Goal: Task Accomplishment & Management: Manage account settings

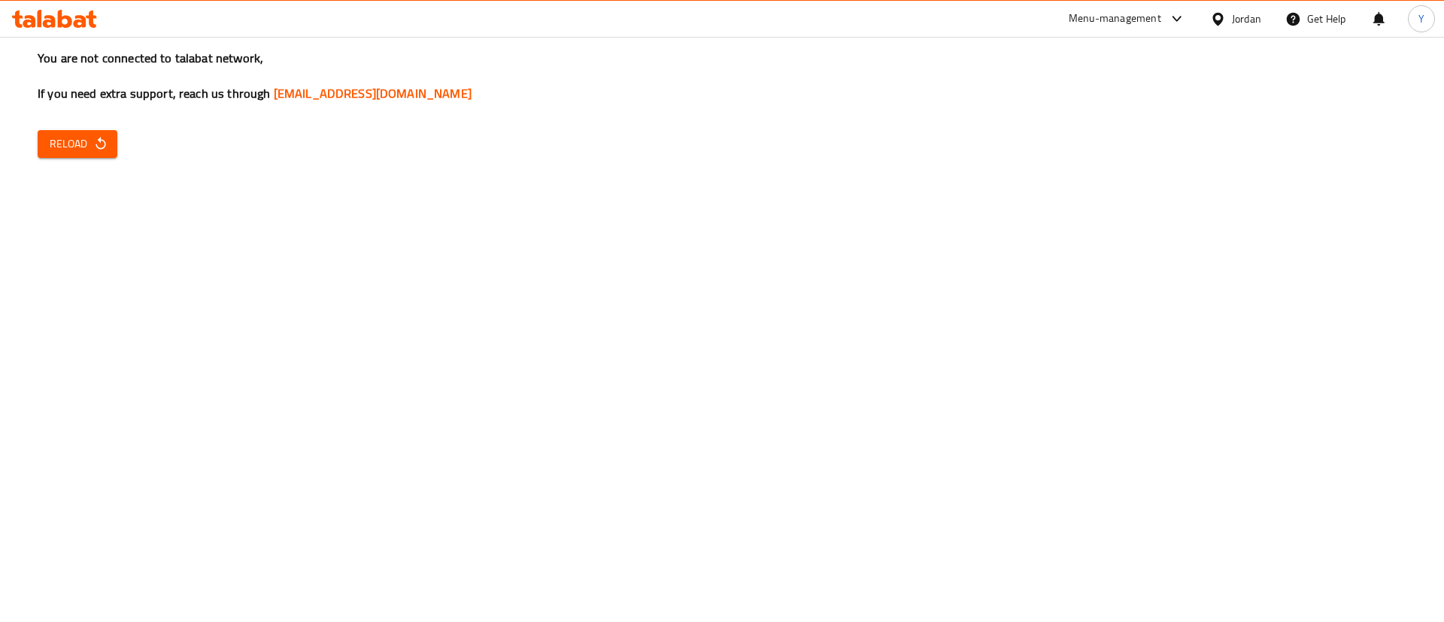
click at [59, 169] on div "You are not connected to talabat network, If you need extra support, reach us t…" at bounding box center [722, 311] width 1444 height 622
click at [77, 143] on span "Reload" at bounding box center [78, 144] width 56 height 19
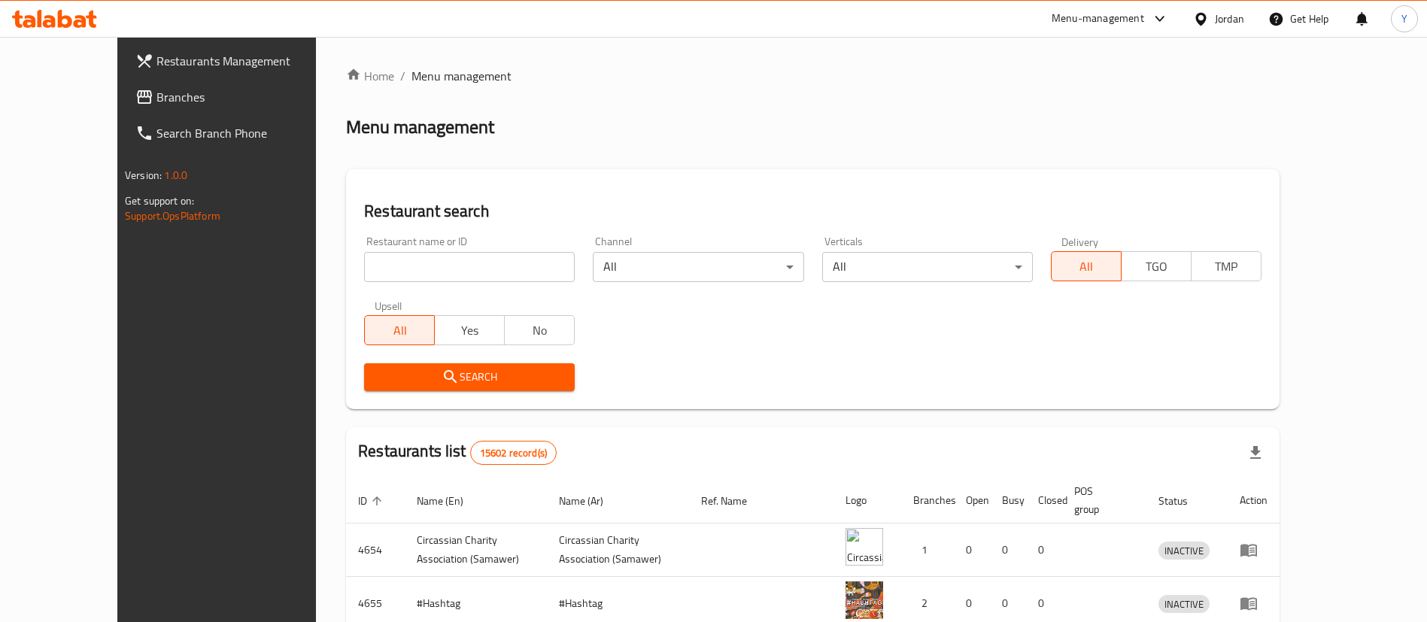
drag, startPoint x: 142, startPoint y: 96, endPoint x: 150, endPoint y: 105, distance: 11.2
click at [156, 96] on span "Branches" at bounding box center [249, 97] width 187 height 18
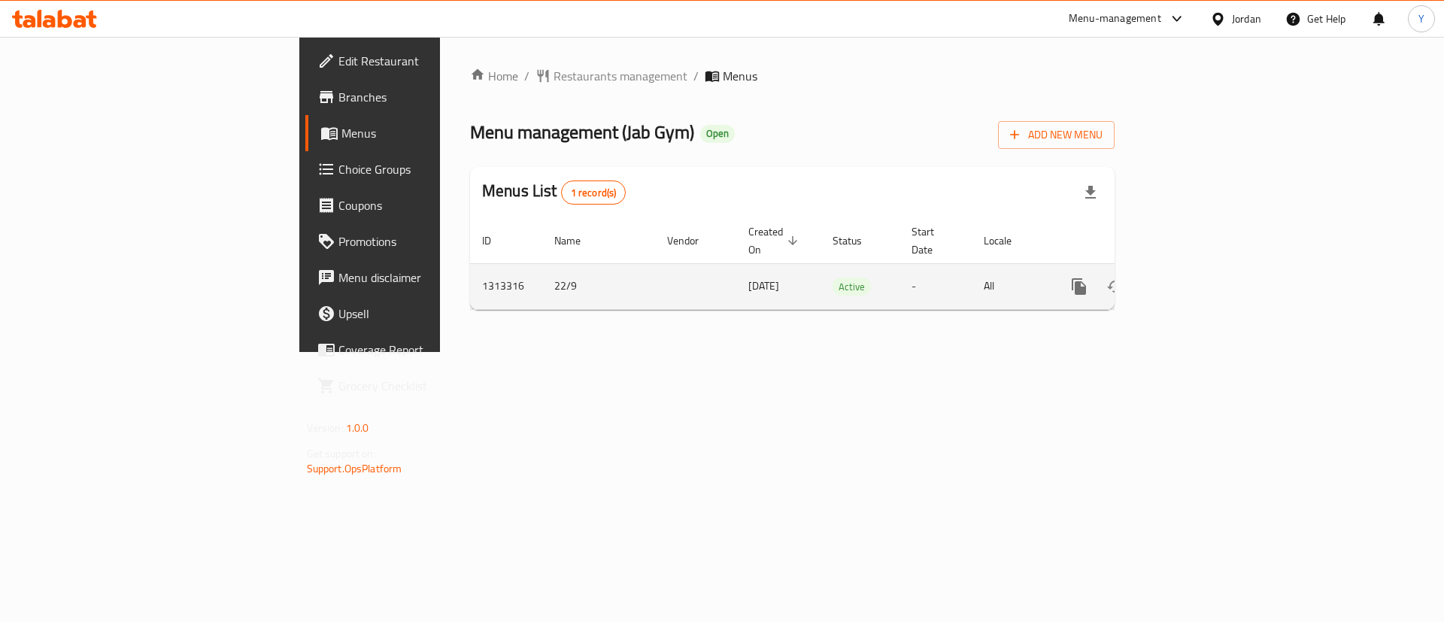
click at [1197, 278] on icon "enhanced table" at bounding box center [1188, 287] width 18 height 18
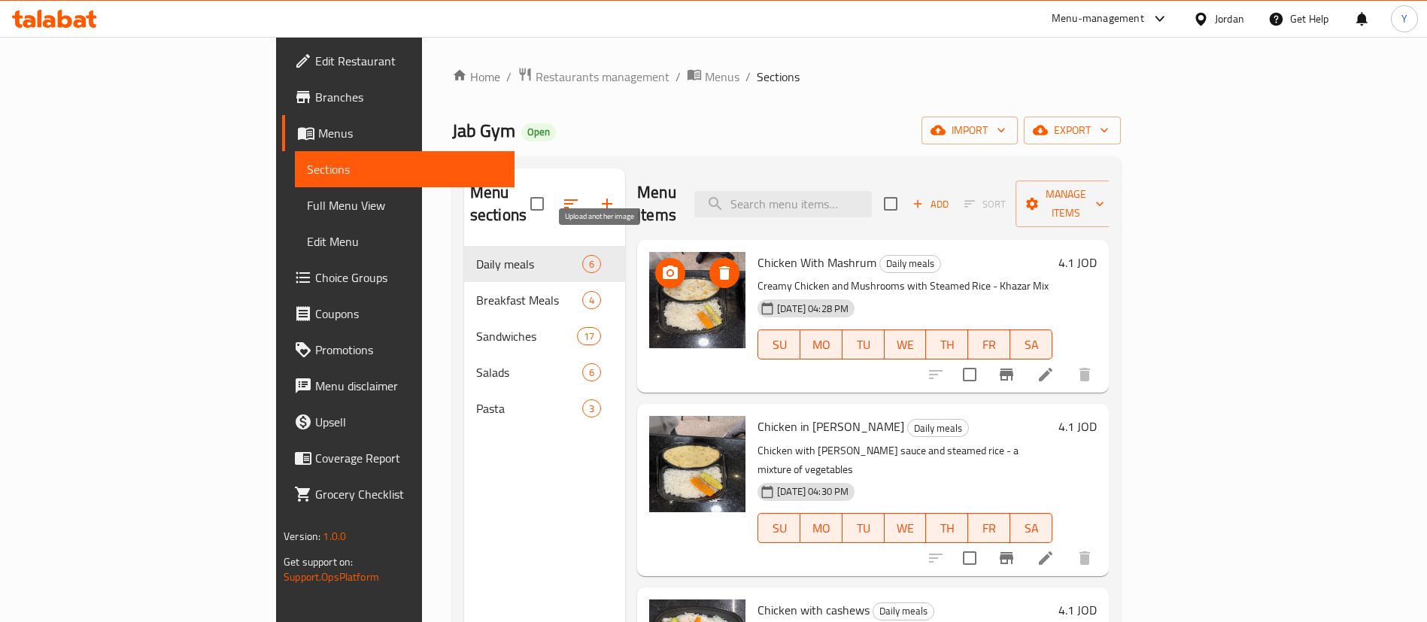
click at [663, 266] on icon "upload picture" at bounding box center [670, 273] width 15 height 14
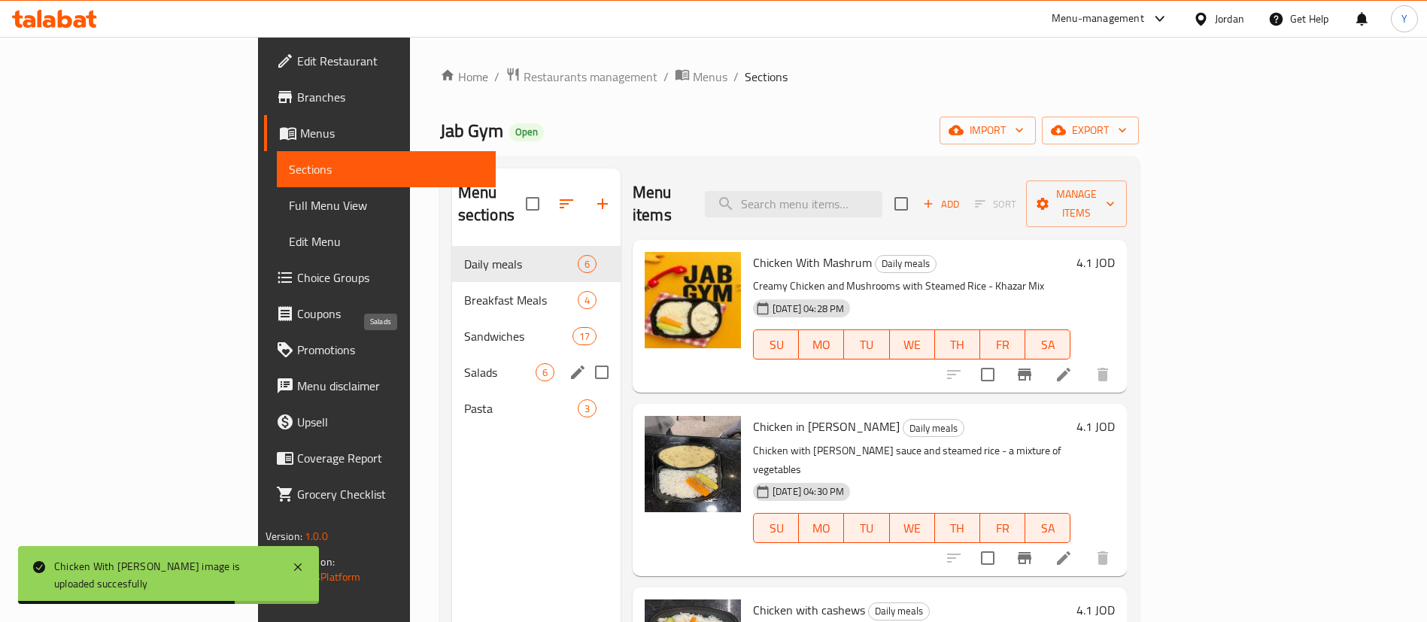
click at [464, 363] on span "Salads" at bounding box center [499, 372] width 71 height 18
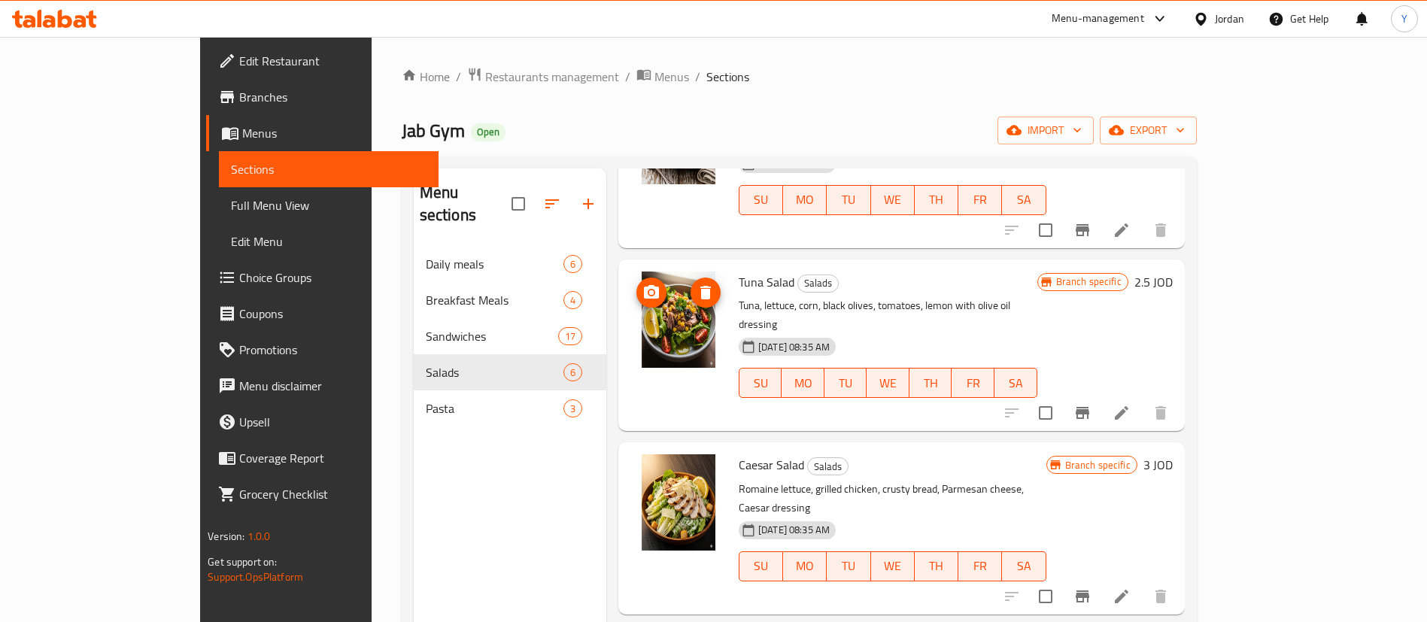
scroll to position [289, 0]
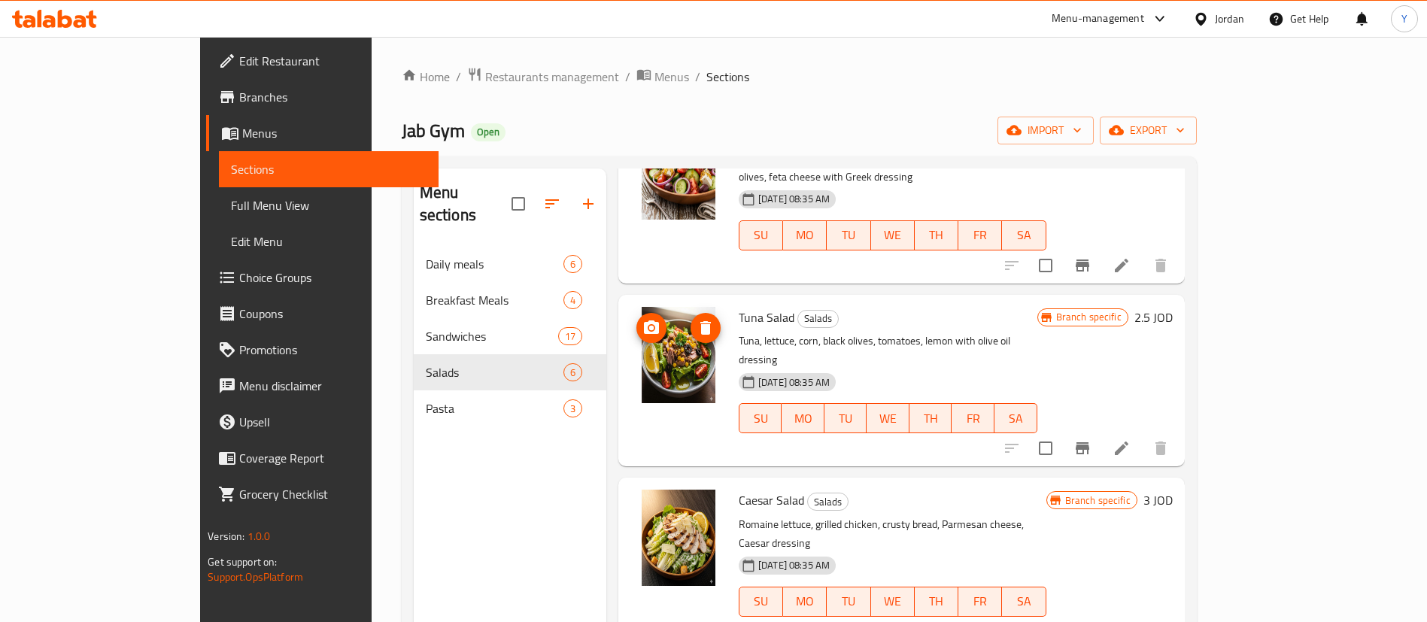
click at [642, 319] on icon "upload picture" at bounding box center [651, 328] width 18 height 18
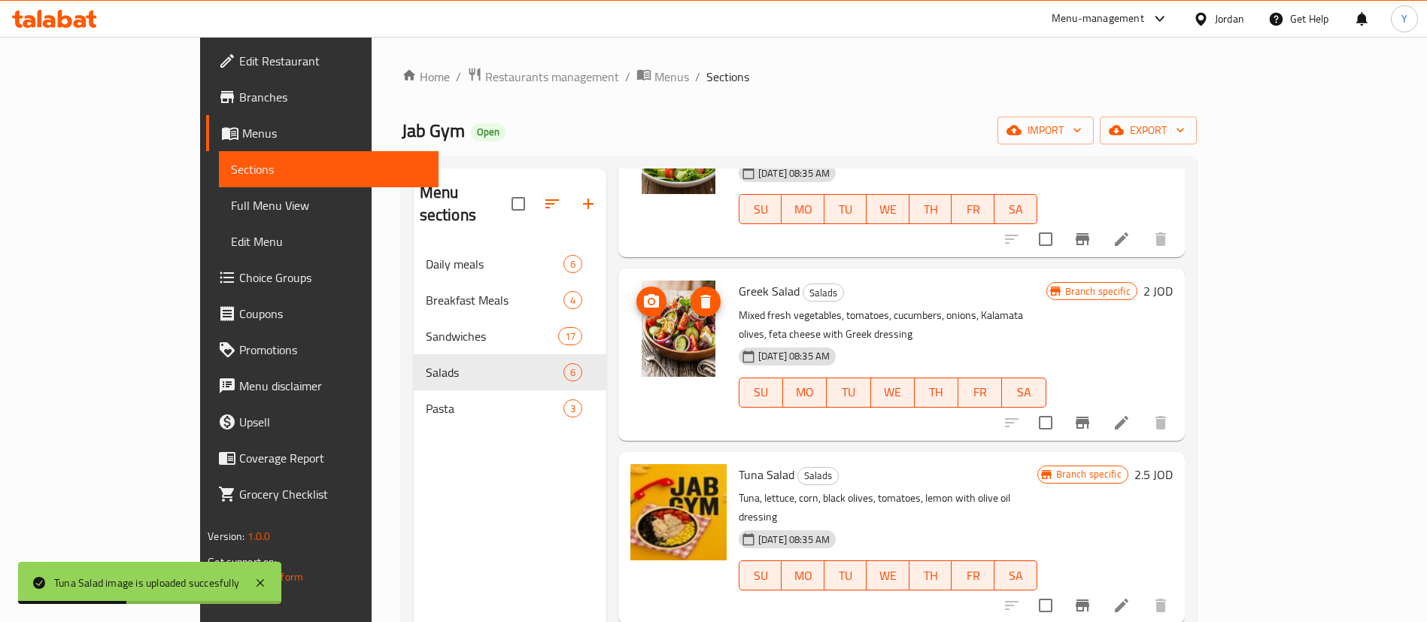
scroll to position [63, 0]
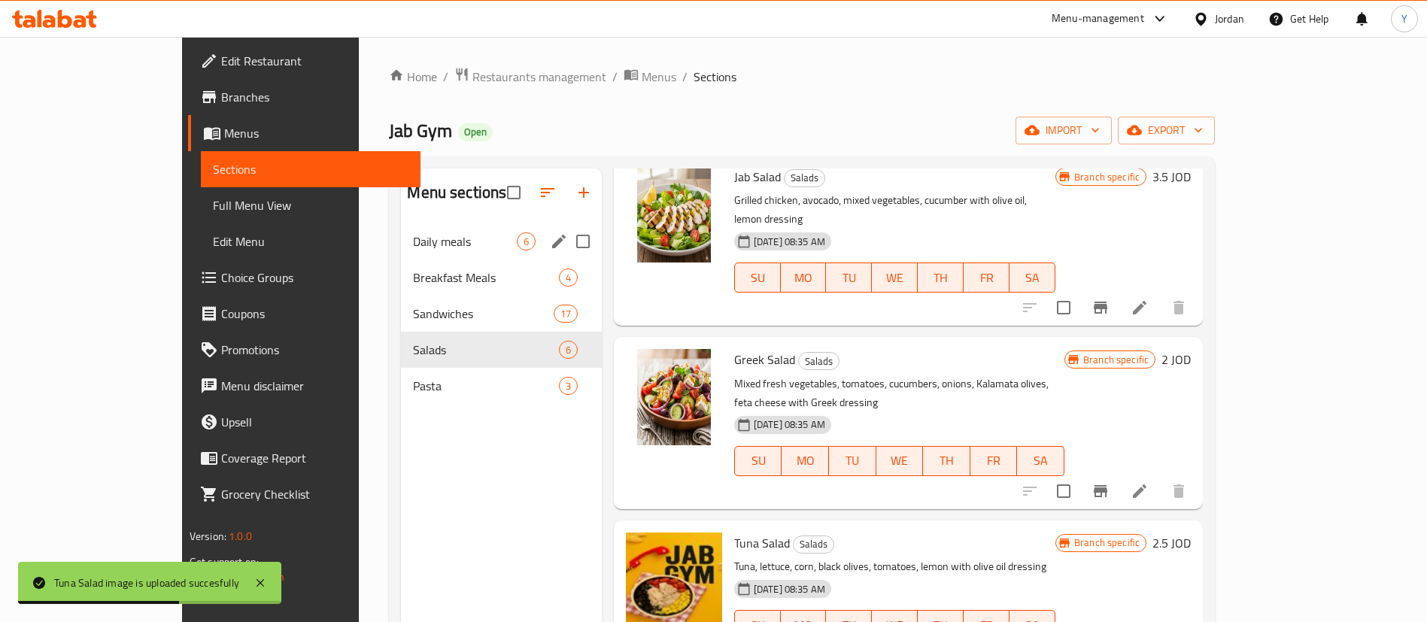
click at [413, 247] on span "Daily meals" at bounding box center [464, 241] width 103 height 18
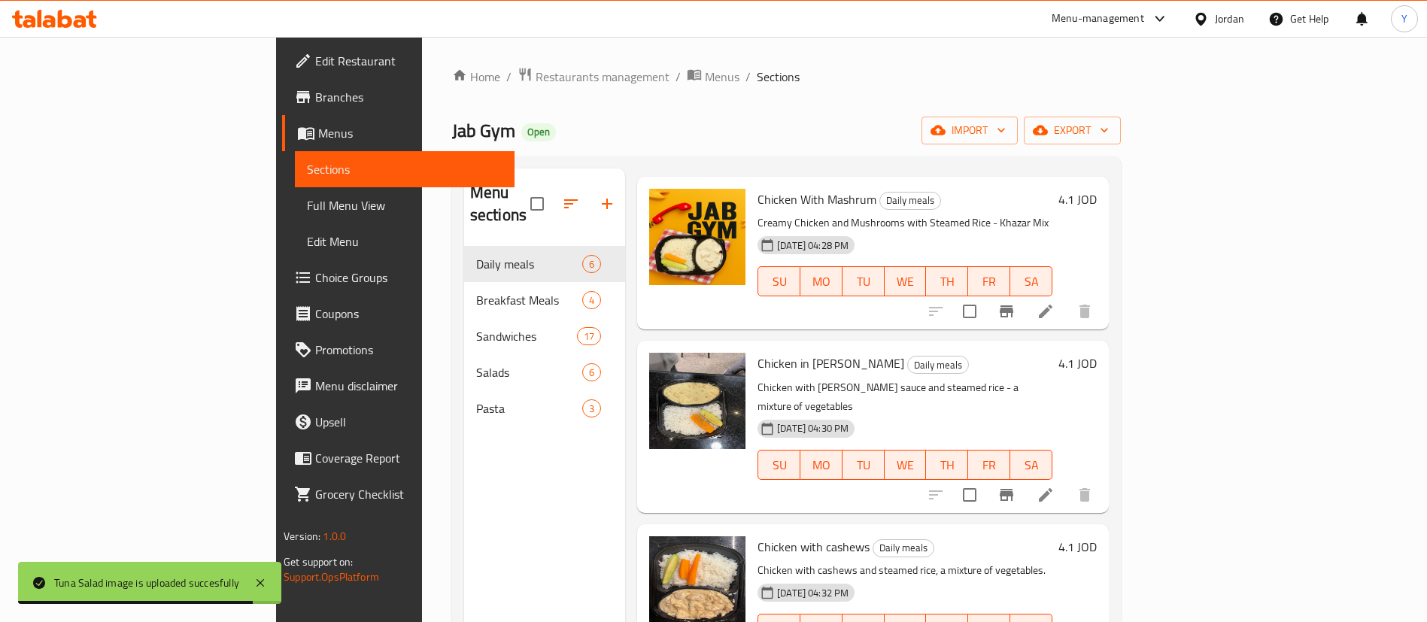
scroll to position [289, 0]
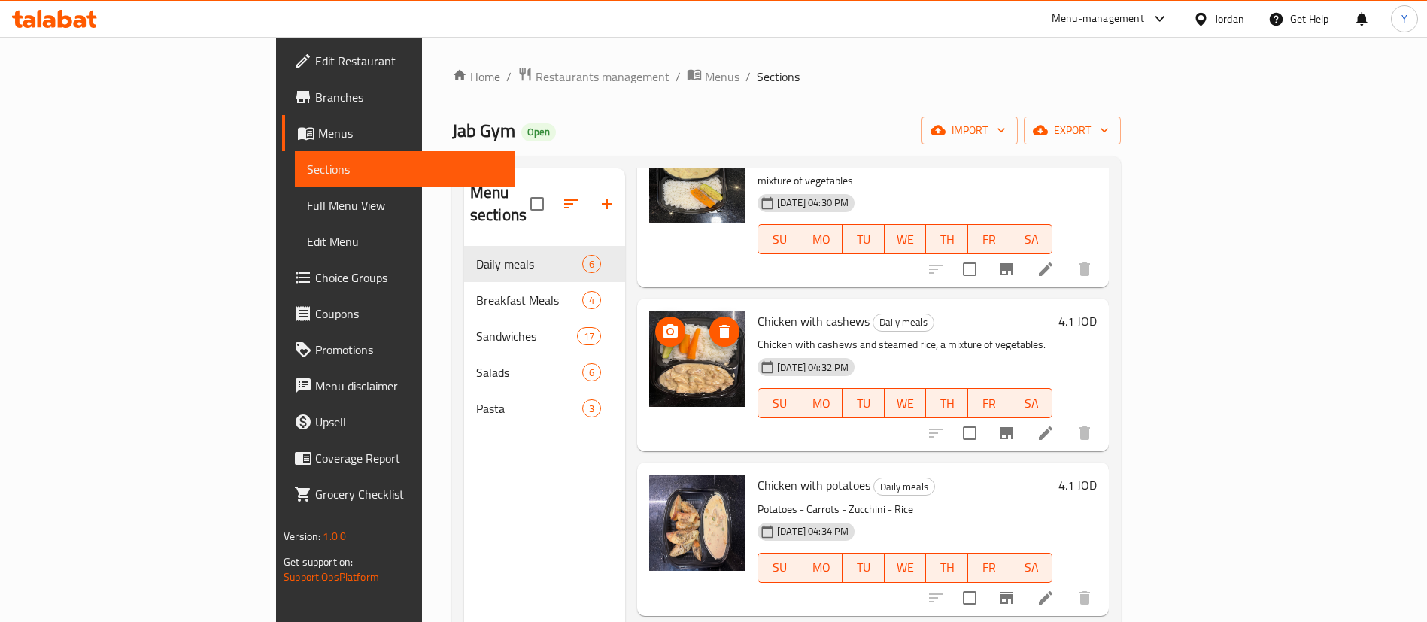
click at [663, 324] on icon "upload picture" at bounding box center [670, 331] width 15 height 14
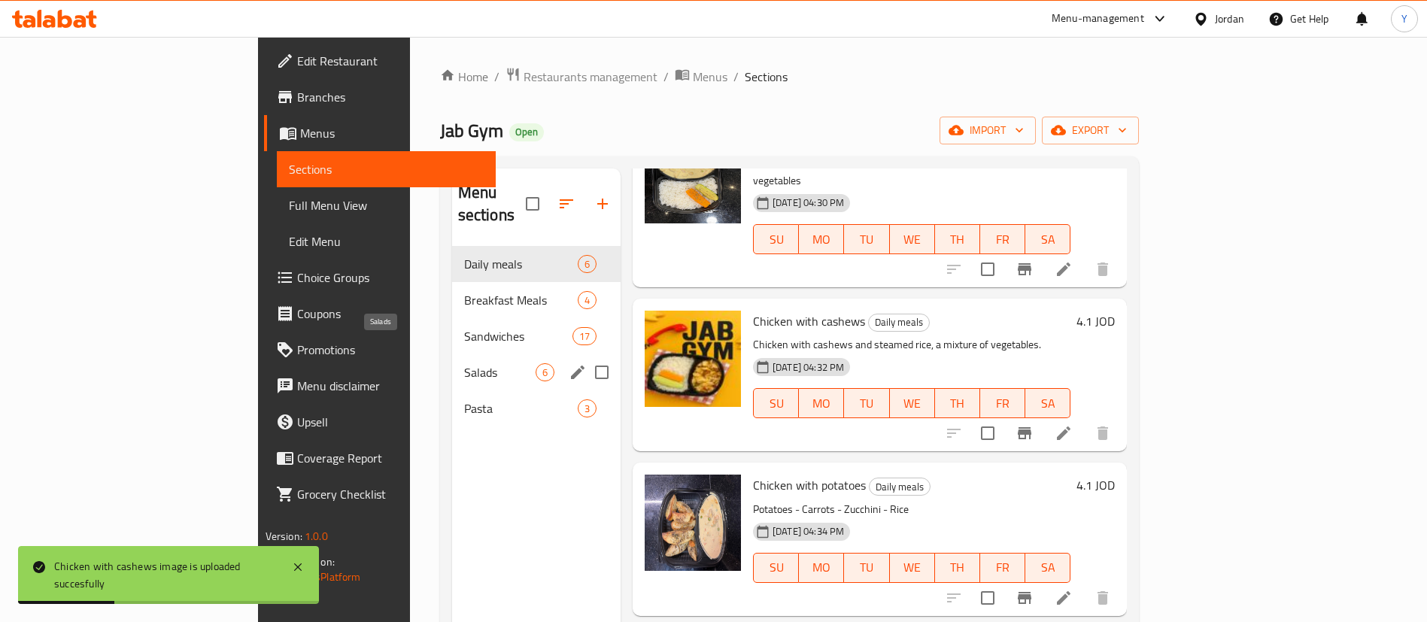
drag, startPoint x: 358, startPoint y: 341, endPoint x: 377, endPoint y: 342, distance: 18.8
click at [464, 363] on span "Salads" at bounding box center [499, 372] width 71 height 18
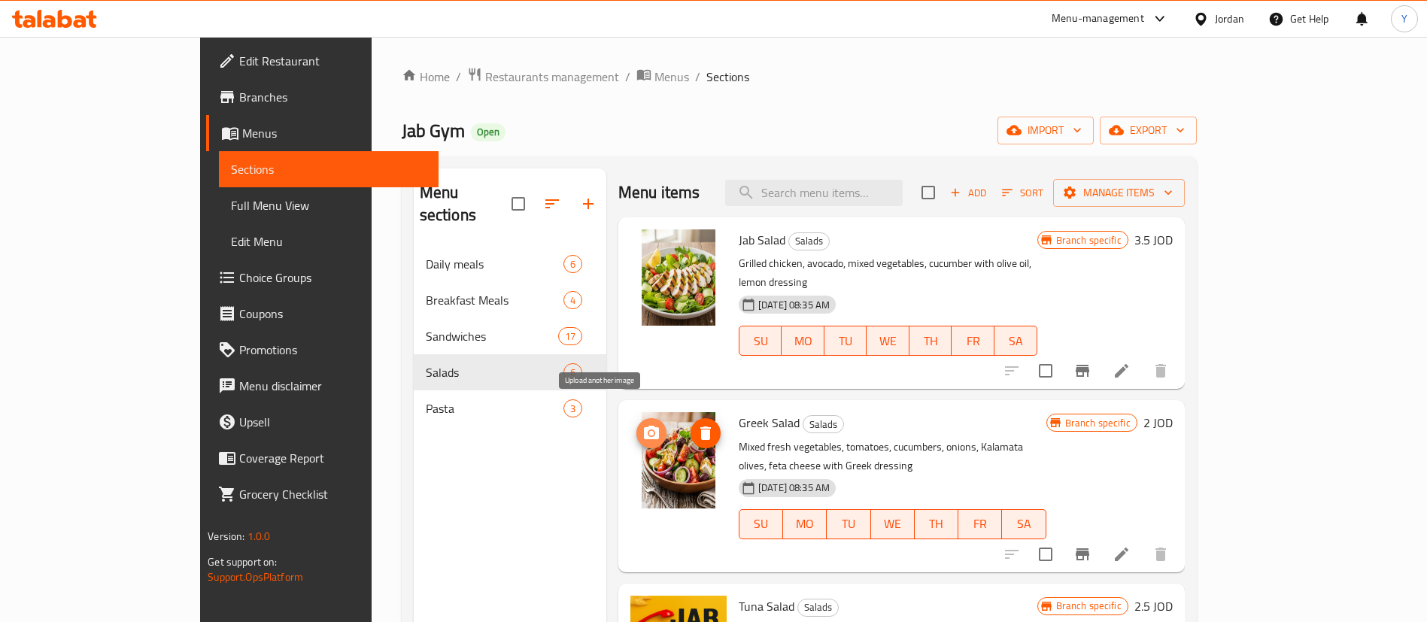
click at [644, 426] on icon "upload picture" at bounding box center [651, 433] width 15 height 14
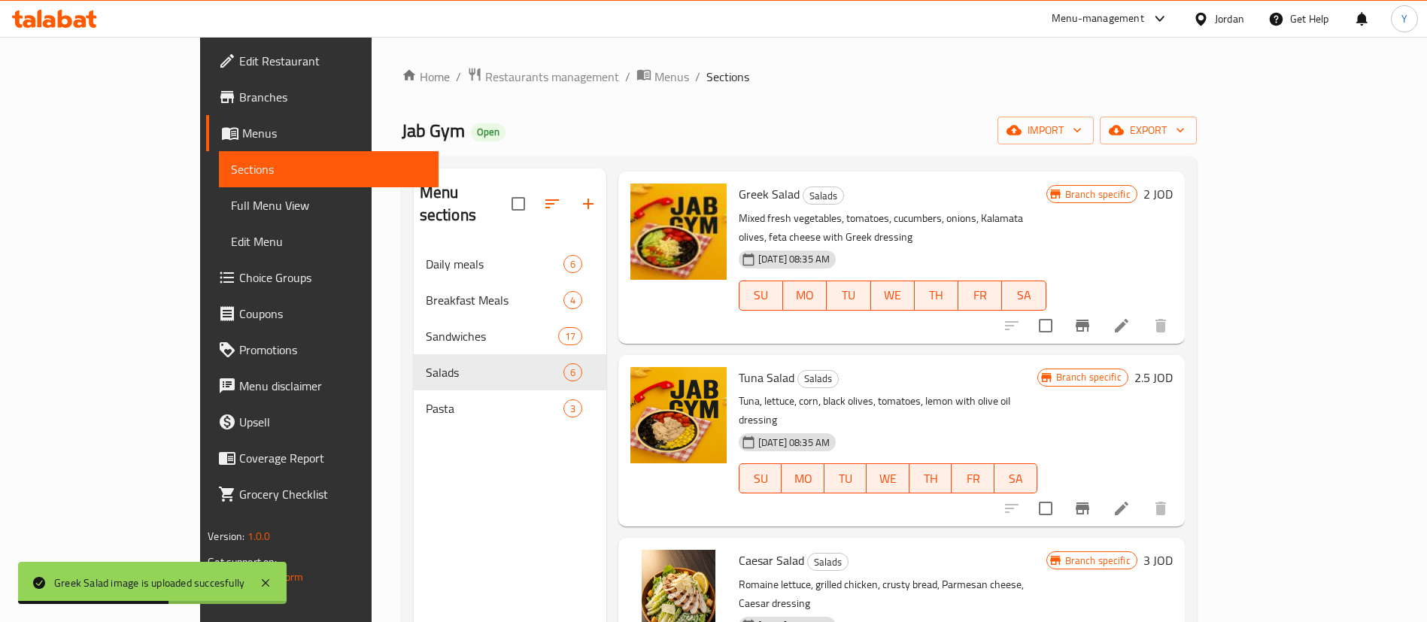
scroll to position [339, 0]
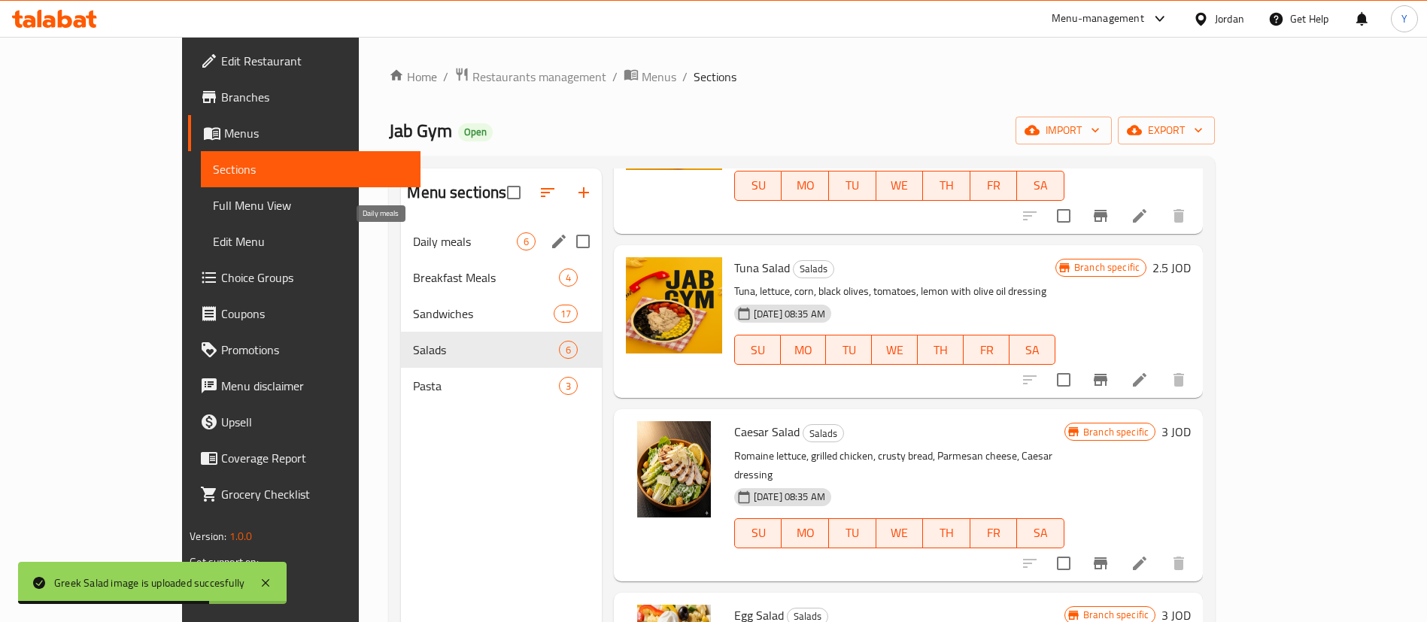
click at [413, 243] on span "Daily meals" at bounding box center [464, 241] width 103 height 18
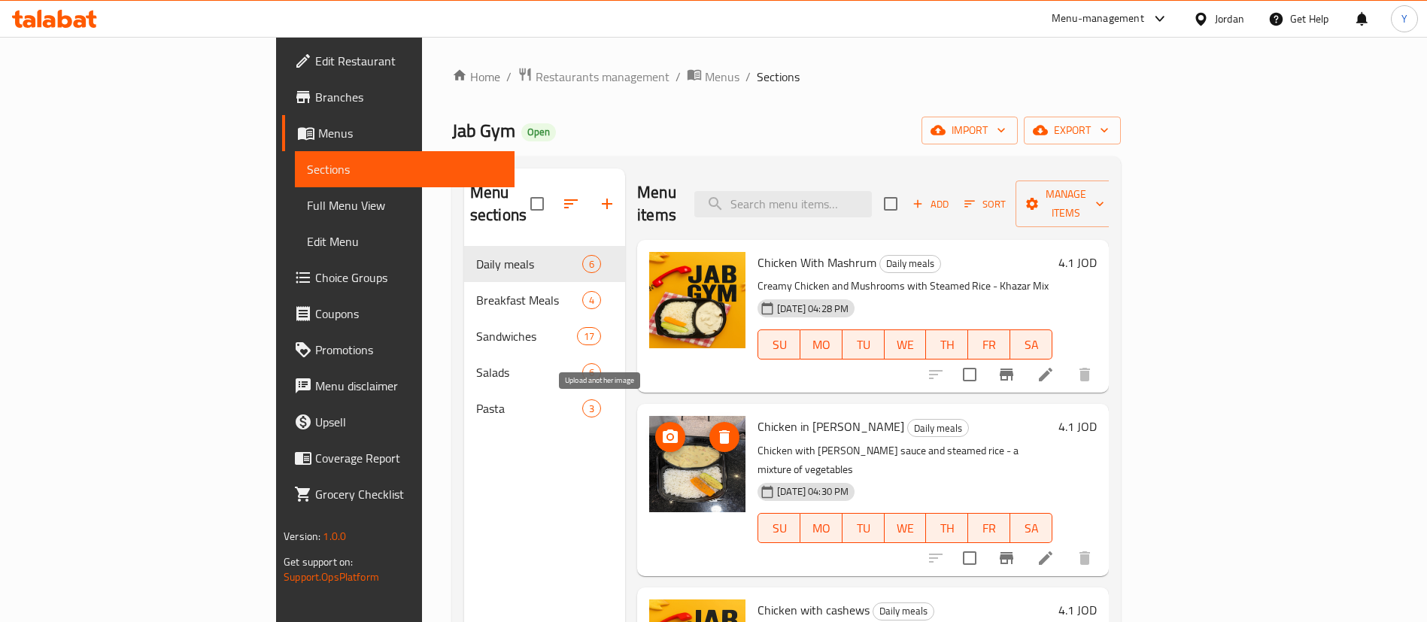
click at [655, 428] on span "upload picture" at bounding box center [670, 437] width 30 height 18
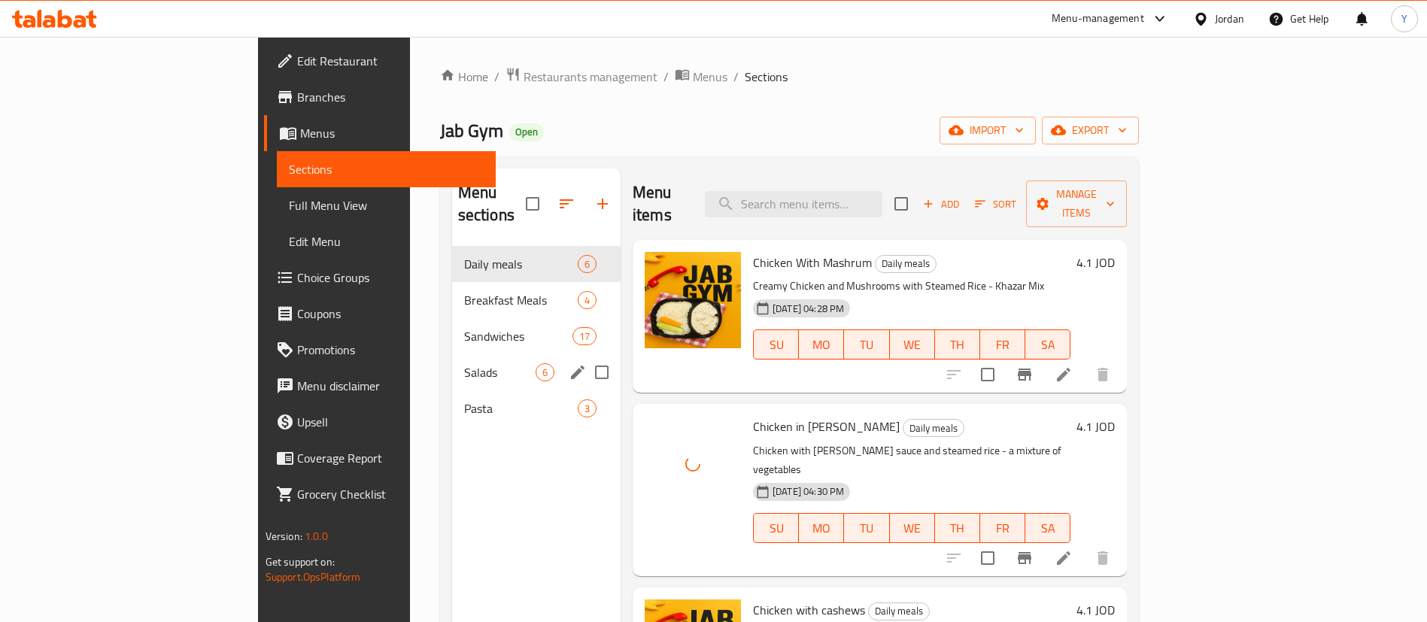
click at [452, 354] on div "Salads 6" at bounding box center [536, 372] width 169 height 36
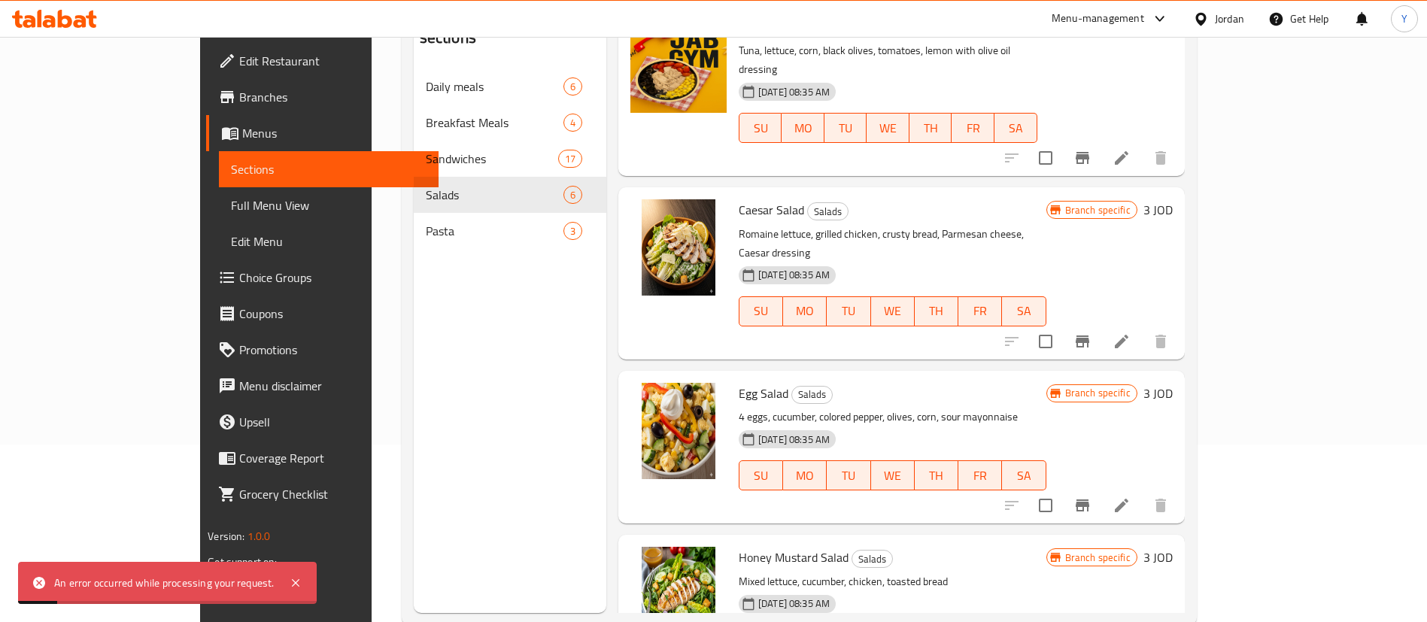
scroll to position [211, 0]
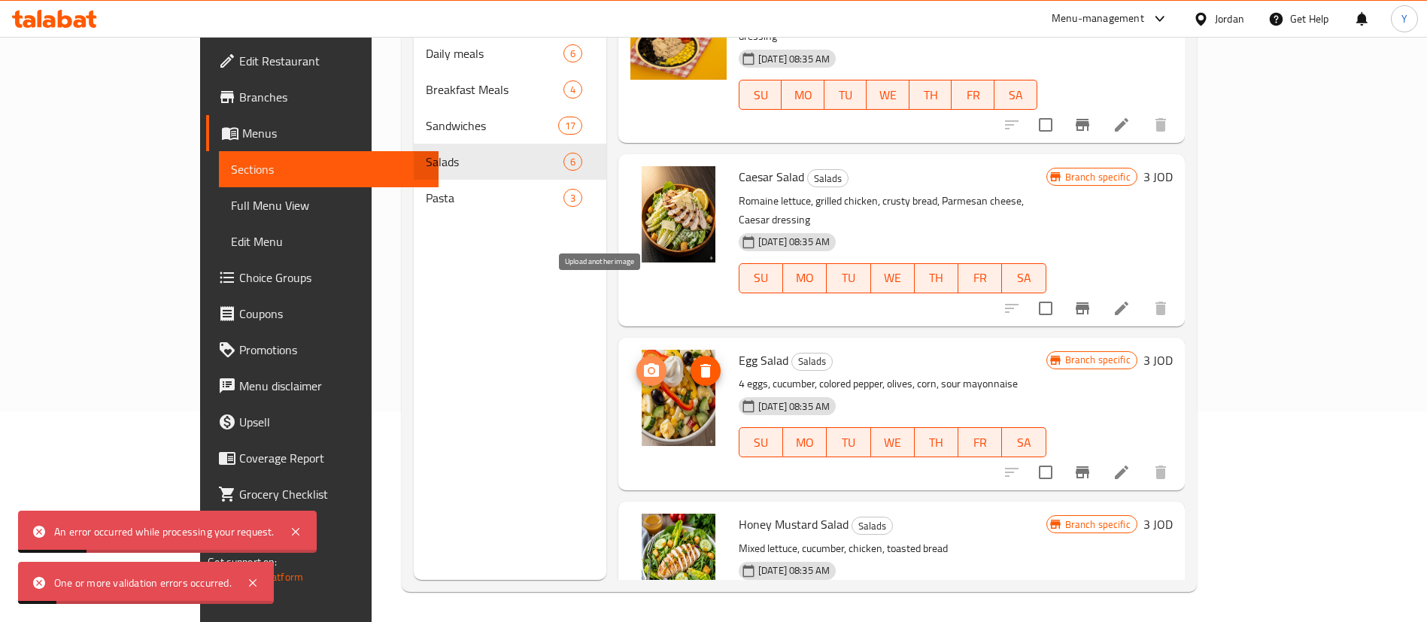
click at [644, 363] on icon "upload picture" at bounding box center [651, 370] width 15 height 14
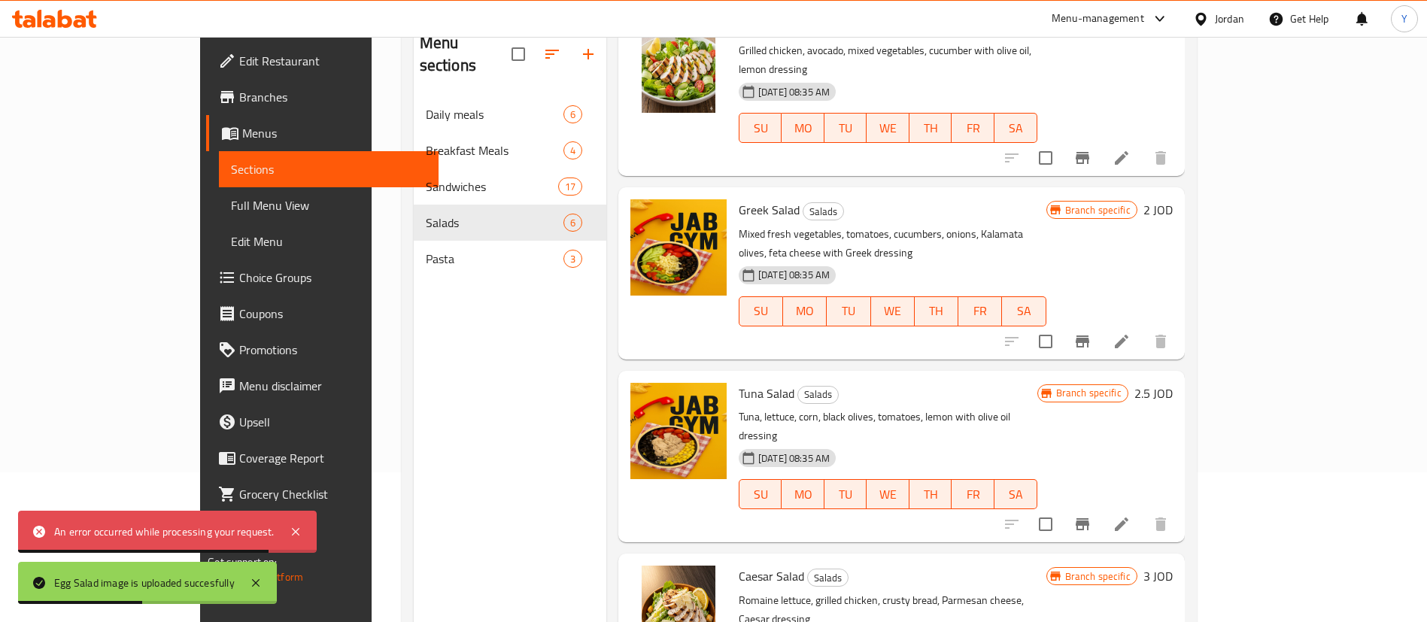
scroll to position [98, 0]
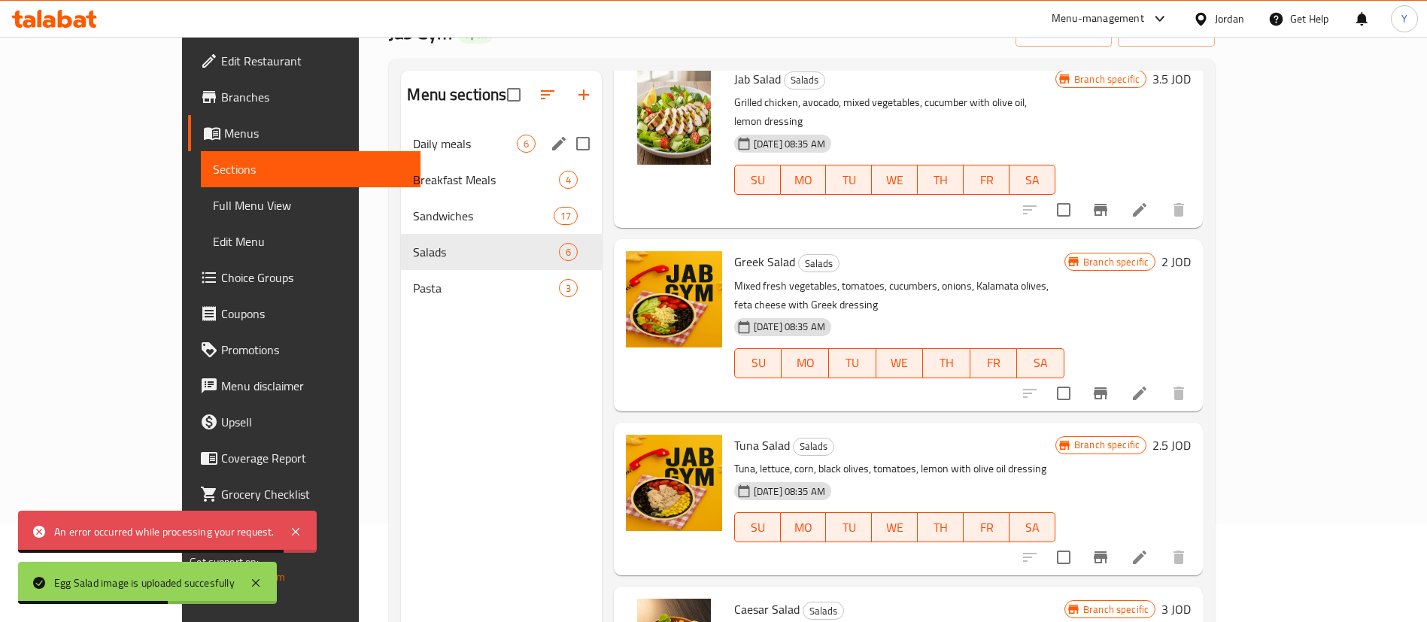
click at [413, 144] on span "Daily meals" at bounding box center [464, 144] width 103 height 18
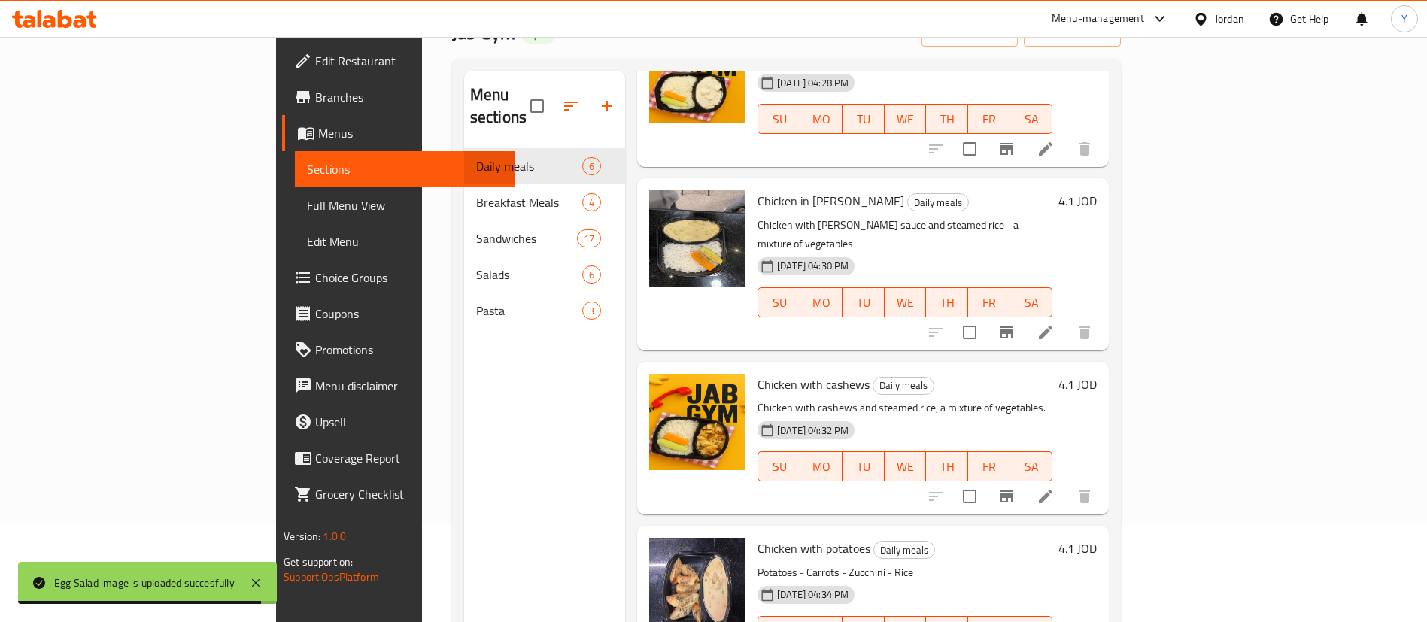
scroll to position [63, 0]
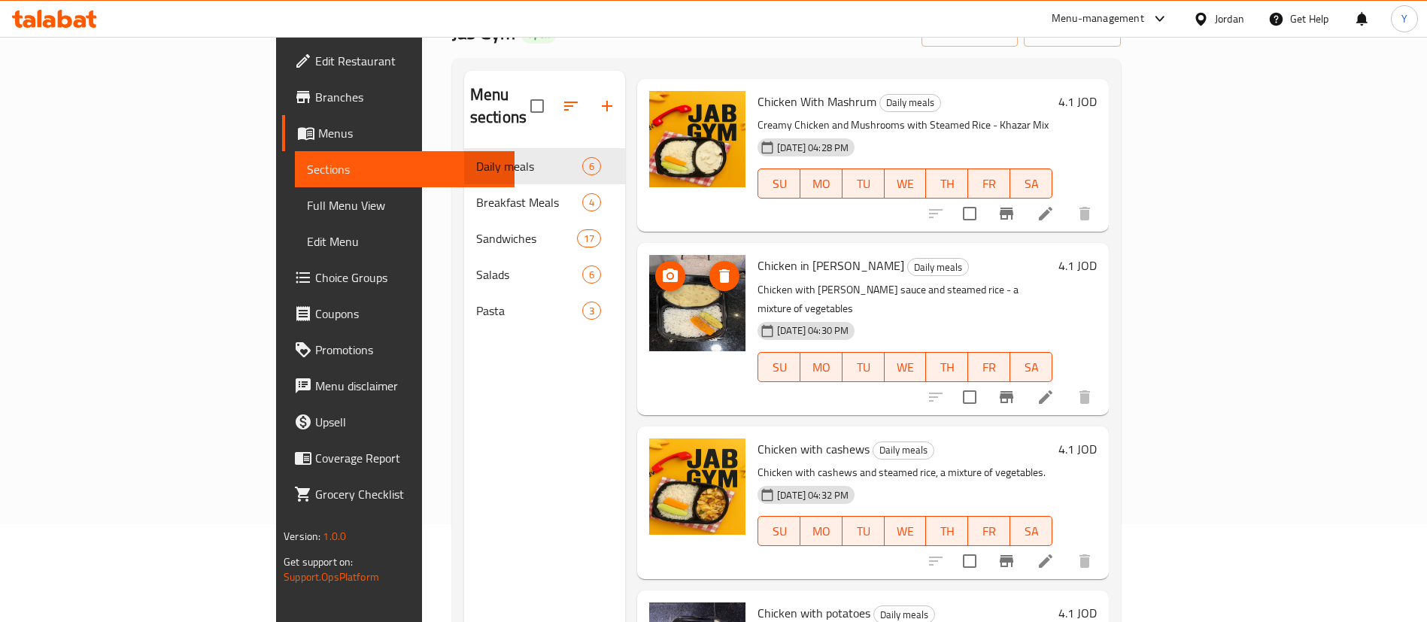
click at [663, 269] on icon "upload picture" at bounding box center [670, 276] width 15 height 14
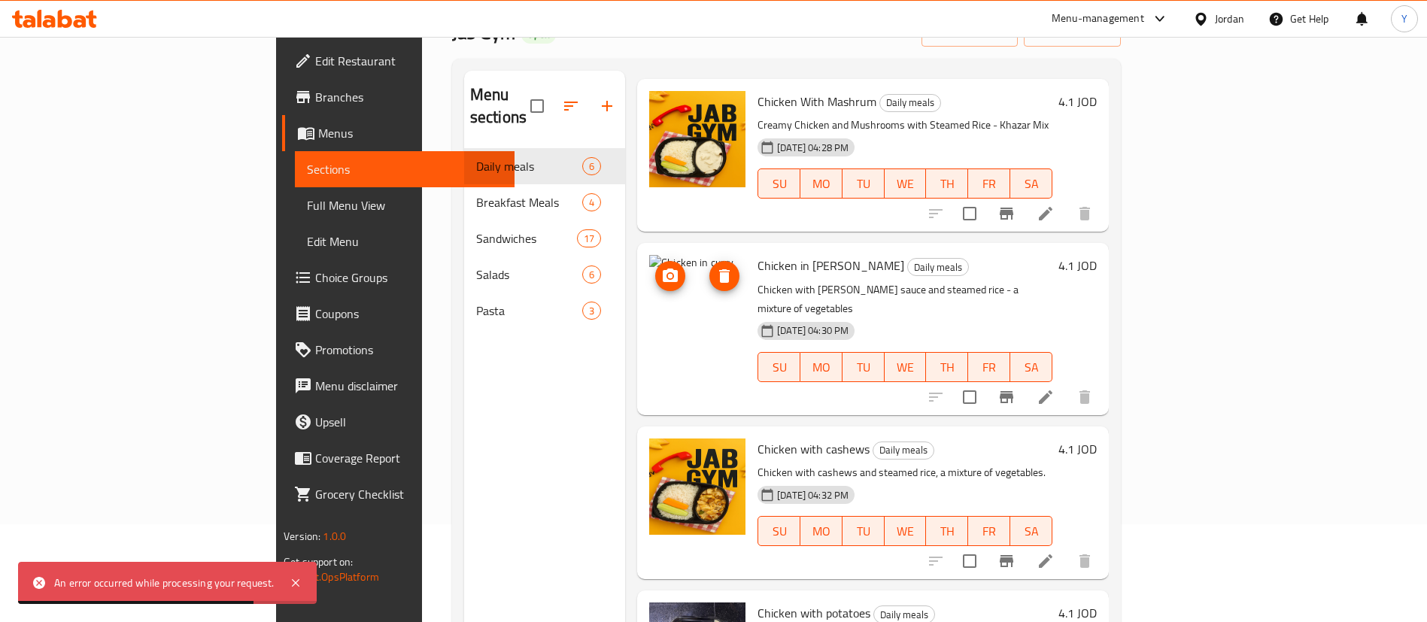
click at [663, 269] on icon "upload picture" at bounding box center [670, 276] width 15 height 14
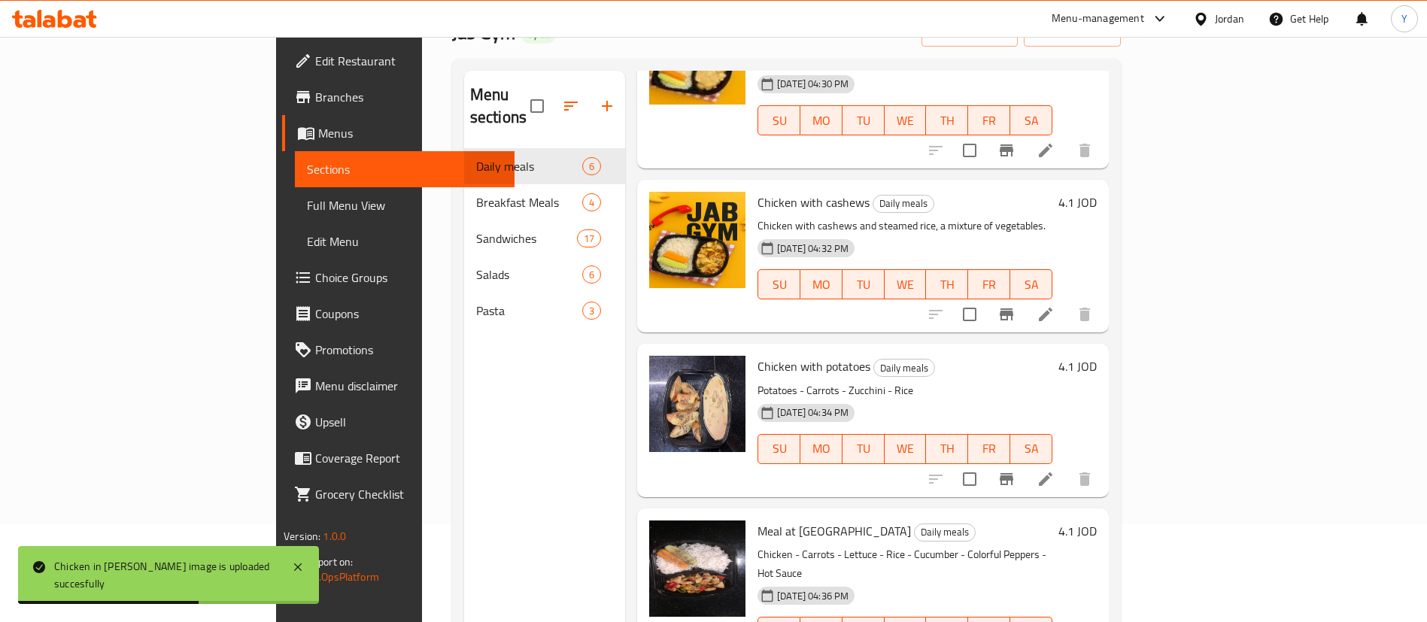
scroll to position [402, 0]
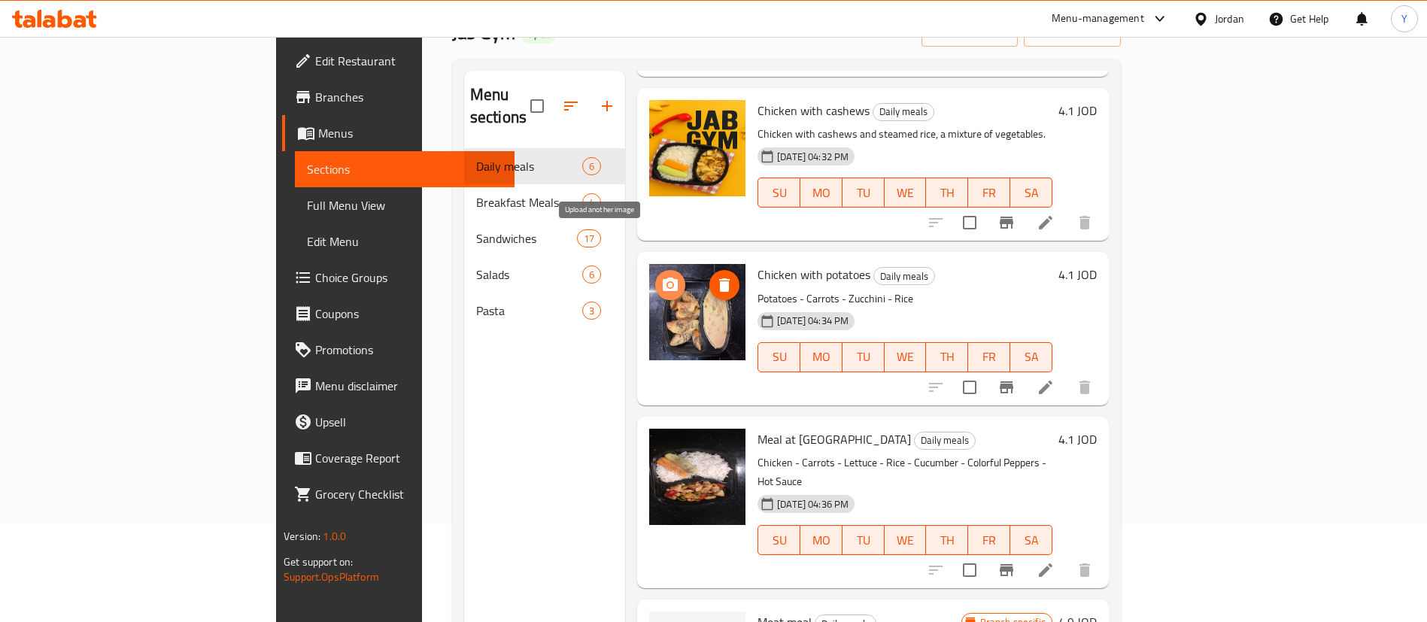
click at [661, 276] on icon "upload picture" at bounding box center [670, 285] width 18 height 18
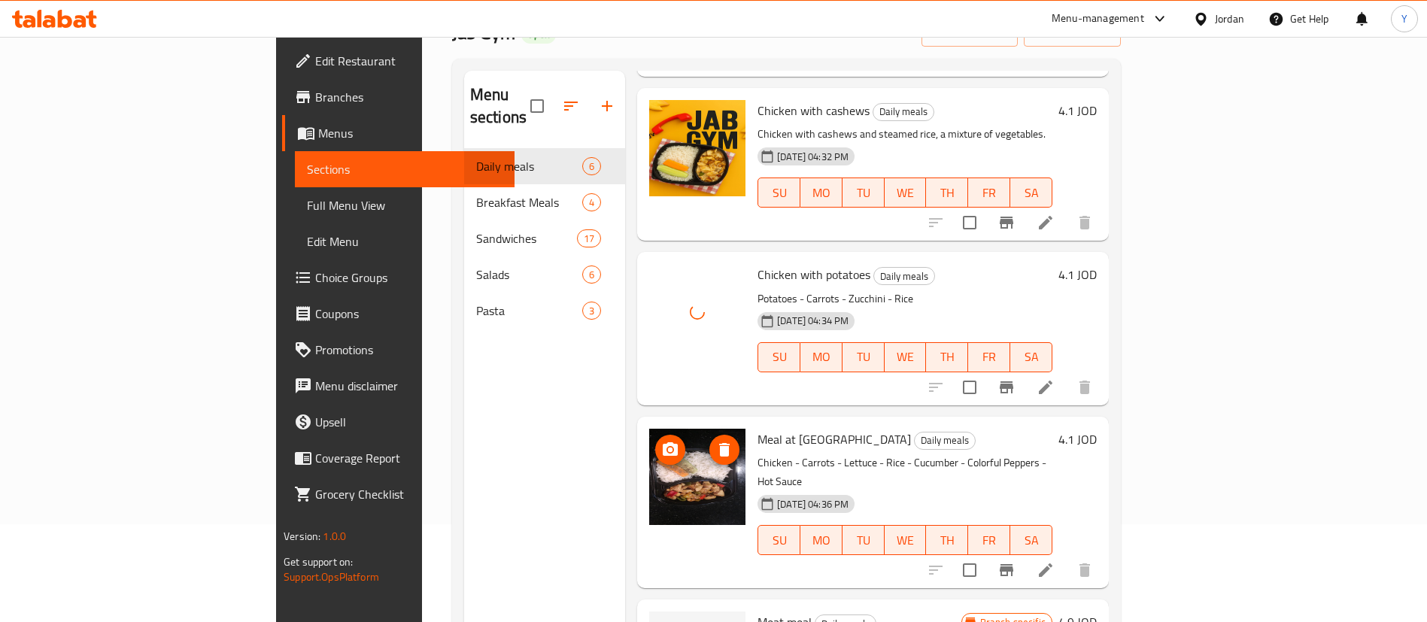
click at [661, 441] on icon "upload picture" at bounding box center [670, 450] width 18 height 18
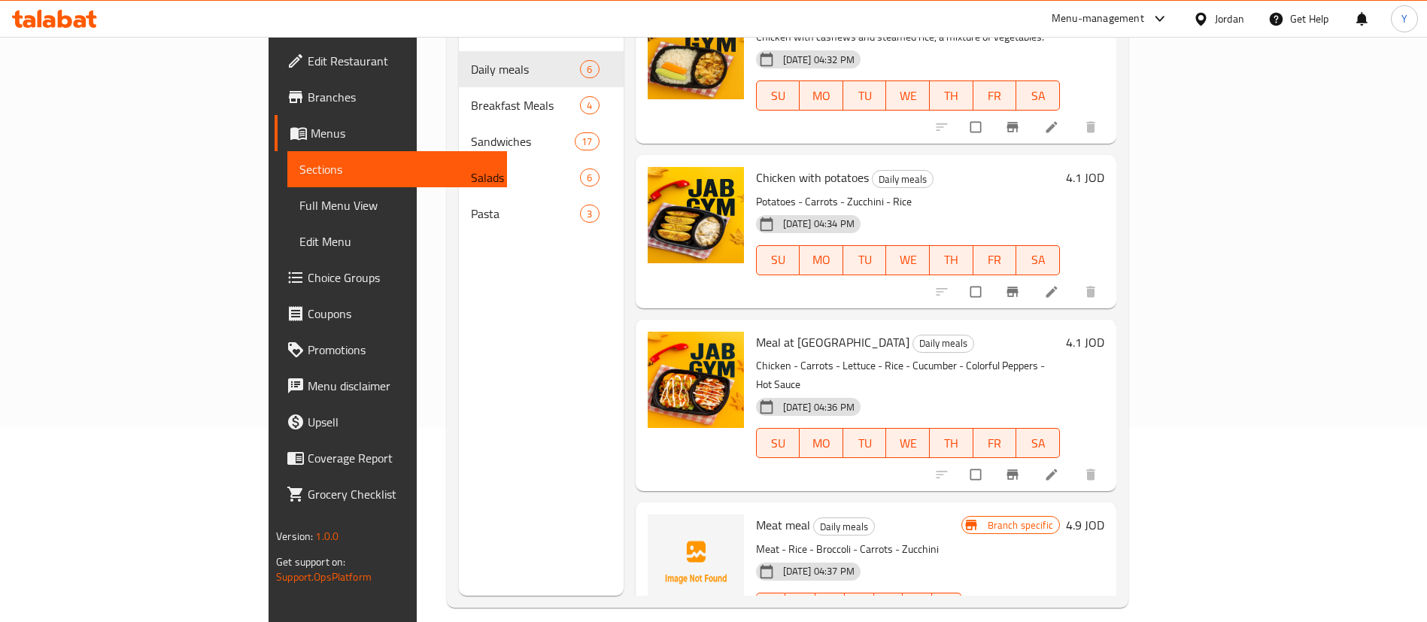
scroll to position [98, 0]
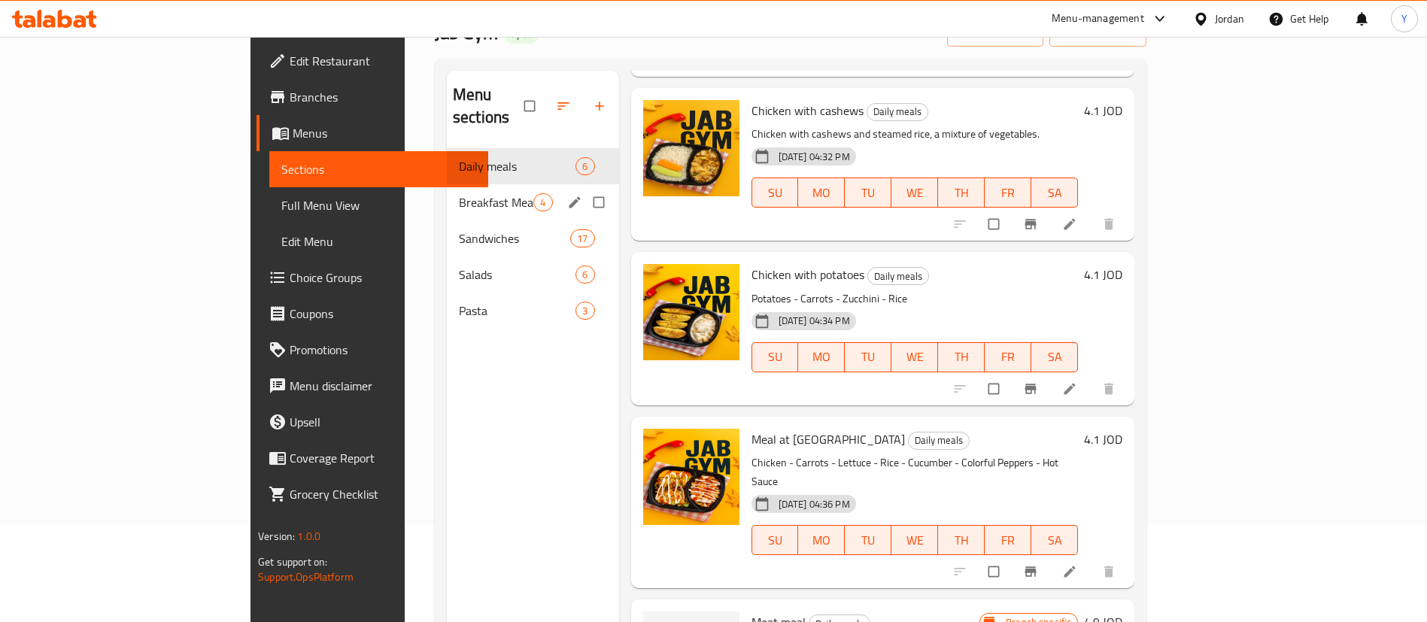
drag, startPoint x: 378, startPoint y: 171, endPoint x: 537, endPoint y: 217, distance: 166.2
click at [459, 193] on span "Breakfast Meals" at bounding box center [496, 202] width 74 height 18
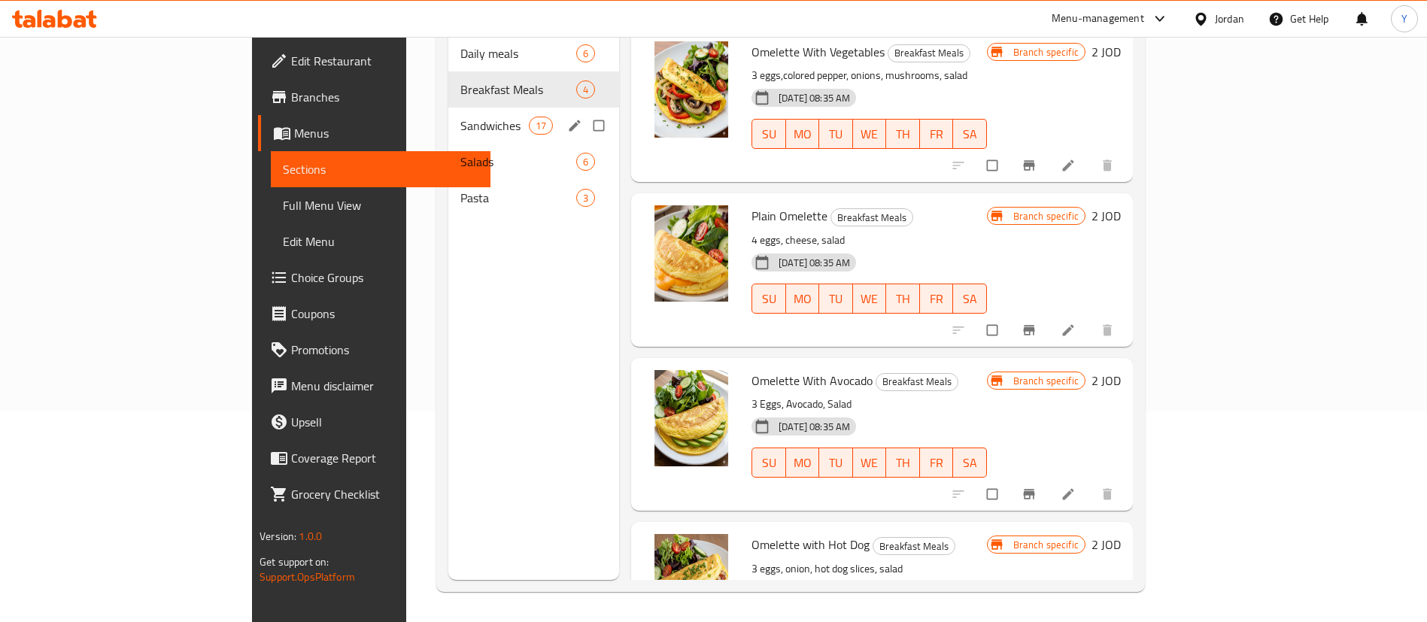
click at [448, 108] on div "Sandwiches 17" at bounding box center [534, 126] width 172 height 36
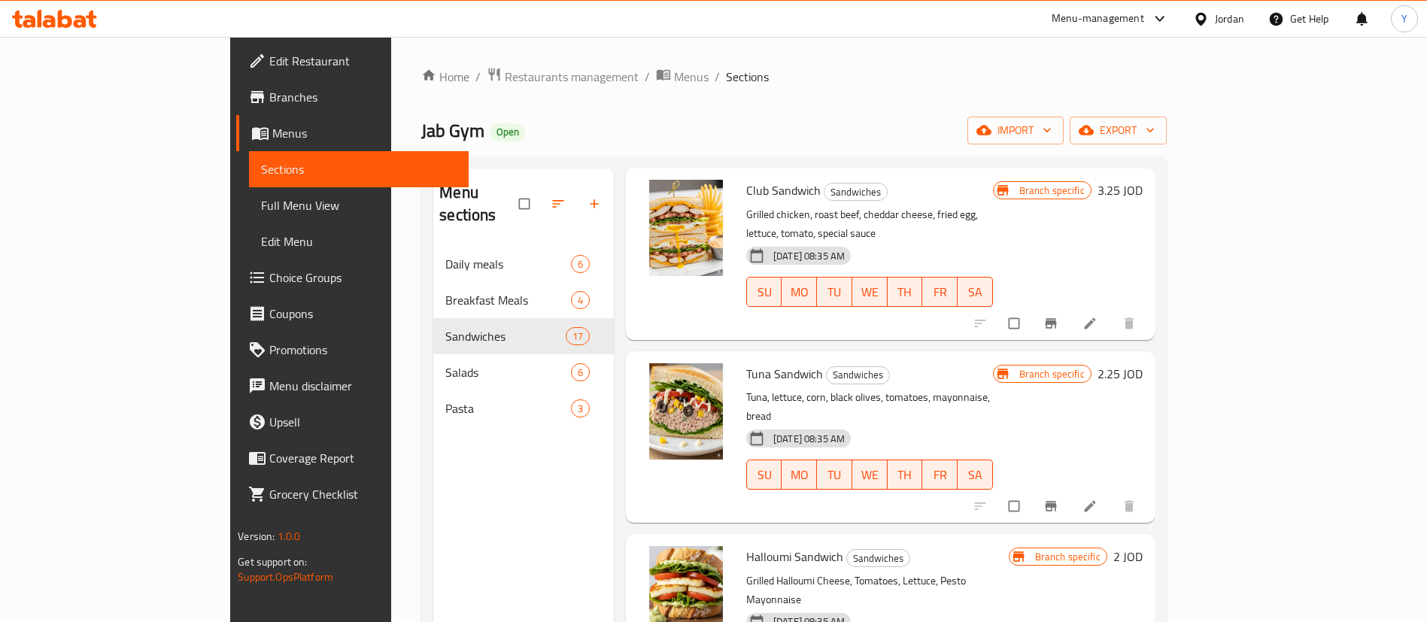
scroll to position [2210, 0]
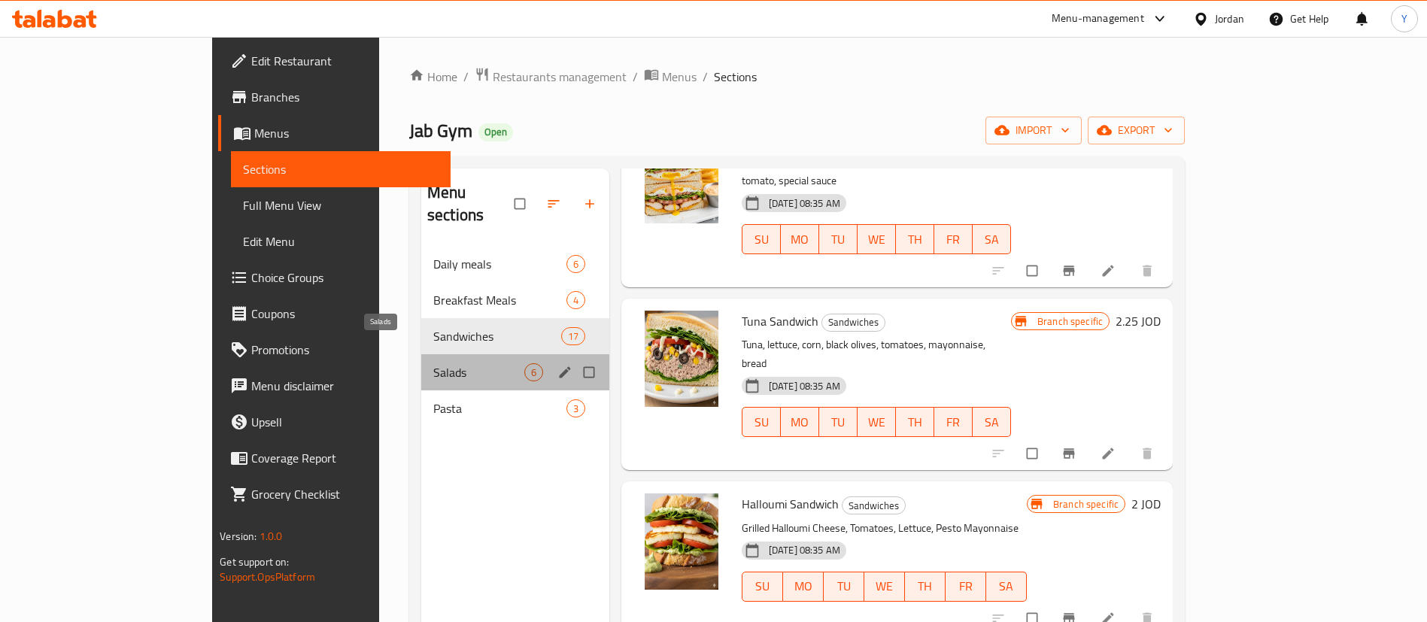
click at [433, 363] on span "Salads" at bounding box center [478, 372] width 91 height 18
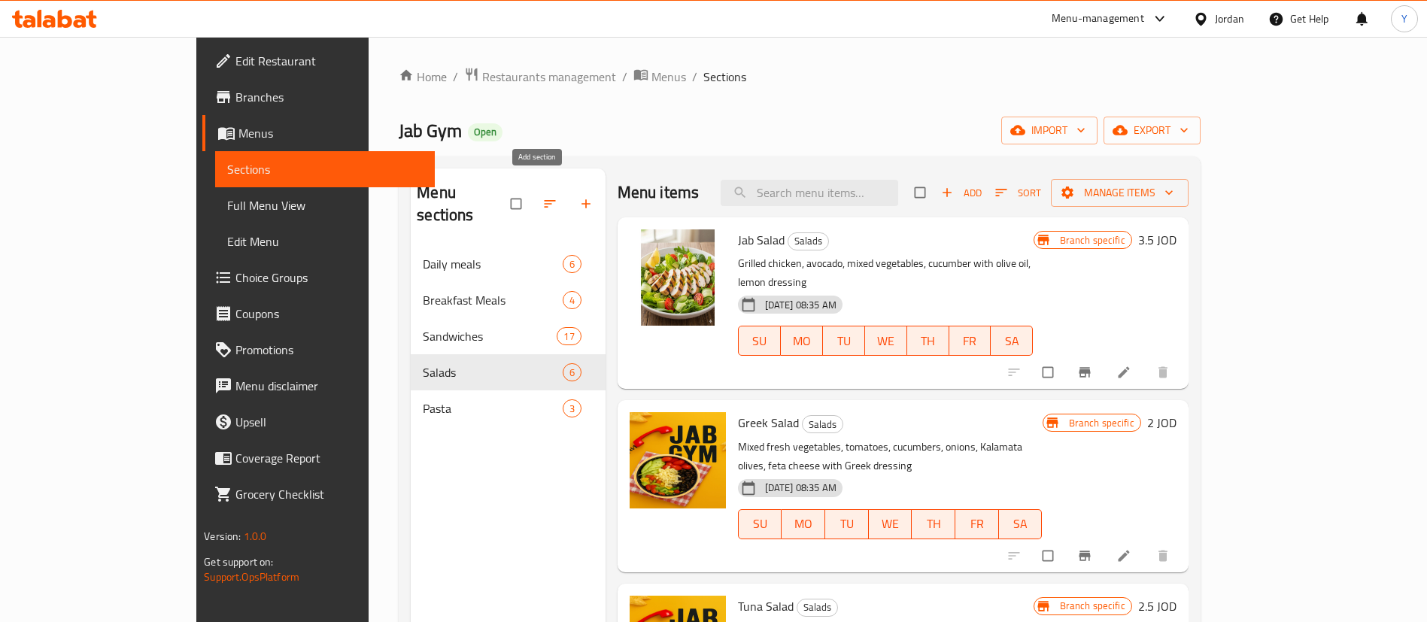
click at [579, 196] on icon "button" at bounding box center [586, 203] width 15 height 15
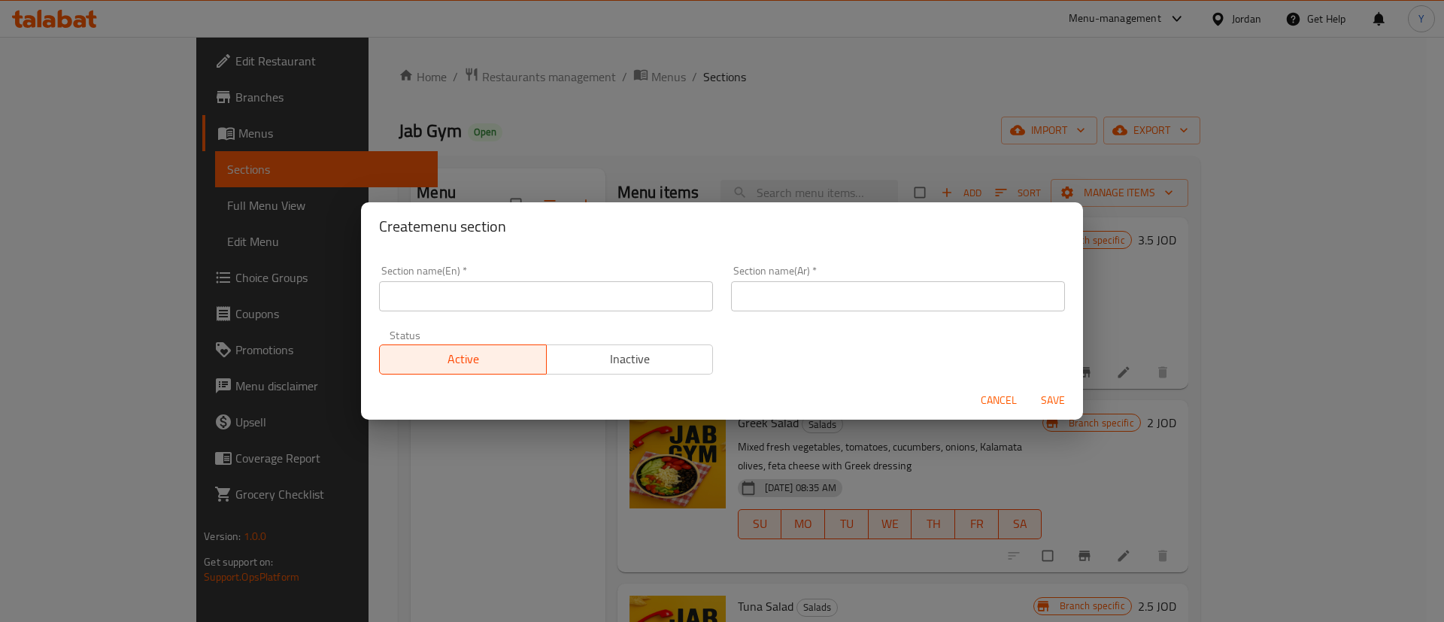
click at [457, 292] on input "text" at bounding box center [546, 296] width 334 height 30
type input "b"
type input "Bavarege"
click at [853, 301] on input "text" at bounding box center [898, 296] width 334 height 30
type input "المشروبات"
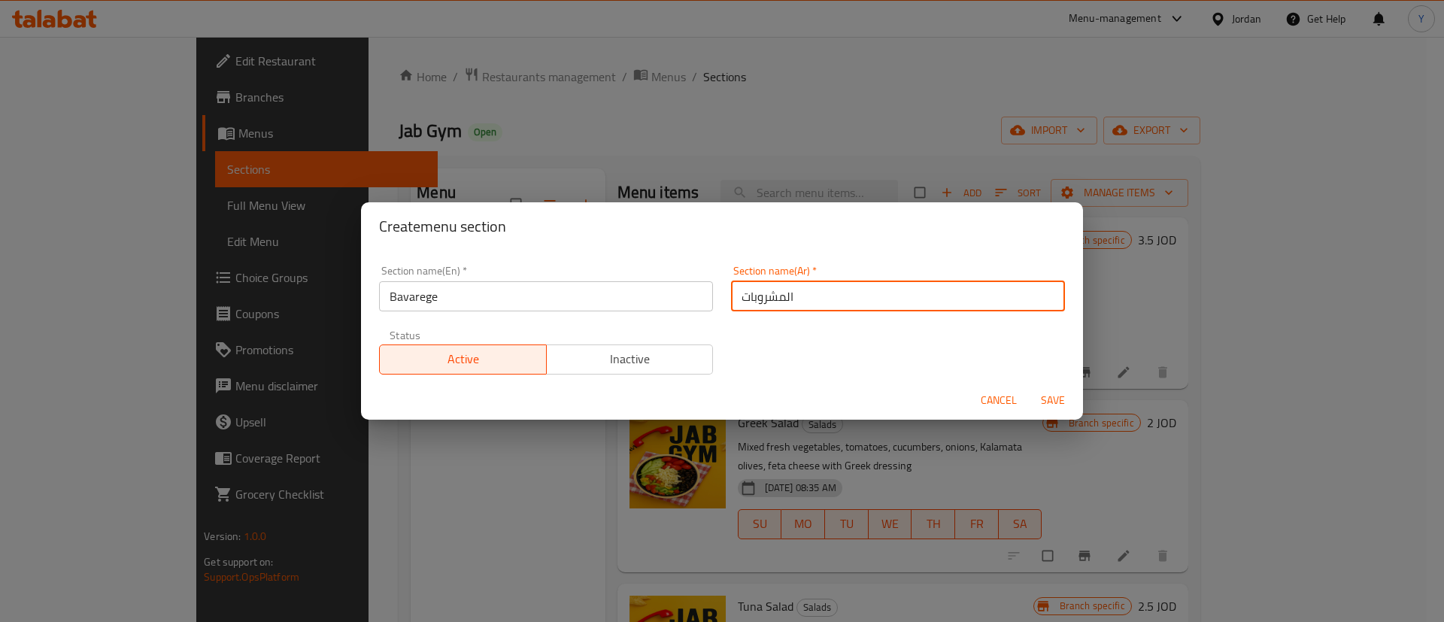
click at [1061, 402] on span "Save" at bounding box center [1053, 400] width 36 height 19
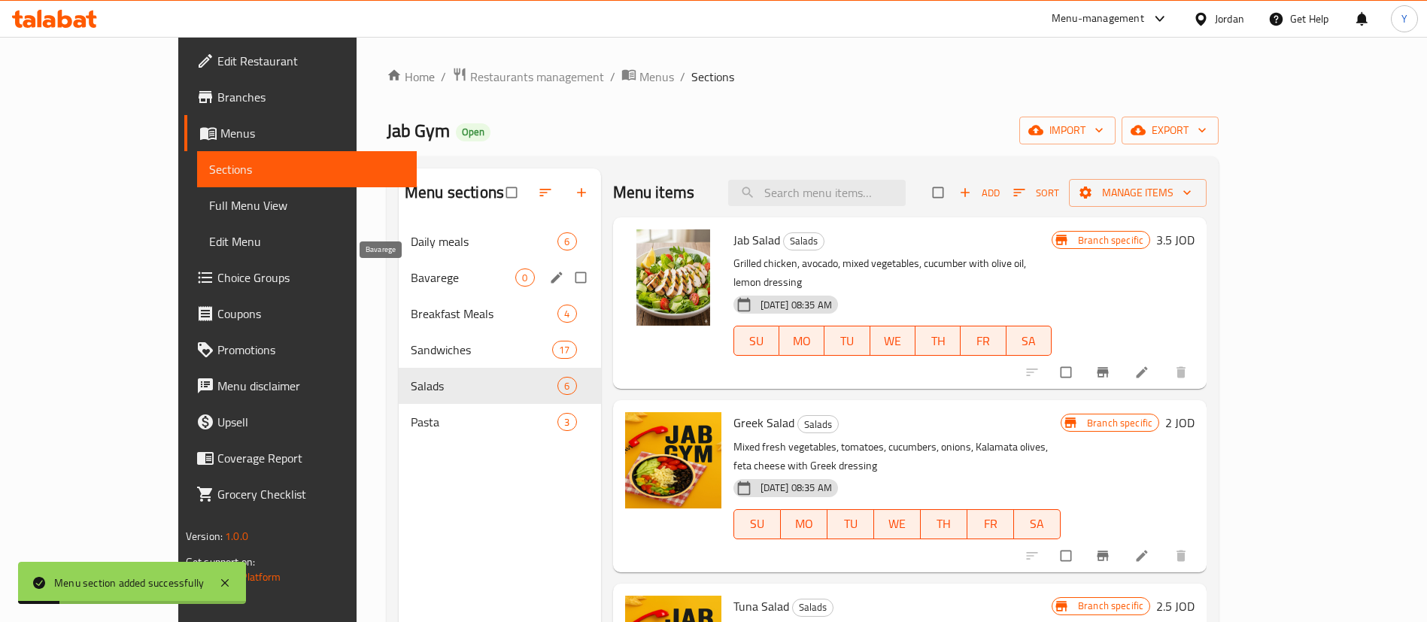
click at [411, 274] on span "Bavarege" at bounding box center [463, 278] width 105 height 18
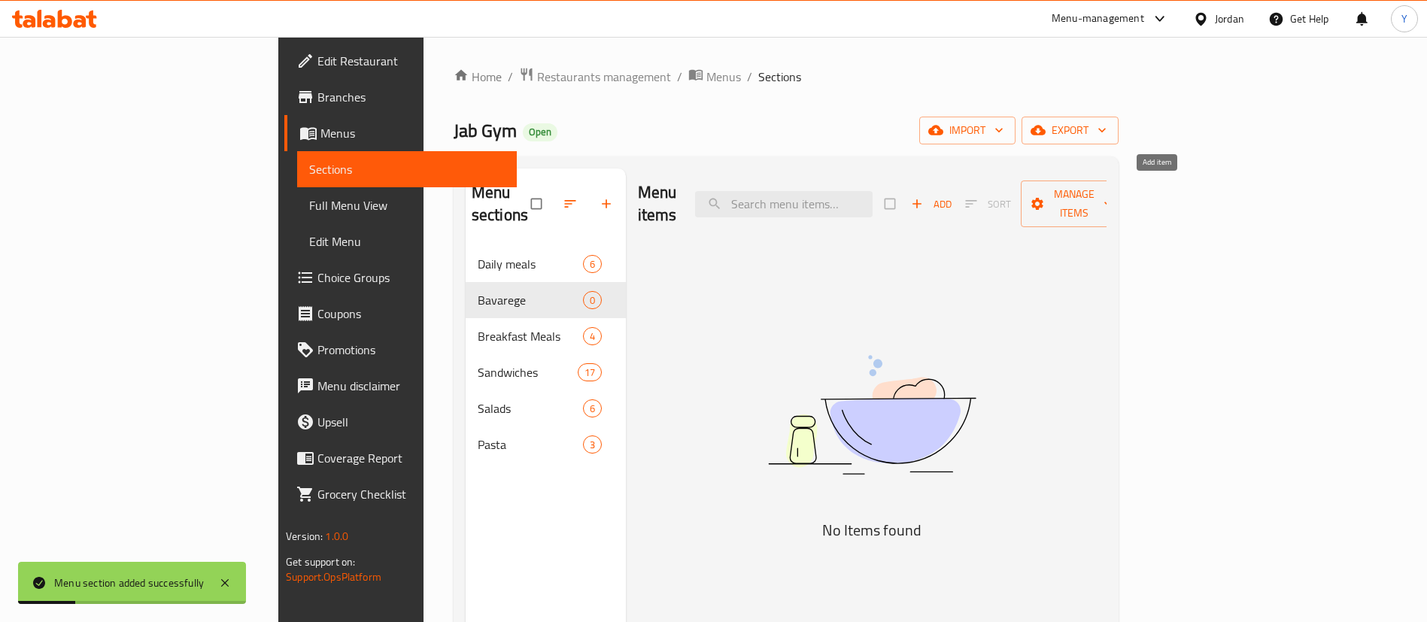
click at [928, 196] on span "button" at bounding box center [919, 203] width 18 height 15
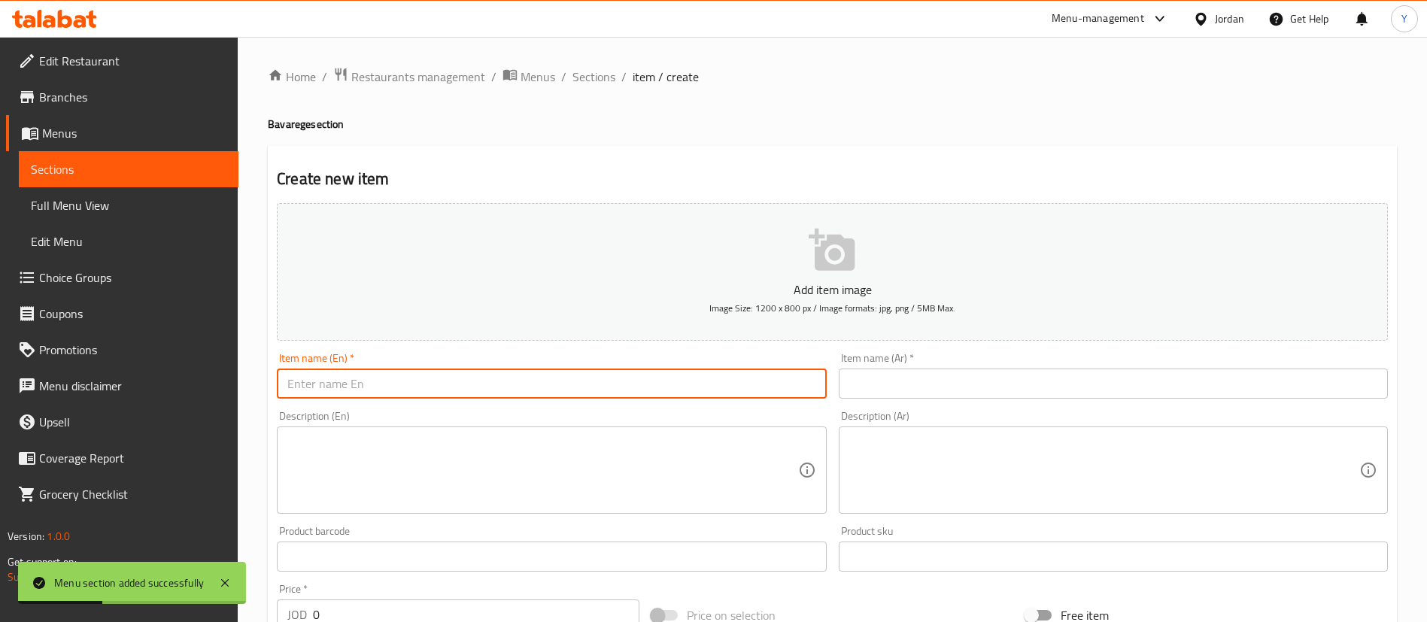
click at [387, 379] on input "text" at bounding box center [551, 384] width 549 height 30
type input "ِ"
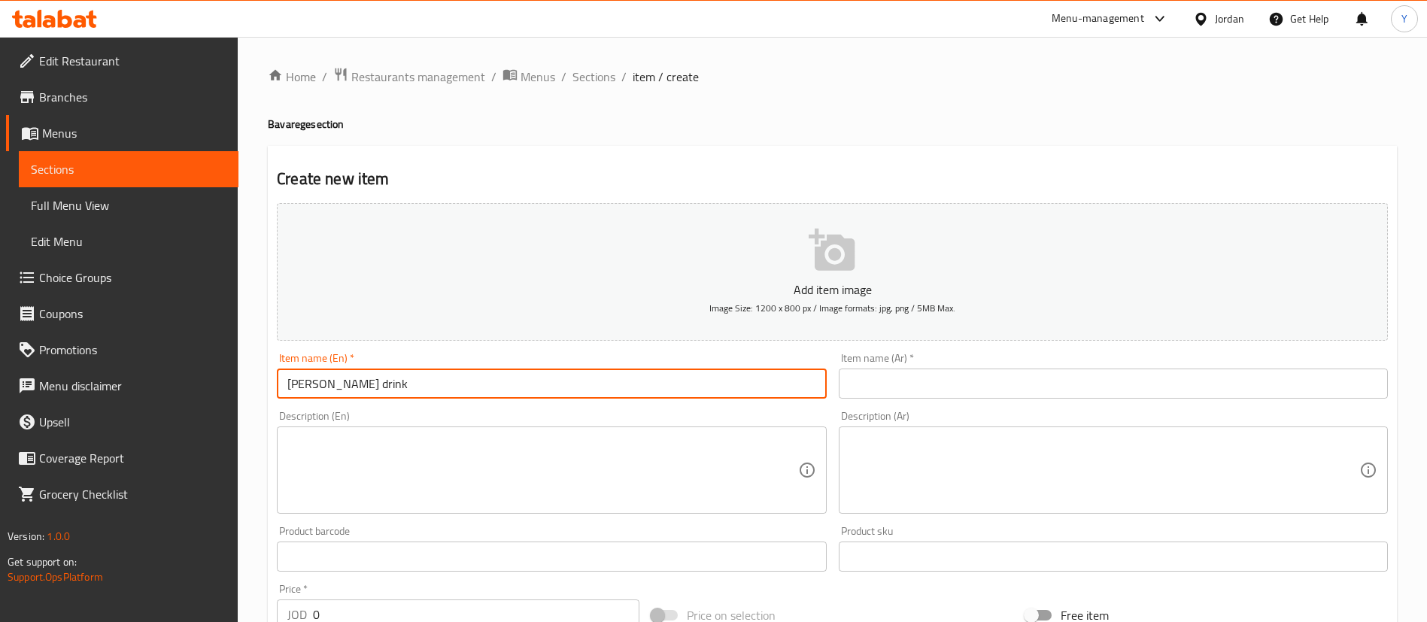
click at [336, 387] on input "ABE Proten drink" at bounding box center [551, 384] width 549 height 30
drag, startPoint x: 445, startPoint y: 387, endPoint x: 0, endPoint y: 406, distance: 445.0
click at [0, 406] on div "Edit Restaurant Branches Menus Sections Full Menu View Edit Menu Choice Groups …" at bounding box center [713, 550] width 1427 height 1026
type input "ABE Protein drink"
click at [910, 381] on input "text" at bounding box center [1113, 384] width 549 height 30
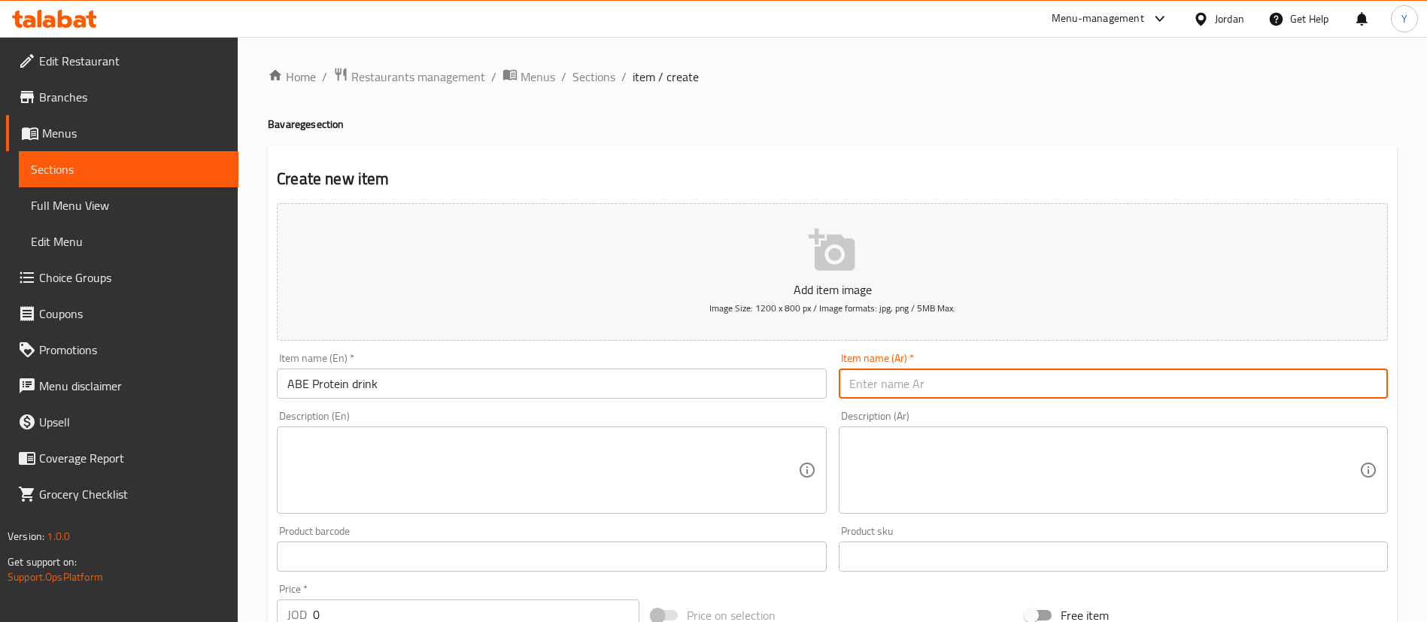
paste input "مشروب البروتين ايه بي اي"
type input "مشروب البروتين ايه بي اي"
click at [568, 459] on textarea at bounding box center [542, 470] width 510 height 71
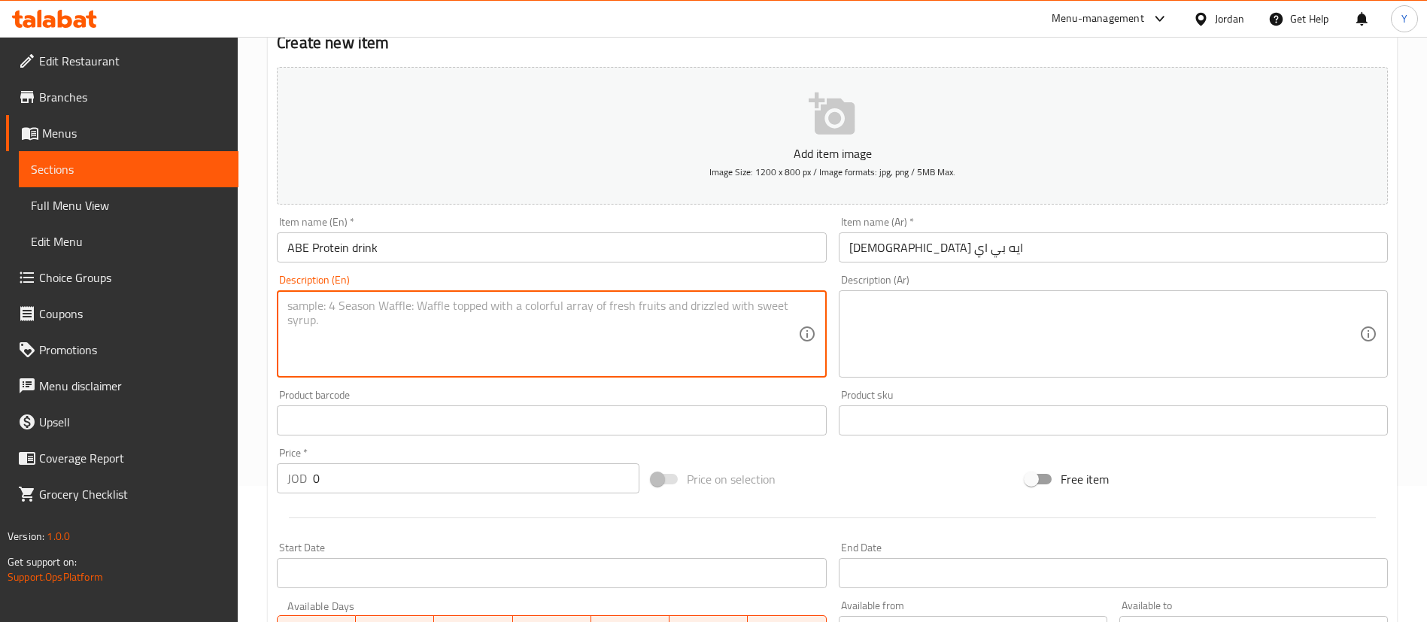
scroll to position [226, 0]
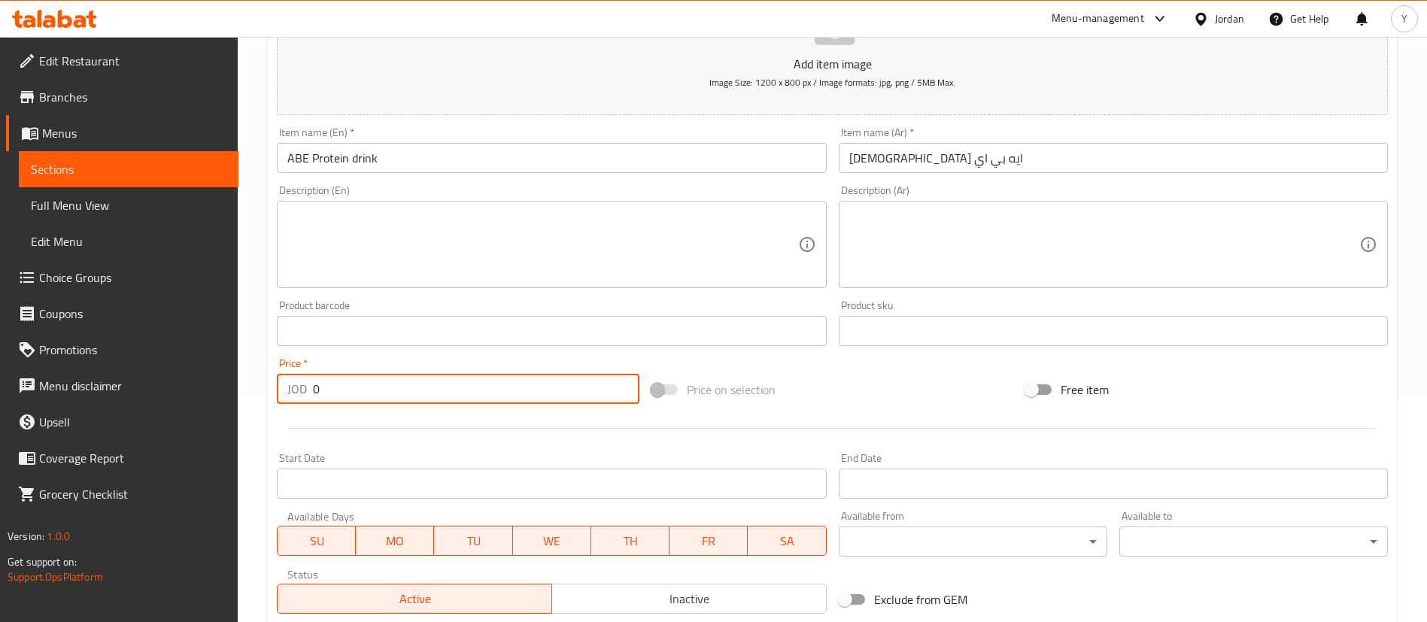
drag, startPoint x: 333, startPoint y: 387, endPoint x: 241, endPoint y: 387, distance: 92.5
click at [253, 387] on div "Home / Restaurants management / Menus / Sections / item / create Bavarege secti…" at bounding box center [832, 324] width 1189 height 1026
type input "2"
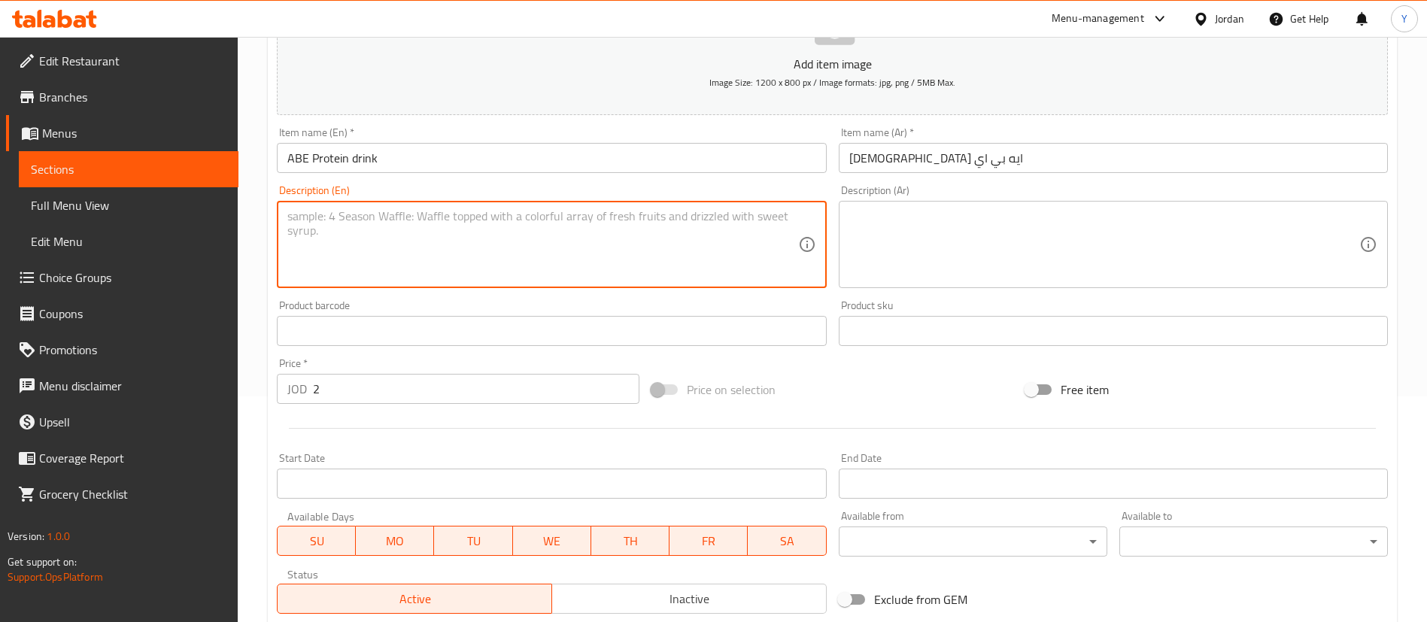
click at [393, 235] on textarea at bounding box center [542, 244] width 510 height 71
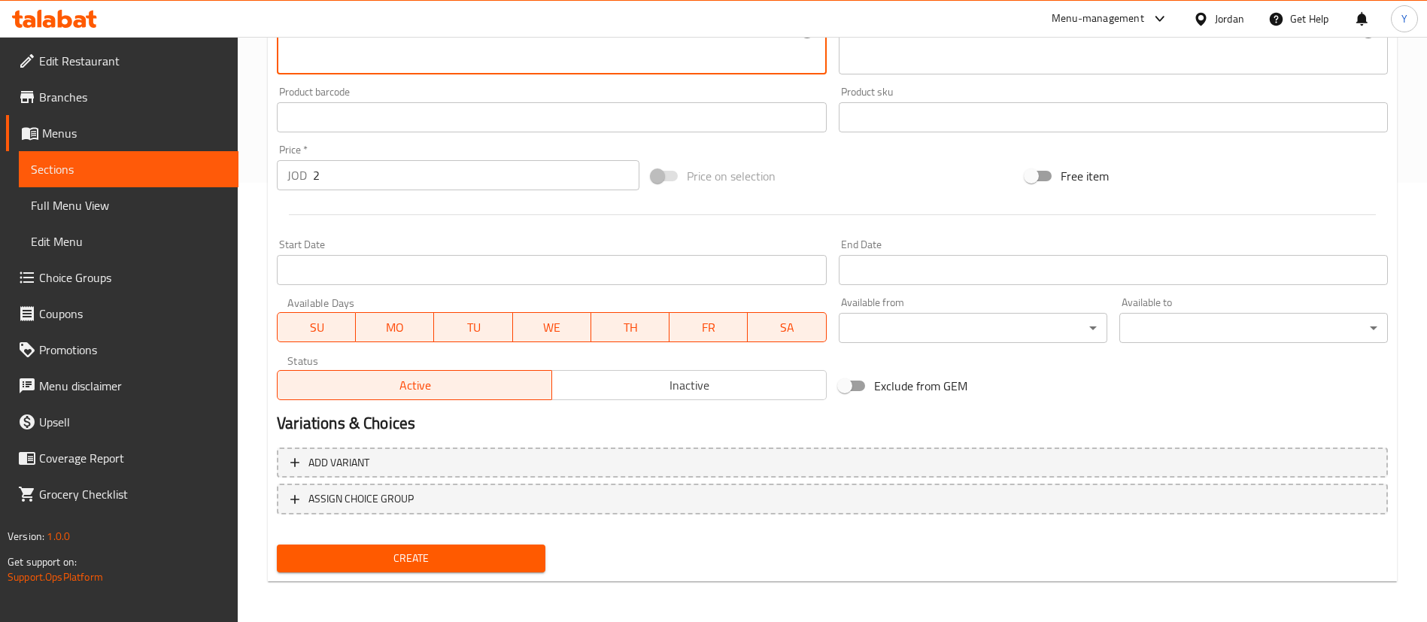
scroll to position [441, 0]
click at [420, 555] on span "Create" at bounding box center [411, 557] width 245 height 19
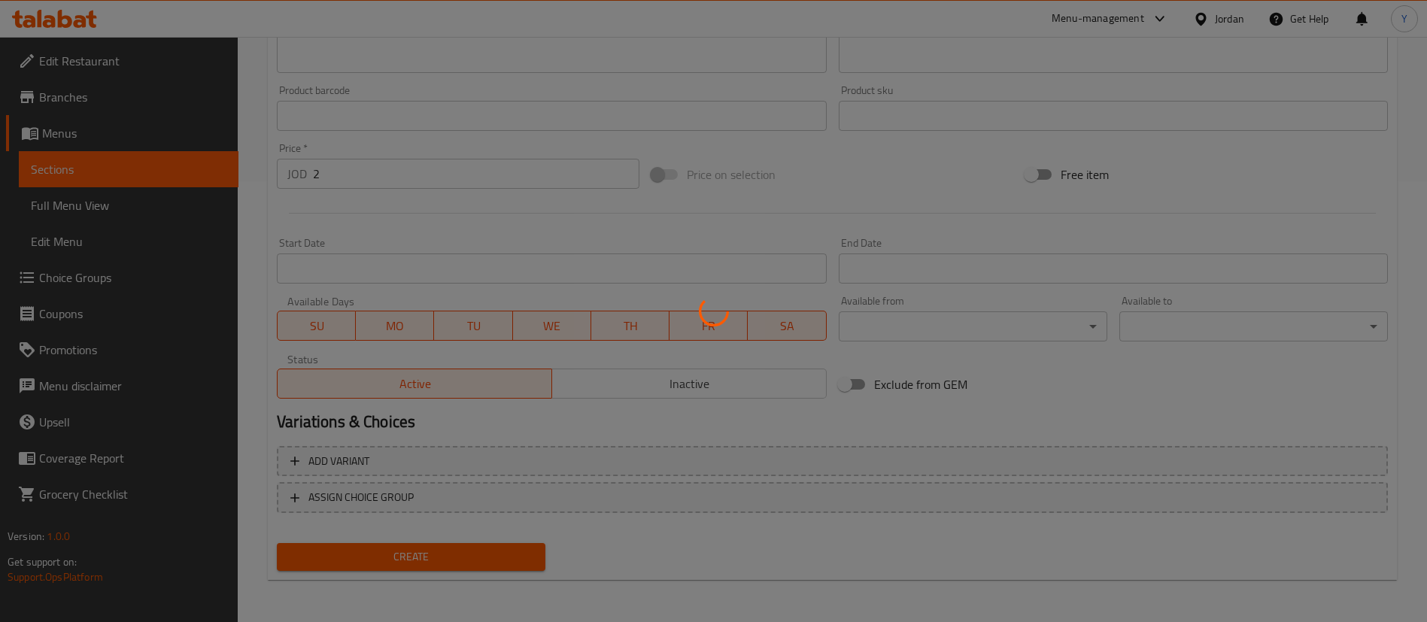
type input "0"
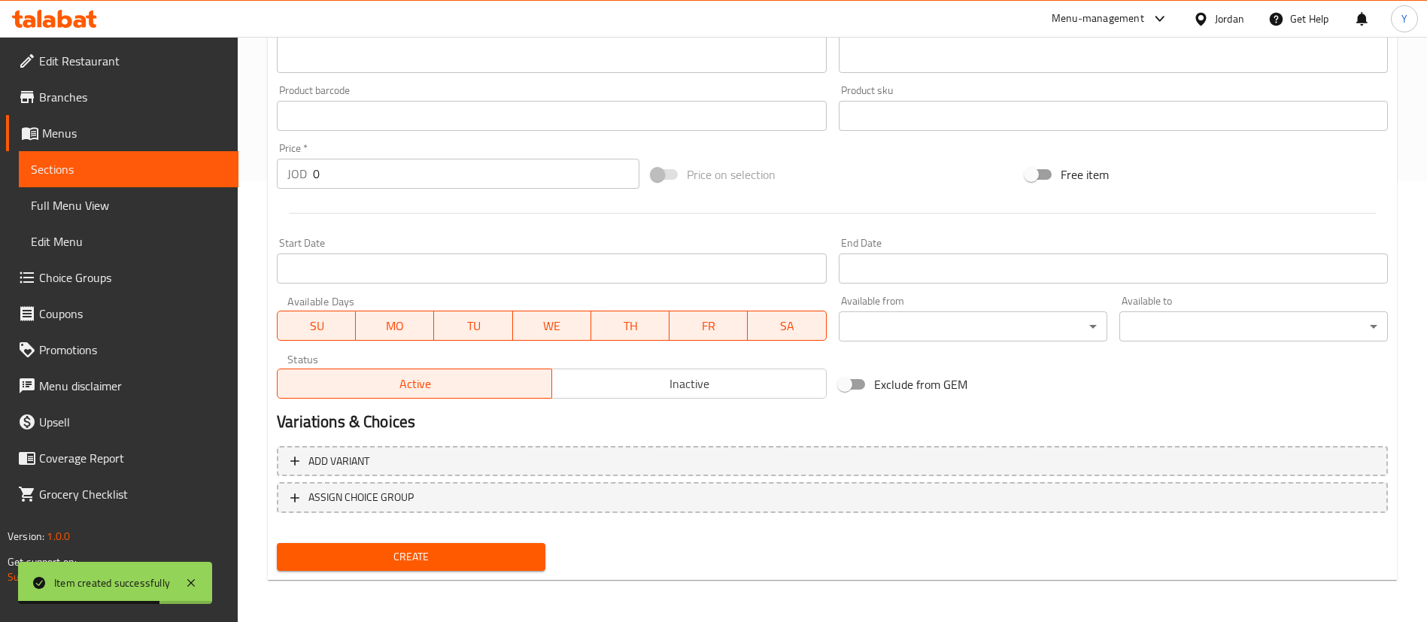
click at [128, 174] on span "Sections" at bounding box center [129, 169] width 196 height 18
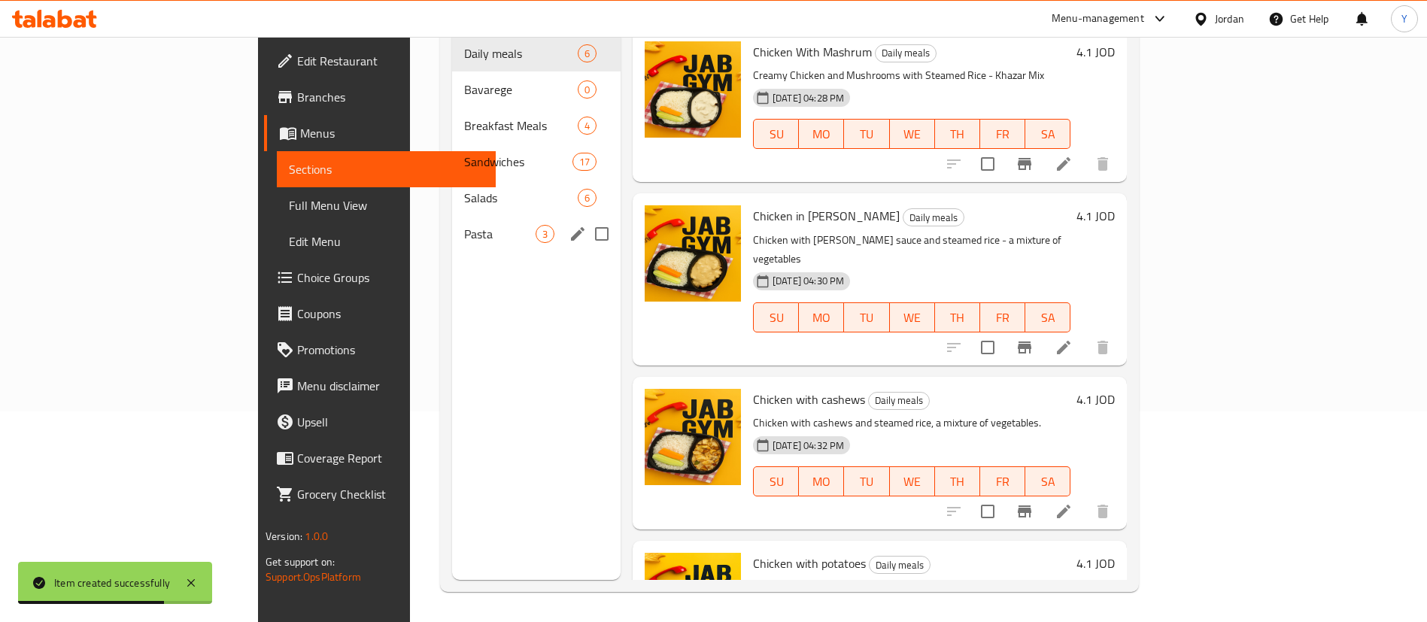
scroll to position [211, 0]
click at [464, 80] on span "Bavarege" at bounding box center [499, 89] width 71 height 18
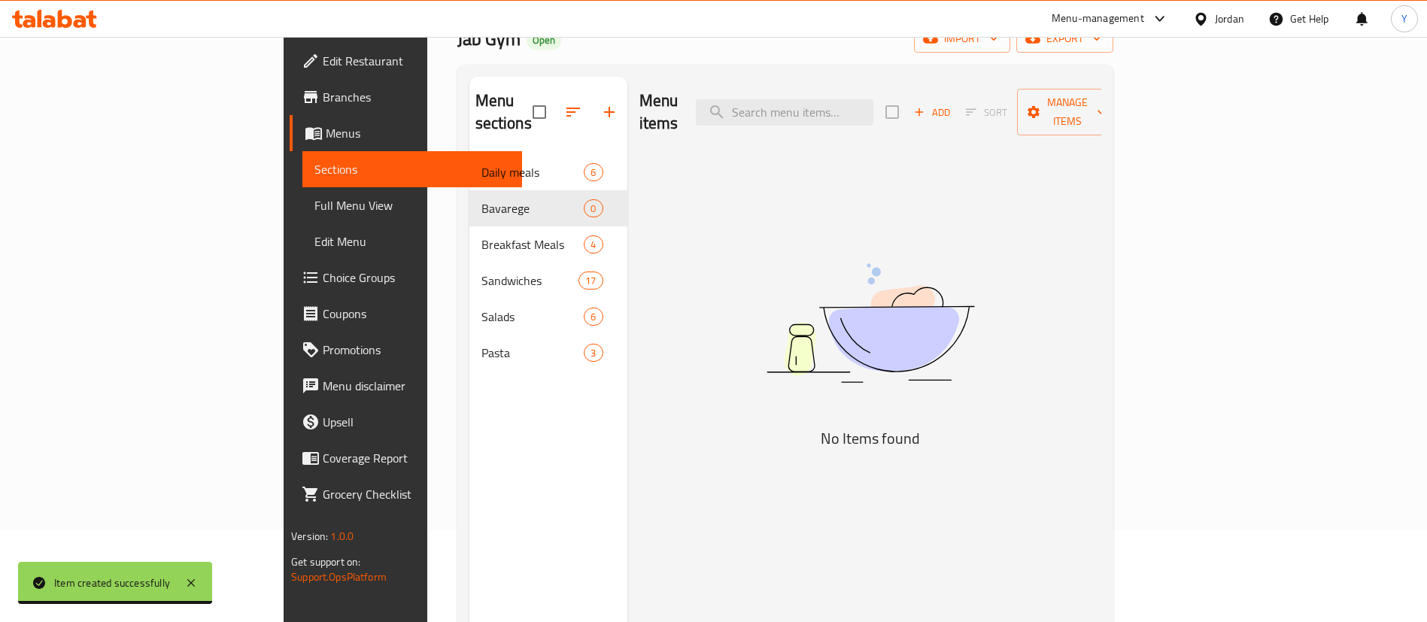
scroll to position [113, 0]
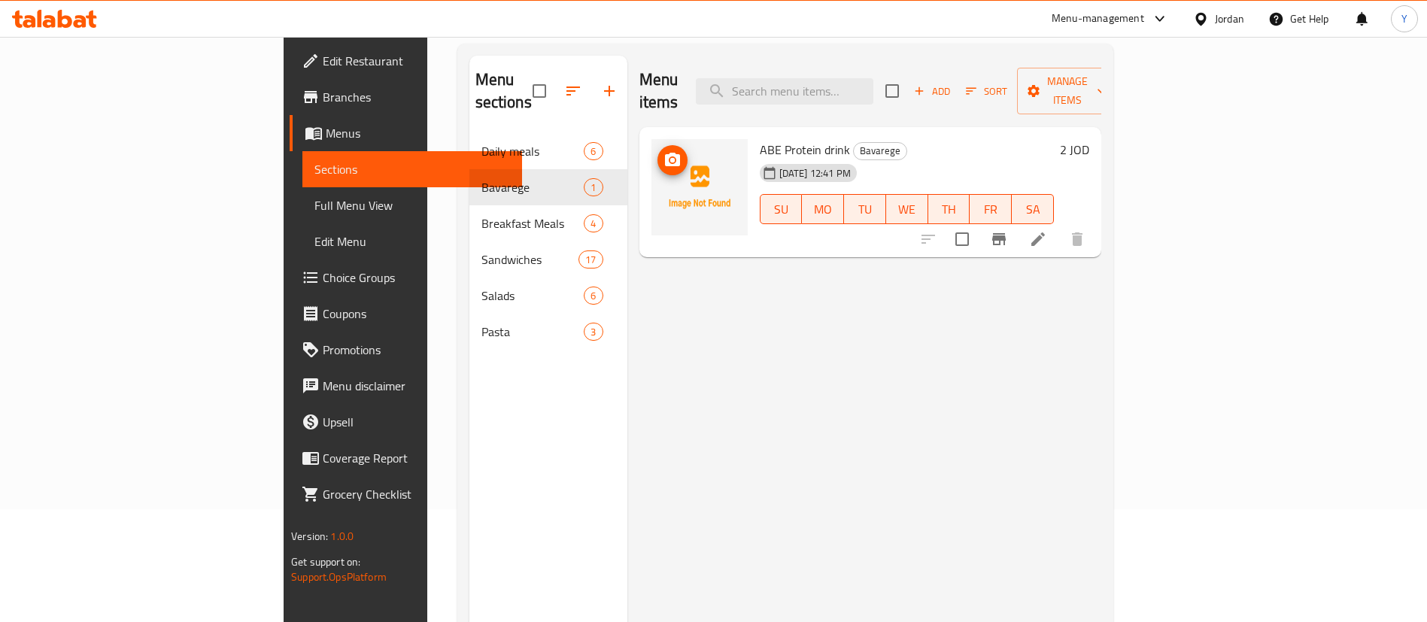
click at [664, 151] on icon "upload picture" at bounding box center [673, 160] width 18 height 18
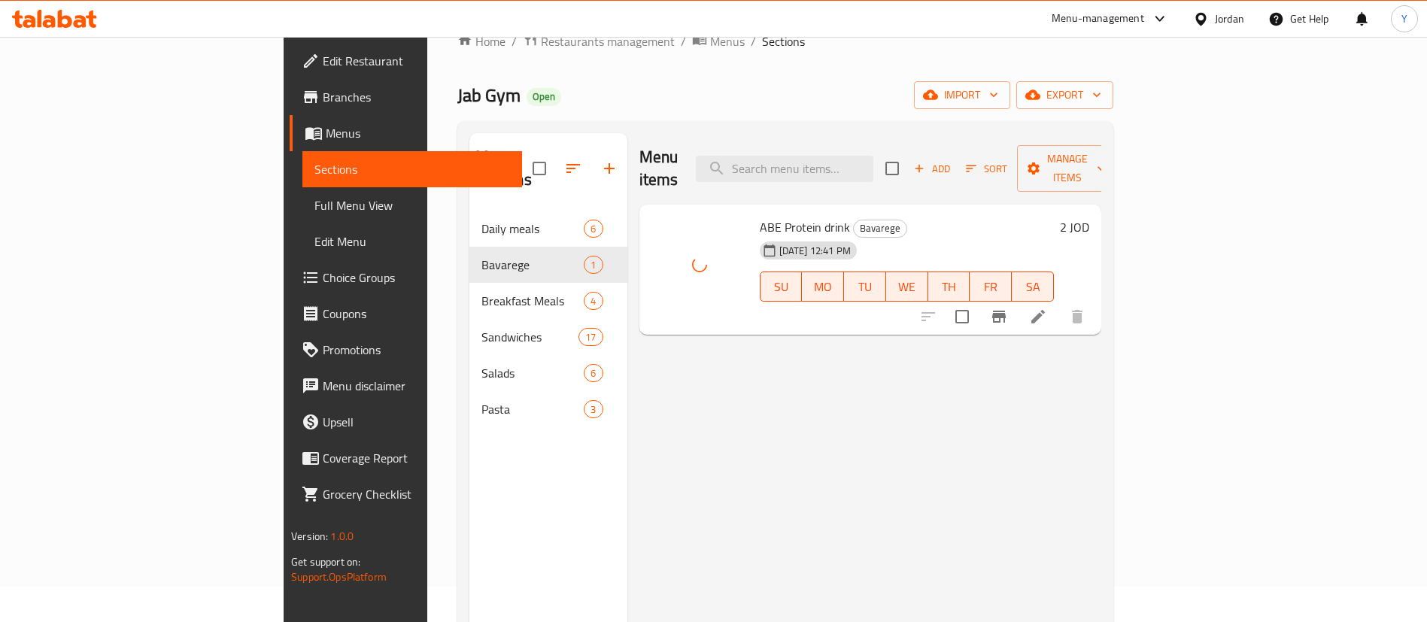
scroll to position [0, 0]
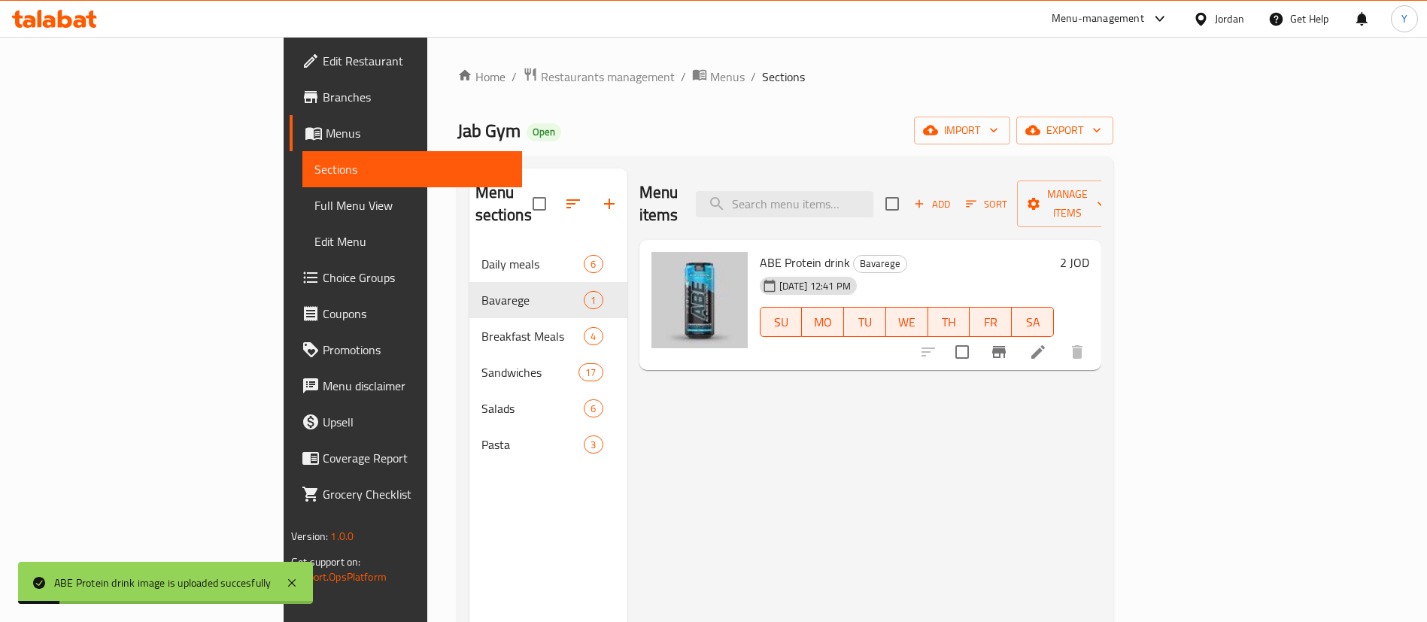
click at [926, 197] on icon "button" at bounding box center [920, 204] width 14 height 14
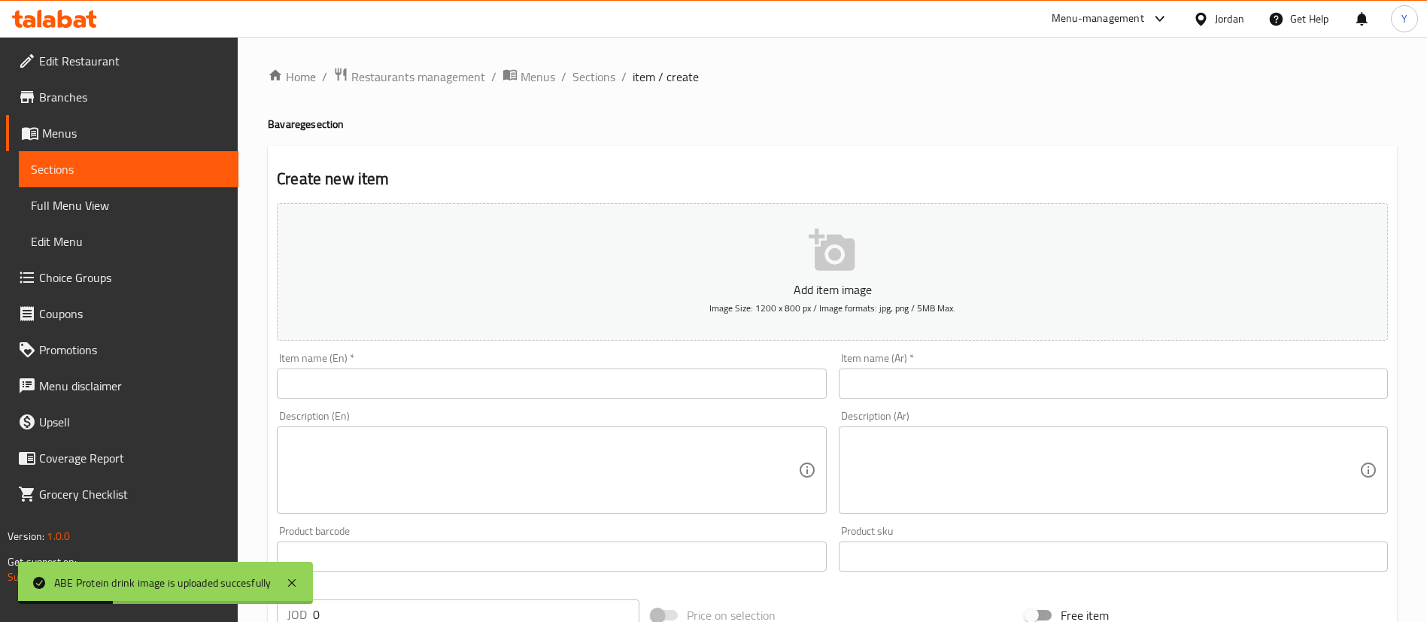
click at [472, 382] on input "text" at bounding box center [551, 384] width 549 height 30
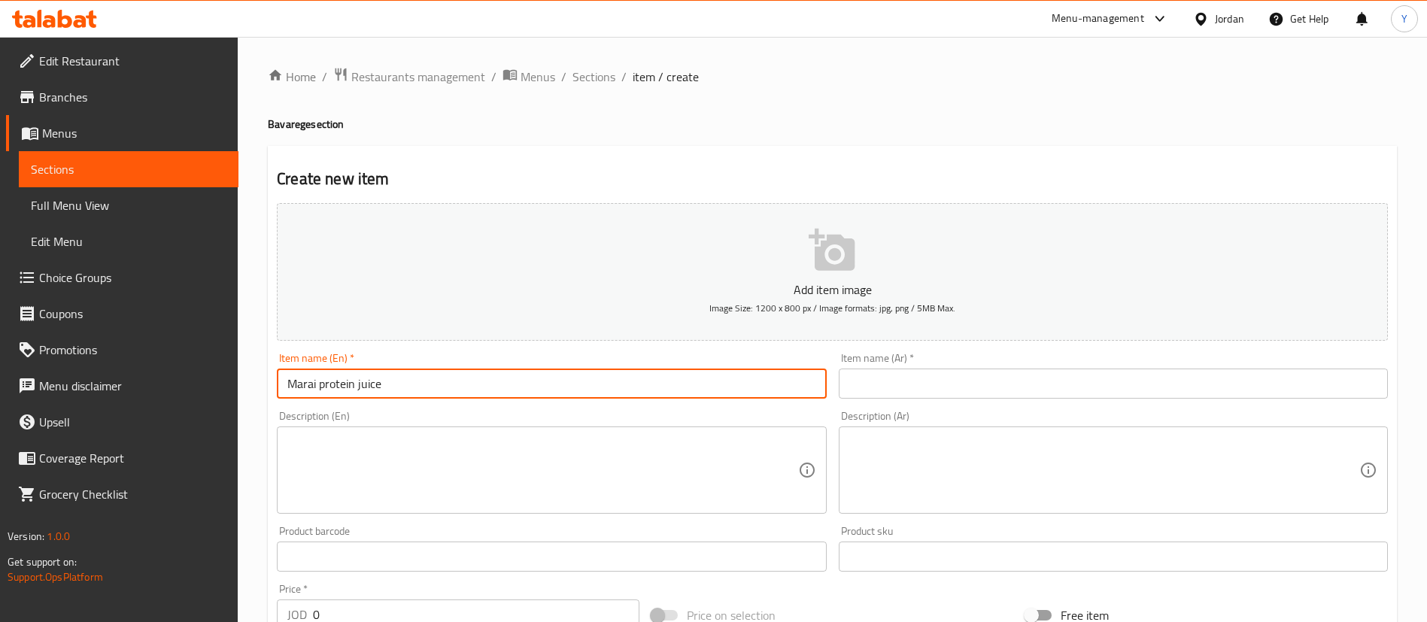
drag, startPoint x: 445, startPoint y: 381, endPoint x: 45, endPoint y: 342, distance: 401.4
click at [45, 342] on div "Edit Restaurant Branches Menus Sections Full Menu View Edit Menu Choice Groups …" at bounding box center [713, 550] width 1427 height 1026
drag, startPoint x: 511, startPoint y: 386, endPoint x: 124, endPoint y: 379, distance: 386.8
click at [124, 379] on div "Edit Restaurant Branches Menus Sections Full Menu View Edit Menu Choice Groups …" at bounding box center [713, 550] width 1427 height 1026
type input "Marai protein juice"
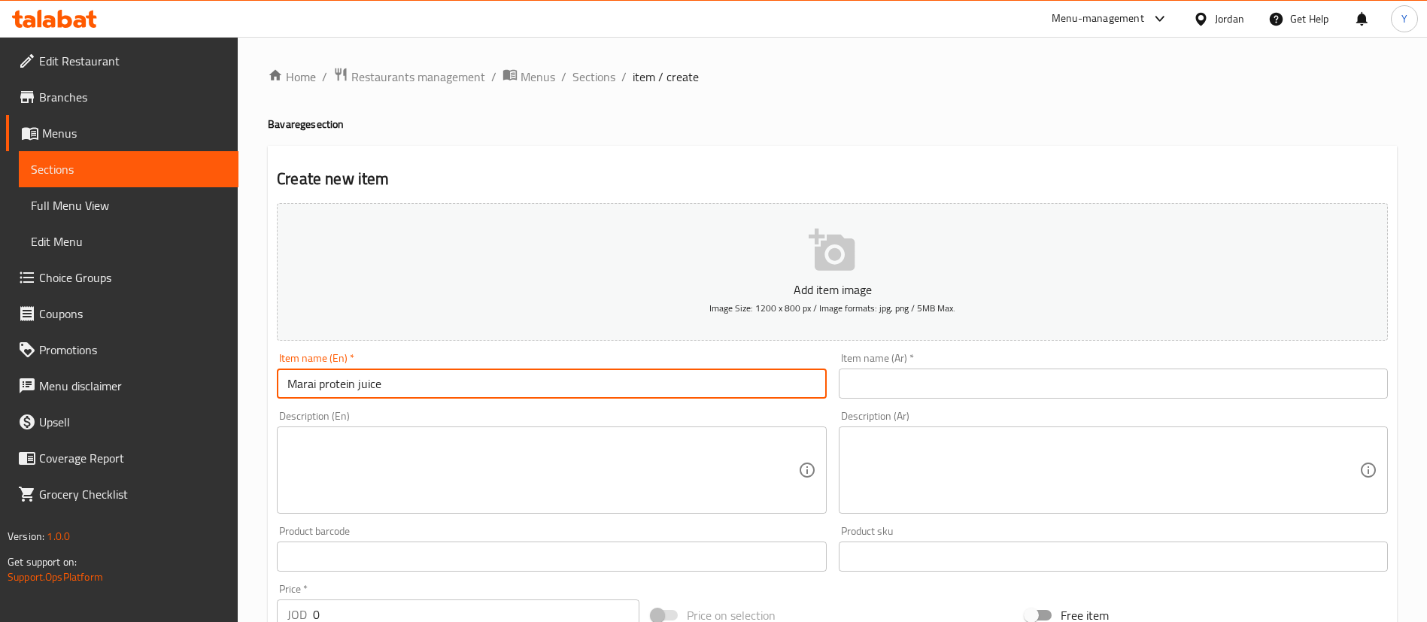
click at [911, 379] on input "text" at bounding box center [1113, 384] width 549 height 30
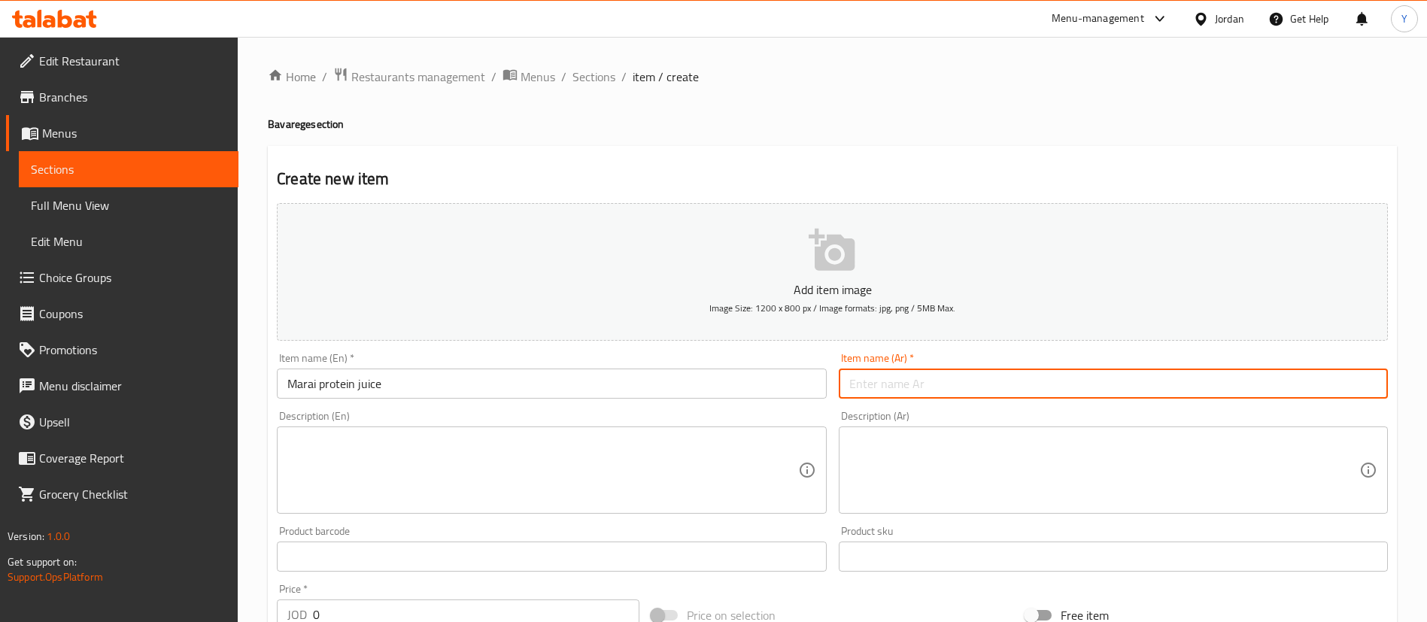
paste input "عصير بروتين ماراي"
click at [861, 387] on input "عصير بروتين ماراي" at bounding box center [1113, 384] width 549 height 30
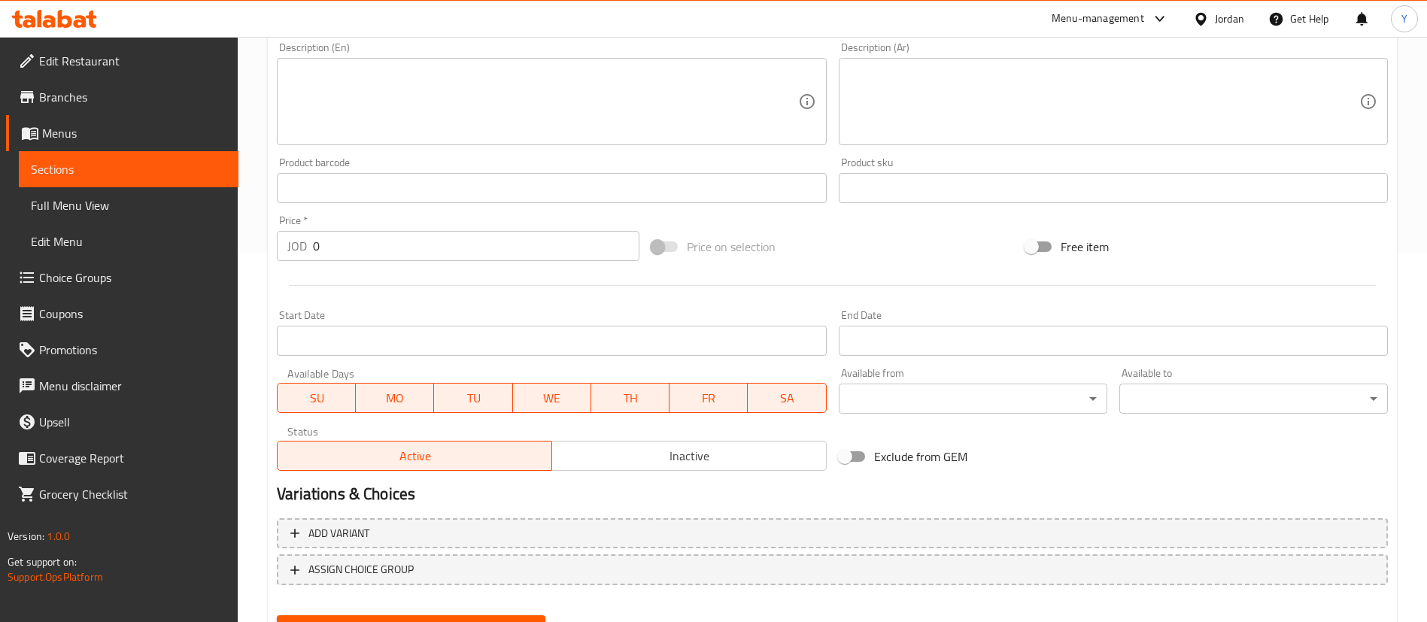
scroll to position [441, 0]
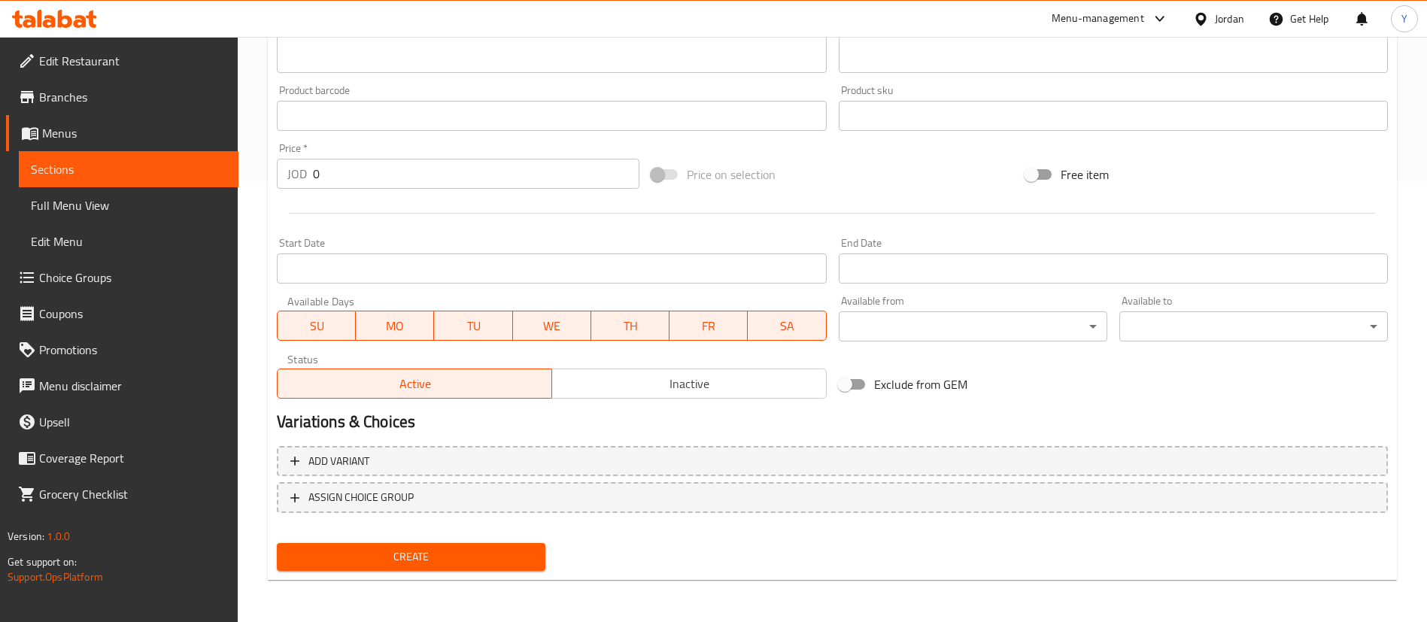
type input "عصير بروتين مراعي"
drag, startPoint x: 322, startPoint y: 173, endPoint x: 243, endPoint y: 181, distance: 79.4
click at [260, 172] on div "Home / Restaurants management / Menus / Sections / item / create Bavarege secti…" at bounding box center [832, 109] width 1189 height 1026
type input "1.5"
click at [434, 563] on span "Create" at bounding box center [411, 557] width 245 height 19
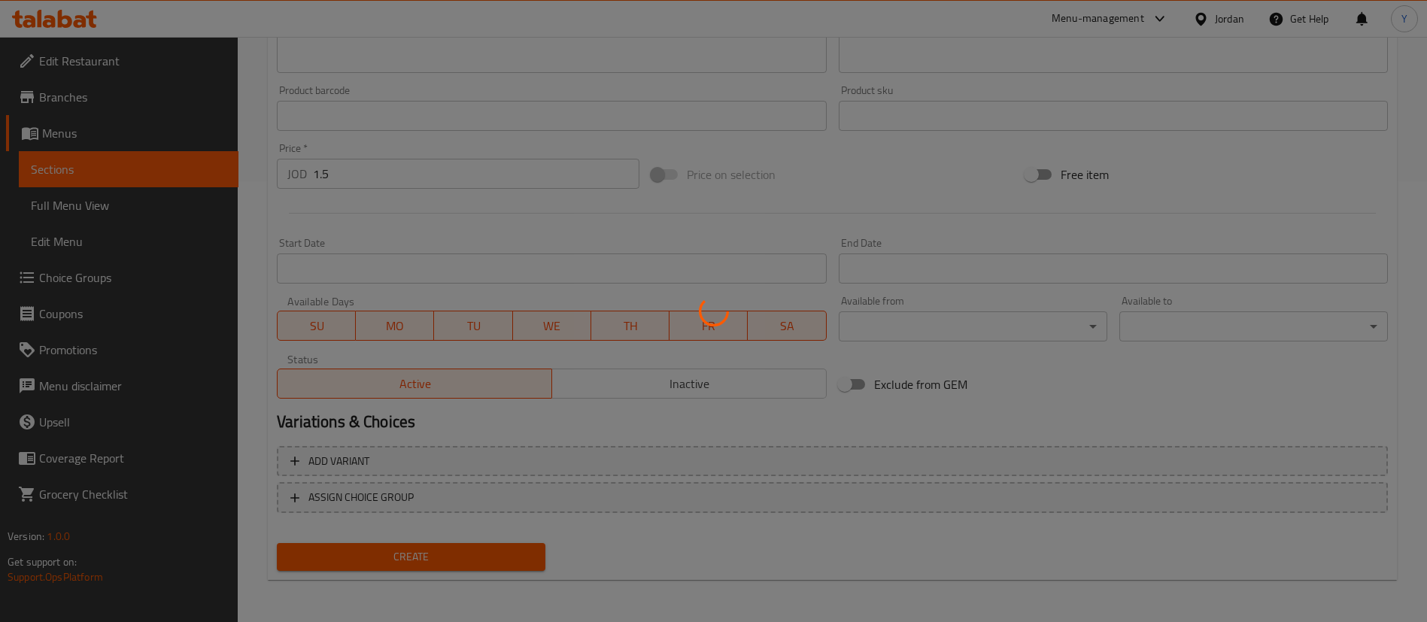
type input "0"
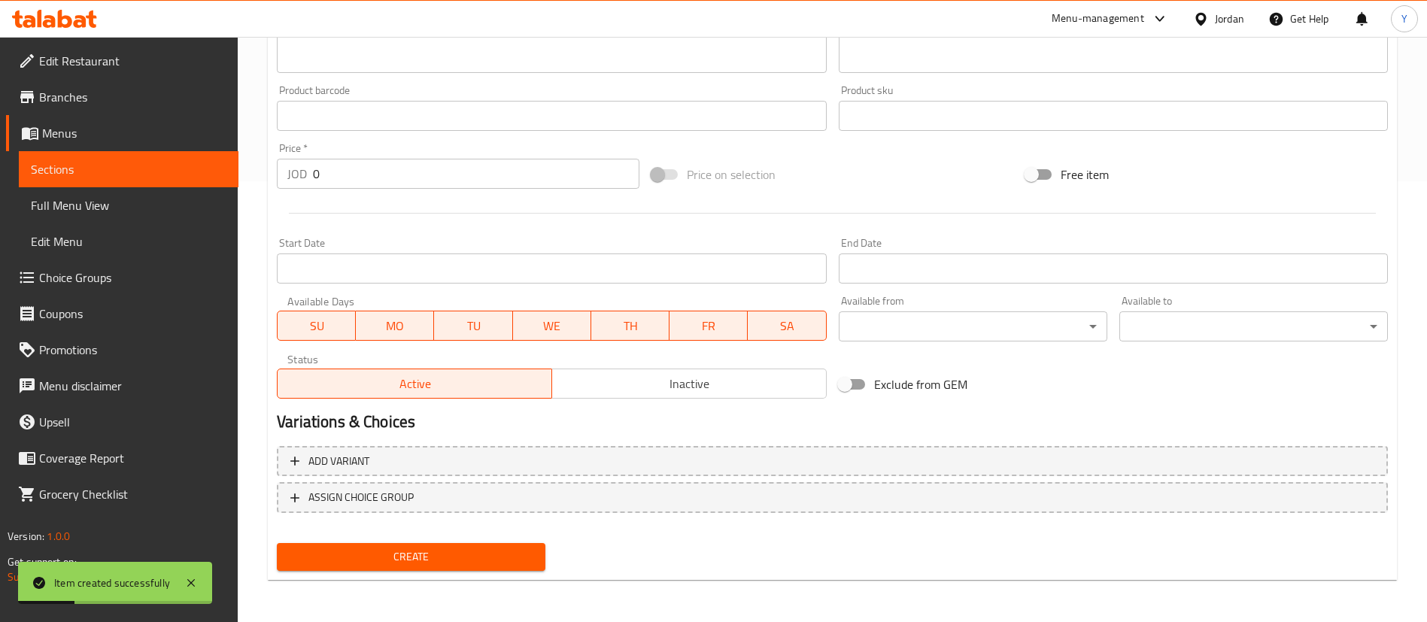
click at [165, 160] on span "Sections" at bounding box center [129, 169] width 196 height 18
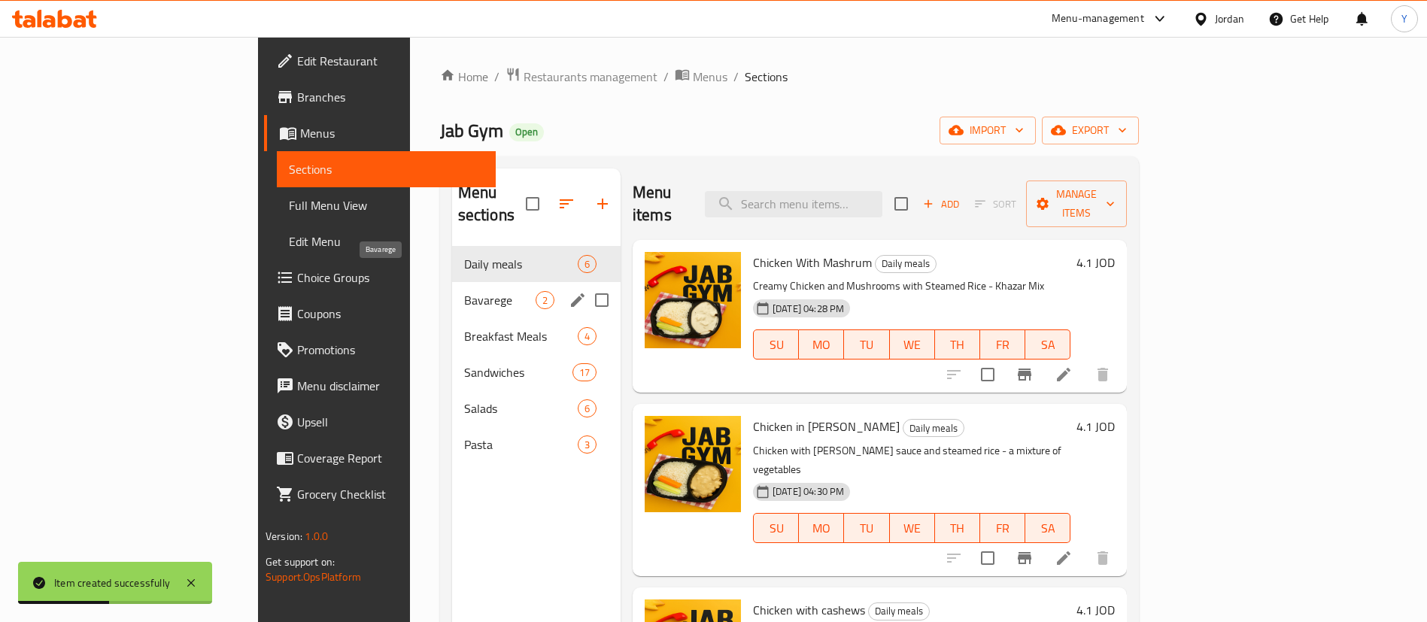
drag, startPoint x: 375, startPoint y: 281, endPoint x: 391, endPoint y: 278, distance: 16.8
click at [464, 291] on span "Bavarege" at bounding box center [499, 300] width 71 height 18
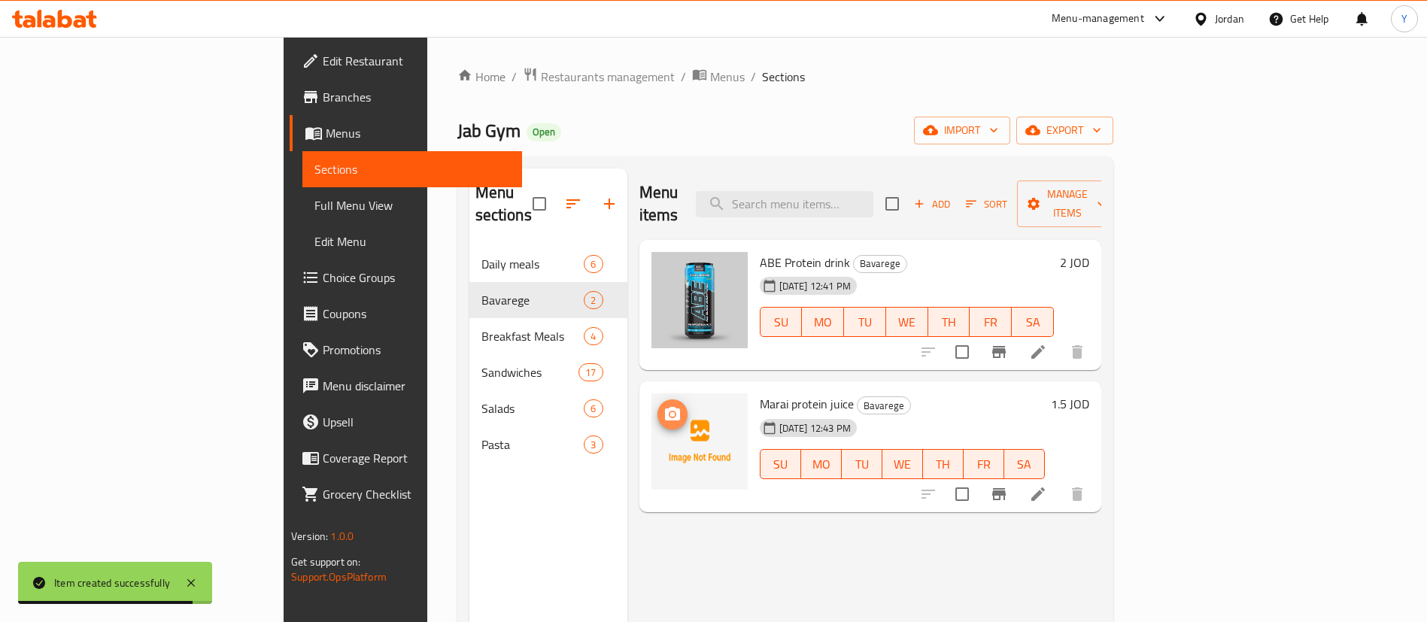
click at [670, 412] on circle "upload picture" at bounding box center [672, 414] width 5 height 5
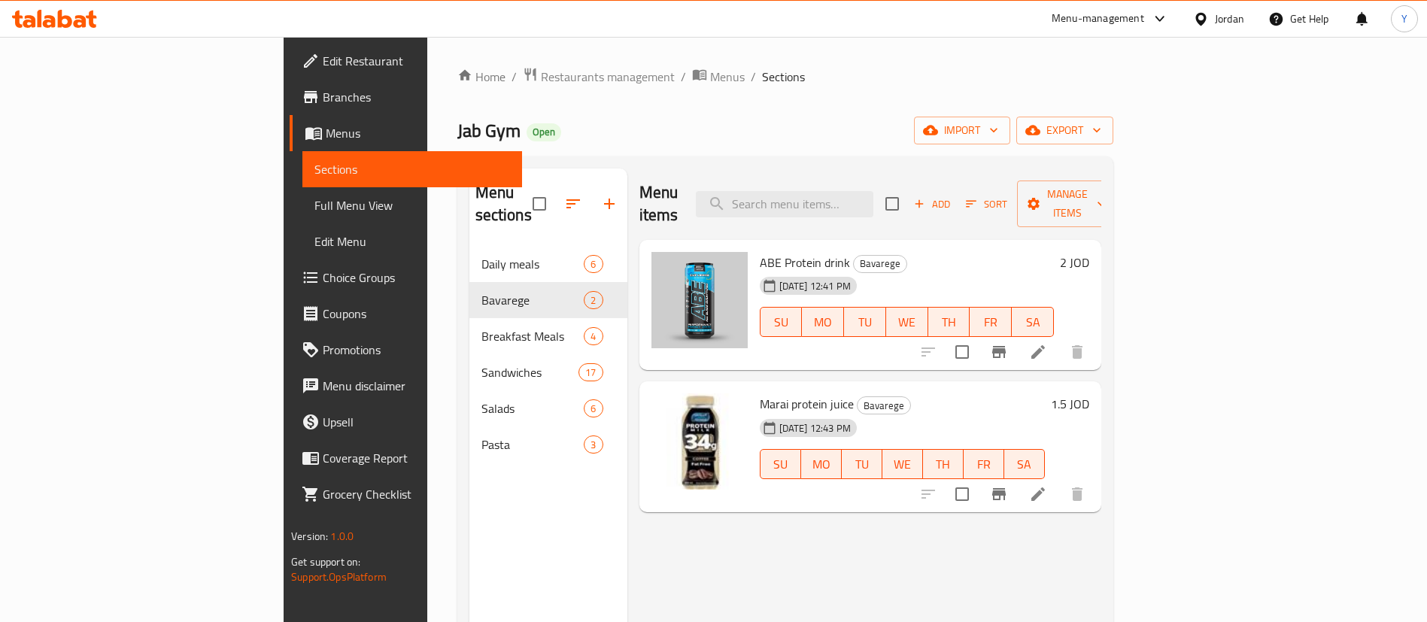
click at [952, 196] on span "Add" at bounding box center [932, 204] width 41 height 17
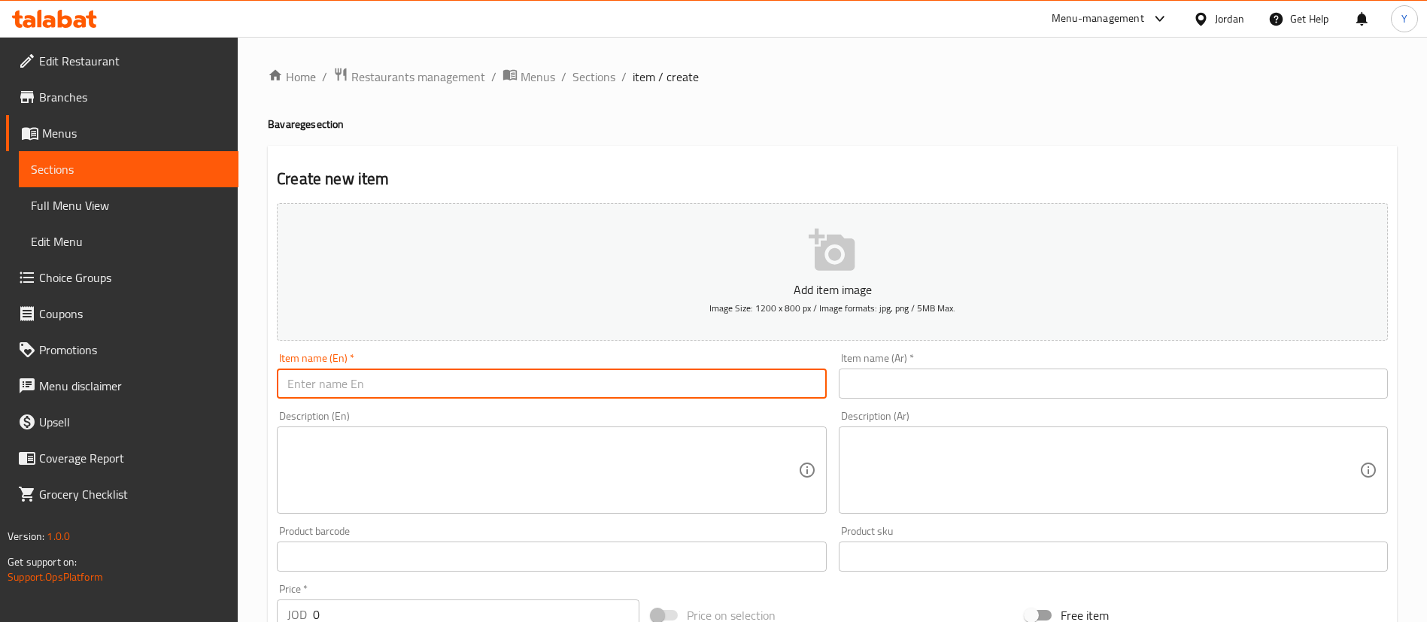
drag, startPoint x: 489, startPoint y: 378, endPoint x: 497, endPoint y: 396, distance: 19.2
click at [489, 378] on input "text" at bounding box center [551, 384] width 549 height 30
drag, startPoint x: 378, startPoint y: 387, endPoint x: 126, endPoint y: 365, distance: 253.0
click at [142, 367] on div "Edit Restaurant Branches Menus Sections Full Menu View Edit Menu Choice Groups …" at bounding box center [713, 550] width 1427 height 1026
type input "Protein shaker"
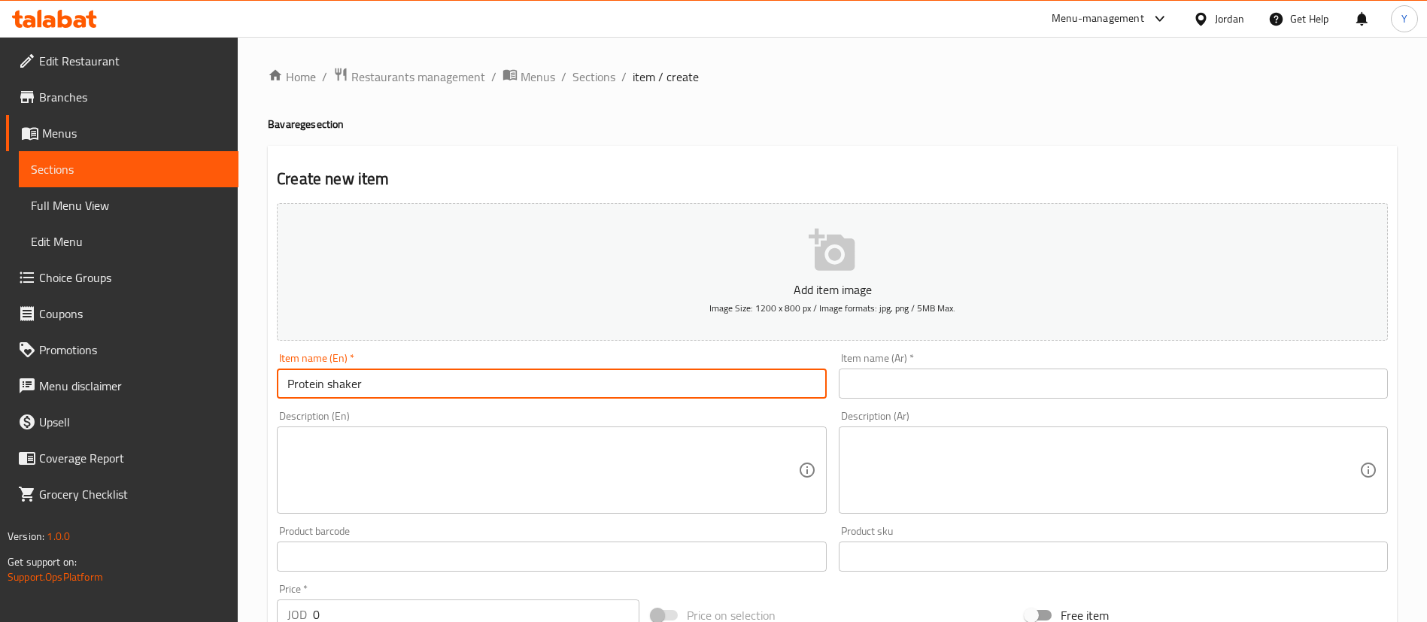
click at [1010, 376] on input "text" at bounding box center [1113, 384] width 549 height 30
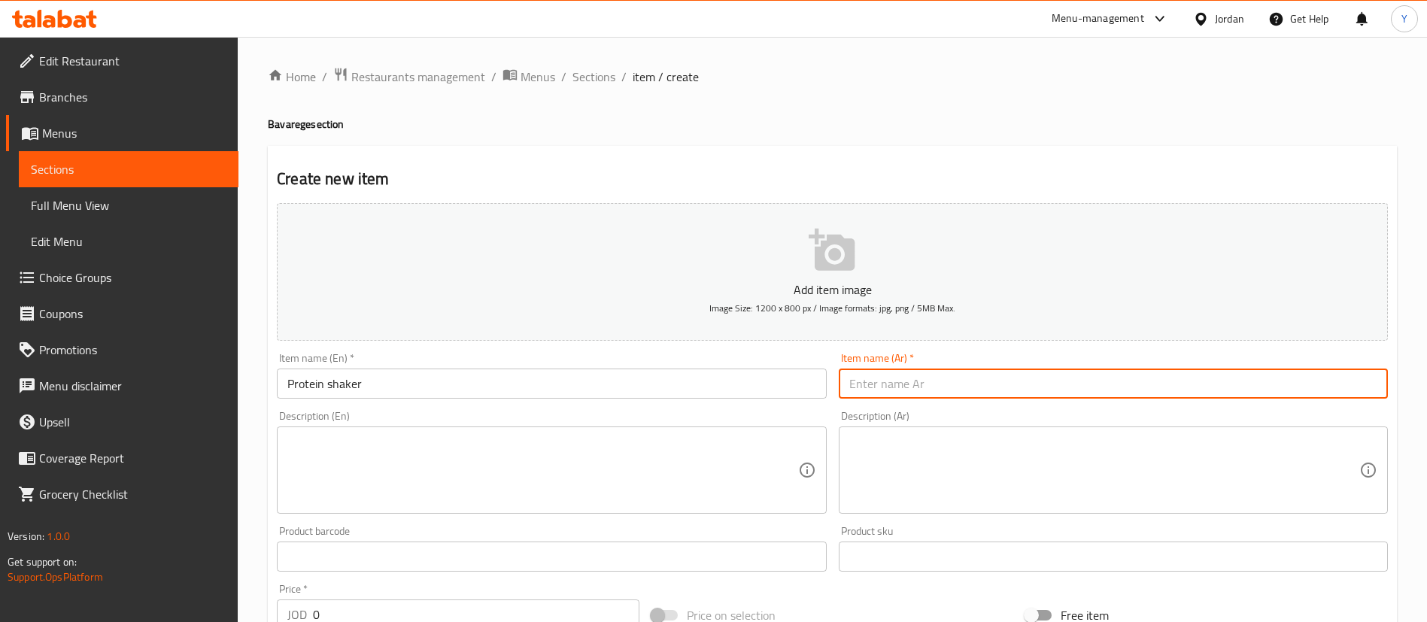
paste input "شاكر البروتين"
click at [904, 382] on input "شاكر البروتين" at bounding box center [1113, 384] width 549 height 30
click at [903, 387] on input "شاكر البروتين" at bounding box center [1113, 384] width 549 height 30
type input "شيكر البروتين"
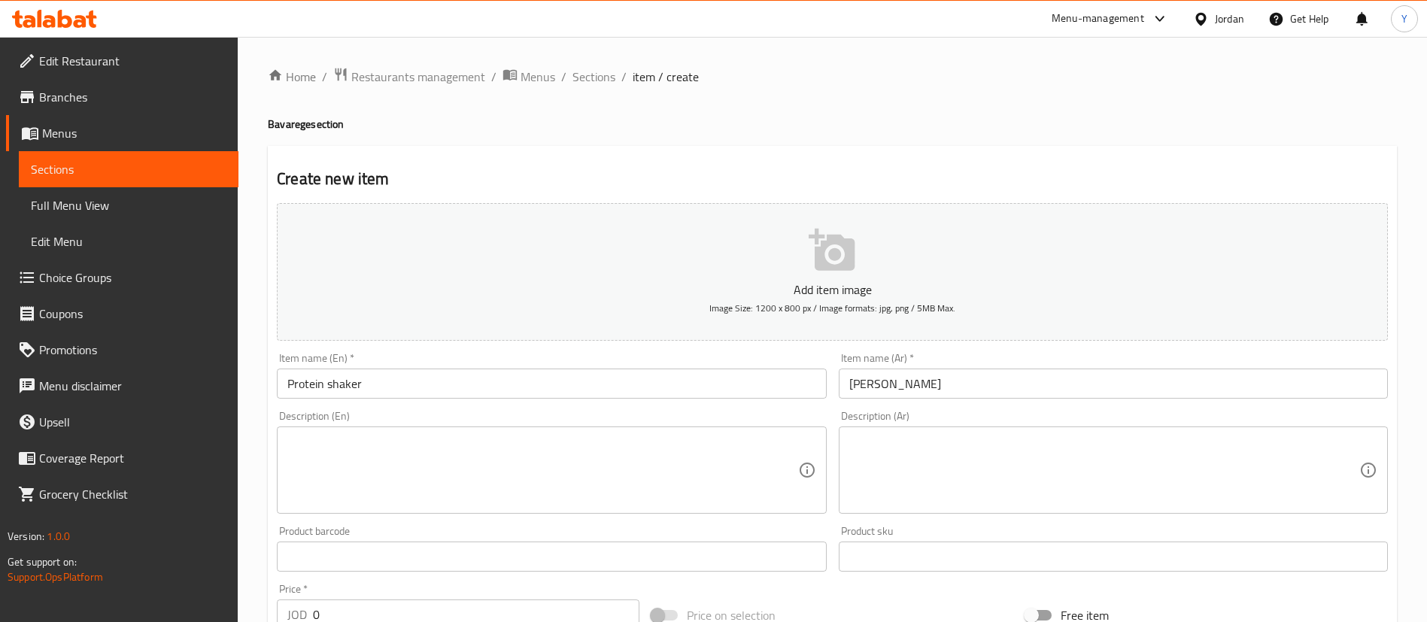
click at [653, 401] on div "Item name (En)   * Protein shaker Item name (En) *" at bounding box center [551, 376] width 561 height 58
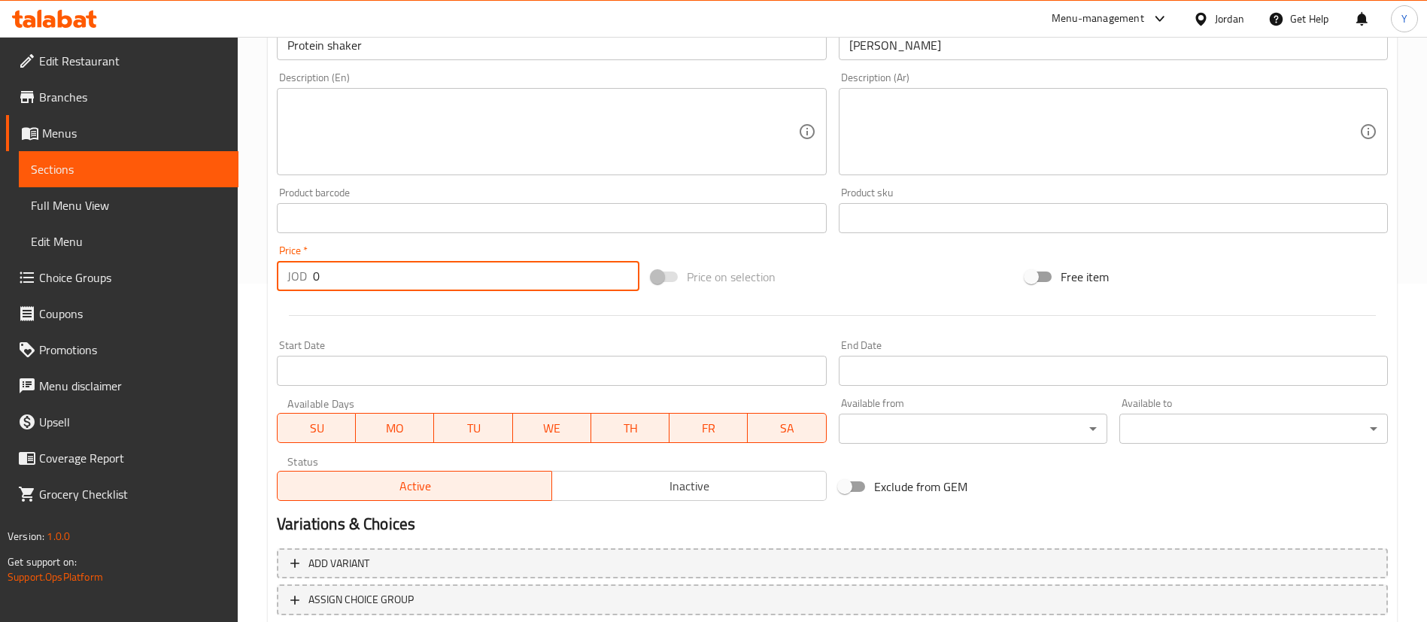
drag, startPoint x: 339, startPoint y: 282, endPoint x: 279, endPoint y: 287, distance: 60.4
click at [306, 283] on div "JOD 0 Price *" at bounding box center [458, 276] width 363 height 30
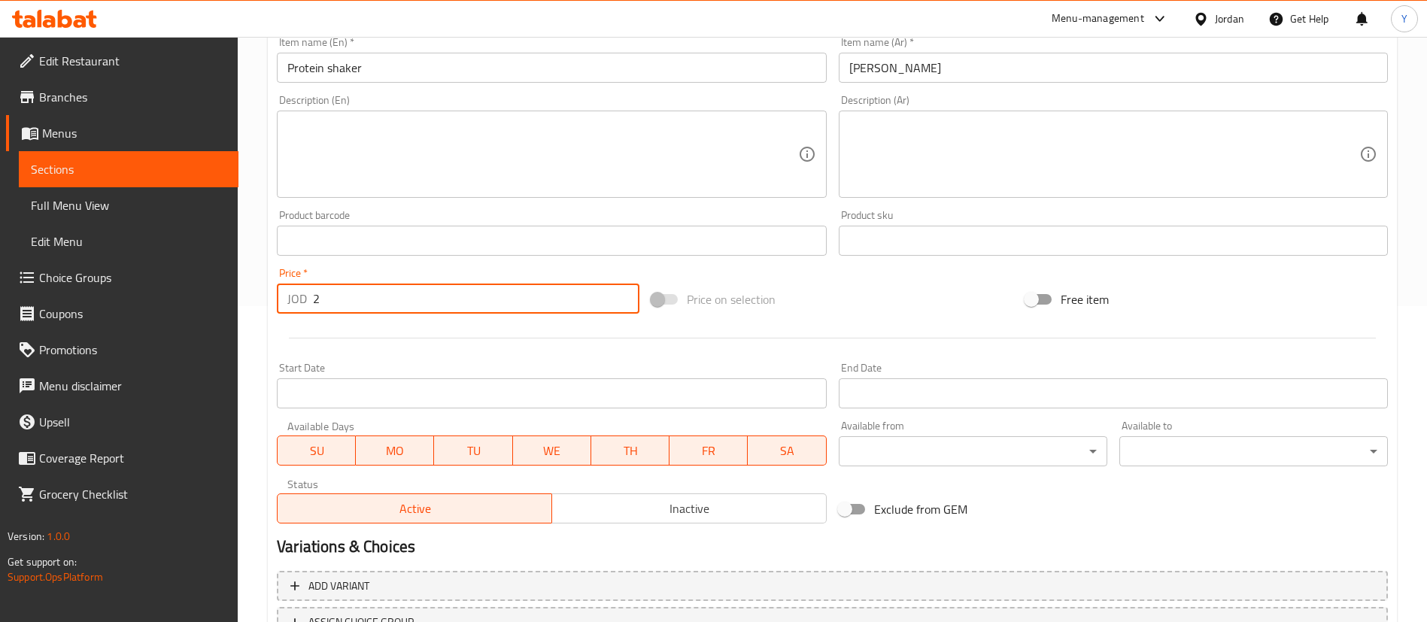
scroll to position [441, 0]
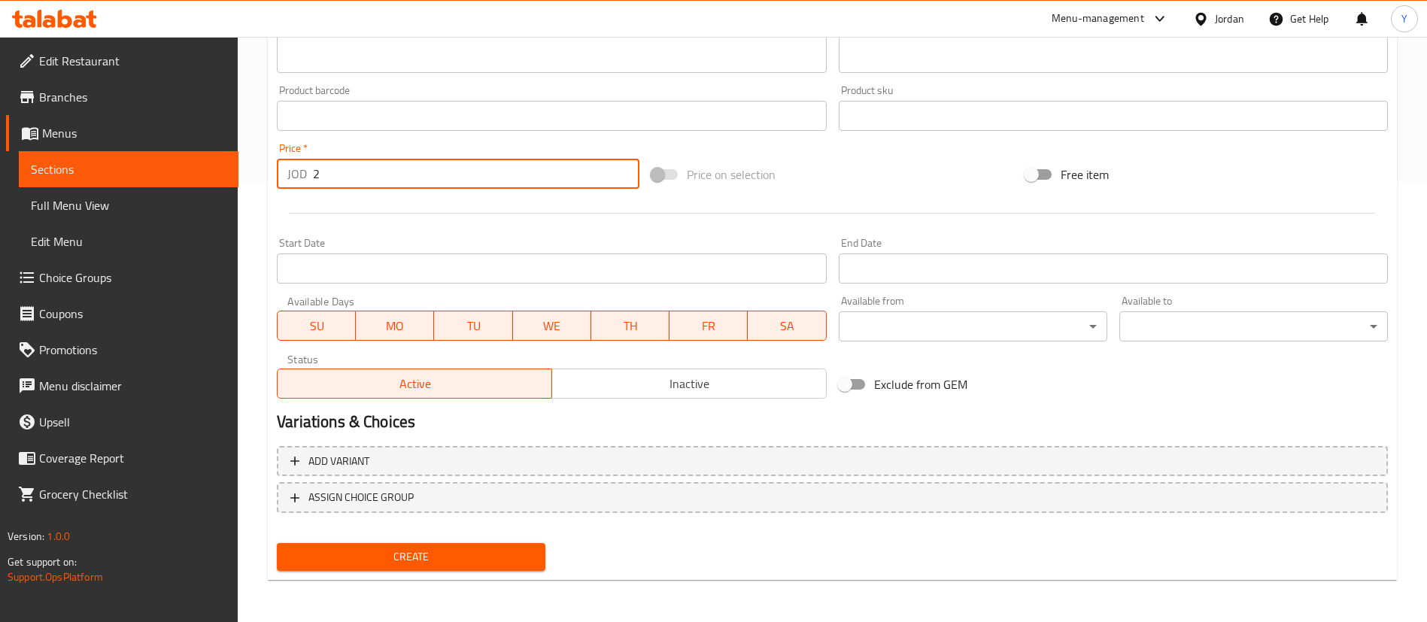
type input "2"
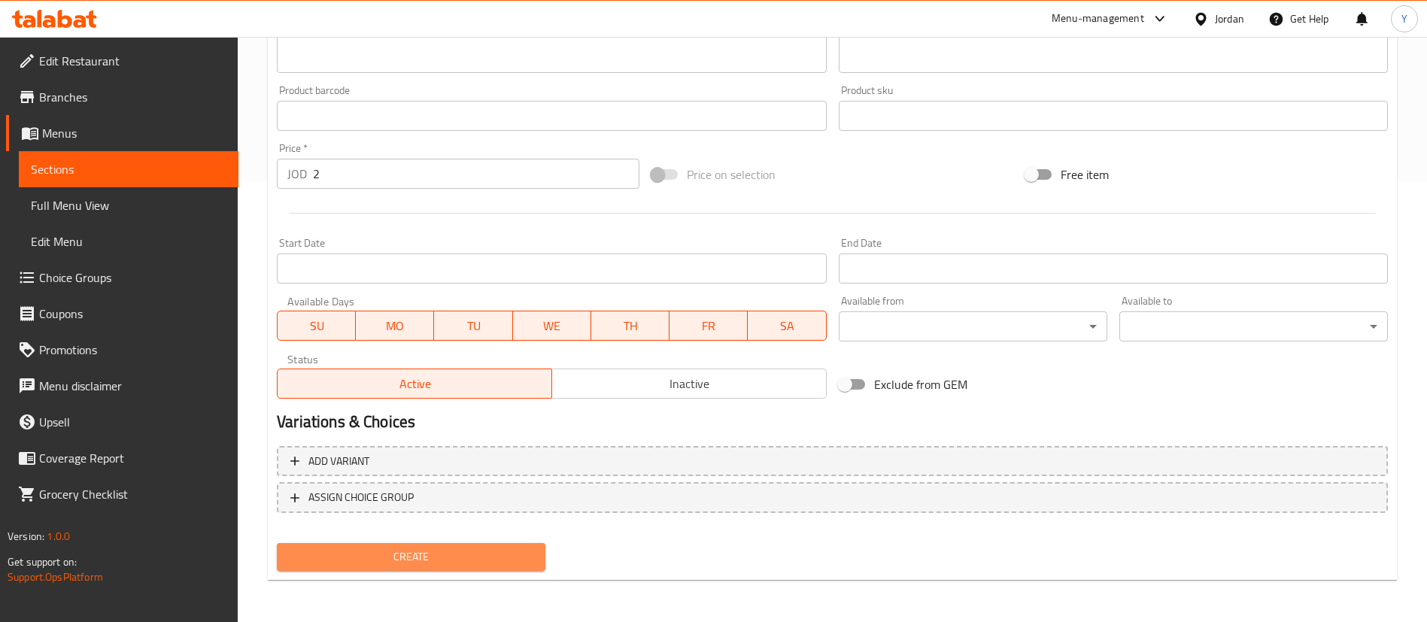
click at [441, 553] on span "Create" at bounding box center [411, 557] width 245 height 19
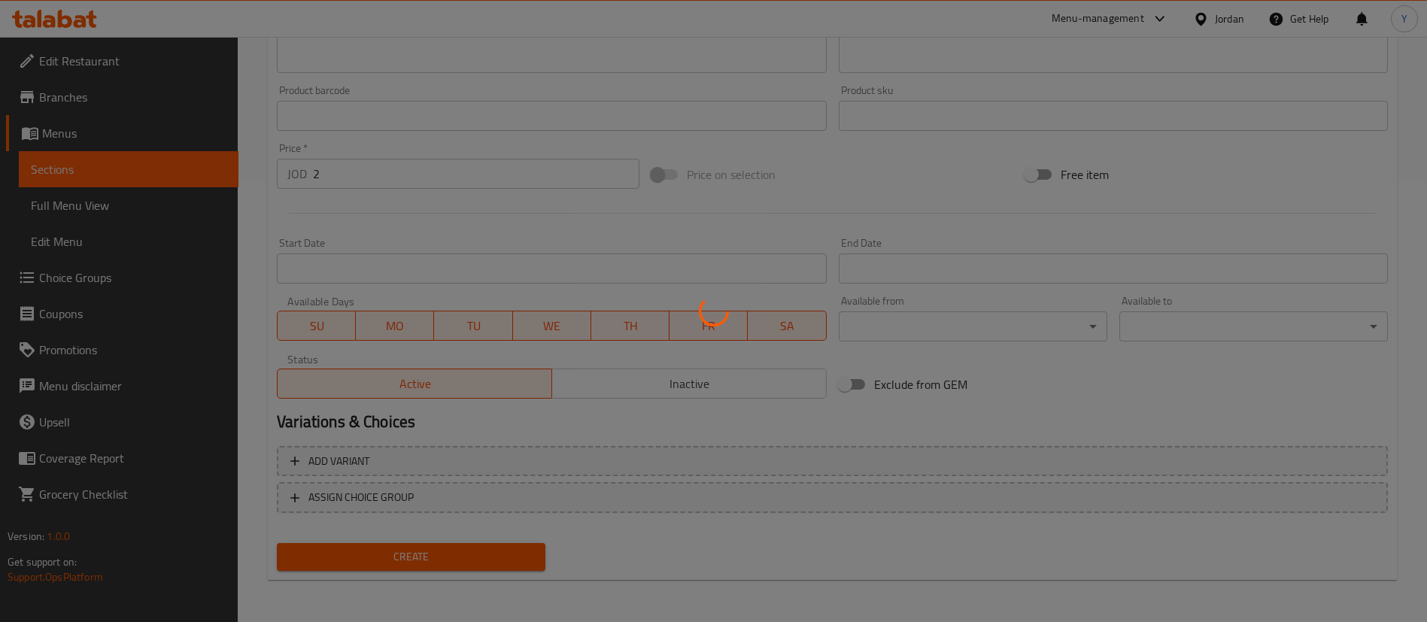
type input "0"
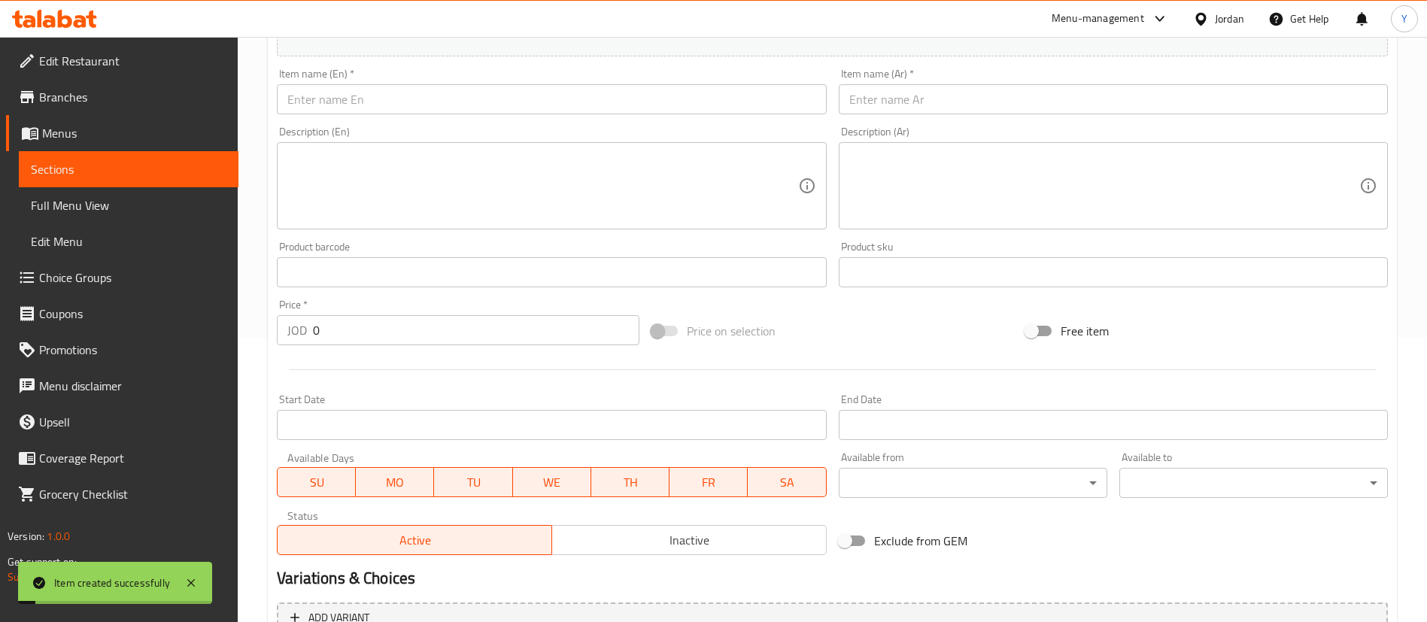
scroll to position [102, 0]
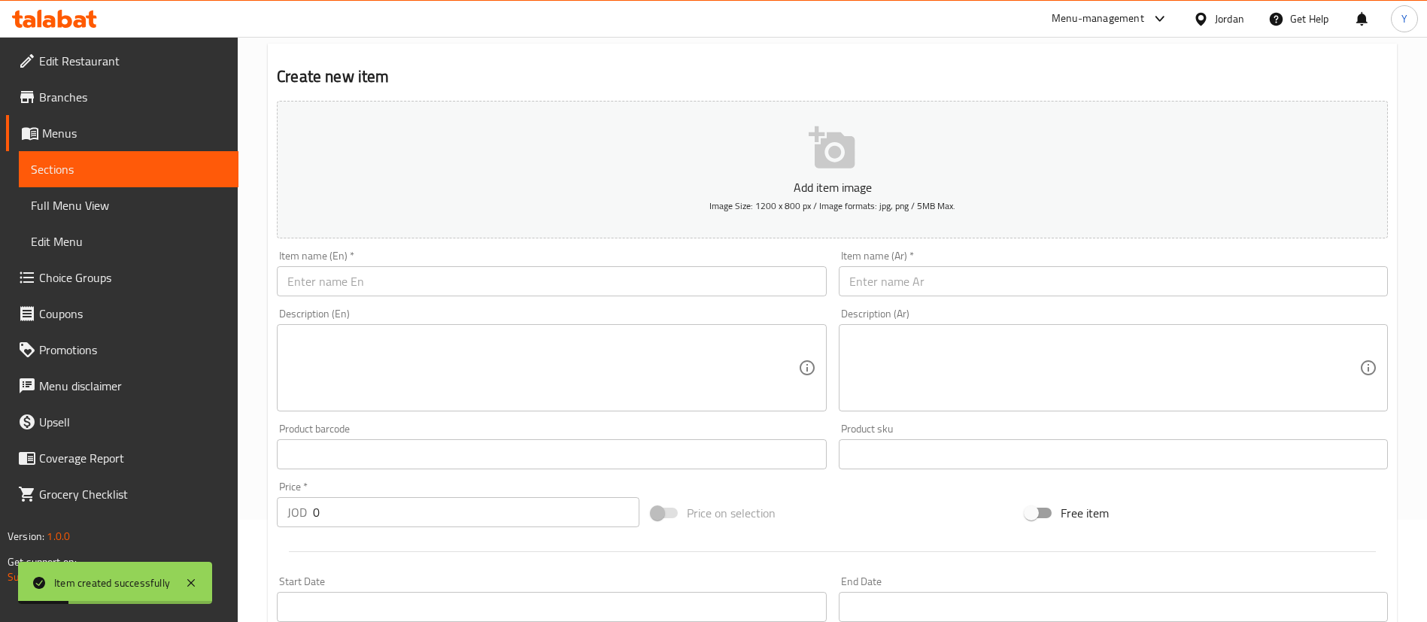
click at [434, 270] on input "text" at bounding box center [551, 281] width 549 height 30
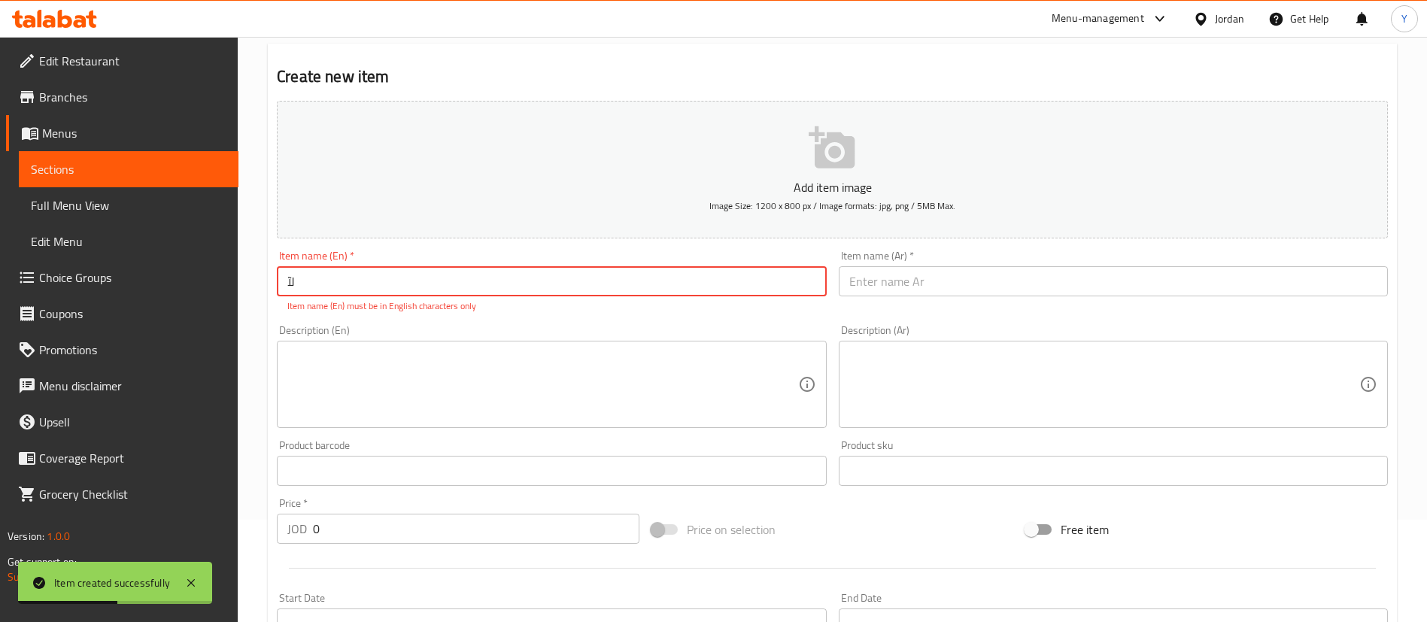
type input "ل"
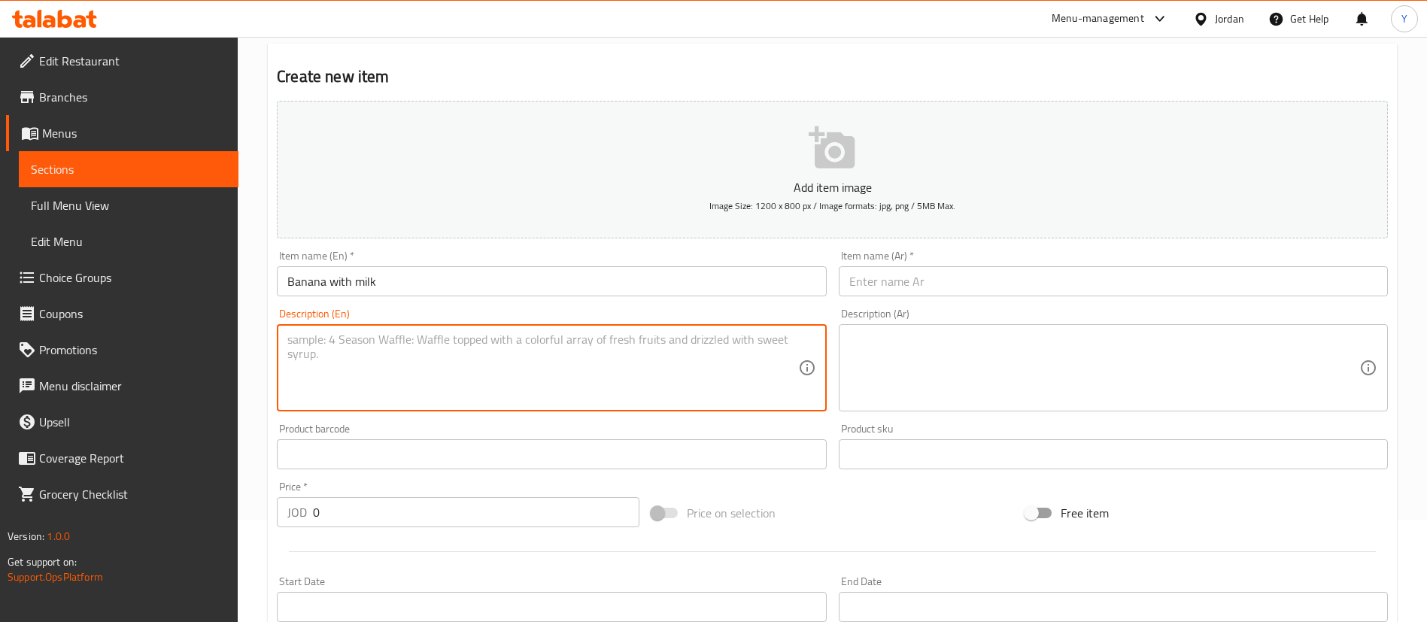
click at [338, 339] on textarea at bounding box center [542, 368] width 510 height 71
click at [375, 277] on input "Banana with milk" at bounding box center [551, 281] width 549 height 30
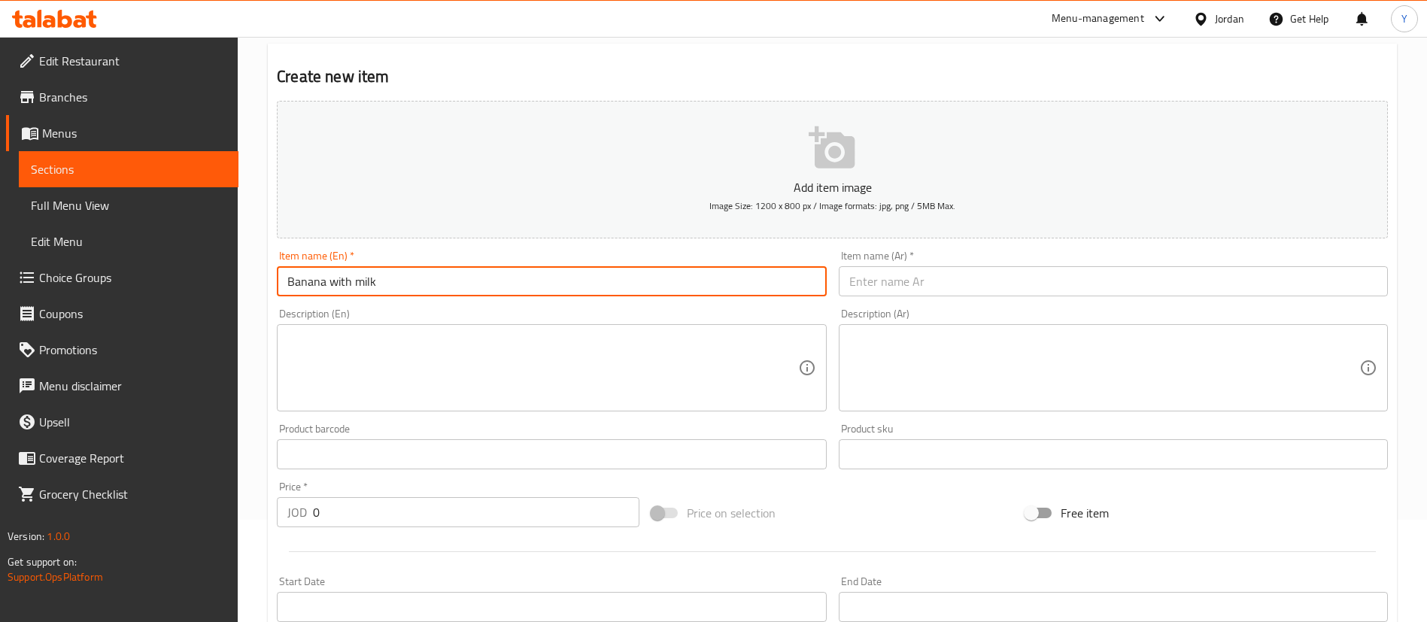
click at [428, 285] on input "Banana with milk" at bounding box center [551, 281] width 549 height 30
click at [419, 281] on input "Banana with milk" at bounding box center [551, 281] width 549 height 30
drag, startPoint x: 544, startPoint y: 284, endPoint x: 382, endPoint y: 283, distance: 161.8
click at [382, 283] on input "Banana With Milk And Honey And Nuts" at bounding box center [551, 281] width 549 height 30
type input "Banana With Milk"
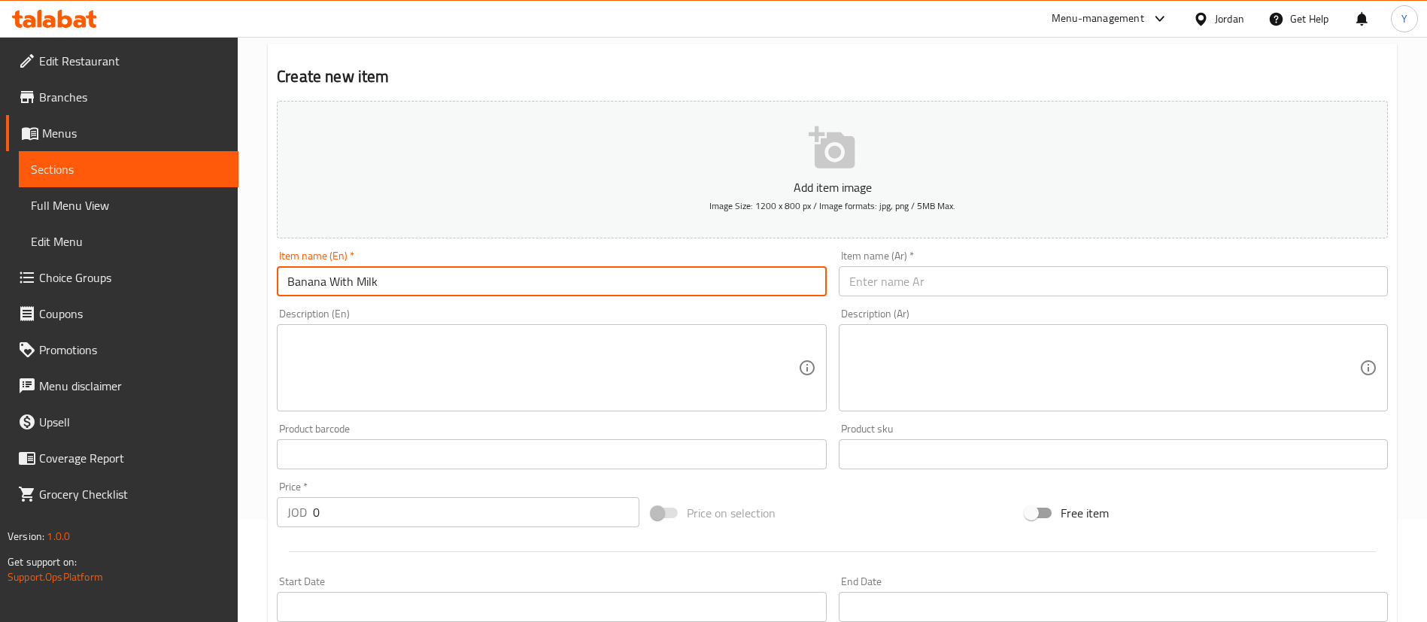
click at [940, 285] on input "text" at bounding box center [1113, 281] width 549 height 30
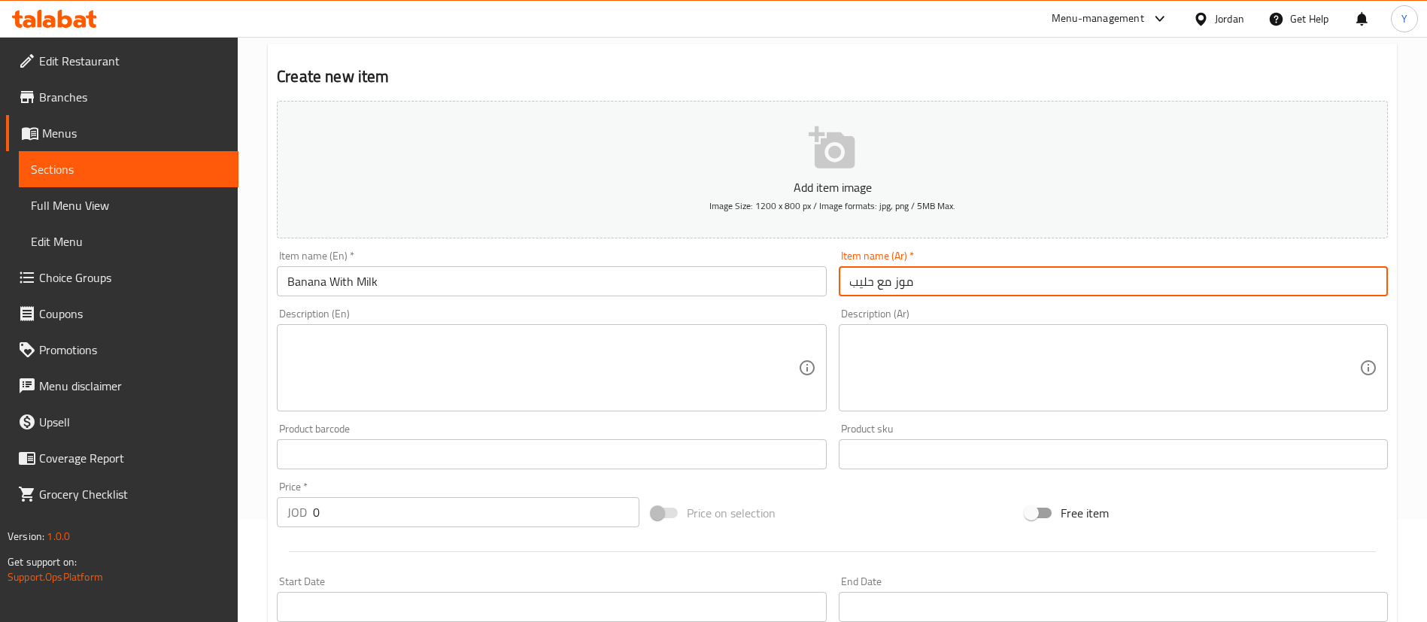
type input "موز مع حليب"
click at [348, 375] on textarea at bounding box center [542, 368] width 510 height 71
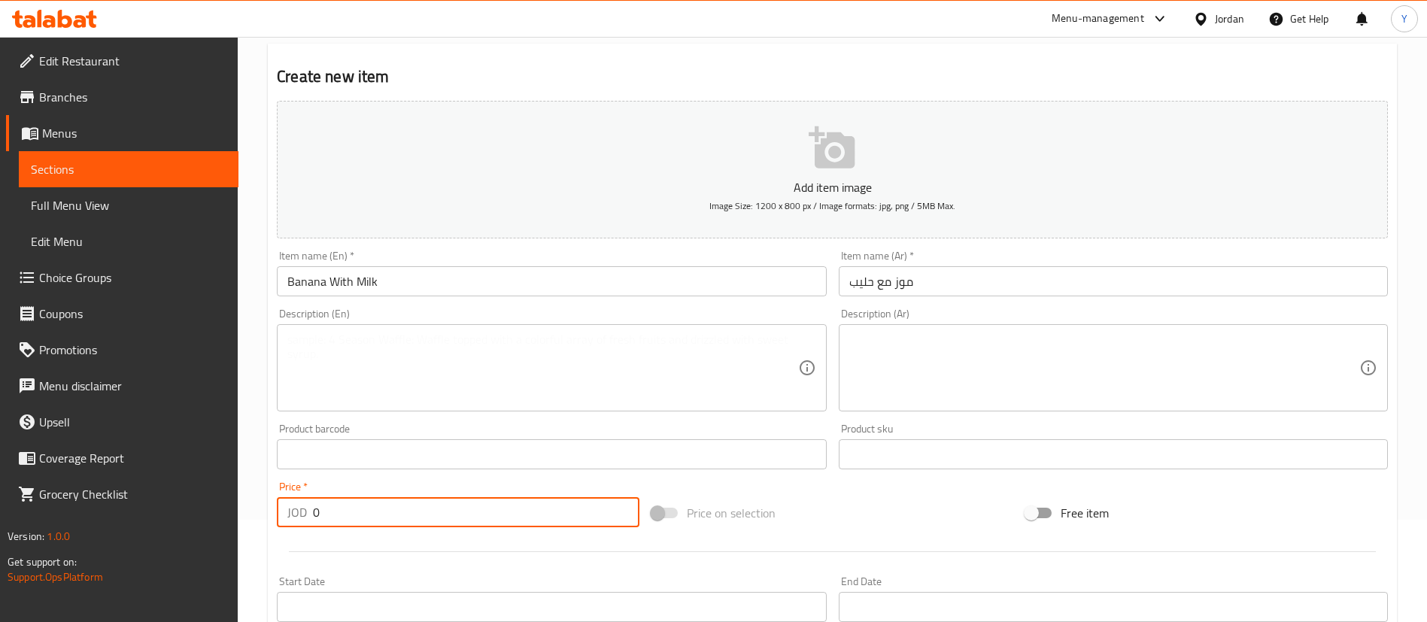
drag, startPoint x: 336, startPoint y: 506, endPoint x: 188, endPoint y: 508, distance: 147.5
click at [332, 506] on input "0" at bounding box center [476, 512] width 327 height 30
drag, startPoint x: 357, startPoint y: 506, endPoint x: 260, endPoint y: 512, distance: 97.2
click at [278, 512] on div "JOD 0 Price *" at bounding box center [458, 512] width 363 height 30
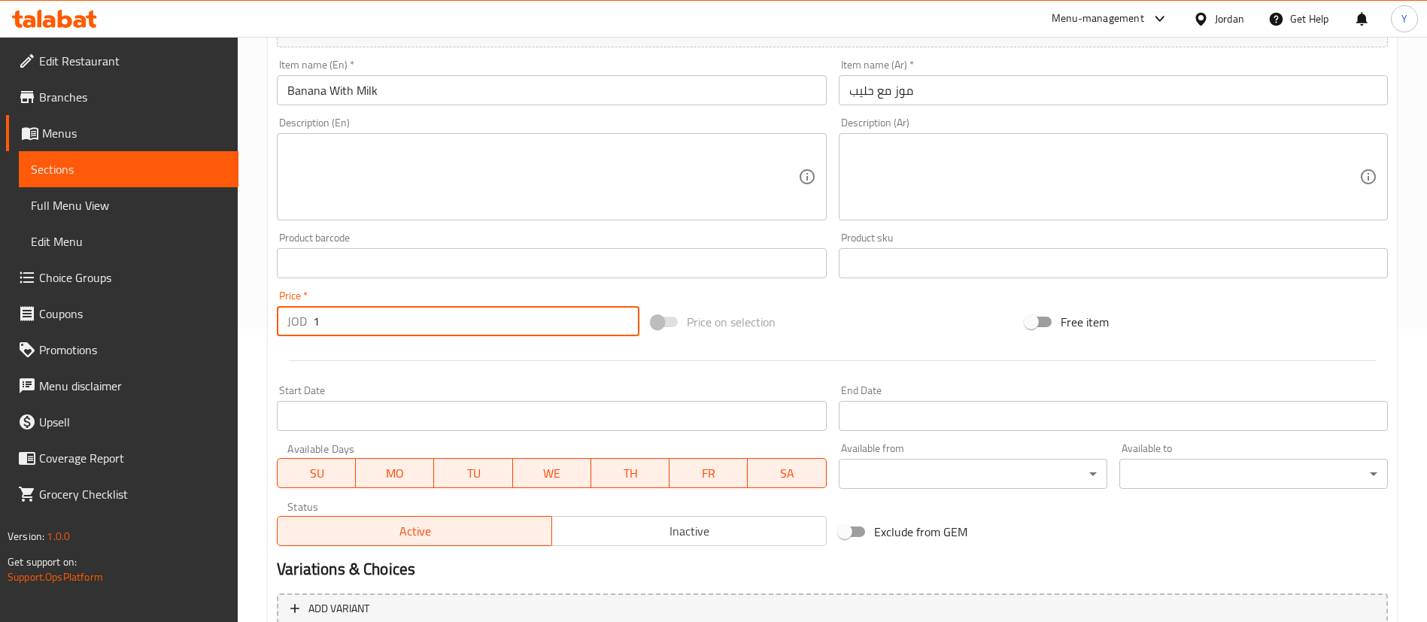
scroll to position [441, 0]
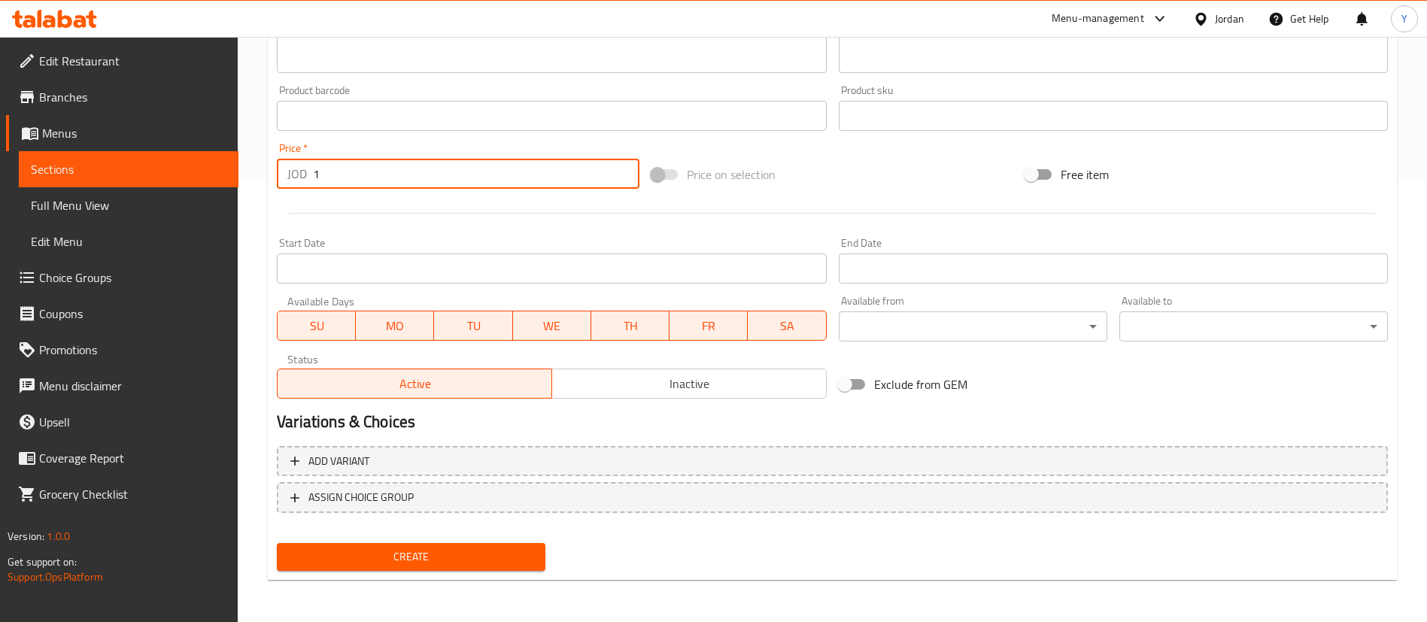
type input "1"
click at [417, 558] on span "Create" at bounding box center [411, 557] width 245 height 19
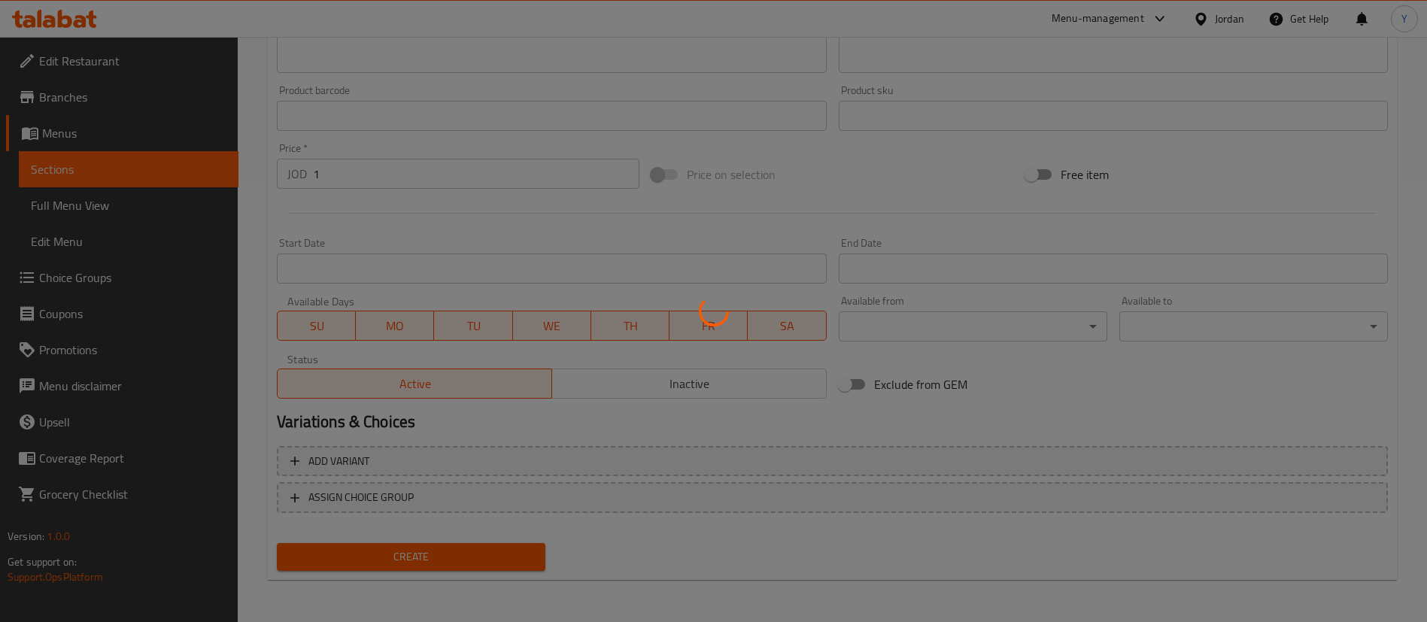
type input "0"
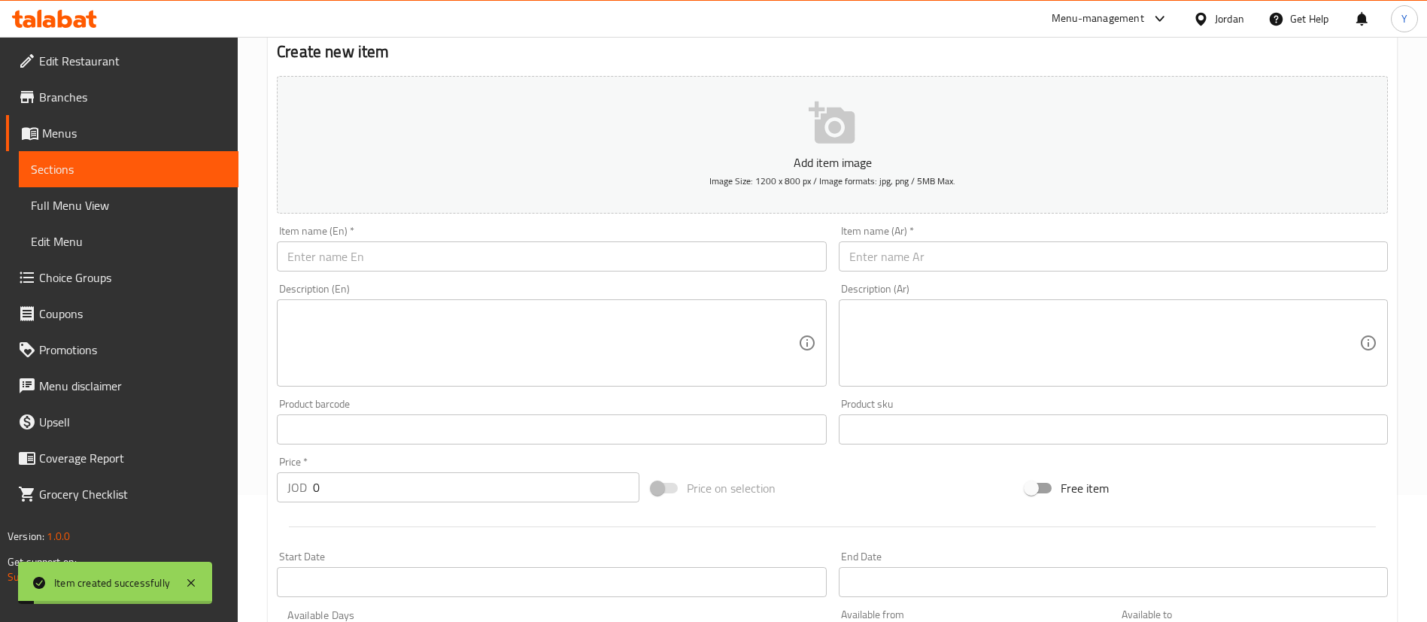
scroll to position [0, 0]
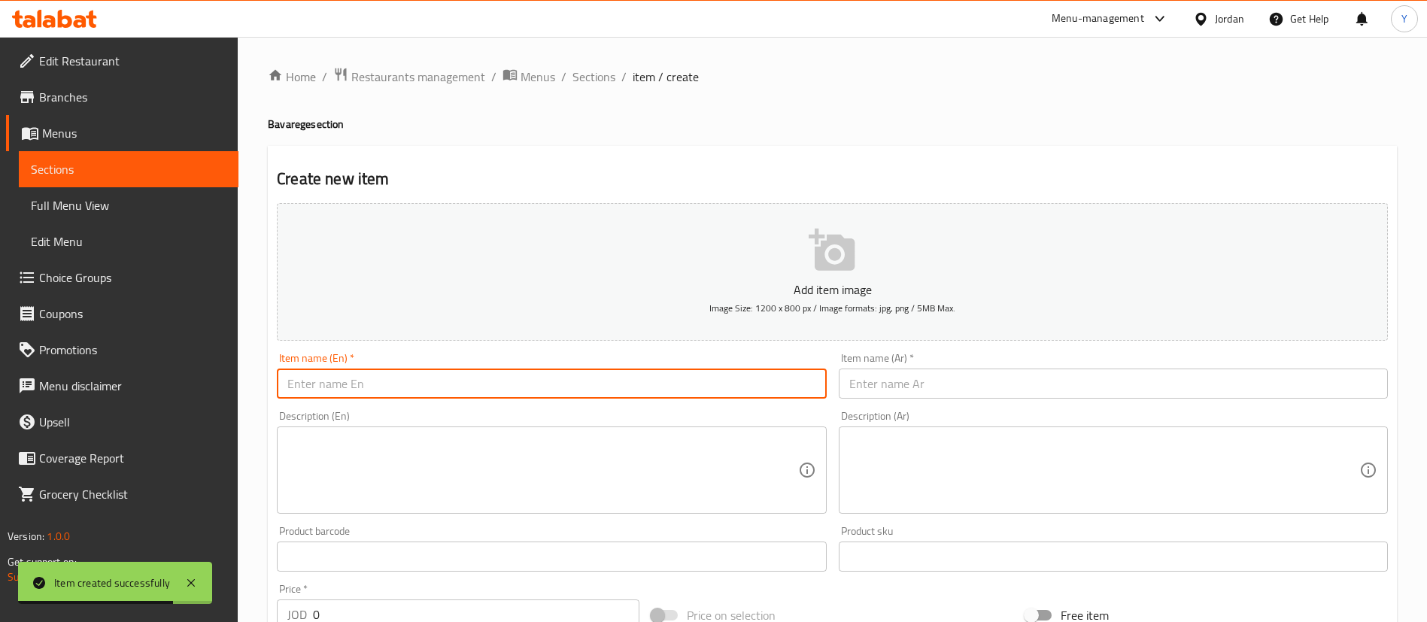
click at [396, 382] on input "text" at bounding box center [551, 384] width 549 height 30
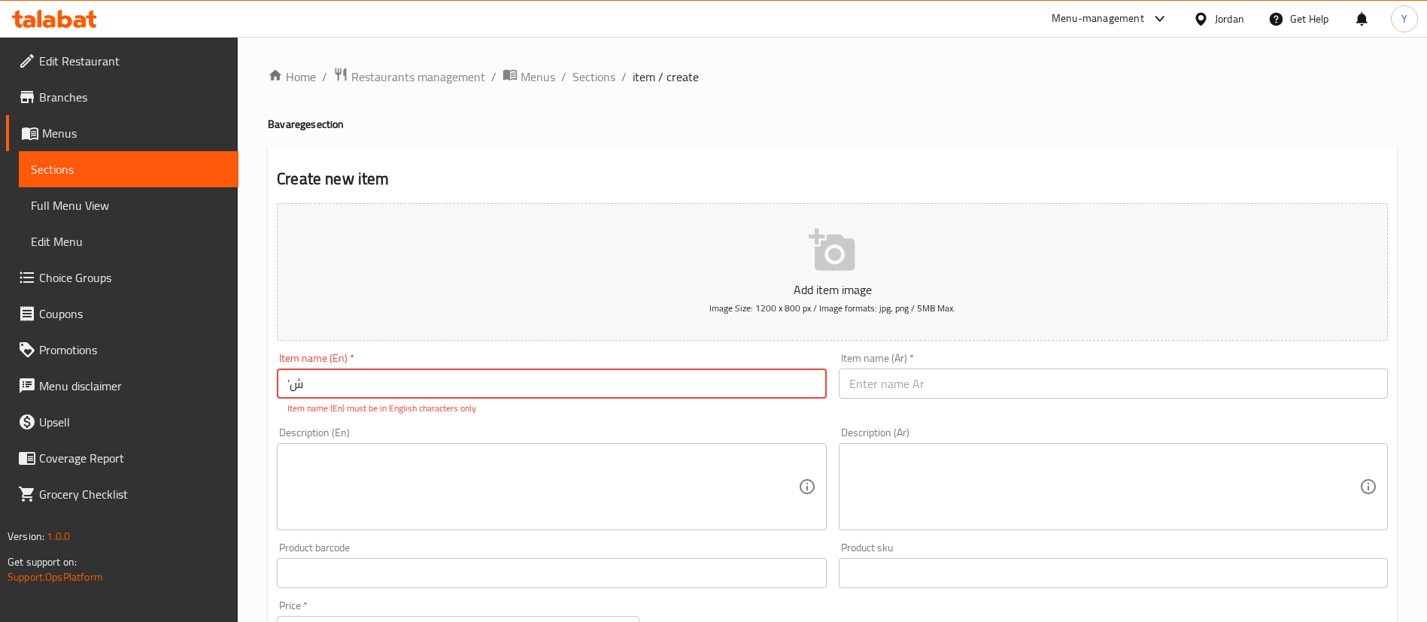
type input "’"
type input "Marai juice"
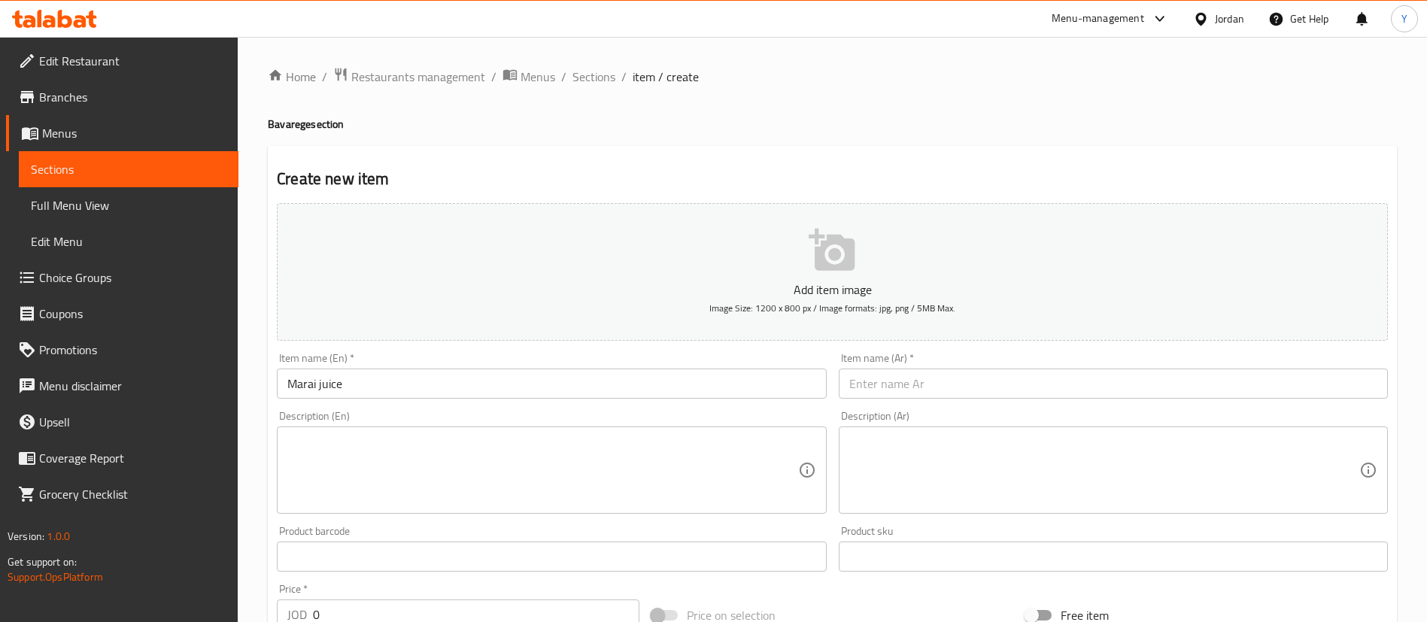
click at [1077, 358] on div "Item name (Ar)   * Item name (Ar) *" at bounding box center [1113, 376] width 549 height 46
click at [1058, 378] on input "text" at bounding box center [1113, 384] width 549 height 30
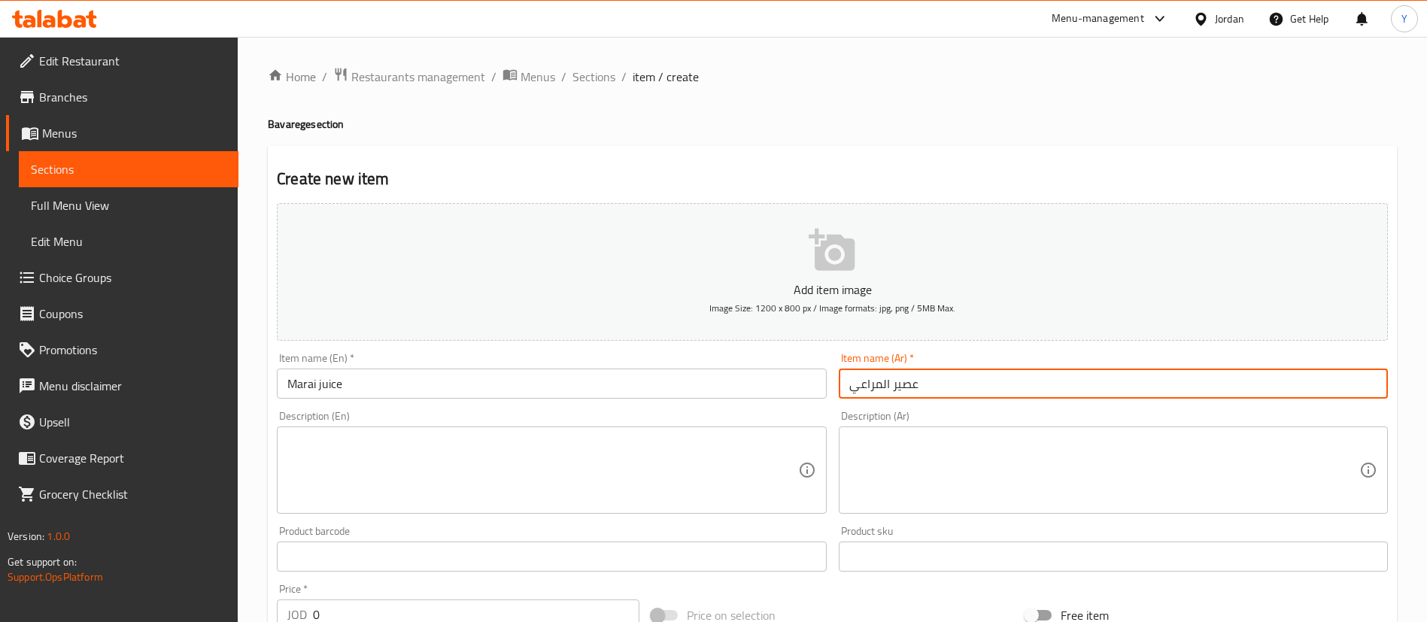
scroll to position [226, 0]
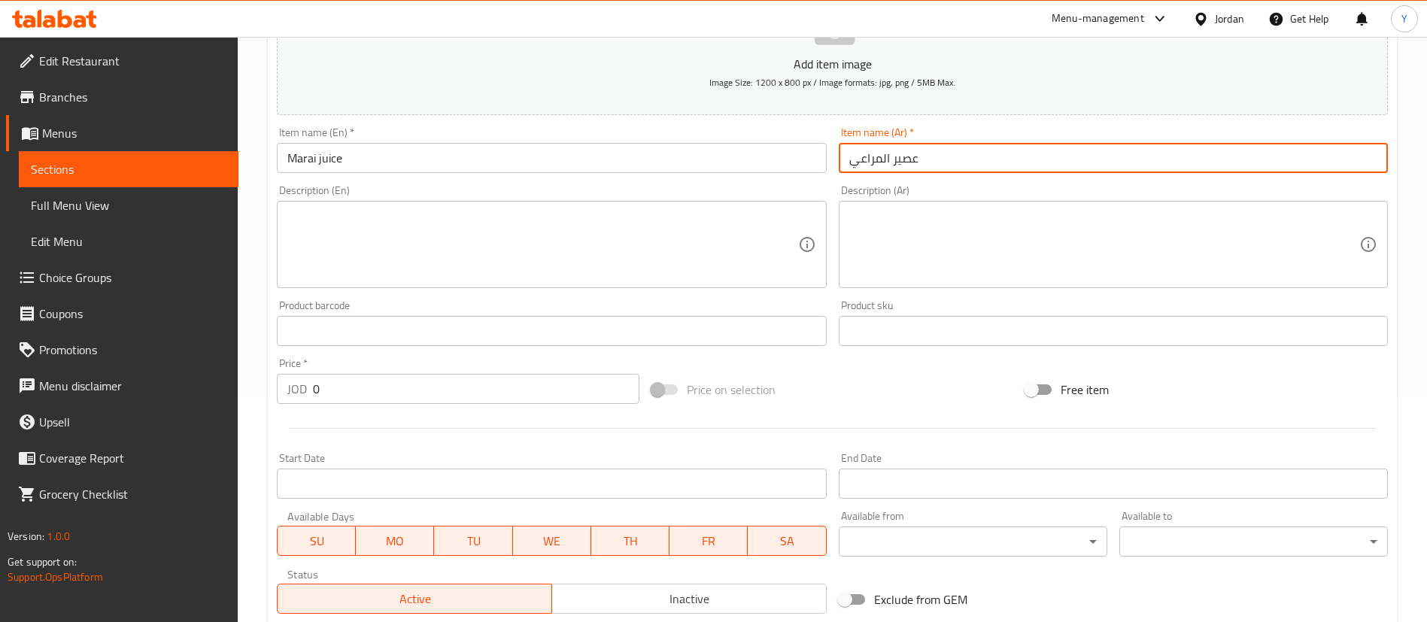
type input "عصير المراعي"
click at [339, 397] on input "0" at bounding box center [476, 389] width 327 height 30
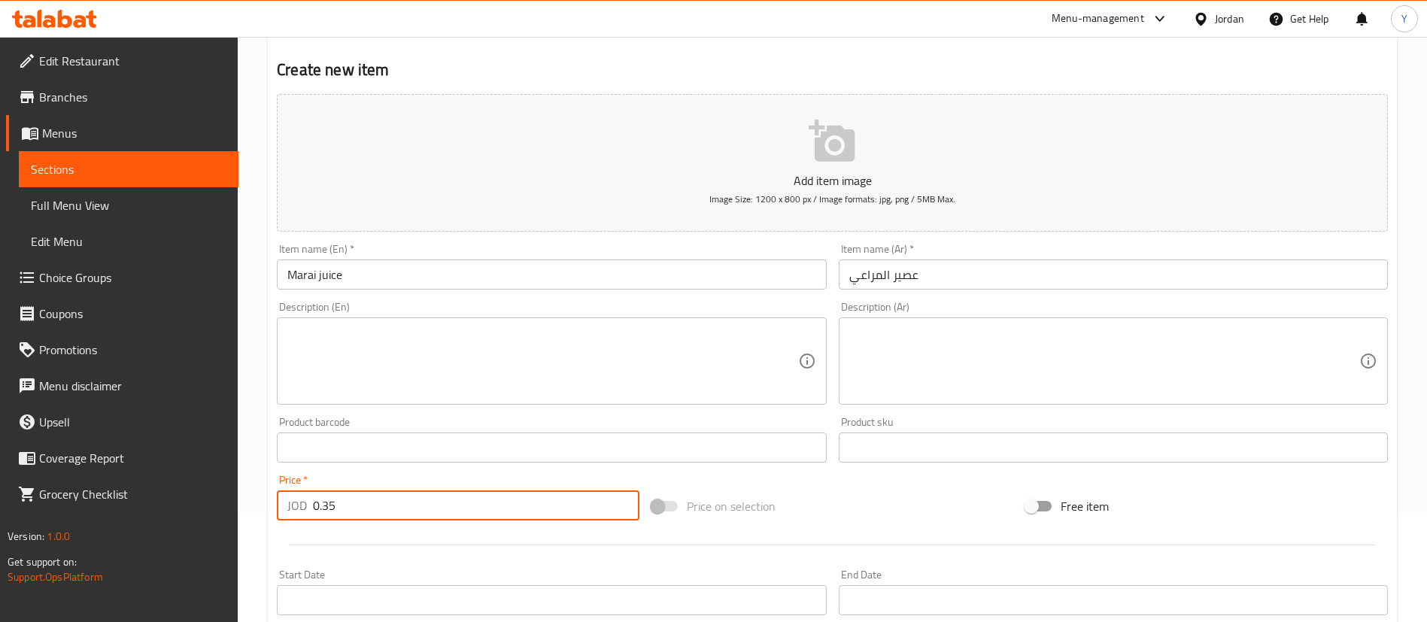
scroll to position [441, 0]
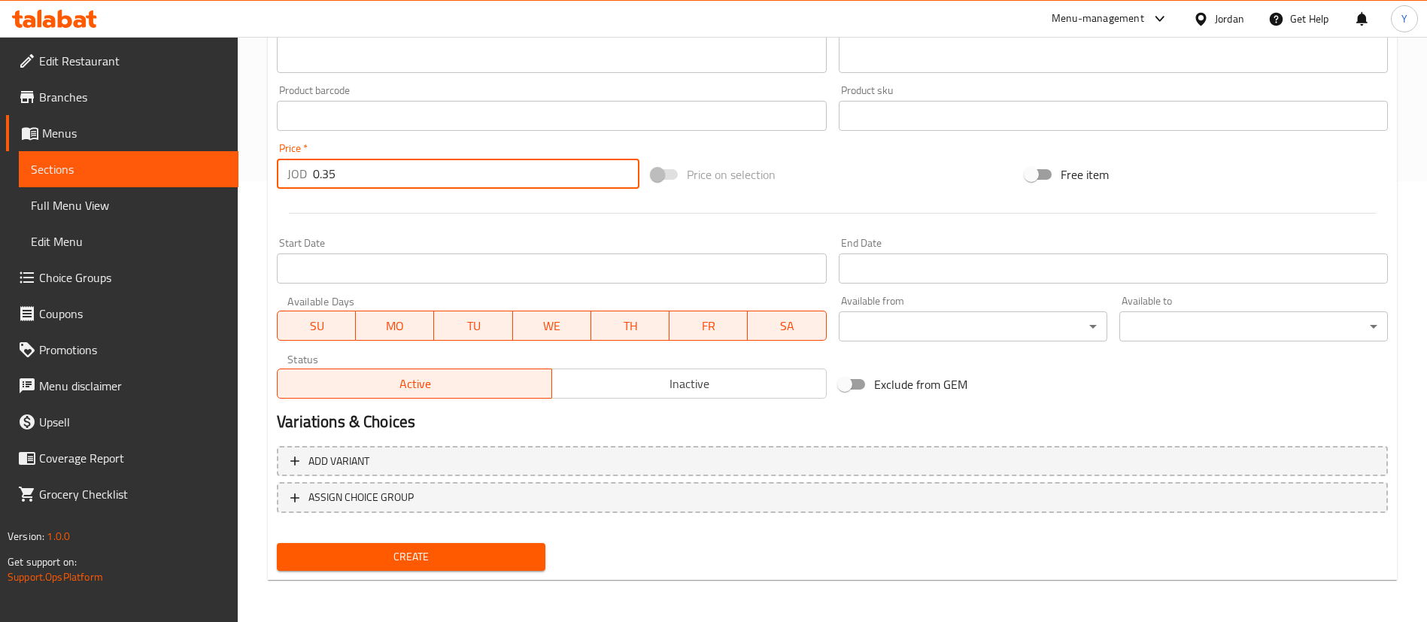
type input "0.35"
click at [406, 578] on div "Create new item Add item image Image Size: 1200 x 800 px / Image formats: jpg, …" at bounding box center [832, 143] width 1129 height 876
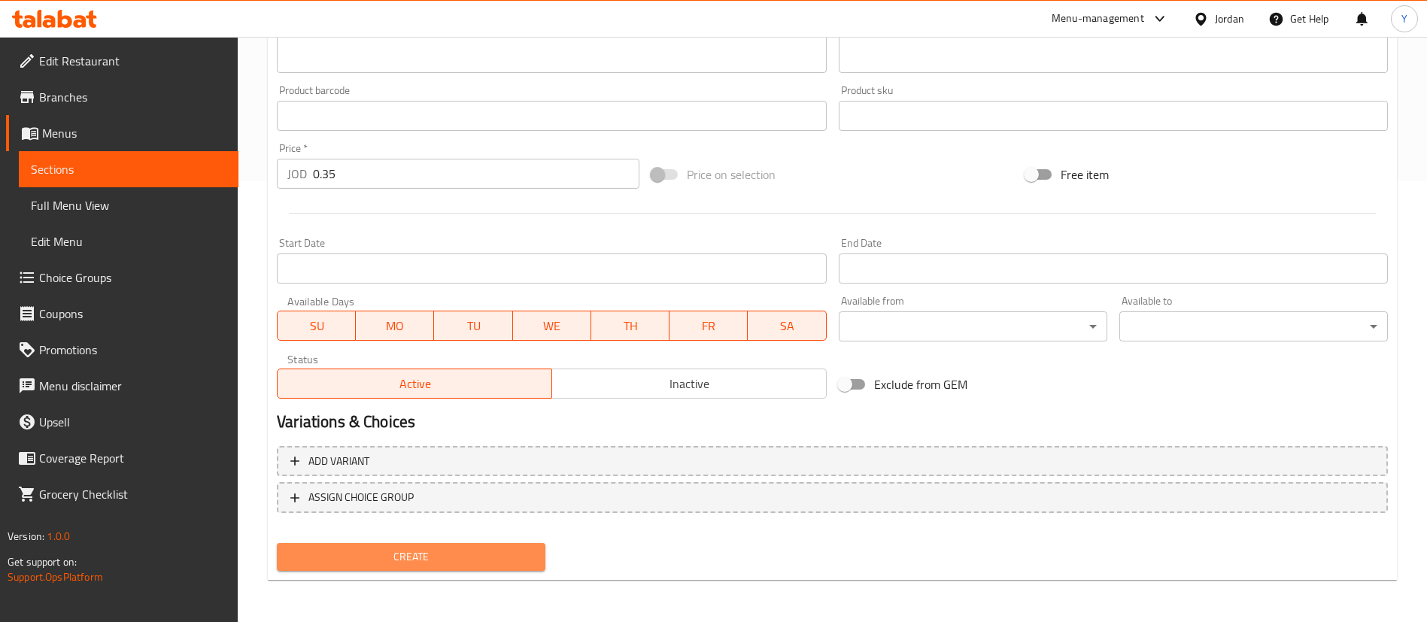
click at [416, 567] on button "Create" at bounding box center [411, 557] width 269 height 28
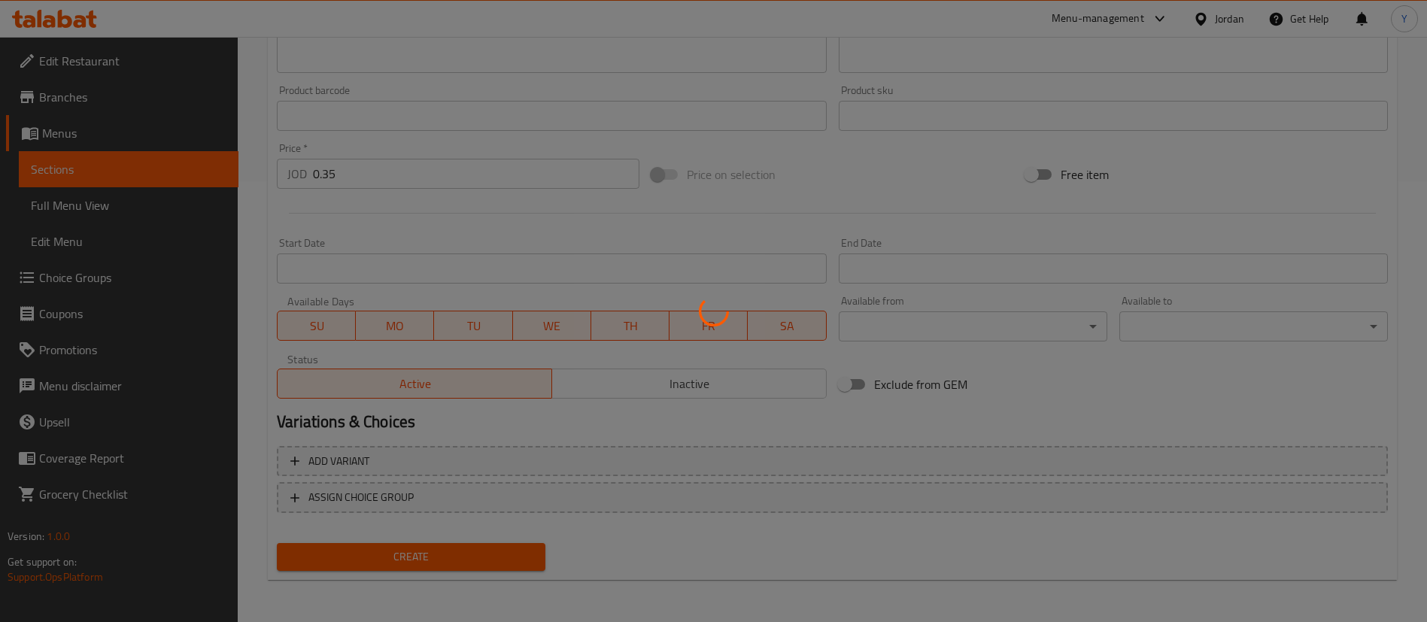
type input "0"
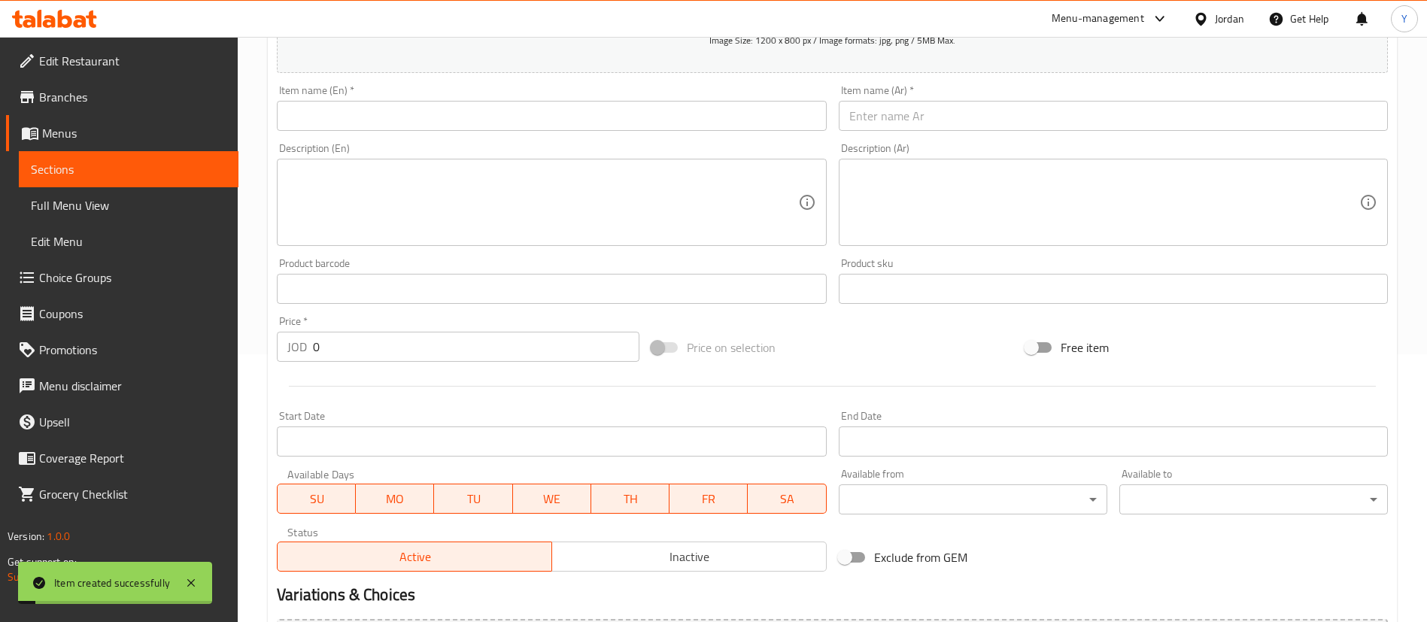
scroll to position [102, 0]
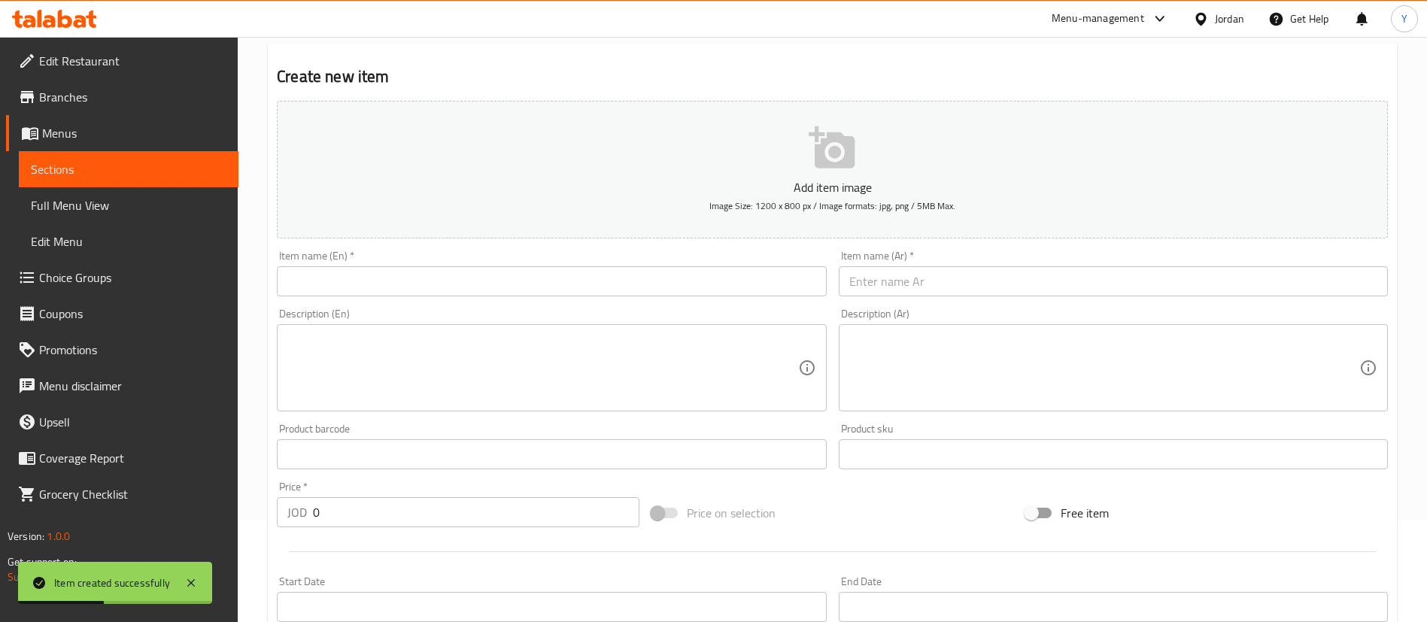
click at [441, 291] on input "text" at bounding box center [551, 281] width 549 height 30
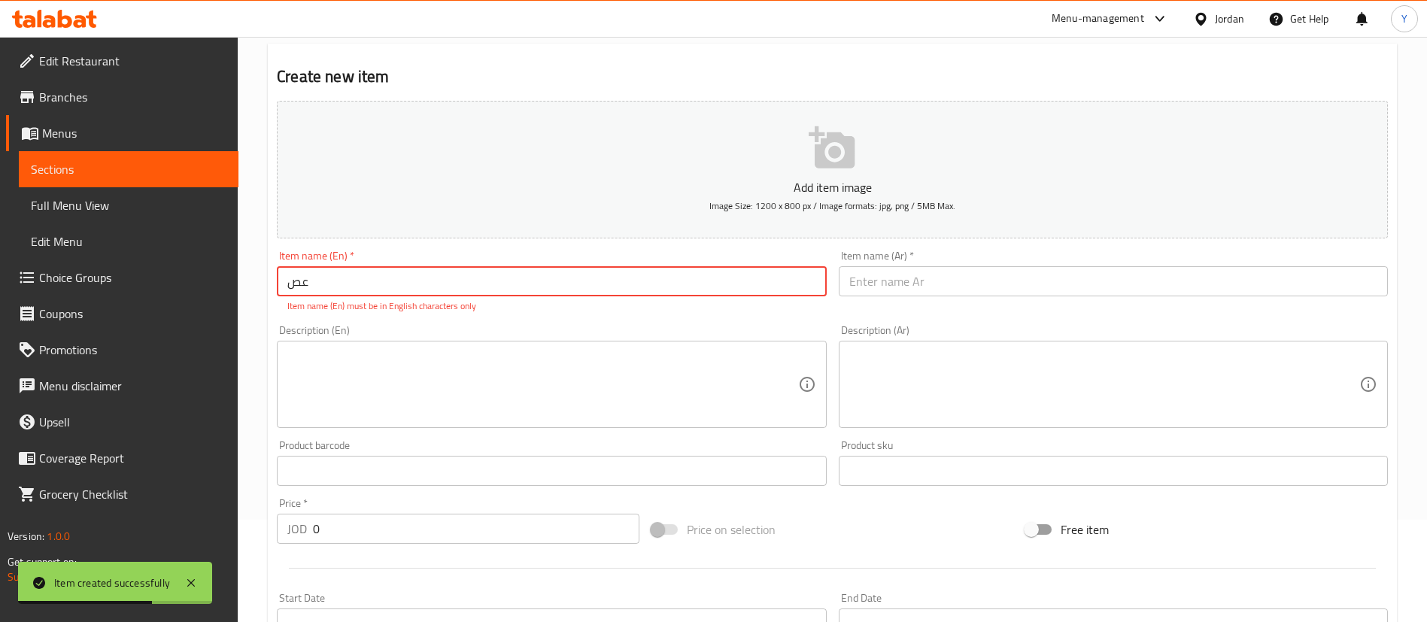
type input "ع"
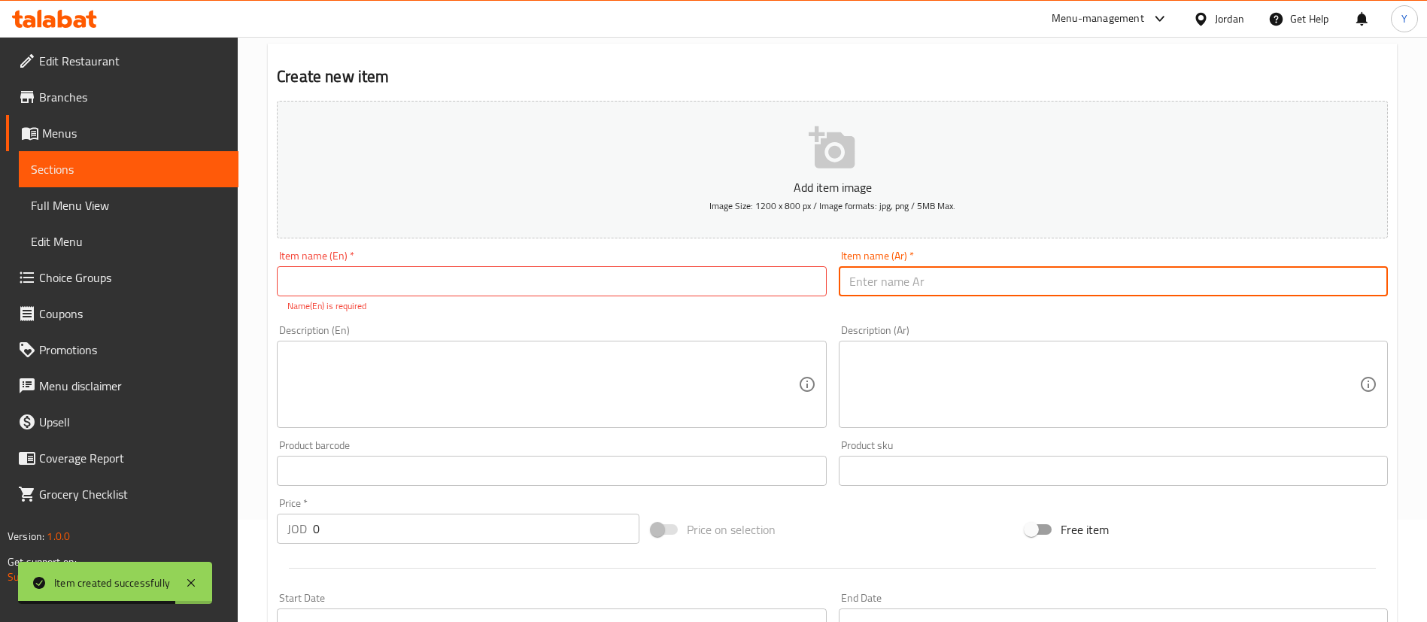
click at [931, 279] on input "text" at bounding box center [1113, 281] width 549 height 30
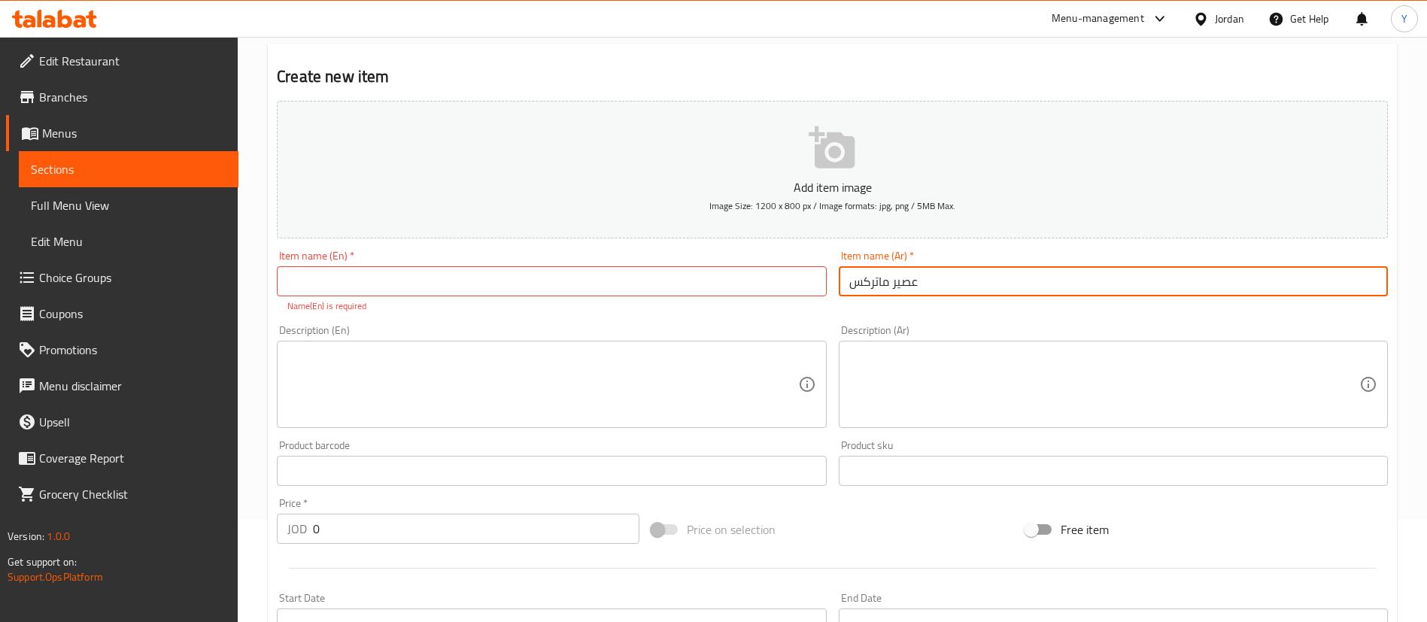
type input "عصير ماتركس"
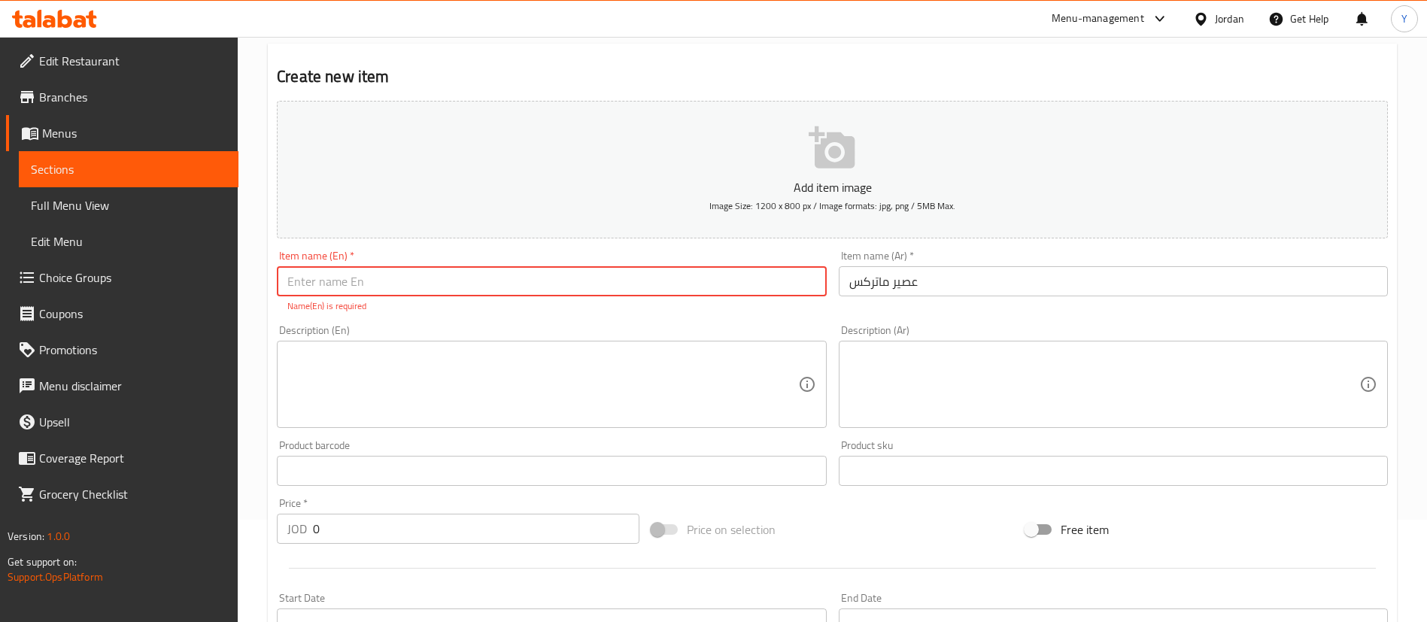
click at [748, 274] on input "text" at bounding box center [551, 281] width 549 height 30
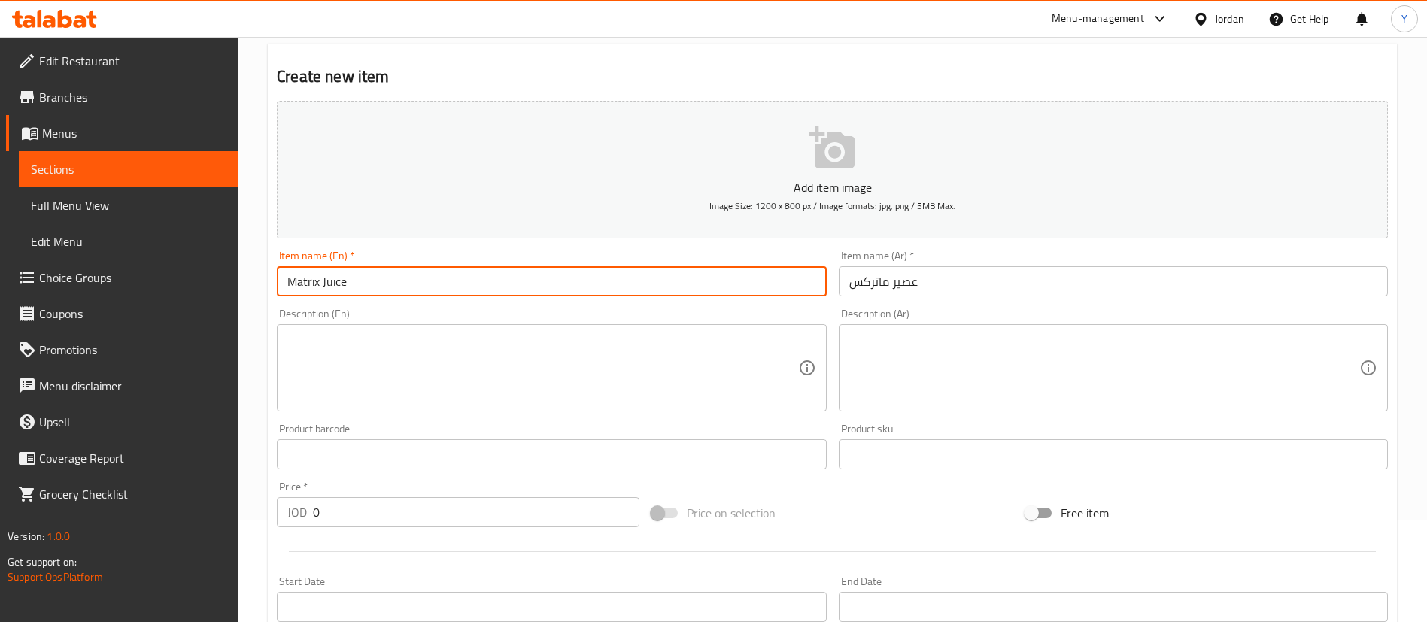
type input "Matrix Juice"
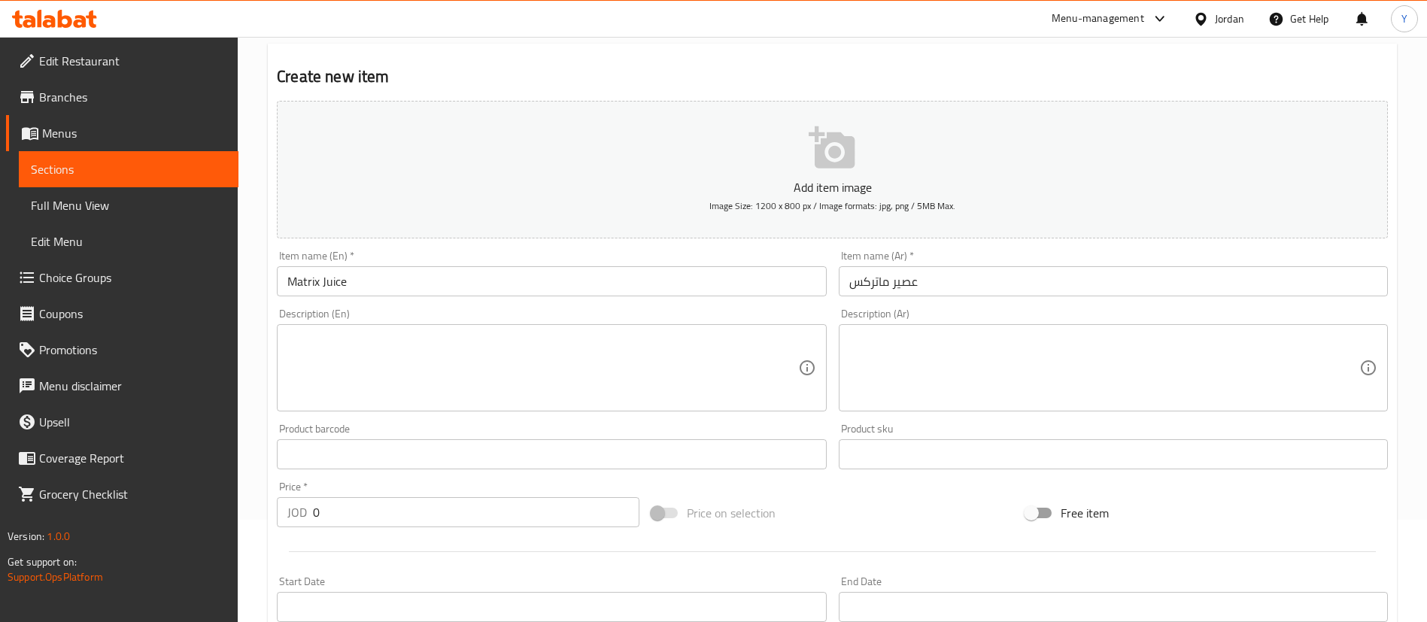
click at [342, 528] on div "Price   * JOD 0 Price *" at bounding box center [458, 504] width 375 height 58
click at [374, 503] on input "0" at bounding box center [476, 512] width 327 height 30
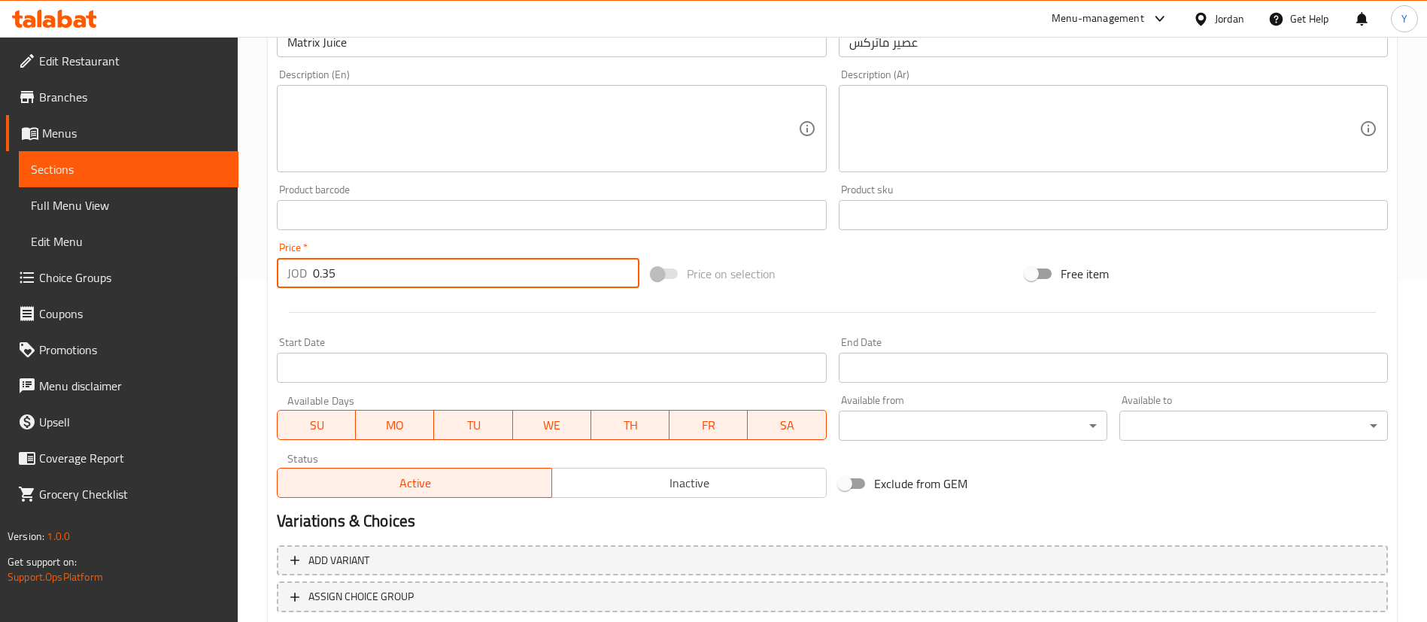
scroll to position [441, 0]
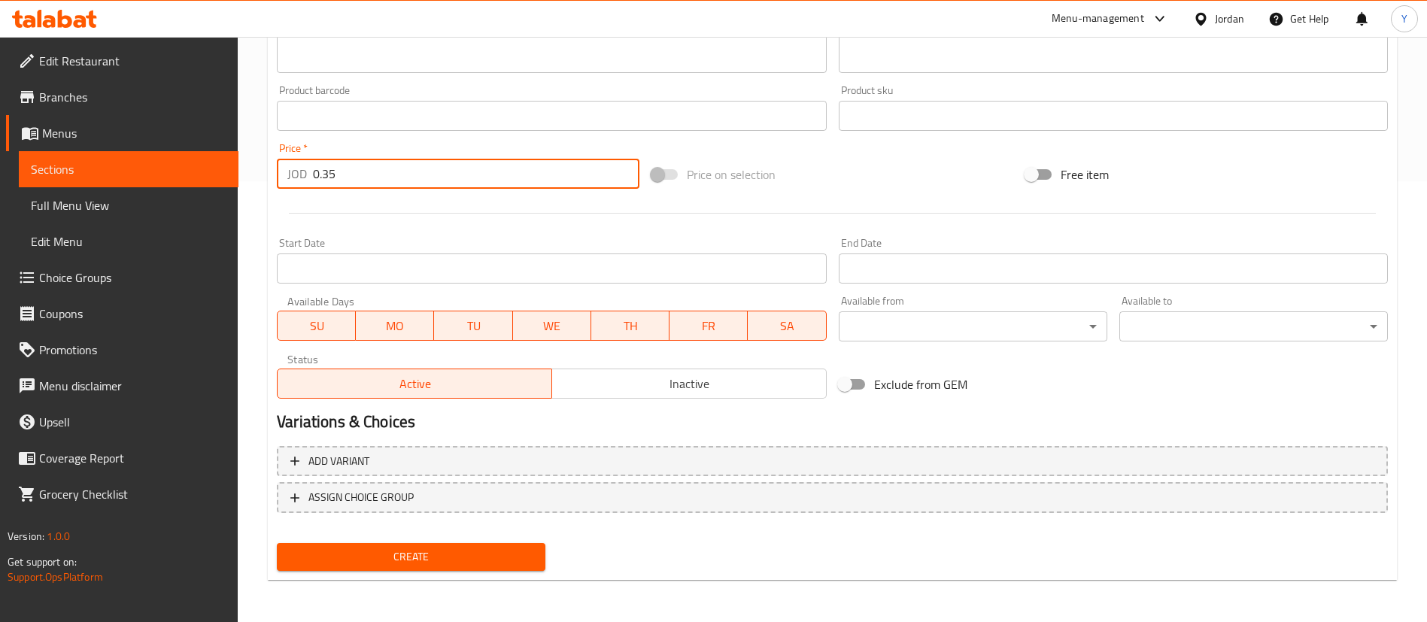
type input "0.35"
click at [402, 569] on button "Create" at bounding box center [411, 557] width 269 height 28
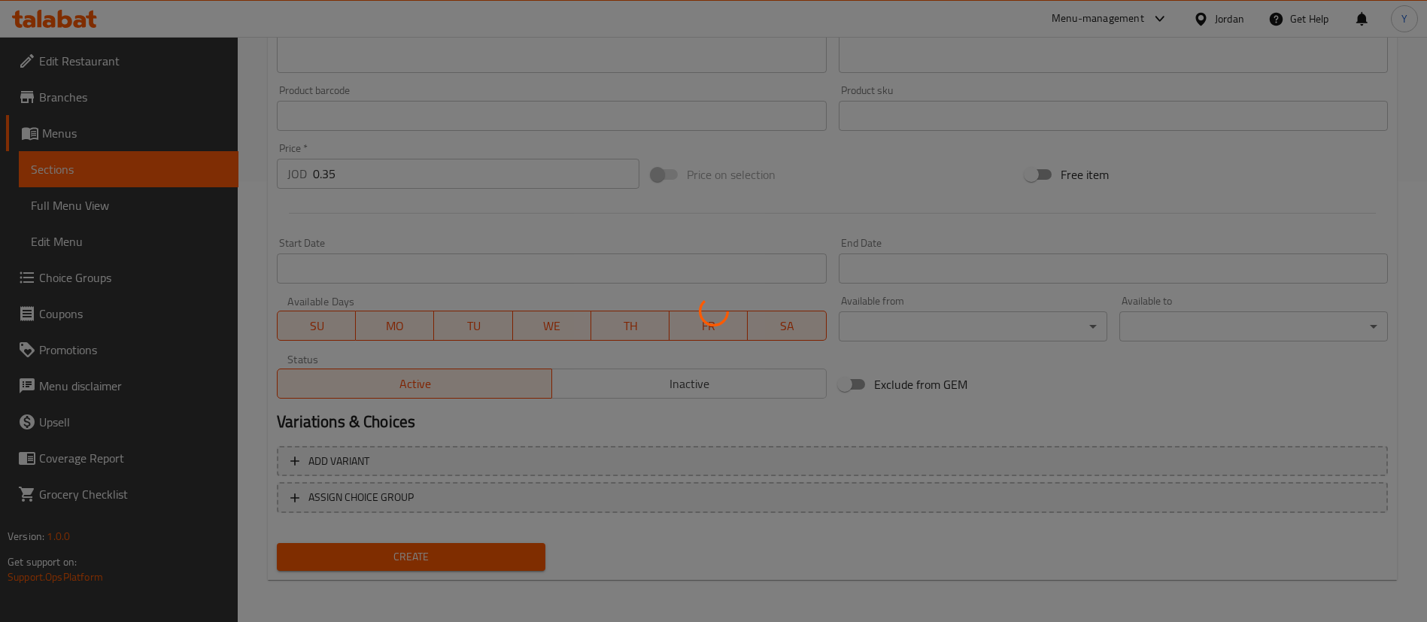
type input "0"
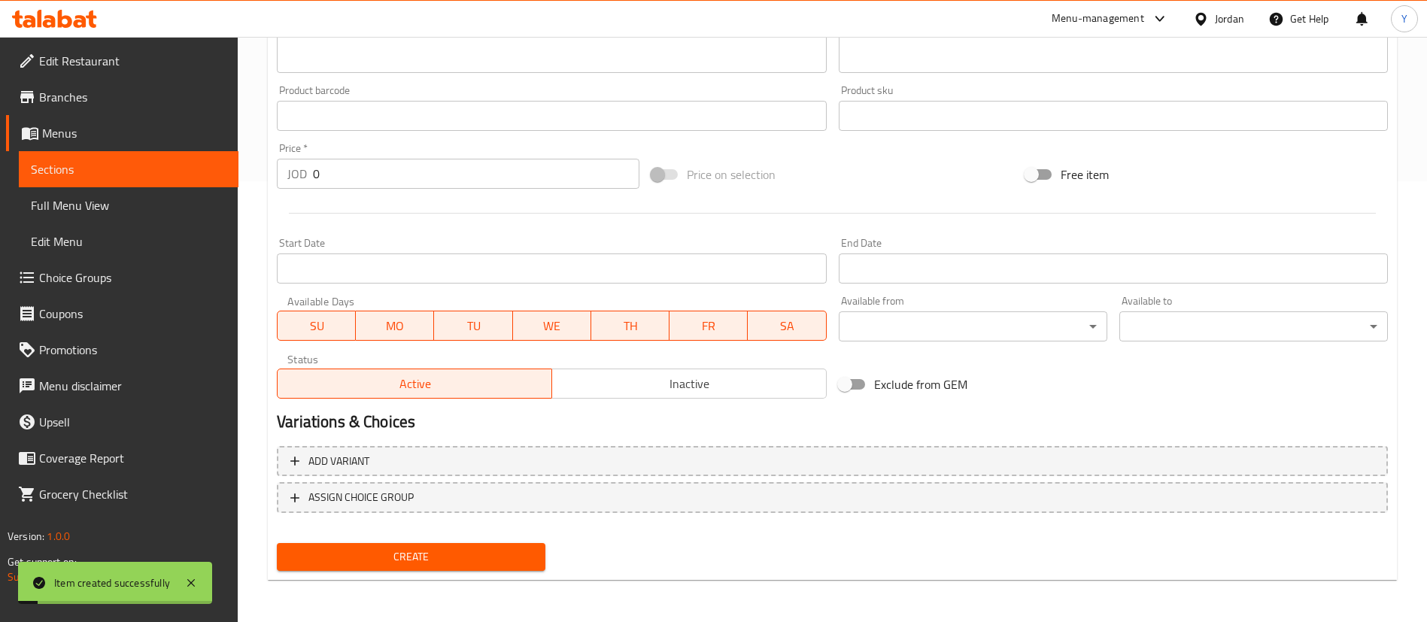
scroll to position [102, 0]
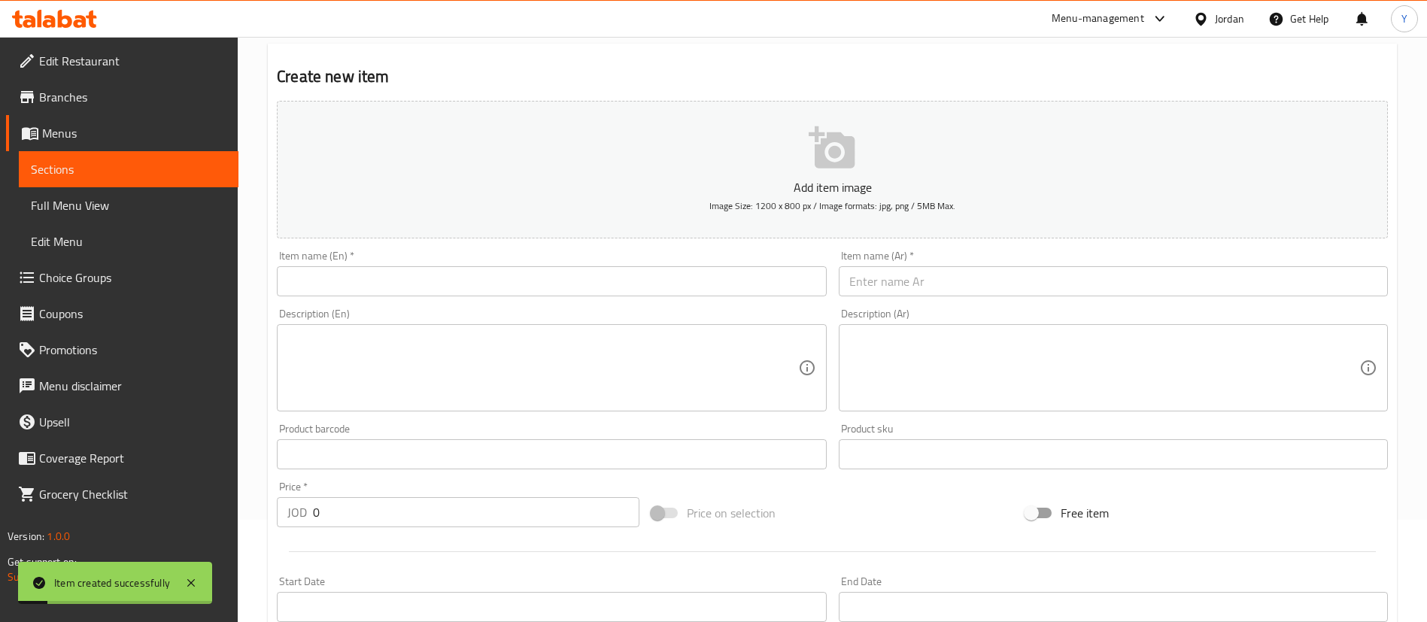
click at [357, 297] on div "Item name (En)   * Item name (En) *" at bounding box center [551, 274] width 561 height 58
click at [378, 283] on input "text" at bounding box center [551, 281] width 549 height 30
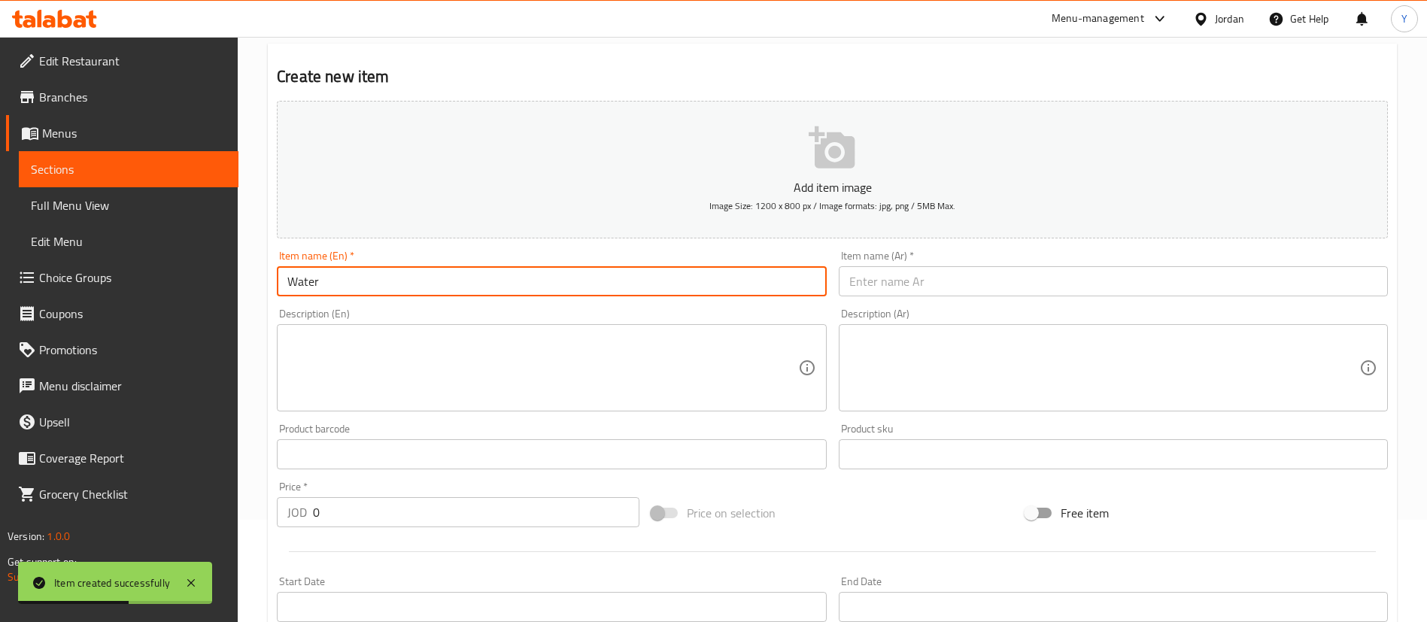
type input "Water"
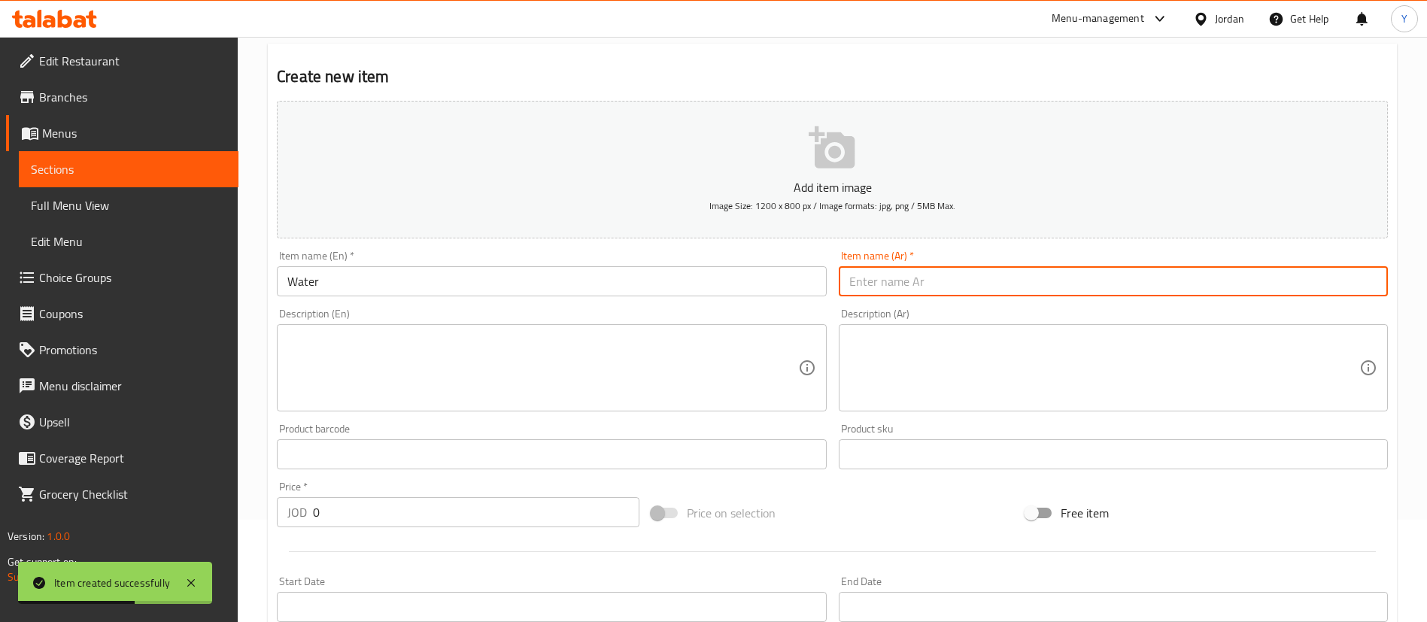
click at [963, 278] on input "text" at bounding box center [1113, 281] width 549 height 30
type input "ماء"
click at [468, 284] on input "Water" at bounding box center [551, 281] width 549 height 30
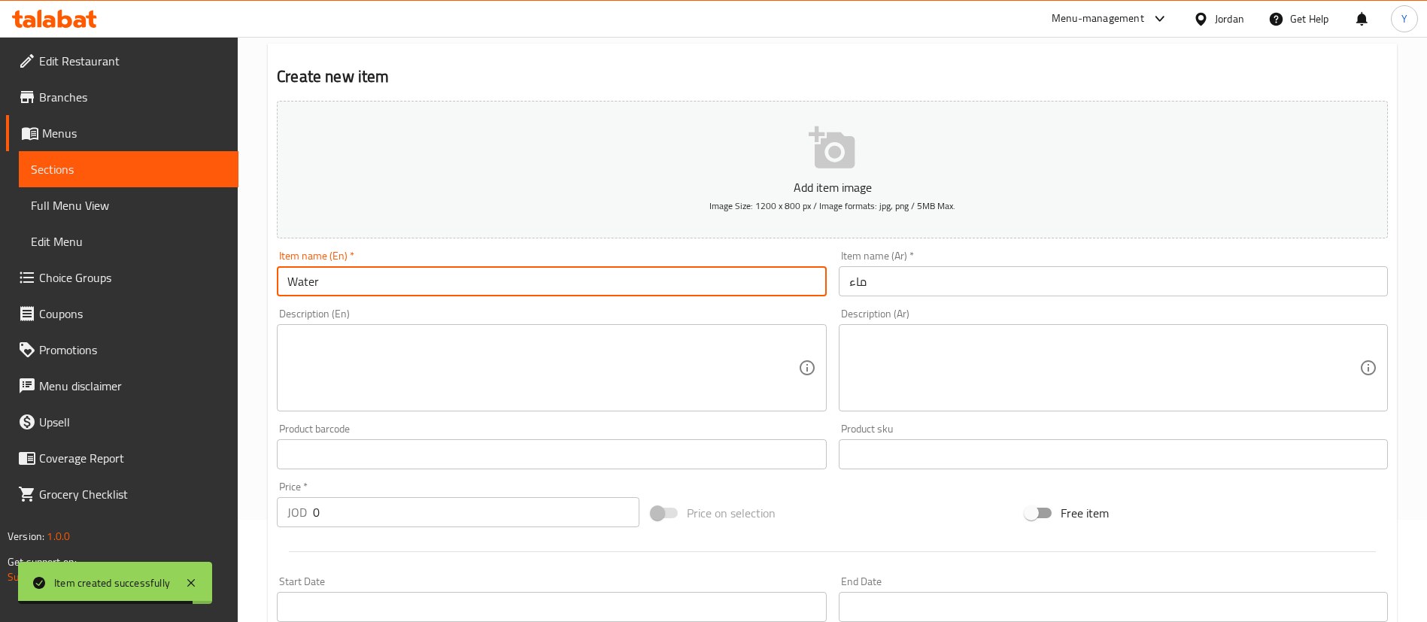
drag, startPoint x: 468, startPoint y: 284, endPoint x: 150, endPoint y: 278, distance: 317.5
click at [150, 278] on div "Edit Restaurant Branches Menus Sections Full Menu View Edit Menu Choice Groups …" at bounding box center [713, 448] width 1427 height 1026
click at [411, 281] on input "Water" at bounding box center [551, 281] width 549 height 30
click at [339, 285] on input "Water" at bounding box center [551, 281] width 549 height 30
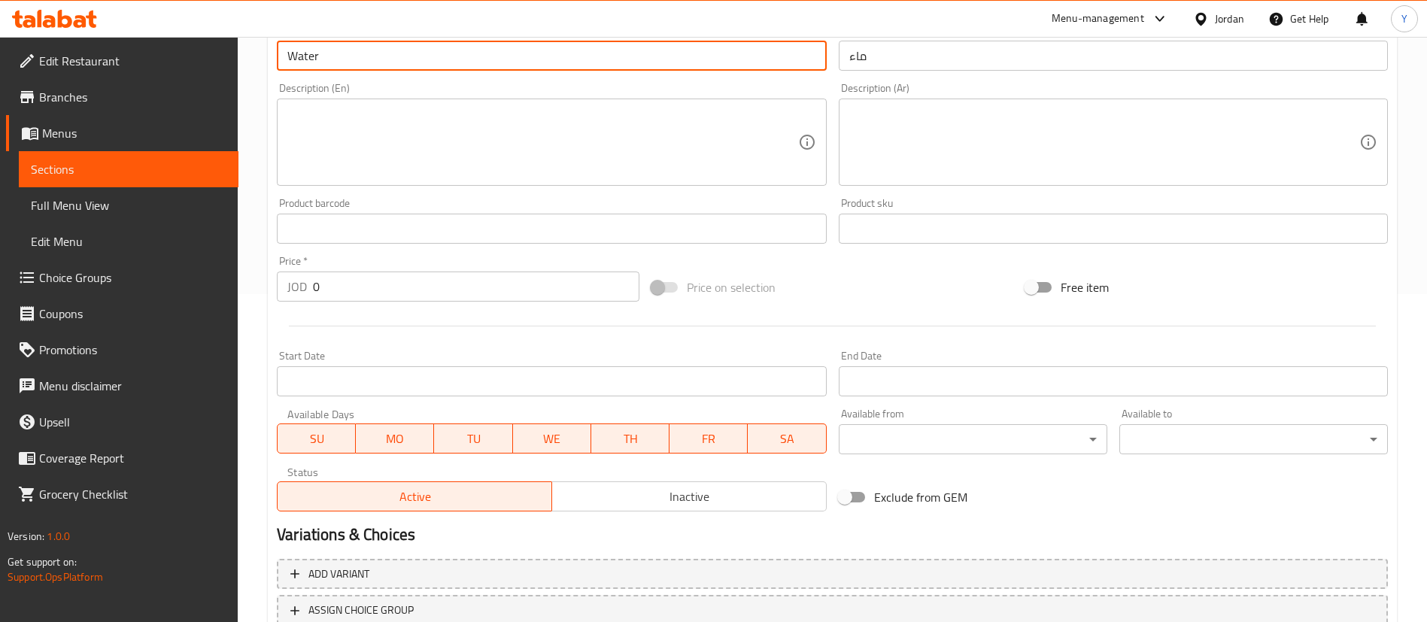
drag, startPoint x: 323, startPoint y: 292, endPoint x: 238, endPoint y: 291, distance: 85.0
click at [245, 291] on div "Home / Restaurants management / Menus / Sections / item / create Bavarege secti…" at bounding box center [832, 222] width 1189 height 1026
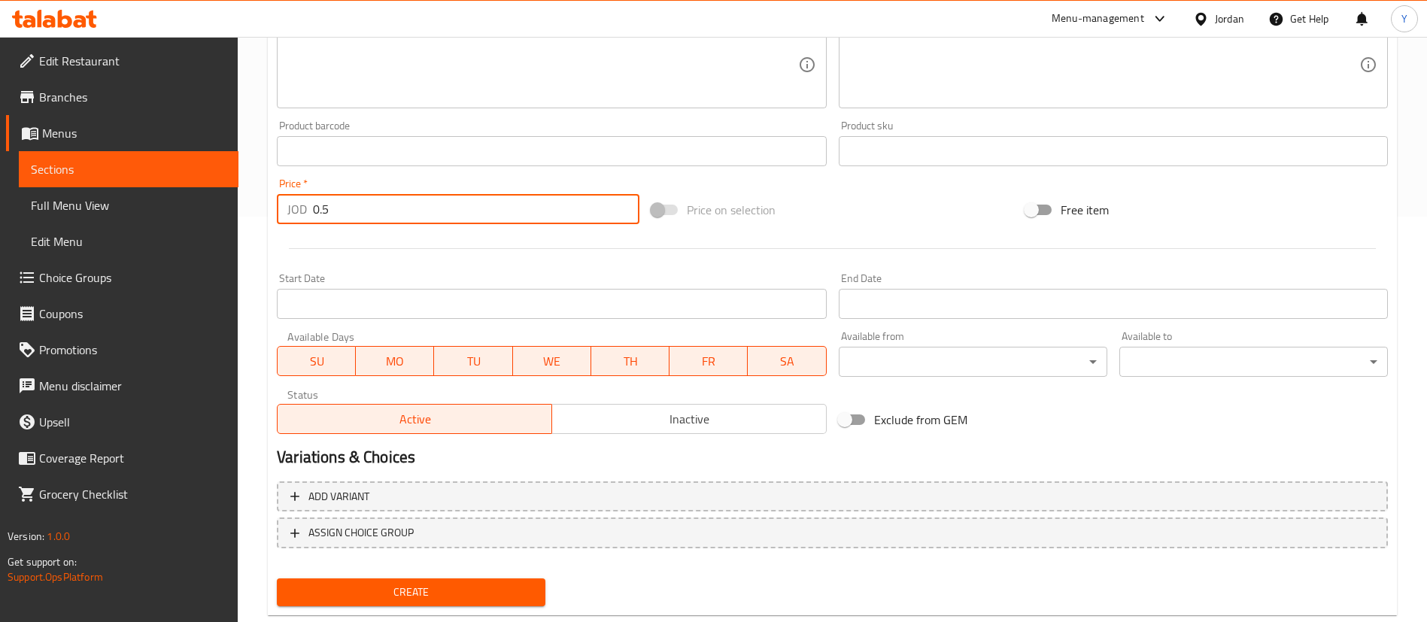
scroll to position [441, 0]
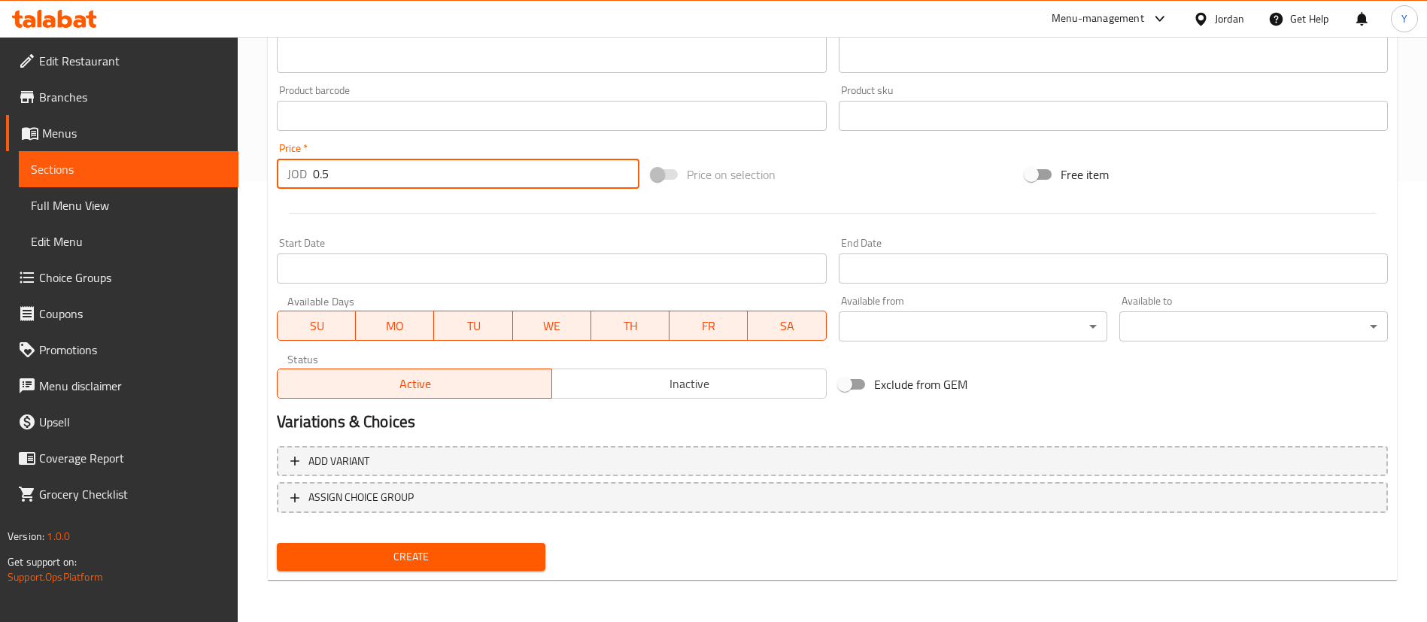
type input "0.5"
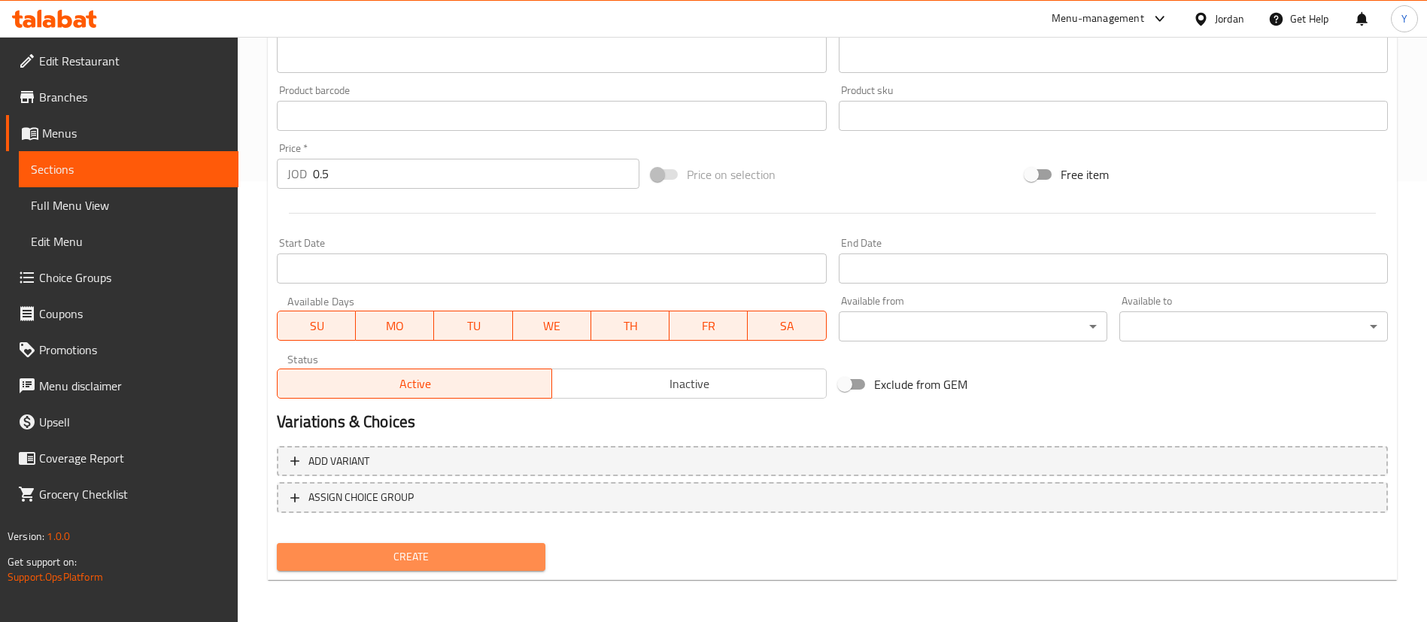
click at [433, 570] on button "Create" at bounding box center [411, 557] width 269 height 28
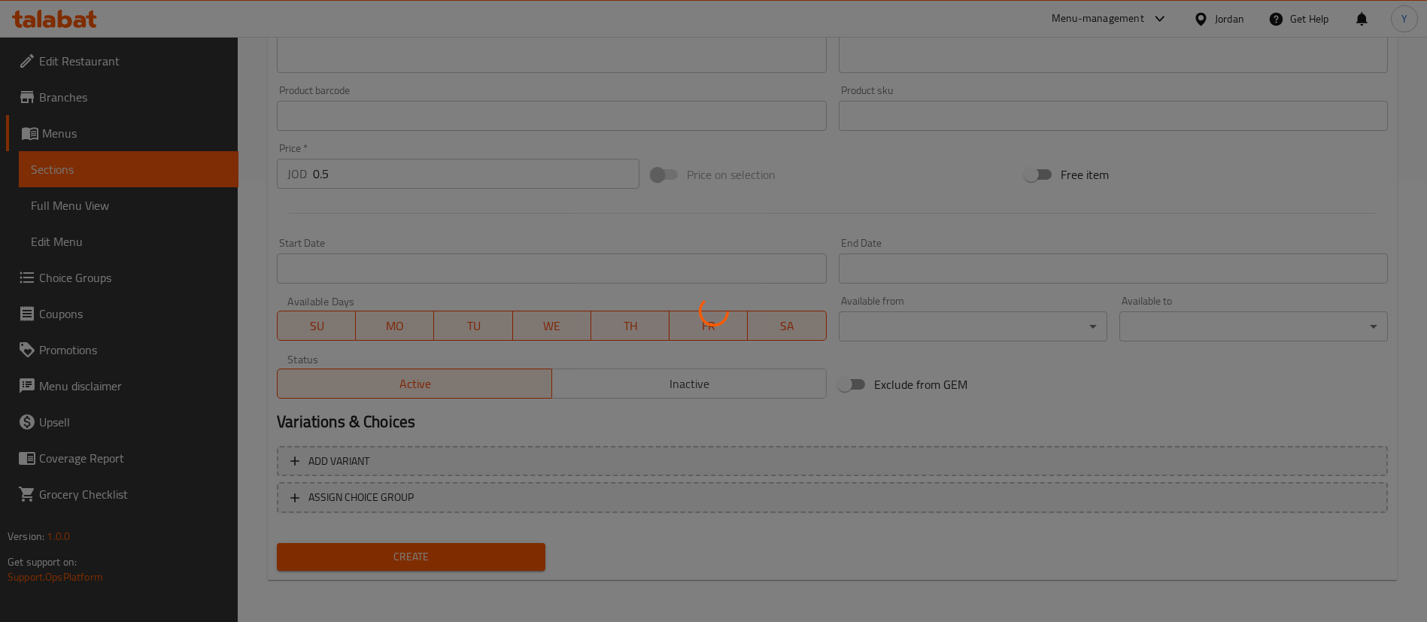
type input "0"
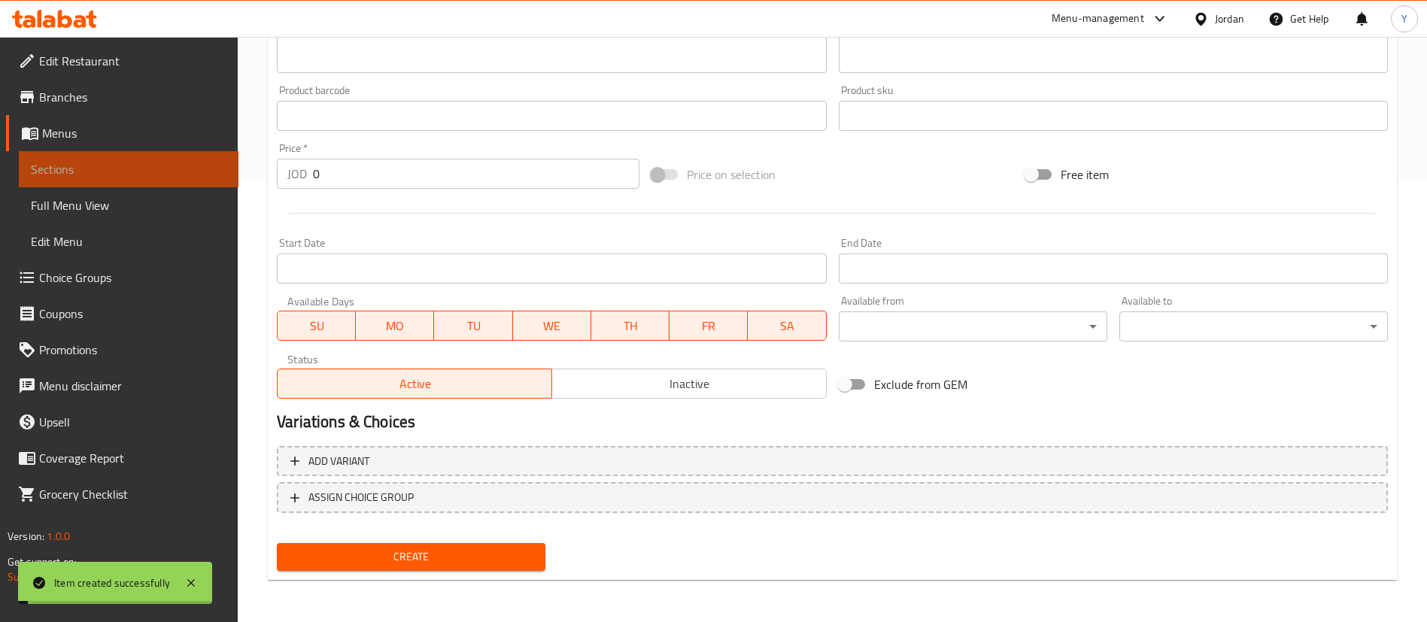
click at [158, 175] on span "Sections" at bounding box center [129, 169] width 196 height 18
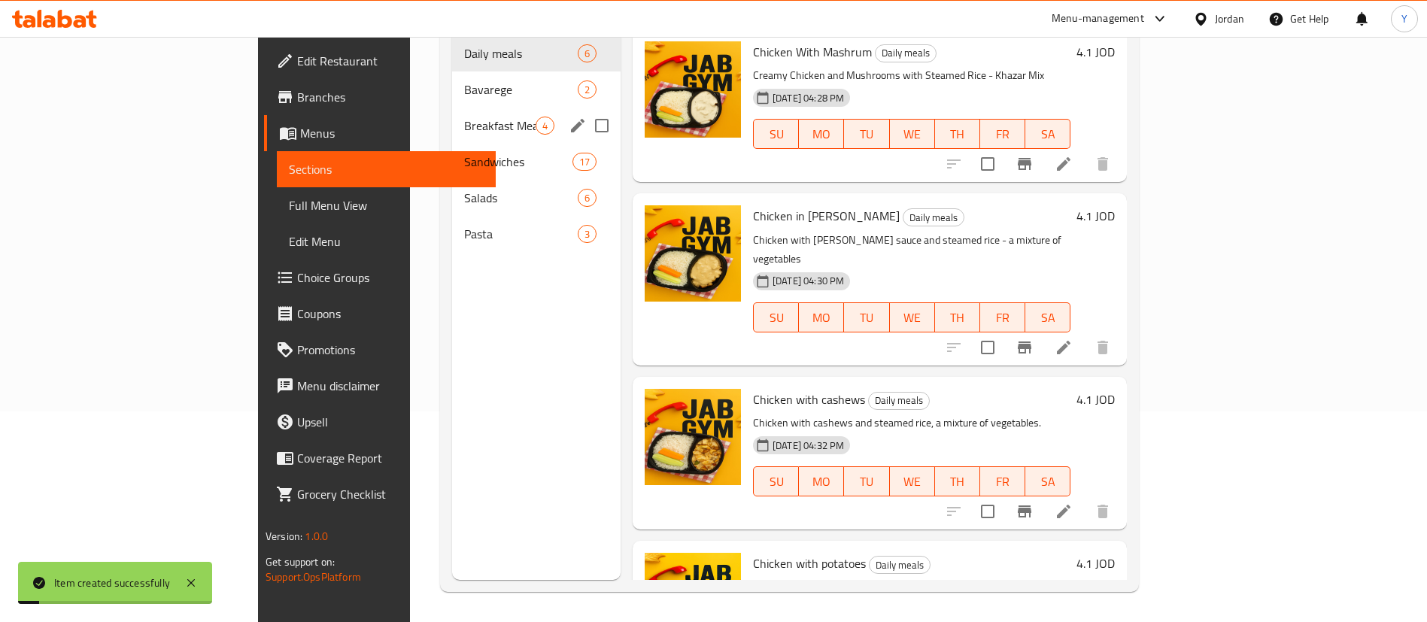
scroll to position [98, 0]
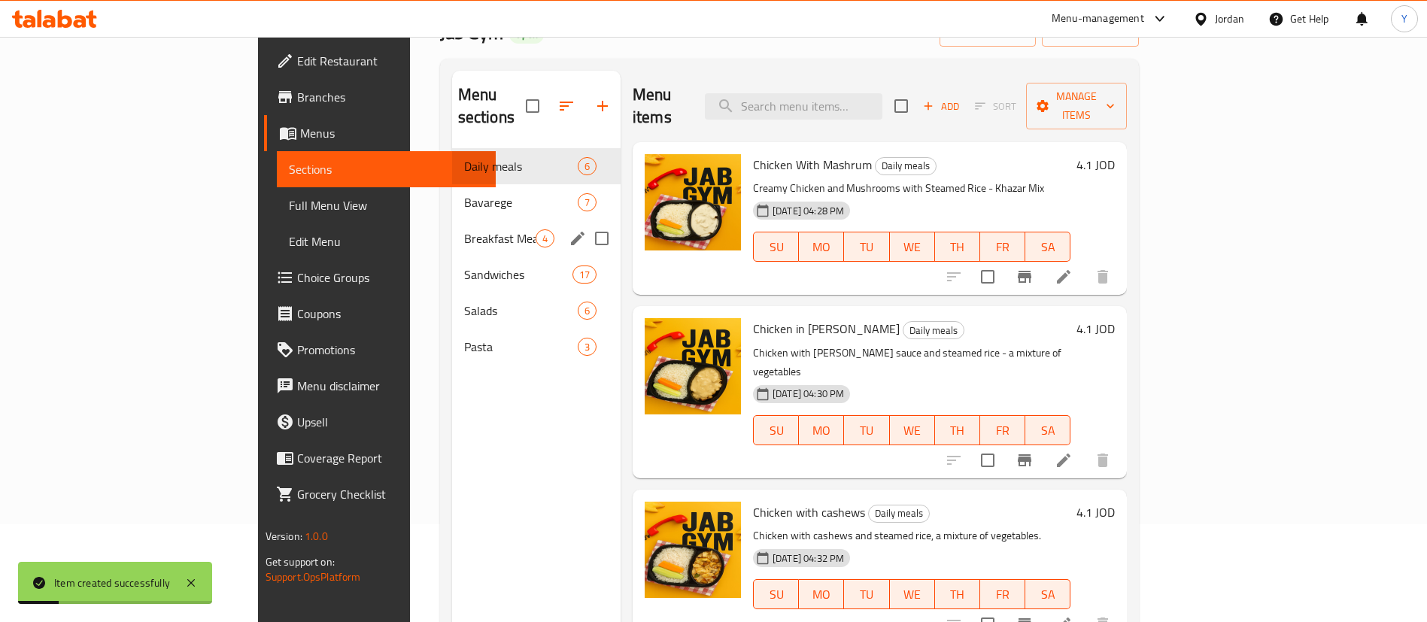
click at [464, 193] on span "Bavarege" at bounding box center [521, 202] width 114 height 18
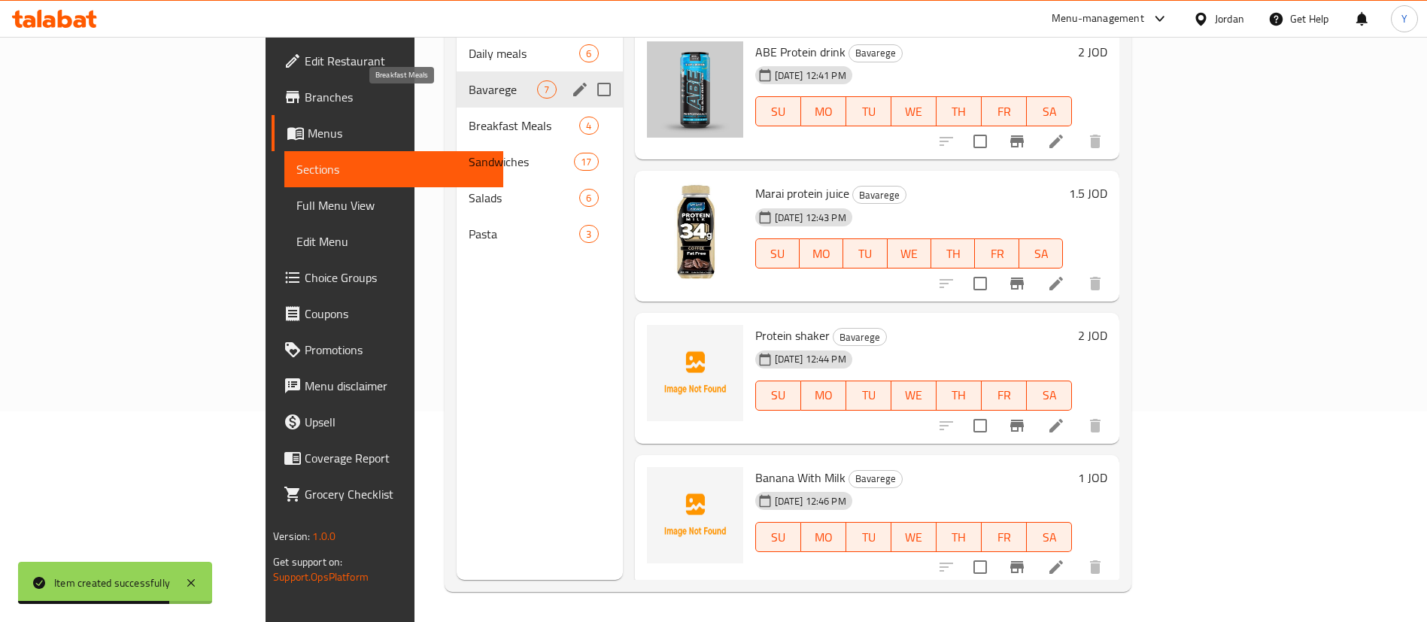
scroll to position [98, 0]
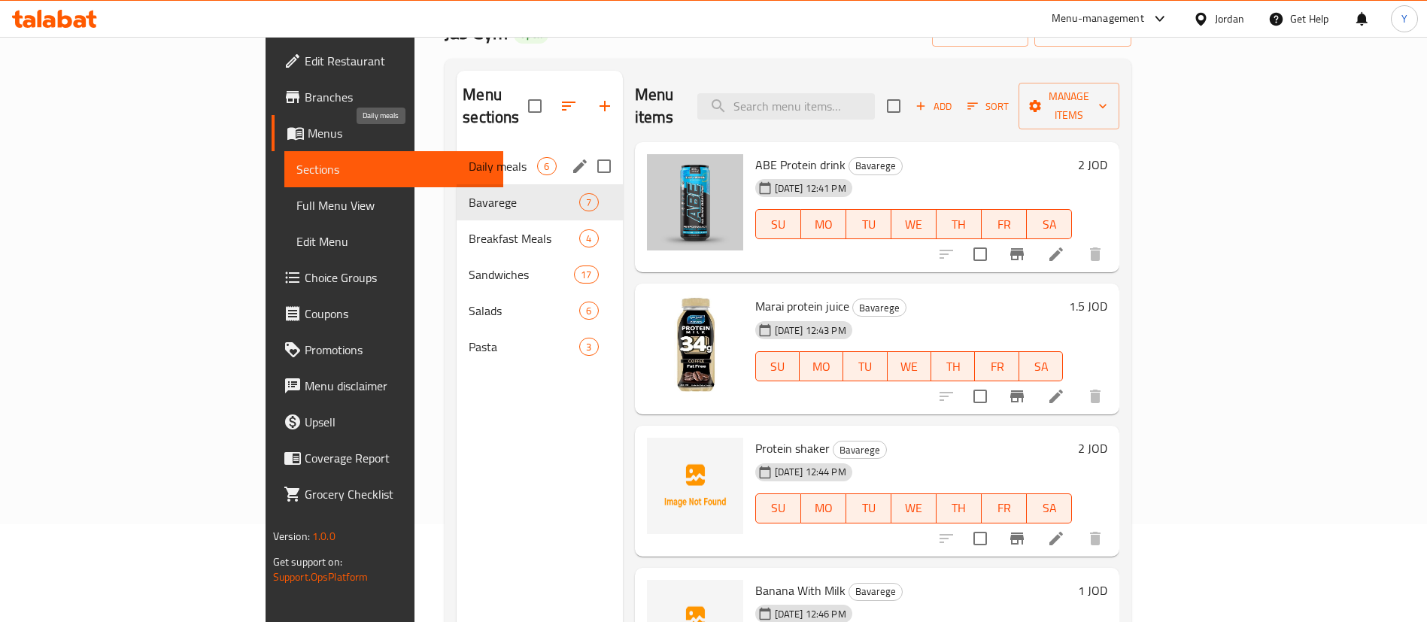
click at [469, 157] on span "Daily meals" at bounding box center [503, 166] width 68 height 18
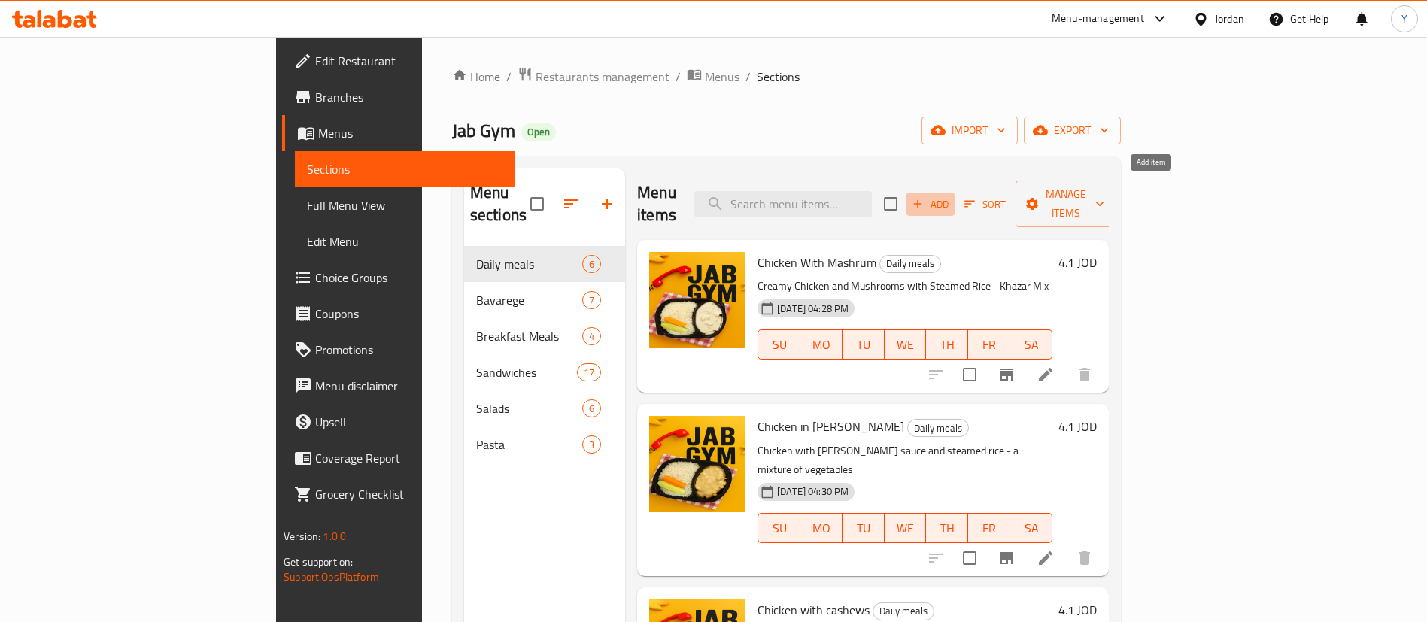
click at [925, 197] on icon "button" at bounding box center [918, 204] width 14 height 14
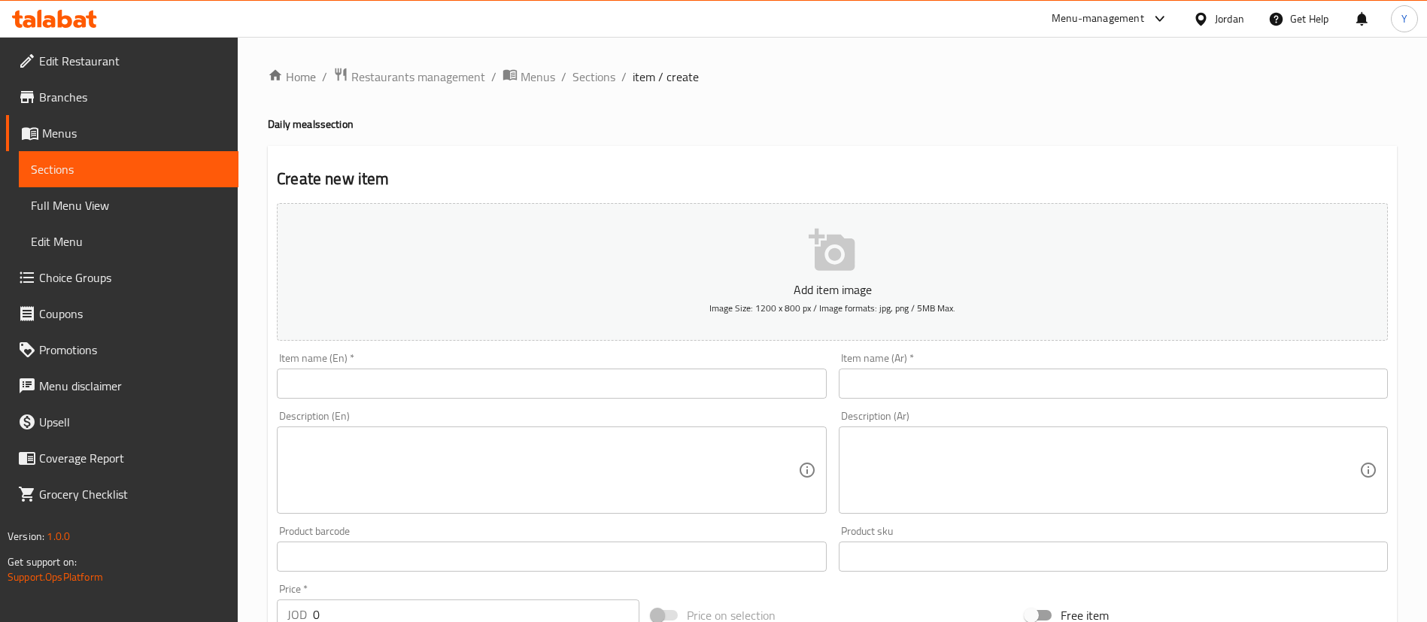
click at [363, 381] on input "text" at bounding box center [551, 384] width 549 height 30
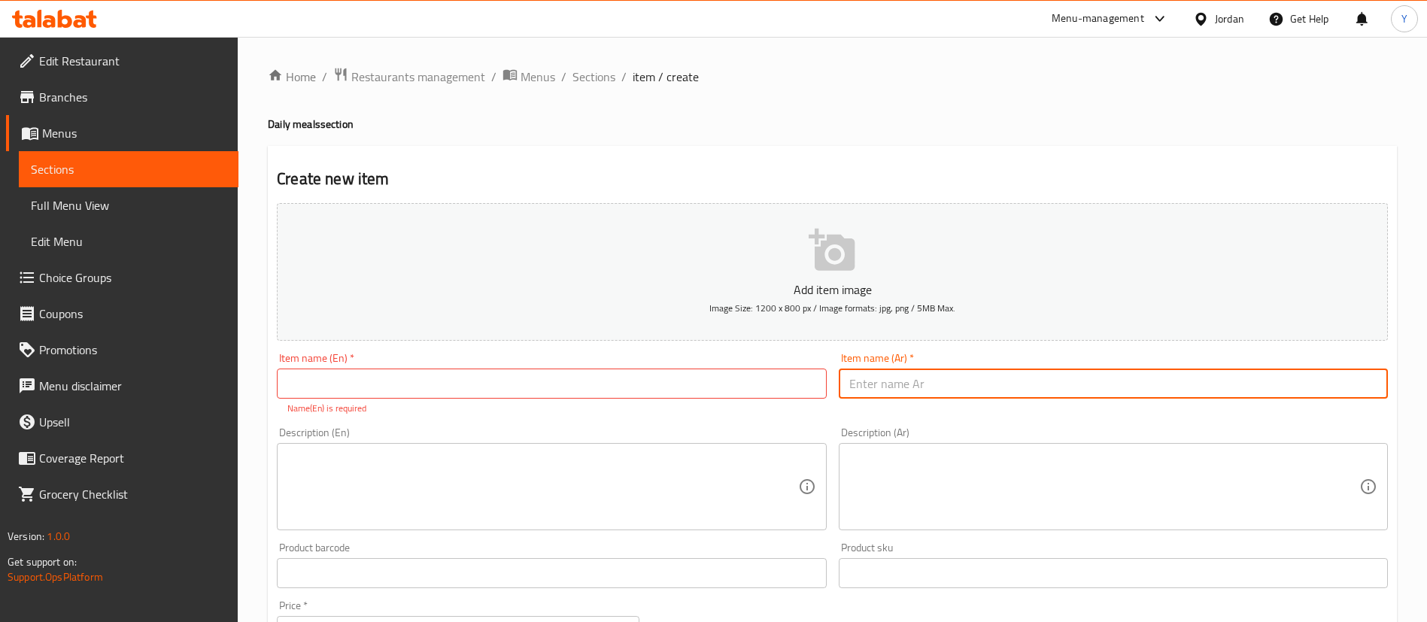
click at [1003, 386] on input "text" at bounding box center [1113, 384] width 549 height 30
paste input "وجبة جمبري بالليمون"
type input "وجبة جمبري بالليمون"
click at [576, 389] on input "text" at bounding box center [551, 384] width 549 height 30
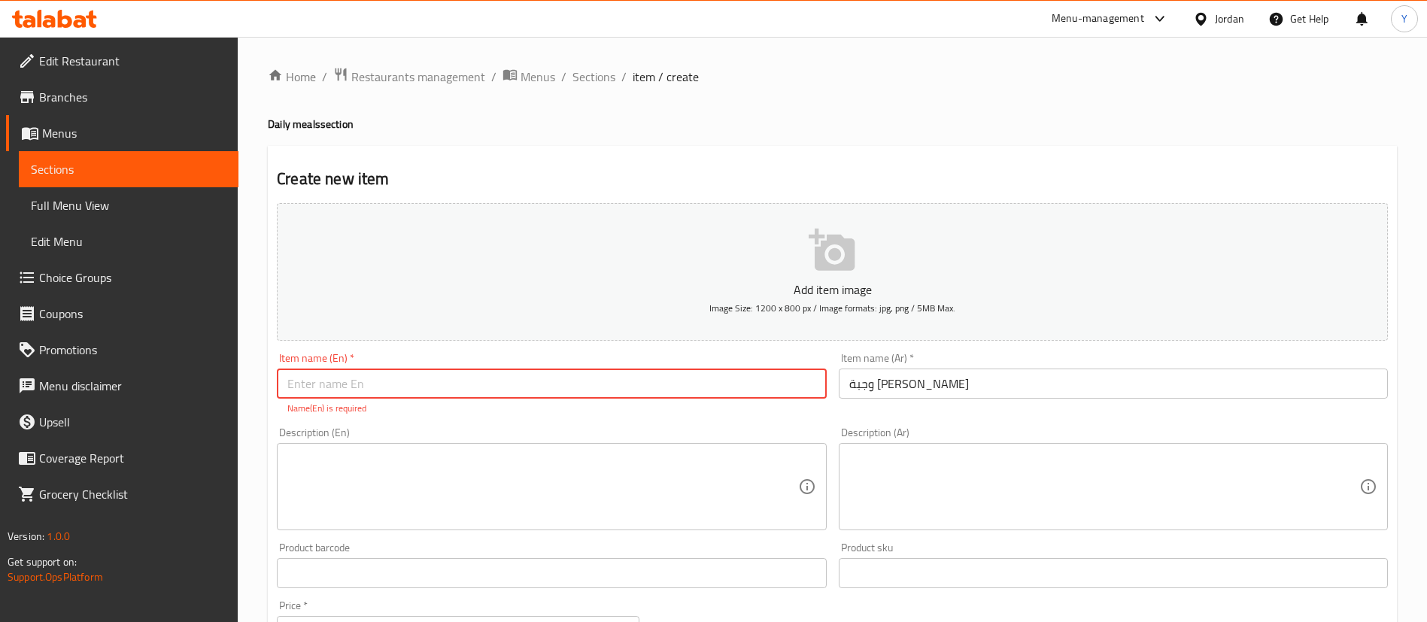
paste input "Lemon Shrimp Meal"
type input "Lemon Shrimp Meal"
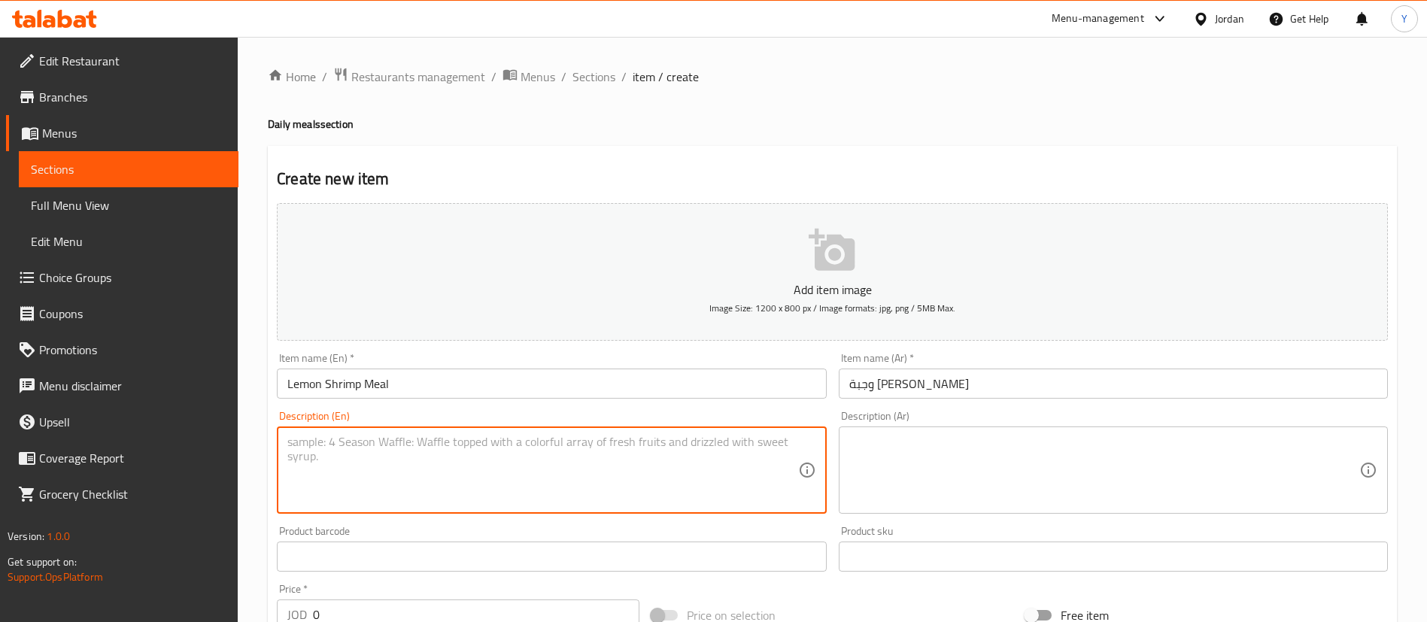
click at [372, 470] on textarea at bounding box center [542, 470] width 510 height 71
paste textarea "Juicy shrimp sautéed in a zesty lemon garlic butter sauce, served with your cho…"
type textarea "Juicy shrimp sautéed in a zesty lemon garlic butter sauce, served with your cho…"
click at [1077, 455] on textarea at bounding box center [1104, 470] width 510 height 71
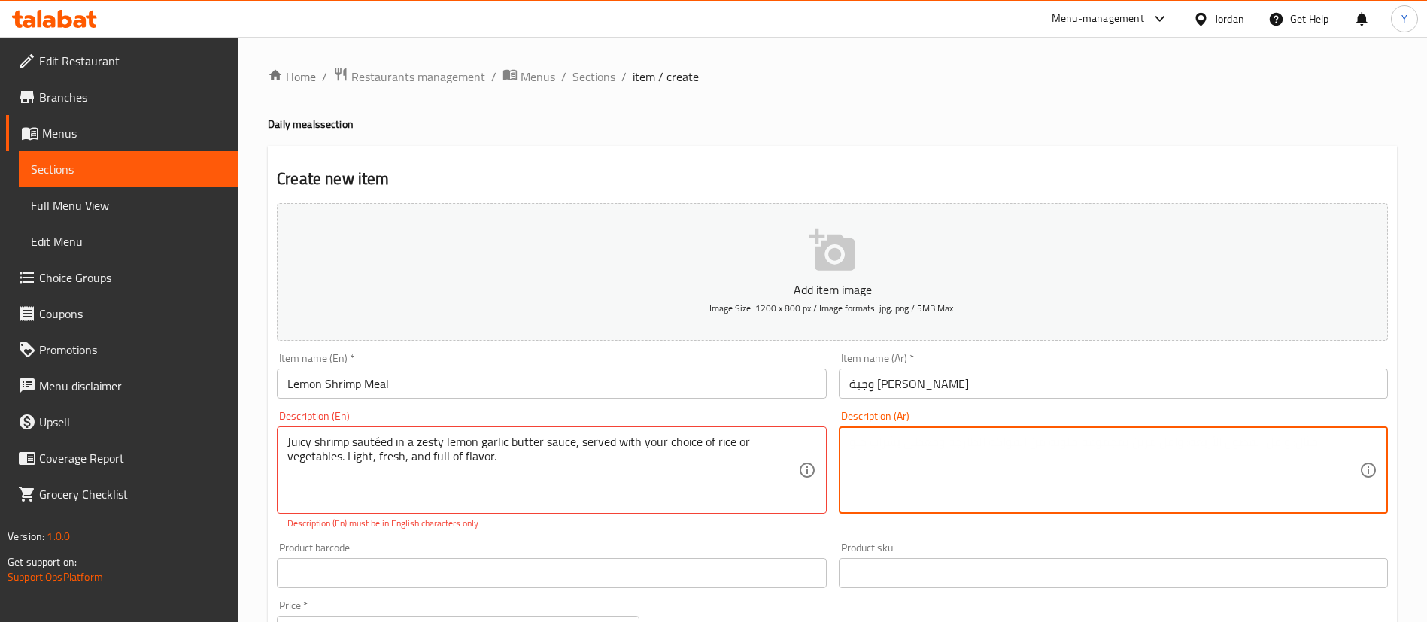
paste textarea "روبيان شهيّ مطهو بصلصة زبدة الليمون والثوم اللذيذة، يُقدّم مع اختيارك من الأرز …"
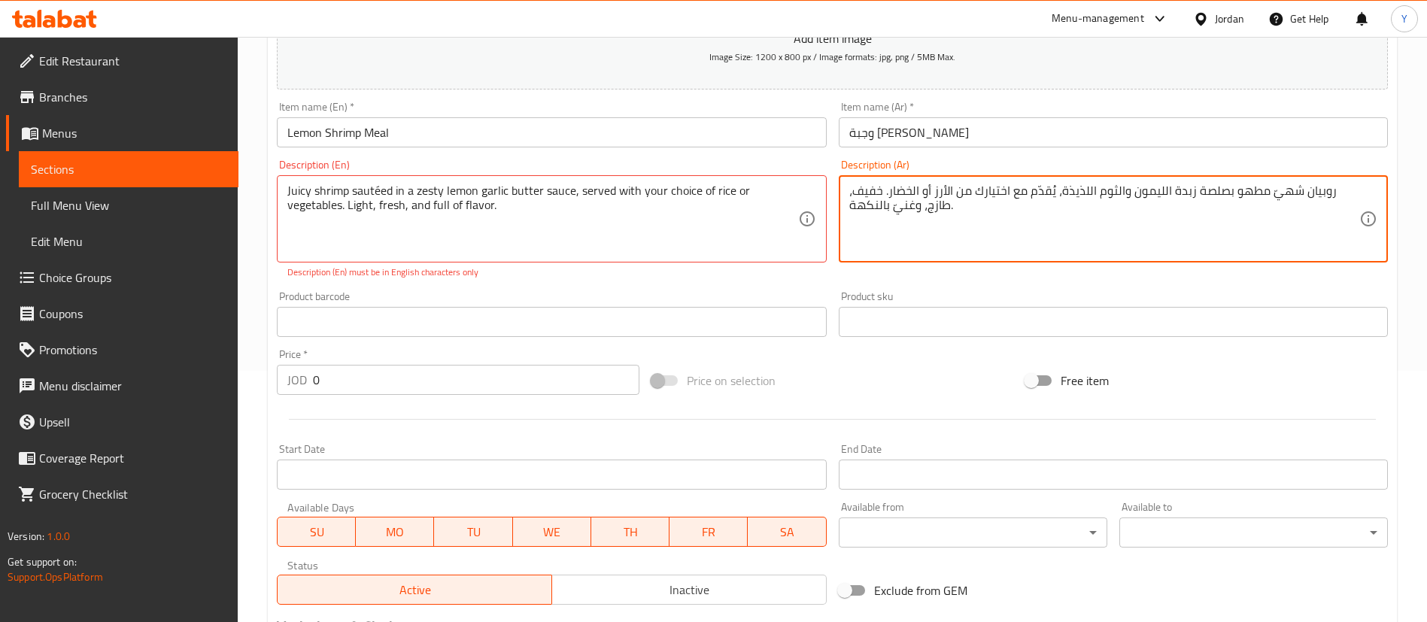
scroll to position [339, 0]
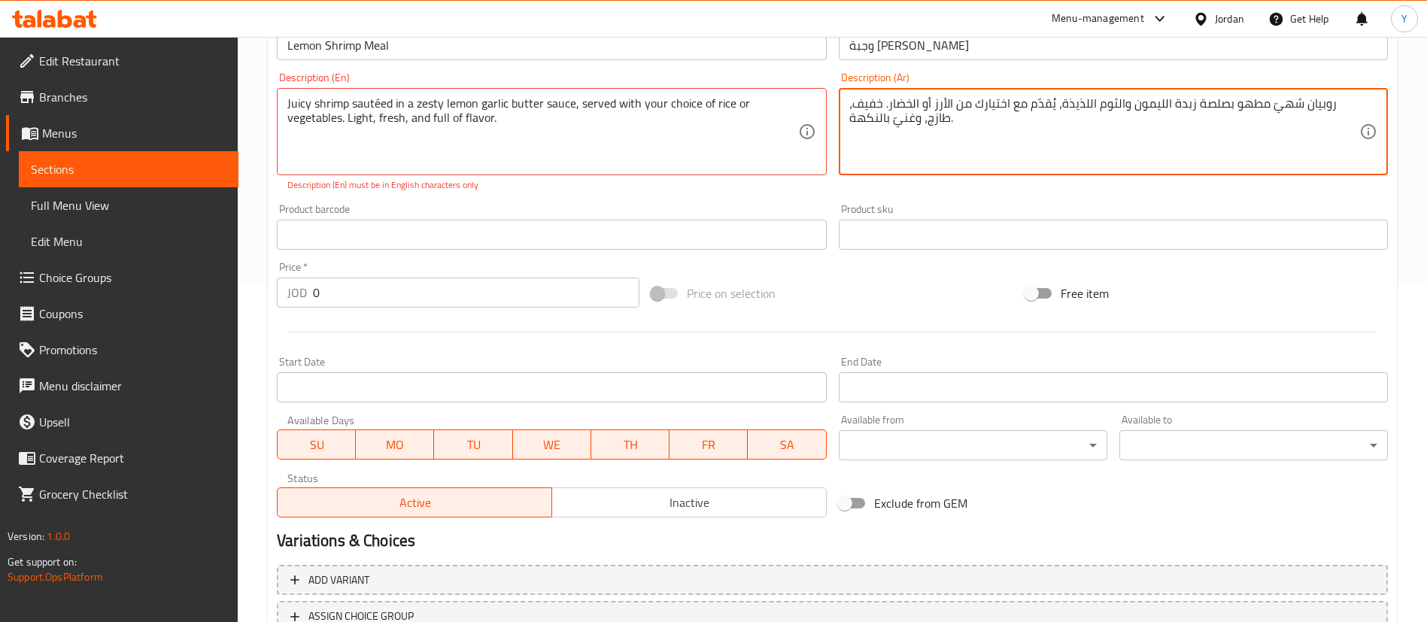
type textarea "روبيان شهيّ مطهو بصلصة زبدة الليمون والثوم اللذيذة، يُقدّم مع اختيارك من الأرز …"
drag, startPoint x: 333, startPoint y: 294, endPoint x: 220, endPoint y: 310, distance: 113.2
click at [293, 300] on div "JOD 0 Price *" at bounding box center [458, 293] width 363 height 30
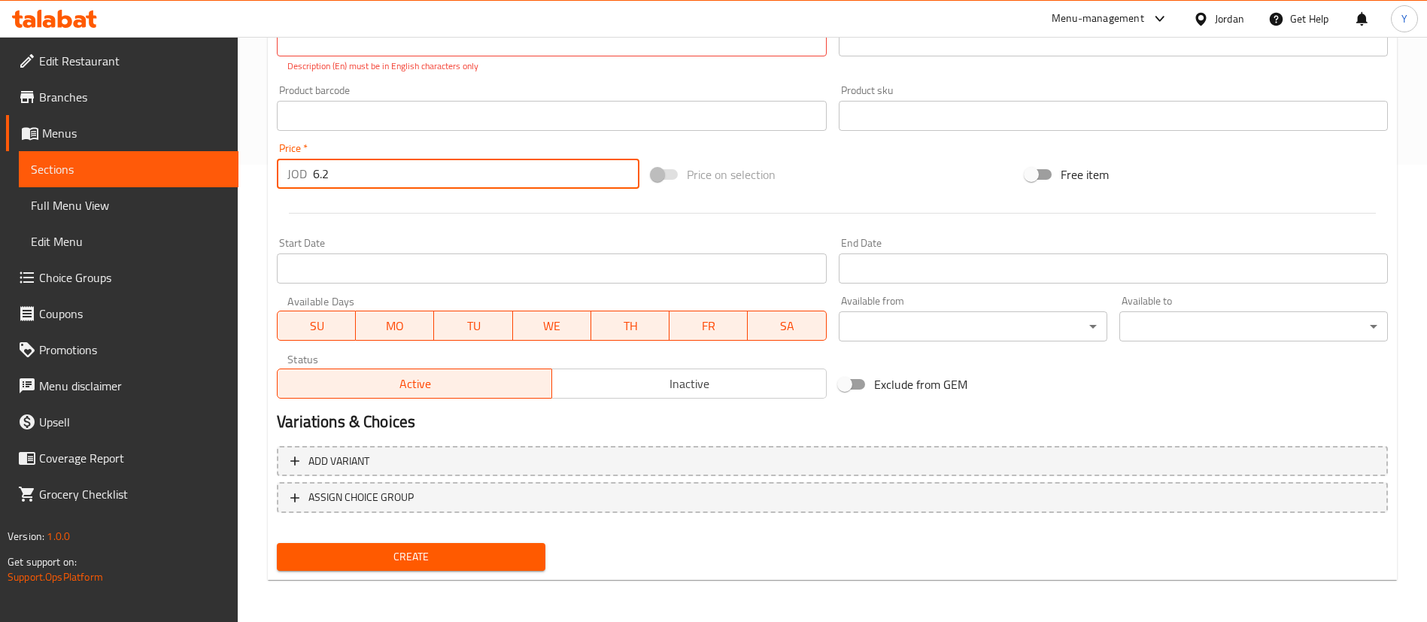
type input "6.2"
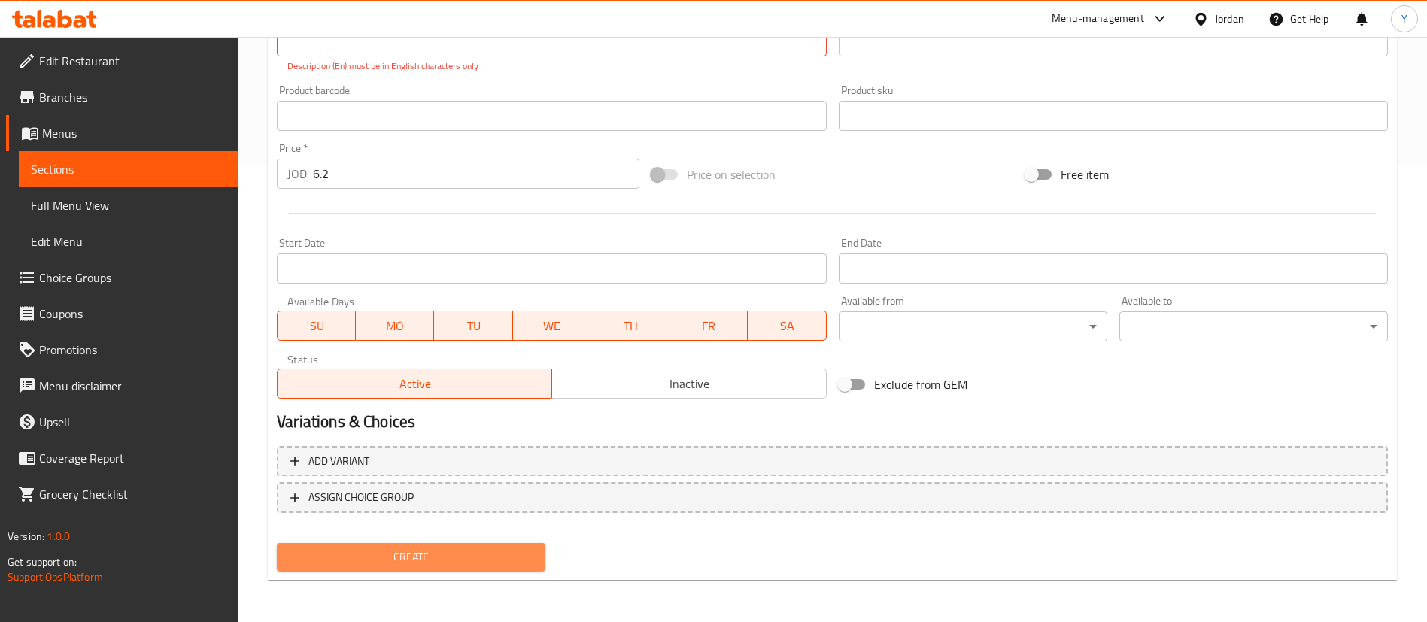
click at [399, 563] on span "Create" at bounding box center [411, 557] width 245 height 19
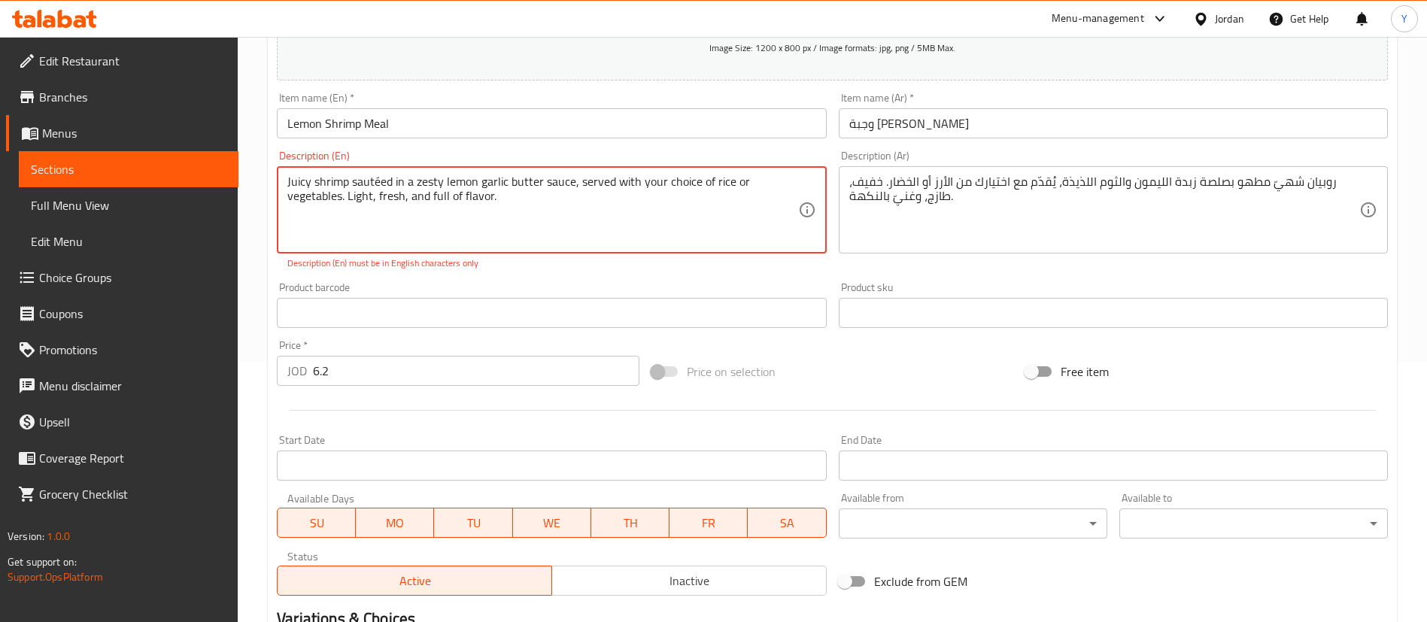
scroll to position [218, 0]
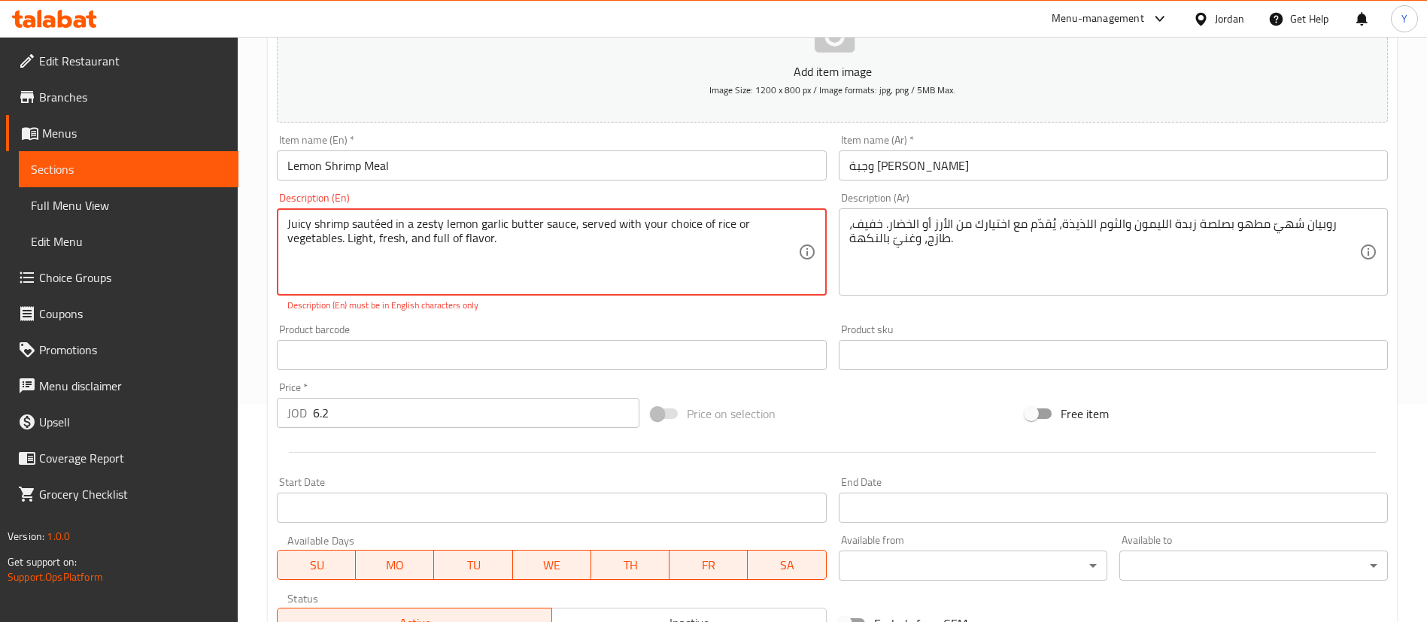
click at [378, 226] on textarea "Juicy shrimp sautéed in a zesty lemon garlic butter sauce, served with your cho…" at bounding box center [542, 252] width 510 height 71
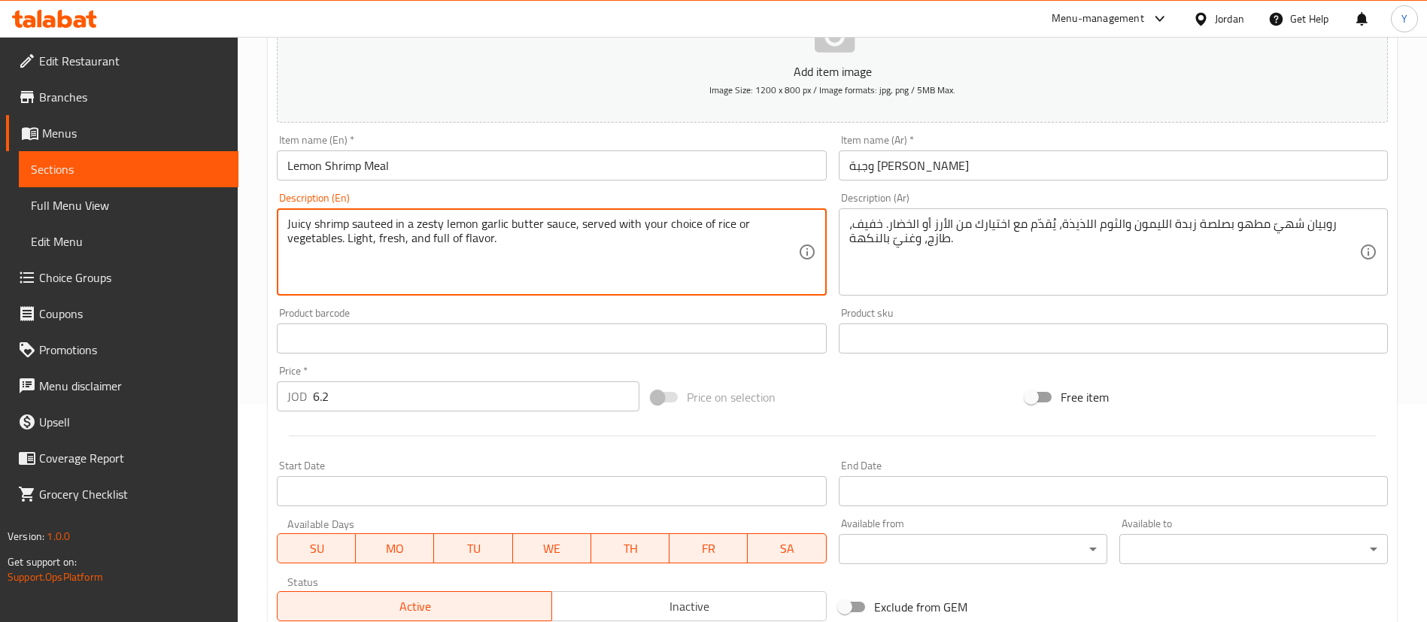
scroll to position [441, 0]
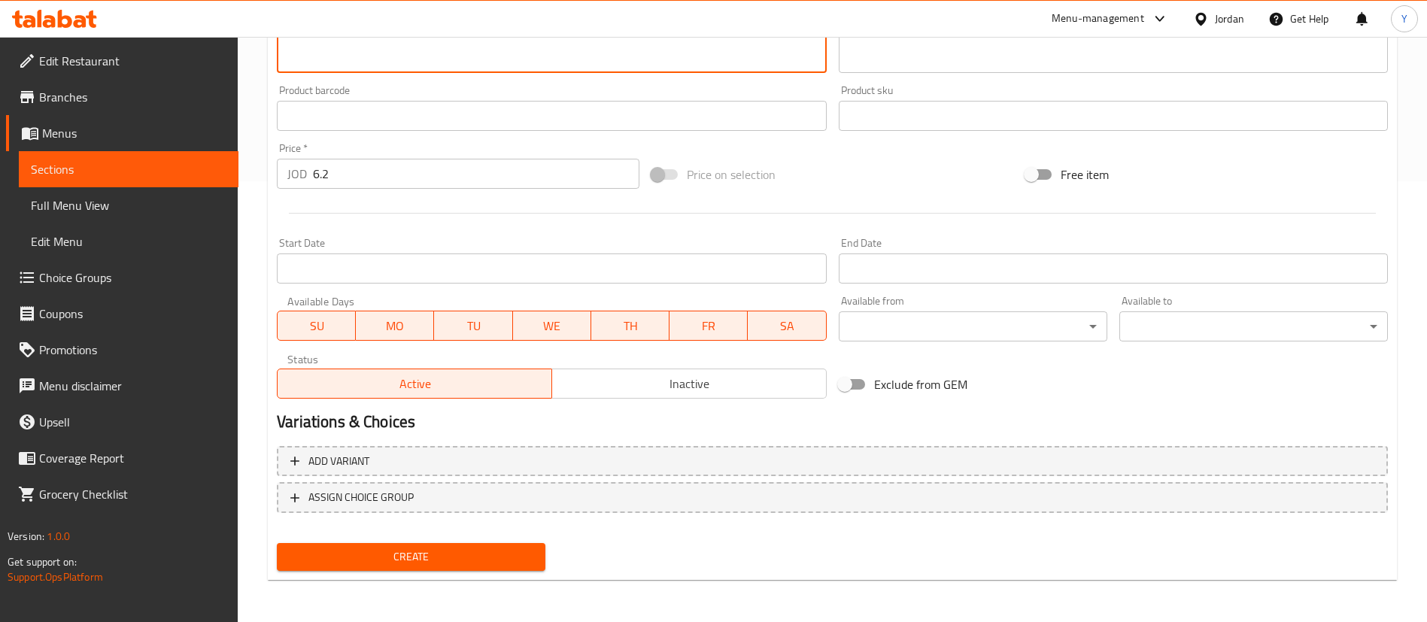
type textarea "Juicy shrimp sauteed in a zesty lemon garlic butter sauce, served with your cho…"
click at [406, 553] on span "Create" at bounding box center [411, 557] width 245 height 19
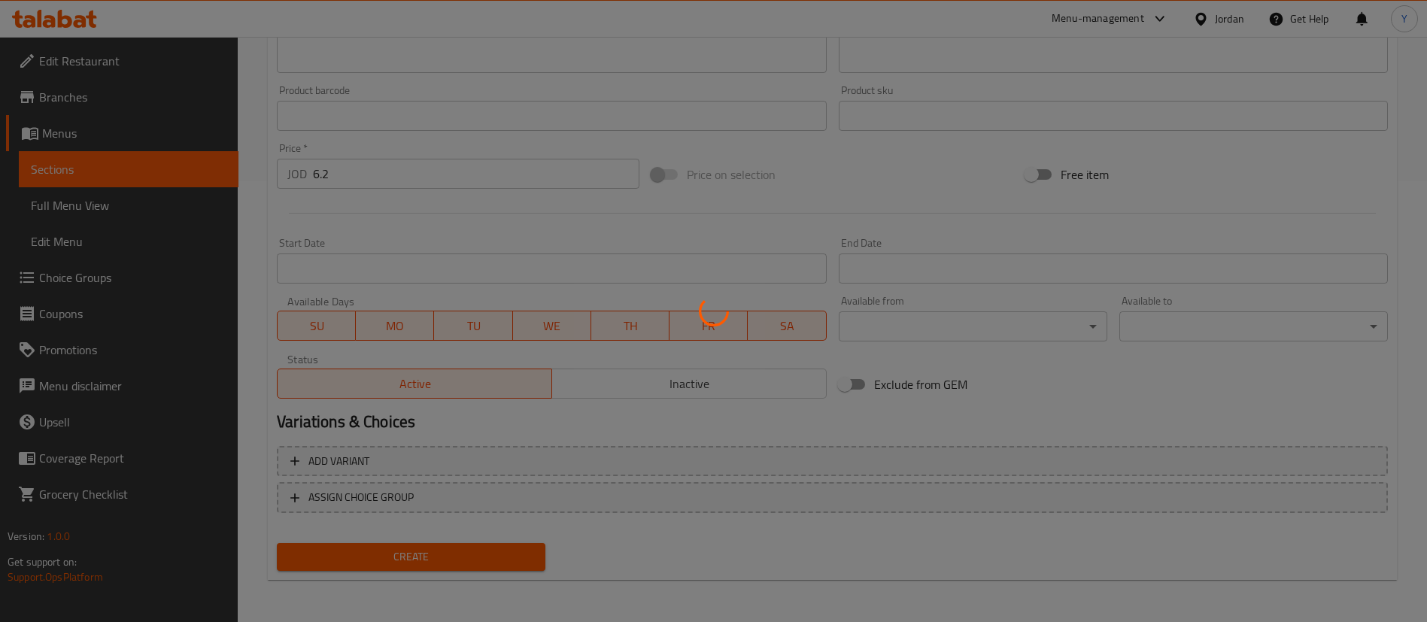
type input "0"
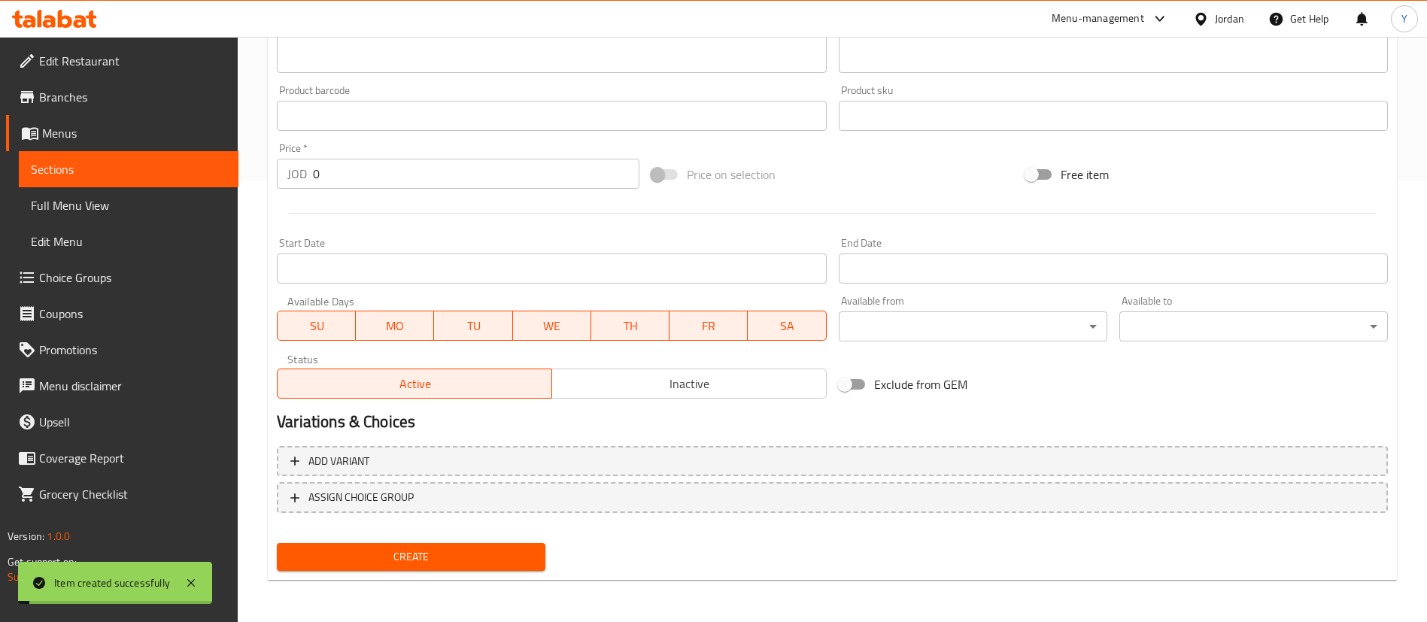
click at [199, 170] on span "Sections" at bounding box center [129, 169] width 196 height 18
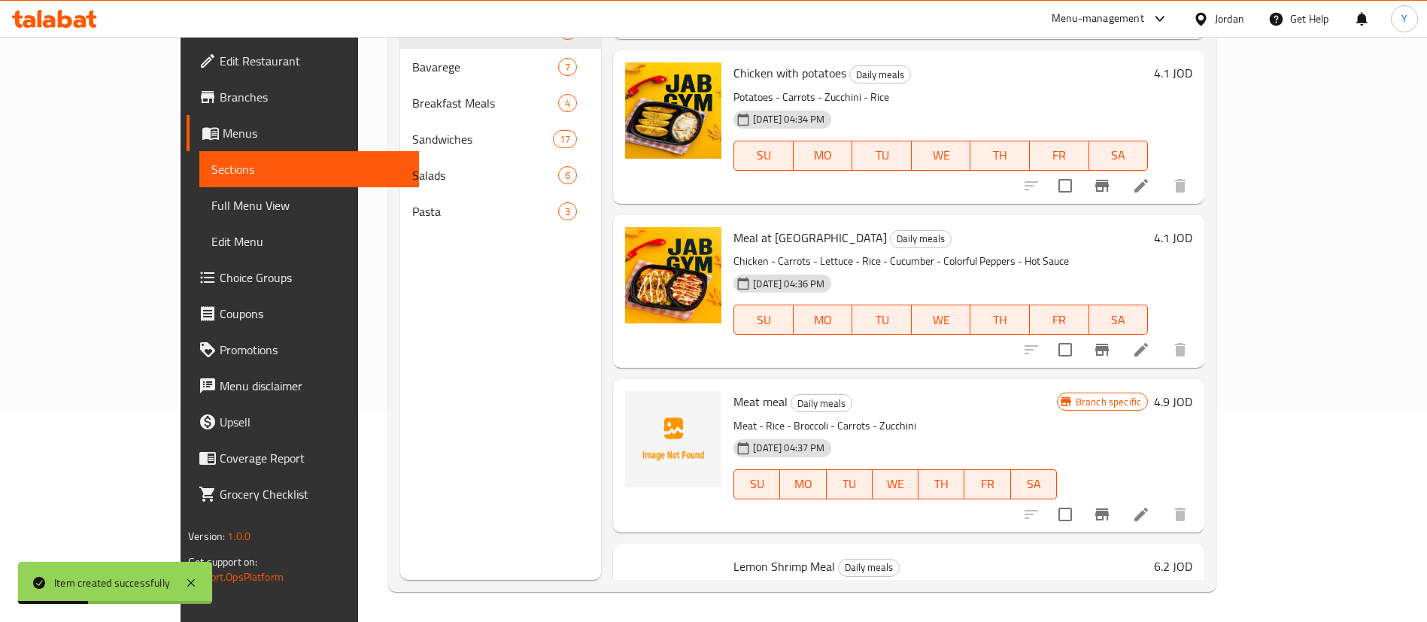
scroll to position [566, 0]
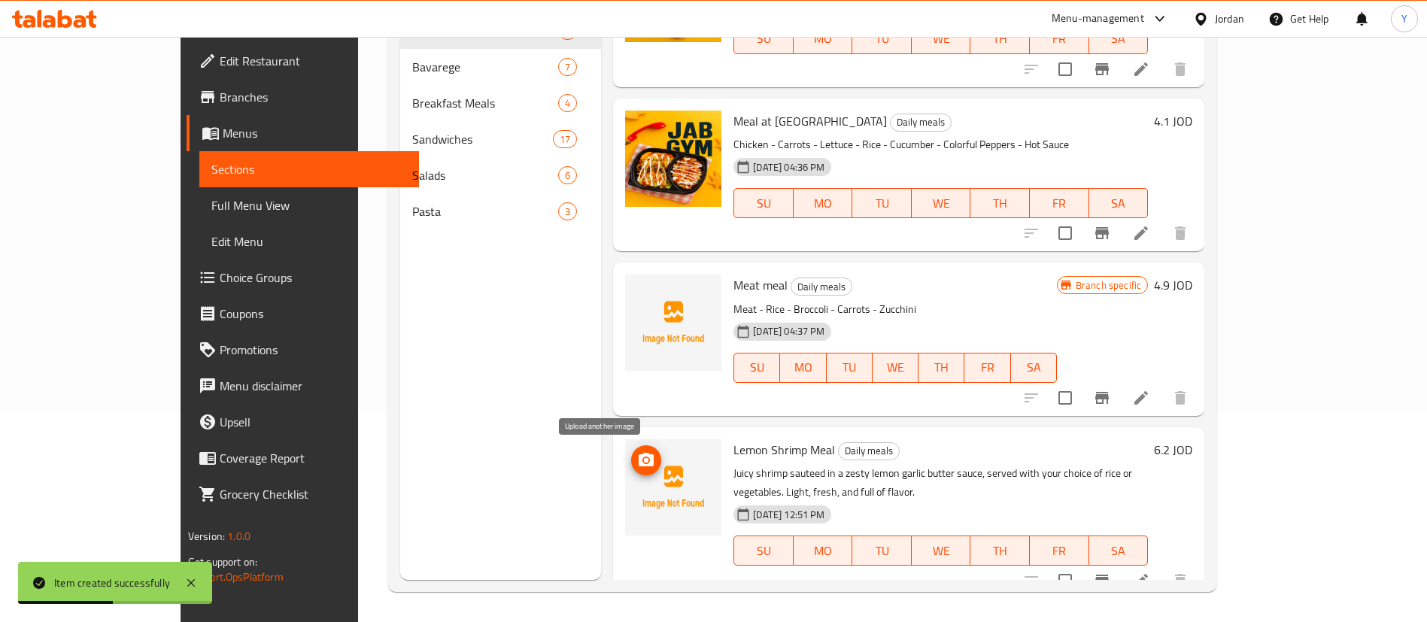
click at [637, 457] on icon "upload picture" at bounding box center [646, 460] width 18 height 18
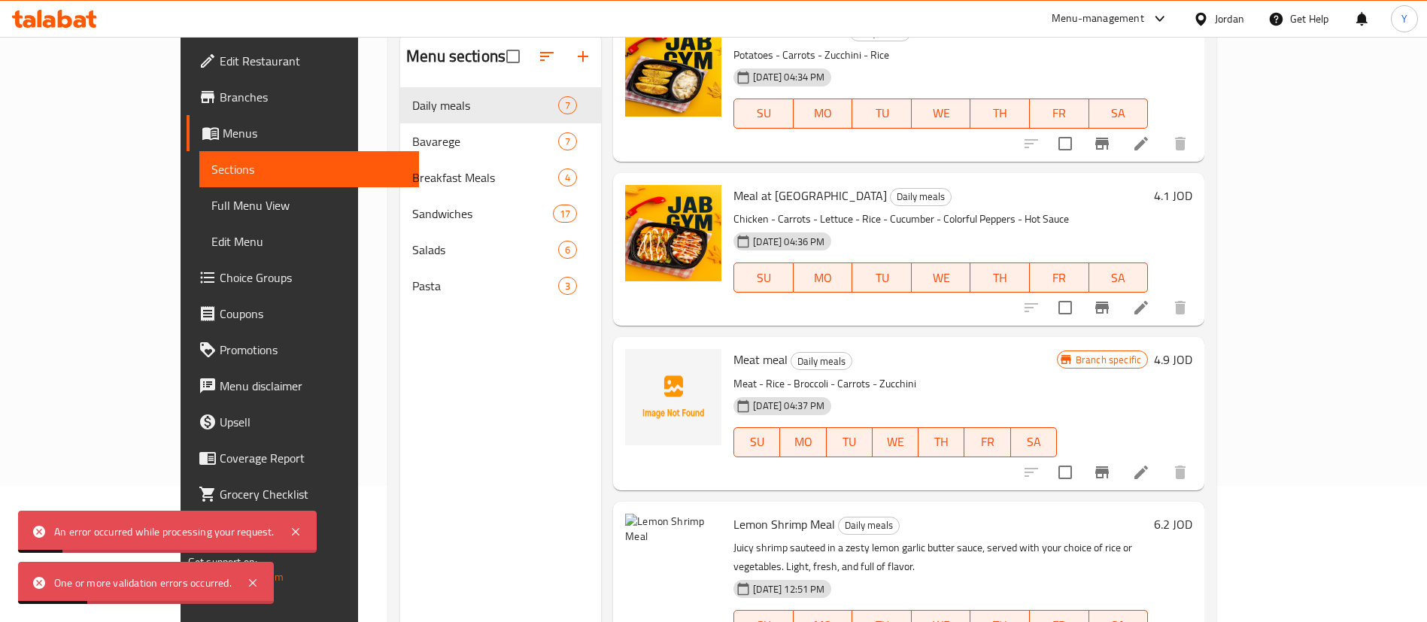
scroll to position [211, 0]
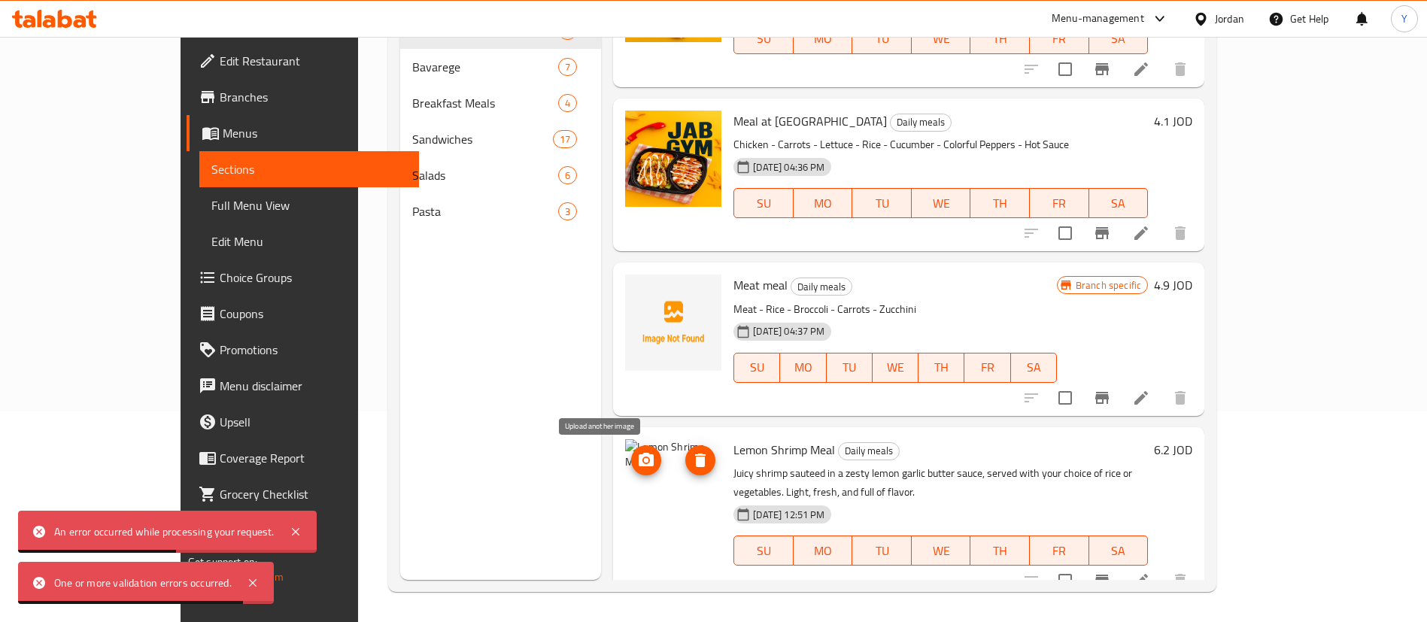
click at [644, 458] on circle "upload picture" at bounding box center [646, 459] width 5 height 5
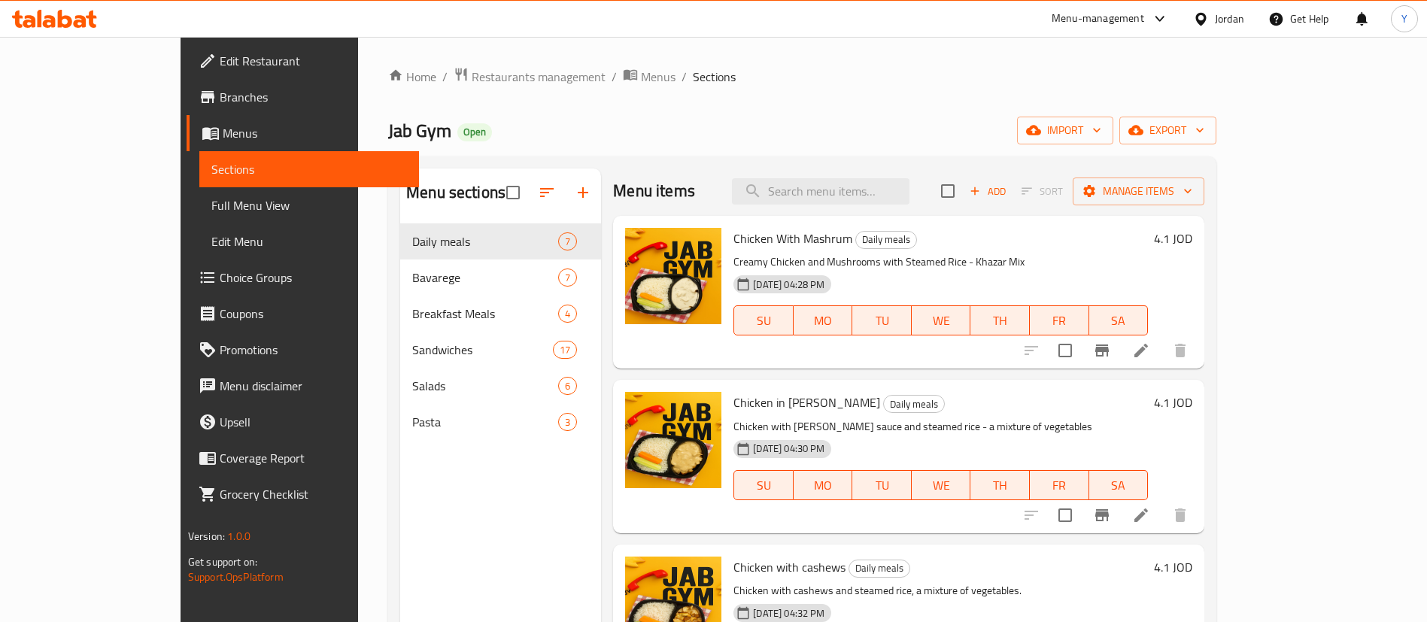
scroll to position [0, 0]
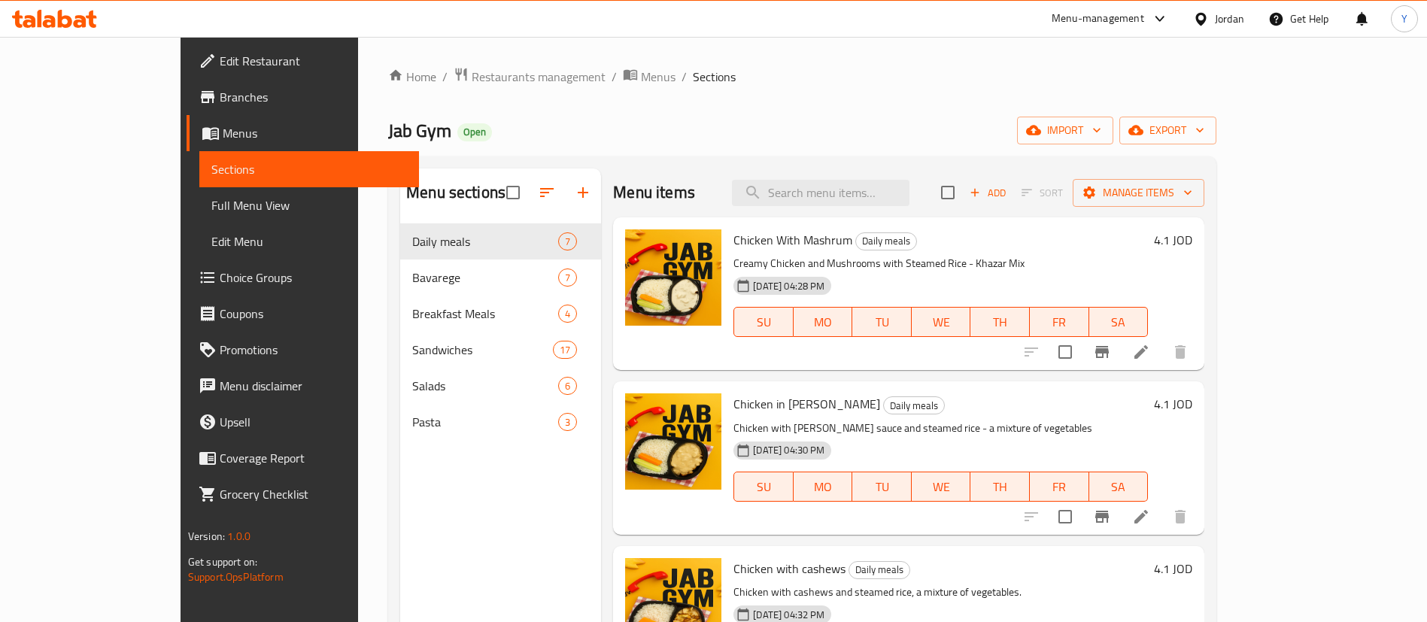
click at [980, 193] on icon "button" at bounding box center [975, 193] width 8 height 8
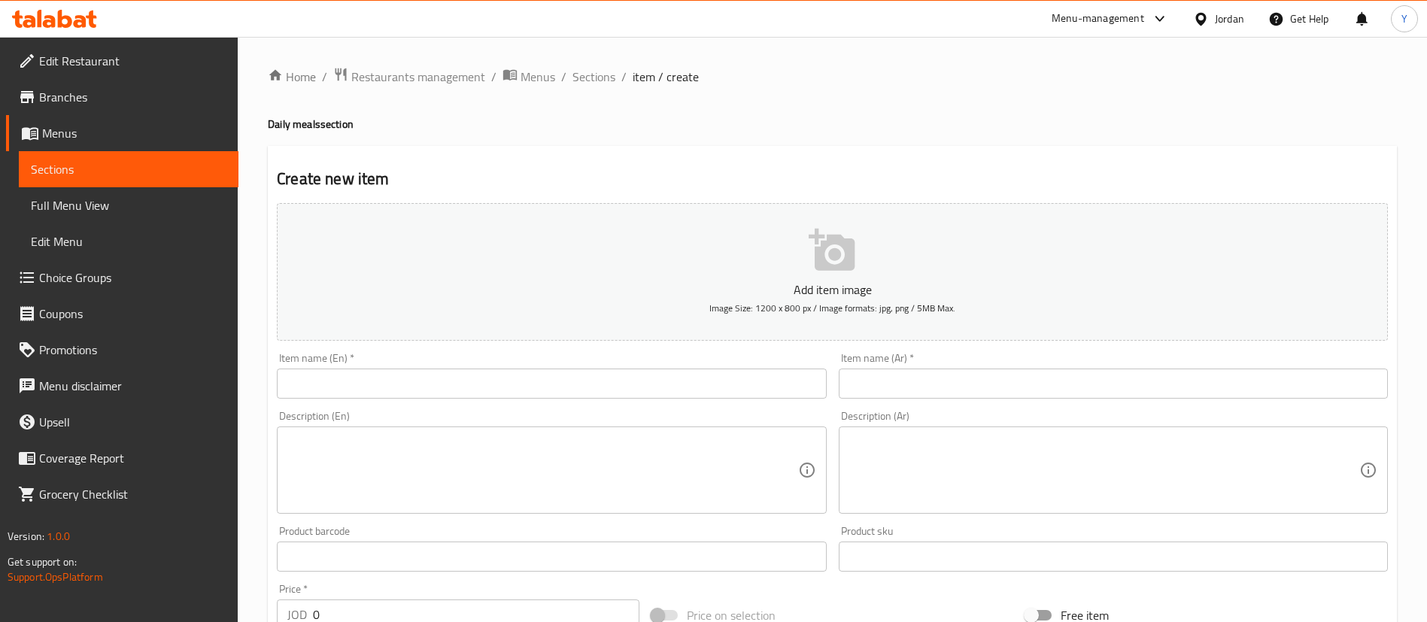
click at [954, 386] on input "text" at bounding box center [1113, 384] width 549 height 30
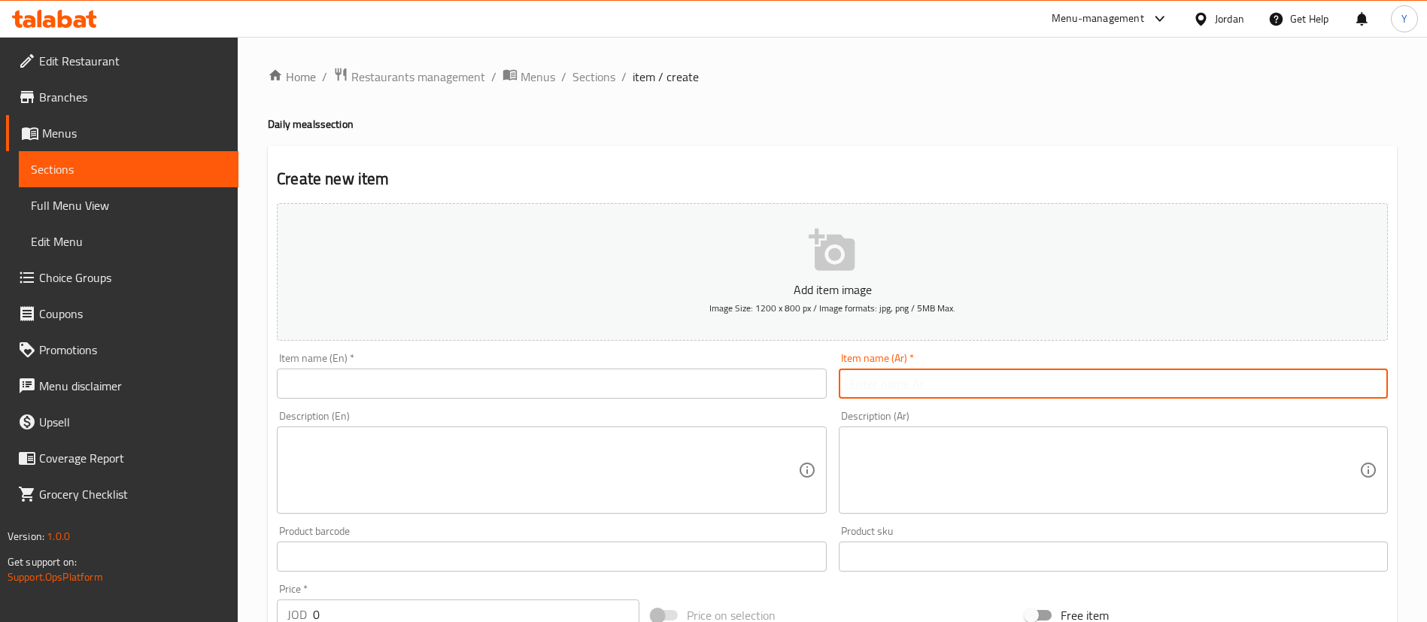
paste input "وجبة جمبري بالتوابل"
type input "وجبة جمبري بالتوابل"
click at [664, 387] on input "text" at bounding box center [551, 384] width 549 height 30
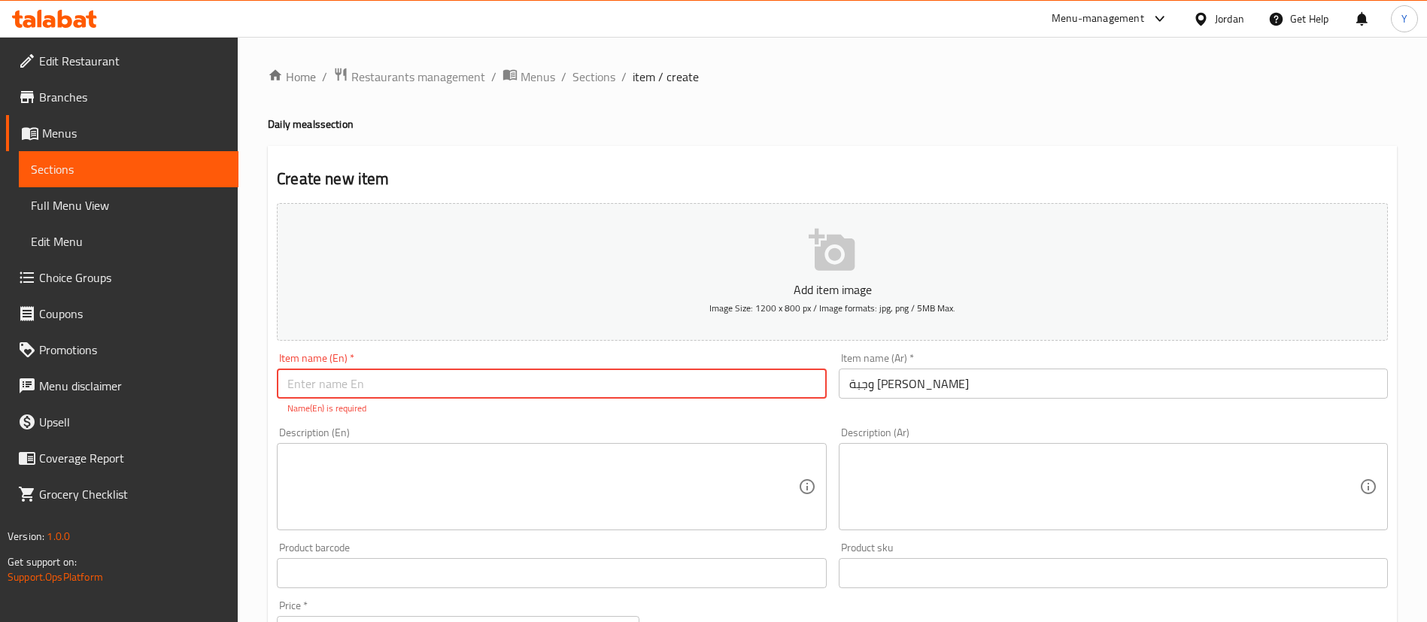
paste input "Spicy shrimp meal"
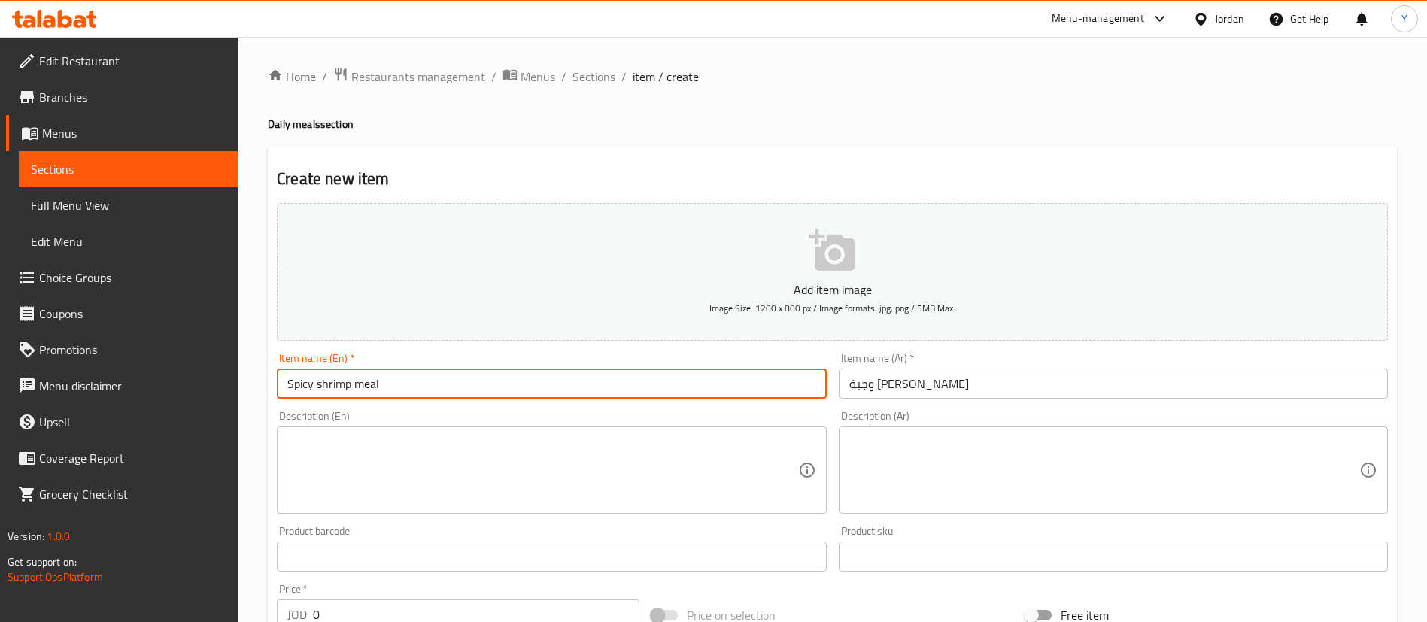
drag, startPoint x: 313, startPoint y: 390, endPoint x: 211, endPoint y: 383, distance: 101.8
click at [211, 383] on div "Edit Restaurant Branches Menus Sections Full Menu View Edit Menu Choice Groups …" at bounding box center [713, 550] width 1427 height 1026
paste input "es"
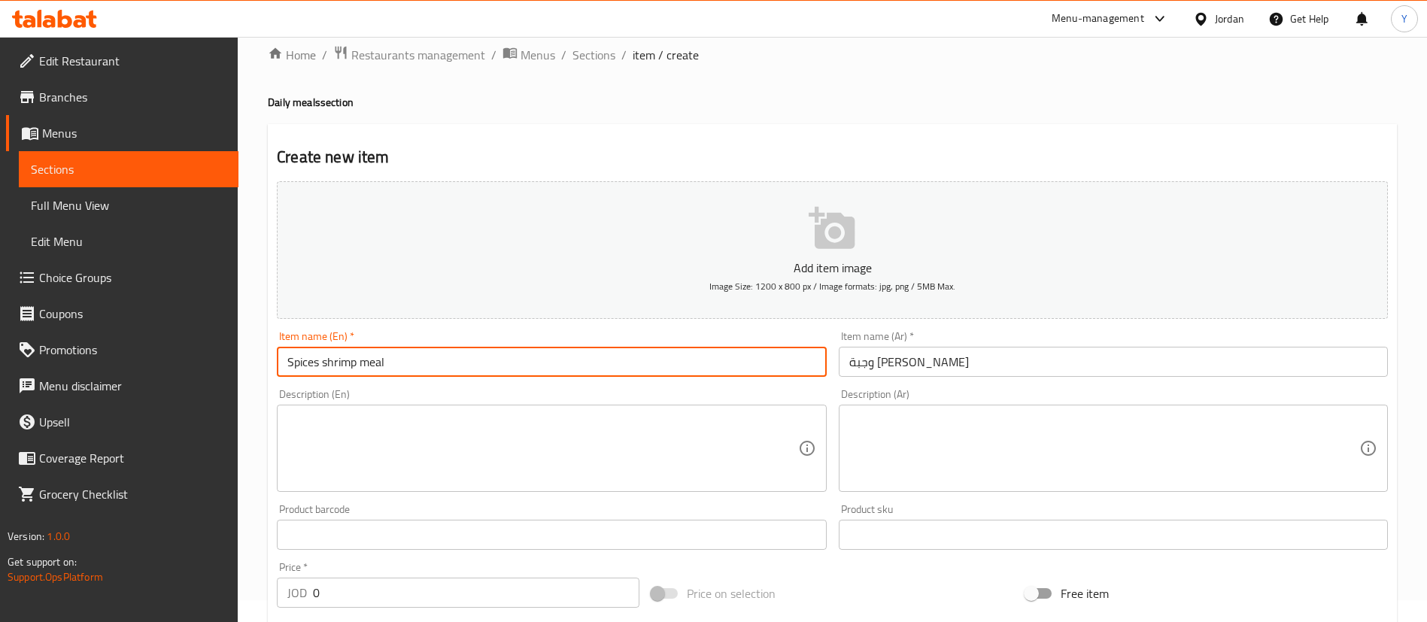
scroll to position [339, 0]
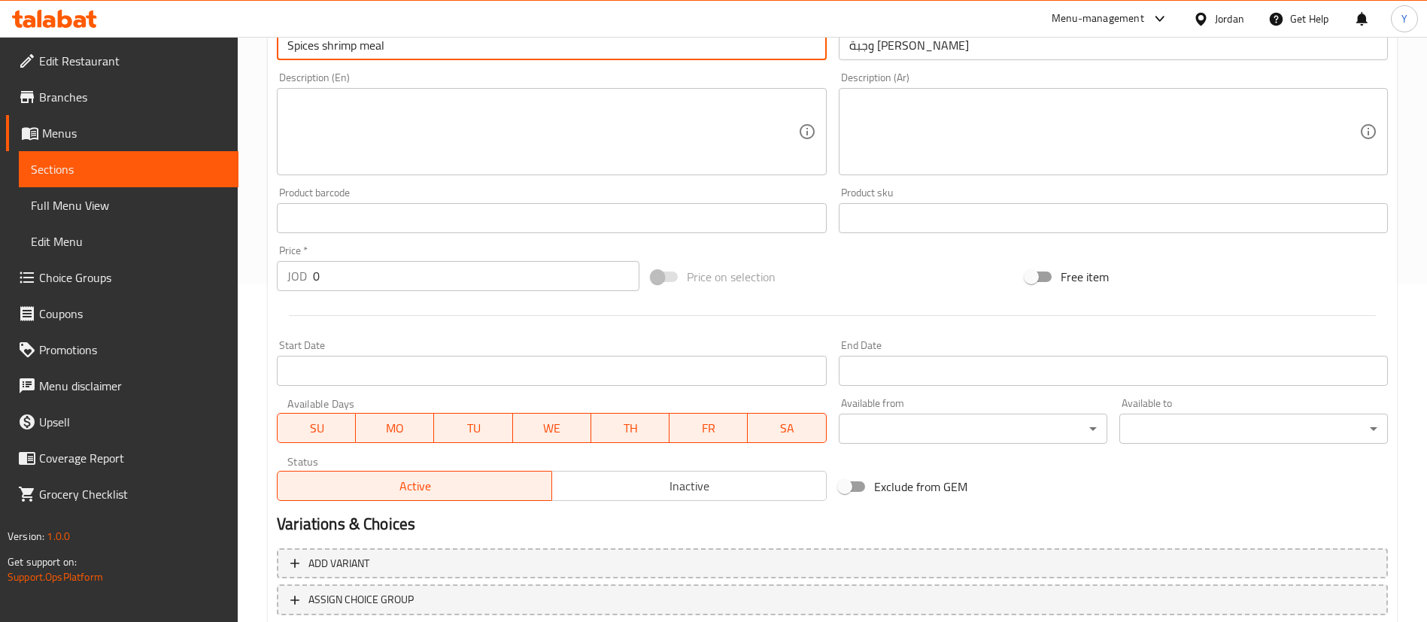
type input "Spices shrimp meal"
click at [379, 138] on textarea at bounding box center [542, 131] width 510 height 71
drag, startPoint x: 407, startPoint y: 41, endPoint x: 150, endPoint y: 36, distance: 257.3
click at [367, 129] on textarea at bounding box center [542, 131] width 510 height 71
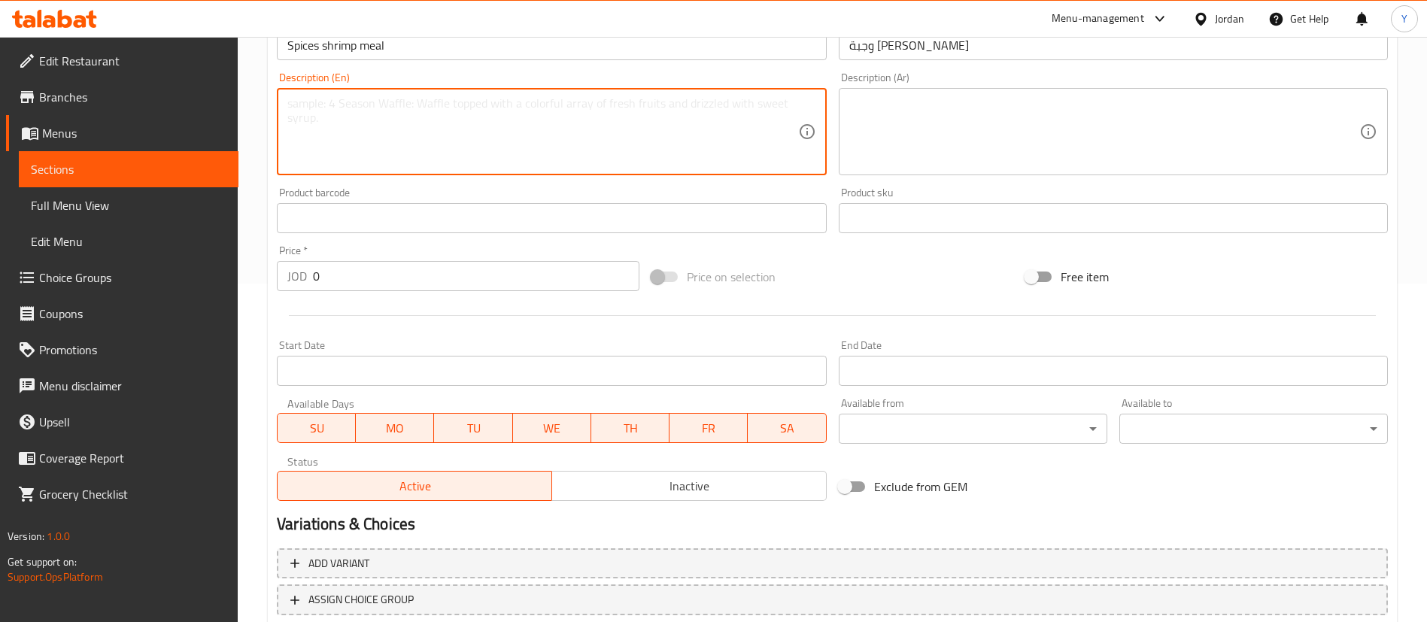
paste textarea "Tender shrimp seasoned with a bold blend of spices, pan-seared to perfection, a…"
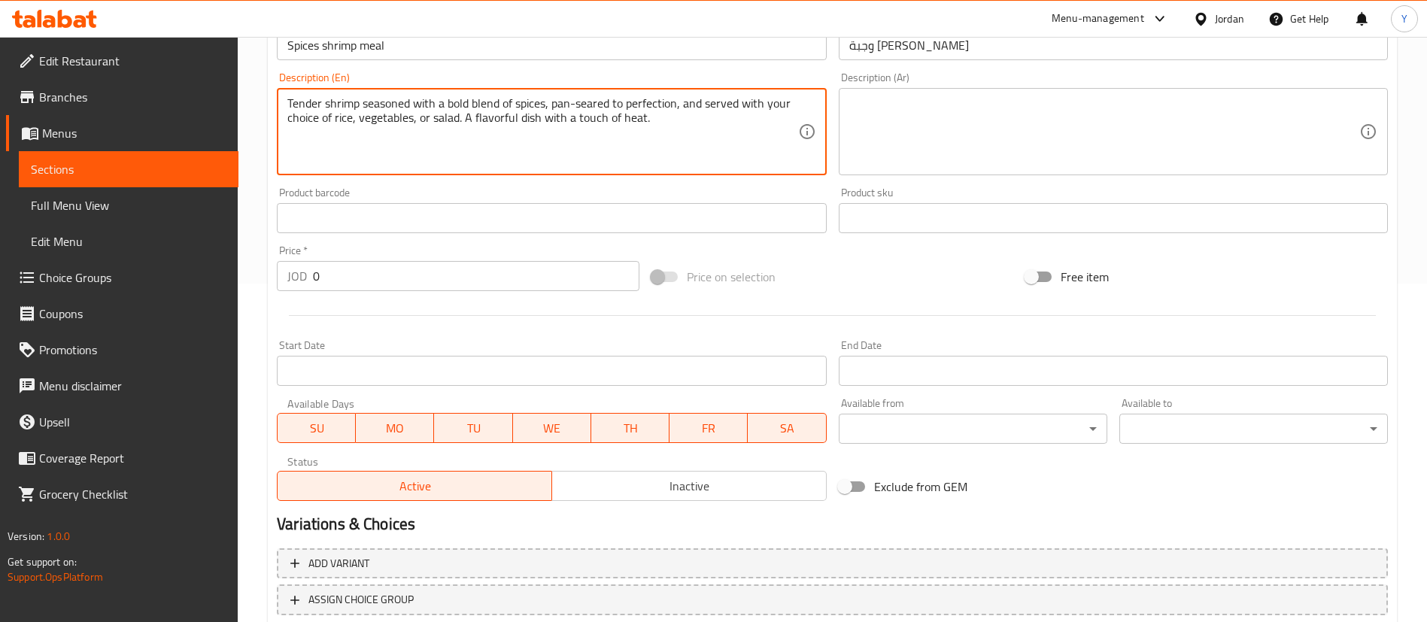
type textarea "Tender shrimp seasoned with a bold blend of spices, pan-seared to perfection, a…"
click at [1032, 118] on textarea at bounding box center [1104, 131] width 510 height 71
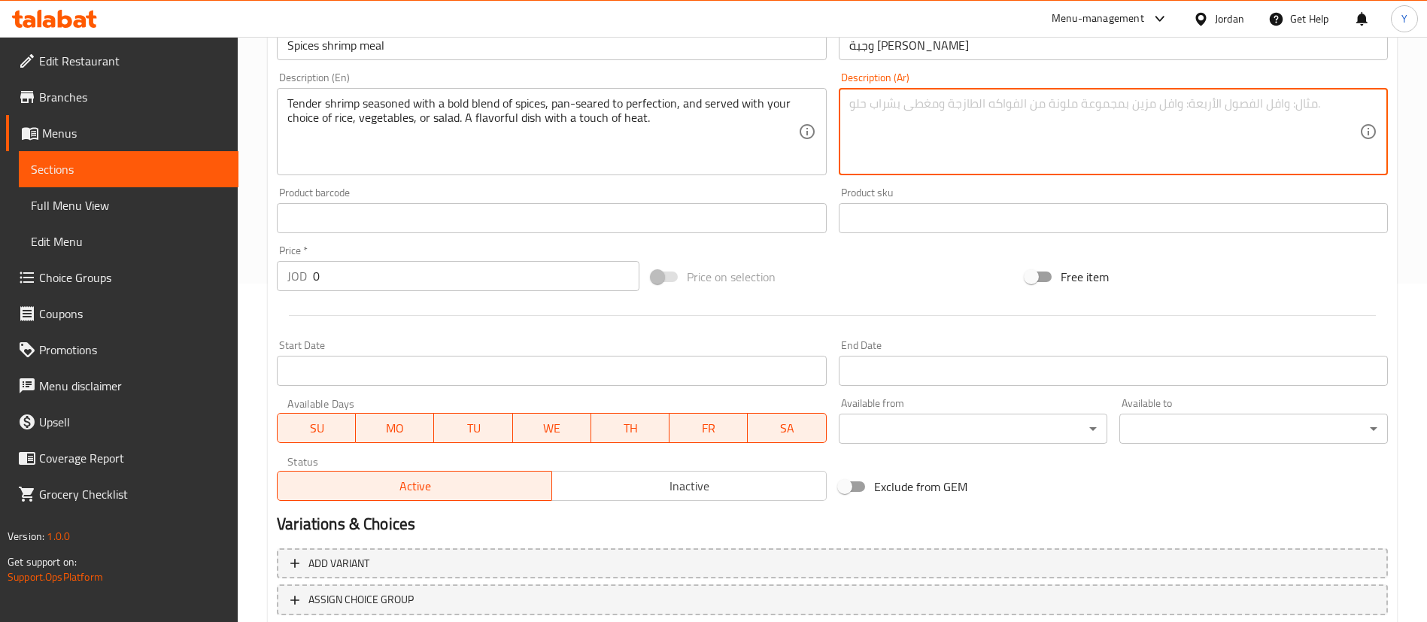
paste textarea "روبيان طري متبل بمزيج رائع من التوابل، مطهو في مقلاة بإتقان، ويُقدم مع اختيارك …"
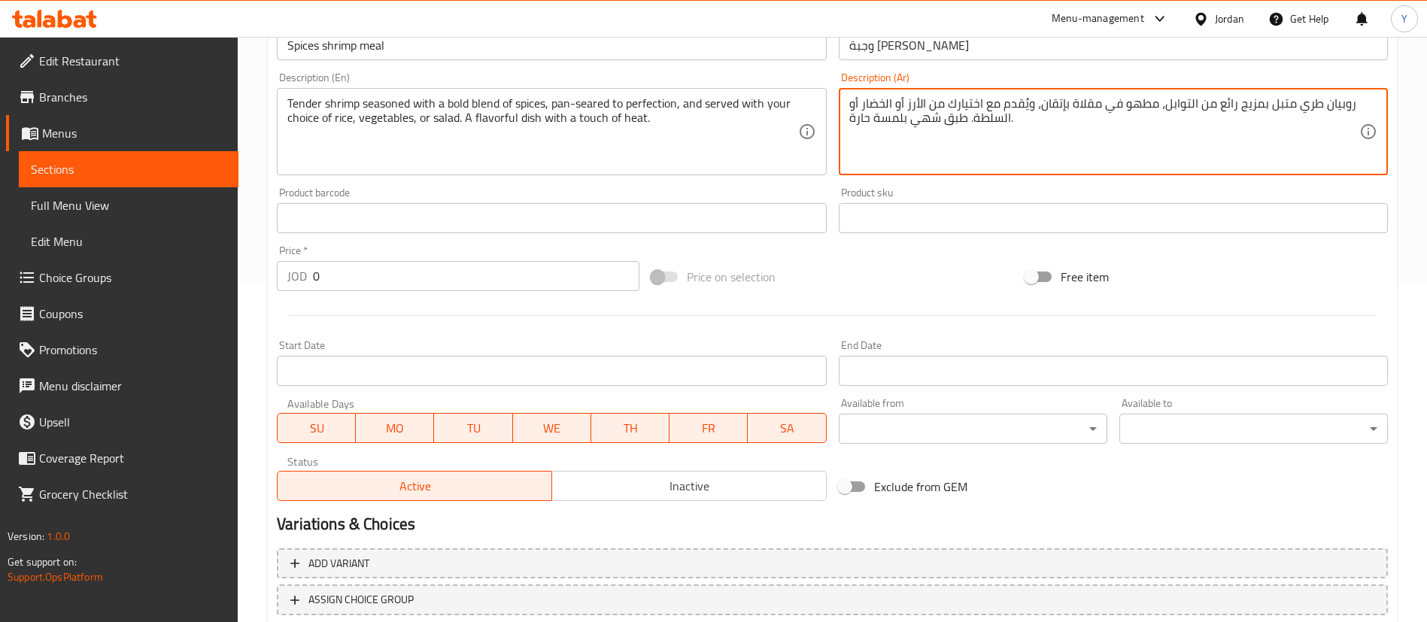
type textarea "روبيان طري متبل بمزيج رائع من التوابل، مطهو في مقلاة بإتقان، ويُقدم مع اختيارك …"
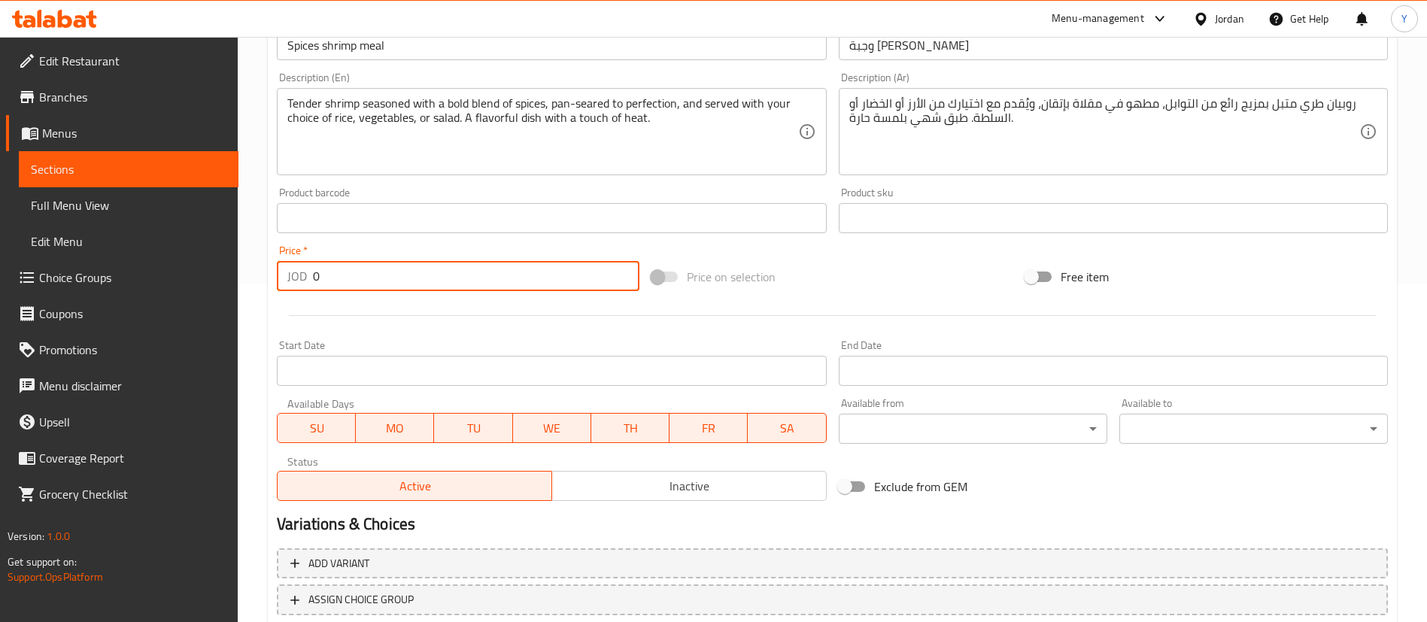
drag, startPoint x: 329, startPoint y: 280, endPoint x: 159, endPoint y: 279, distance: 170.0
click at [163, 281] on div "Edit Restaurant Branches Menus Sections Full Menu View Edit Menu Choice Groups …" at bounding box center [713, 211] width 1427 height 1026
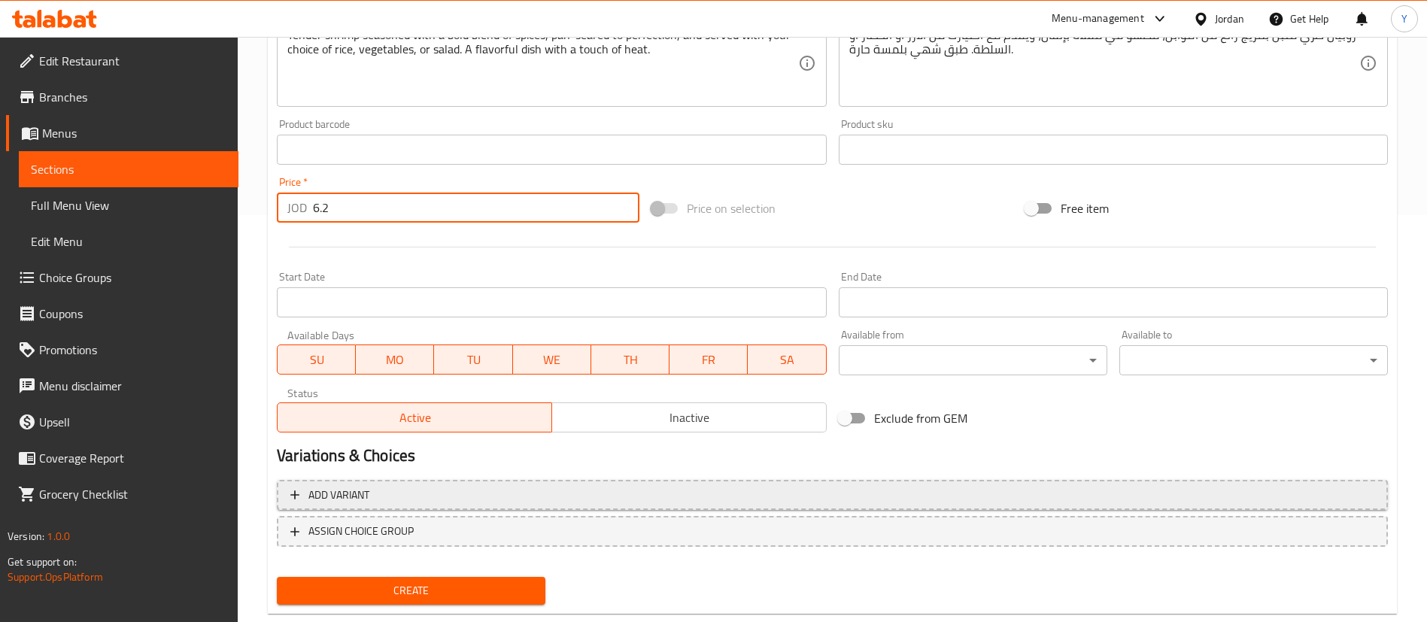
scroll to position [441, 0]
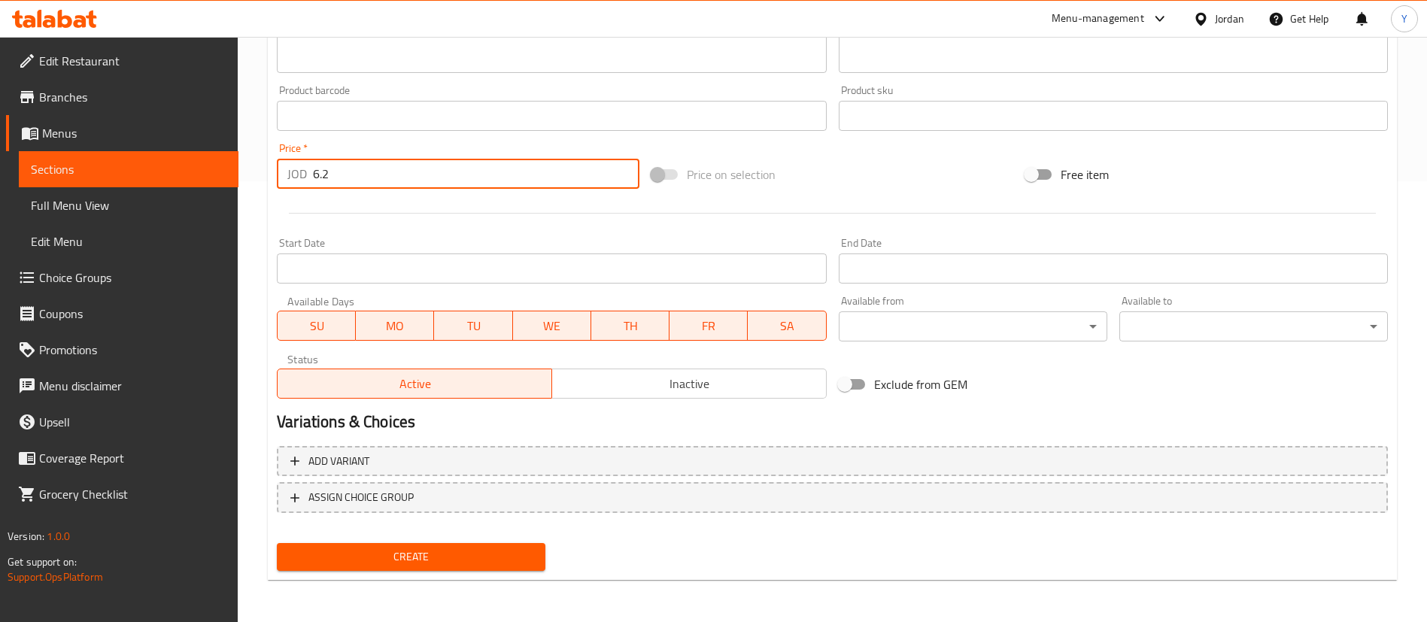
type input "6.2"
click at [400, 552] on span "Create" at bounding box center [411, 557] width 245 height 19
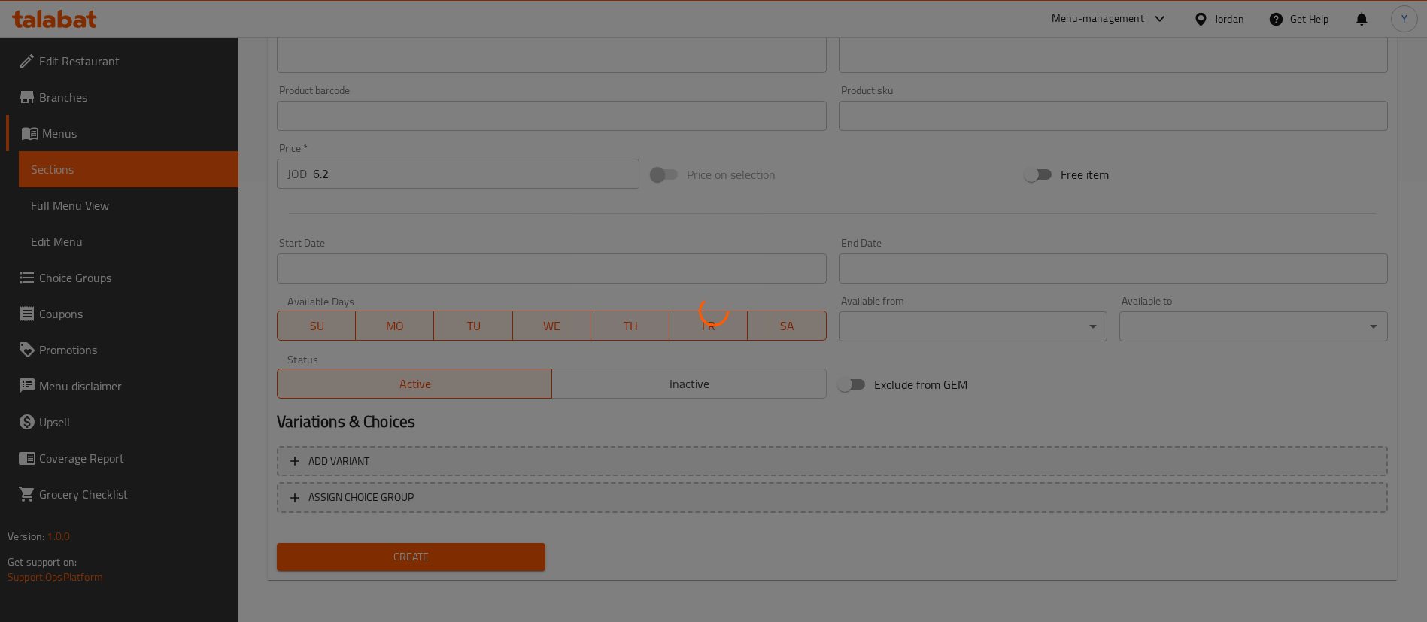
type input "0"
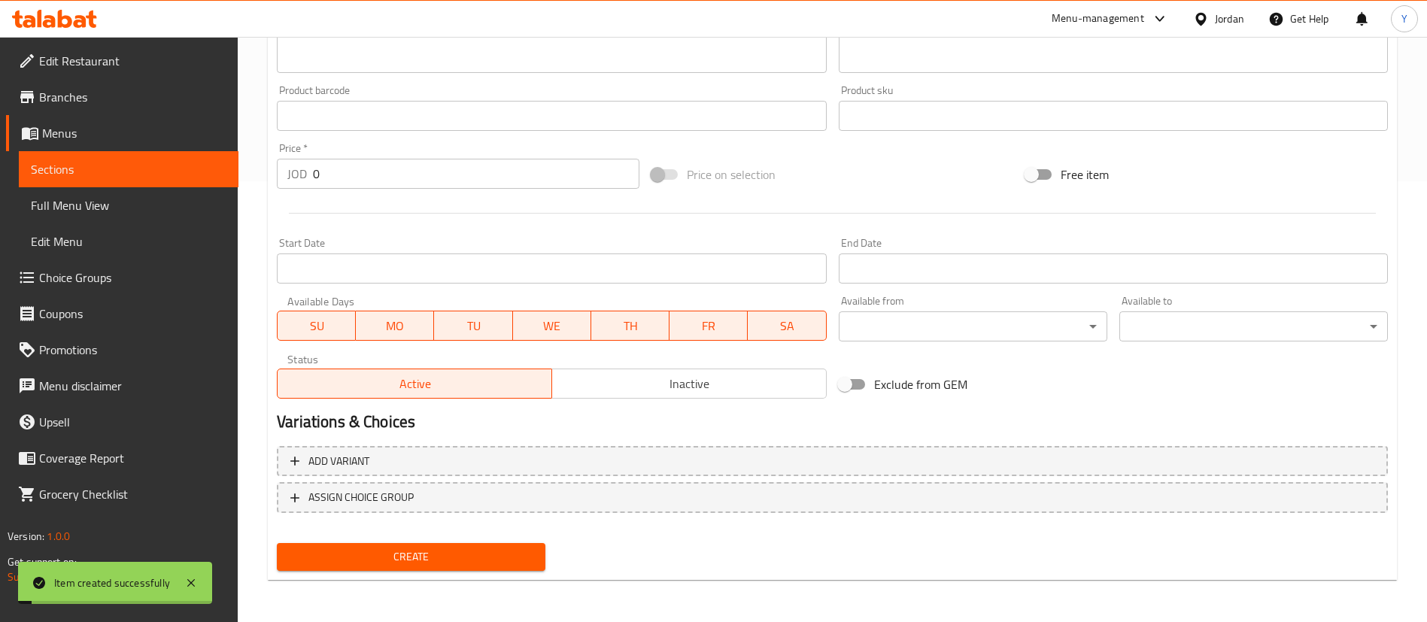
click at [175, 174] on span "Sections" at bounding box center [129, 169] width 196 height 18
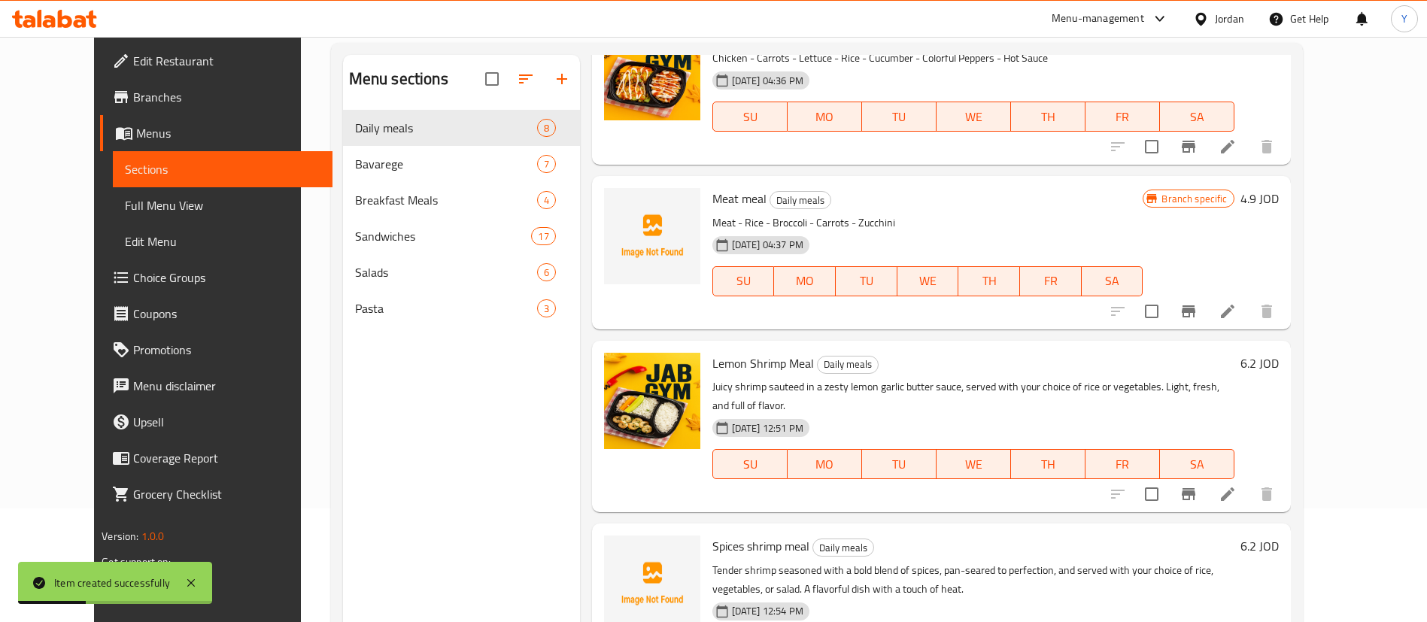
scroll to position [211, 0]
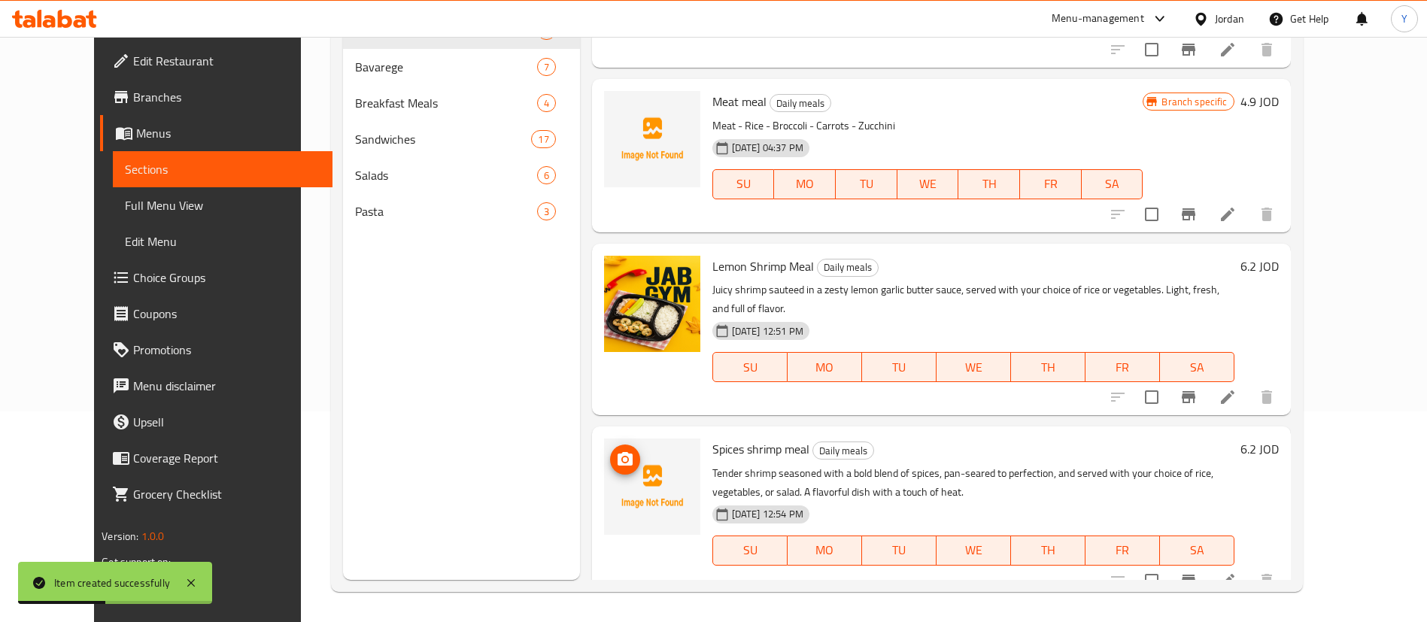
click at [610, 451] on span "upload picture" at bounding box center [625, 460] width 30 height 18
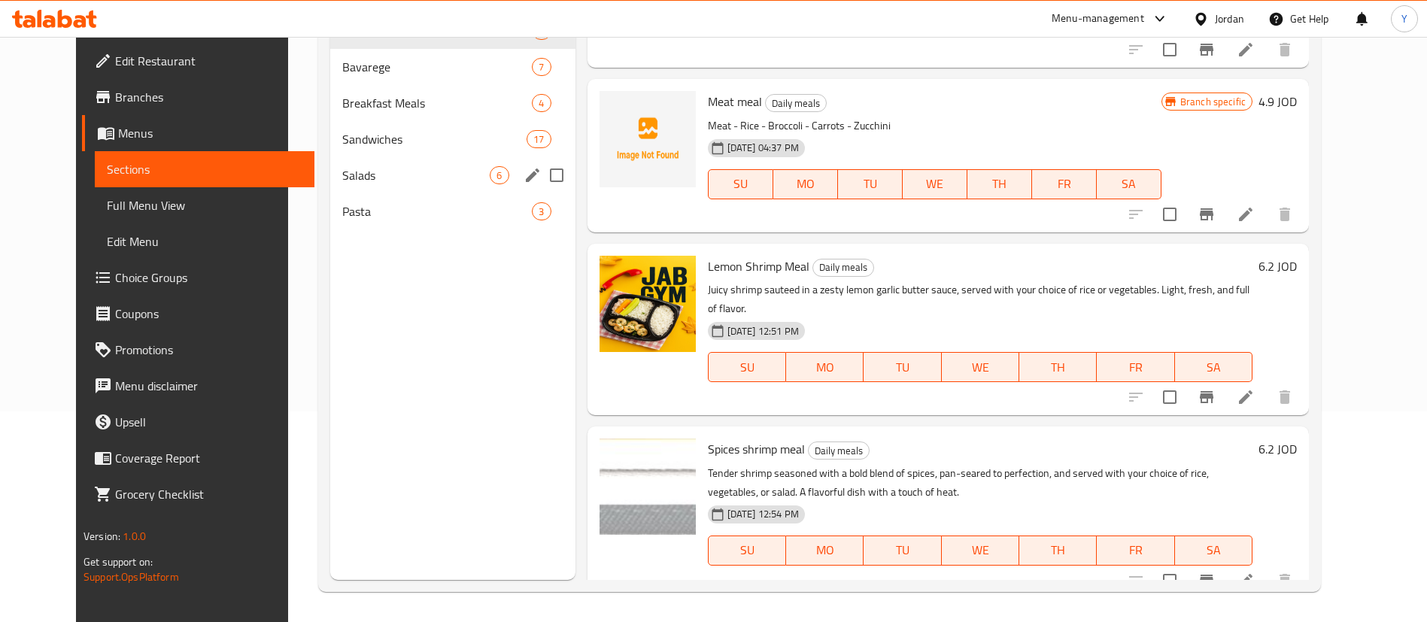
click at [337, 164] on div "Salads 6" at bounding box center [452, 175] width 245 height 36
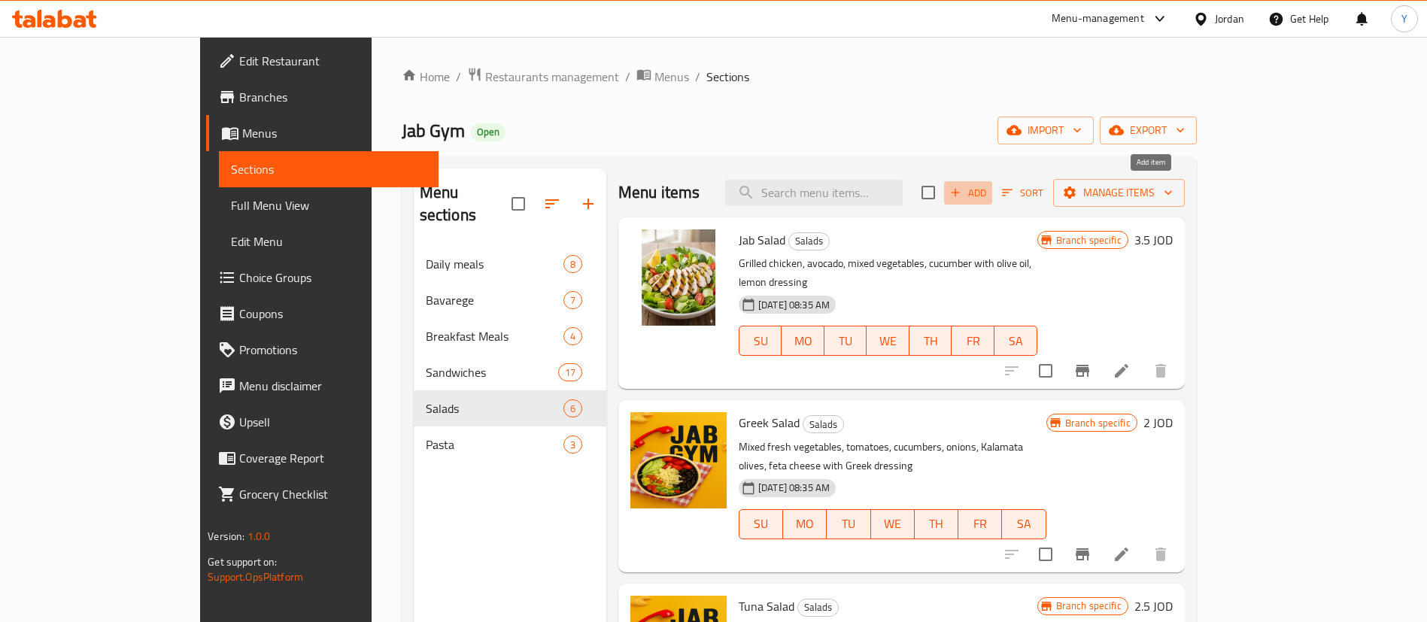
click at [989, 190] on span "Add" at bounding box center [968, 192] width 41 height 17
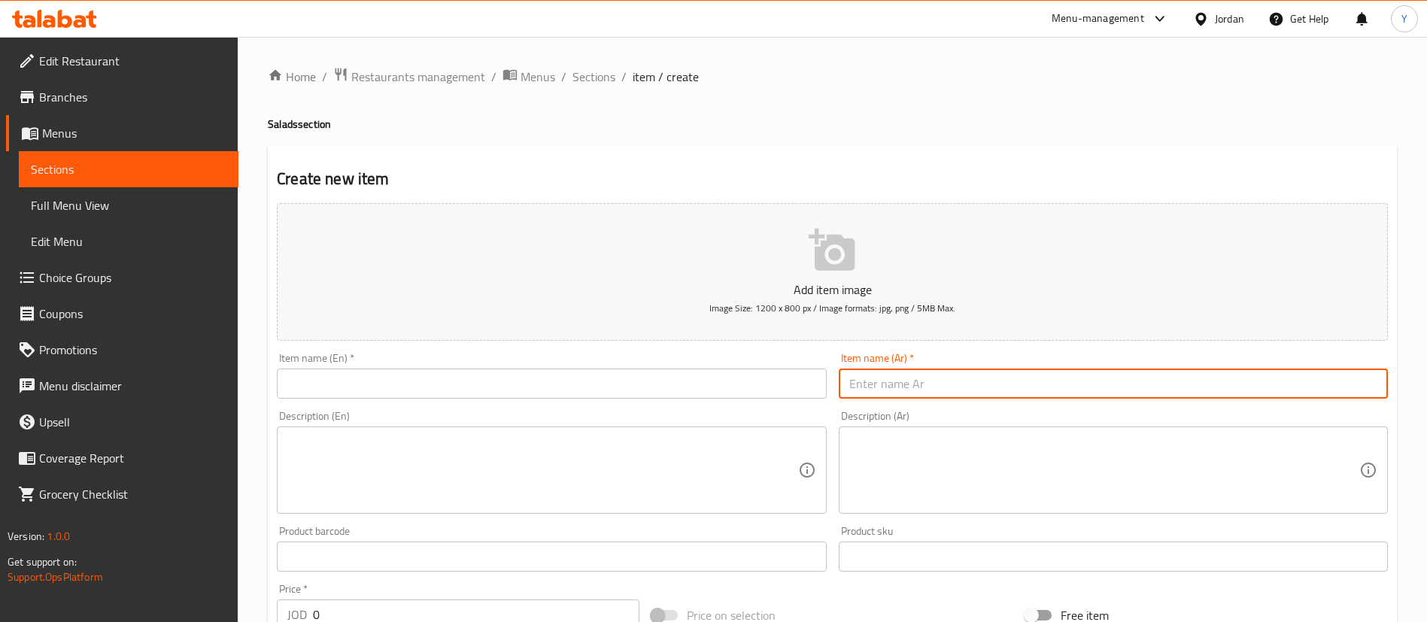
click at [911, 397] on input "text" at bounding box center [1113, 384] width 549 height 30
paste input "سلطة جمبري"
type input "سلطة جمبري"
click at [512, 390] on input "text" at bounding box center [551, 384] width 549 height 30
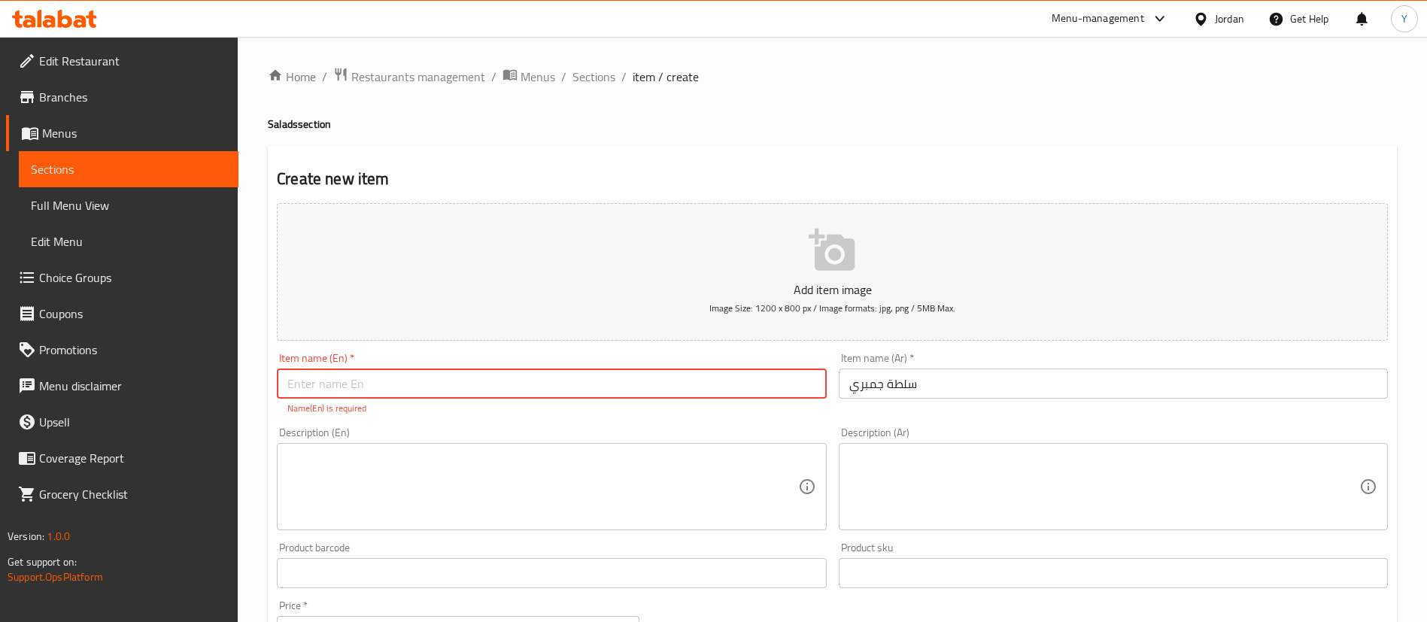
paste input "Shrimp salad"
type input "Shrimp salad"
drag, startPoint x: 359, startPoint y: 448, endPoint x: 833, endPoint y: 458, distance: 474.1
click at [360, 448] on textarea at bounding box center [542, 470] width 510 height 71
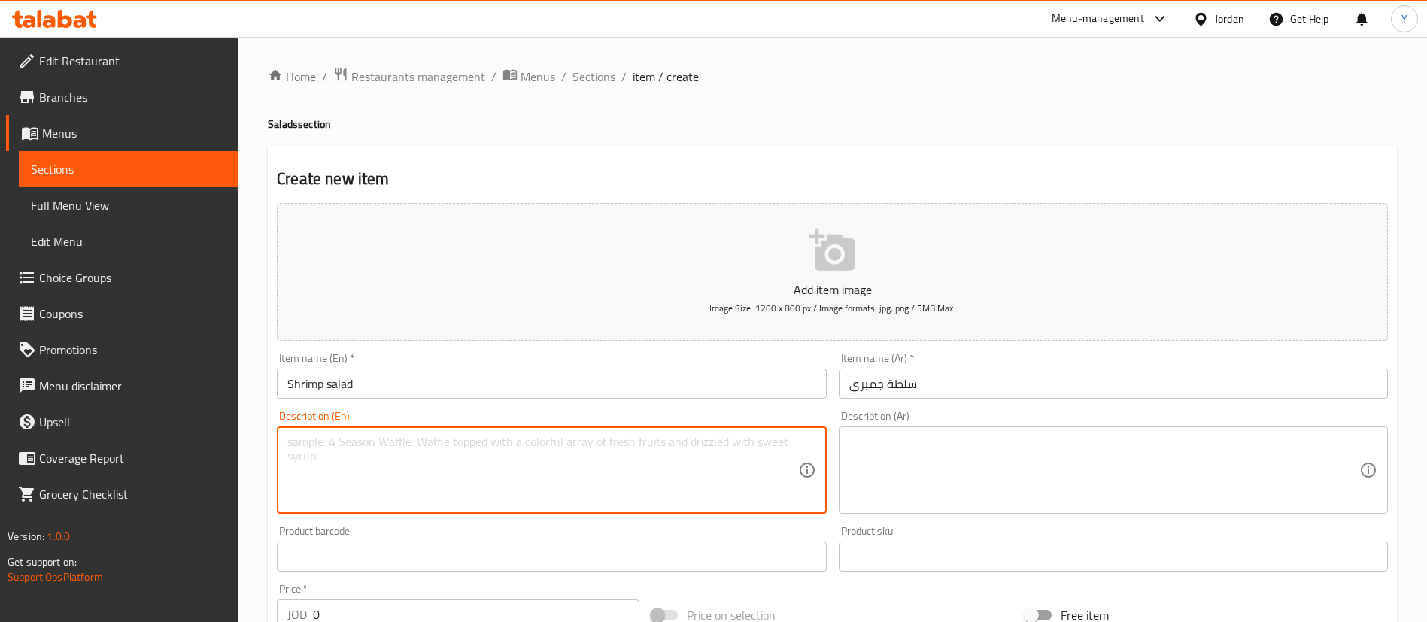
paste textarea "Fresh shrimp served over a crisp bed of greens with cherry tomatoes, cucumber, …"
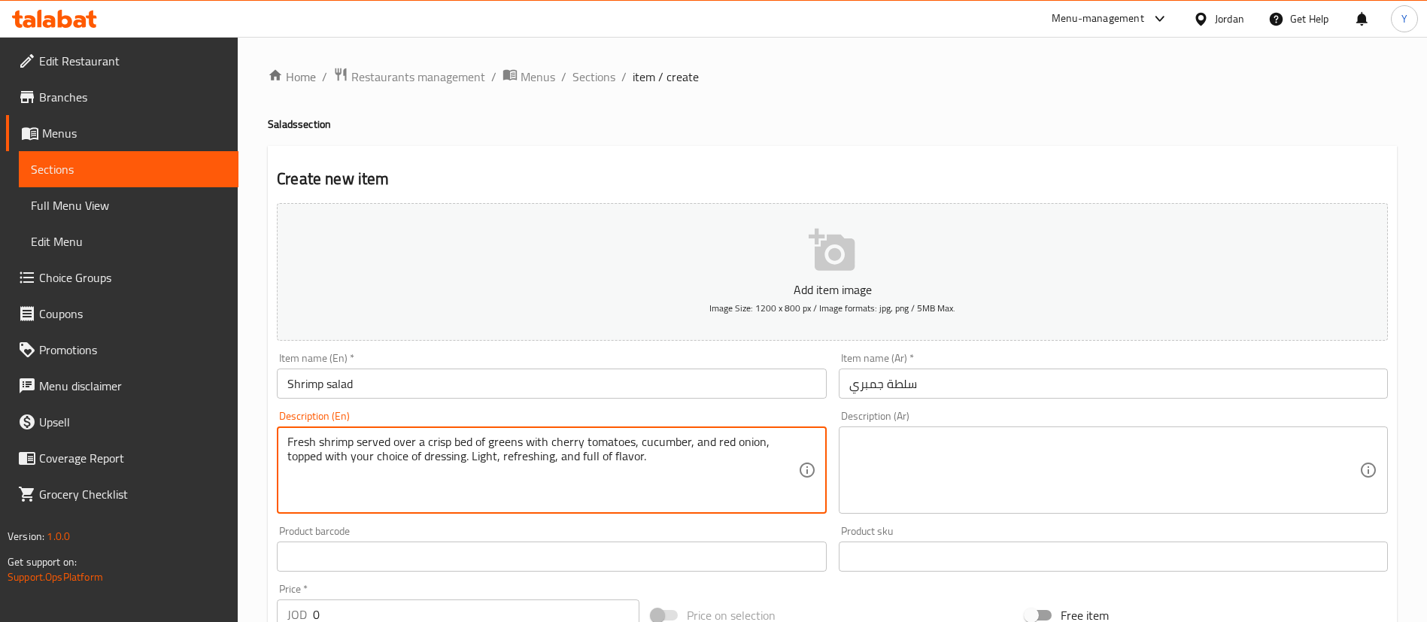
type textarea "Fresh shrimp served over a crisp bed of greens with cherry tomatoes, cucumber, …"
click at [1026, 467] on textarea at bounding box center [1104, 470] width 510 height 71
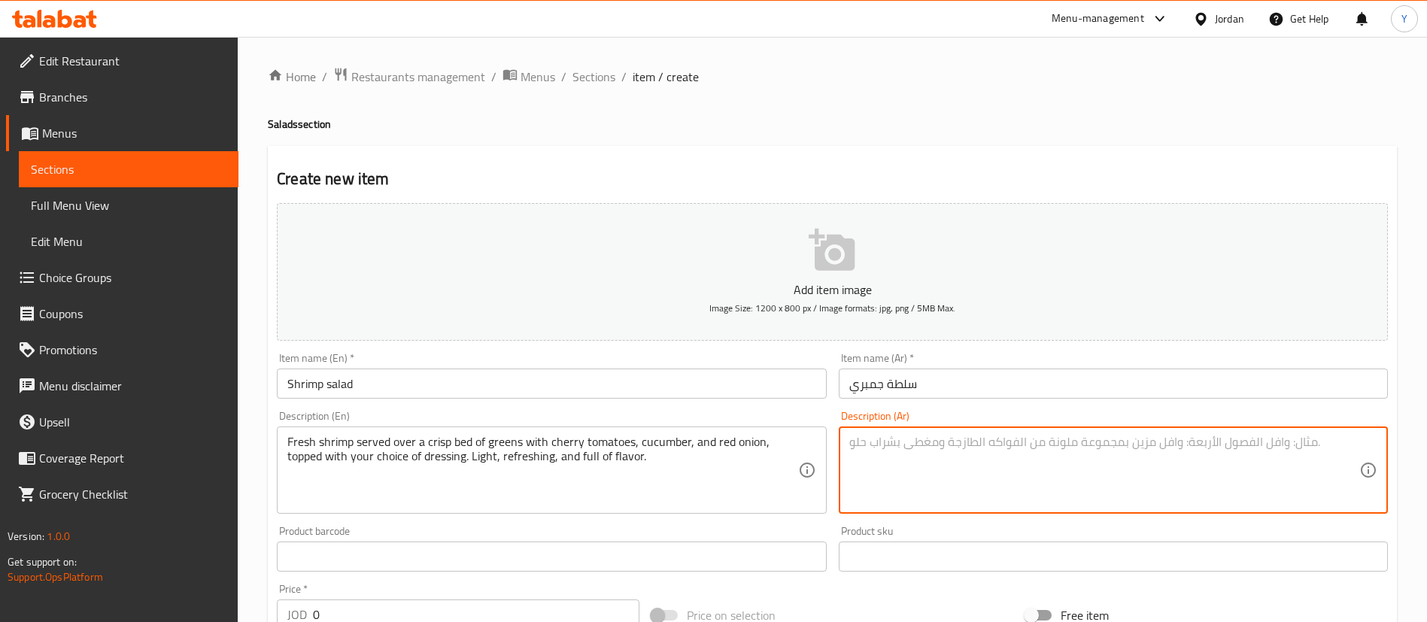
paste textarea "روبيان طازج يُقدّم على طبقة من الخضار المقرمشة مع الطماطم الكرزية والخيار والبص…"
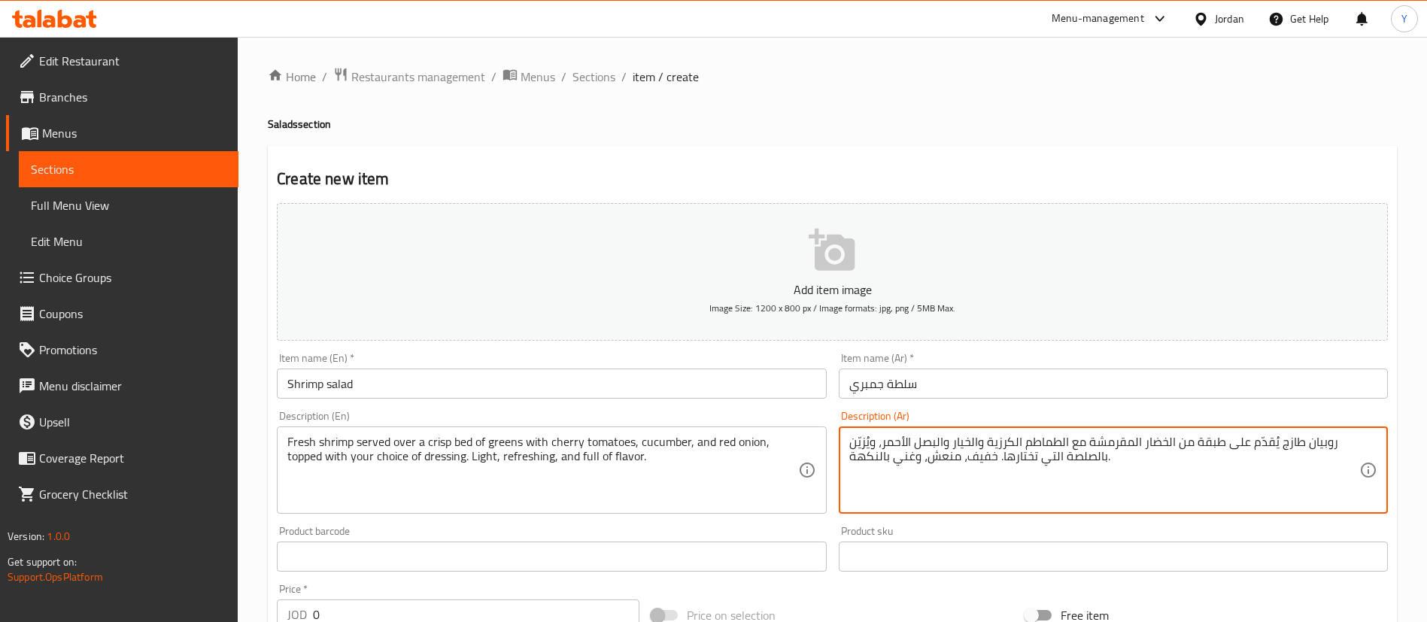
scroll to position [441, 0]
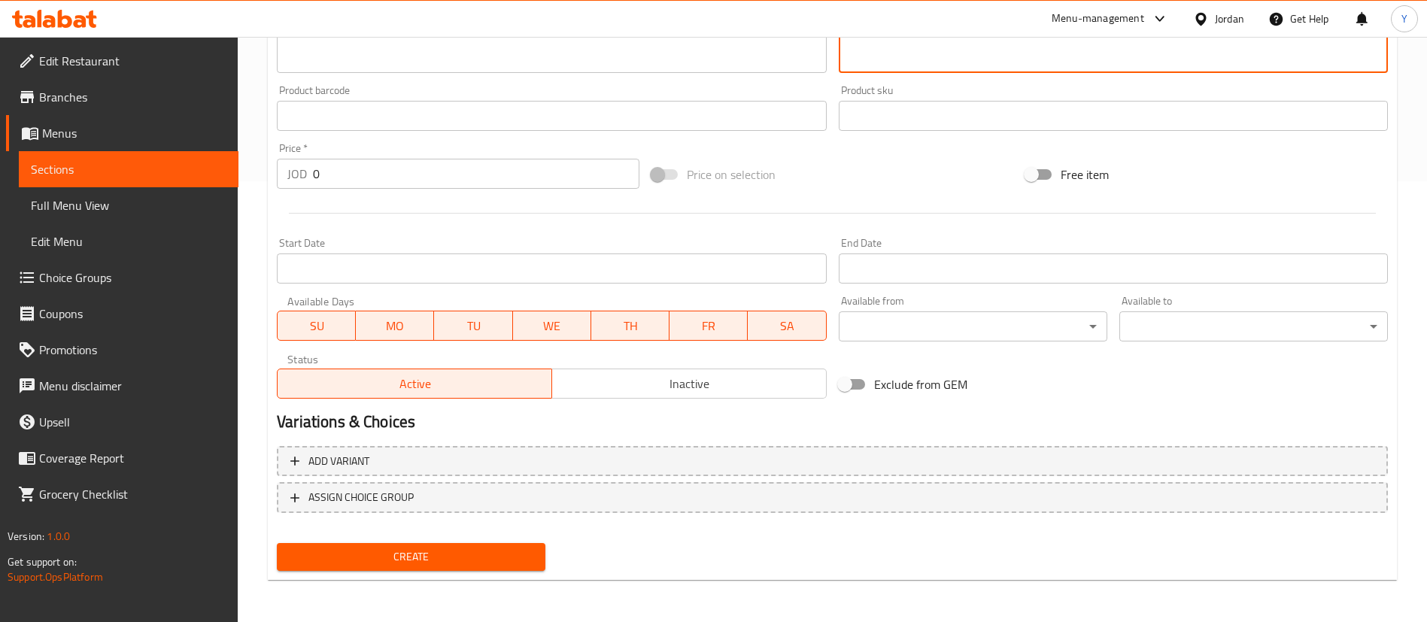
type textarea "روبيان طازج يُقدّم على طبقة من الخضار المقرمشة مع الطماطم الكرزية والخيار والبص…"
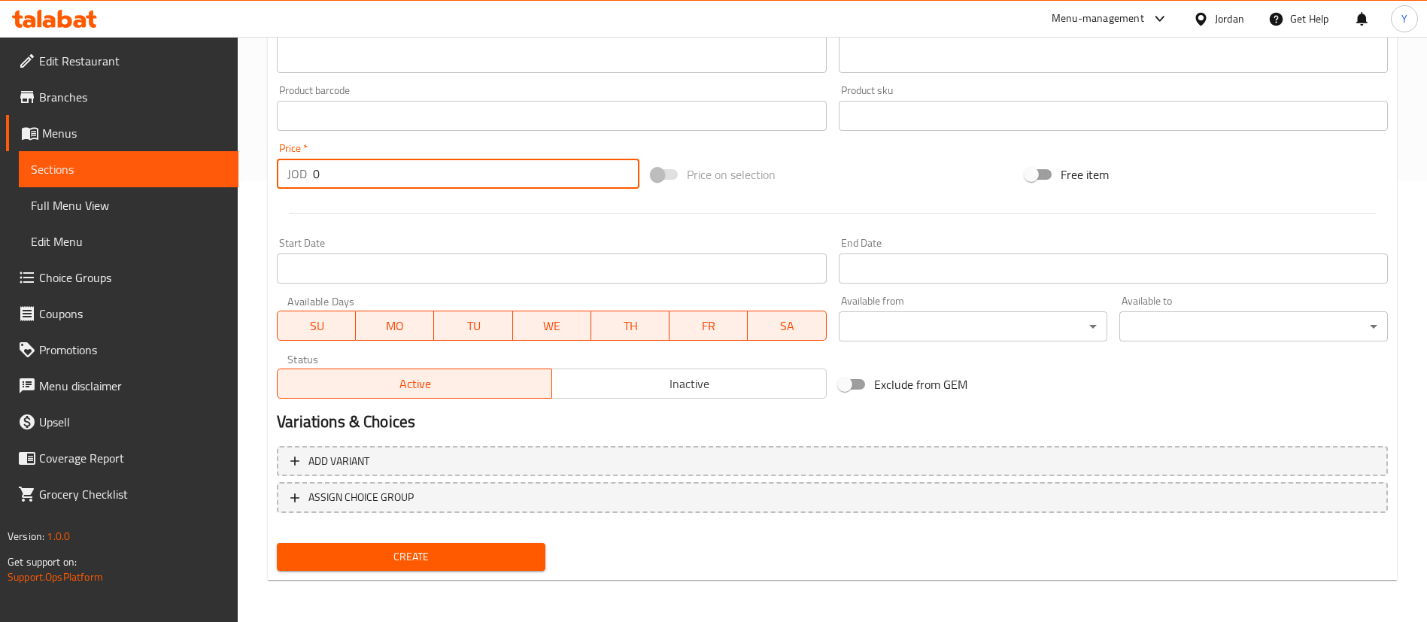
drag, startPoint x: 330, startPoint y: 160, endPoint x: 215, endPoint y: 174, distance: 115.2
click at [215, 174] on div "Edit Restaurant Branches Menus Sections Full Menu View Edit Menu Choice Groups …" at bounding box center [713, 109] width 1427 height 1026
type input "6.2"
drag, startPoint x: 391, startPoint y: 558, endPoint x: 413, endPoint y: 557, distance: 21.8
click at [391, 558] on span "Create" at bounding box center [411, 557] width 245 height 19
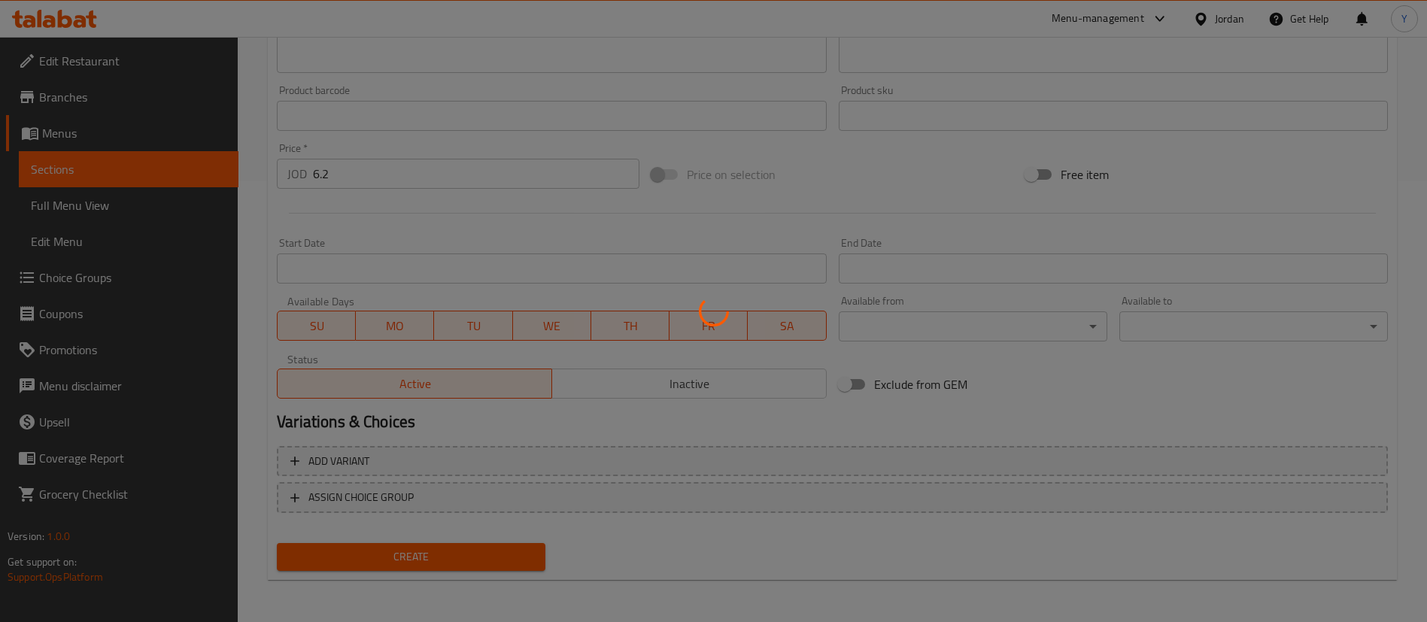
type input "0"
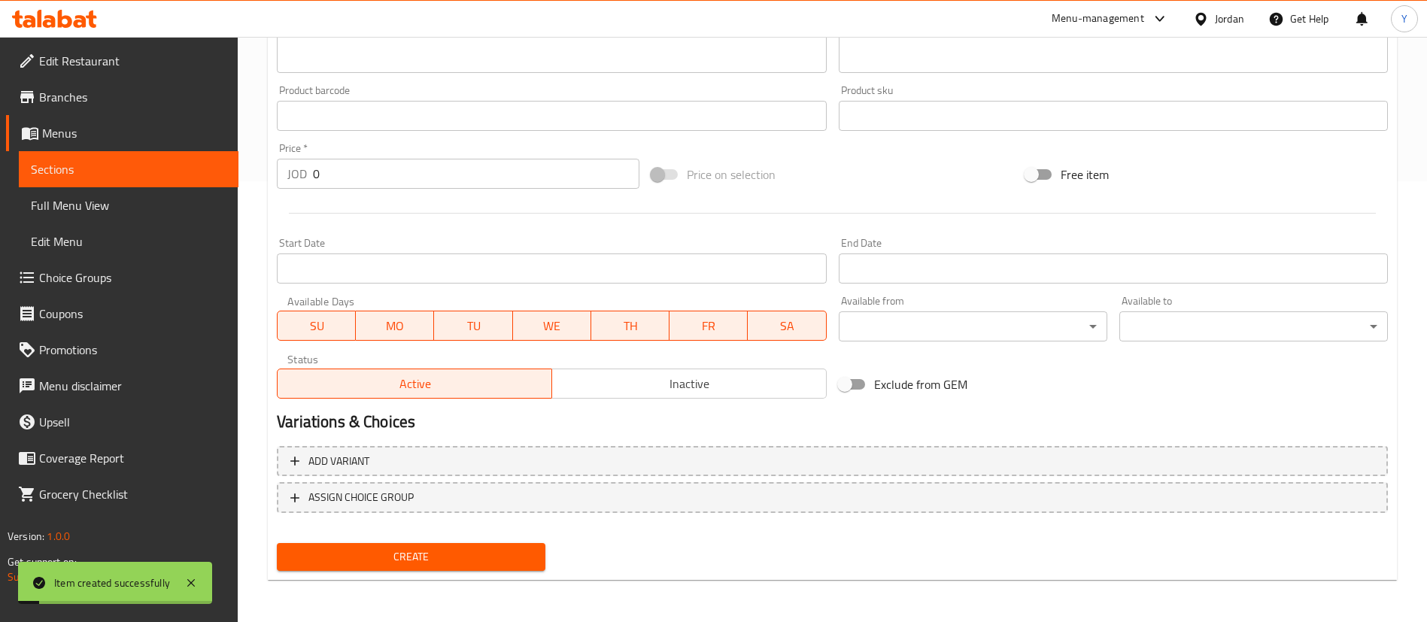
click at [187, 171] on span "Sections" at bounding box center [129, 169] width 196 height 18
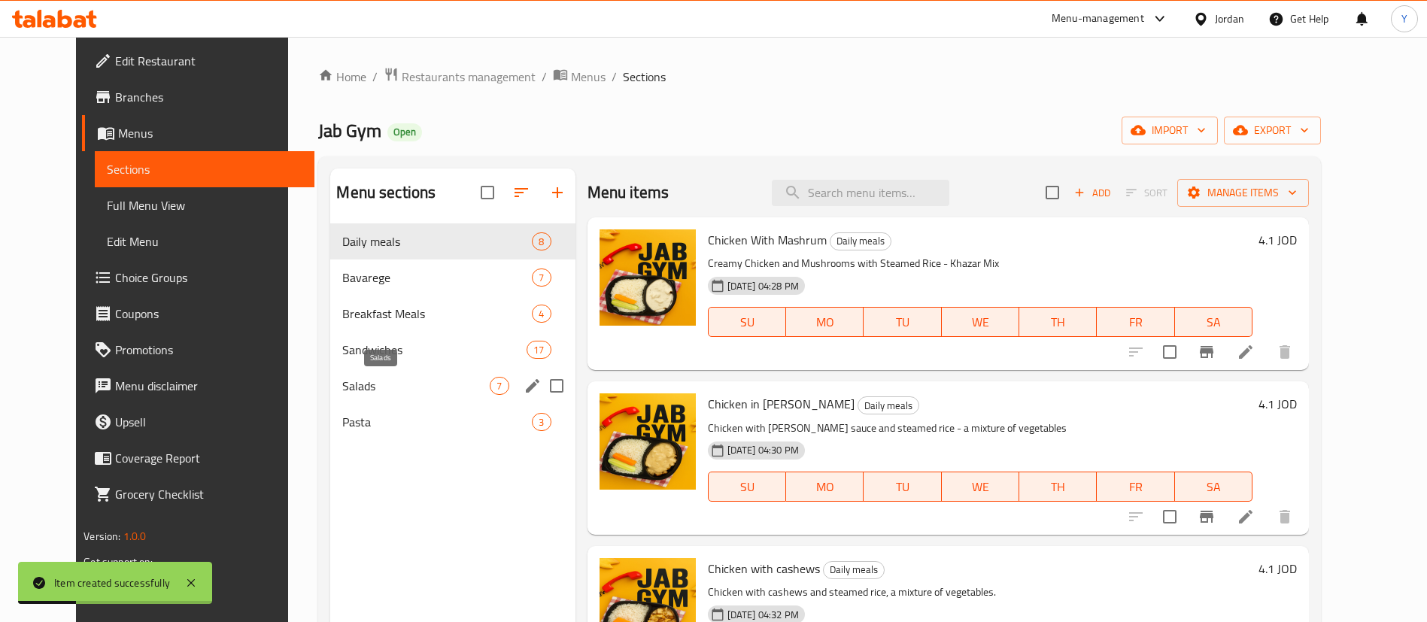
click at [342, 378] on span "Salads" at bounding box center [415, 386] width 147 height 18
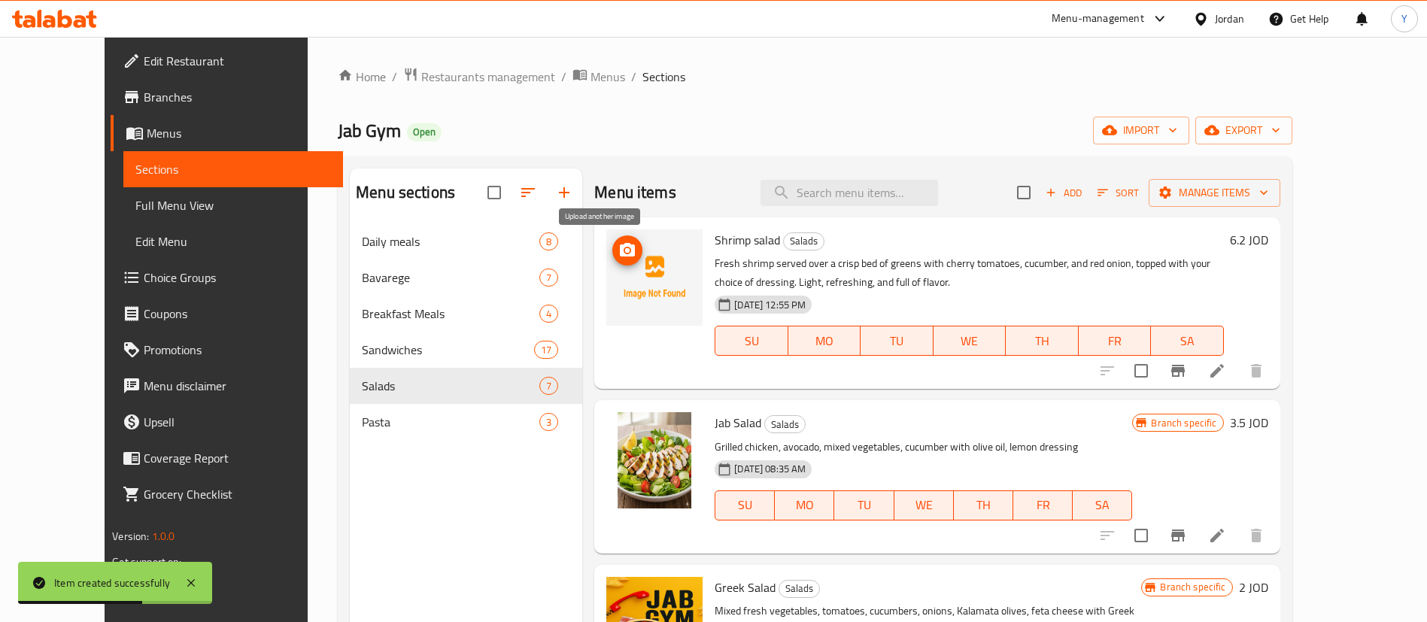
click at [620, 244] on icon "upload picture" at bounding box center [627, 250] width 15 height 14
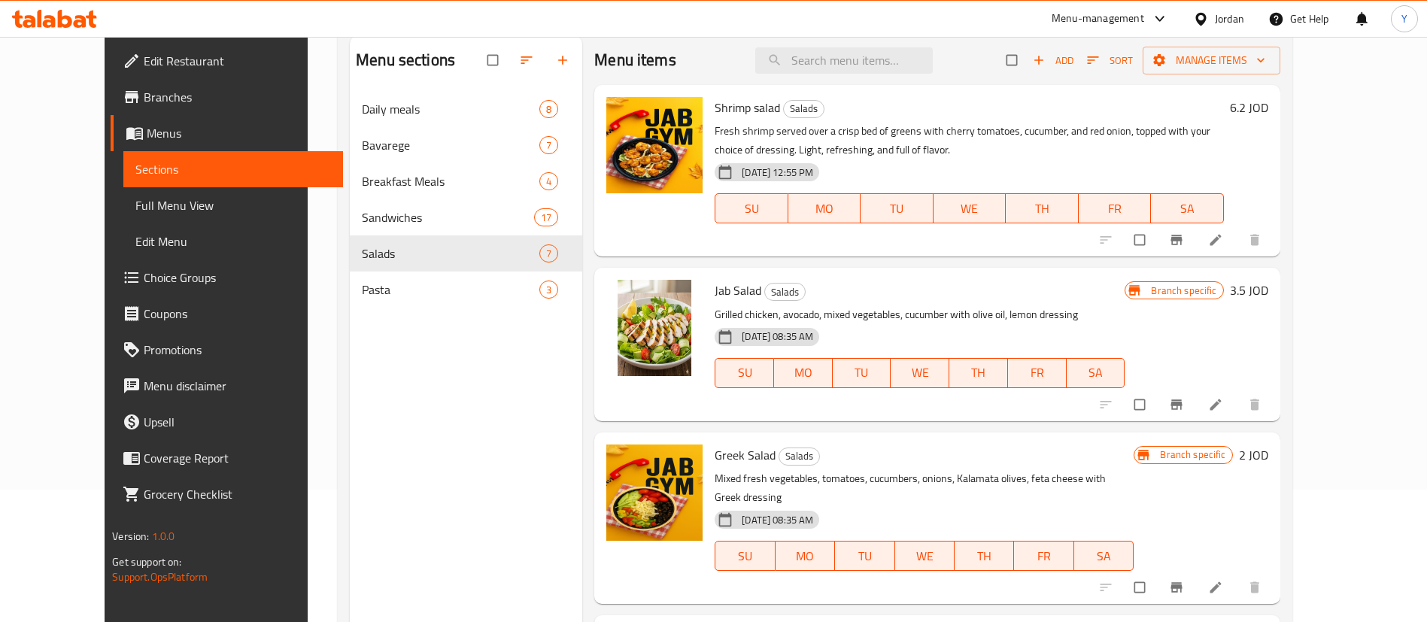
scroll to position [98, 0]
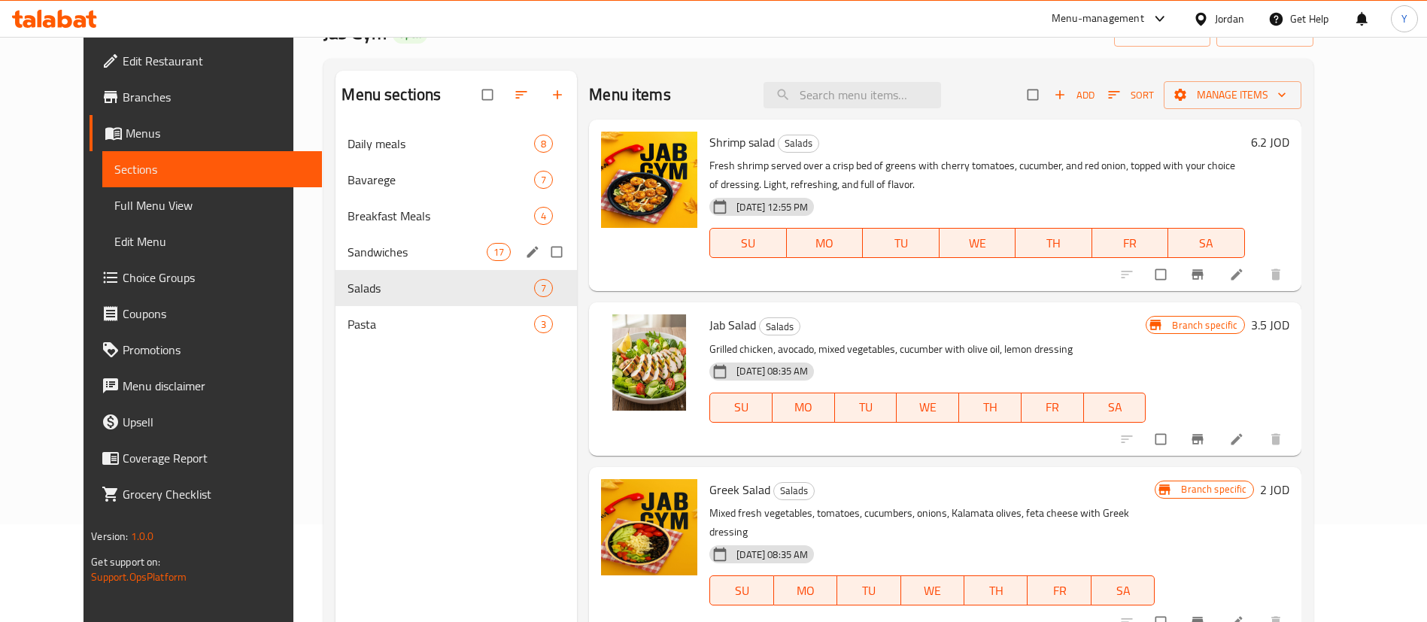
drag, startPoint x: 333, startPoint y: 258, endPoint x: 390, endPoint y: 218, distance: 69.7
click at [348, 258] on span "Sandwiches" at bounding box center [417, 252] width 139 height 18
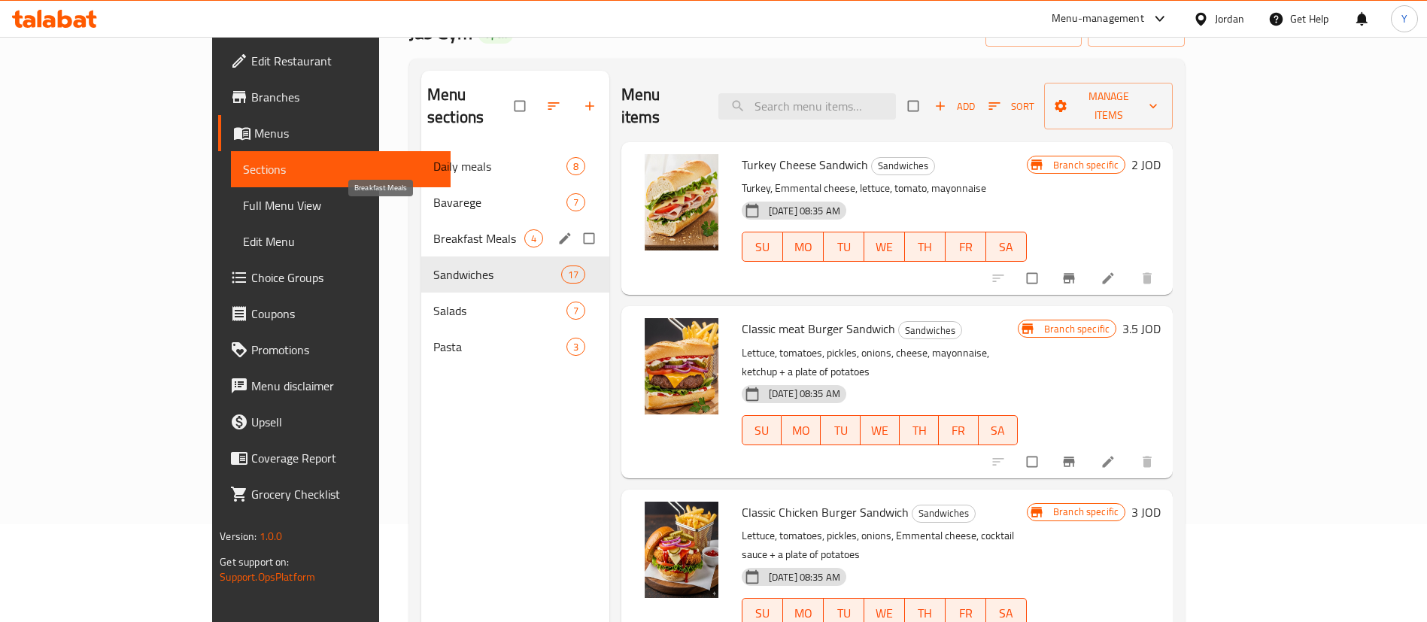
click at [433, 229] on span "Breakfast Meals" at bounding box center [478, 238] width 91 height 18
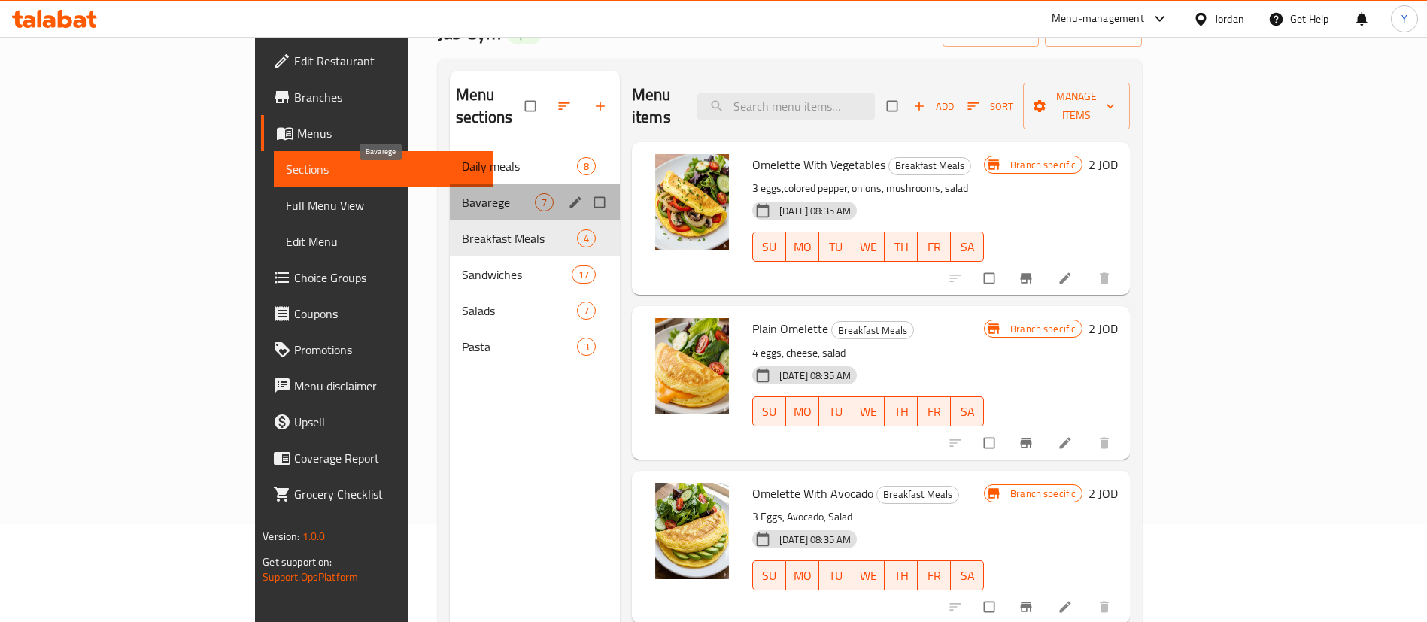
click at [462, 193] on span "Bavarege" at bounding box center [498, 202] width 73 height 18
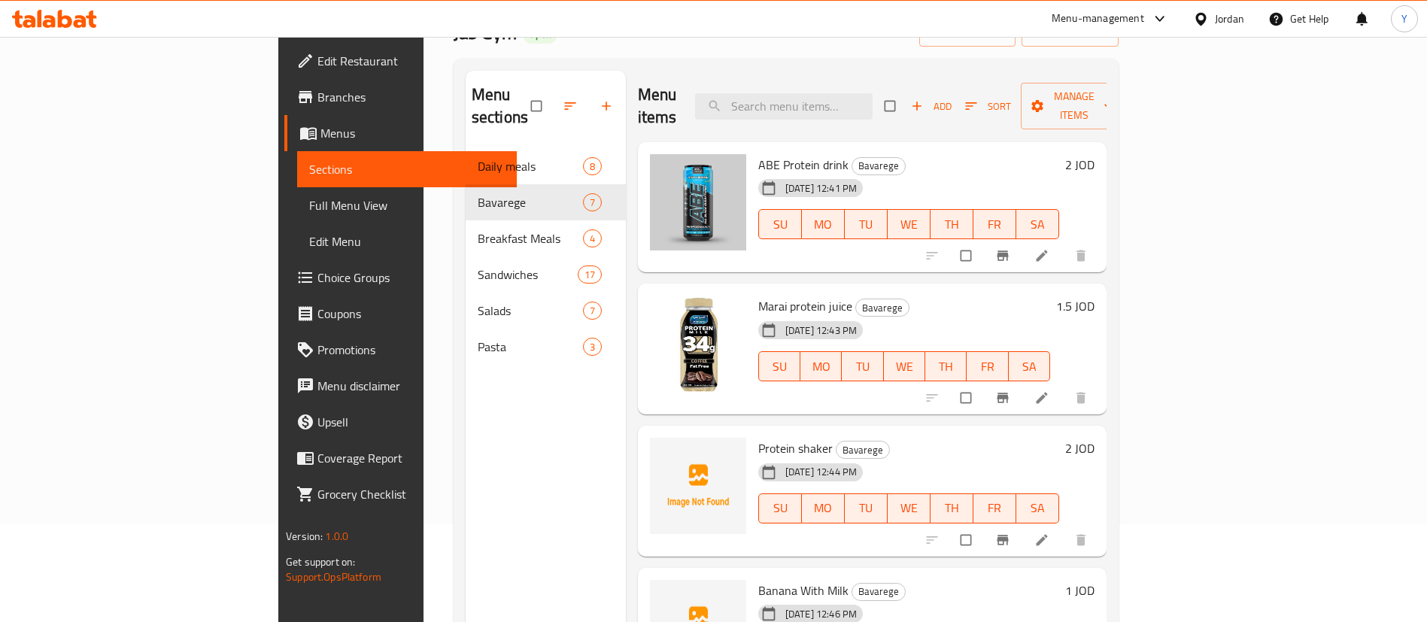
scroll to position [113, 0]
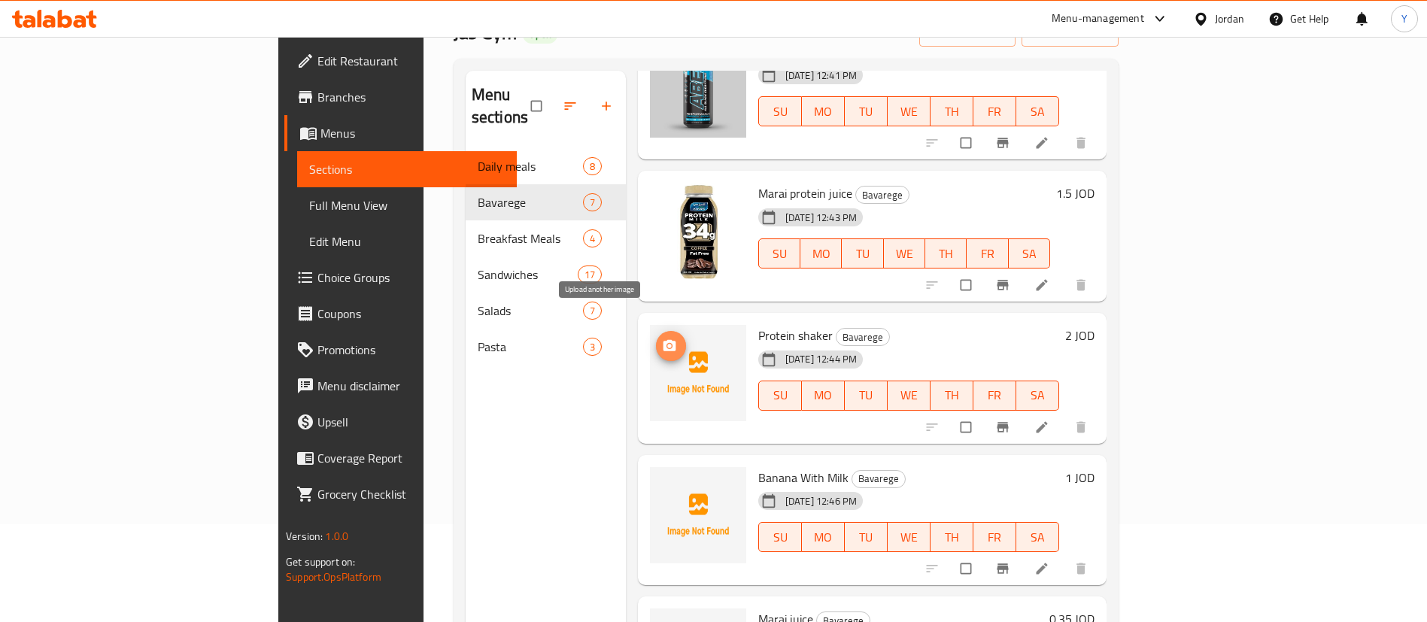
click at [664, 340] on icon "upload picture" at bounding box center [670, 345] width 13 height 11
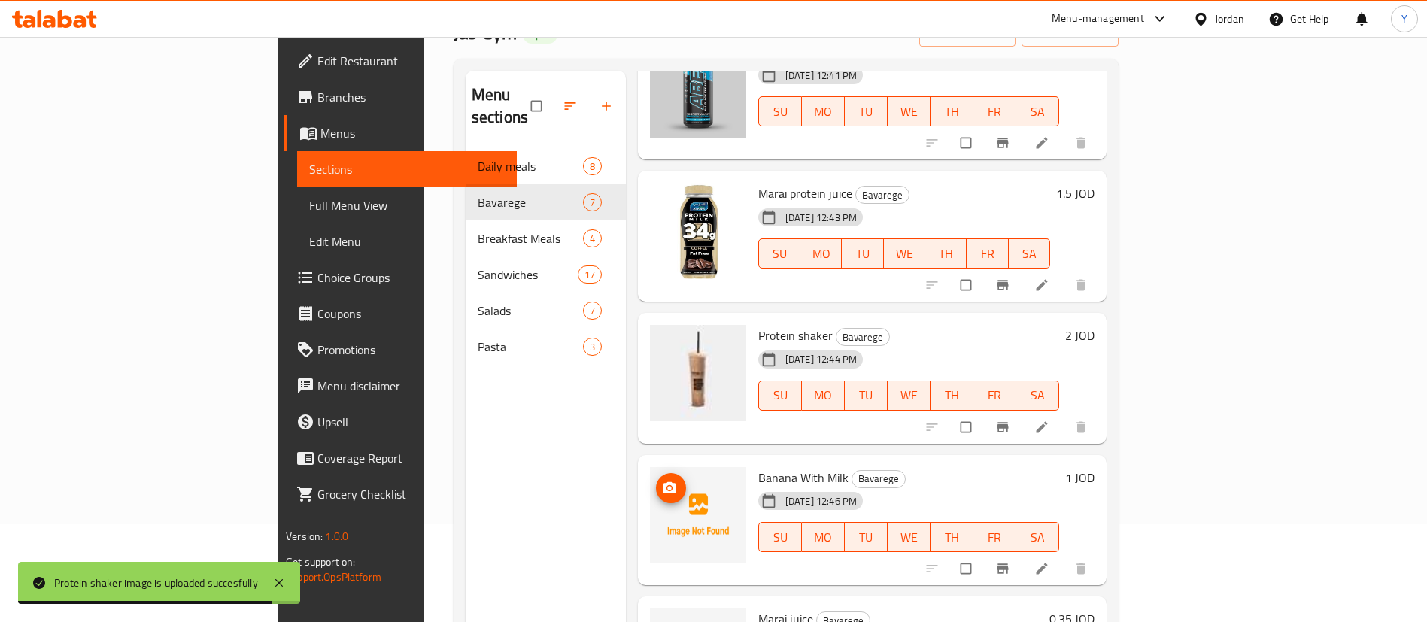
click at [656, 473] on button "upload picture" at bounding box center [671, 488] width 30 height 30
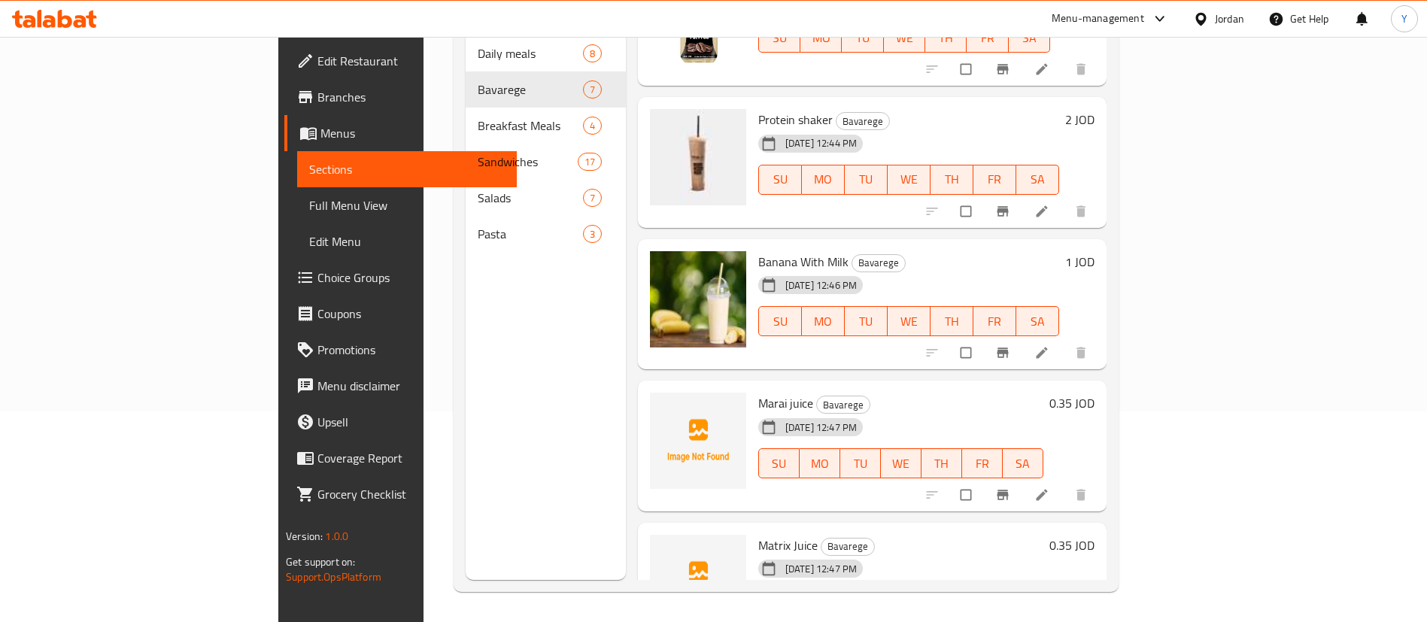
scroll to position [409, 0]
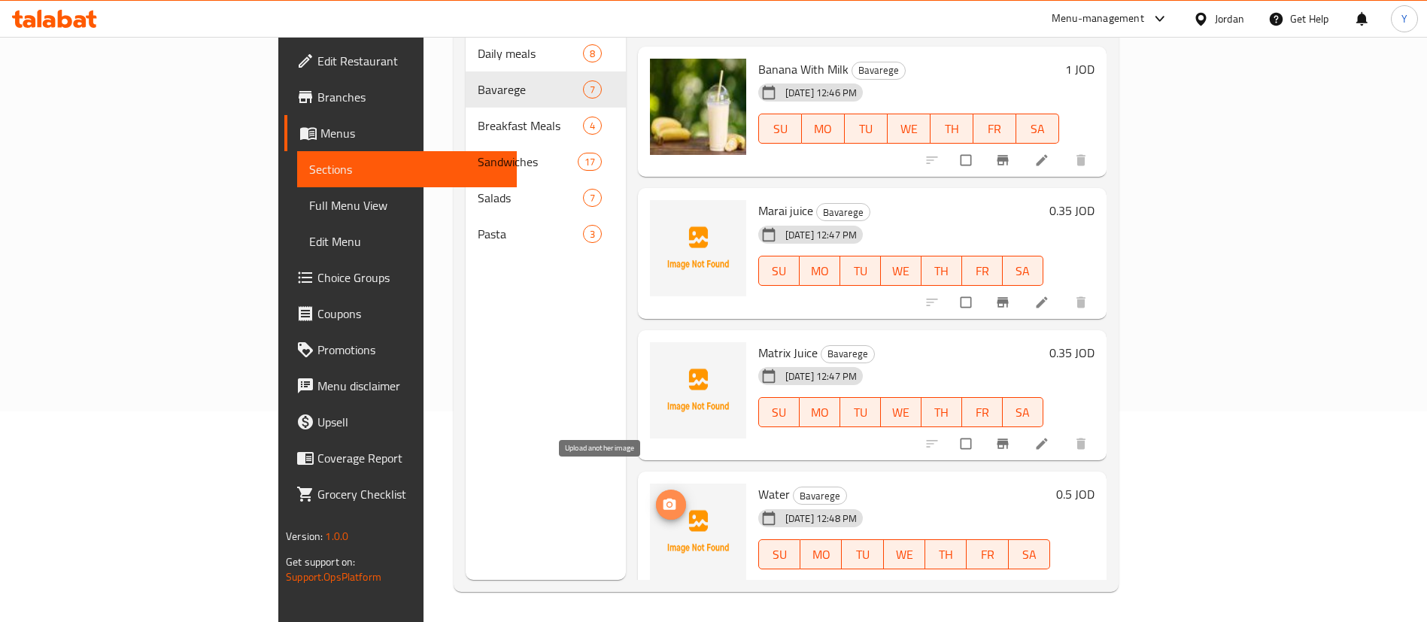
click at [662, 497] on icon "upload picture" at bounding box center [669, 504] width 15 height 15
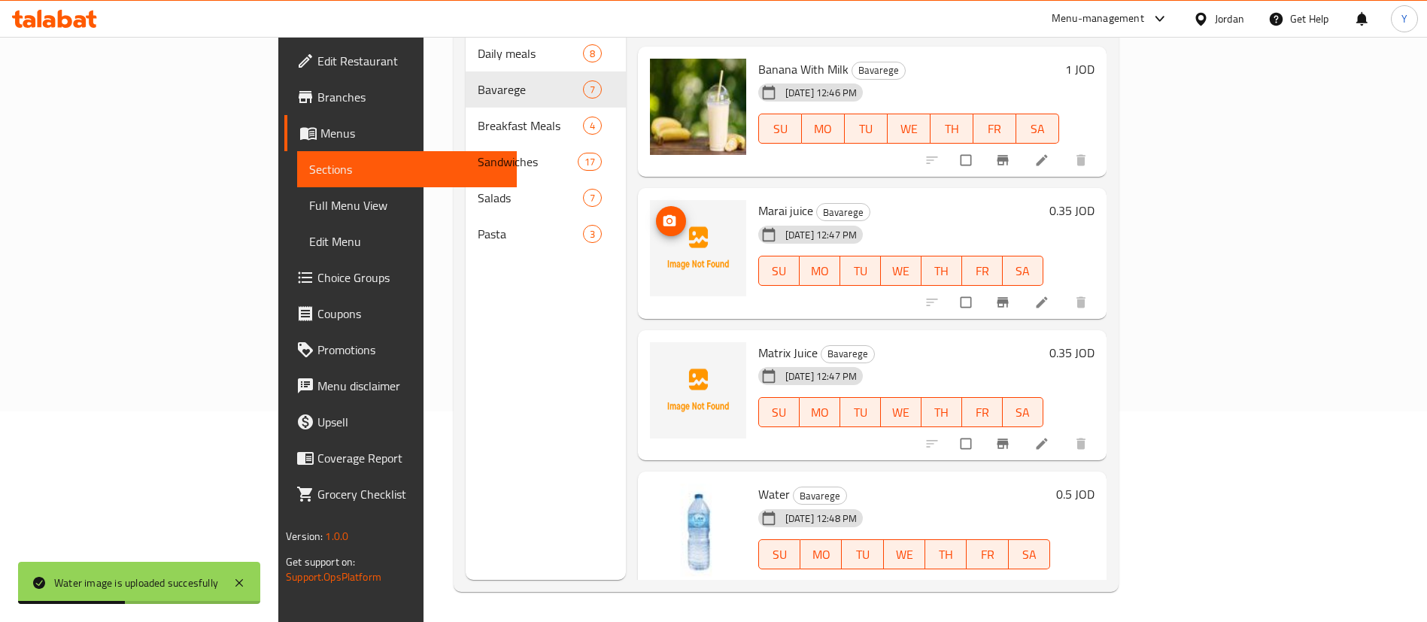
click at [664, 215] on icon "upload picture" at bounding box center [670, 220] width 13 height 11
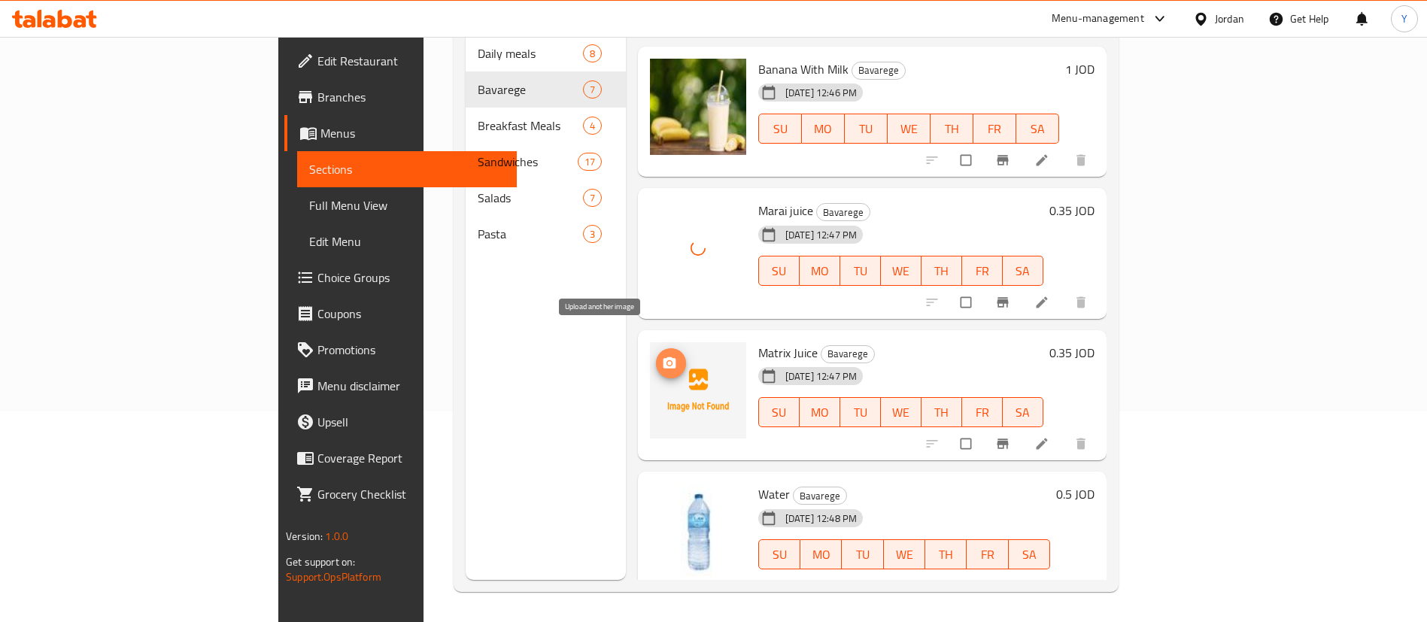
click at [664, 357] on icon "upload picture" at bounding box center [670, 362] width 13 height 11
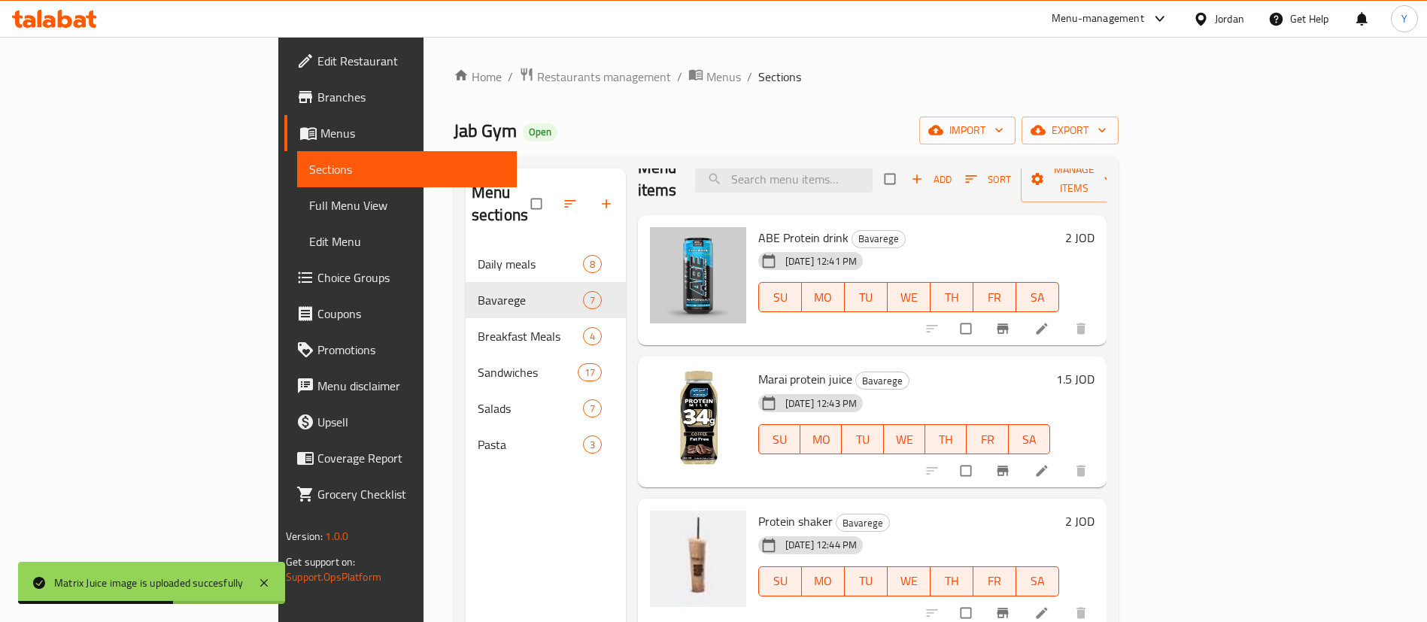
scroll to position [0, 0]
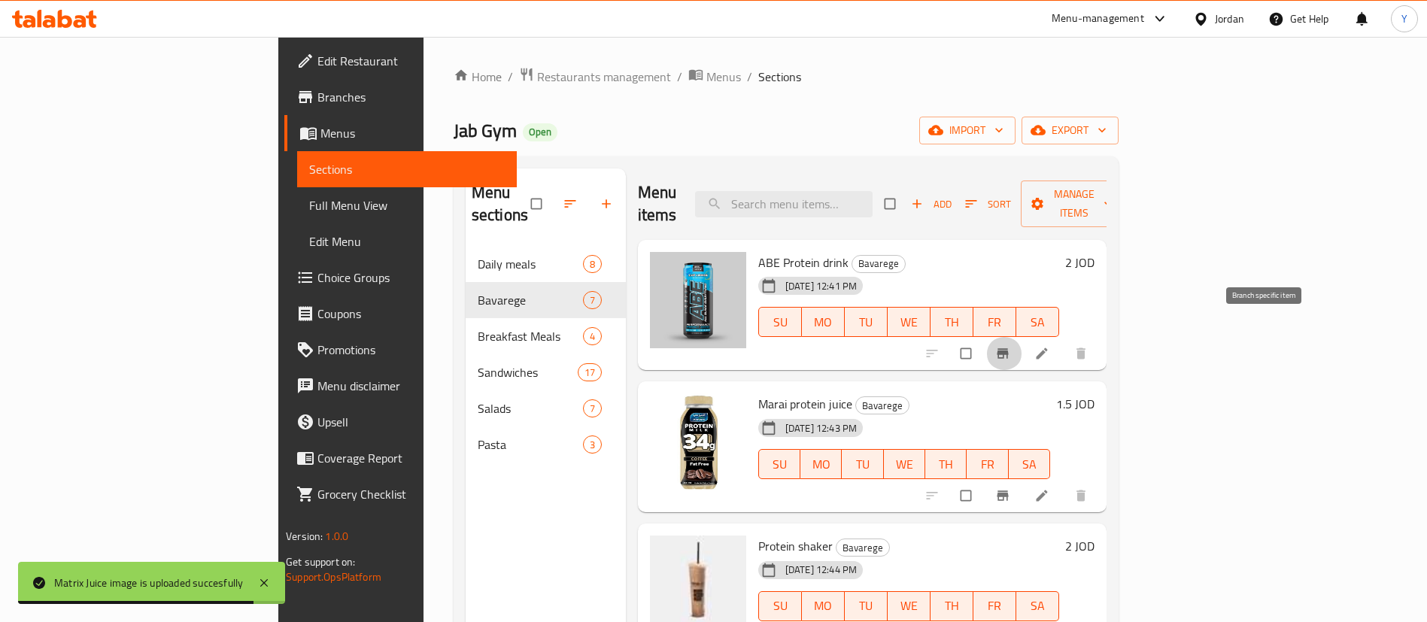
click at [1022, 339] on button "Branch-specific-item" at bounding box center [1004, 353] width 36 height 33
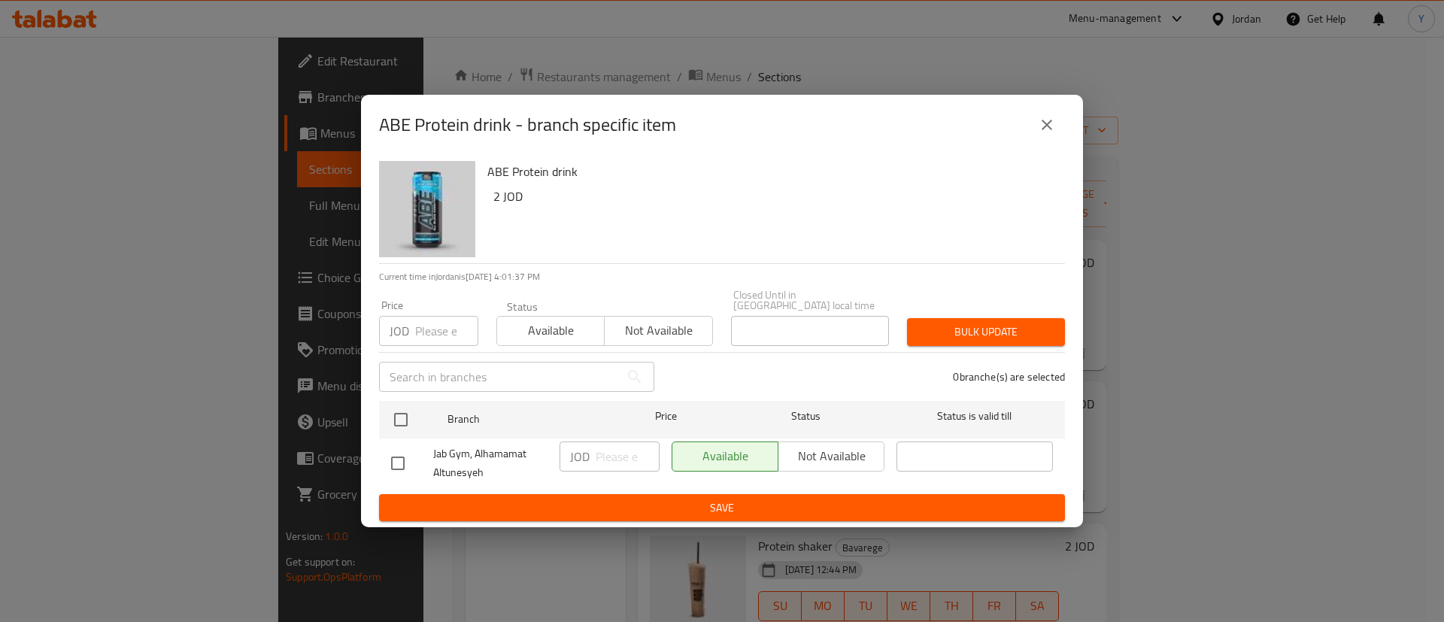
click at [407, 454] on input "checkbox" at bounding box center [398, 464] width 32 height 32
checkbox input "true"
click at [615, 451] on input "number" at bounding box center [628, 457] width 64 height 30
type input "2.4"
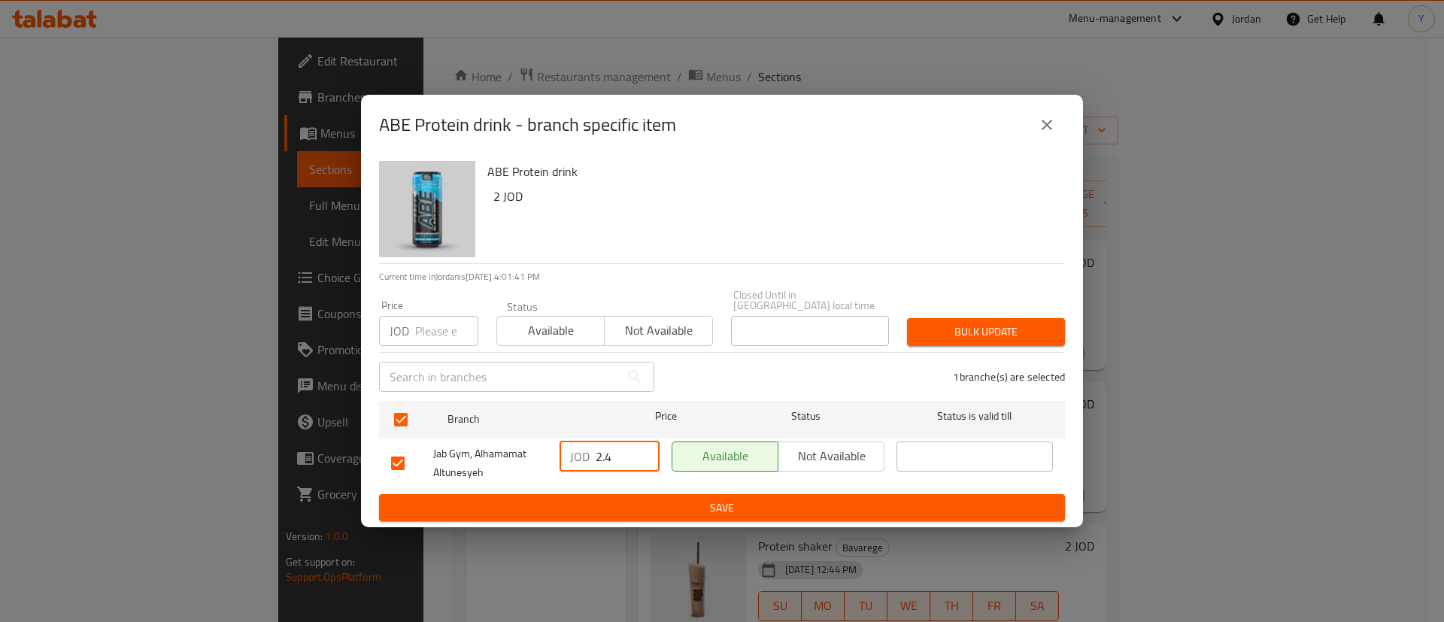
drag, startPoint x: 607, startPoint y: 503, endPoint x: 619, endPoint y: 501, distance: 12.2
click at [607, 504] on span "Save" at bounding box center [722, 508] width 662 height 19
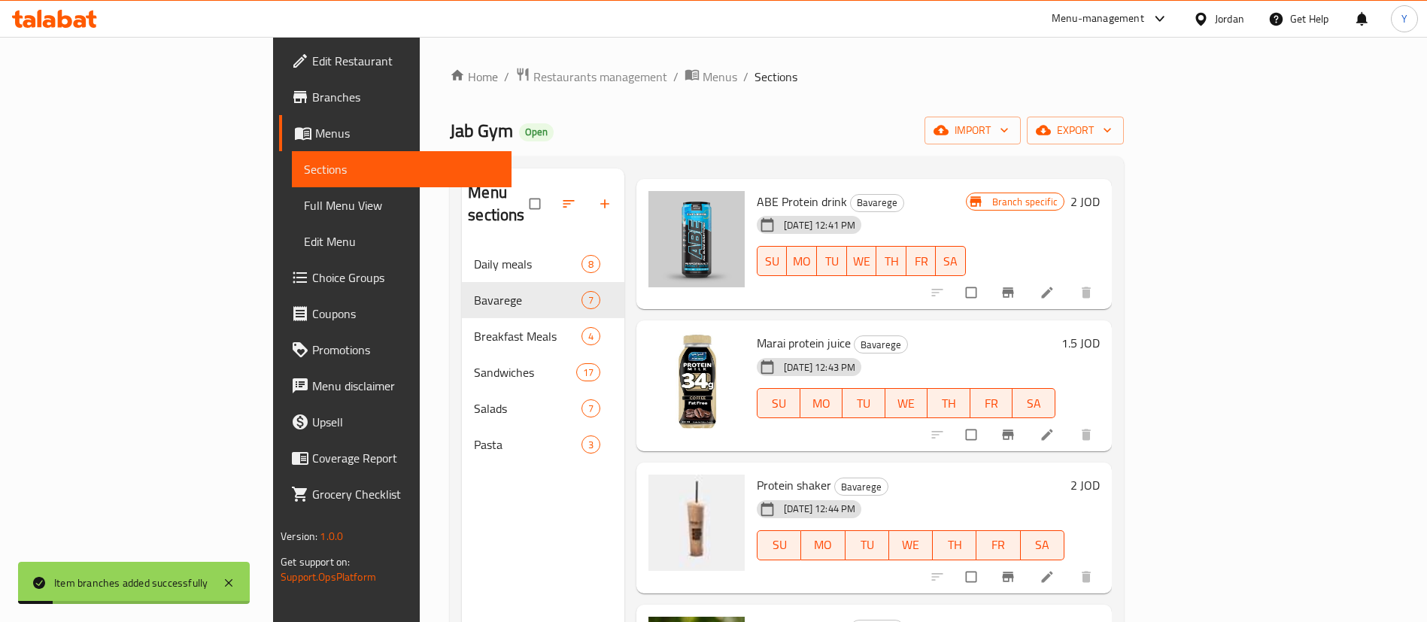
scroll to position [113, 0]
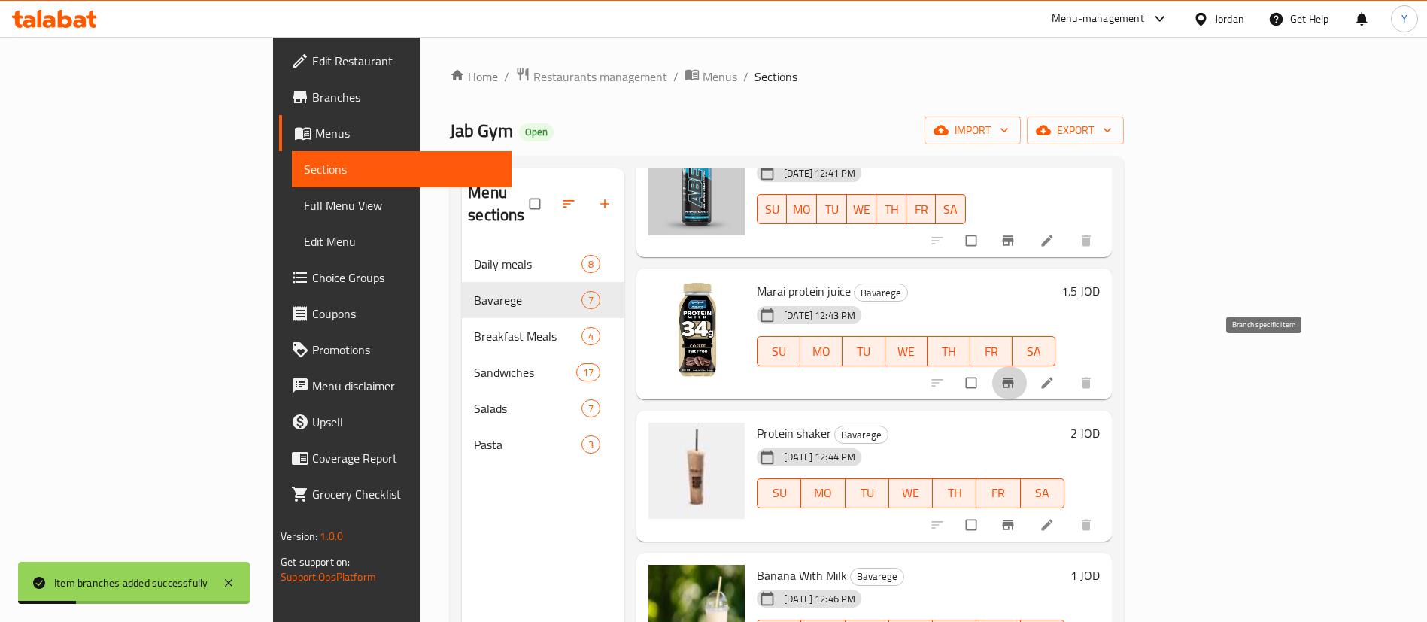
click at [1028, 368] on button "Branch-specific-item" at bounding box center [1010, 382] width 36 height 33
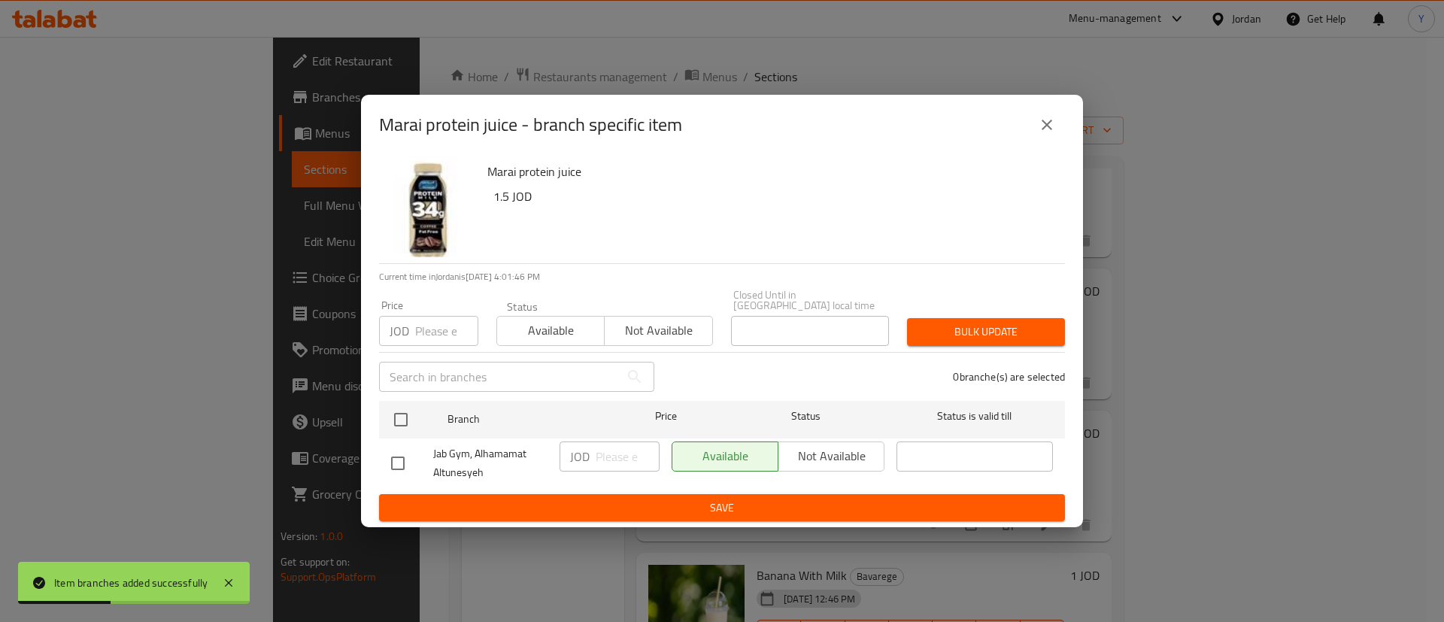
click at [395, 455] on input "checkbox" at bounding box center [398, 464] width 32 height 32
checkbox input "true"
click at [603, 452] on input "number" at bounding box center [628, 457] width 64 height 30
type input "1.8"
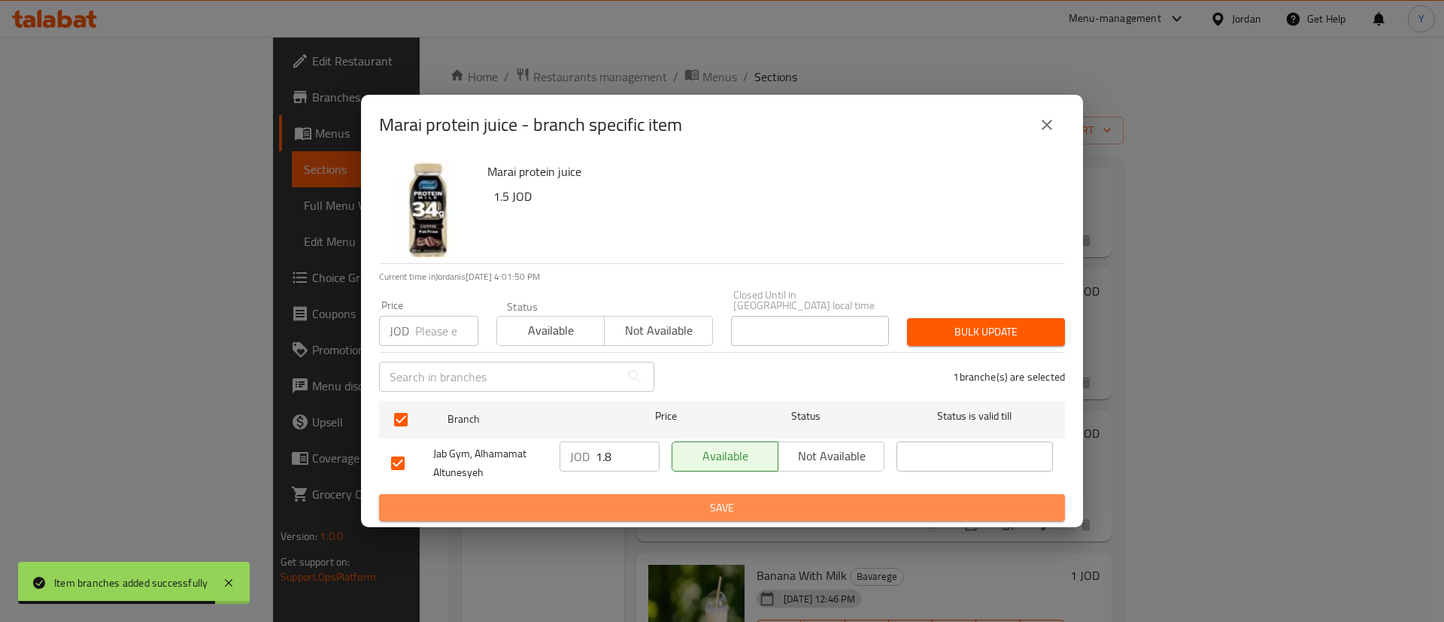
click at [755, 500] on span "Save" at bounding box center [722, 508] width 662 height 19
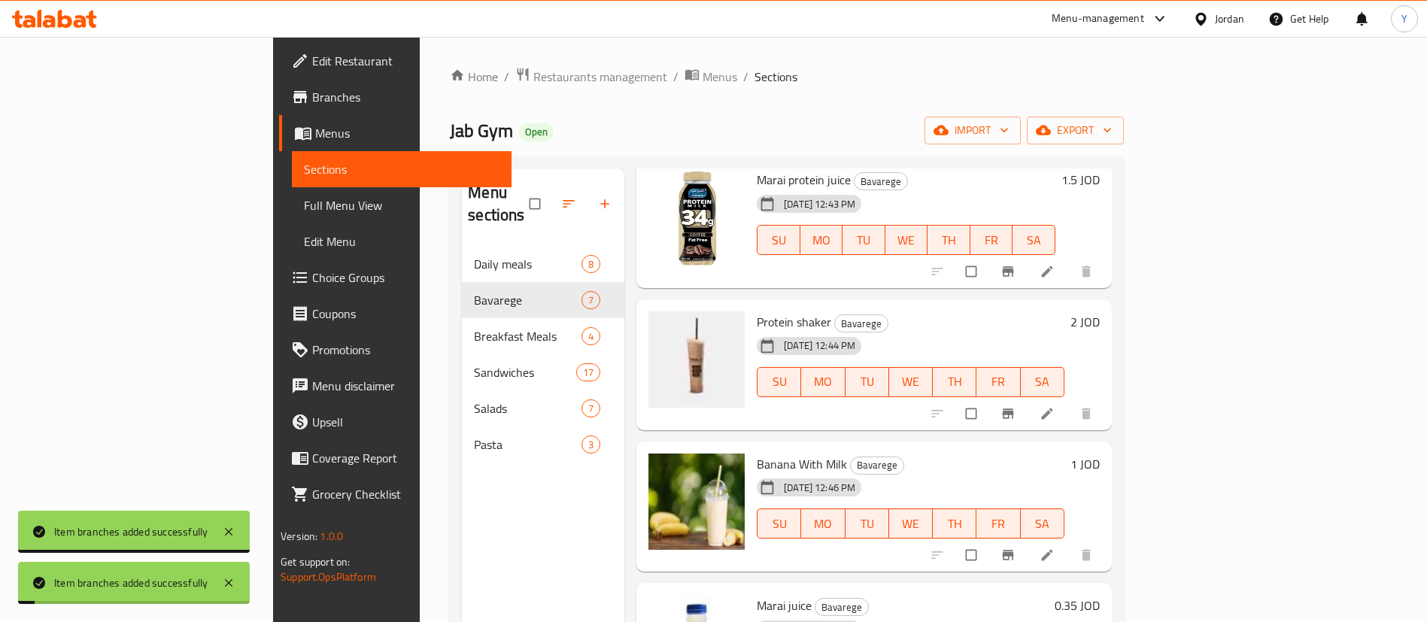
scroll to position [226, 0]
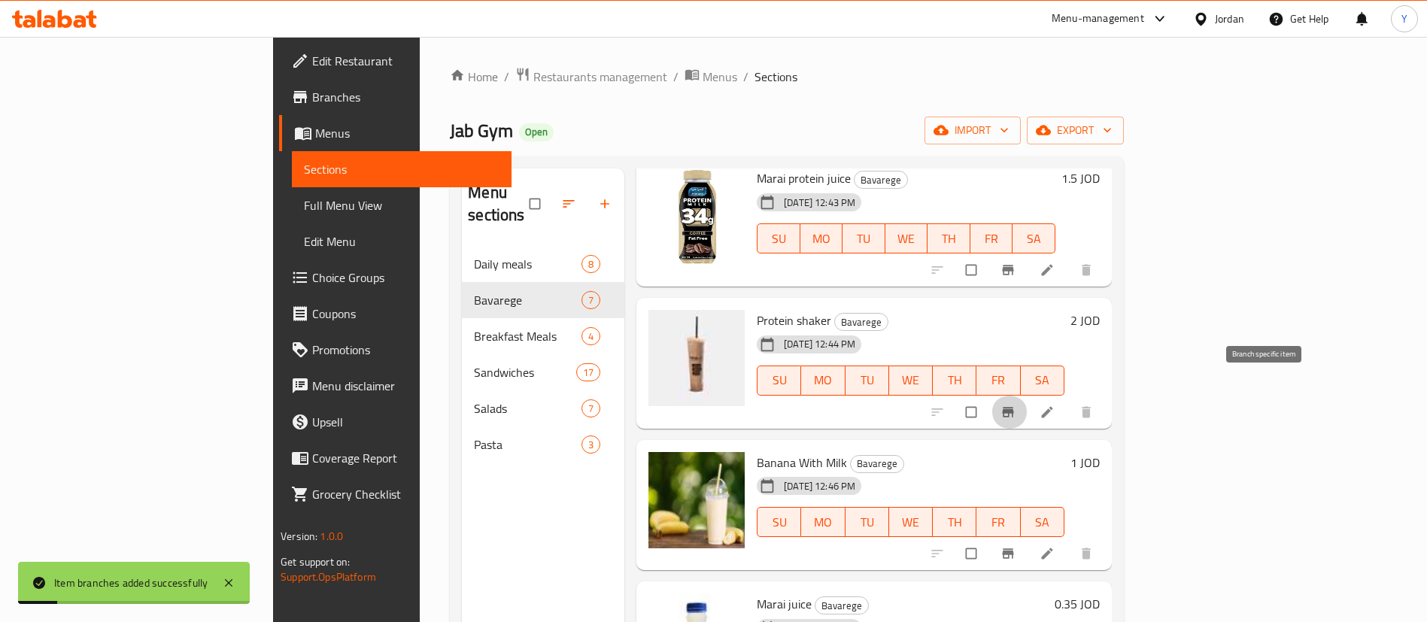
click at [1013, 407] on icon "Branch-specific-item" at bounding box center [1007, 412] width 11 height 10
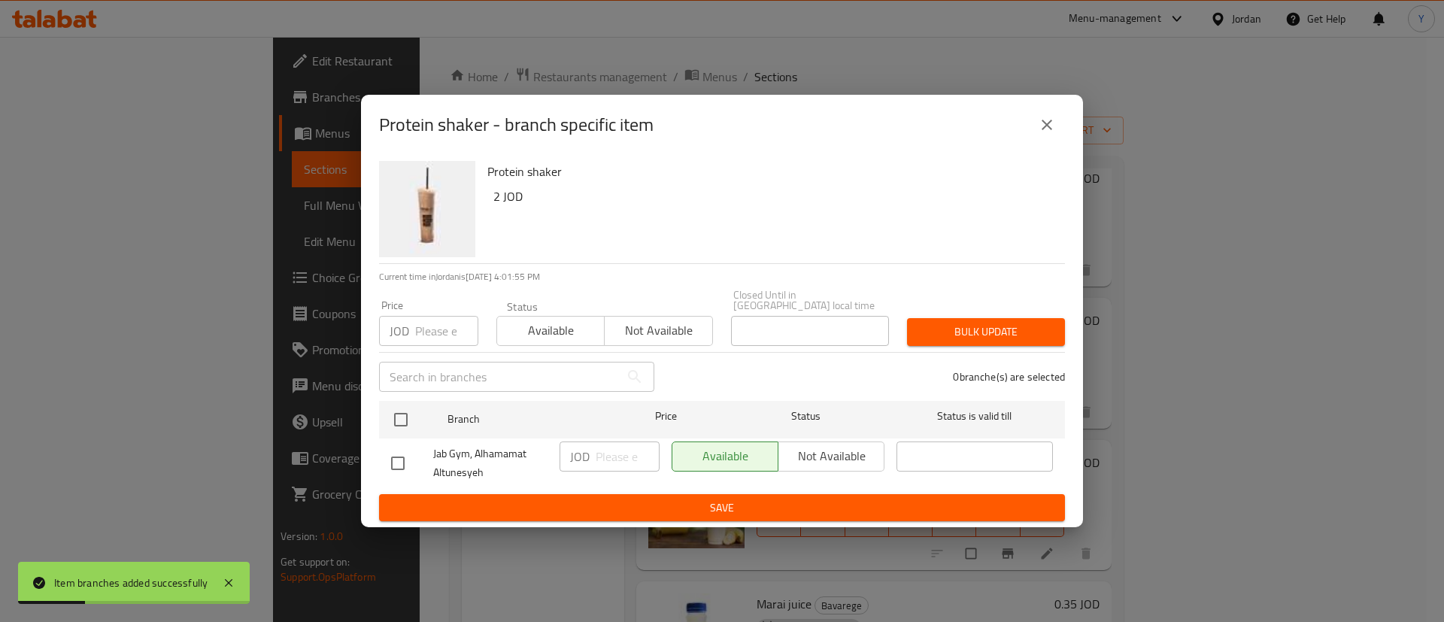
click at [408, 460] on input "checkbox" at bounding box center [398, 464] width 32 height 32
checkbox input "true"
click at [609, 446] on input "number" at bounding box center [628, 457] width 64 height 30
type input "2.4"
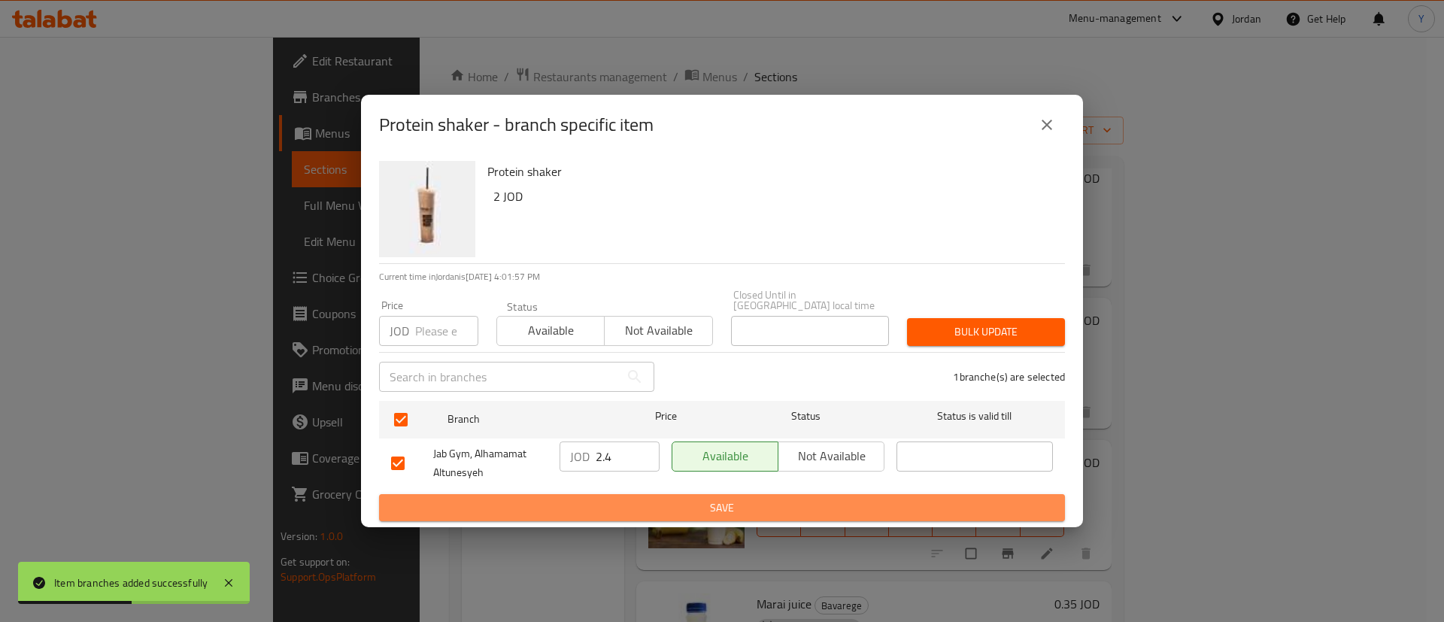
click at [639, 501] on span "Save" at bounding box center [722, 508] width 662 height 19
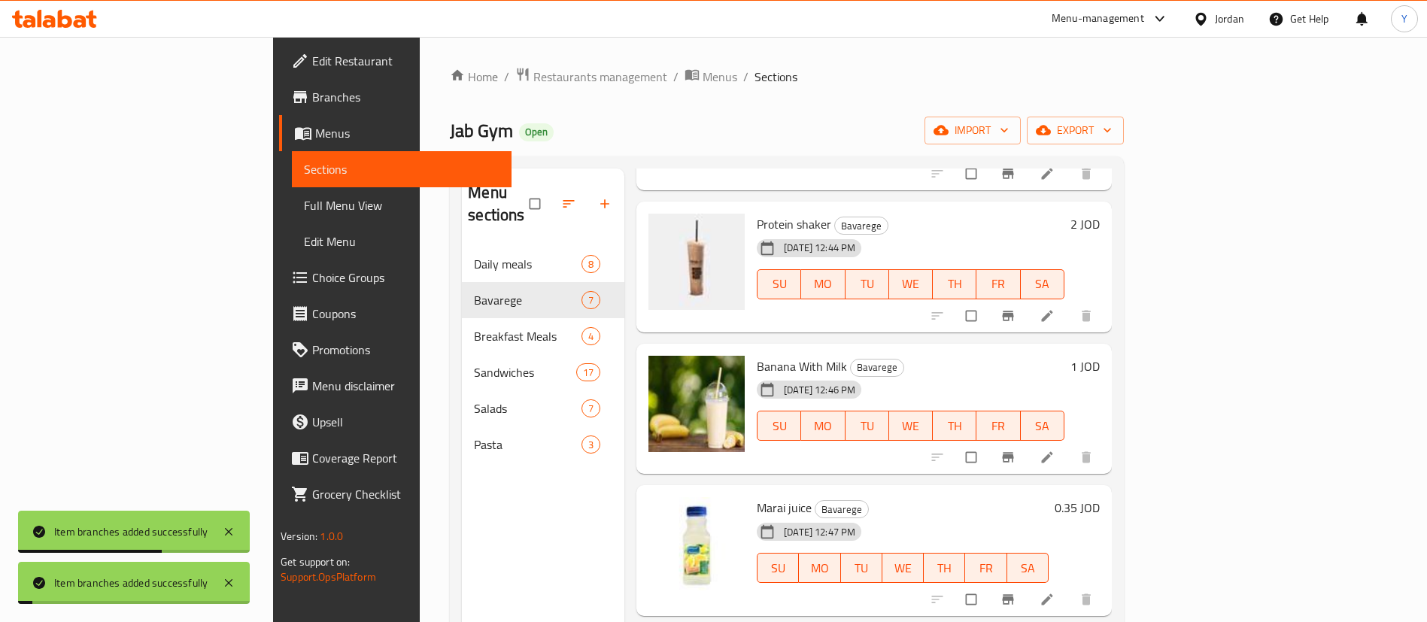
scroll to position [409, 0]
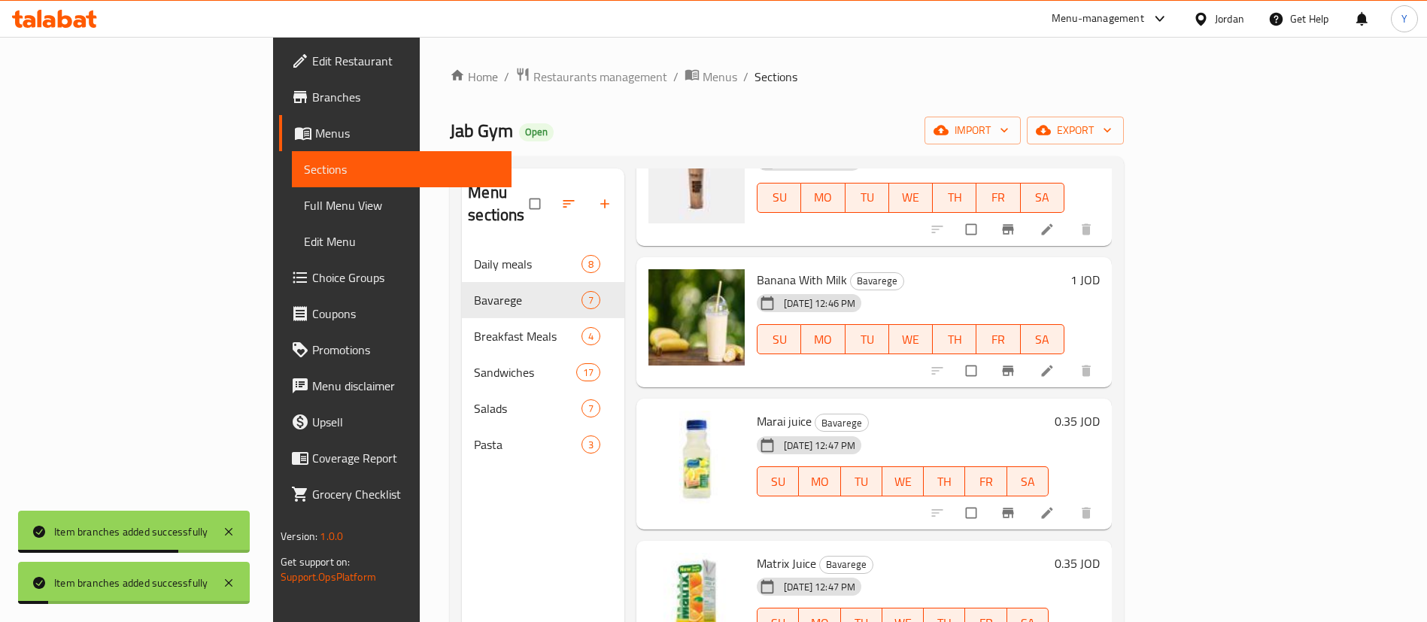
click at [1016, 363] on icon "Branch-specific-item" at bounding box center [1008, 370] width 15 height 15
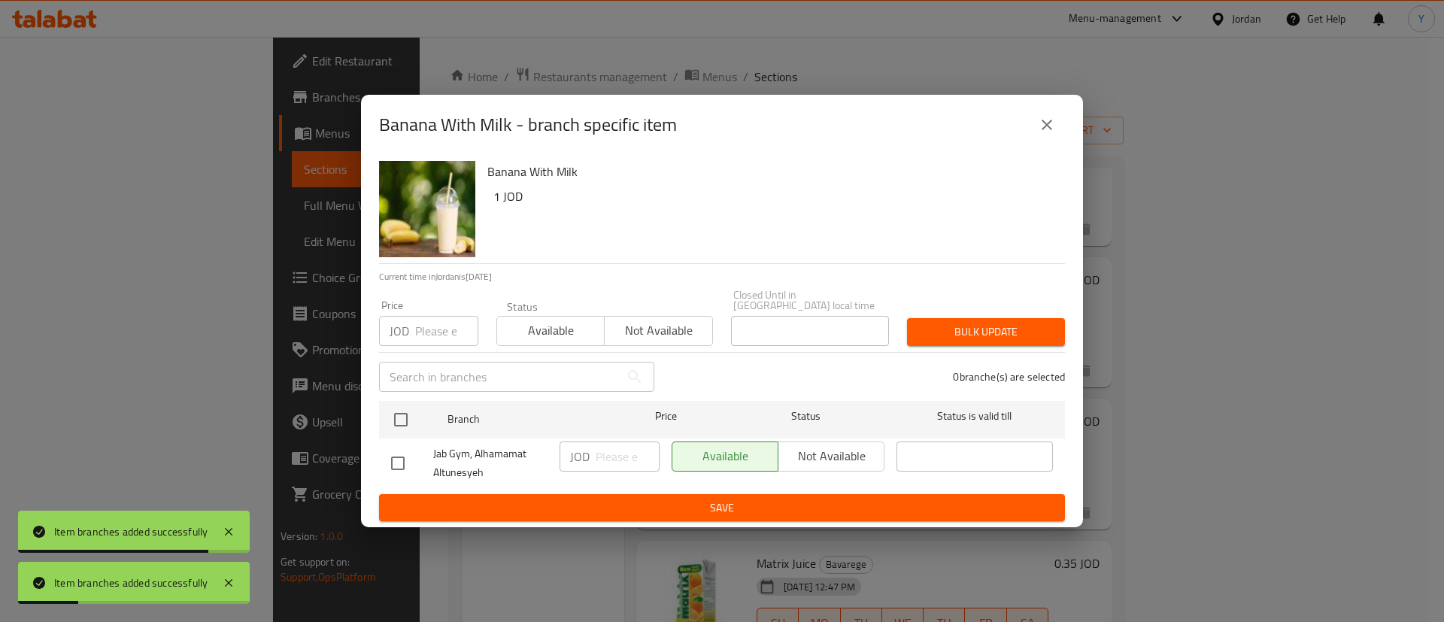
drag, startPoint x: 360, startPoint y: 454, endPoint x: 399, endPoint y: 459, distance: 38.6
click at [362, 455] on div "Banana With Milk - branch specific item Banana With Milk 1 JOD Current time in …" at bounding box center [722, 311] width 1444 height 622
click at [399, 459] on input "checkbox" at bounding box center [398, 464] width 32 height 32
checkbox input "true"
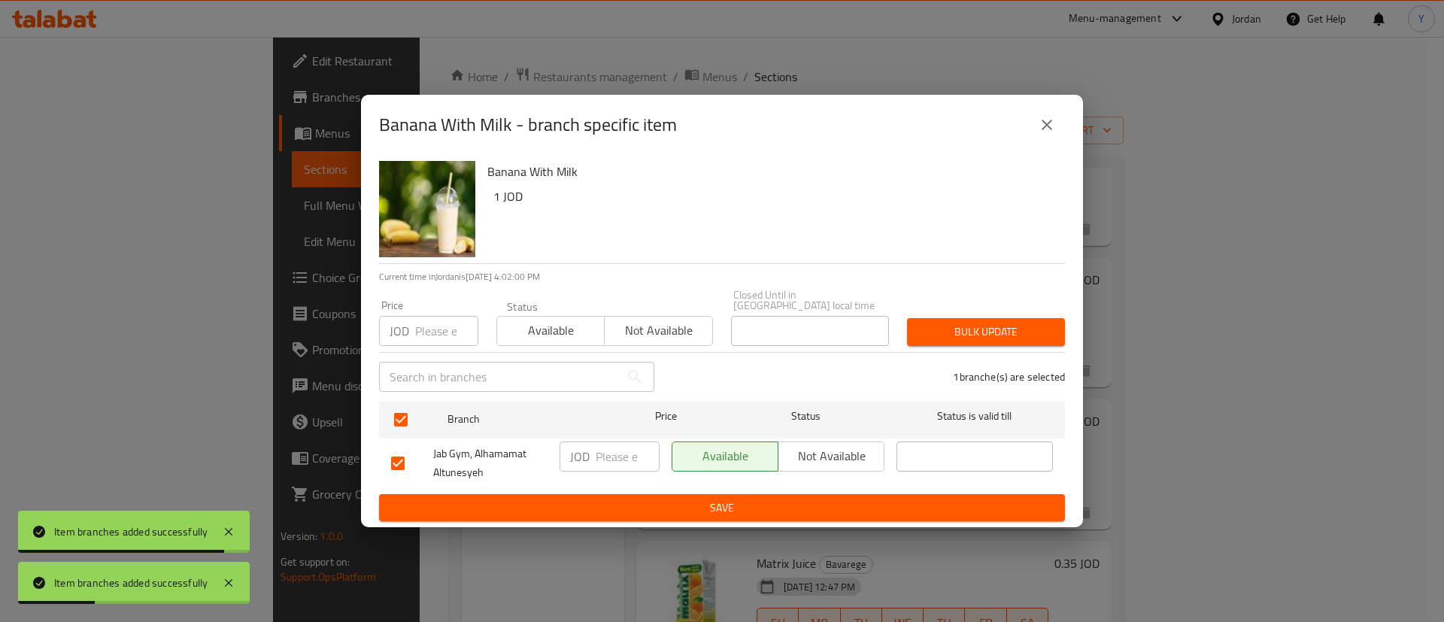
click at [608, 454] on input "number" at bounding box center [628, 457] width 64 height 30
type input "2"
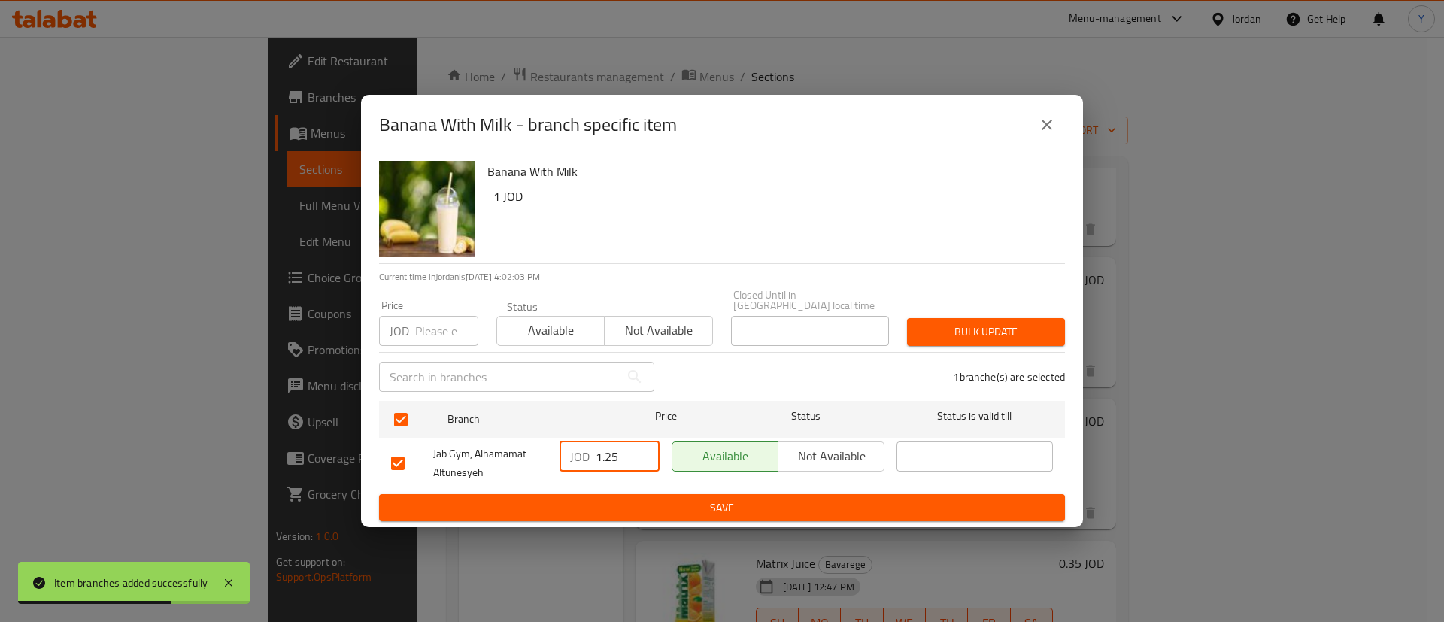
type input "1.25"
click at [627, 499] on span "Save" at bounding box center [722, 508] width 662 height 19
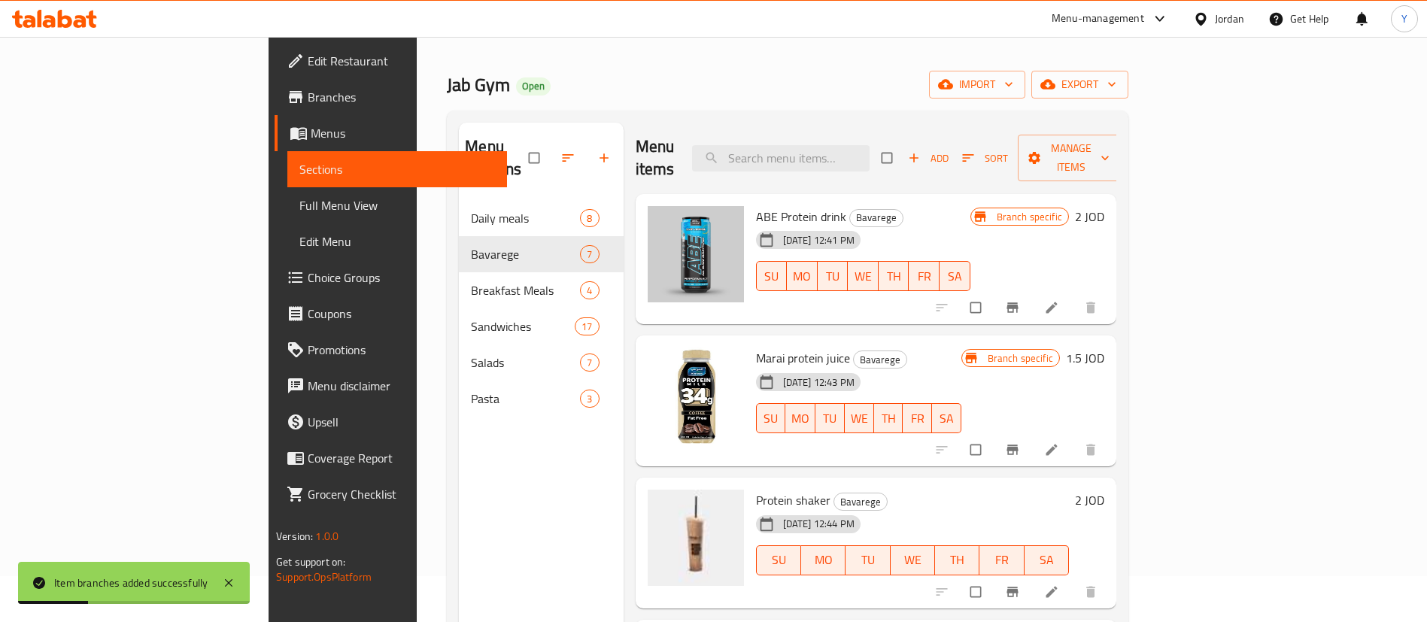
scroll to position [0, 0]
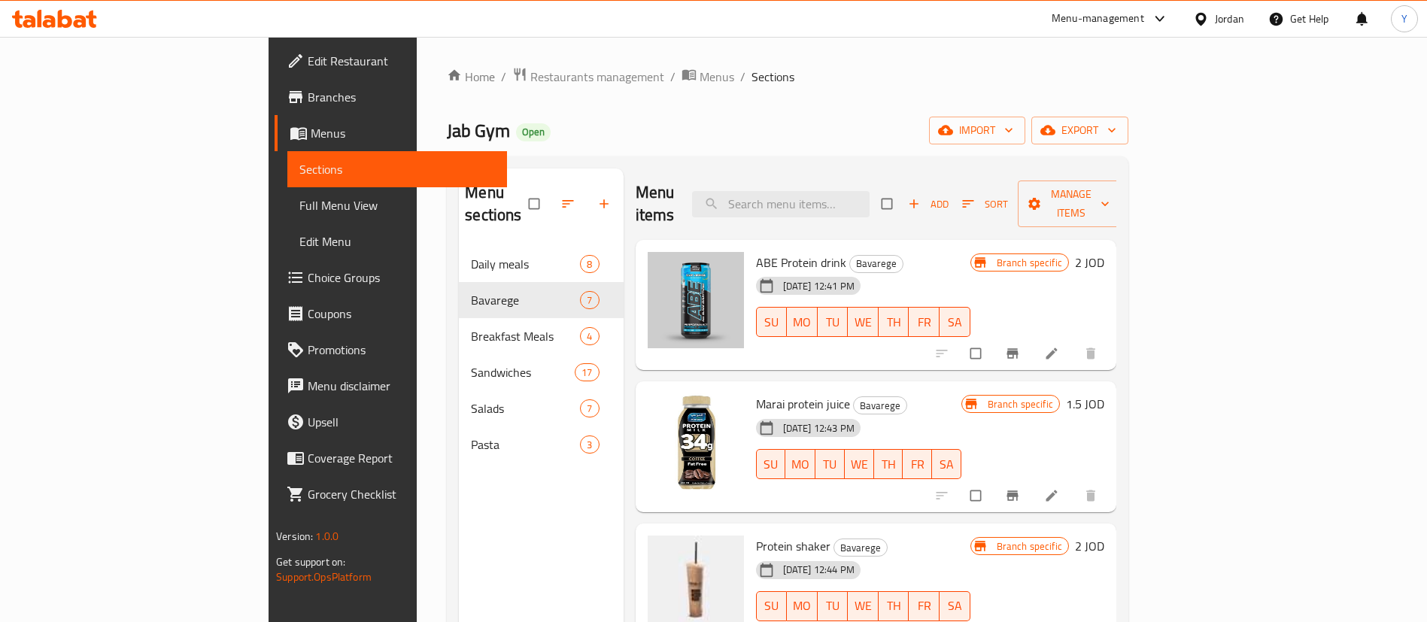
click at [76, 14] on icon at bounding box center [54, 19] width 85 height 18
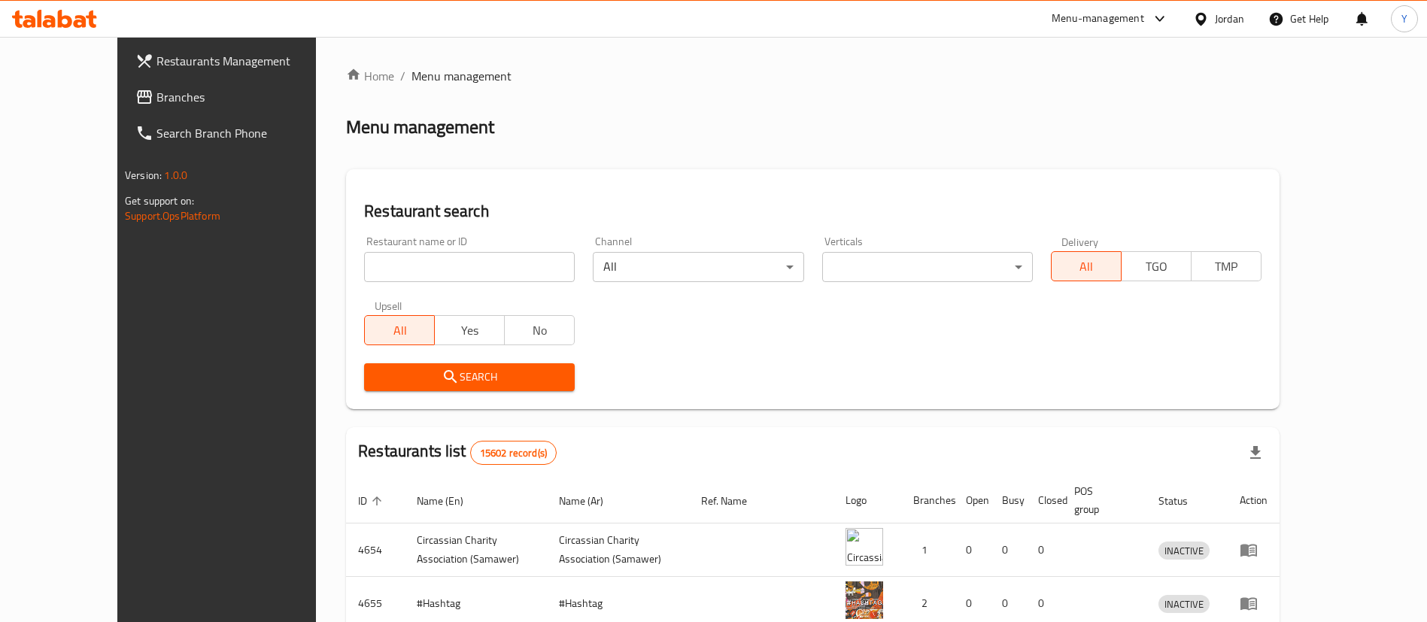
click at [156, 98] on span "Branches" at bounding box center [249, 97] width 187 height 18
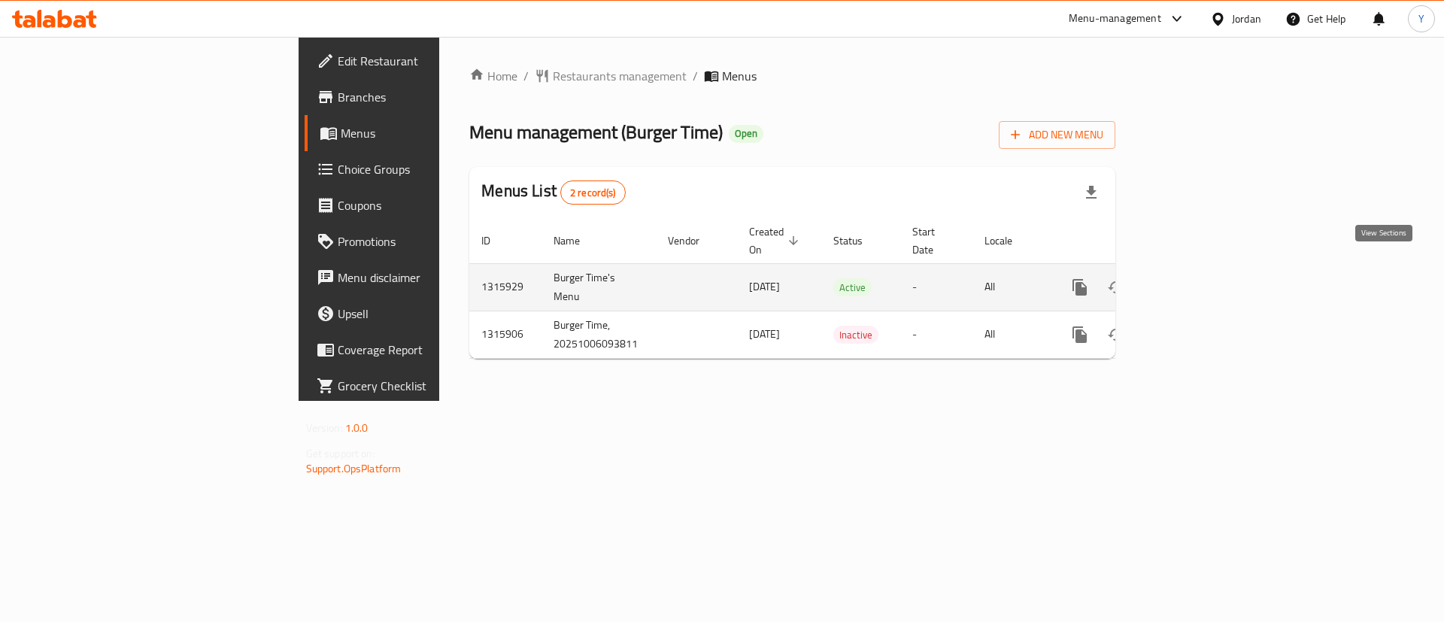
click at [1195, 281] on icon "enhanced table" at bounding box center [1189, 288] width 14 height 14
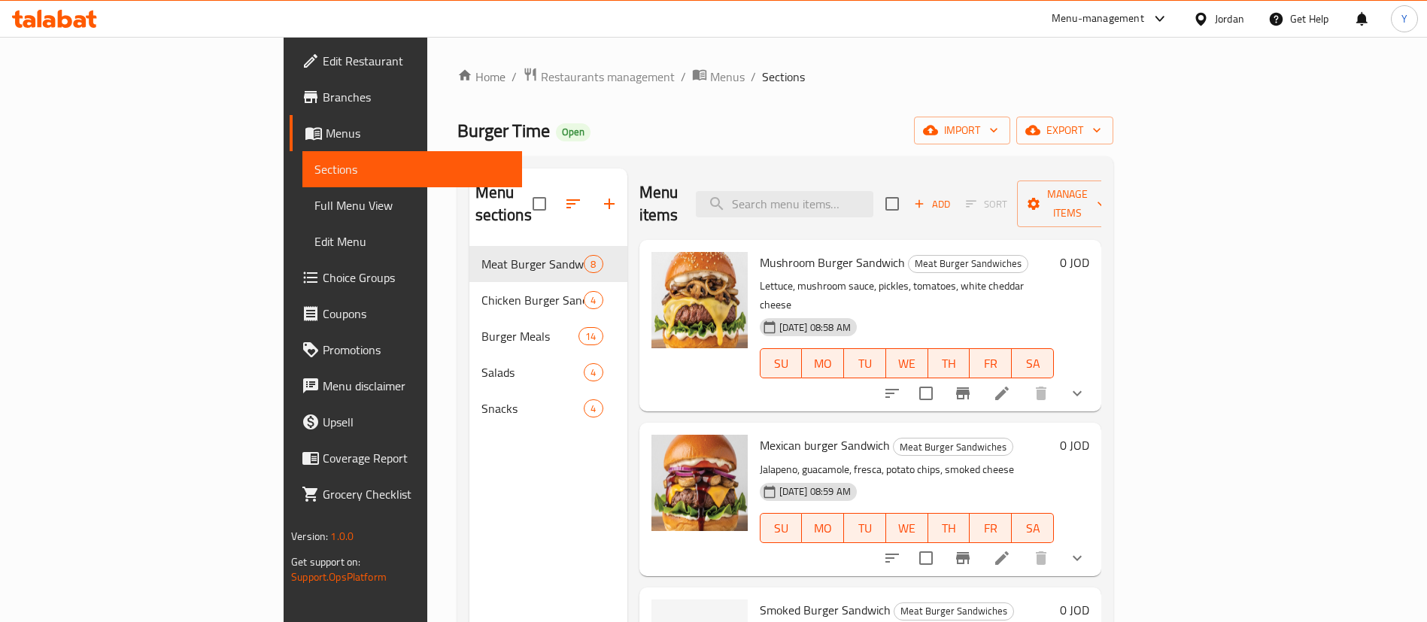
click at [323, 277] on span "Choice Groups" at bounding box center [416, 278] width 187 height 18
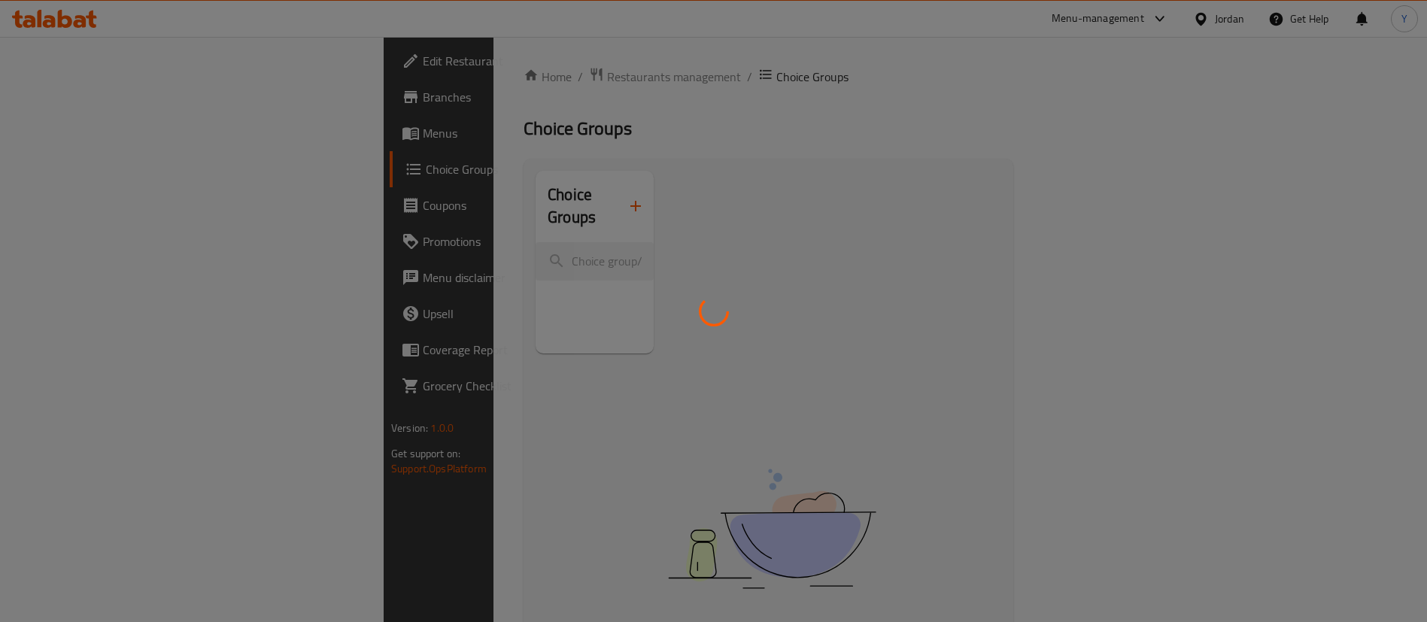
click at [558, 200] on div at bounding box center [713, 311] width 1427 height 622
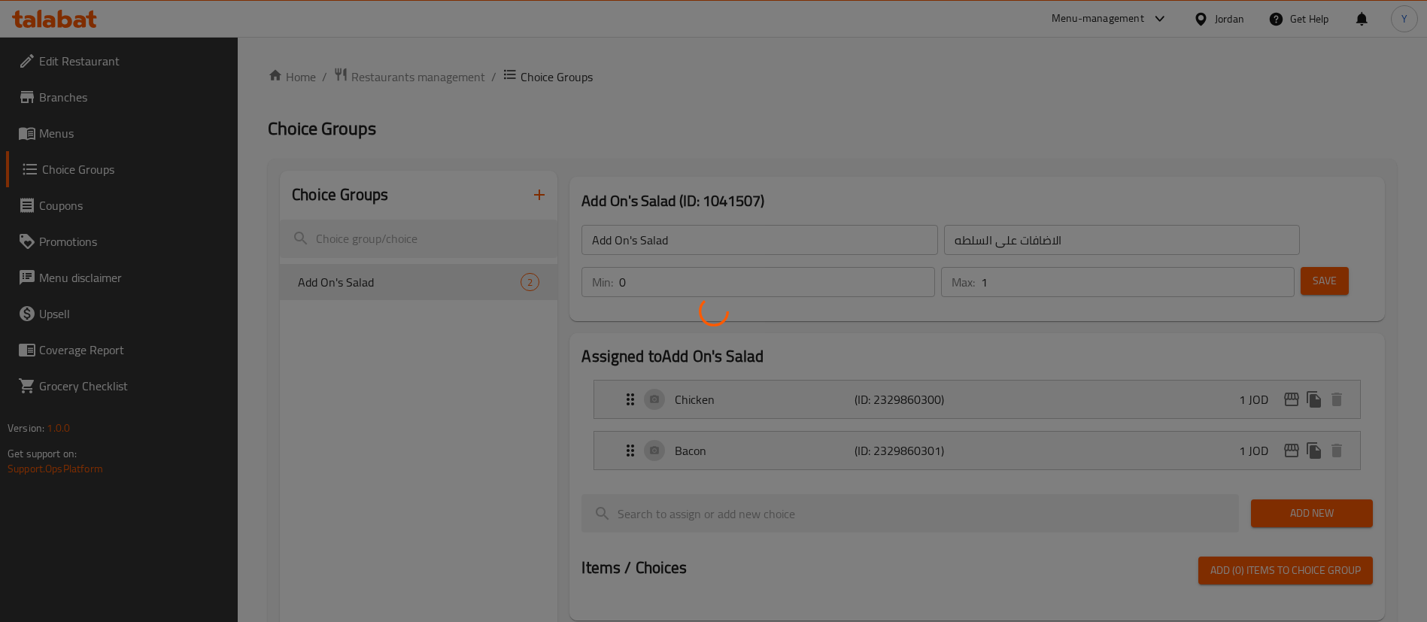
click at [542, 191] on div at bounding box center [713, 311] width 1427 height 622
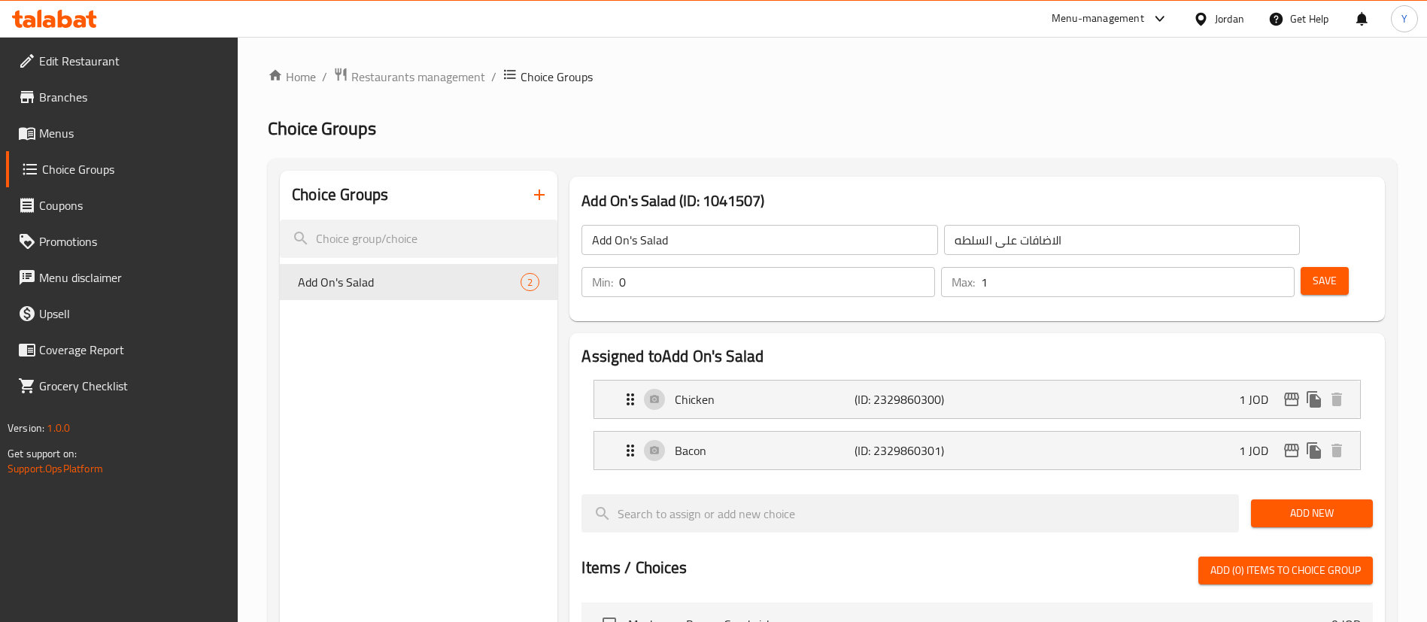
click at [545, 193] on icon "button" at bounding box center [539, 195] width 18 height 18
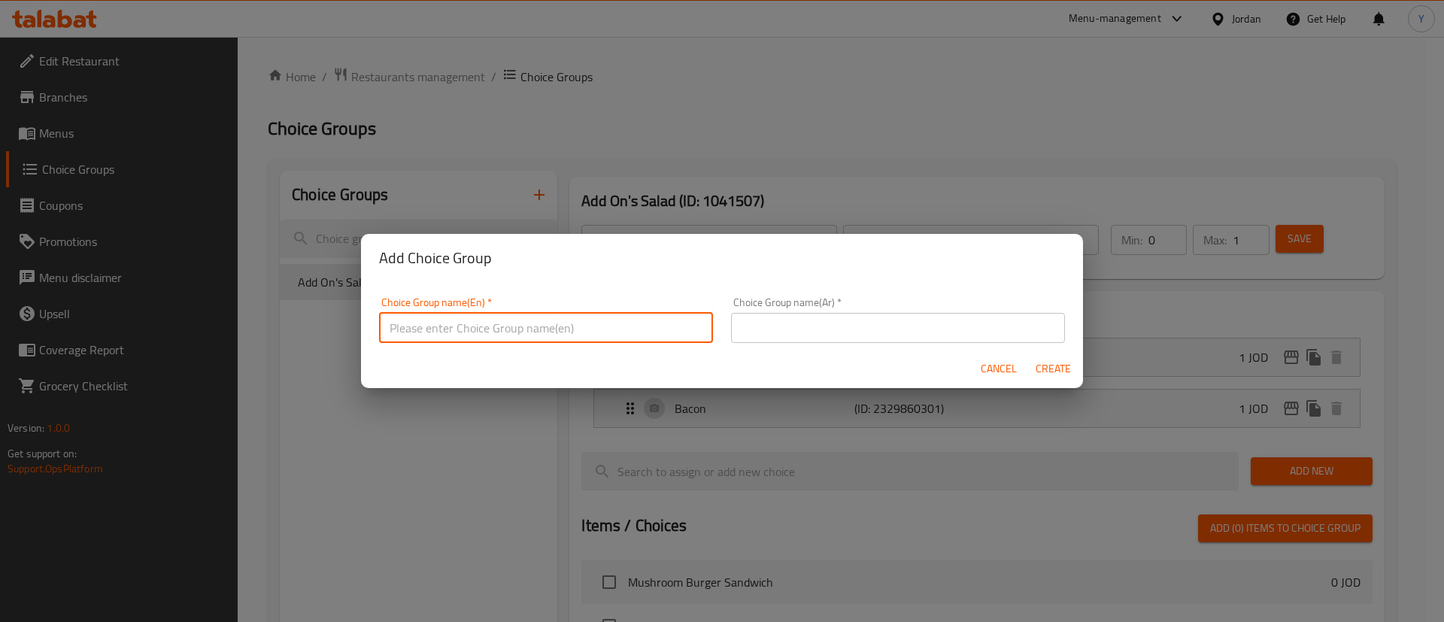
click at [488, 322] on input "text" at bounding box center [546, 328] width 334 height 30
drag, startPoint x: 481, startPoint y: 333, endPoint x: 751, endPoint y: 323, distance: 269.5
click at [482, 333] on input "Sauces" at bounding box center [546, 328] width 334 height 30
type input "Sauces"
click at [827, 314] on input "text" at bounding box center [898, 328] width 334 height 30
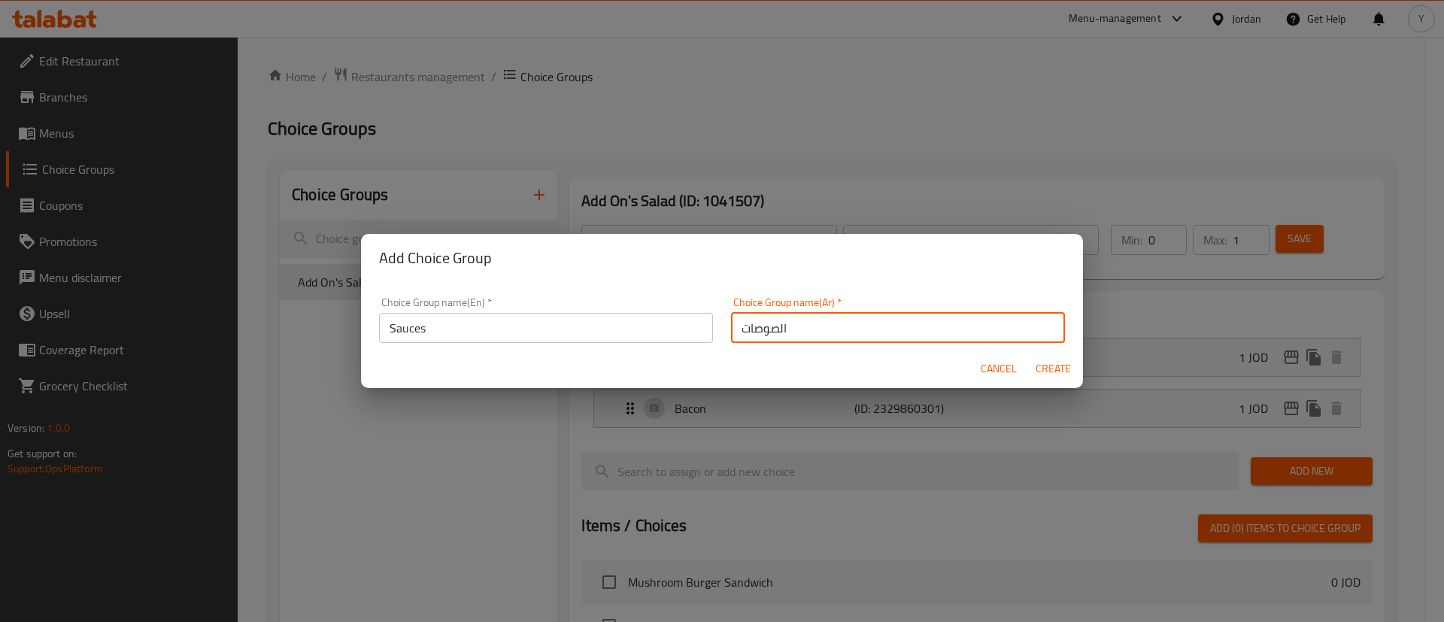
type input "الصوصات"
click at [1057, 368] on span "Create" at bounding box center [1053, 369] width 36 height 19
type input "Sauces"
type input "الصوصات"
type input "0"
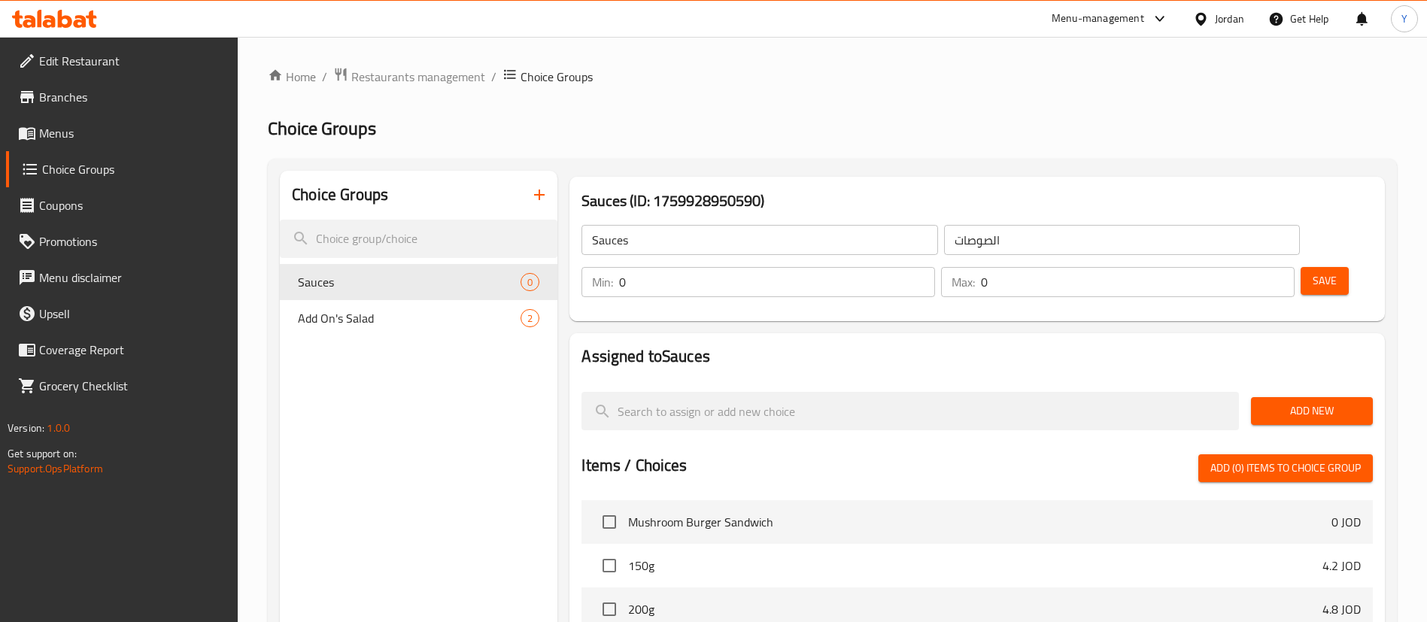
click at [1270, 402] on span "Add New" at bounding box center [1312, 411] width 98 height 19
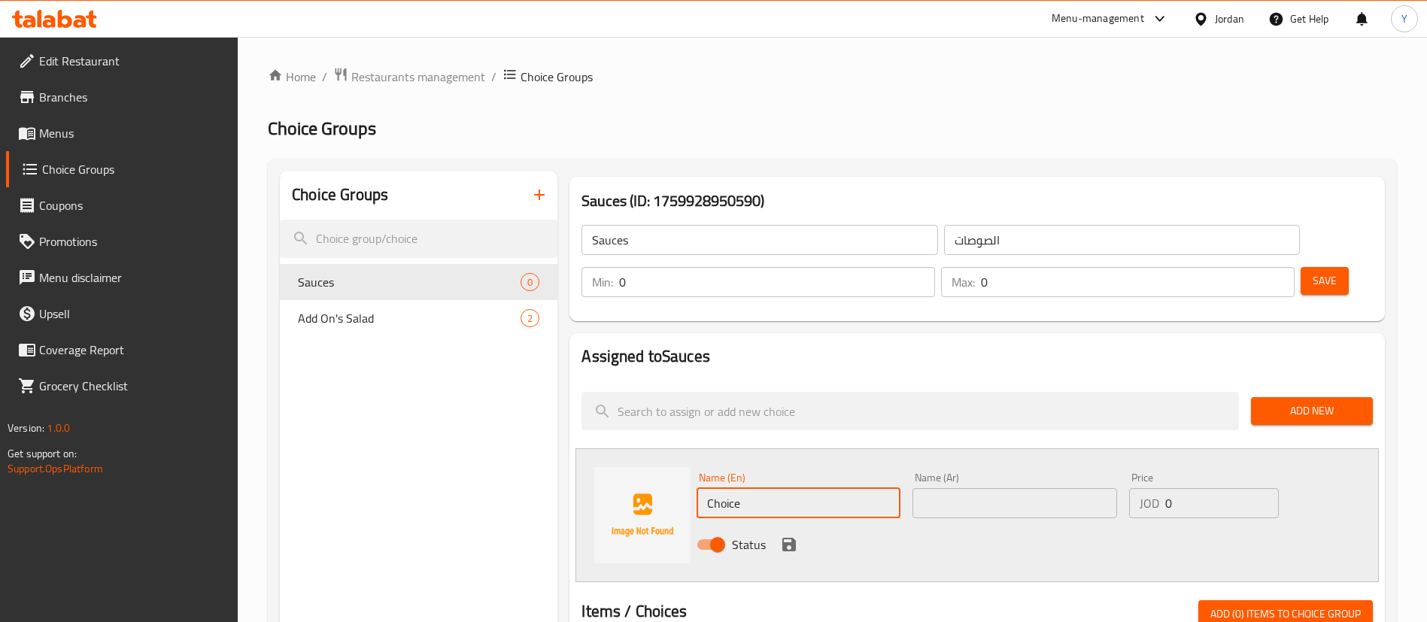
drag, startPoint x: 770, startPoint y: 466, endPoint x: 574, endPoint y: 465, distance: 196.4
paste input "esar"
drag, startPoint x: 770, startPoint y: 466, endPoint x: 582, endPoint y: 468, distance: 188.8
click at [633, 466] on div "Name (En) [PERSON_NAME] Name (En) Name (Ar) Name (Ar) Price JOD 0 Price Status" at bounding box center [977, 515] width 803 height 134
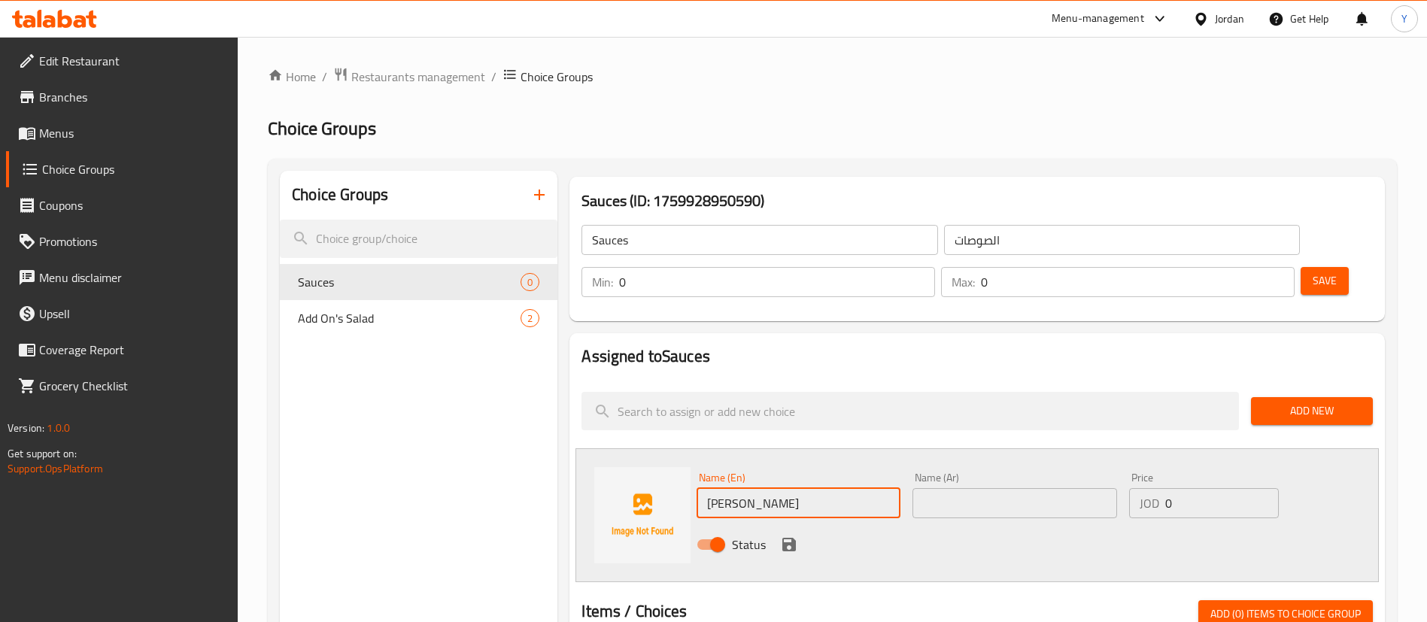
type input "[PERSON_NAME]"
click at [981, 488] on input "text" at bounding box center [1015, 503] width 204 height 30
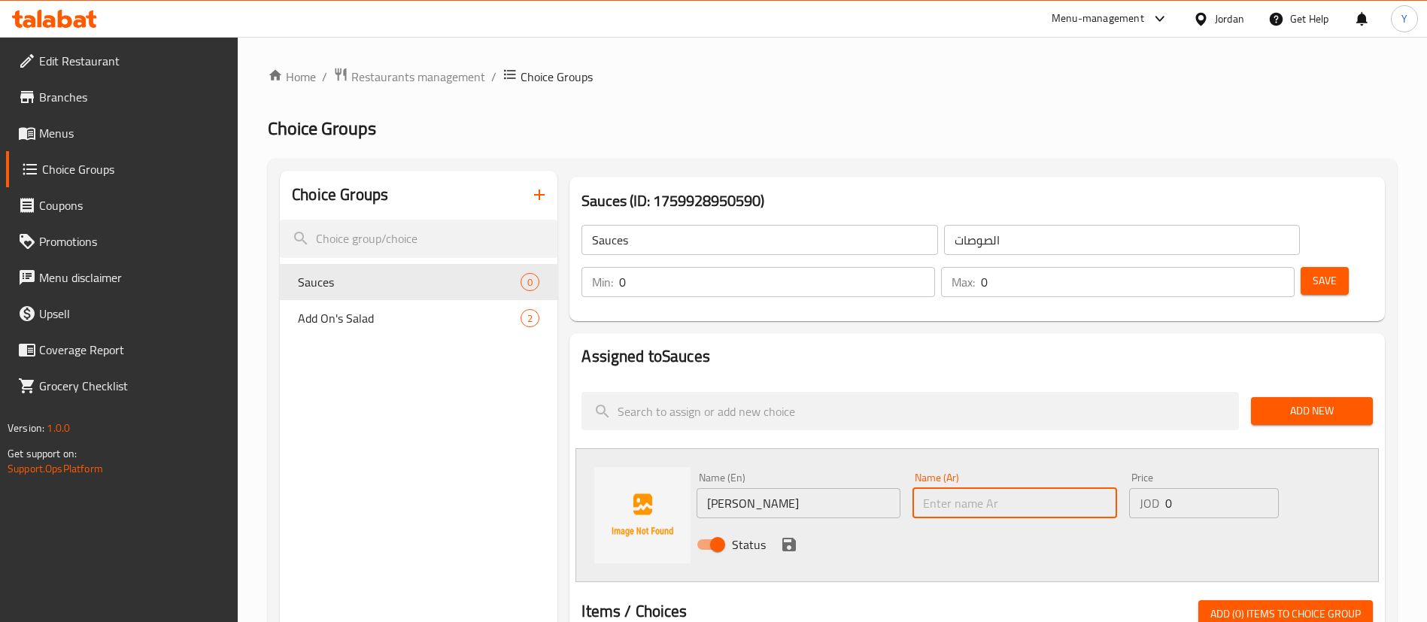
paste input "صلصة سيزر"
drag, startPoint x: 989, startPoint y: 463, endPoint x: 951, endPoint y: 460, distance: 38.4
click at [951, 488] on input "صلصة سيزر" at bounding box center [1015, 503] width 204 height 30
type input "صوص سيزر"
click at [949, 524] on div "Status" at bounding box center [1015, 544] width 648 height 41
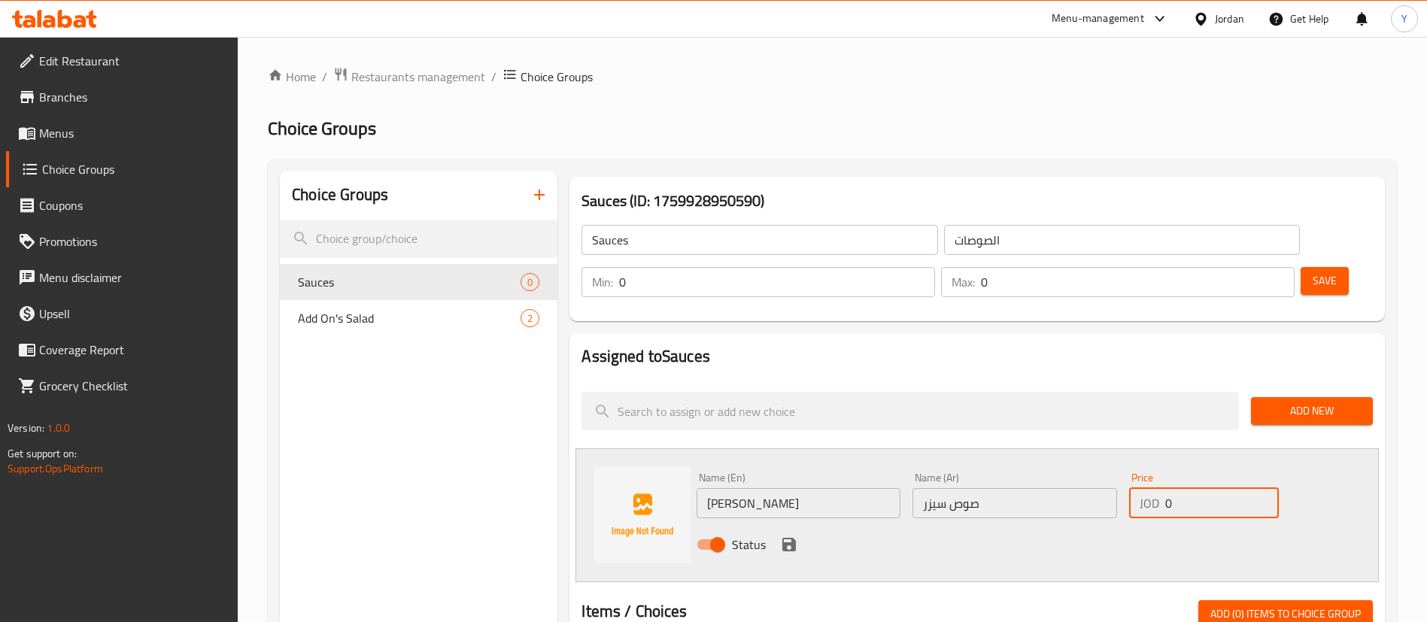
click at [1198, 488] on input "0" at bounding box center [1222, 503] width 114 height 30
type input "0.5"
click at [794, 538] on icon "save" at bounding box center [789, 545] width 14 height 14
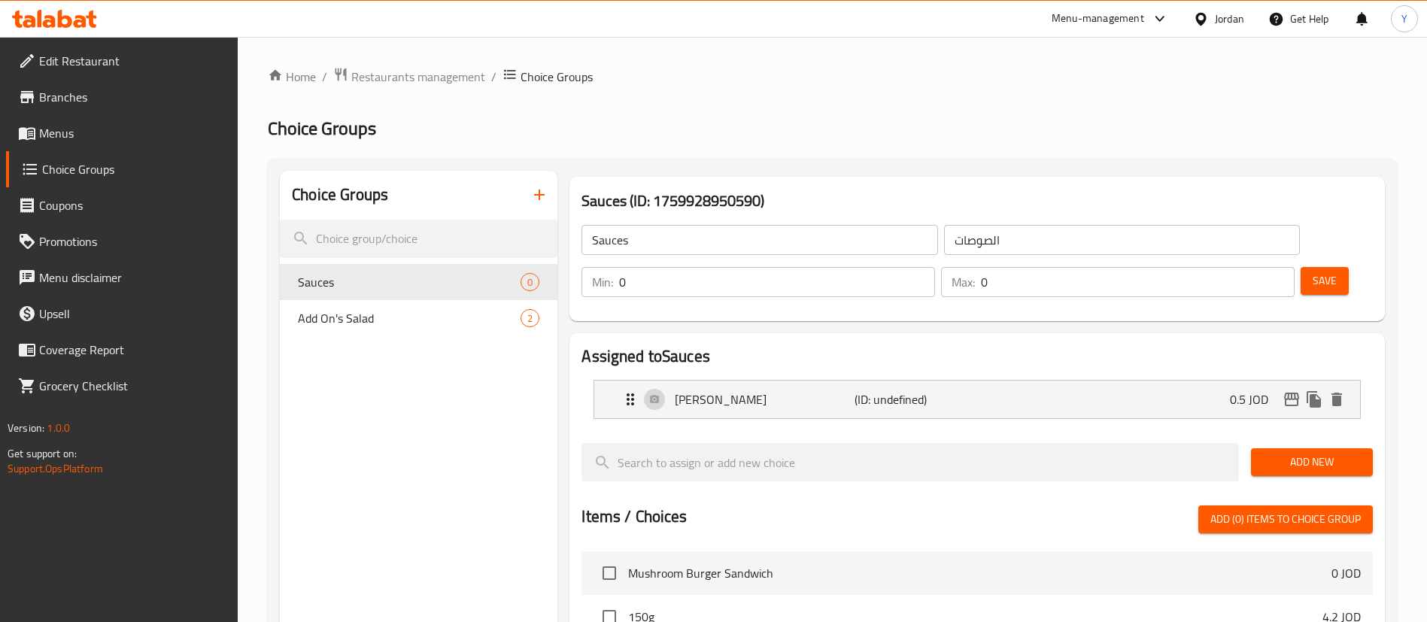
click at [1288, 453] on span "Add New" at bounding box center [1312, 462] width 98 height 19
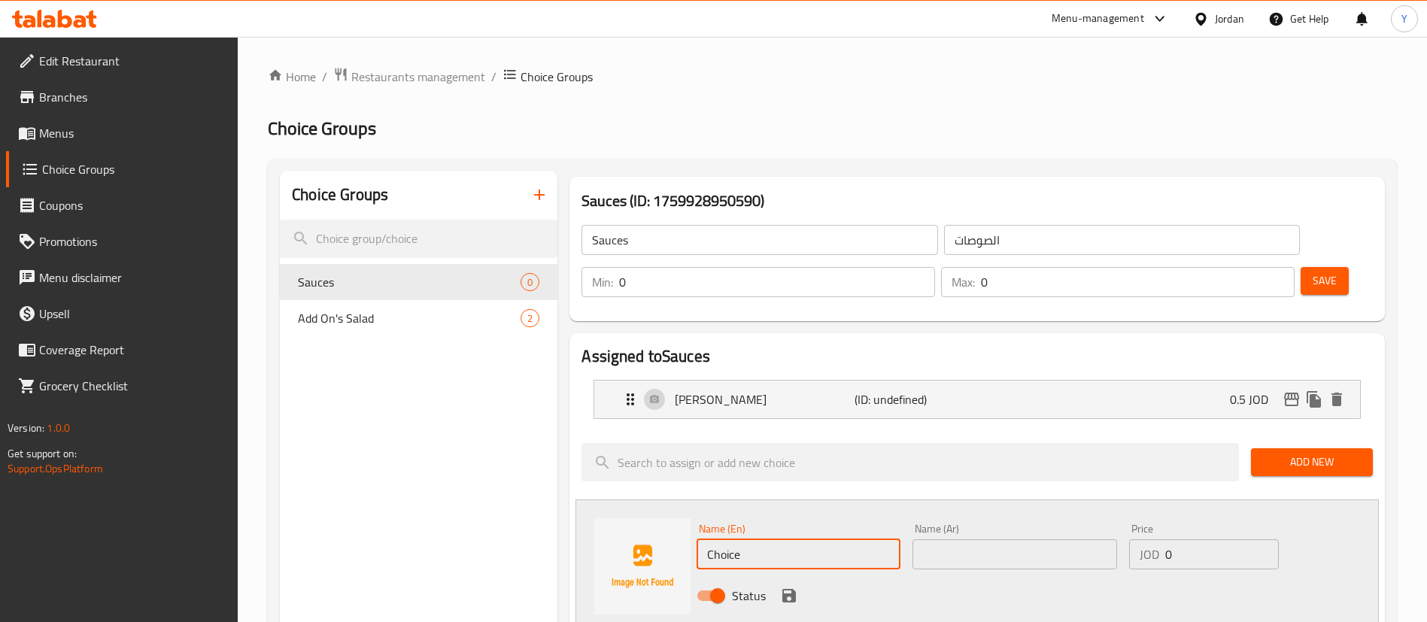
drag, startPoint x: 794, startPoint y: 515, endPoint x: 545, endPoint y: 512, distance: 249.0
paste input "Ranch"
type input "Ranch Sauce"
click at [1002, 539] on input "text" at bounding box center [1015, 554] width 204 height 30
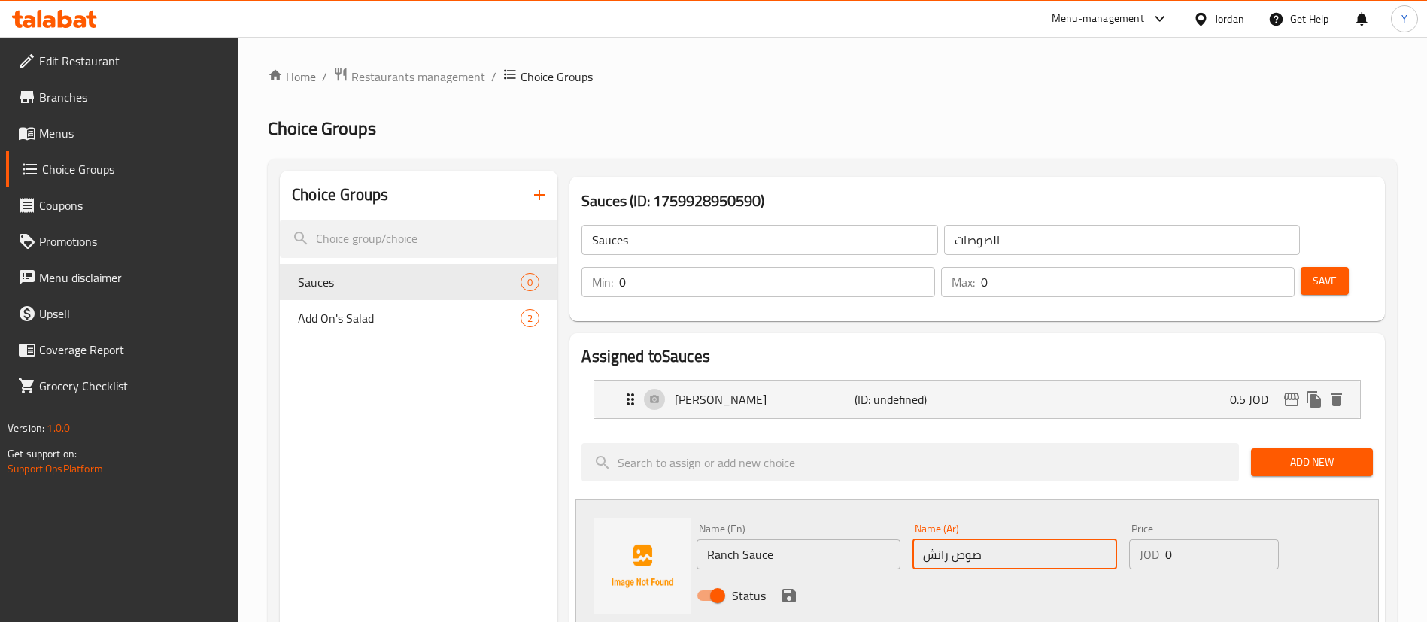
type input "صوص رانش"
click at [1234, 539] on input "0" at bounding box center [1222, 554] width 114 height 30
type input "0.5"
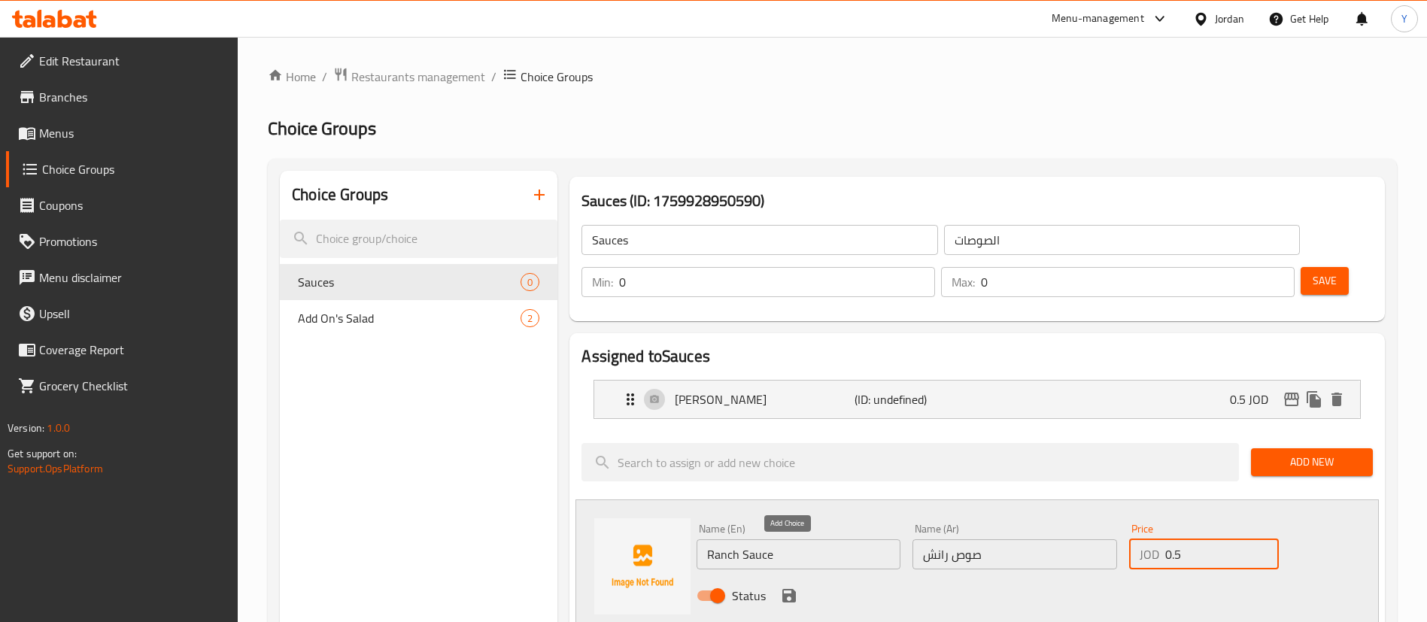
click at [791, 589] on icon "save" at bounding box center [789, 596] width 14 height 14
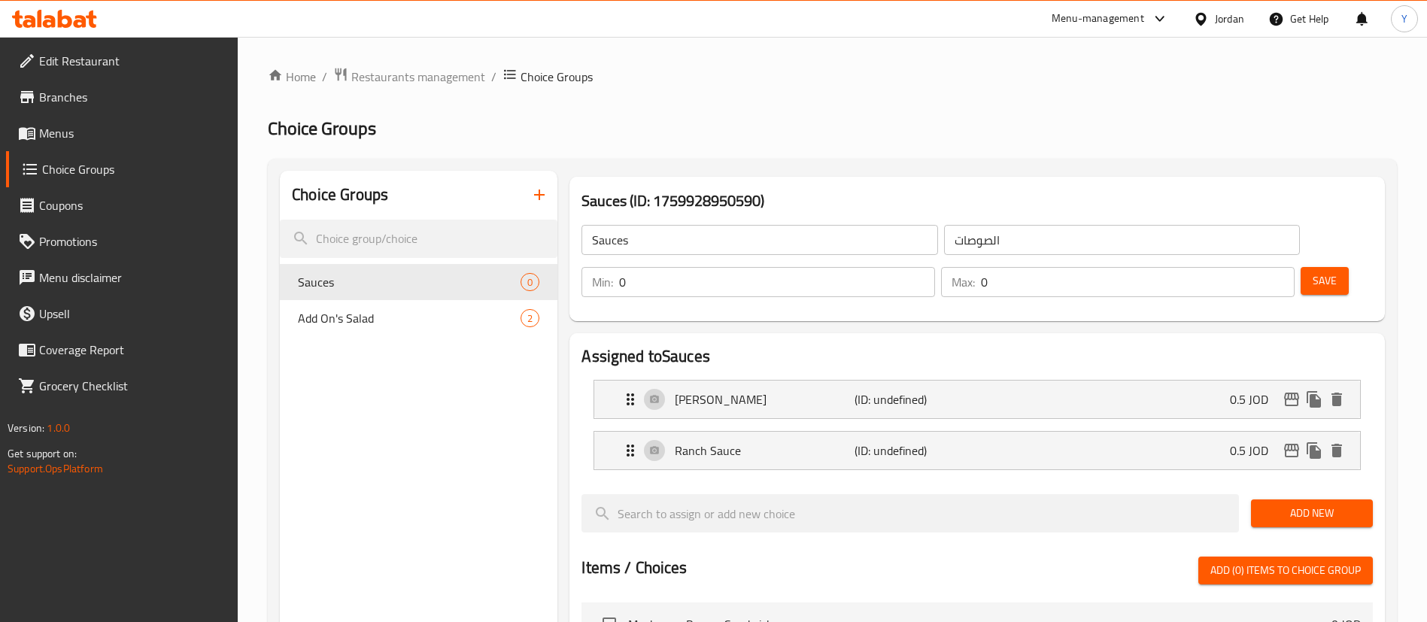
click at [1319, 500] on button "Add New" at bounding box center [1312, 514] width 122 height 28
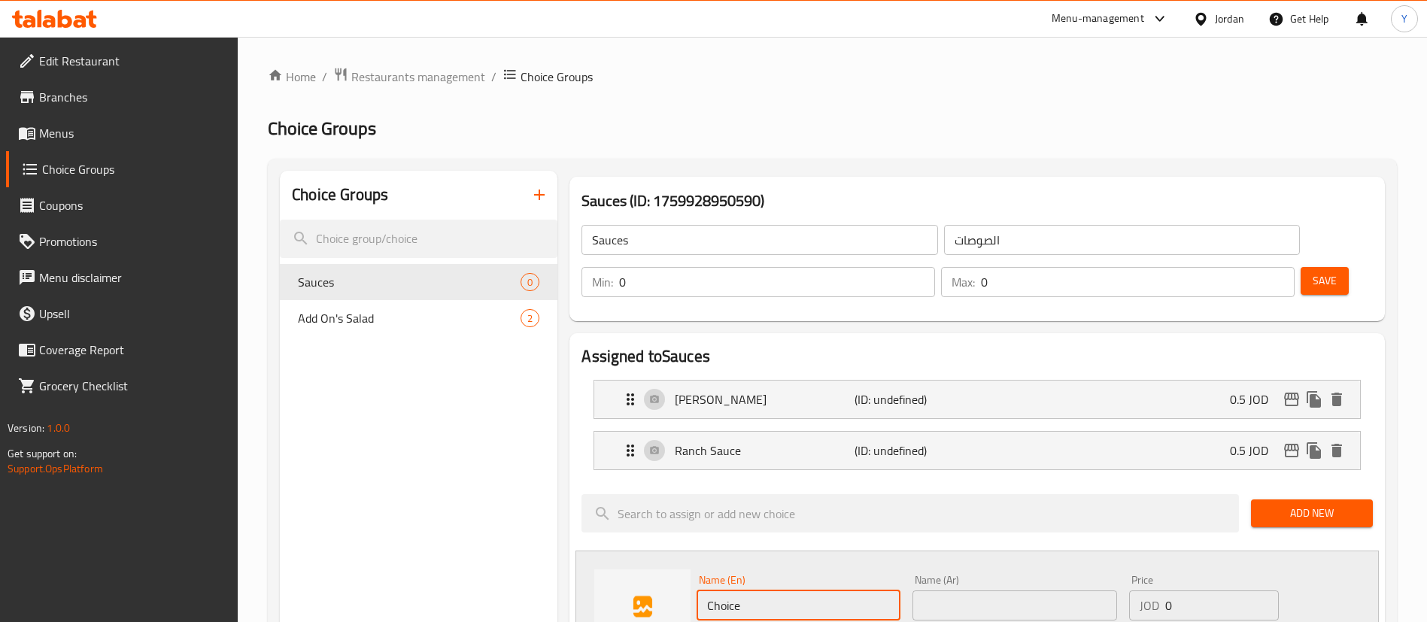
drag, startPoint x: 770, startPoint y: 573, endPoint x: 561, endPoint y: 584, distance: 208.7
paste input "[GEOGRAPHIC_DATA]"
type input "[GEOGRAPHIC_DATA]"
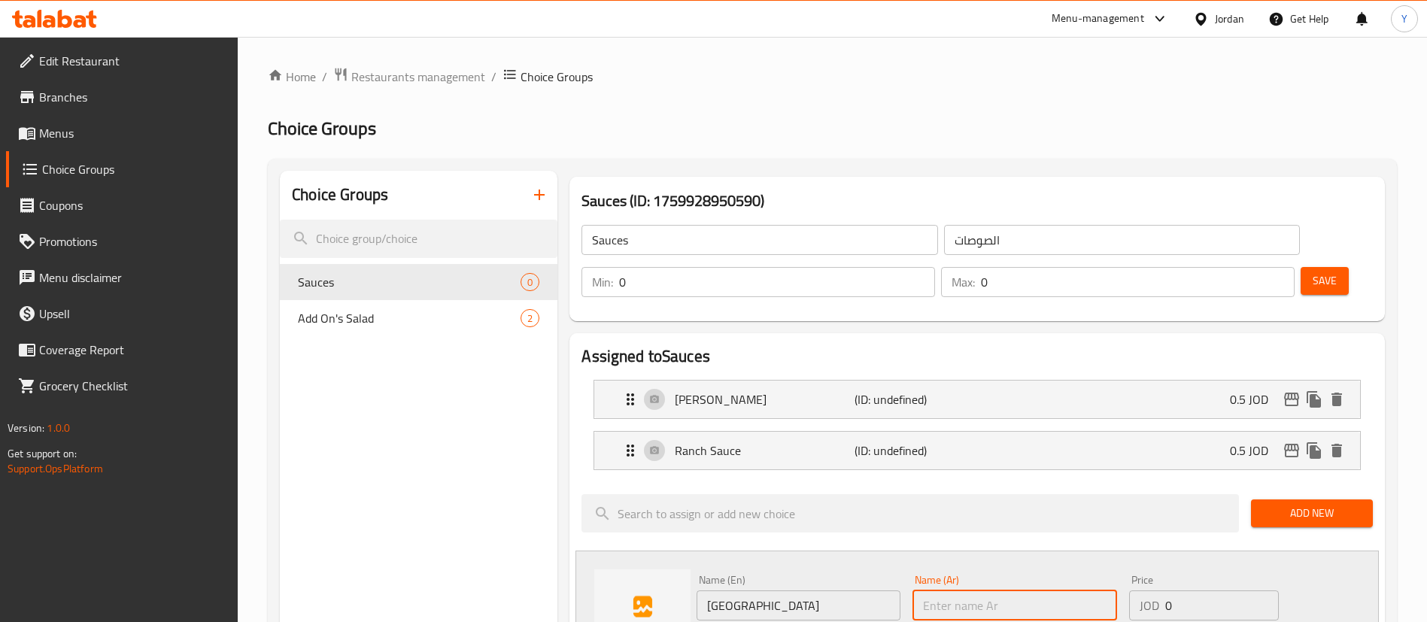
click at [1016, 591] on input "text" at bounding box center [1015, 606] width 204 height 30
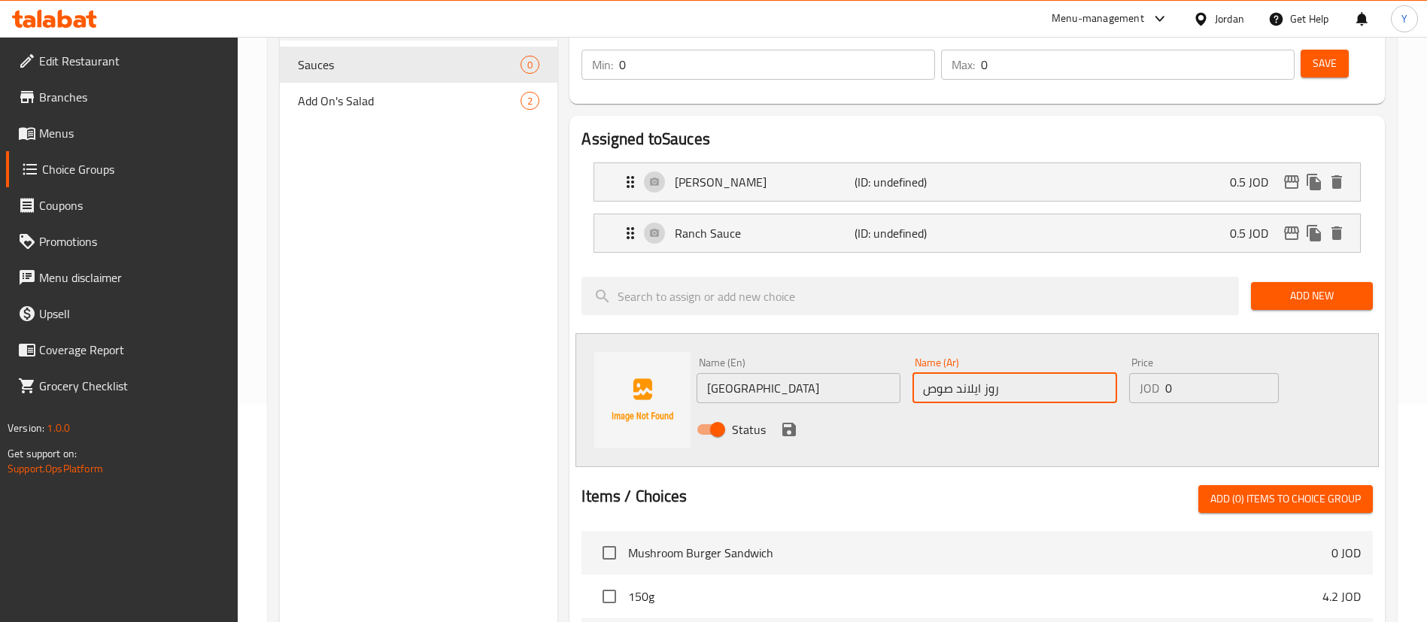
scroll to position [226, 0]
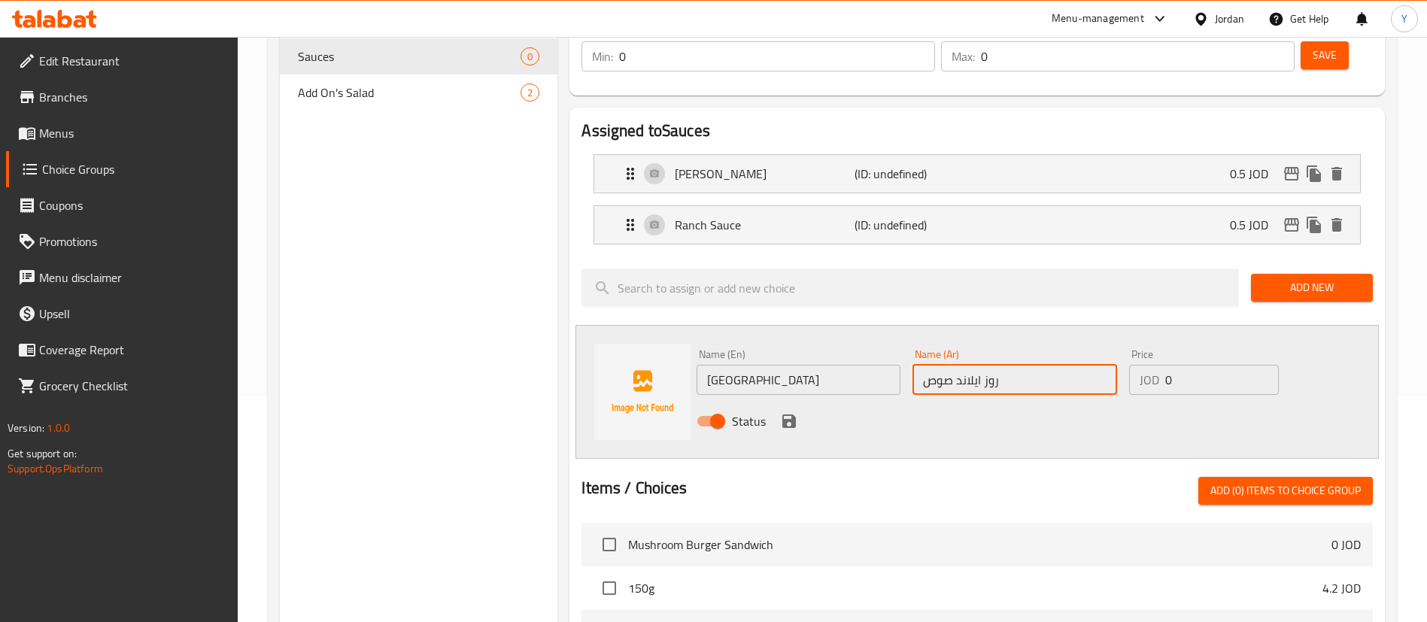
type input "روز ايلاند صوص"
click at [1210, 365] on input "0" at bounding box center [1222, 380] width 114 height 30
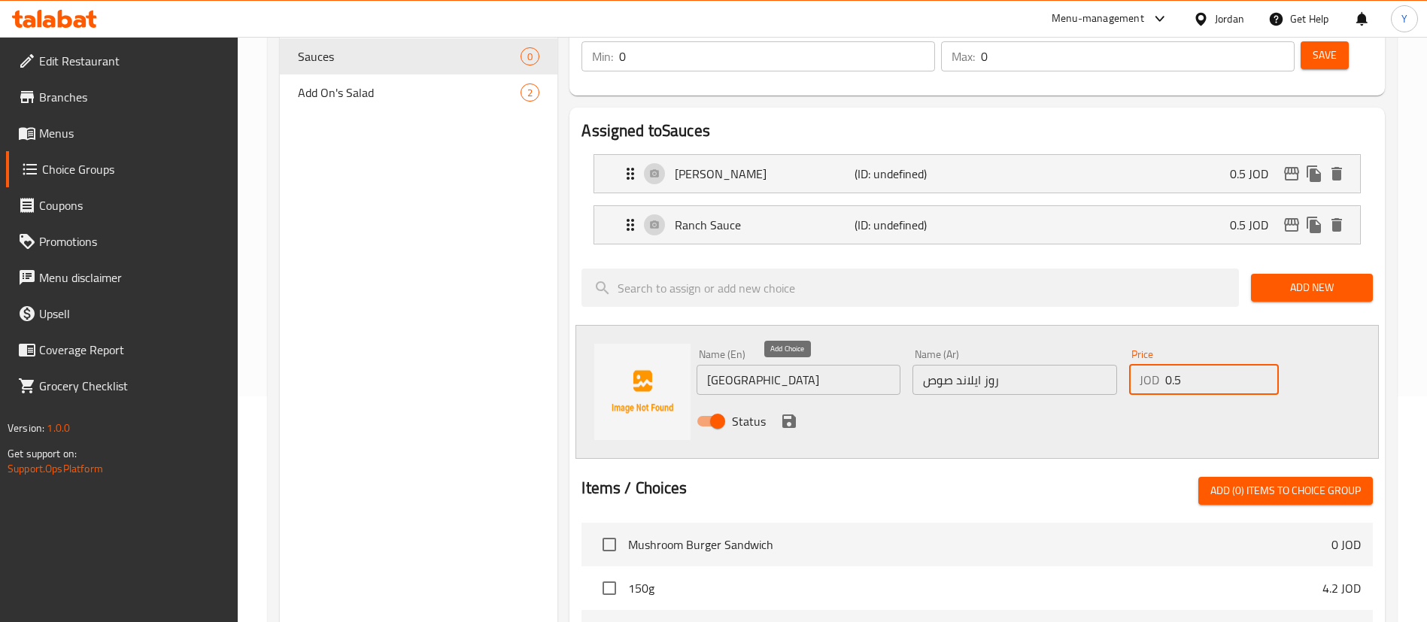
type input "0.5"
click at [793, 410] on button "save" at bounding box center [789, 421] width 23 height 23
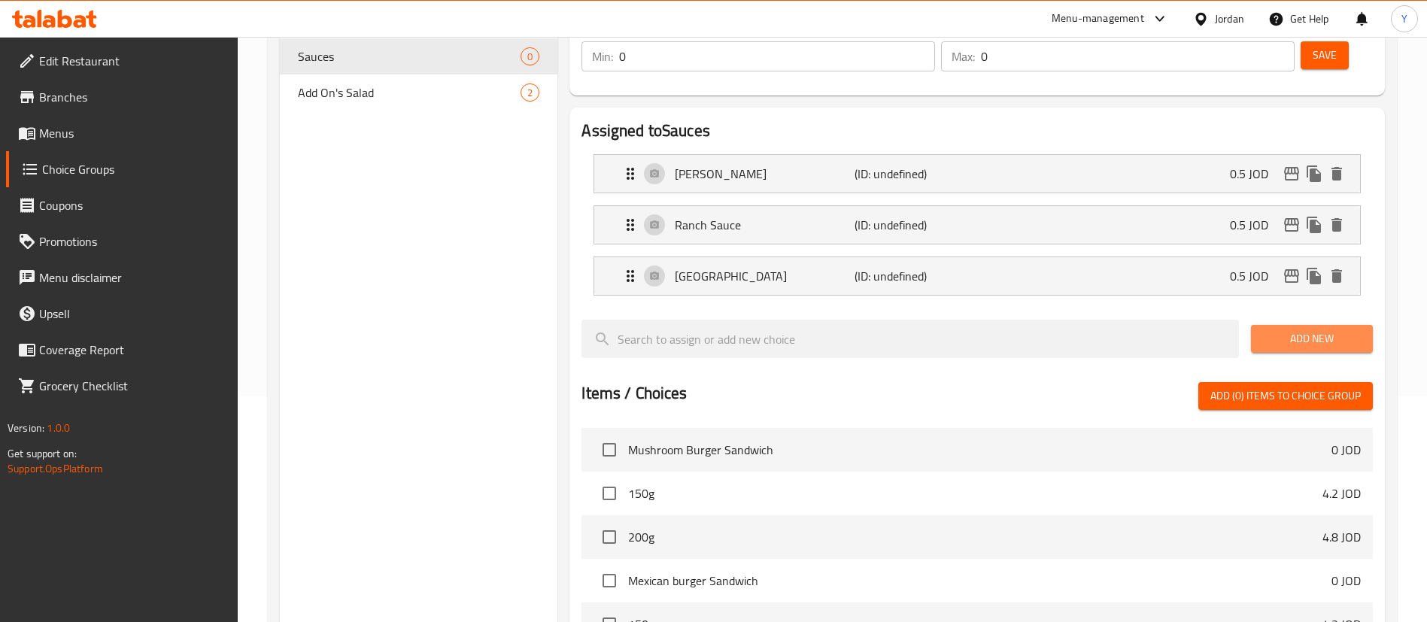
click at [1295, 330] on span "Add New" at bounding box center [1312, 339] width 98 height 19
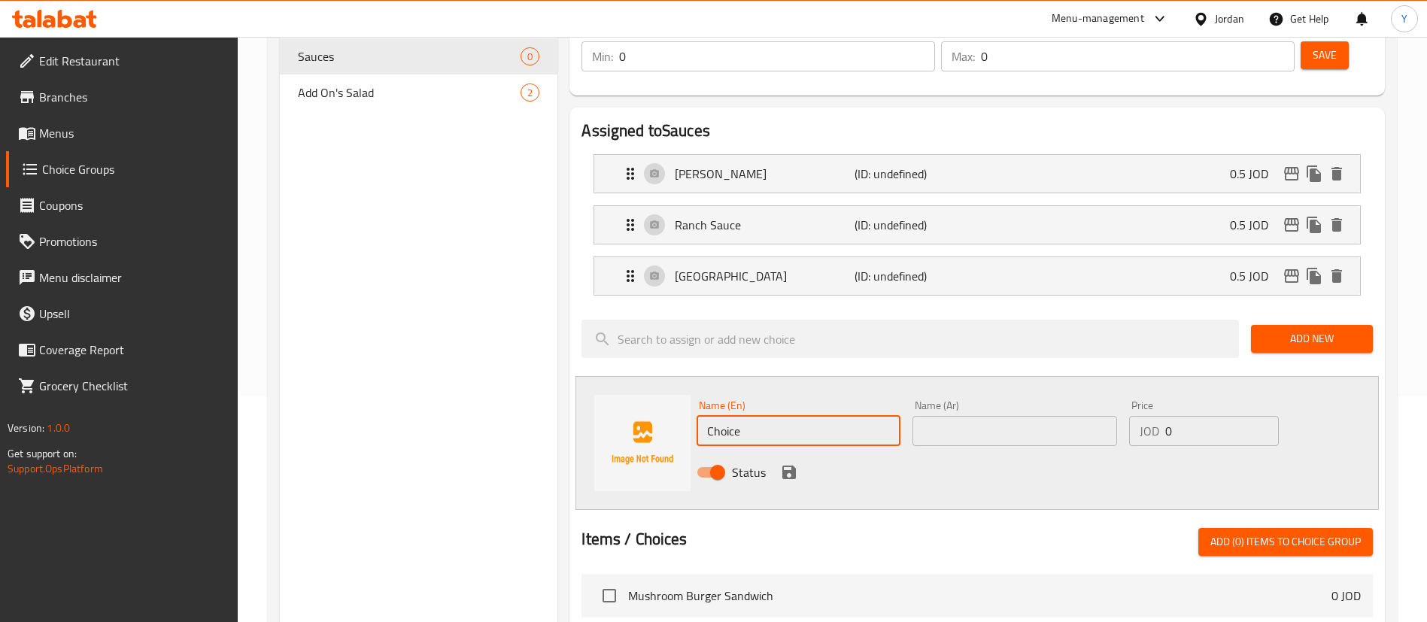
drag, startPoint x: 760, startPoint y: 392, endPoint x: 542, endPoint y: 402, distance: 218.4
click at [542, 402] on div "Choice Groups Sauces 0 Add On's Salad 2 Sauces (ID: 1759928950590) Sauces ​ الص…" at bounding box center [835, 504] width 1111 height 1119
paste input "Smoked"
type input "Smoked Sauce"
click at [932, 416] on input "text" at bounding box center [1015, 431] width 204 height 30
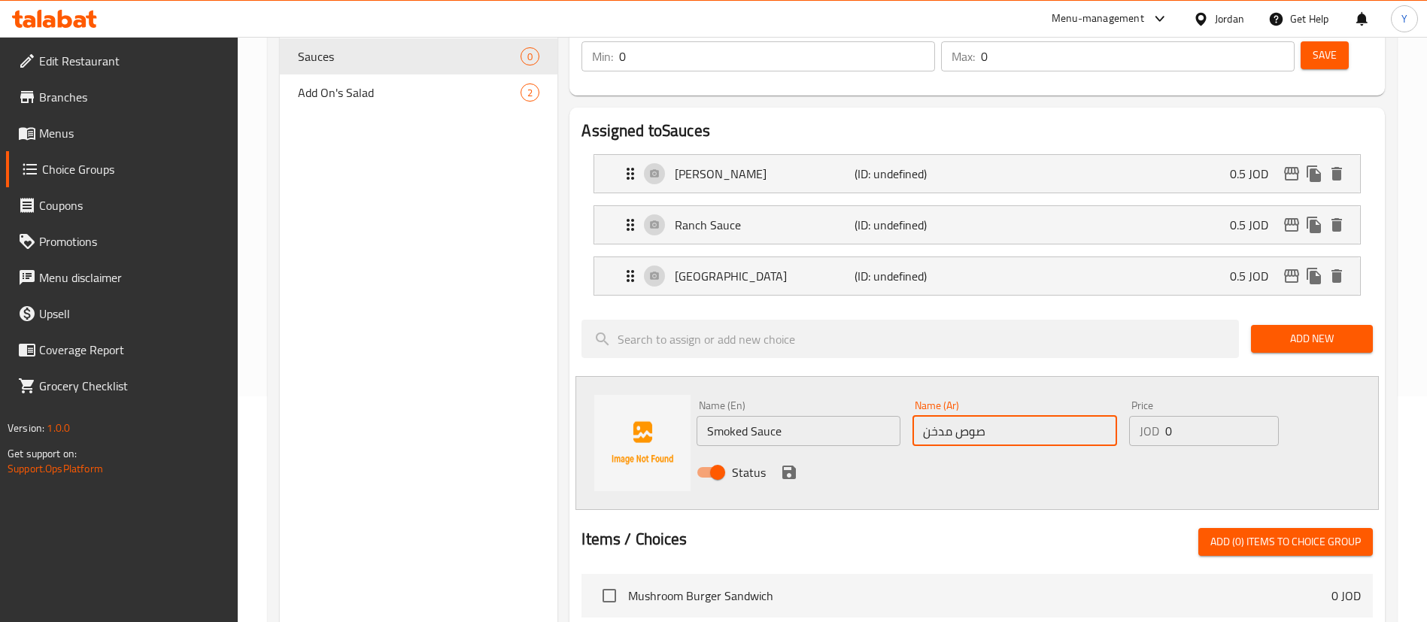
type input "صوص مدخن"
click at [1204, 416] on input "0" at bounding box center [1222, 431] width 114 height 30
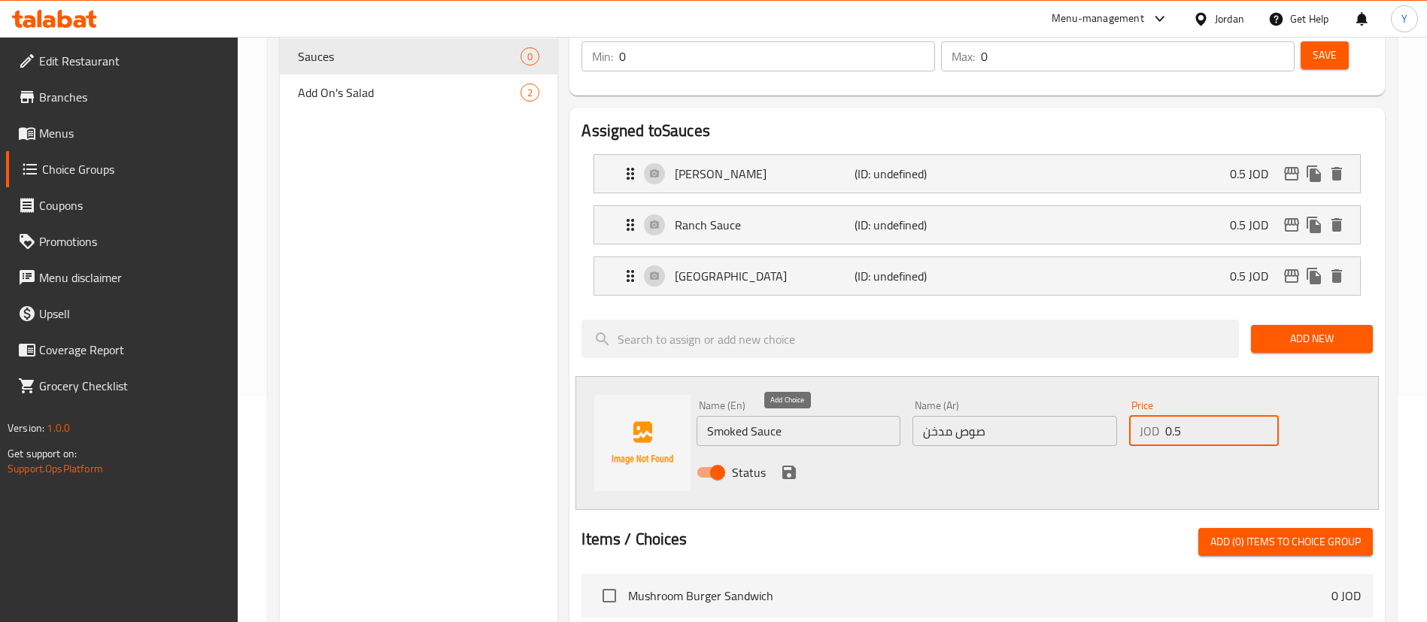
type input "0.5"
click at [800, 452] on div "Status" at bounding box center [1015, 472] width 648 height 41
click at [788, 463] on icon "save" at bounding box center [789, 472] width 18 height 18
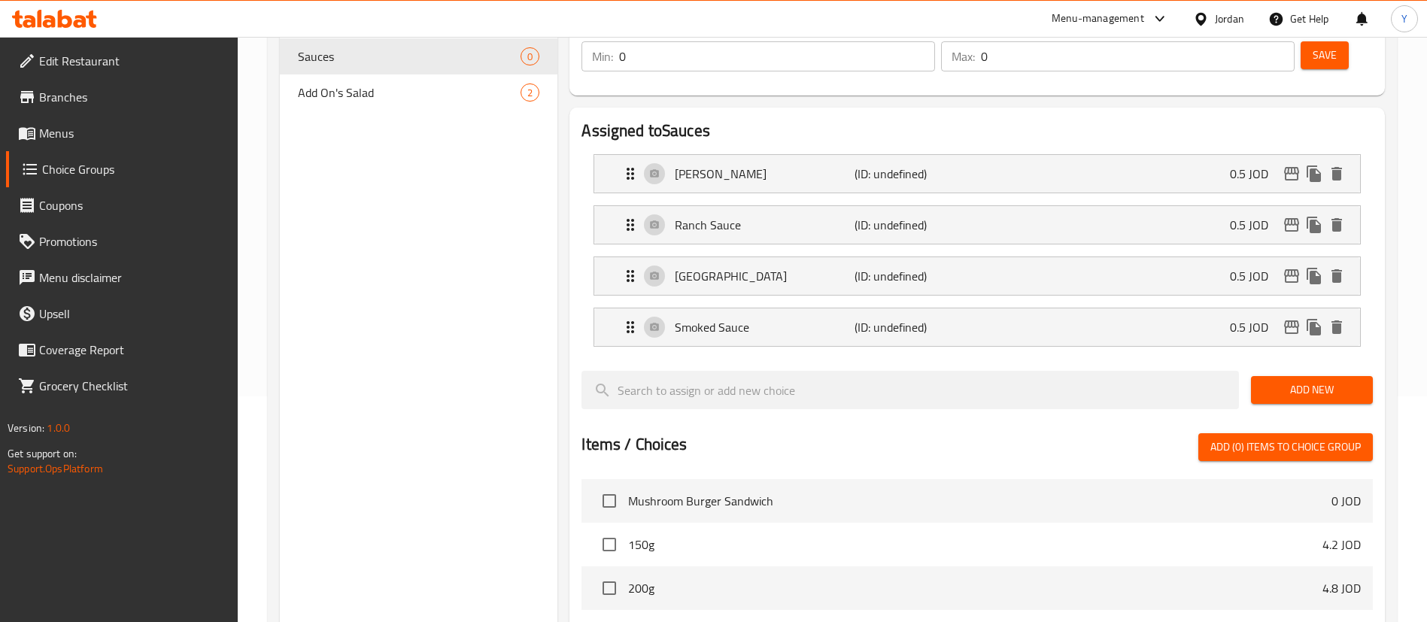
click at [1335, 381] on span "Add New" at bounding box center [1312, 390] width 98 height 19
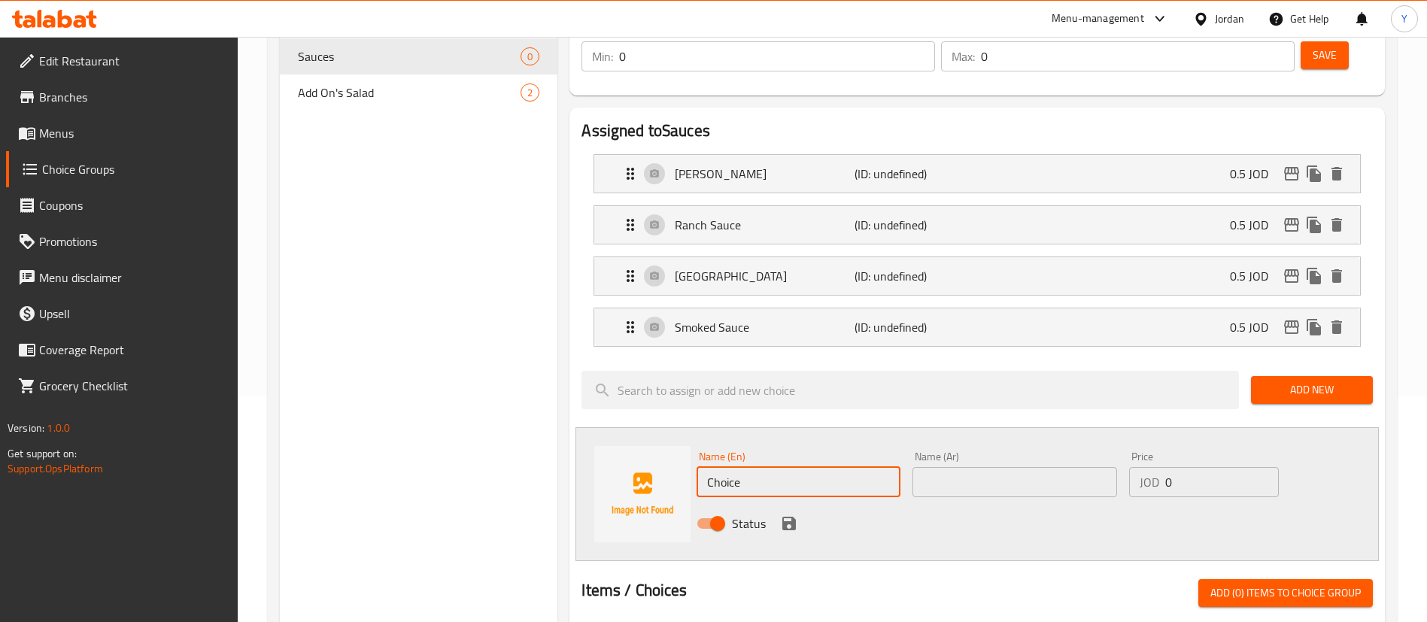
drag, startPoint x: 781, startPoint y: 436, endPoint x: 563, endPoint y: 463, distance: 219.9
click at [563, 463] on div "Sauces (ID: 1759928950590) Sauces ​ الصوصات ​ Min: 0 ​ Max: 0 ​ Save Assigned t…" at bounding box center [974, 530] width 834 height 1171
paste input "BBQ"
type input "BBQ Sauce"
click at [970, 467] on input "text" at bounding box center [1015, 482] width 204 height 30
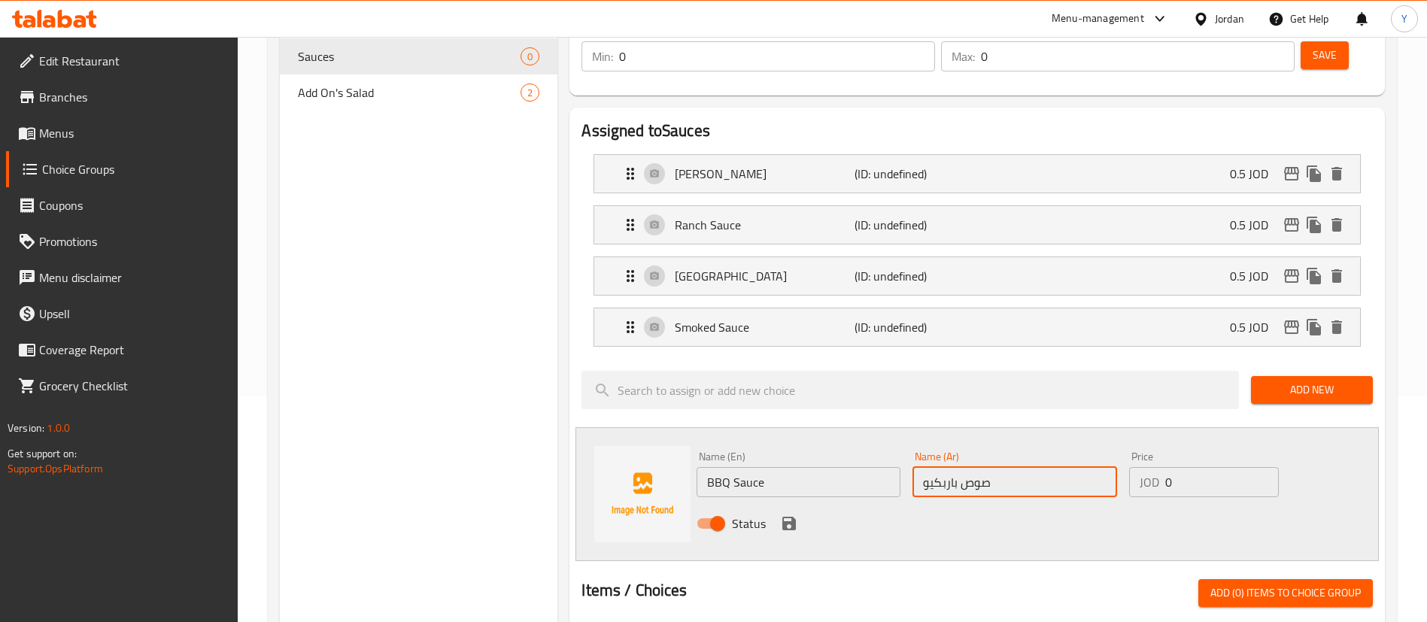
type input "صوص باربكيو"
click at [1235, 467] on input "0" at bounding box center [1222, 482] width 114 height 30
type input "0.5"
click at [790, 517] on icon "save" at bounding box center [789, 524] width 14 height 14
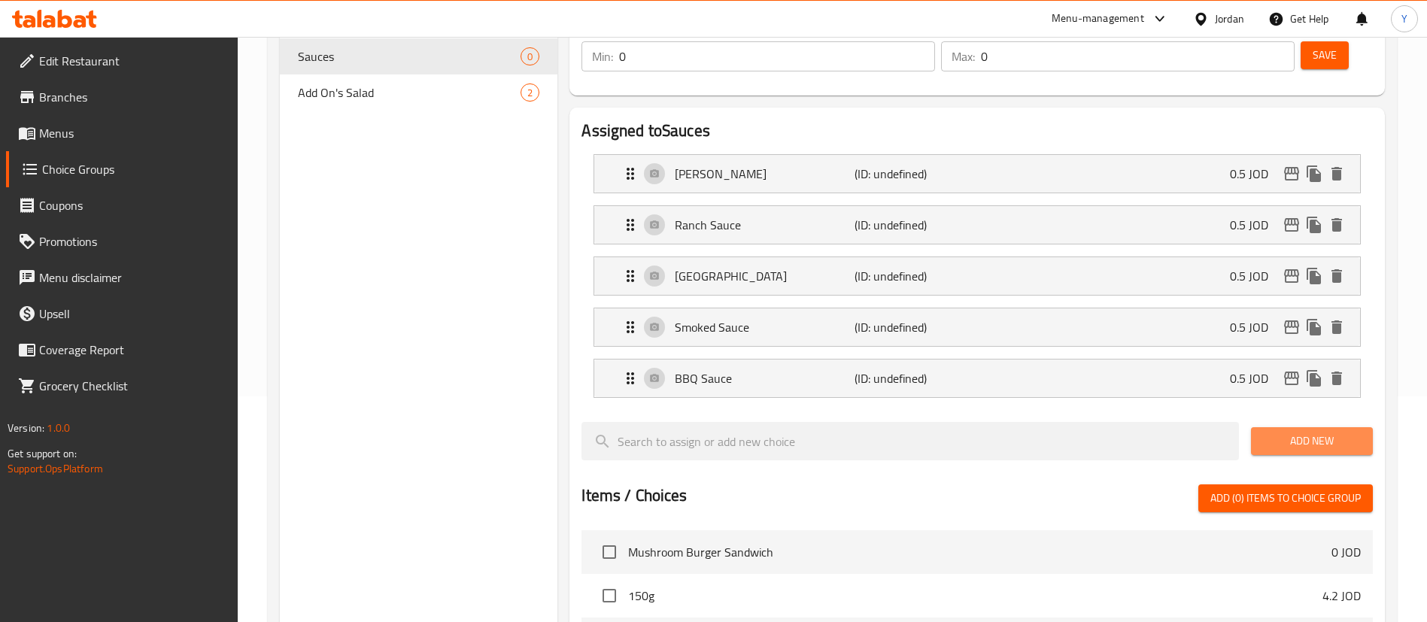
click at [1307, 432] on span "Add New" at bounding box center [1312, 441] width 98 height 19
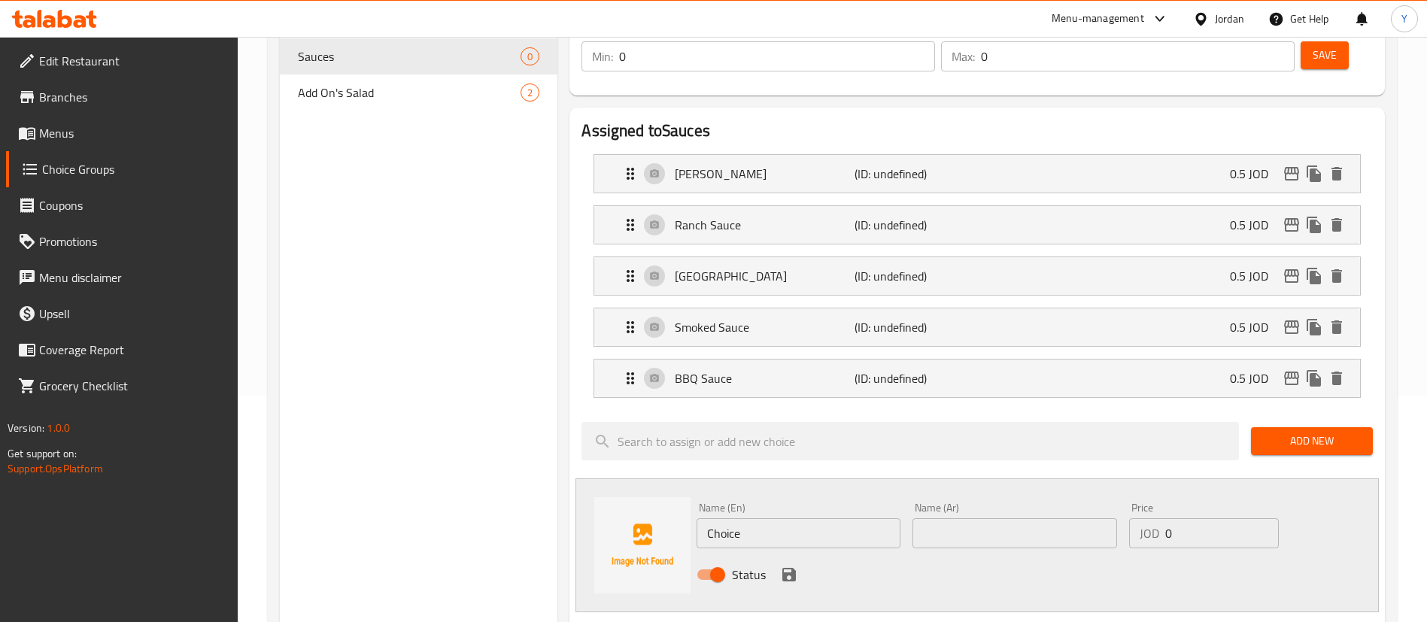
drag, startPoint x: 536, startPoint y: 507, endPoint x: 510, endPoint y: 510, distance: 25.8
click at [510, 510] on div "Choice Groups Sauces 0 Add On's Salad 2 Sauces (ID: 1759928950590) Sauces ​ الص…" at bounding box center [835, 556] width 1111 height 1222
paste input "Dynamit"
click at [763, 518] on input "Dynamite sauce" at bounding box center [799, 533] width 204 height 30
type input "Dynamite Sauce"
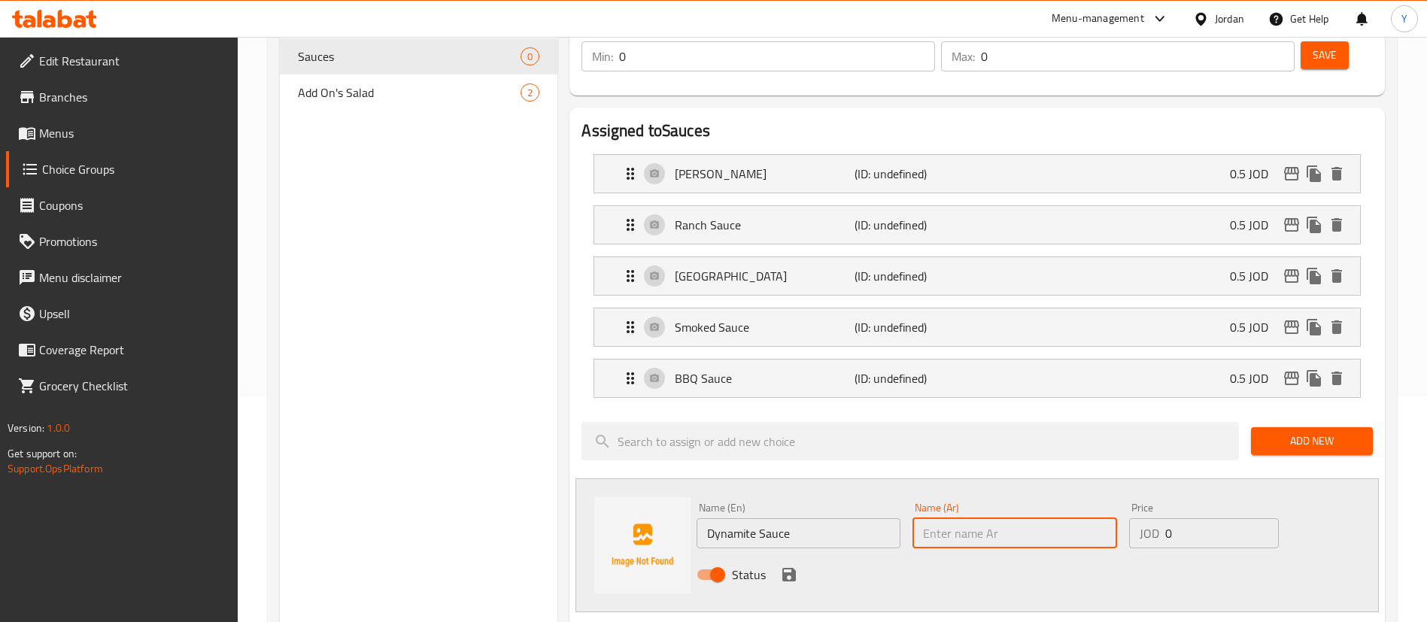
click at [933, 518] on input "text" at bounding box center [1015, 533] width 204 height 30
type input "صوص الداينمايت"
click at [1207, 518] on input "0" at bounding box center [1222, 533] width 114 height 30
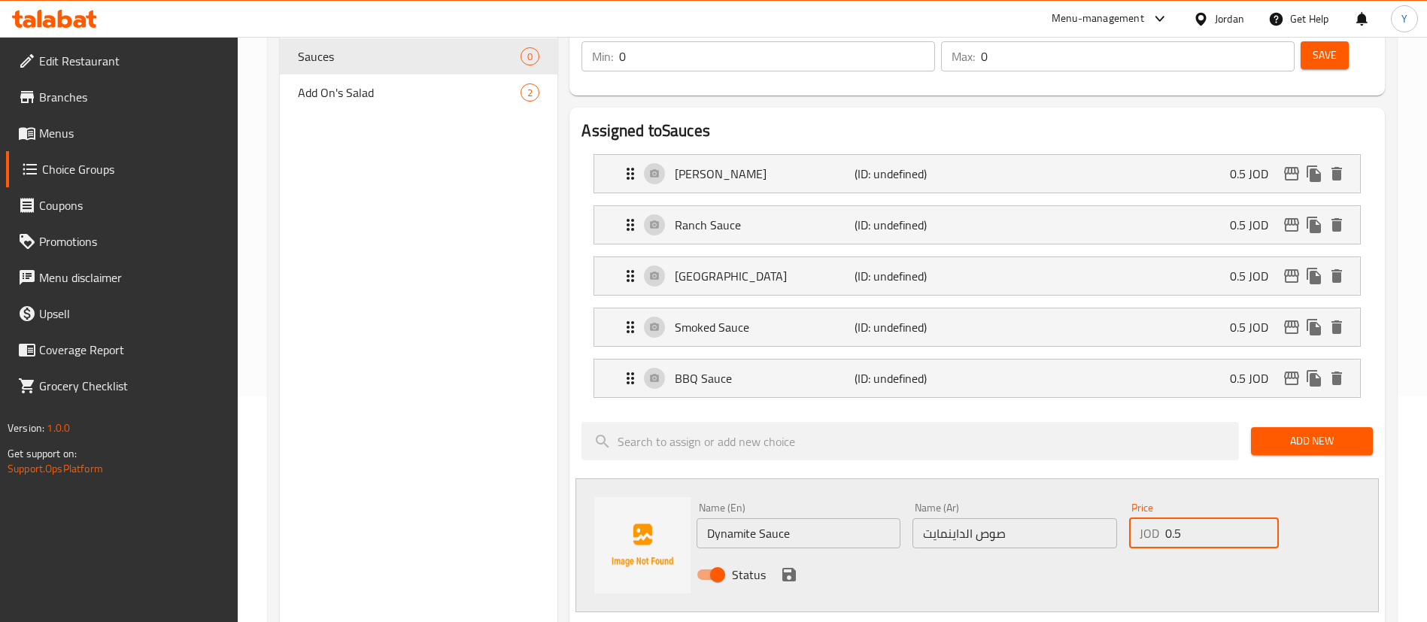
type input "0.5"
click at [788, 568] on icon "save" at bounding box center [789, 575] width 14 height 14
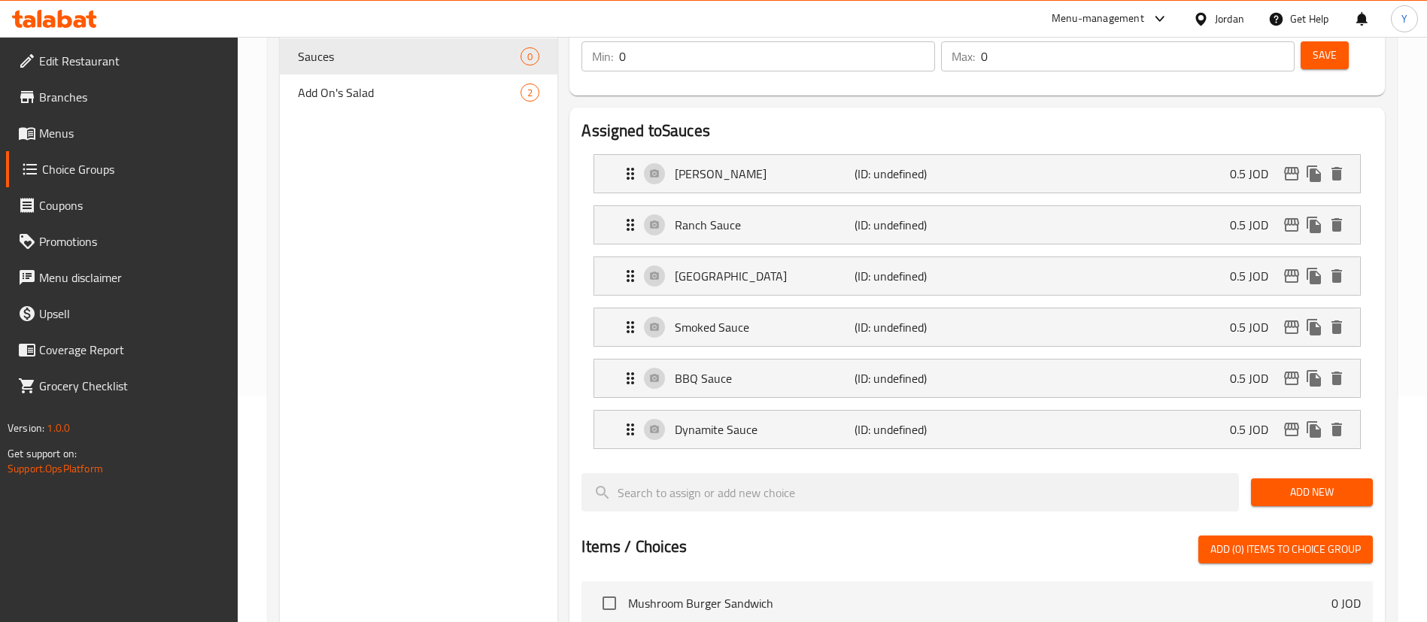
click at [1286, 478] on button "Add New" at bounding box center [1312, 492] width 122 height 28
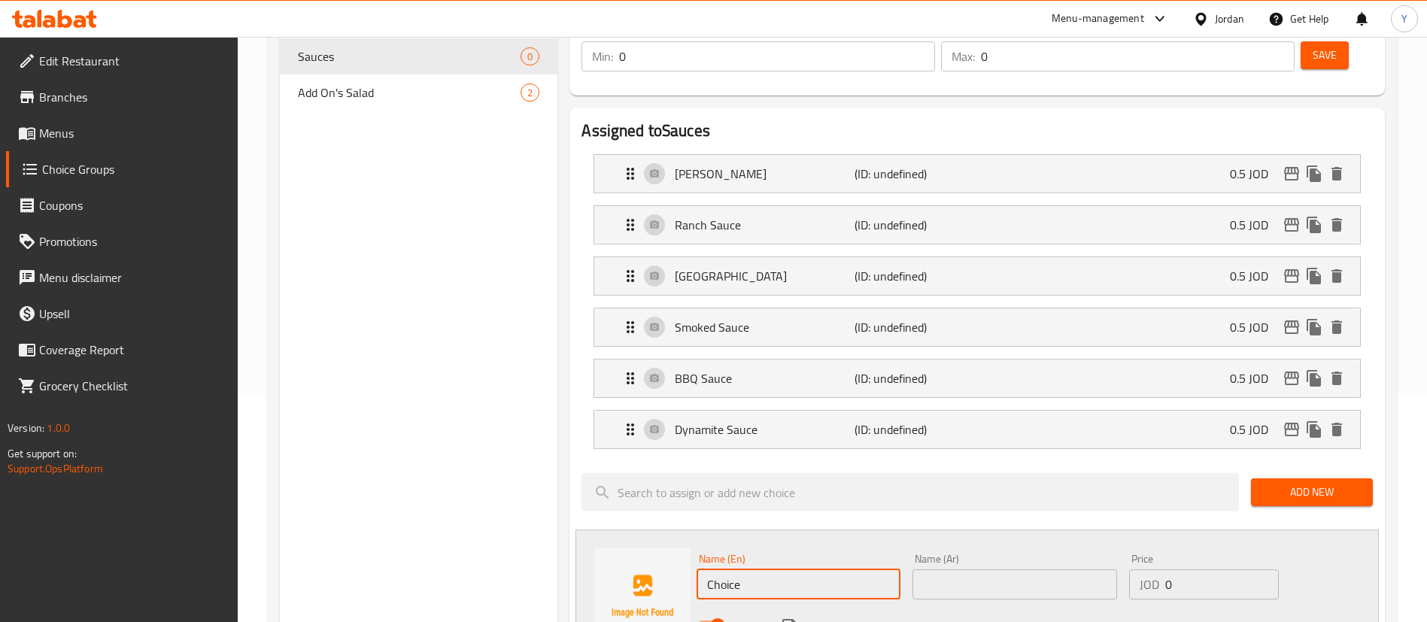
drag, startPoint x: 773, startPoint y: 536, endPoint x: 536, endPoint y: 548, distance: 237.3
click at [536, 548] on div "Choice Groups Sauces 0 Add On's Salad 2 Sauces (ID: 1759928950590) Sauces ​ الص…" at bounding box center [835, 581] width 1111 height 1273
paste input "Honey mustard"
type input "Honey mustard"
click at [967, 570] on input "text" at bounding box center [1015, 585] width 204 height 30
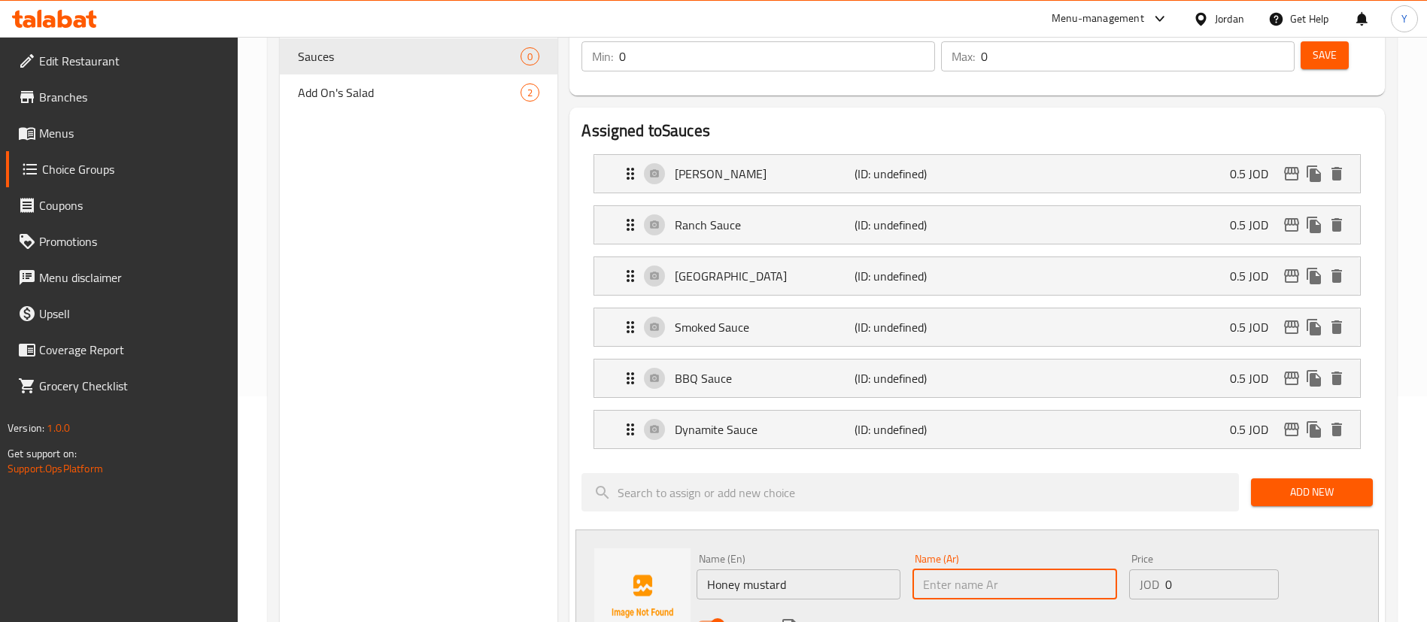
type input "ه"
type input "هني ماسترد"
click at [858, 570] on input "Honey mustard" at bounding box center [799, 585] width 204 height 30
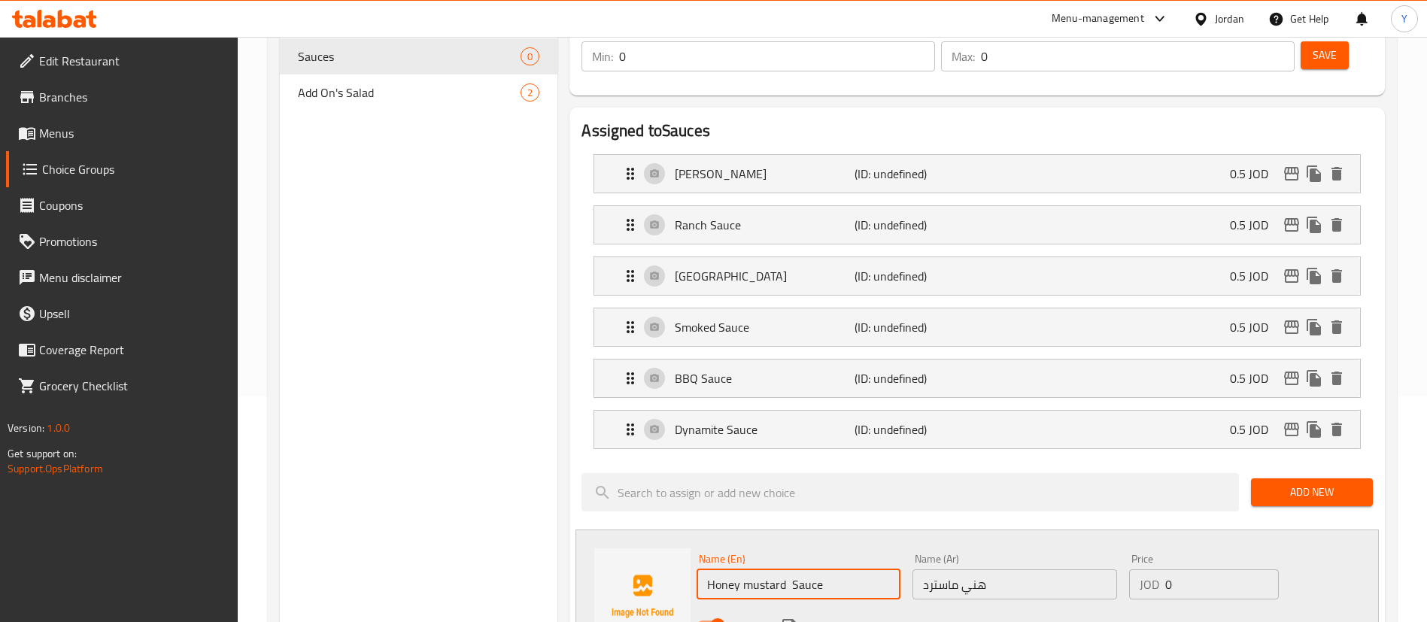
click at [792, 570] on input "Honey mustard Sauce" at bounding box center [799, 585] width 204 height 30
type input "Honey mustard Sauce"
click at [1034, 570] on input "هني ماسترد" at bounding box center [1015, 585] width 204 height 30
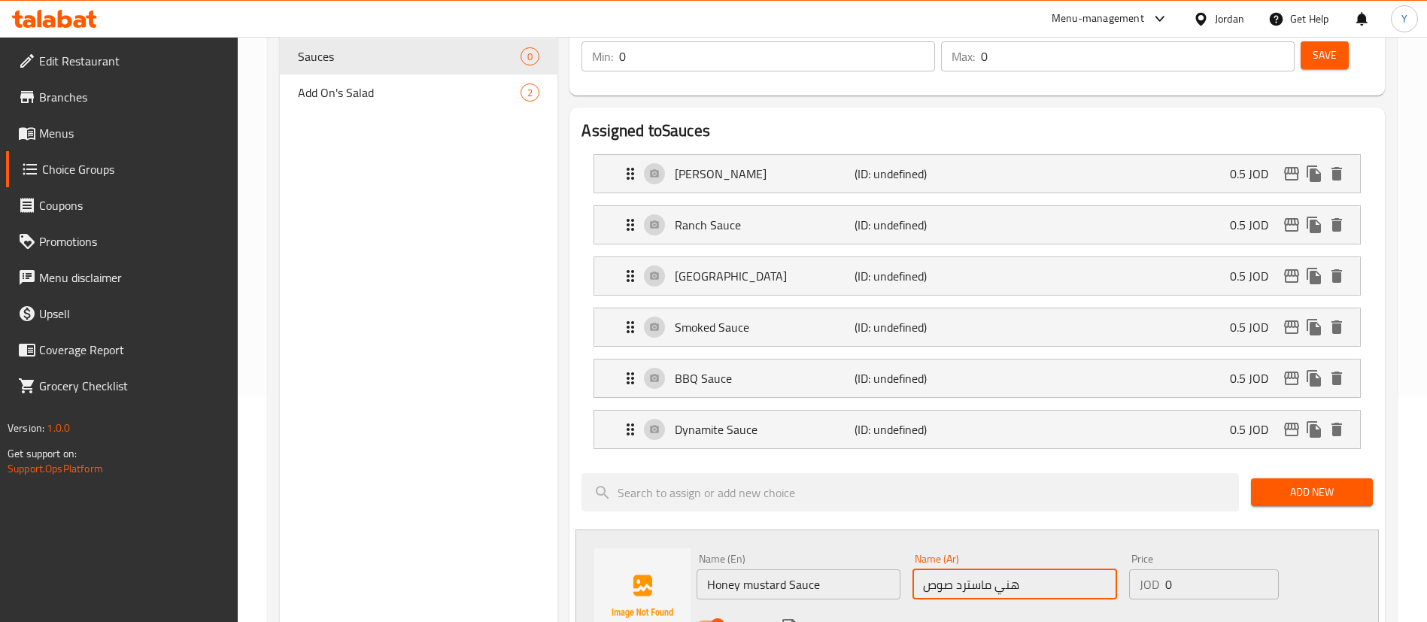
type input "هني ماسترد صوص"
click at [1223, 570] on input "0" at bounding box center [1222, 585] width 114 height 30
type input "0.5"
click at [794, 619] on icon "save" at bounding box center [789, 626] width 14 height 14
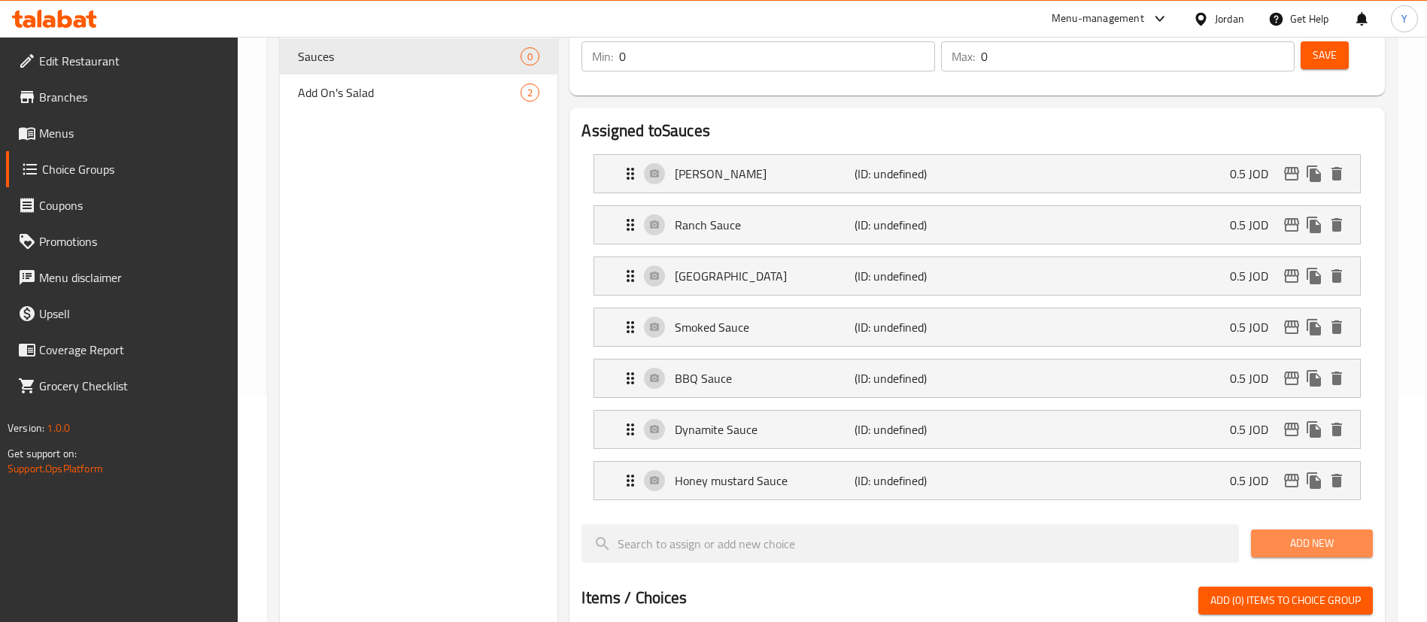
click at [1329, 534] on span "Add New" at bounding box center [1312, 543] width 98 height 19
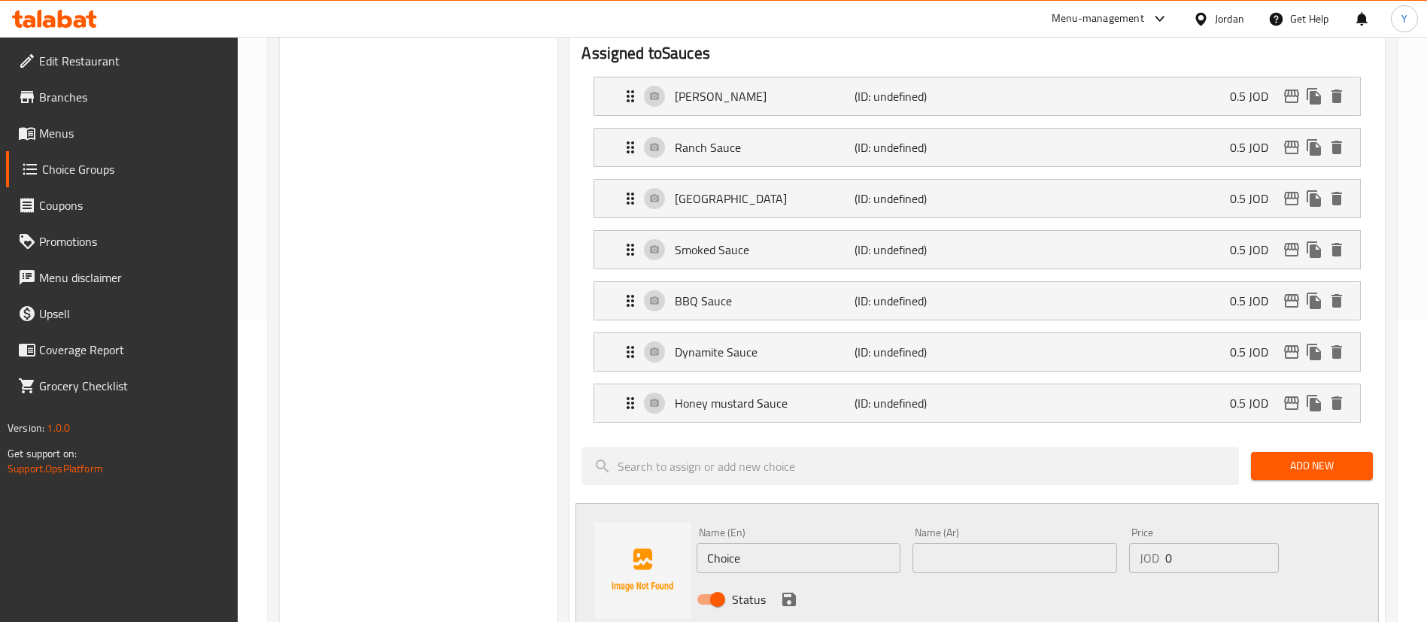
scroll to position [339, 0]
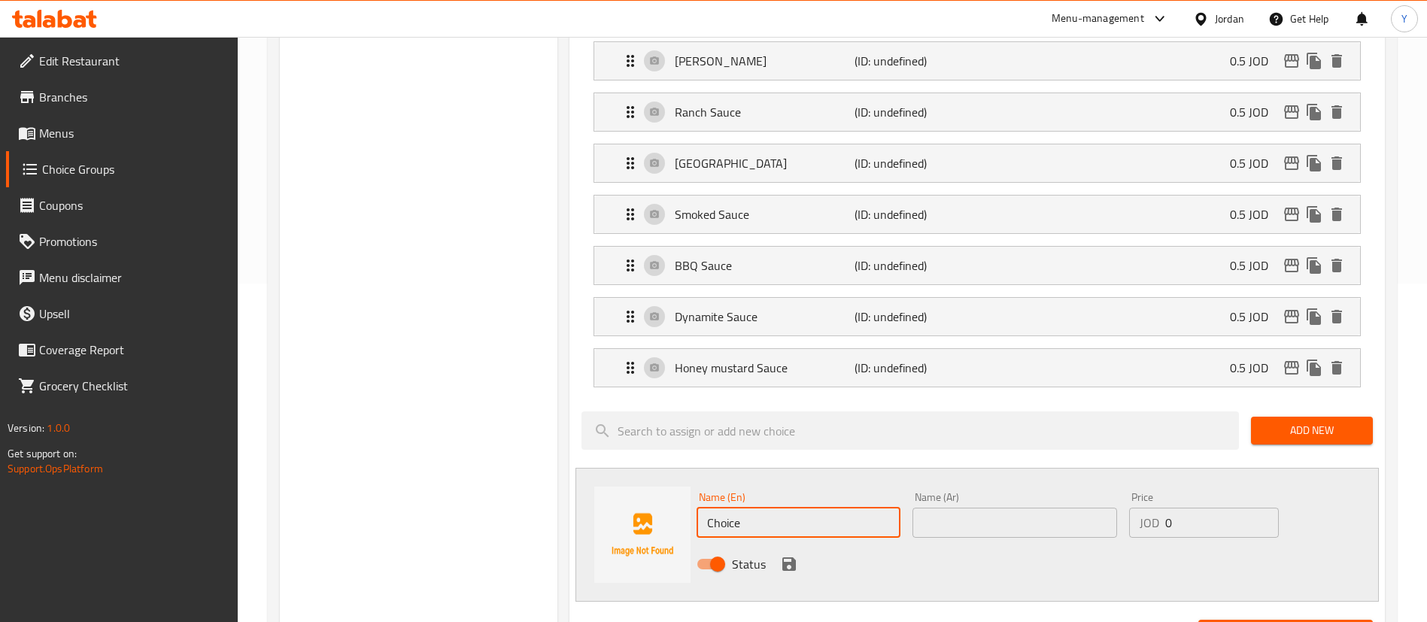
drag, startPoint x: 762, startPoint y: 484, endPoint x: 575, endPoint y: 486, distance: 187.3
click at [575, 486] on div "Assigned to Sauces Cesar Sauce (ID: undefined) 0.5 JOD Name (En) Cesar Sauce Na…" at bounding box center [978, 520] width 816 height 1050
paste input "Time sau"
type input "Time sauce"
click at [998, 508] on input "text" at bounding box center [1015, 523] width 204 height 30
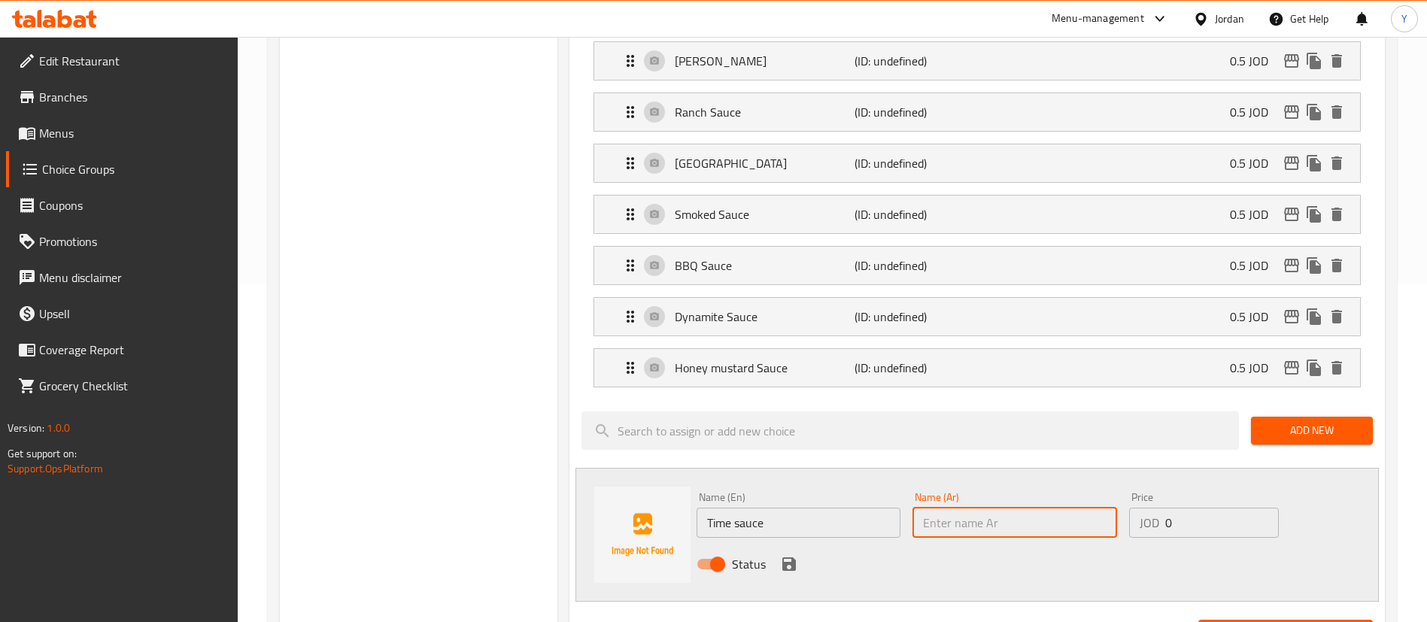
type input "j"
type input "تايم صوص"
click at [1191, 508] on input "0" at bounding box center [1222, 523] width 114 height 30
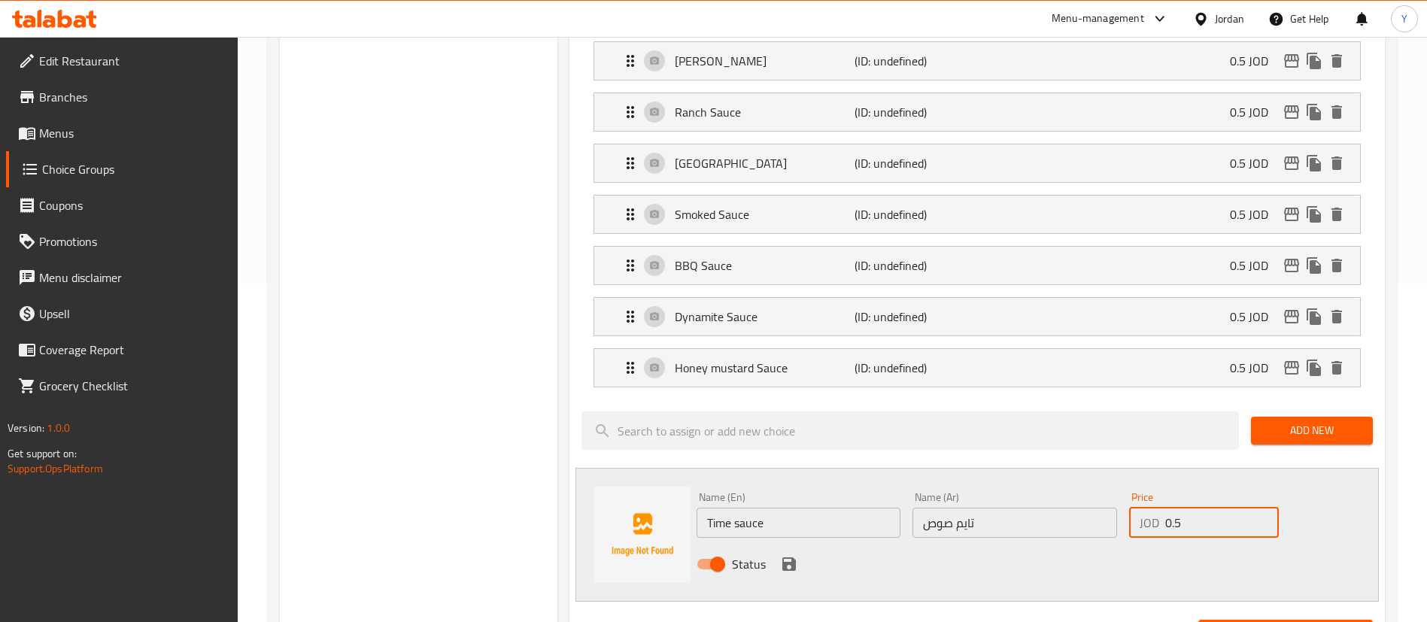
type input "0.5"
click at [792, 557] on icon "save" at bounding box center [789, 564] width 14 height 14
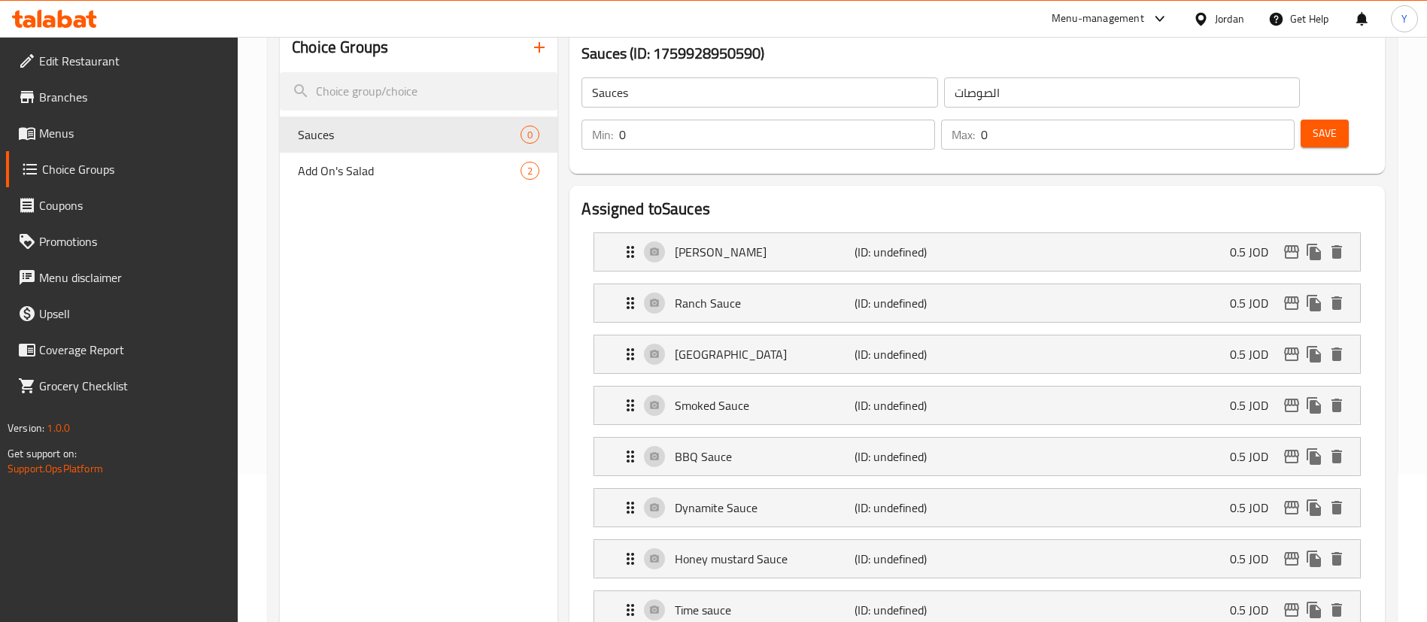
scroll to position [113, 0]
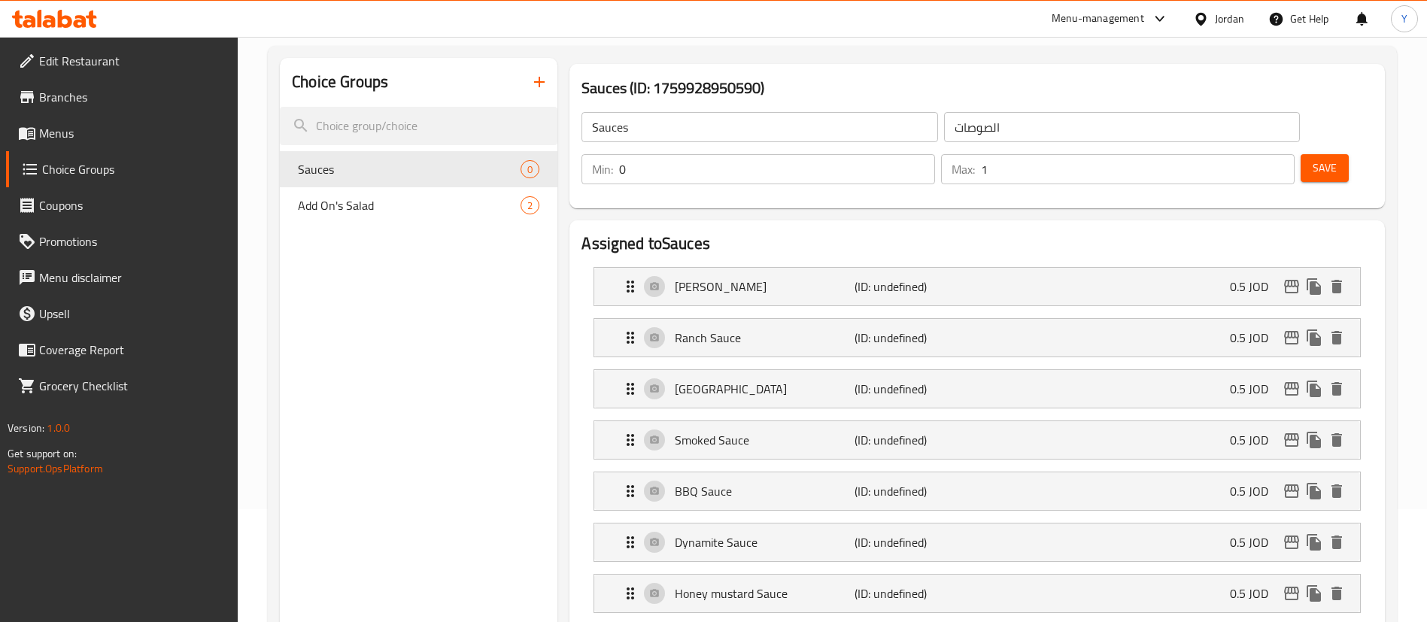
click at [1253, 154] on input "1" at bounding box center [1138, 169] width 314 height 30
click at [1253, 154] on input "2" at bounding box center [1138, 169] width 314 height 30
click at [1254, 154] on input "3" at bounding box center [1138, 169] width 314 height 30
click at [1256, 154] on input "4" at bounding box center [1138, 169] width 314 height 30
click at [1256, 154] on input "5" at bounding box center [1138, 169] width 314 height 30
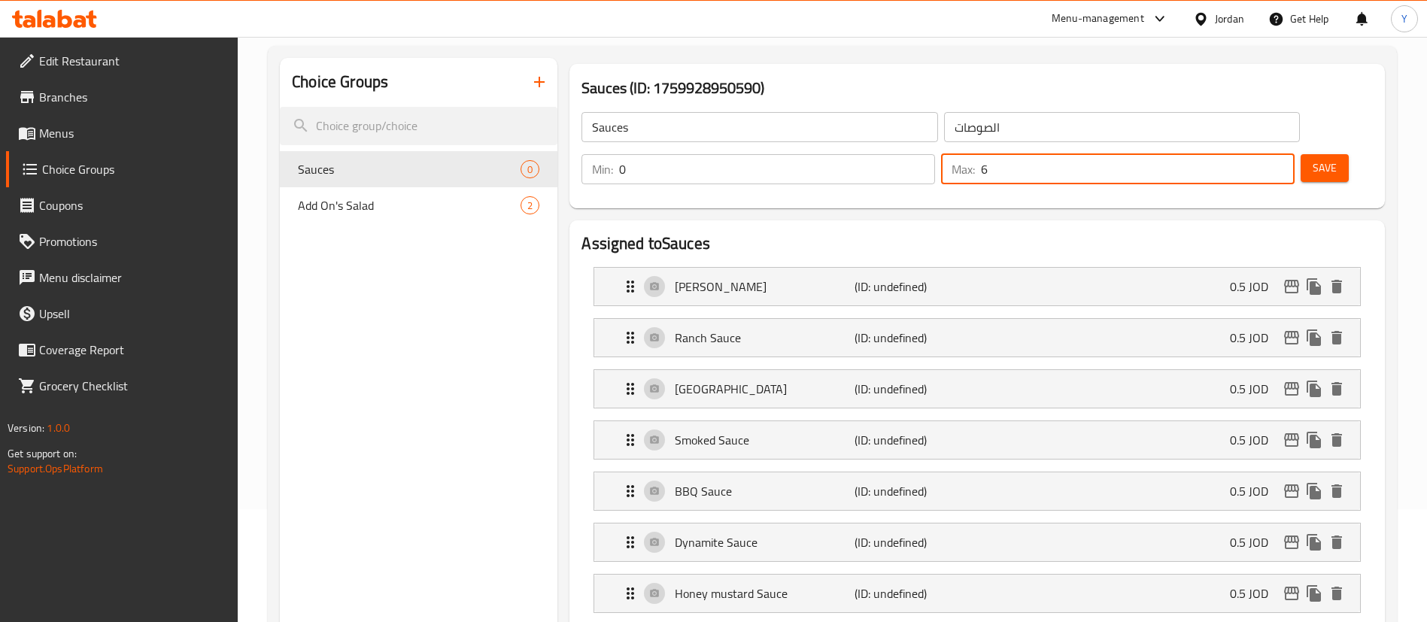
click at [1256, 154] on input "6" at bounding box center [1138, 169] width 314 height 30
click at [1256, 154] on input "7" at bounding box center [1138, 169] width 314 height 30
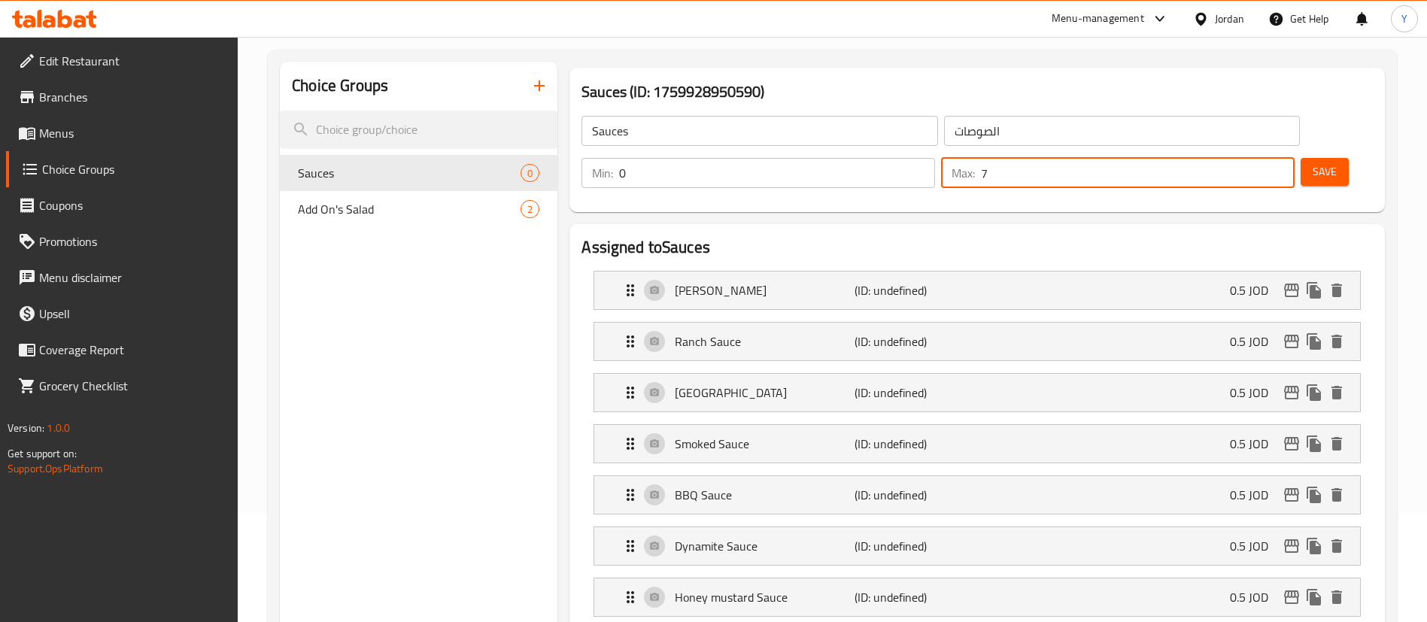
scroll to position [0, 0]
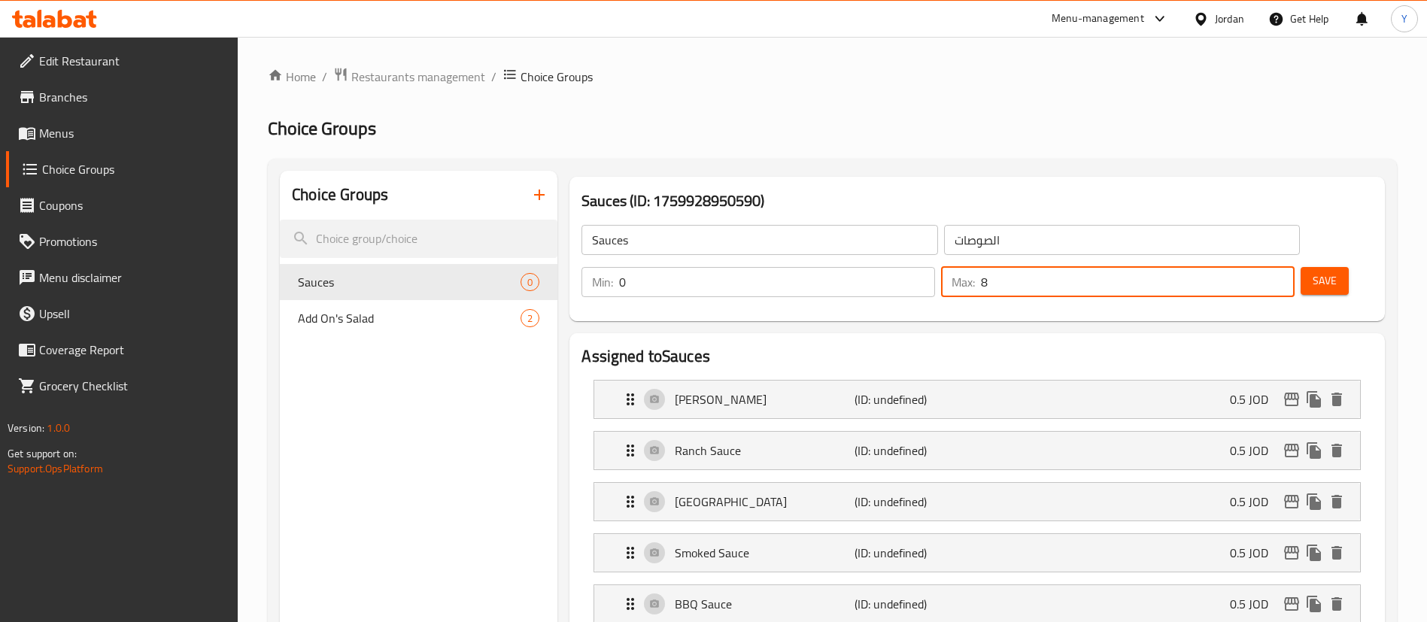
type input "8"
click at [1256, 267] on input "8" at bounding box center [1138, 282] width 314 height 30
click at [1313, 272] on span "Save" at bounding box center [1325, 281] width 24 height 19
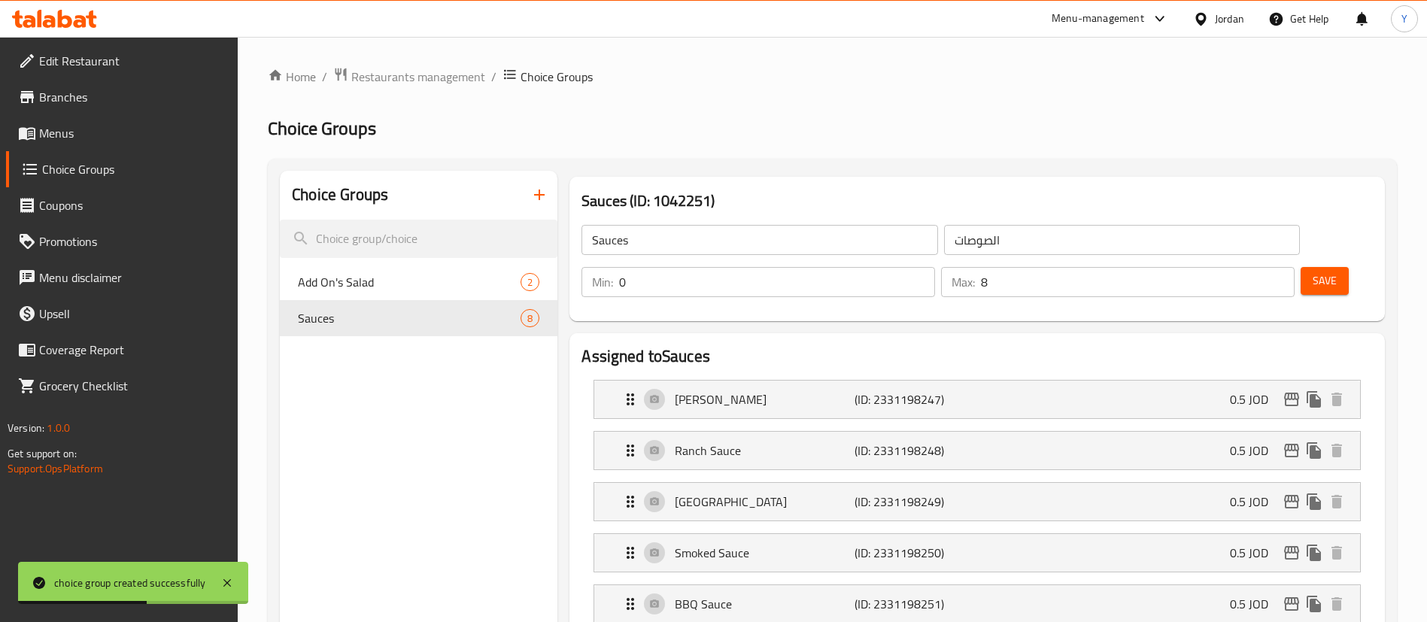
click at [59, 132] on span "Menus" at bounding box center [132, 133] width 187 height 18
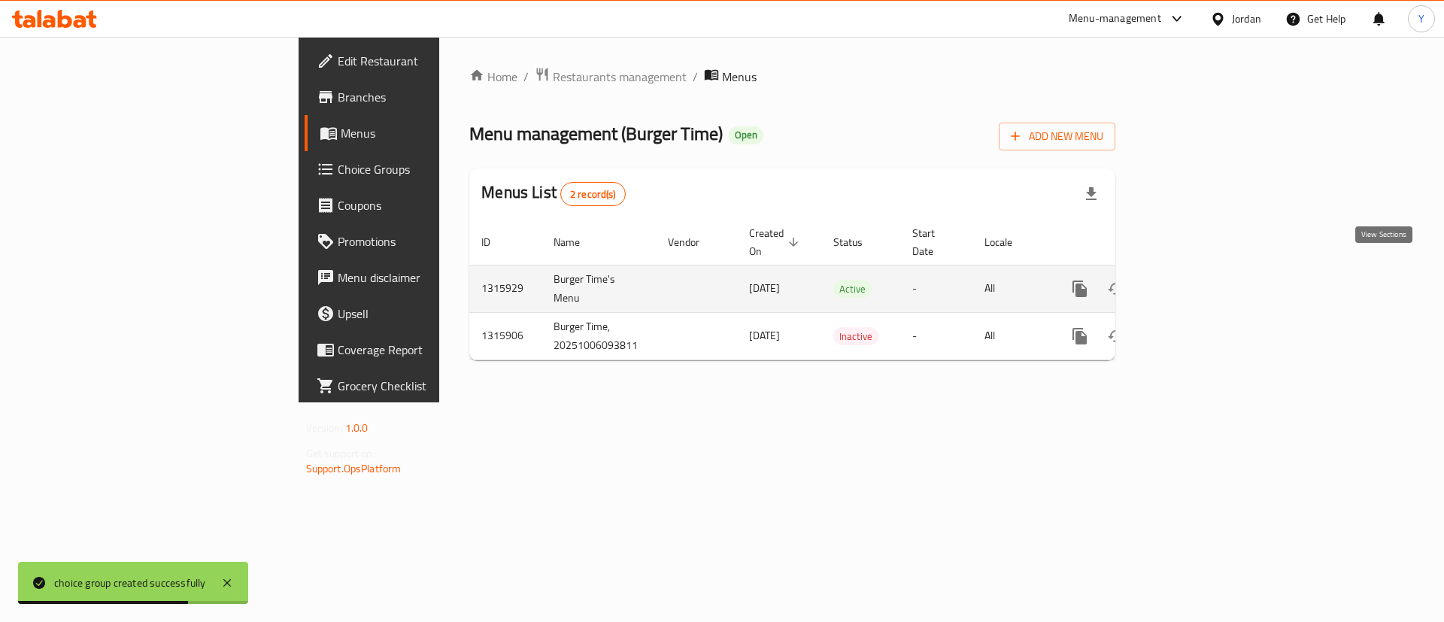
click at [1207, 271] on link "enhanced table" at bounding box center [1189, 289] width 36 height 36
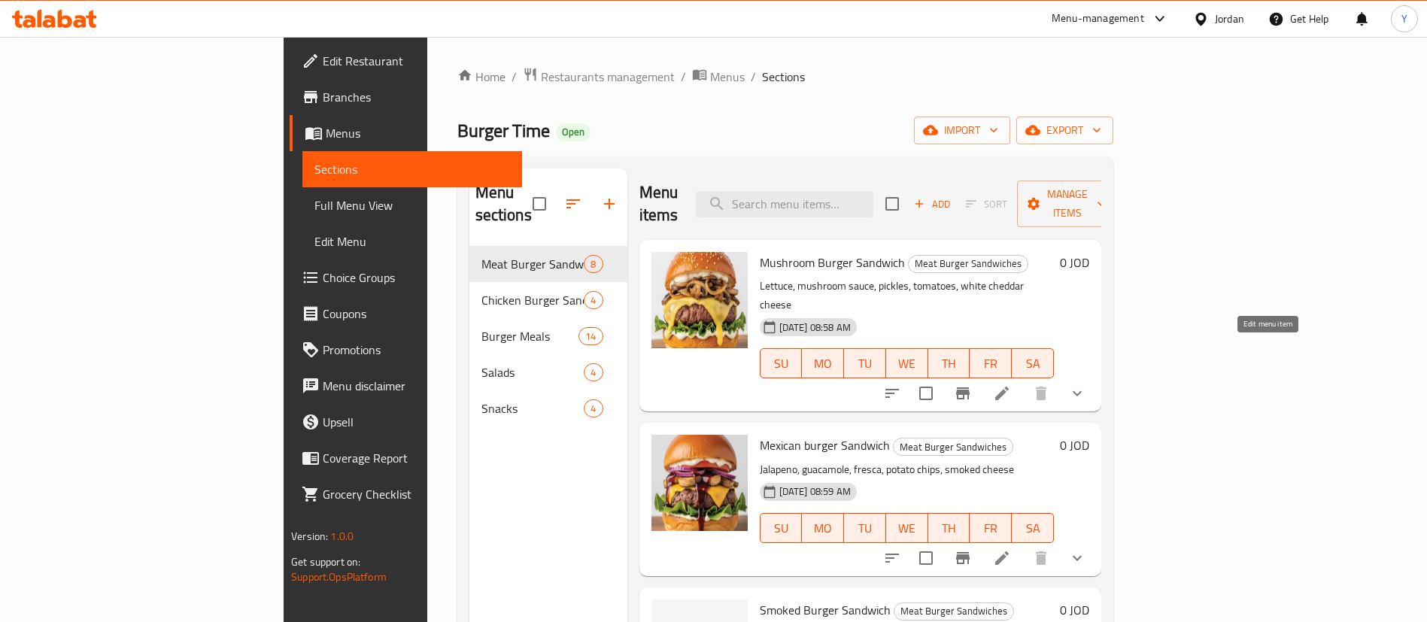
click at [1011, 384] on icon at bounding box center [1002, 393] width 18 height 18
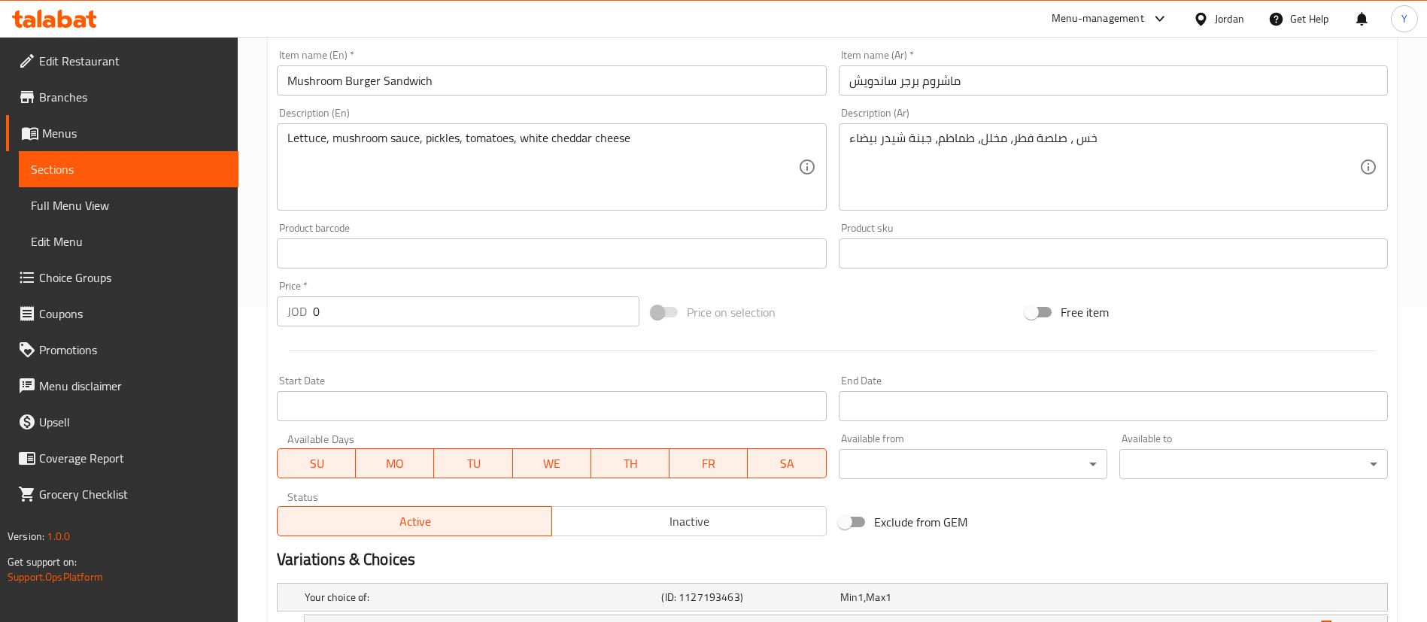
scroll to position [486, 0]
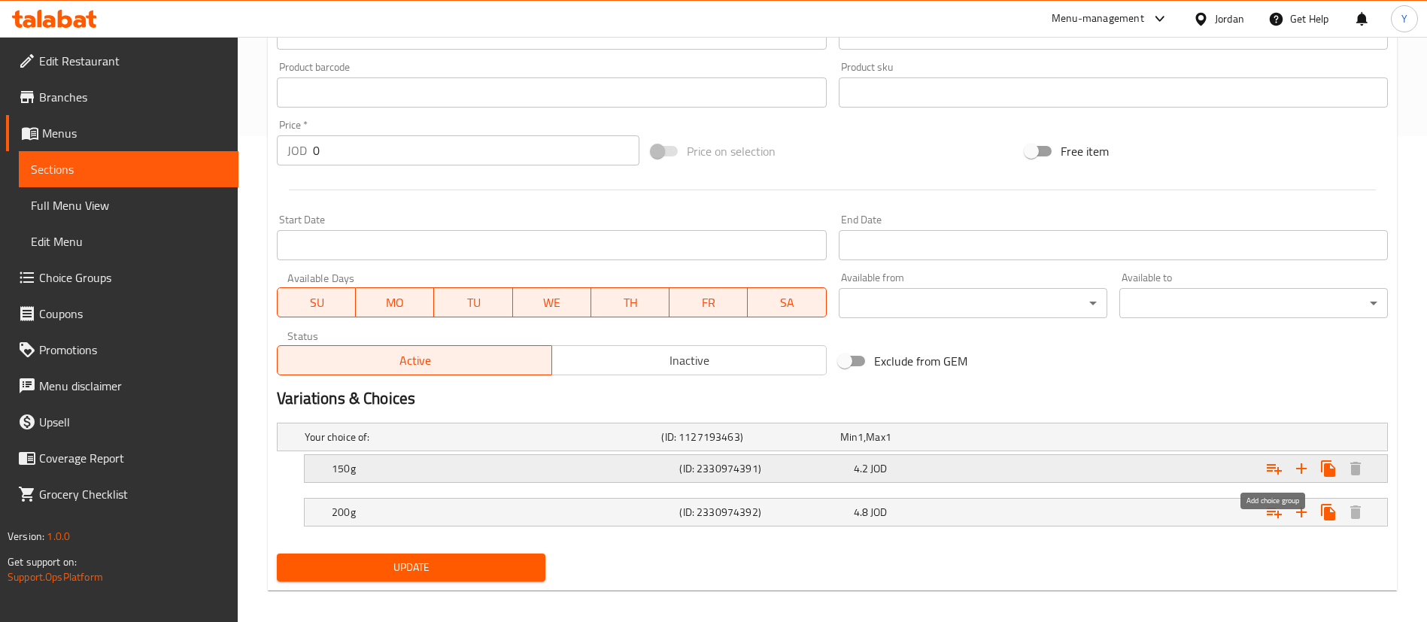
click at [1278, 468] on icon "Expand" at bounding box center [1274, 469] width 15 height 11
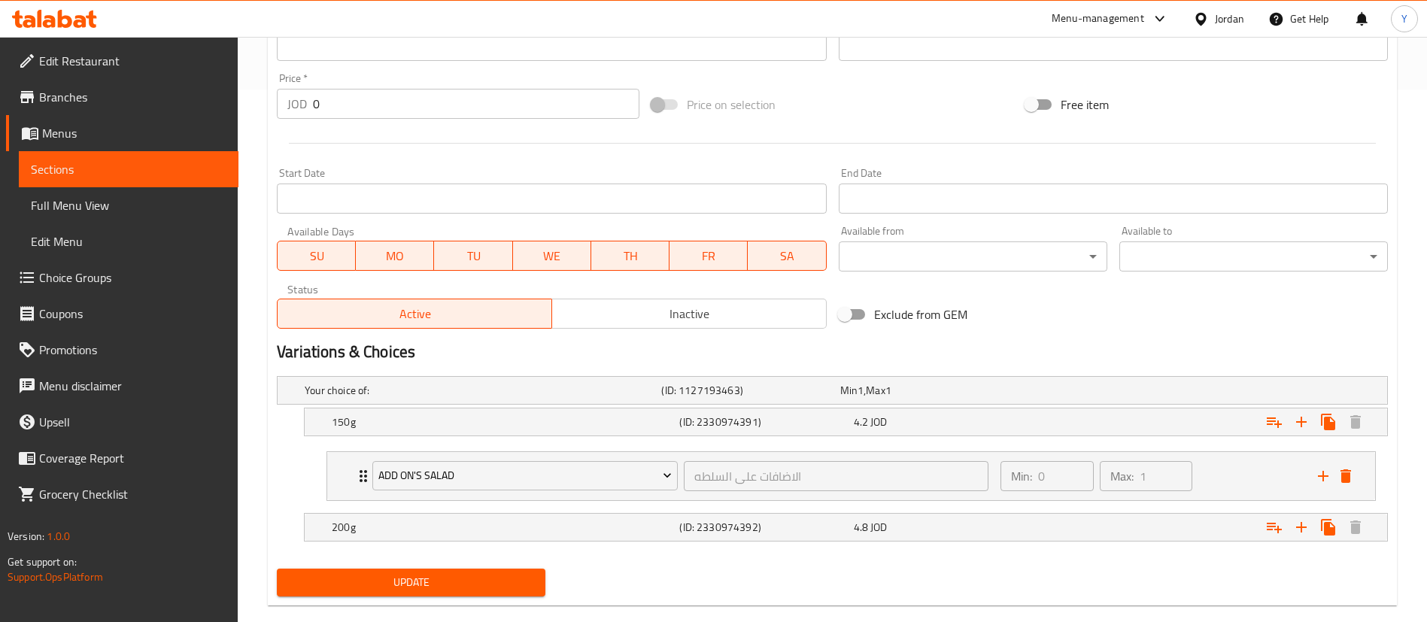
scroll to position [558, 0]
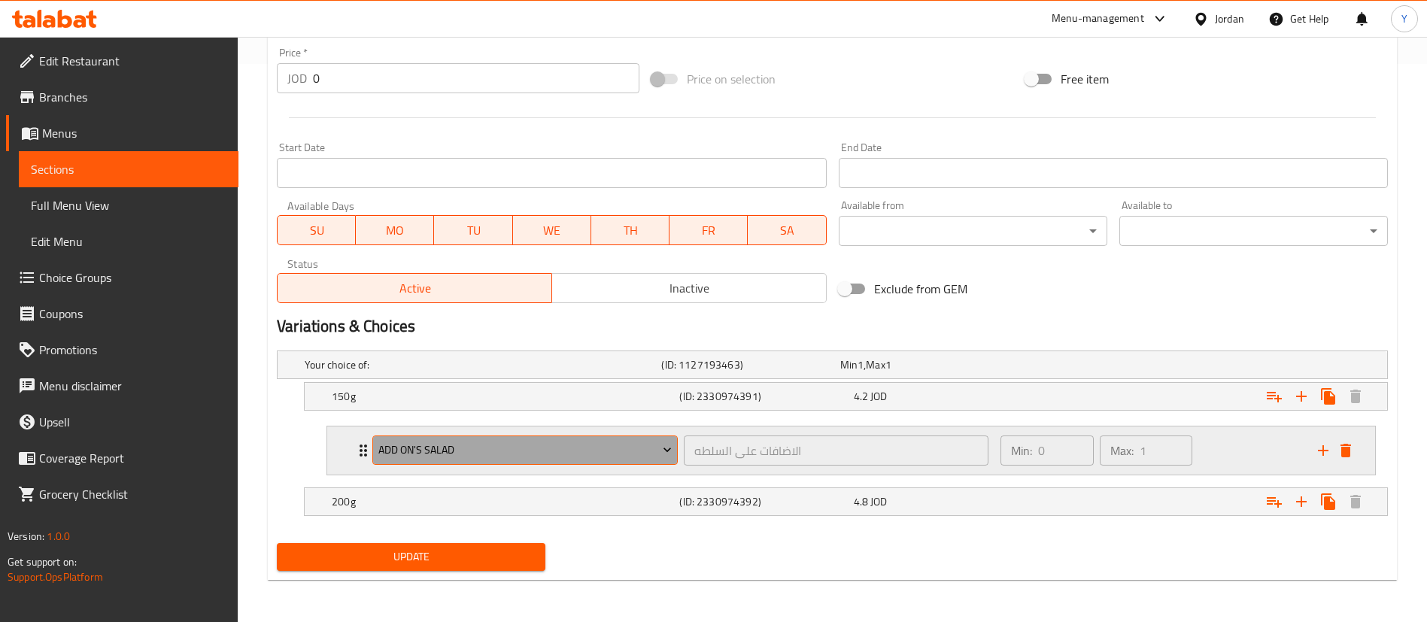
click at [460, 460] on button "Add On's Salad" at bounding box center [524, 451] width 305 height 30
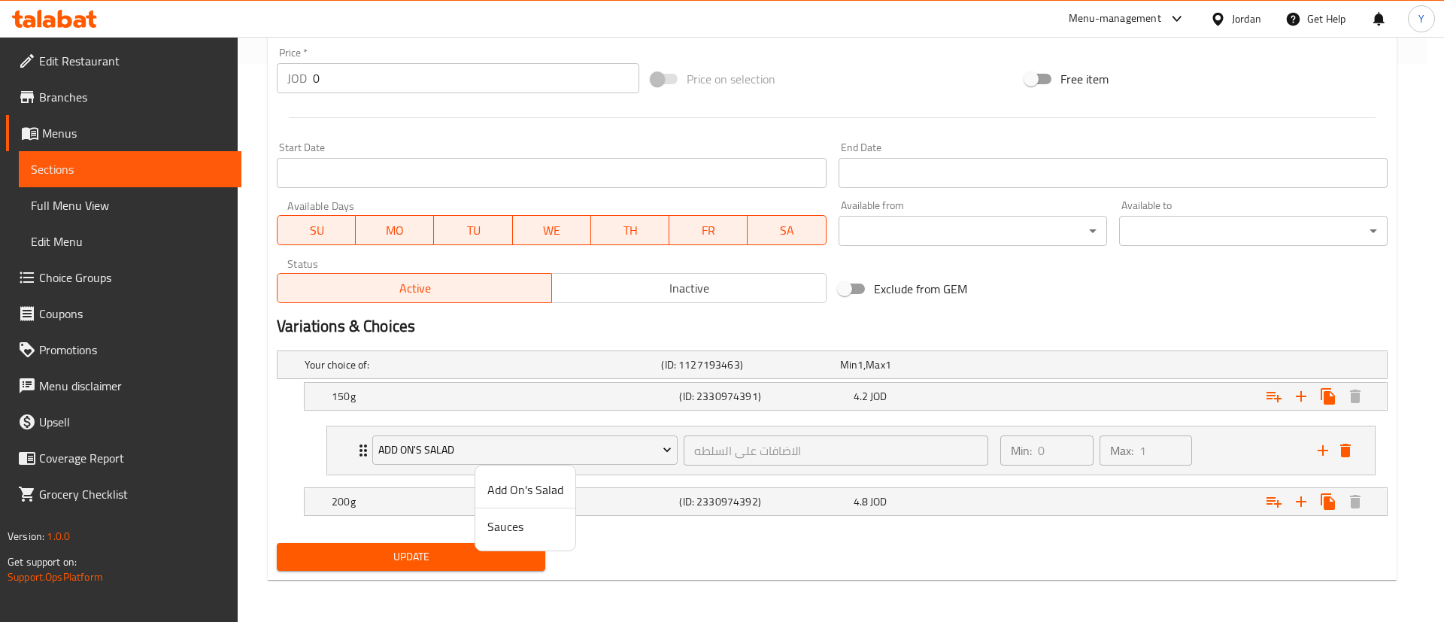
click at [517, 535] on span "Sauces" at bounding box center [526, 527] width 76 height 18
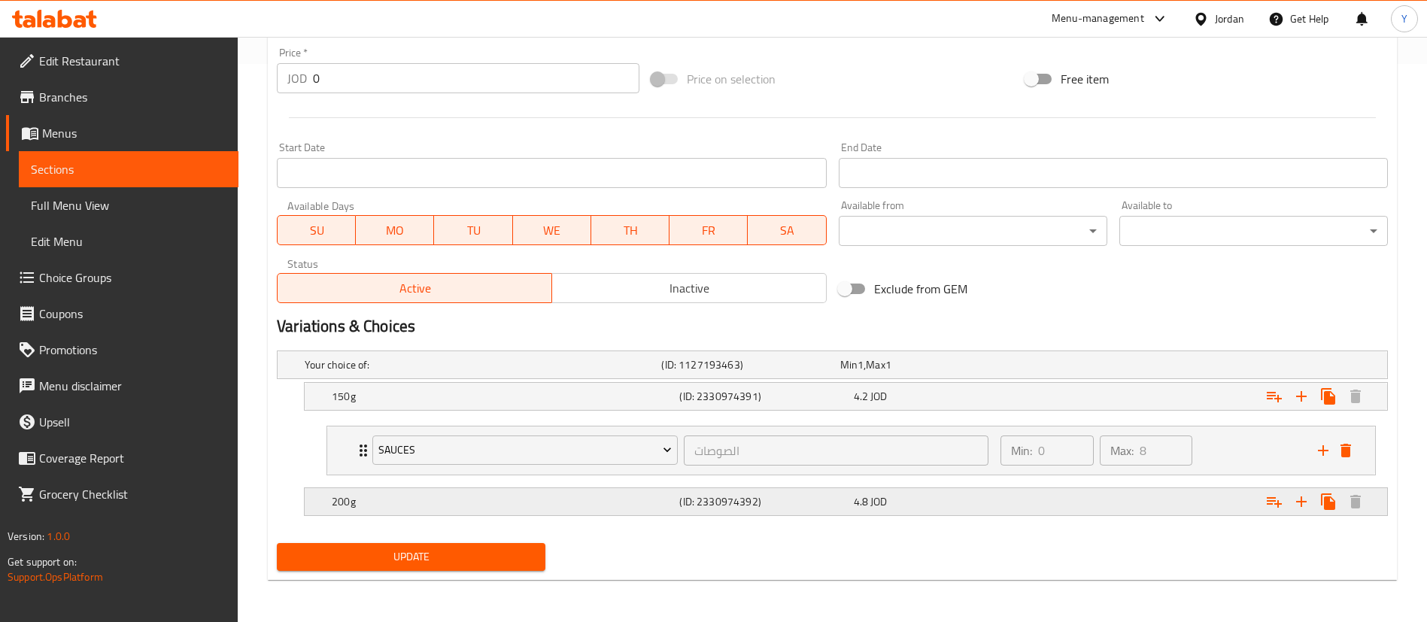
click at [1272, 503] on icon "Expand" at bounding box center [1274, 502] width 18 height 18
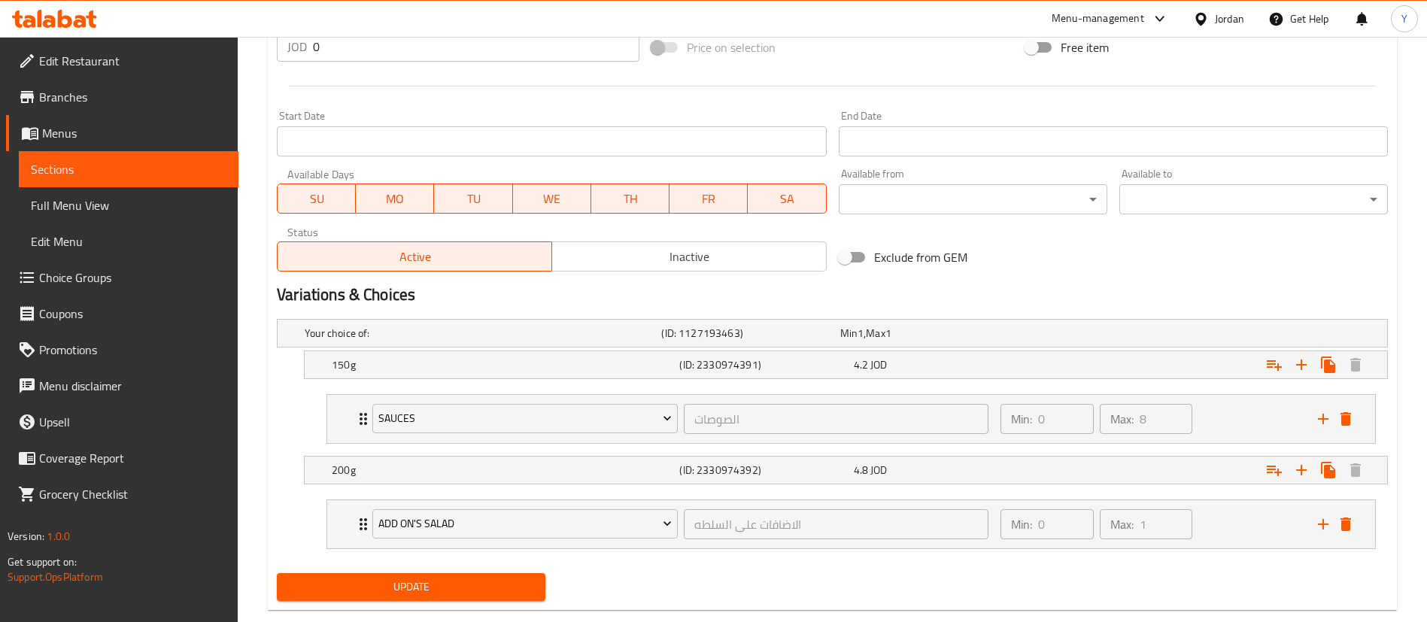
scroll to position [620, 0]
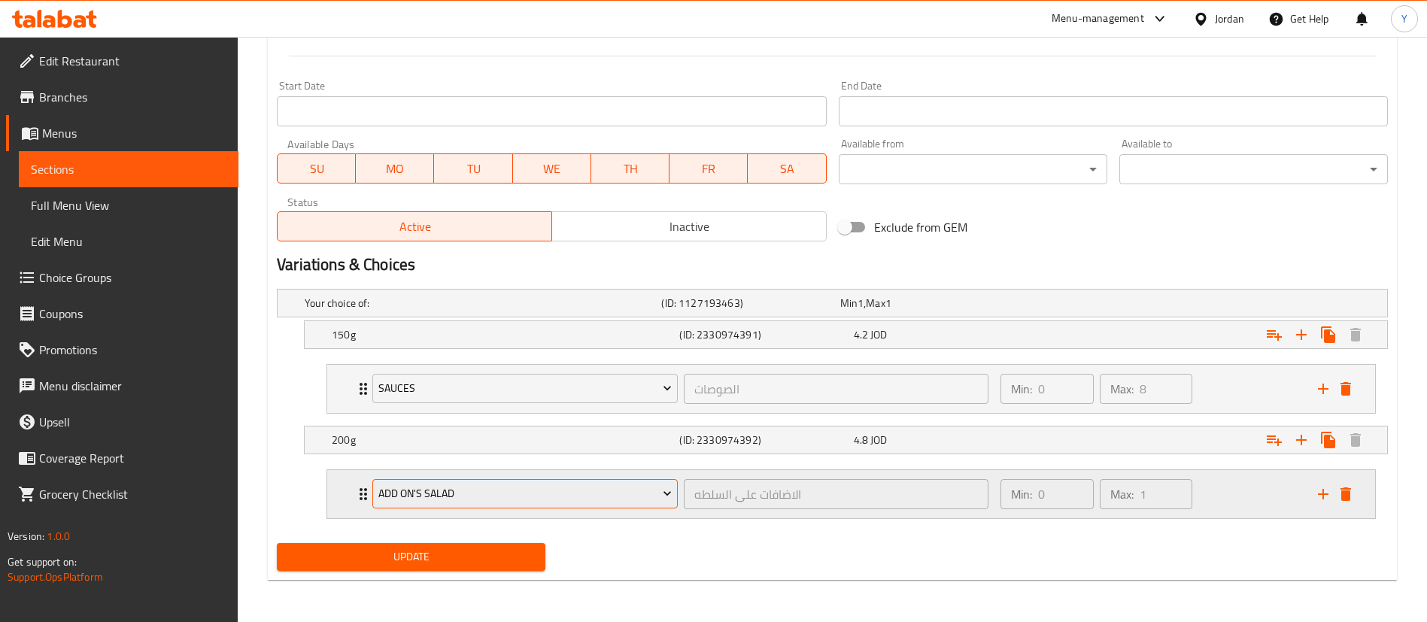
click at [444, 499] on span "Add On's Salad" at bounding box center [525, 493] width 294 height 19
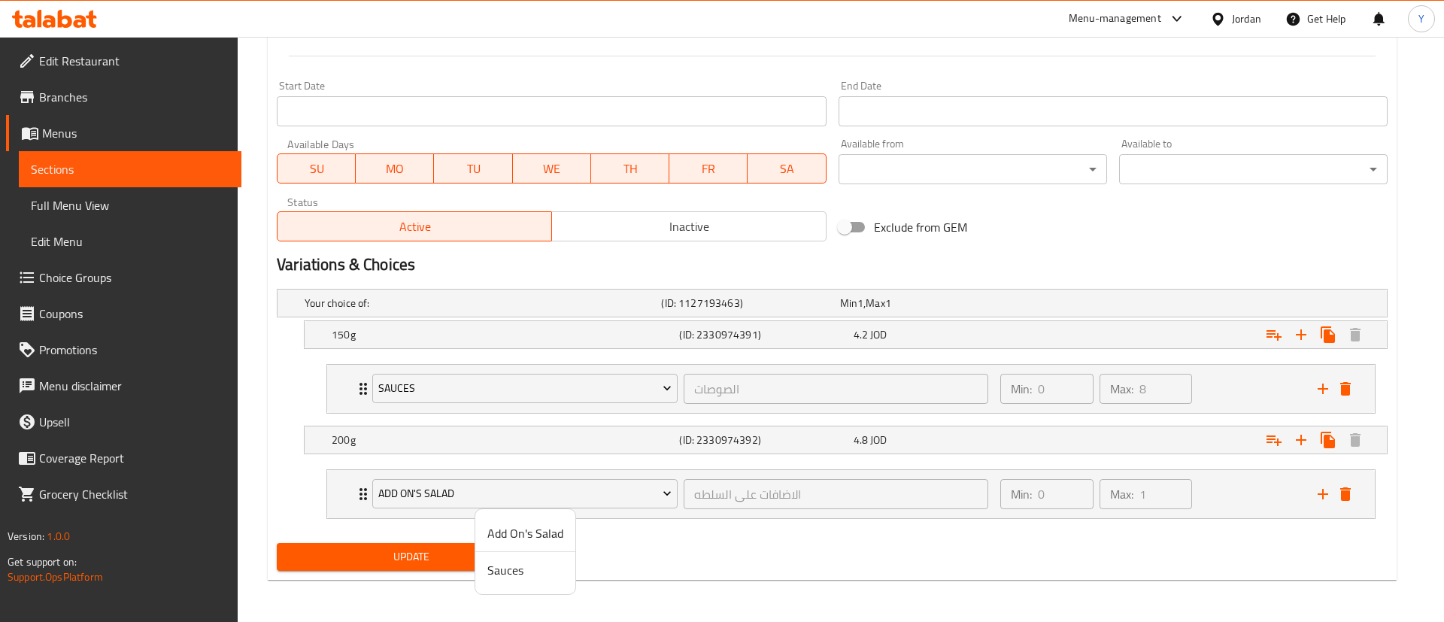
click at [496, 584] on li "Sauces" at bounding box center [525, 570] width 100 height 36
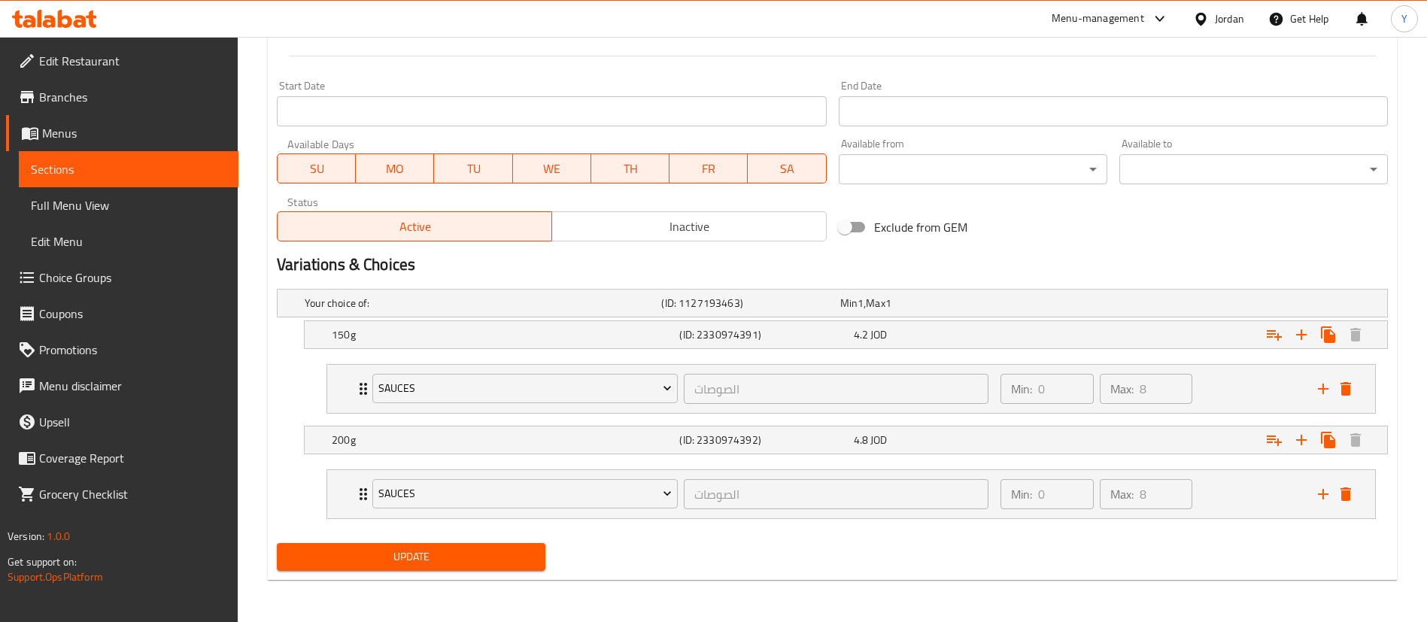
click at [417, 554] on span "Update" at bounding box center [411, 557] width 245 height 19
click at [50, 160] on span "Sections" at bounding box center [129, 169] width 196 height 18
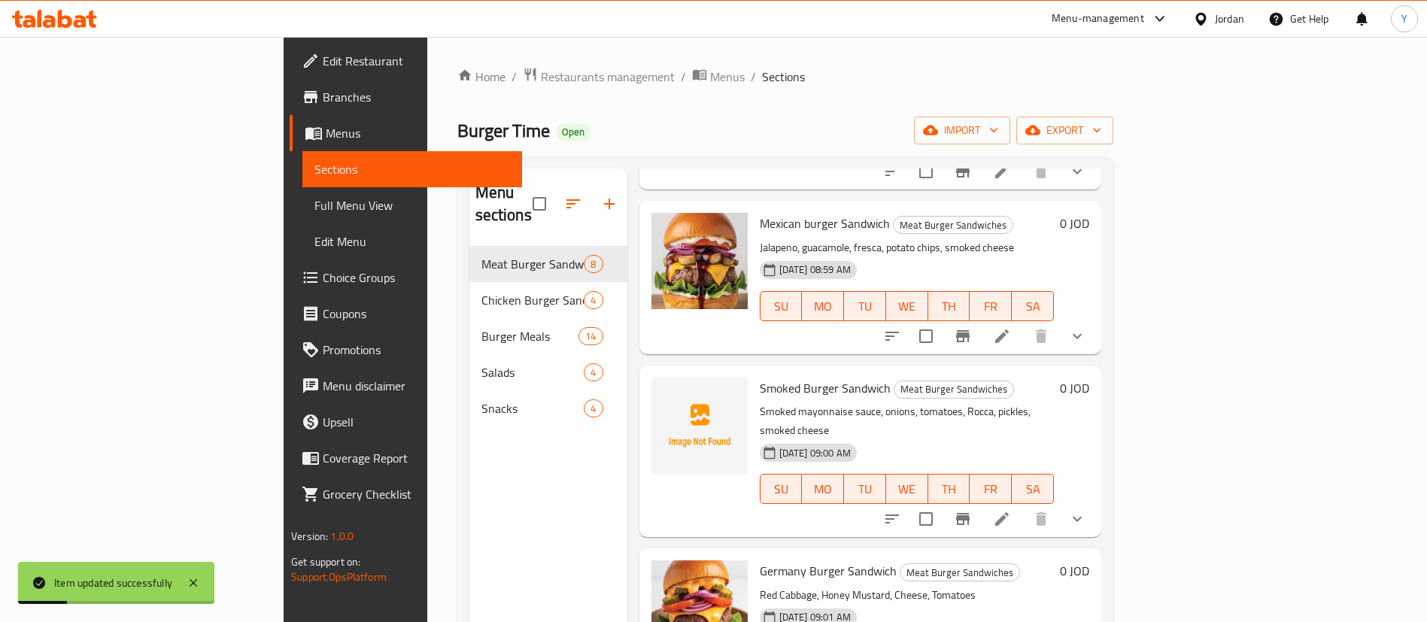
scroll to position [226, 0]
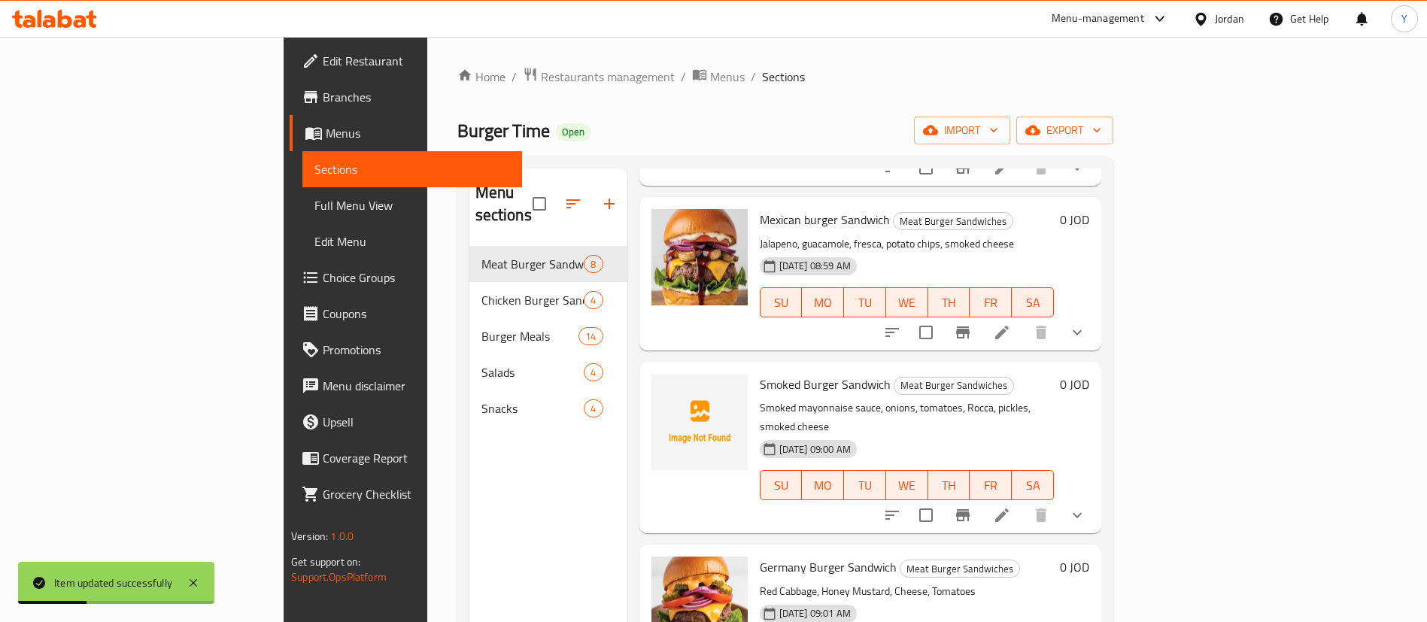
click at [1011, 324] on icon at bounding box center [1002, 333] width 18 height 18
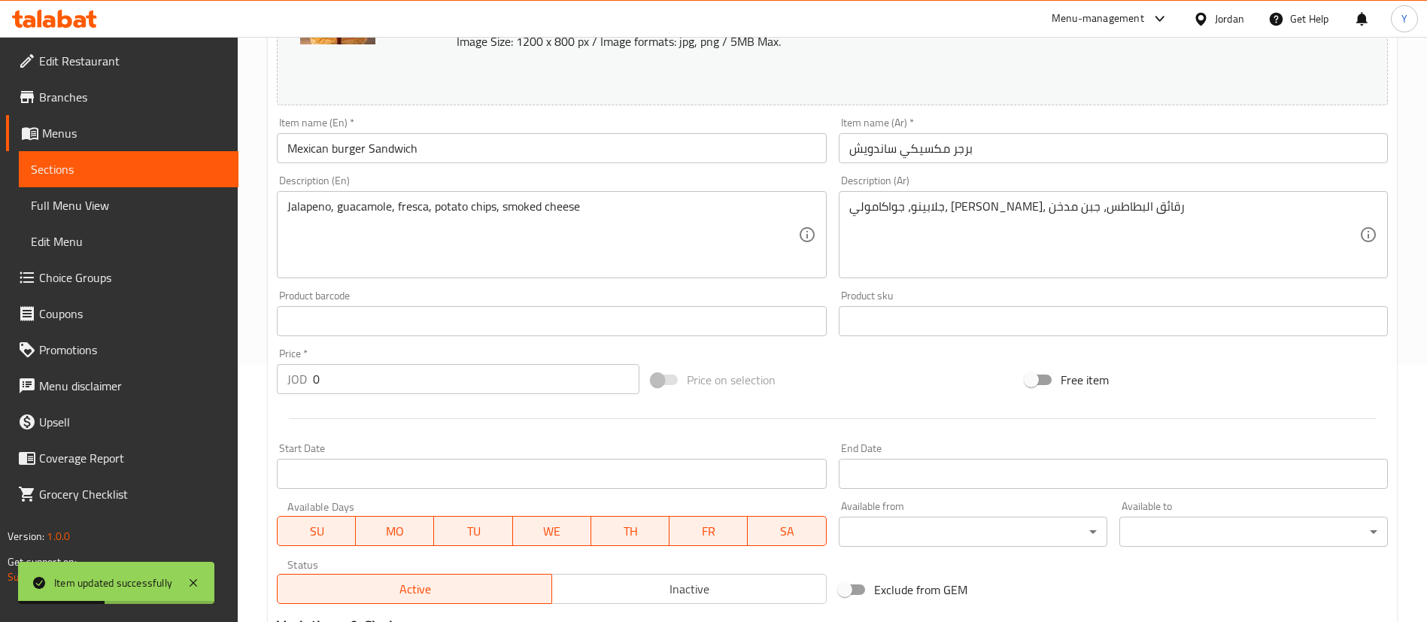
scroll to position [497, 0]
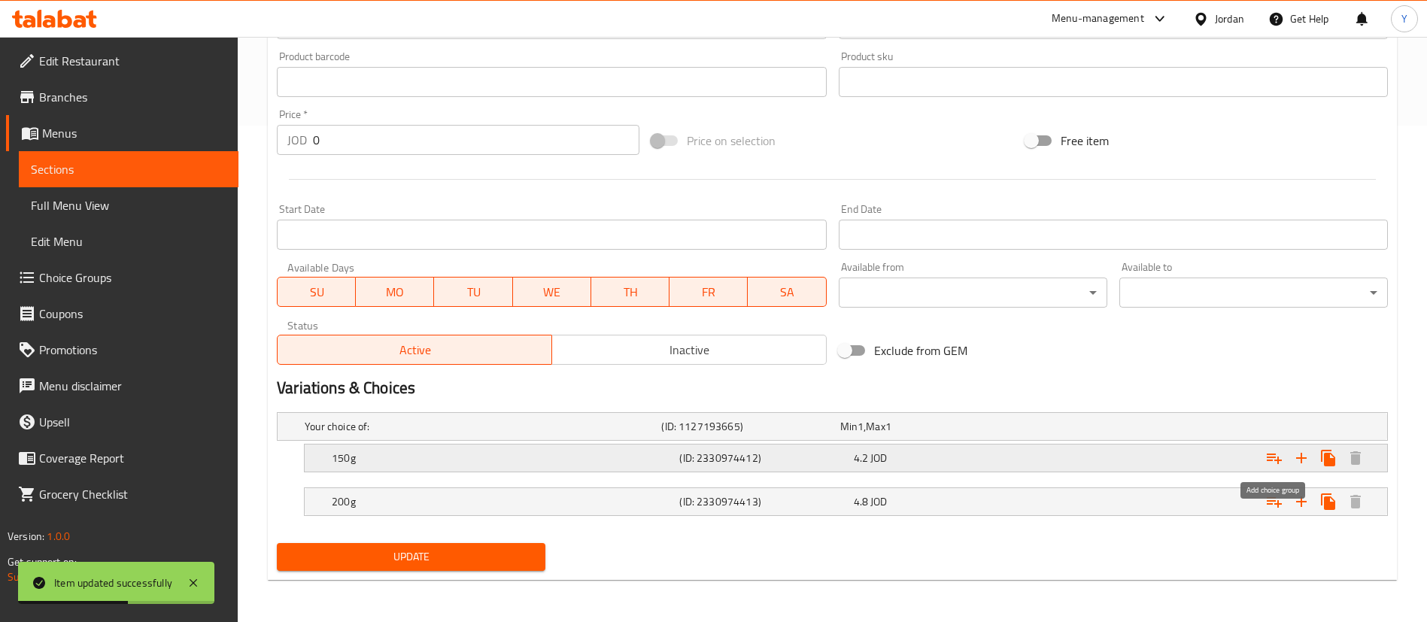
click at [1269, 460] on icon "Expand" at bounding box center [1274, 459] width 15 height 11
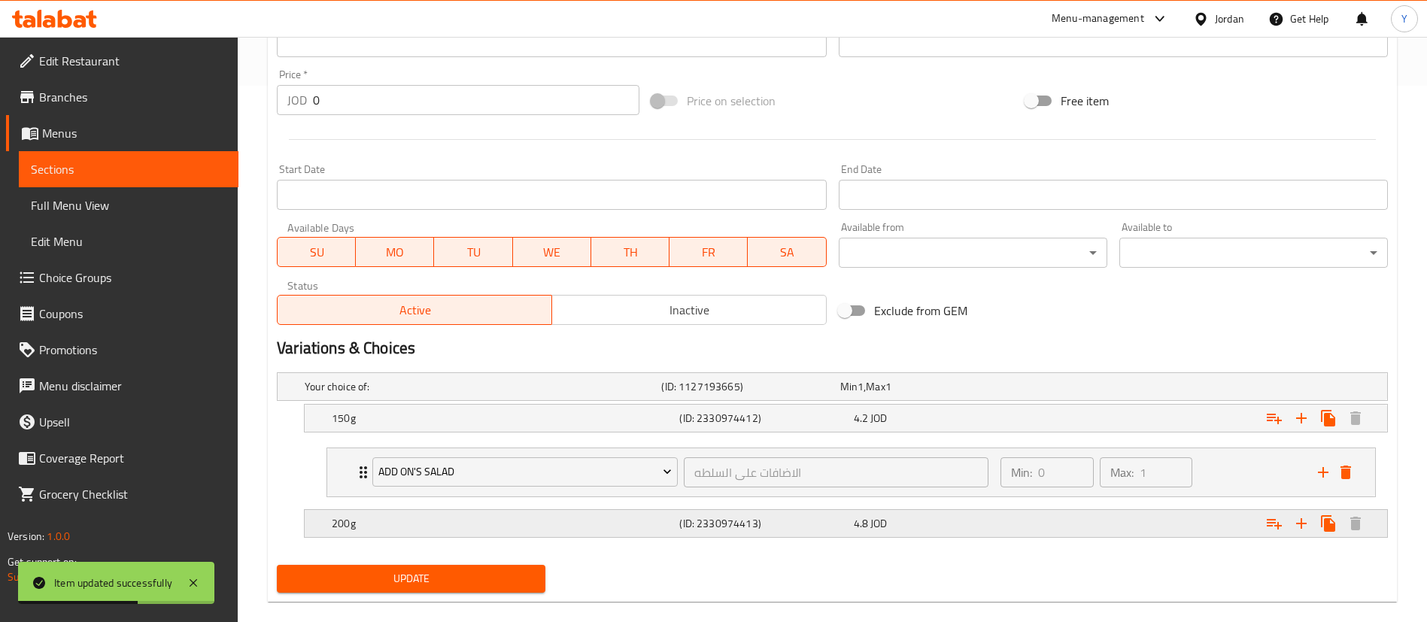
scroll to position [558, 0]
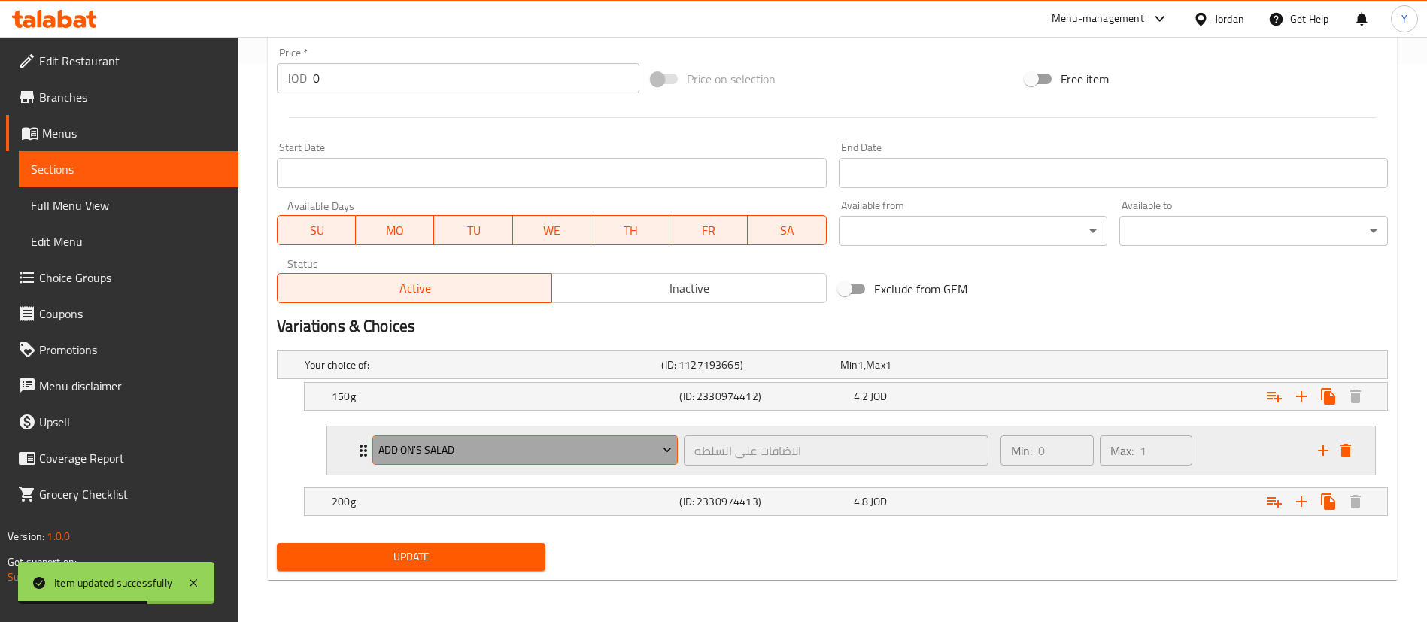
click at [457, 447] on span "Add On's Salad" at bounding box center [525, 450] width 294 height 19
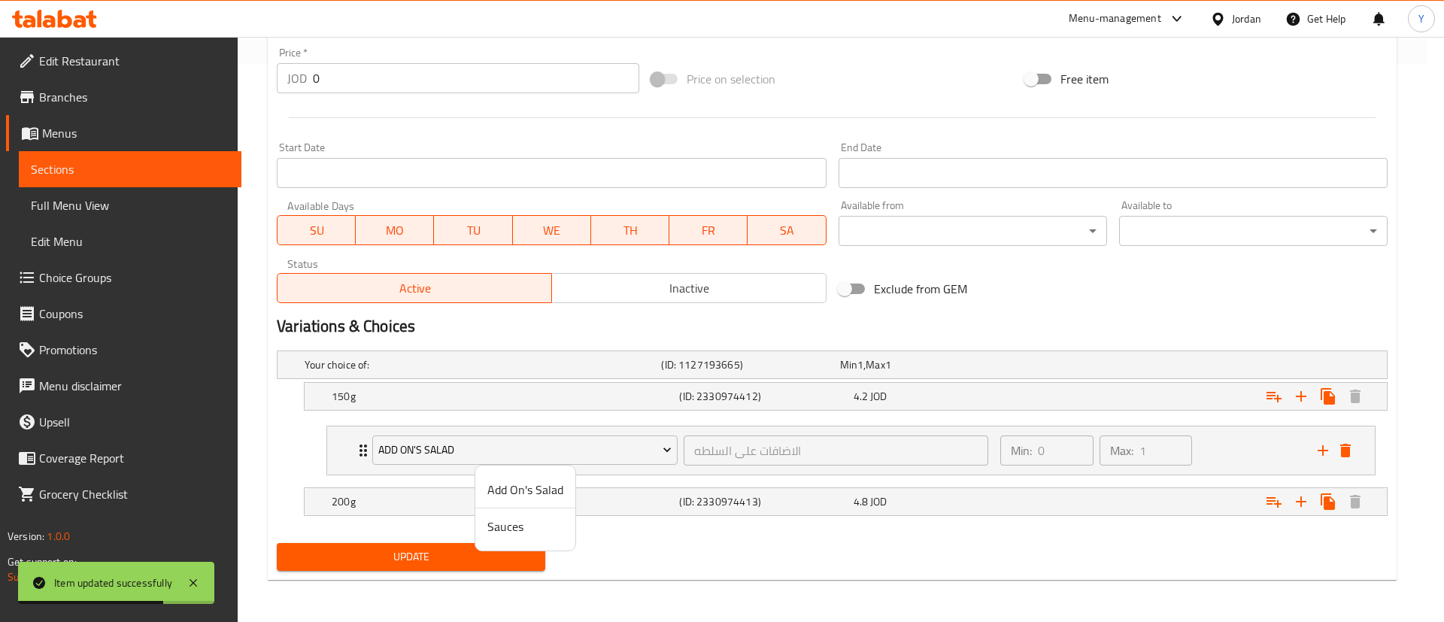
click at [517, 524] on span "Sauces" at bounding box center [526, 527] width 76 height 18
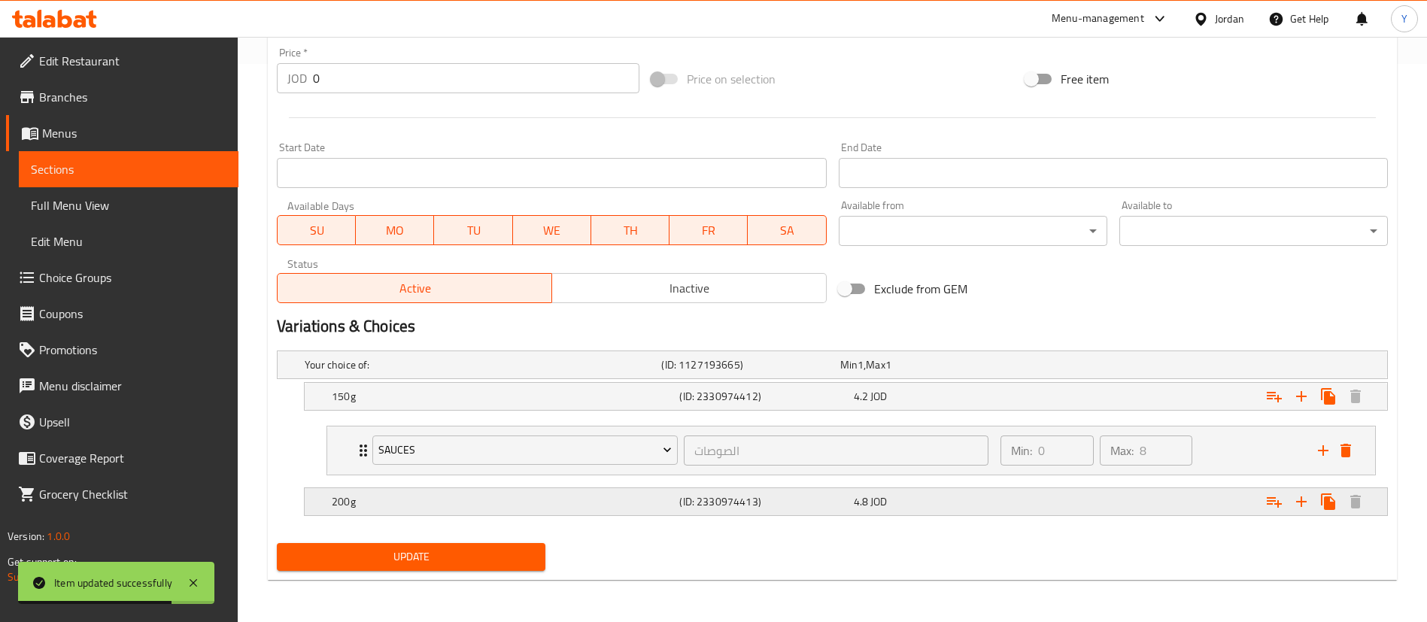
drag, startPoint x: 380, startPoint y: 497, endPoint x: 752, endPoint y: 508, distance: 371.8
click at [380, 498] on h5 "200g" at bounding box center [503, 501] width 342 height 15
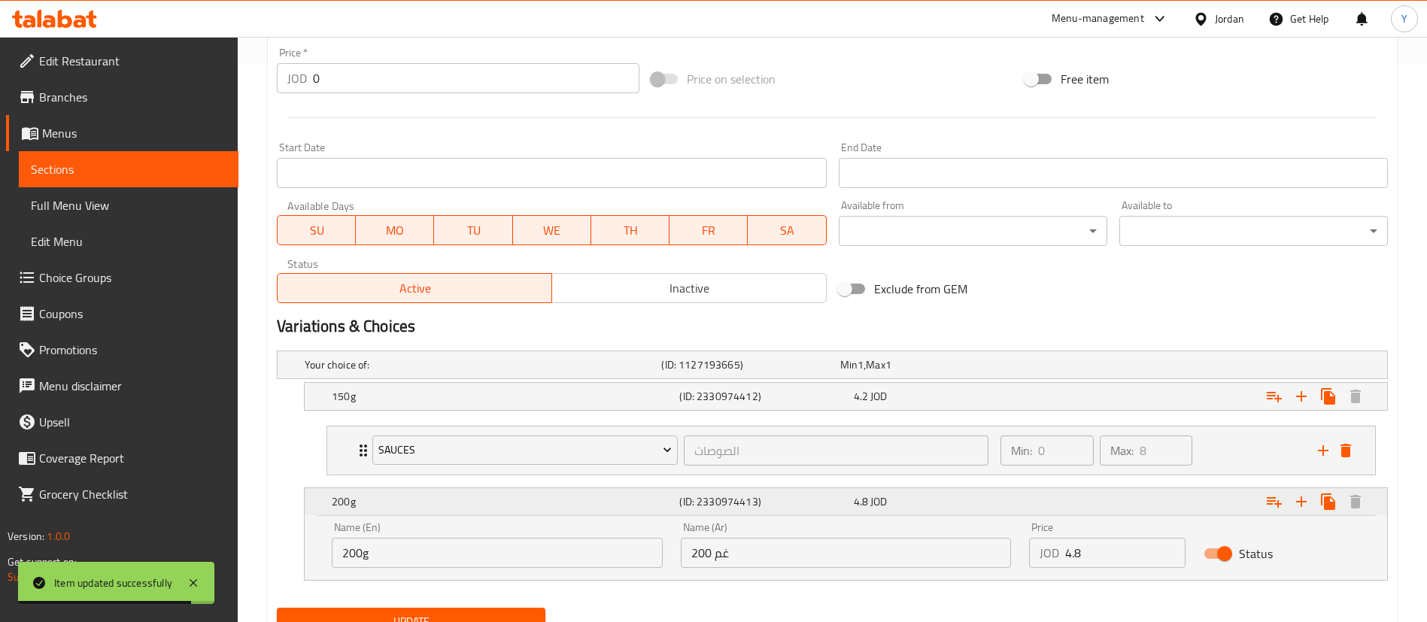
click at [1275, 499] on icon "Expand" at bounding box center [1274, 502] width 18 height 18
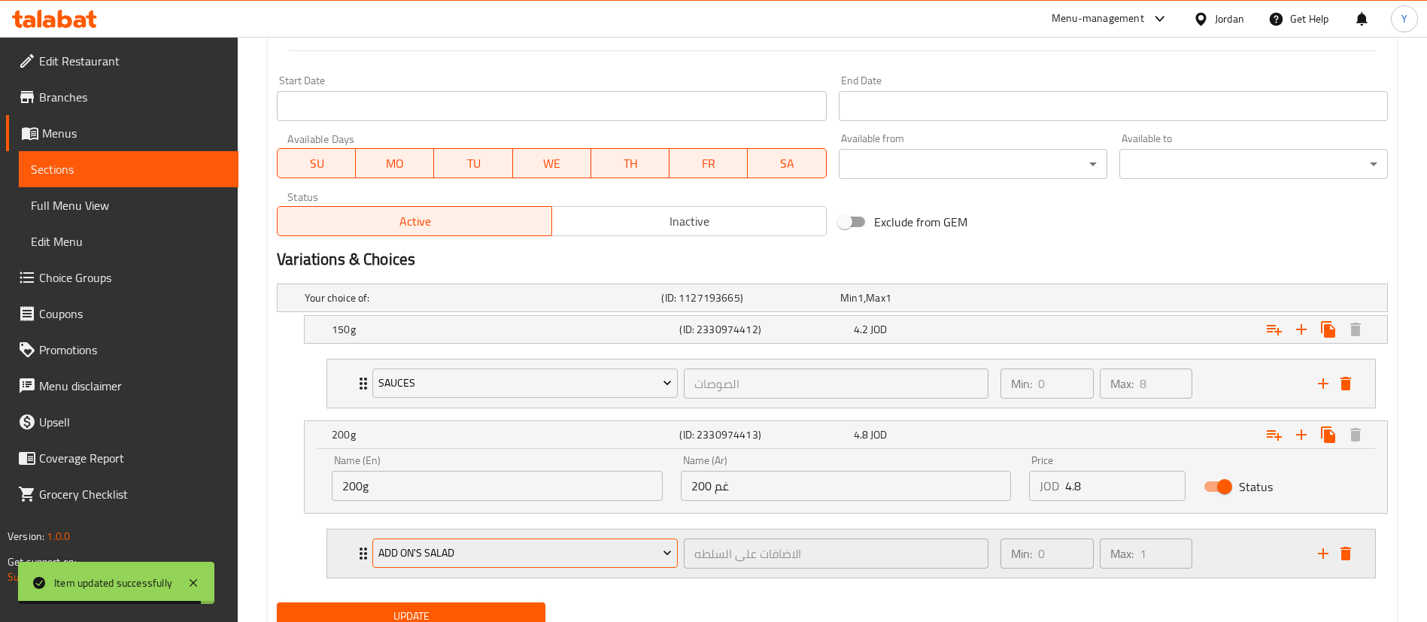
scroll to position [685, 0]
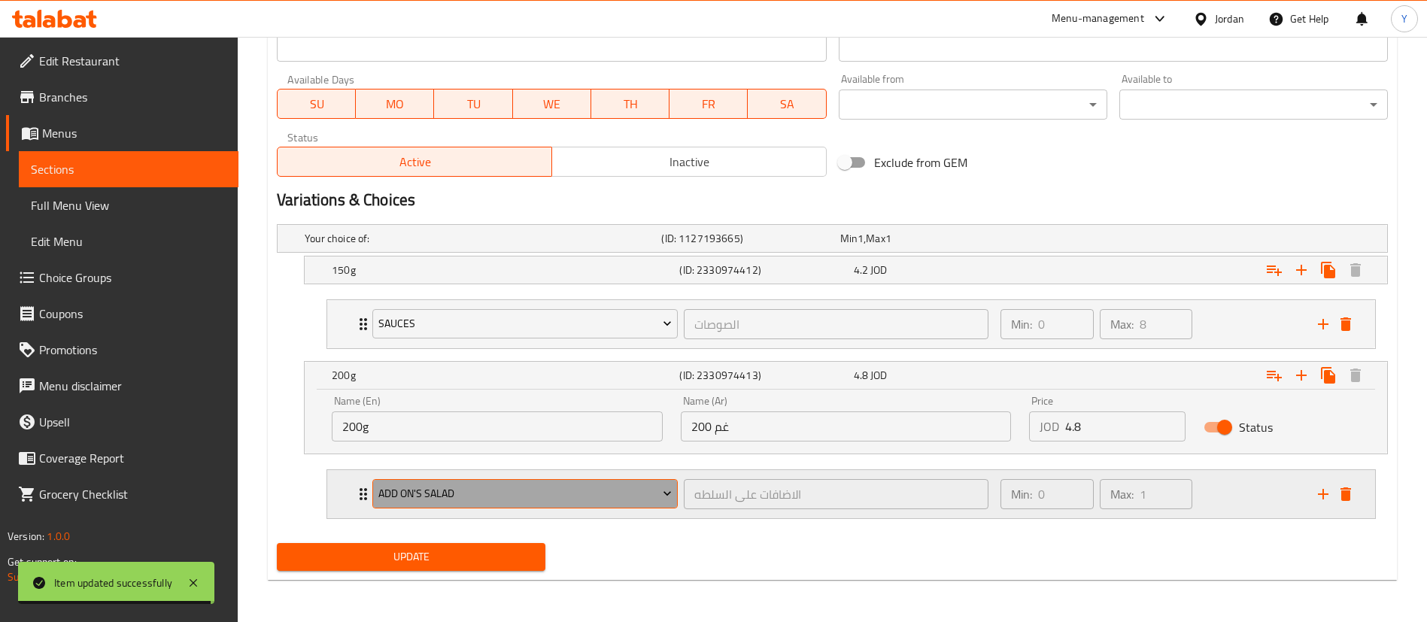
click at [465, 500] on span "Add On's Salad" at bounding box center [525, 493] width 294 height 19
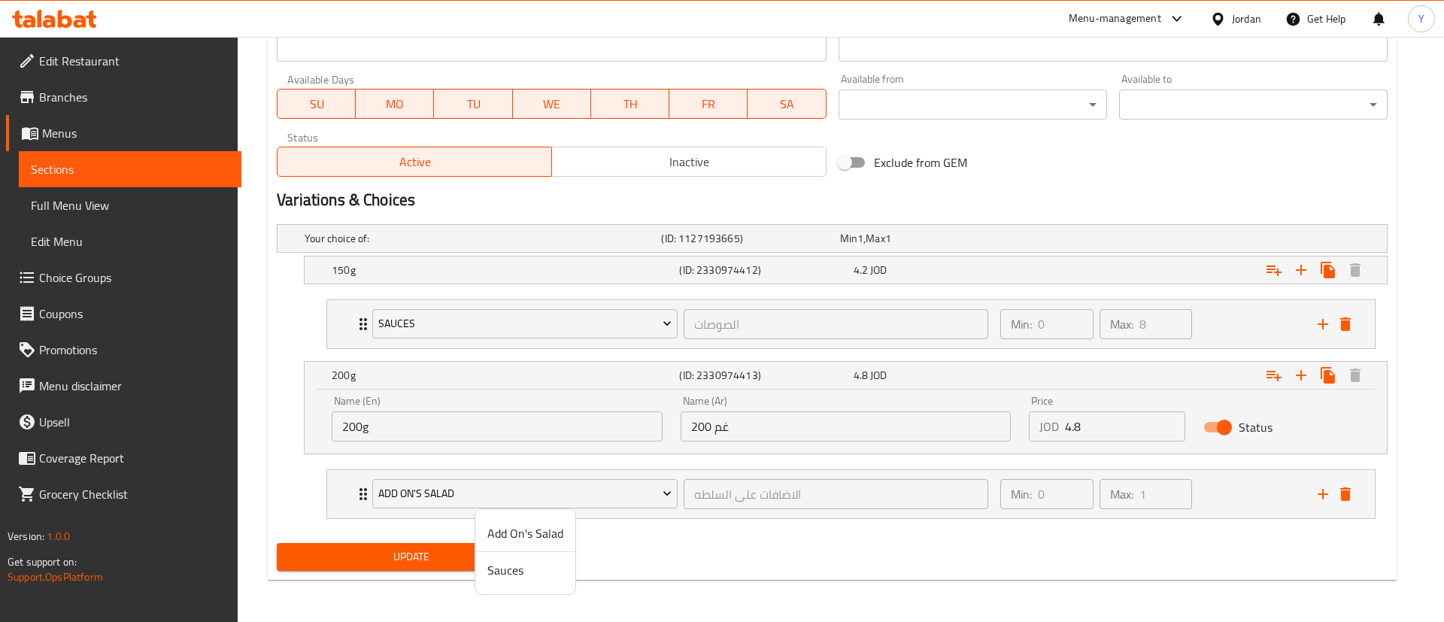
click at [508, 575] on span "Sauces" at bounding box center [526, 570] width 76 height 18
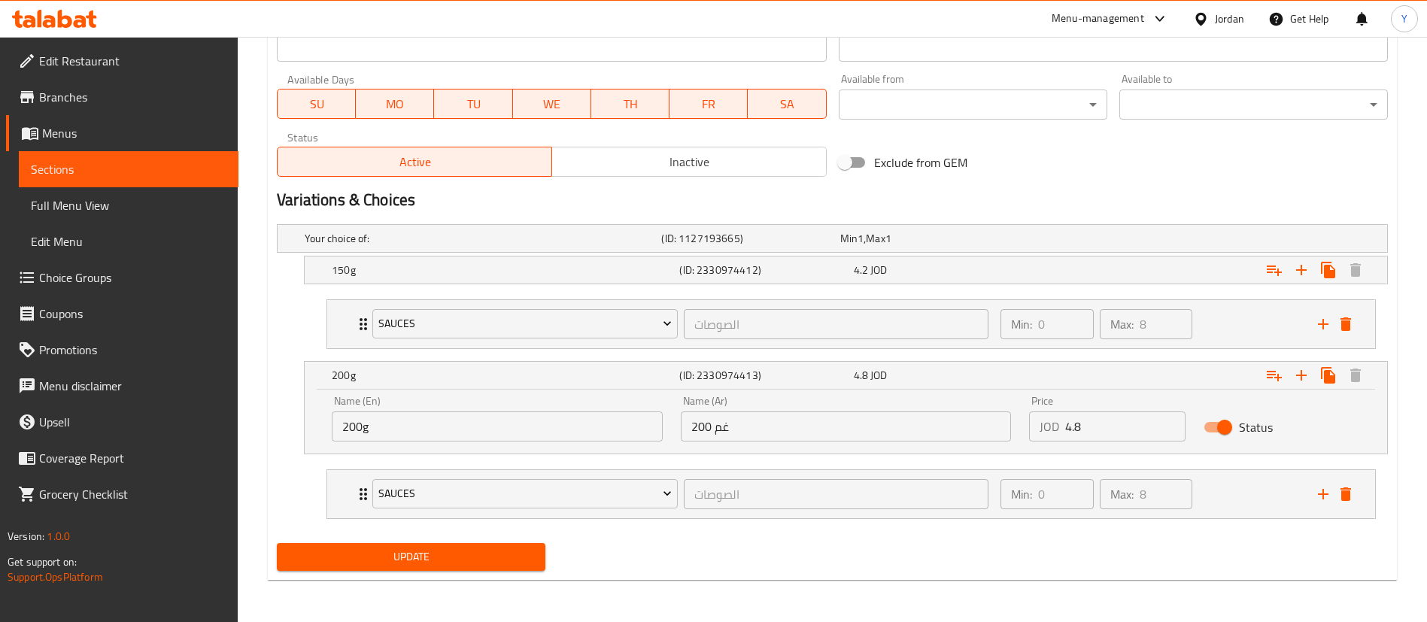
click at [402, 544] on button "Update" at bounding box center [411, 557] width 269 height 28
click at [61, 171] on span "Sections" at bounding box center [129, 169] width 196 height 18
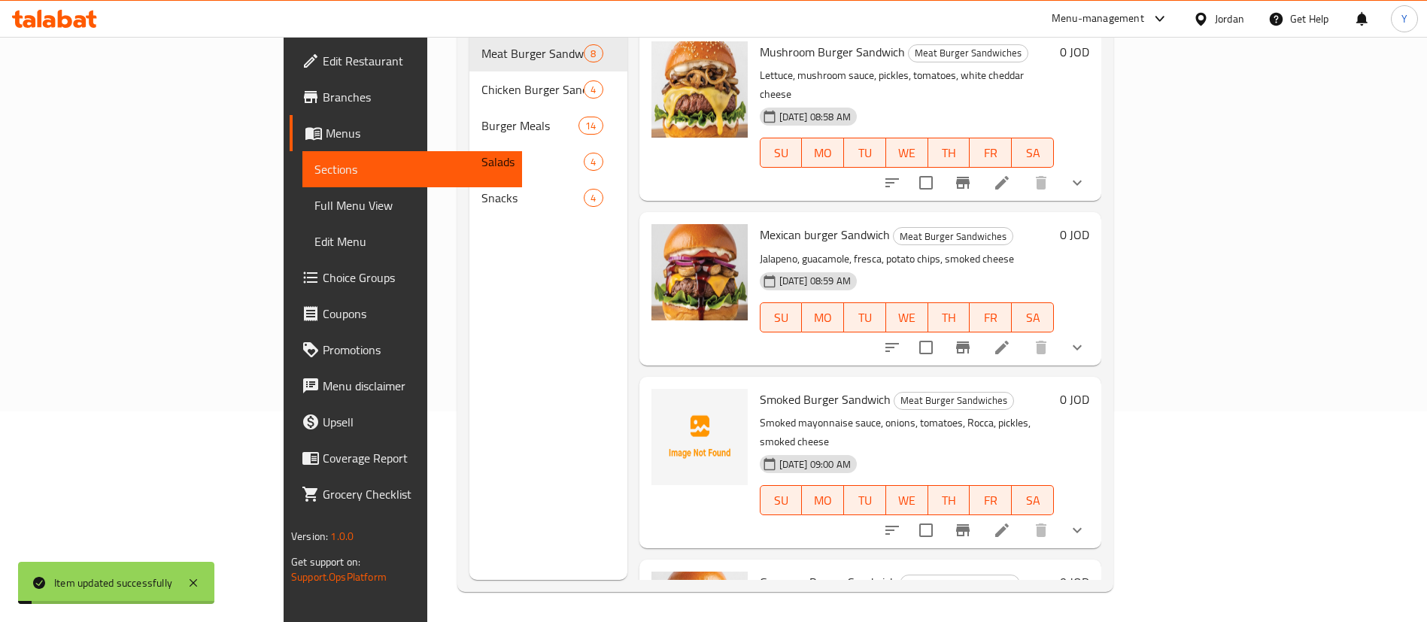
scroll to position [211, 0]
click at [1011, 521] on icon at bounding box center [1002, 530] width 18 height 18
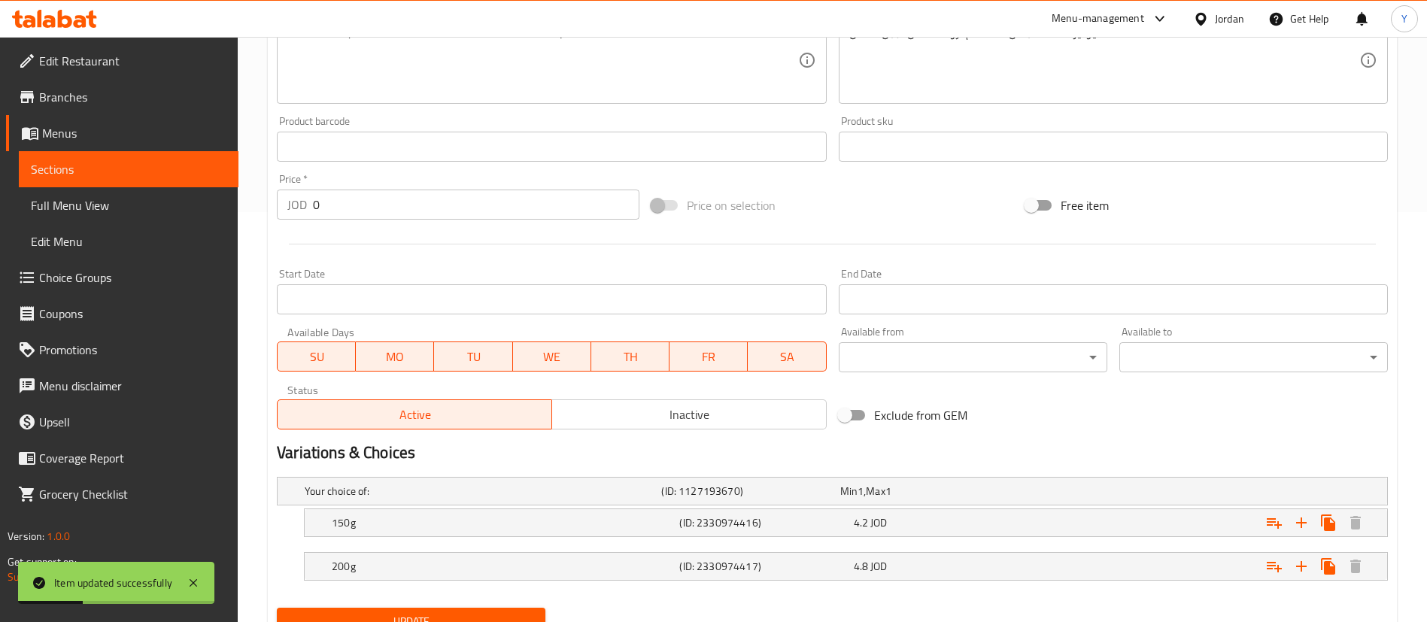
scroll to position [475, 0]
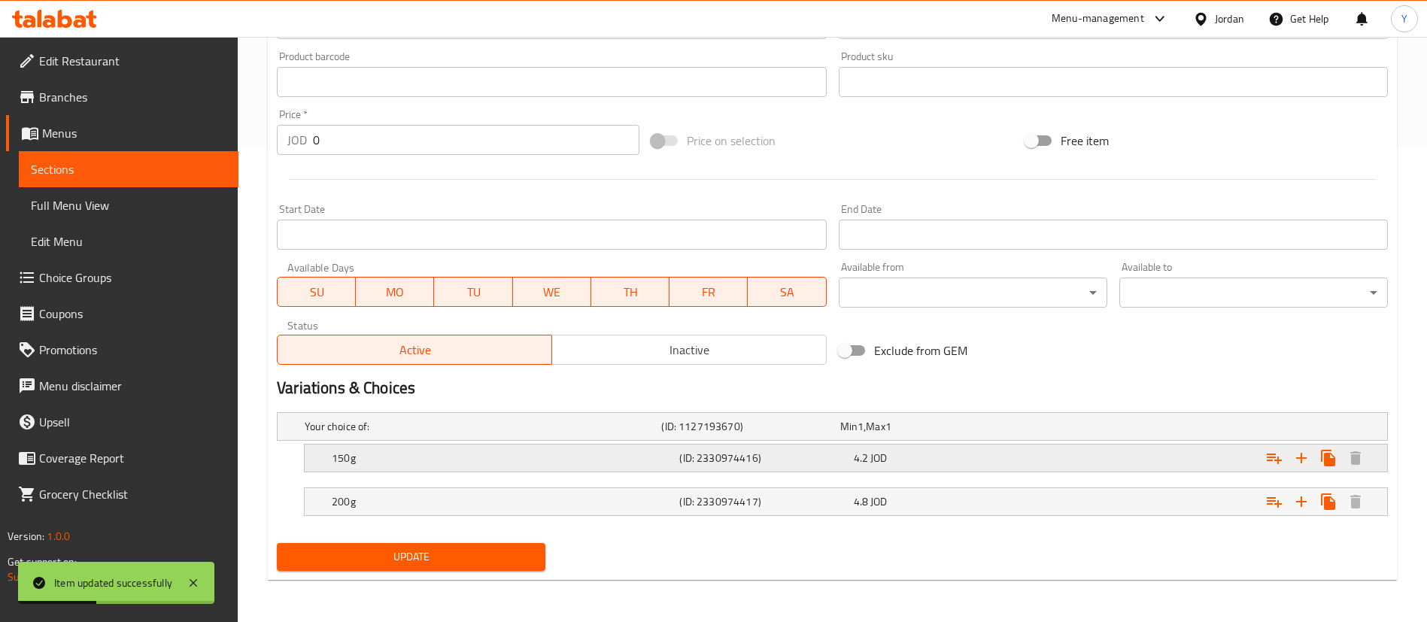
click at [460, 453] on h5 "150g" at bounding box center [503, 458] width 342 height 15
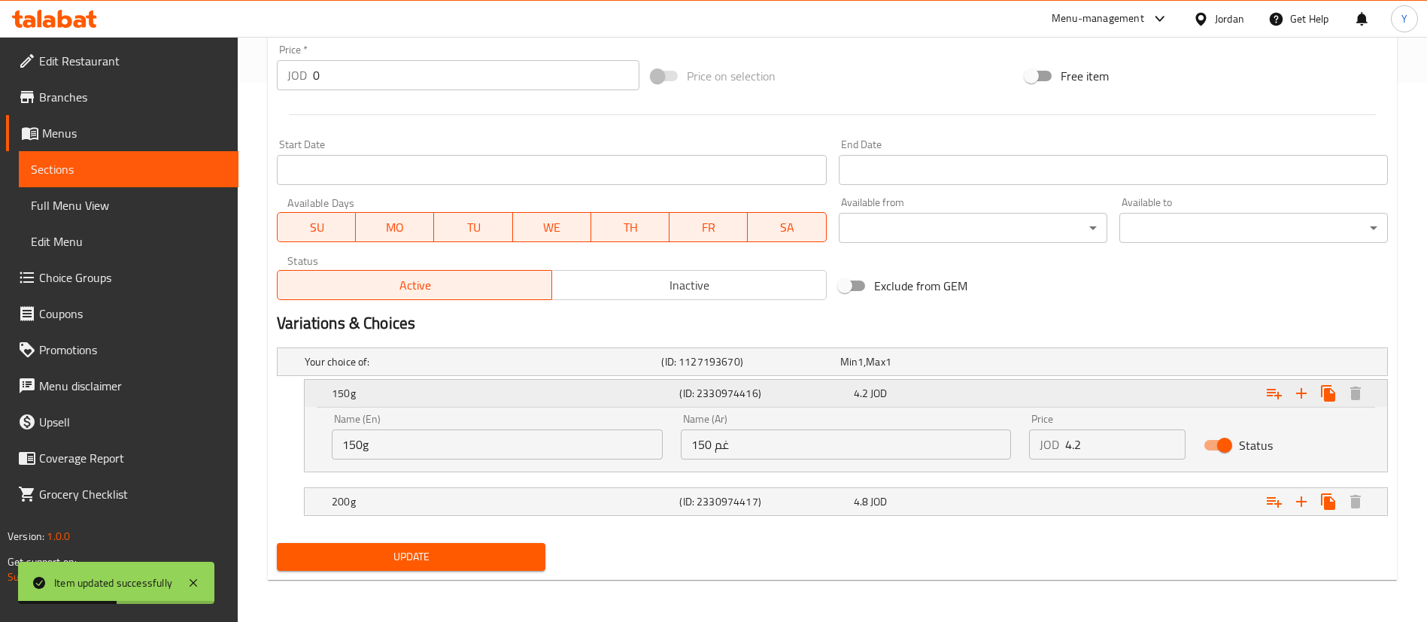
click at [1278, 387] on icon "Expand" at bounding box center [1274, 393] width 18 height 18
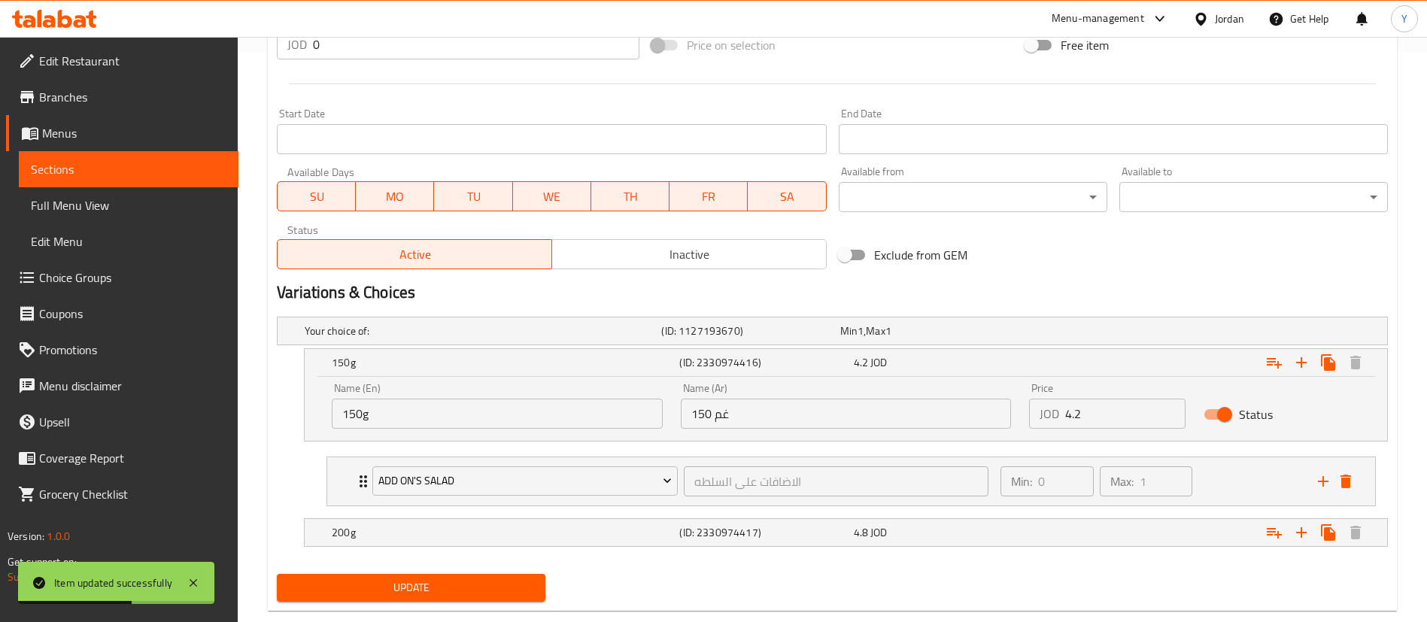
scroll to position [601, 0]
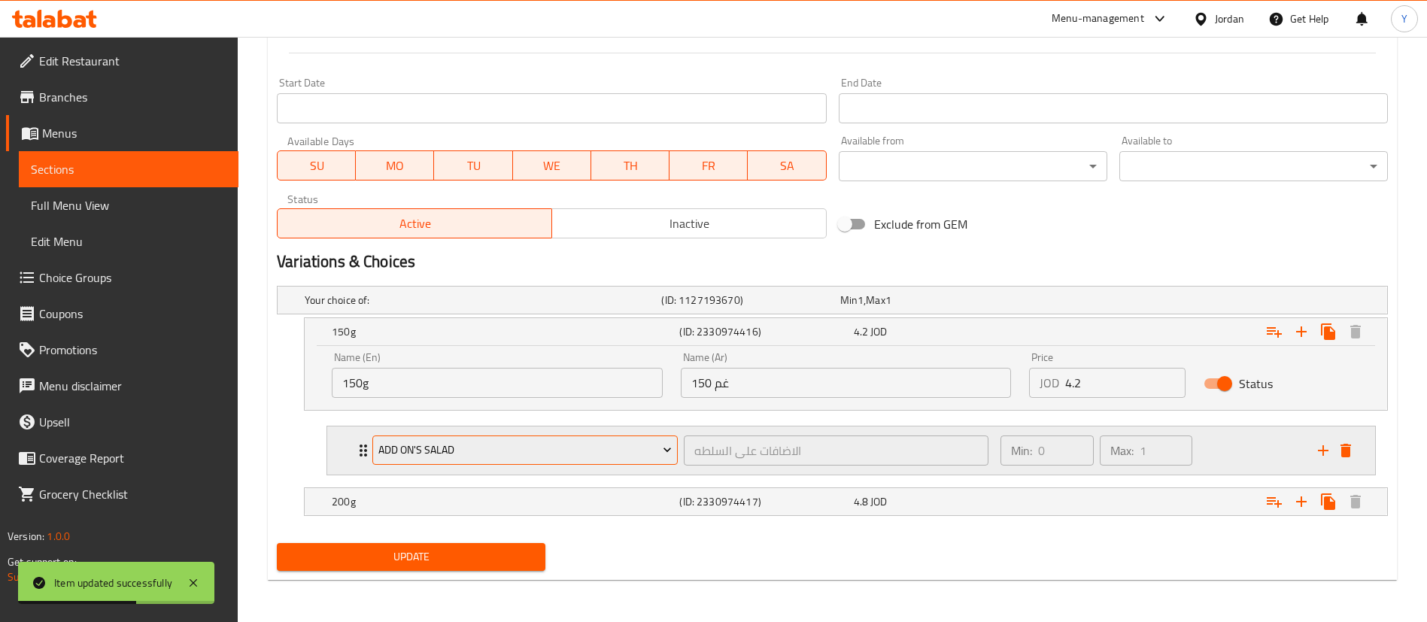
click at [460, 443] on span "Add On's Salad" at bounding box center [525, 450] width 294 height 19
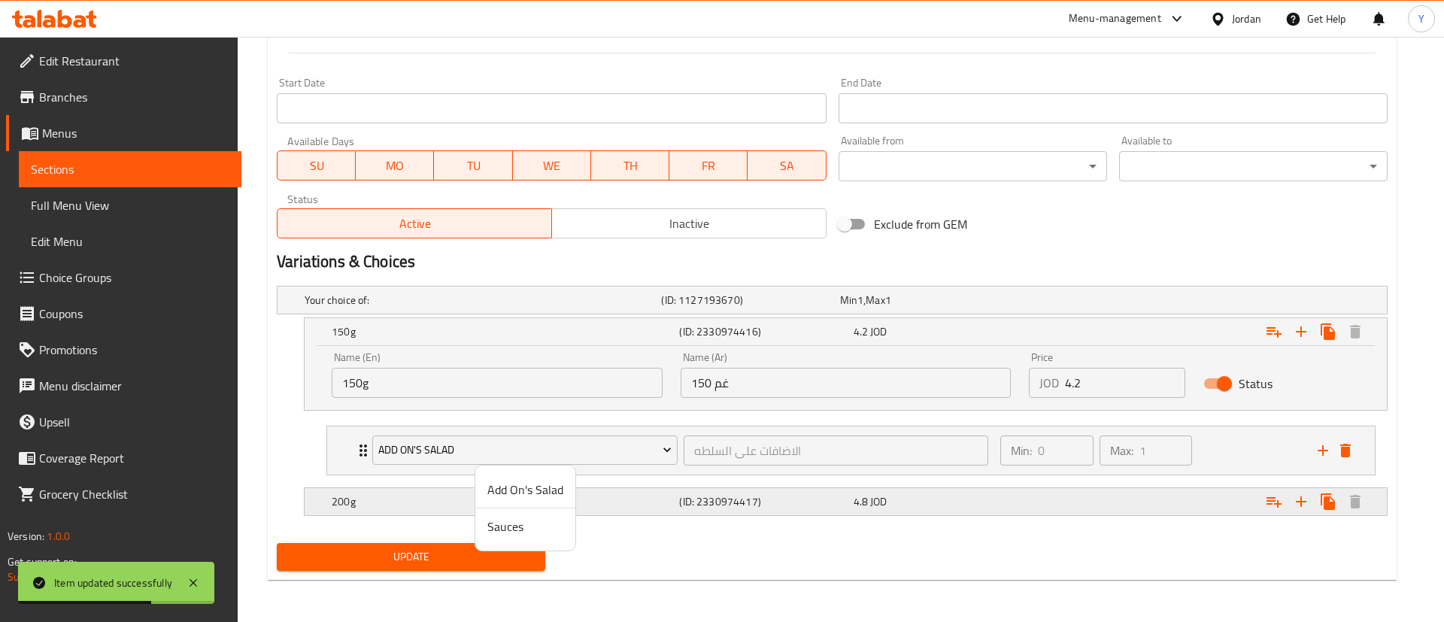
click at [498, 519] on span "Sauces" at bounding box center [526, 527] width 76 height 18
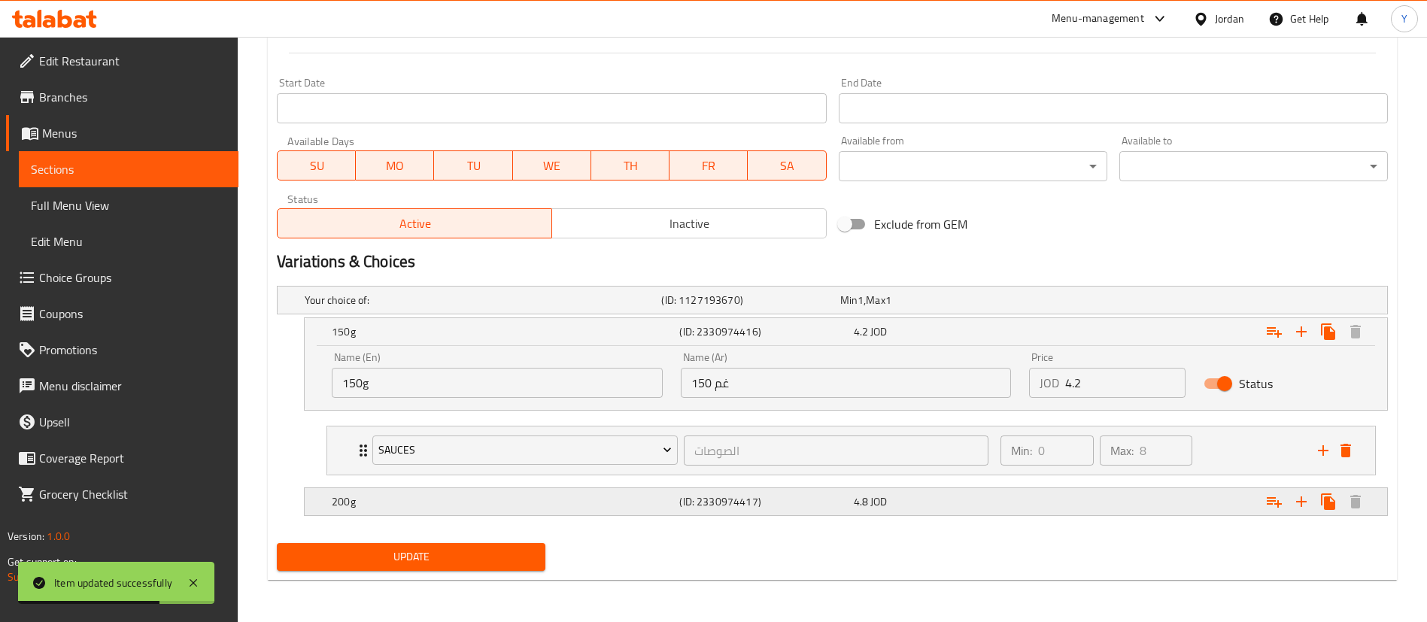
click at [406, 497] on h5 "200g" at bounding box center [503, 501] width 342 height 15
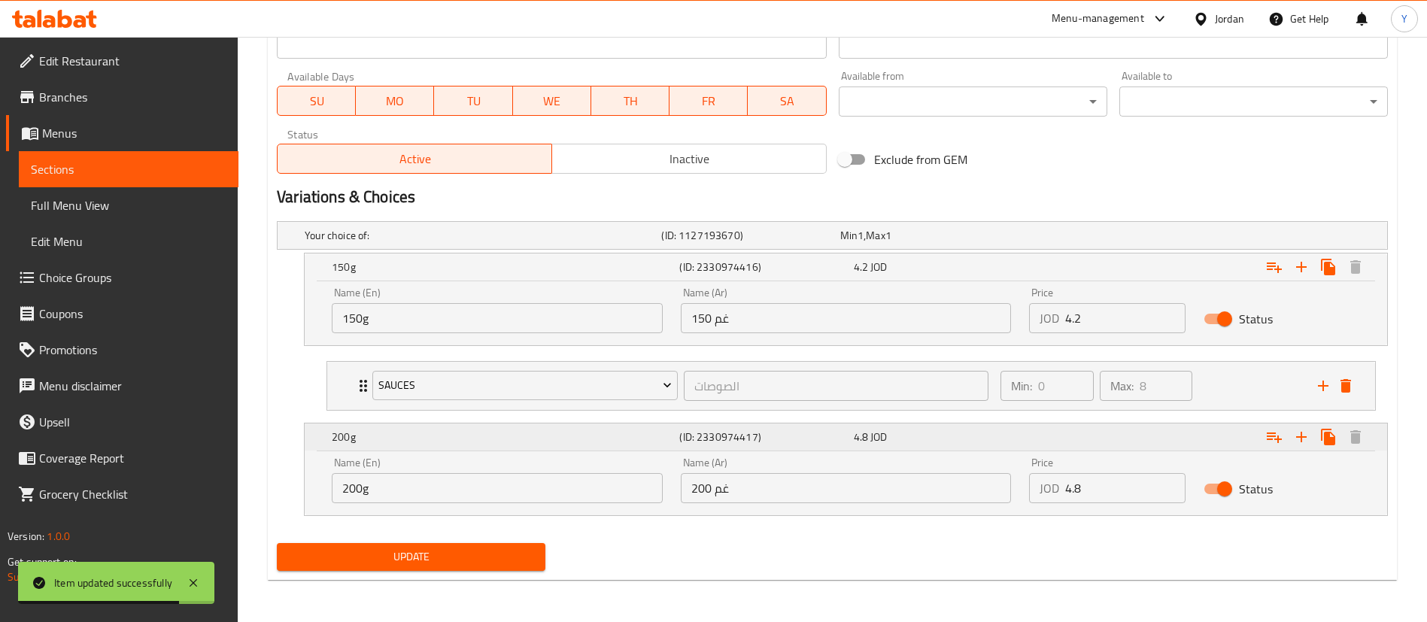
click at [1272, 433] on icon "Expand" at bounding box center [1274, 438] width 15 height 11
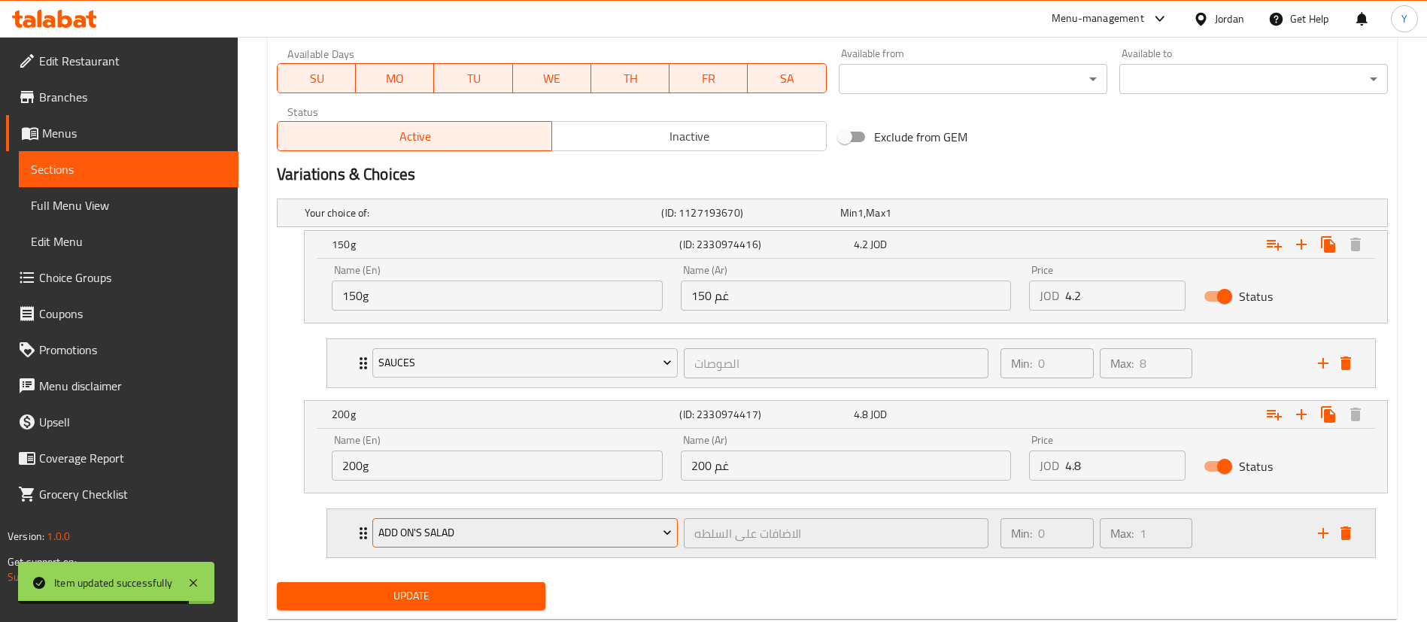
scroll to position [728, 0]
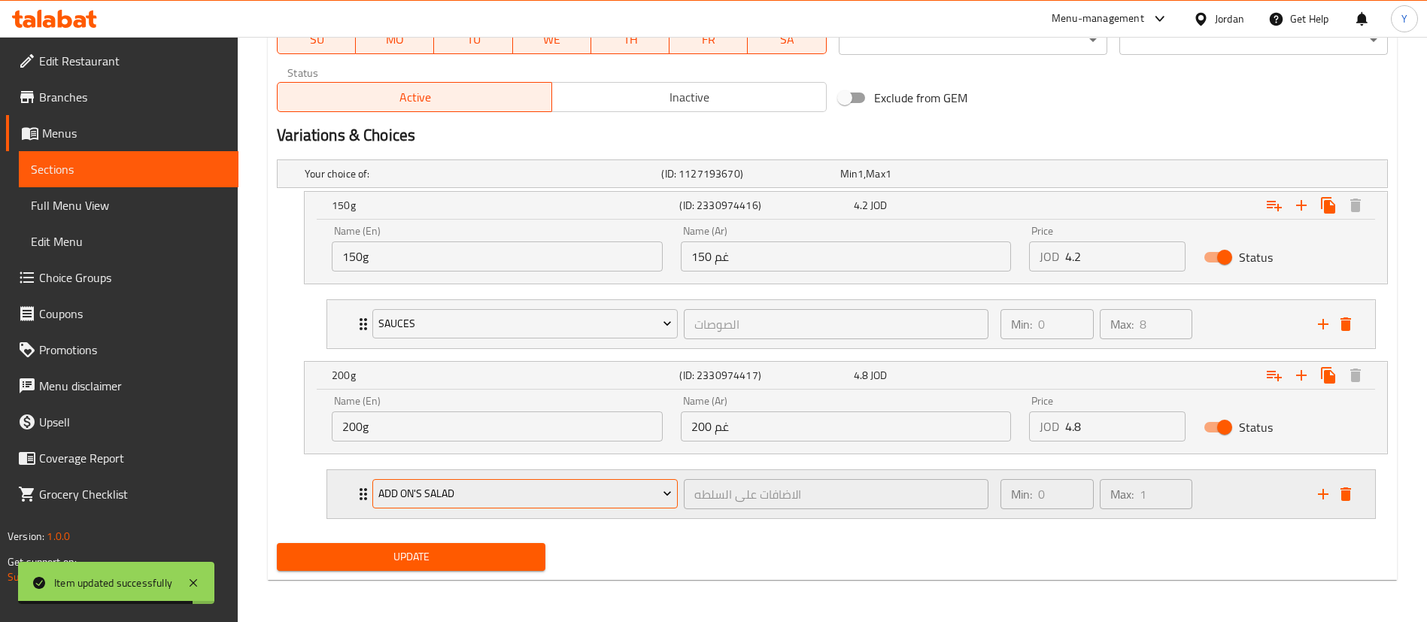
click at [409, 488] on span "Add On's Salad" at bounding box center [525, 493] width 294 height 19
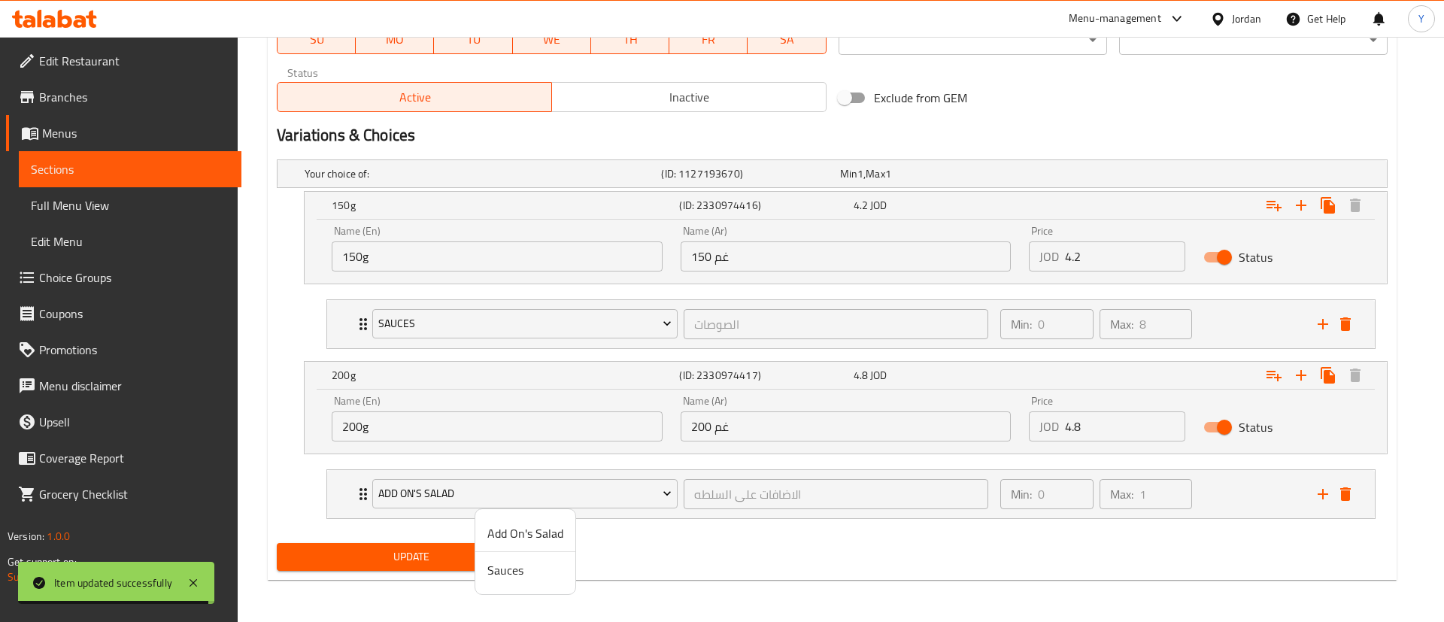
click at [507, 578] on span "Sauces" at bounding box center [526, 570] width 76 height 18
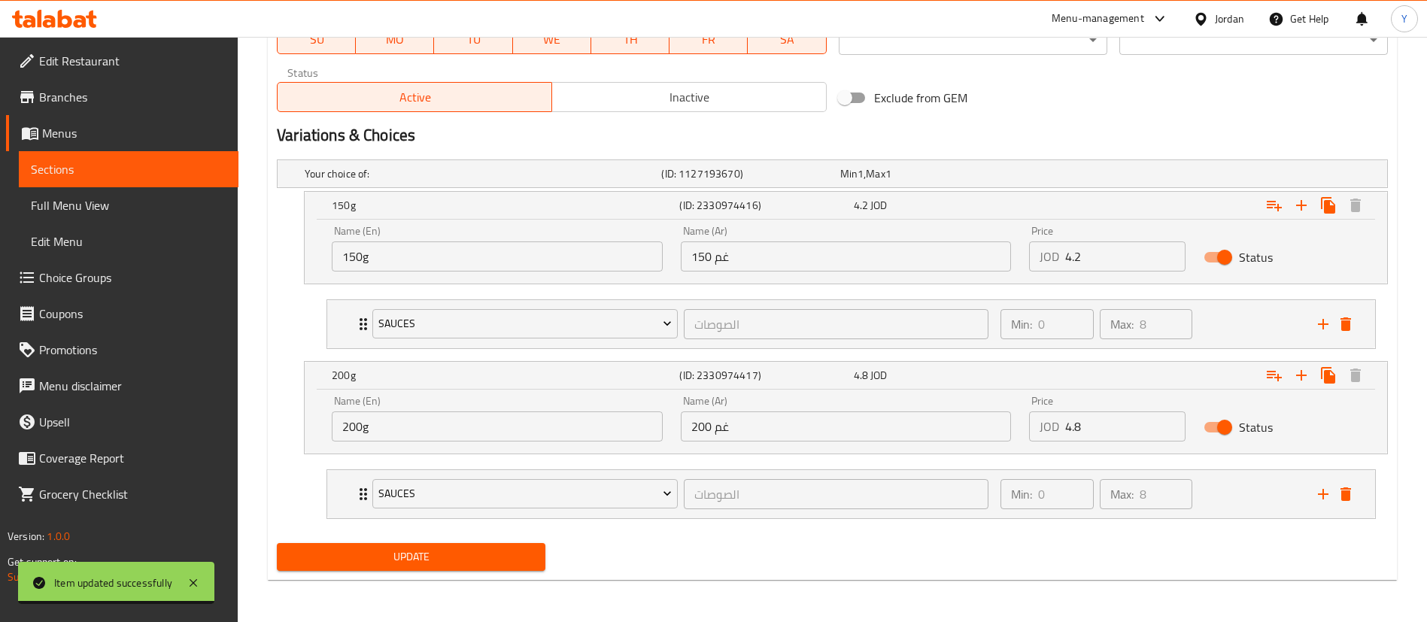
click at [418, 561] on span "Update" at bounding box center [411, 557] width 245 height 19
click at [38, 163] on span "Sections" at bounding box center [129, 169] width 196 height 18
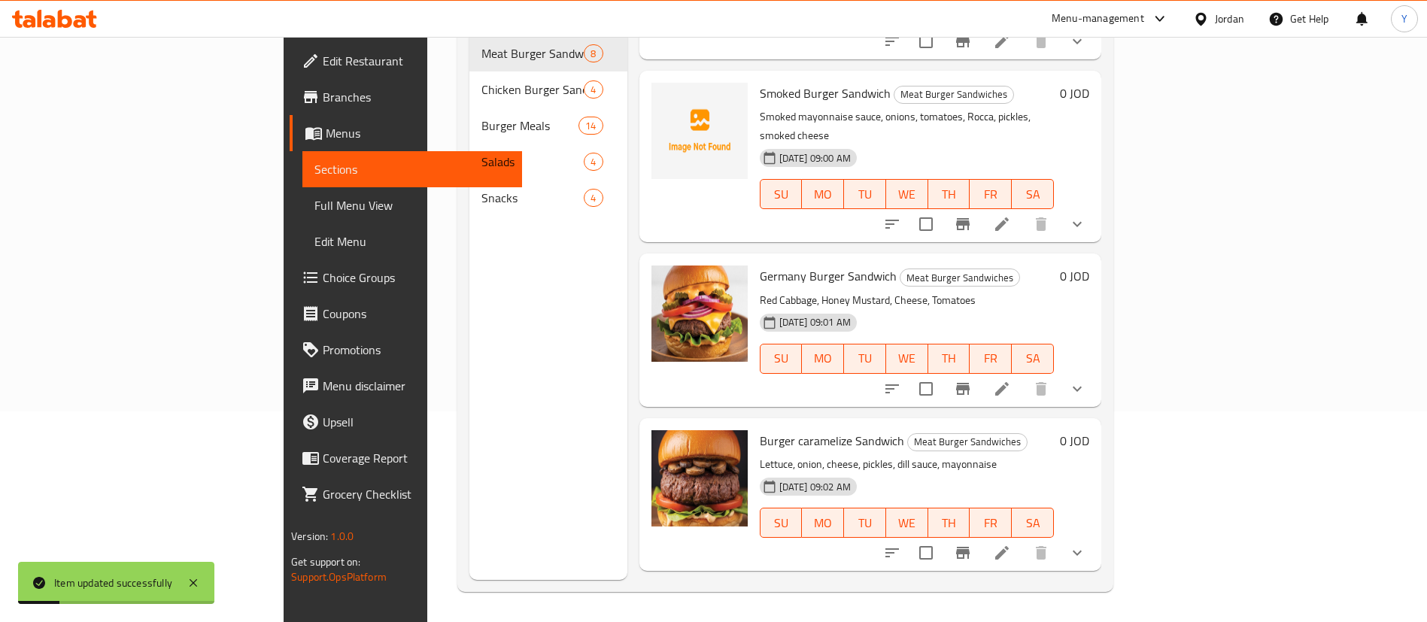
scroll to position [339, 0]
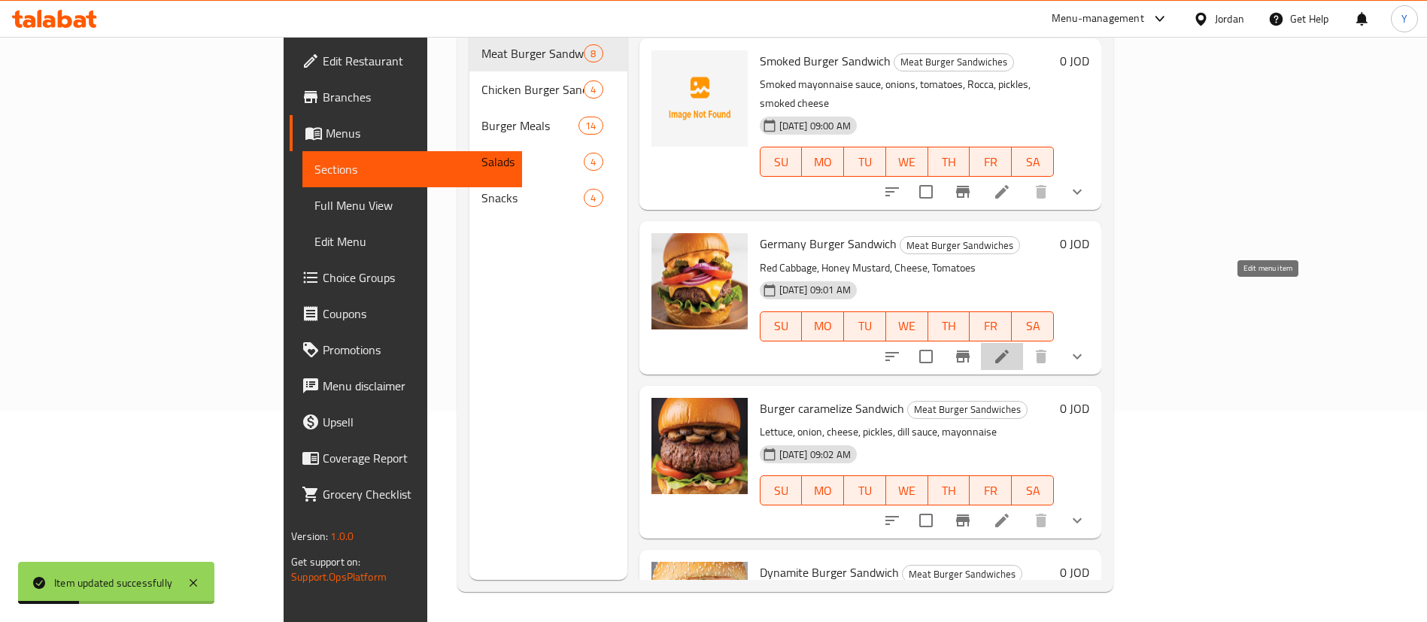
click at [1011, 348] on icon at bounding box center [1002, 357] width 18 height 18
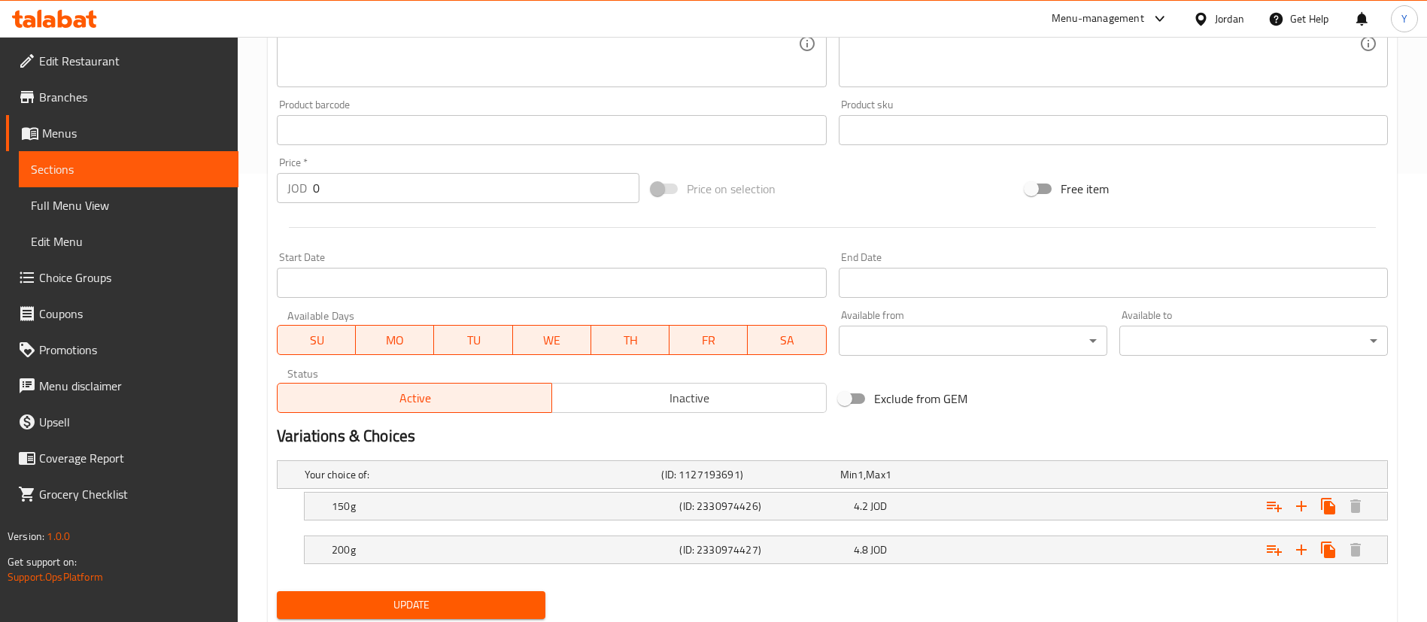
scroll to position [497, 0]
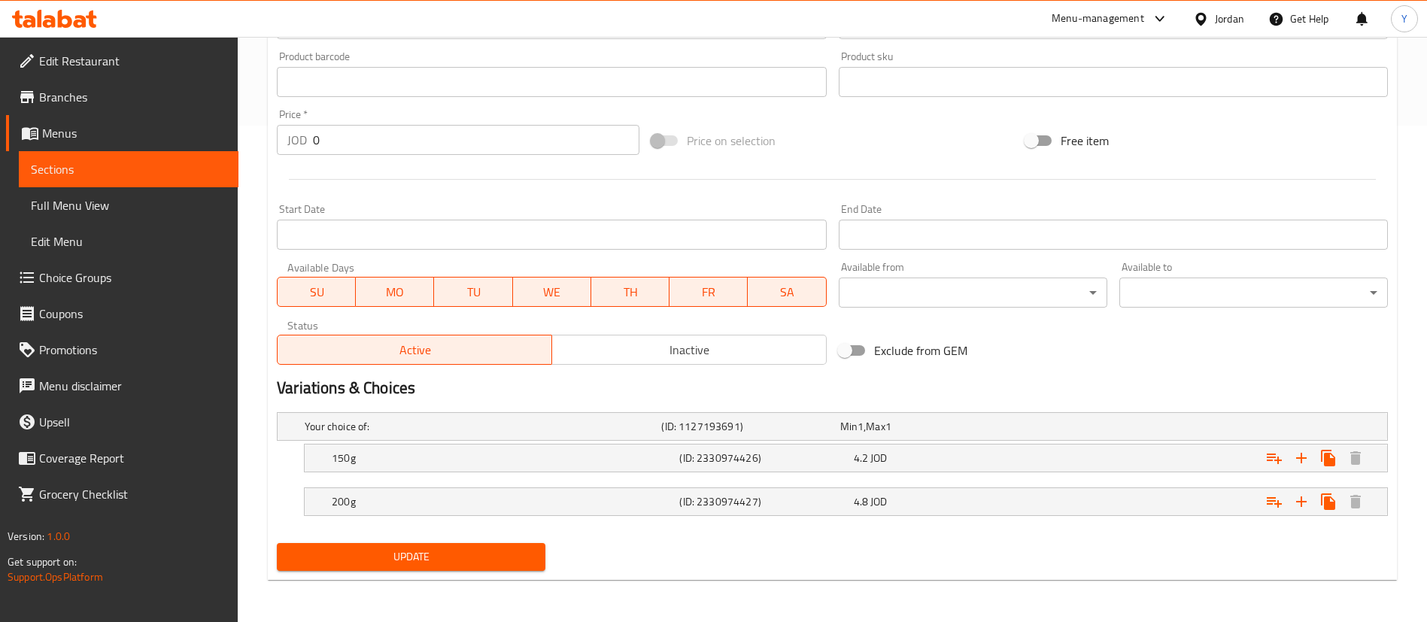
click at [439, 476] on nav at bounding box center [832, 481] width 1111 height 12
click at [772, 464] on h5 "(ID: 2330974426)" at bounding box center [763, 458] width 168 height 15
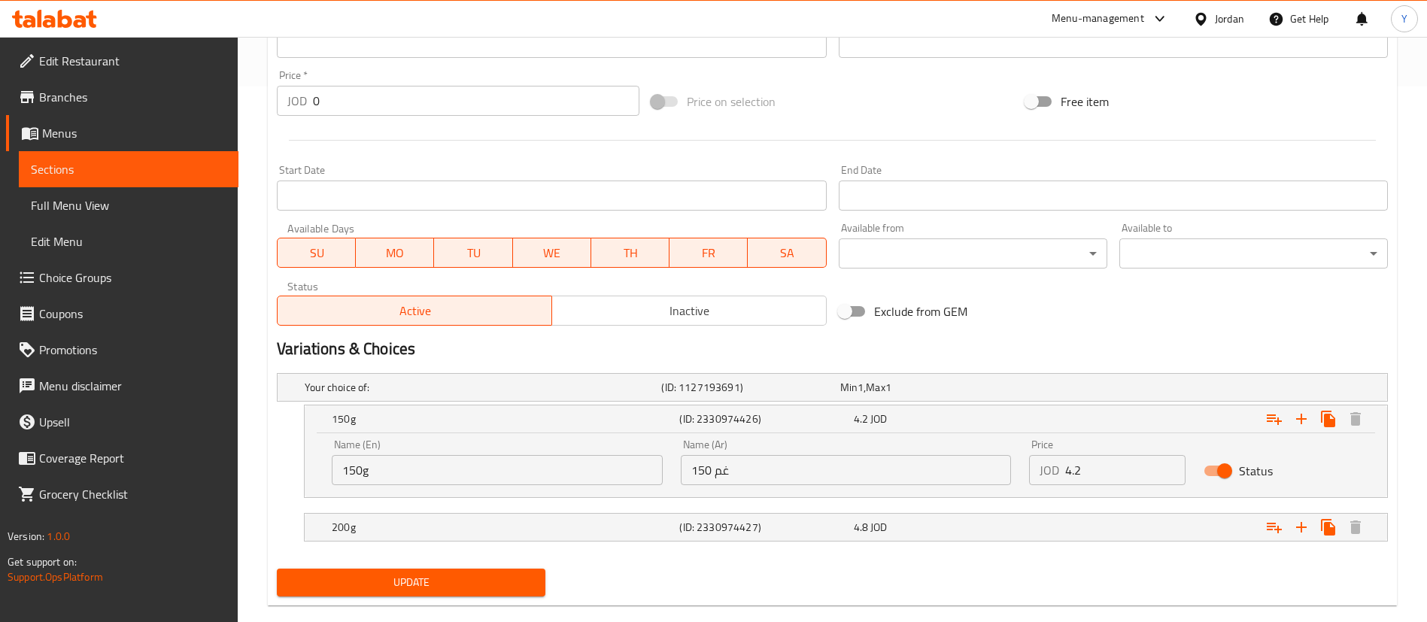
scroll to position [561, 0]
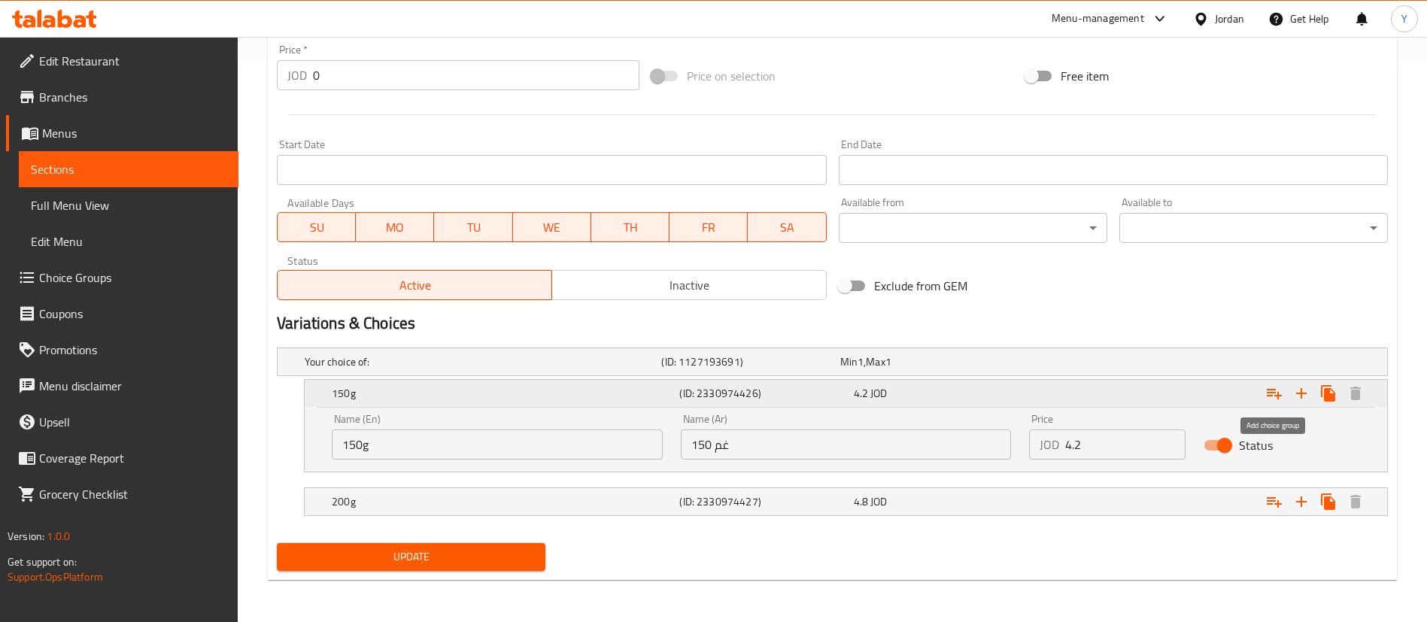
click at [1267, 390] on icon "Expand" at bounding box center [1274, 394] width 15 height 11
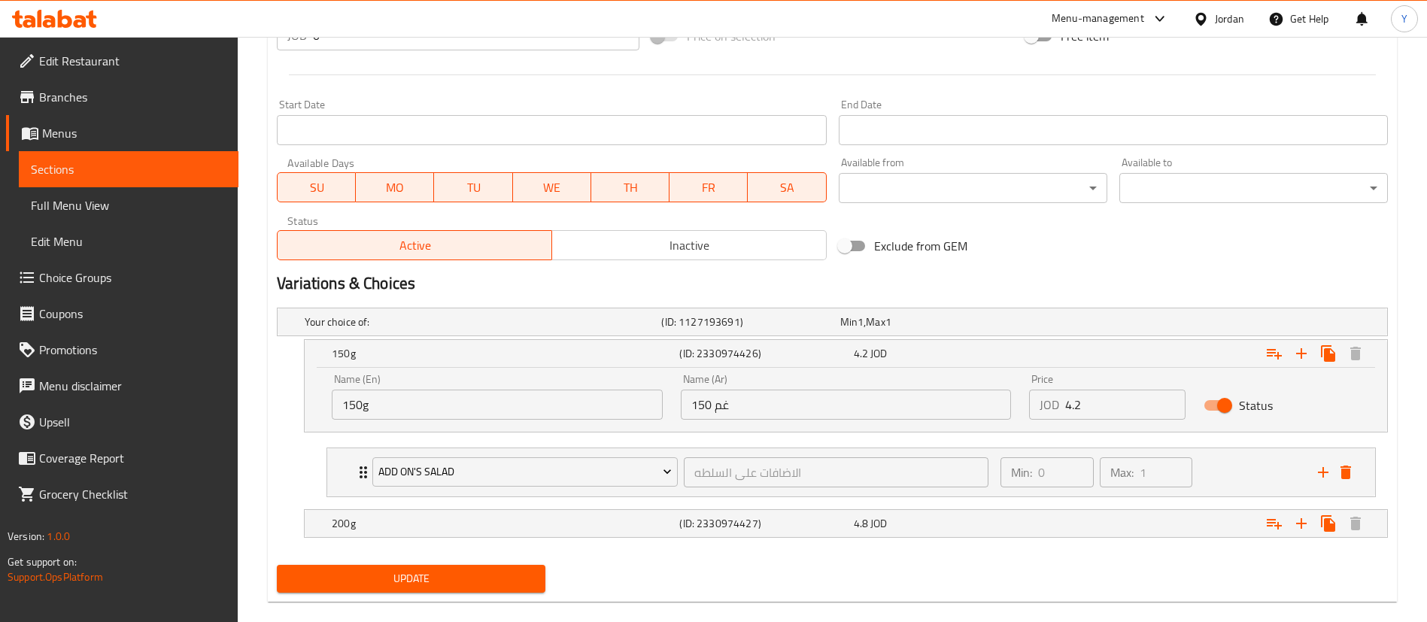
scroll to position [623, 0]
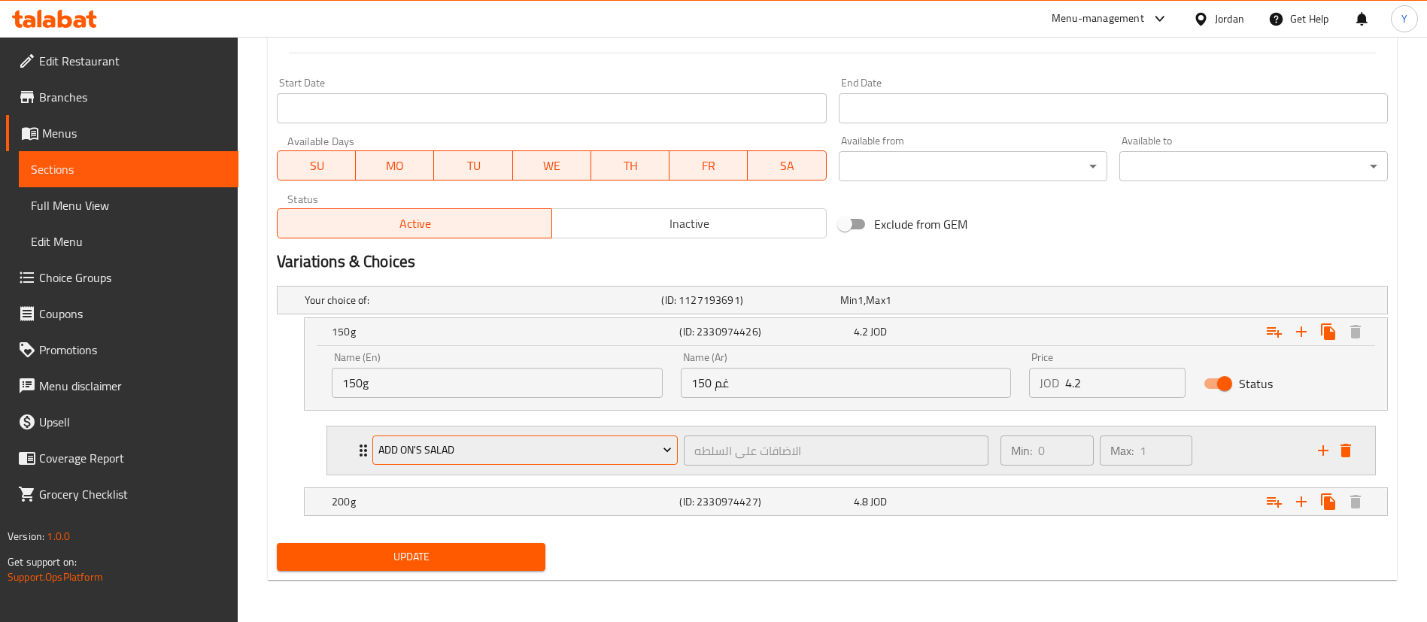
click at [418, 450] on span "Add On's Salad" at bounding box center [525, 450] width 294 height 19
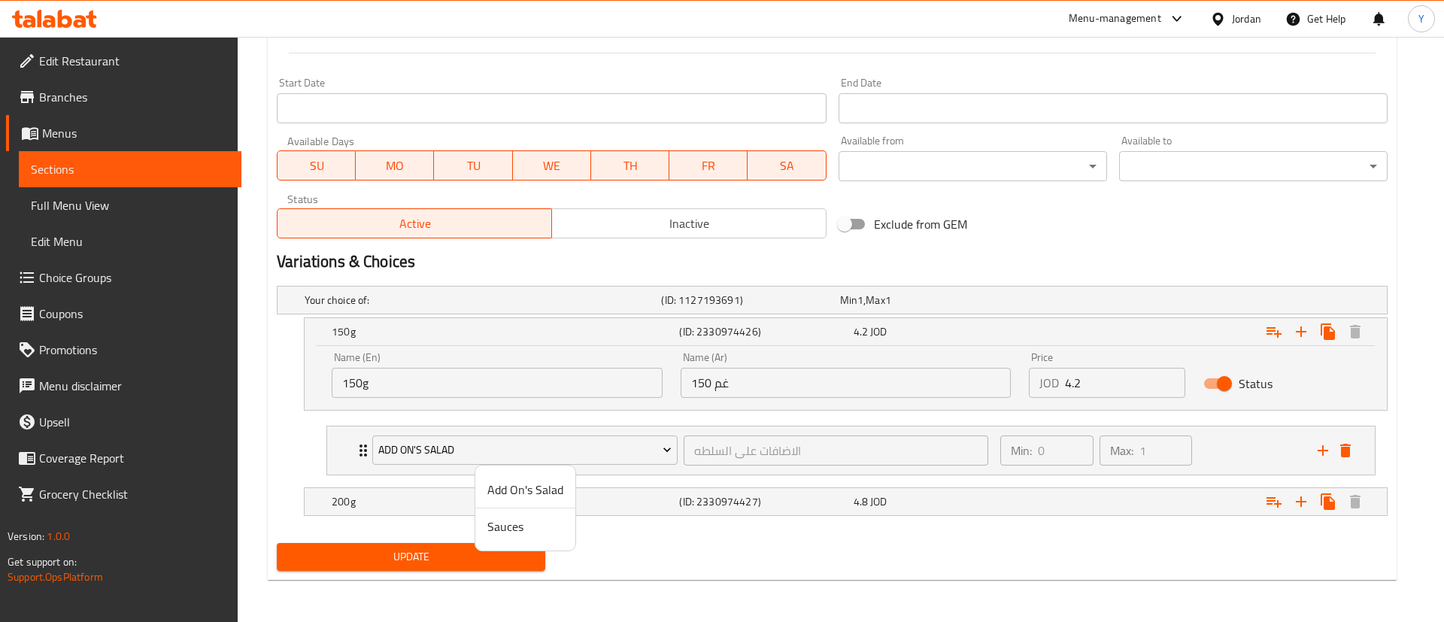
click at [506, 531] on span "Sauces" at bounding box center [526, 527] width 76 height 18
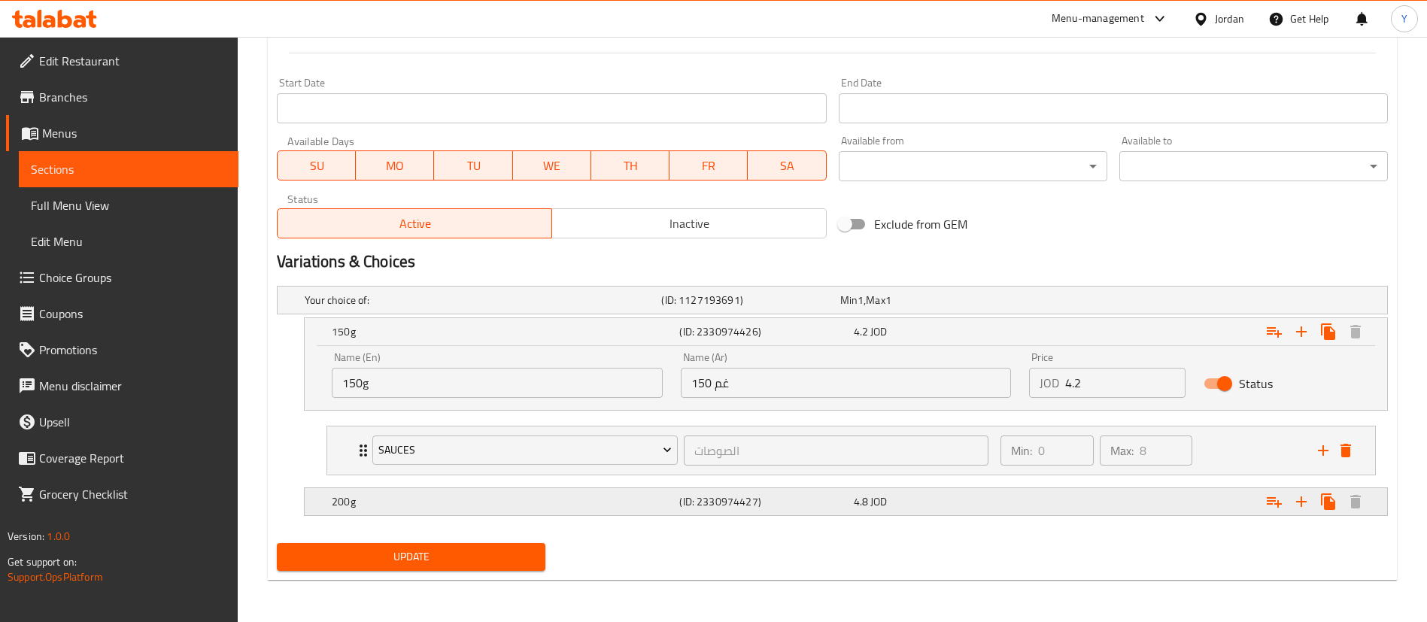
click at [428, 503] on h5 "200g" at bounding box center [503, 501] width 342 height 15
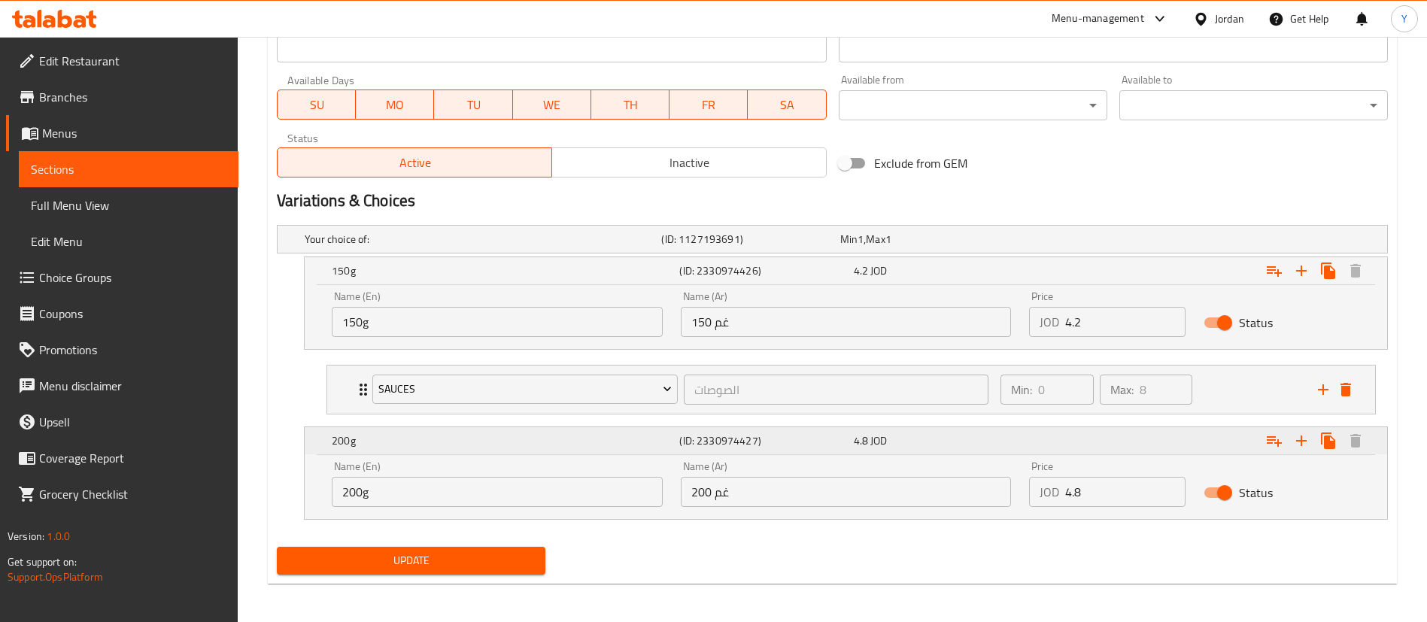
click at [1269, 436] on icon "Expand" at bounding box center [1274, 441] width 15 height 11
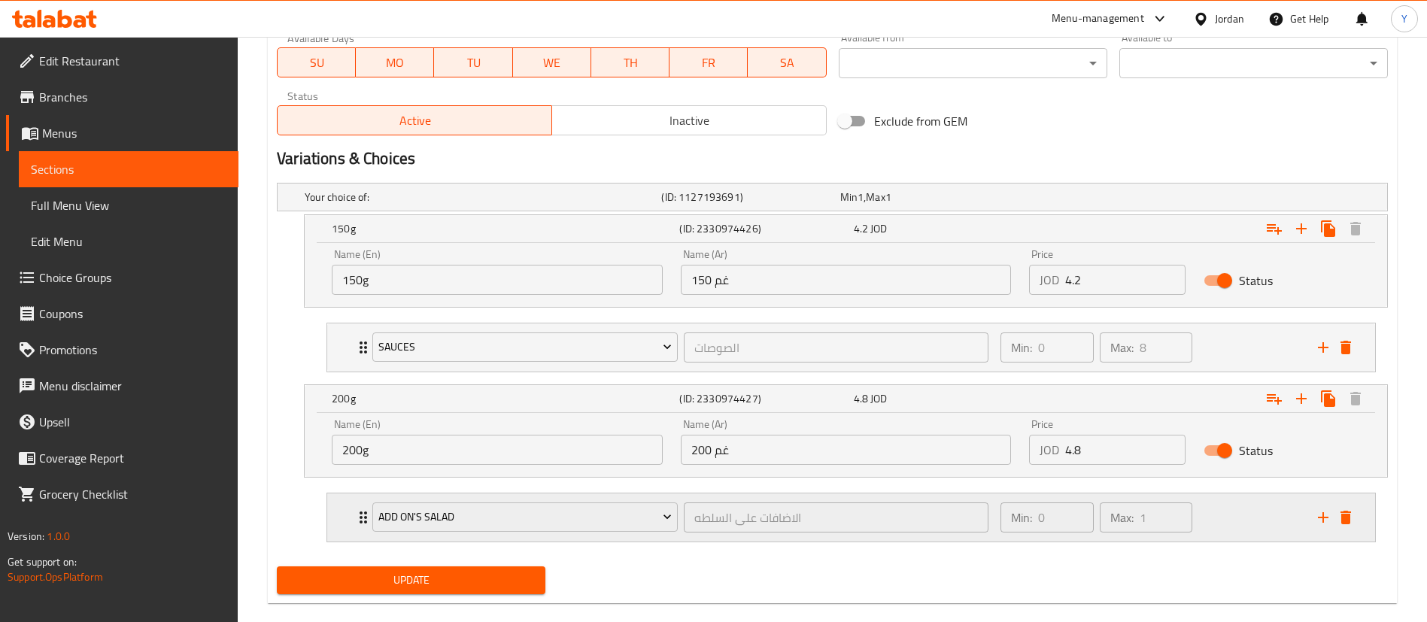
scroll to position [749, 0]
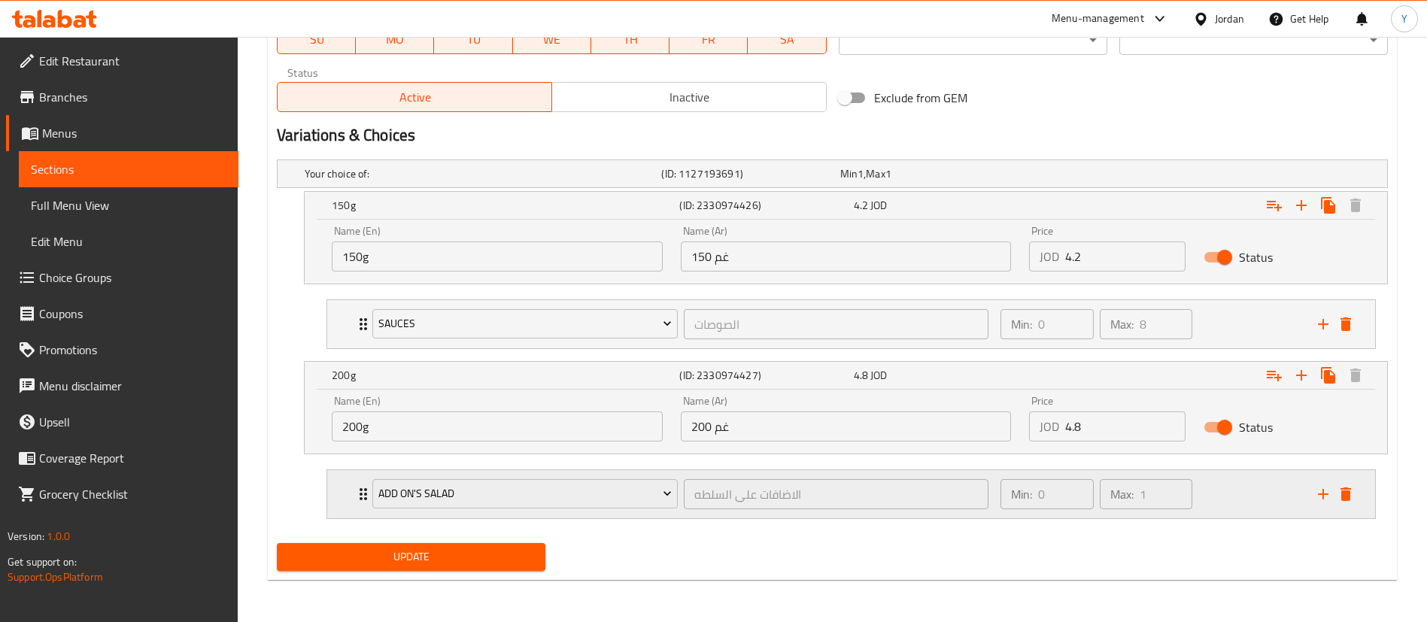
click at [496, 477] on div "Add On's Salad" at bounding box center [524, 494] width 311 height 36
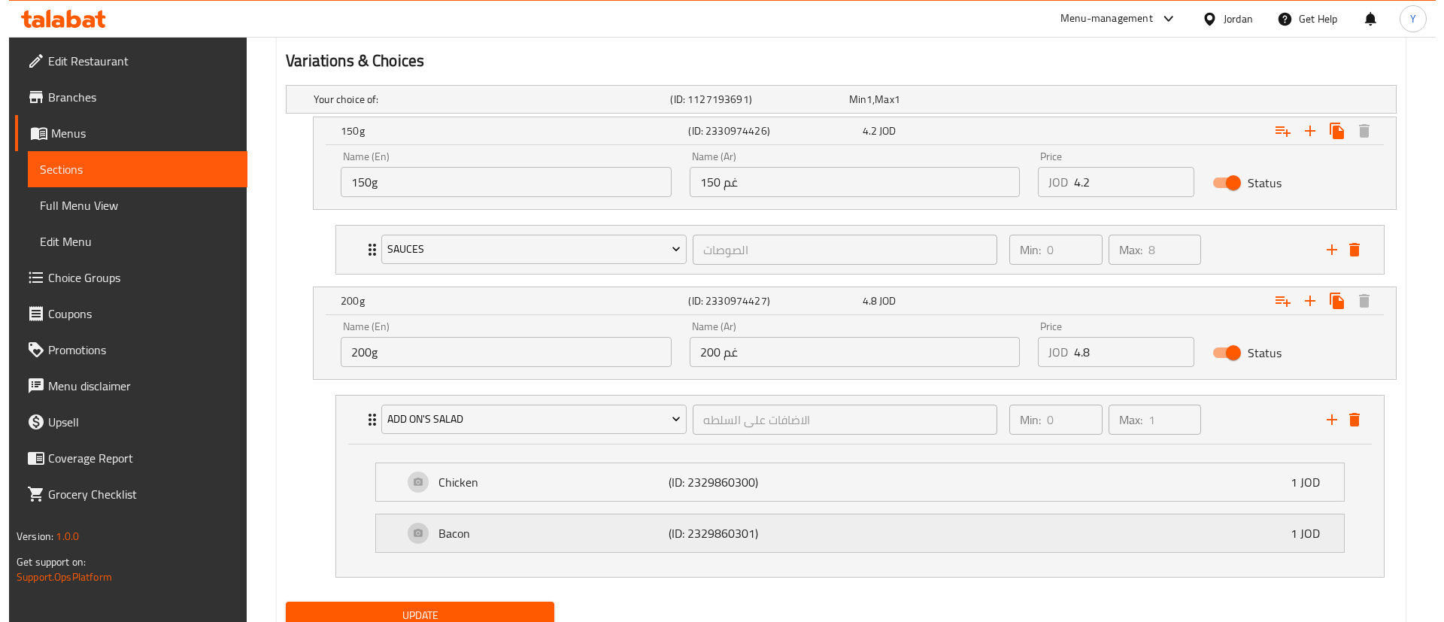
scroll to position [882, 0]
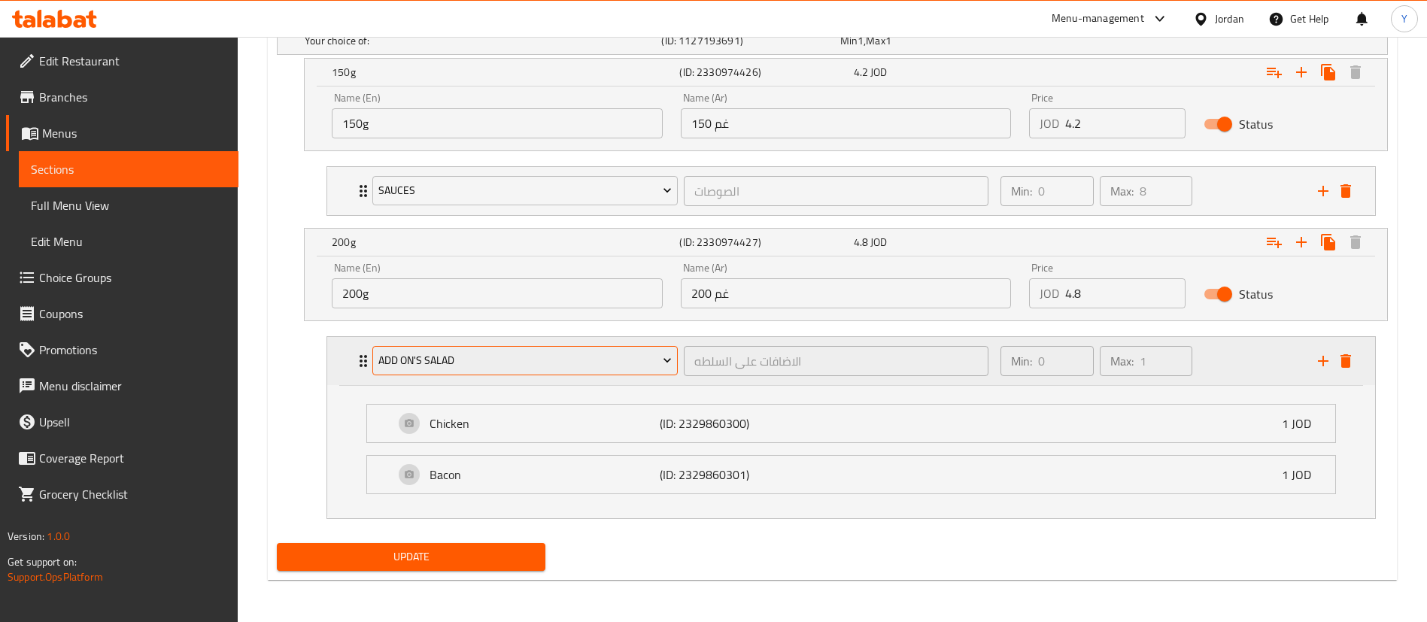
click at [443, 358] on span "Add On's Salad" at bounding box center [525, 360] width 294 height 19
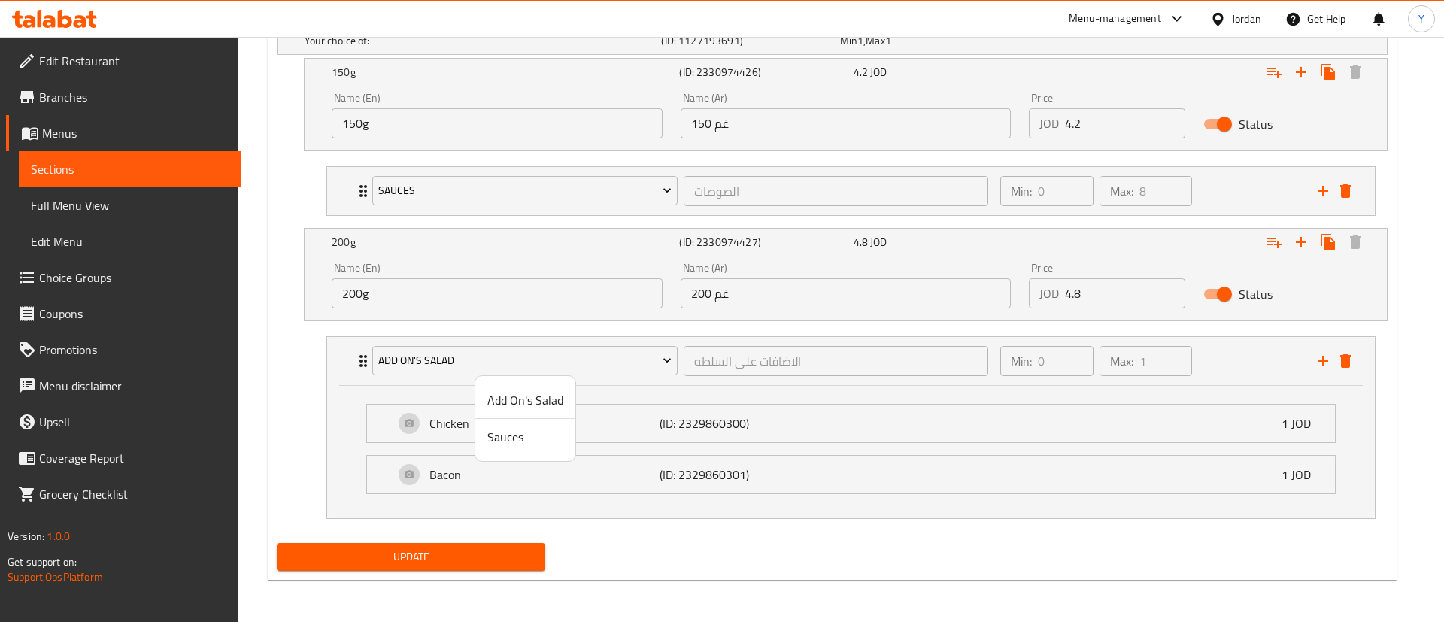
click at [536, 437] on span "Sauces" at bounding box center [526, 437] width 76 height 18
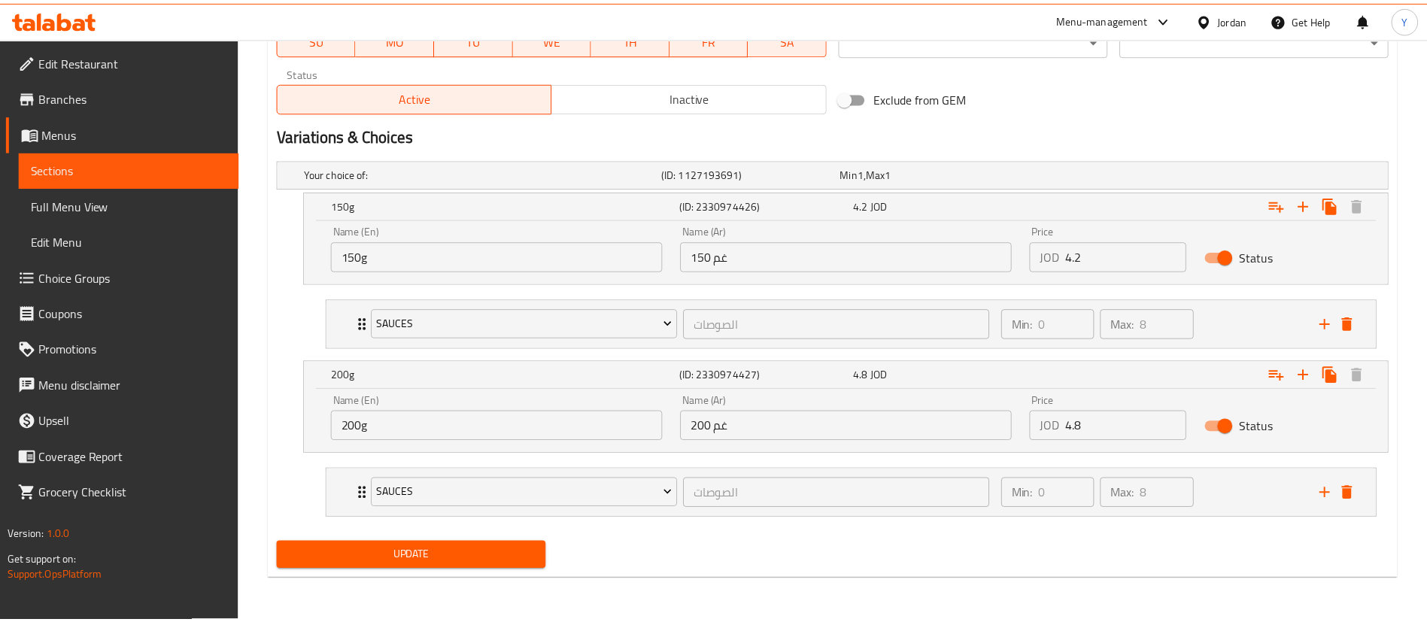
scroll to position [749, 0]
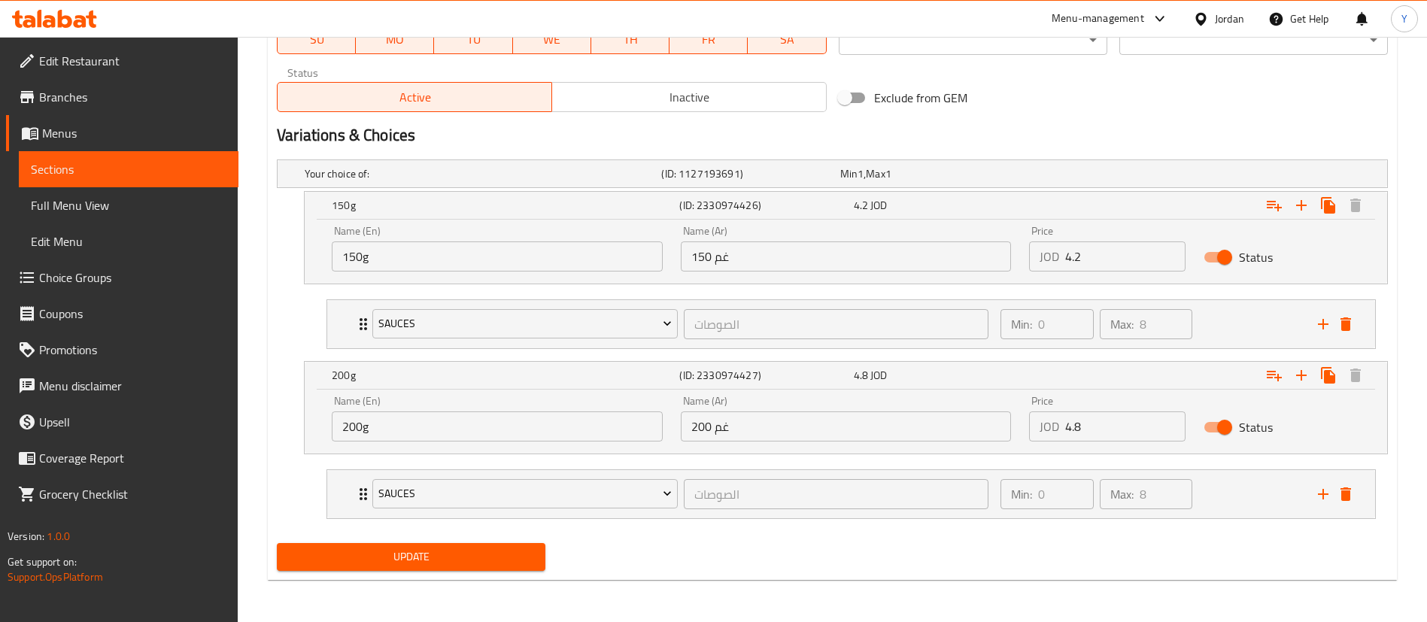
click at [448, 564] on span "Update" at bounding box center [411, 557] width 245 height 19
click at [110, 165] on span "Sections" at bounding box center [129, 169] width 196 height 18
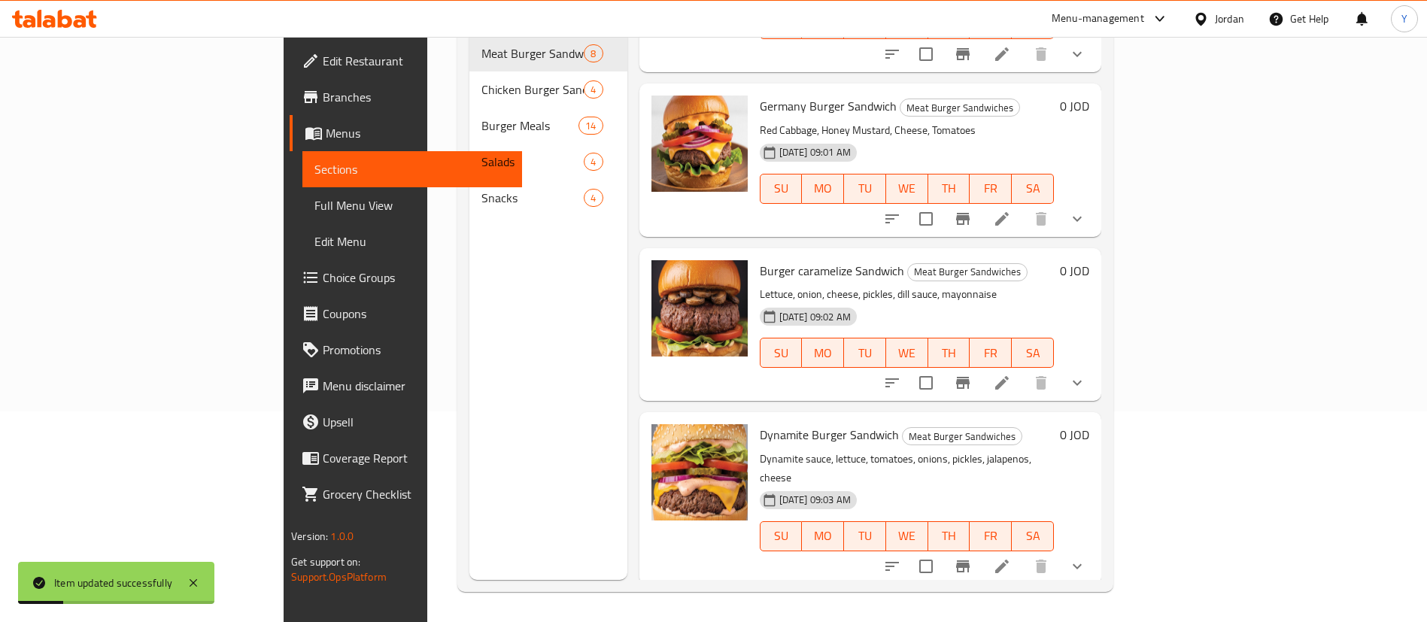
scroll to position [564, 0]
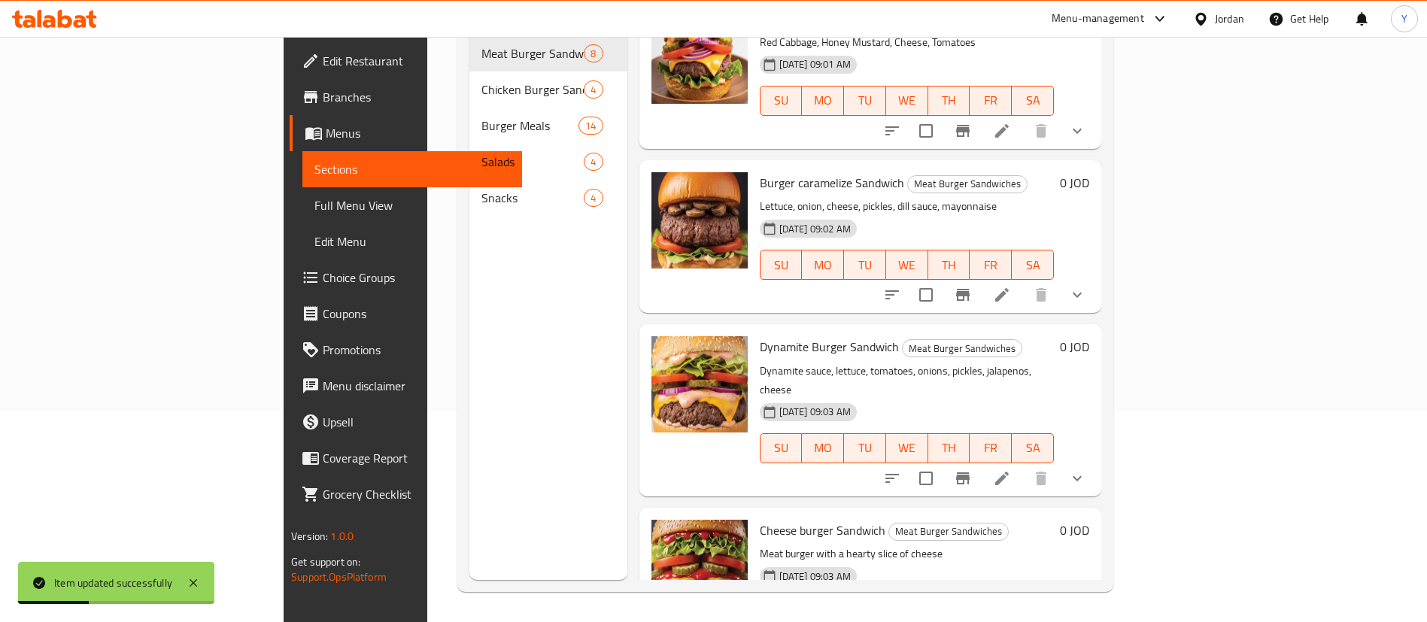
click at [1011, 286] on icon at bounding box center [1002, 295] width 18 height 18
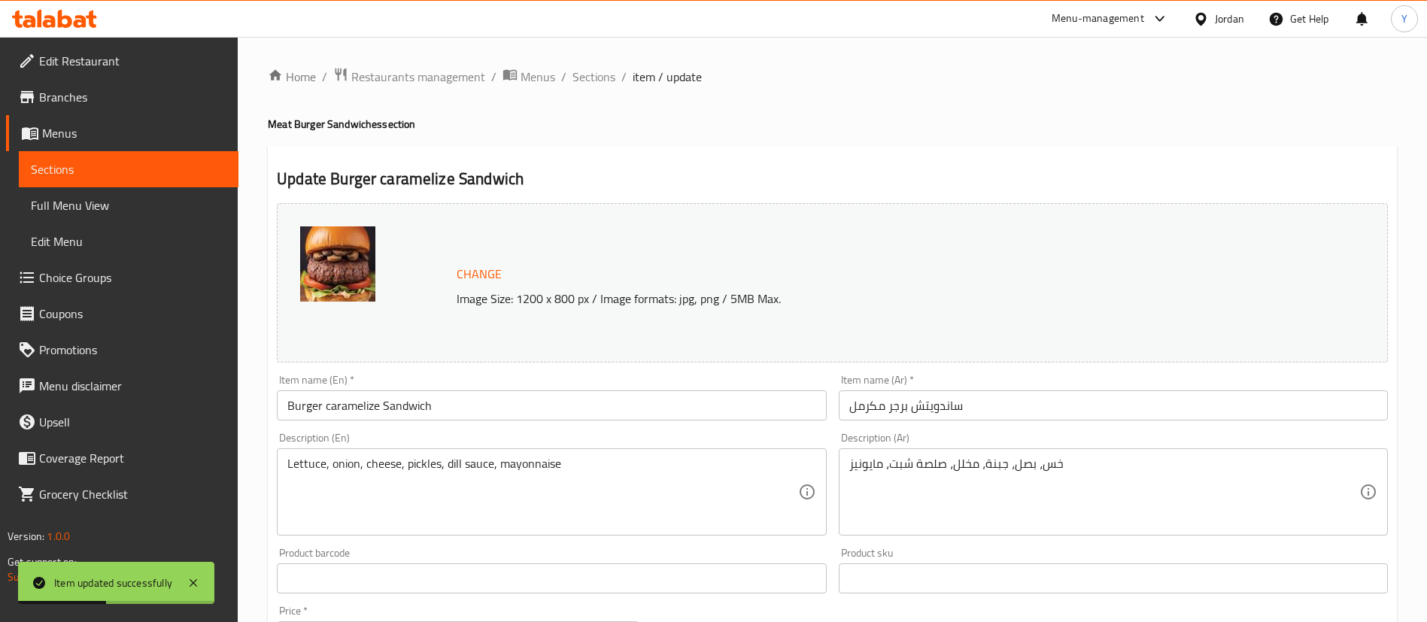
scroll to position [497, 0]
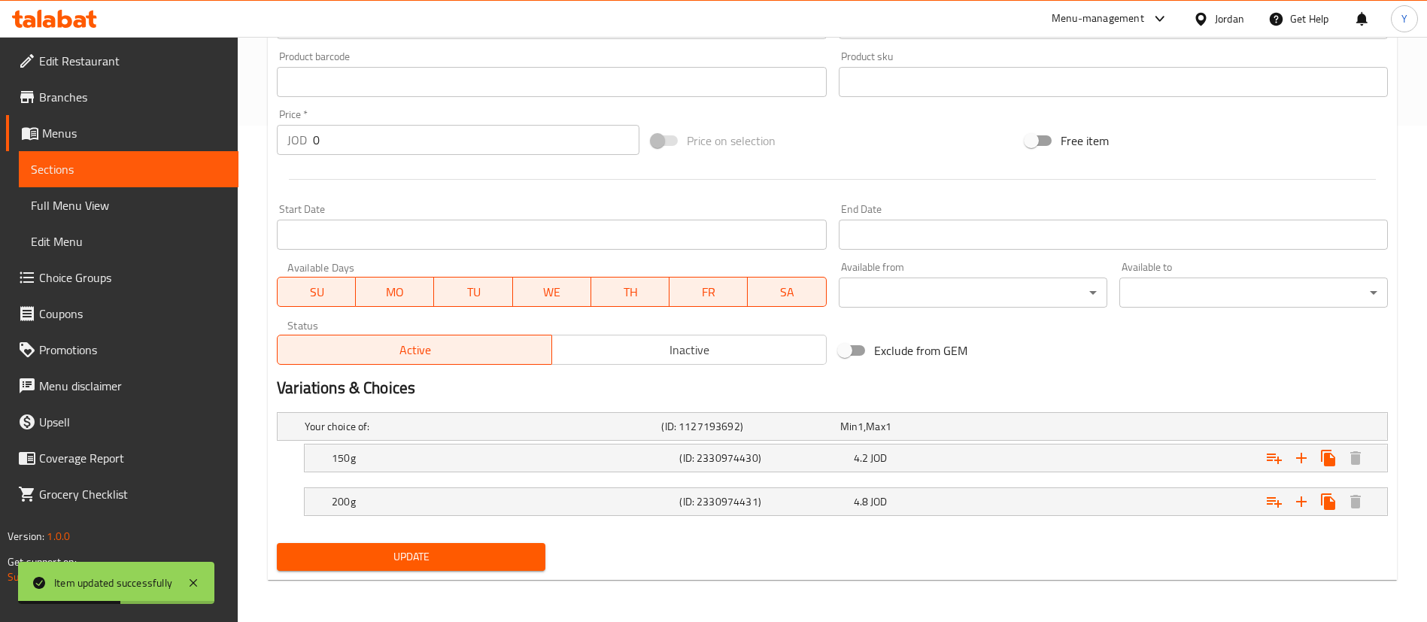
click at [408, 477] on nav at bounding box center [832, 481] width 1111 height 12
click at [518, 458] on h5 "150g" at bounding box center [503, 458] width 342 height 15
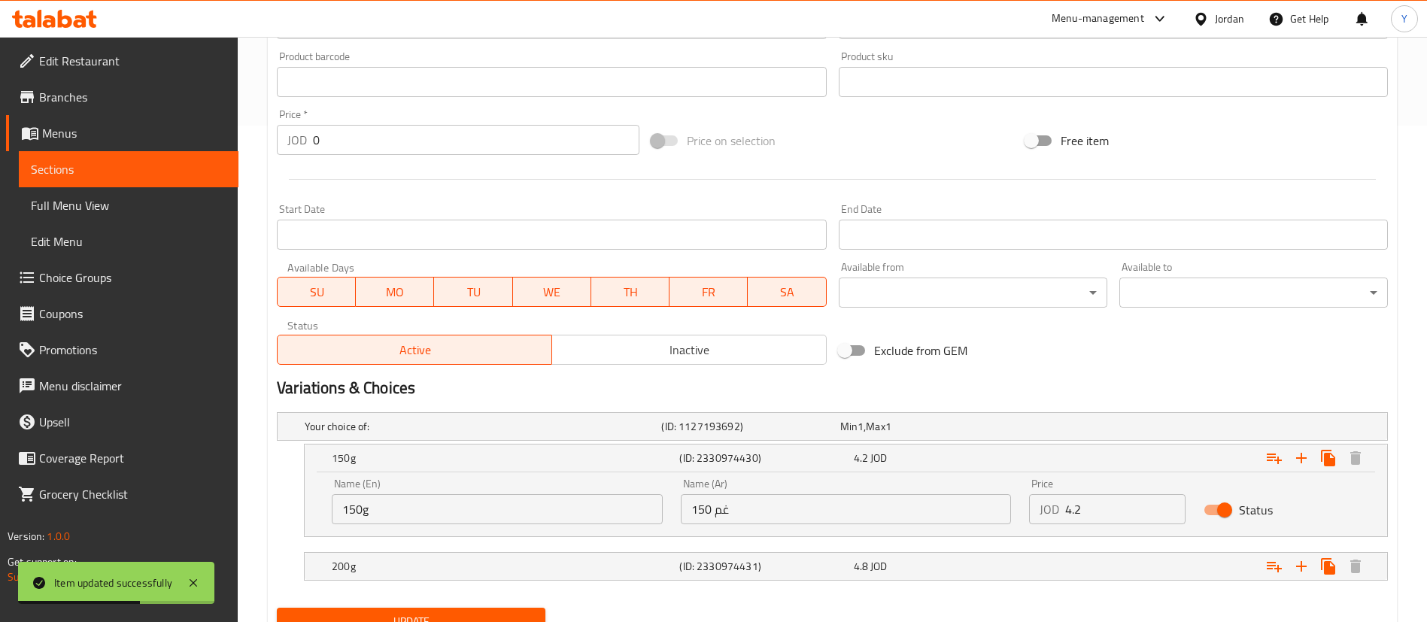
scroll to position [561, 0]
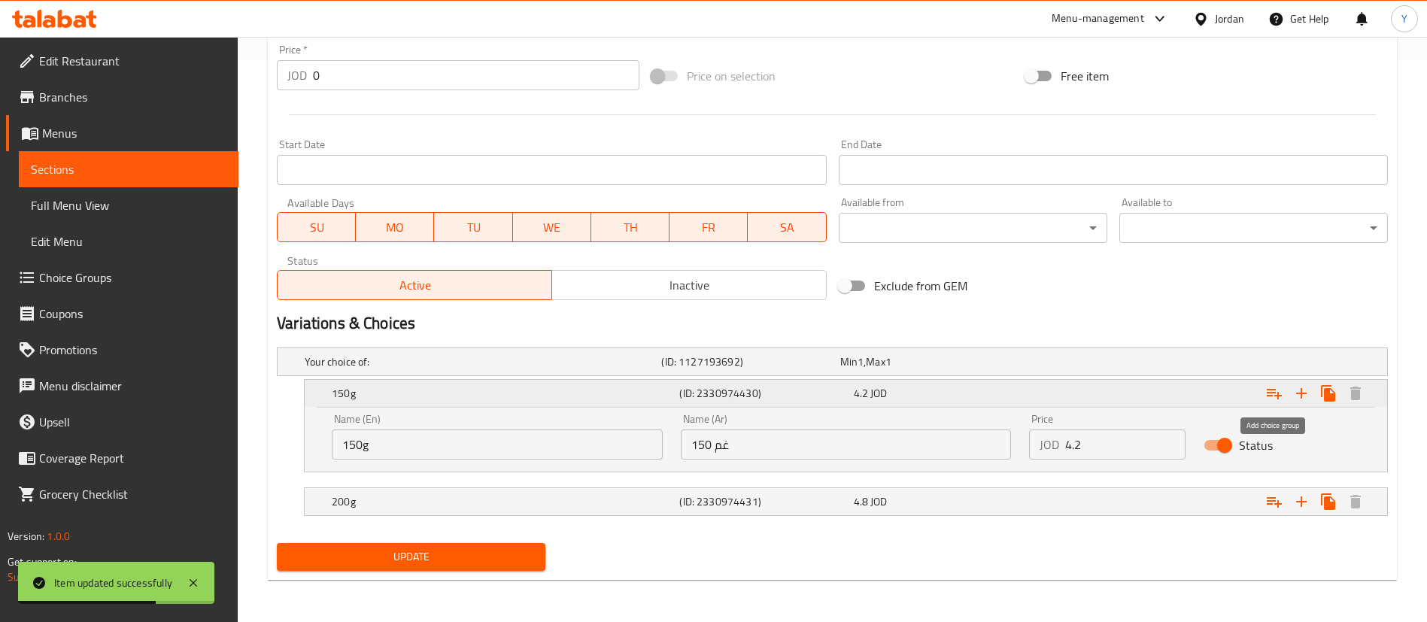
click at [1271, 393] on icon "Expand" at bounding box center [1274, 393] width 18 height 18
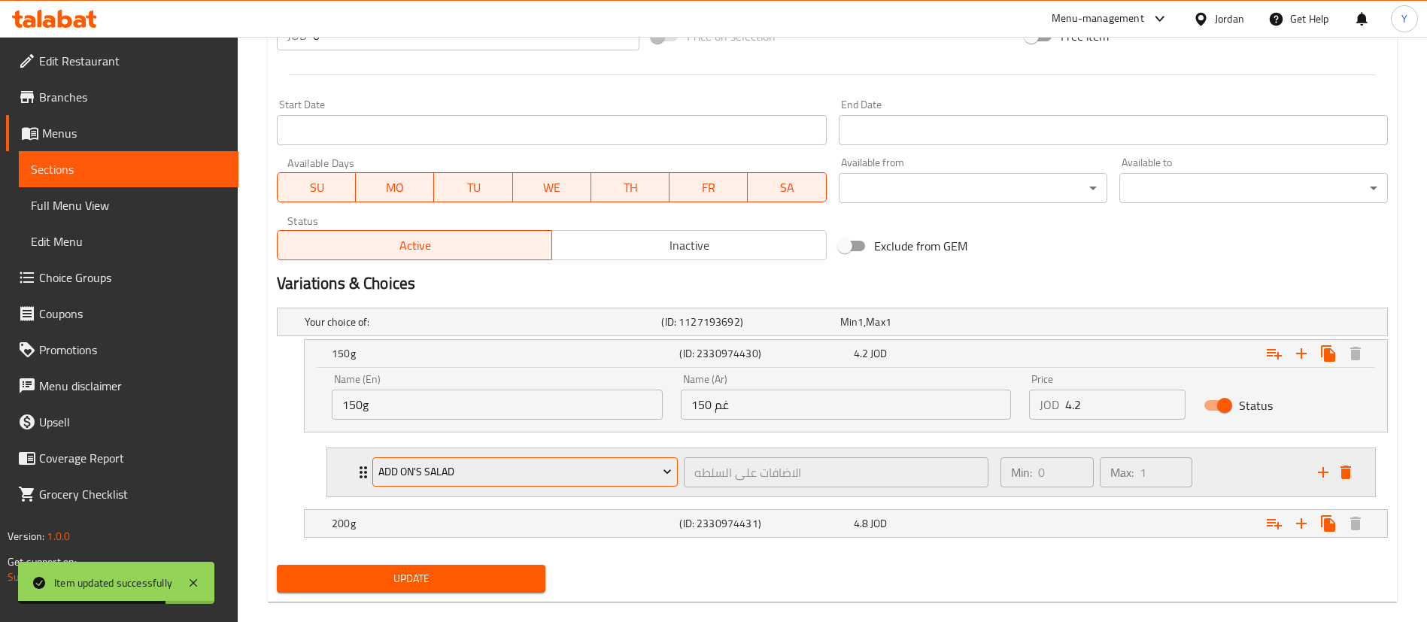
scroll to position [623, 0]
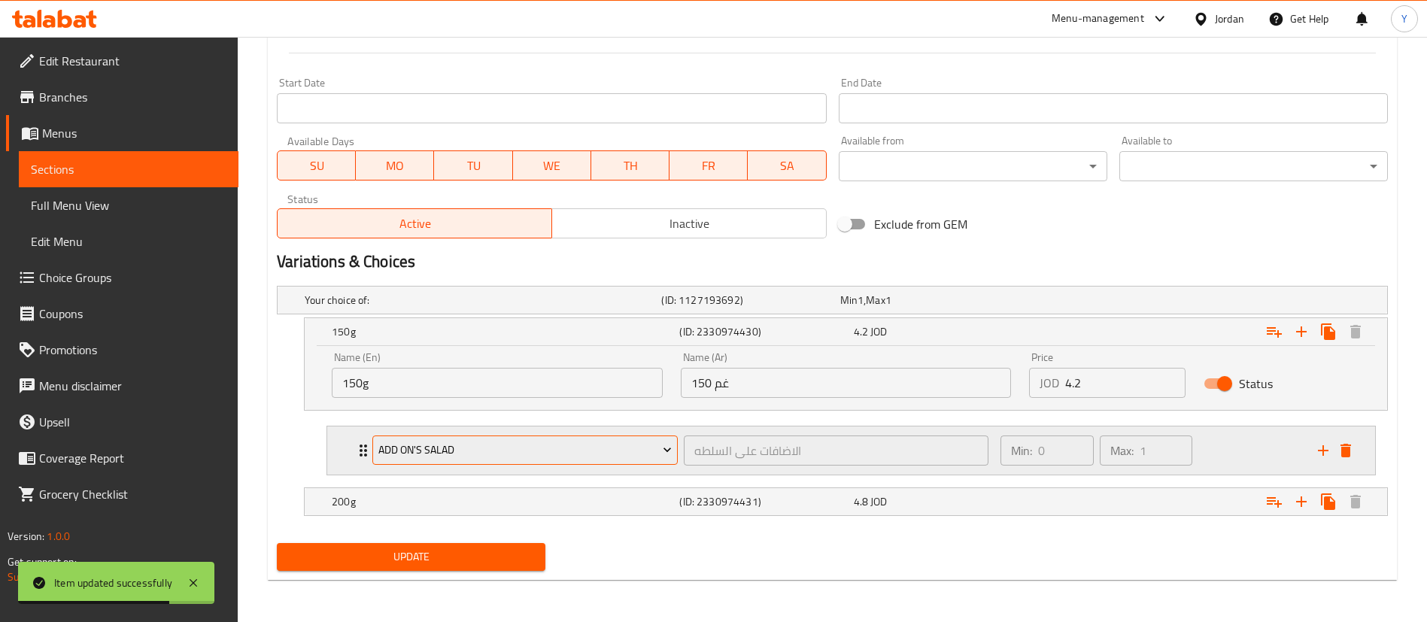
click at [388, 460] on button "Add On's Salad" at bounding box center [524, 451] width 305 height 30
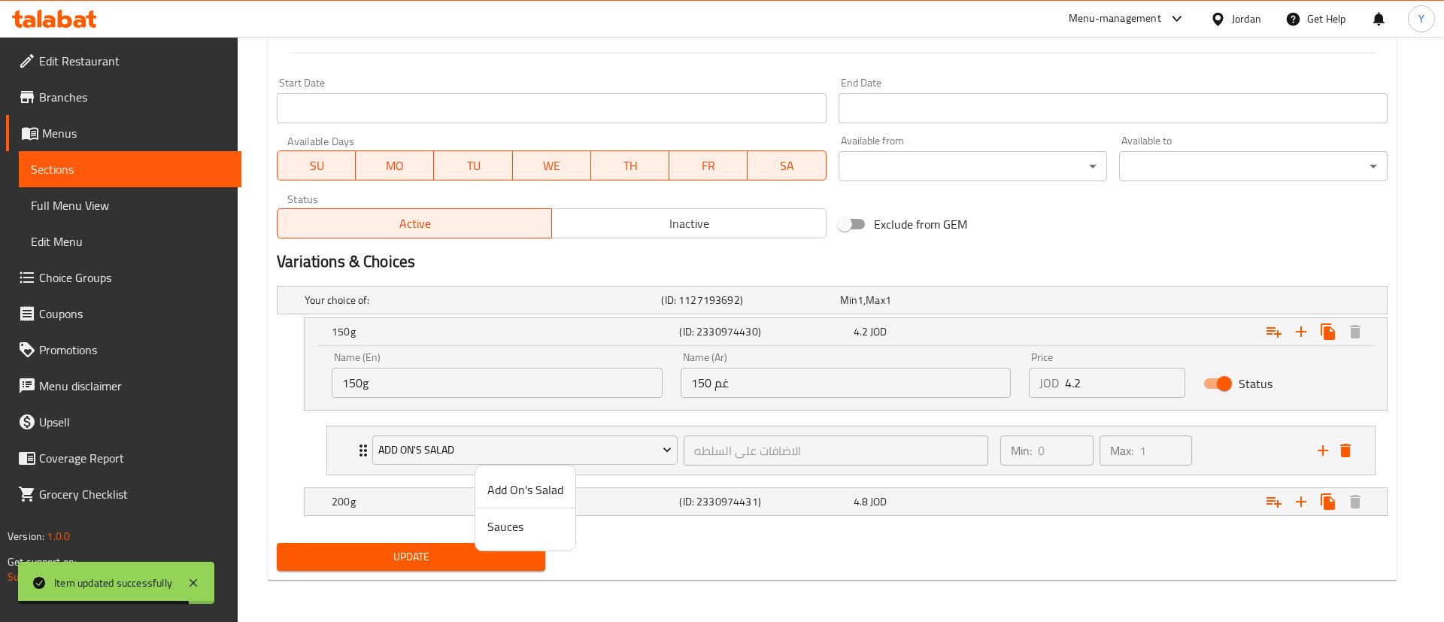
click at [500, 522] on span "Sauces" at bounding box center [526, 527] width 76 height 18
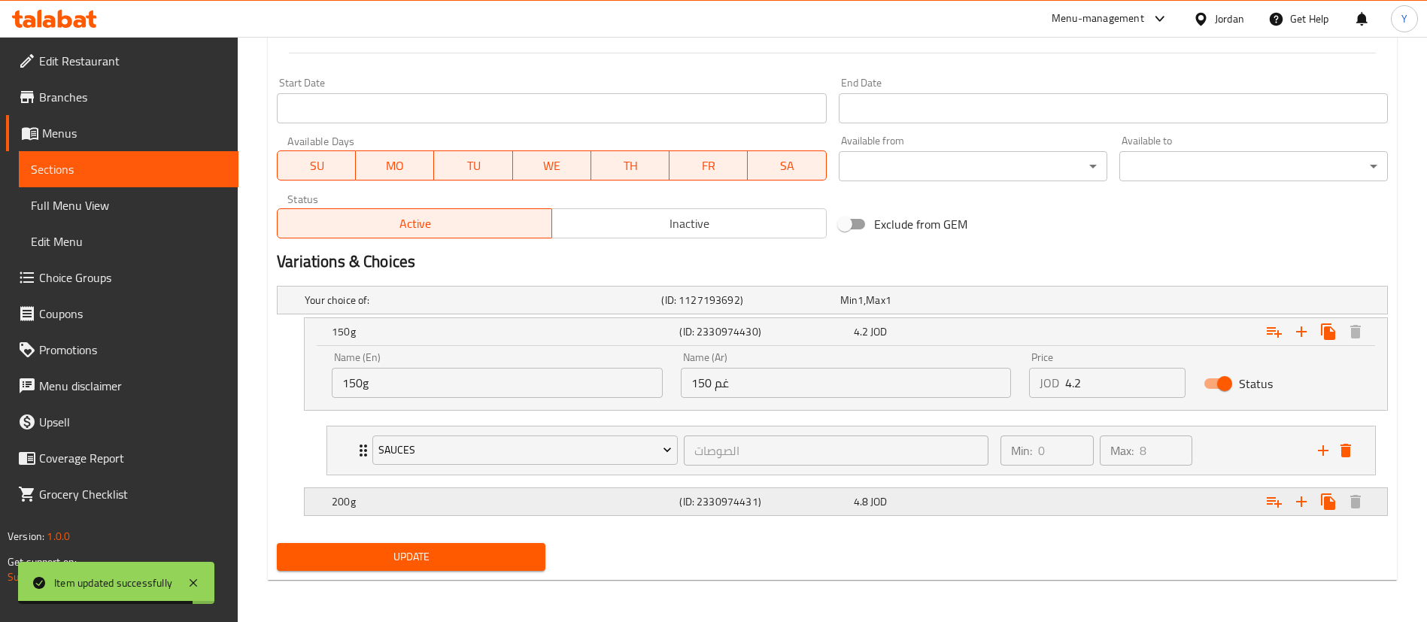
click at [399, 491] on div "200g" at bounding box center [503, 501] width 348 height 21
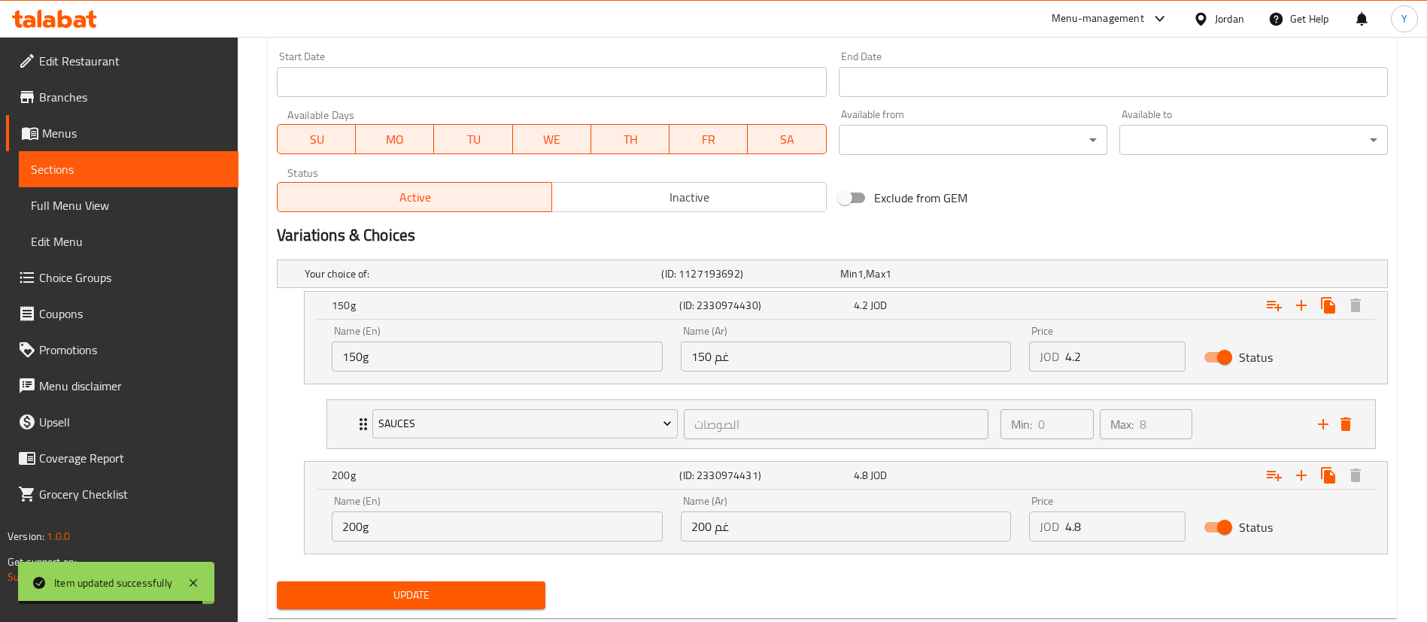
scroll to position [687, 0]
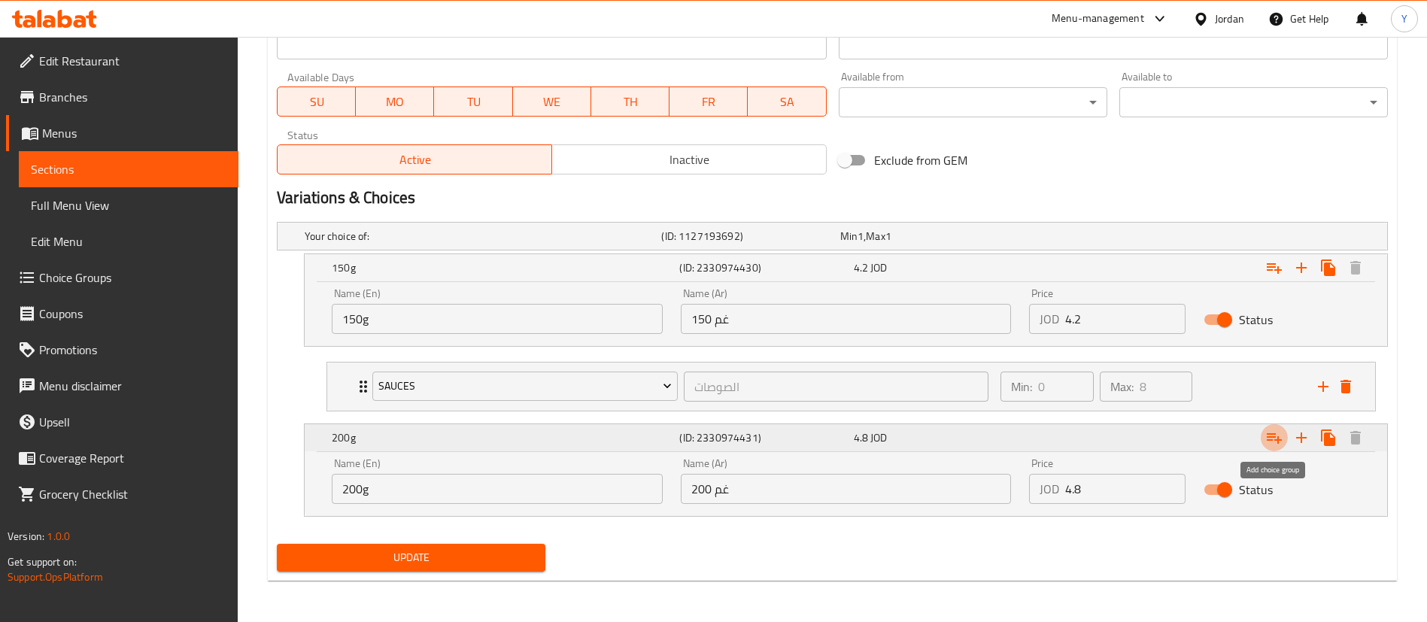
click at [1270, 433] on icon "Expand" at bounding box center [1274, 438] width 18 height 18
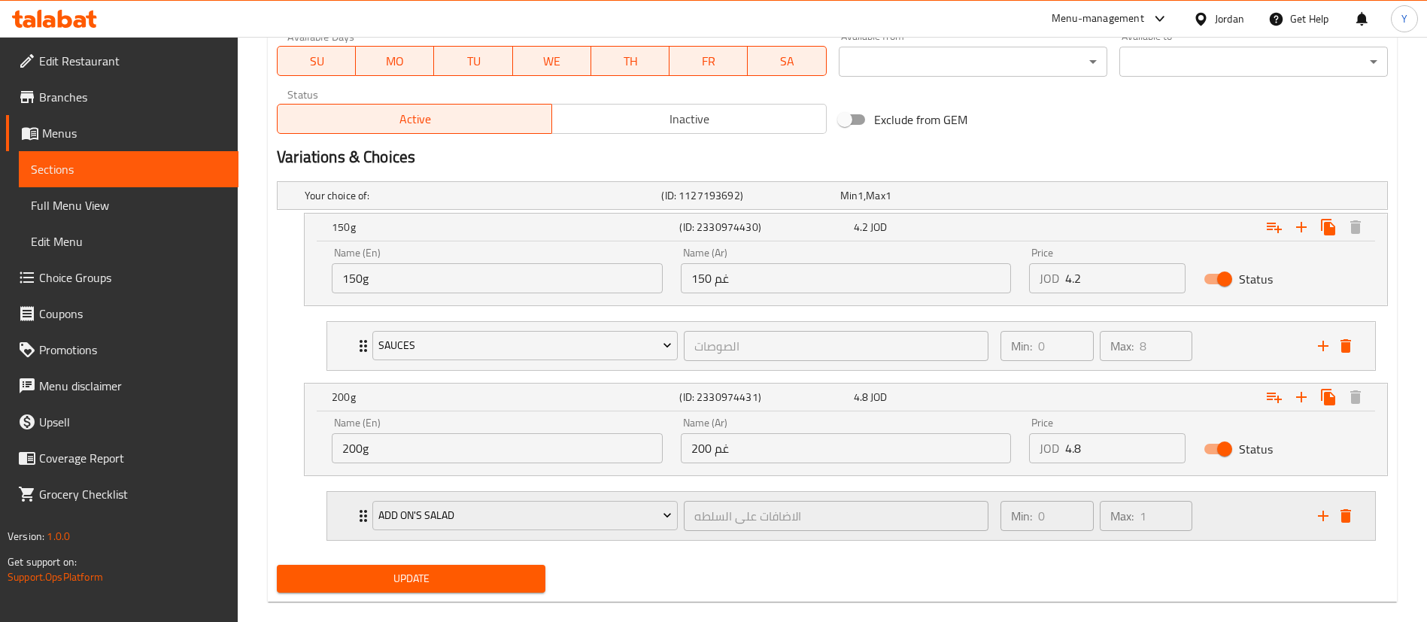
scroll to position [749, 0]
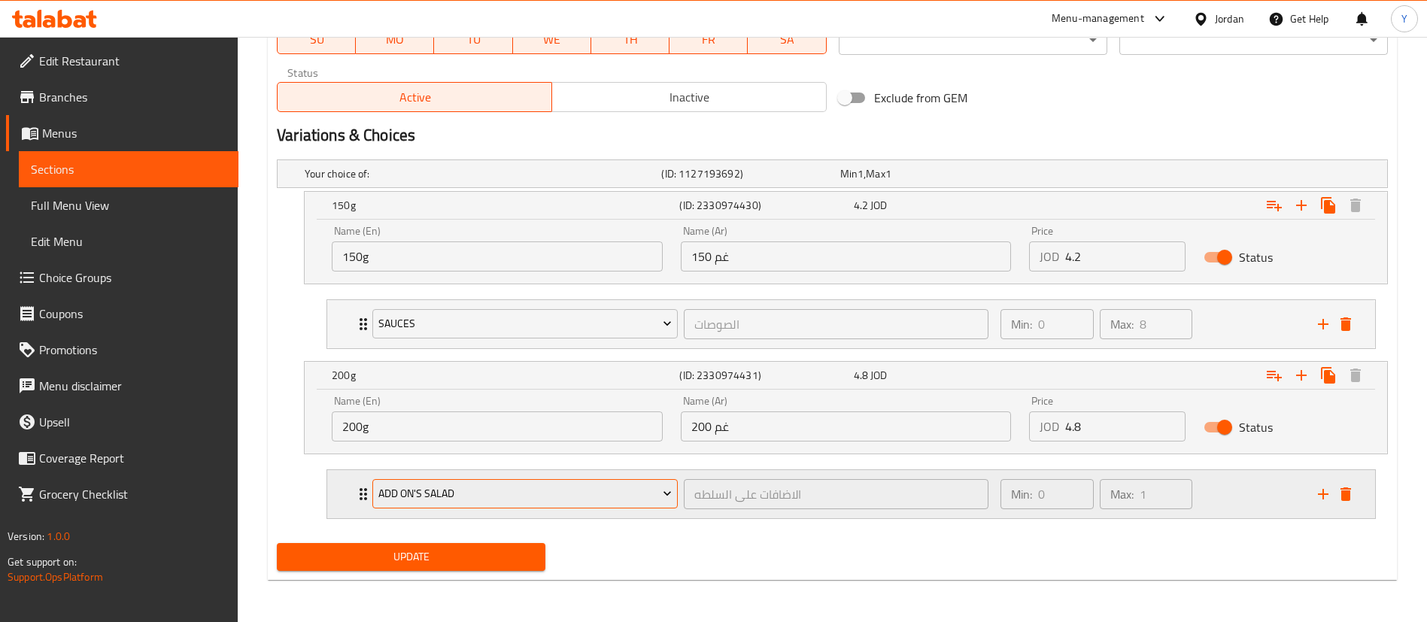
click at [466, 490] on span "Add On's Salad" at bounding box center [525, 493] width 294 height 19
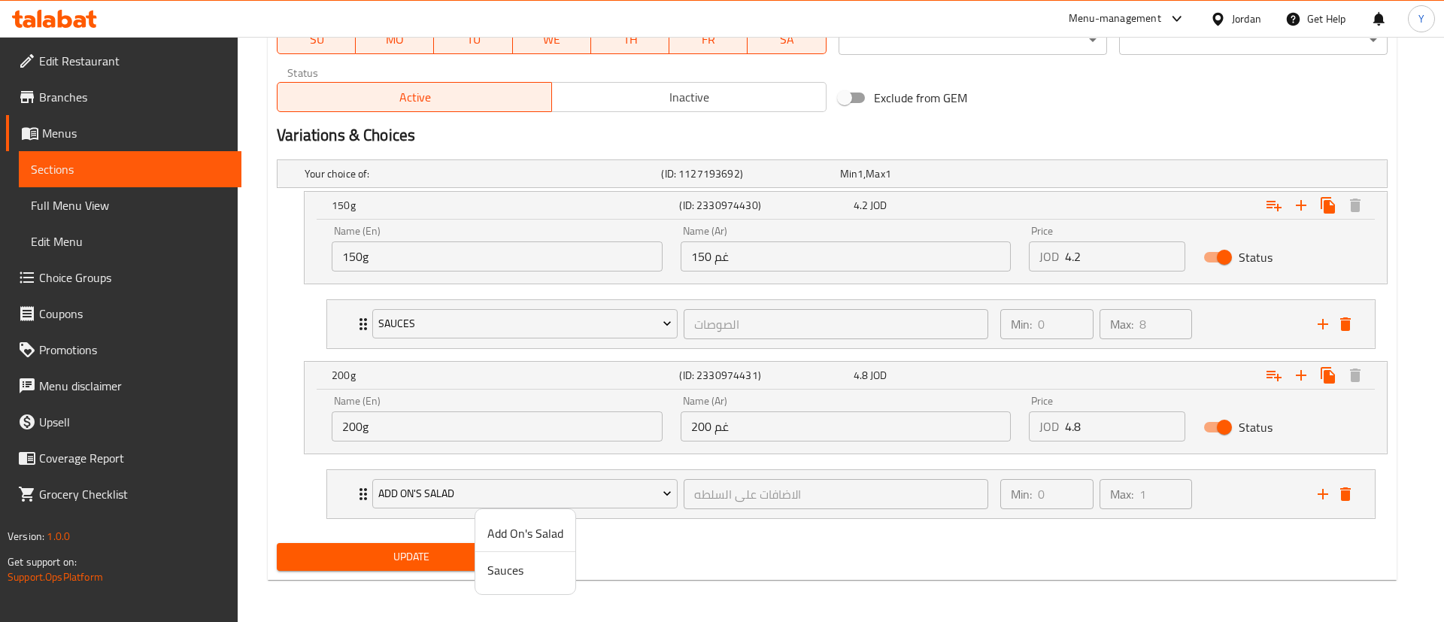
click at [510, 575] on span "Sauces" at bounding box center [526, 570] width 76 height 18
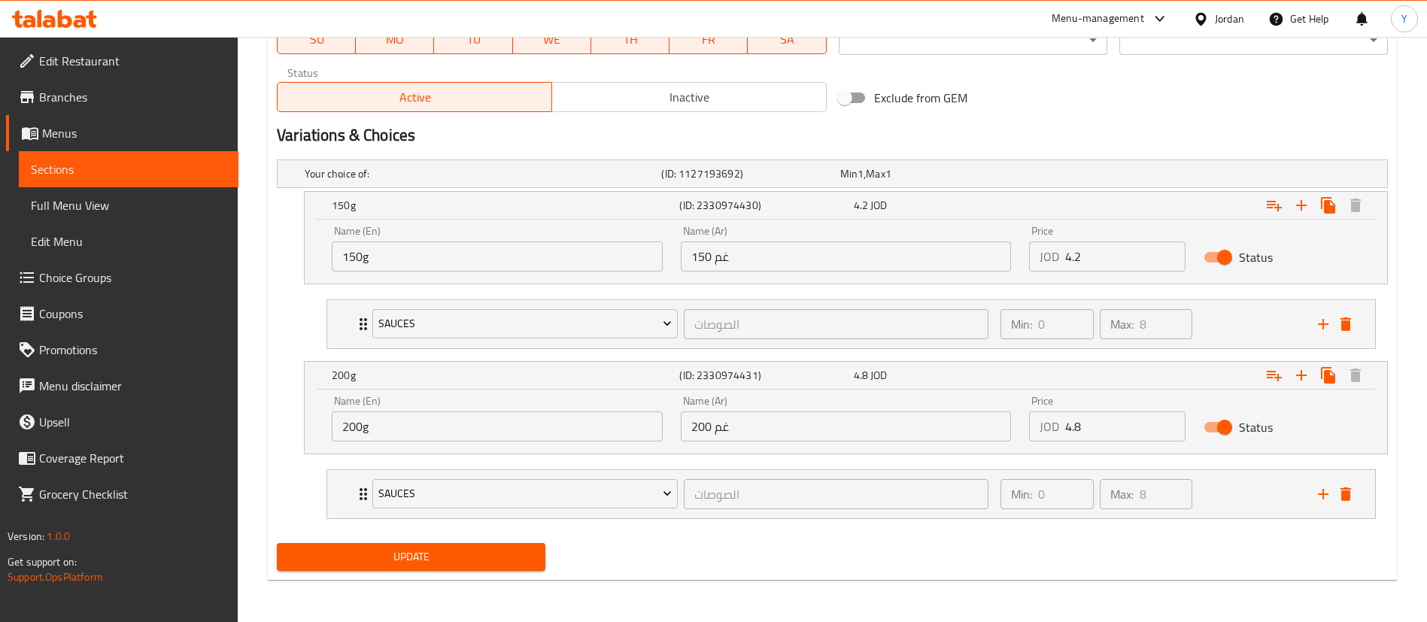
click at [390, 561] on span "Update" at bounding box center [411, 557] width 245 height 19
click at [120, 163] on span "Sections" at bounding box center [129, 169] width 196 height 18
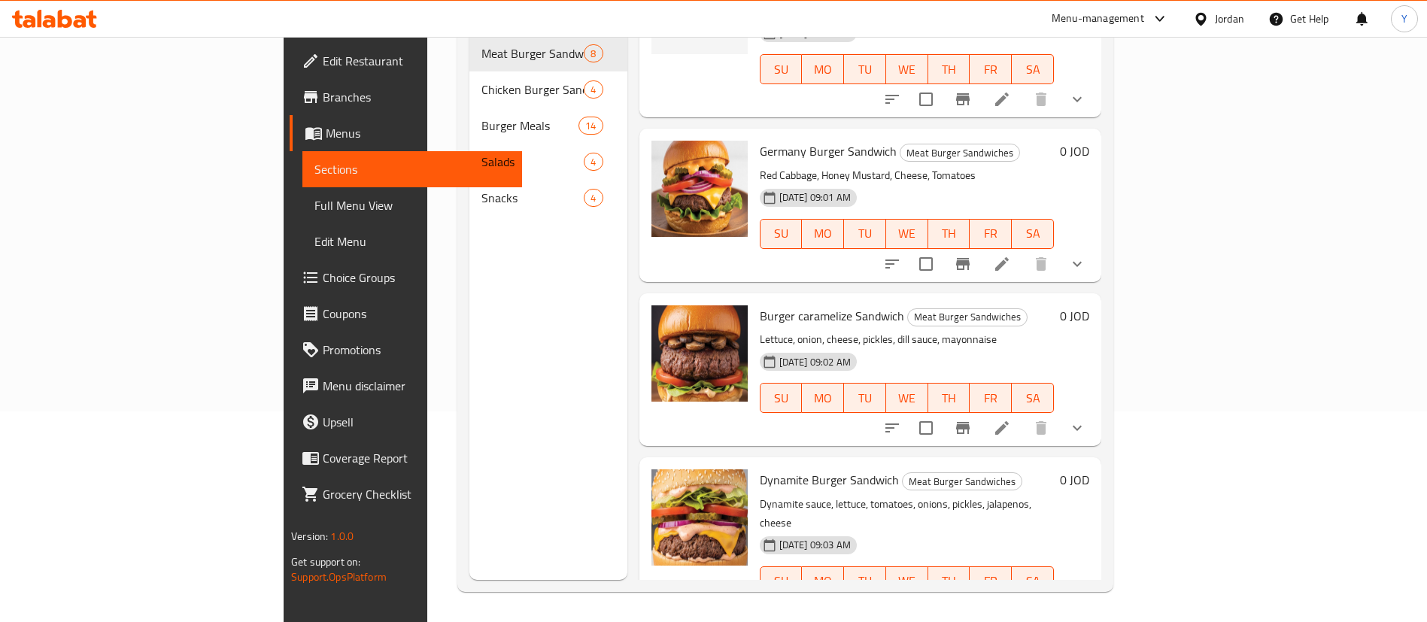
scroll to position [564, 0]
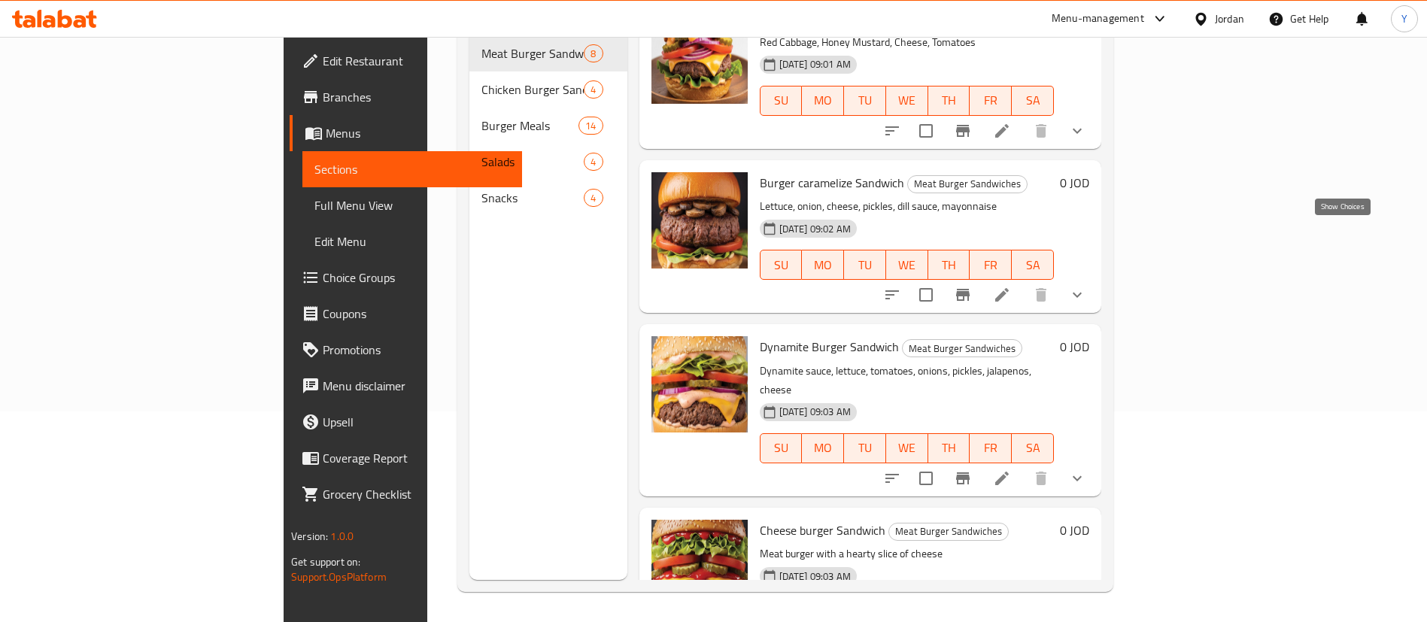
click at [1086, 286] on icon "show more" at bounding box center [1077, 295] width 18 height 18
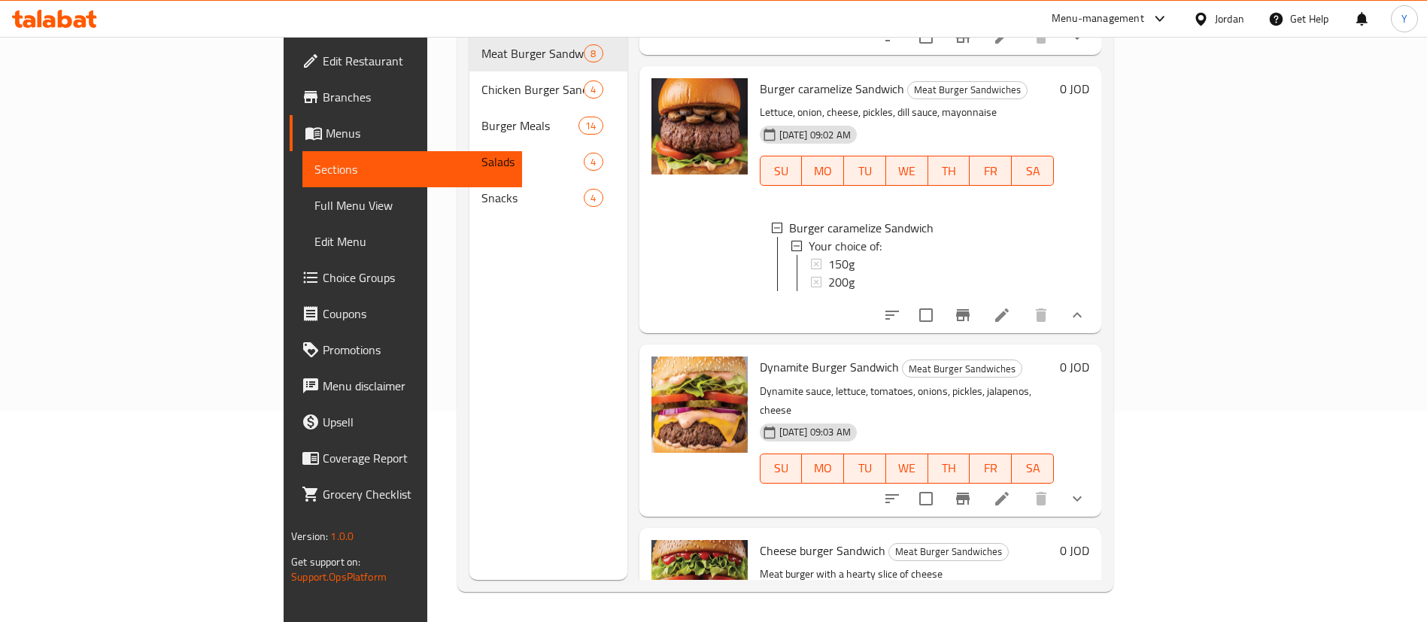
scroll to position [790, 0]
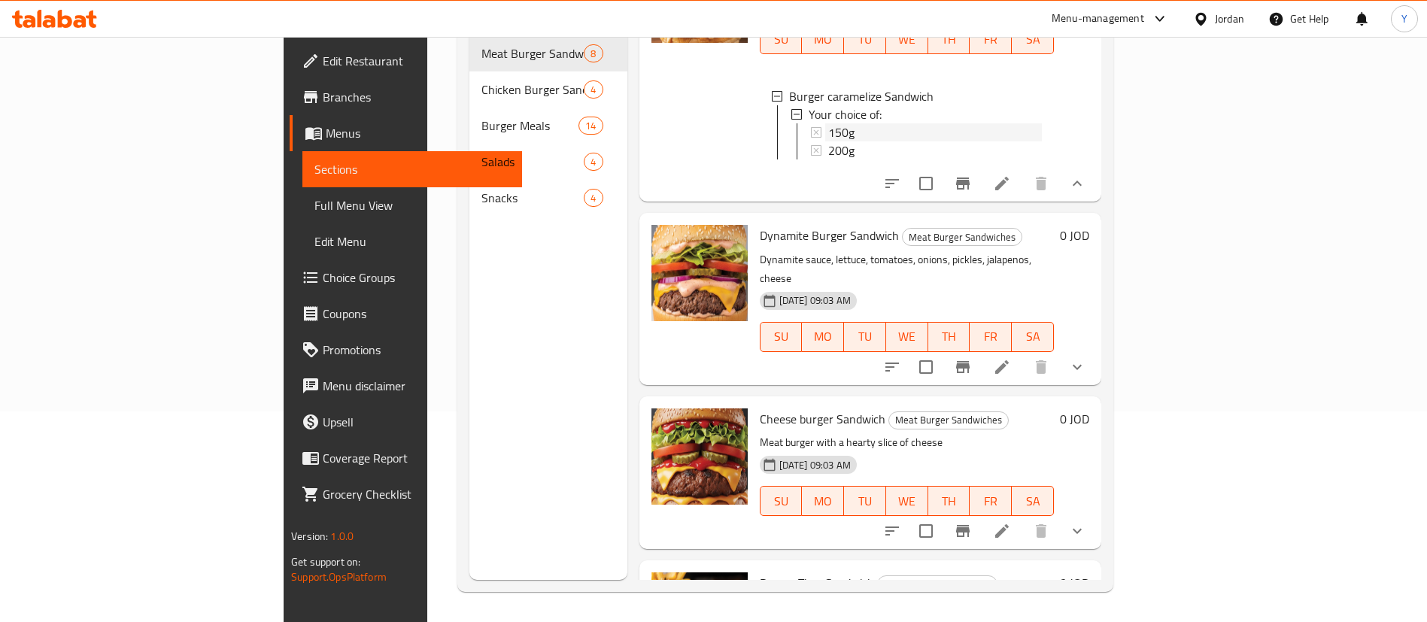
click at [828, 123] on div "150g" at bounding box center [935, 132] width 214 height 18
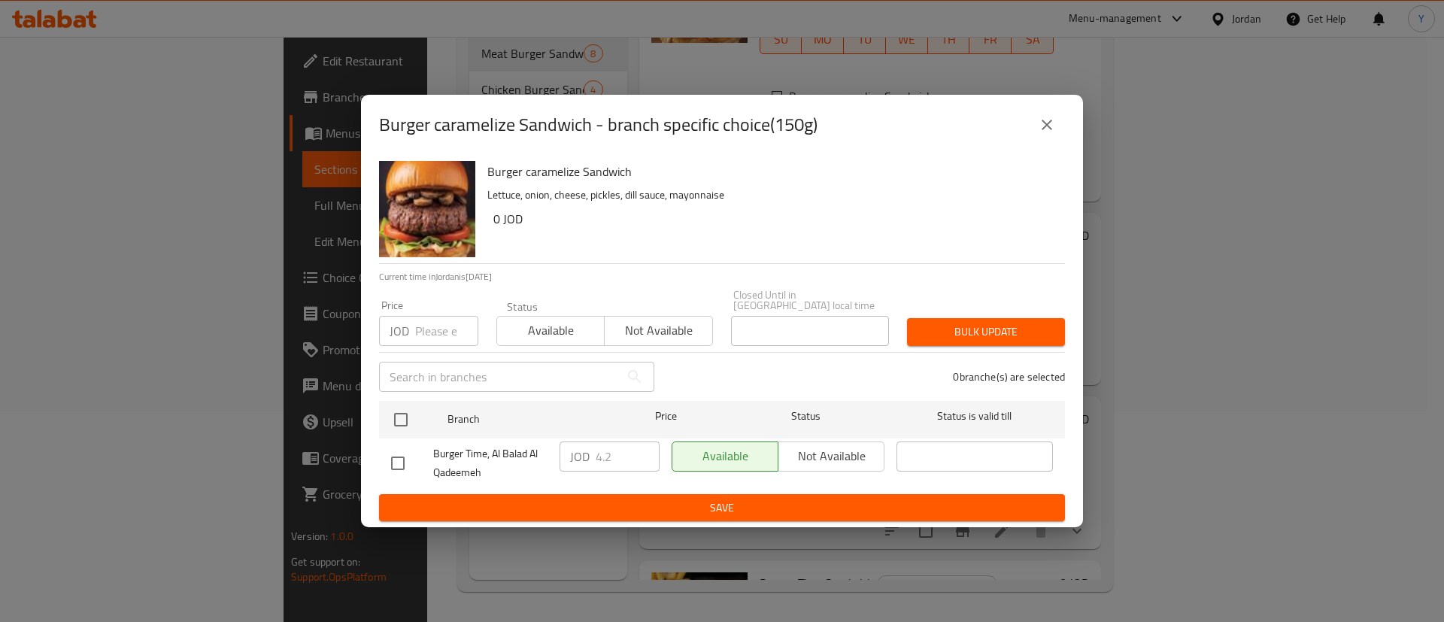
click at [1201, 182] on div "Burger caramelize Sandwich - branch specific choice(150g) Burger caramelize San…" at bounding box center [722, 311] width 1444 height 622
click at [1043, 130] on icon "close" at bounding box center [1047, 125] width 11 height 11
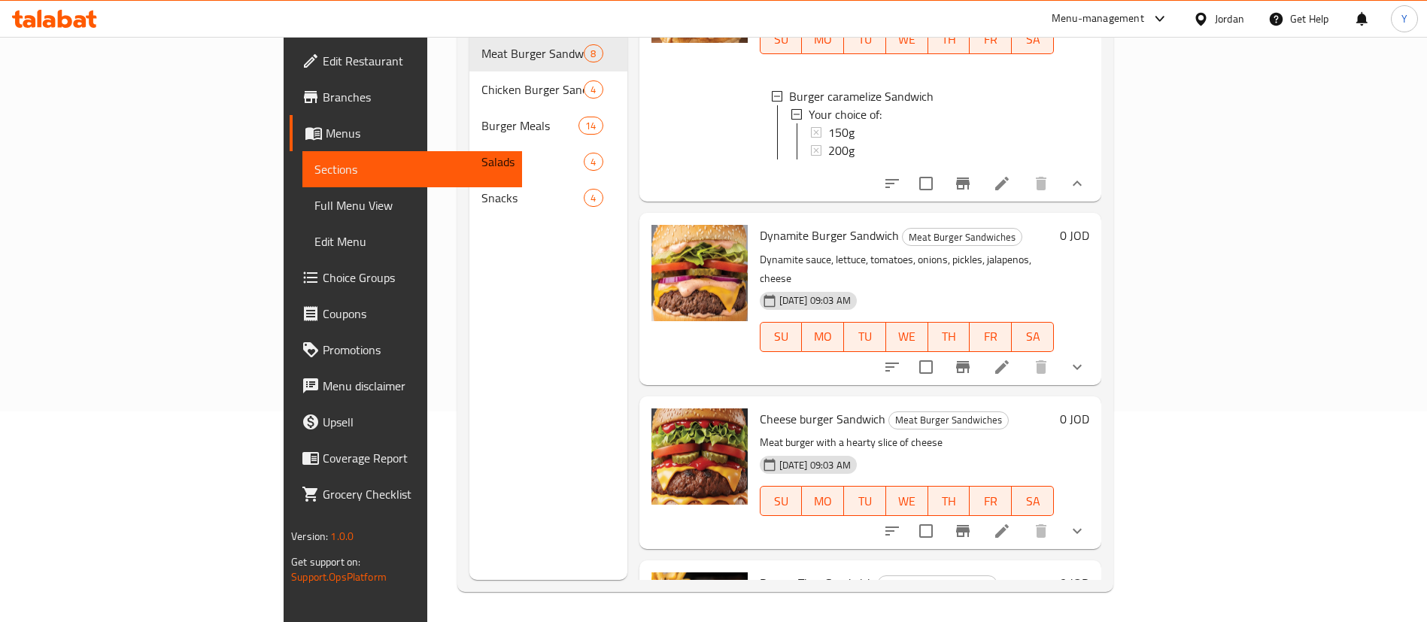
click at [1011, 175] on icon at bounding box center [1002, 184] width 18 height 18
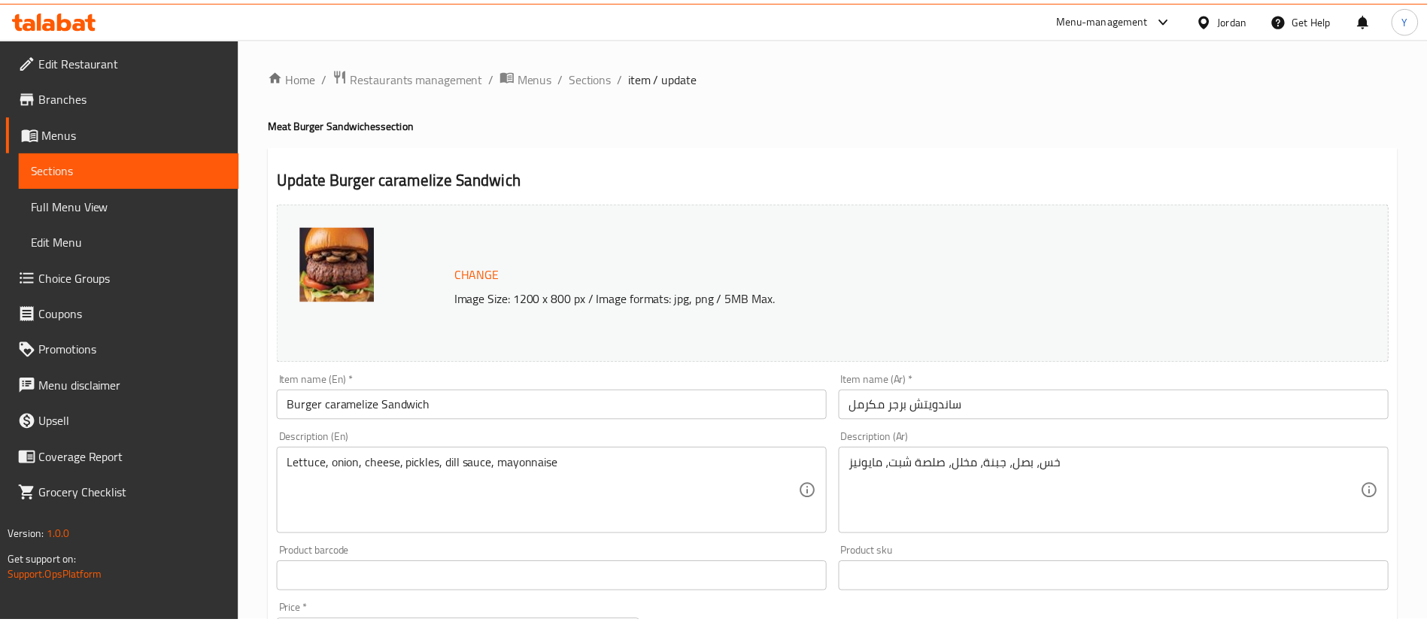
scroll to position [620, 0]
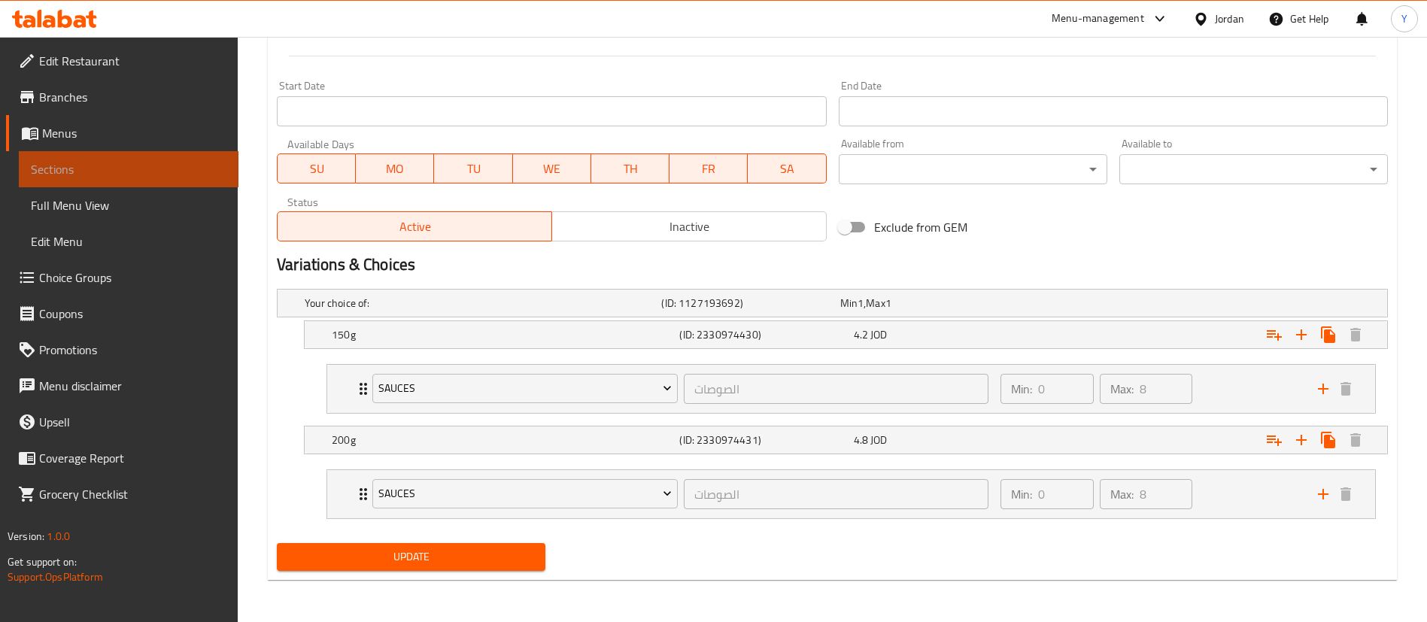
click at [187, 169] on span "Sections" at bounding box center [129, 169] width 196 height 18
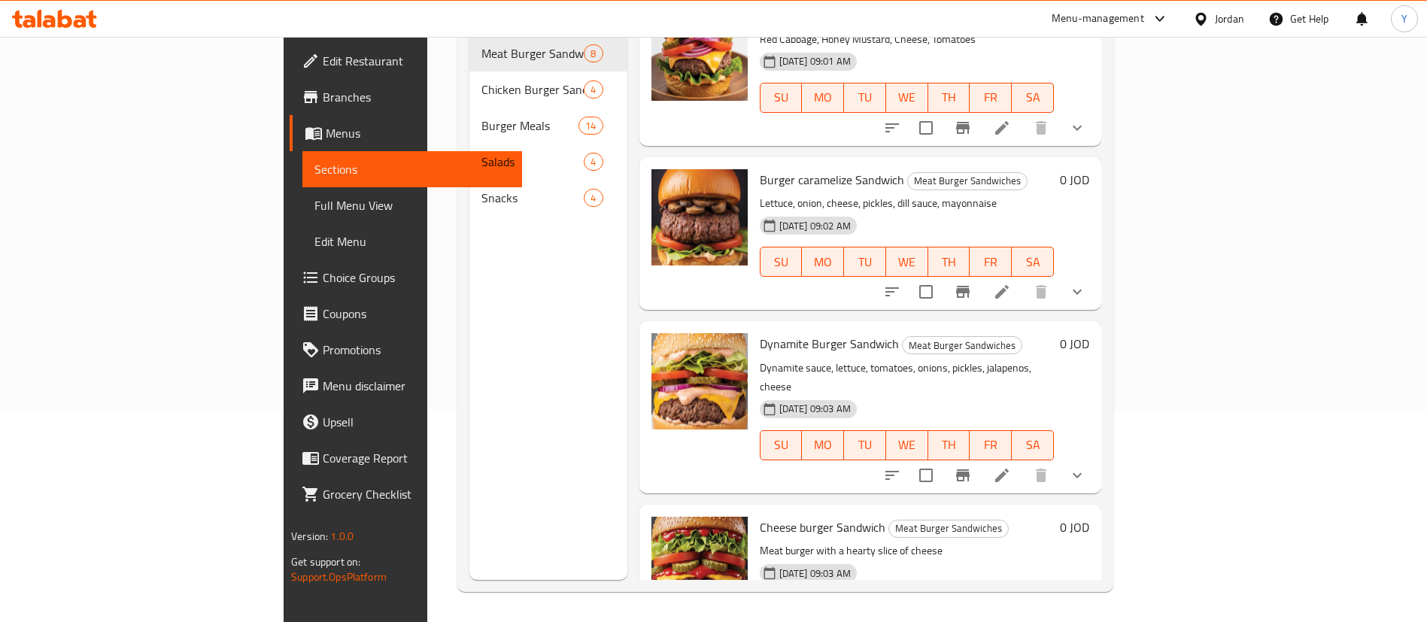
scroll to position [677, 0]
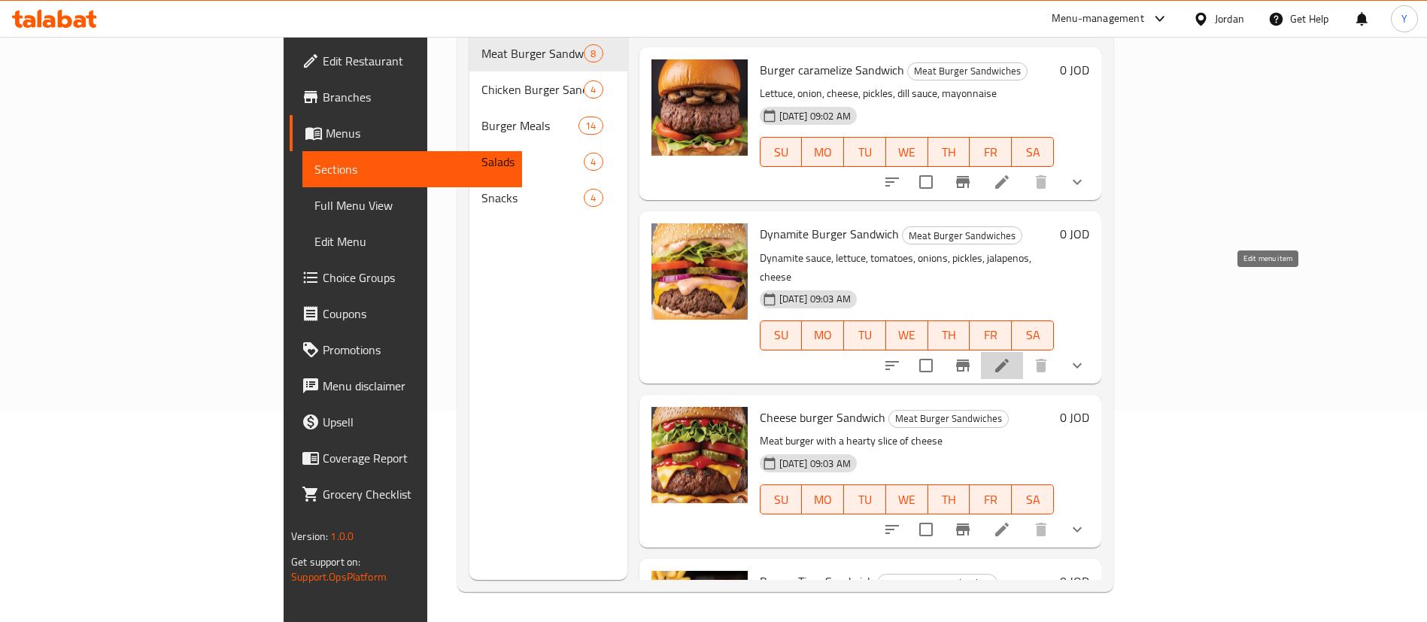
click at [1011, 357] on icon at bounding box center [1002, 366] width 18 height 18
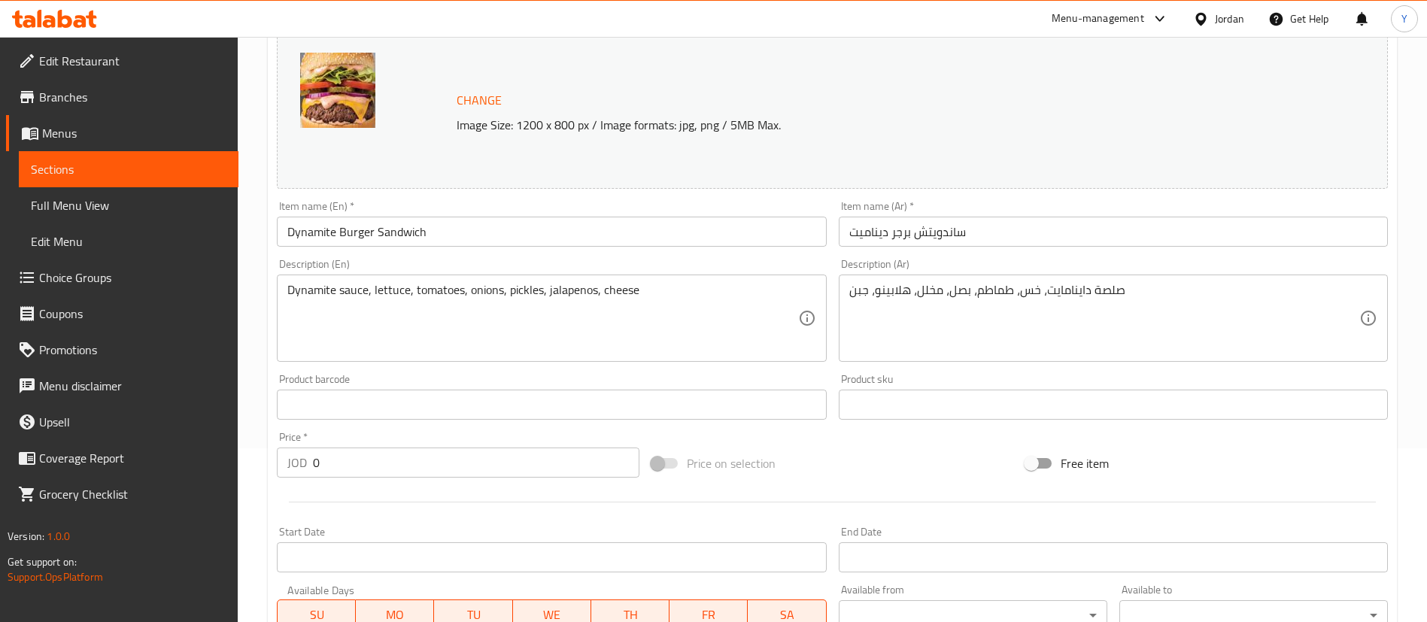
scroll to position [497, 0]
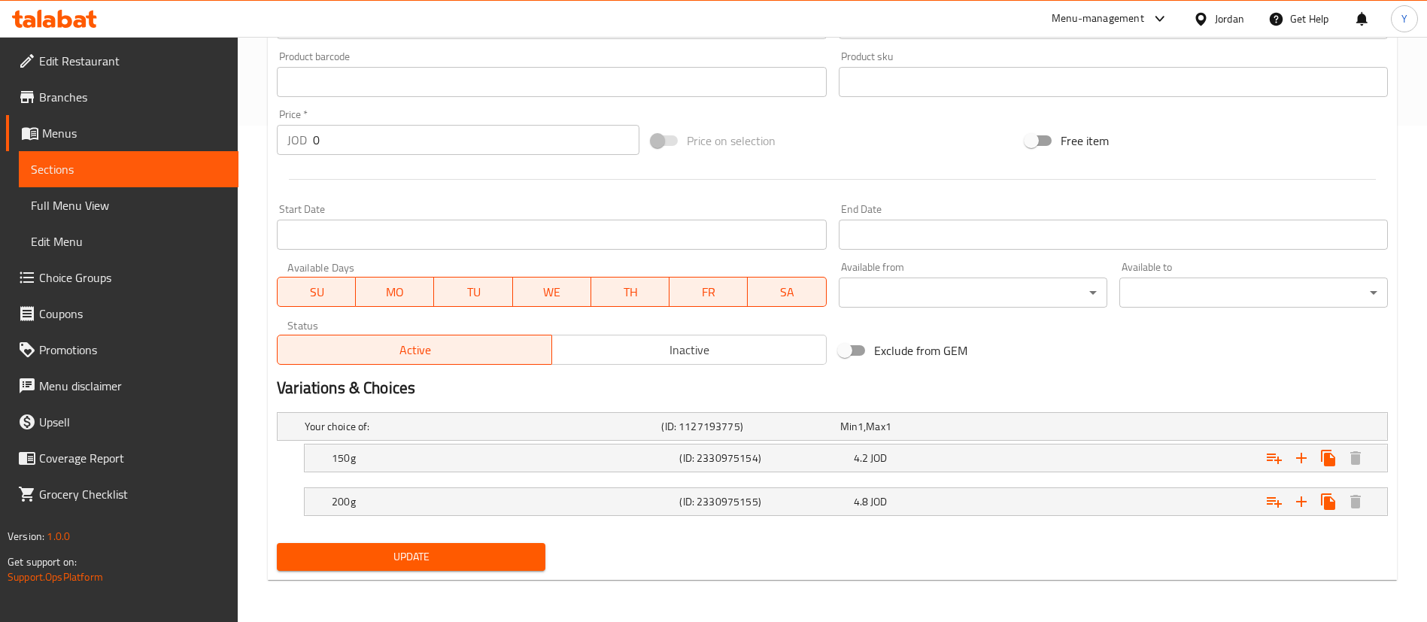
click at [396, 481] on nav at bounding box center [832, 481] width 1111 height 12
click at [409, 454] on h5 "150g" at bounding box center [503, 458] width 342 height 15
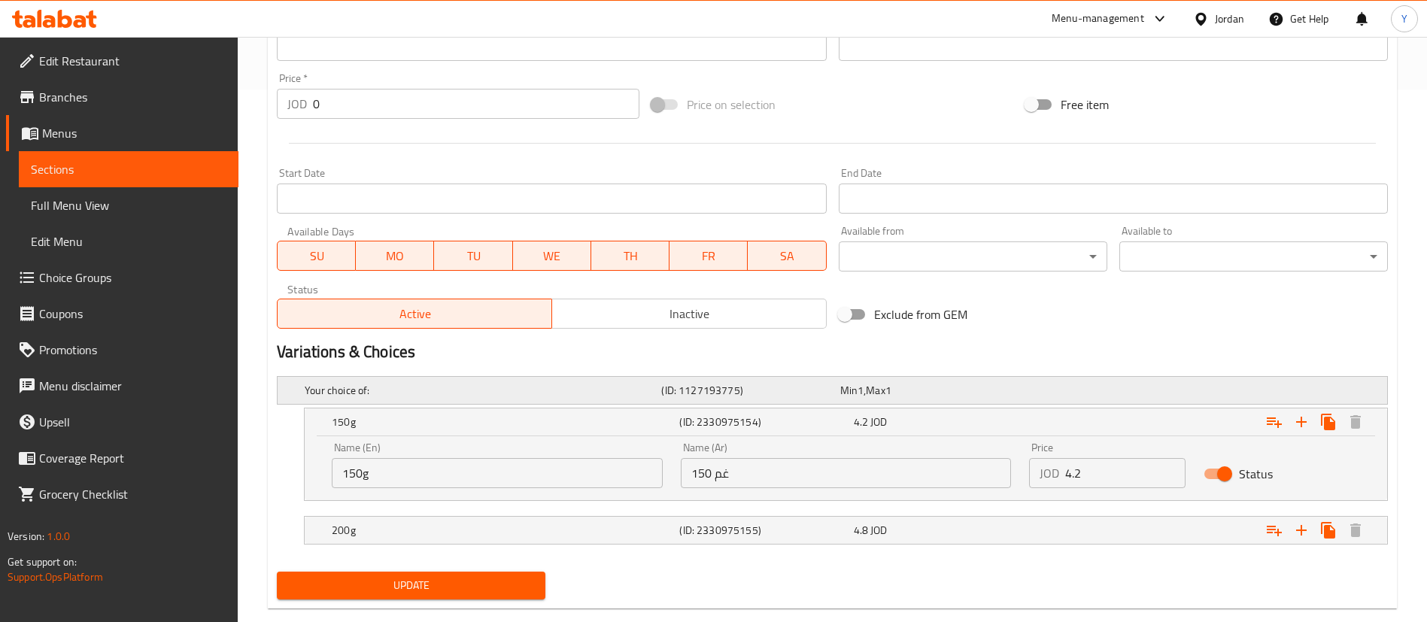
scroll to position [561, 0]
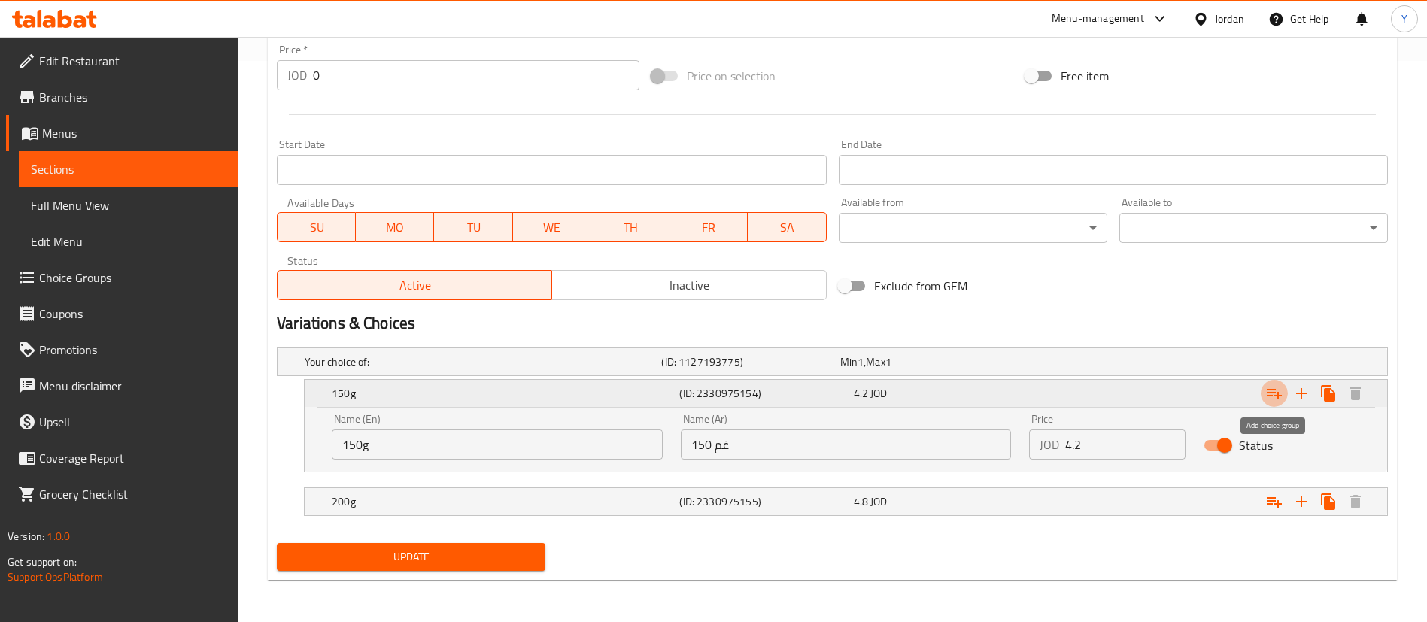
click at [1280, 399] on icon "Expand" at bounding box center [1274, 393] width 18 height 18
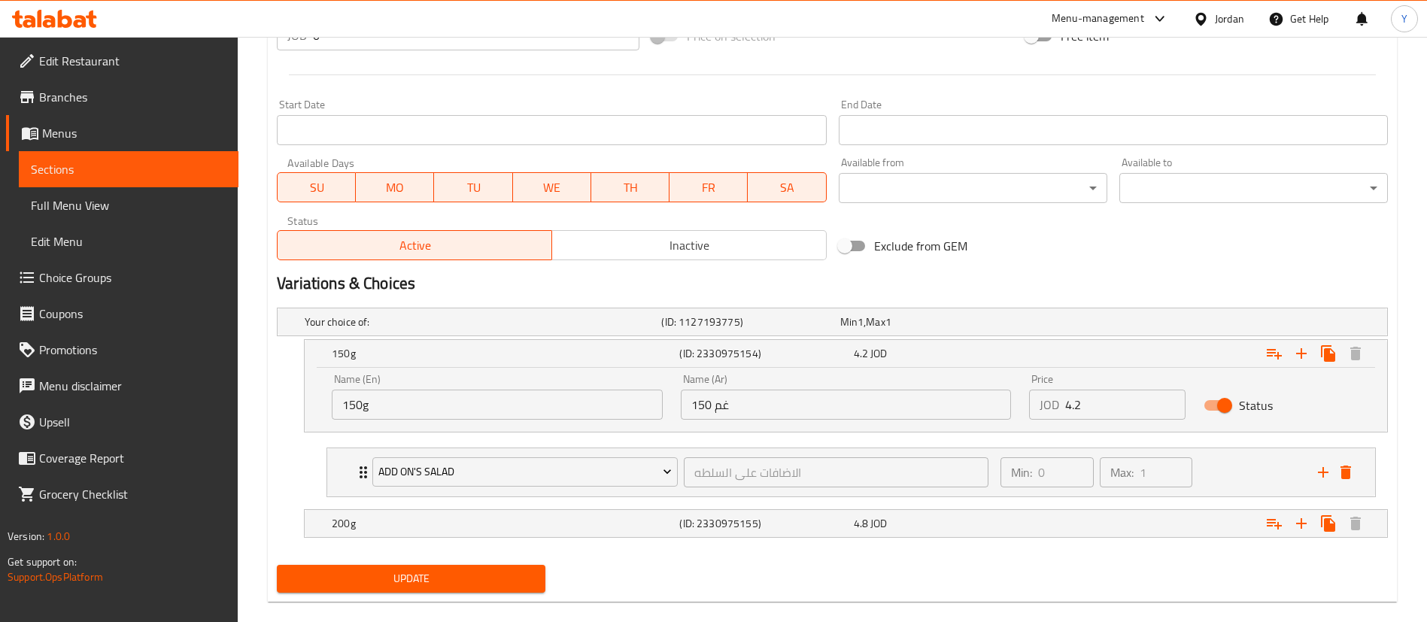
scroll to position [623, 0]
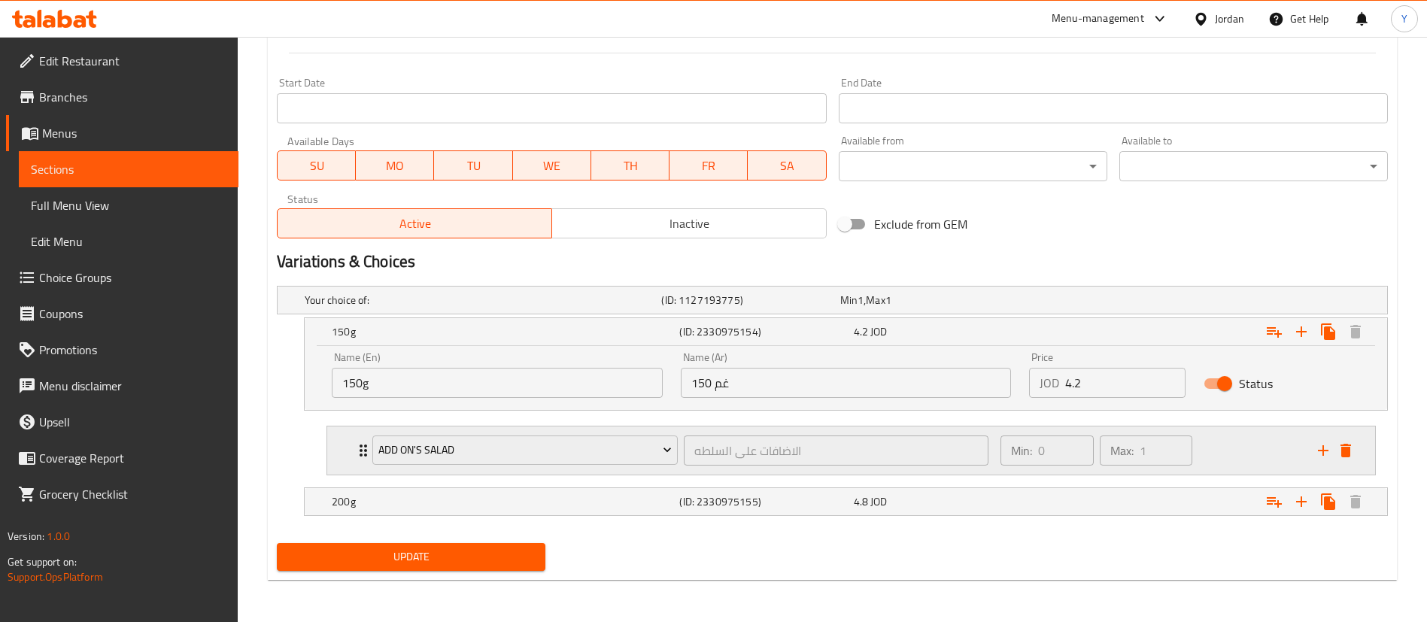
click at [404, 469] on div "Add On's Salad الاضافات على السلطه ​" at bounding box center [680, 451] width 634 height 48
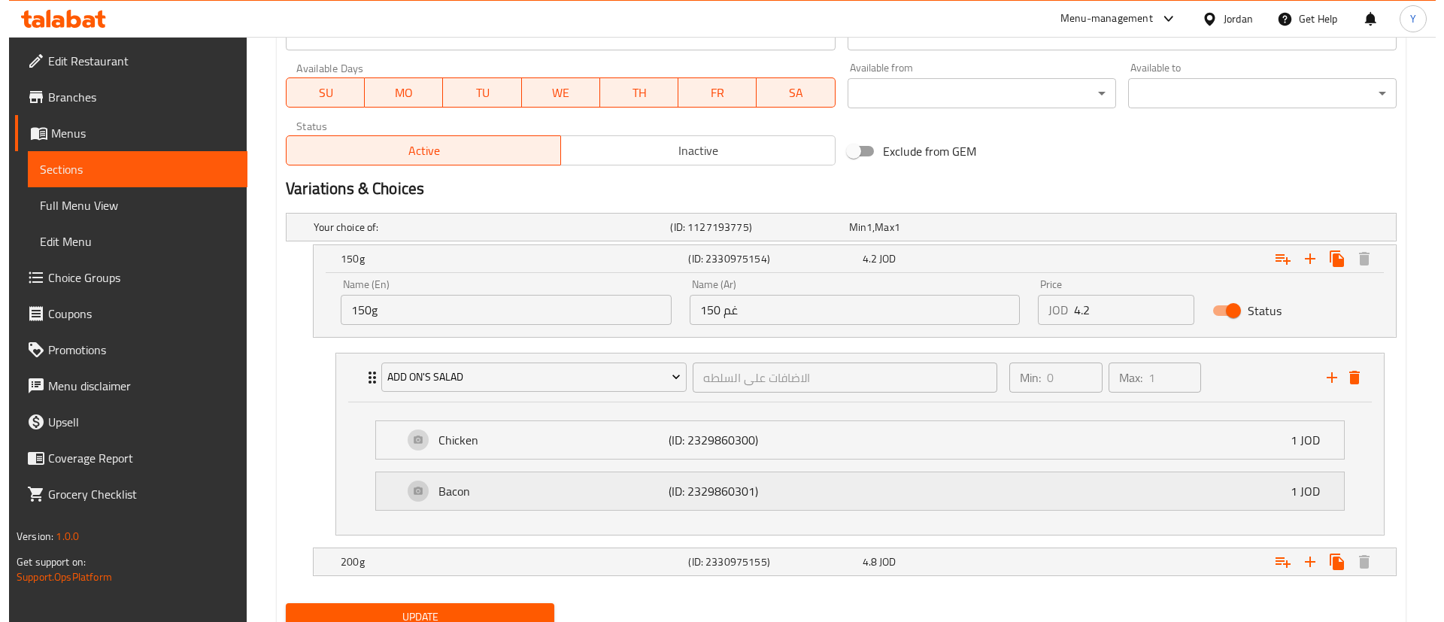
scroll to position [756, 0]
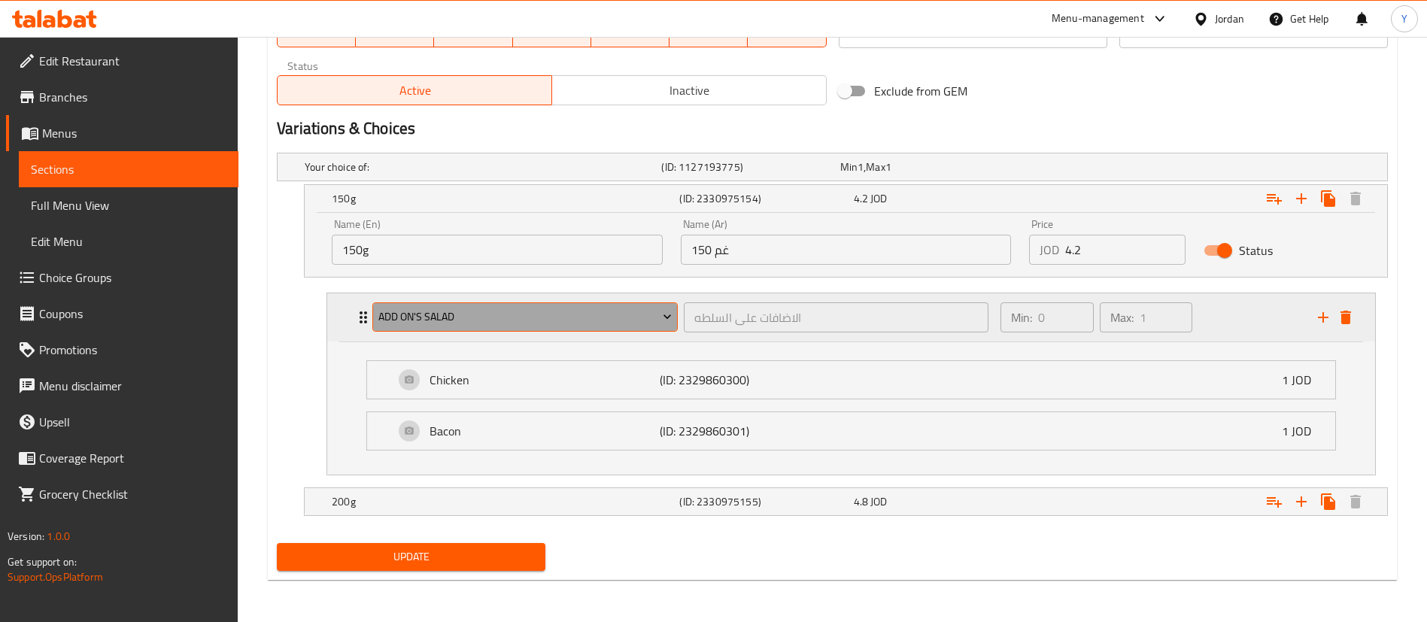
click at [449, 320] on span "Add On's Salad" at bounding box center [525, 317] width 294 height 19
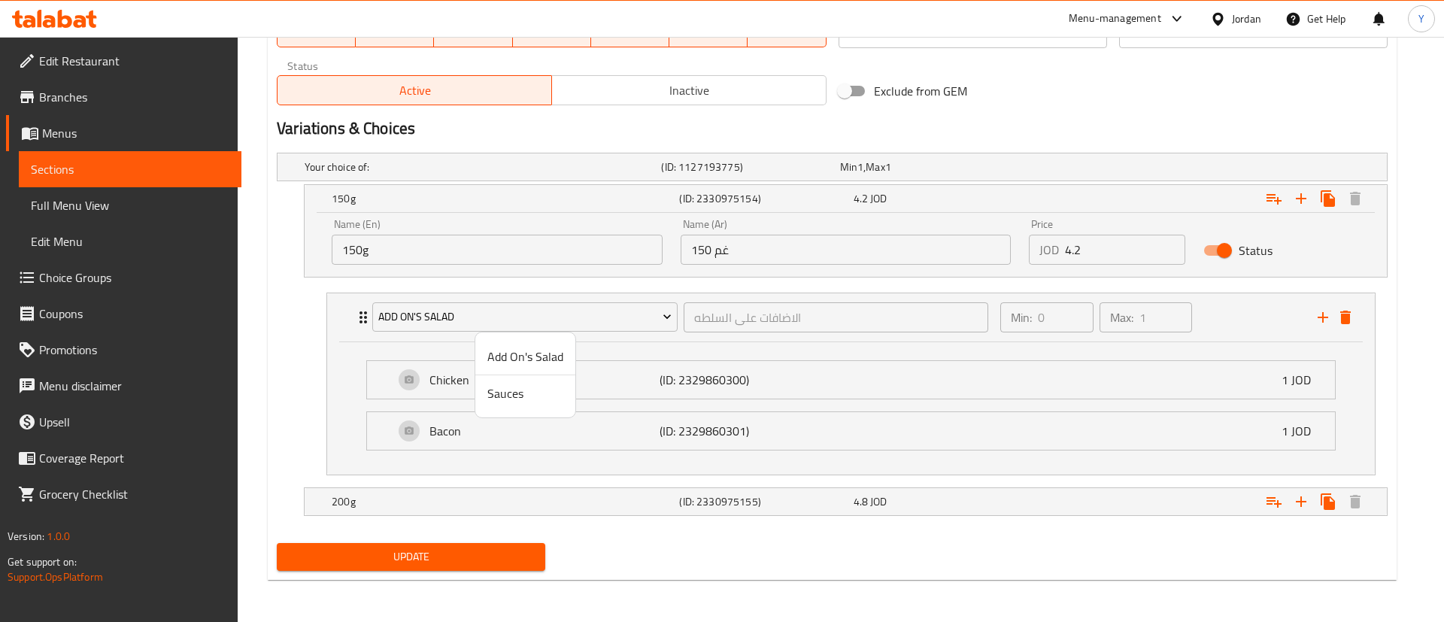
click at [502, 393] on span "Sauces" at bounding box center [526, 393] width 76 height 18
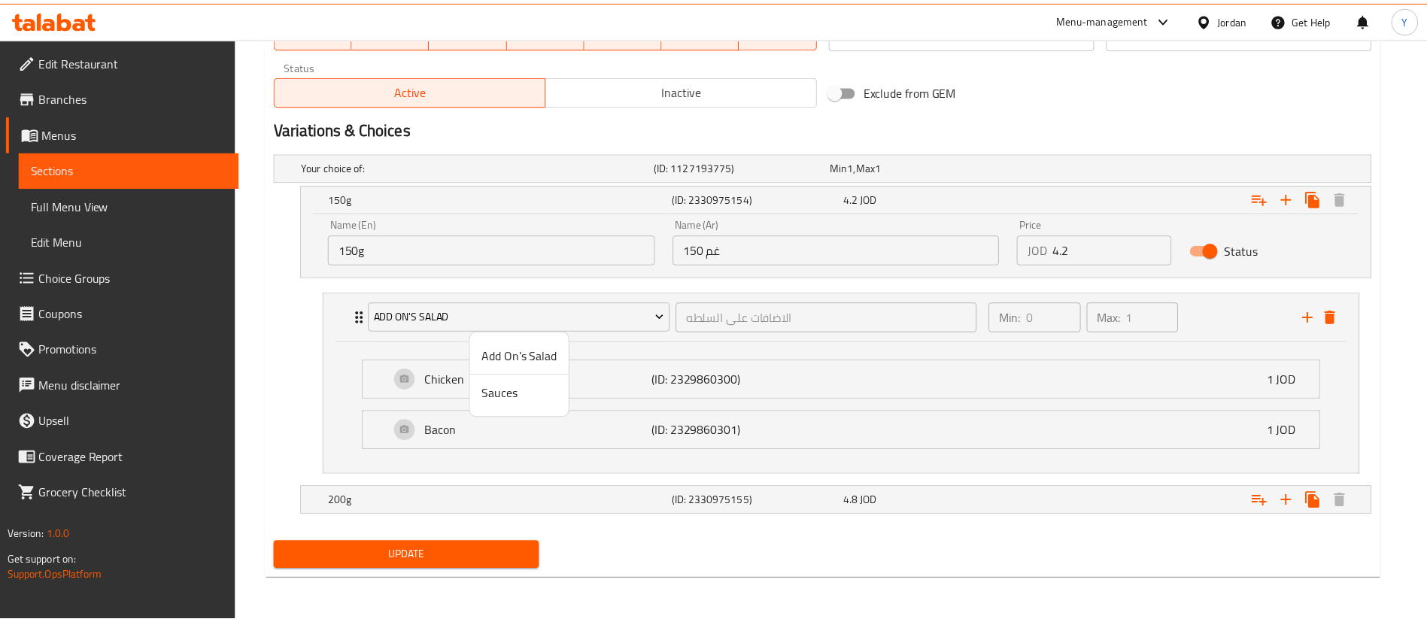
scroll to position [623, 0]
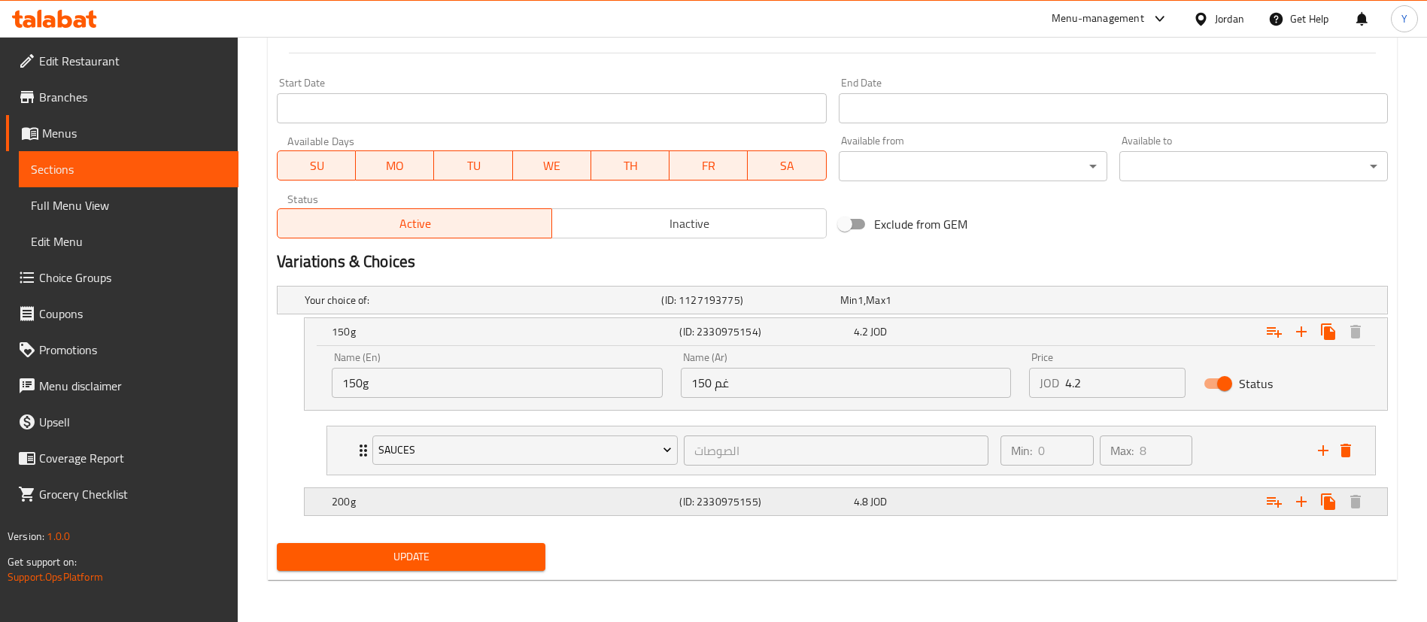
click at [511, 516] on div "200g (ID: 2330975155) 4.8 JOD" at bounding box center [850, 501] width 1043 height 33
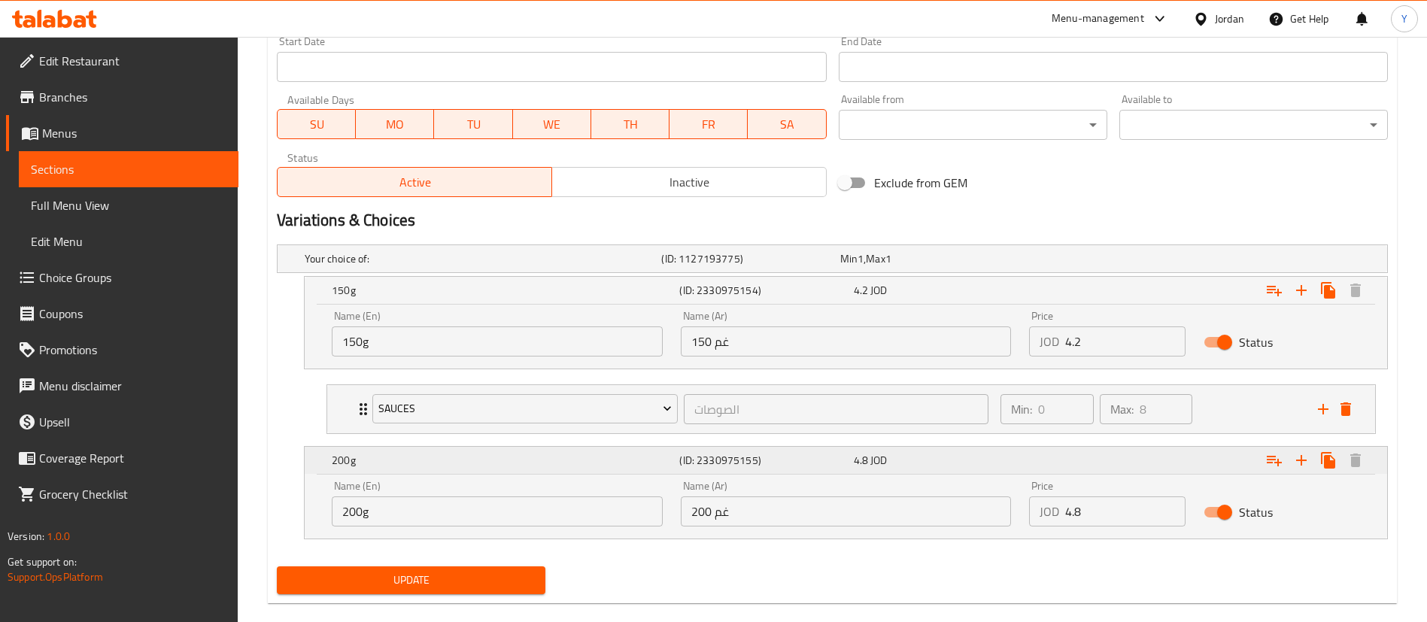
scroll to position [688, 0]
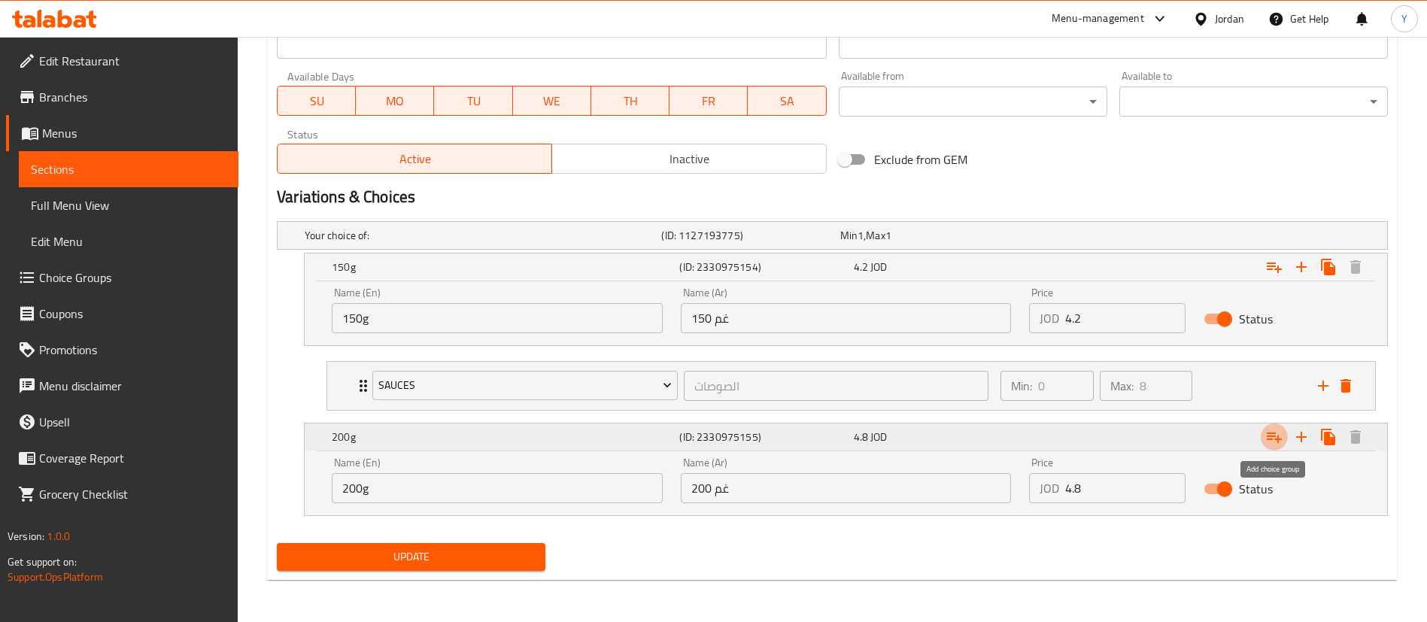
click at [1276, 433] on icon "Expand" at bounding box center [1274, 437] width 18 height 18
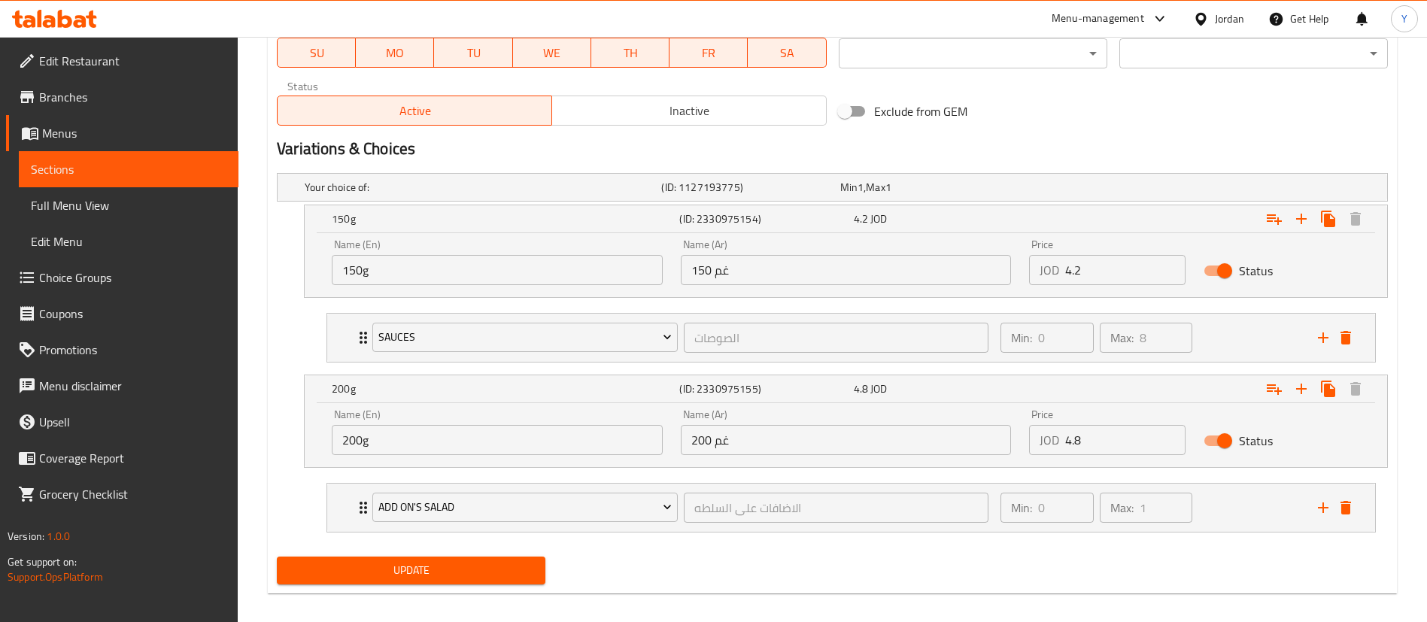
scroll to position [749, 0]
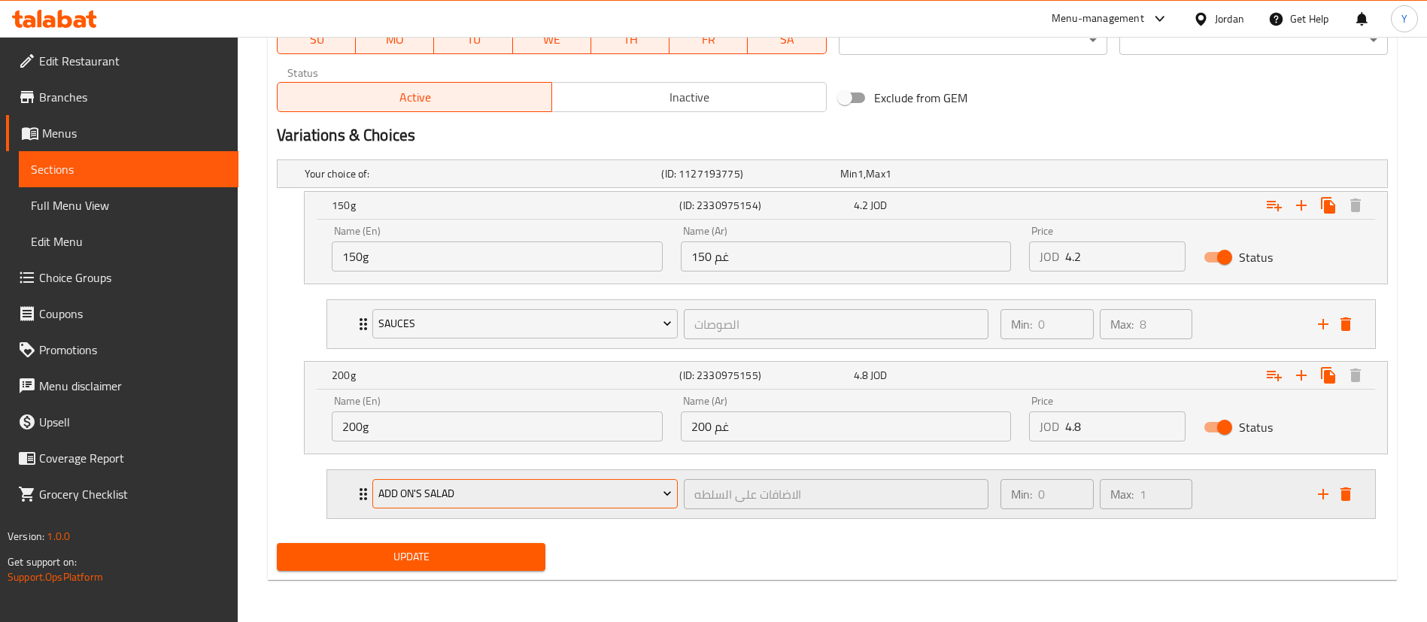
click at [499, 489] on span "Add On's Salad" at bounding box center [525, 493] width 294 height 19
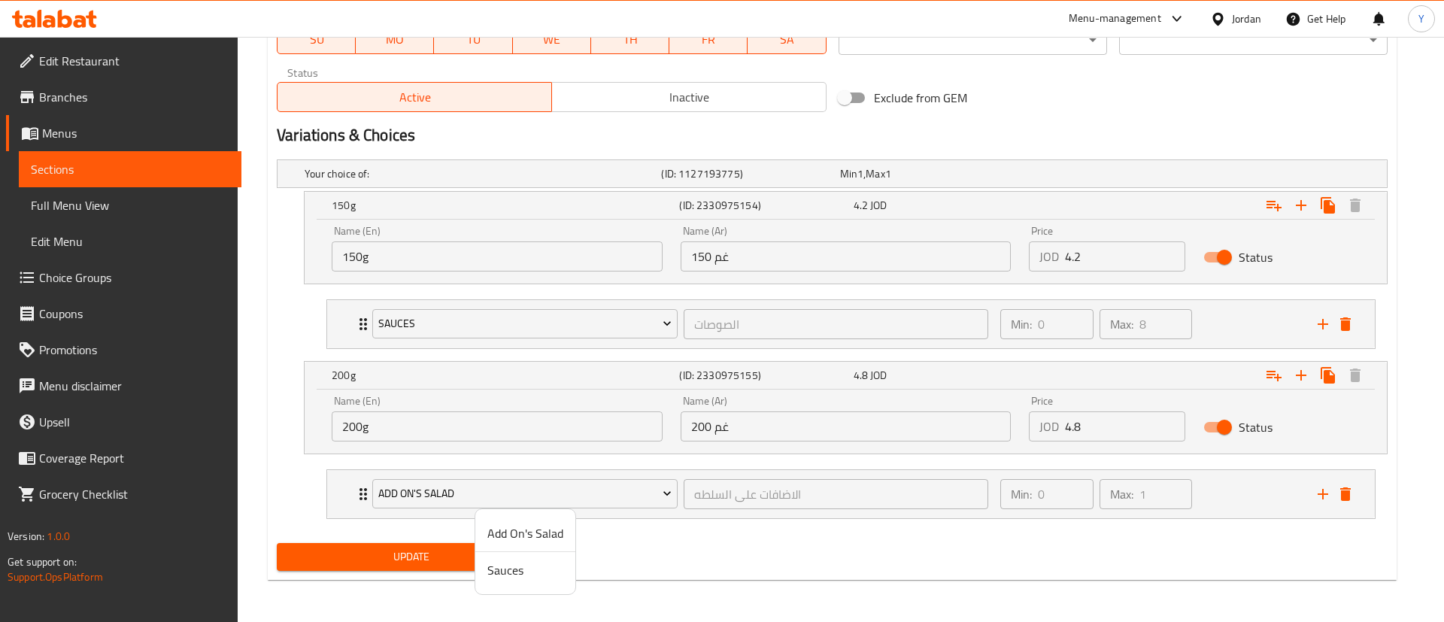
click at [533, 576] on span "Sauces" at bounding box center [526, 570] width 76 height 18
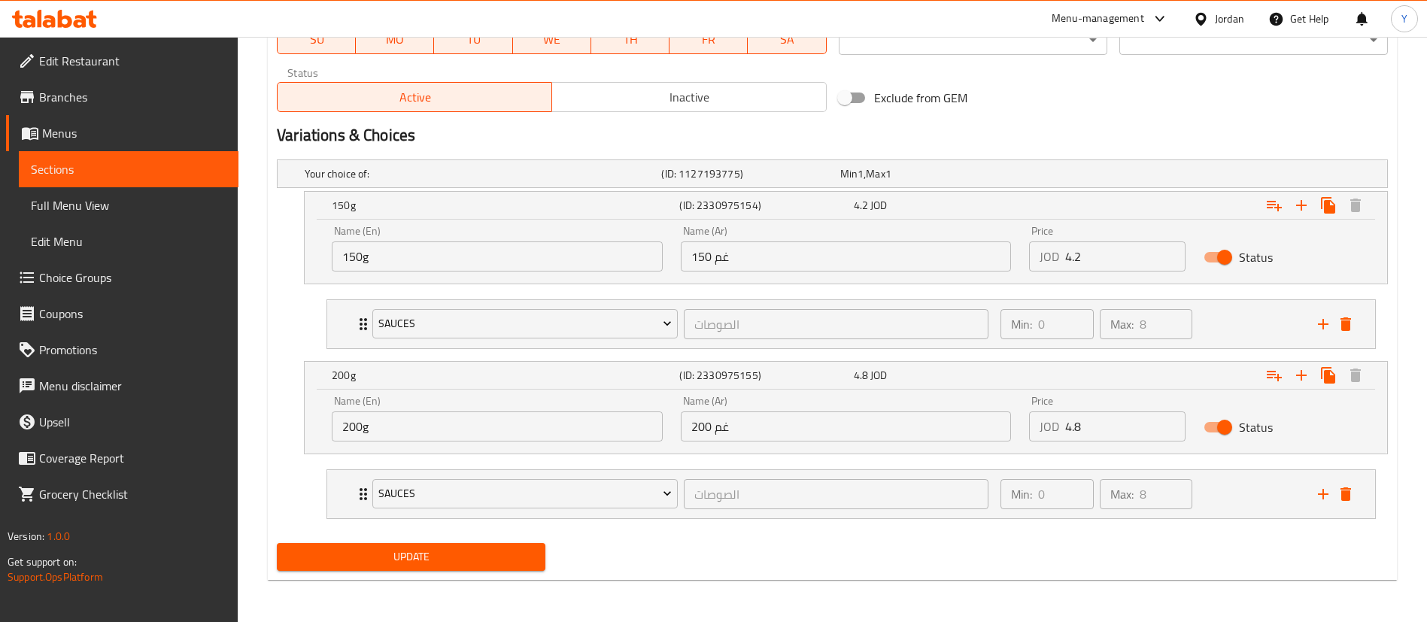
click at [392, 557] on span "Update" at bounding box center [411, 557] width 245 height 19
click at [112, 181] on link "Sections" at bounding box center [129, 169] width 220 height 36
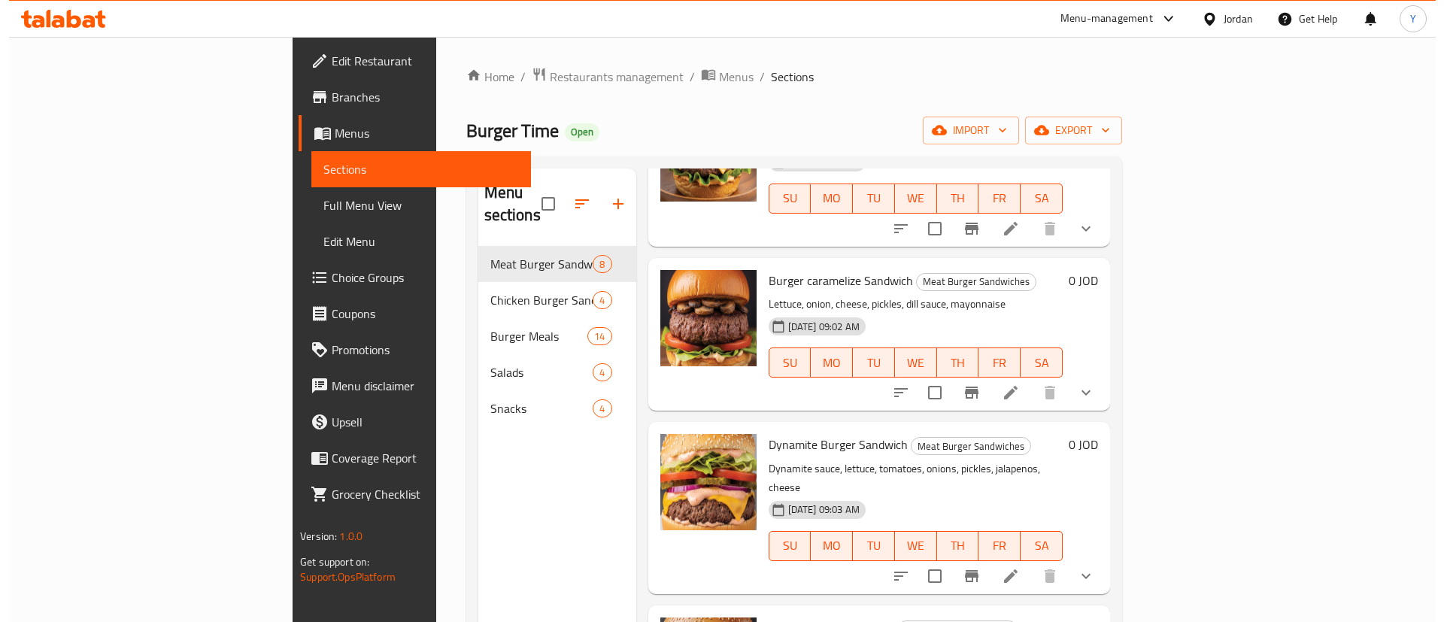
scroll to position [731, 0]
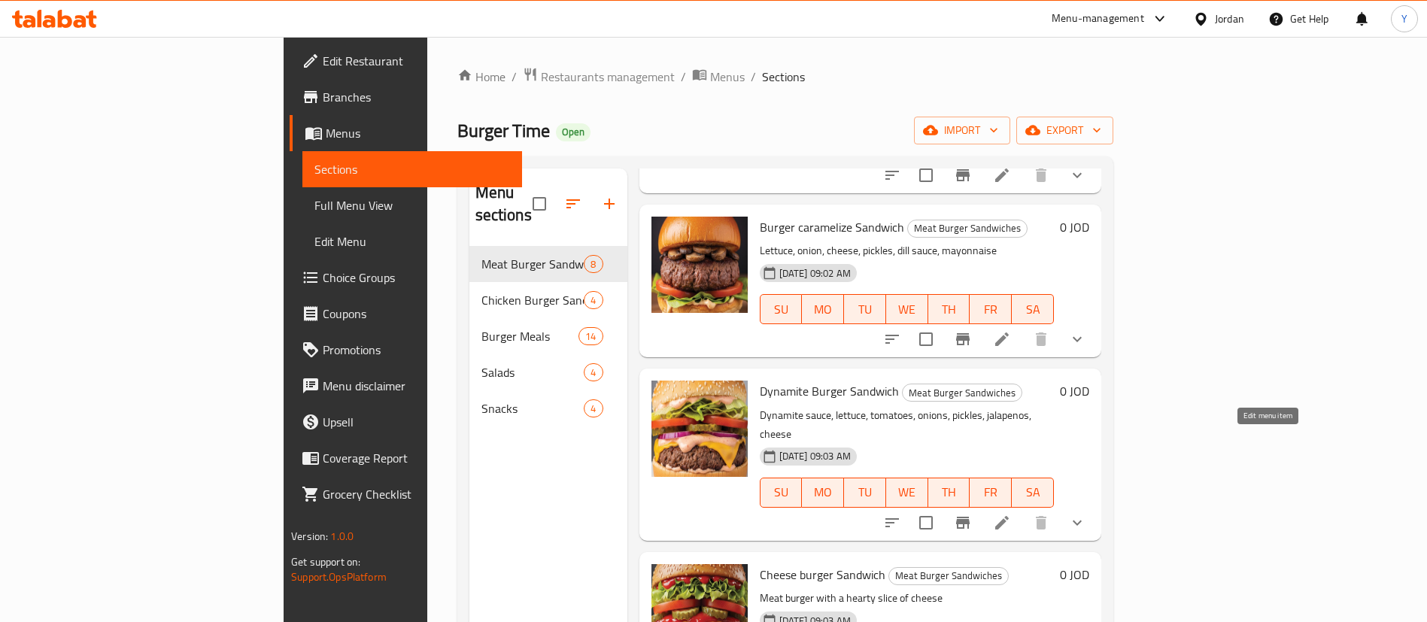
click at [1011, 514] on icon at bounding box center [1002, 523] width 18 height 18
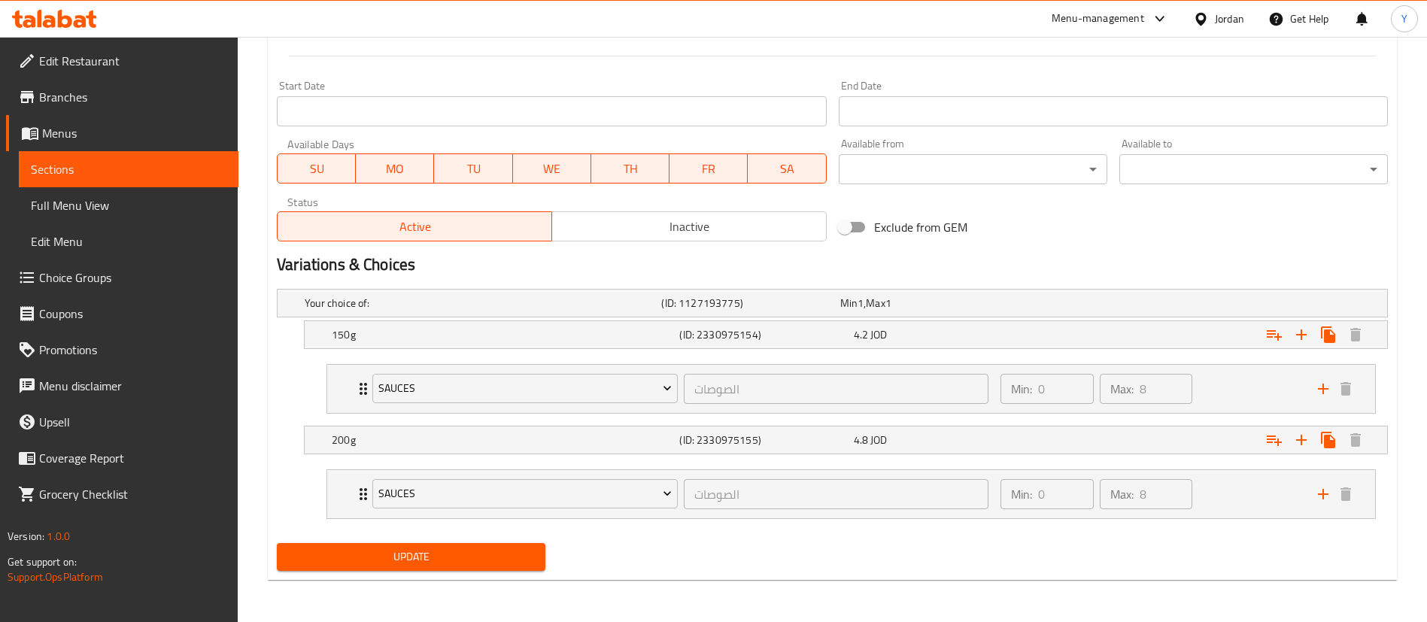
click at [181, 161] on span "Sections" at bounding box center [129, 169] width 196 height 18
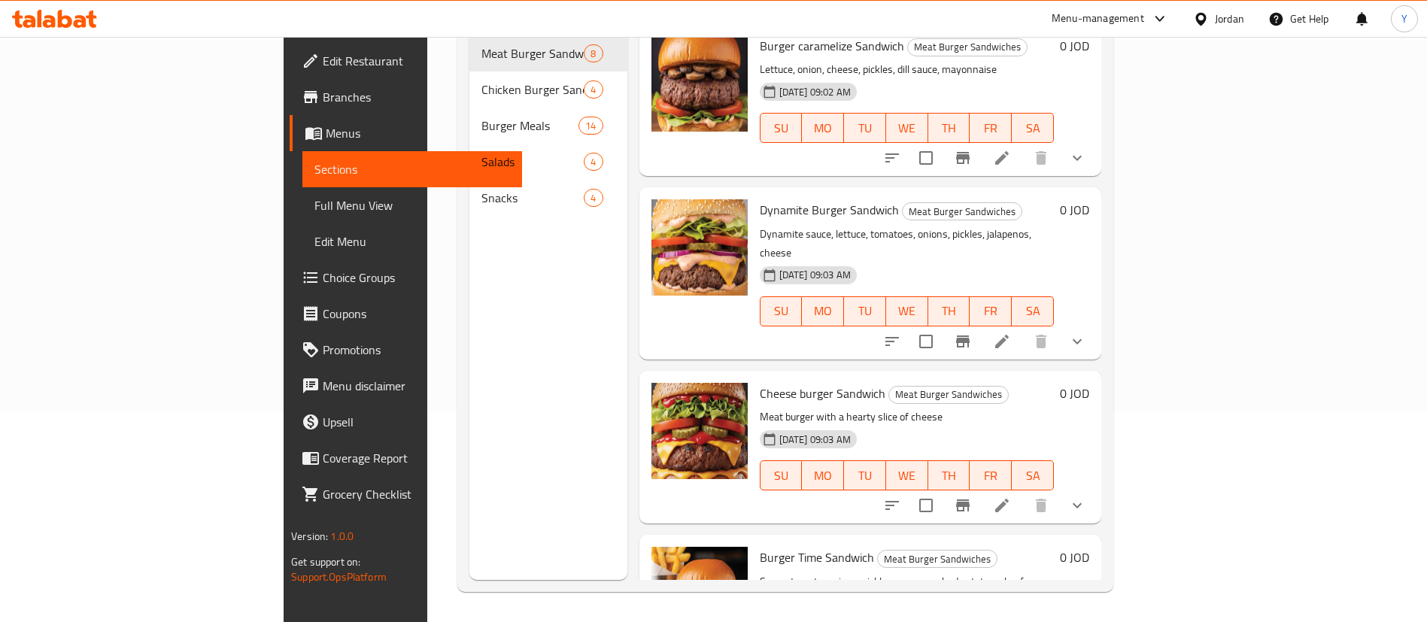
scroll to position [731, 0]
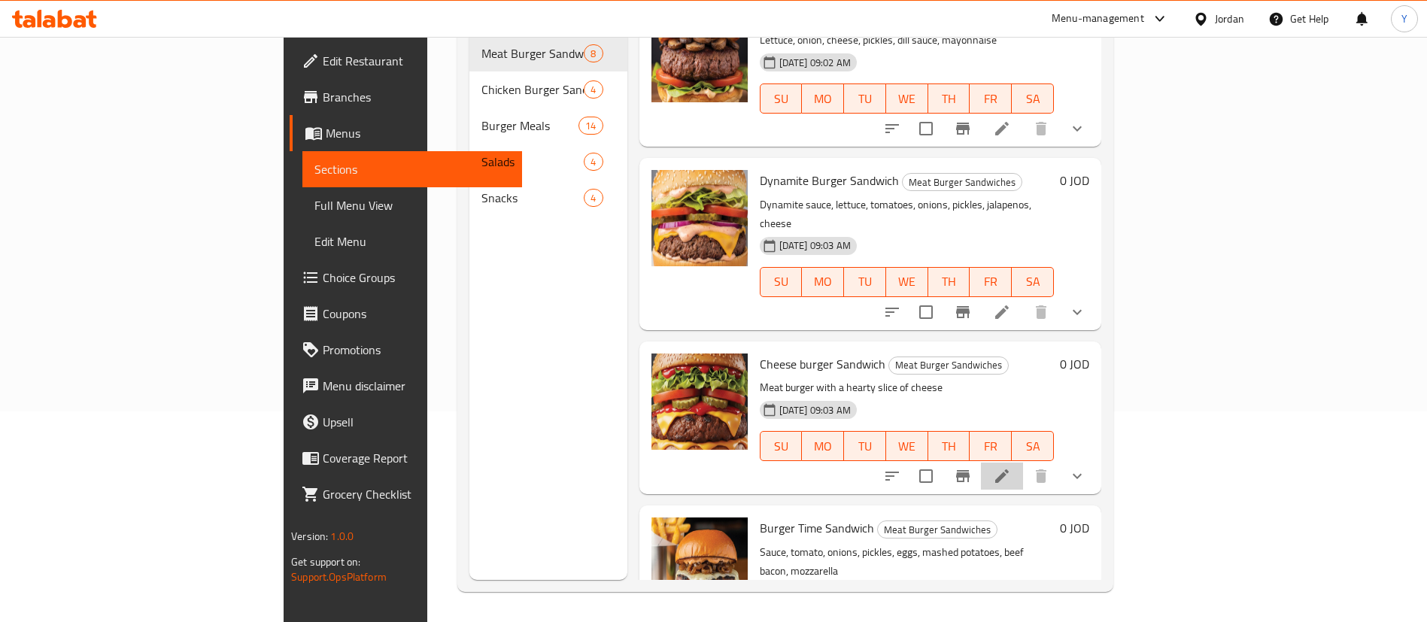
click at [1023, 463] on li at bounding box center [1002, 476] width 42 height 27
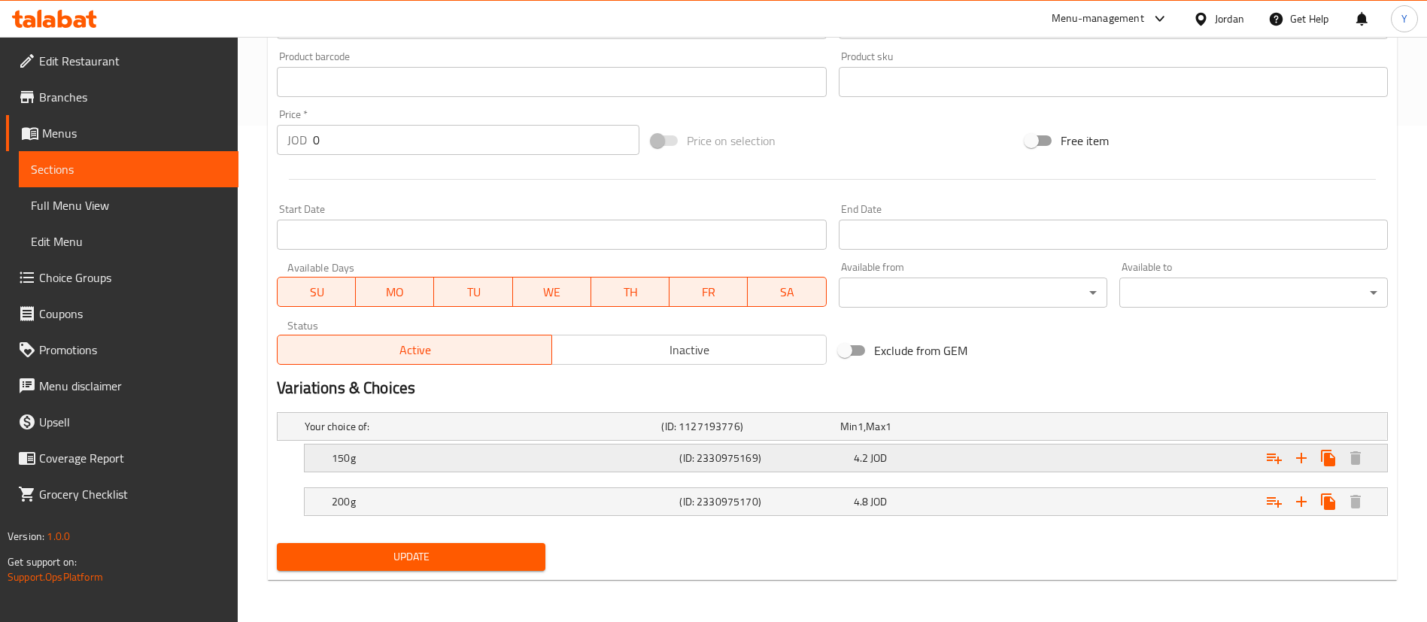
click at [387, 463] on h5 "150g" at bounding box center [503, 458] width 342 height 15
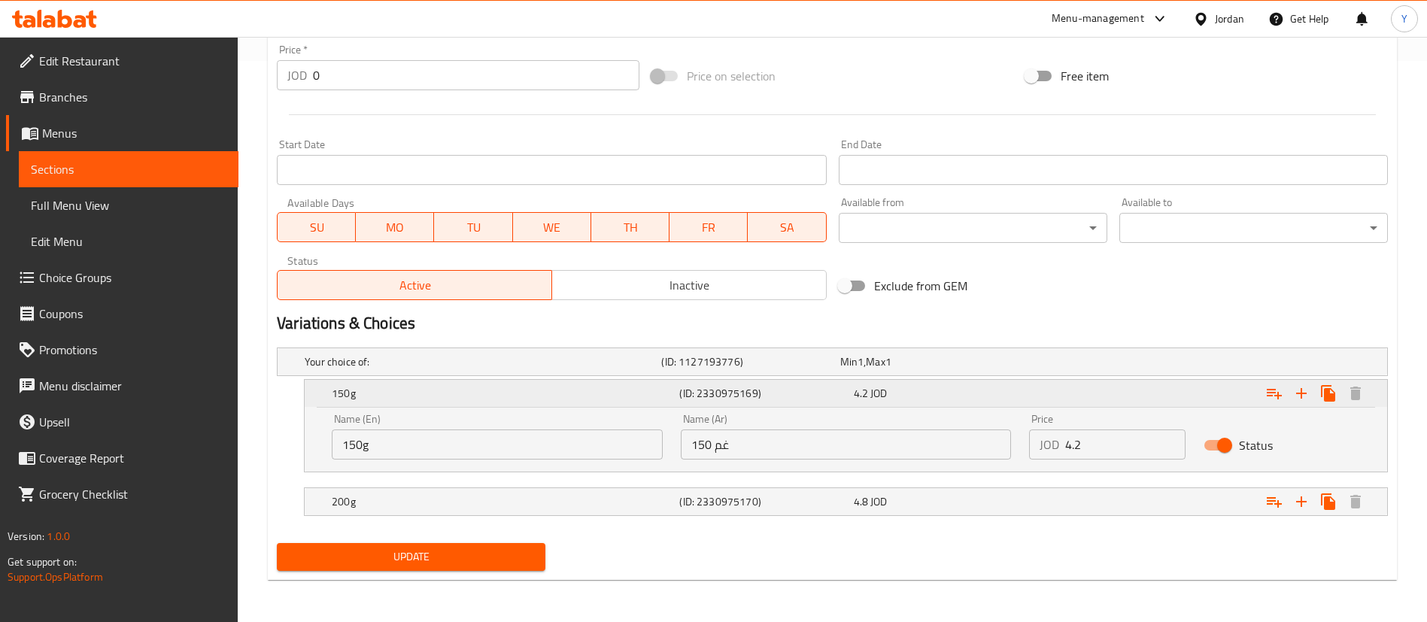
click at [1261, 378] on div "Expand" at bounding box center [1199, 393] width 348 height 33
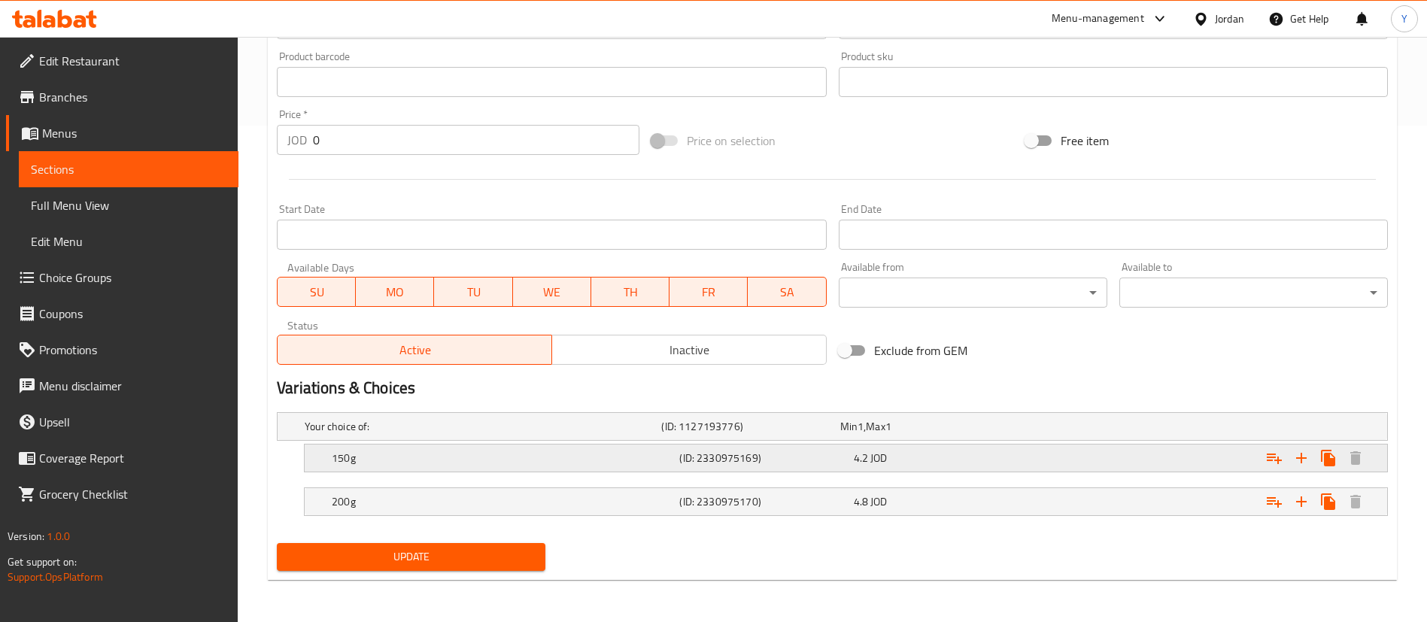
click at [1249, 460] on div "Expand" at bounding box center [1199, 458] width 348 height 33
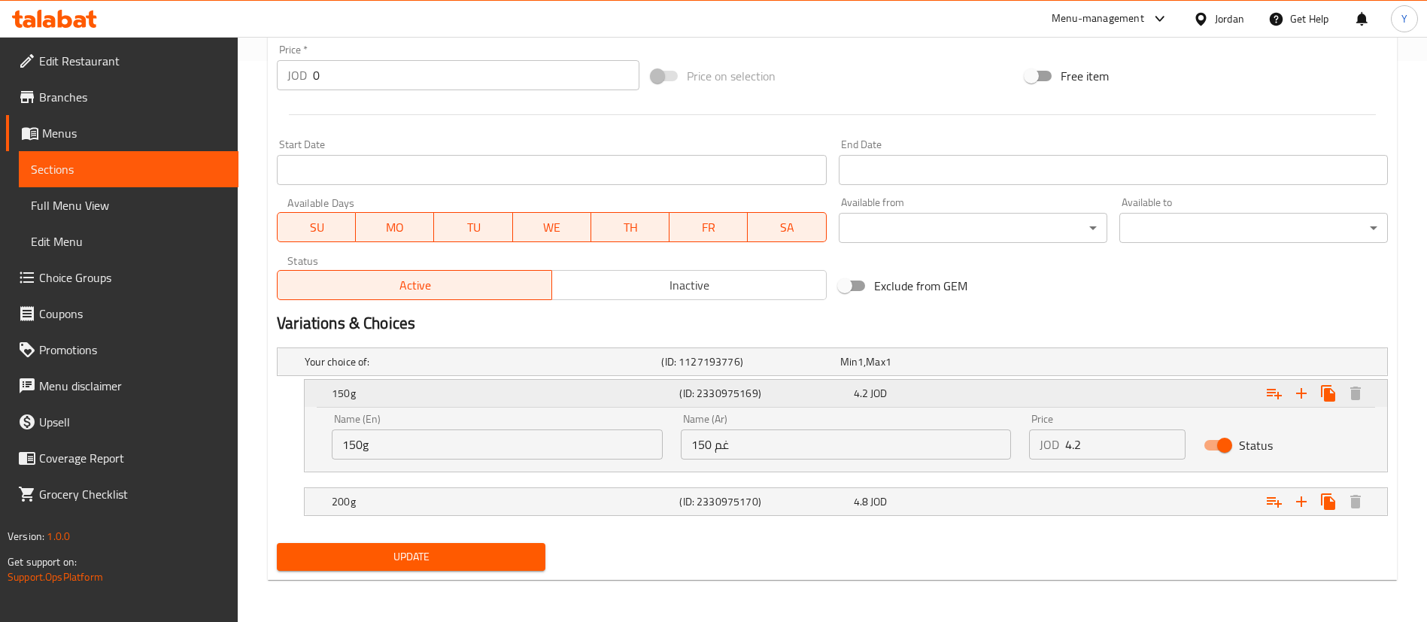
click at [1275, 402] on icon "Expand" at bounding box center [1274, 393] width 18 height 18
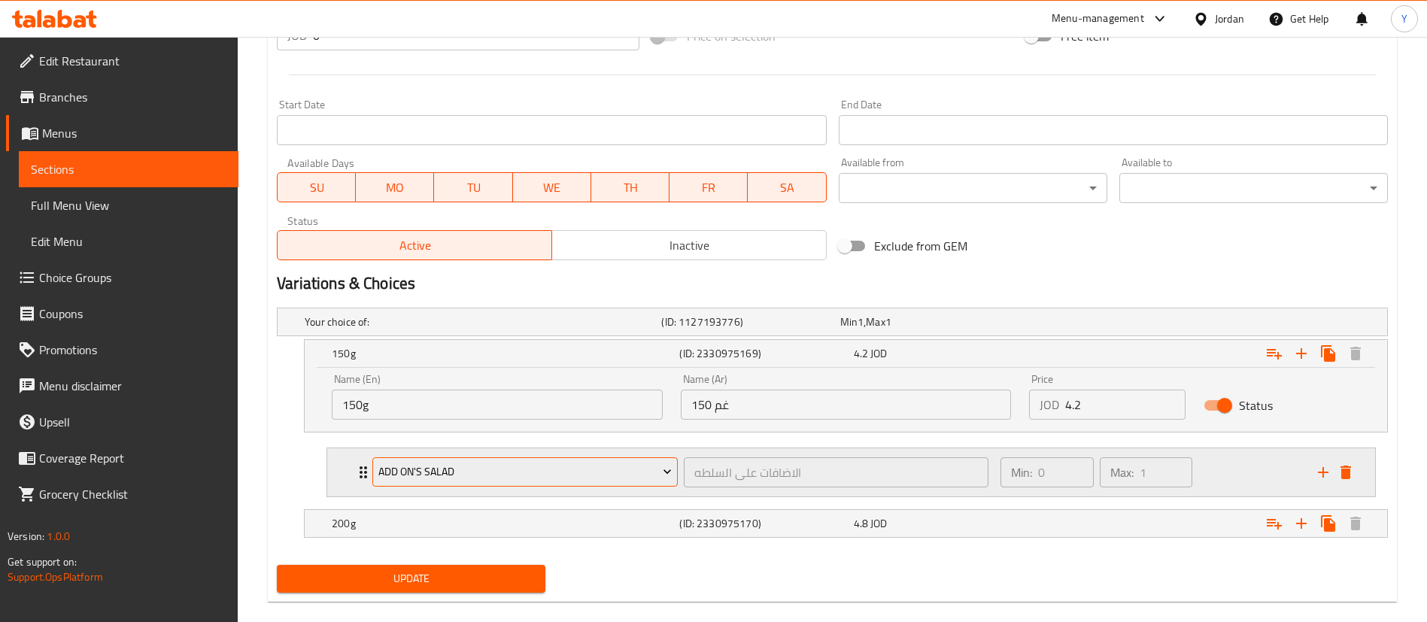
scroll to position [623, 0]
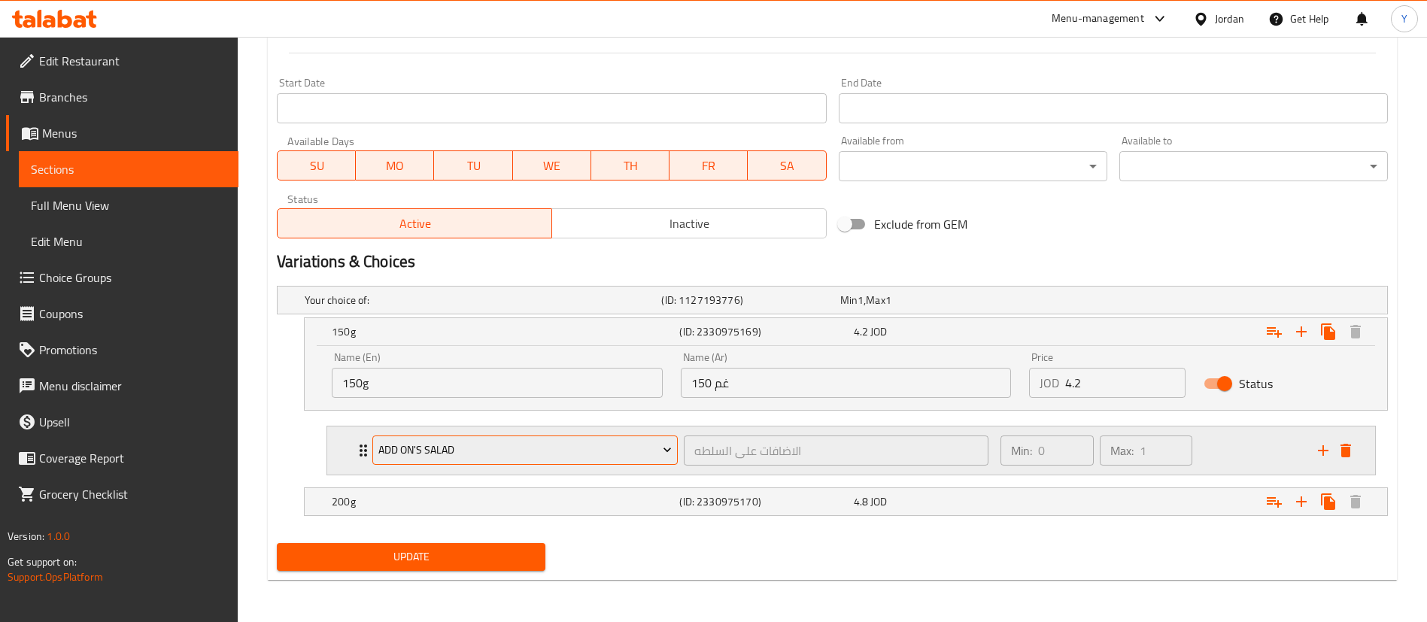
click at [471, 442] on span "Add On's Salad" at bounding box center [525, 450] width 294 height 19
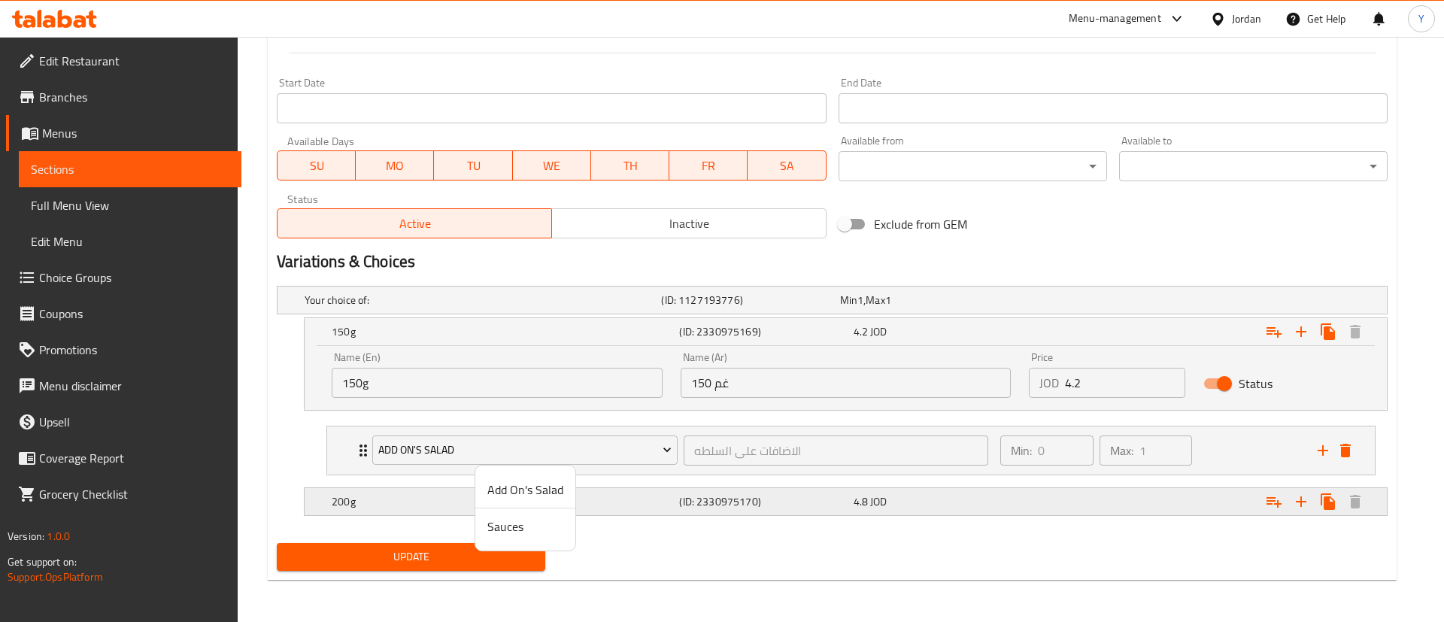
drag, startPoint x: 506, startPoint y: 529, endPoint x: 466, endPoint y: 512, distance: 42.5
click at [506, 529] on span "Sauces" at bounding box center [526, 527] width 76 height 18
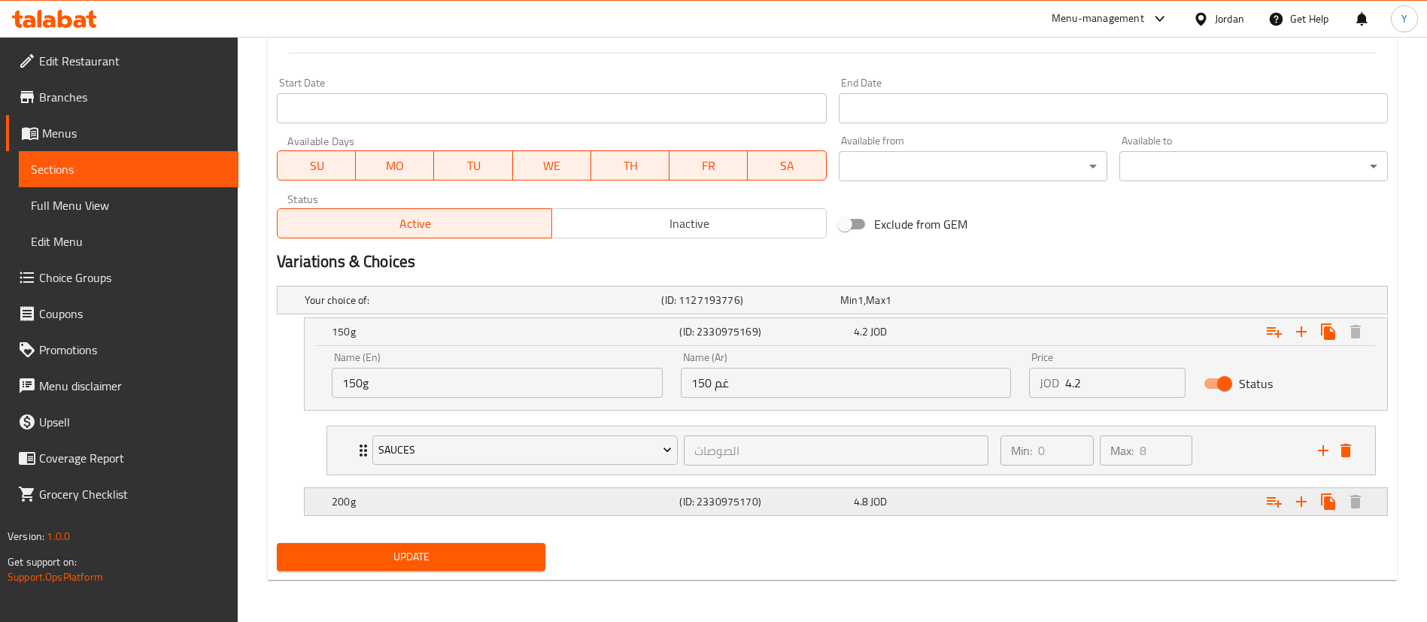
click at [414, 496] on h5 "200g" at bounding box center [503, 501] width 342 height 15
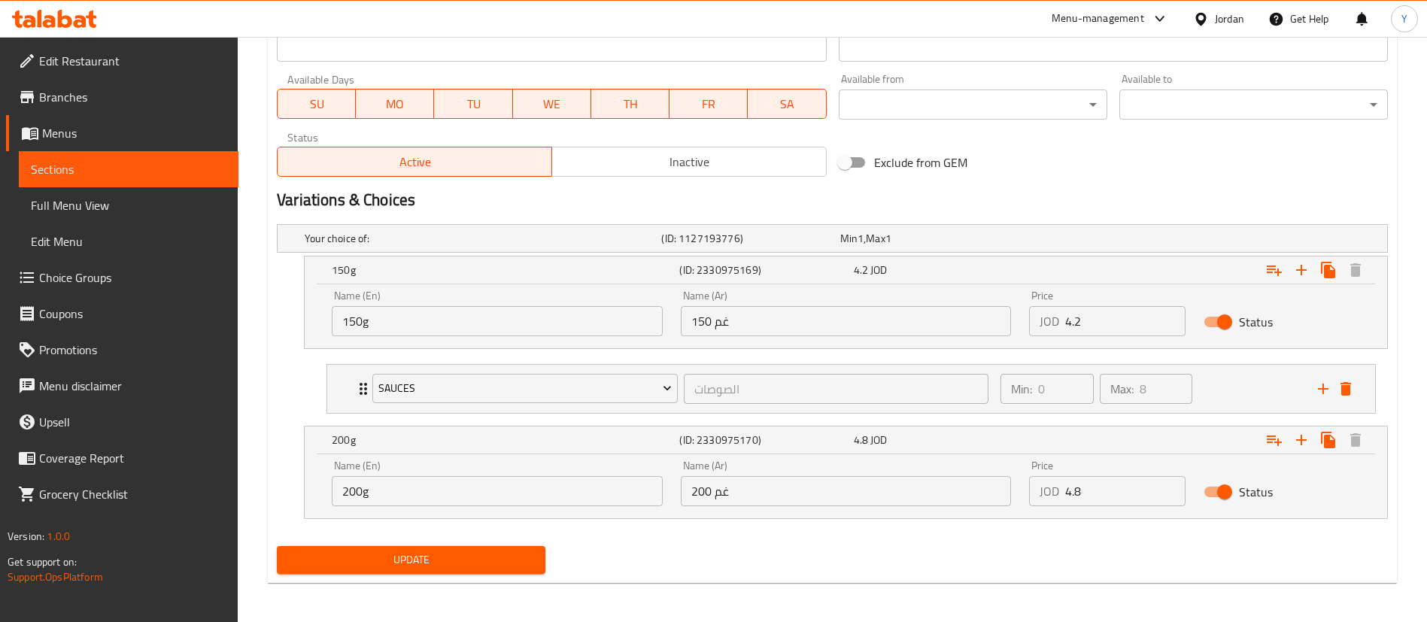
scroll to position [688, 0]
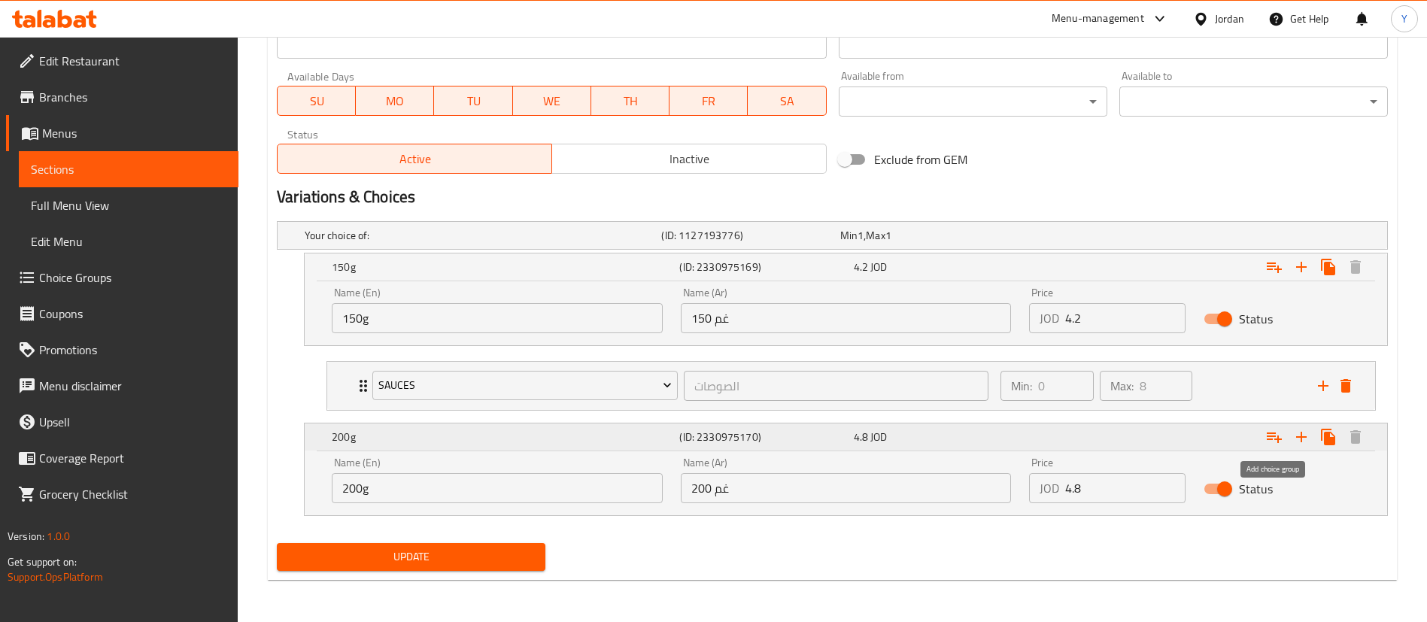
click at [1271, 432] on icon "Expand" at bounding box center [1274, 437] width 18 height 18
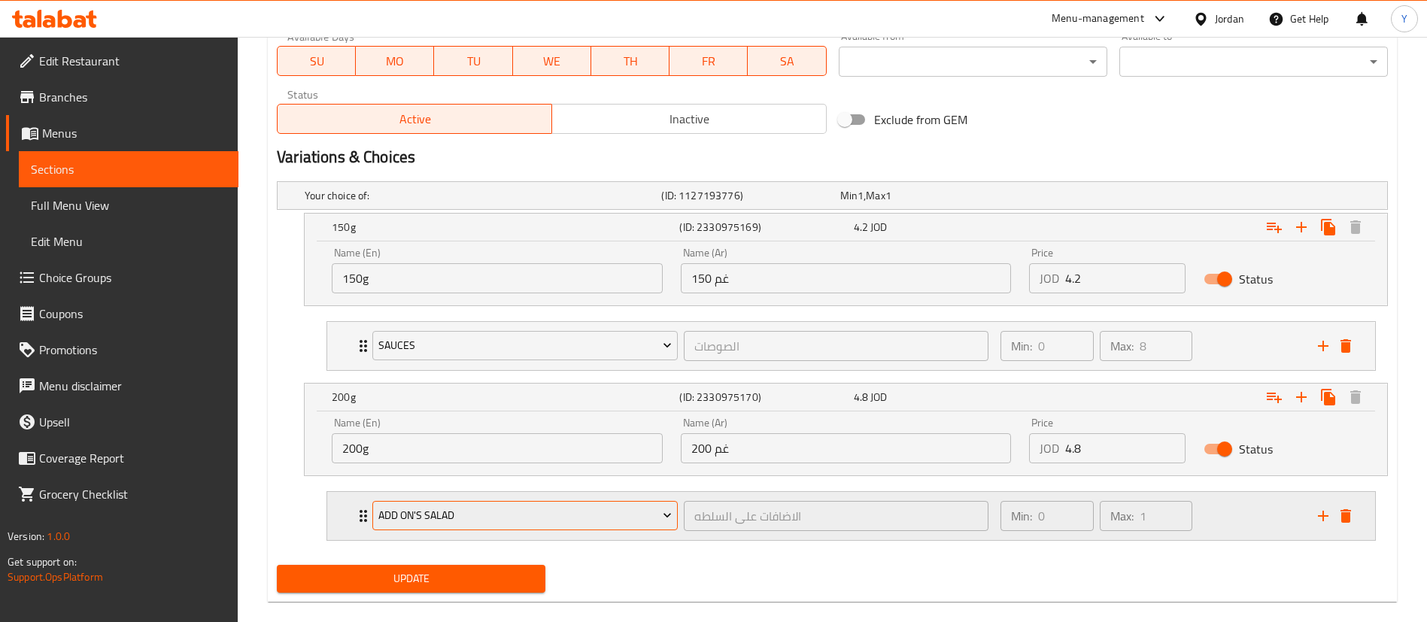
scroll to position [749, 0]
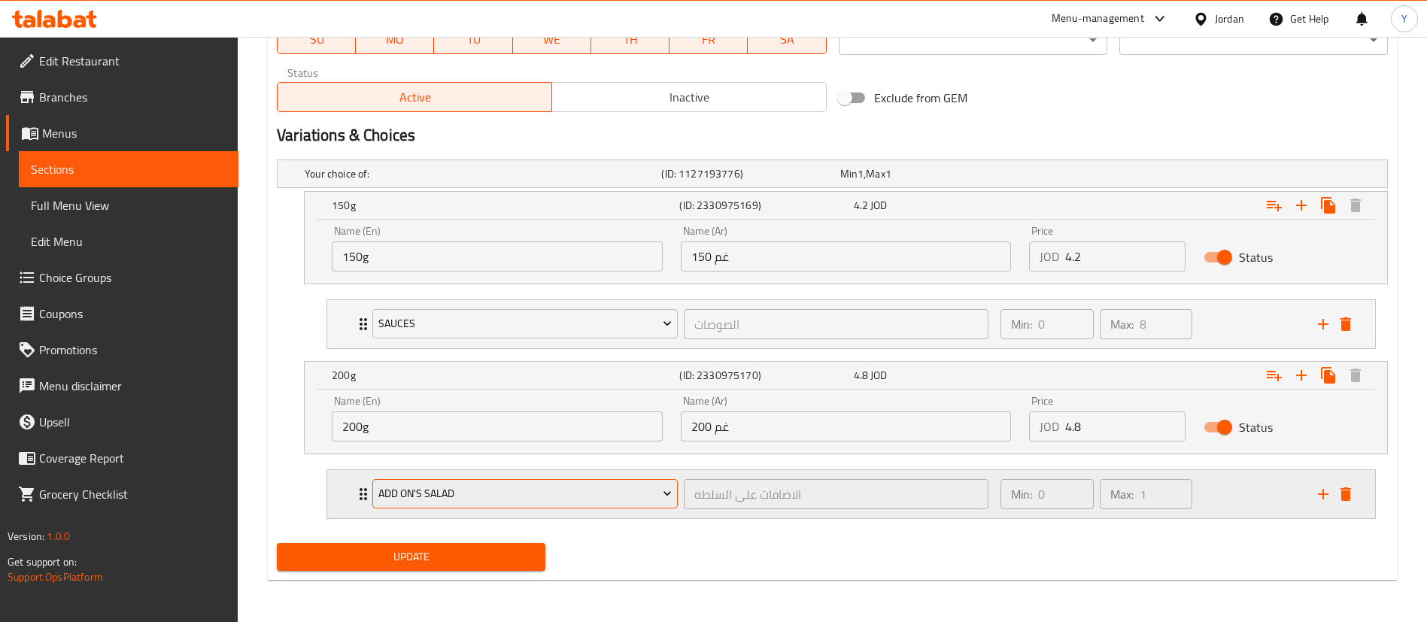
click at [425, 494] on span "Add On's Salad" at bounding box center [525, 493] width 294 height 19
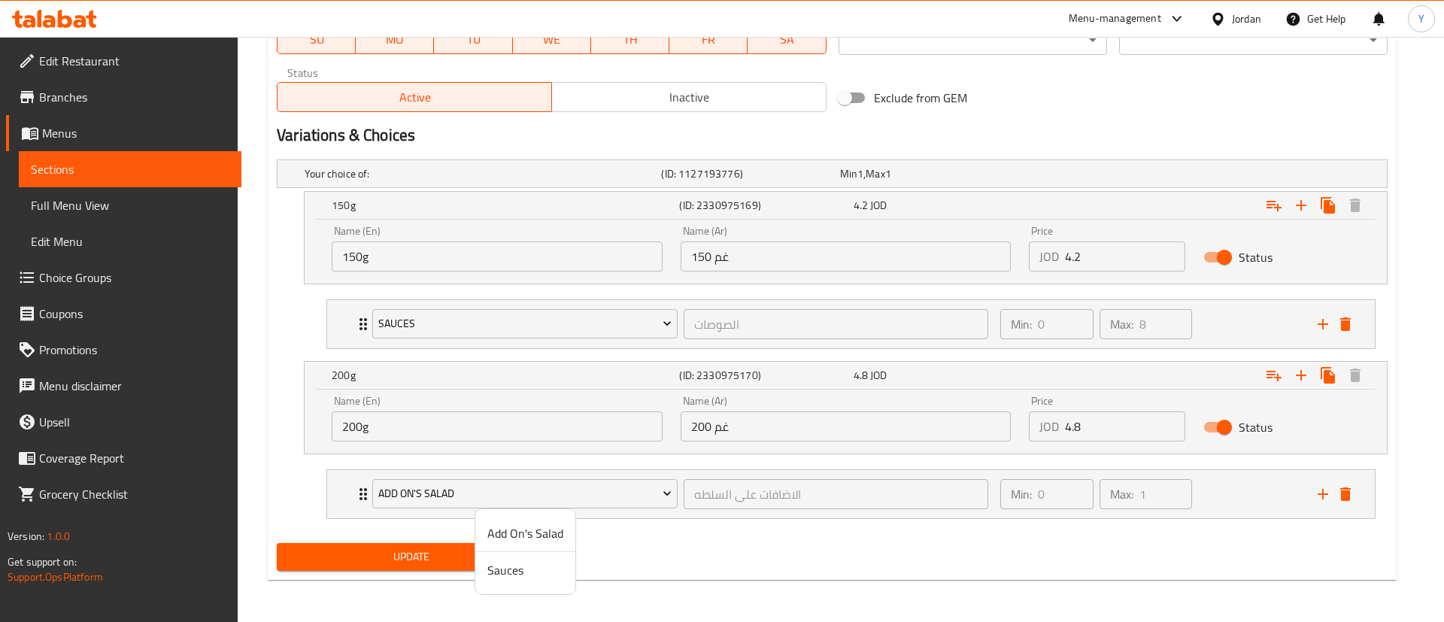
click at [505, 574] on span "Sauces" at bounding box center [526, 570] width 76 height 18
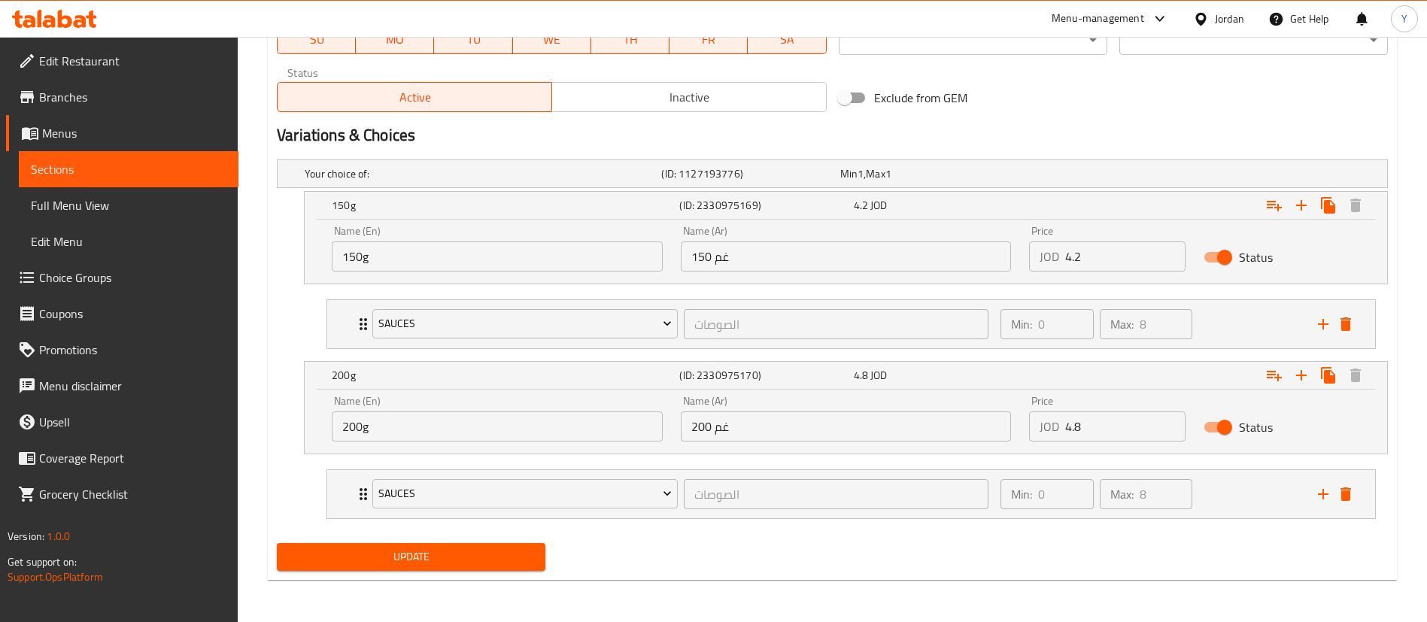
click at [407, 560] on span "Update" at bounding box center [411, 557] width 245 height 19
click at [118, 166] on span "Sections" at bounding box center [129, 169] width 196 height 18
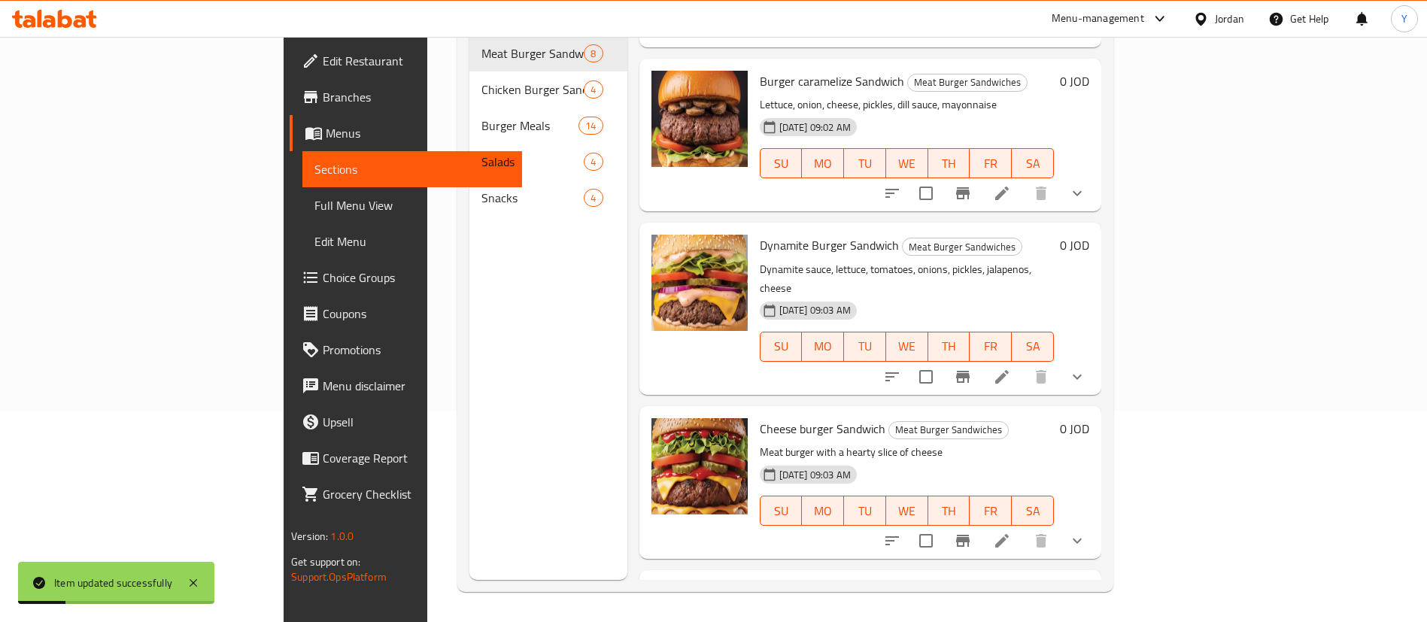
scroll to position [731, 0]
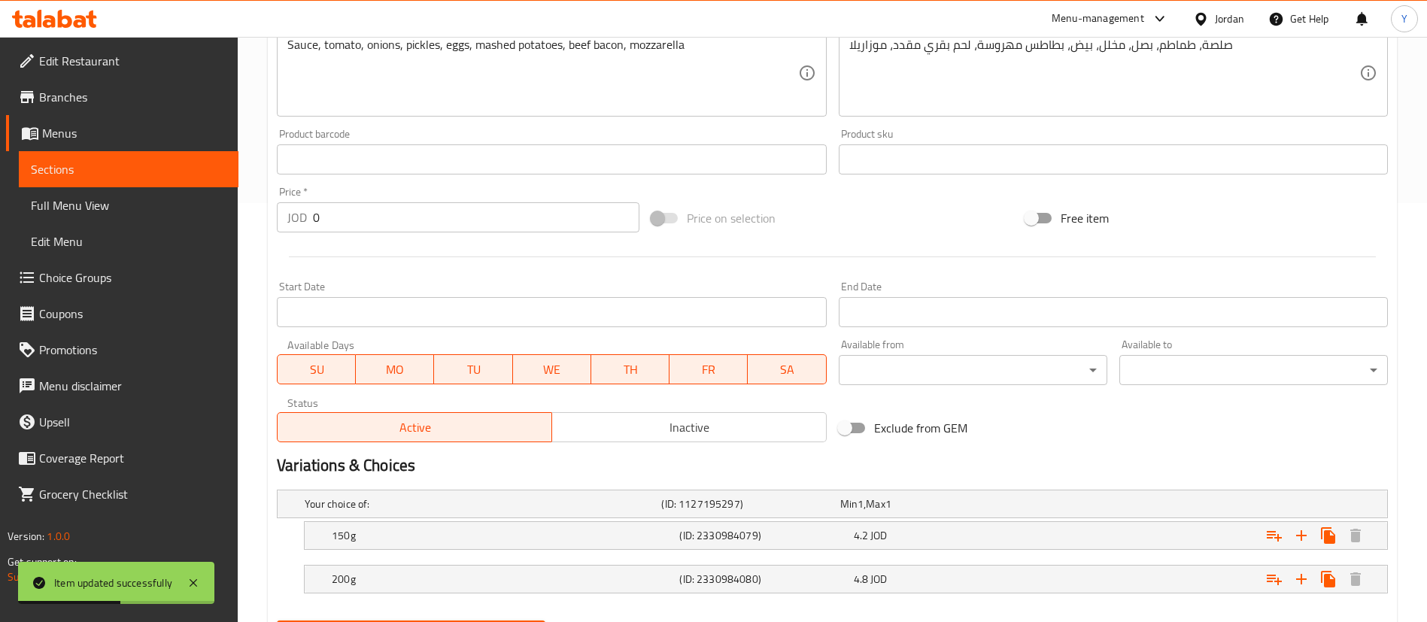
scroll to position [497, 0]
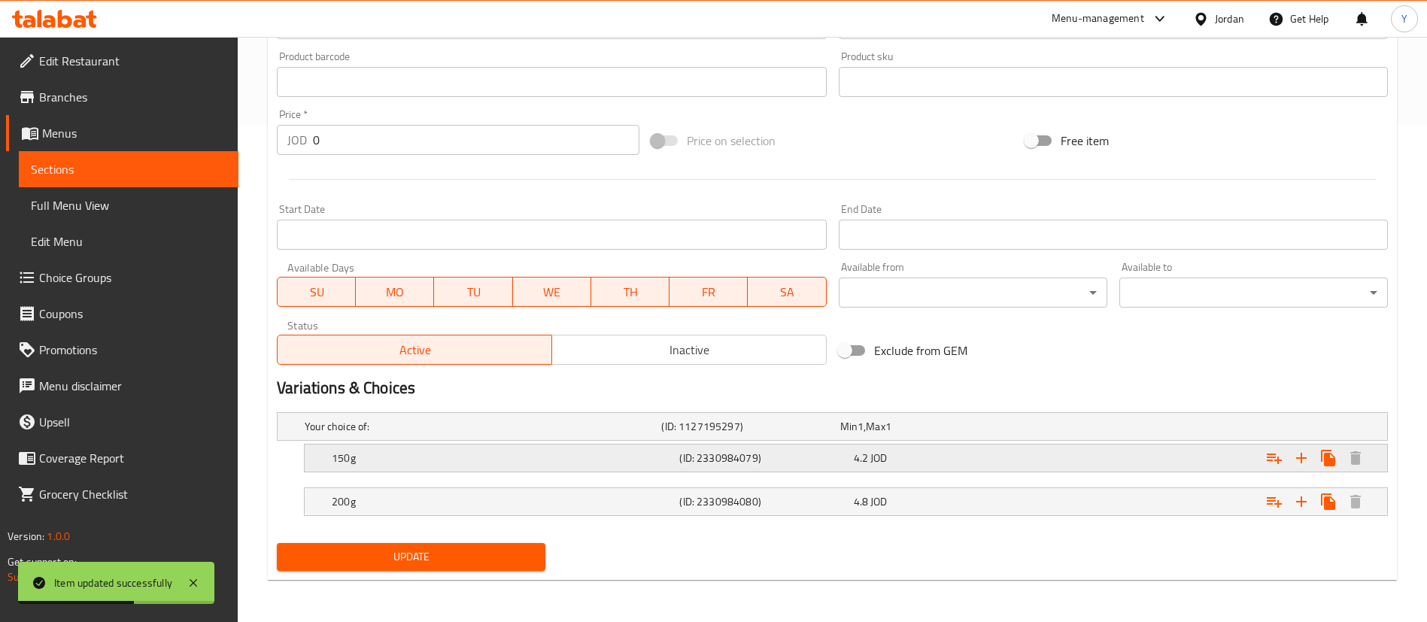
click at [674, 464] on div "150g" at bounding box center [503, 458] width 348 height 21
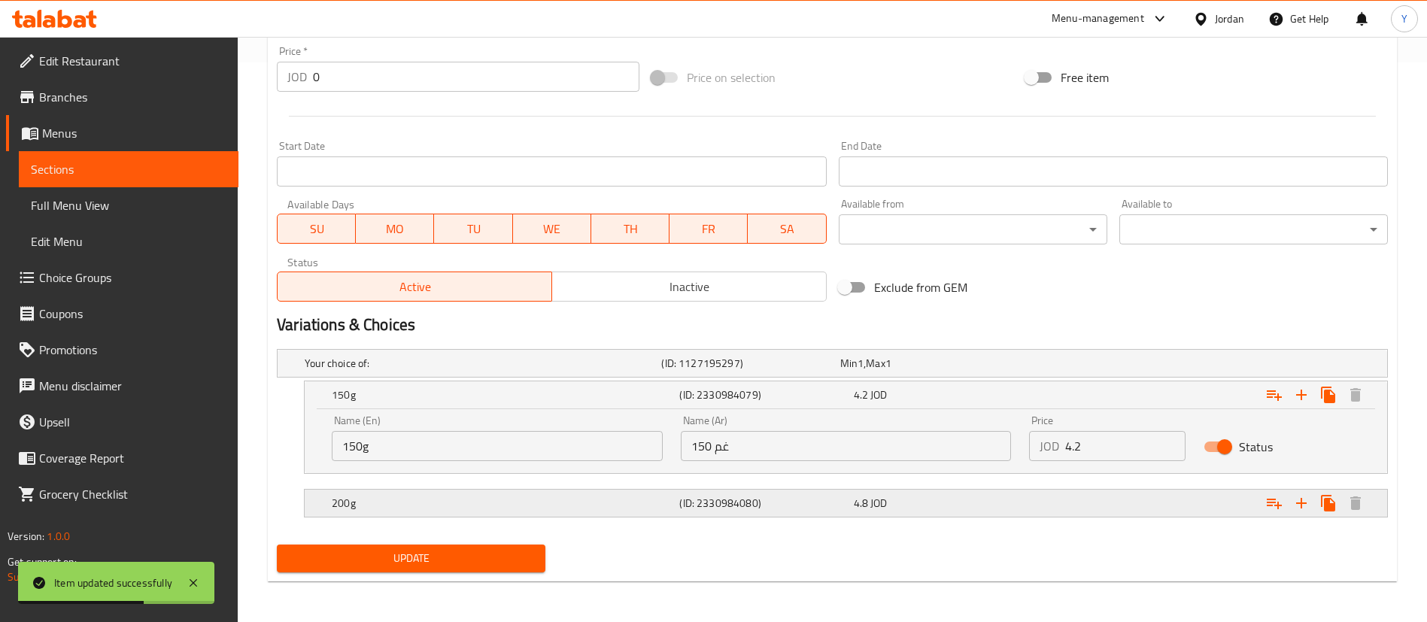
scroll to position [561, 0]
drag, startPoint x: 1271, startPoint y: 395, endPoint x: 1262, endPoint y: 396, distance: 9.9
click at [1271, 395] on icon "Expand" at bounding box center [1274, 394] width 15 height 11
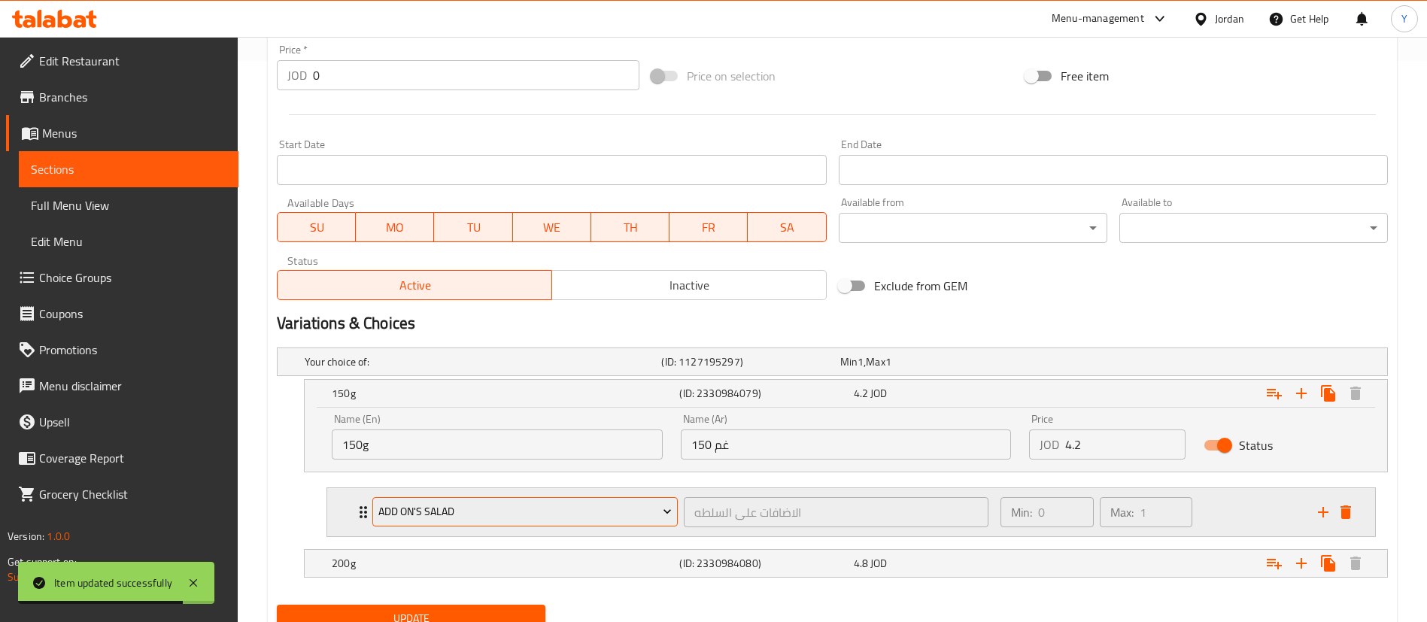
click at [481, 509] on span "Add On's Salad" at bounding box center [525, 512] width 294 height 19
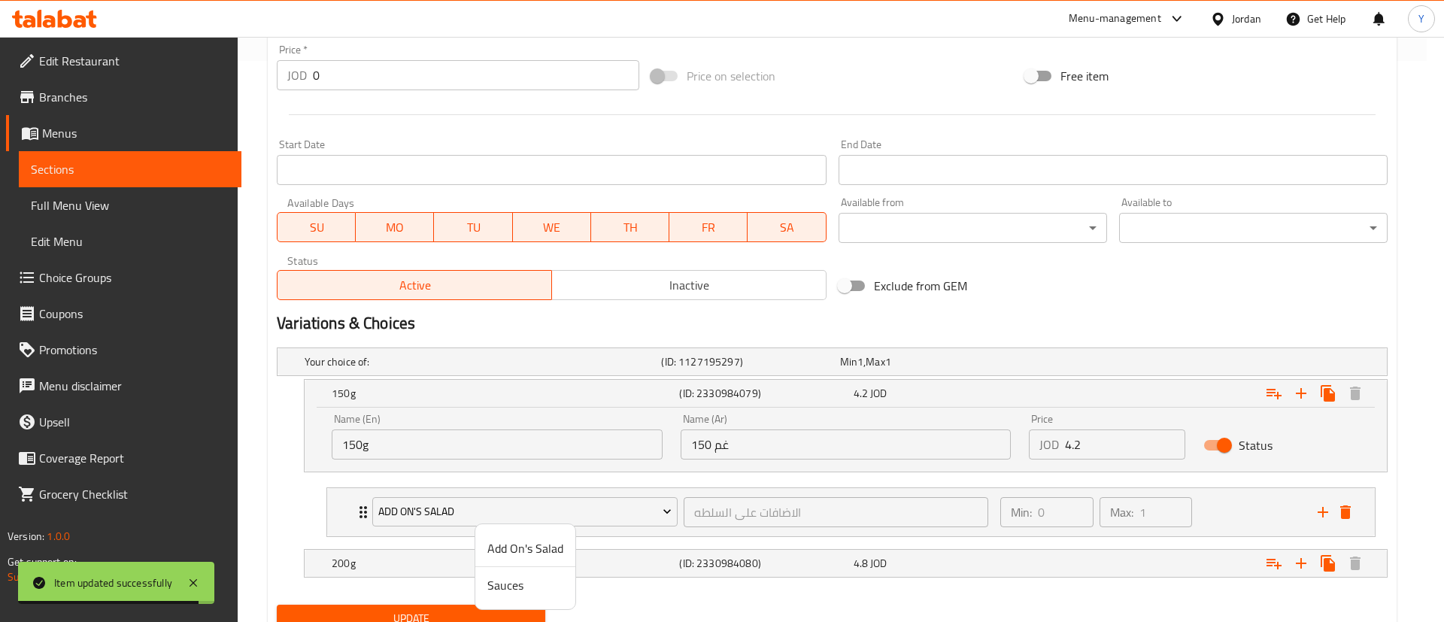
click at [509, 580] on span "Sauces" at bounding box center [526, 585] width 76 height 18
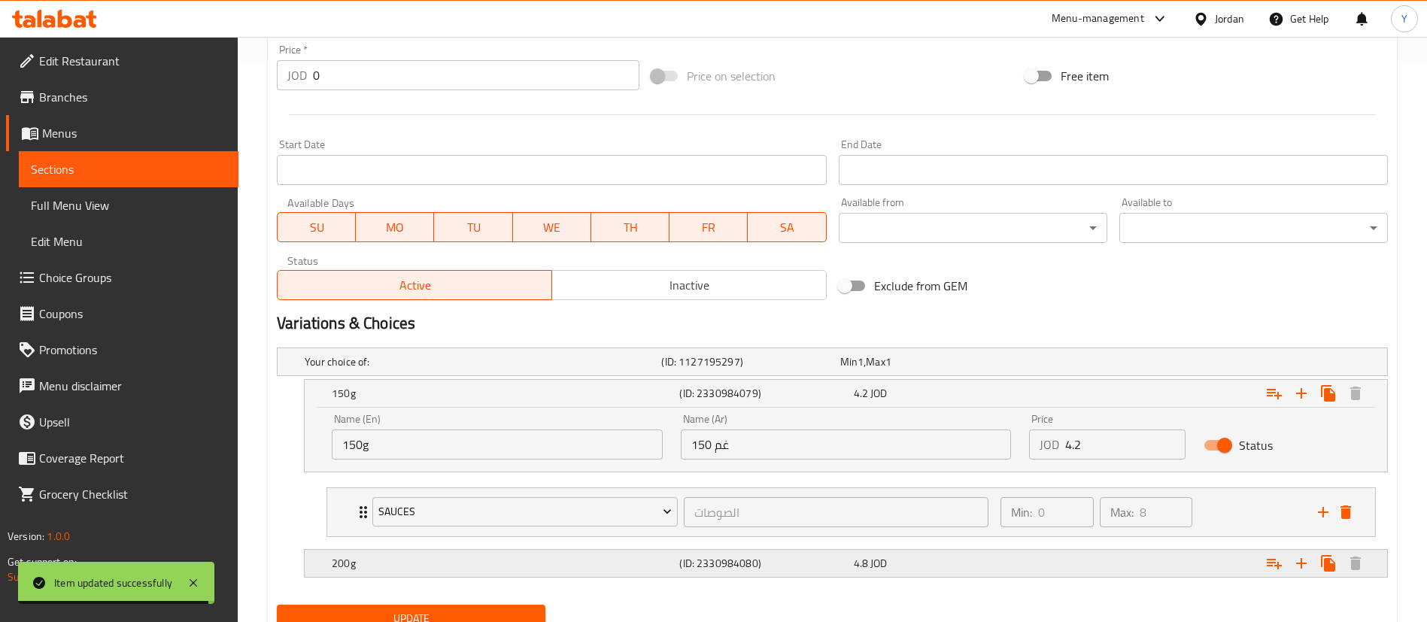
click at [454, 553] on div "200g" at bounding box center [503, 563] width 348 height 21
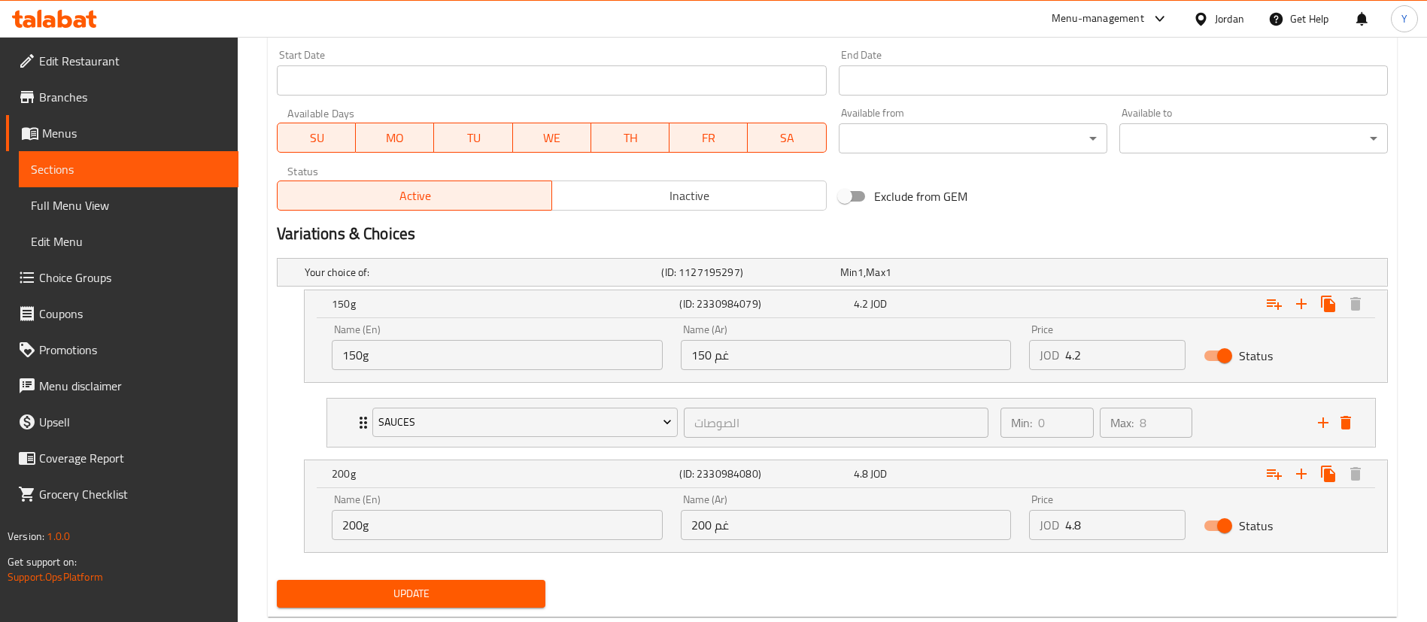
scroll to position [687, 0]
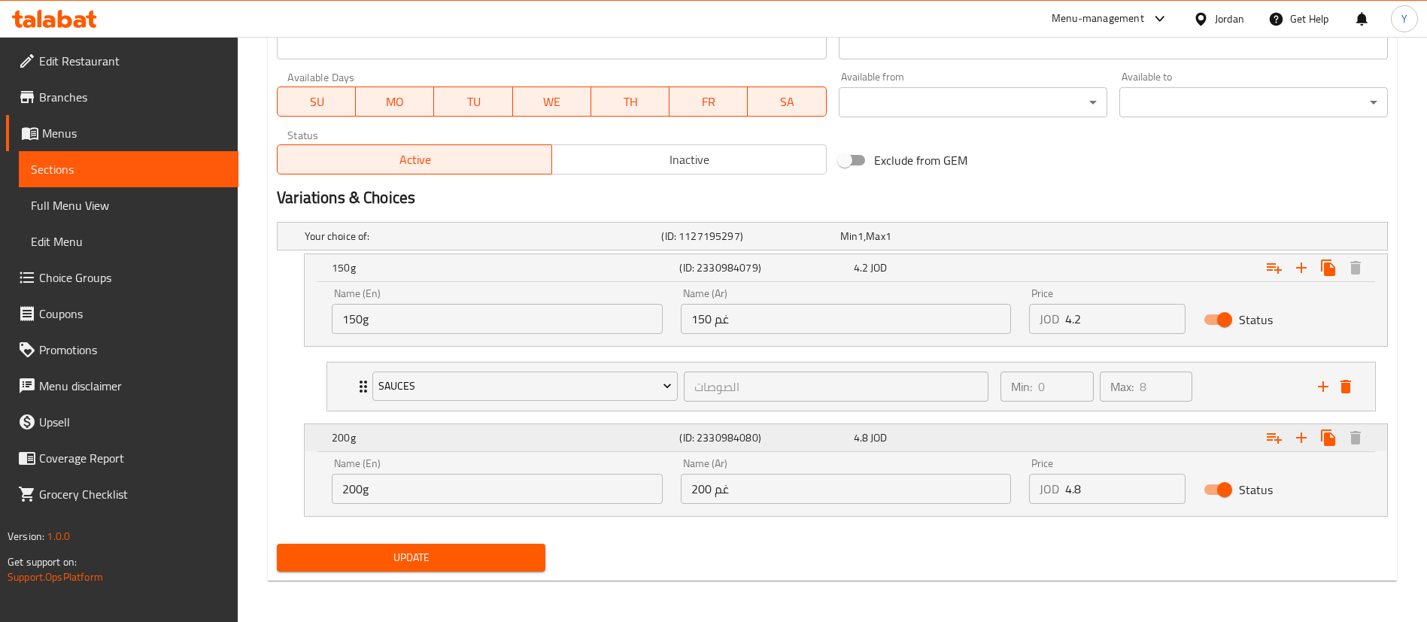
click at [1274, 429] on icon "Expand" at bounding box center [1274, 438] width 18 height 18
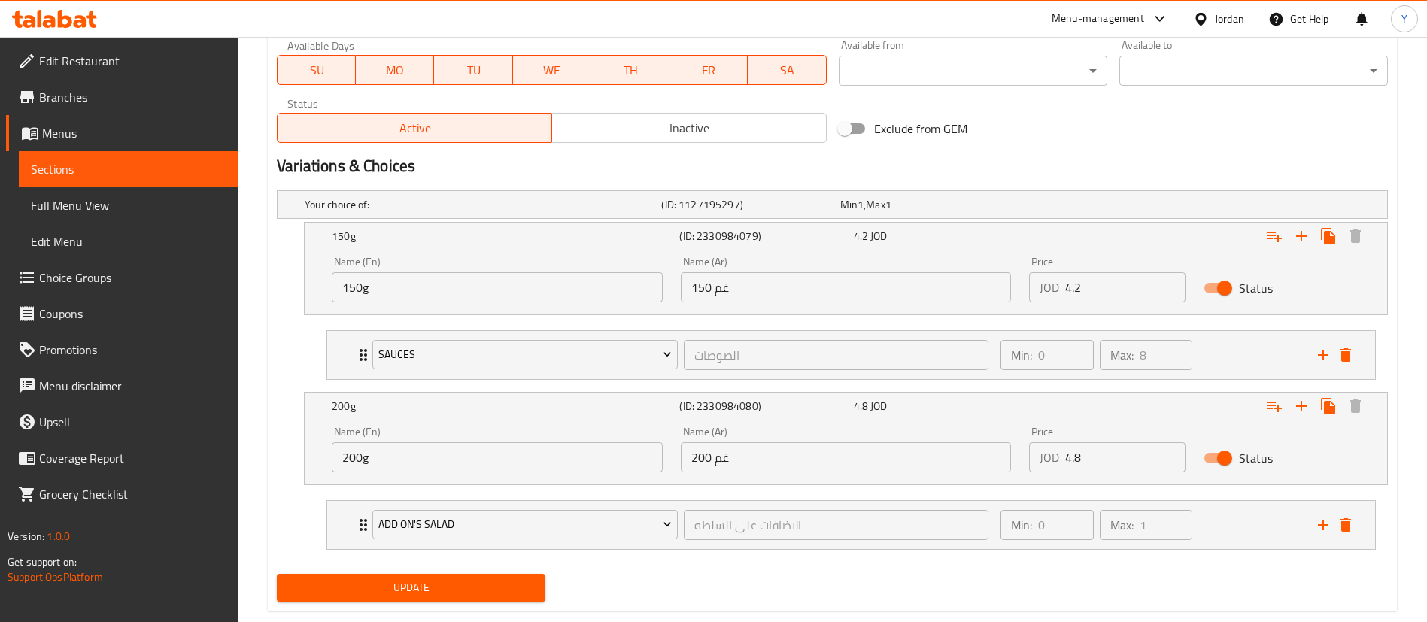
scroll to position [749, 0]
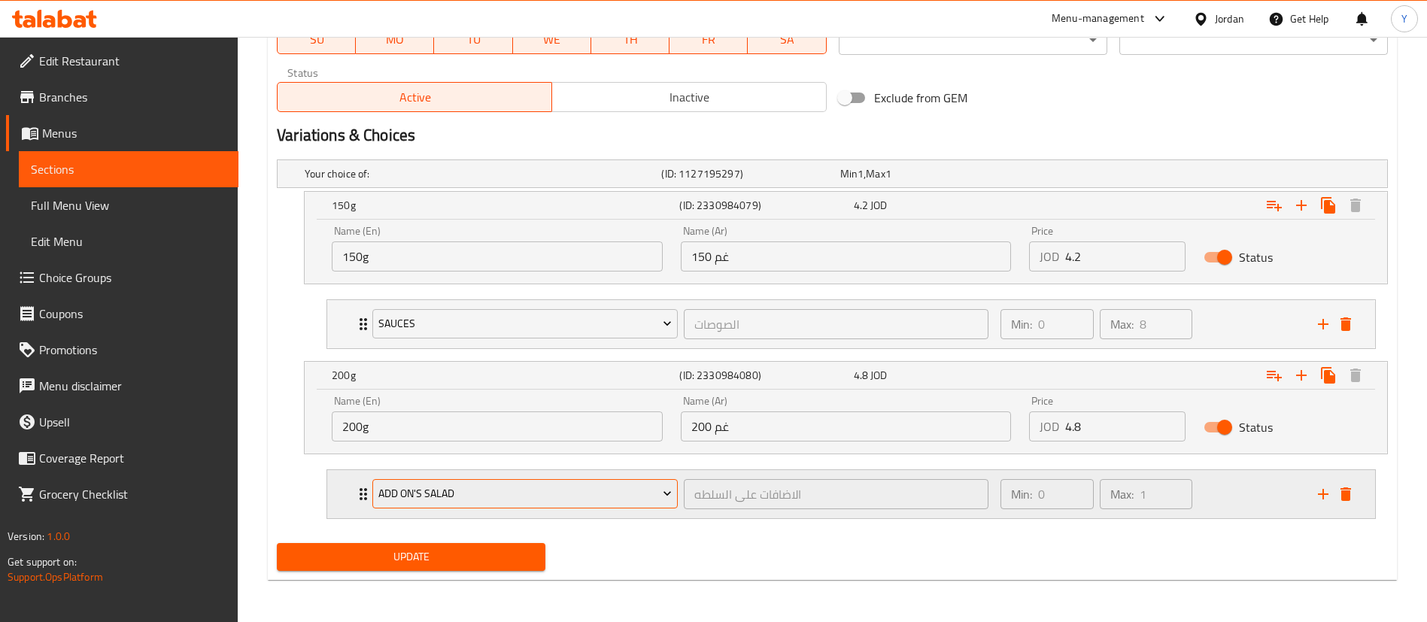
click at [521, 503] on span "Add On's Salad" at bounding box center [525, 493] width 294 height 19
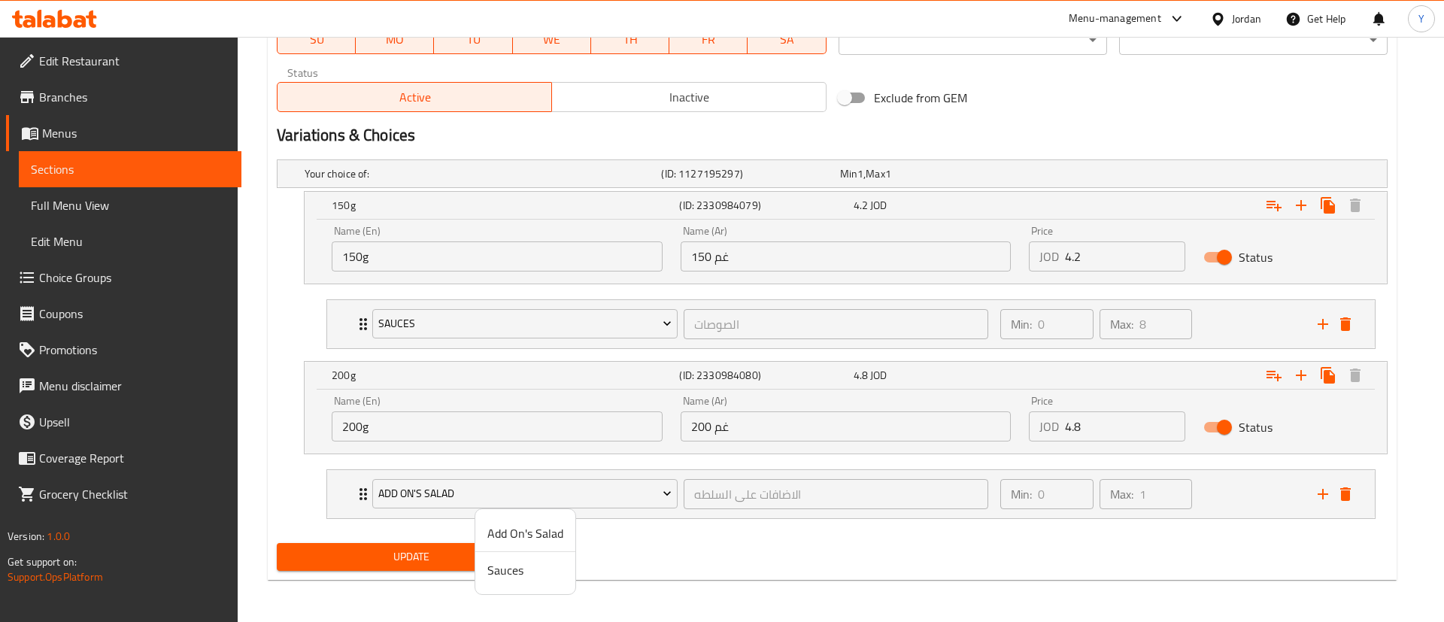
click at [496, 565] on span "Sauces" at bounding box center [526, 570] width 76 height 18
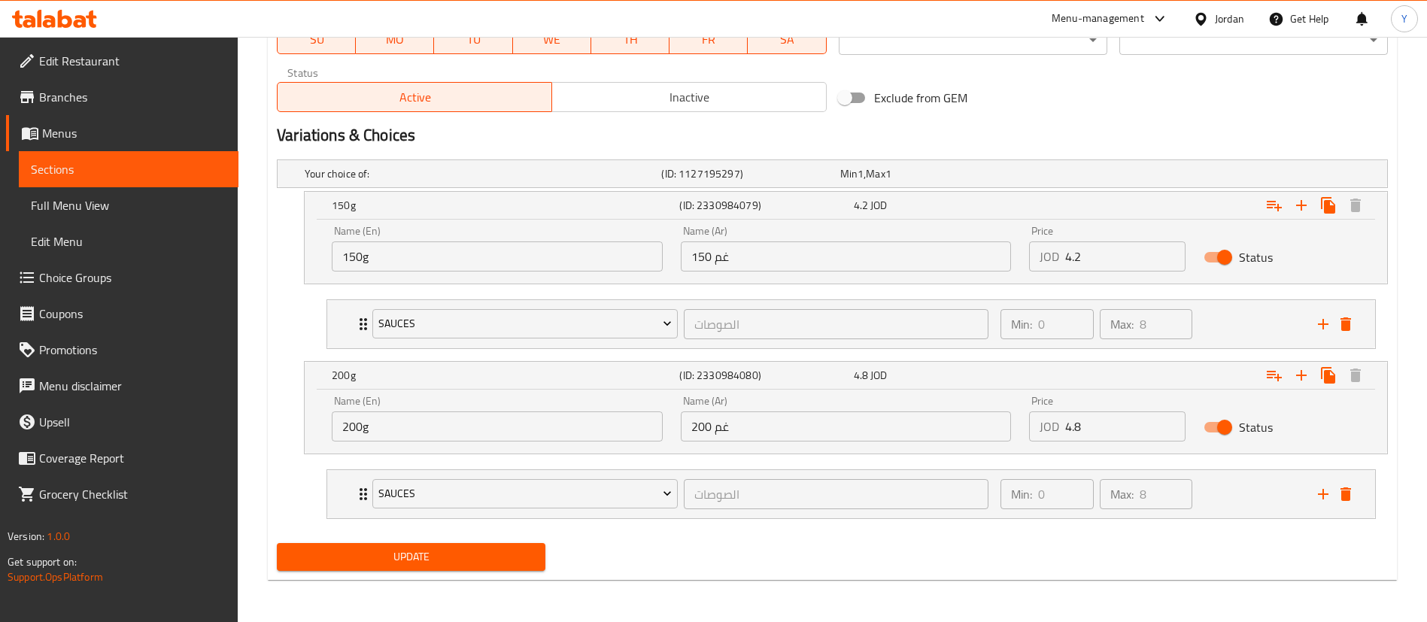
click at [352, 556] on span "Update" at bounding box center [411, 557] width 245 height 19
click at [87, 169] on span "Sections" at bounding box center [129, 169] width 196 height 18
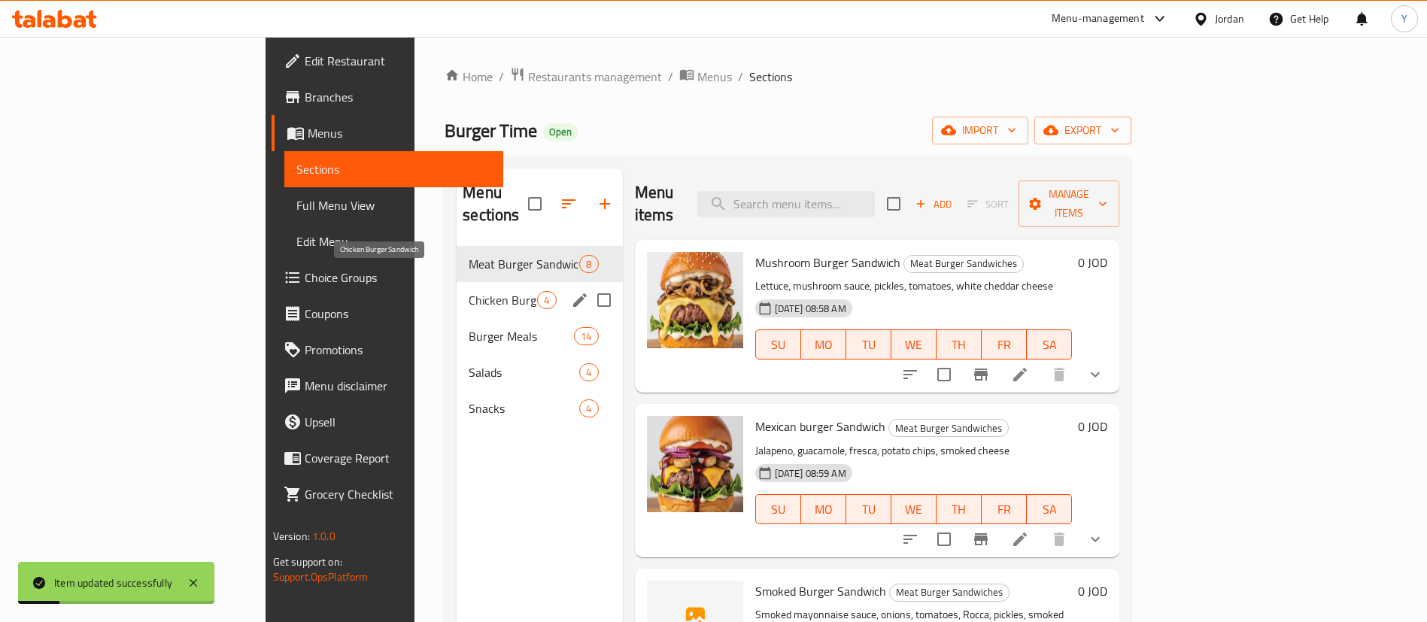
click at [457, 287] on div "Chicken Burger Sandwich 4" at bounding box center [540, 300] width 166 height 36
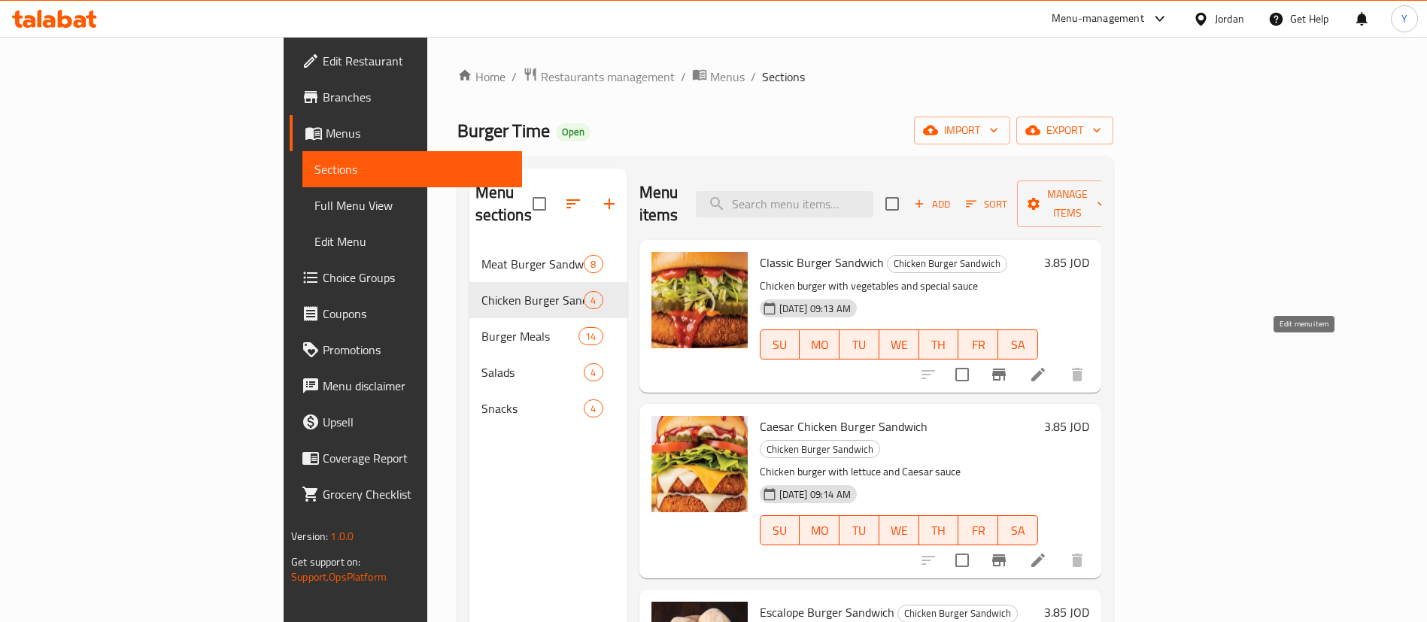
click at [1047, 366] on icon at bounding box center [1038, 375] width 18 height 18
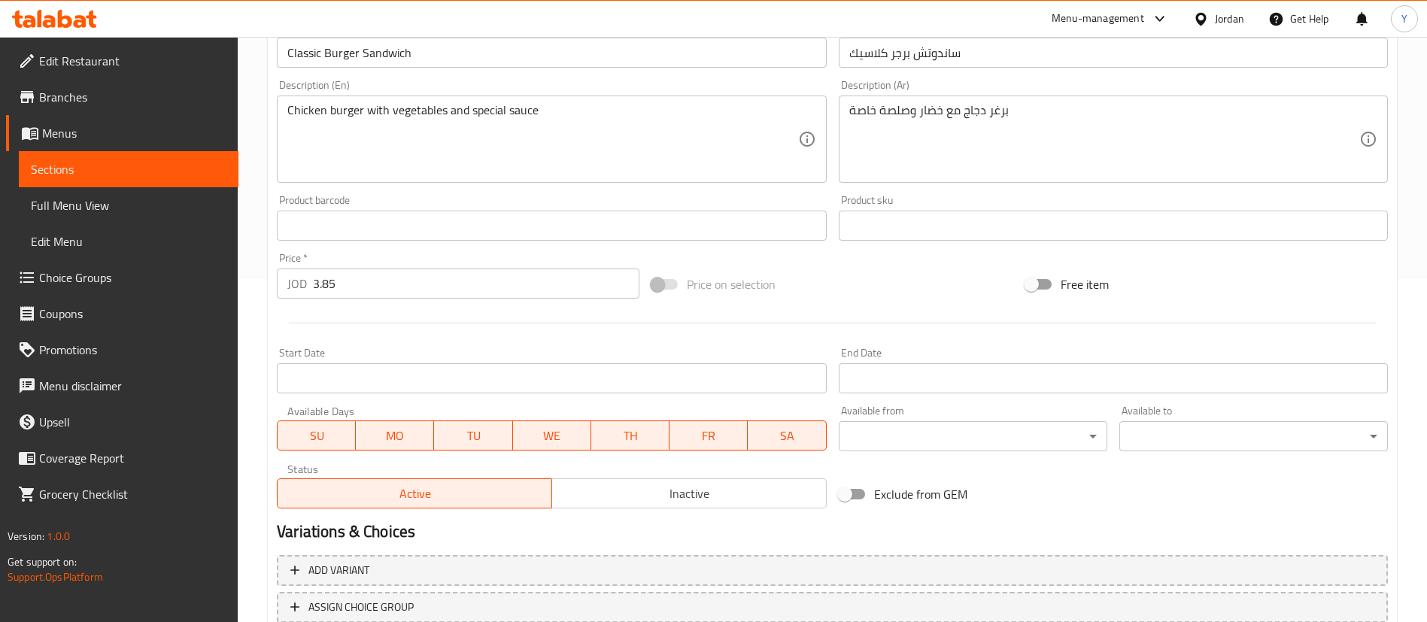
scroll to position [453, 0]
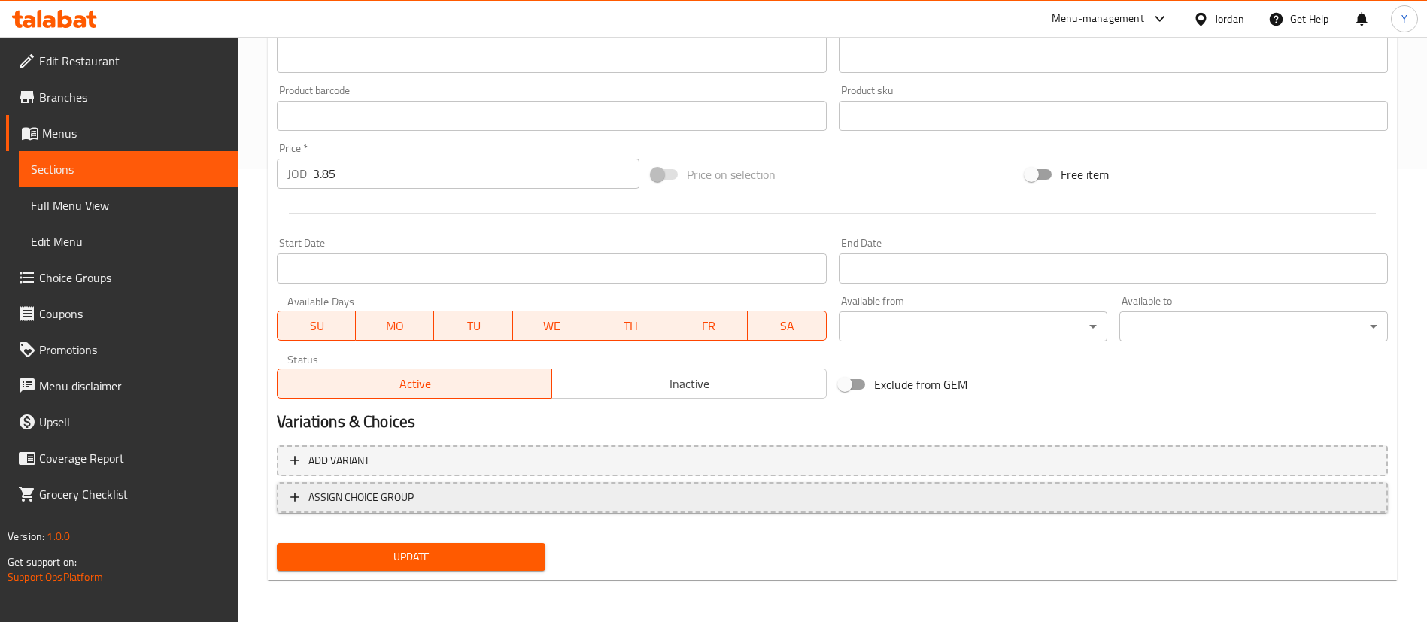
click at [373, 496] on span "ASSIGN CHOICE GROUP" at bounding box center [360, 497] width 105 height 19
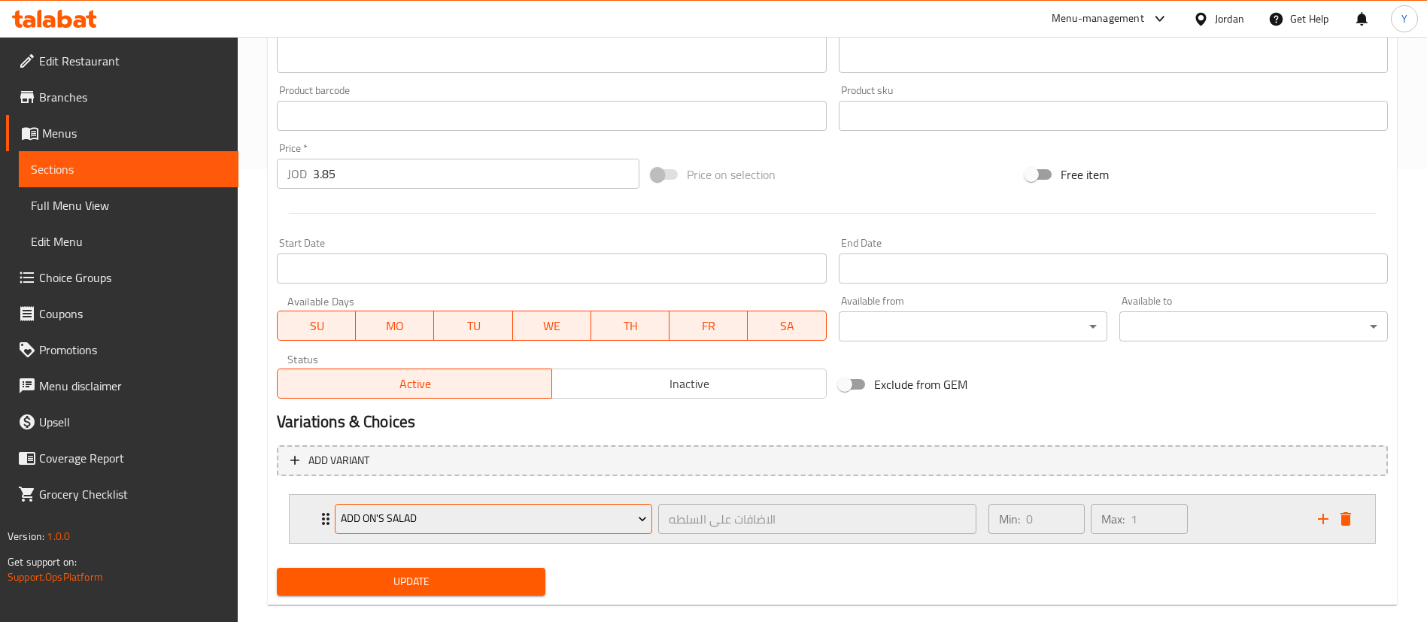
click at [439, 521] on span "Add On's Salad" at bounding box center [494, 518] width 306 height 19
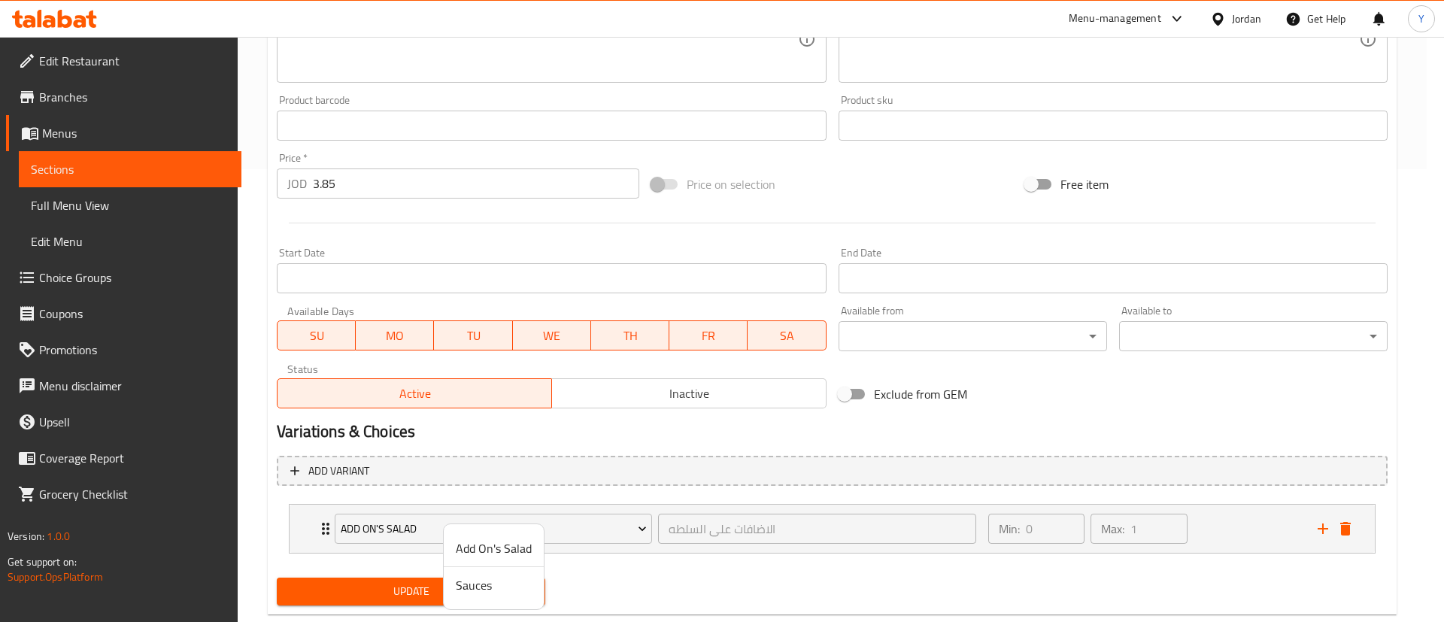
click at [485, 591] on span "Sauces" at bounding box center [494, 585] width 76 height 18
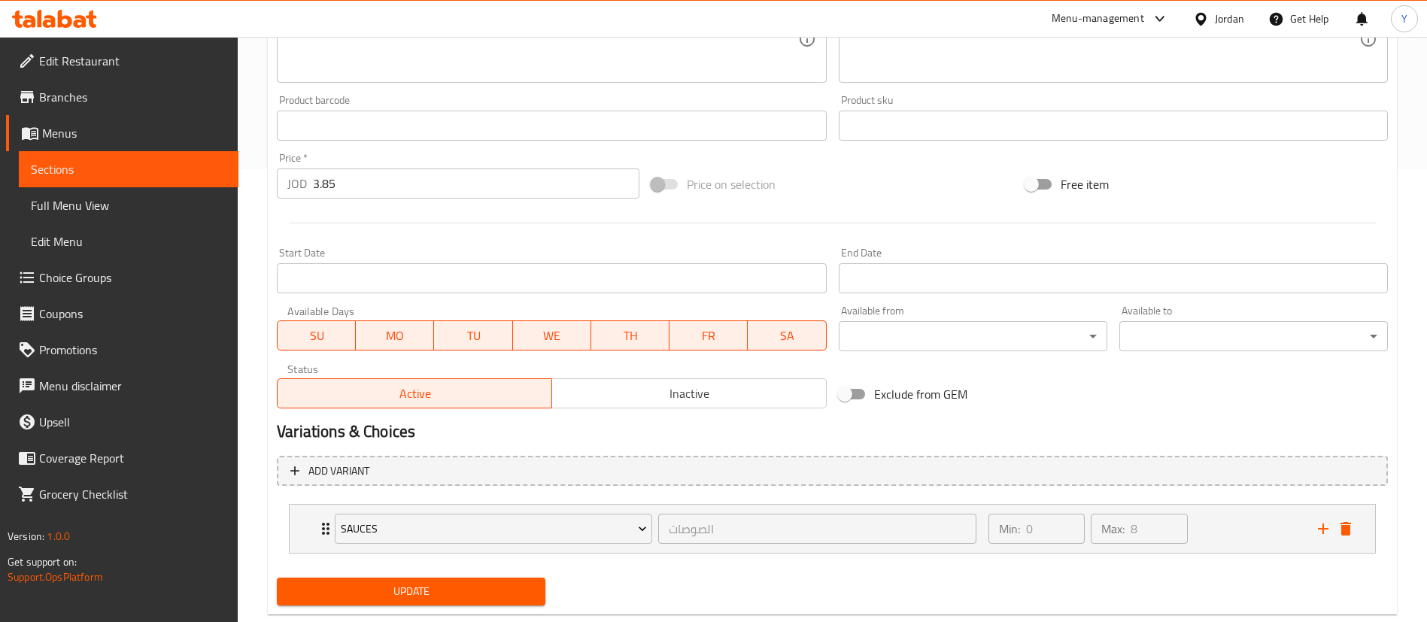
click at [396, 591] on span "Update" at bounding box center [411, 591] width 245 height 19
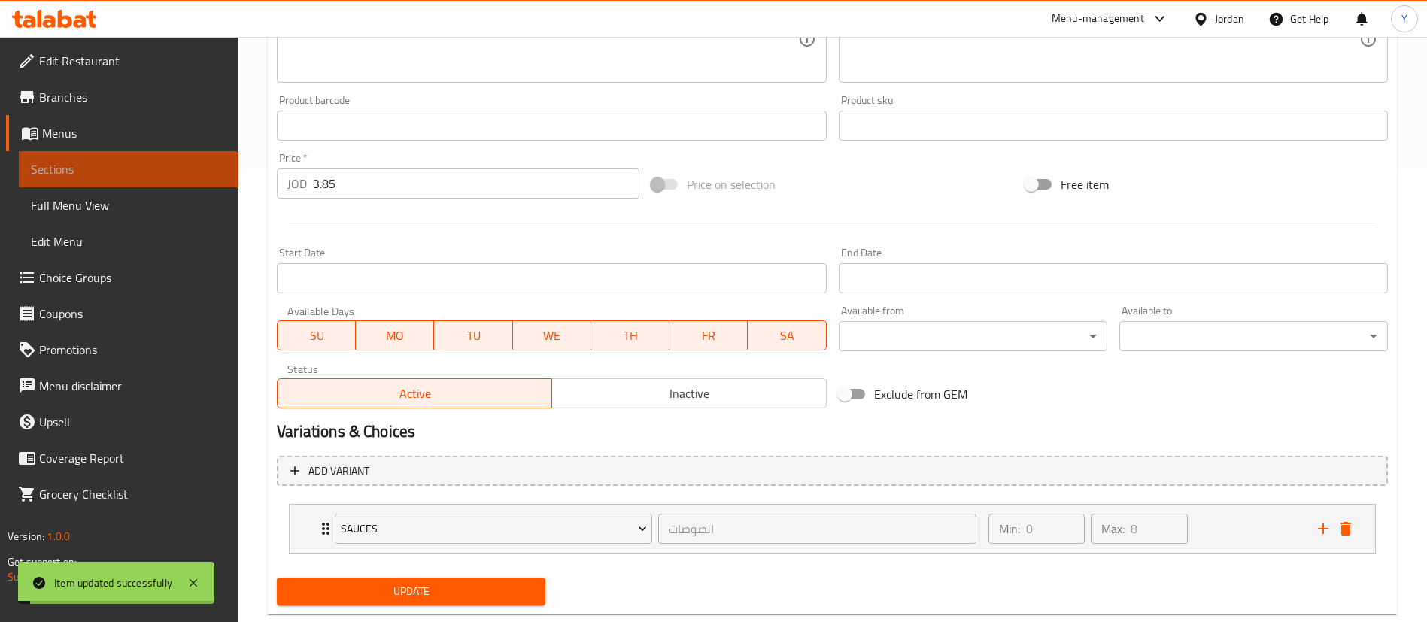
click at [82, 173] on span "Sections" at bounding box center [129, 169] width 196 height 18
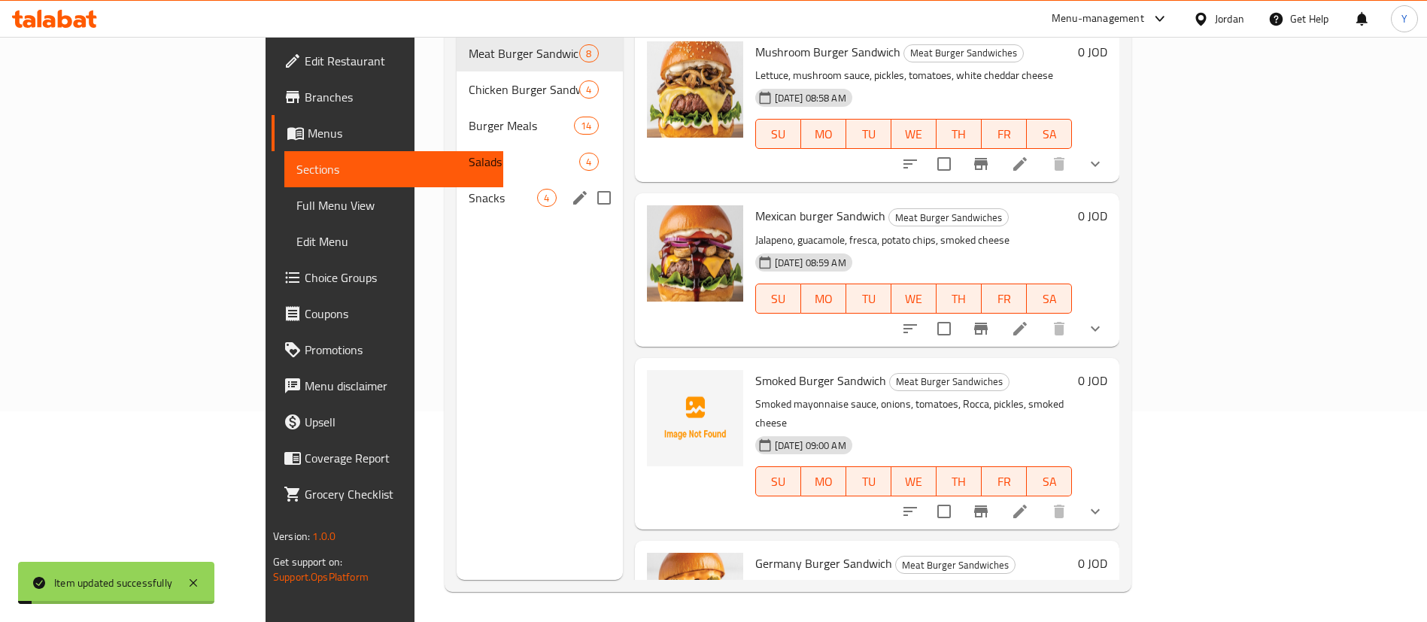
scroll to position [211, 0]
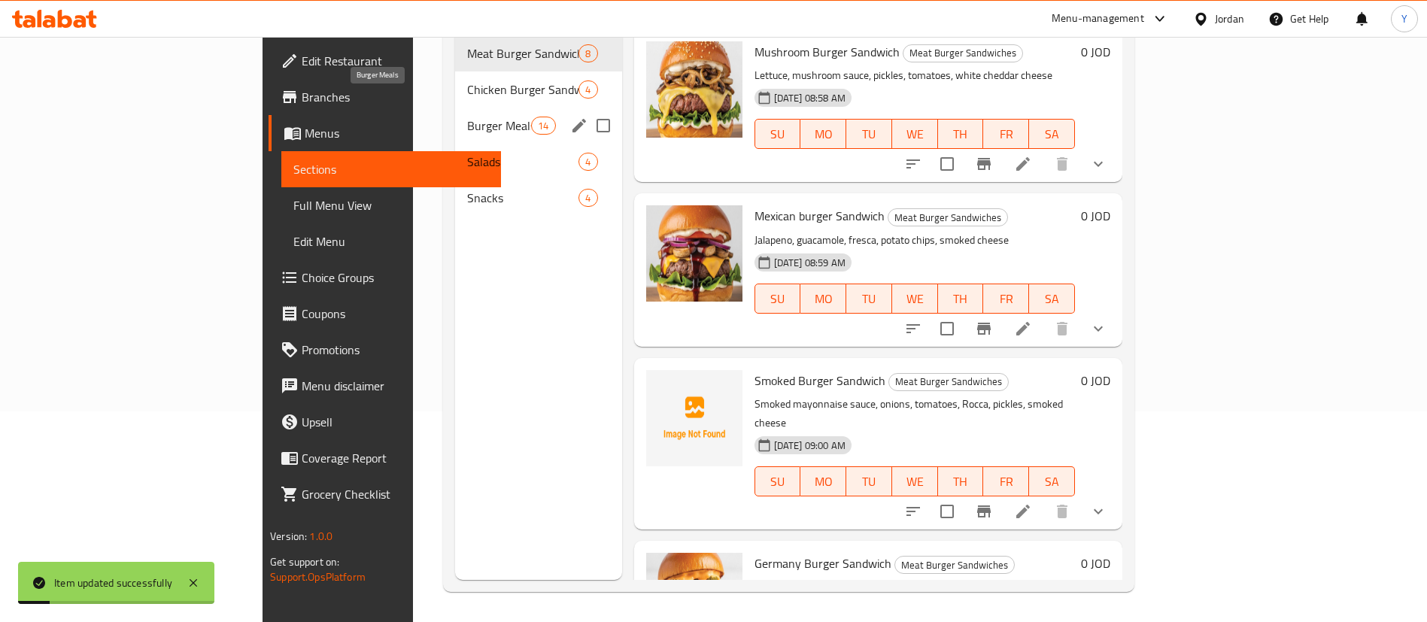
click at [467, 80] on span "Chicken Burger Sandwich" at bounding box center [523, 89] width 112 height 18
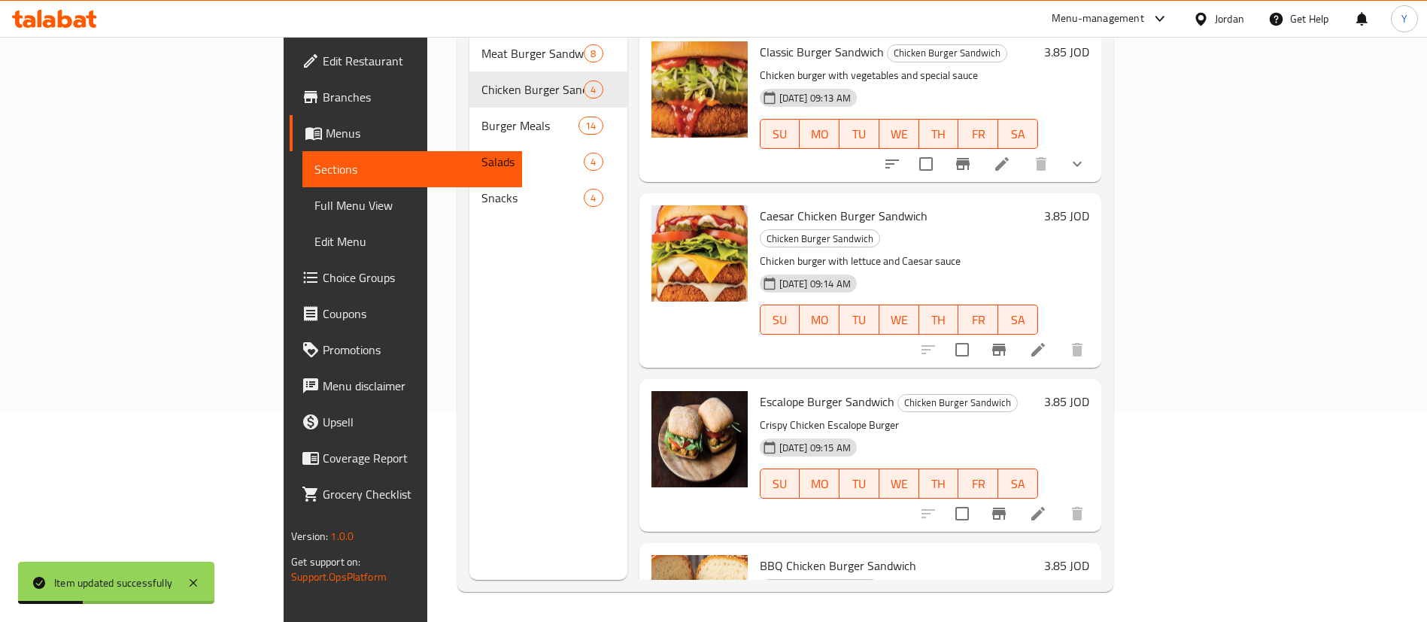
click at [1045, 343] on icon at bounding box center [1038, 350] width 14 height 14
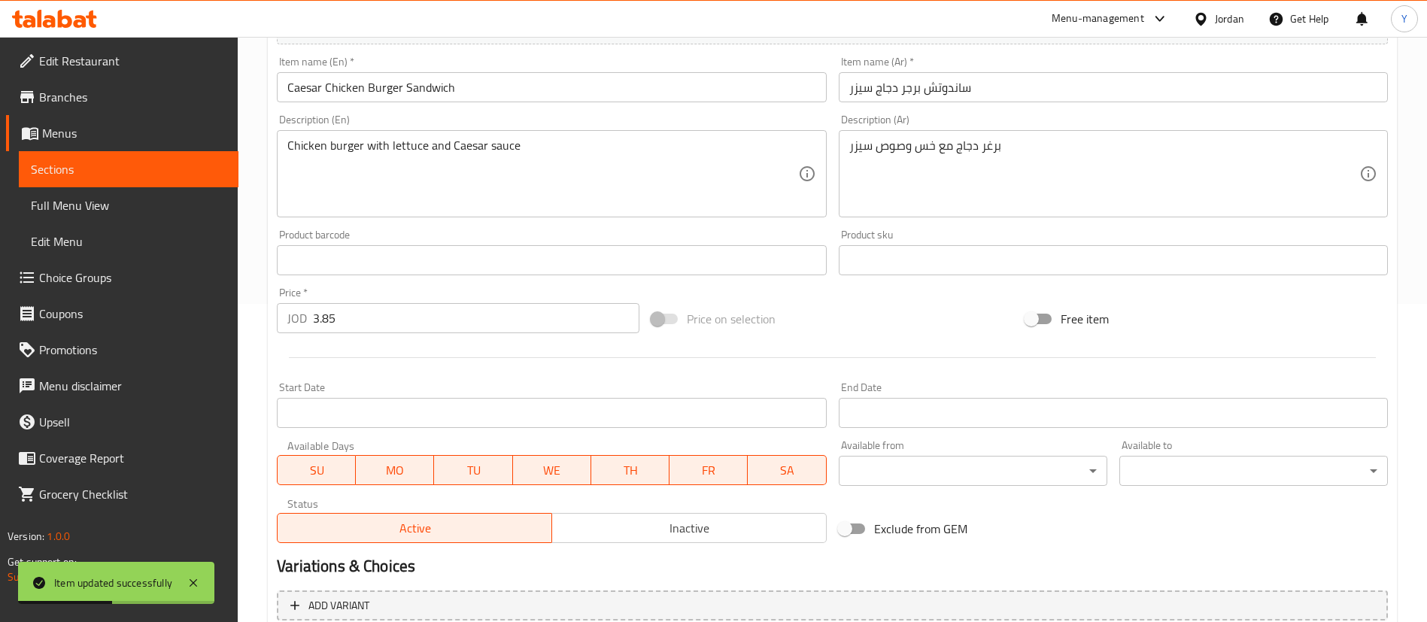
scroll to position [463, 0]
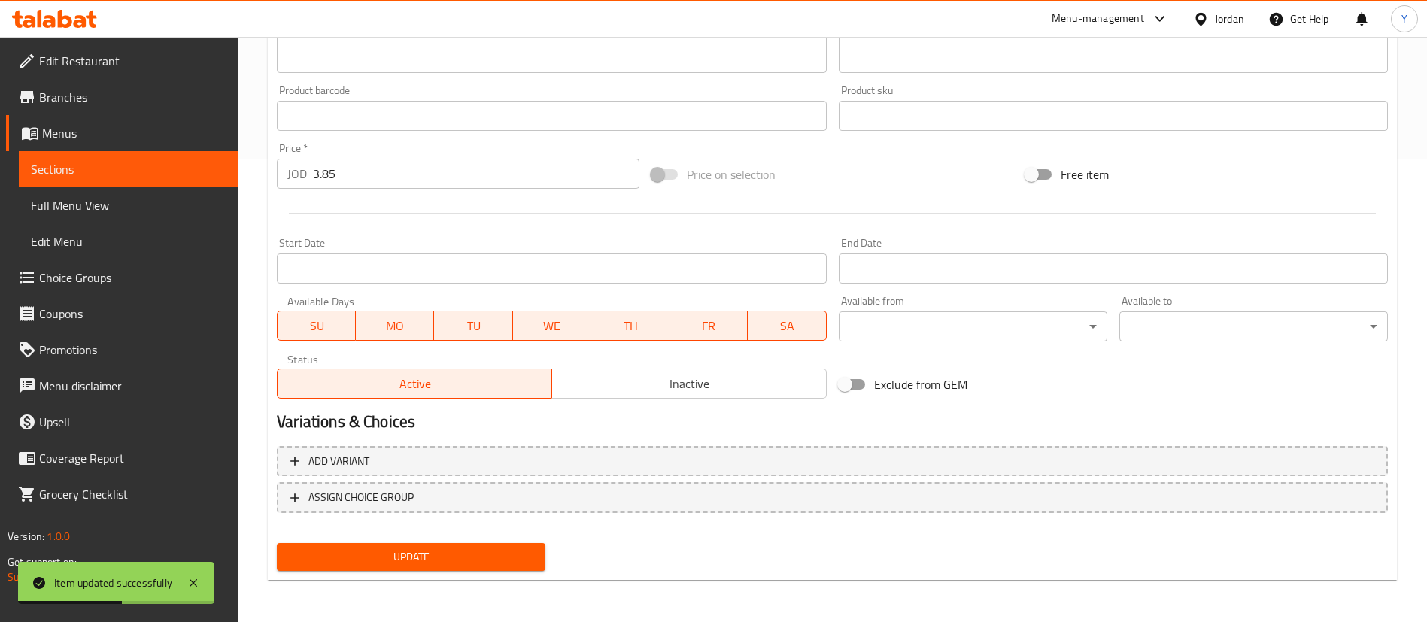
click at [365, 491] on span "ASSIGN CHOICE GROUP" at bounding box center [360, 497] width 105 height 19
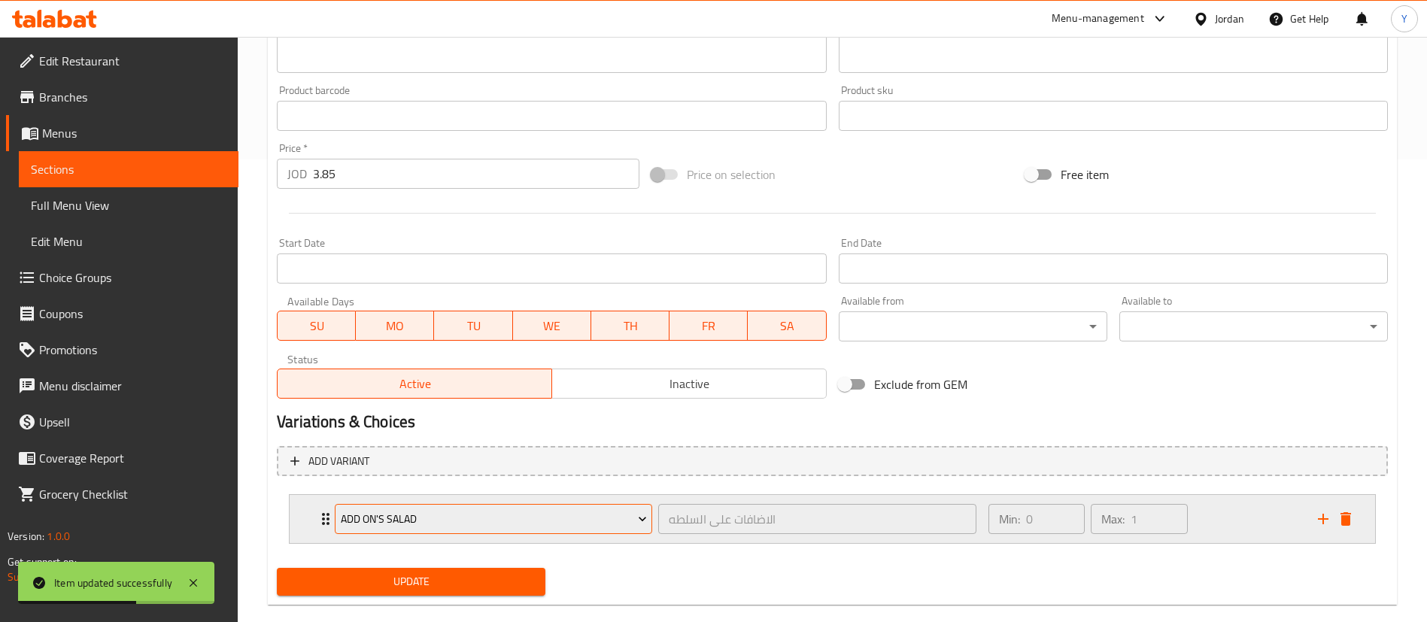
scroll to position [488, 0]
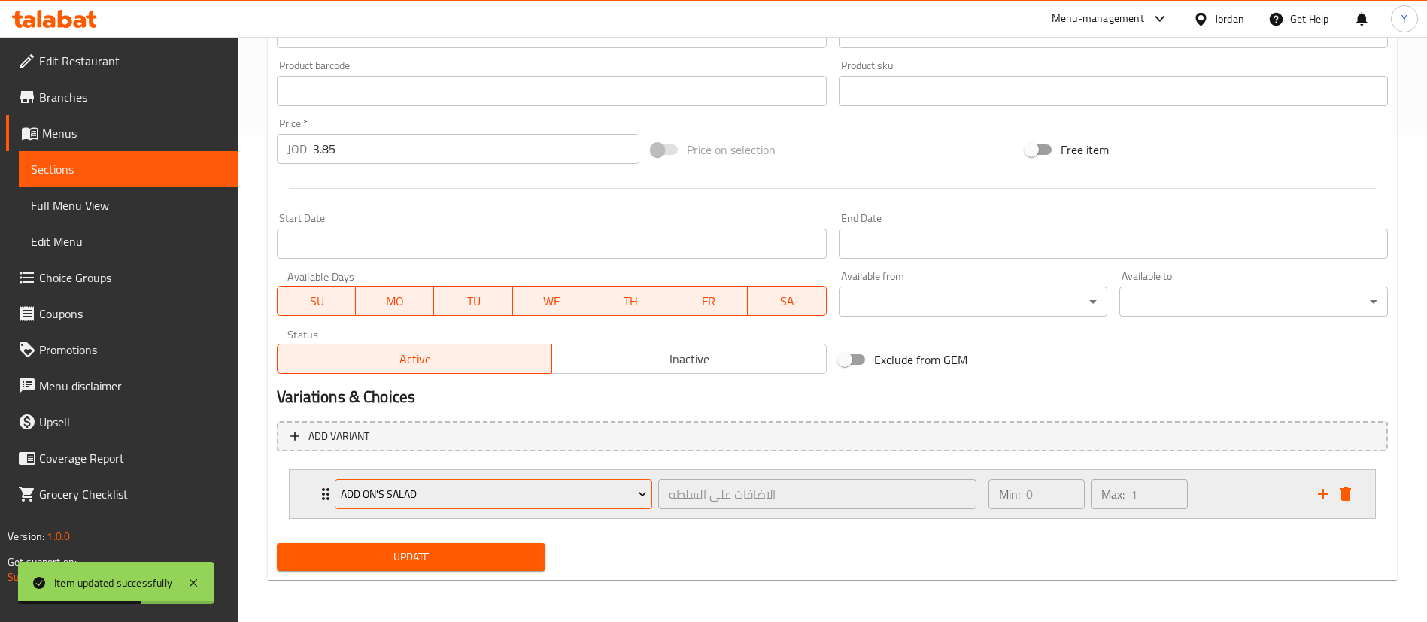
click at [436, 491] on span "Add On's Salad" at bounding box center [494, 494] width 306 height 19
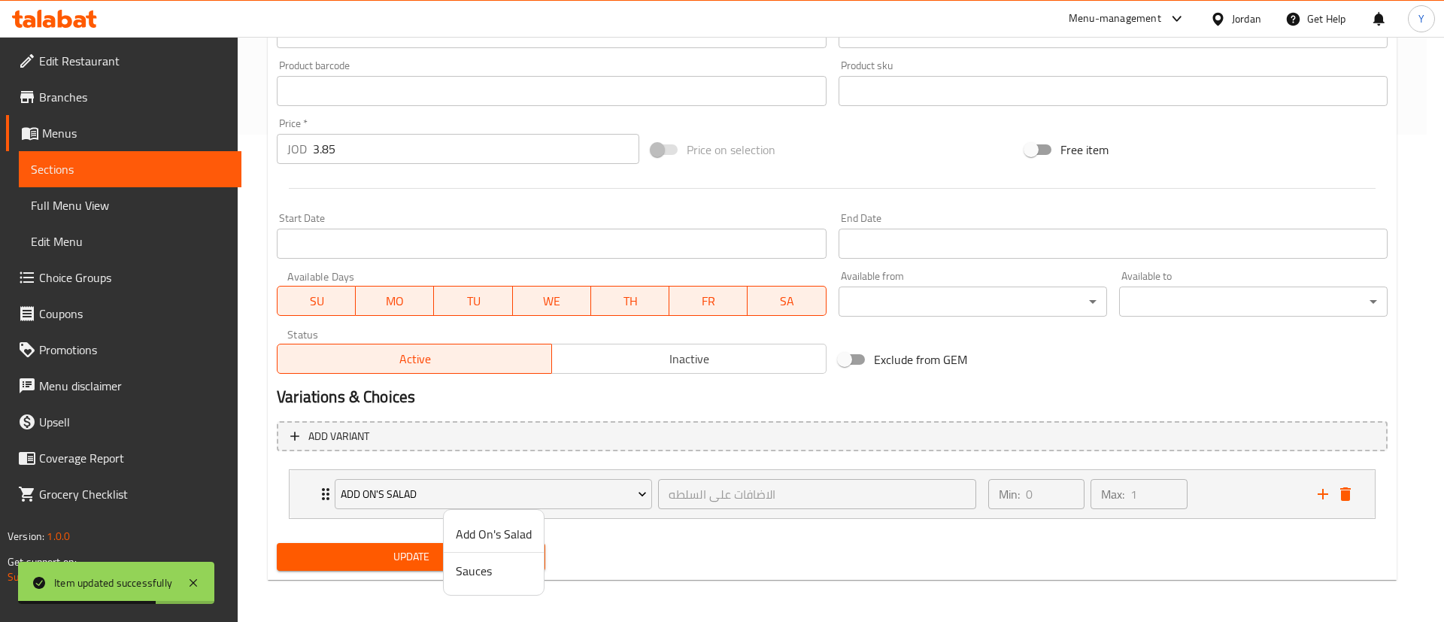
click at [494, 574] on span "Sauces" at bounding box center [494, 571] width 76 height 18
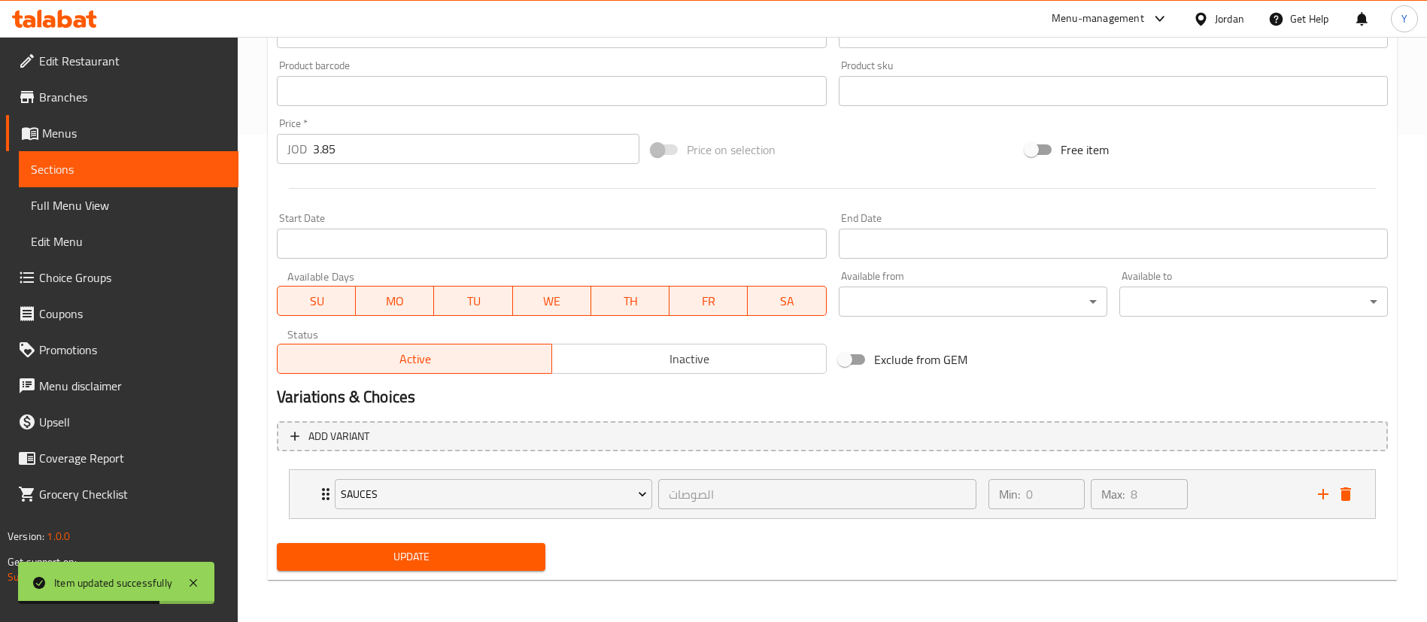
click at [381, 553] on span "Update" at bounding box center [411, 557] width 245 height 19
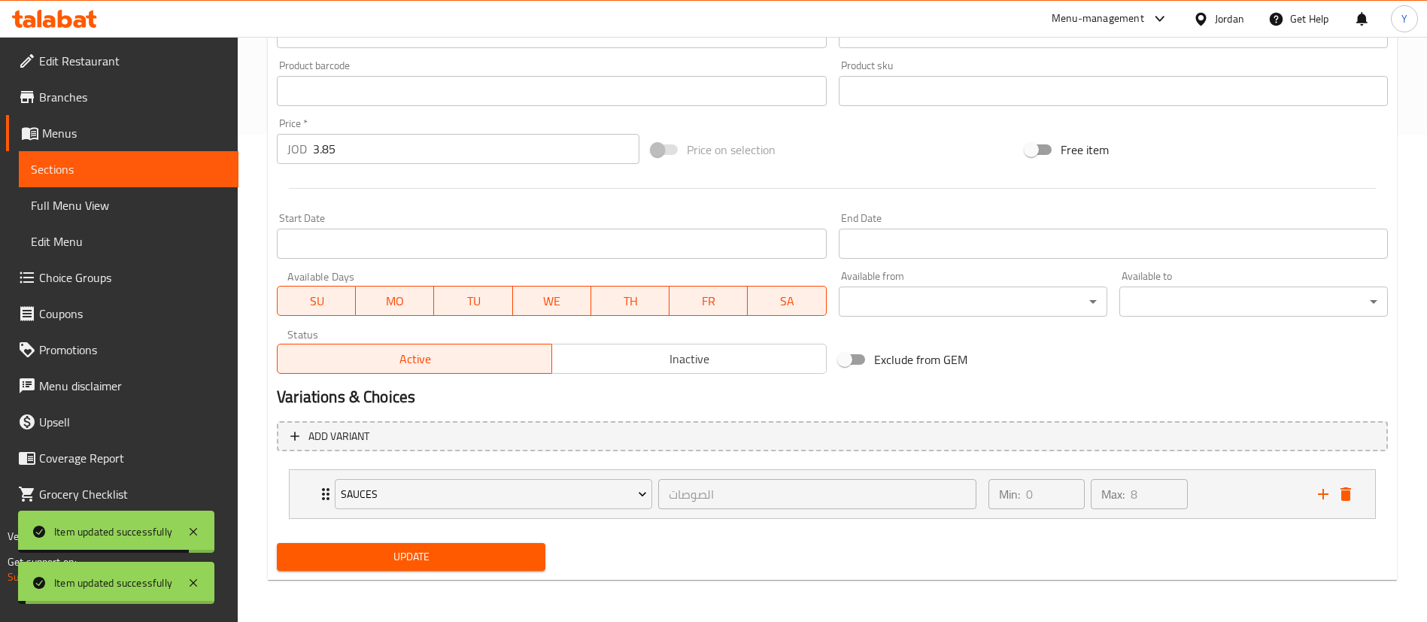
click at [55, 168] on span "Sections" at bounding box center [129, 169] width 196 height 18
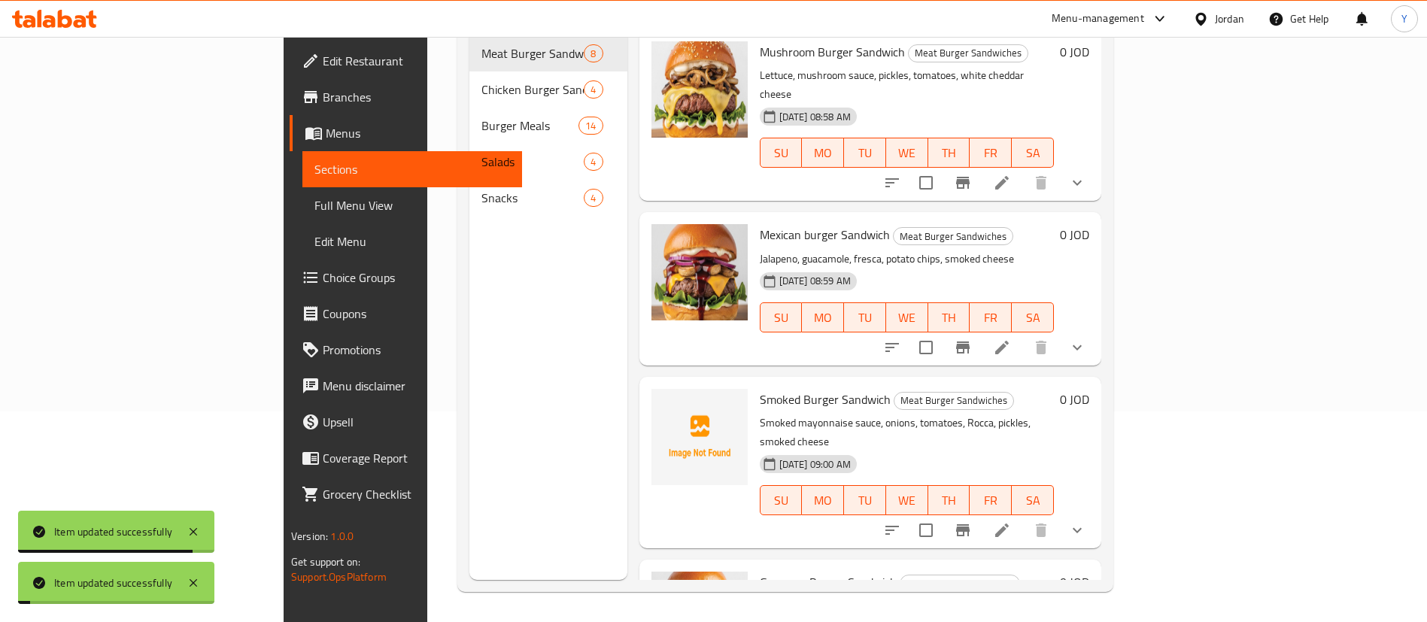
scroll to position [211, 0]
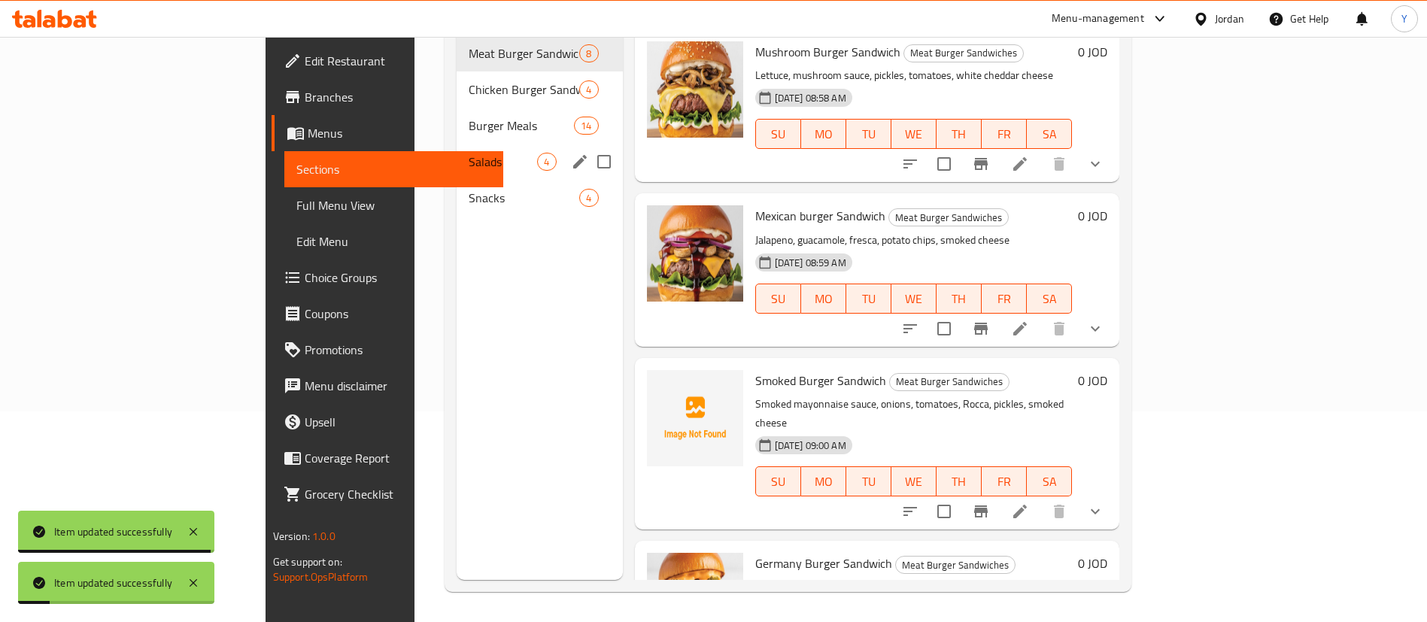
click at [457, 71] on div "Chicken Burger Sandwich 4" at bounding box center [540, 89] width 166 height 36
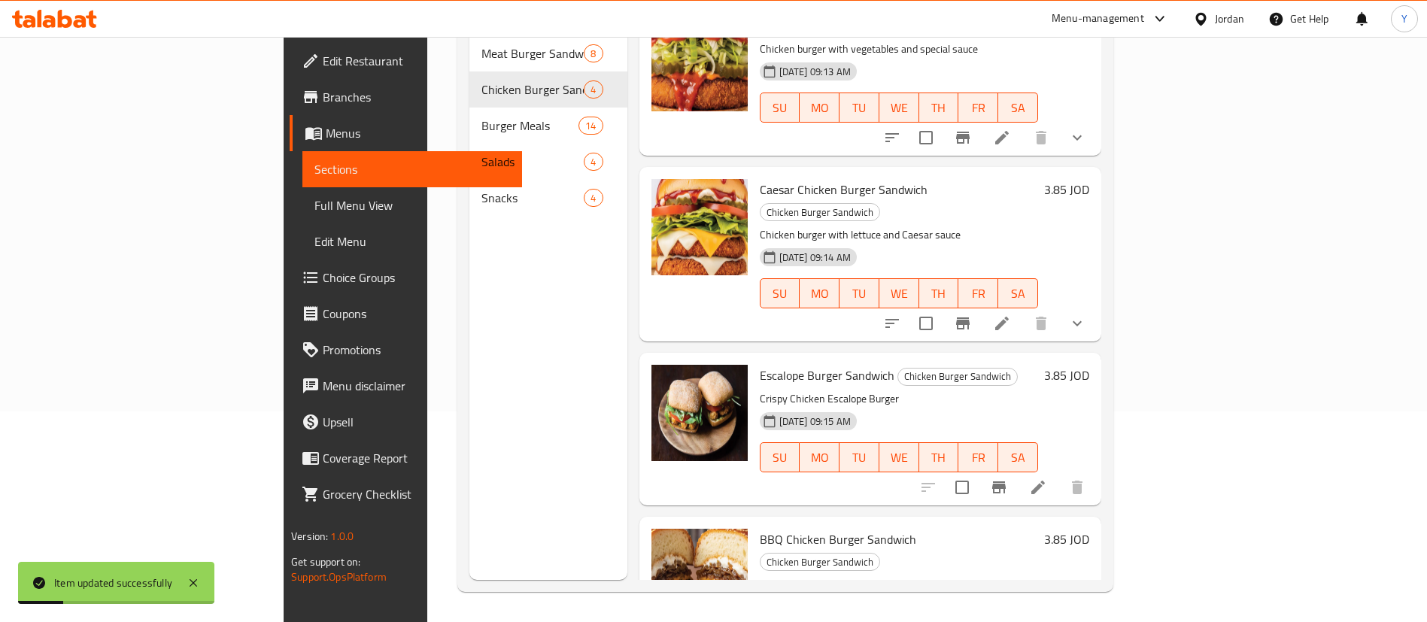
scroll to position [73, 0]
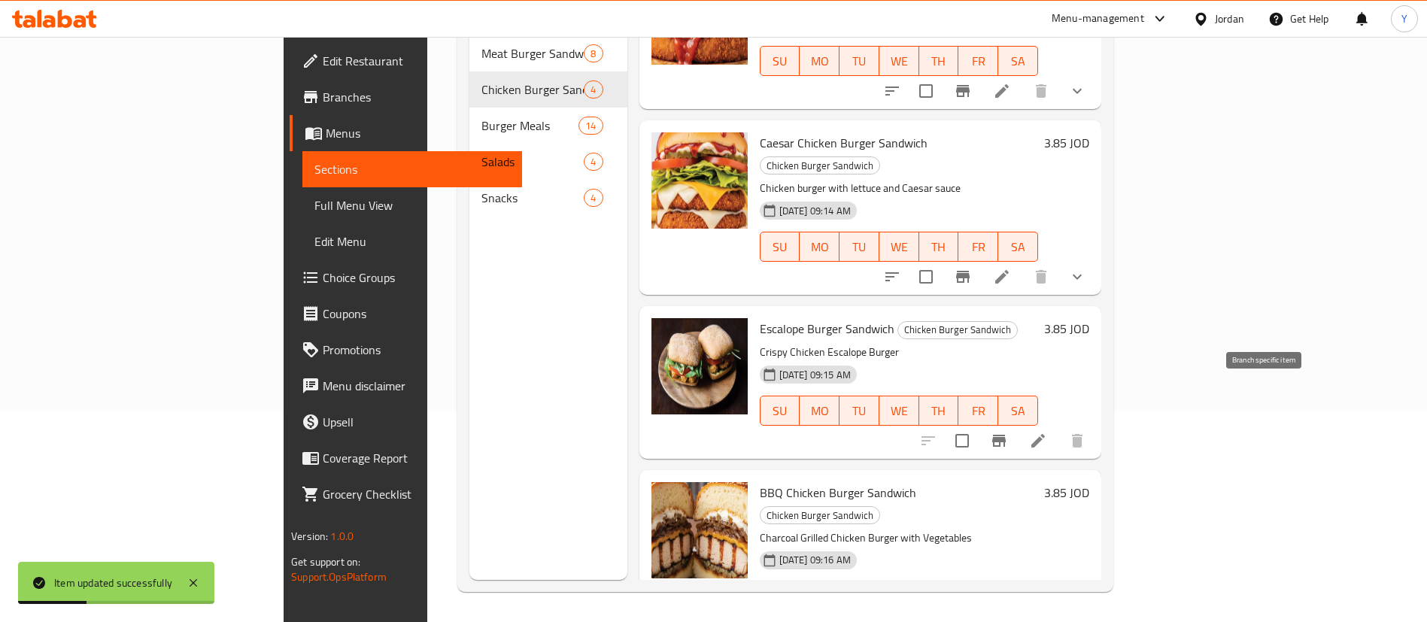
click at [1006, 435] on icon "Branch-specific-item" at bounding box center [999, 441] width 14 height 12
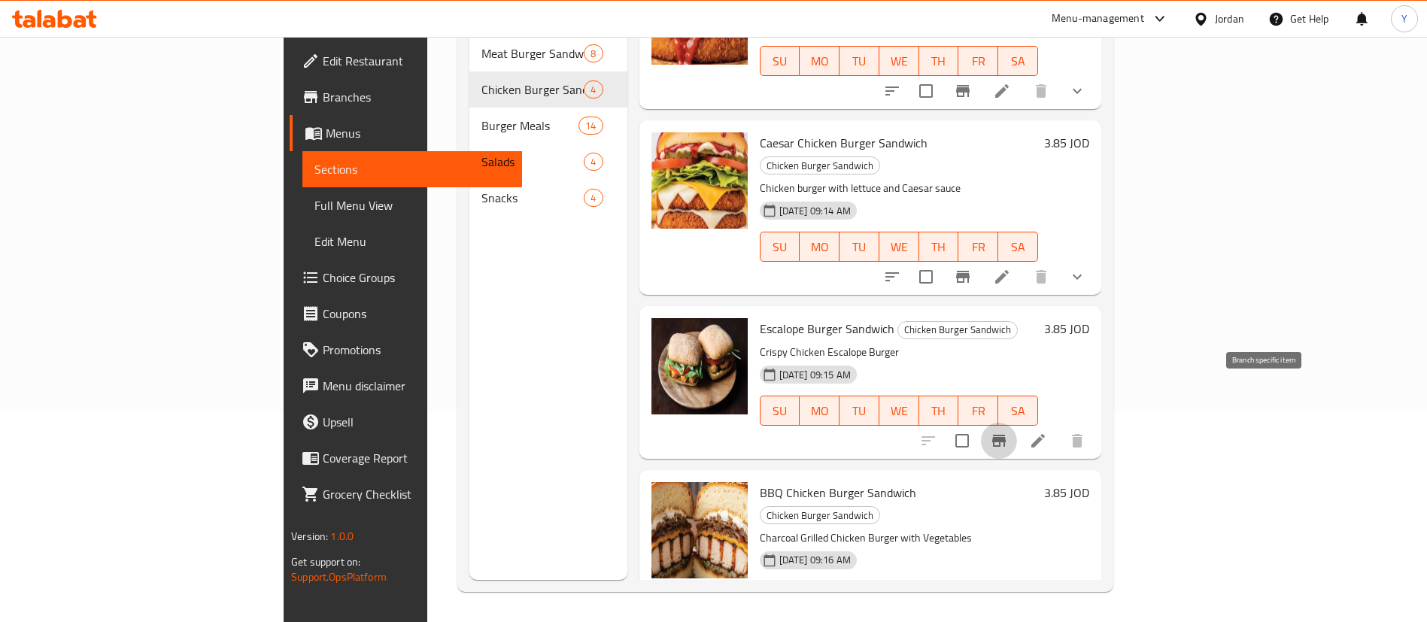
click at [1045, 434] on icon at bounding box center [1038, 441] width 14 height 14
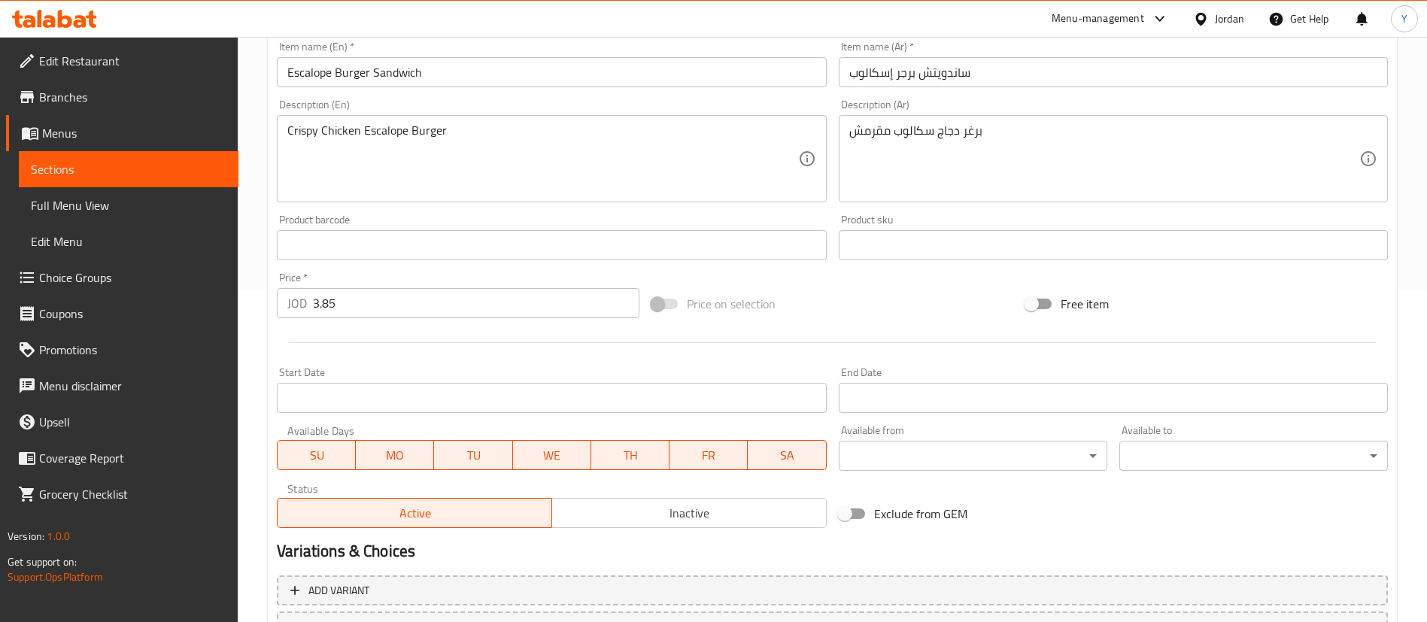
scroll to position [463, 0]
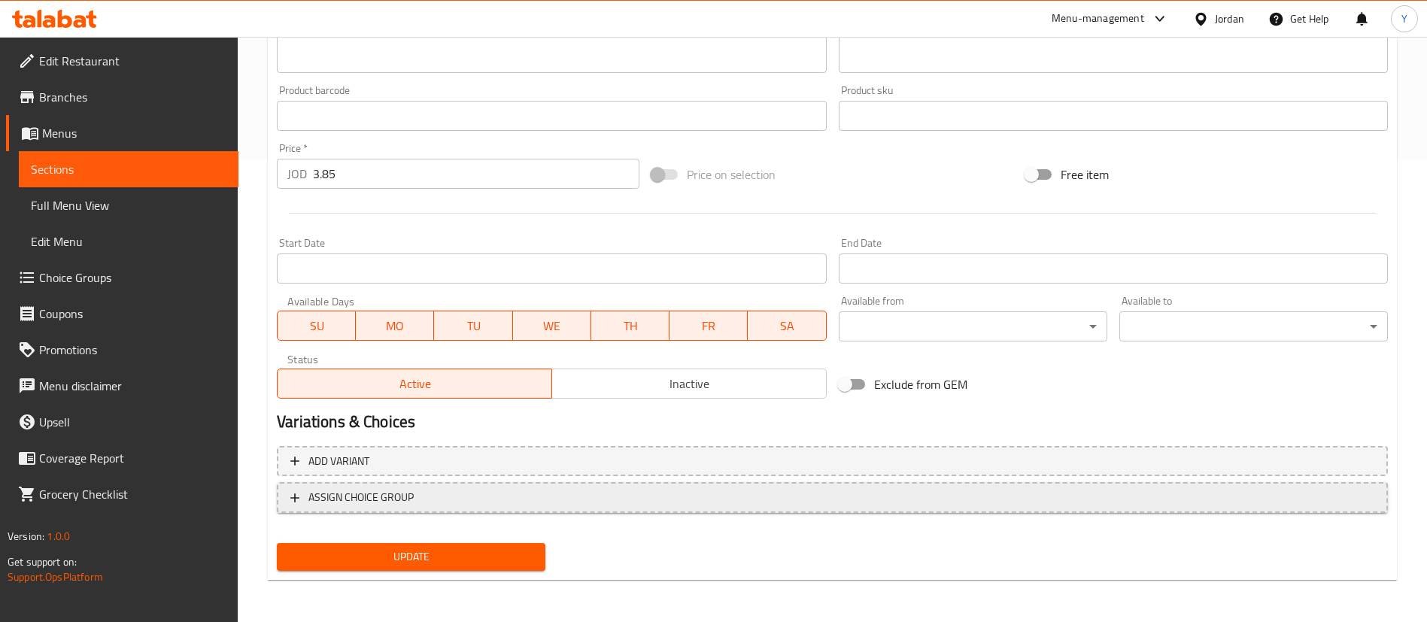
click at [350, 500] on span "ASSIGN CHOICE GROUP" at bounding box center [360, 497] width 105 height 19
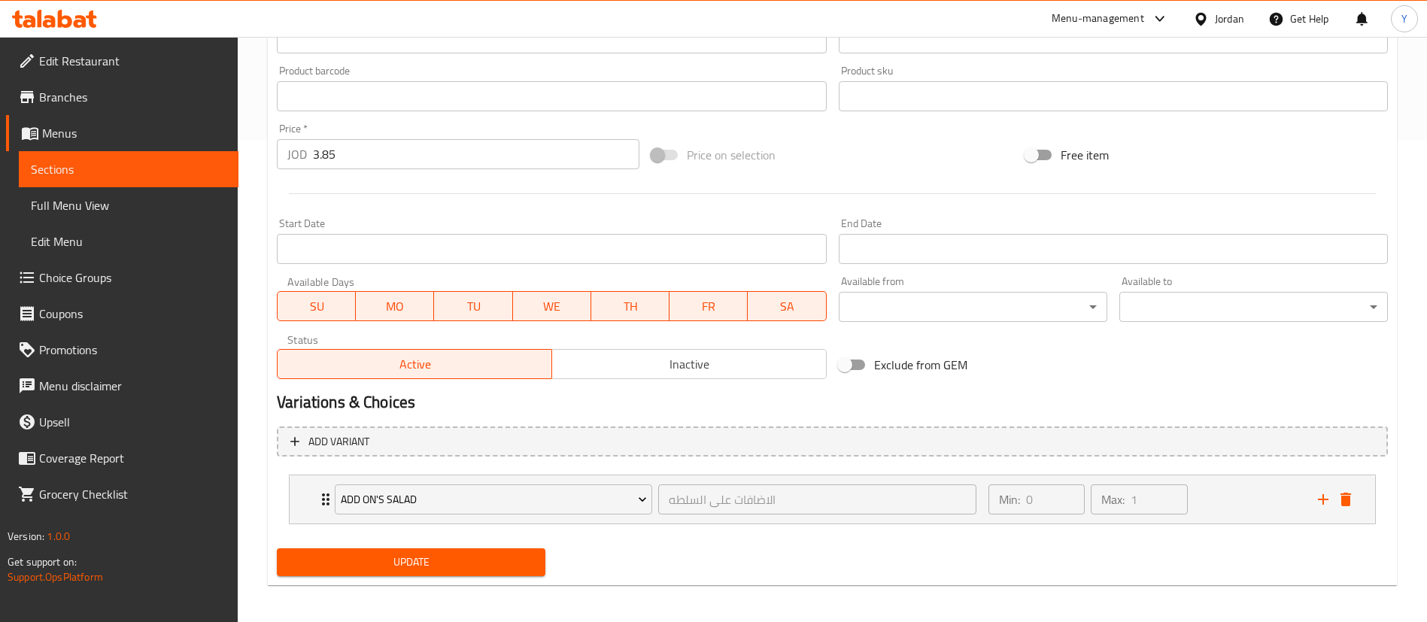
scroll to position [488, 0]
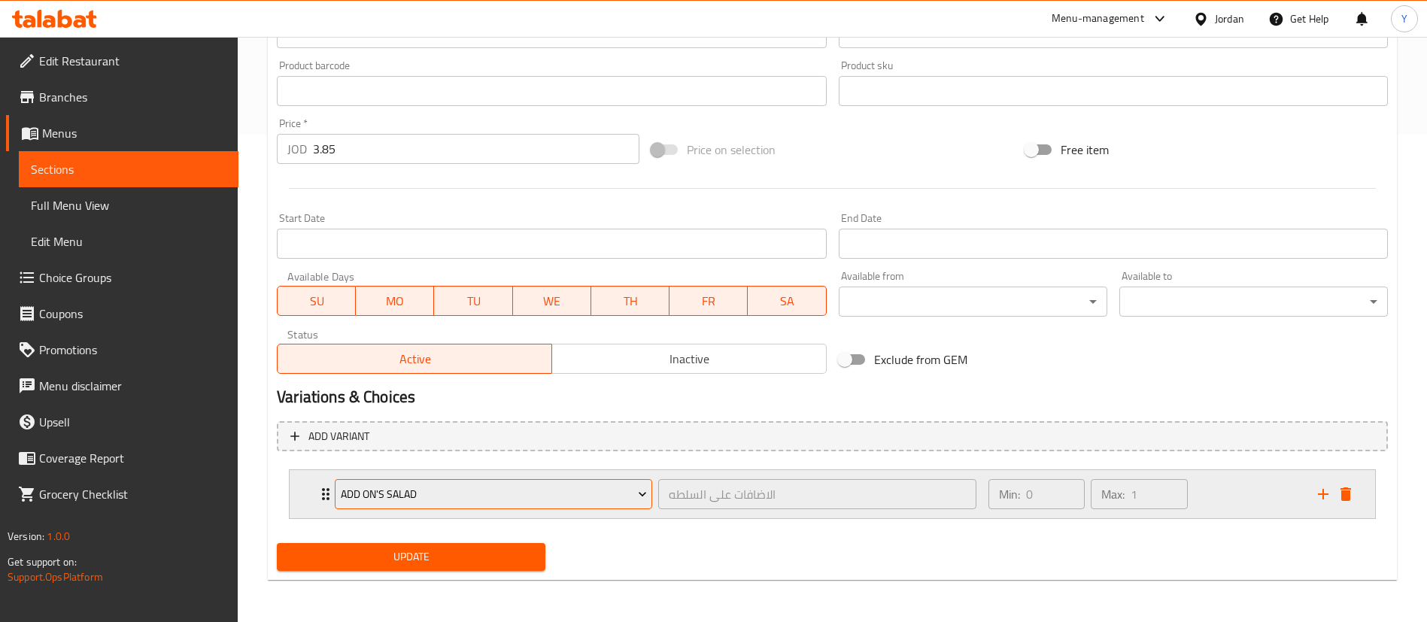
click at [396, 495] on span "Add On's Salad" at bounding box center [494, 494] width 306 height 19
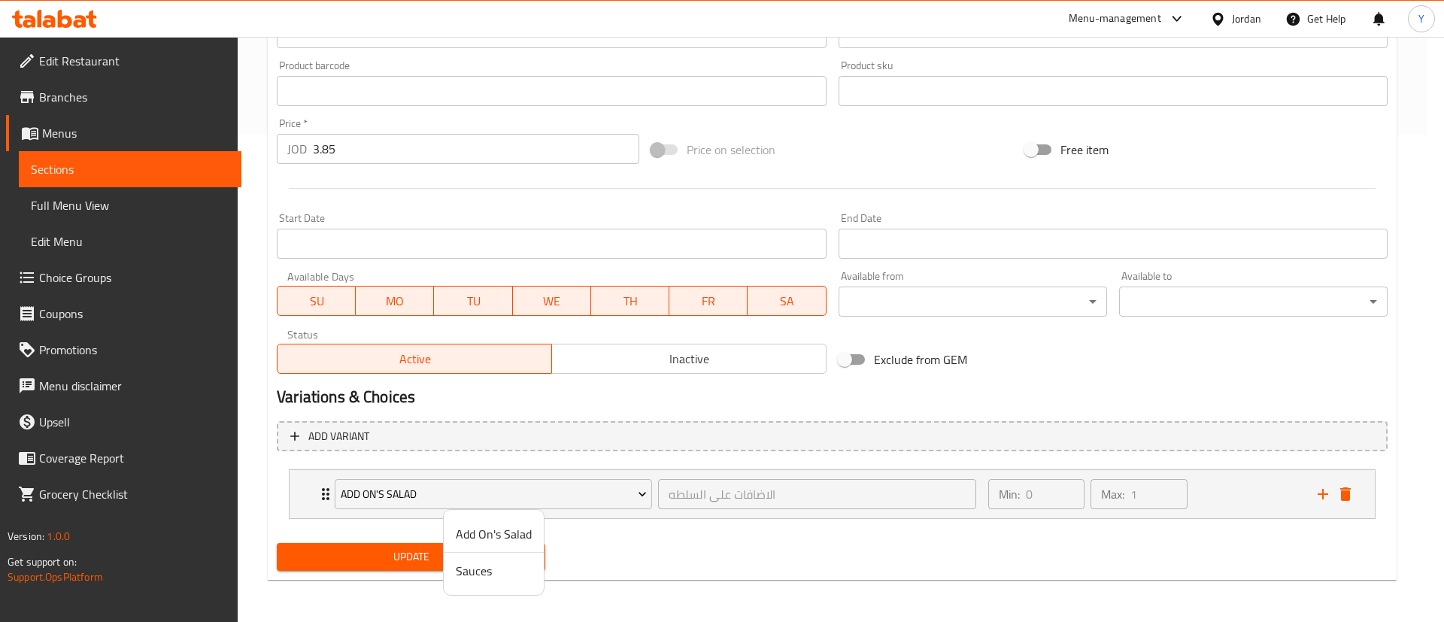
click at [492, 574] on span "Sauces" at bounding box center [494, 571] width 76 height 18
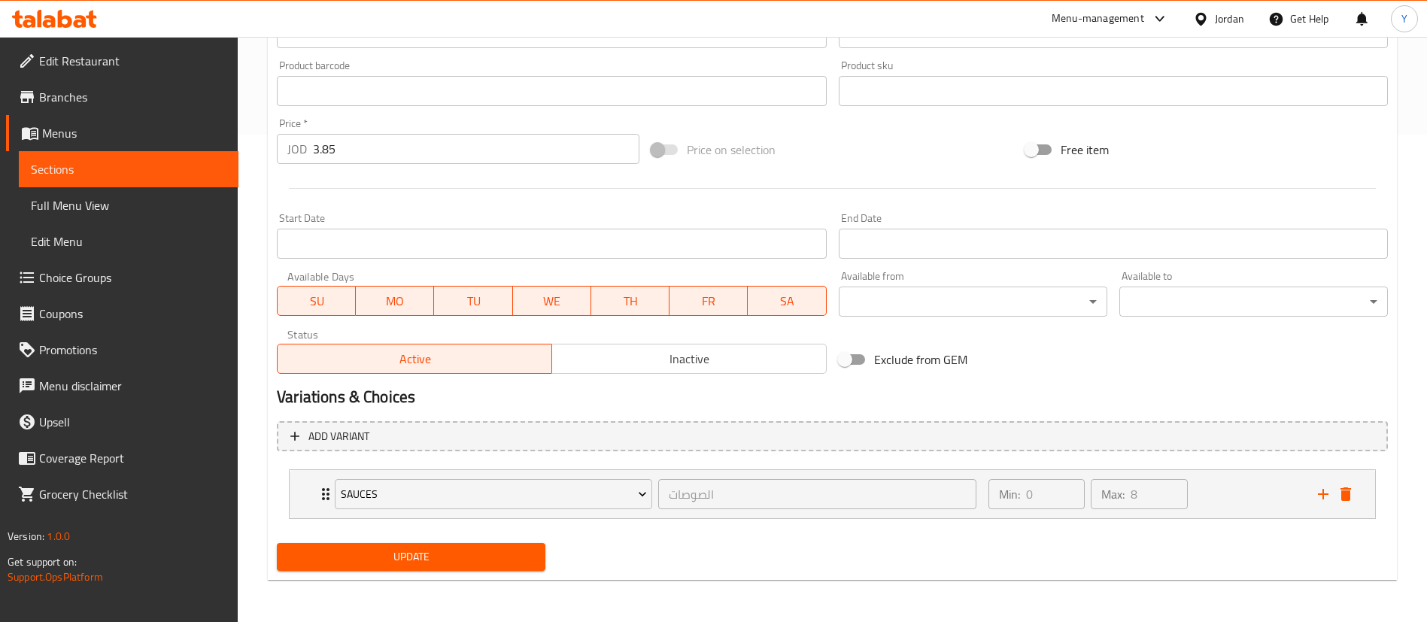
click at [439, 557] on span "Update" at bounding box center [411, 557] width 245 height 19
click at [141, 164] on span "Sections" at bounding box center [129, 169] width 196 height 18
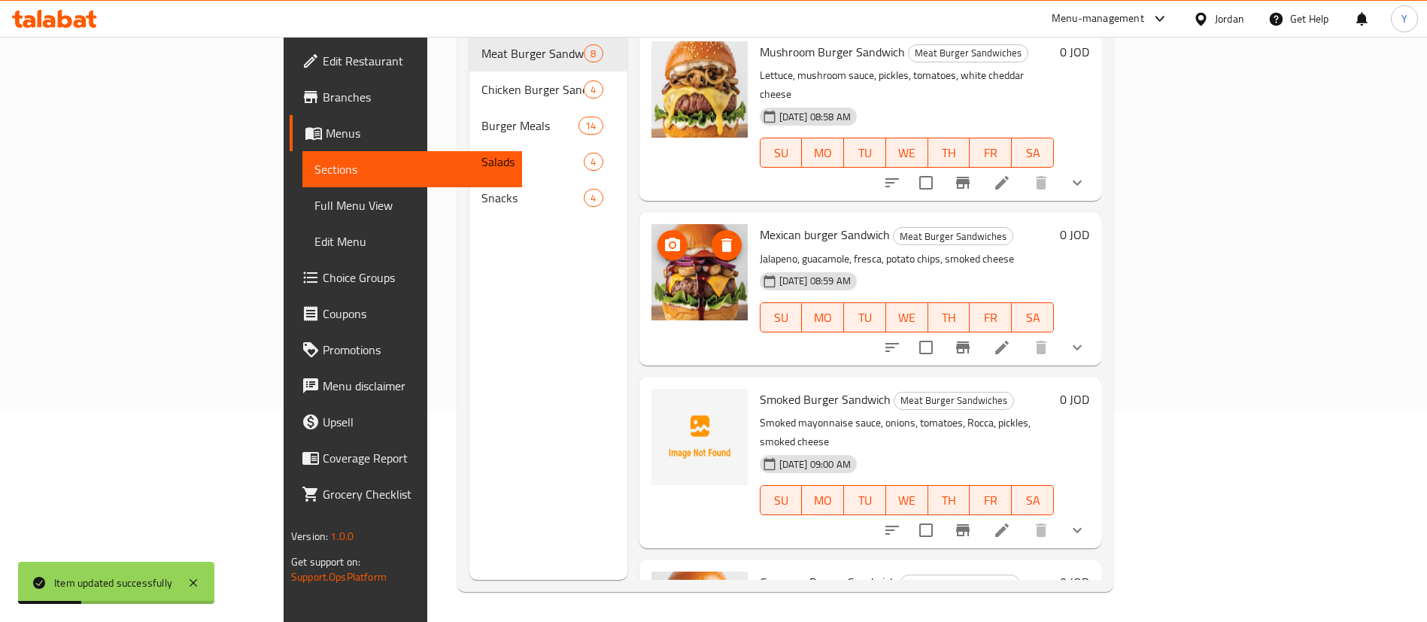
scroll to position [211, 0]
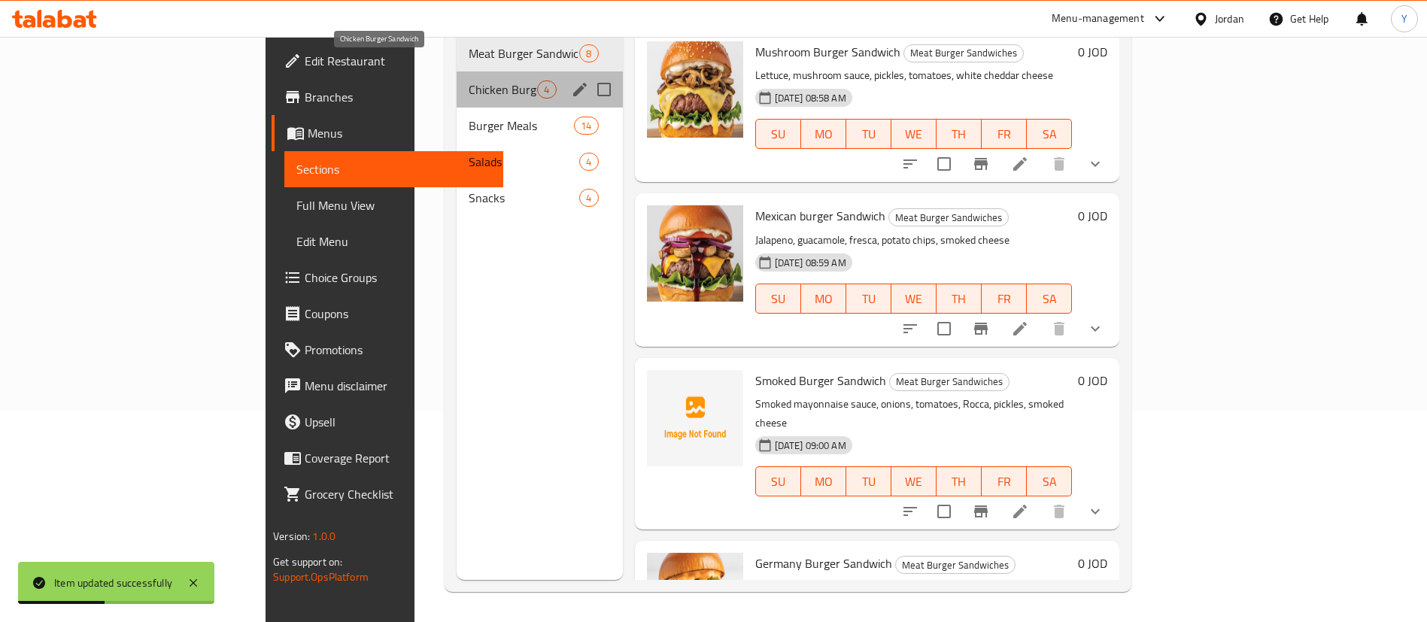
click at [469, 80] on span "Chicken Burger Sandwich" at bounding box center [503, 89] width 68 height 18
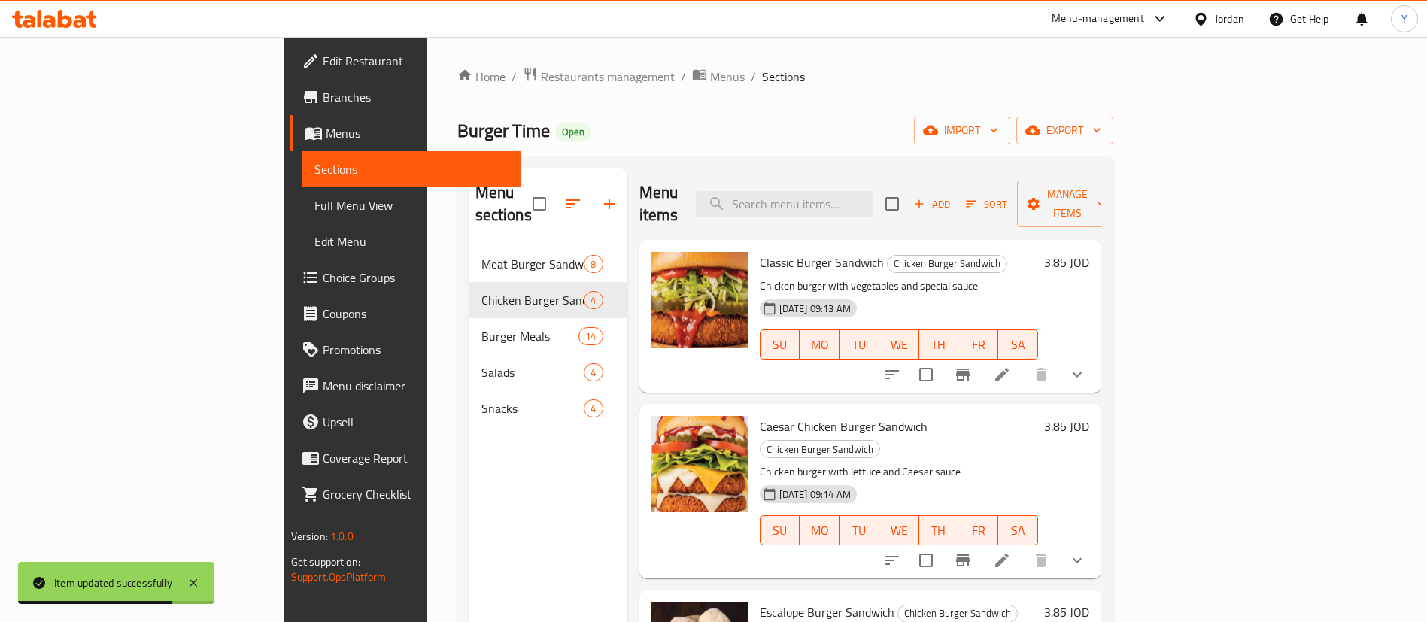
click at [469, 240] on nav "Meat Burger Sandwiches 8 Chicken Burger Sandwich 4 Burger Meals 14 Salads 4 Sna…" at bounding box center [548, 336] width 158 height 193
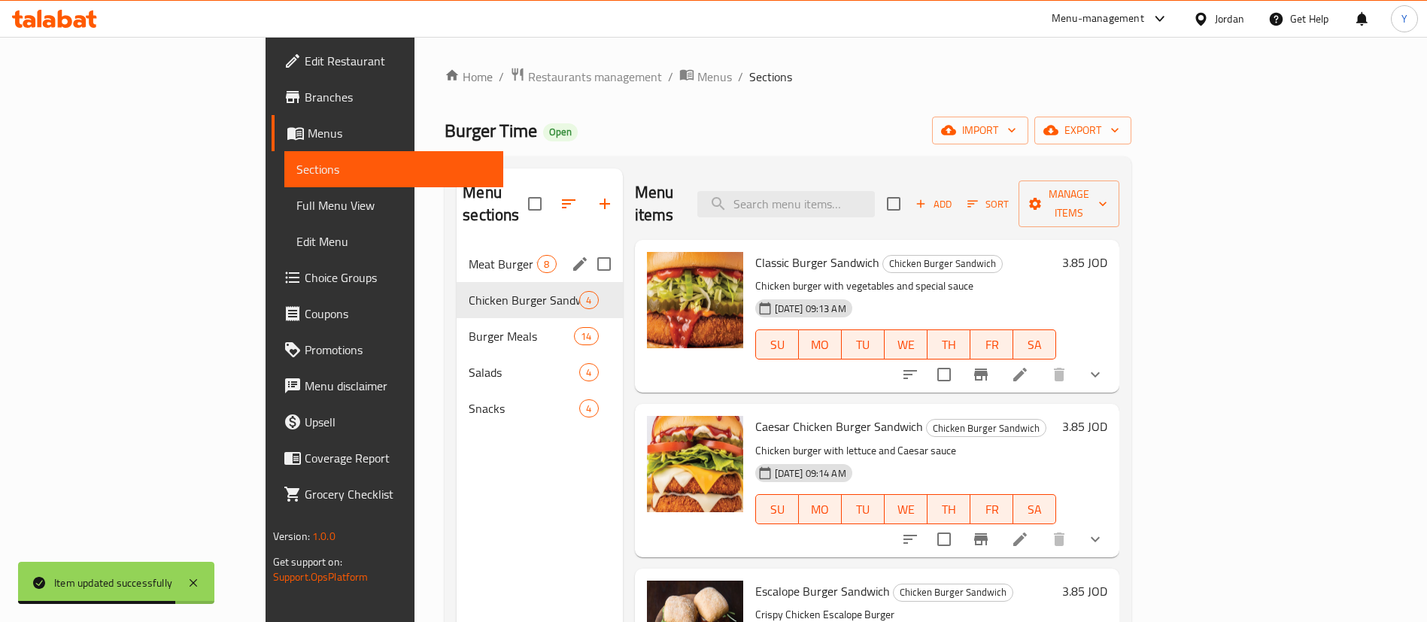
drag, startPoint x: 396, startPoint y: 234, endPoint x: 405, endPoint y: 235, distance: 8.3
click at [469, 255] on span "Meat Burger Sandwiches" at bounding box center [503, 264] width 68 height 18
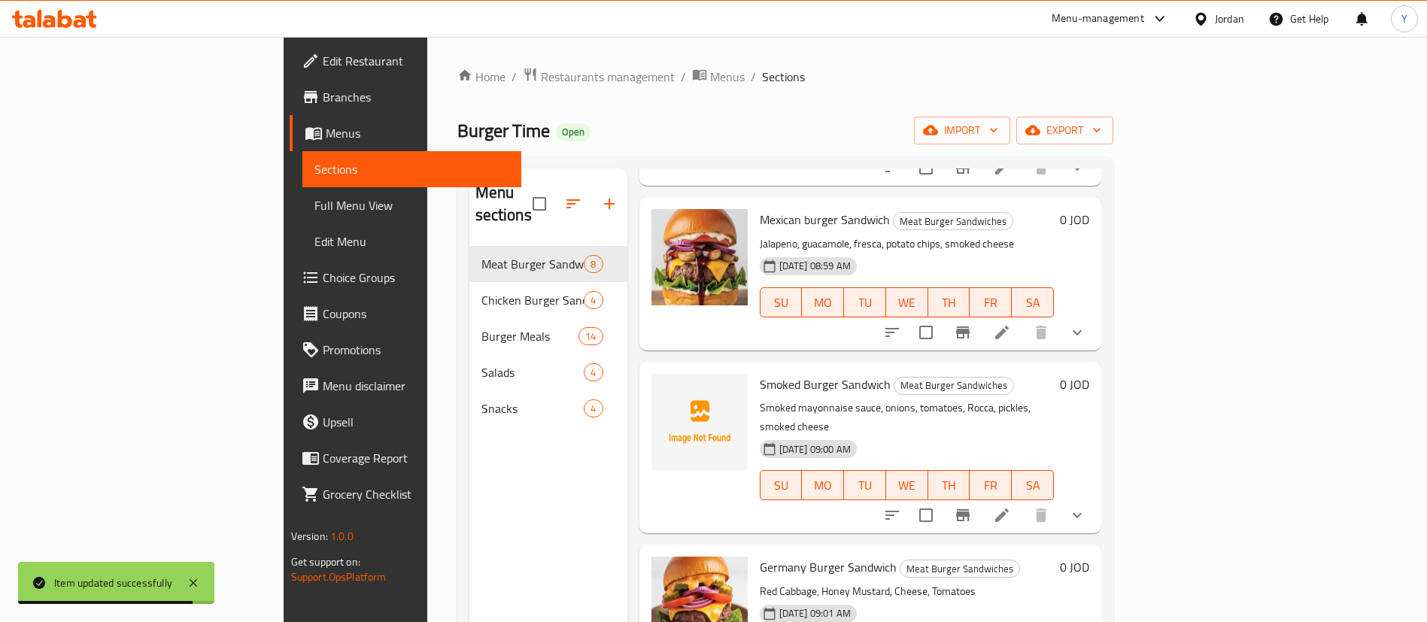
scroll to position [113, 0]
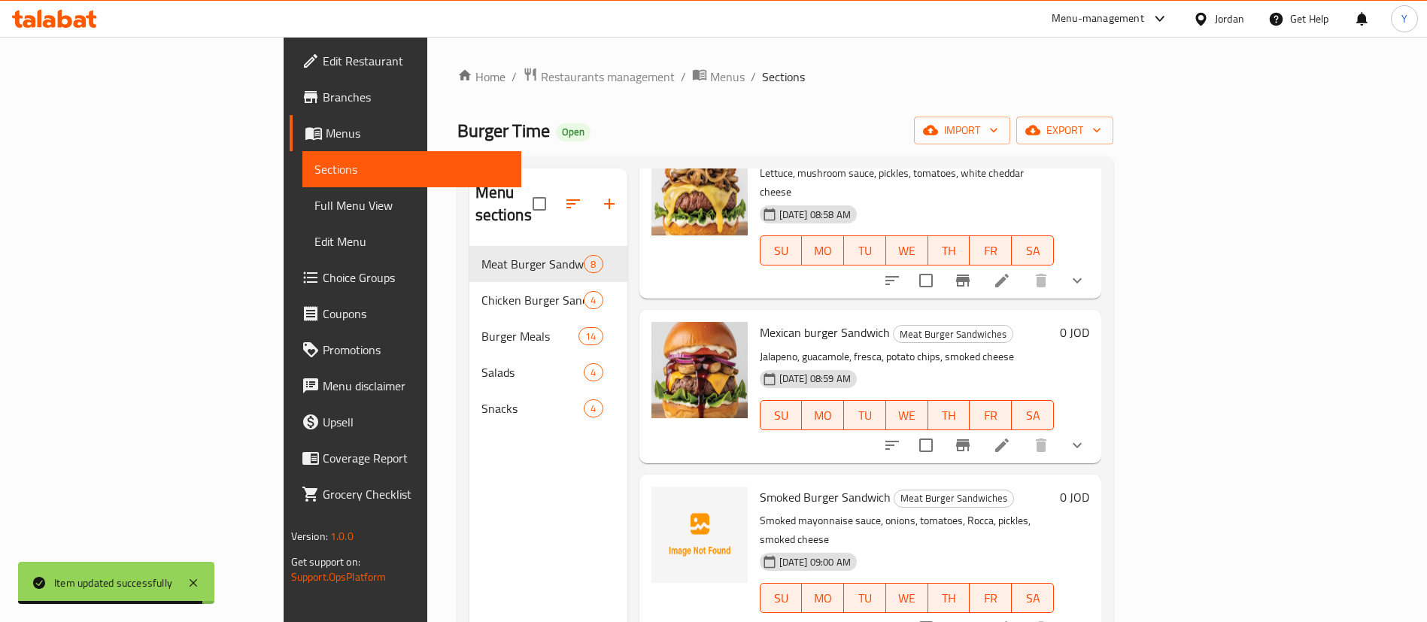
click at [1086, 272] on icon "show more" at bounding box center [1077, 281] width 18 height 18
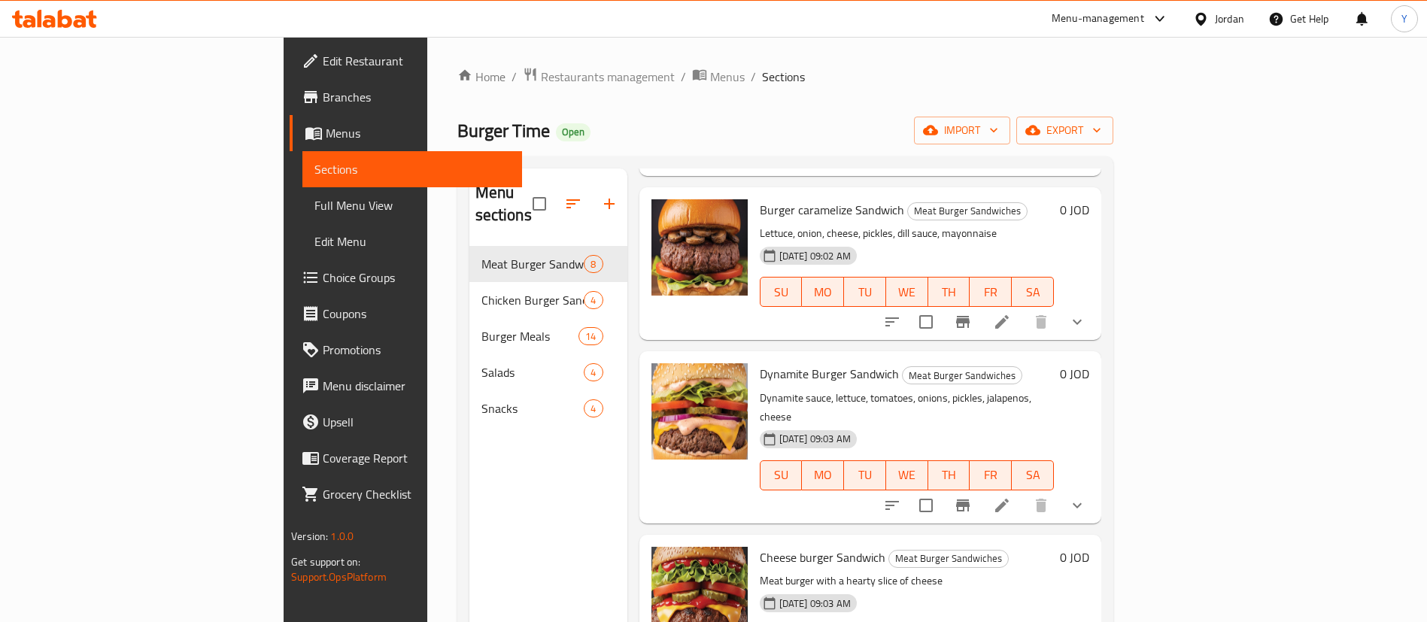
scroll to position [211, 0]
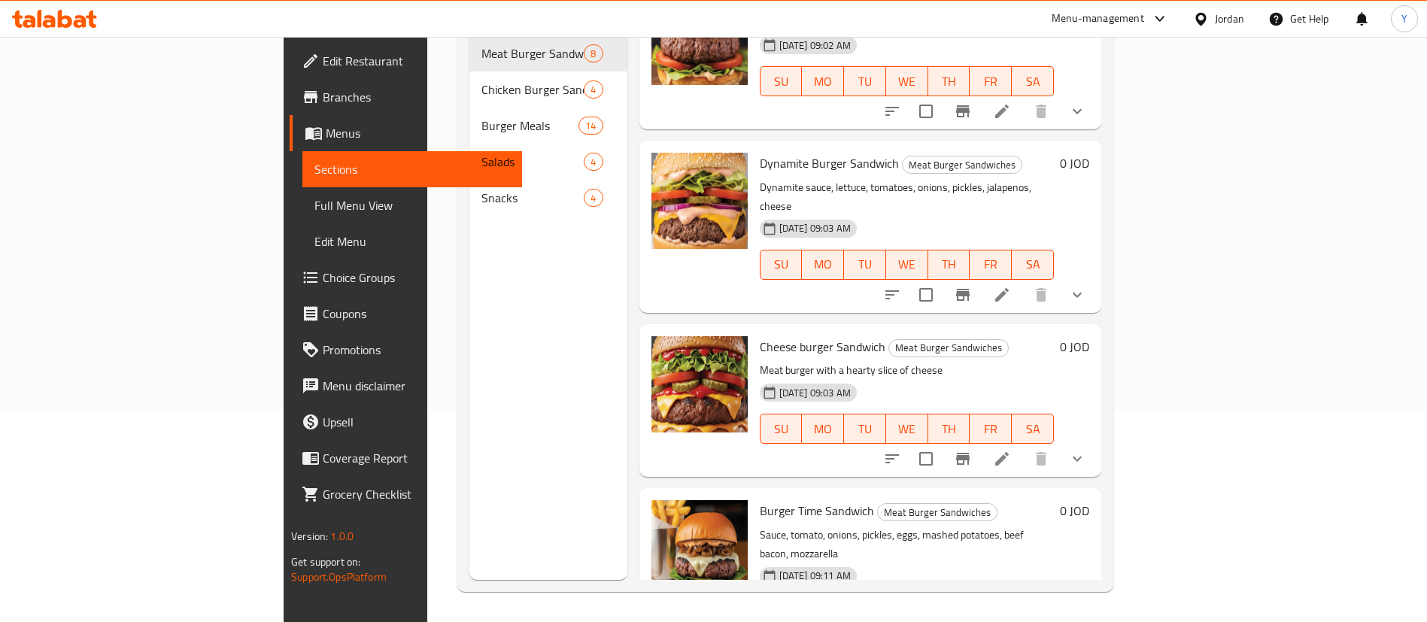
drag, startPoint x: 1355, startPoint y: 557, endPoint x: 1147, endPoint y: 479, distance: 222.6
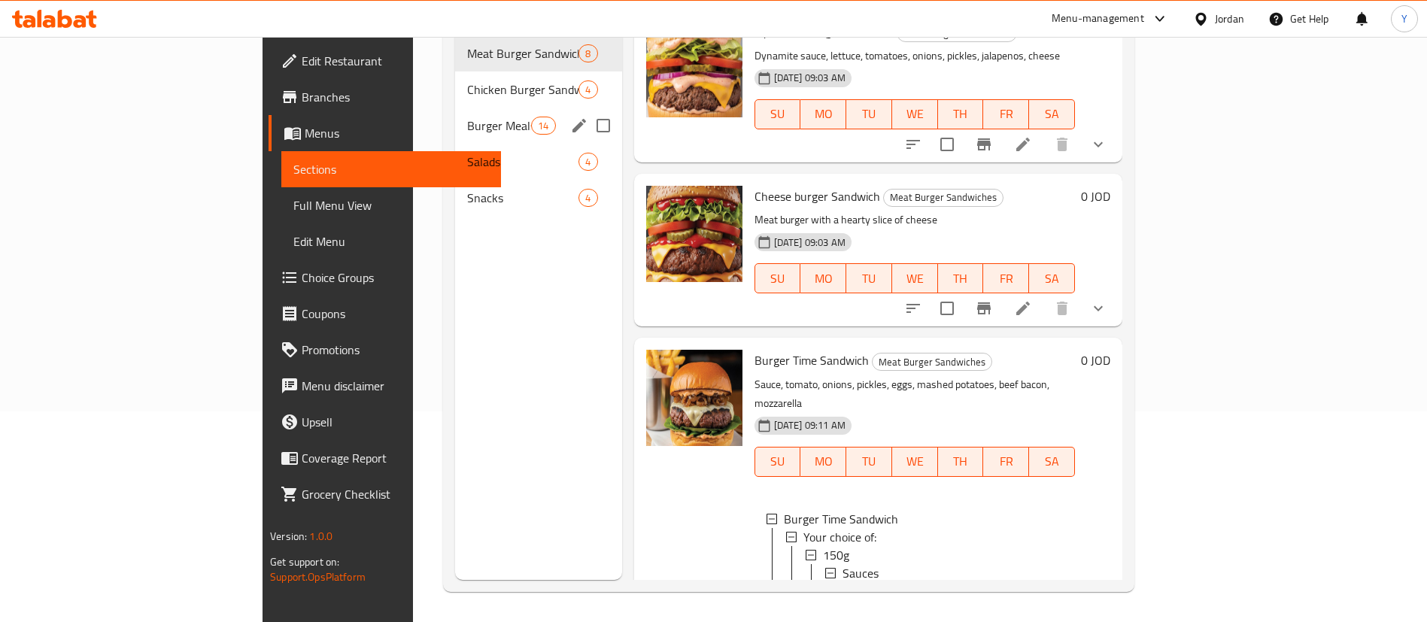
scroll to position [98, 0]
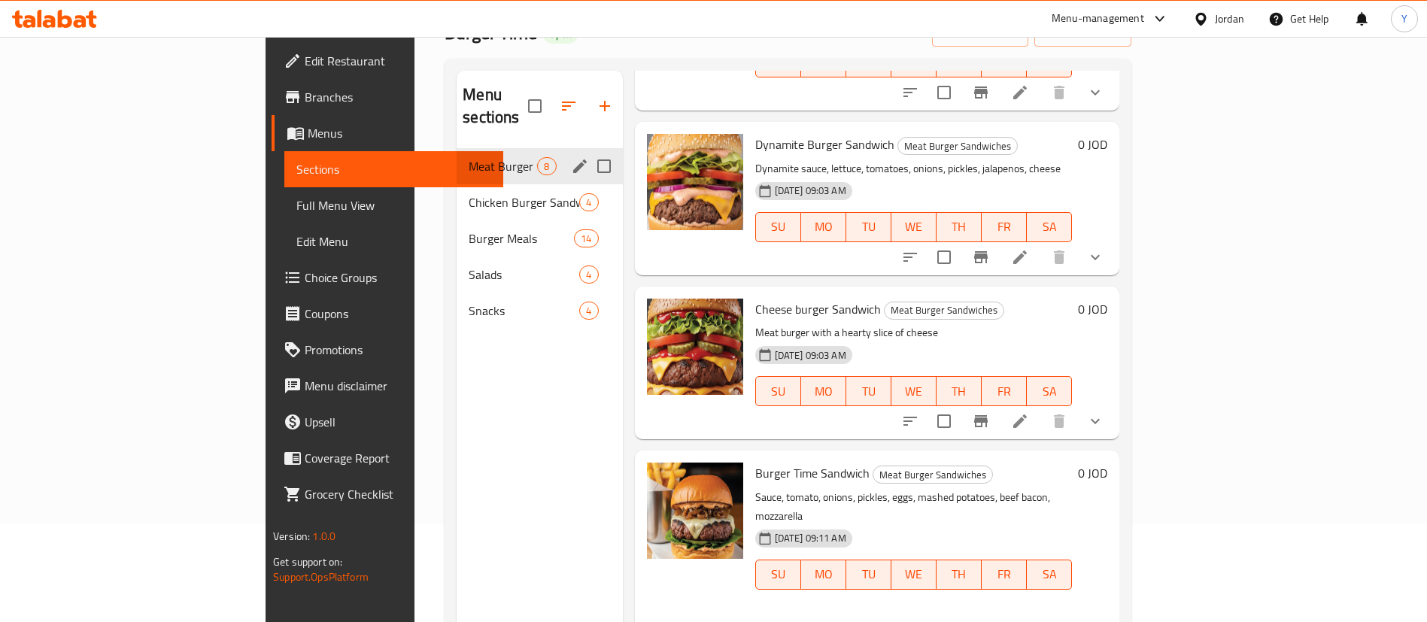
click at [469, 193] on span "Chicken Burger Sandwich" at bounding box center [524, 202] width 111 height 18
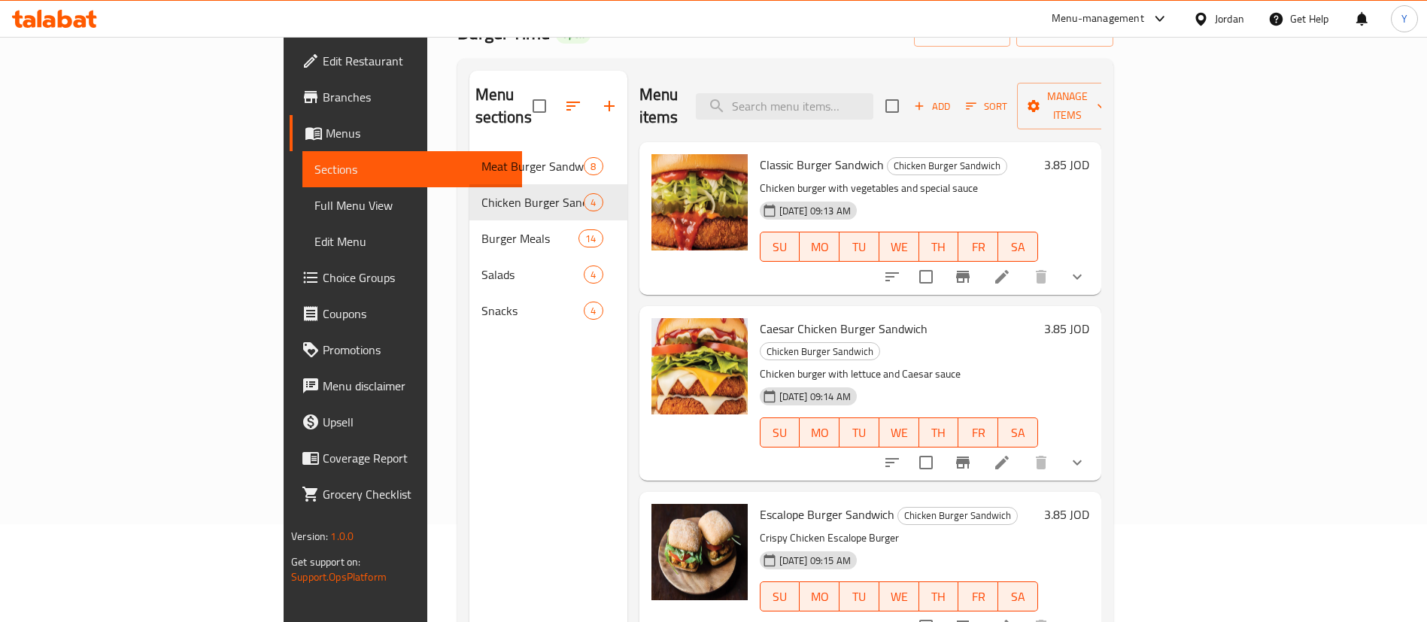
click at [1086, 268] on icon "show more" at bounding box center [1077, 277] width 18 height 18
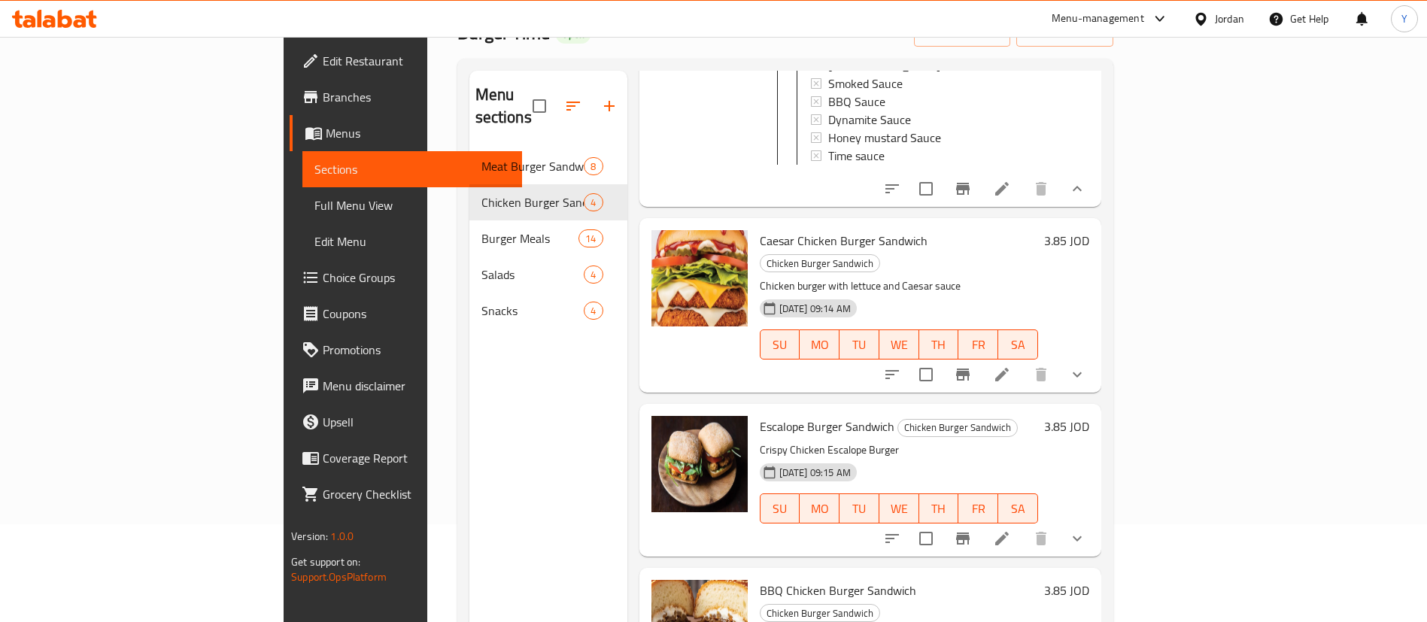
scroll to position [313, 0]
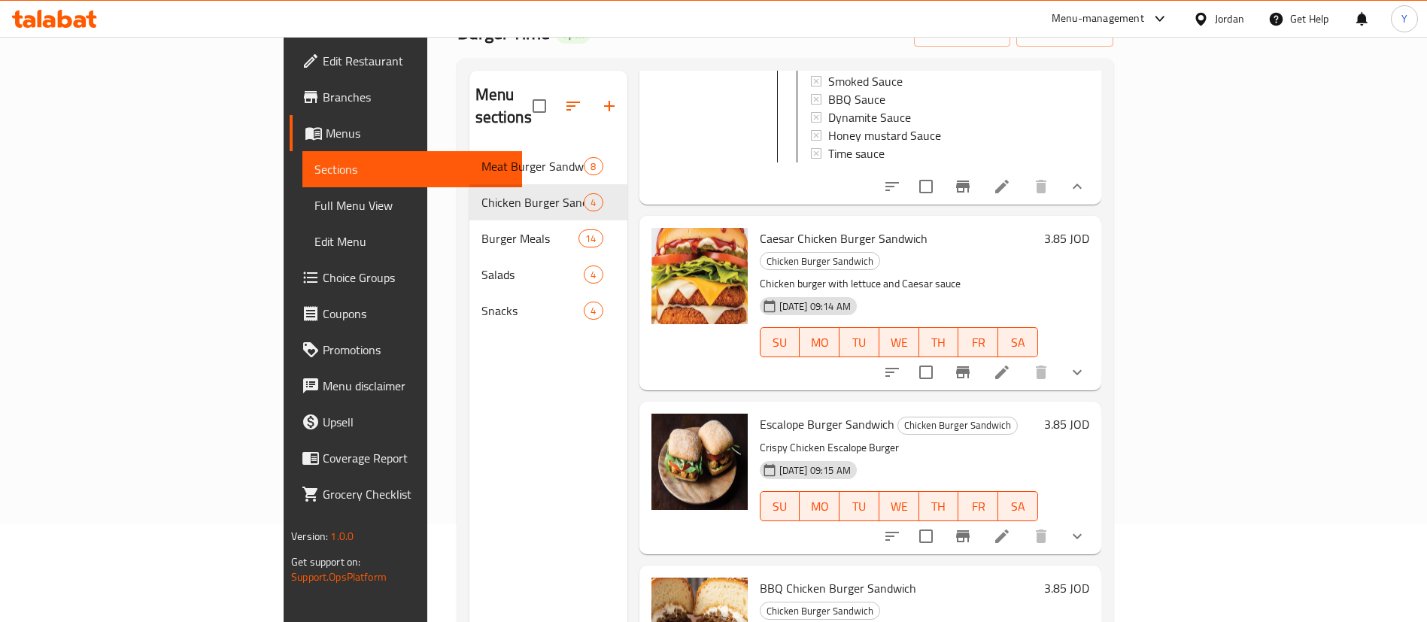
click at [1095, 354] on button "show more" at bounding box center [1077, 372] width 36 height 36
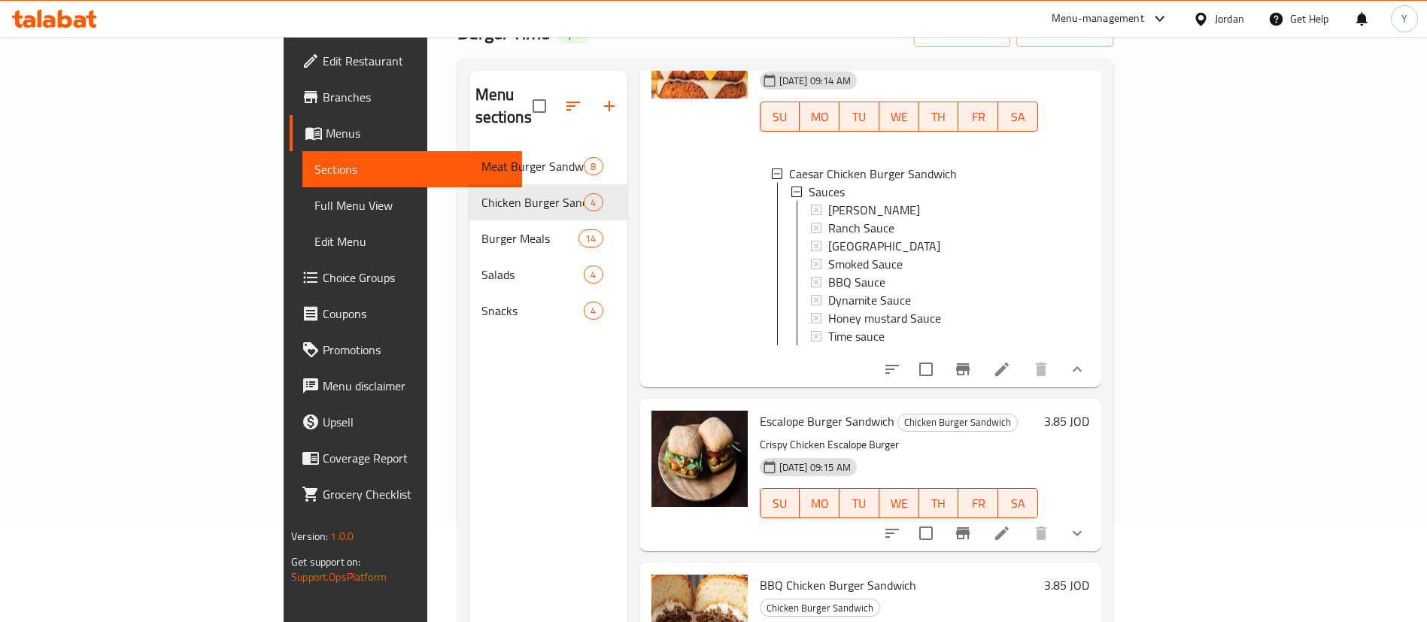
scroll to position [2, 0]
click at [1086, 524] on icon "show more" at bounding box center [1077, 533] width 18 height 18
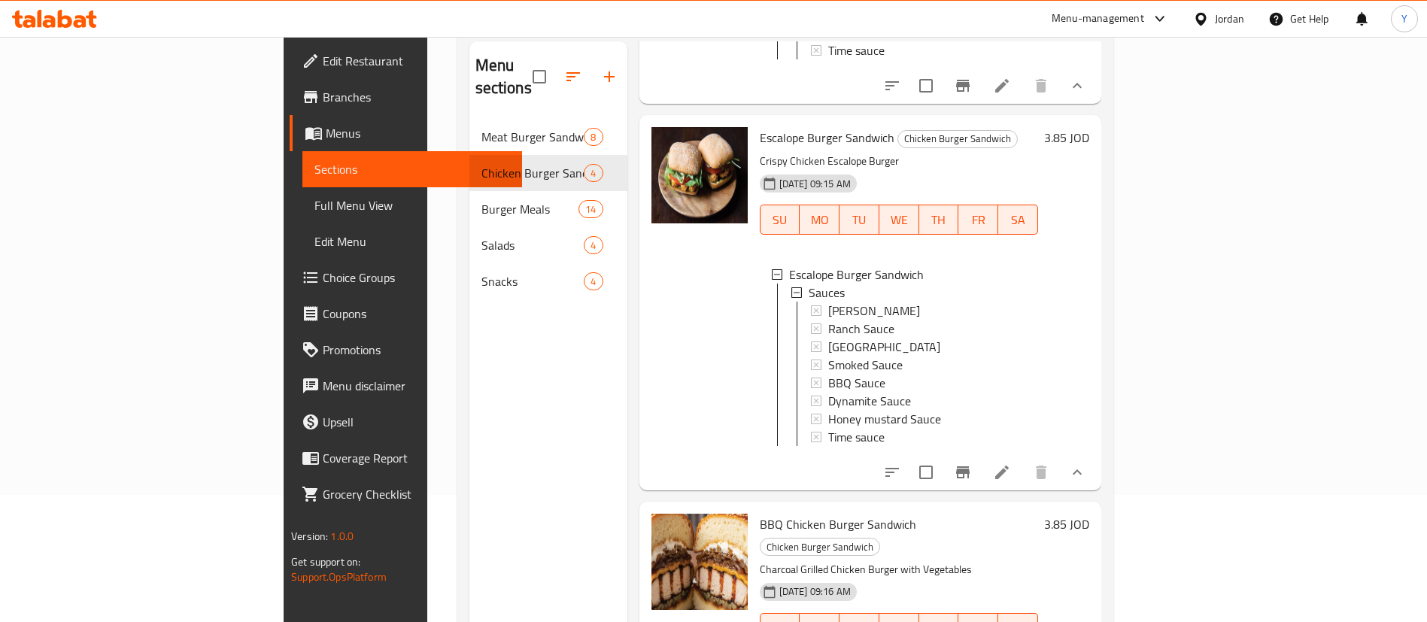
scroll to position [211, 0]
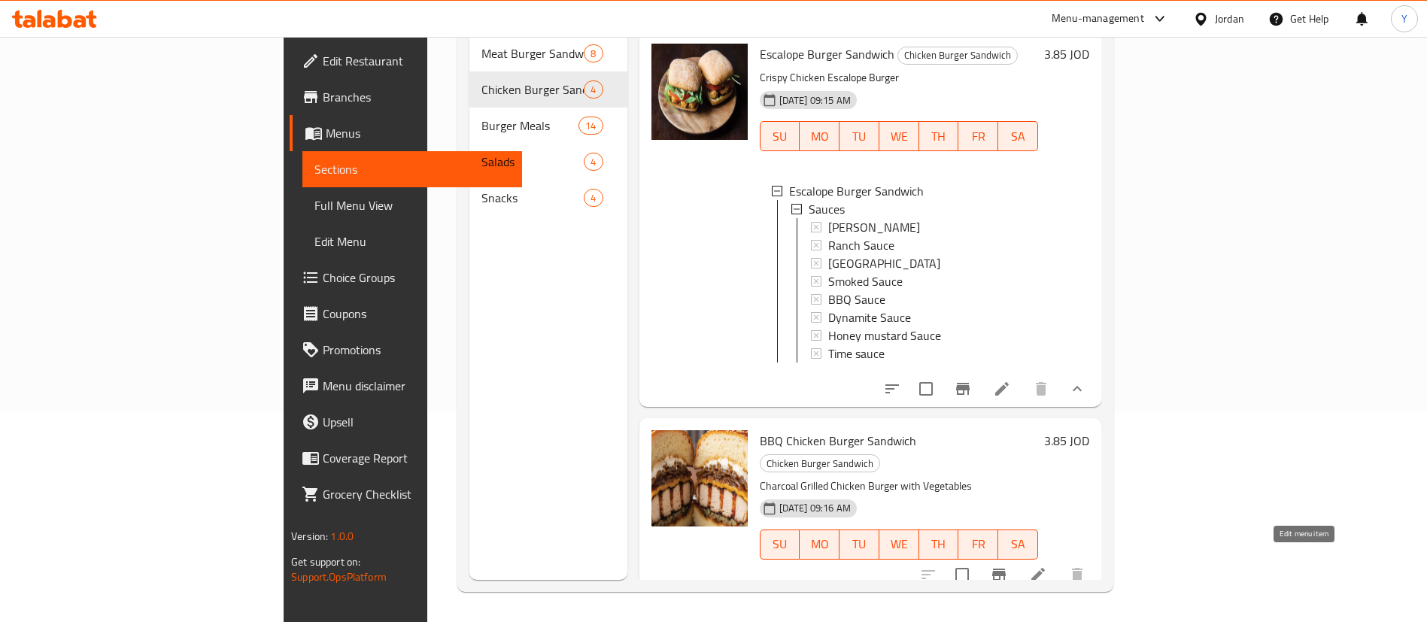
click at [1047, 566] on icon at bounding box center [1038, 575] width 18 height 18
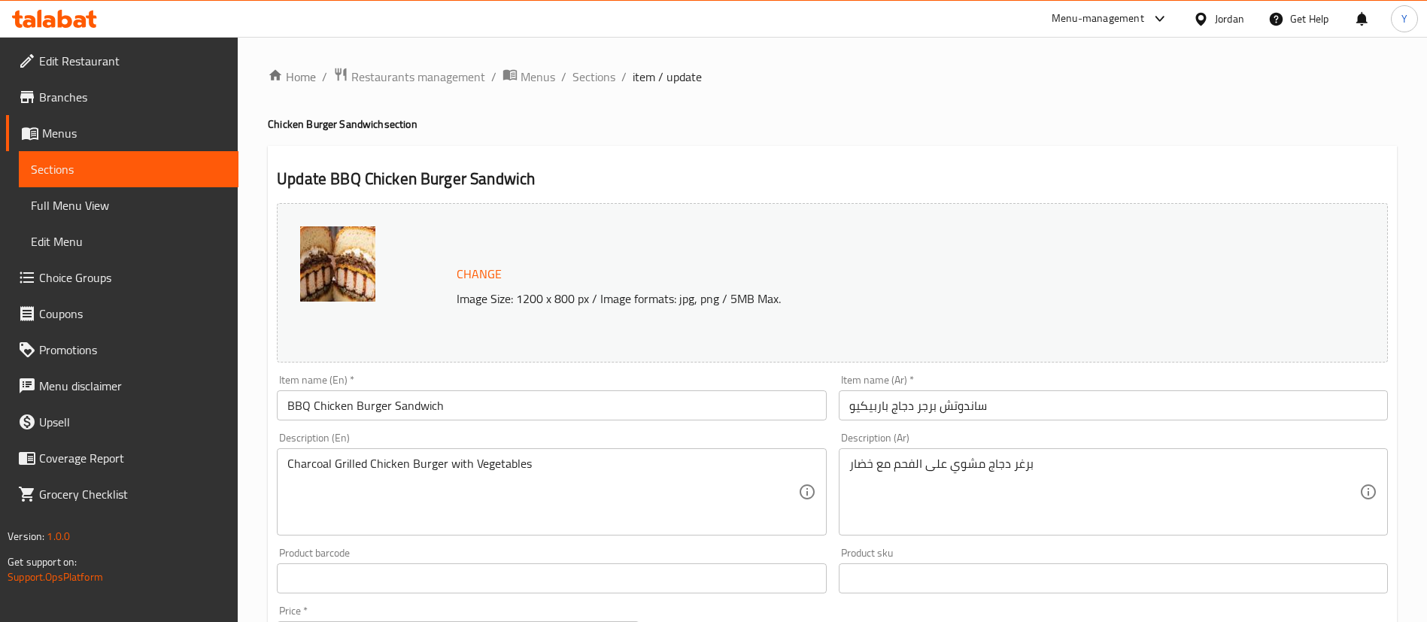
scroll to position [463, 0]
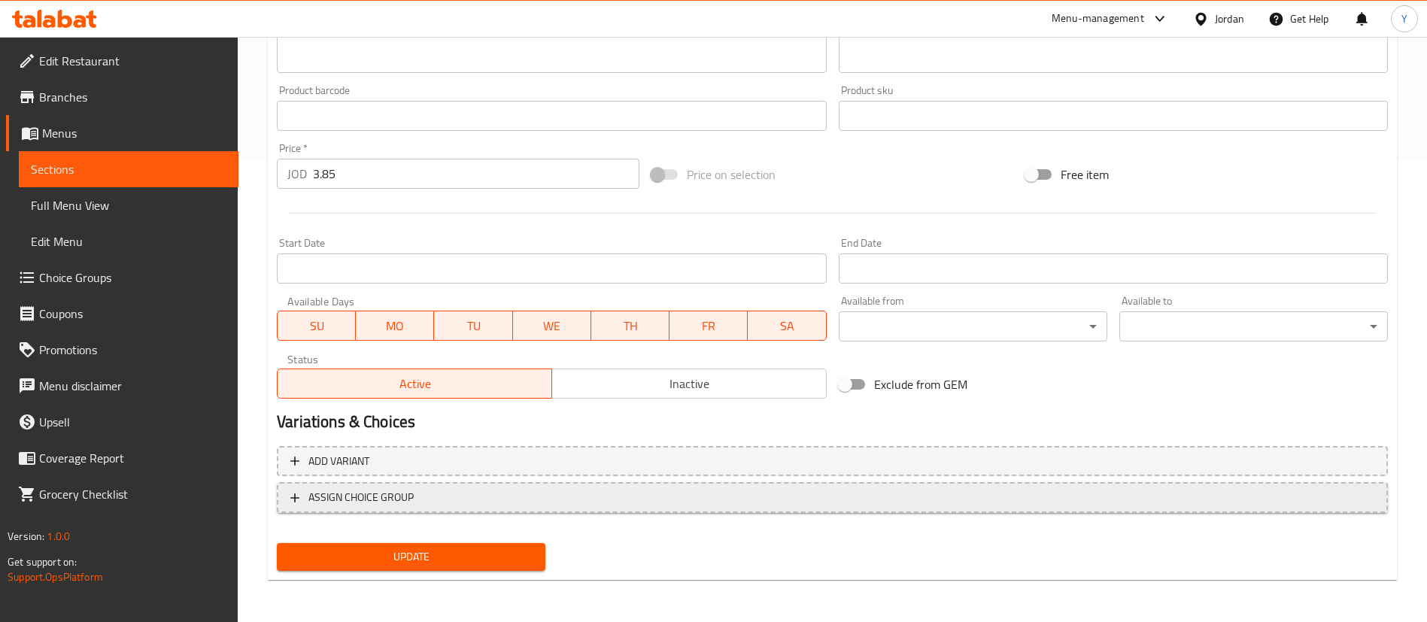
click at [375, 489] on span "ASSIGN CHOICE GROUP" at bounding box center [360, 497] width 105 height 19
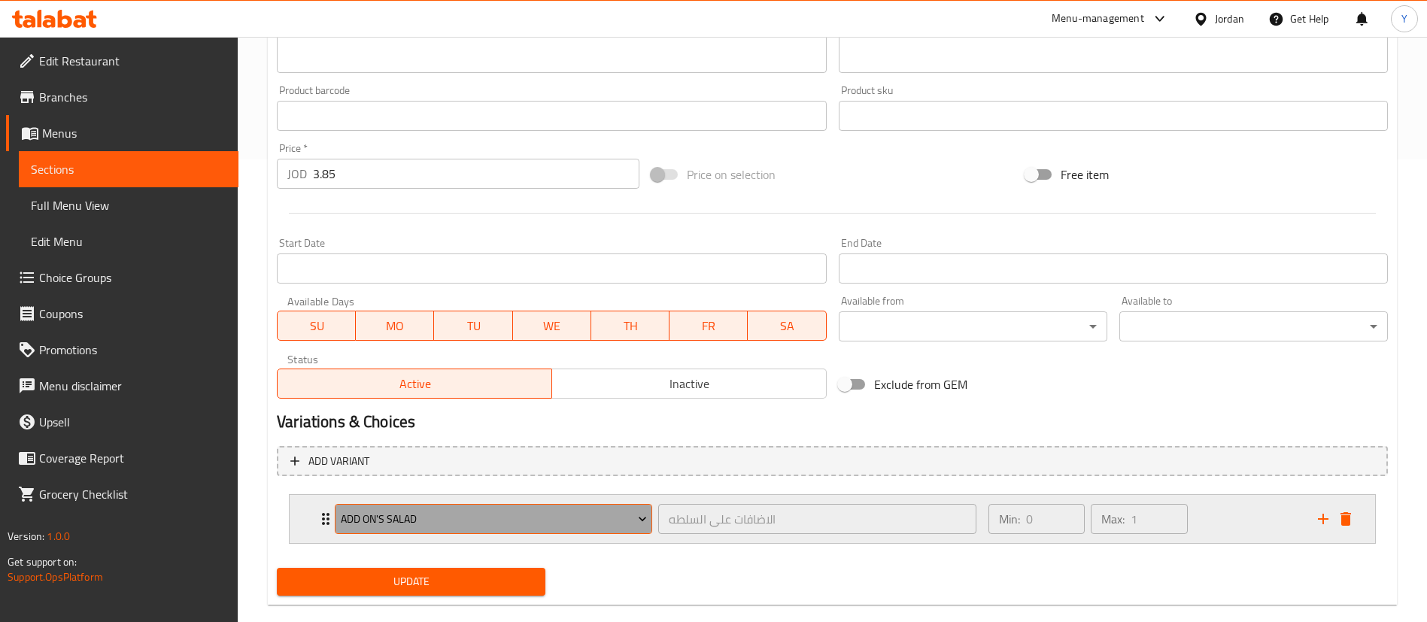
click at [341, 518] on span "Add On's Salad" at bounding box center [494, 519] width 306 height 19
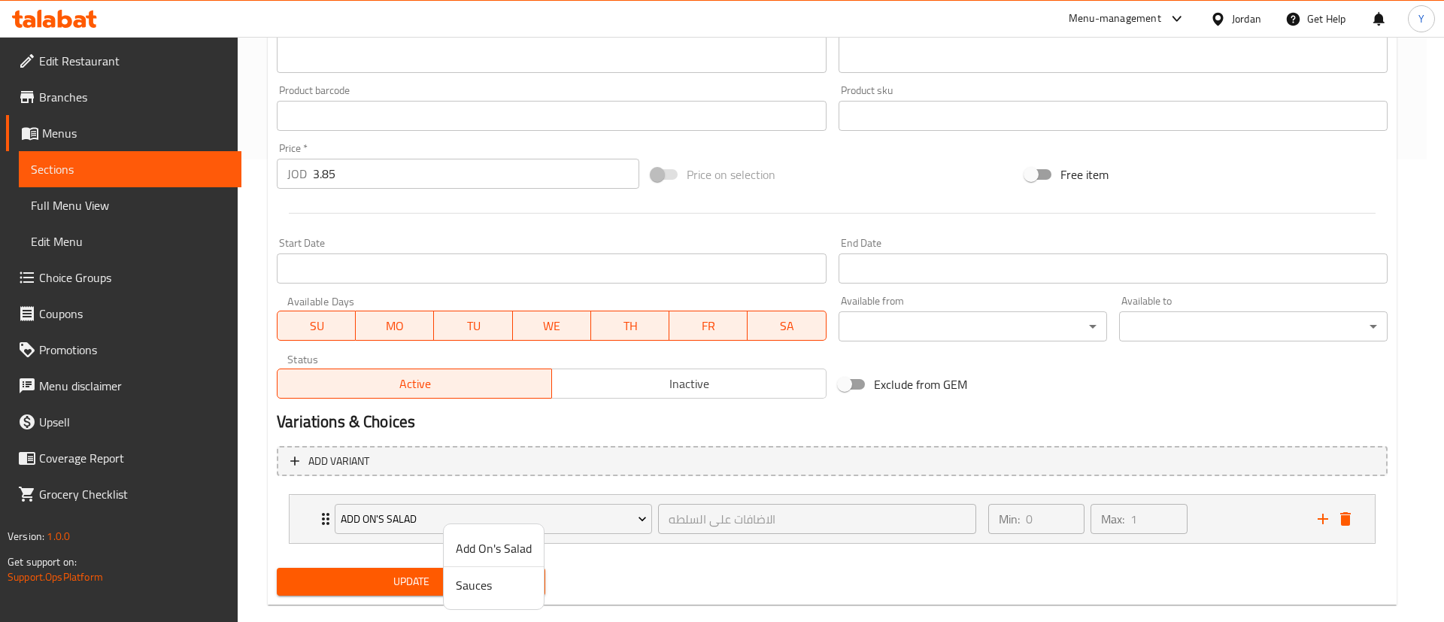
click at [453, 585] on li "Sauces" at bounding box center [494, 585] width 100 height 36
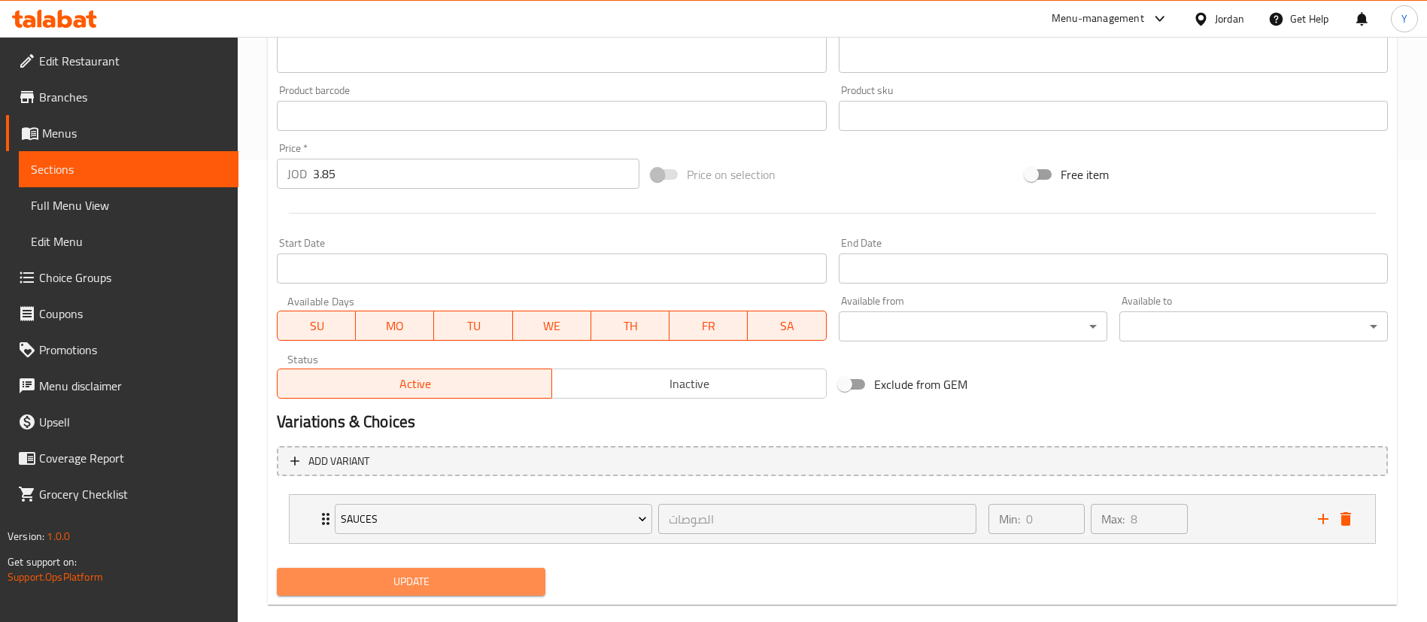
click at [369, 579] on span "Update" at bounding box center [411, 582] width 245 height 19
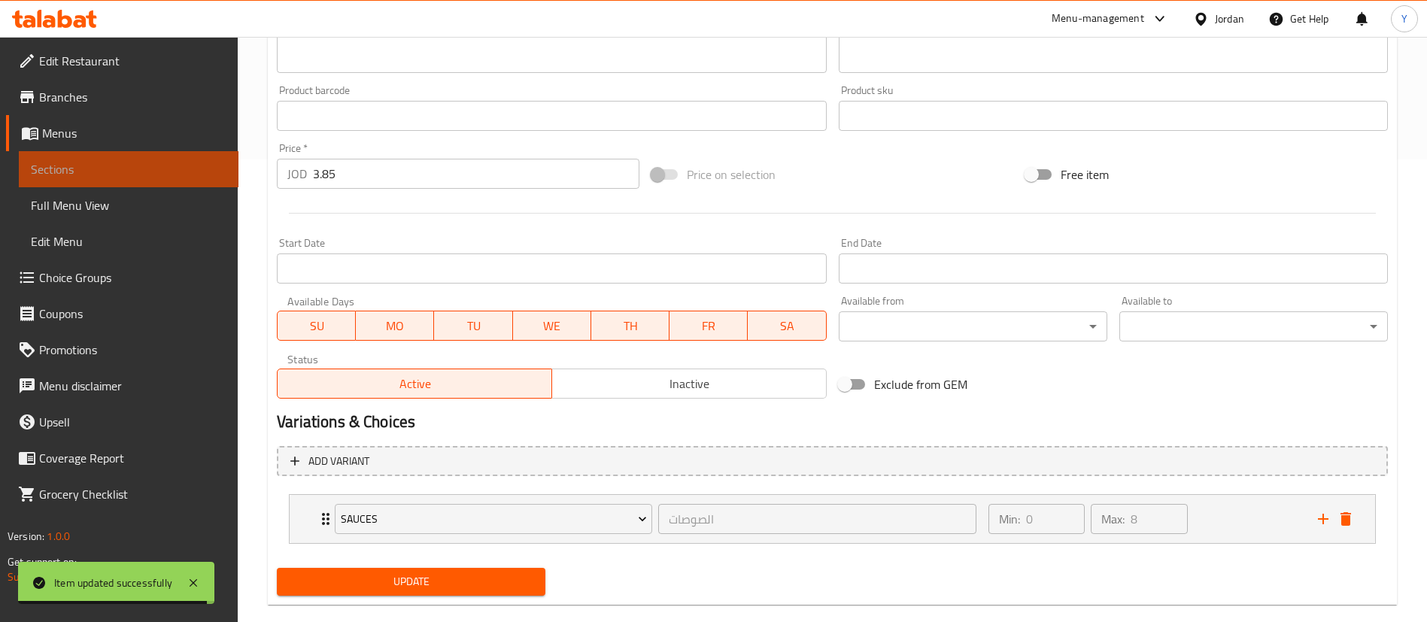
click at [190, 171] on span "Sections" at bounding box center [129, 169] width 196 height 18
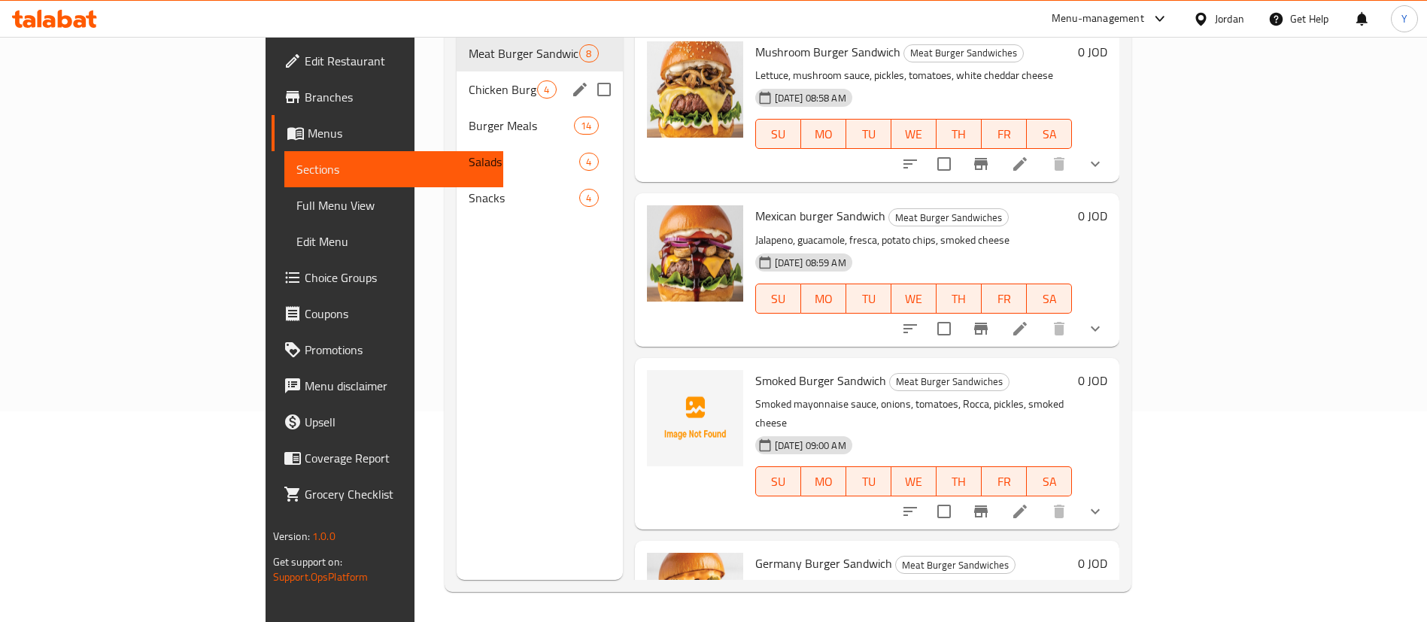
click at [457, 81] on div "Chicken Burger Sandwich 4" at bounding box center [540, 89] width 166 height 36
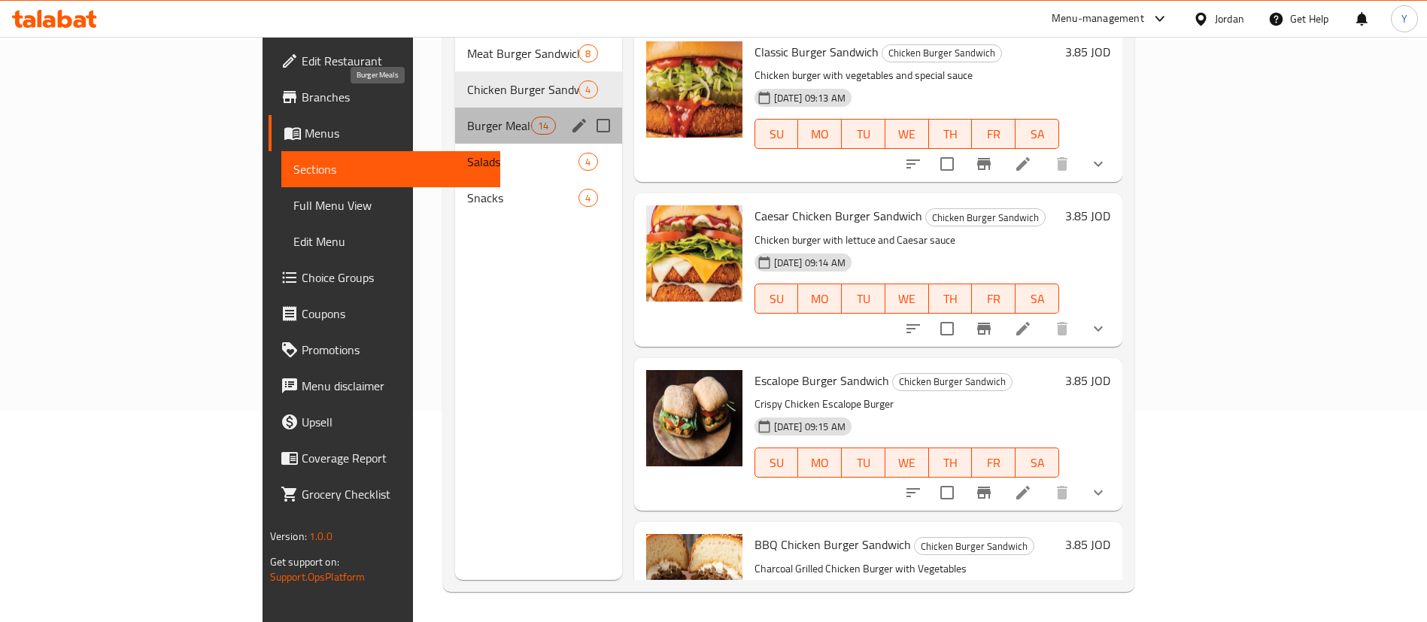
click at [467, 117] on span "Burger Meals" at bounding box center [499, 126] width 64 height 18
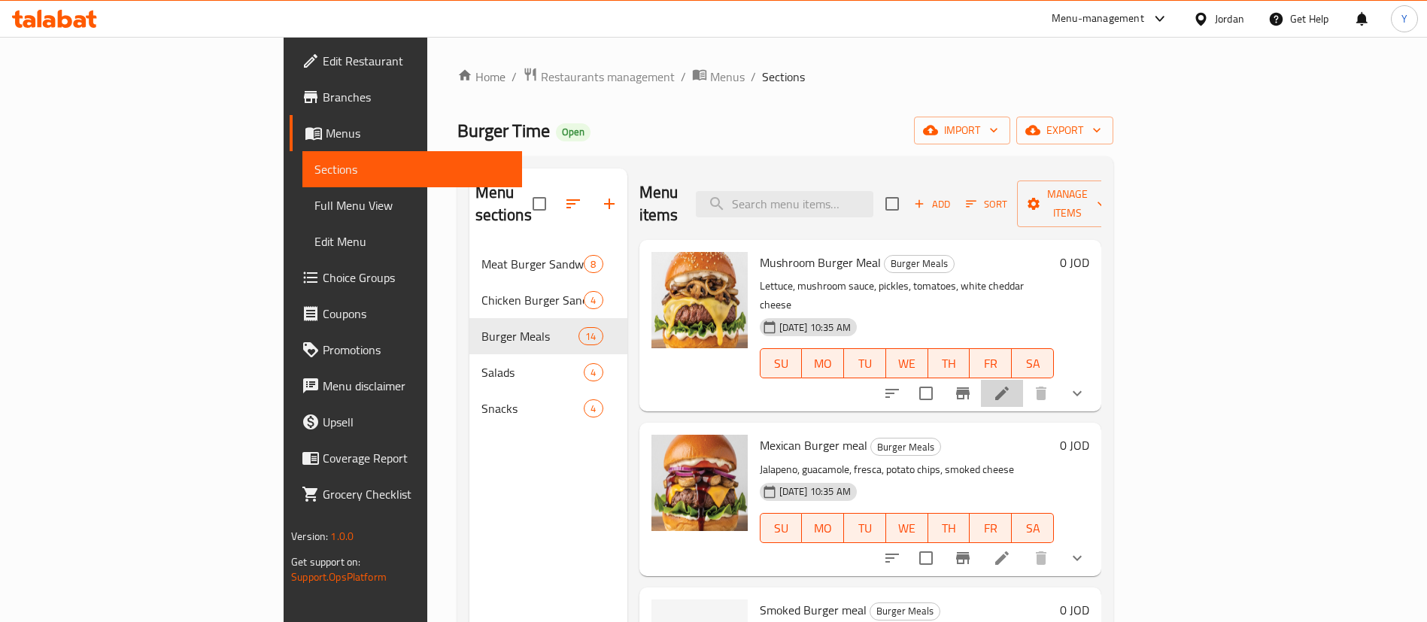
click at [1011, 384] on icon at bounding box center [1002, 393] width 18 height 18
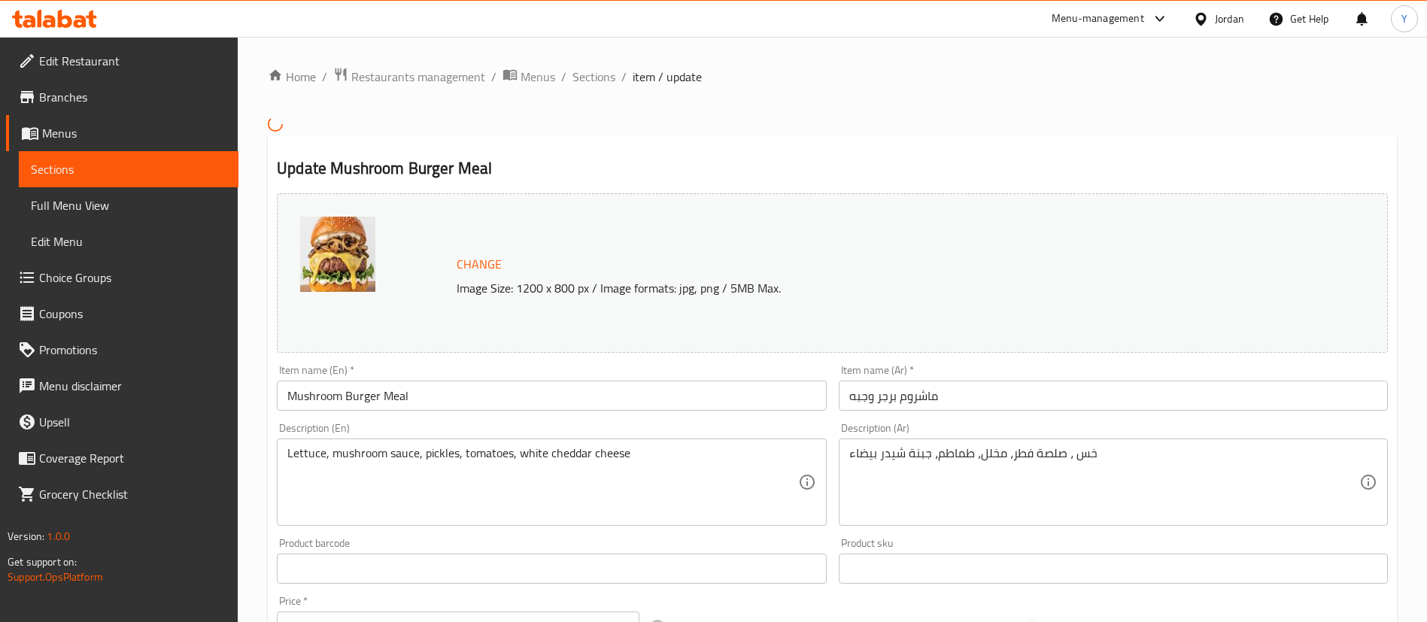
scroll to position [486, 0]
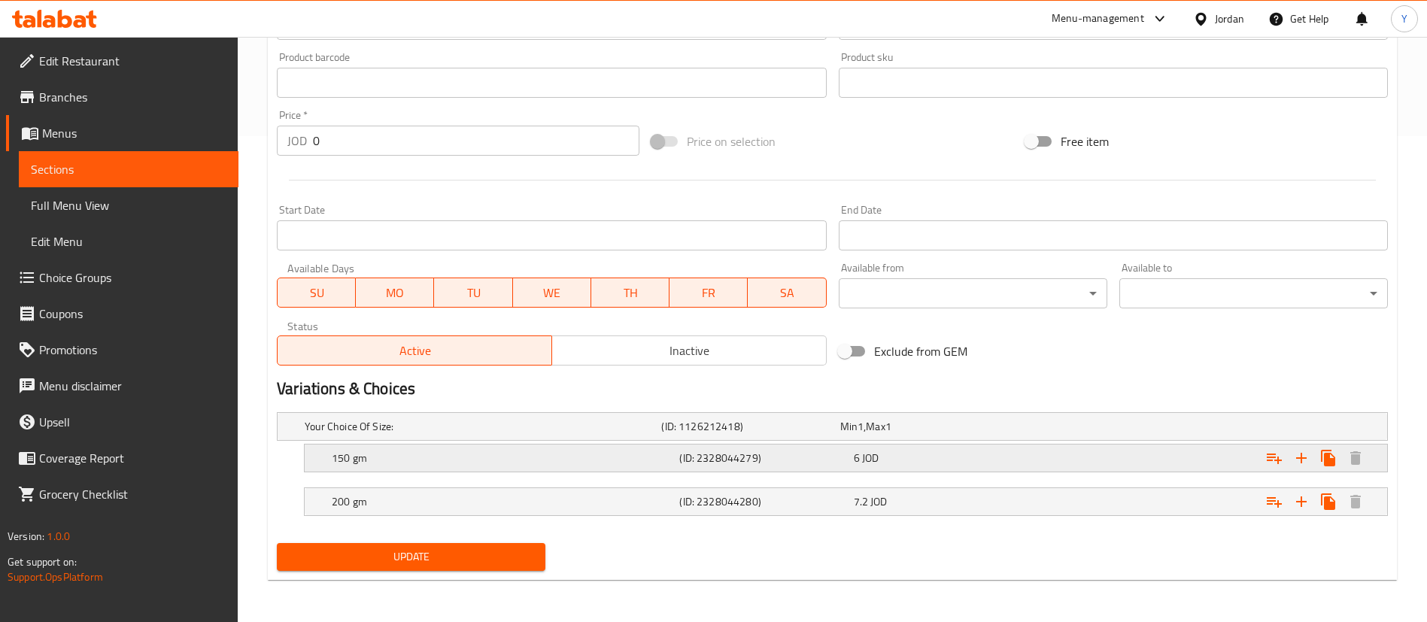
click at [782, 467] on div "(ID: 2328044279)" at bounding box center [763, 458] width 174 height 21
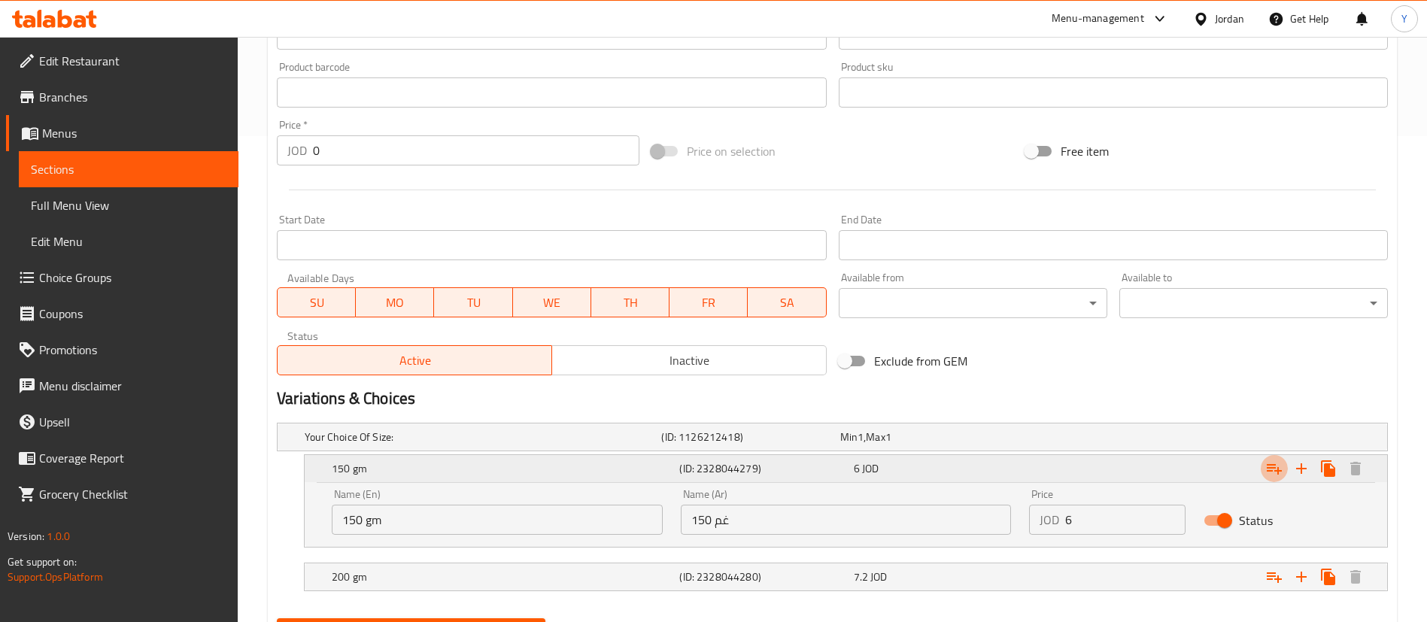
click at [1265, 477] on icon "Expand" at bounding box center [1274, 469] width 18 height 18
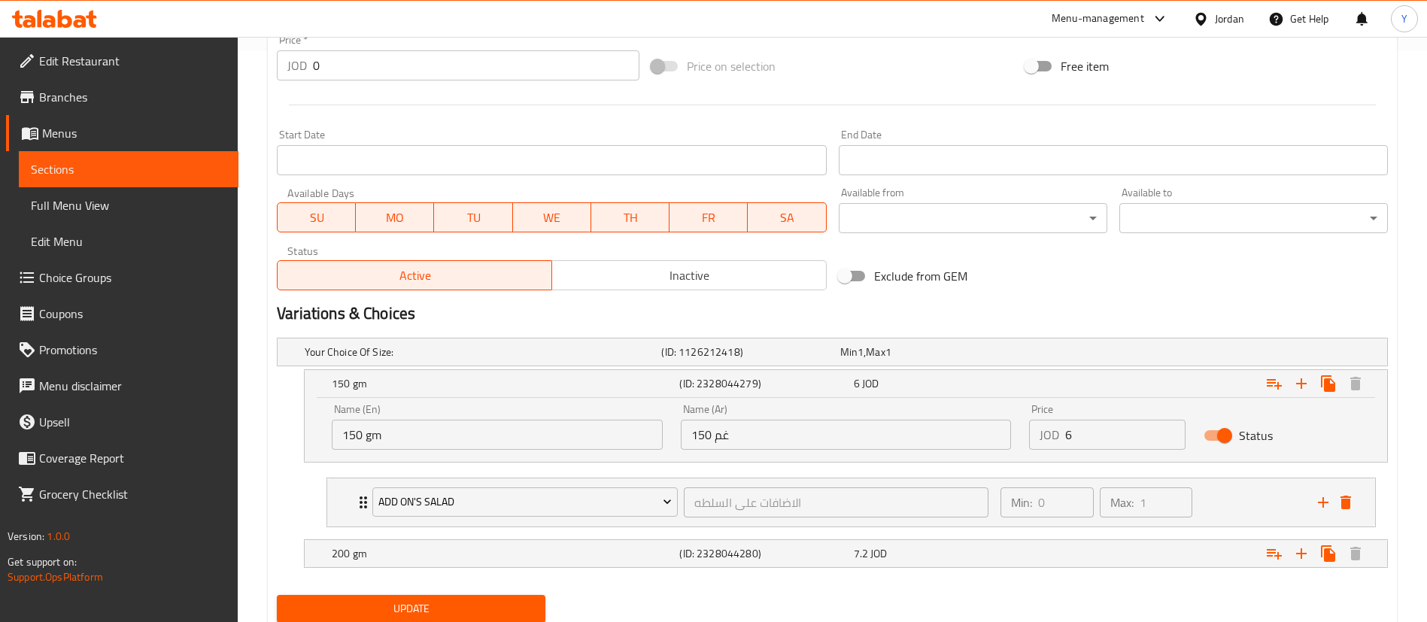
scroll to position [623, 0]
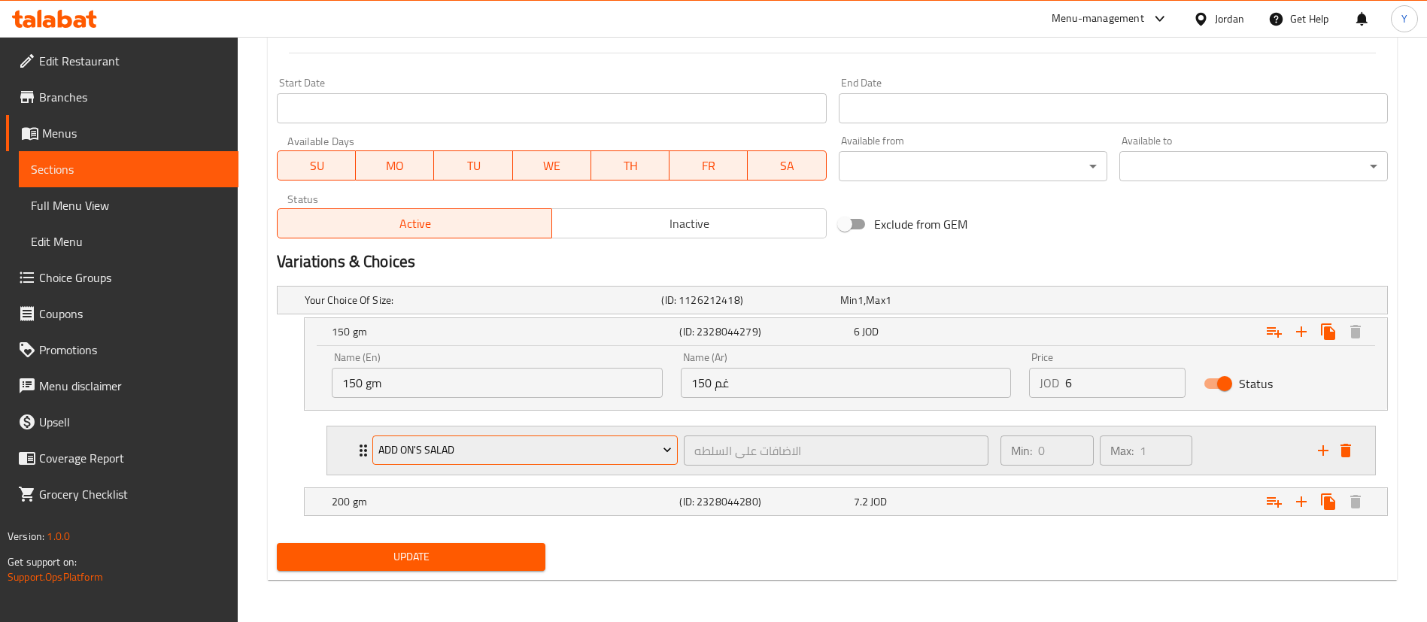
click at [445, 454] on span "Add On's Salad" at bounding box center [525, 450] width 294 height 19
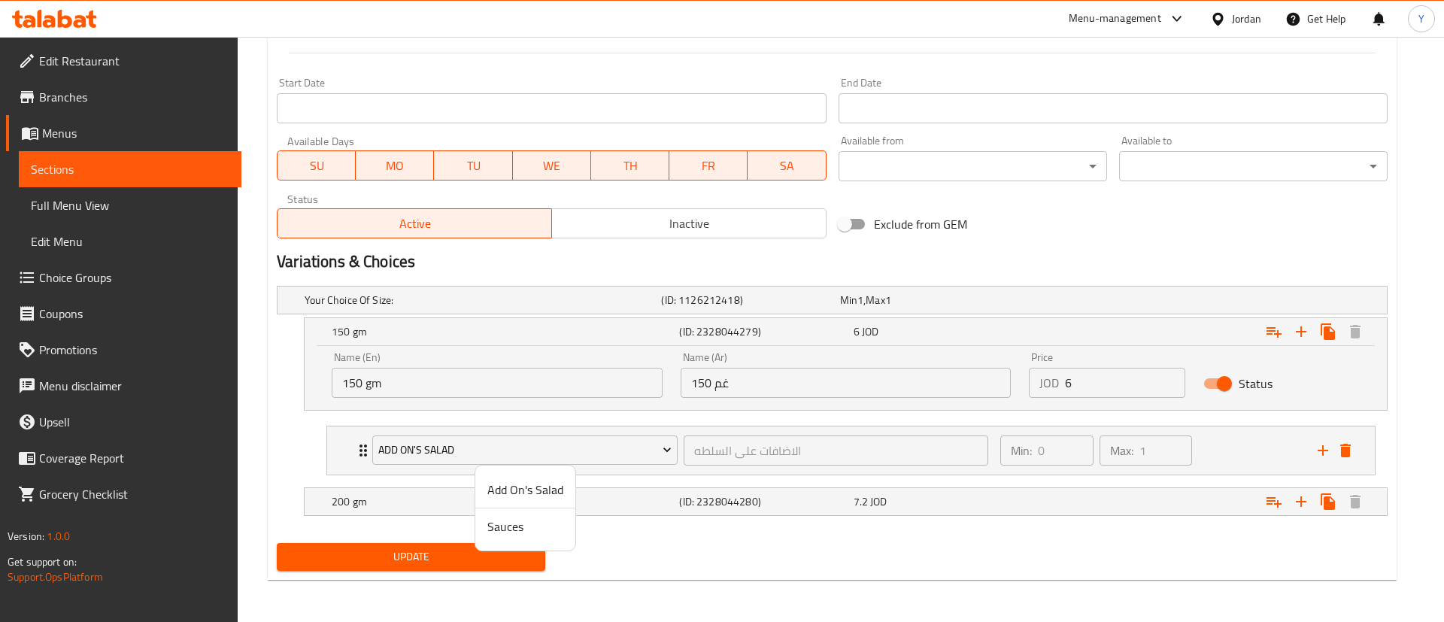
click at [507, 522] on span "Sauces" at bounding box center [526, 527] width 76 height 18
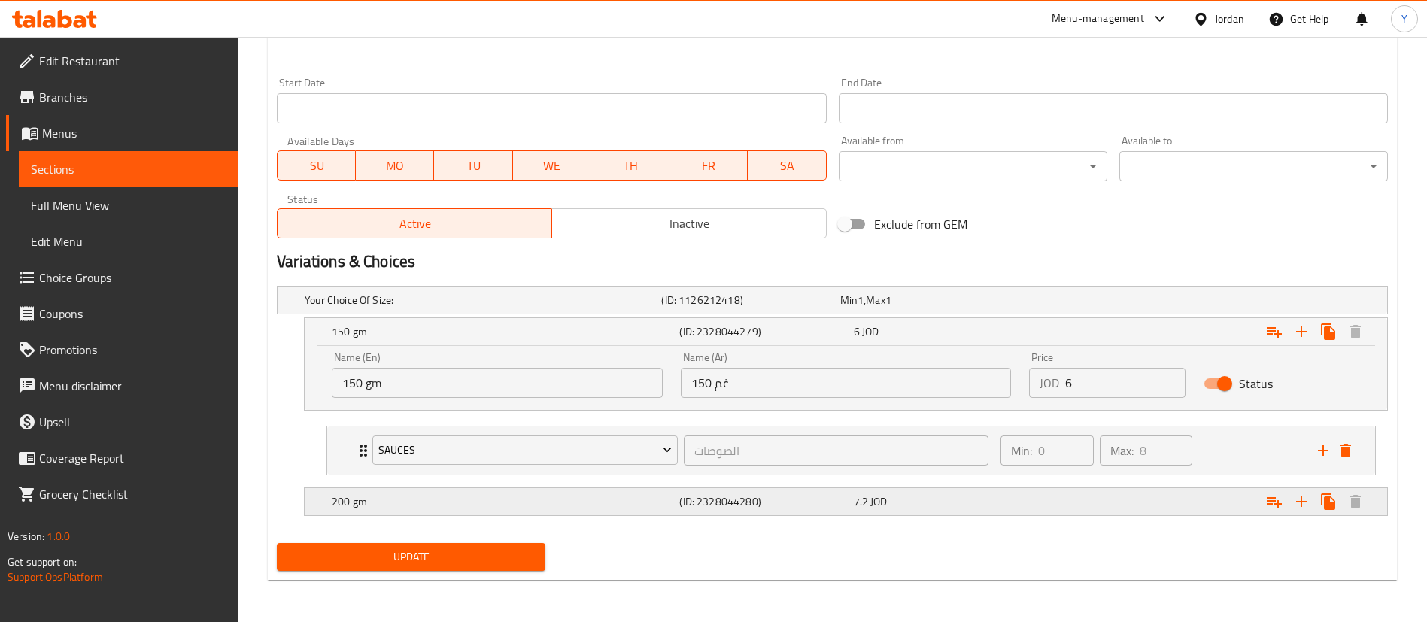
click at [415, 494] on h5 "200 gm" at bounding box center [503, 501] width 342 height 15
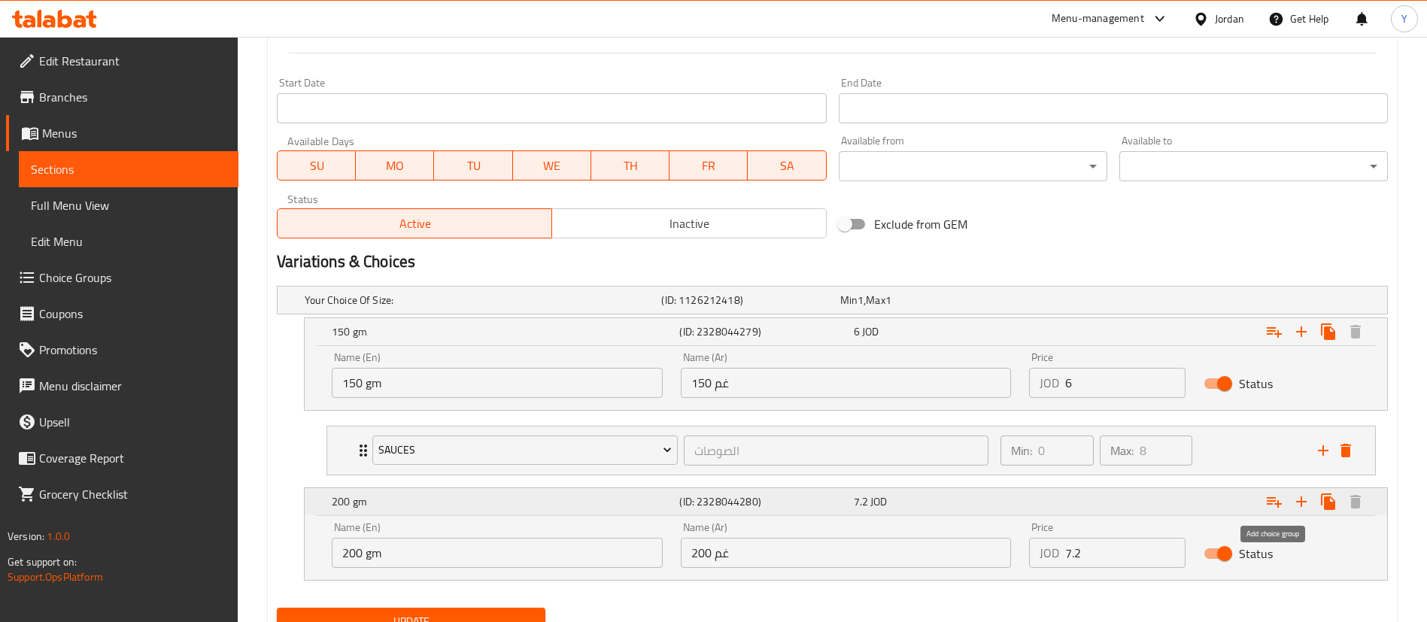
click at [1276, 505] on icon "Expand" at bounding box center [1274, 502] width 18 height 18
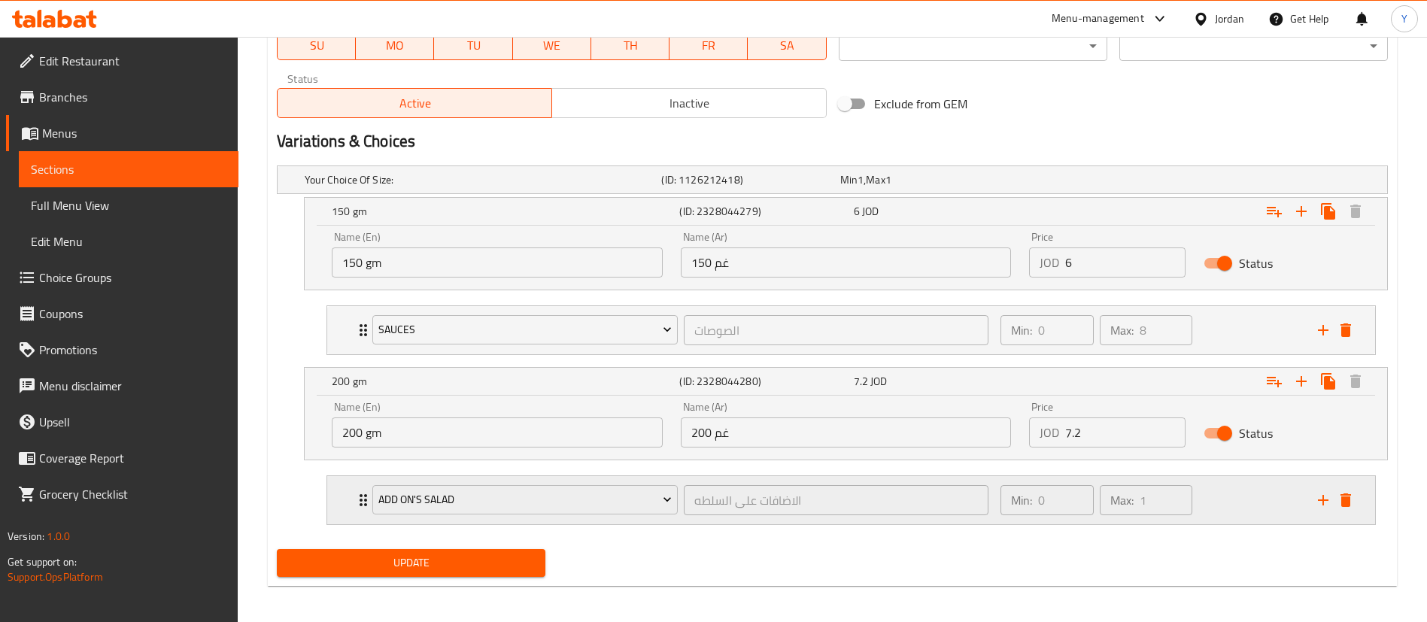
scroll to position [749, 0]
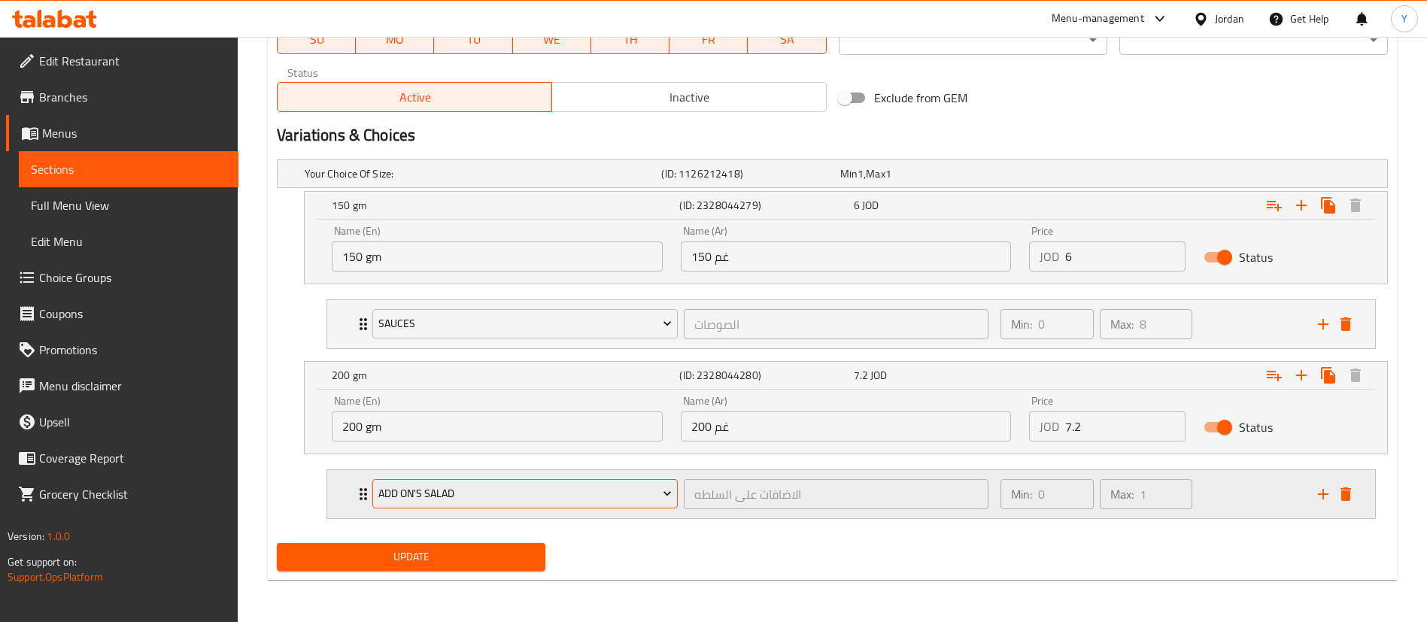
click at [476, 505] on button "Add On's Salad" at bounding box center [524, 494] width 305 height 30
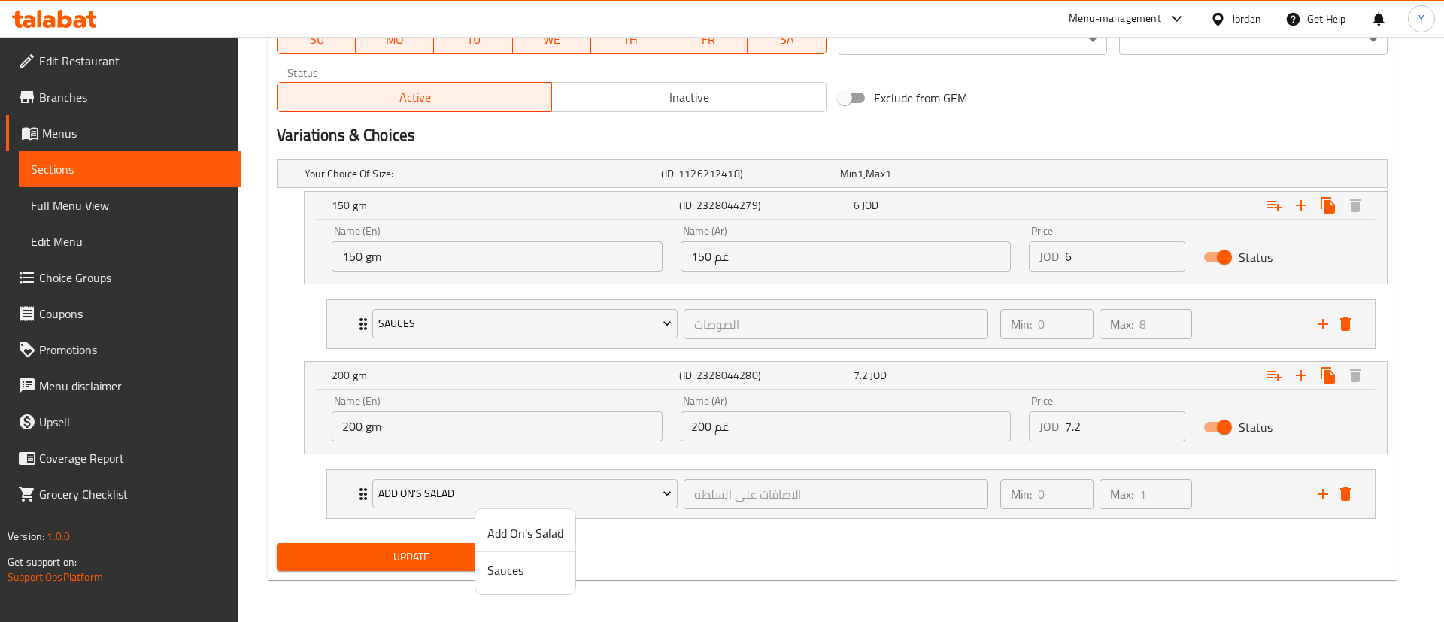
drag, startPoint x: 499, startPoint y: 563, endPoint x: 422, endPoint y: 551, distance: 77.7
click at [500, 563] on span "Sauces" at bounding box center [526, 570] width 76 height 18
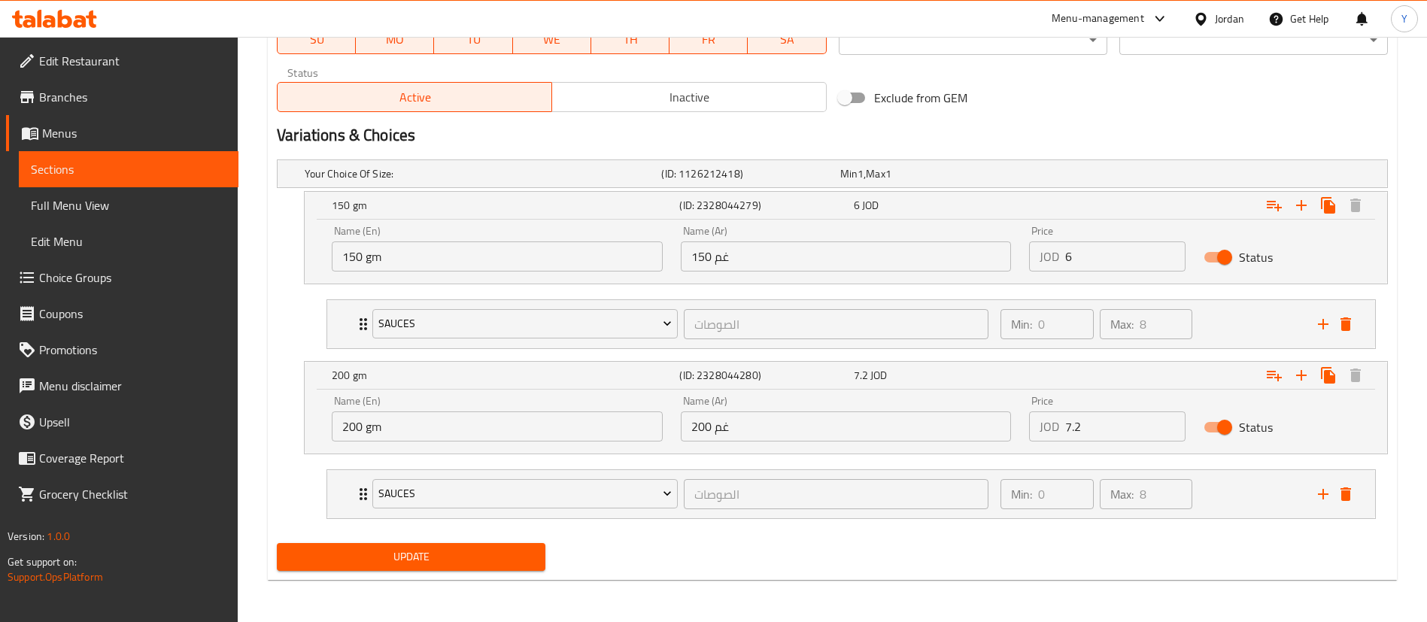
click at [395, 548] on span "Update" at bounding box center [411, 557] width 245 height 19
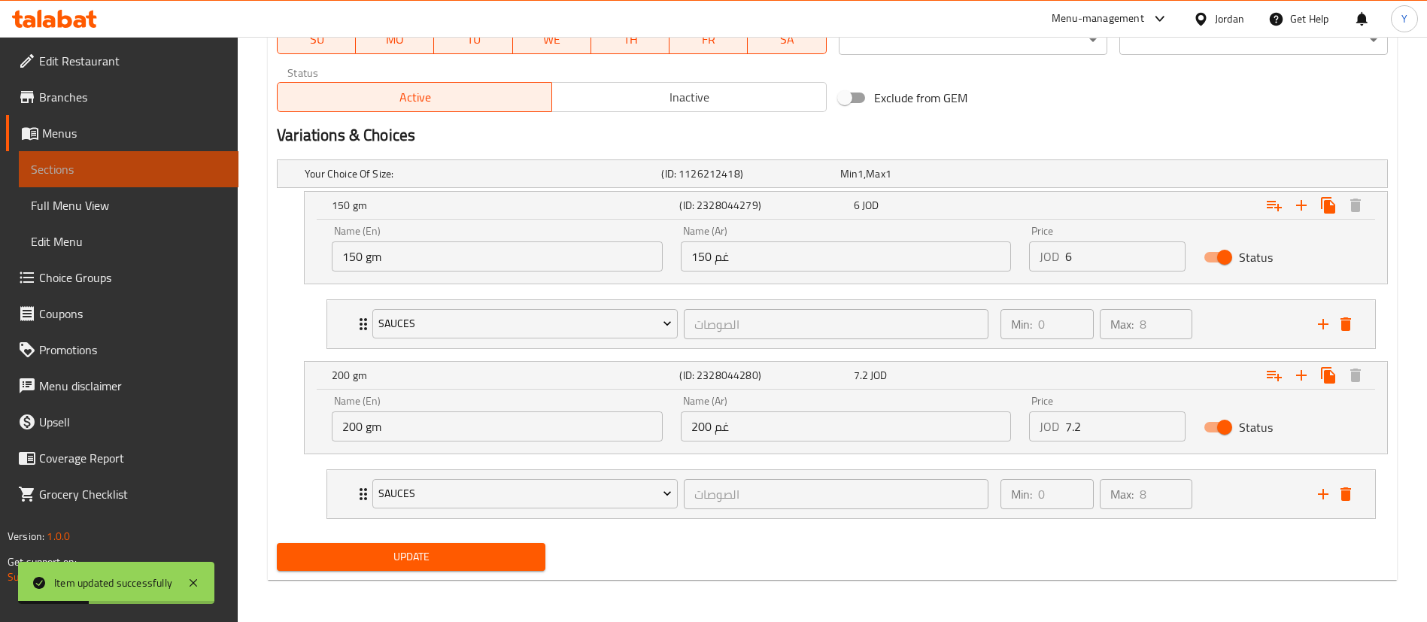
click at [199, 163] on span "Sections" at bounding box center [129, 169] width 196 height 18
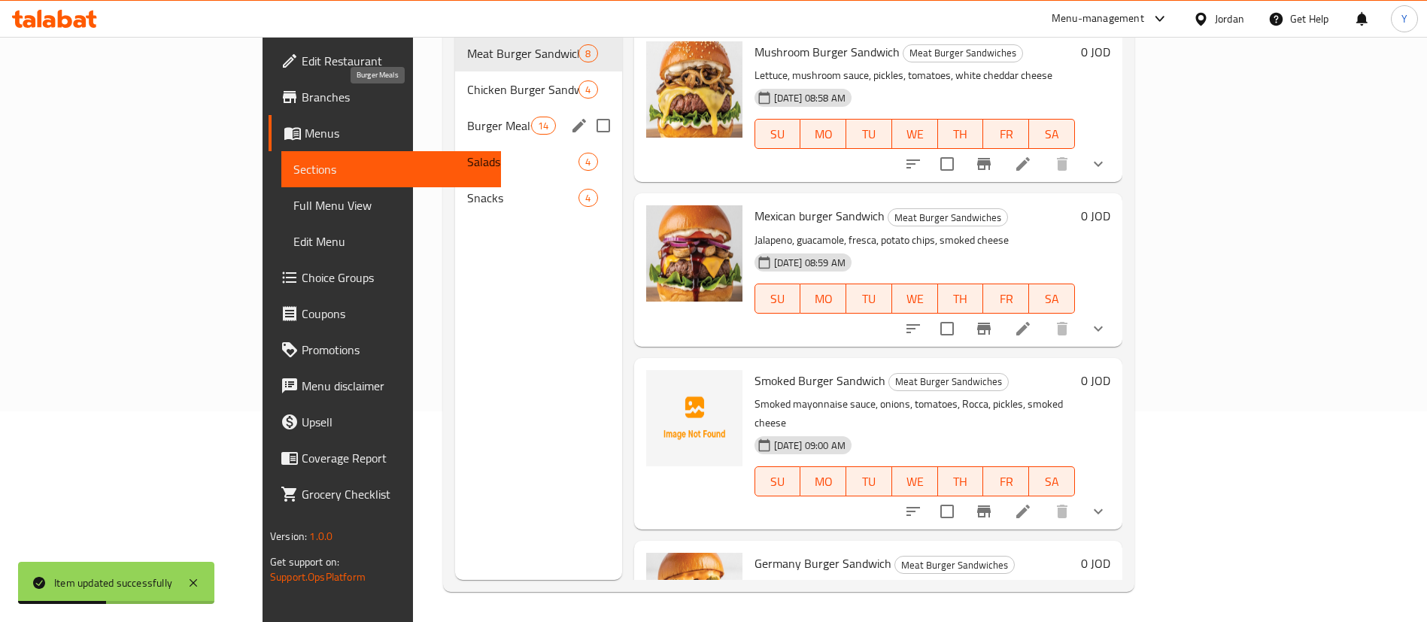
click at [467, 117] on span "Burger Meals" at bounding box center [499, 126] width 64 height 18
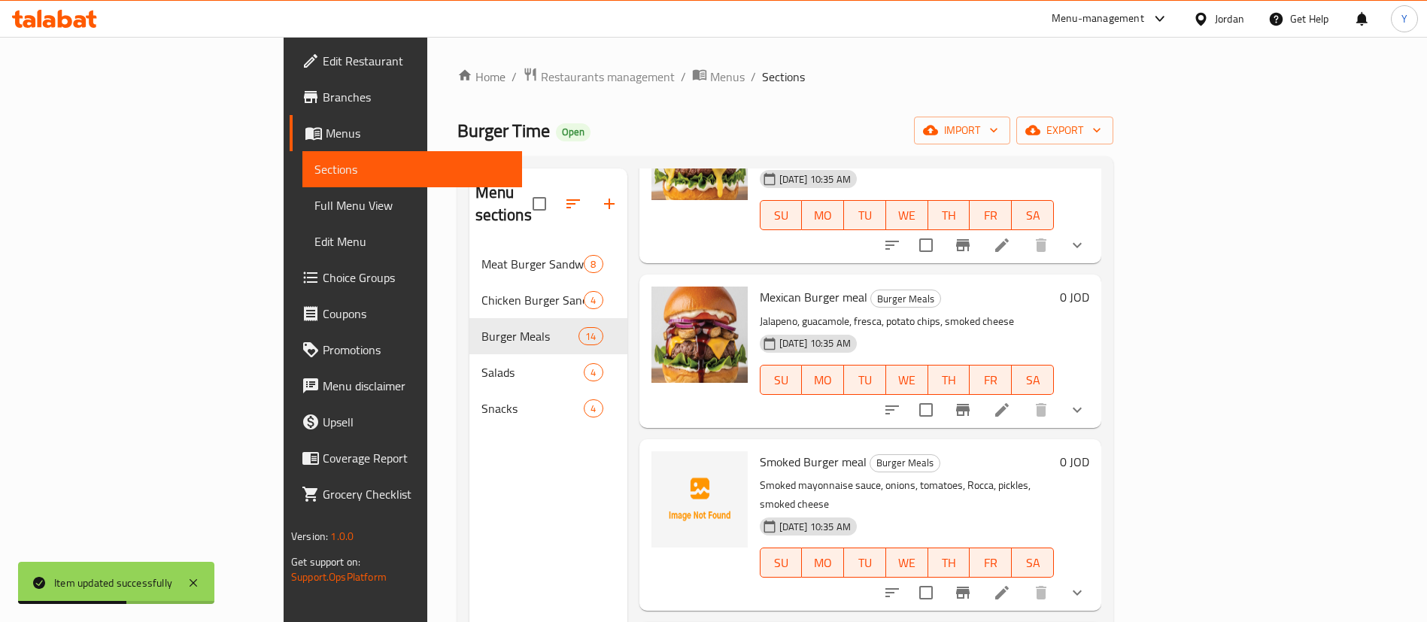
scroll to position [226, 0]
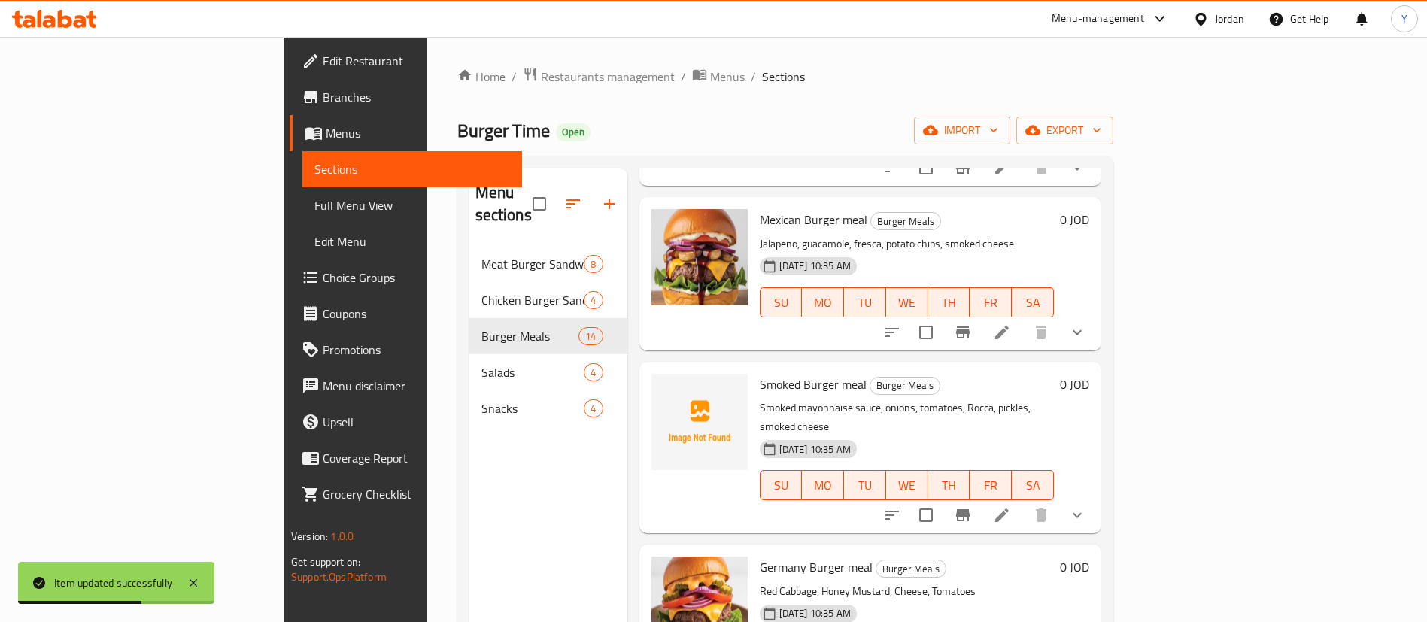
click at [1023, 319] on li at bounding box center [1002, 332] width 42 height 27
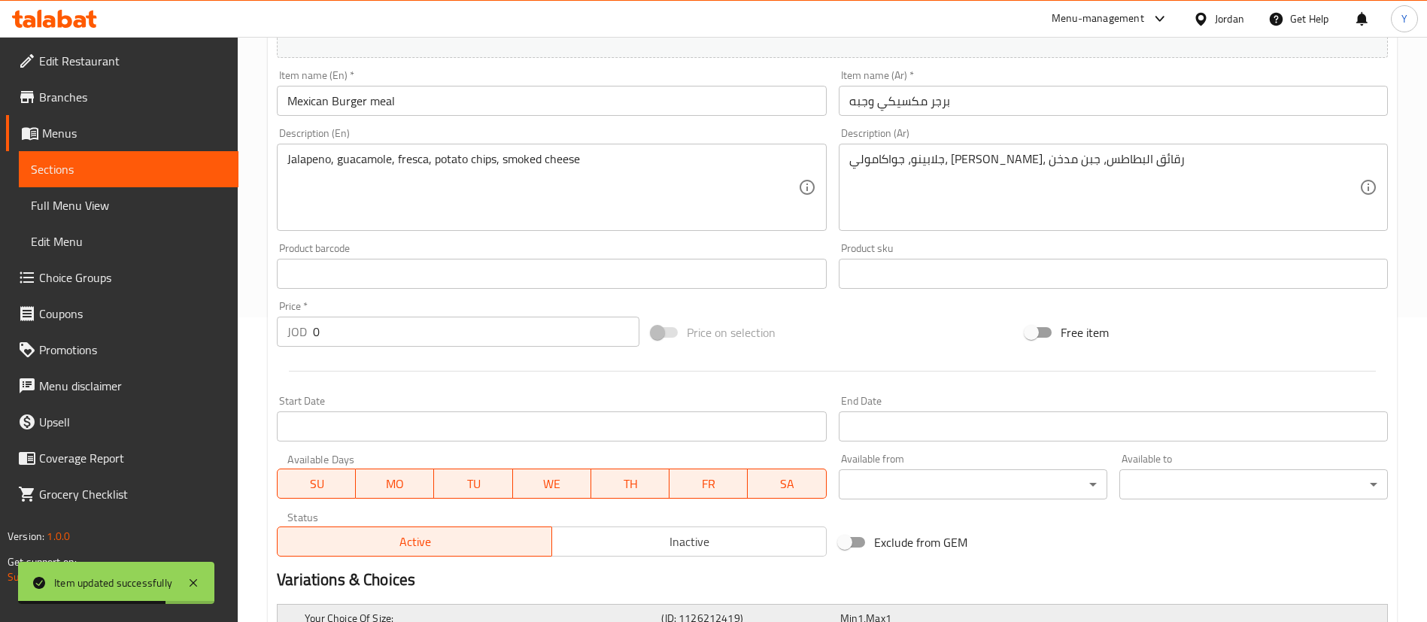
scroll to position [497, 0]
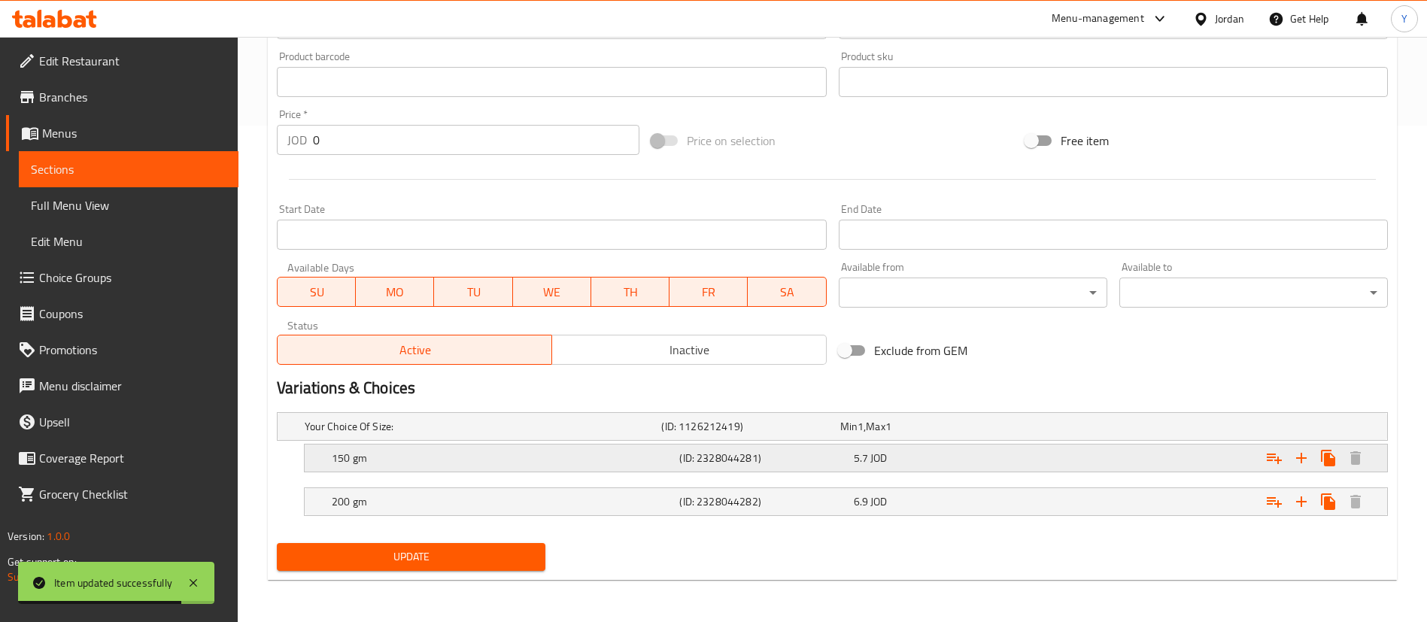
click at [356, 457] on h5 "150 gm" at bounding box center [503, 458] width 342 height 15
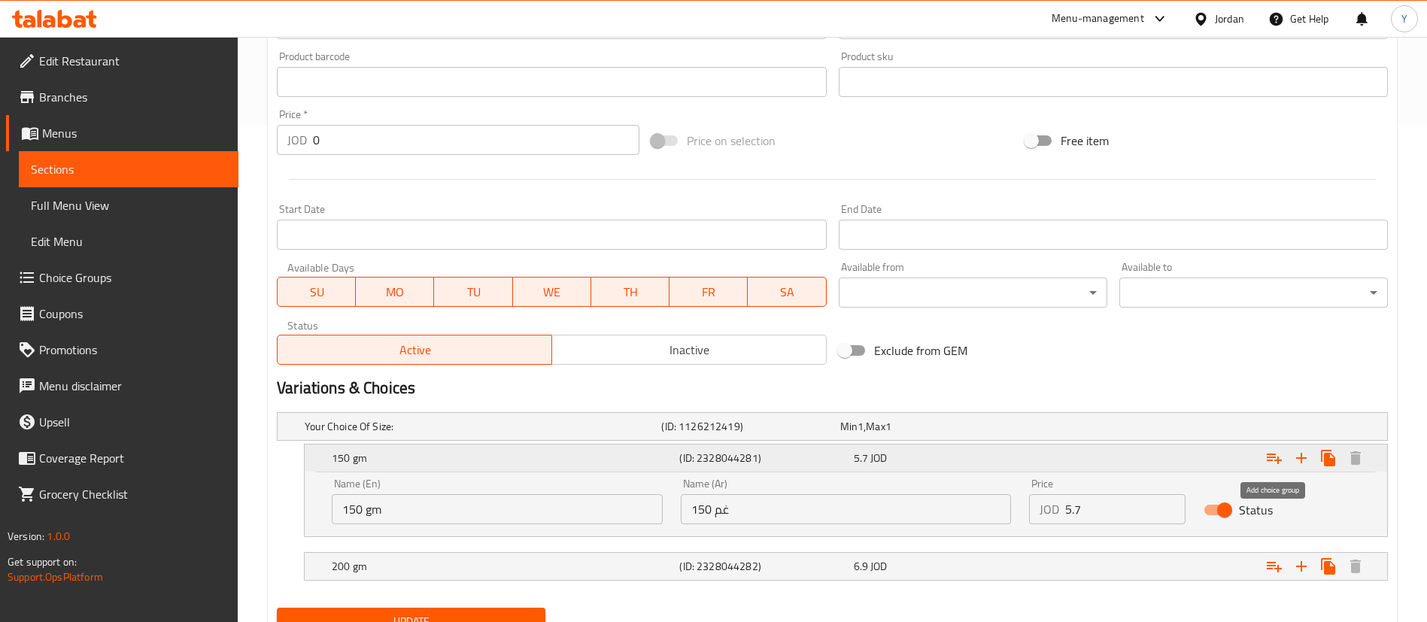
click at [1274, 463] on icon "Expand" at bounding box center [1274, 458] width 18 height 18
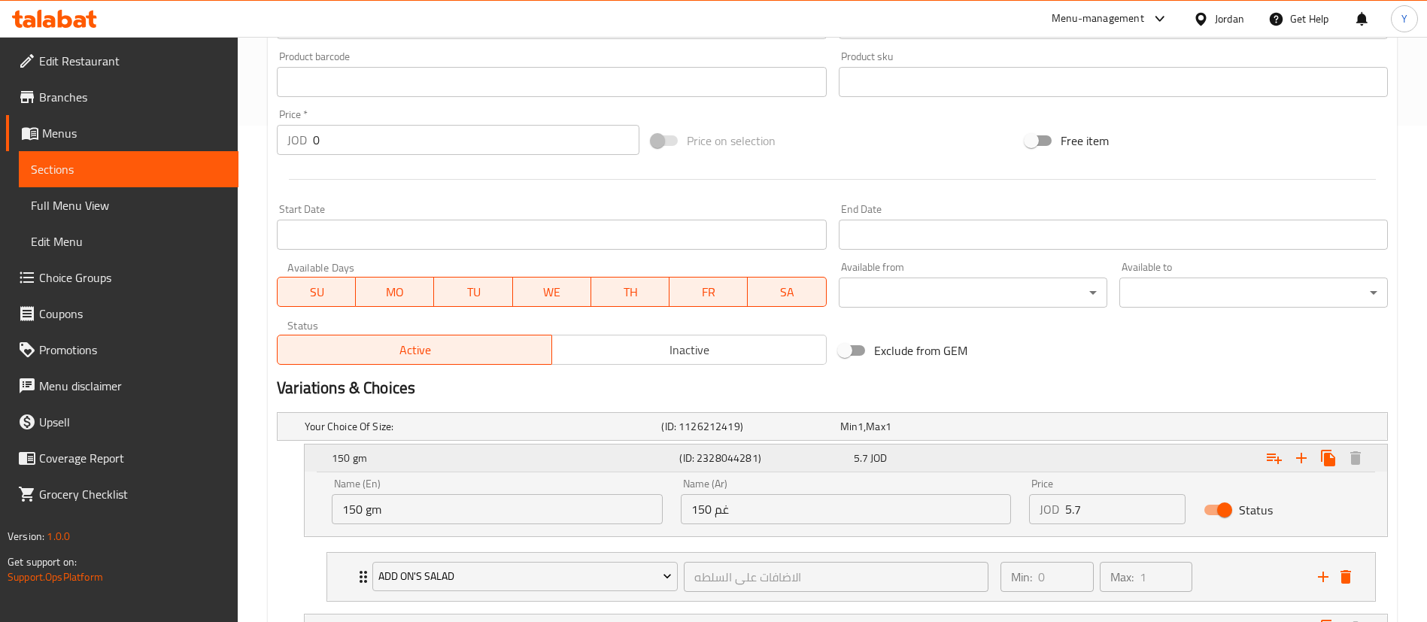
scroll to position [623, 0]
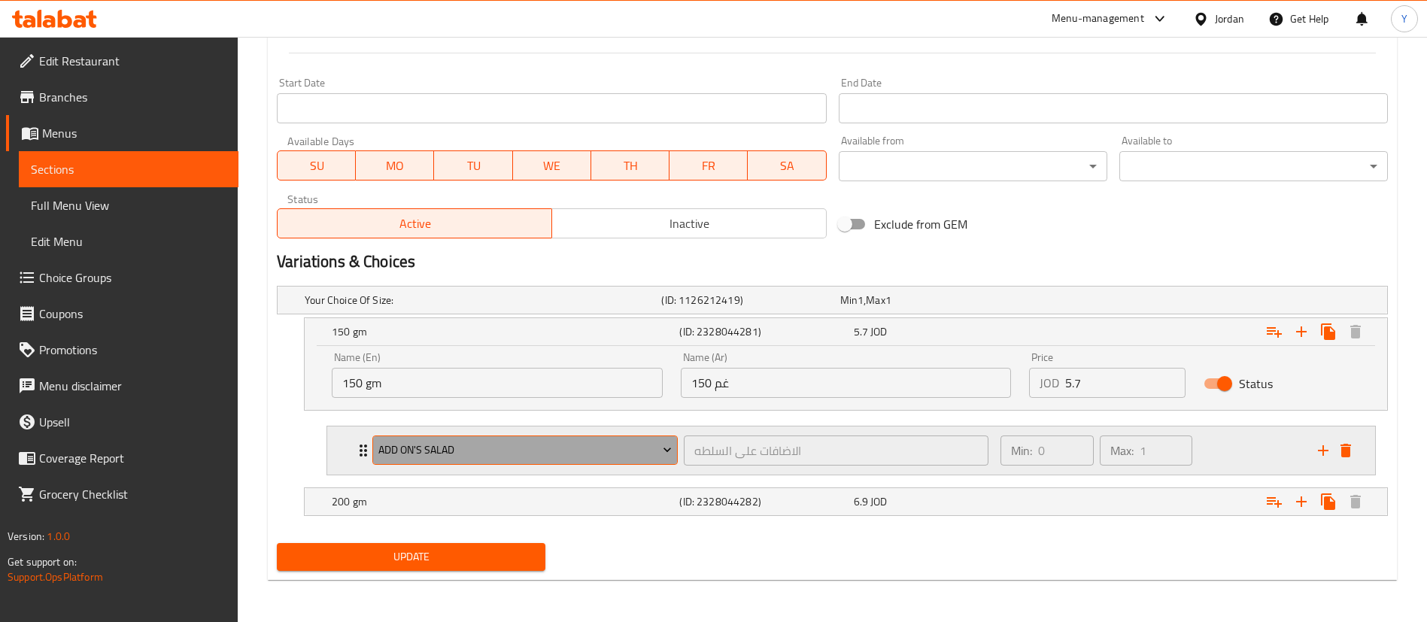
click at [422, 448] on span "Add On's Salad" at bounding box center [525, 450] width 294 height 19
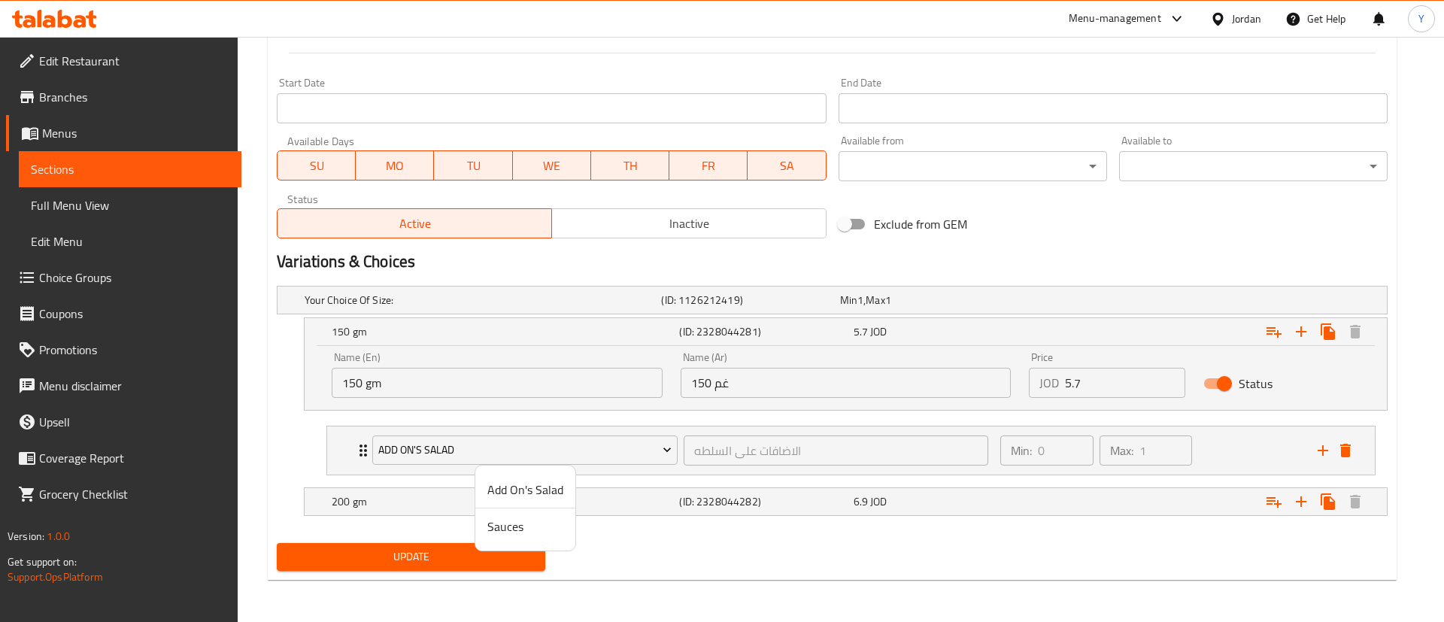
click at [494, 525] on span "Sauces" at bounding box center [526, 527] width 76 height 18
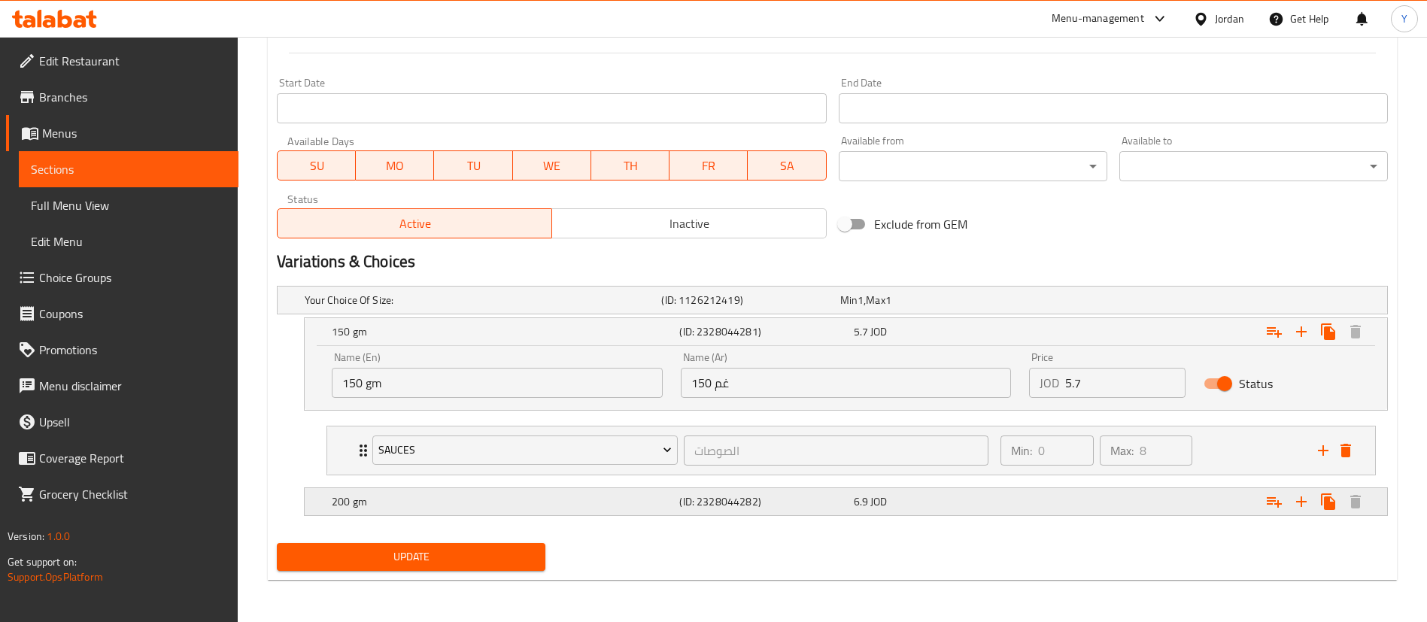
click at [378, 491] on div "200 gm" at bounding box center [503, 501] width 348 height 21
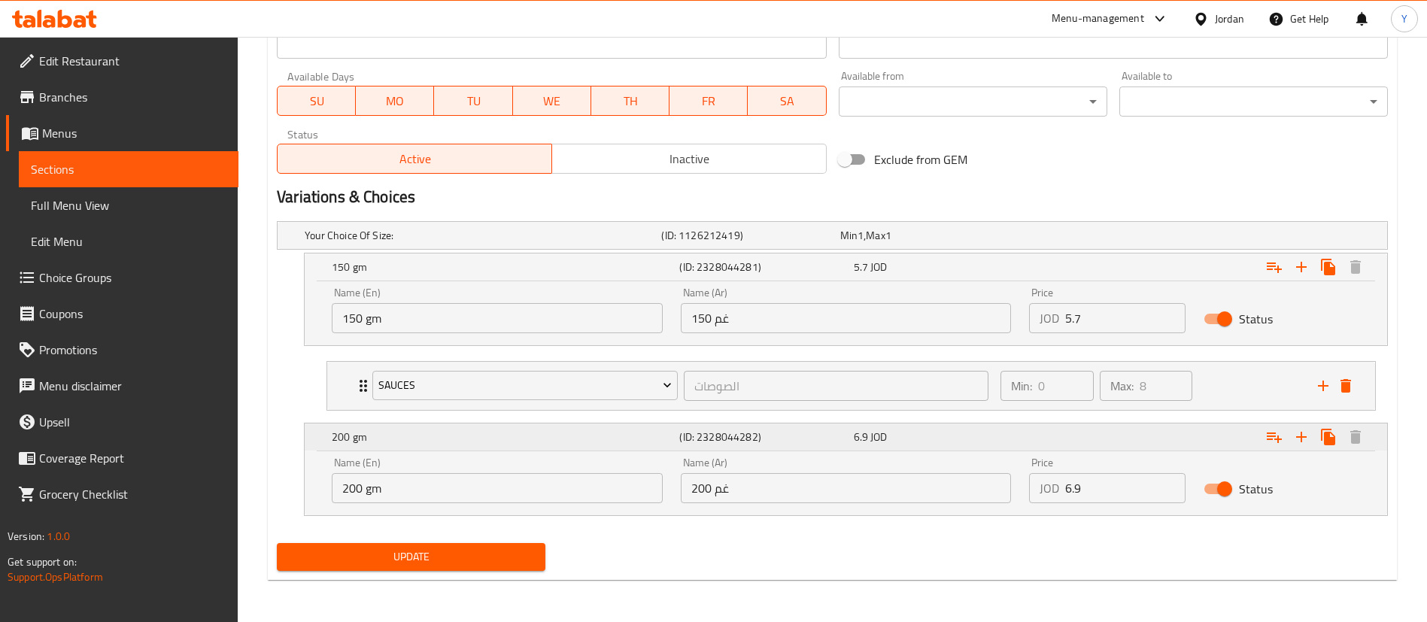
click at [1273, 430] on icon "Expand" at bounding box center [1274, 437] width 18 height 18
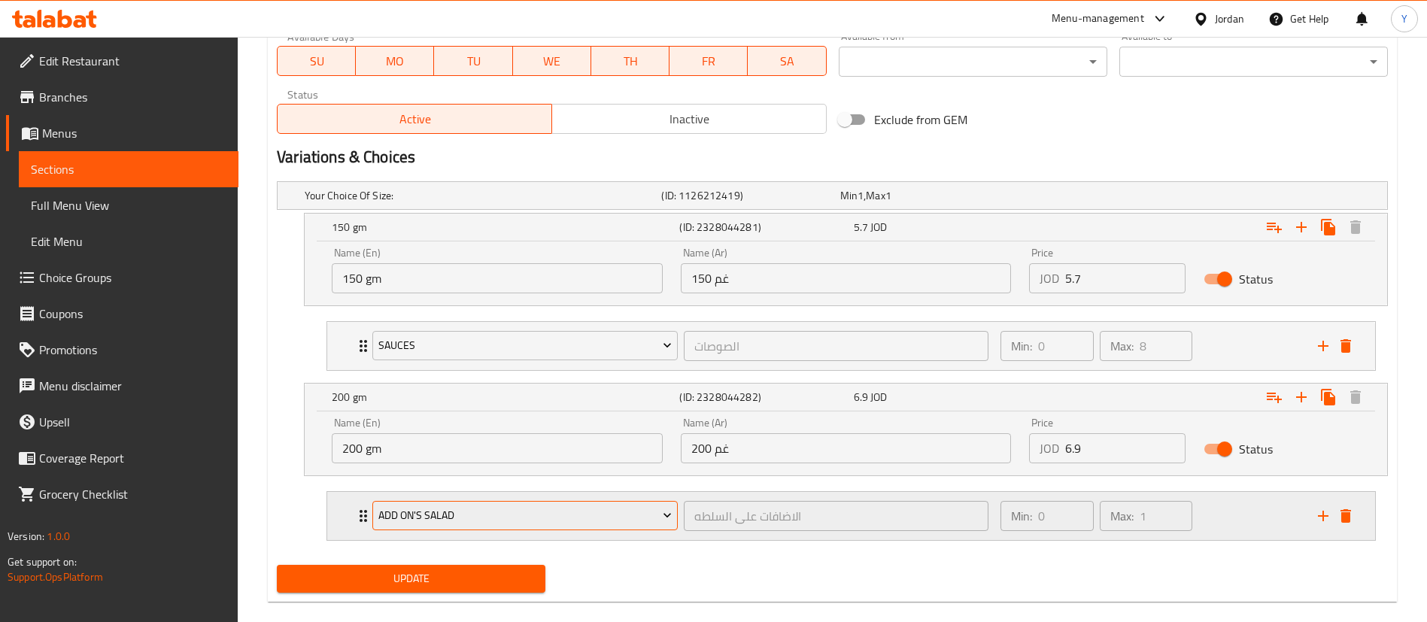
scroll to position [749, 0]
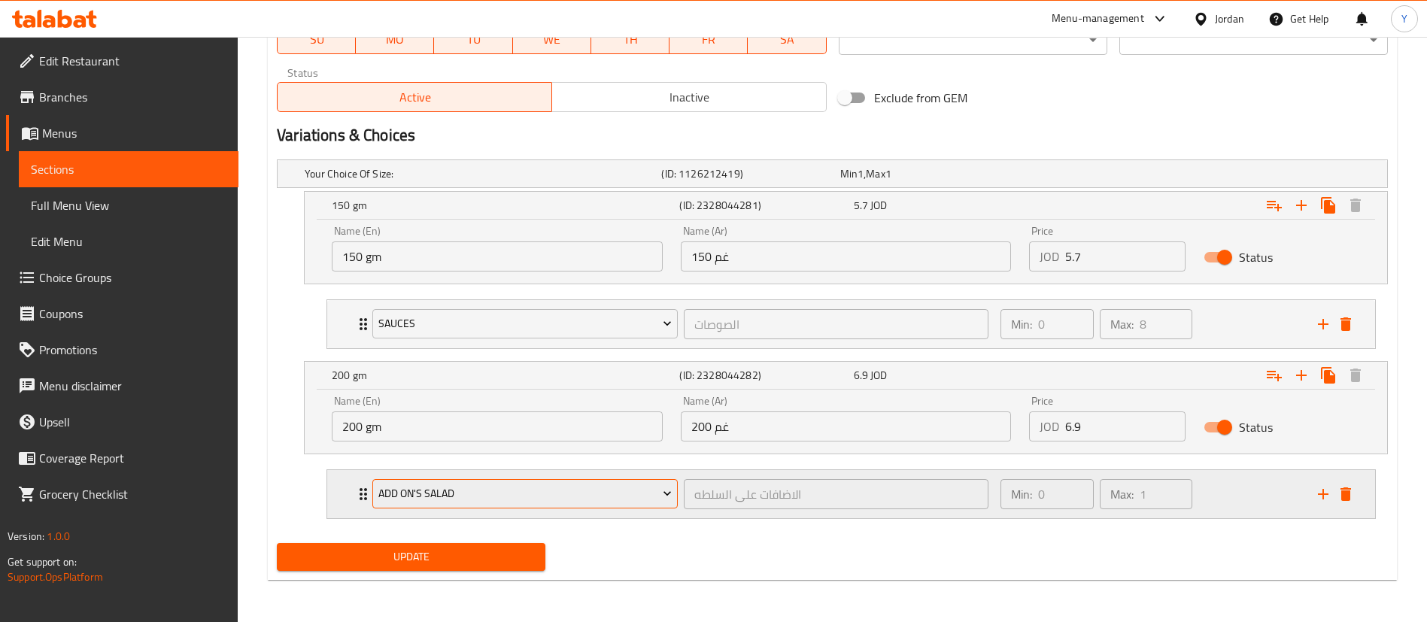
click at [454, 499] on span "Add On's Salad" at bounding box center [525, 493] width 294 height 19
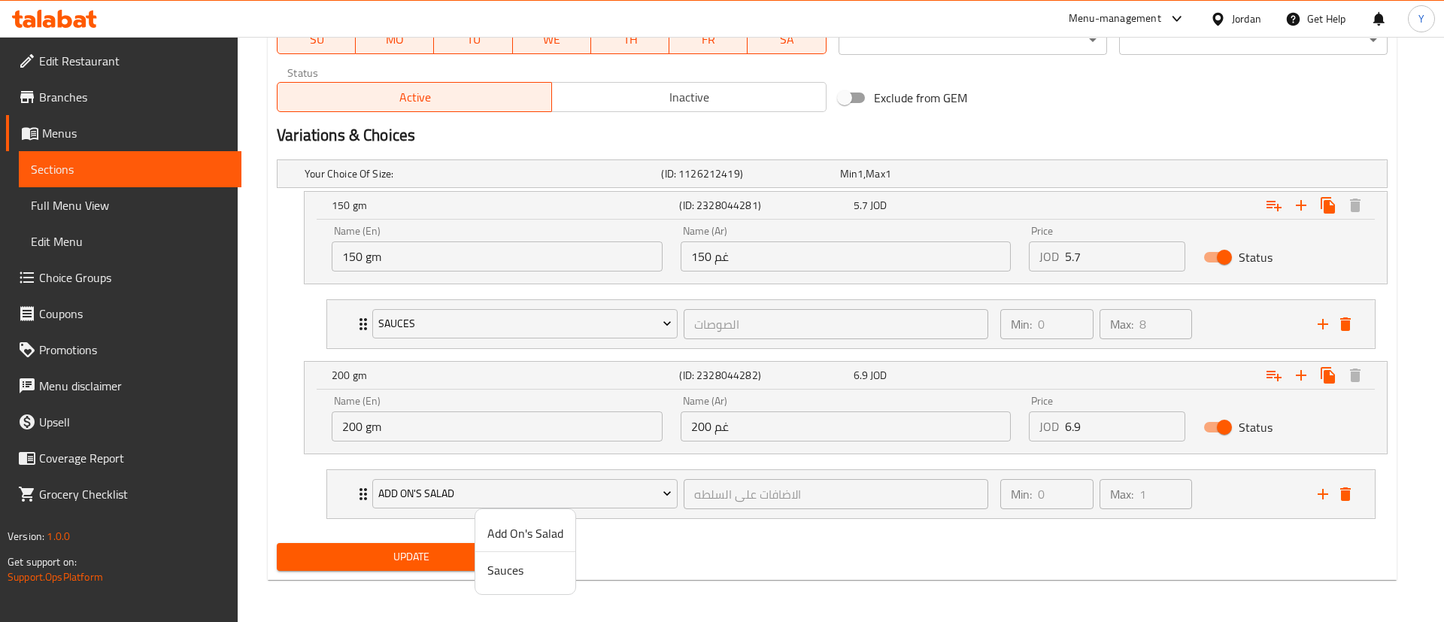
click at [519, 572] on span "Sauces" at bounding box center [526, 570] width 76 height 18
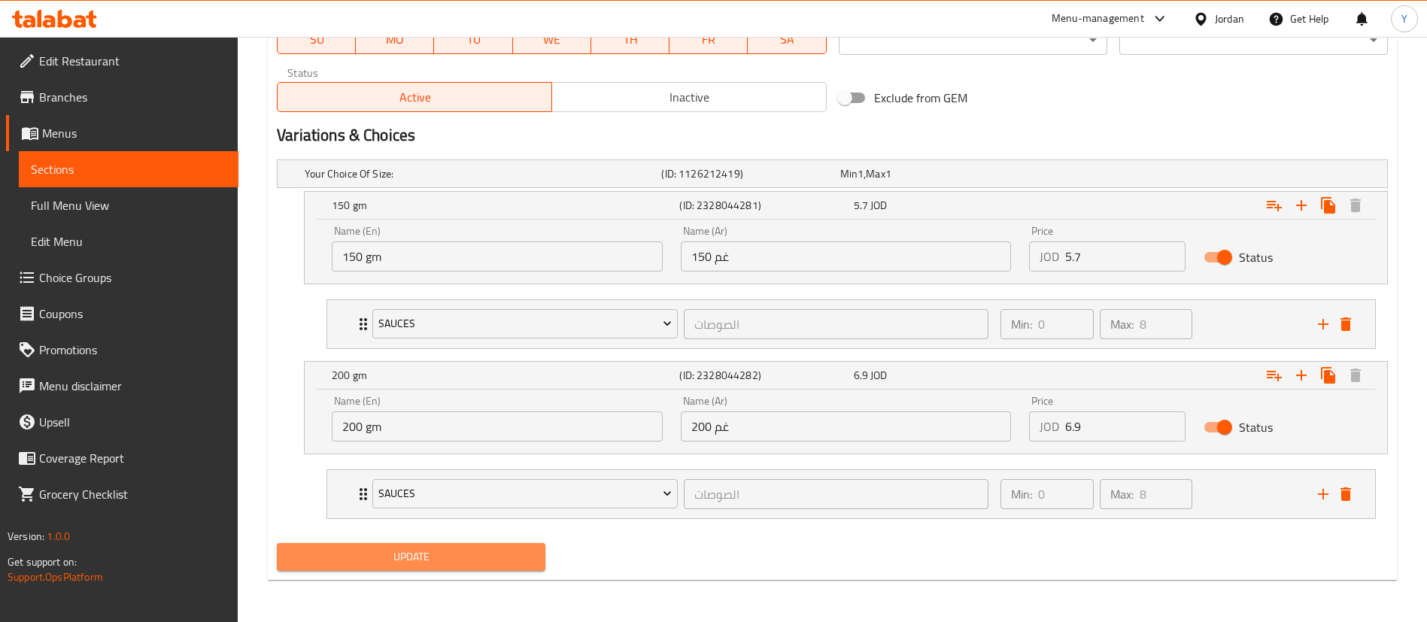
click at [407, 554] on span "Update" at bounding box center [411, 557] width 245 height 19
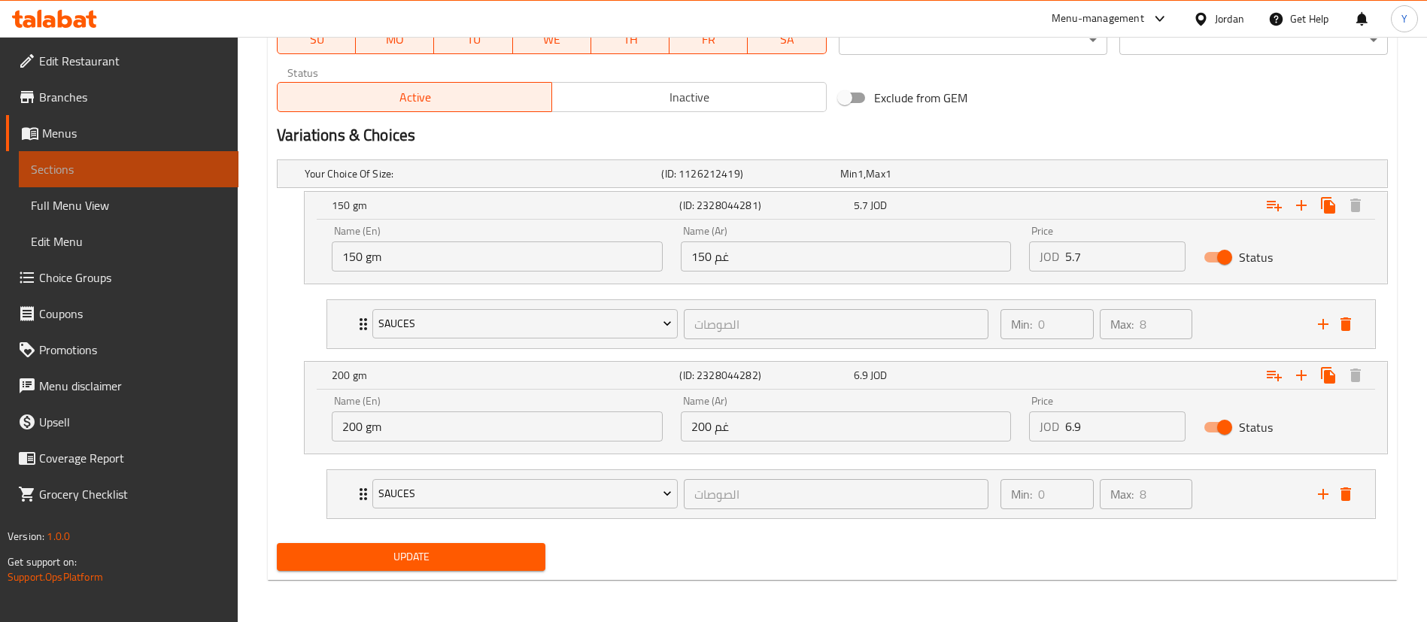
click at [53, 155] on link "Sections" at bounding box center [129, 169] width 220 height 36
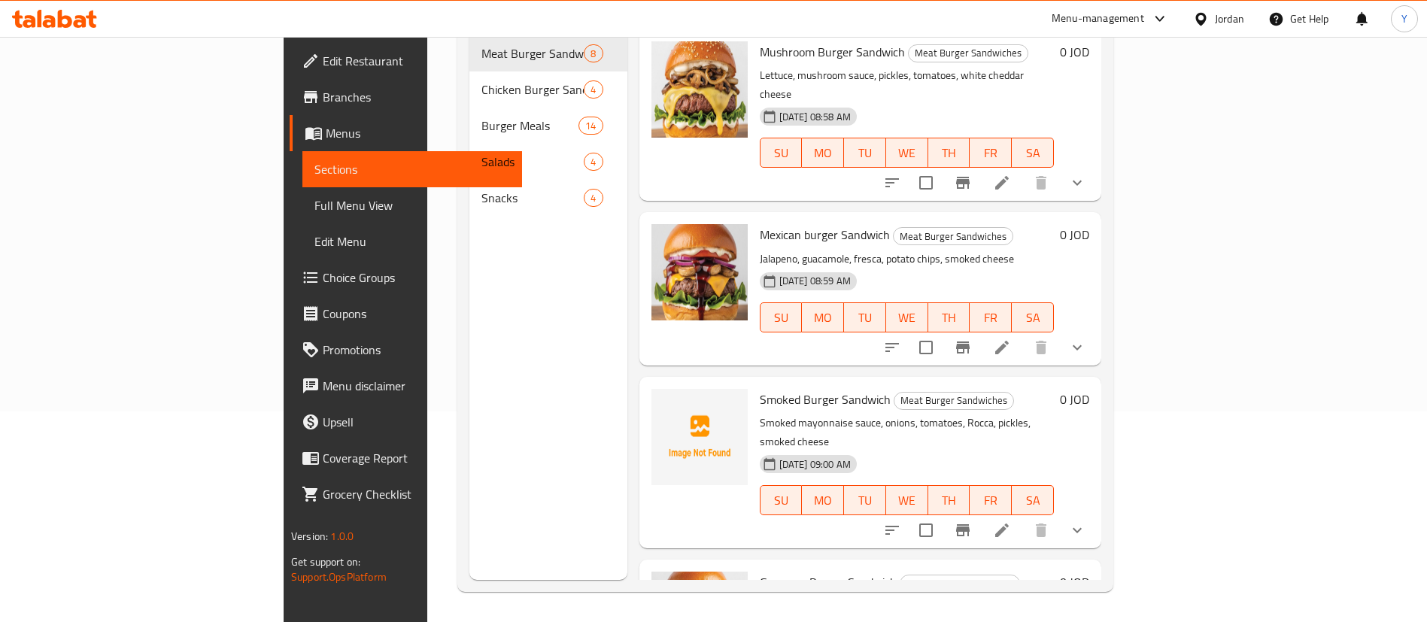
scroll to position [211, 0]
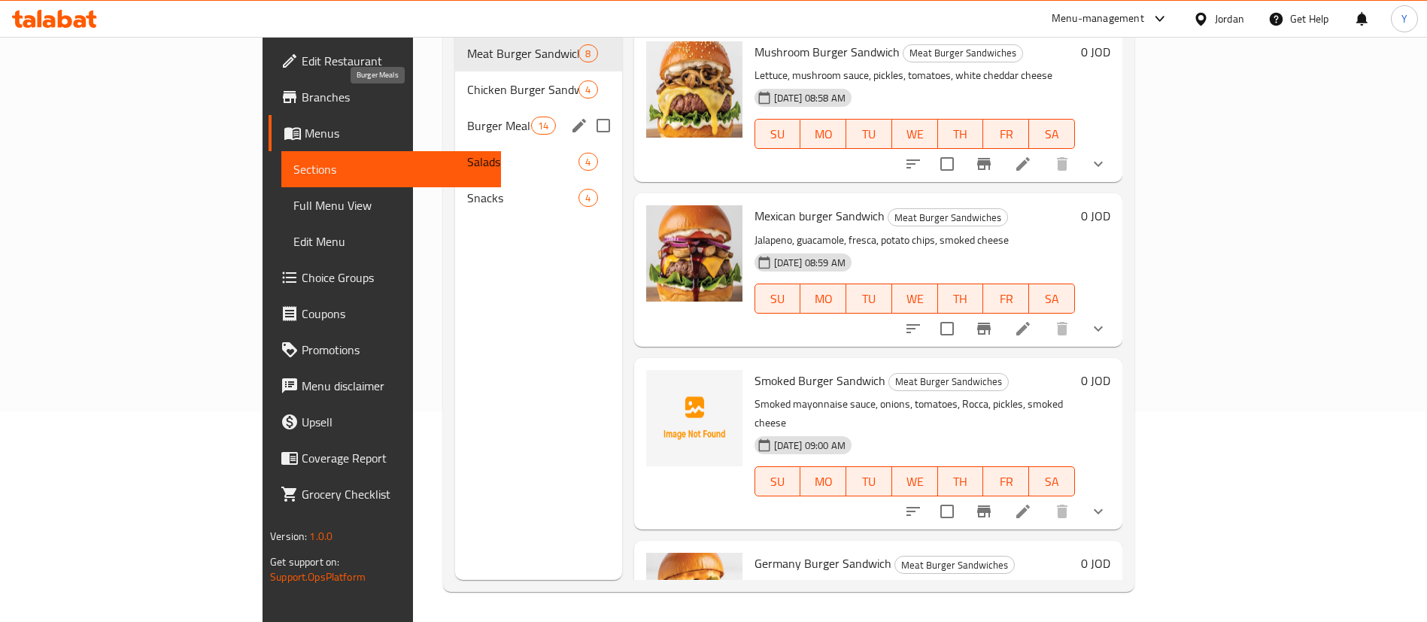
click at [467, 117] on span "Burger Meals" at bounding box center [499, 126] width 64 height 18
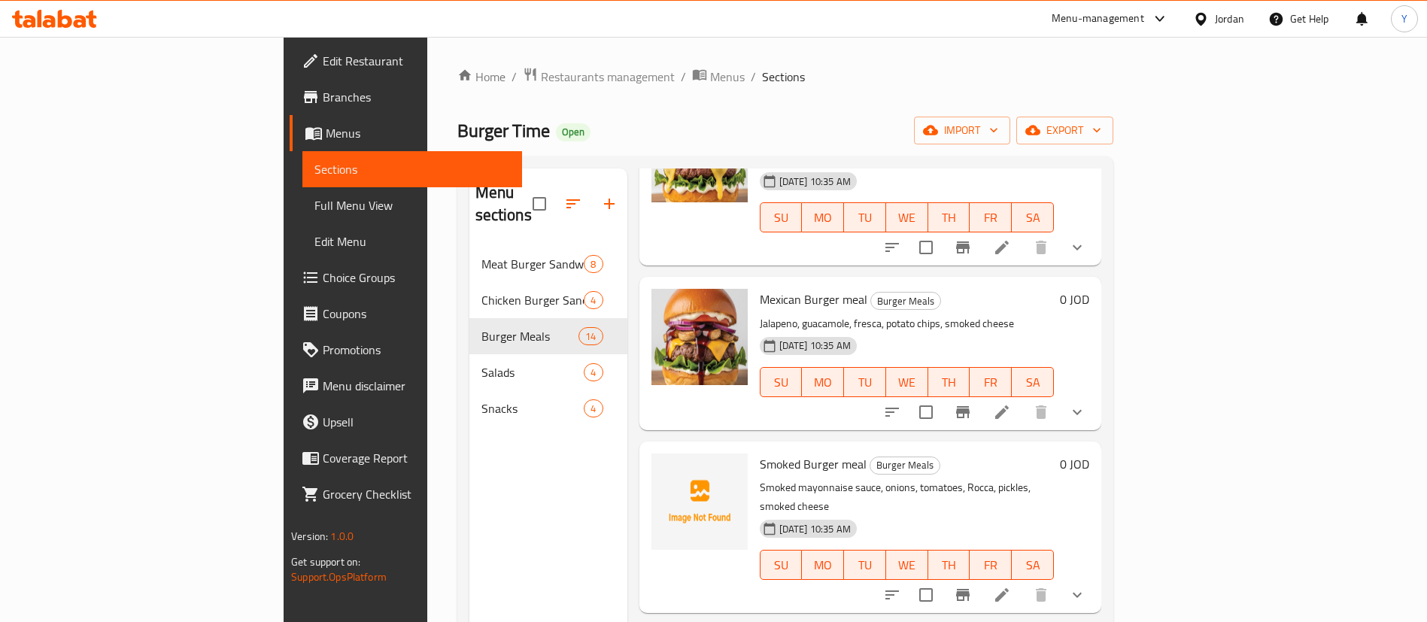
scroll to position [226, 0]
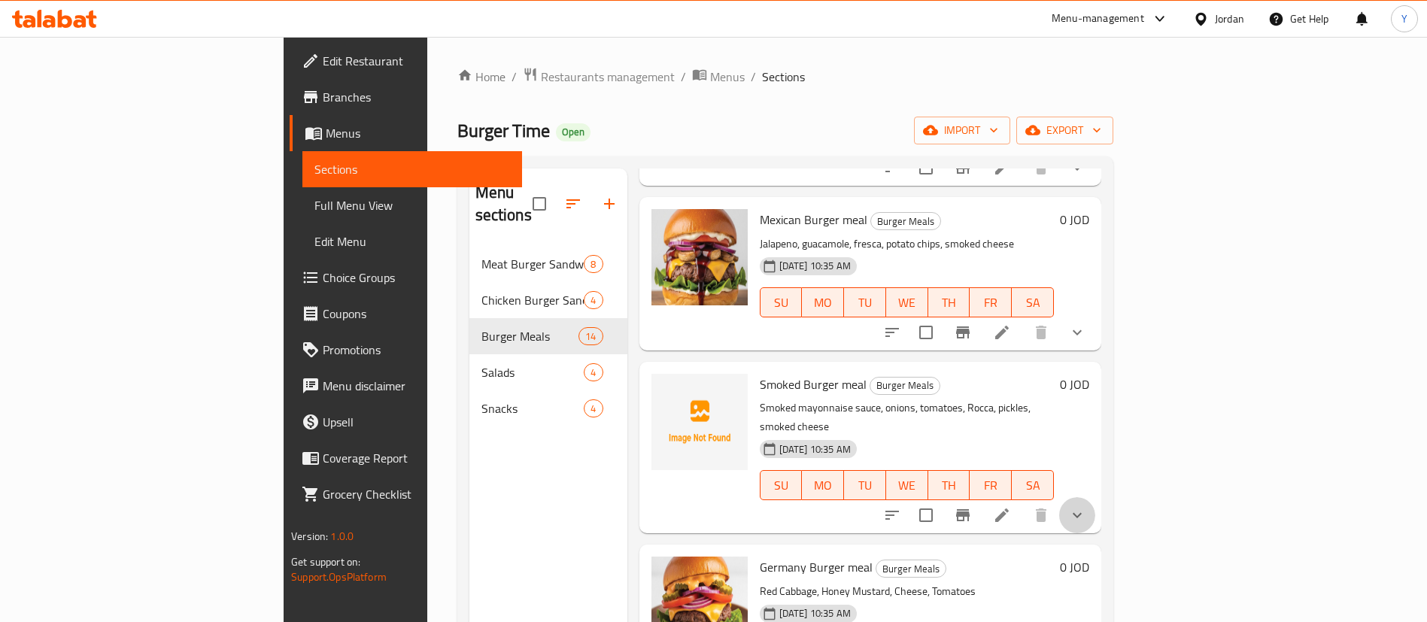
click at [1095, 497] on button "show more" at bounding box center [1077, 515] width 36 height 36
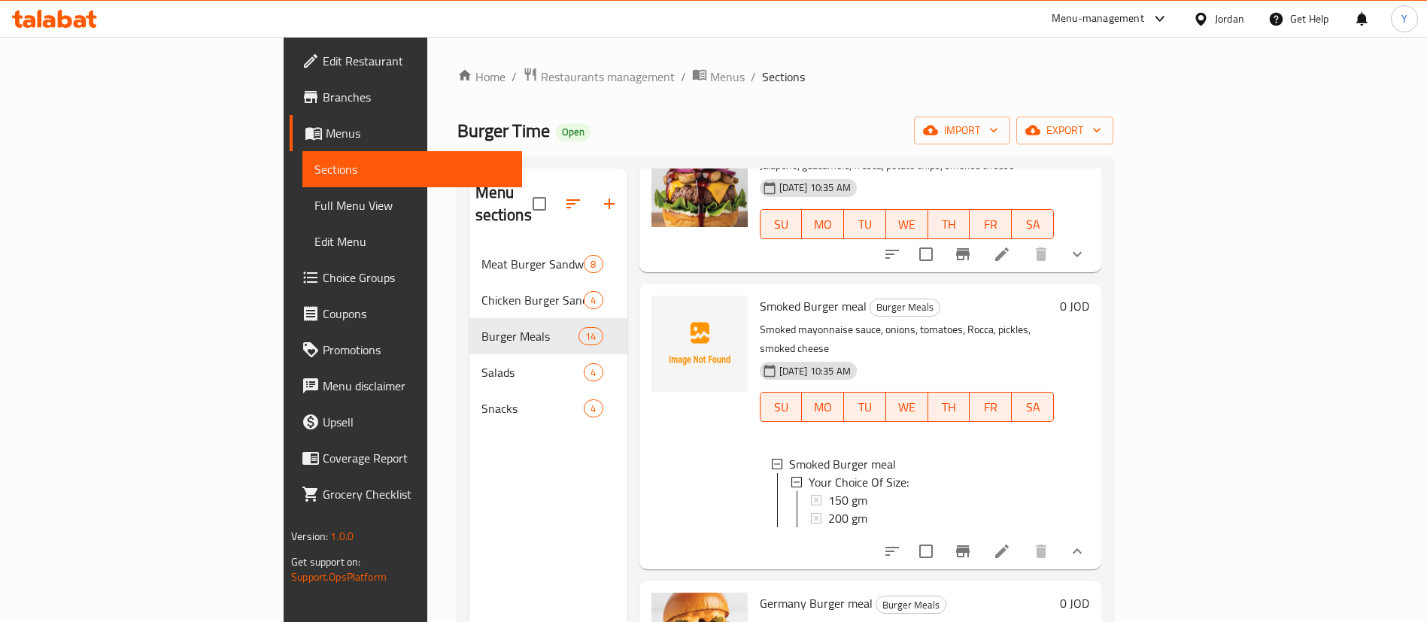
scroll to position [113, 0]
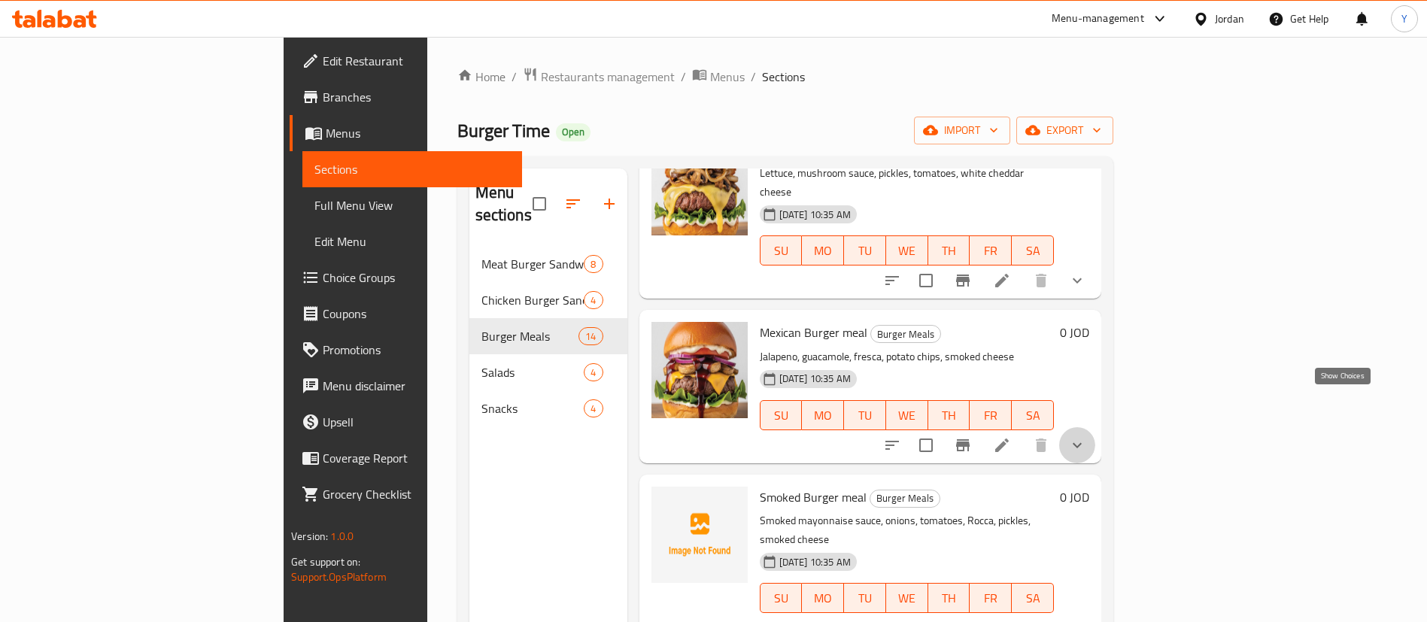
click at [1086, 436] on icon "show more" at bounding box center [1077, 445] width 18 height 18
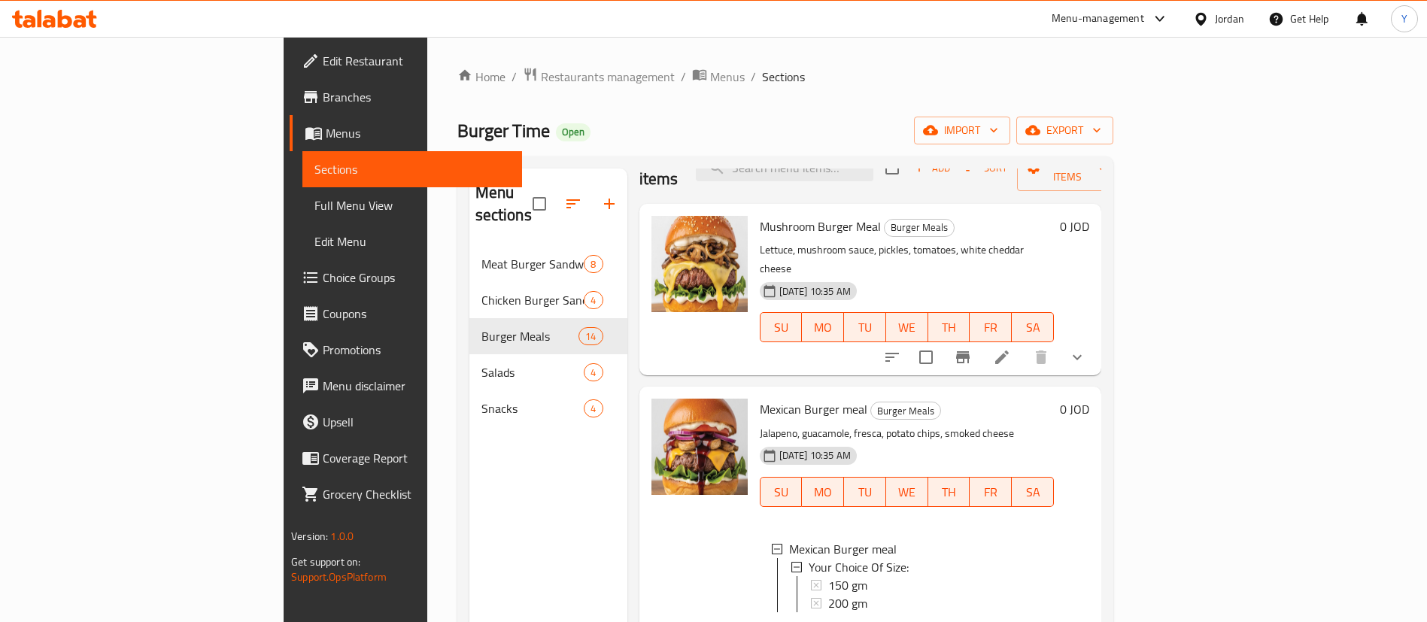
scroll to position [0, 0]
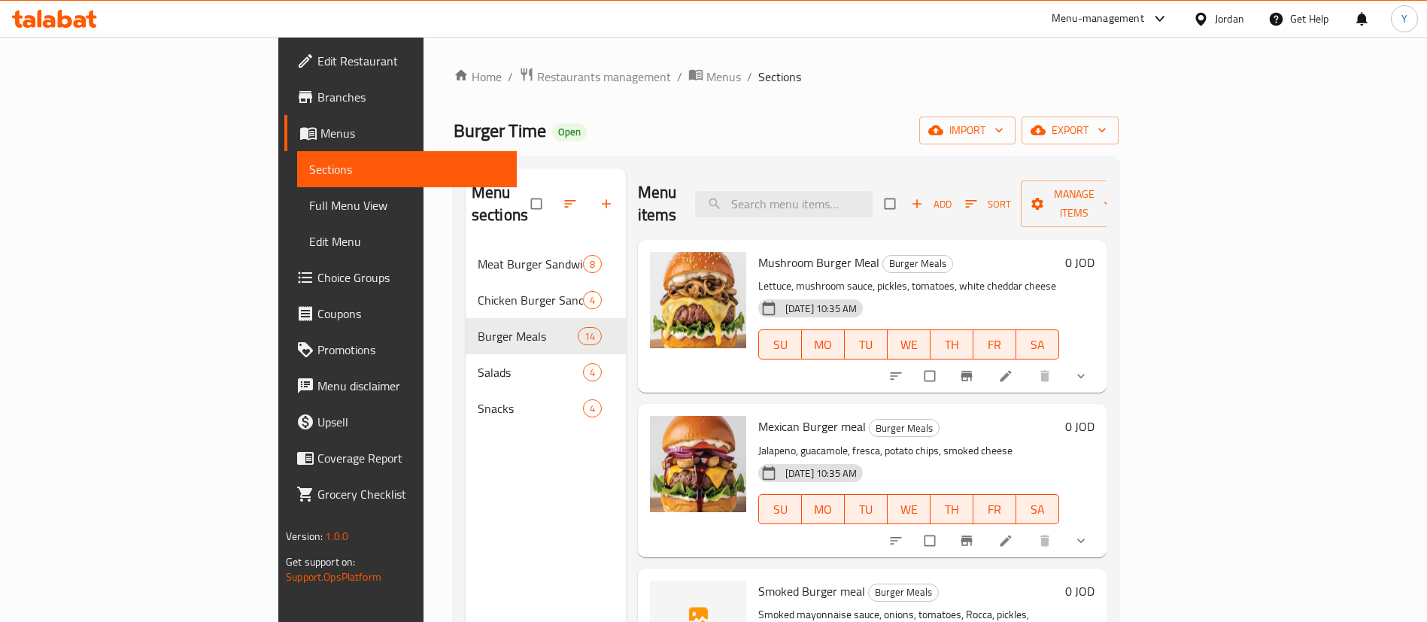
click at [1089, 369] on icon "show more" at bounding box center [1081, 376] width 15 height 15
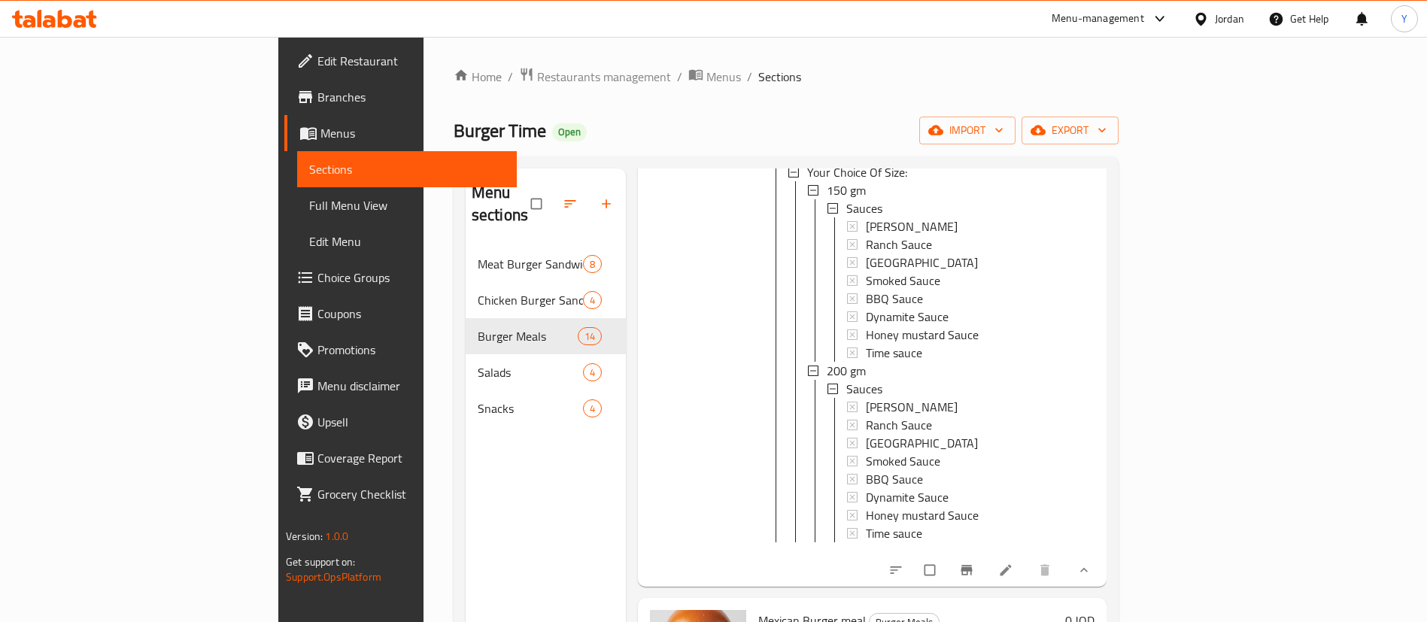
scroll to position [564, 0]
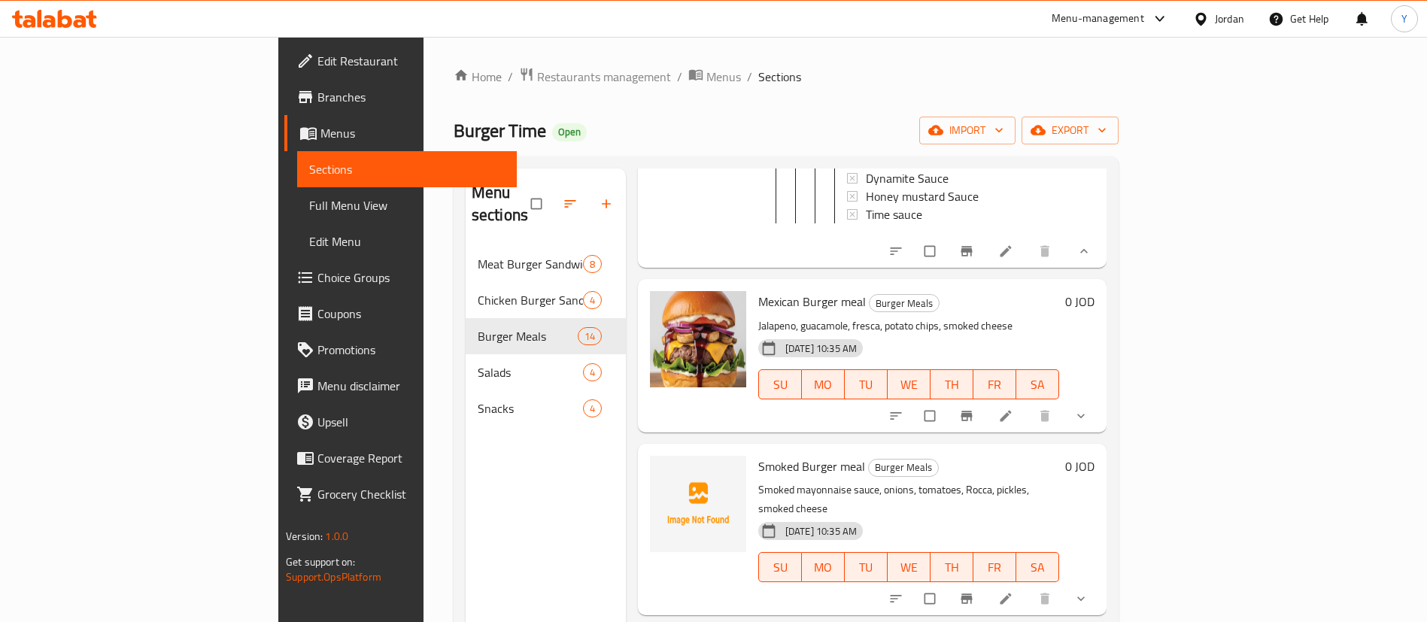
click at [1101, 412] on button "show more" at bounding box center [1083, 415] width 36 height 33
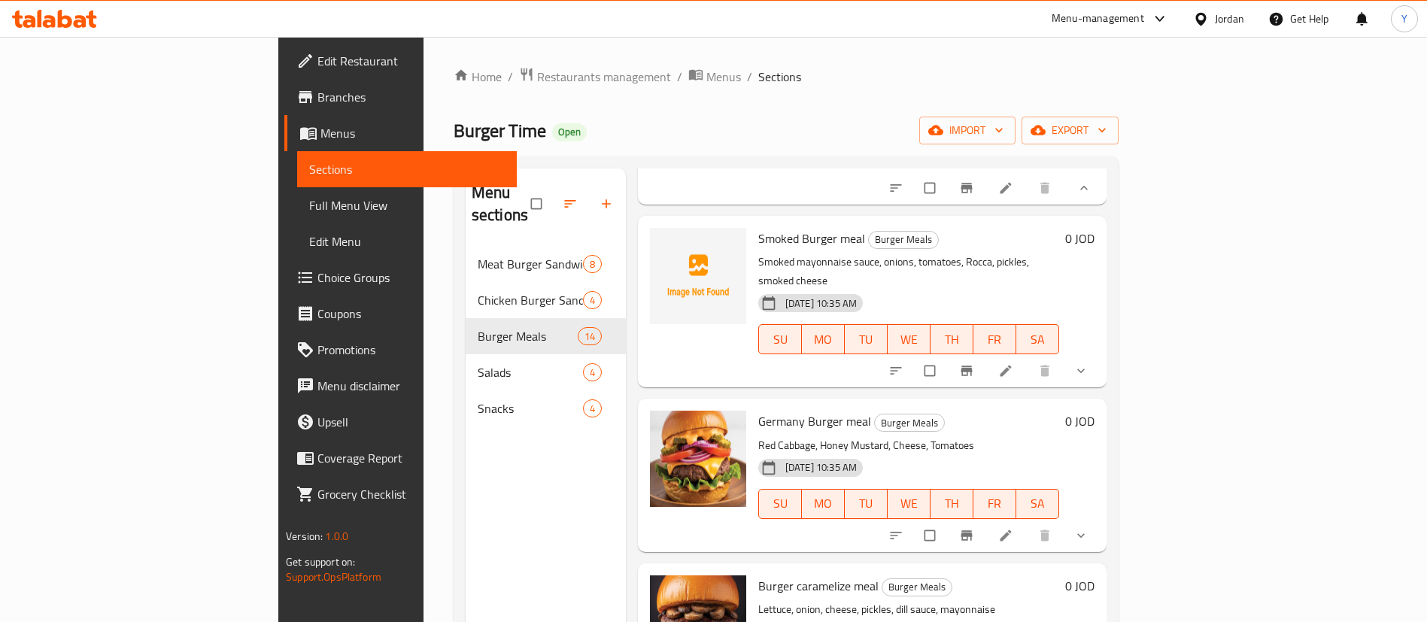
scroll to position [1354, 0]
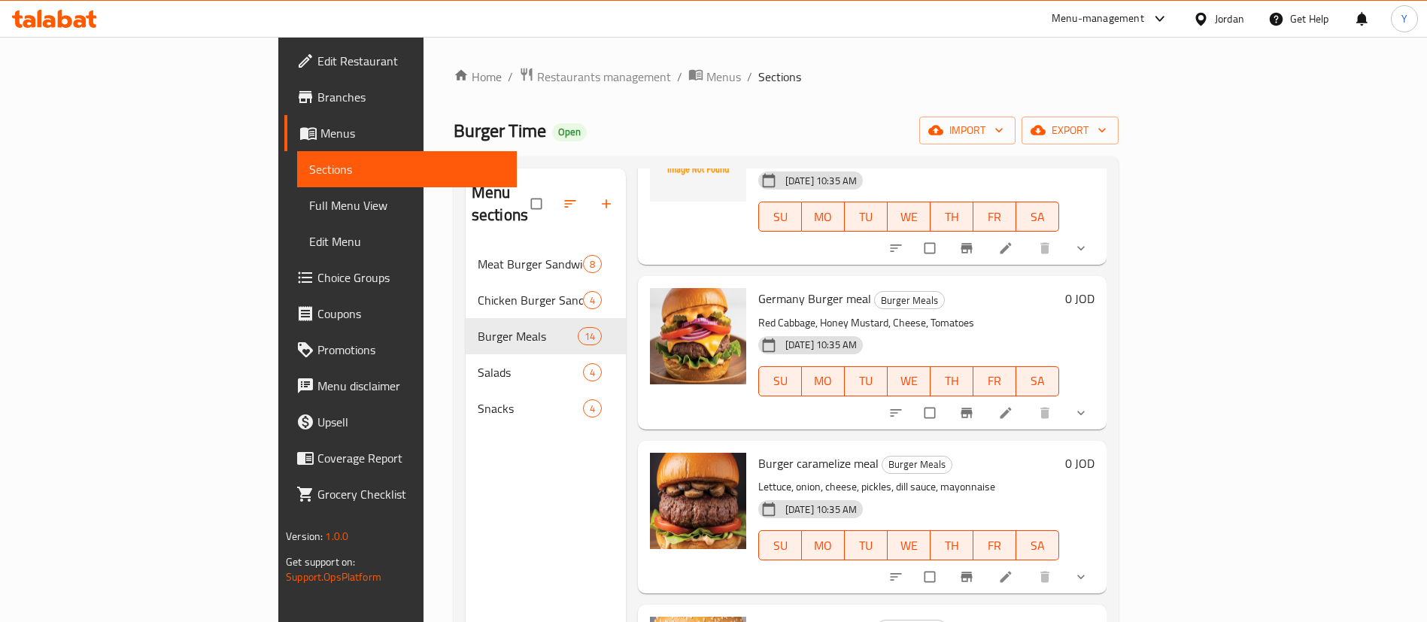
click at [1101, 241] on button "show more" at bounding box center [1083, 248] width 36 height 33
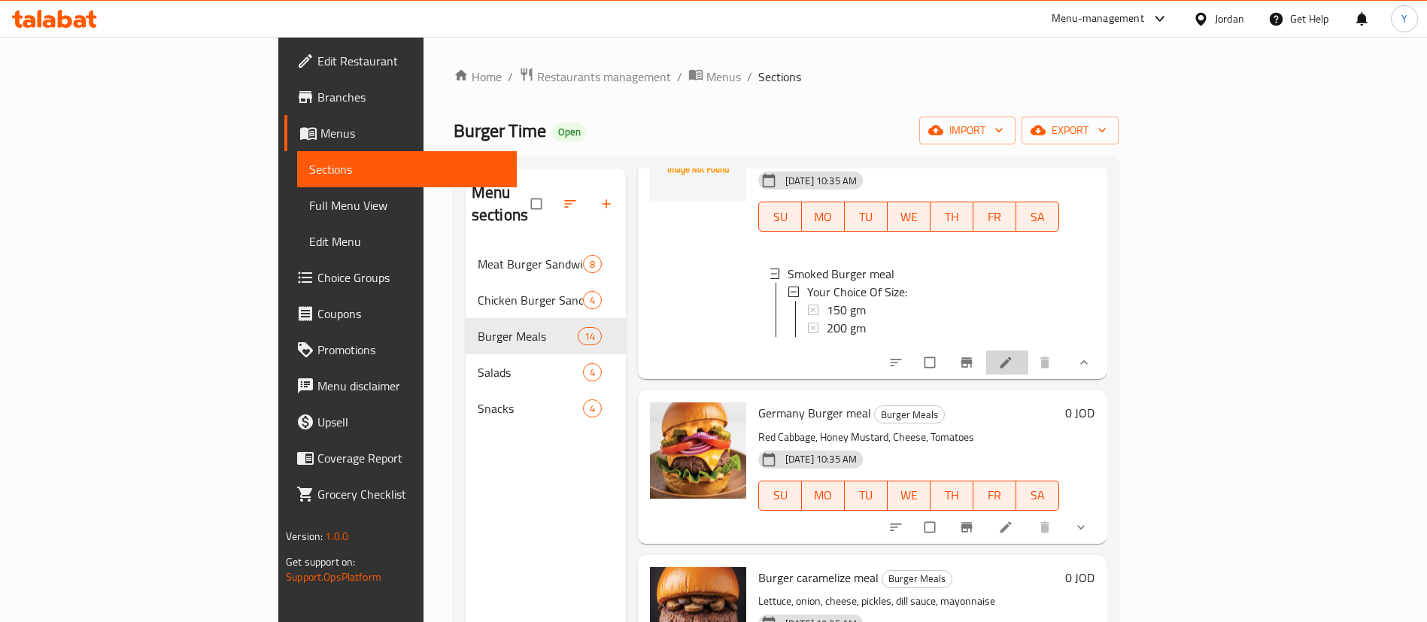
click at [1028, 373] on li at bounding box center [1007, 363] width 42 height 24
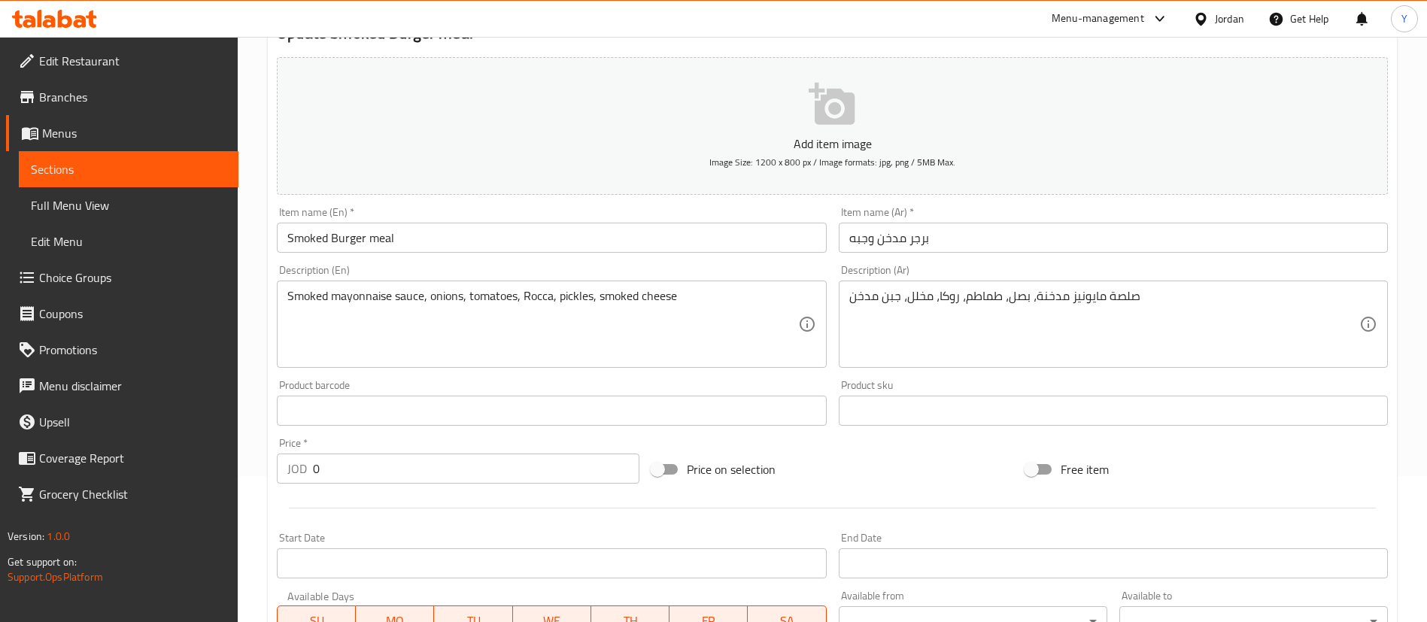
scroll to position [475, 0]
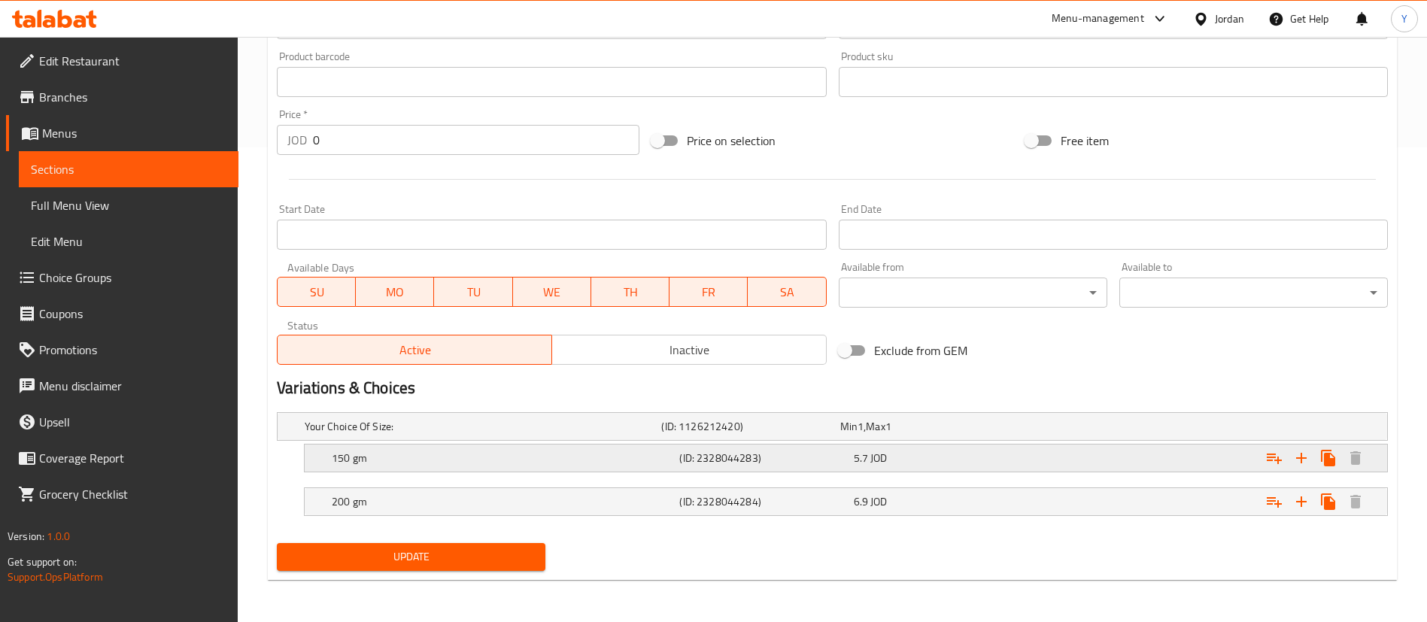
click at [517, 454] on h5 "150 gm" at bounding box center [503, 458] width 342 height 15
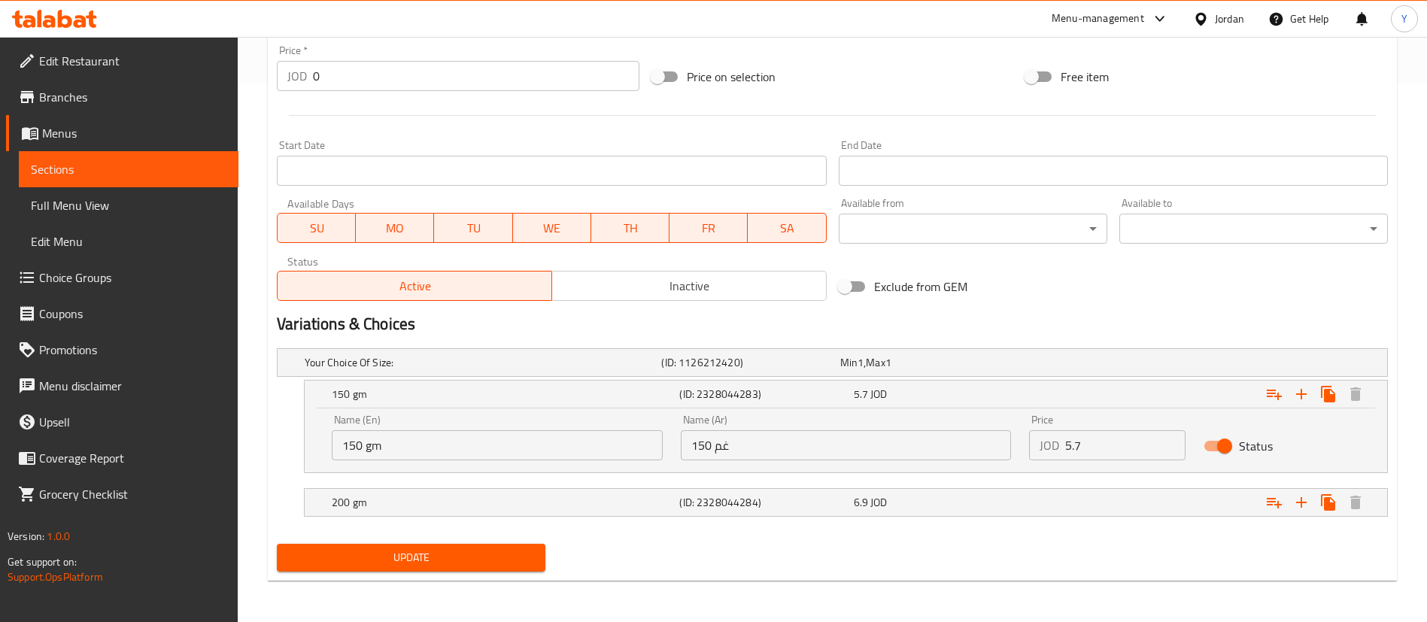
scroll to position [539, 0]
click at [1278, 385] on icon "Expand" at bounding box center [1274, 393] width 18 height 18
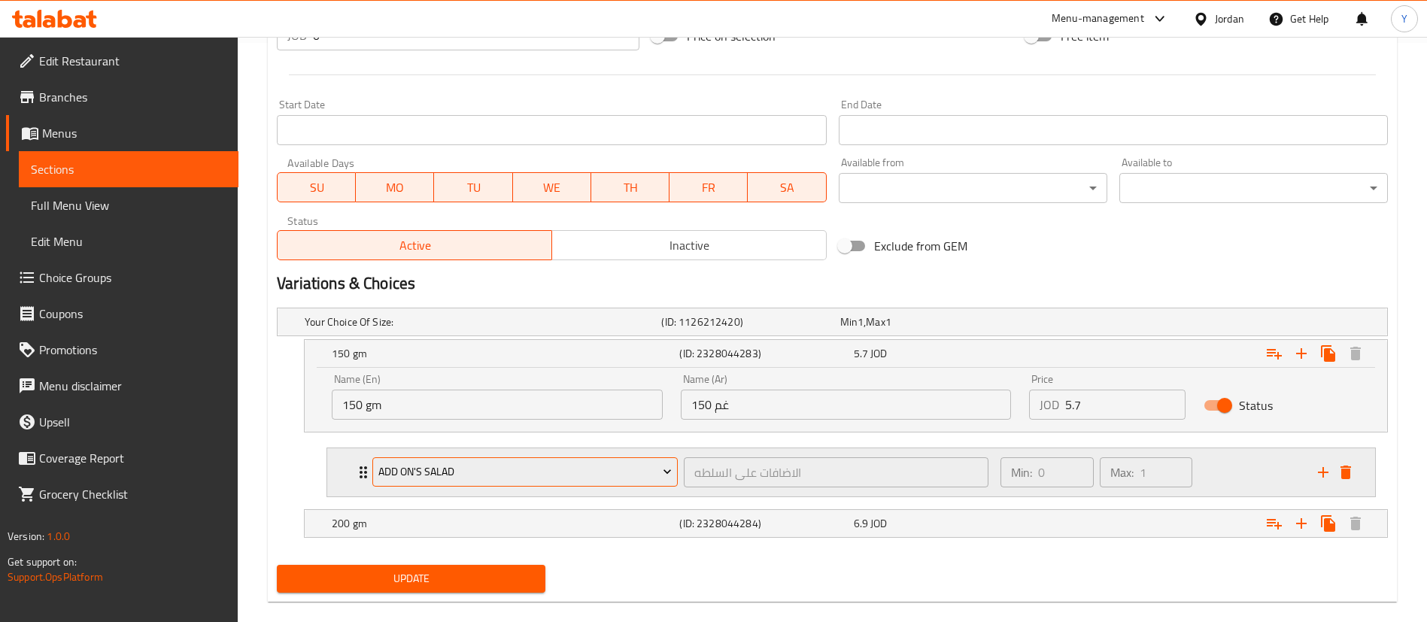
scroll to position [601, 0]
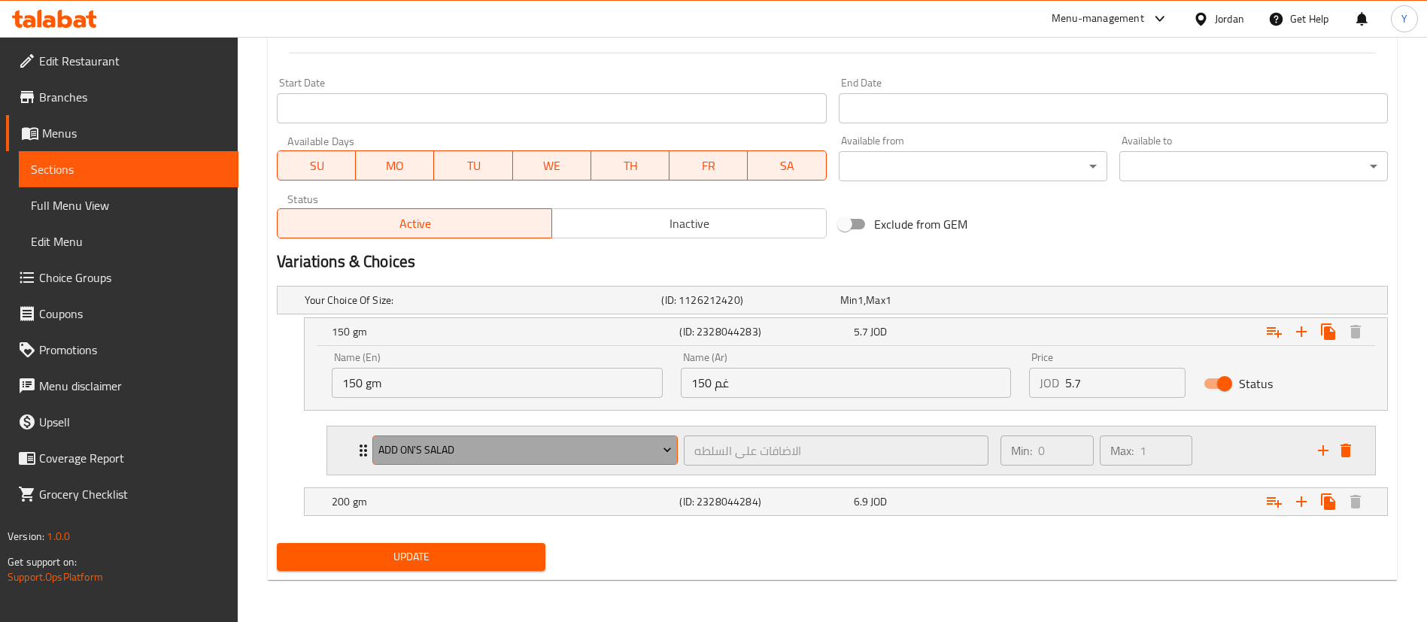
click at [530, 451] on span "Add On's Salad" at bounding box center [525, 450] width 294 height 19
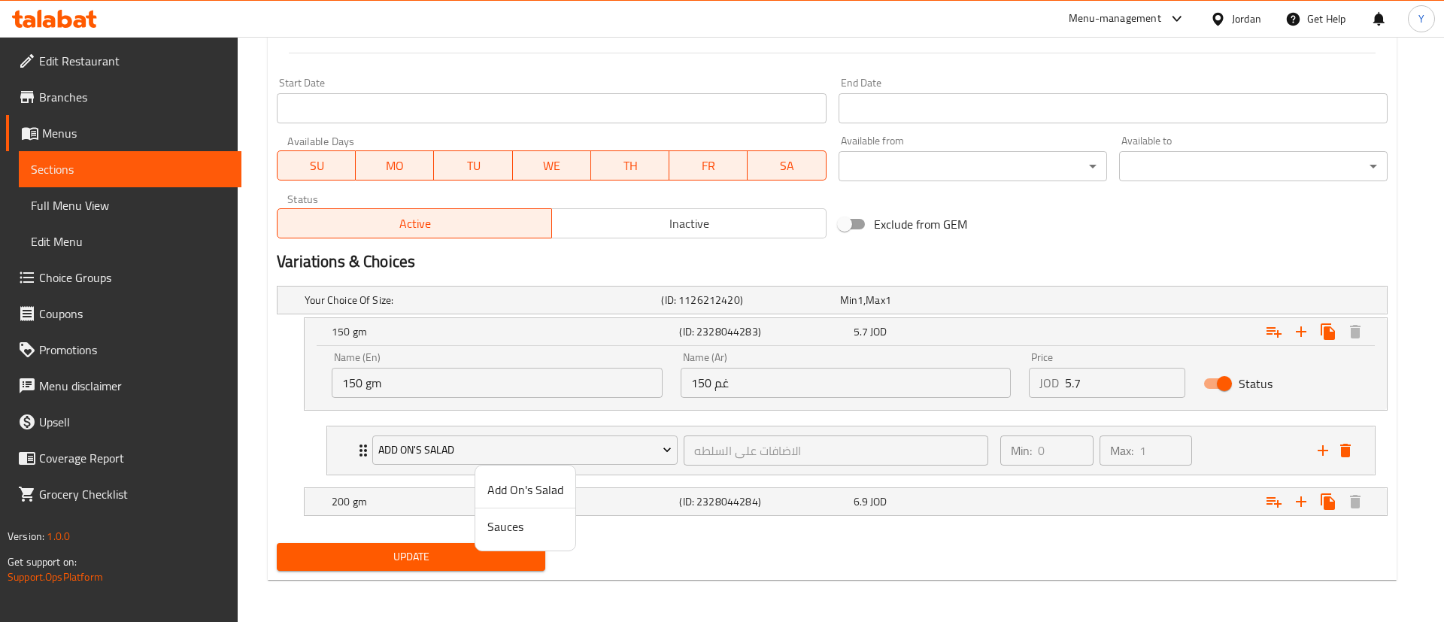
click at [507, 514] on li "Sauces" at bounding box center [525, 527] width 100 height 36
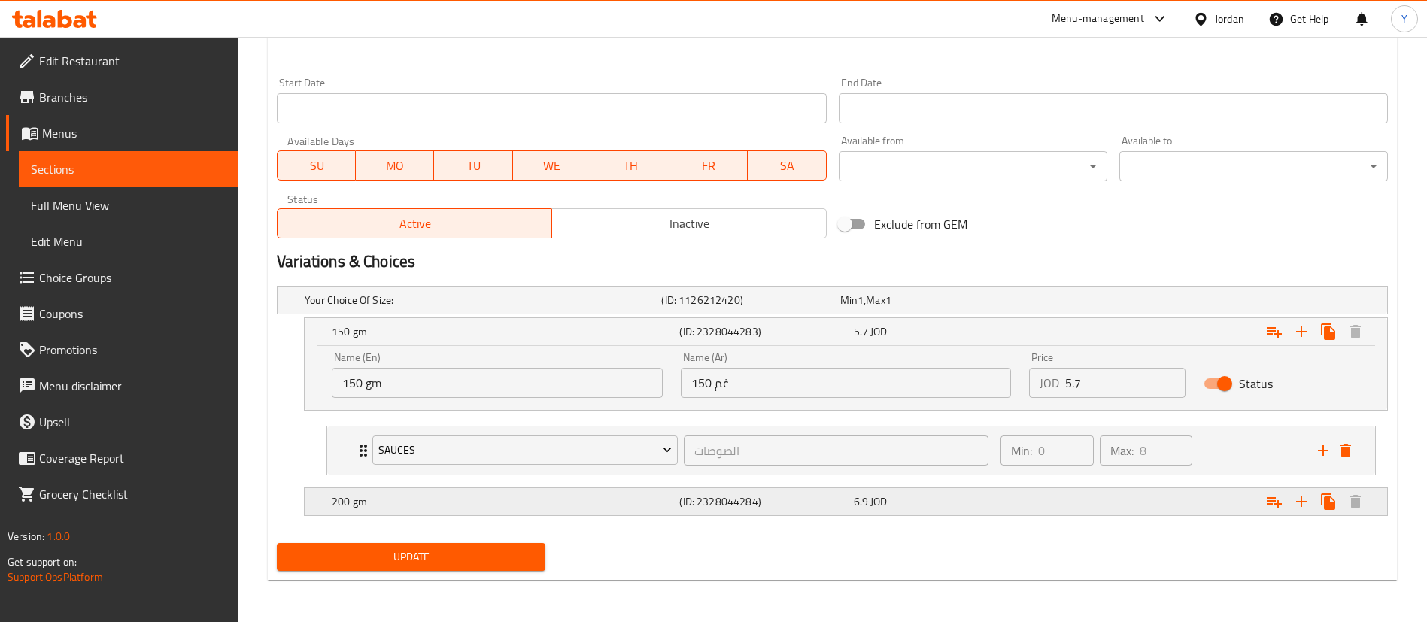
click at [414, 500] on h5 "200 gm" at bounding box center [503, 501] width 342 height 15
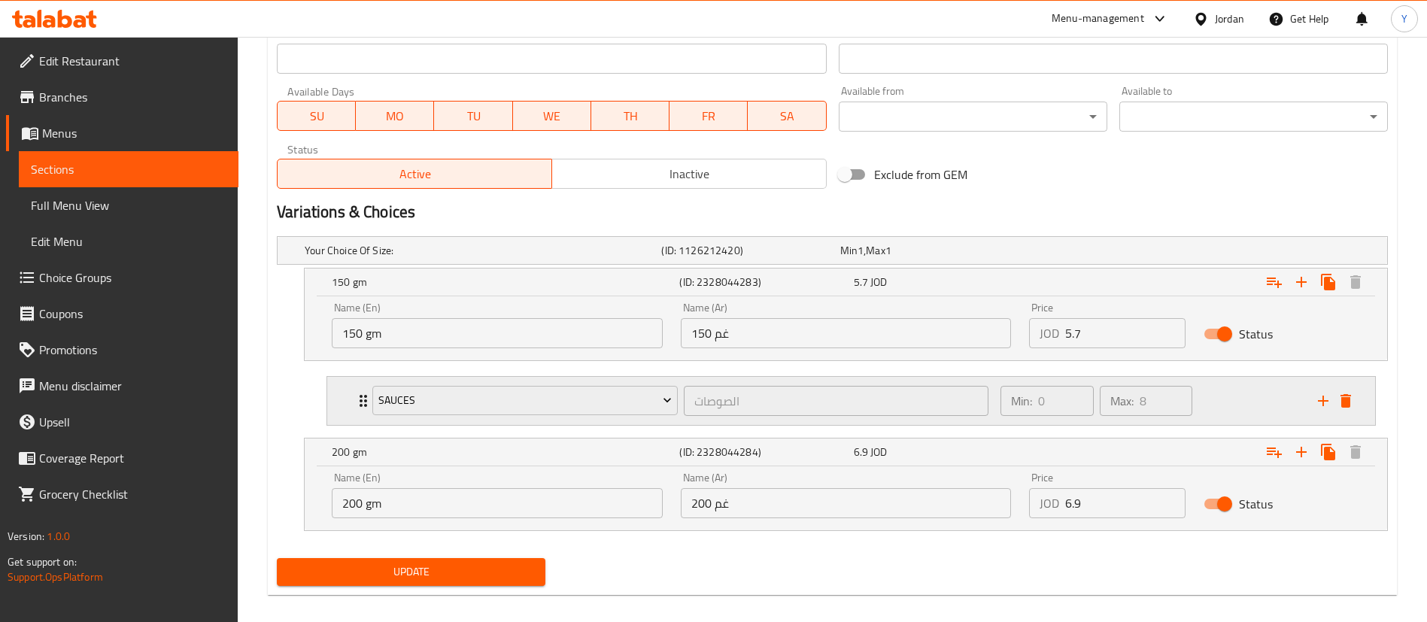
scroll to position [666, 0]
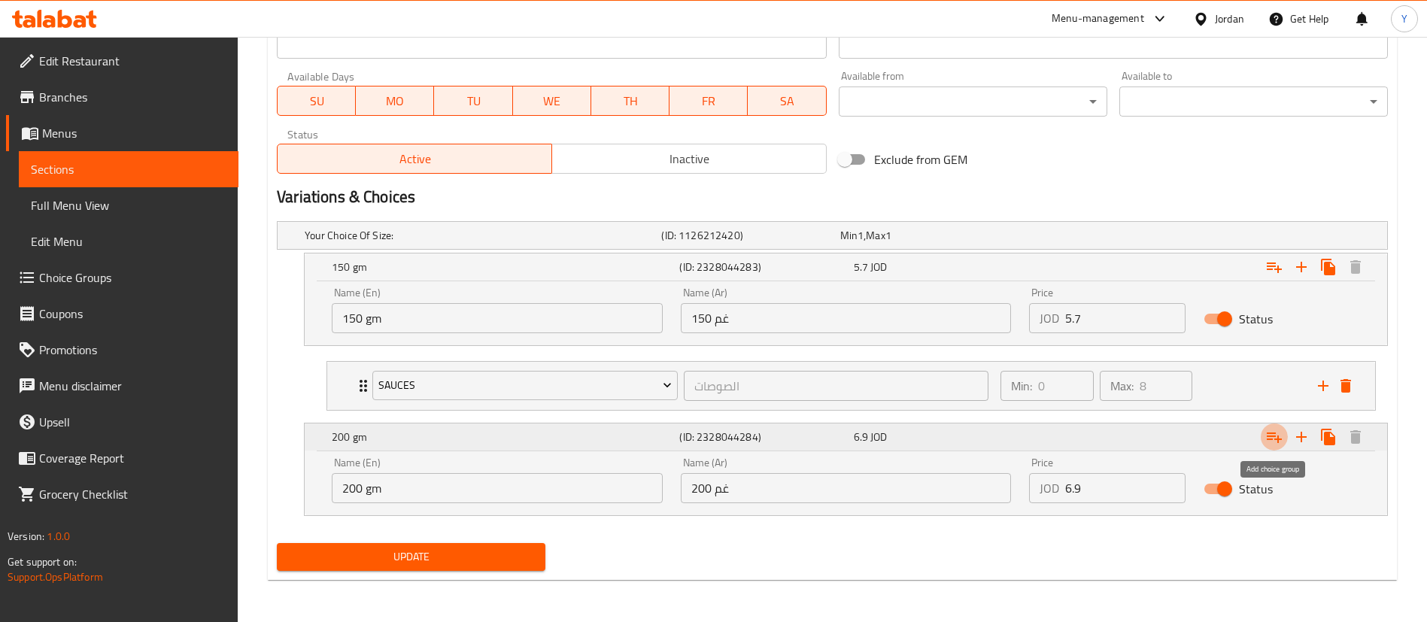
click at [1264, 432] on button "Expand" at bounding box center [1274, 437] width 27 height 27
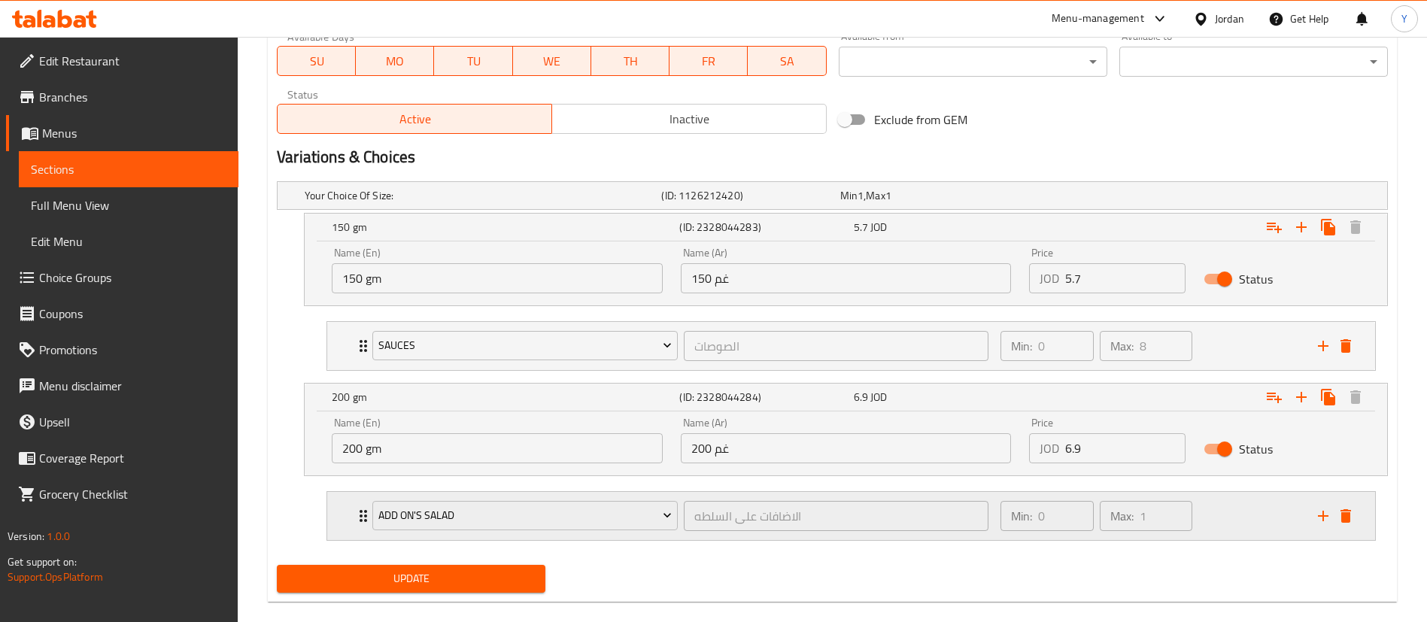
scroll to position [728, 0]
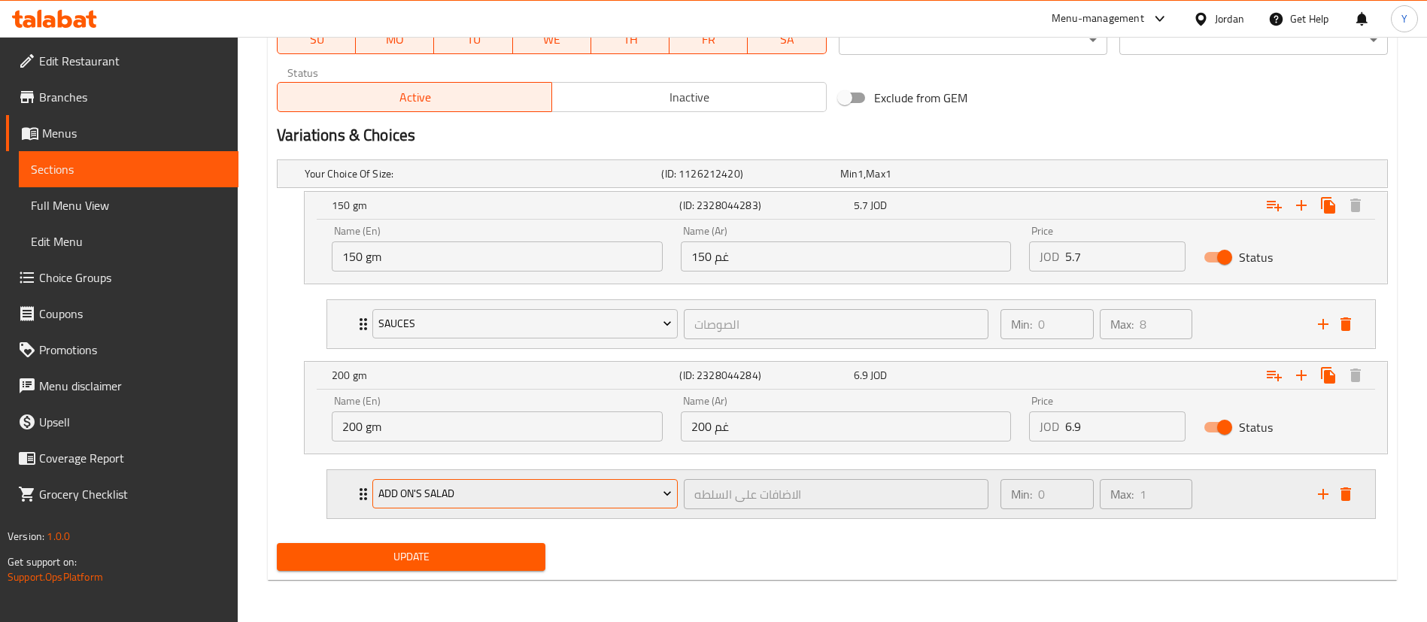
click at [466, 497] on span "Add On's Salad" at bounding box center [525, 493] width 294 height 19
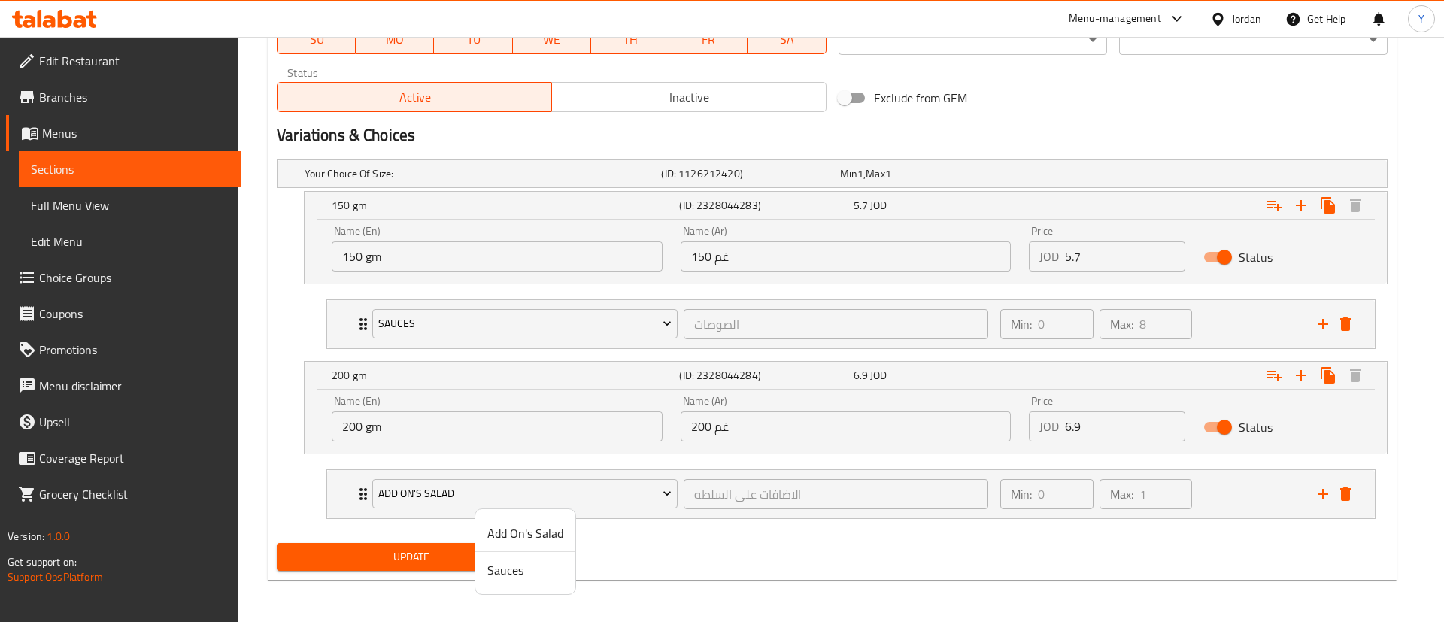
click at [511, 561] on span "Sauces" at bounding box center [526, 570] width 76 height 18
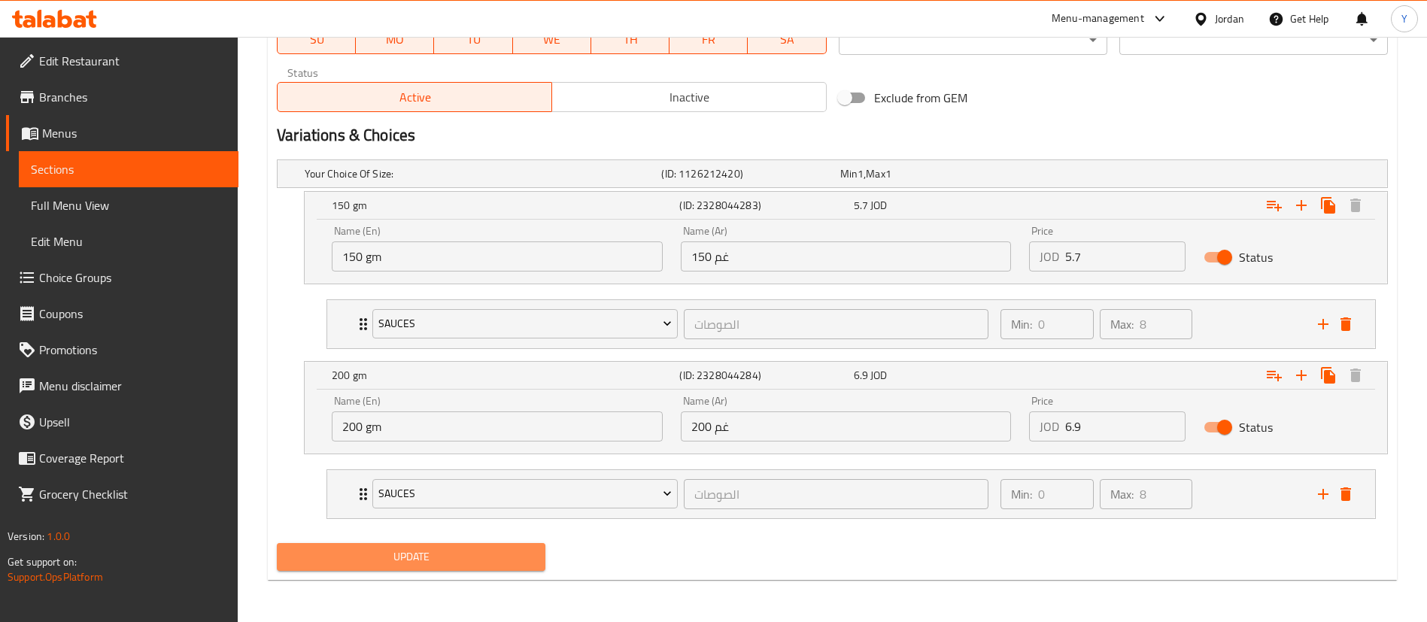
click at [412, 557] on span "Update" at bounding box center [411, 557] width 245 height 19
drag, startPoint x: 167, startPoint y: 172, endPoint x: 248, endPoint y: 170, distance: 81.3
click at [167, 172] on span "Sections" at bounding box center [129, 169] width 196 height 18
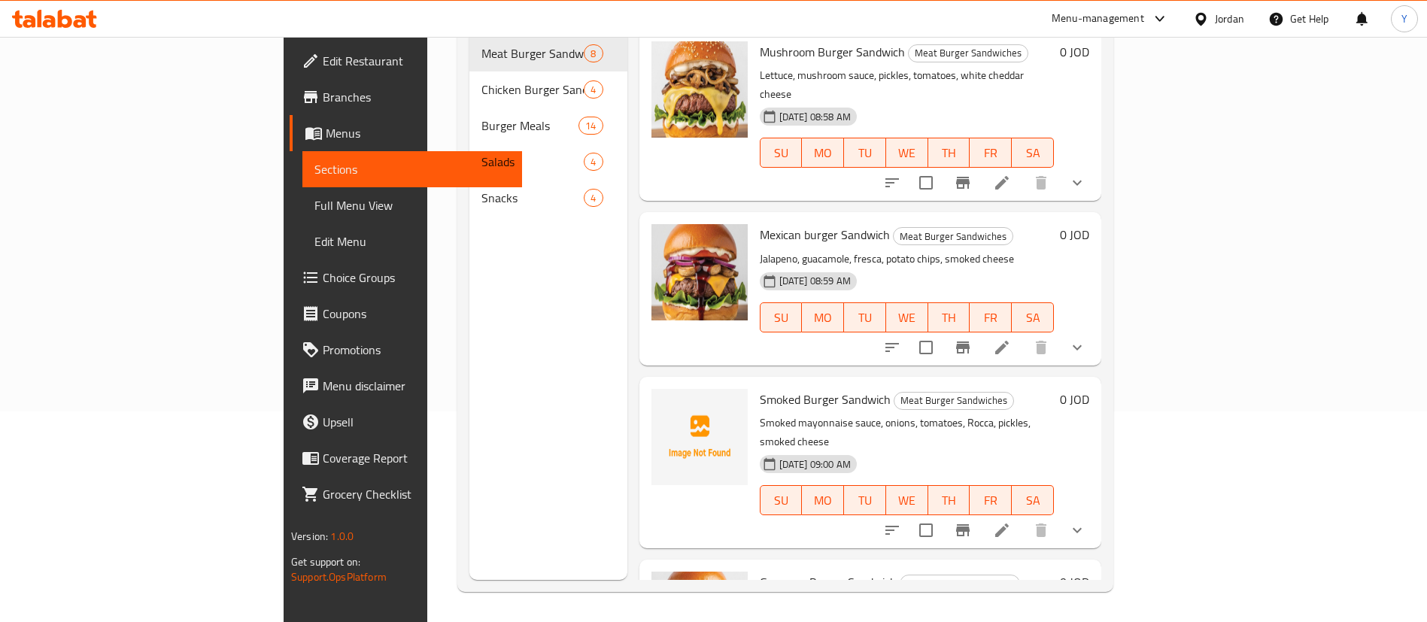
scroll to position [211, 0]
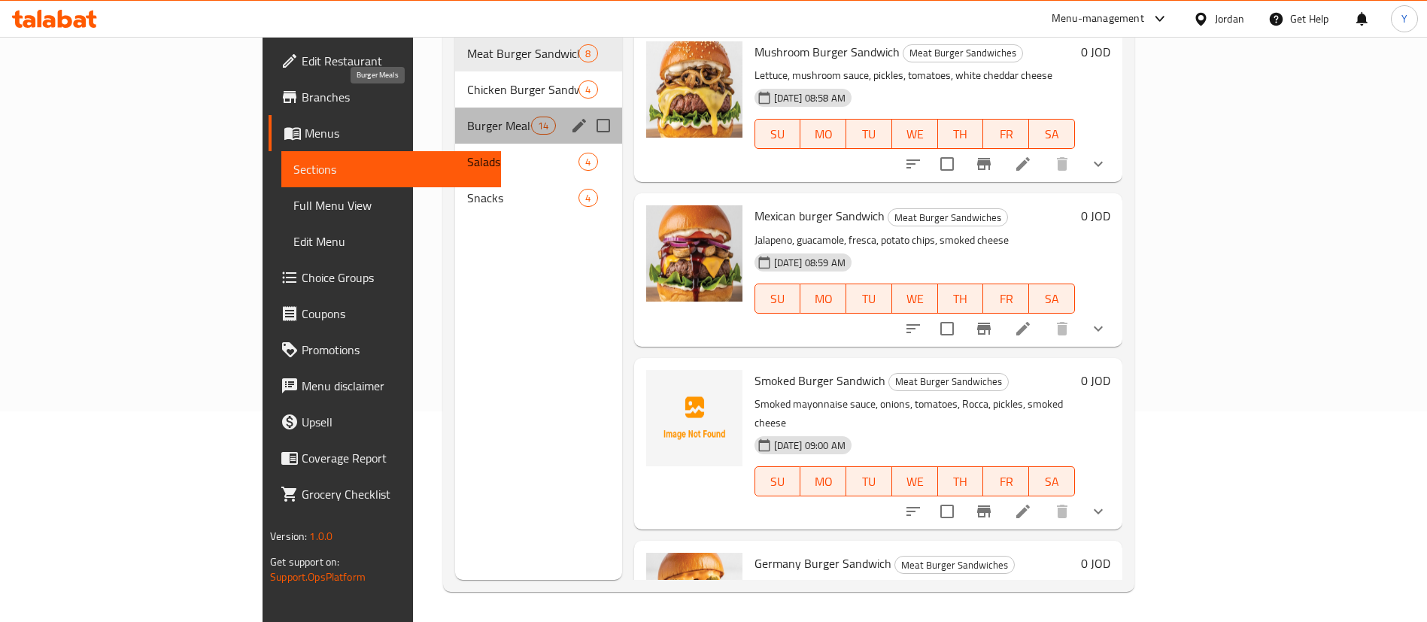
click at [467, 117] on span "Burger Meals" at bounding box center [499, 126] width 64 height 18
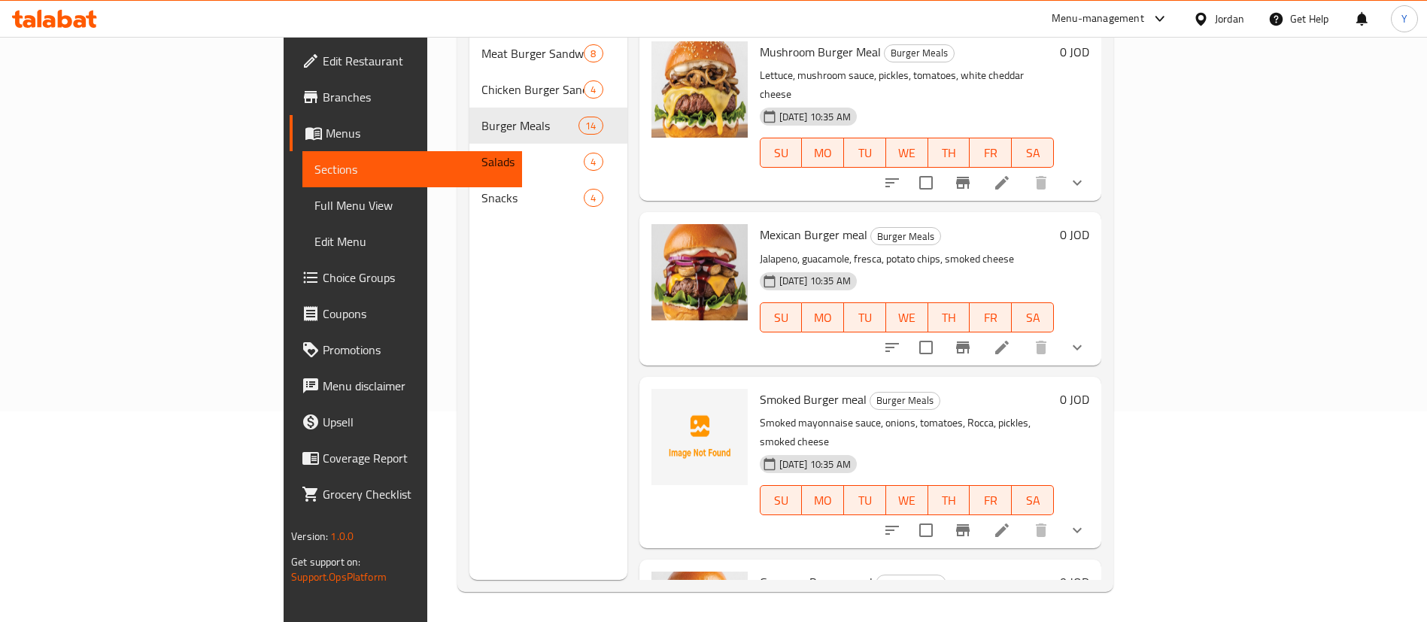
click at [1086, 339] on icon "show more" at bounding box center [1077, 348] width 18 height 18
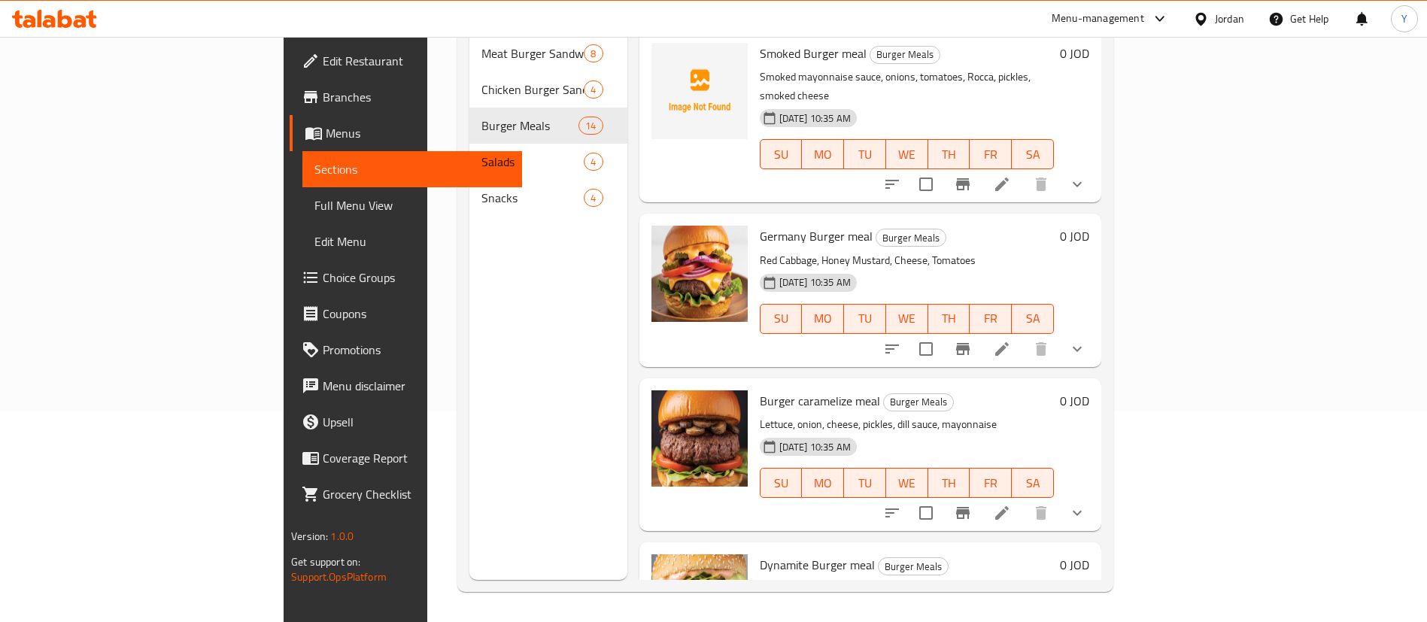
scroll to position [790, 0]
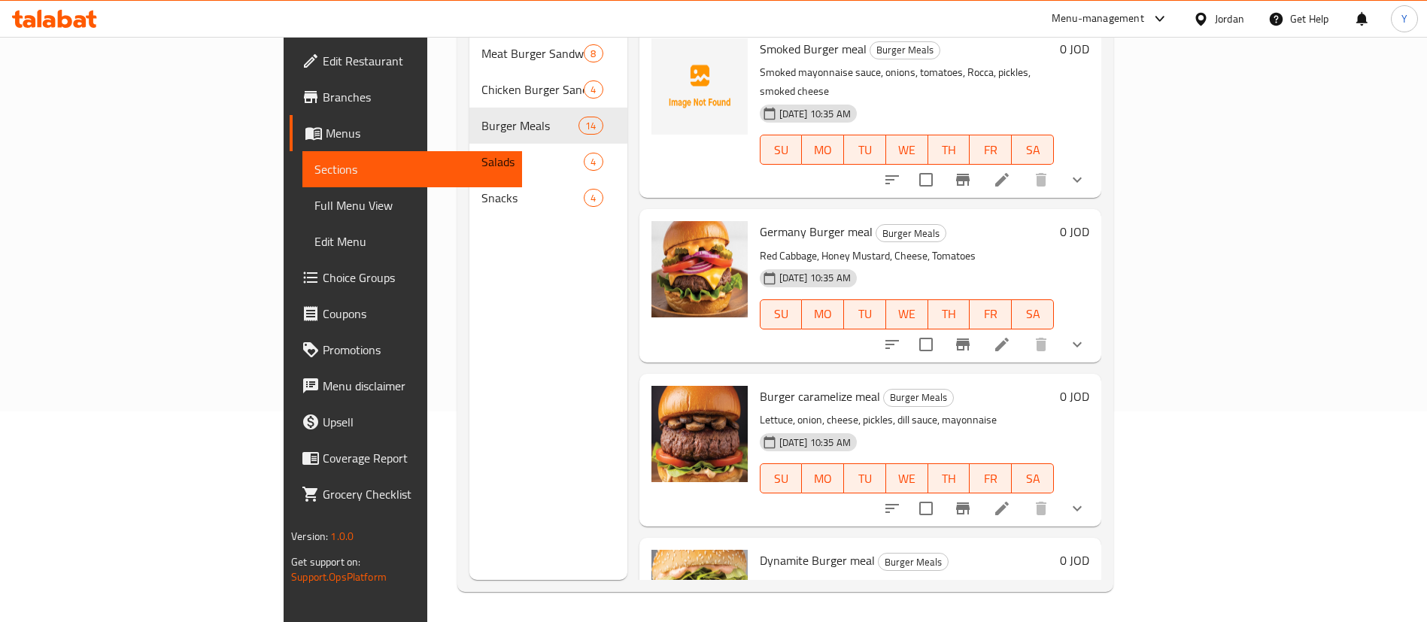
click at [1086, 171] on icon "show more" at bounding box center [1077, 180] width 18 height 18
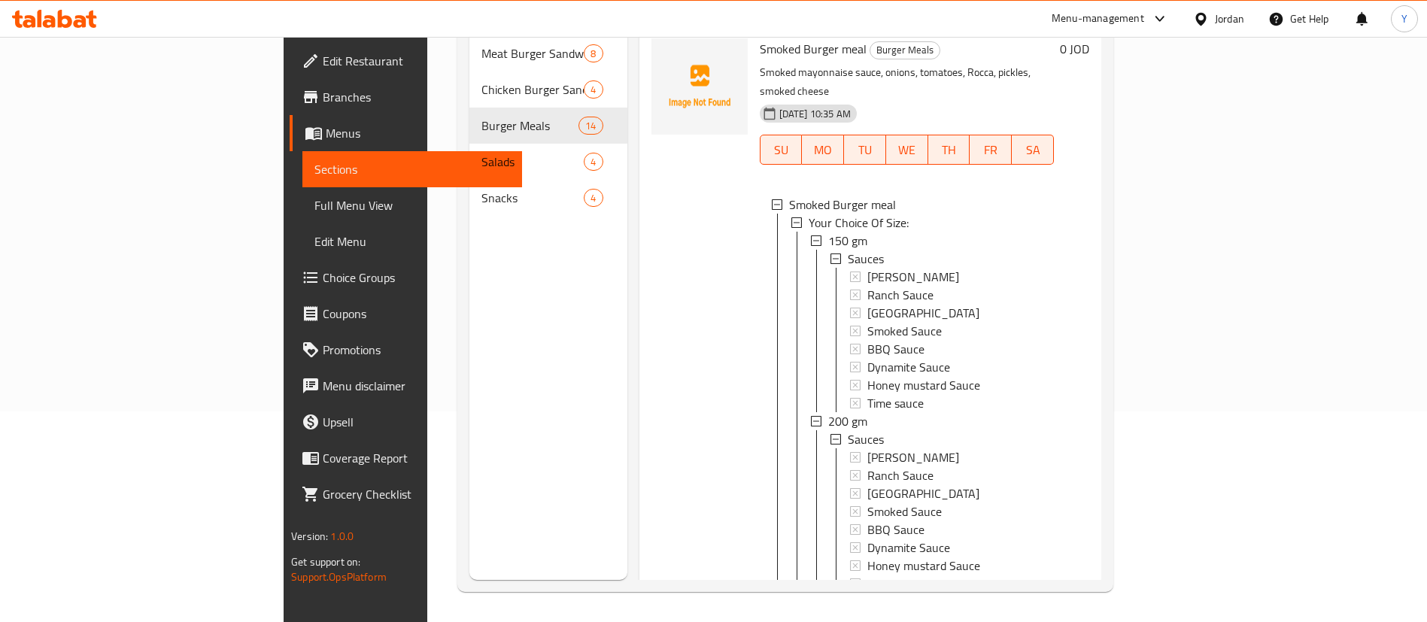
scroll to position [1128, 0]
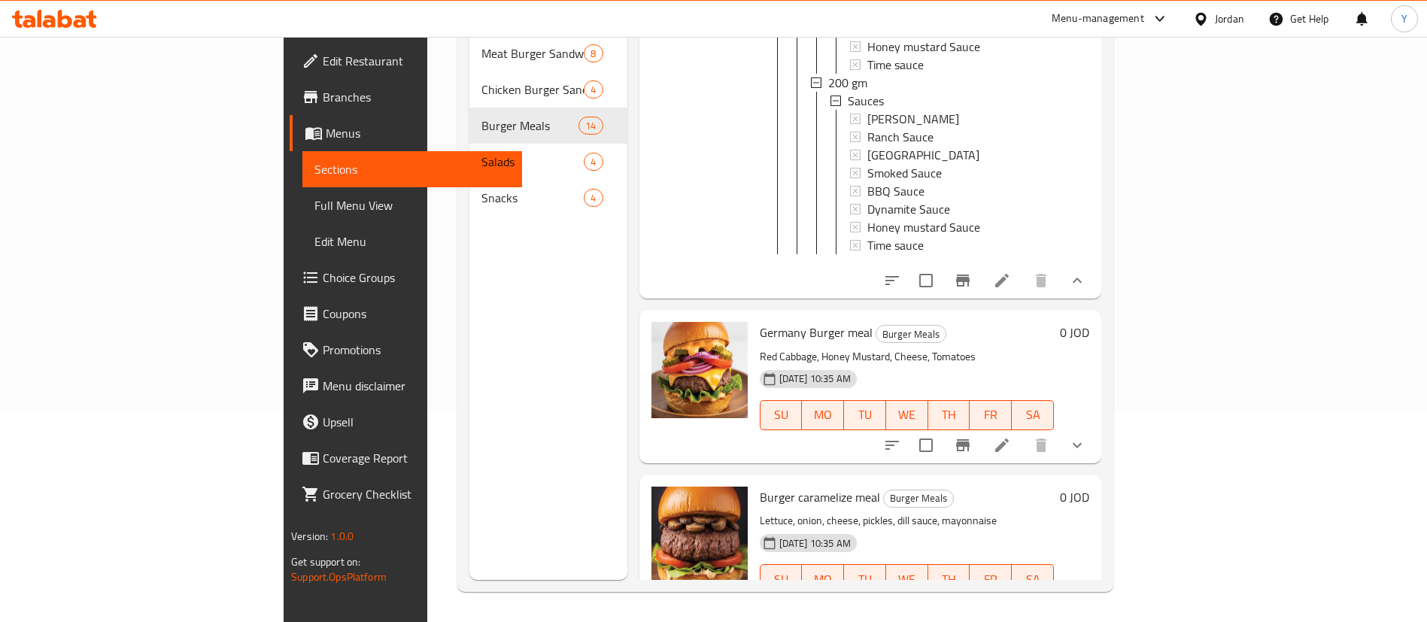
click at [1082, 442] on icon "show more" at bounding box center [1077, 444] width 9 height 5
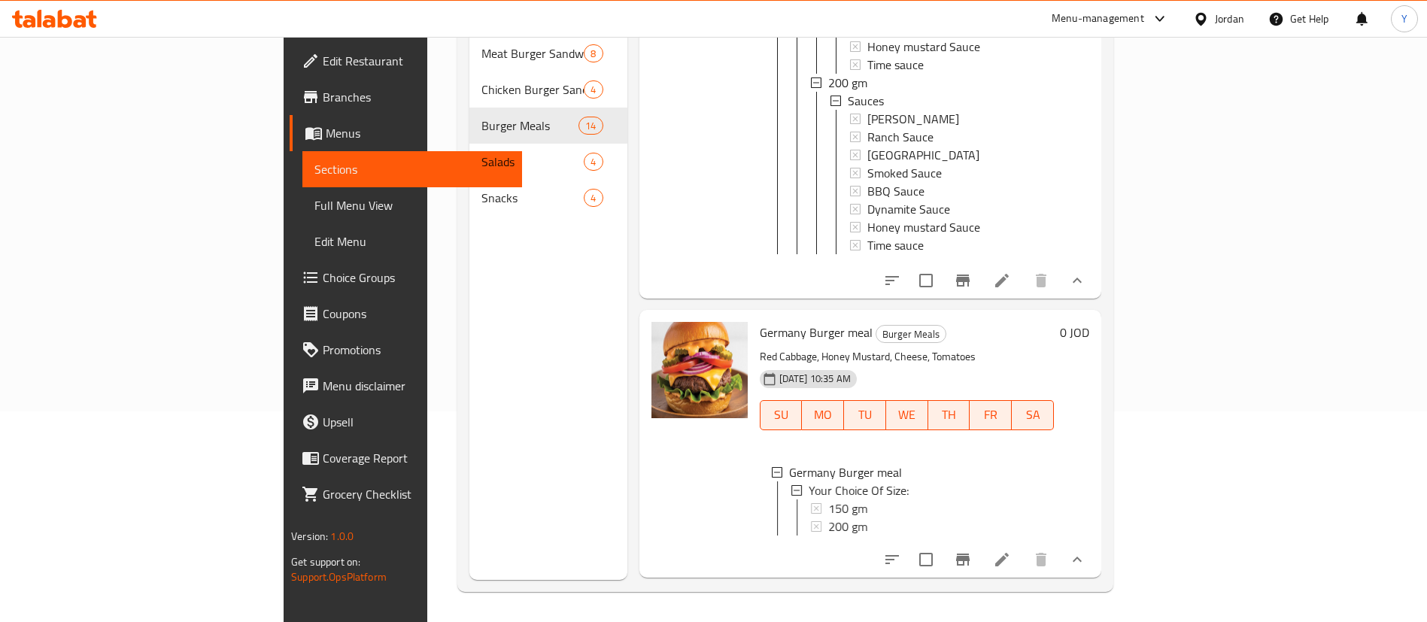
scroll to position [1354, 0]
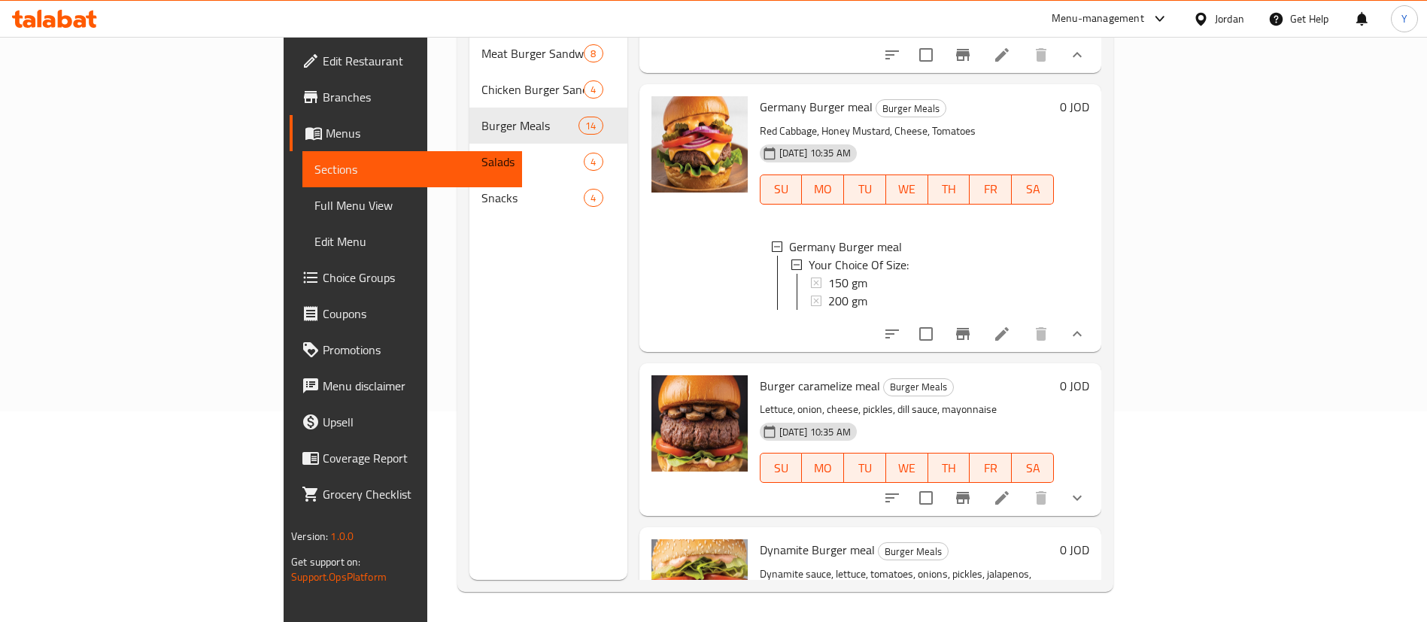
click at [1009, 327] on icon at bounding box center [1002, 334] width 14 height 14
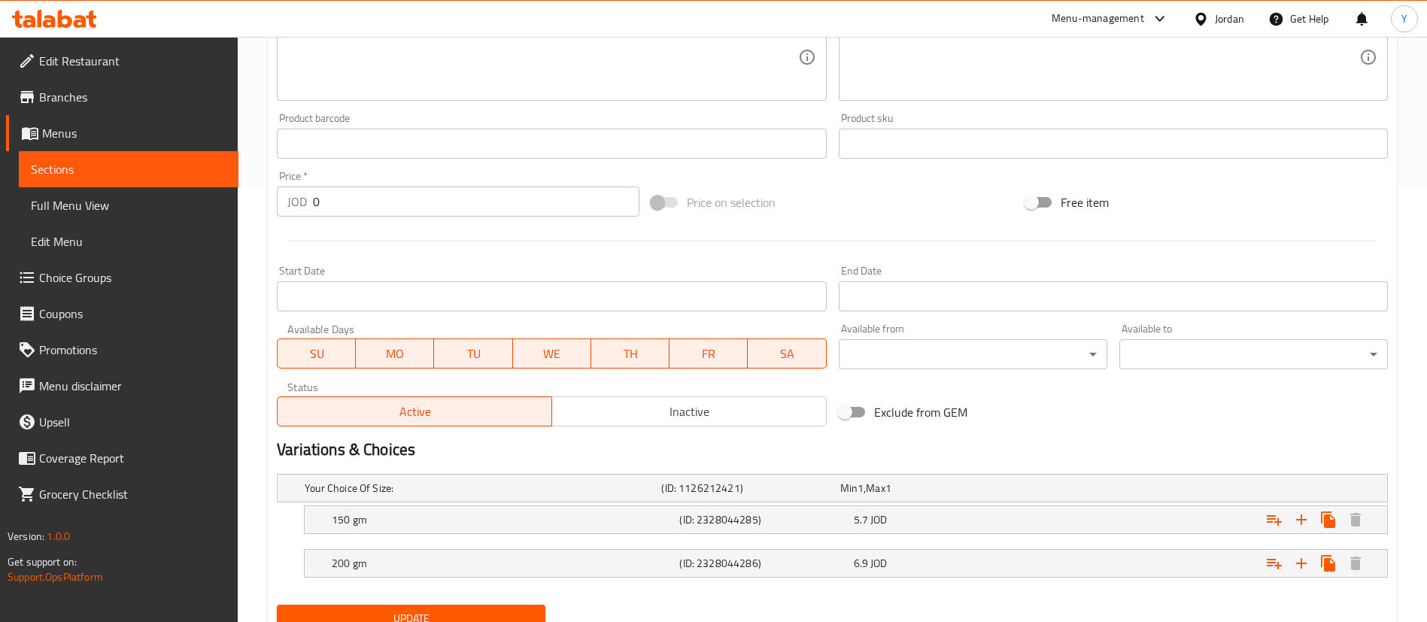
scroll to position [497, 0]
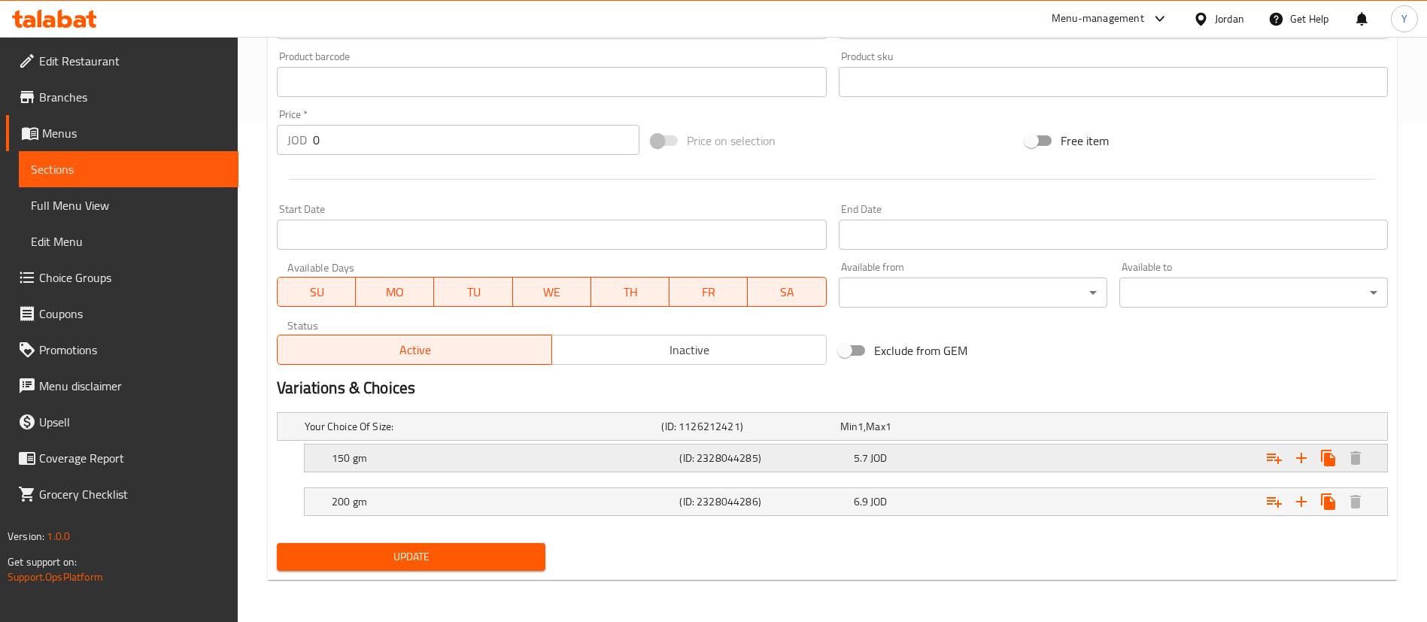
click at [507, 458] on h5 "150 gm" at bounding box center [503, 458] width 342 height 15
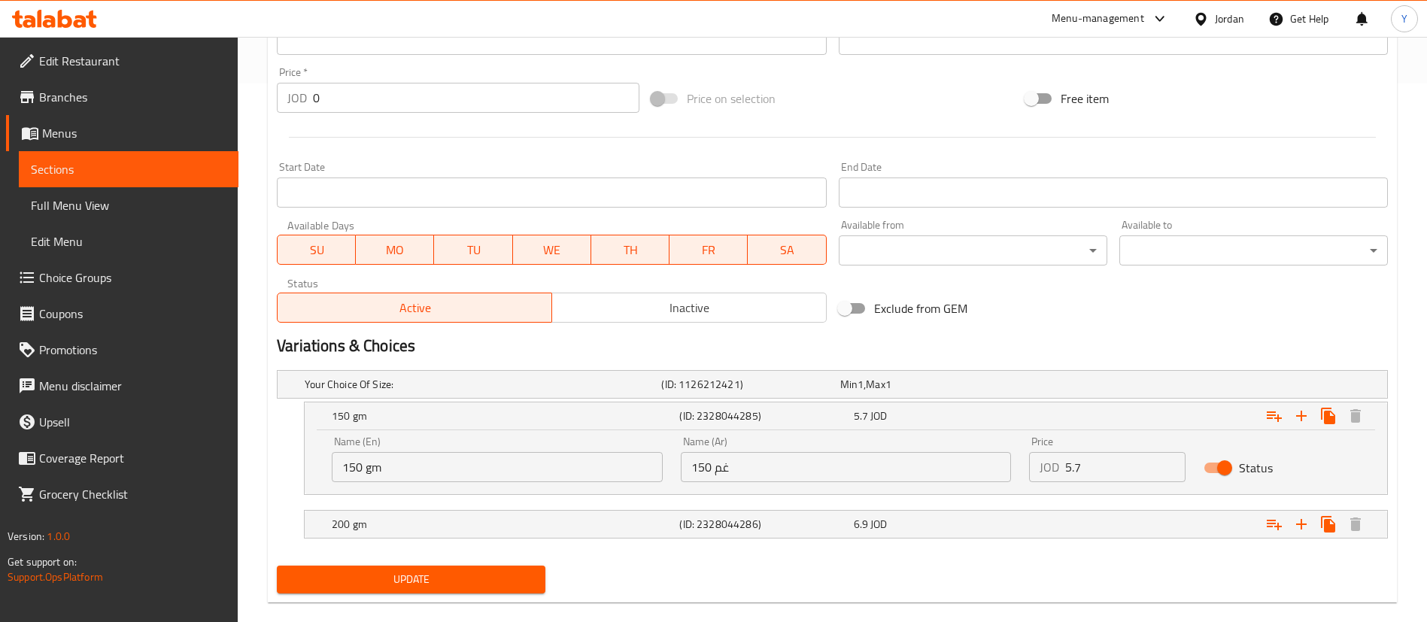
scroll to position [561, 0]
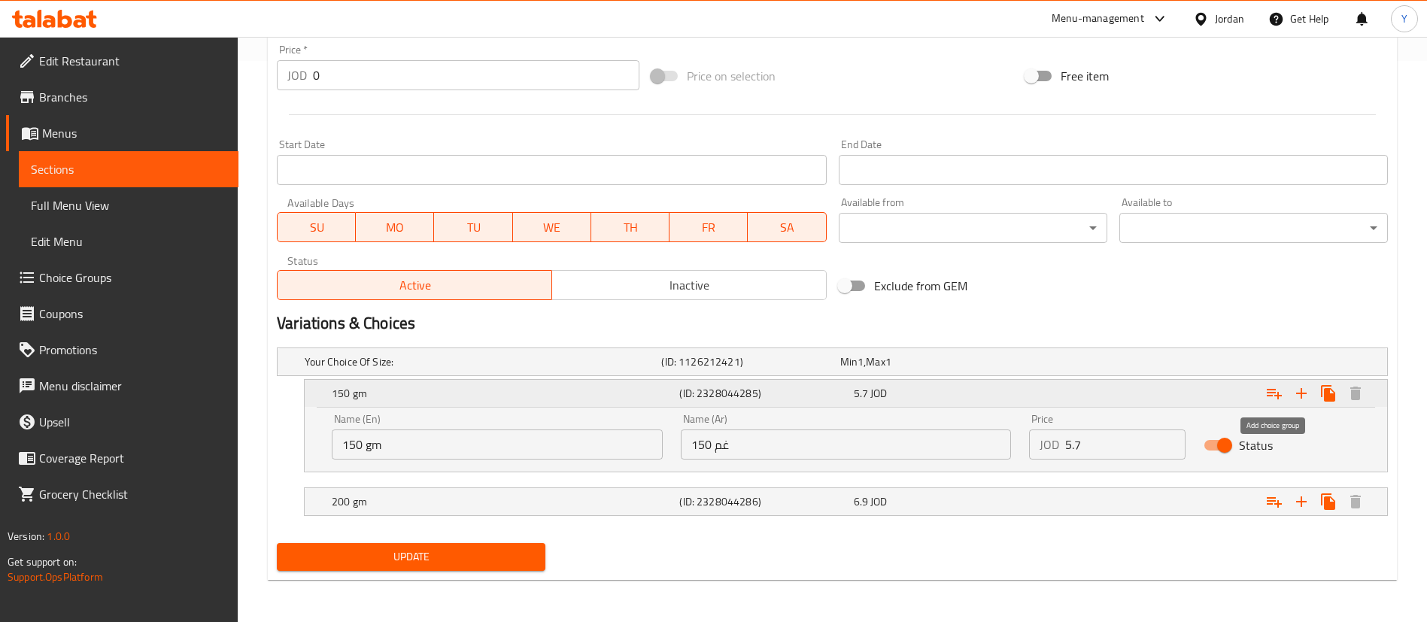
click at [1265, 386] on icon "Expand" at bounding box center [1274, 393] width 18 height 18
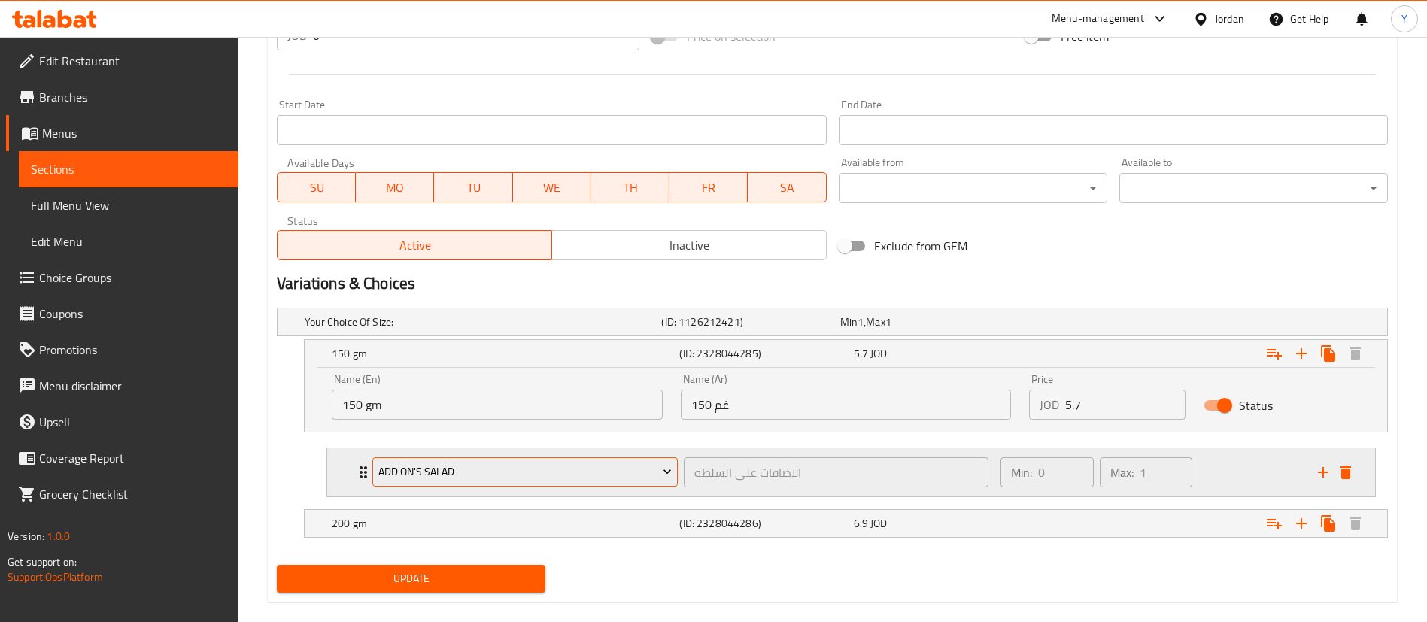
scroll to position [623, 0]
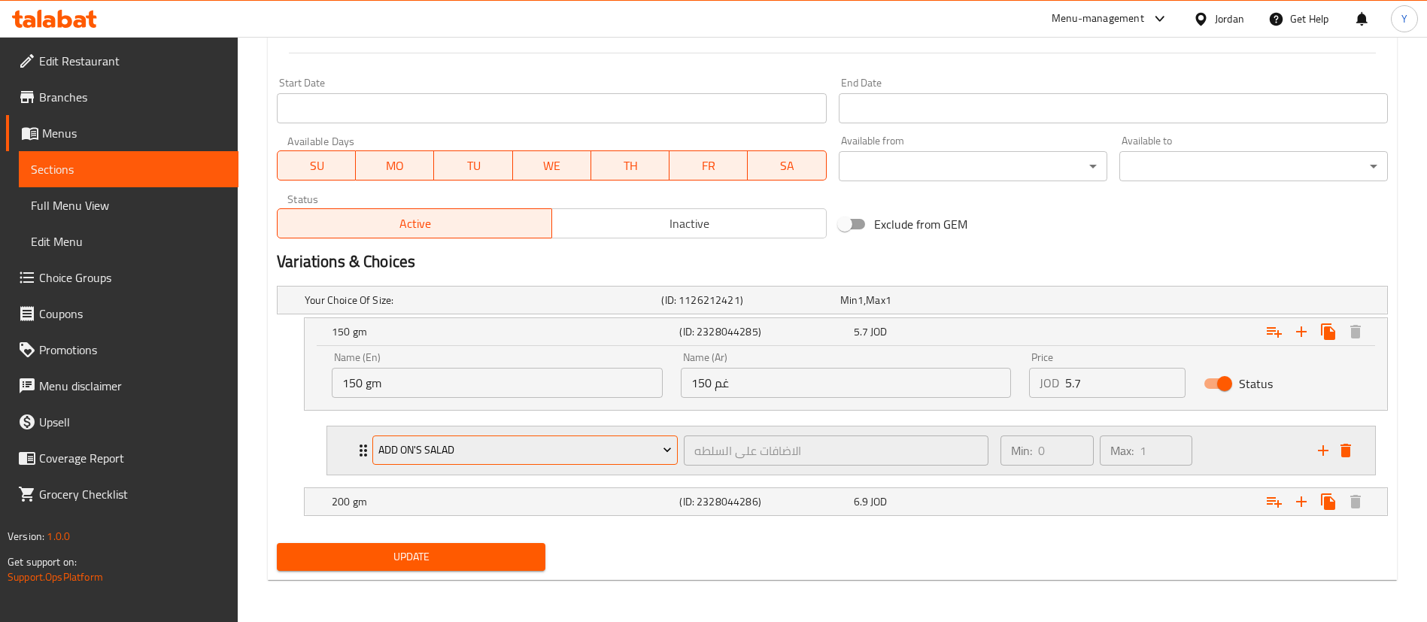
click at [481, 439] on button "Add On's Salad" at bounding box center [524, 451] width 305 height 30
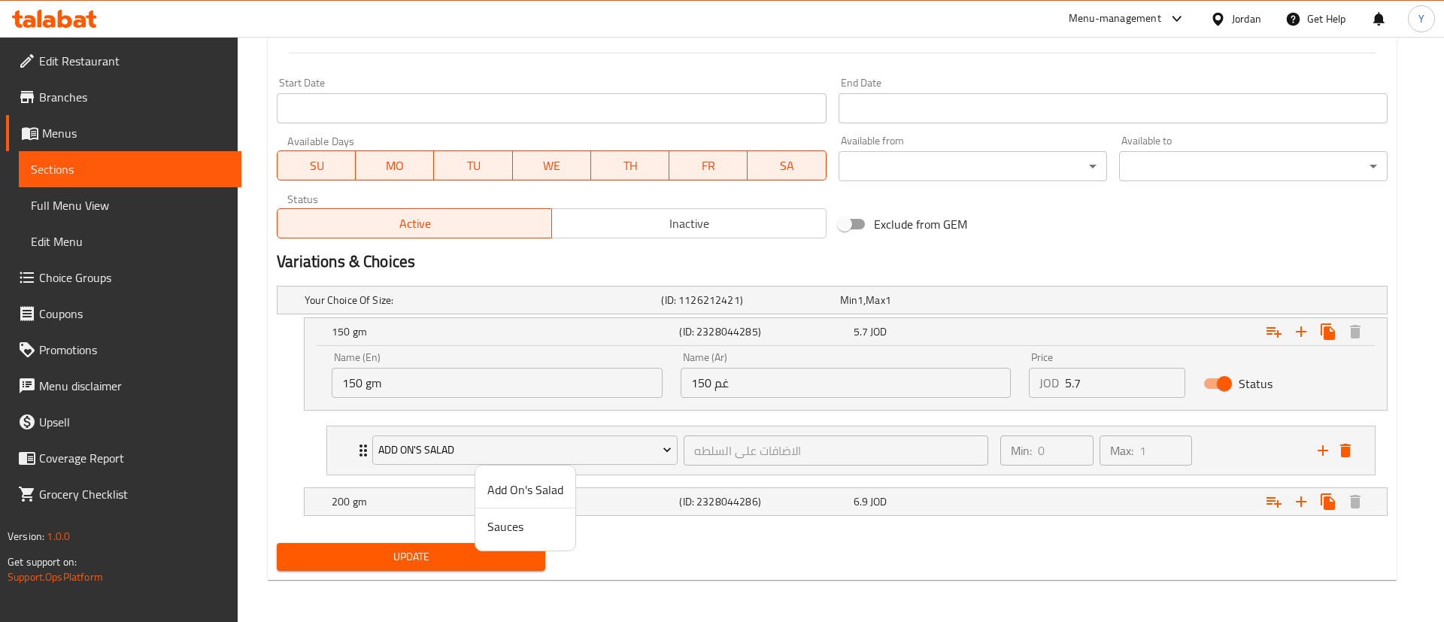
click at [526, 530] on span "Sauces" at bounding box center [526, 527] width 76 height 18
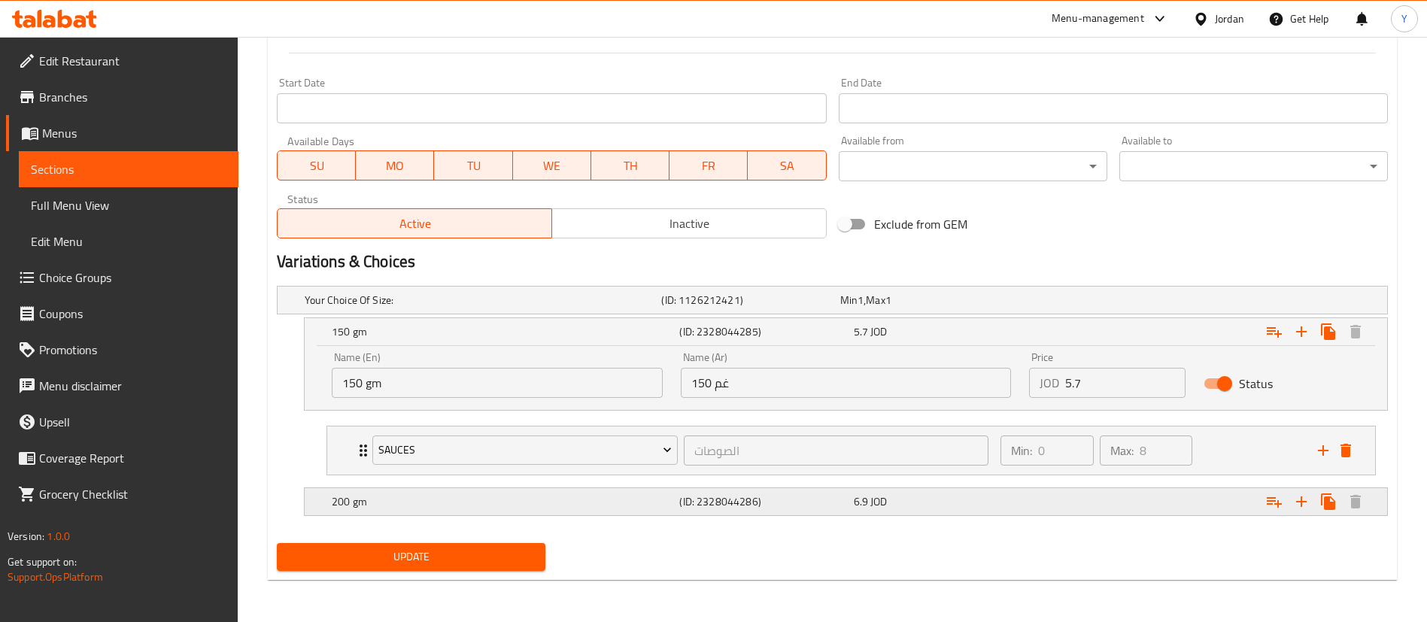
click at [546, 493] on div "200 gm" at bounding box center [503, 501] width 348 height 21
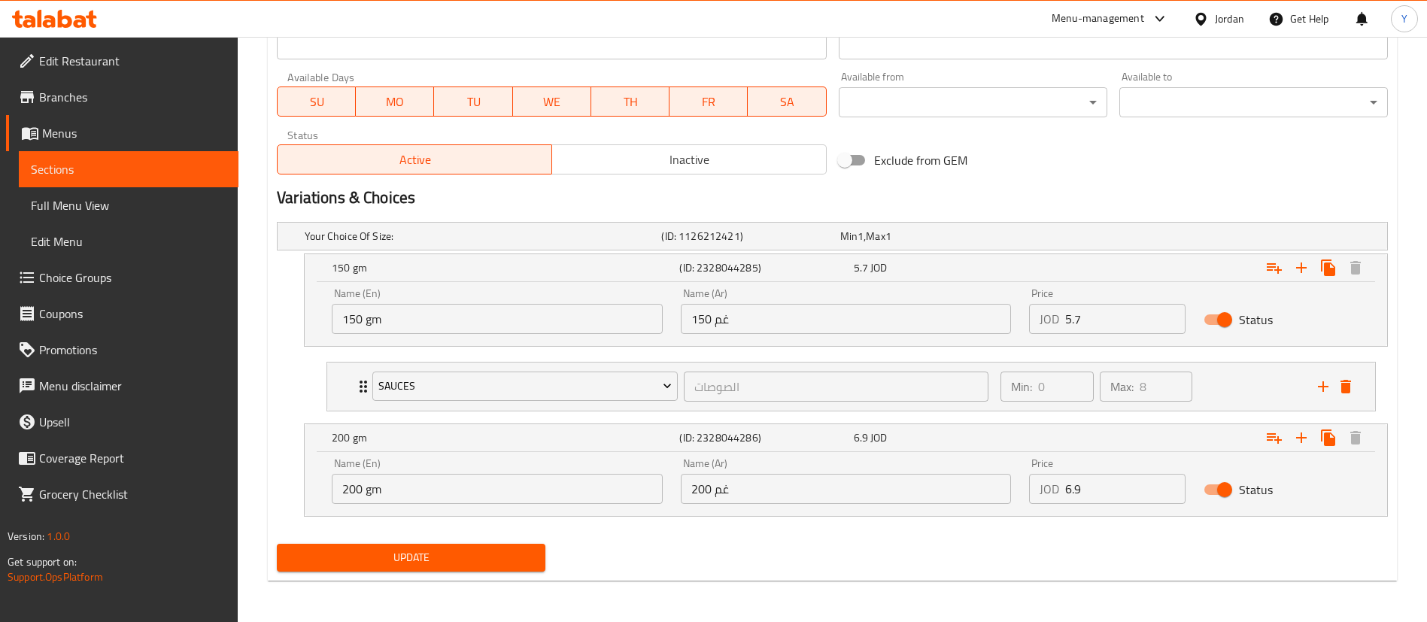
scroll to position [688, 0]
click at [1262, 433] on button "Expand" at bounding box center [1274, 437] width 27 height 27
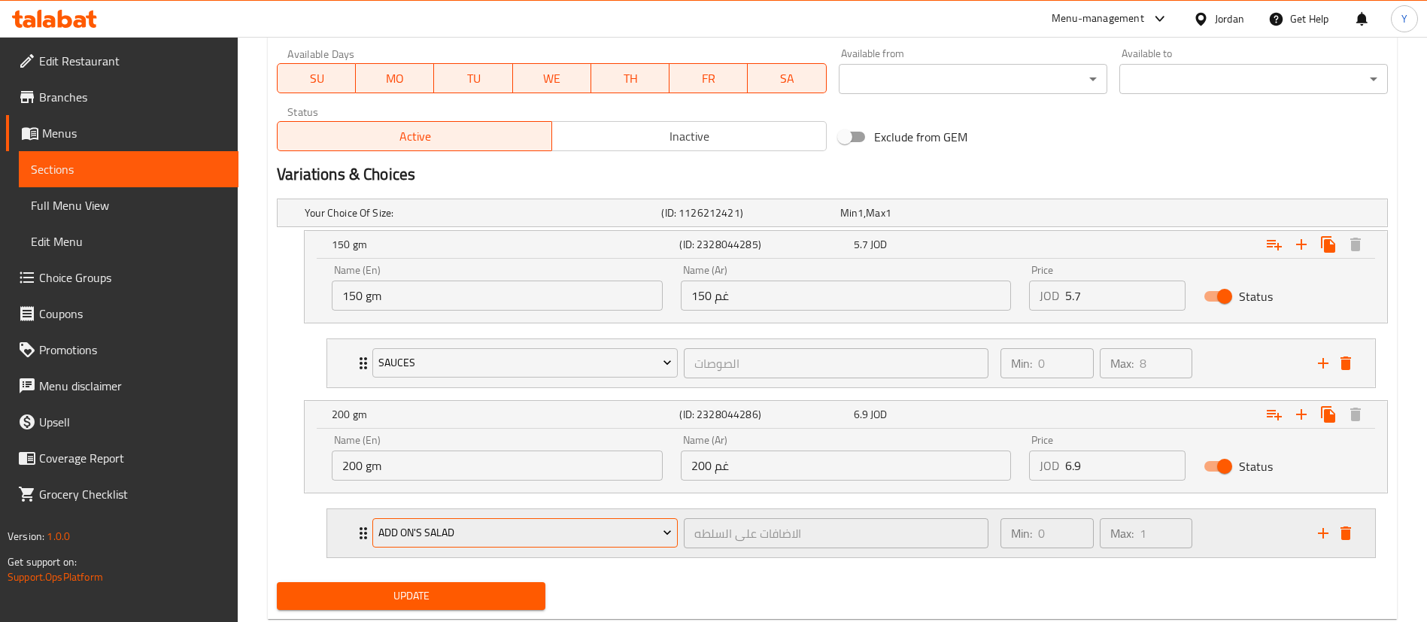
scroll to position [749, 0]
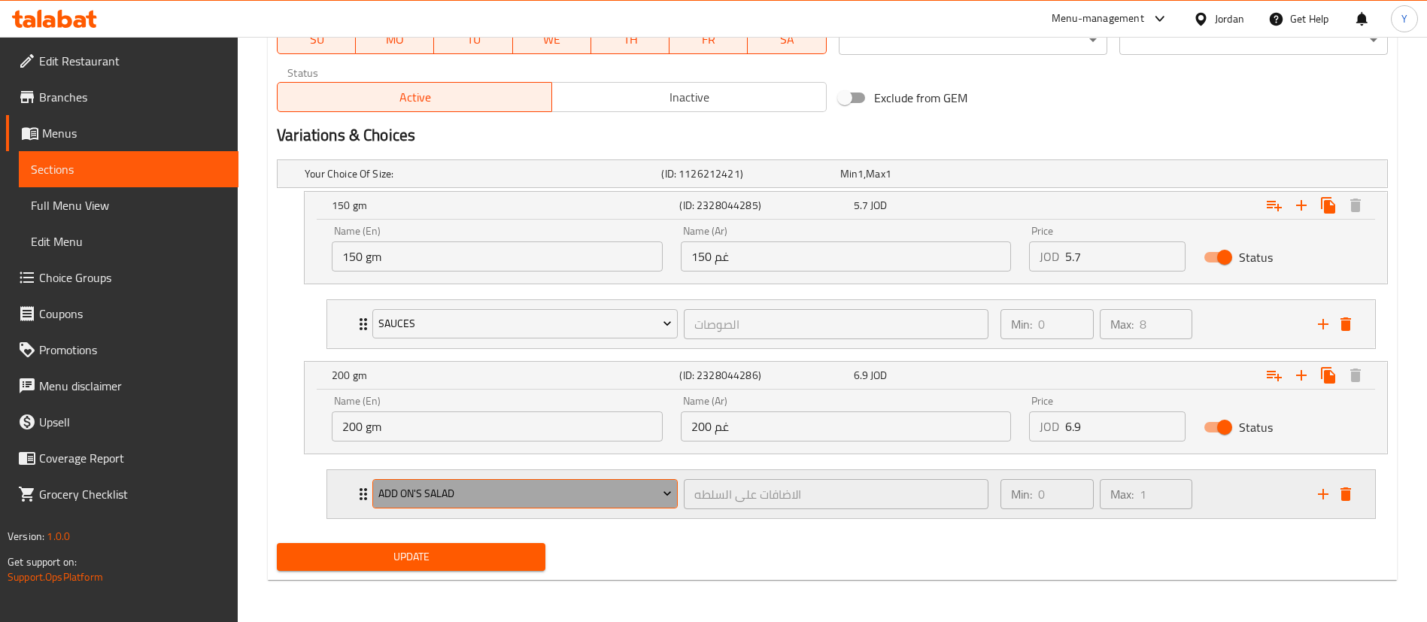
click at [413, 484] on span "Add On's Salad" at bounding box center [525, 493] width 294 height 19
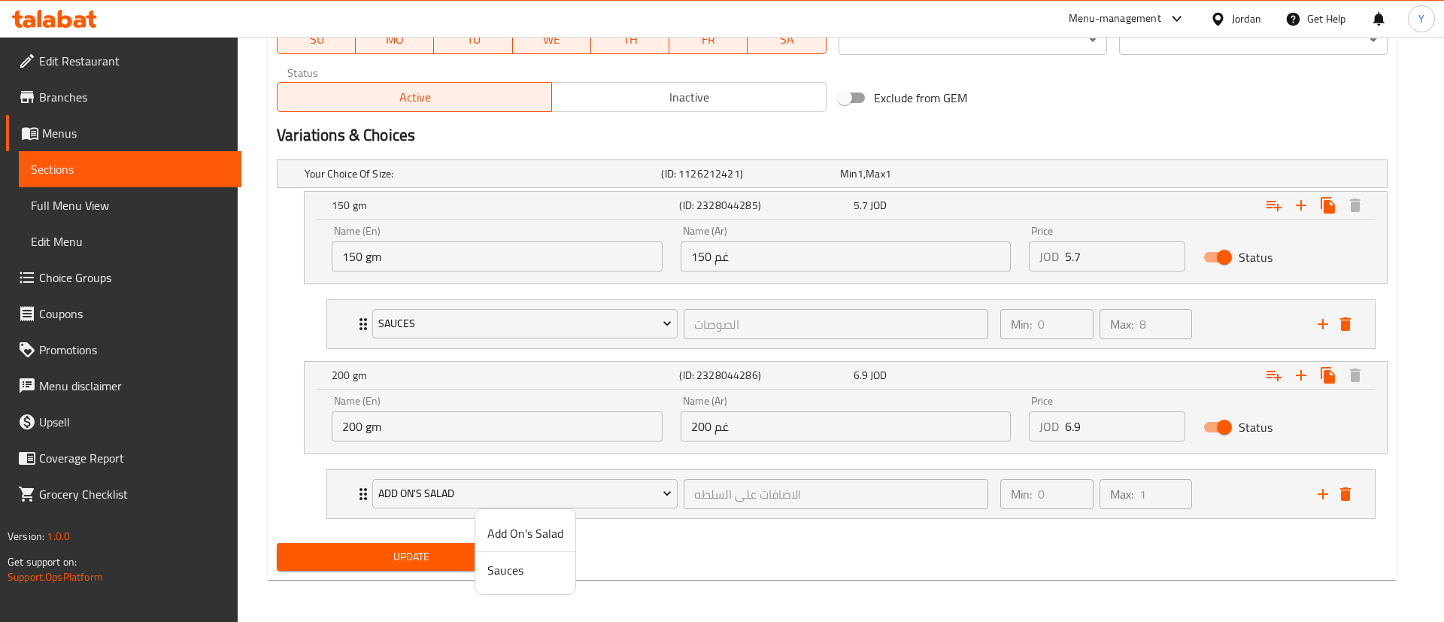
click at [512, 563] on span "Sauces" at bounding box center [526, 570] width 76 height 18
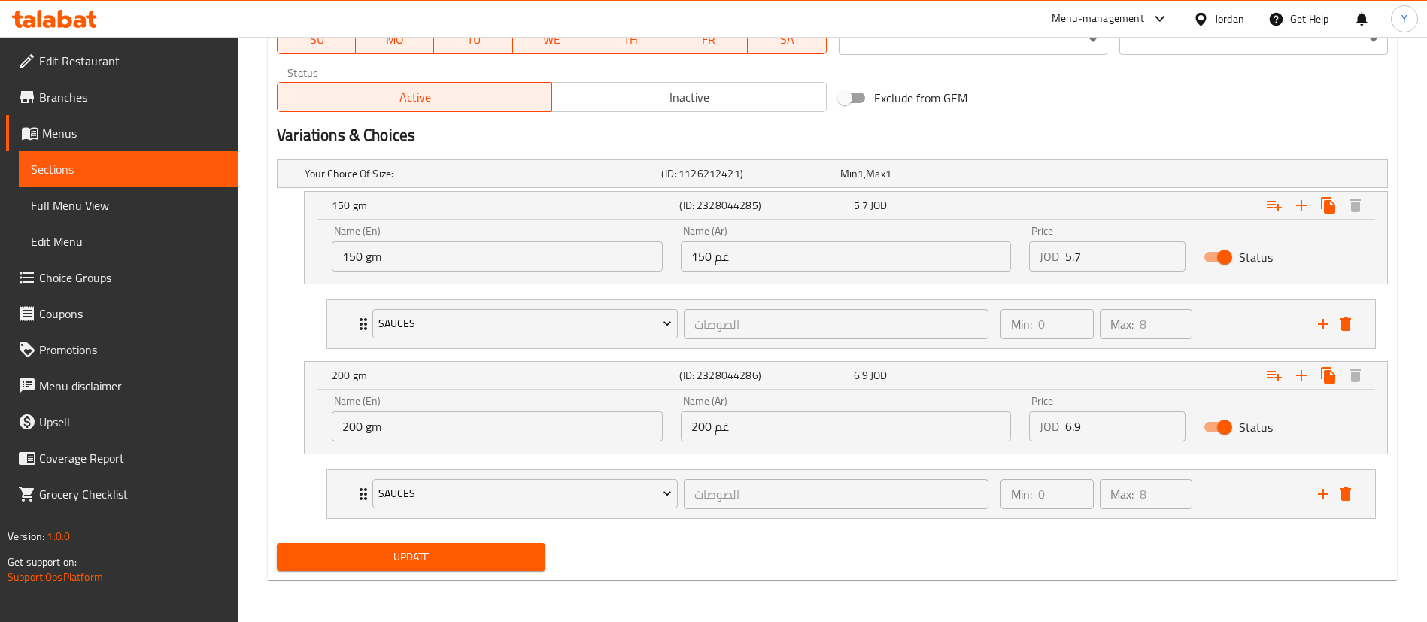
click at [415, 555] on span "Update" at bounding box center [411, 557] width 245 height 19
click at [183, 161] on span "Sections" at bounding box center [129, 169] width 196 height 18
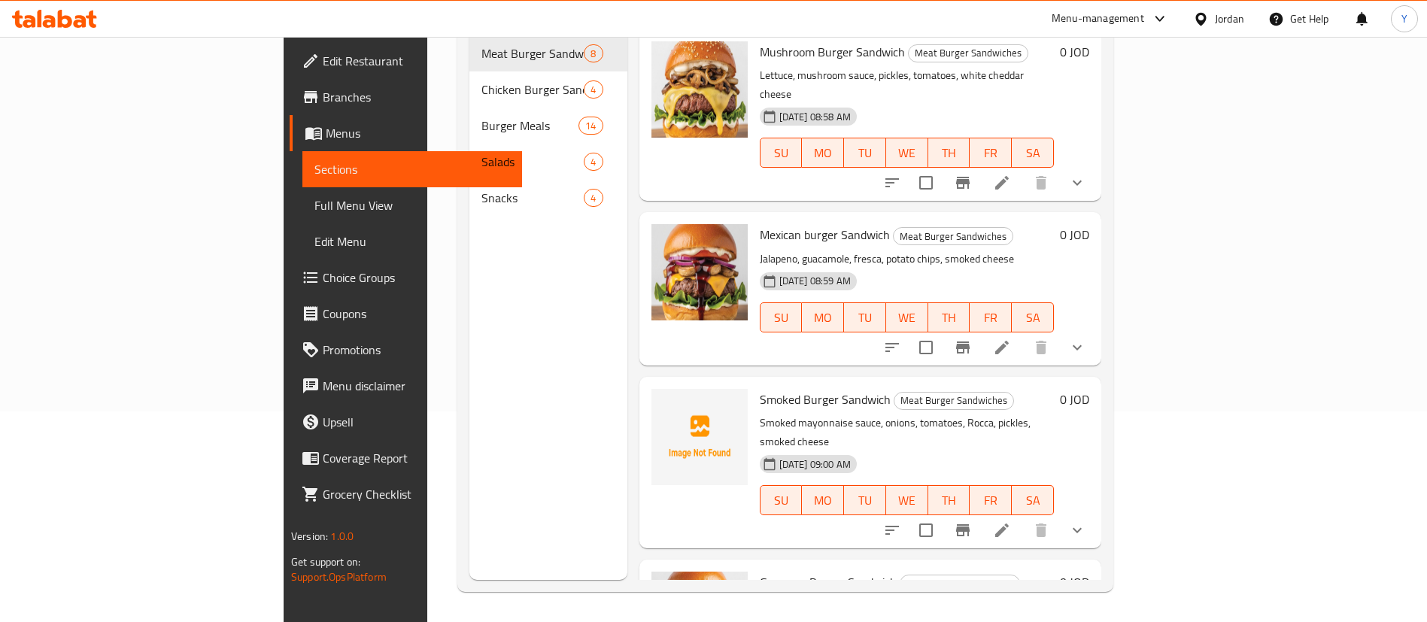
scroll to position [211, 0]
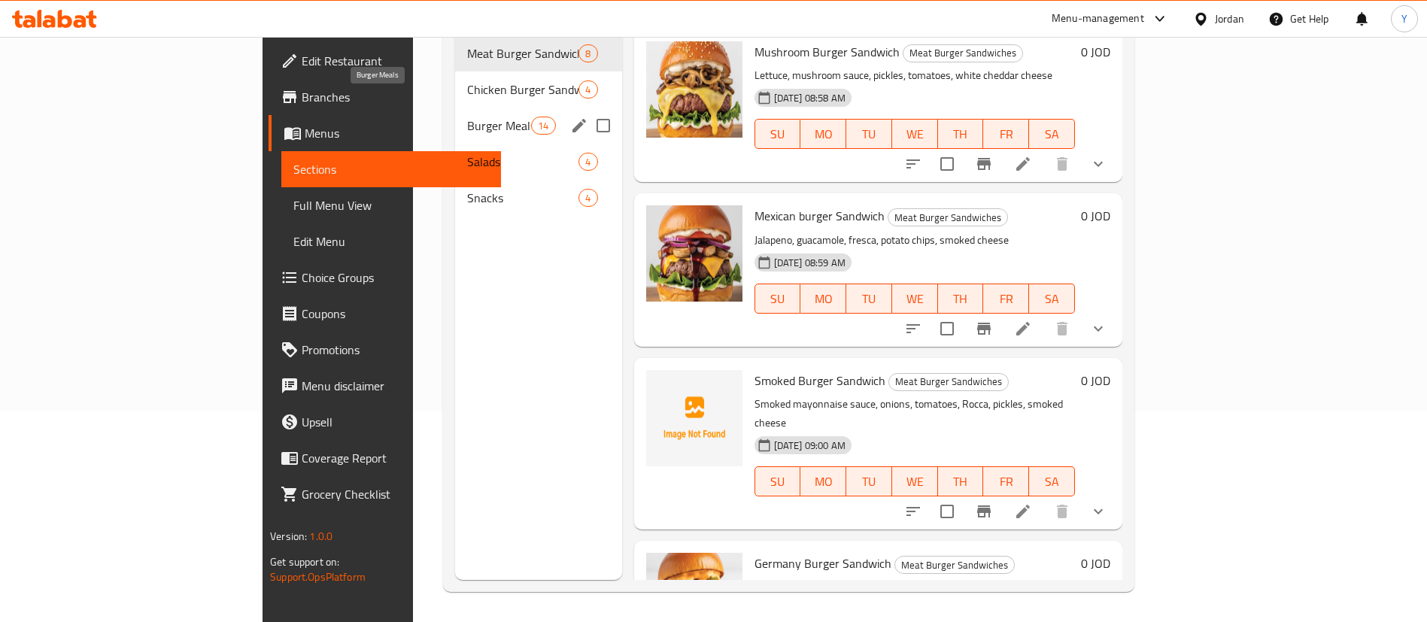
click at [467, 117] on span "Burger Meals" at bounding box center [499, 126] width 64 height 18
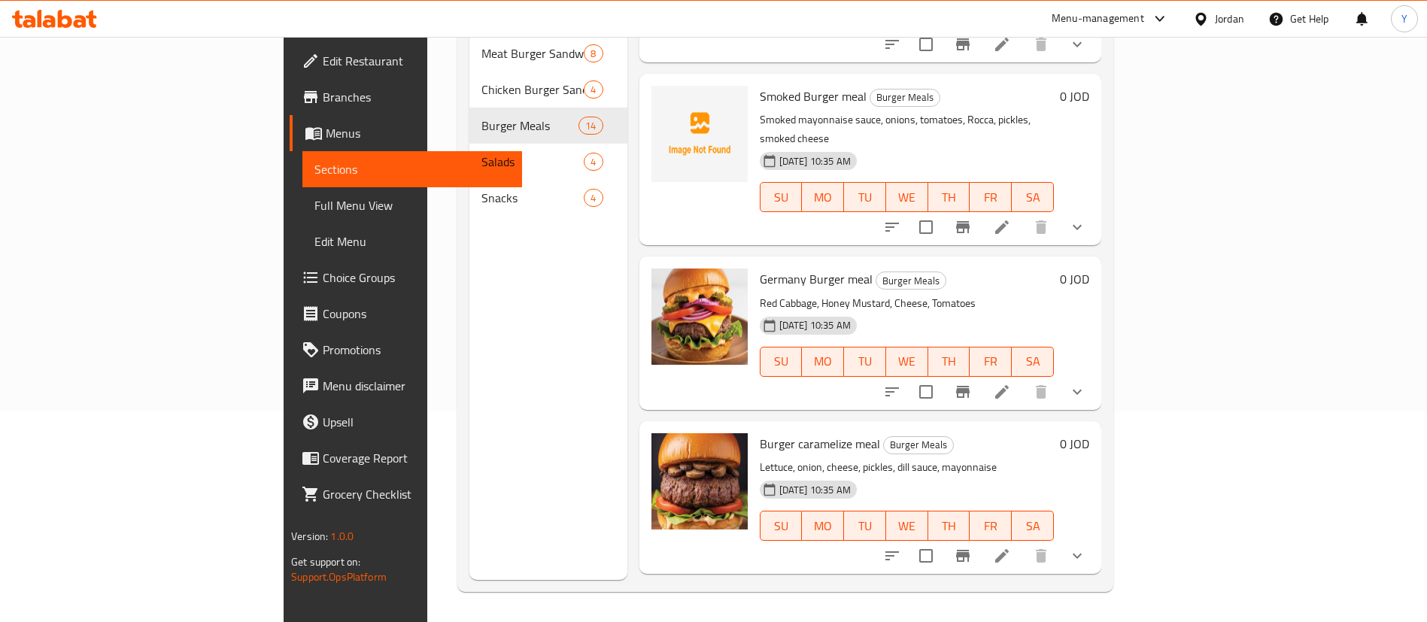
scroll to position [339, 0]
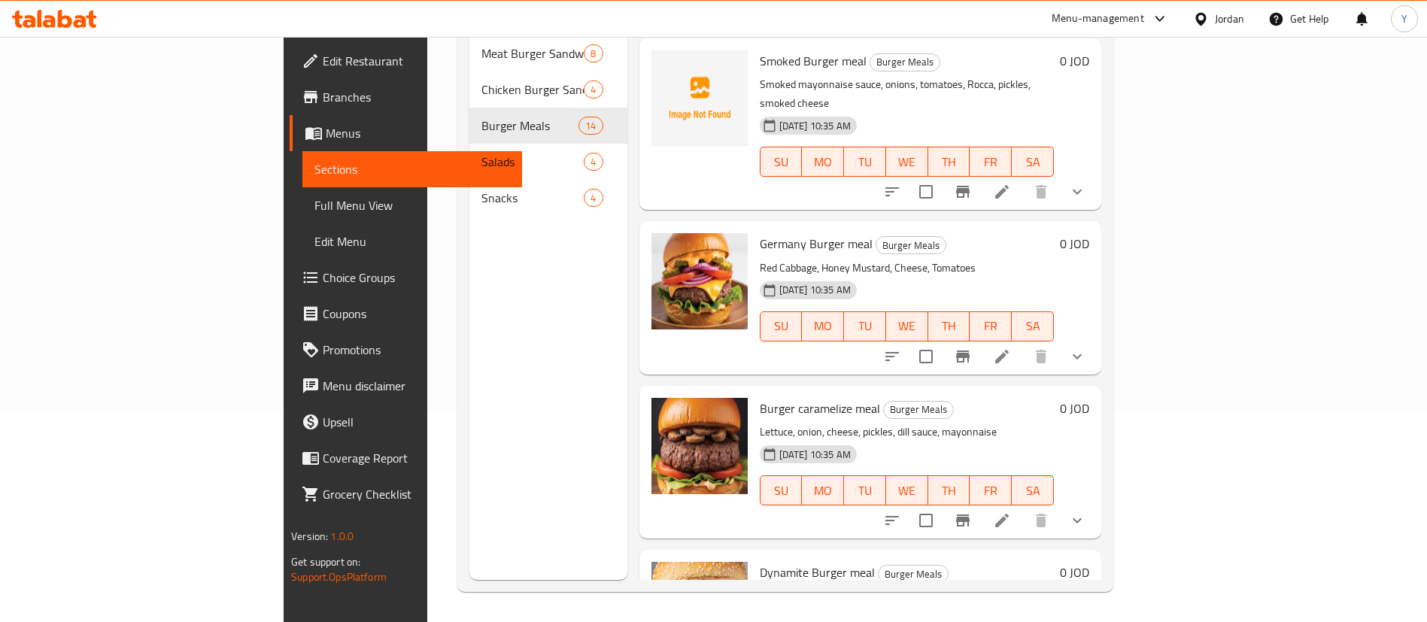
click at [1086, 348] on icon "show more" at bounding box center [1077, 357] width 18 height 18
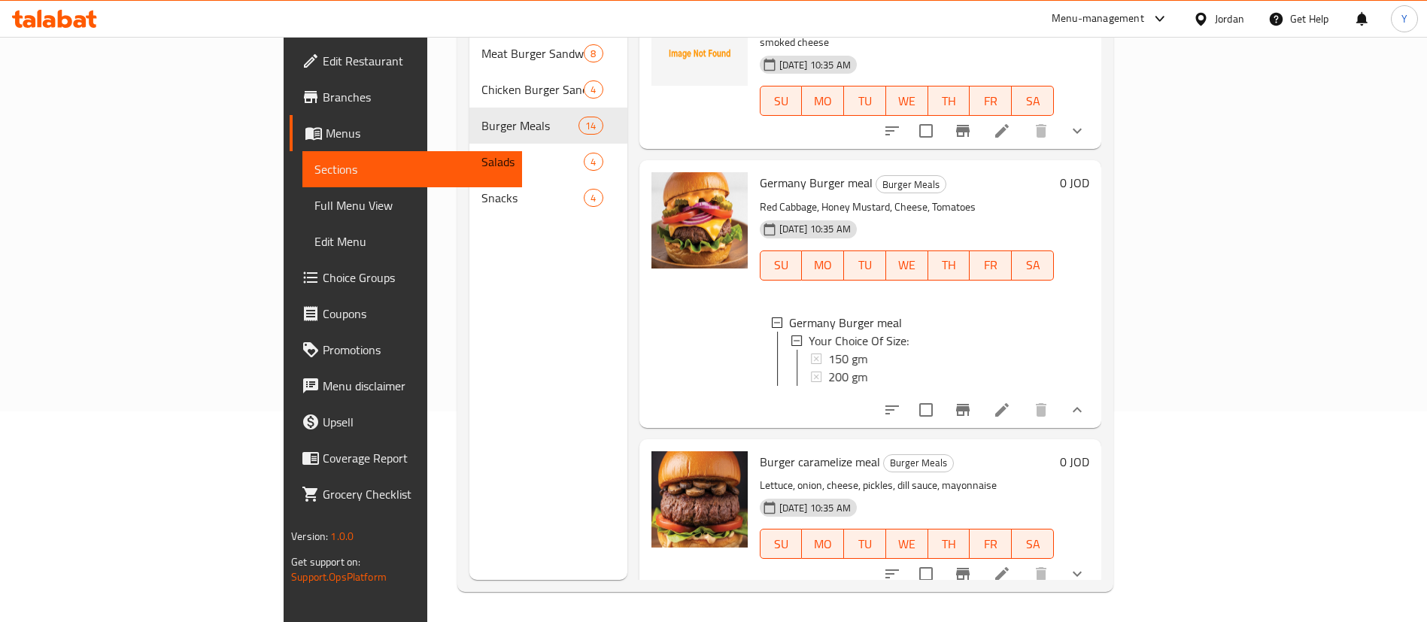
scroll to position [451, 0]
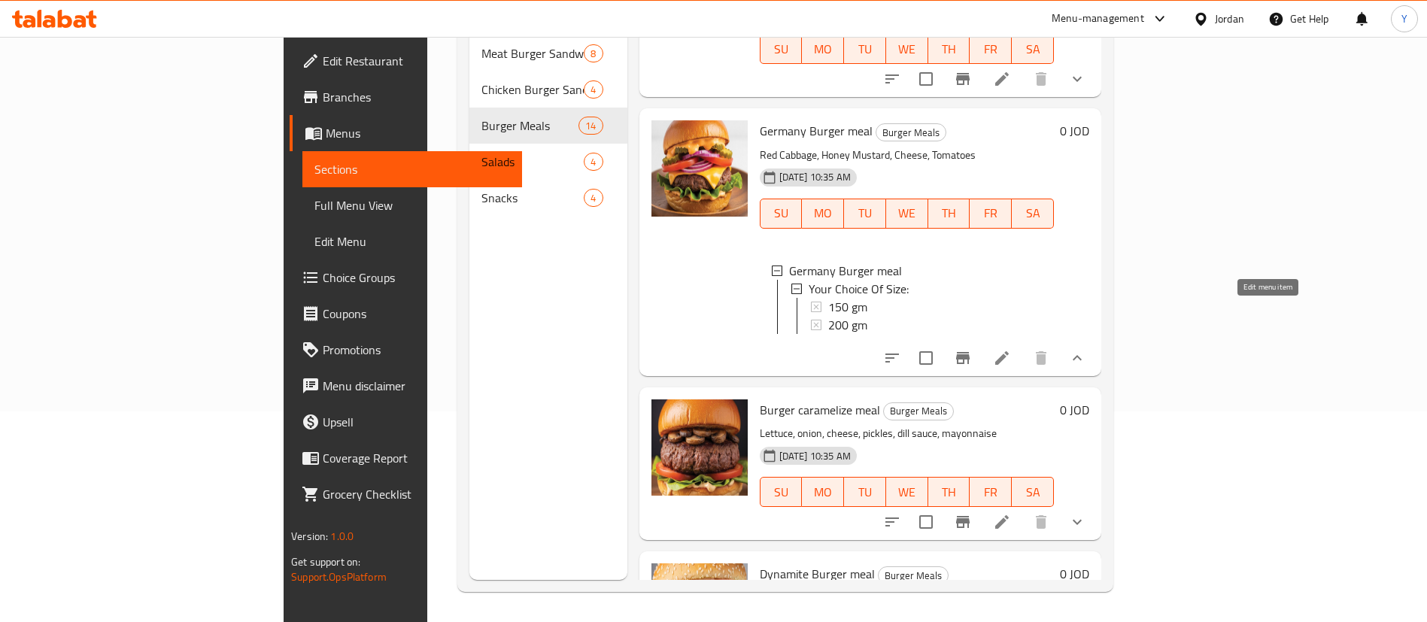
click at [1011, 349] on icon at bounding box center [1002, 358] width 18 height 18
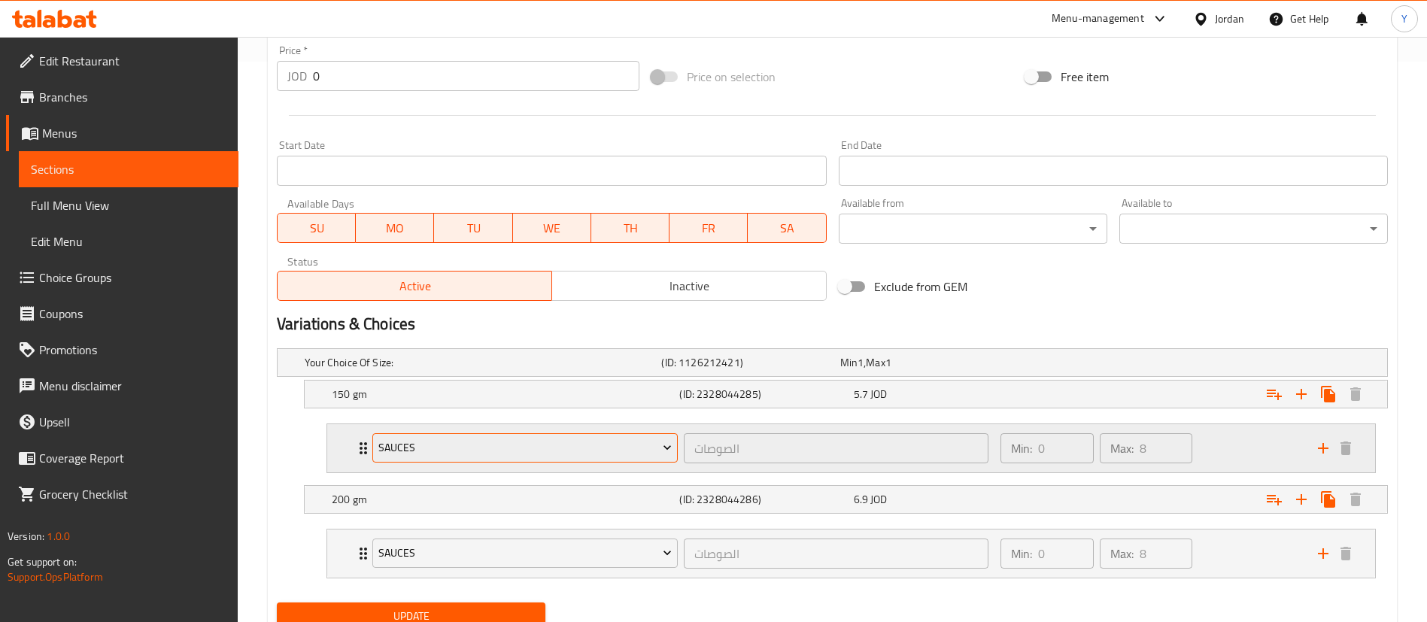
scroll to position [564, 0]
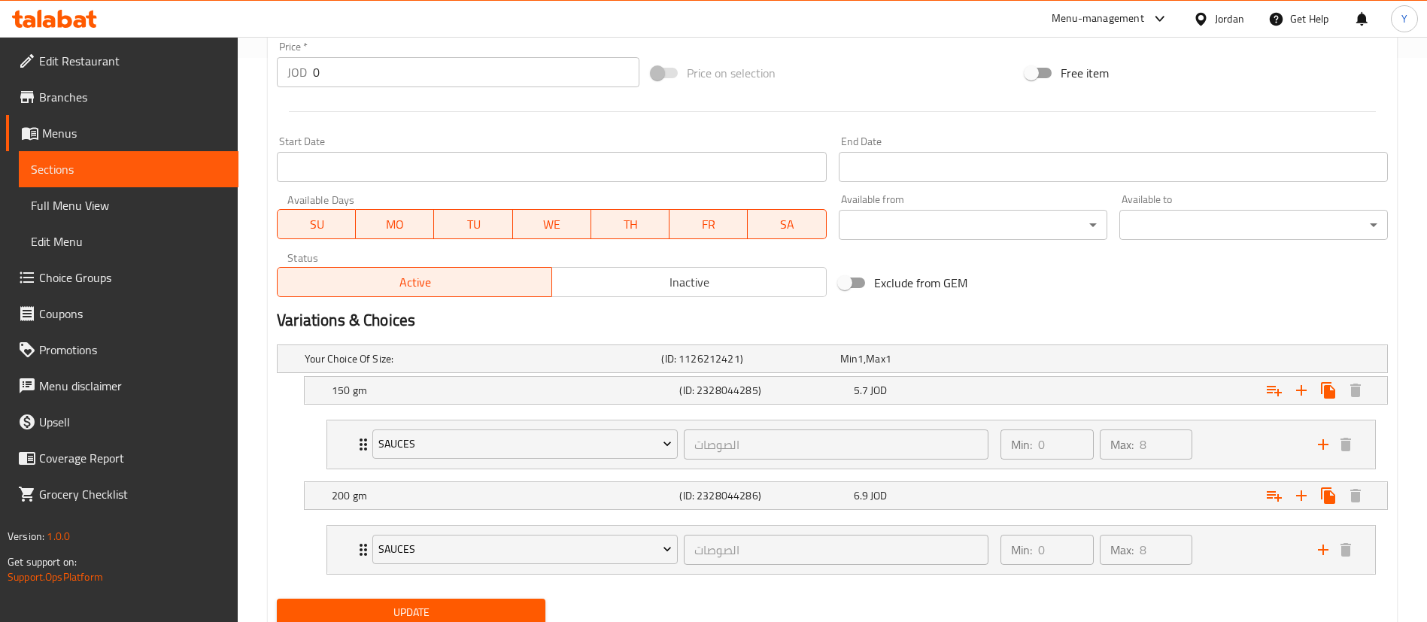
click at [184, 167] on span "Sections" at bounding box center [129, 169] width 196 height 18
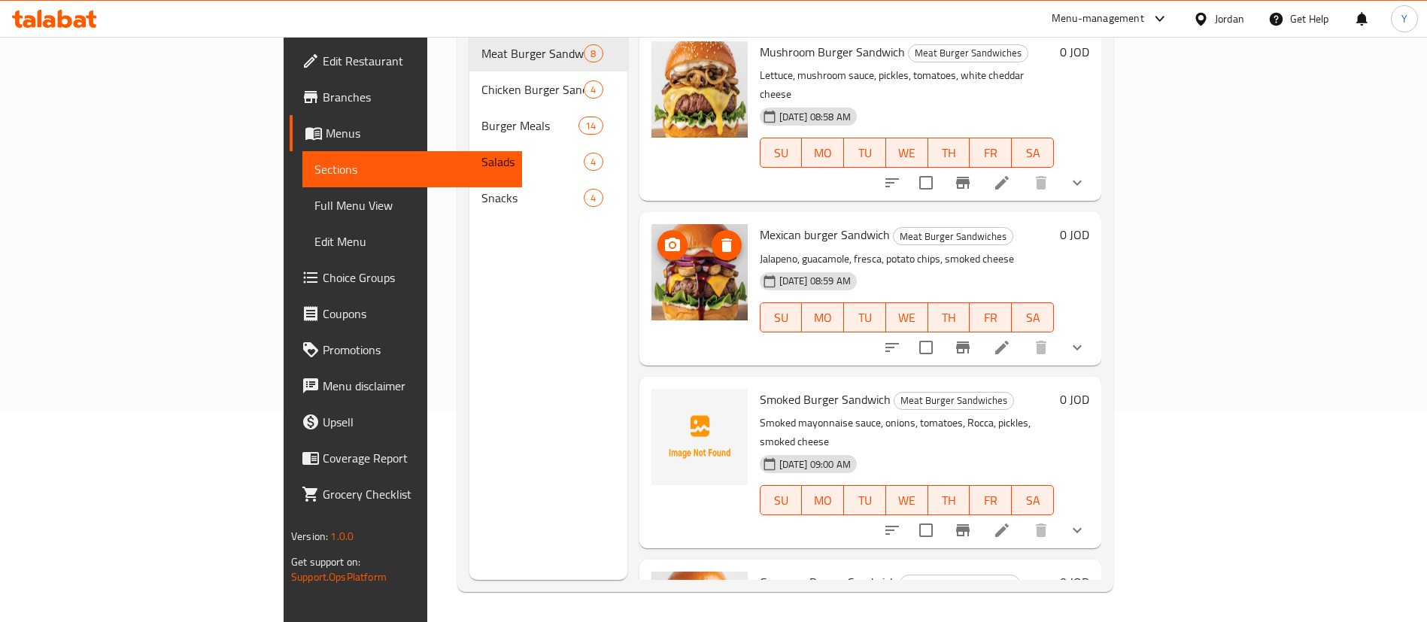
scroll to position [211, 0]
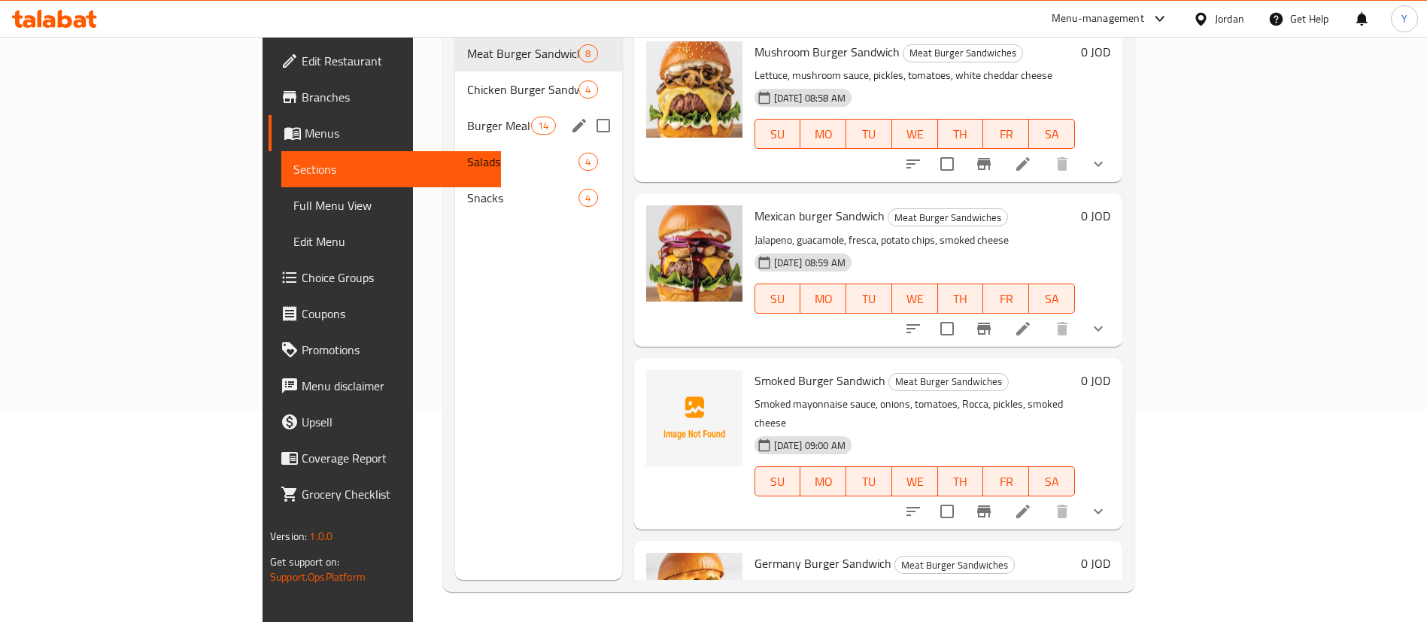
click at [467, 117] on span "Burger Meals" at bounding box center [499, 126] width 64 height 18
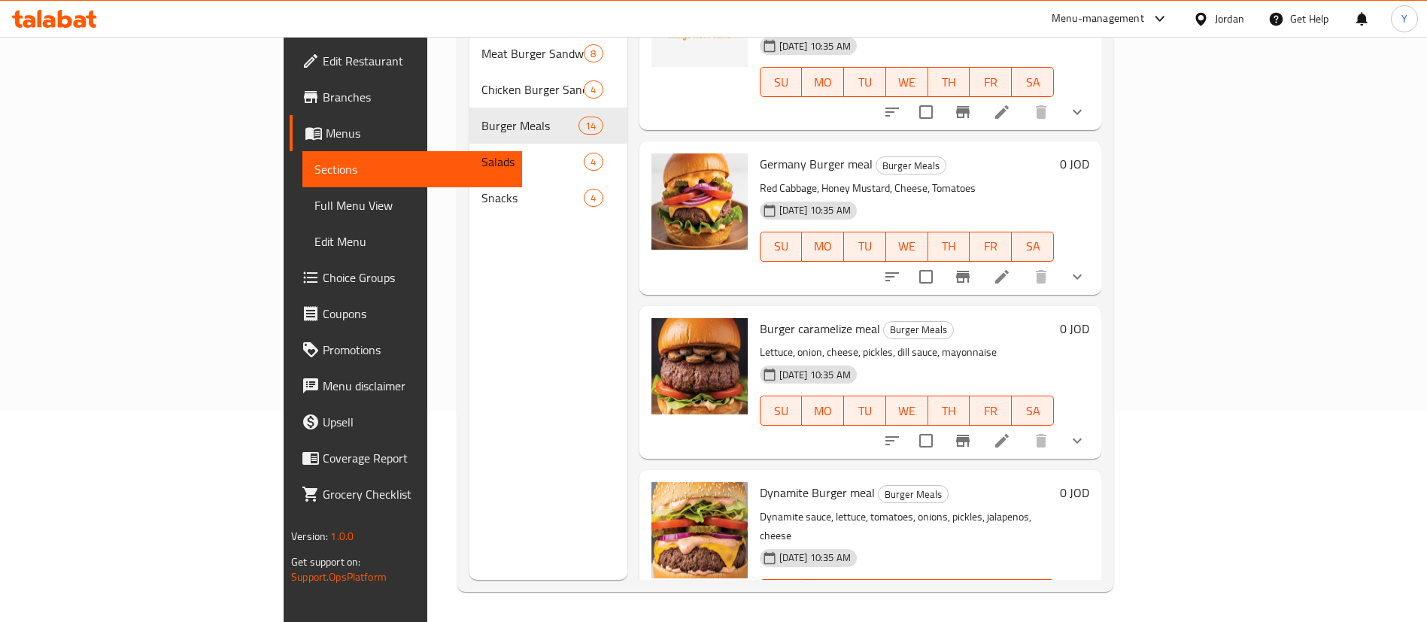
scroll to position [451, 0]
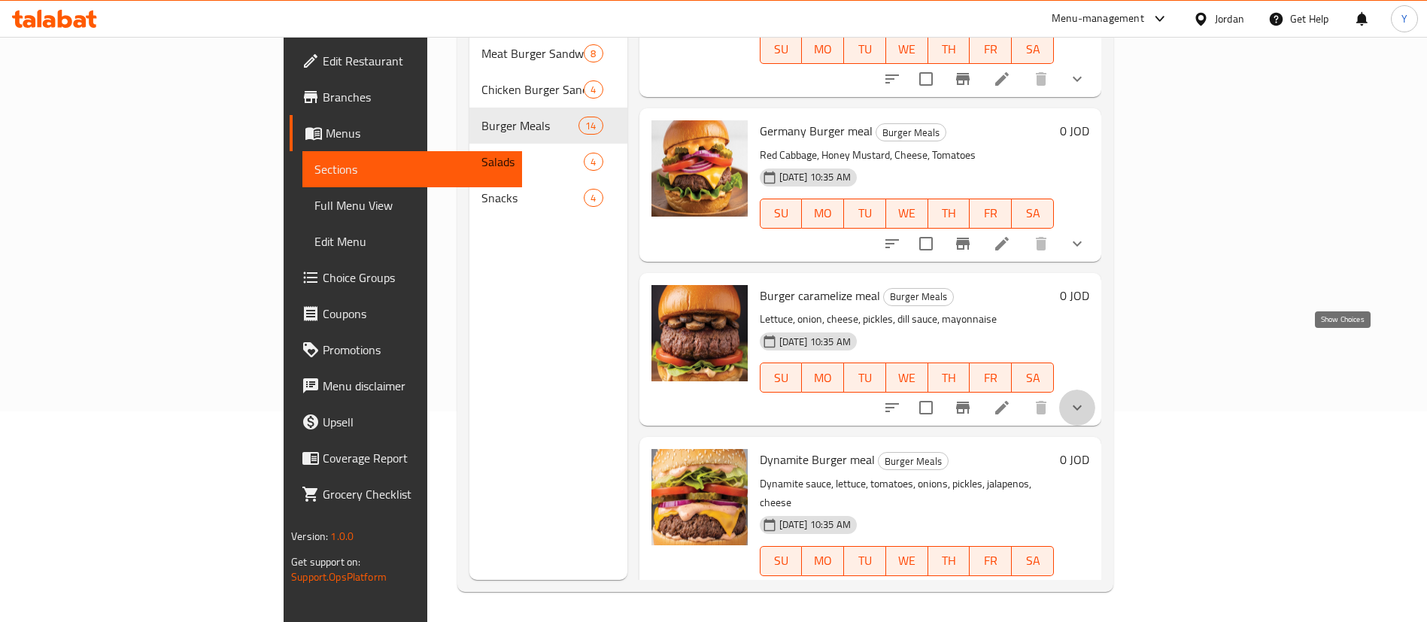
click at [1086, 399] on icon "show more" at bounding box center [1077, 408] width 18 height 18
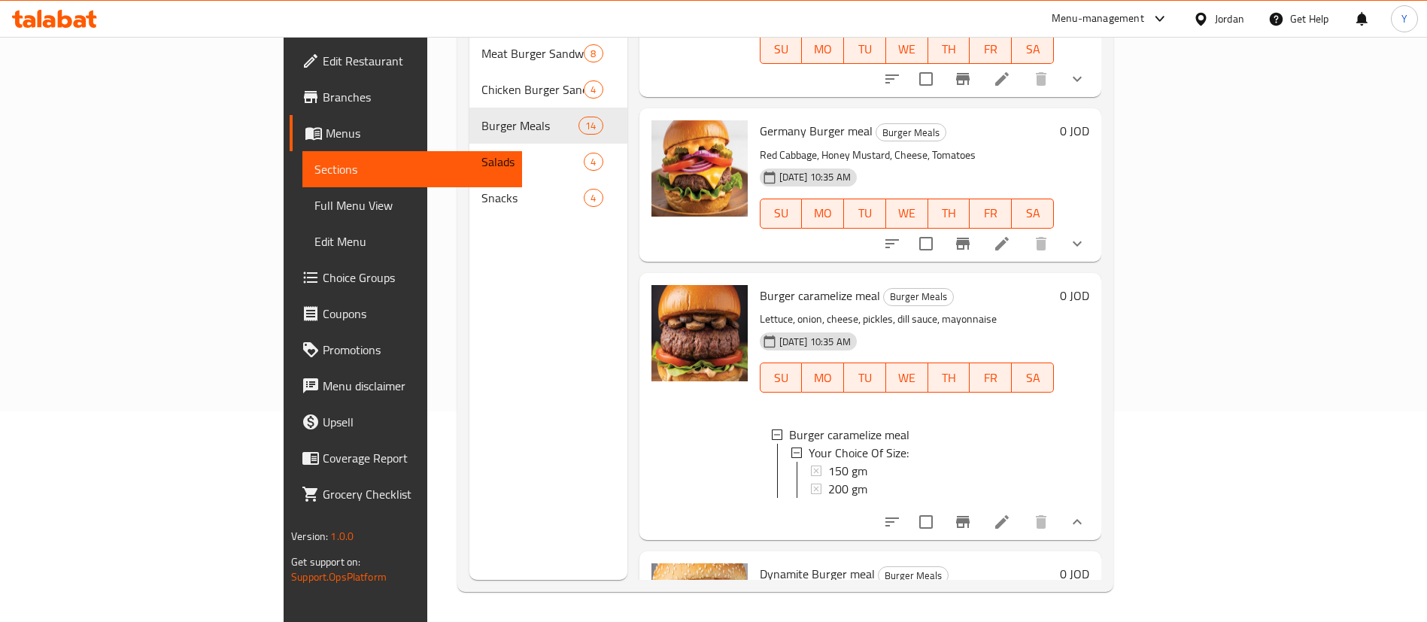
scroll to position [2, 0]
click at [1011, 513] on icon at bounding box center [1002, 522] width 18 height 18
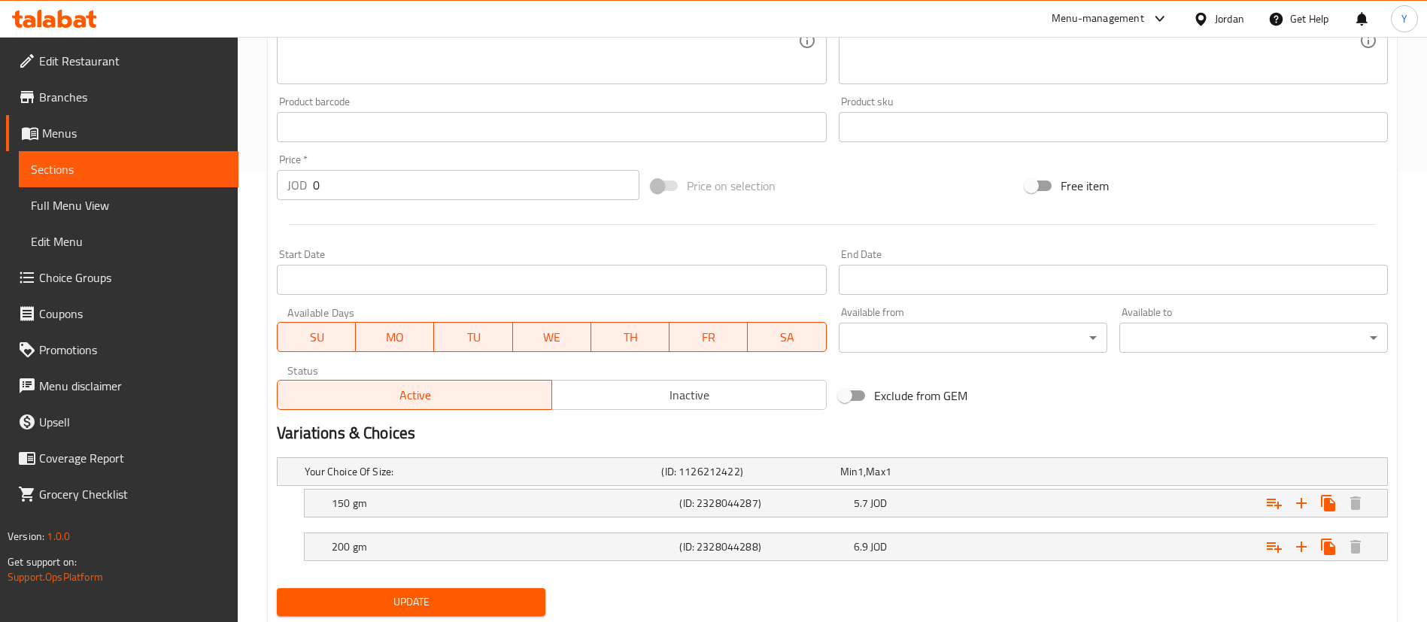
scroll to position [497, 0]
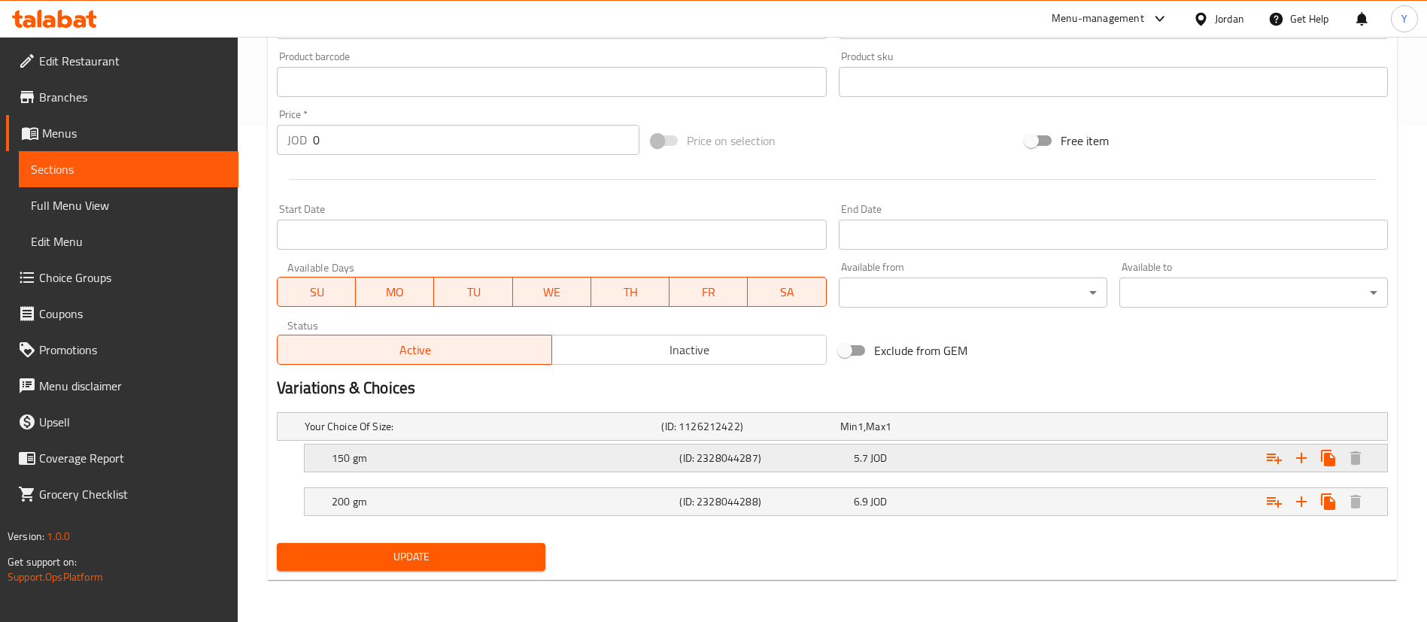
click at [439, 442] on div "150 gm (ID: 2328044287) 5.7 JOD" at bounding box center [850, 458] width 1043 height 33
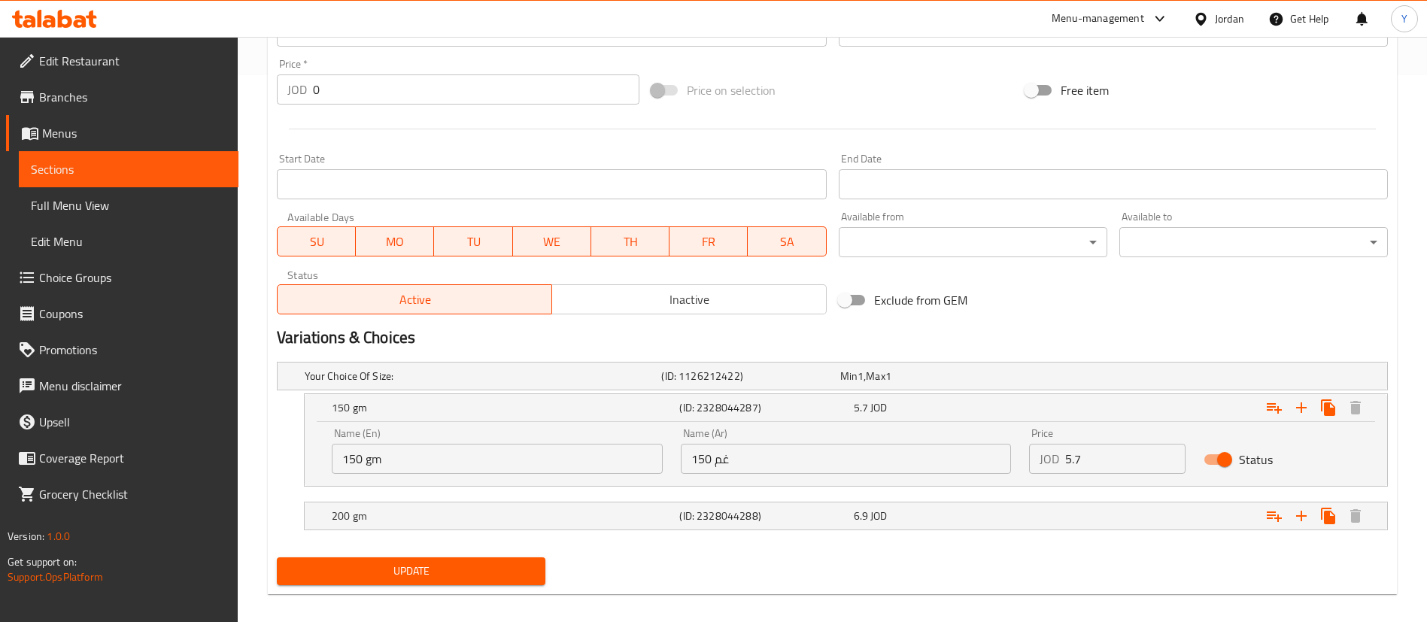
scroll to position [561, 0]
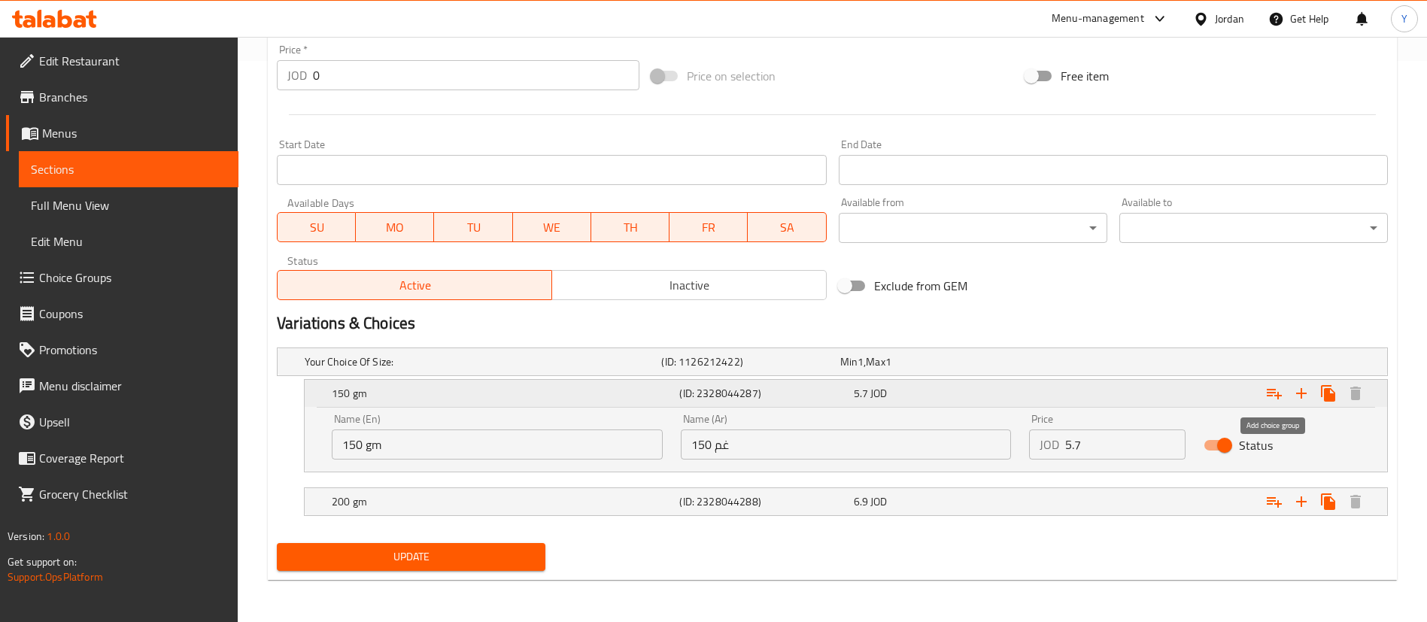
click at [1273, 392] on icon "Expand" at bounding box center [1274, 394] width 15 height 11
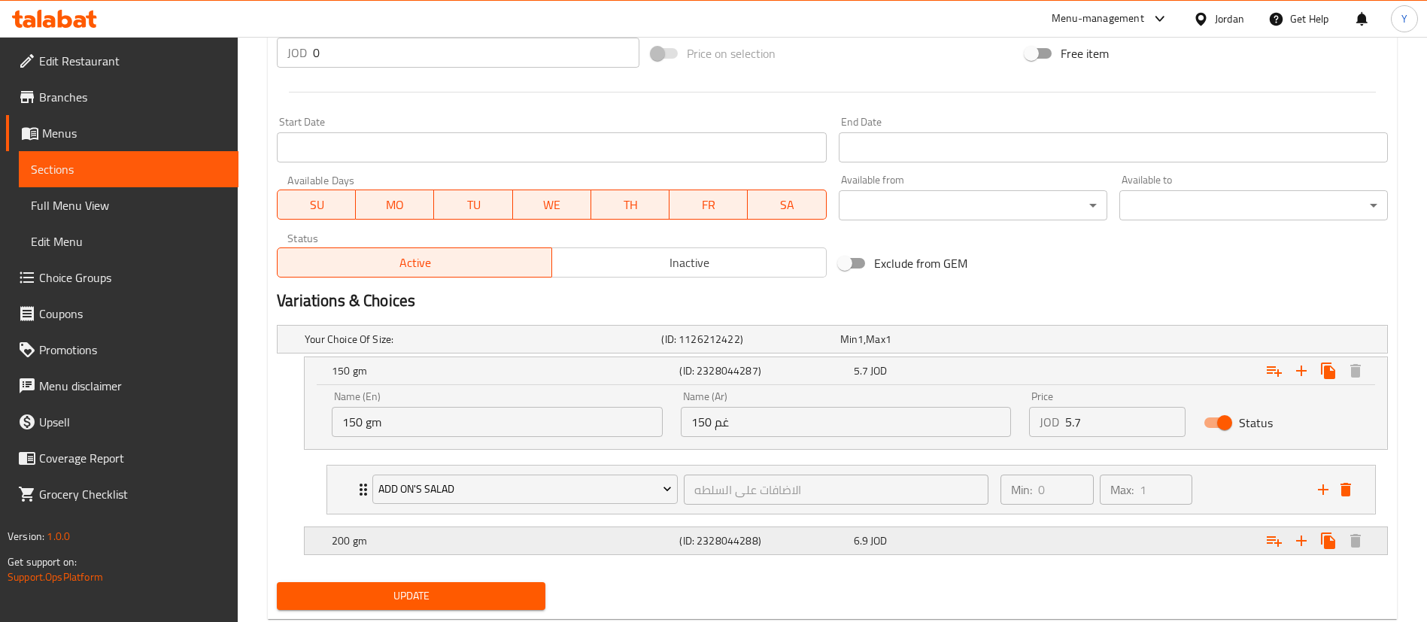
scroll to position [623, 0]
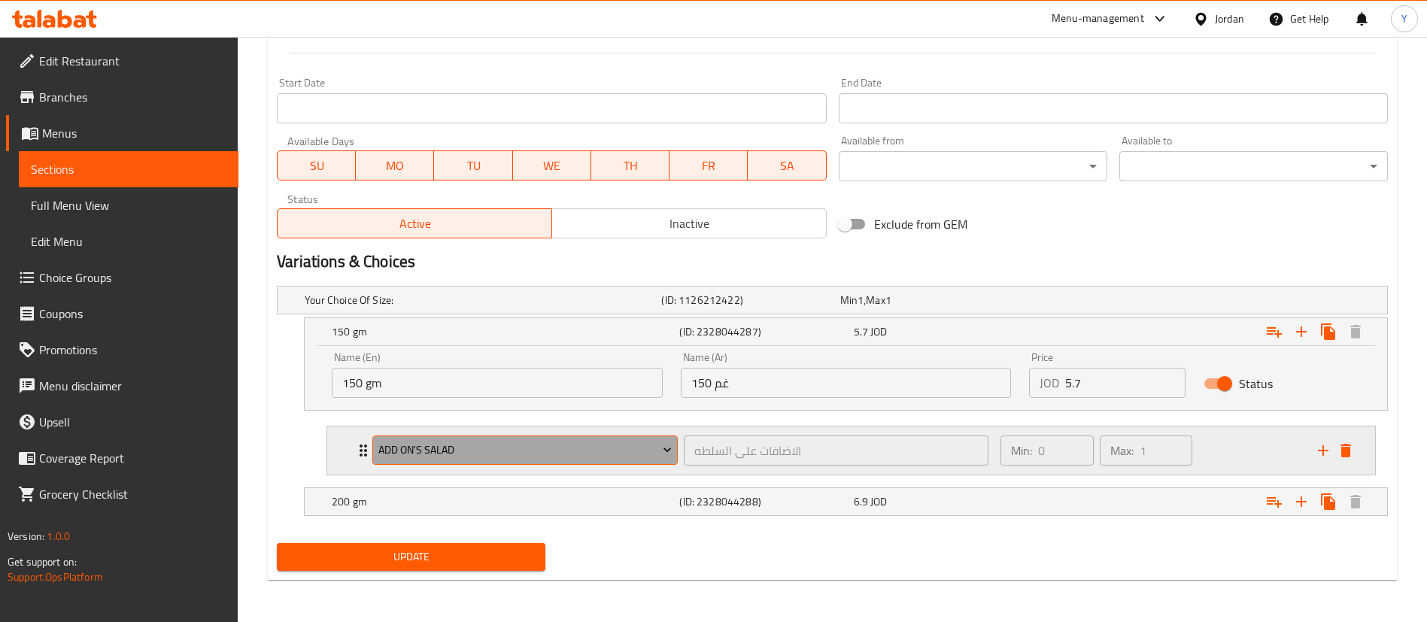
click at [458, 455] on span "Add On's Salad" at bounding box center [525, 450] width 294 height 19
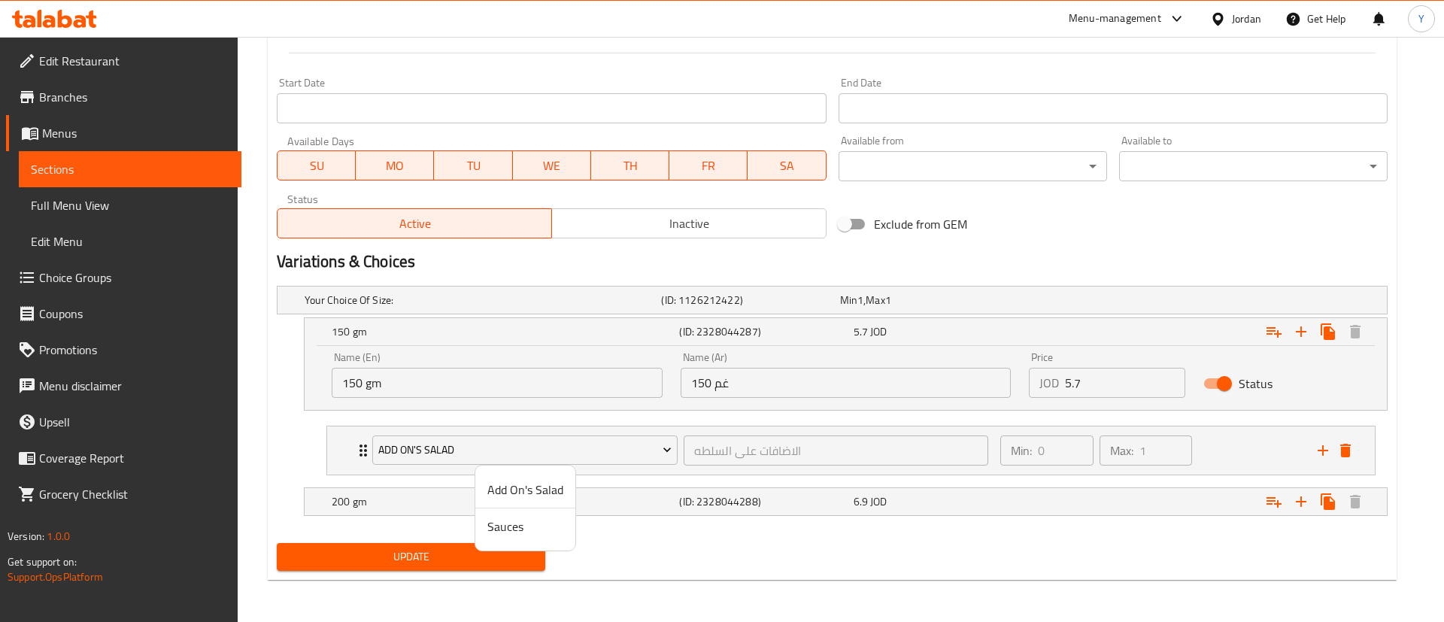
click at [488, 518] on span "Sauces" at bounding box center [526, 527] width 76 height 18
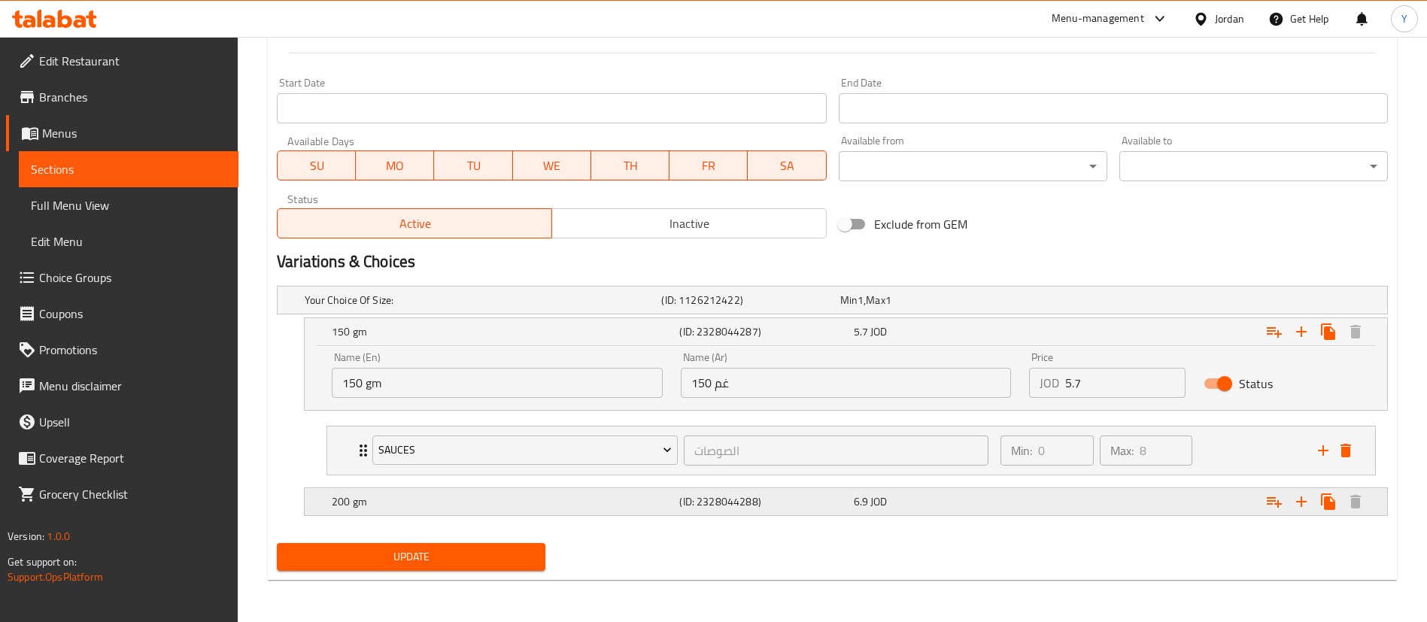
click at [418, 495] on h5 "200 gm" at bounding box center [503, 501] width 342 height 15
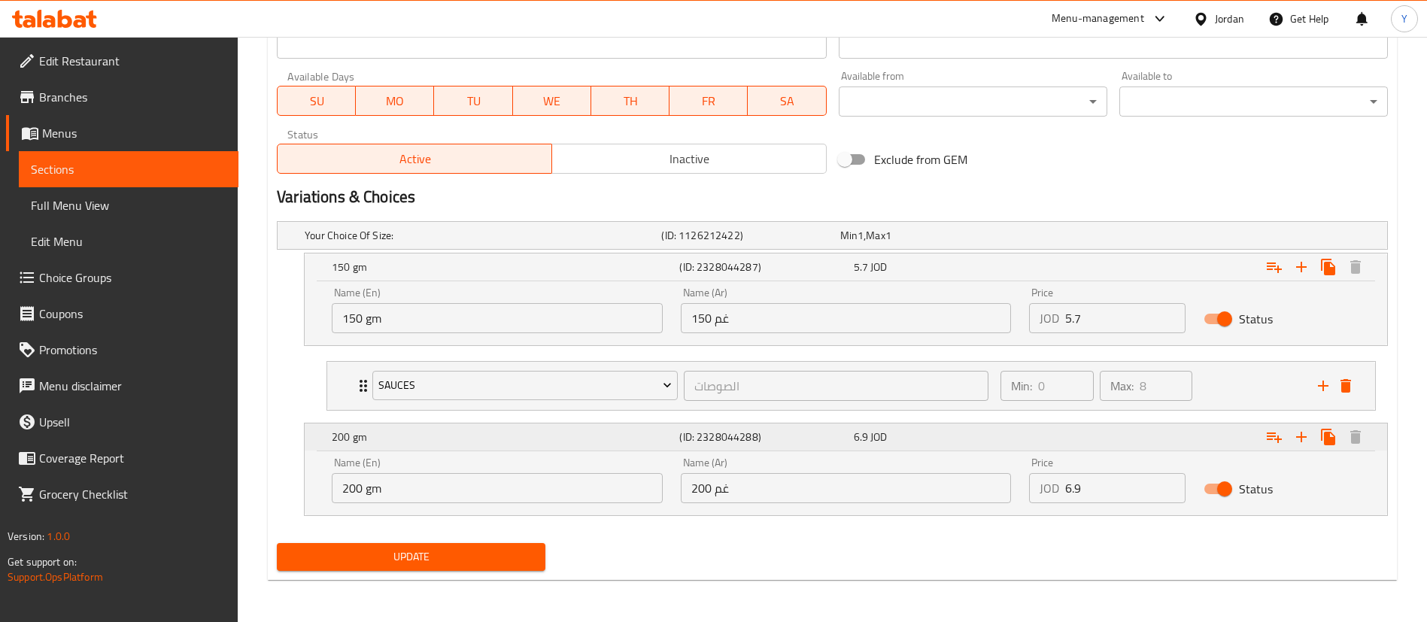
click at [1283, 440] on button "Expand" at bounding box center [1274, 437] width 27 height 27
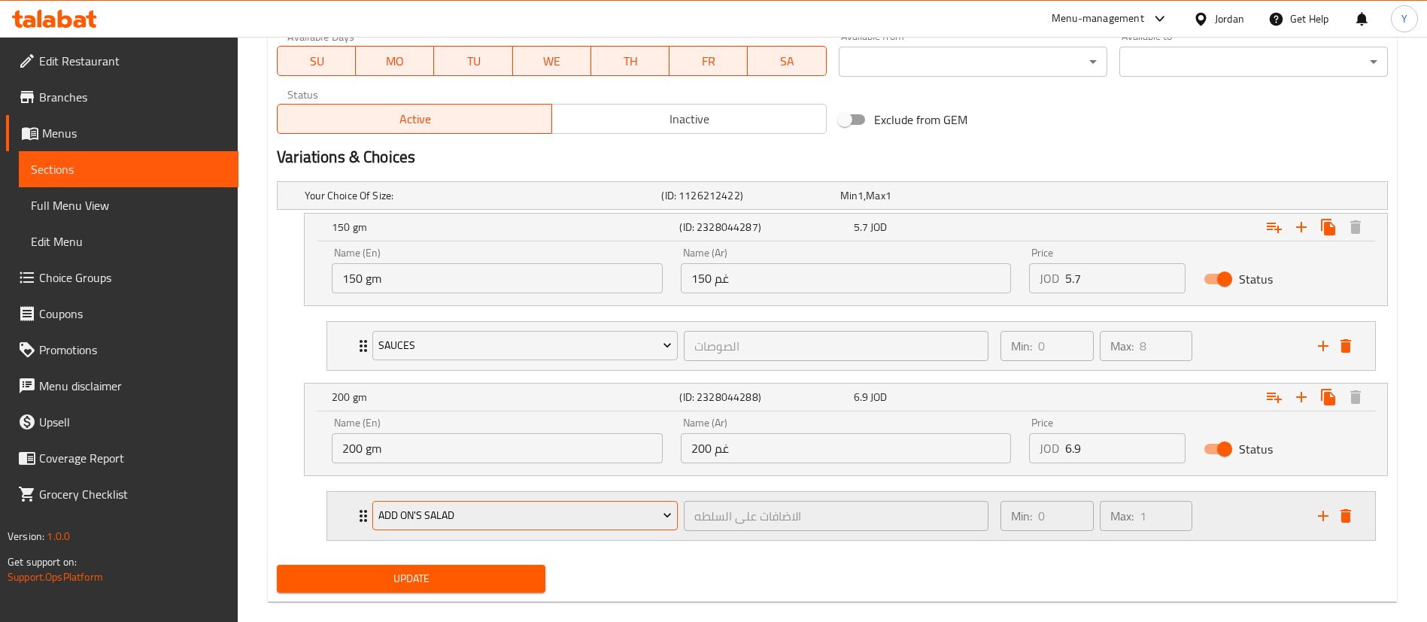
scroll to position [749, 0]
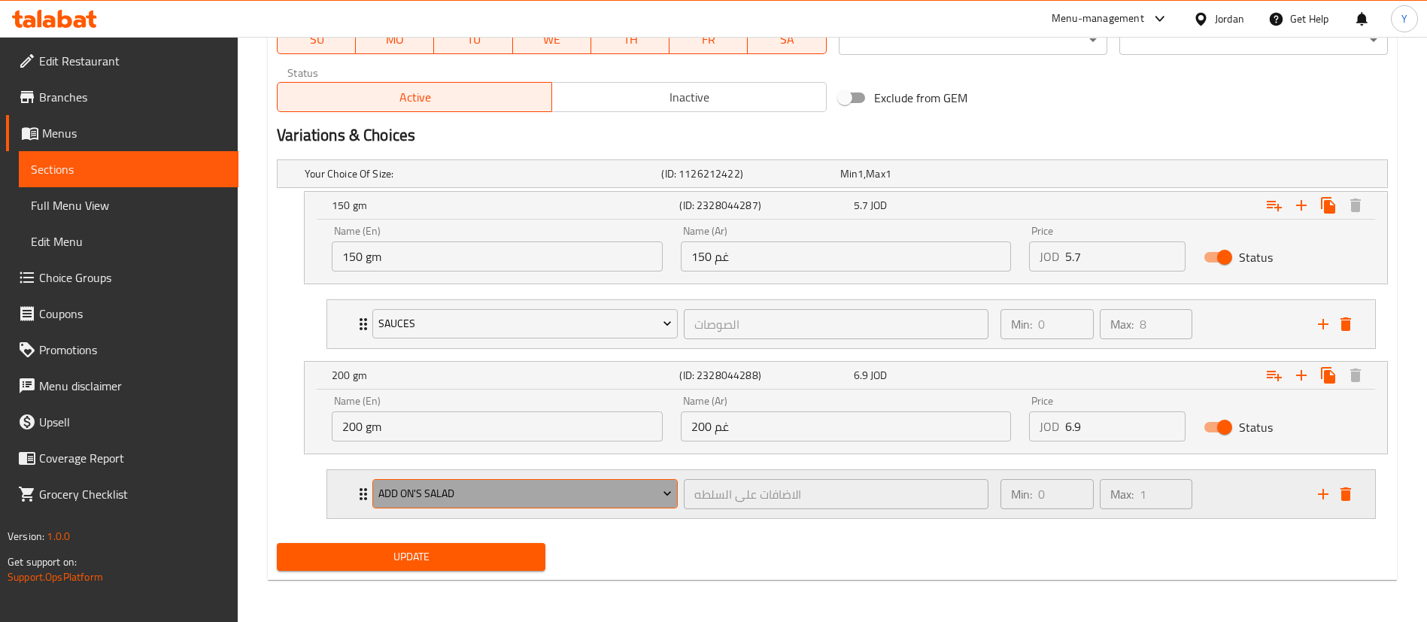
click at [465, 491] on span "Add On's Salad" at bounding box center [525, 493] width 294 height 19
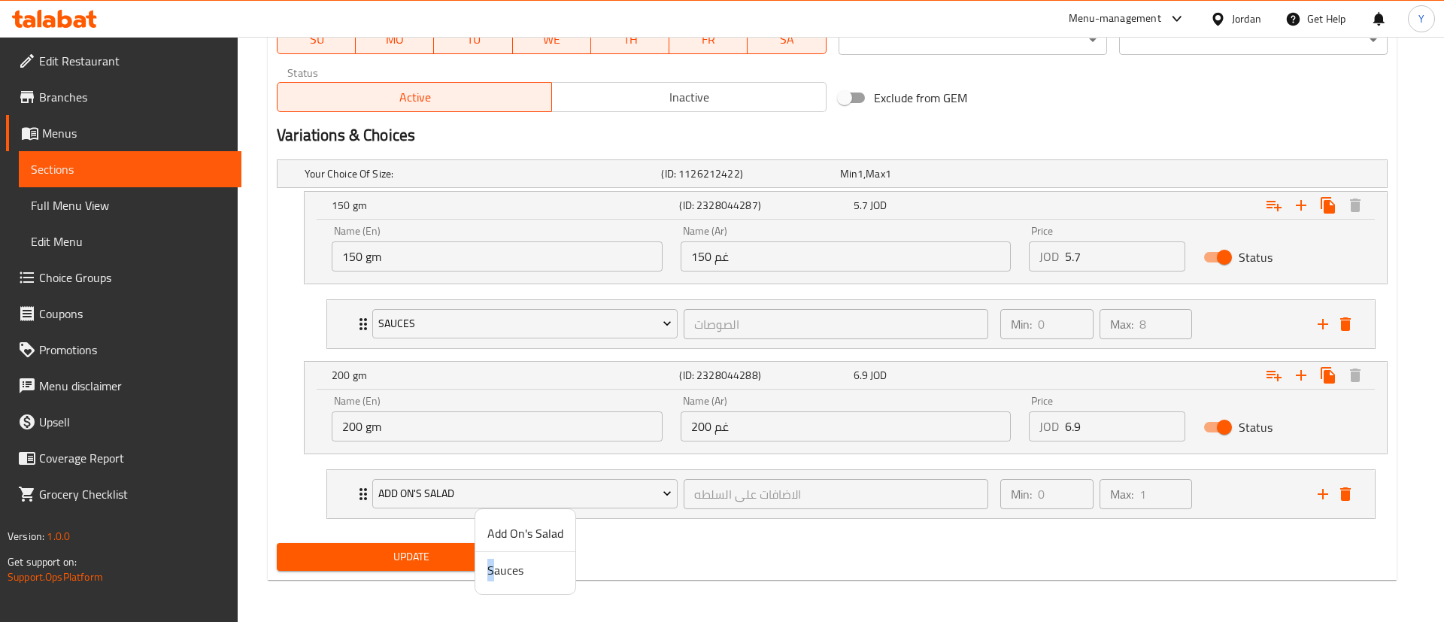
click at [491, 566] on span "Sauces" at bounding box center [526, 570] width 76 height 18
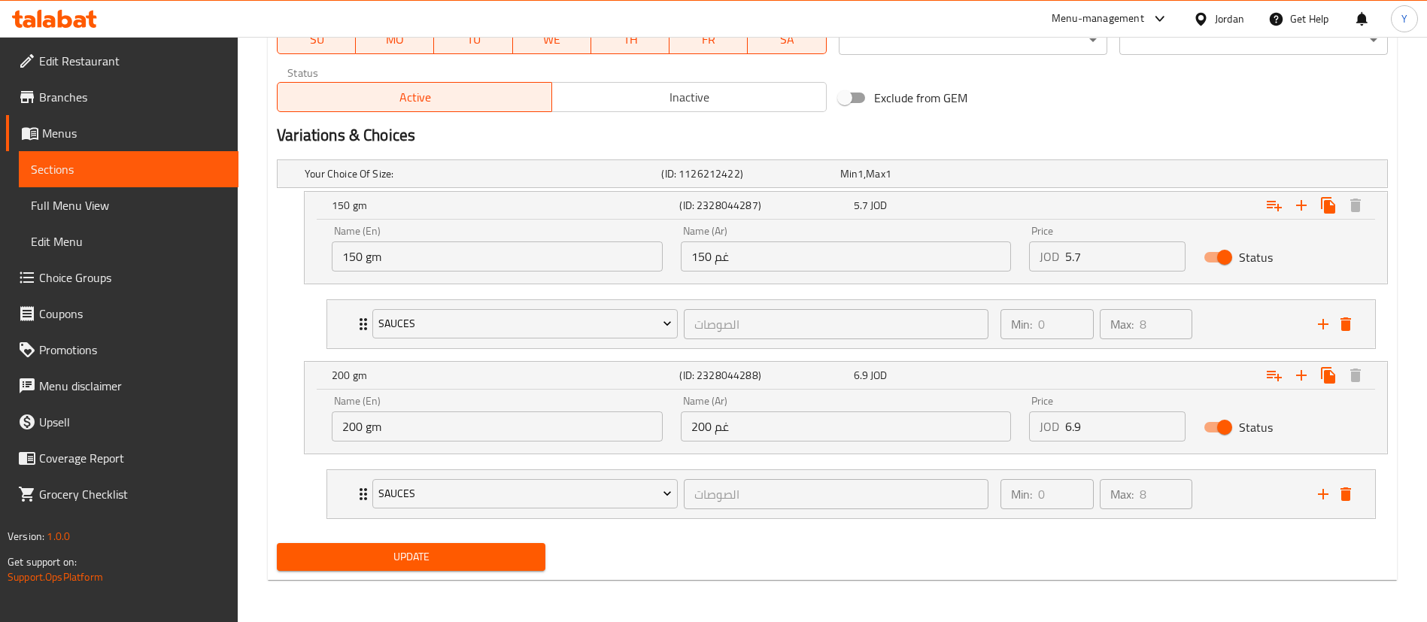
click at [387, 551] on span "Update" at bounding box center [411, 557] width 245 height 19
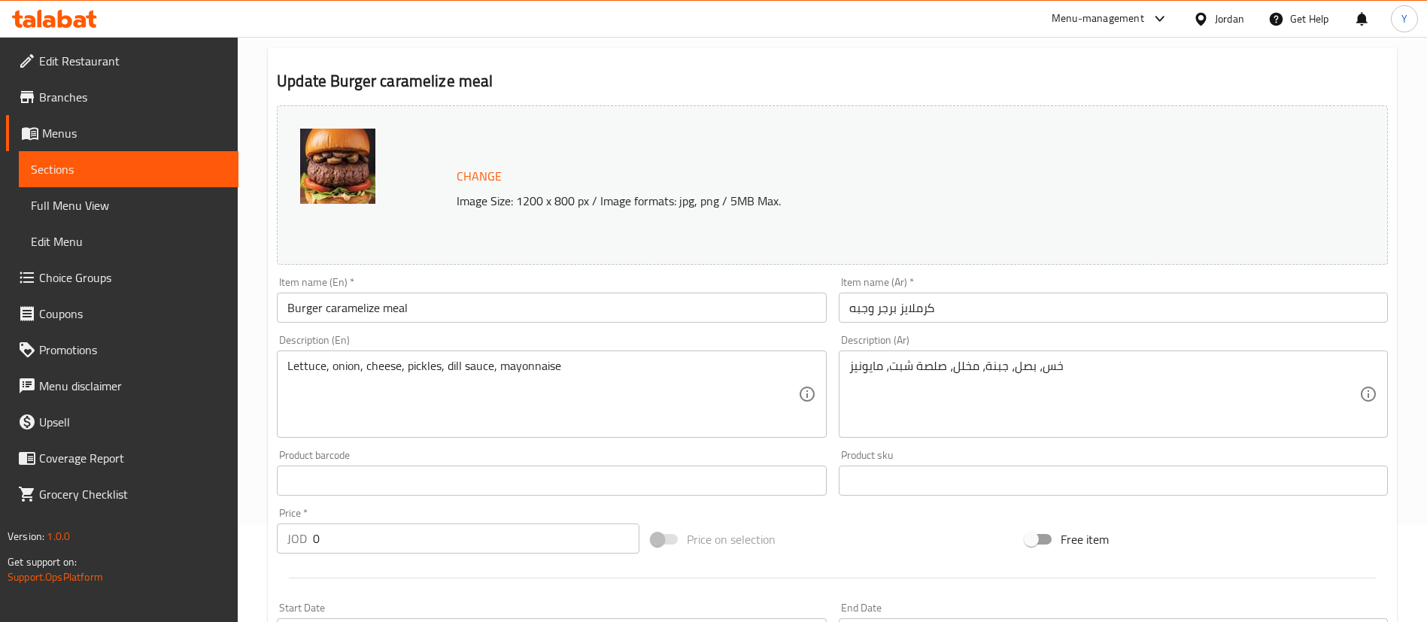
scroll to position [0, 0]
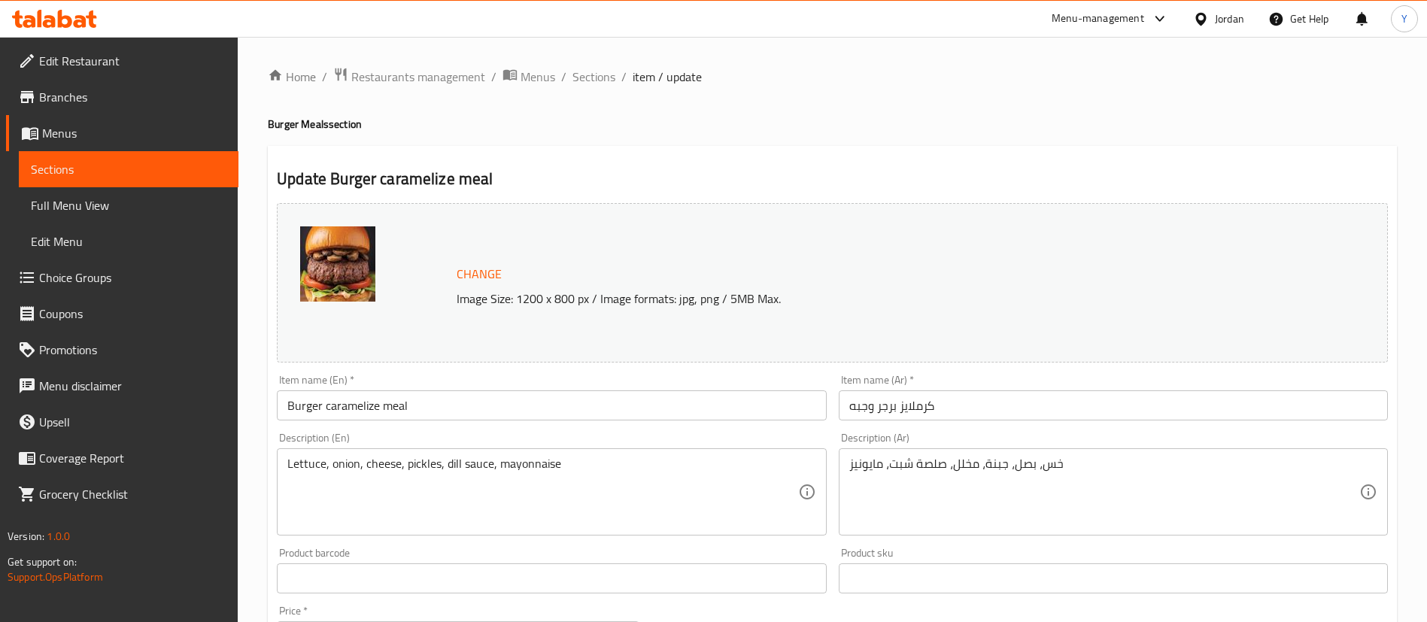
click at [149, 156] on link "Sections" at bounding box center [129, 169] width 220 height 36
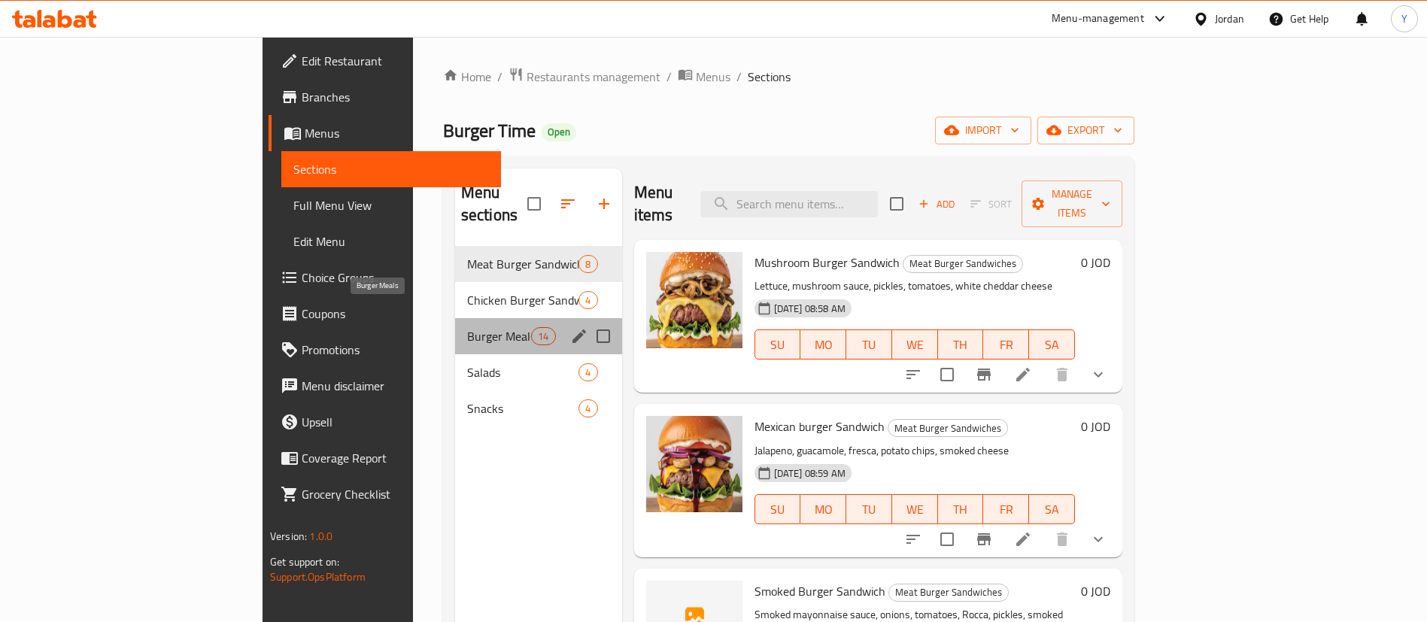
click at [467, 327] on span "Burger Meals" at bounding box center [499, 336] width 64 height 18
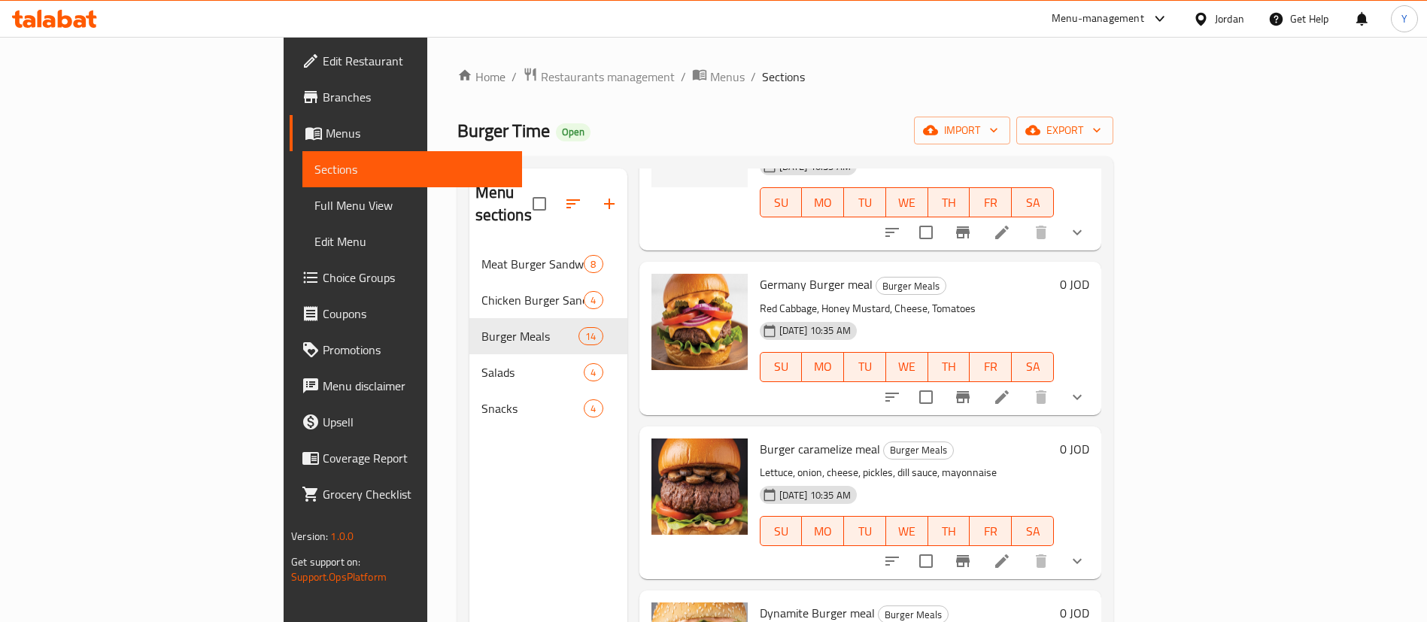
scroll to position [564, 0]
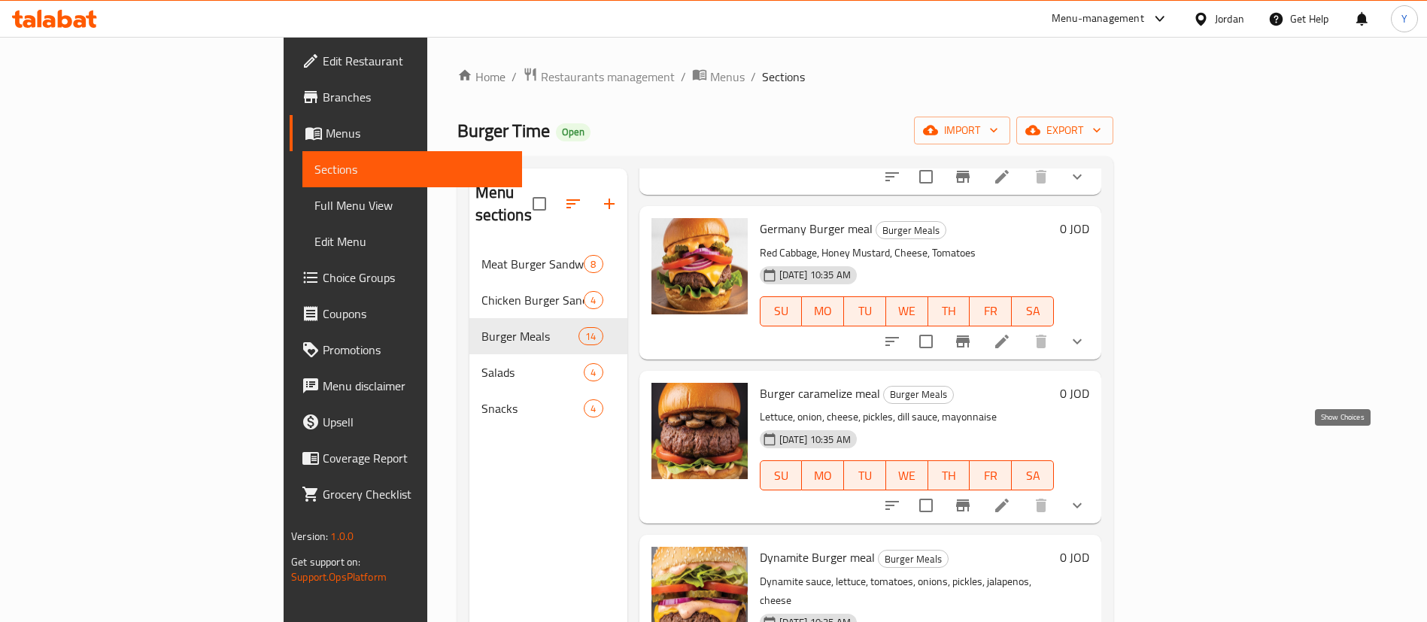
click at [1086, 497] on icon "show more" at bounding box center [1077, 506] width 18 height 18
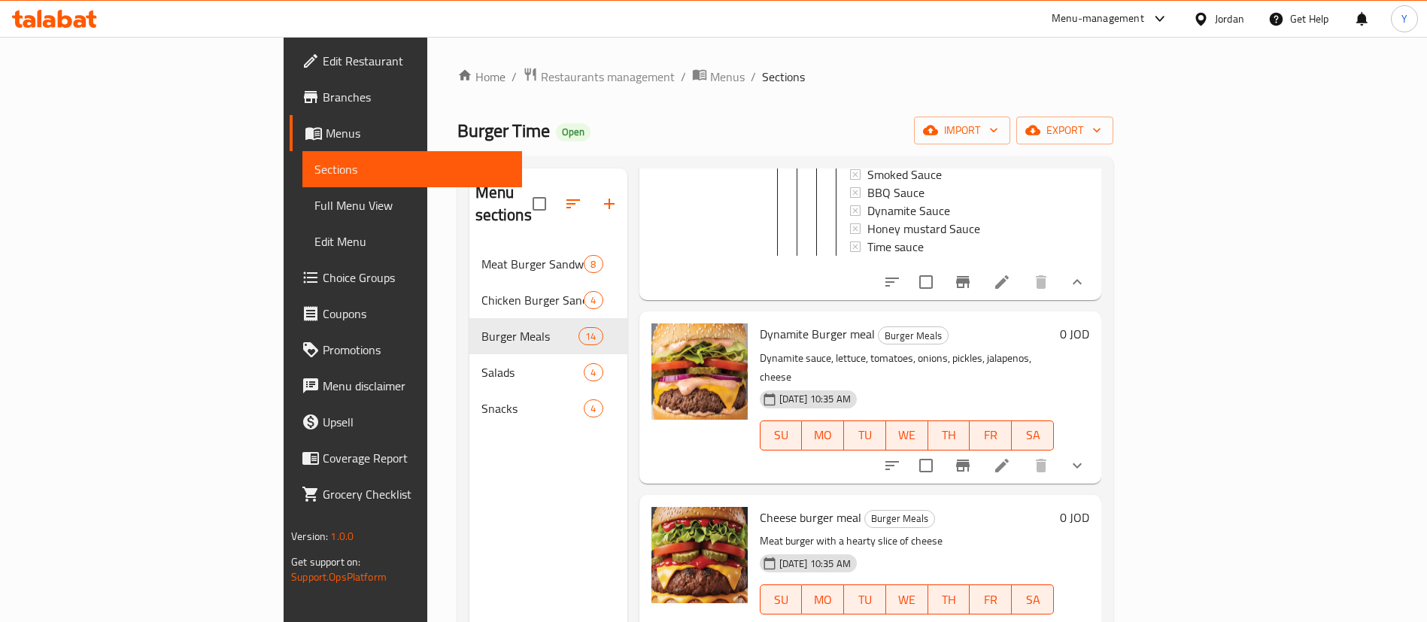
scroll to position [1241, 0]
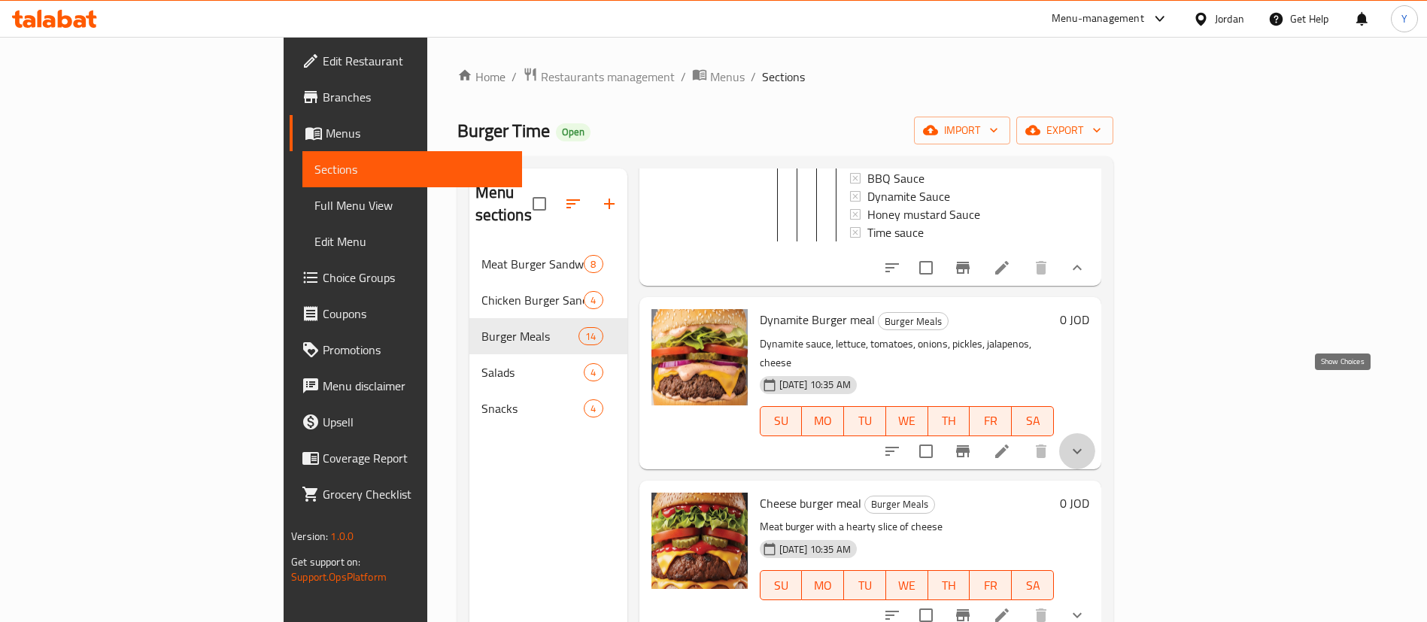
click at [1086, 442] on icon "show more" at bounding box center [1077, 451] width 18 height 18
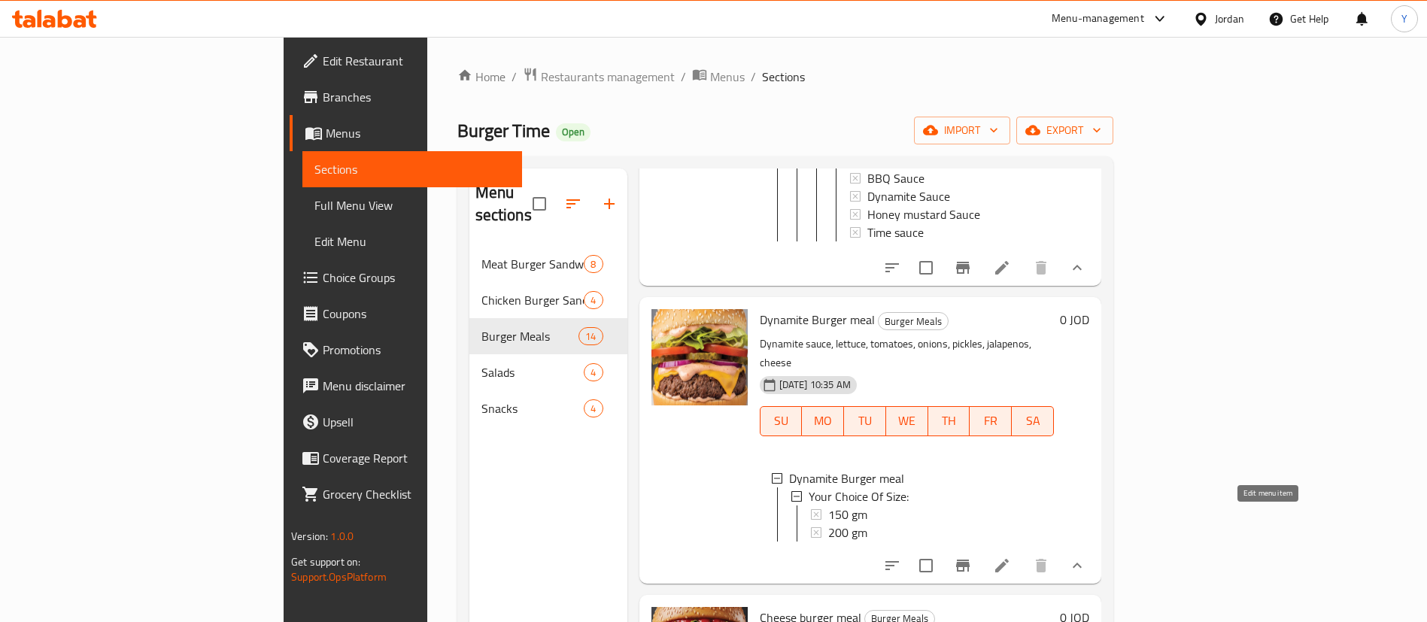
click at [1009, 559] on icon at bounding box center [1002, 566] width 14 height 14
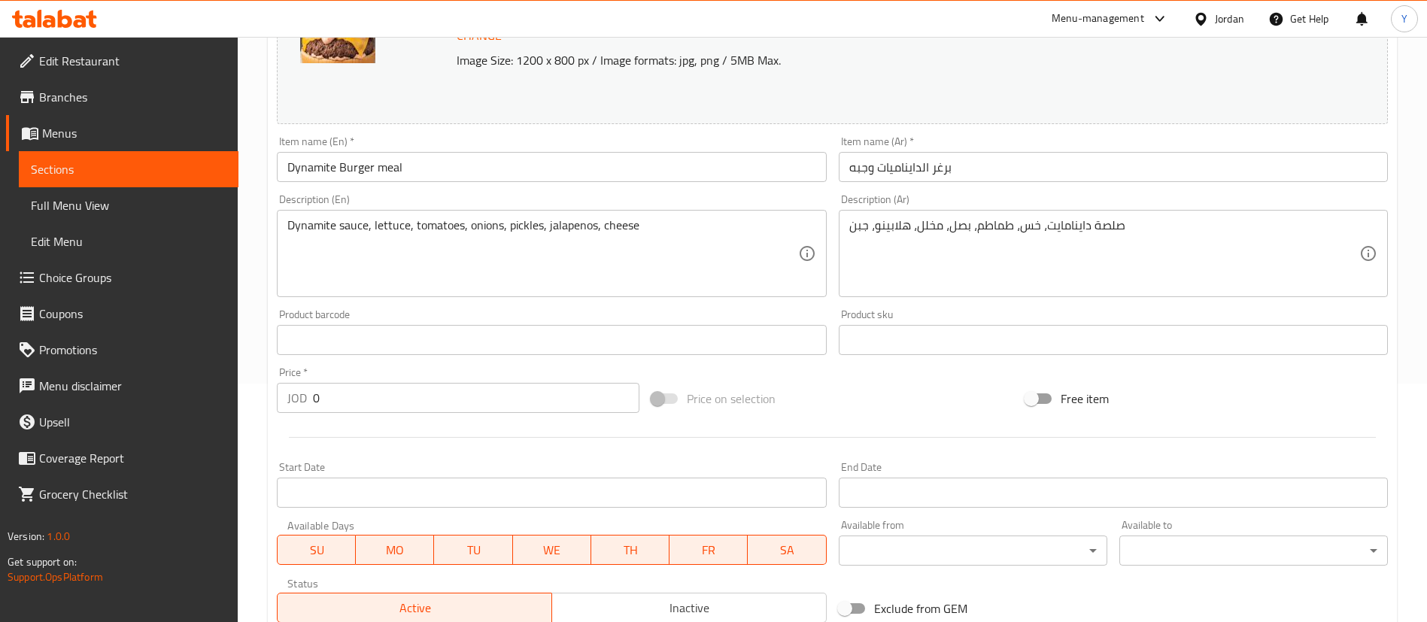
scroll to position [497, 0]
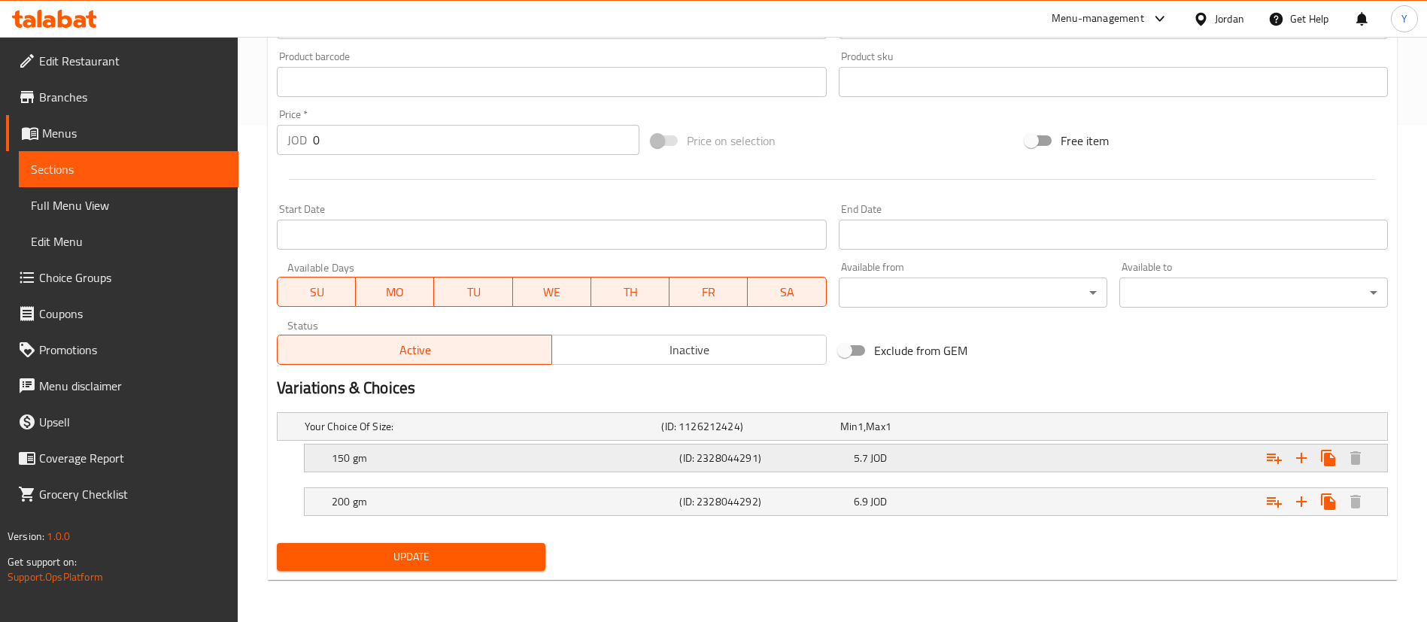
drag, startPoint x: 415, startPoint y: 467, endPoint x: 671, endPoint y: 449, distance: 257.2
click at [415, 467] on div "150 gm" at bounding box center [503, 458] width 348 height 21
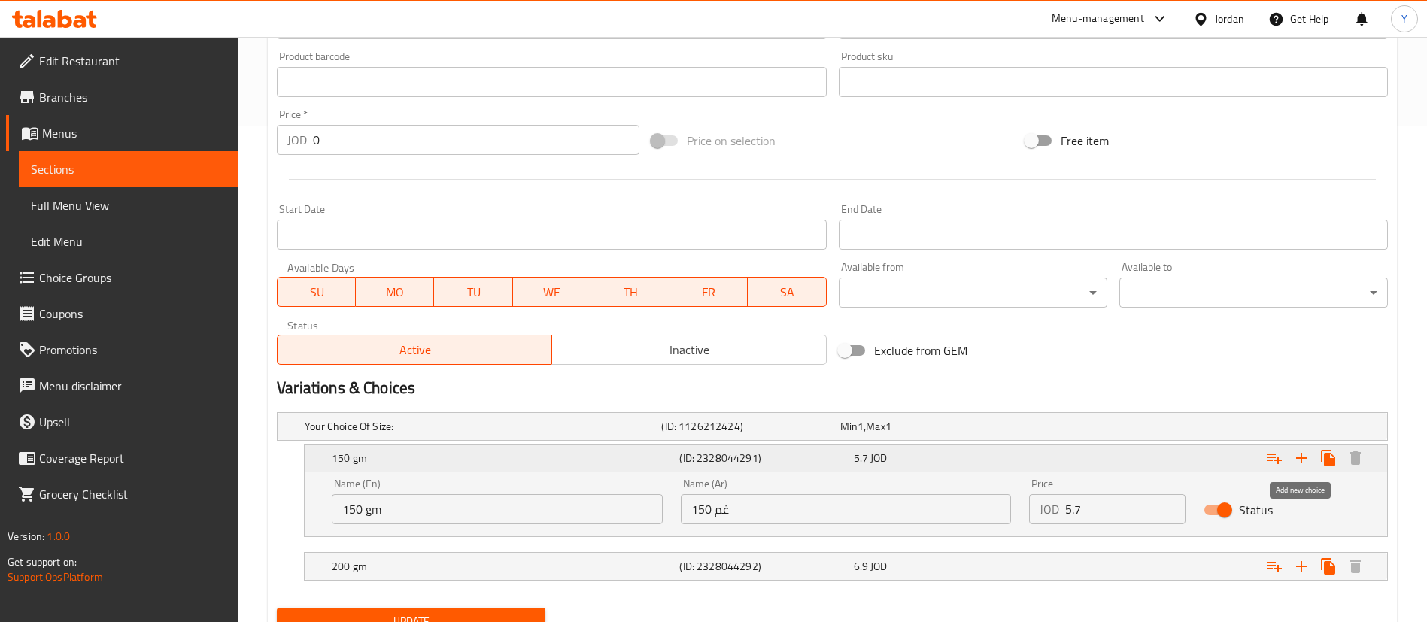
click at [1275, 459] on icon "Expand" at bounding box center [1274, 458] width 18 height 18
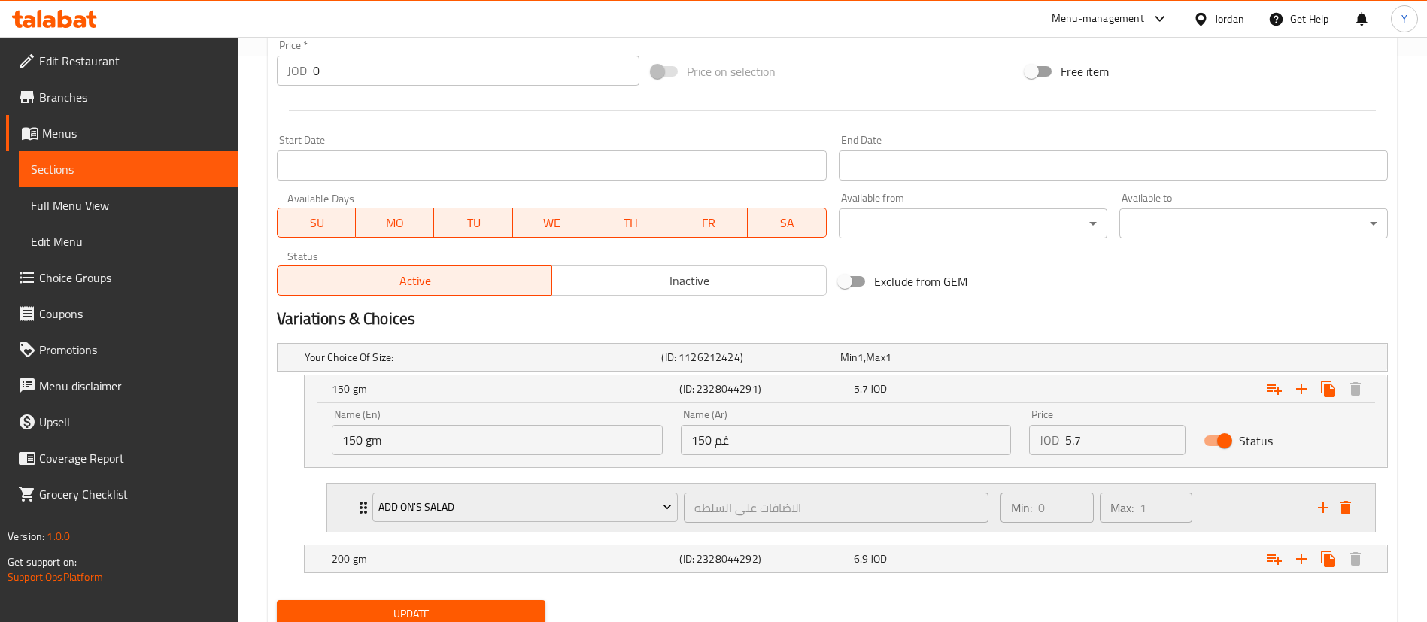
scroll to position [623, 0]
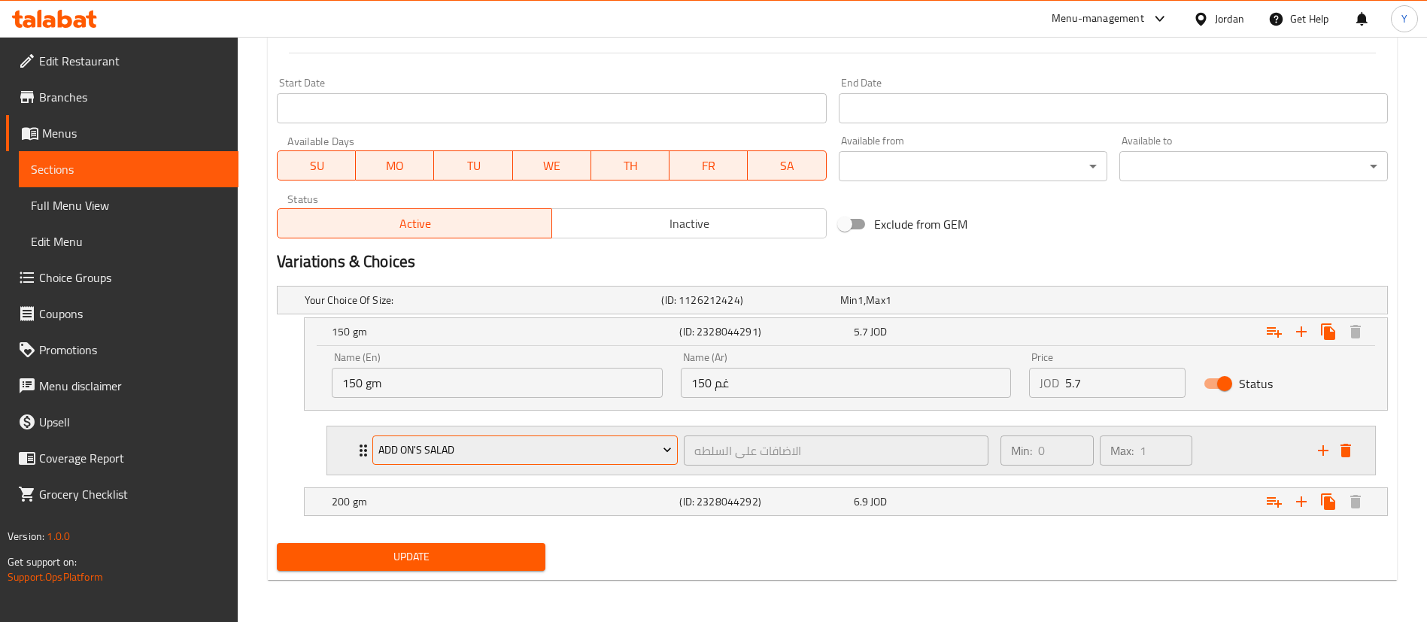
click at [500, 442] on span "Add On's Salad" at bounding box center [525, 450] width 294 height 19
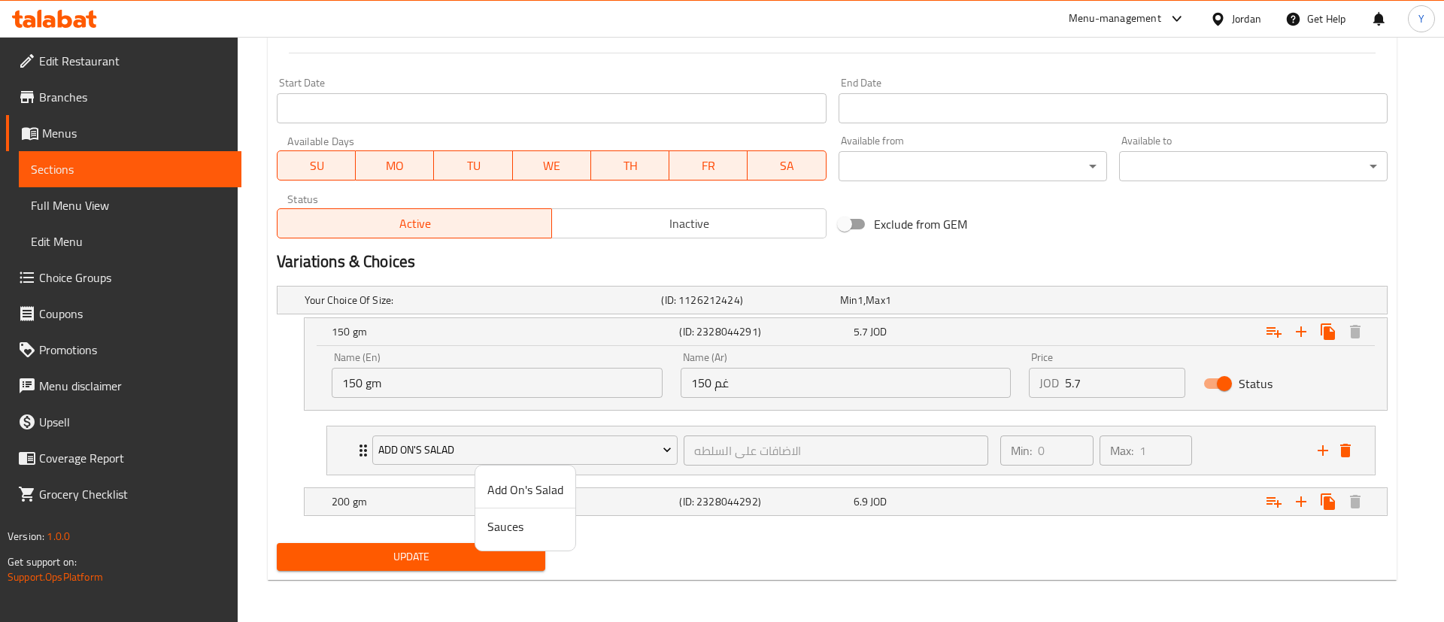
click at [492, 518] on span "Sauces" at bounding box center [526, 527] width 76 height 18
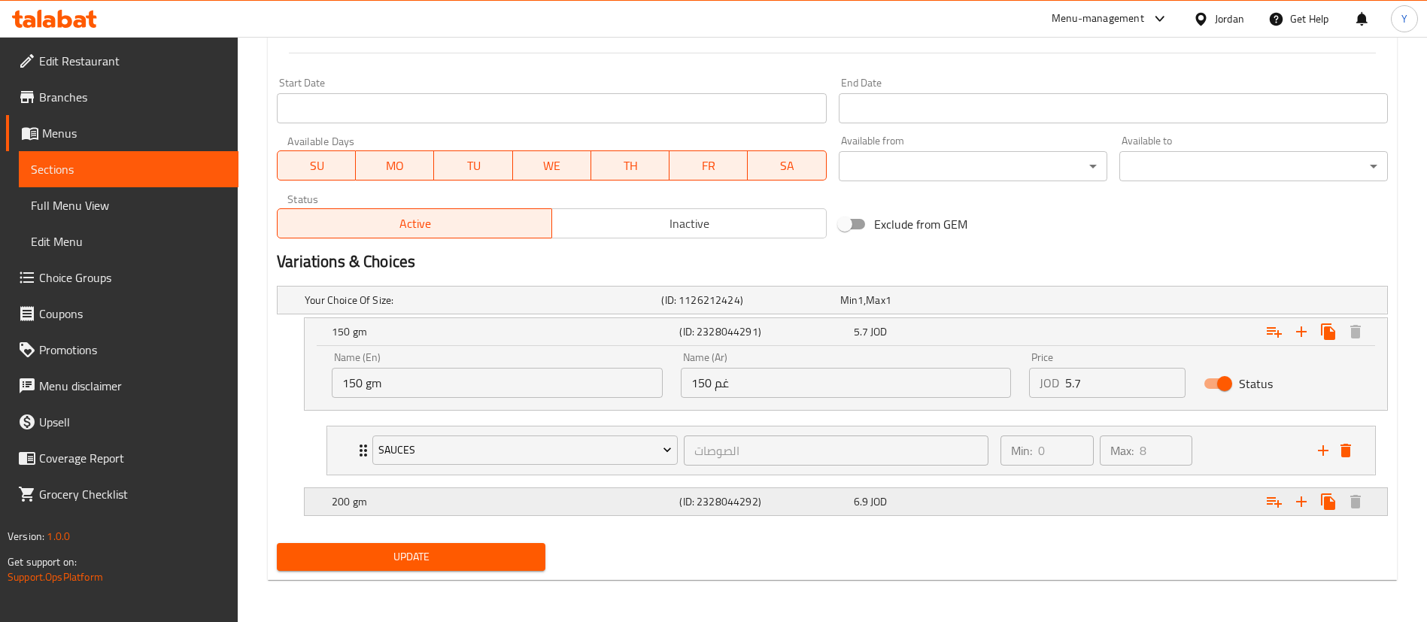
click at [418, 485] on div "200 gm (ID: 2328044292) 6.9 JOD" at bounding box center [850, 501] width 1043 height 33
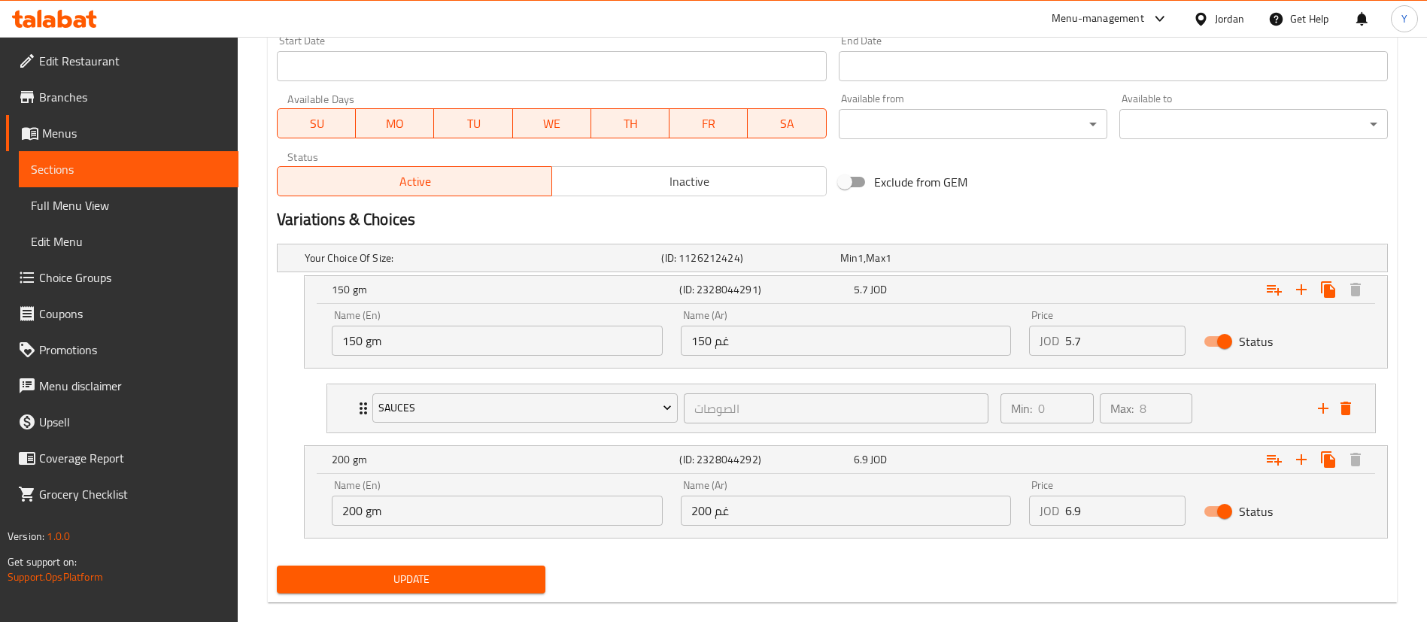
scroll to position [688, 0]
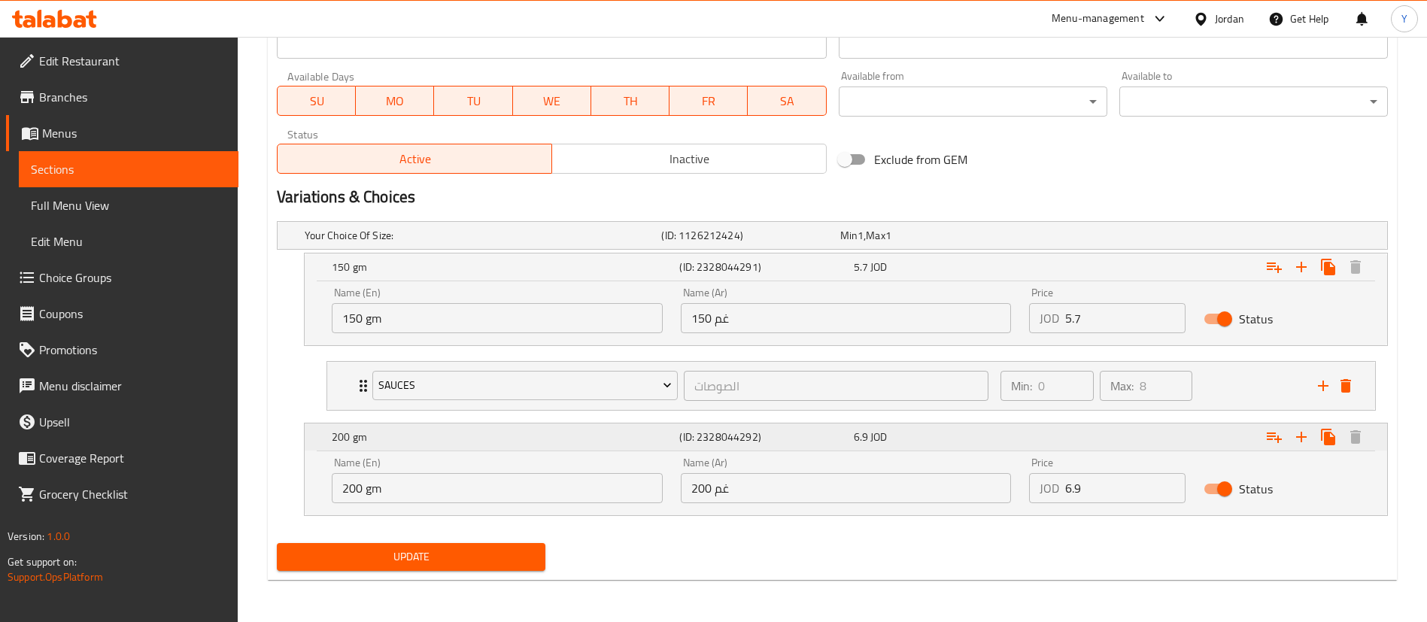
click at [1274, 433] on icon "Expand" at bounding box center [1274, 438] width 15 height 11
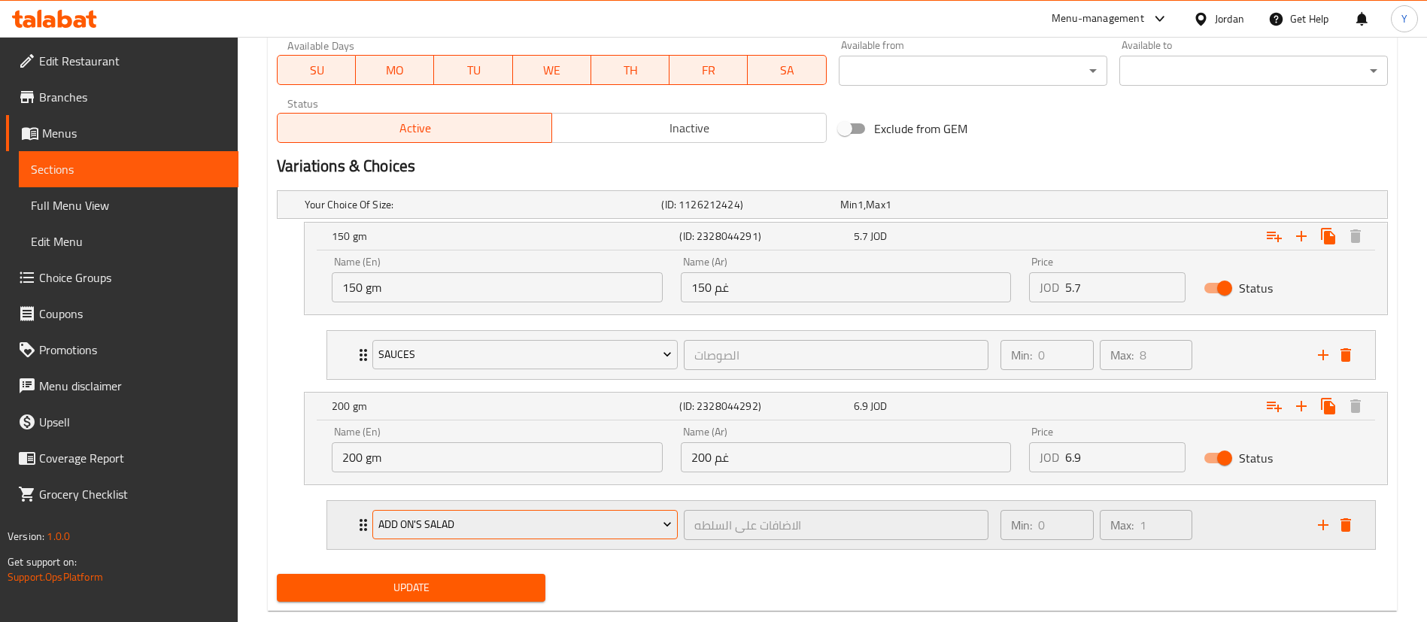
scroll to position [749, 0]
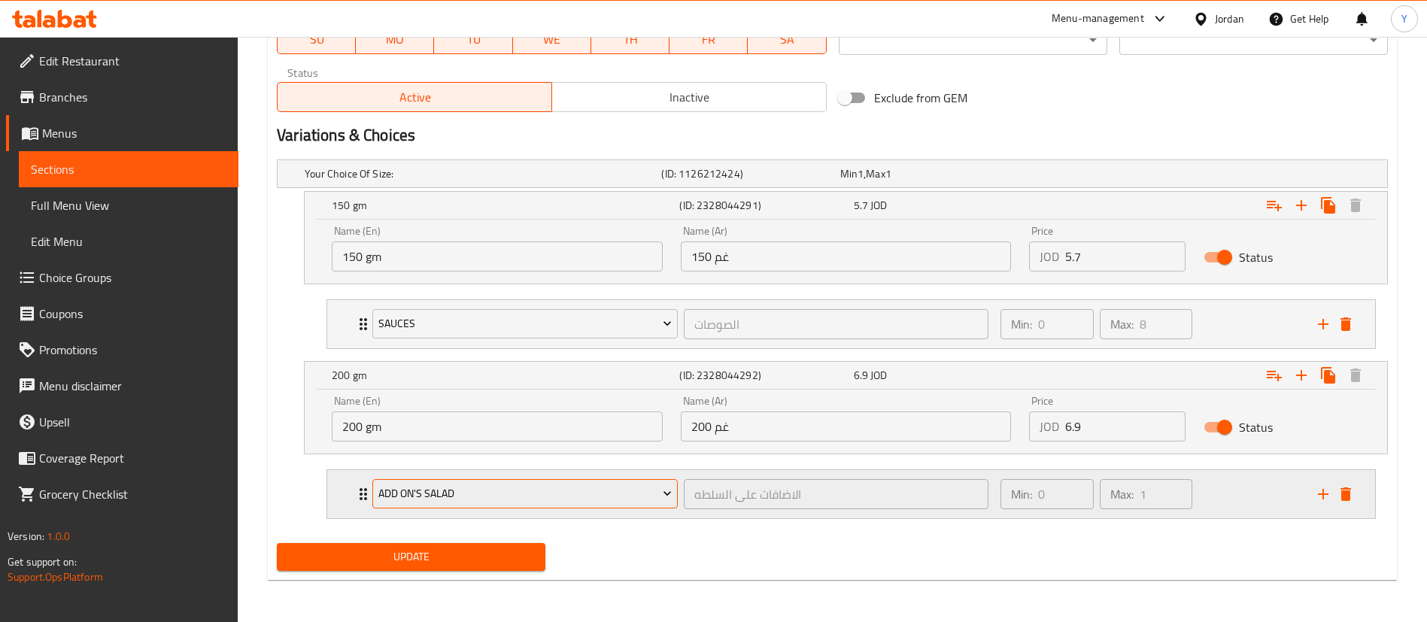
click at [402, 500] on span "Add On's Salad" at bounding box center [525, 493] width 294 height 19
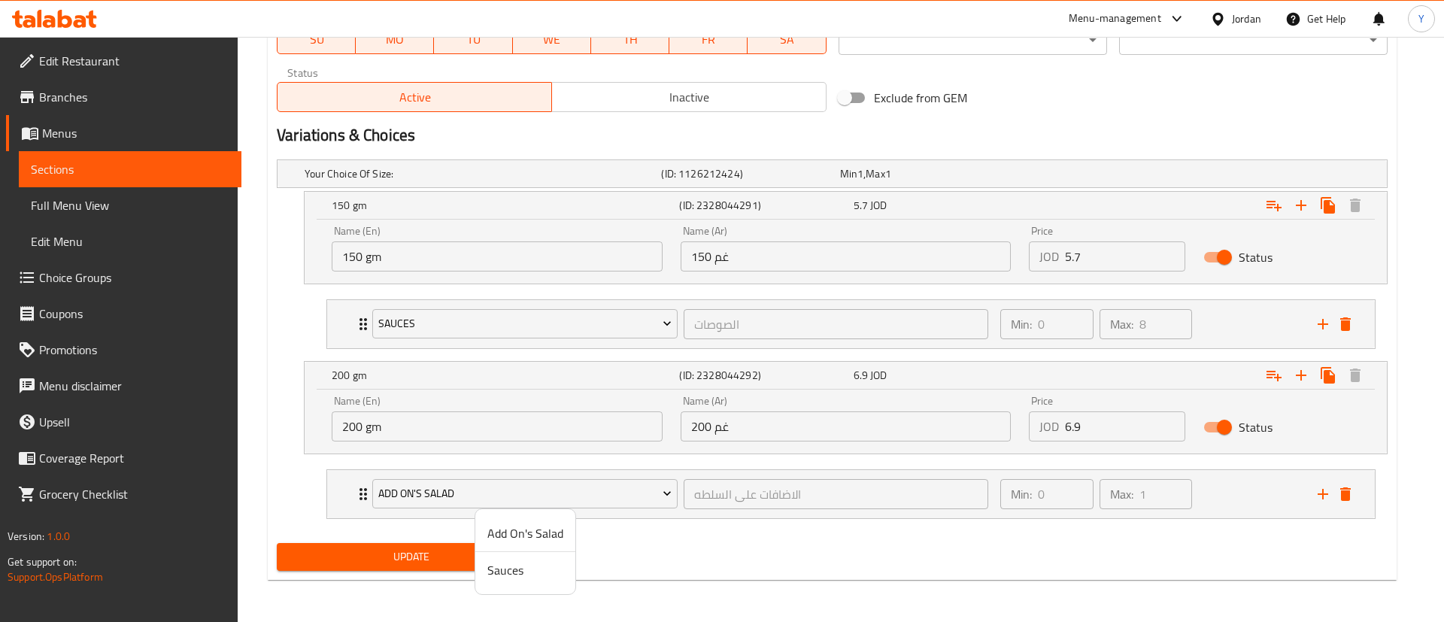
click at [493, 564] on span "Sauces" at bounding box center [526, 570] width 76 height 18
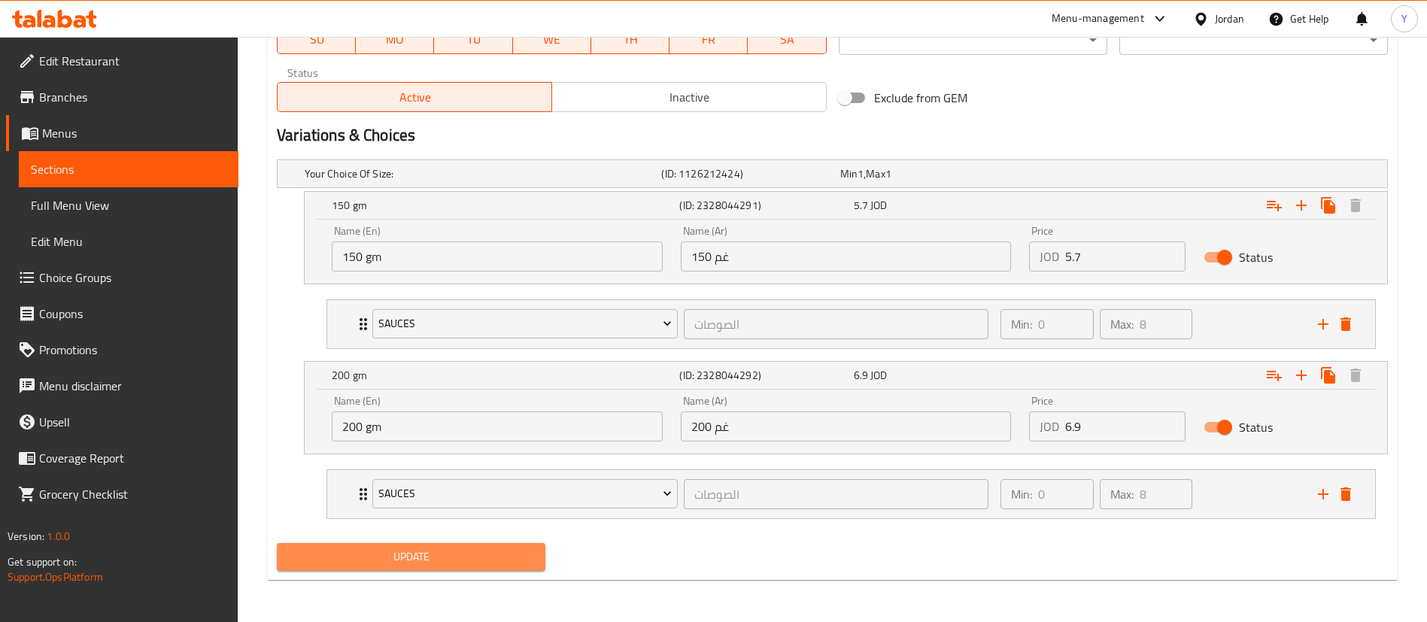
click at [401, 548] on span "Update" at bounding box center [411, 557] width 245 height 19
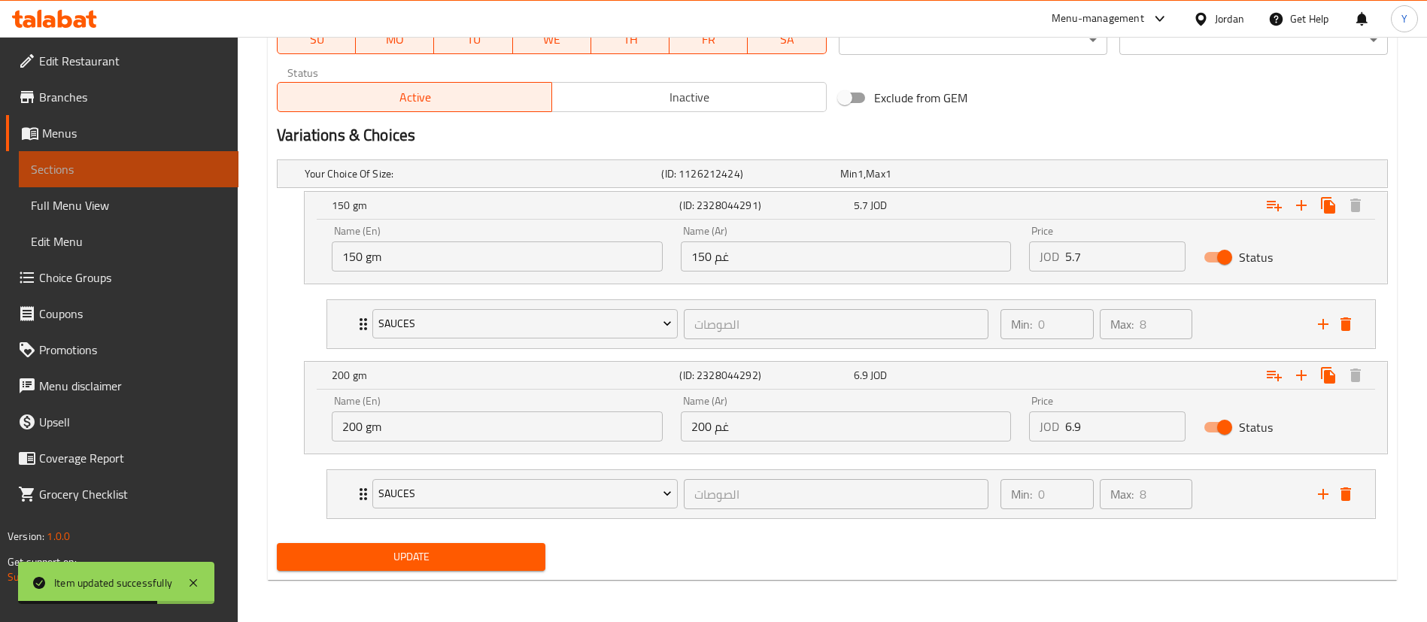
click at [129, 159] on link "Sections" at bounding box center [129, 169] width 220 height 36
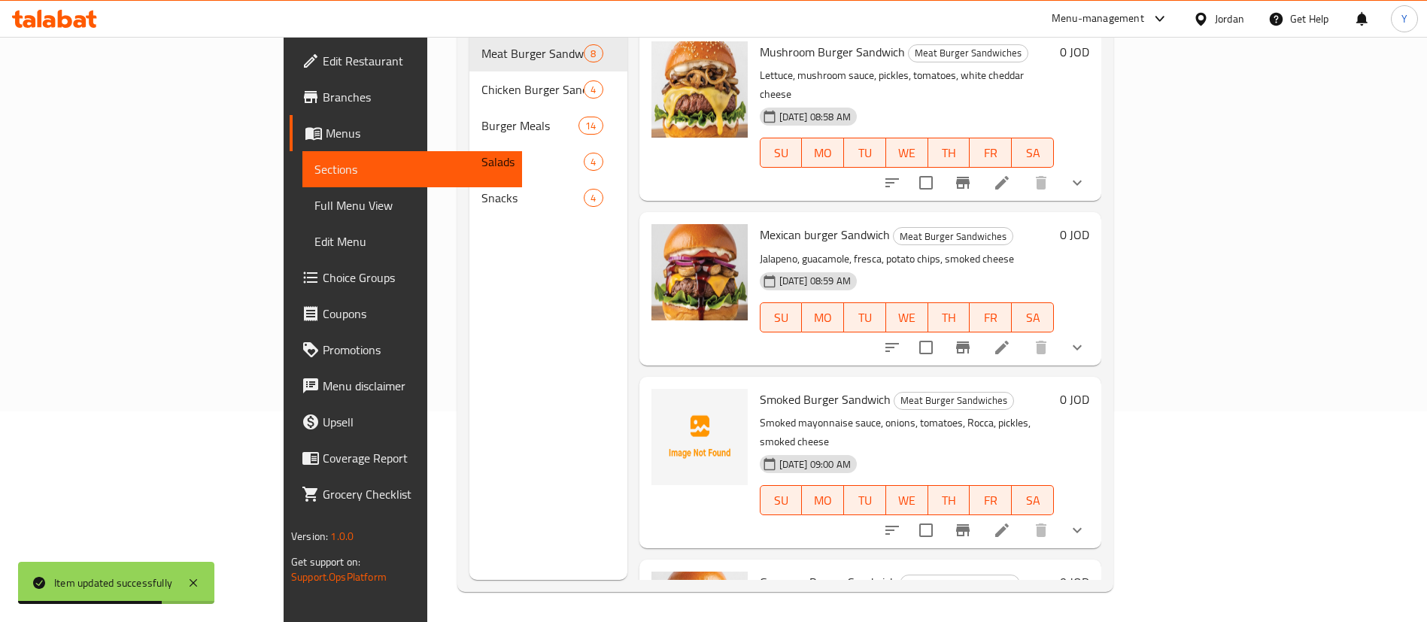
scroll to position [211, 0]
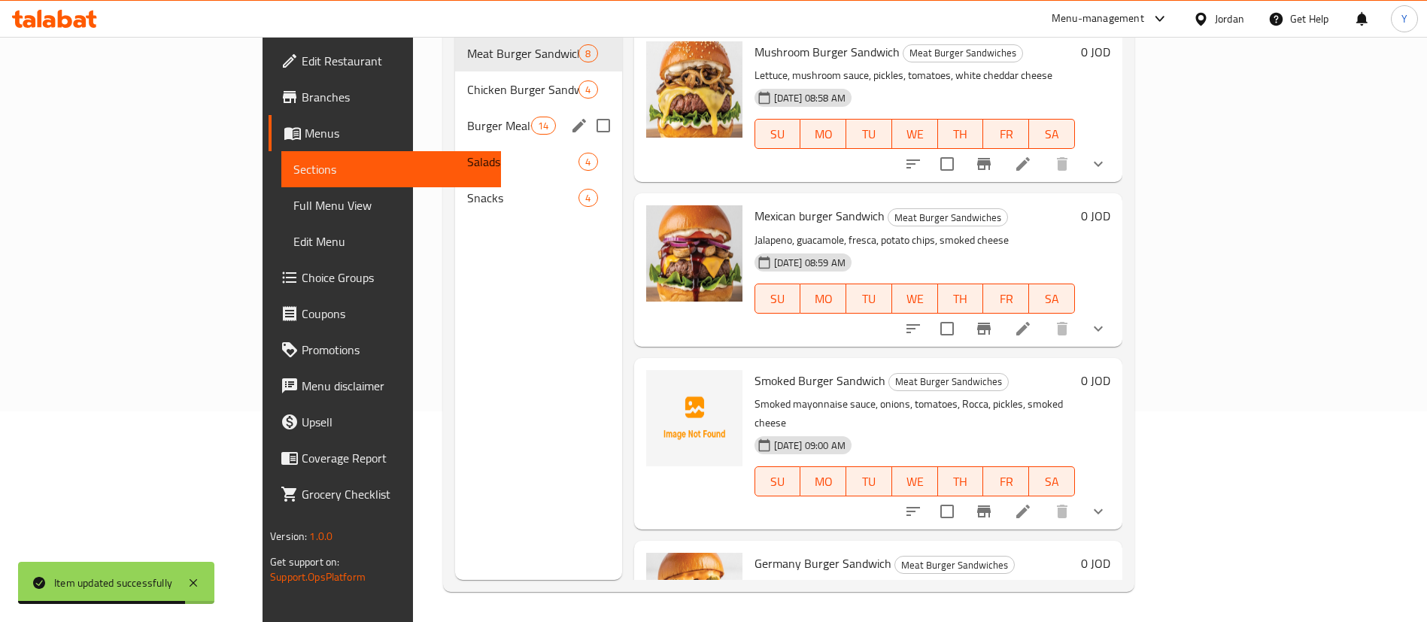
click at [455, 114] on div "Burger Meals 14" at bounding box center [538, 126] width 167 height 36
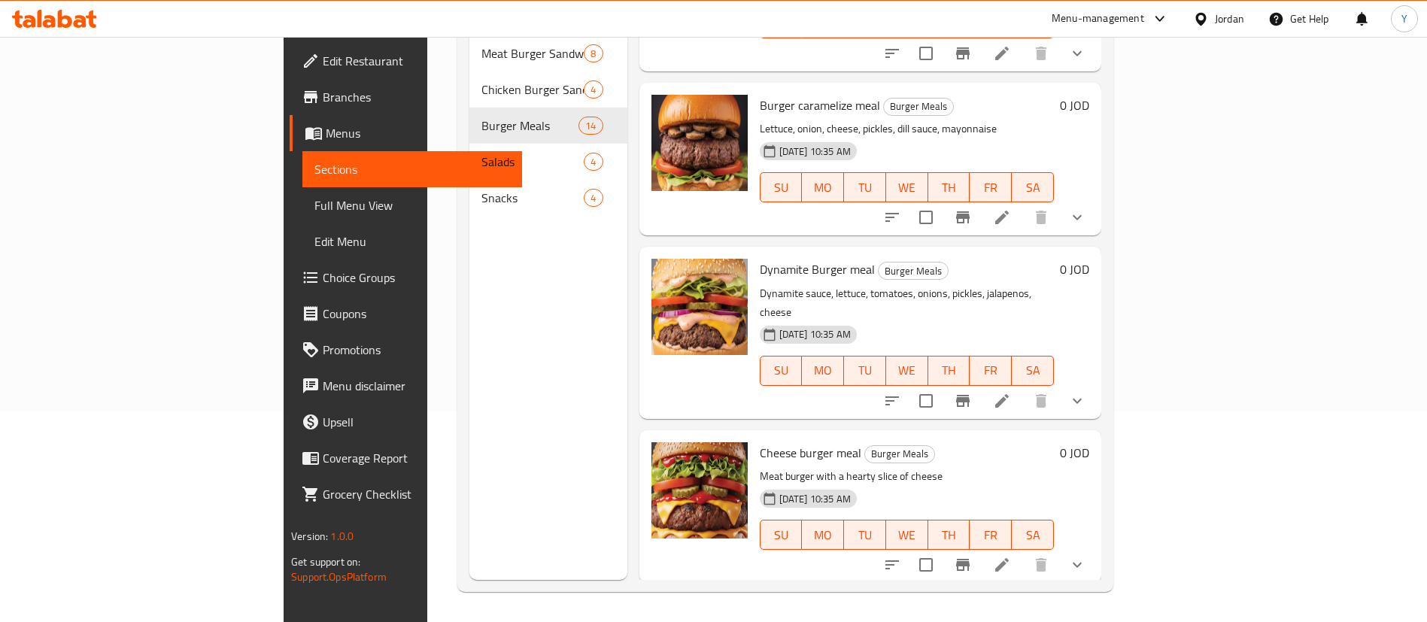
scroll to position [677, 0]
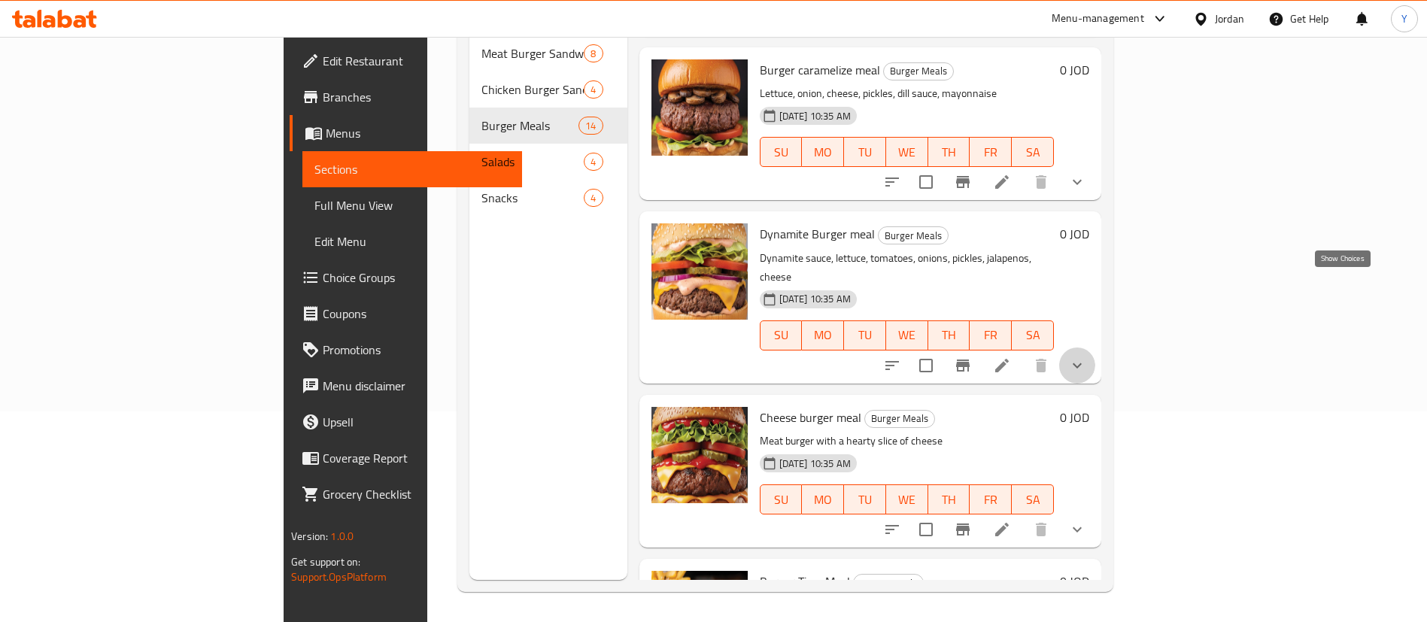
click at [1086, 357] on icon "show more" at bounding box center [1077, 366] width 18 height 18
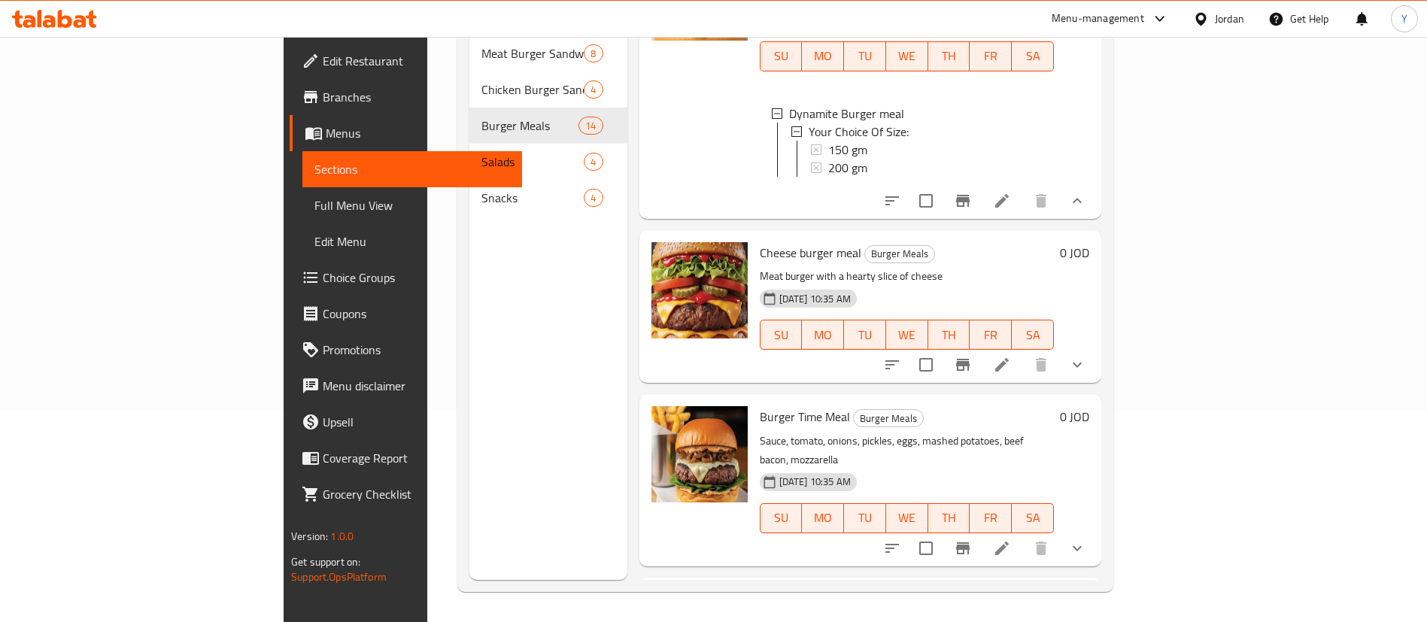
scroll to position [1016, 0]
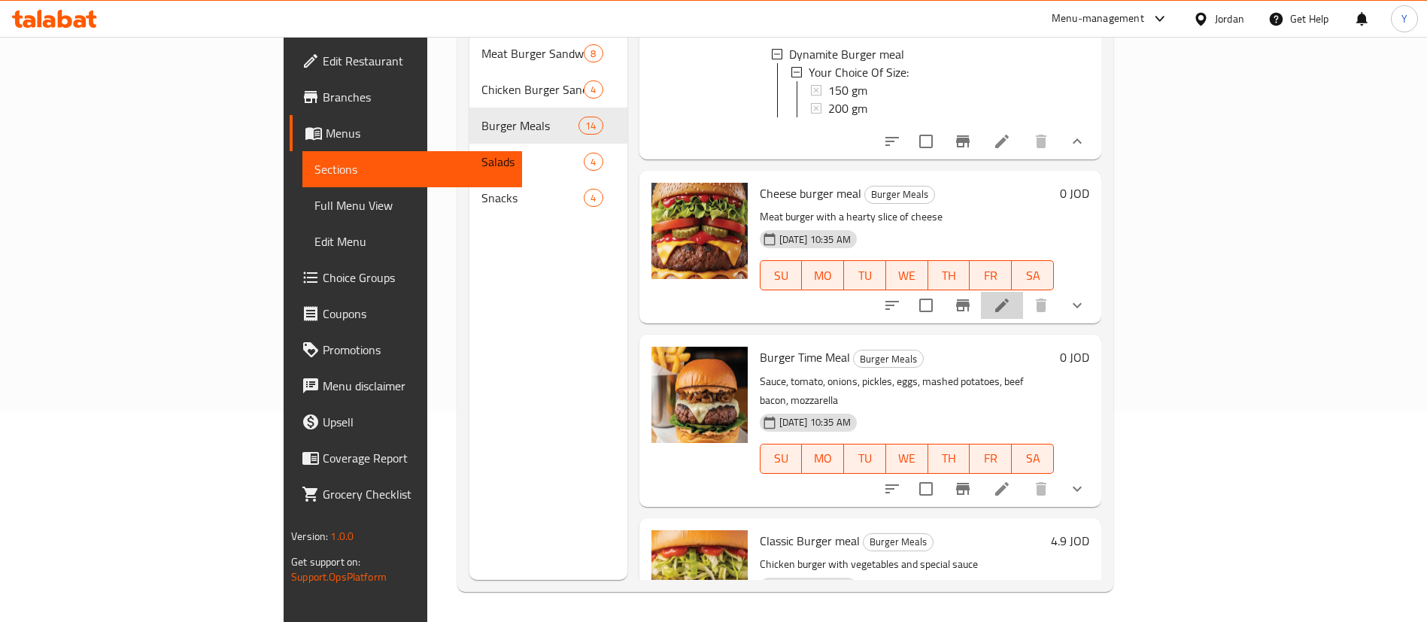
click at [1023, 292] on li at bounding box center [1002, 305] width 42 height 27
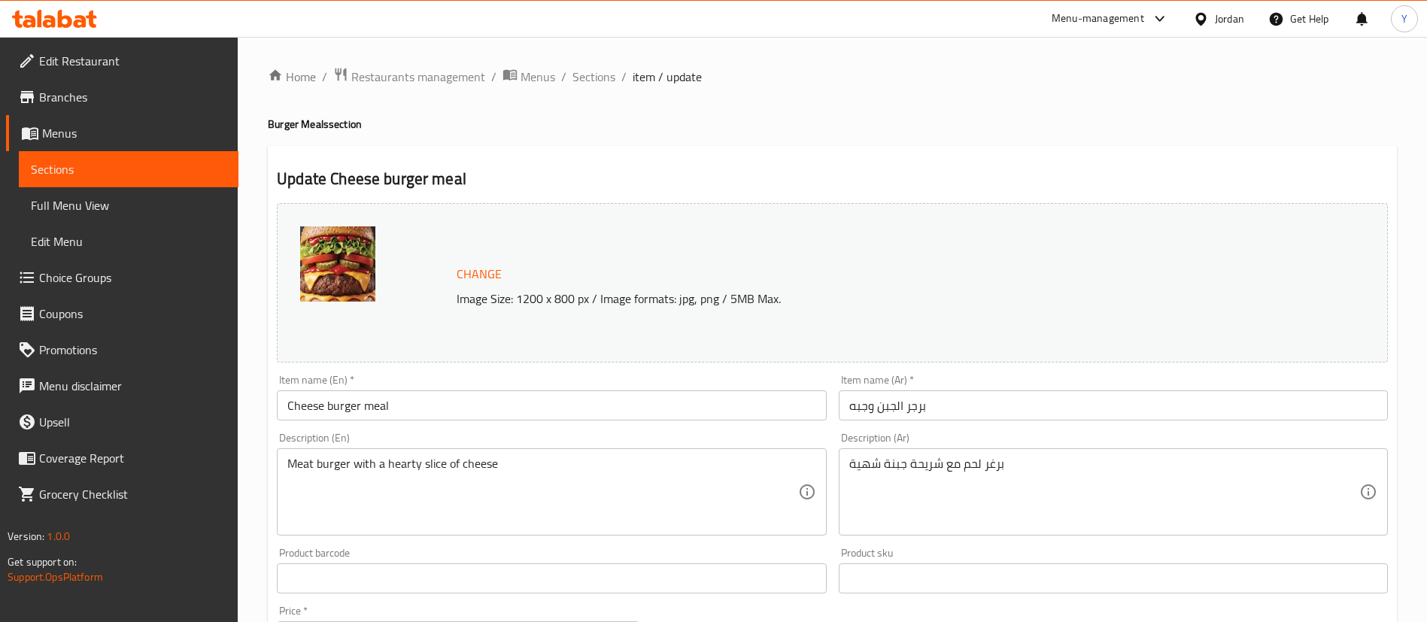
scroll to position [497, 0]
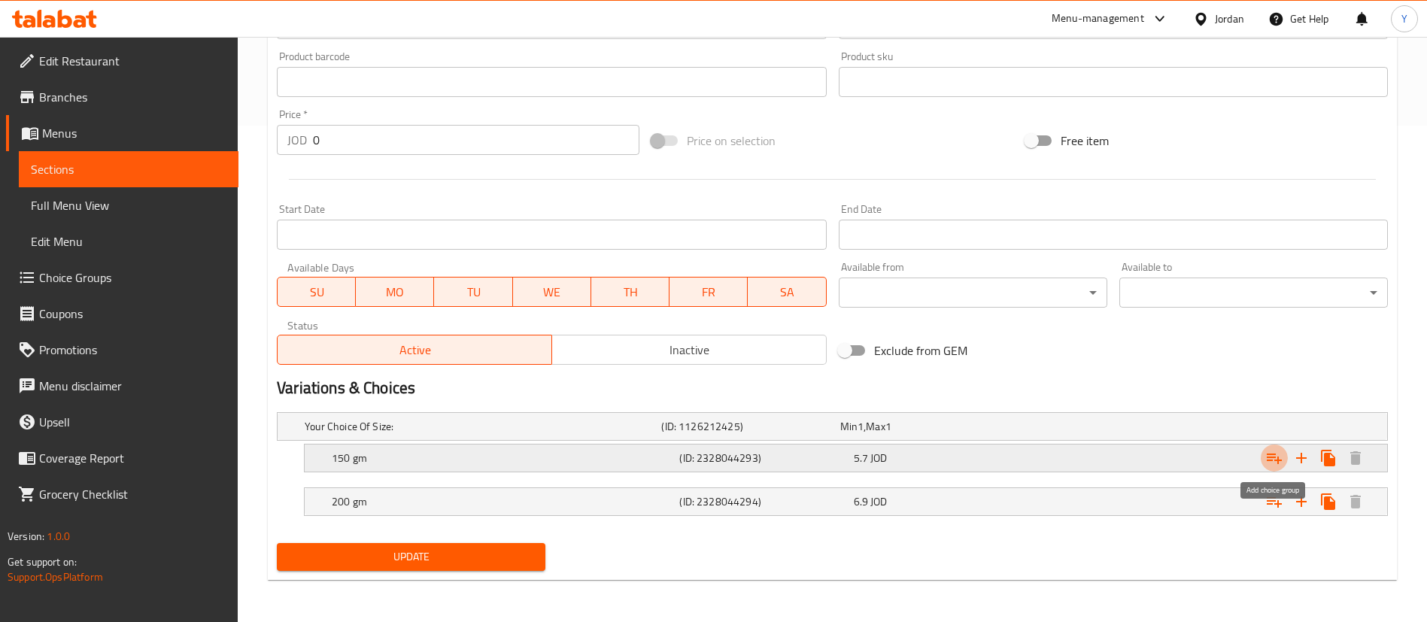
click at [1281, 465] on icon "Expand" at bounding box center [1274, 458] width 18 height 18
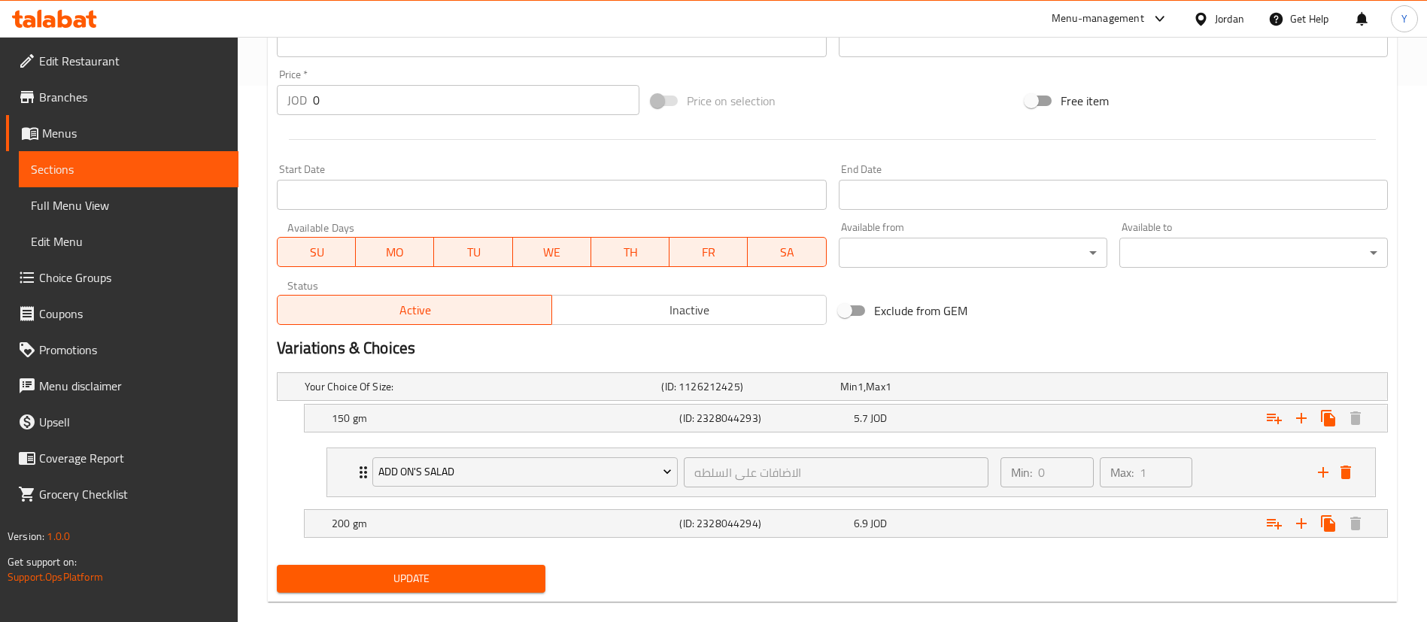
scroll to position [558, 0]
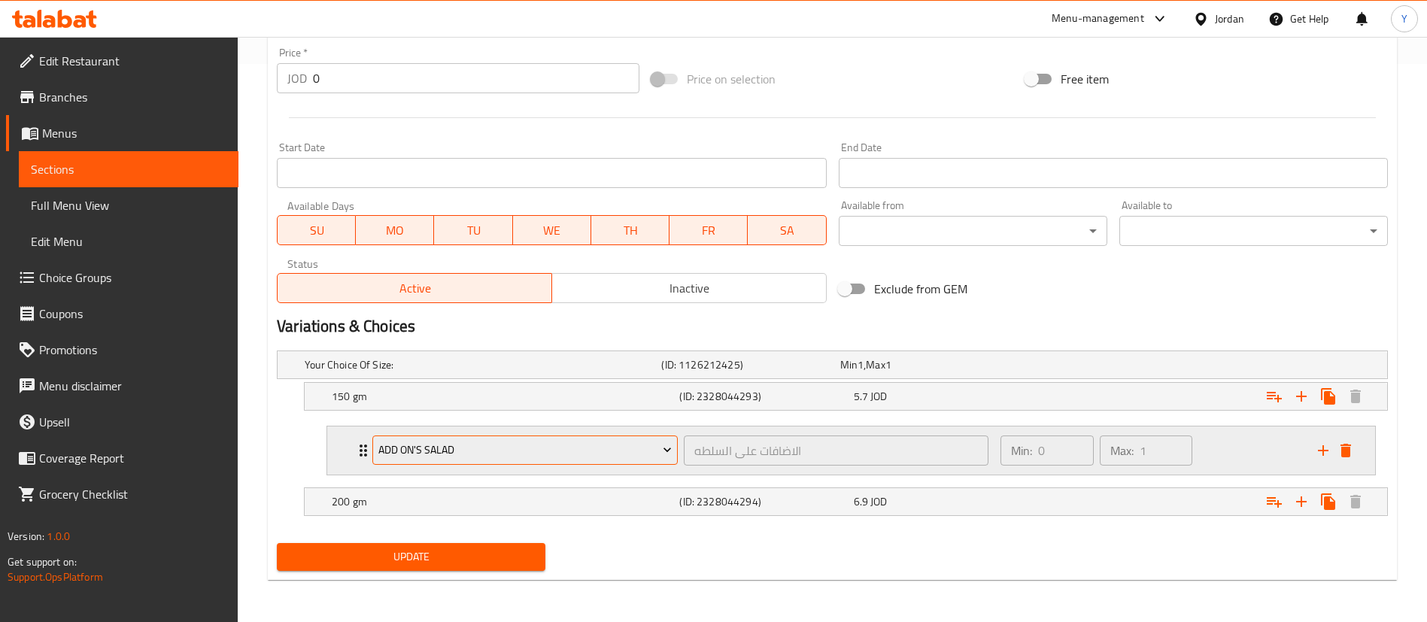
click at [463, 454] on span "Add On's Salad" at bounding box center [525, 450] width 294 height 19
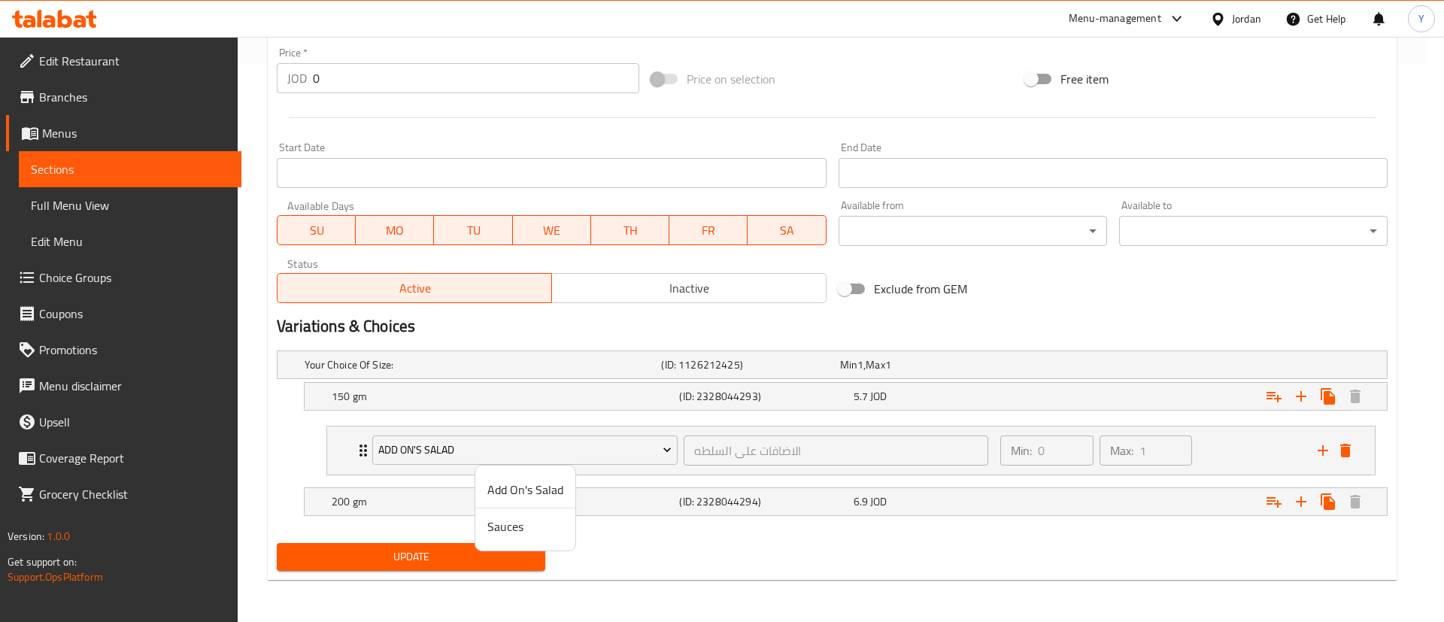
click at [500, 520] on span "Sauces" at bounding box center [526, 527] width 76 height 18
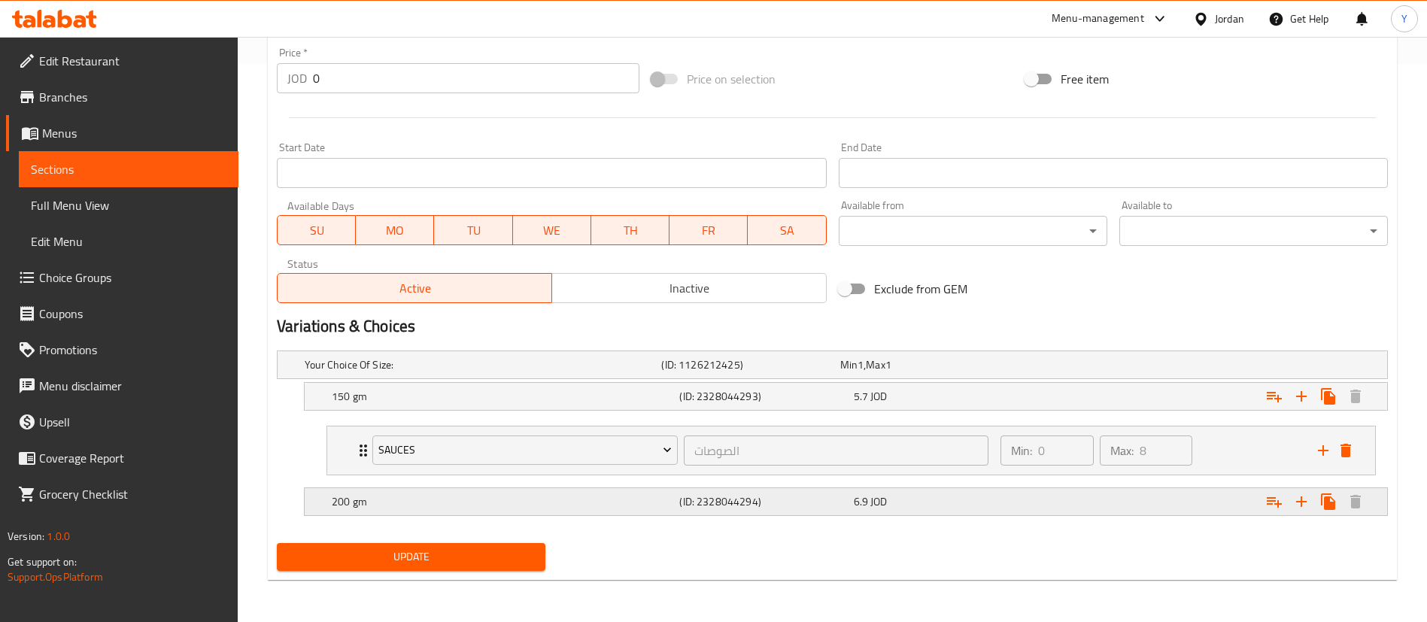
click at [412, 493] on div "200 gm" at bounding box center [503, 501] width 348 height 21
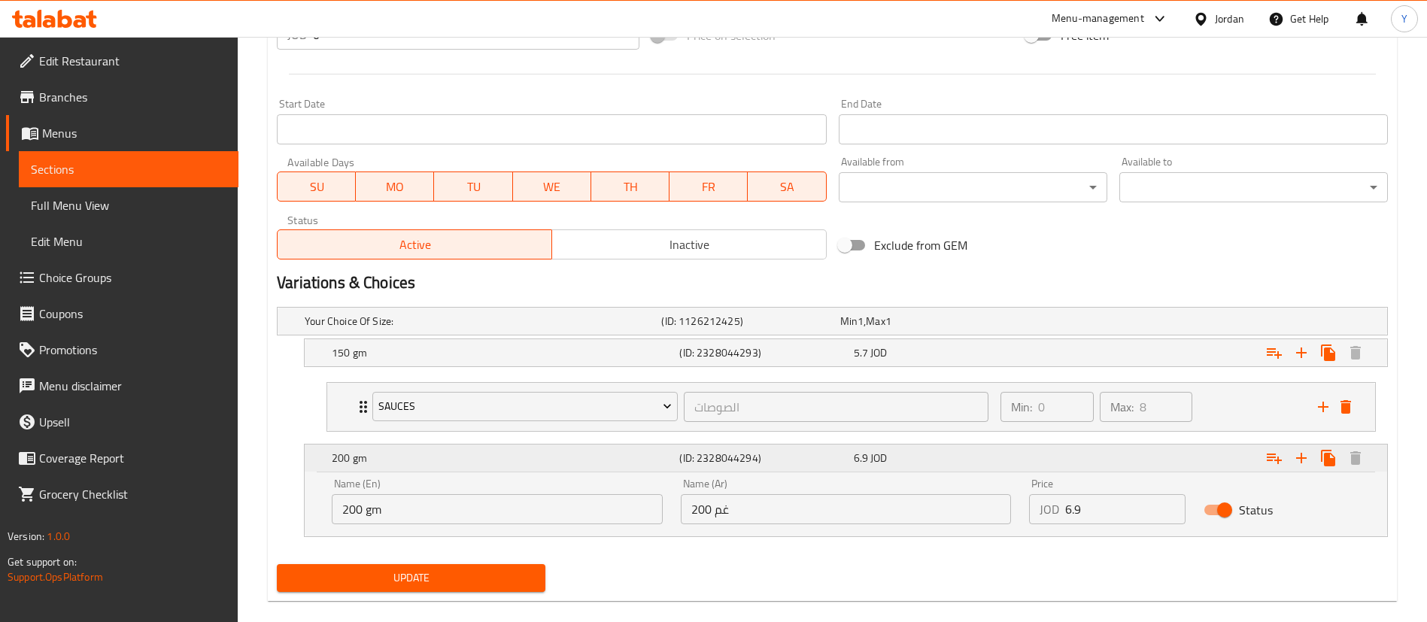
scroll to position [623, 0]
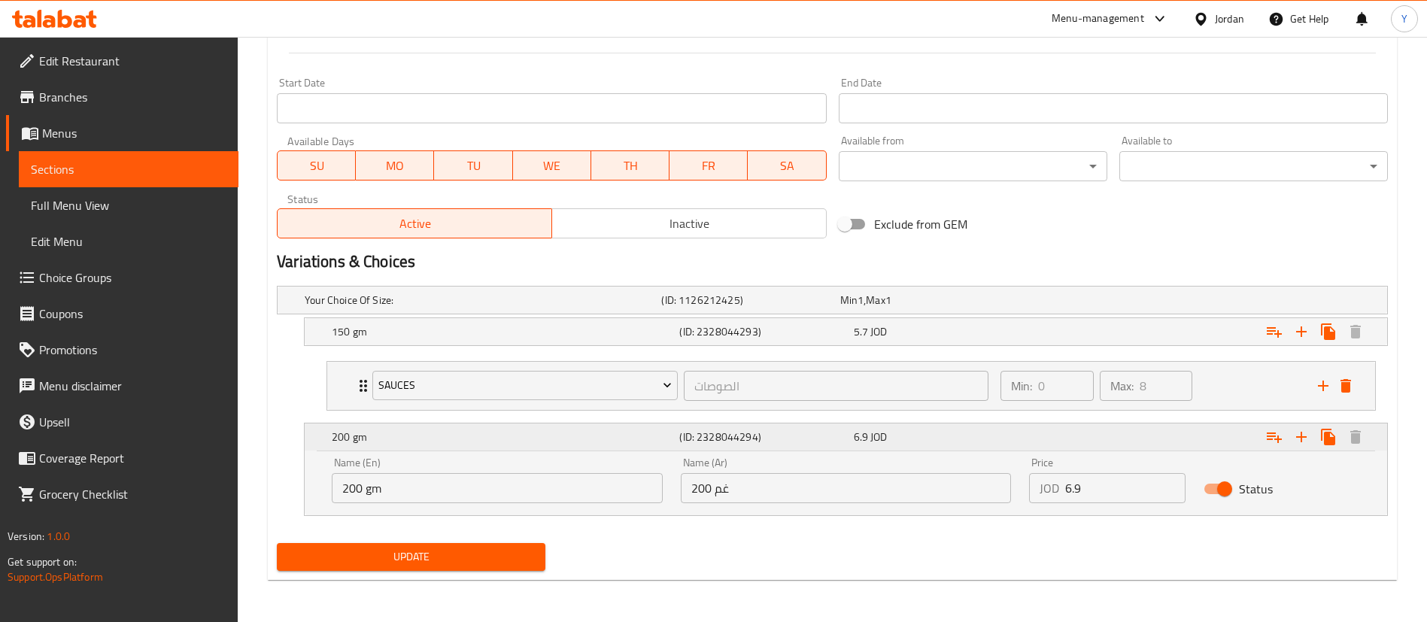
drag, startPoint x: 1269, startPoint y: 432, endPoint x: 1198, endPoint y: 433, distance: 71.5
click at [1269, 433] on icon "Expand" at bounding box center [1274, 437] width 18 height 18
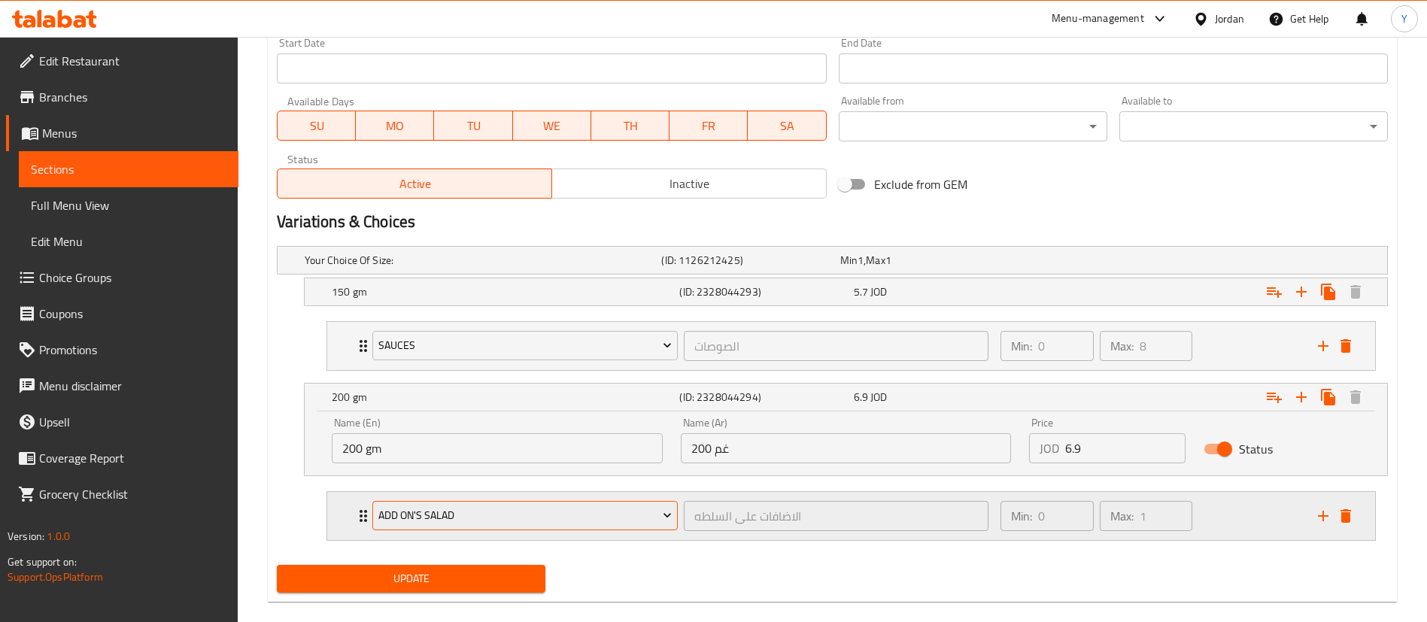
scroll to position [685, 0]
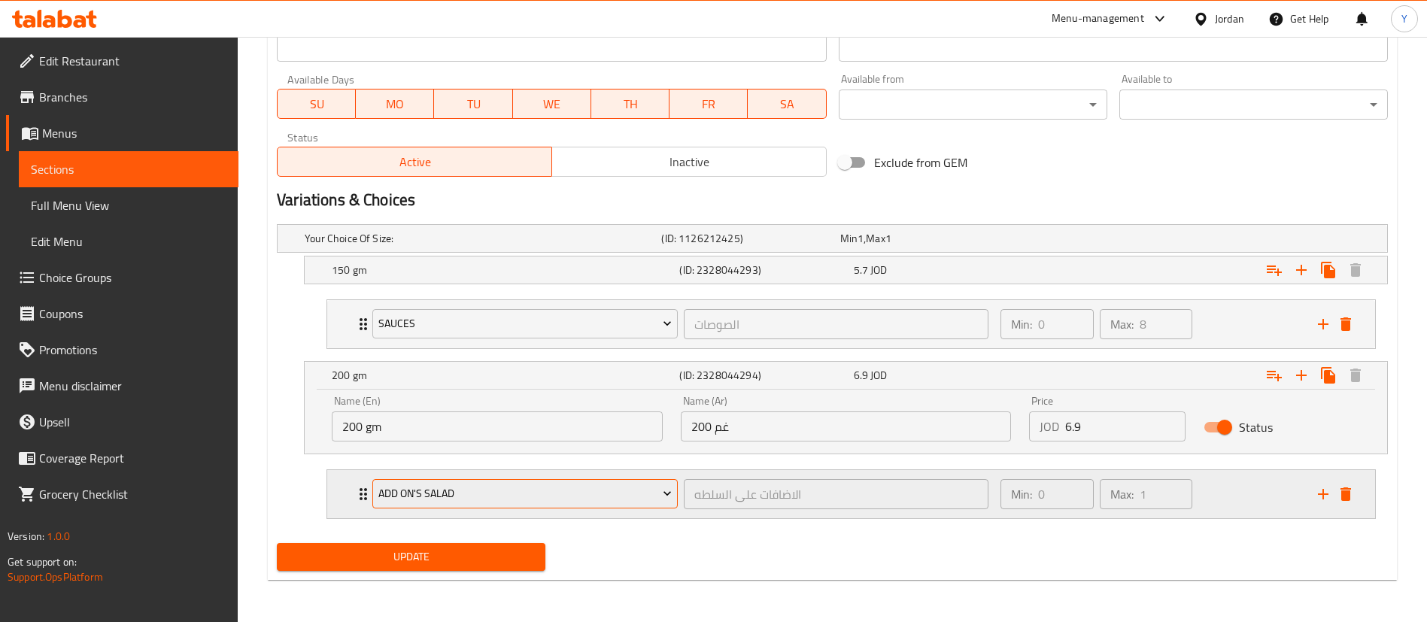
click at [433, 500] on span "Add On's Salad" at bounding box center [525, 493] width 294 height 19
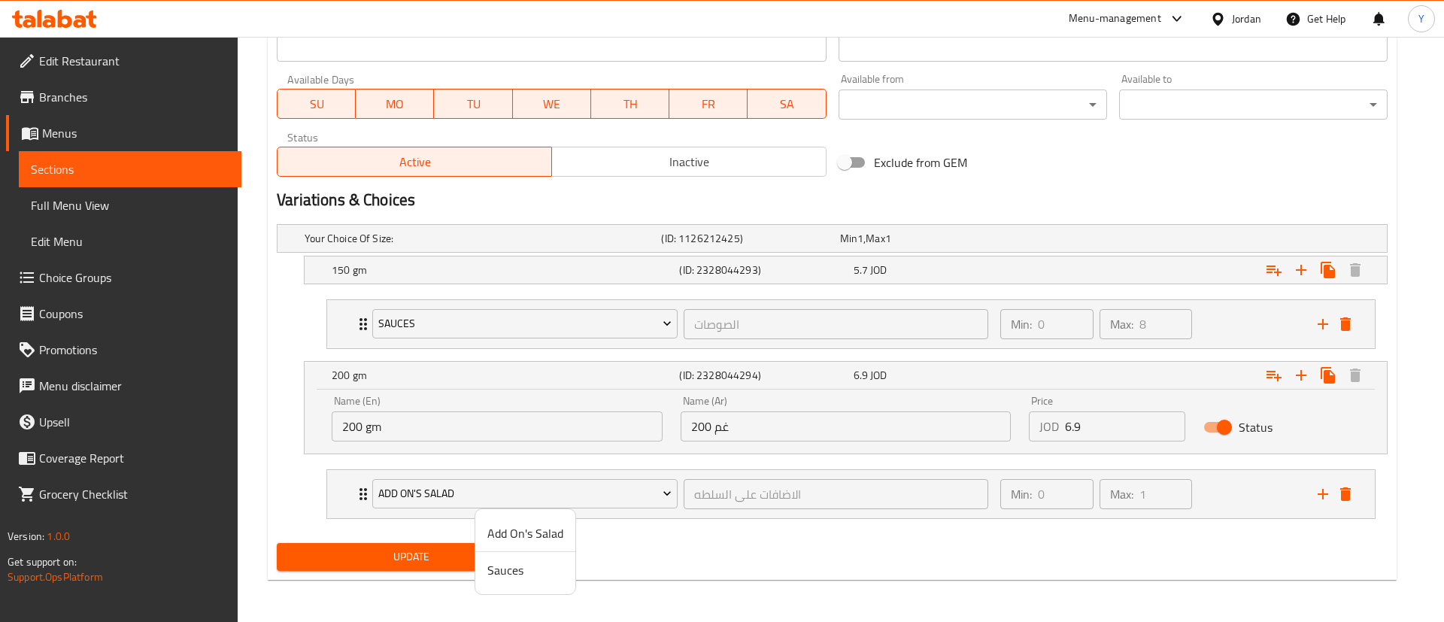
click at [480, 563] on li "Sauces" at bounding box center [525, 570] width 100 height 36
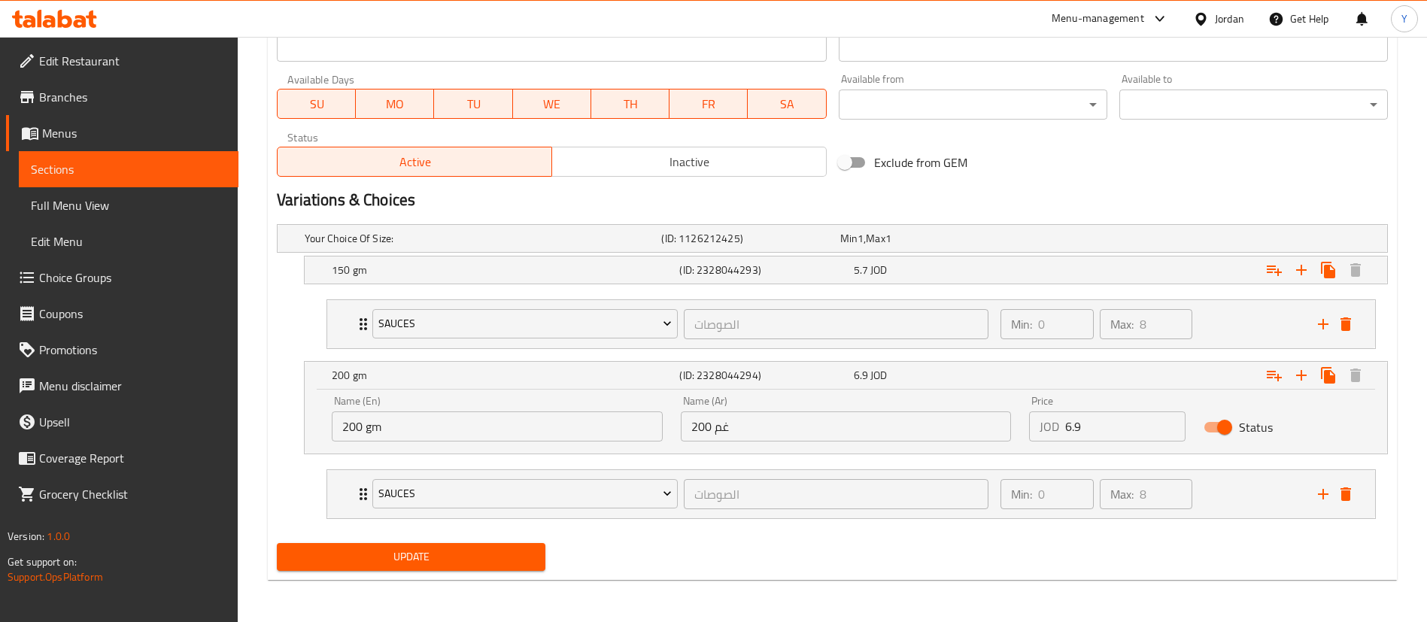
click at [415, 551] on span "Update" at bounding box center [411, 557] width 245 height 19
click at [138, 169] on span "Sections" at bounding box center [129, 169] width 196 height 18
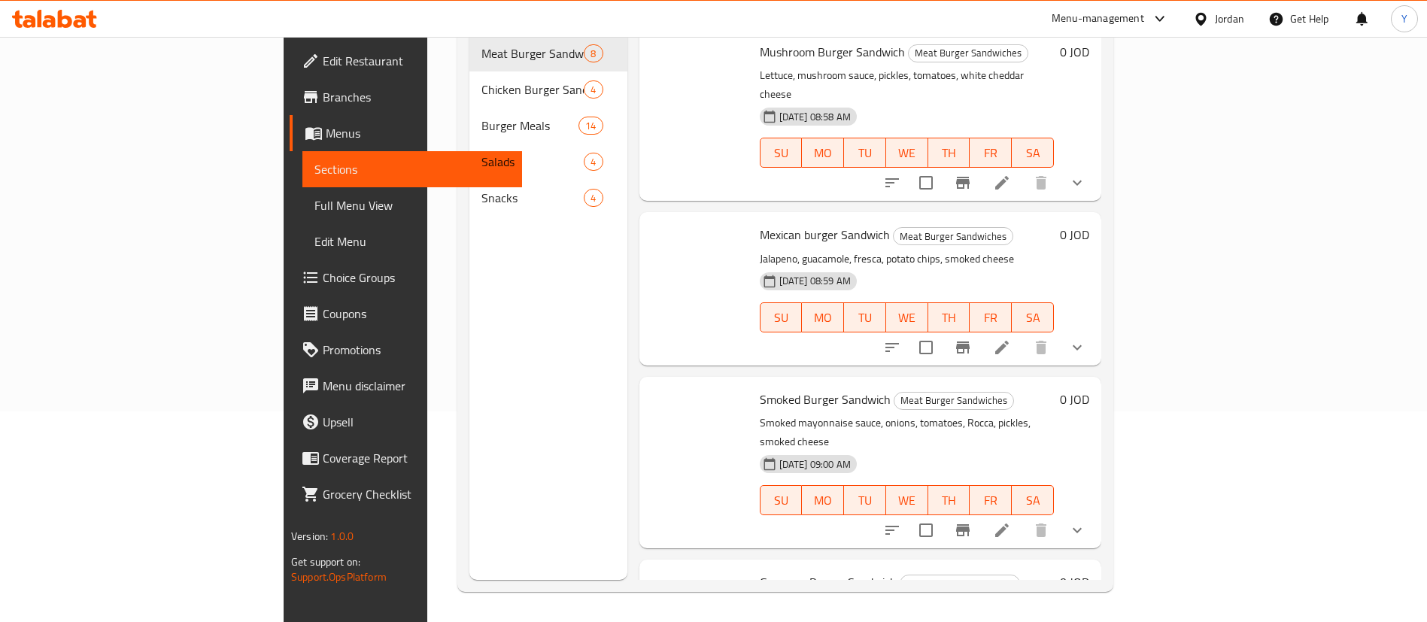
scroll to position [211, 0]
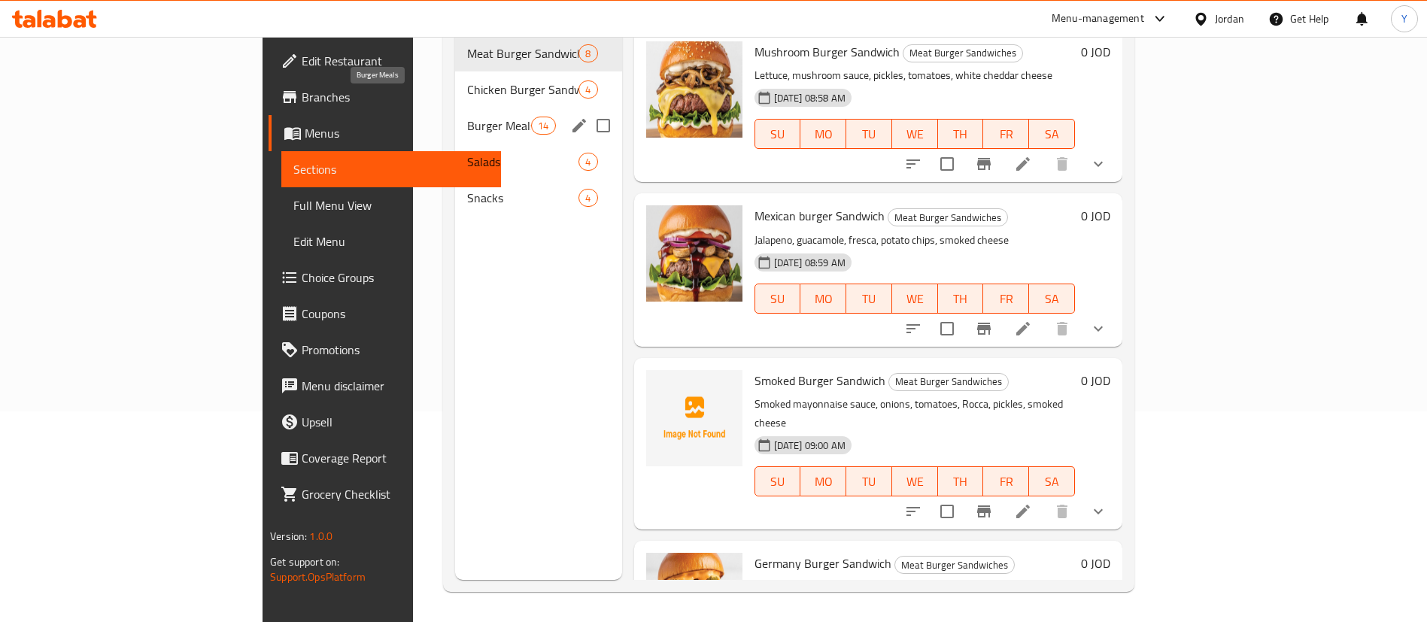
click at [467, 117] on span "Burger Meals" at bounding box center [499, 126] width 64 height 18
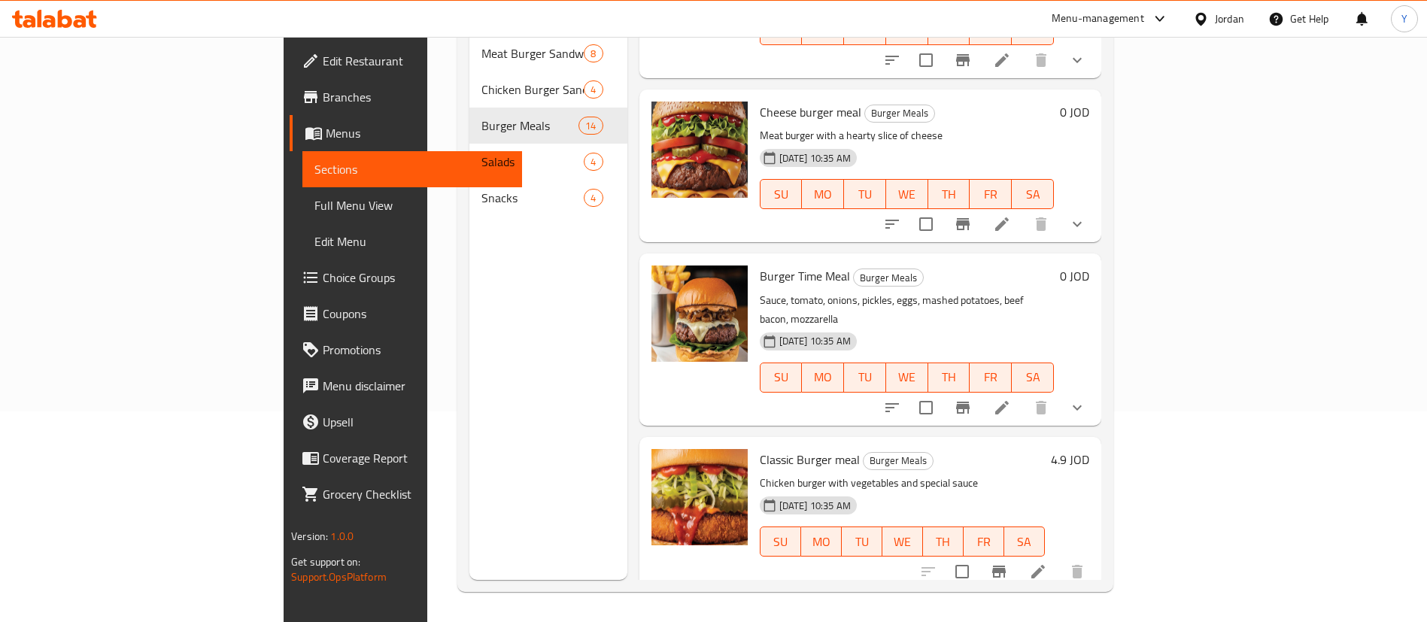
scroll to position [1016, 0]
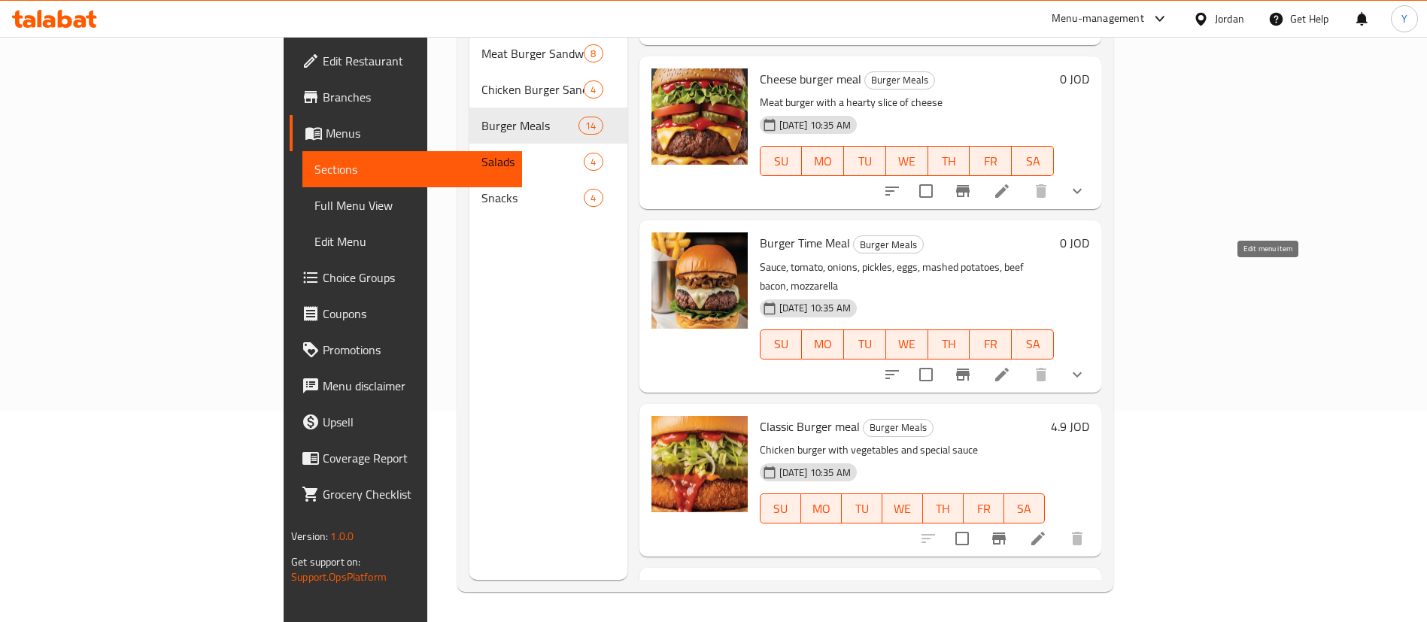
click at [1011, 366] on icon at bounding box center [1002, 375] width 18 height 18
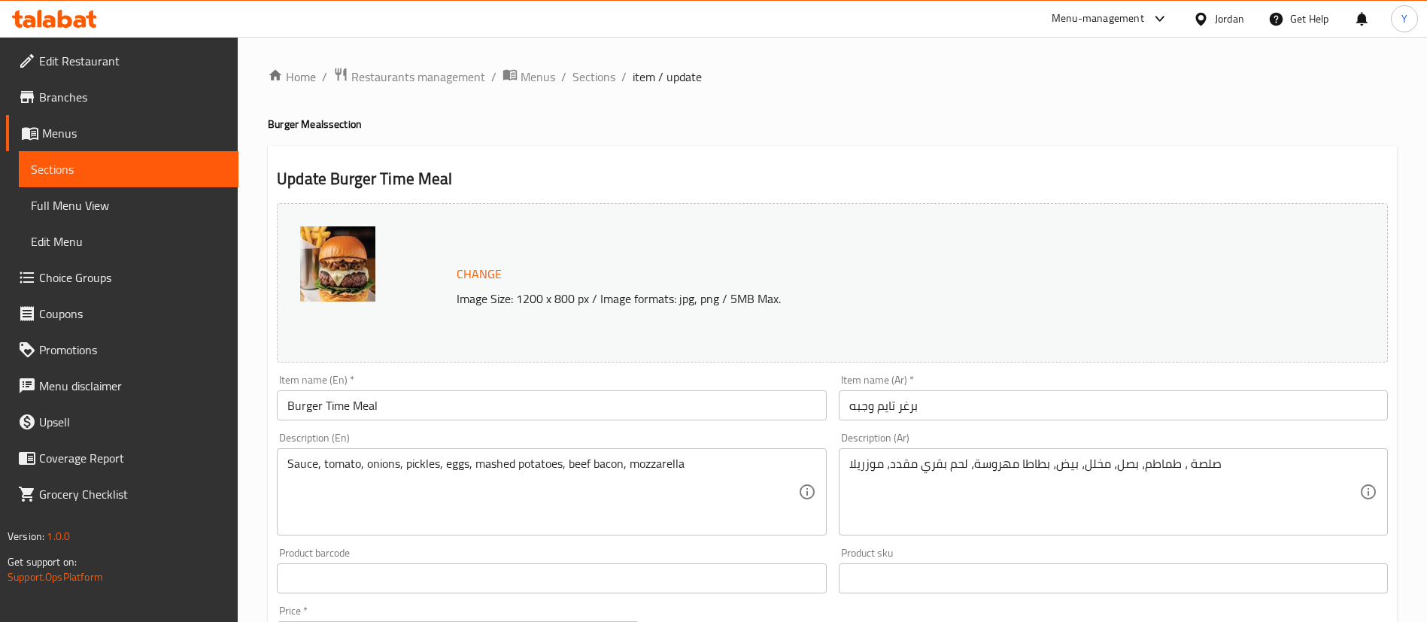
scroll to position [497, 0]
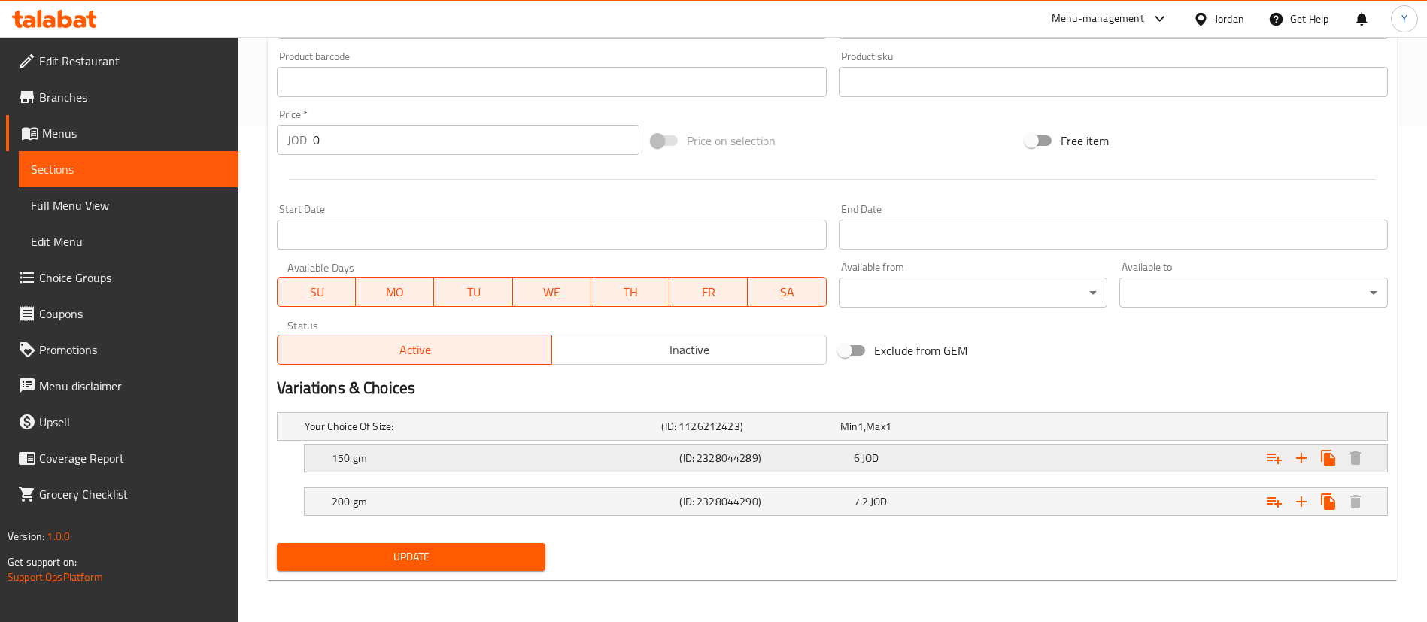
click at [472, 458] on h5 "150 gm" at bounding box center [503, 458] width 342 height 15
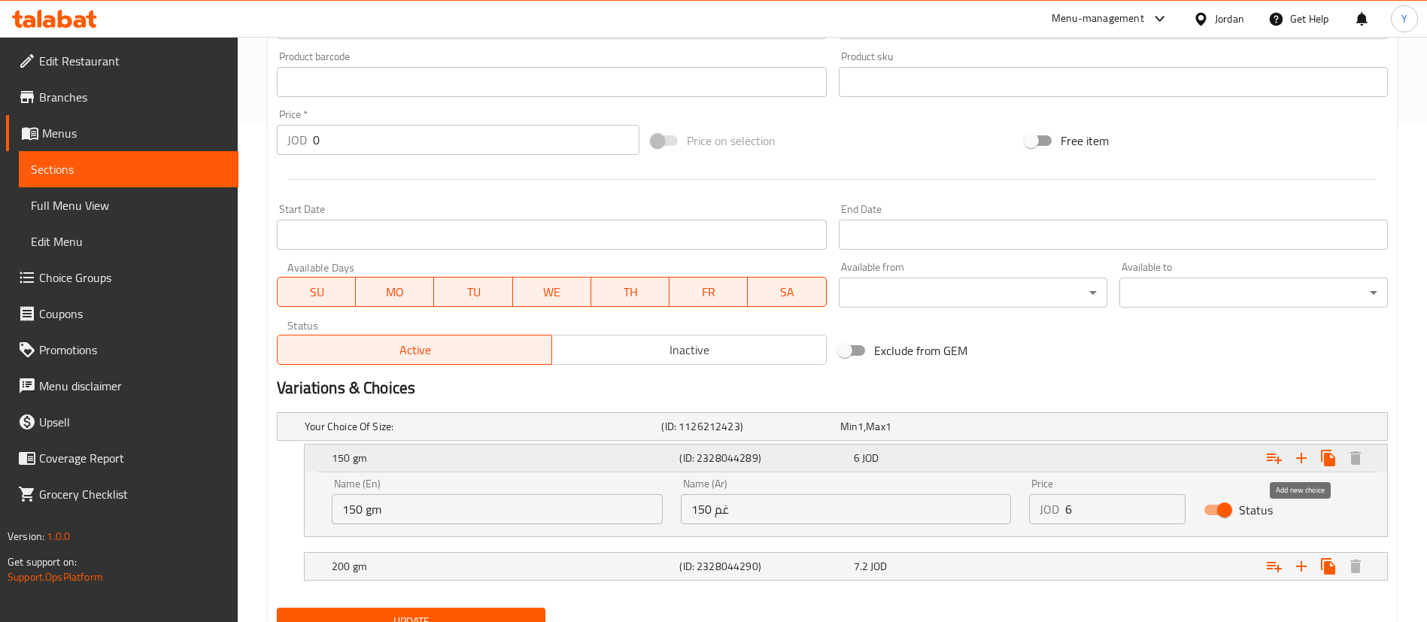
click at [1277, 463] on icon "Expand" at bounding box center [1274, 458] width 18 height 18
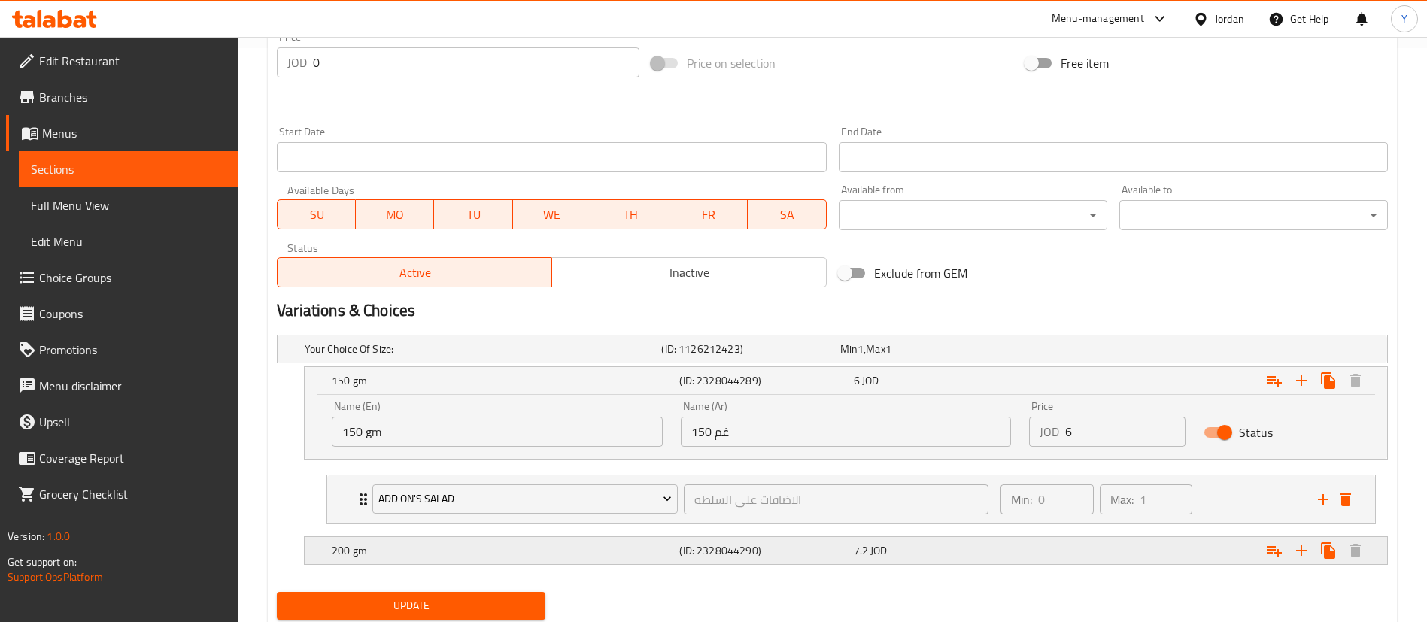
scroll to position [623, 0]
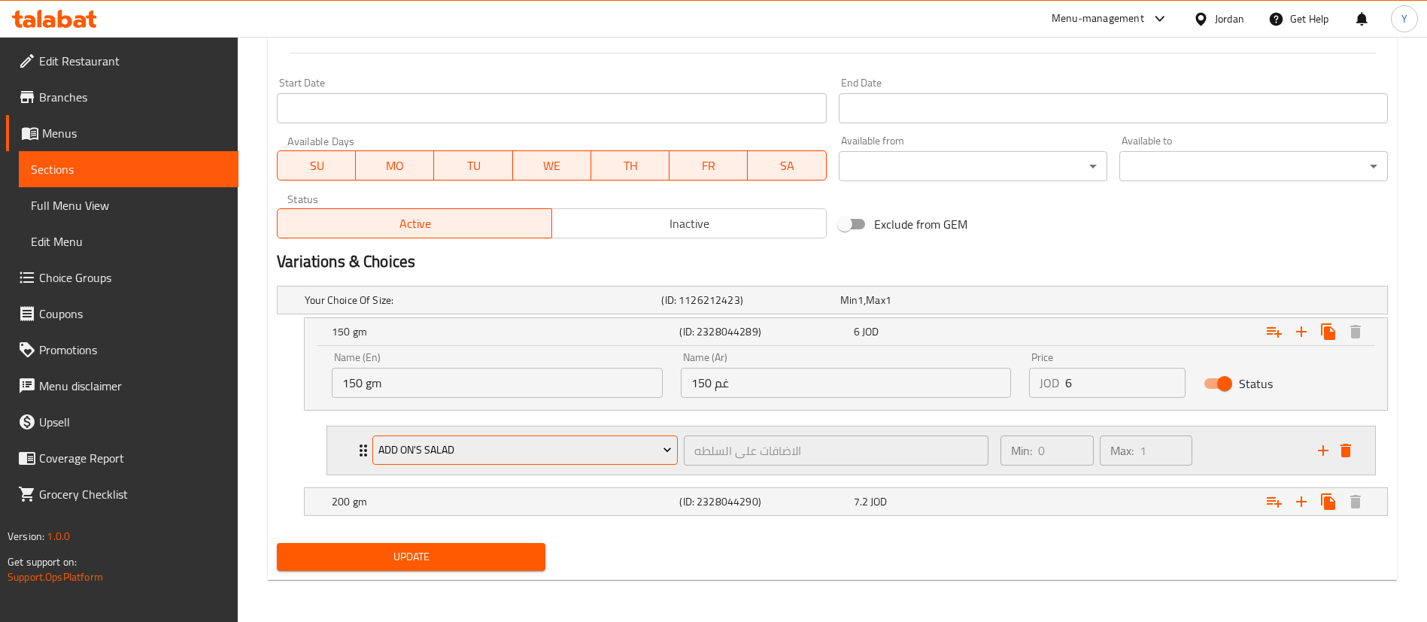
click at [459, 454] on span "Add On's Salad" at bounding box center [525, 450] width 294 height 19
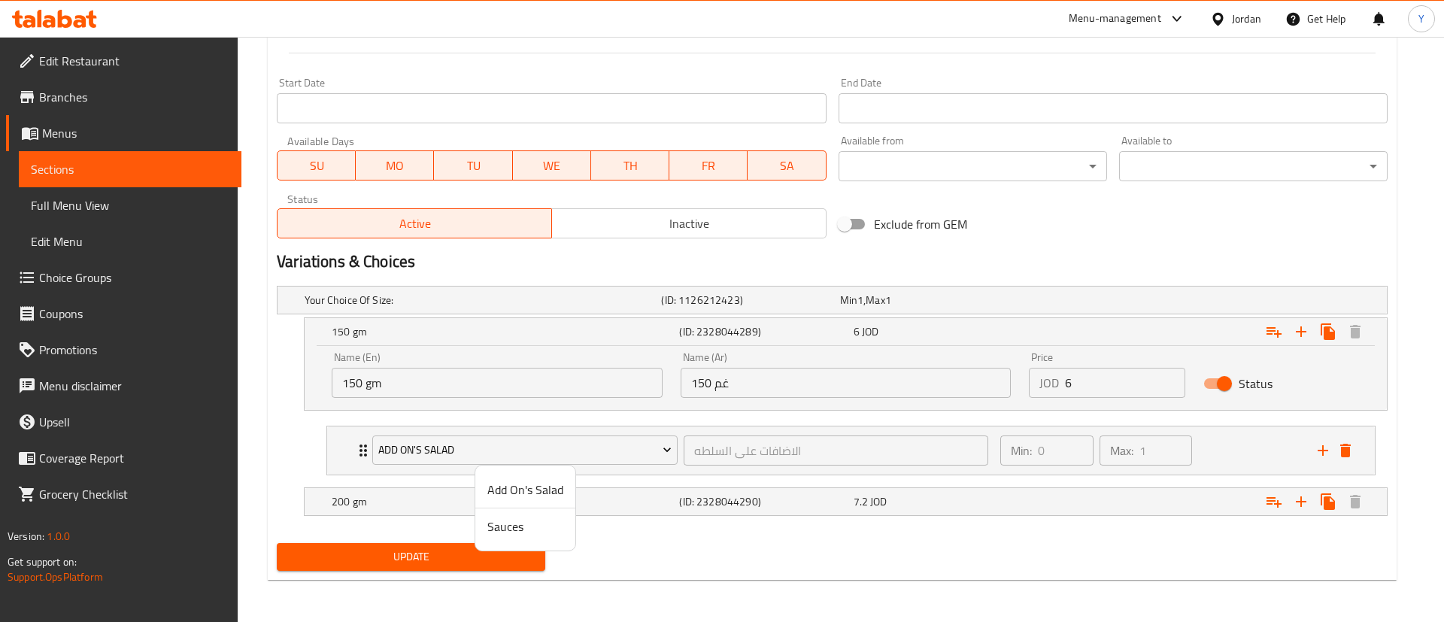
click at [531, 520] on span "Sauces" at bounding box center [526, 527] width 76 height 18
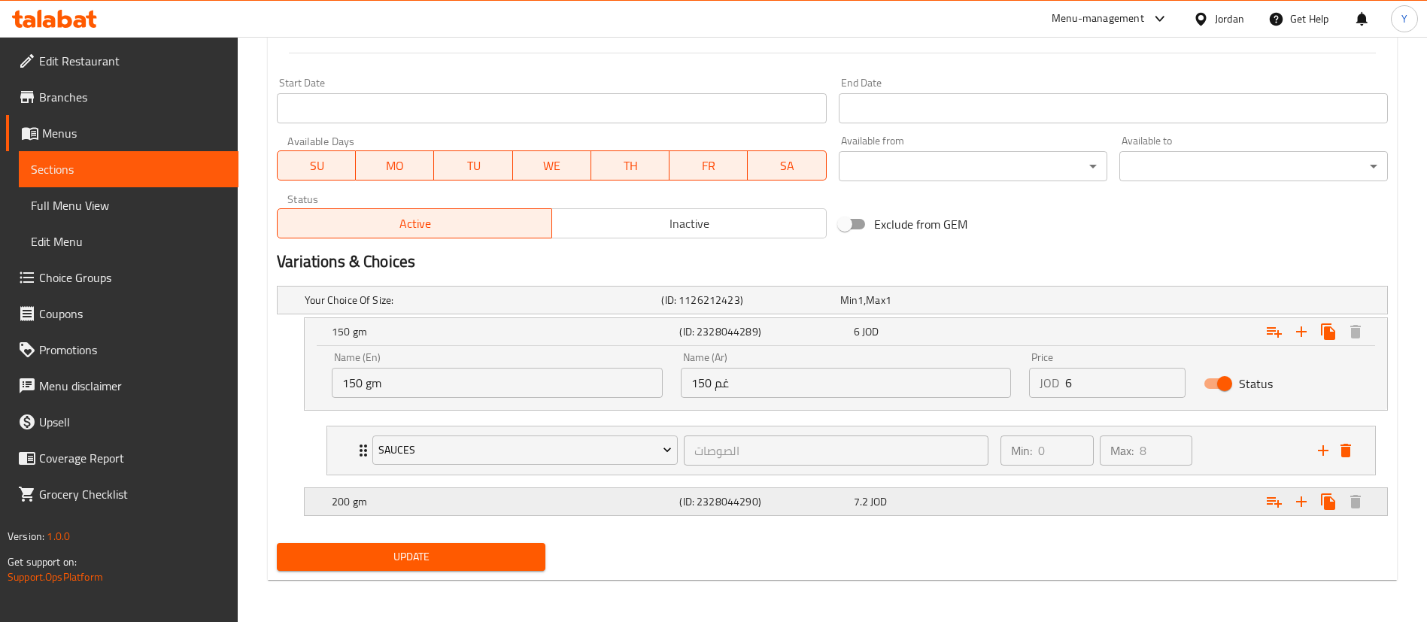
click at [551, 500] on h5 "200 gm" at bounding box center [503, 501] width 342 height 15
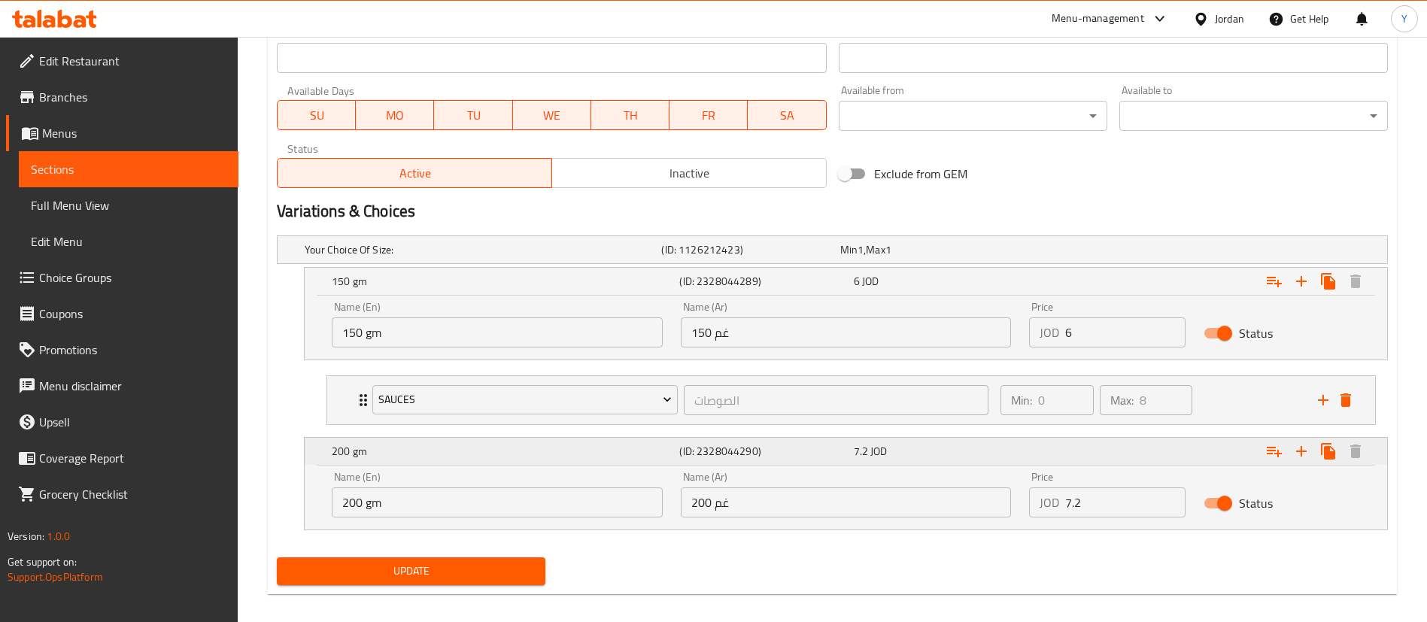
scroll to position [688, 0]
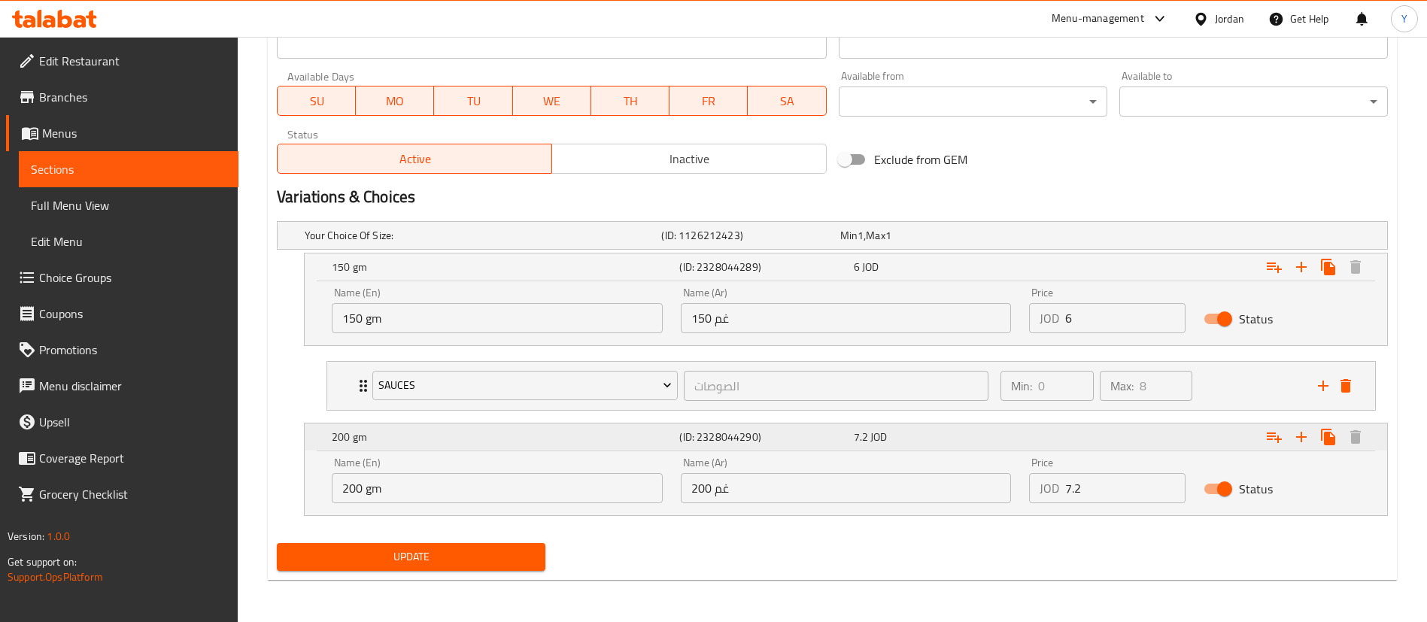
click at [1278, 430] on icon "Expand" at bounding box center [1274, 437] width 18 height 18
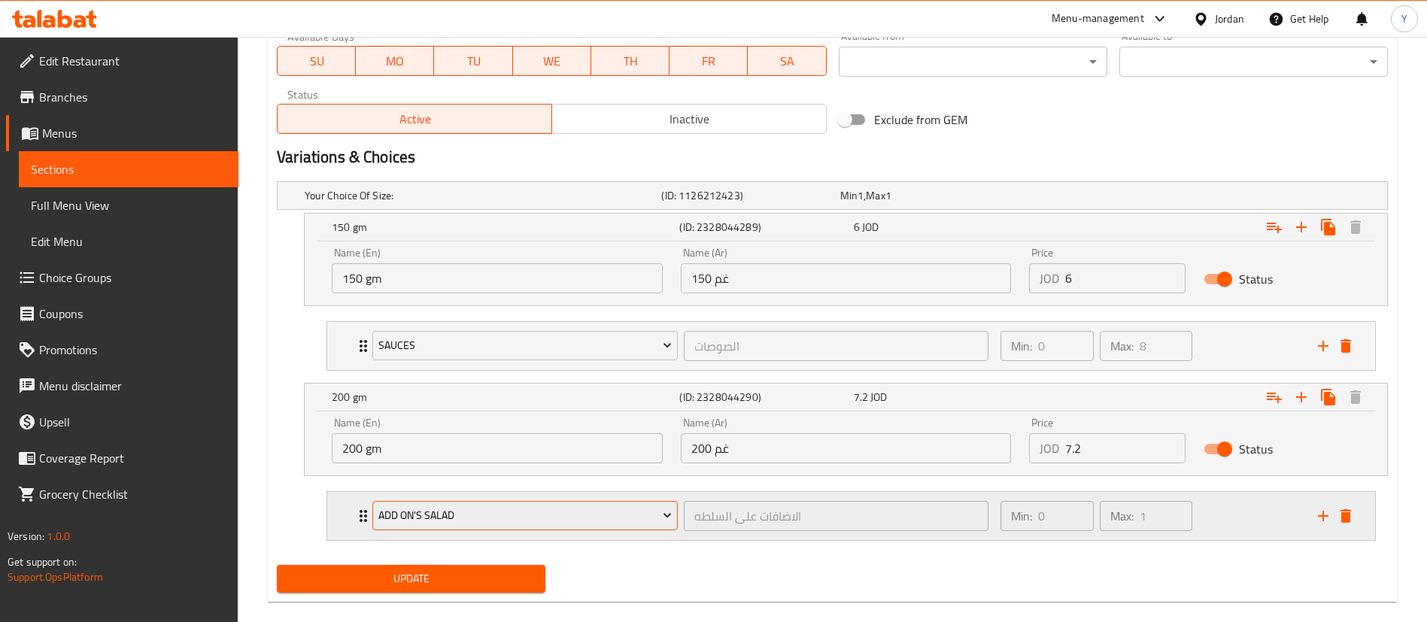
scroll to position [749, 0]
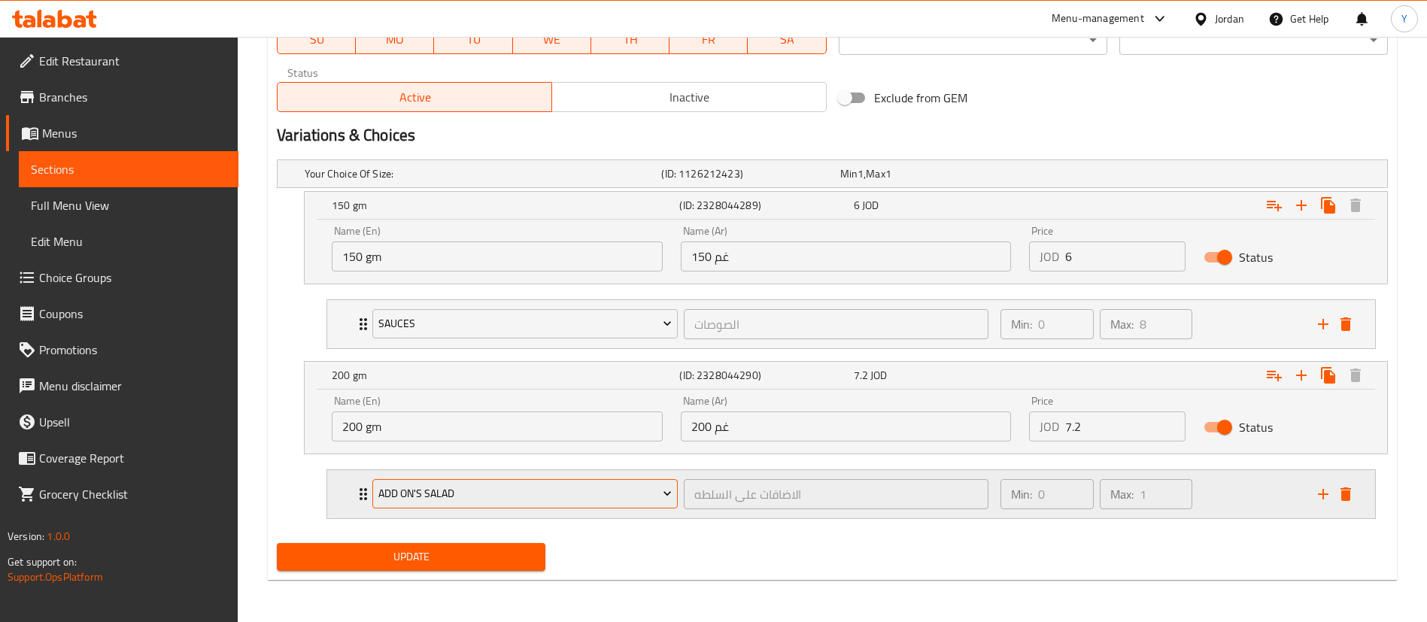
click at [490, 479] on button "Add On's Salad" at bounding box center [524, 494] width 305 height 30
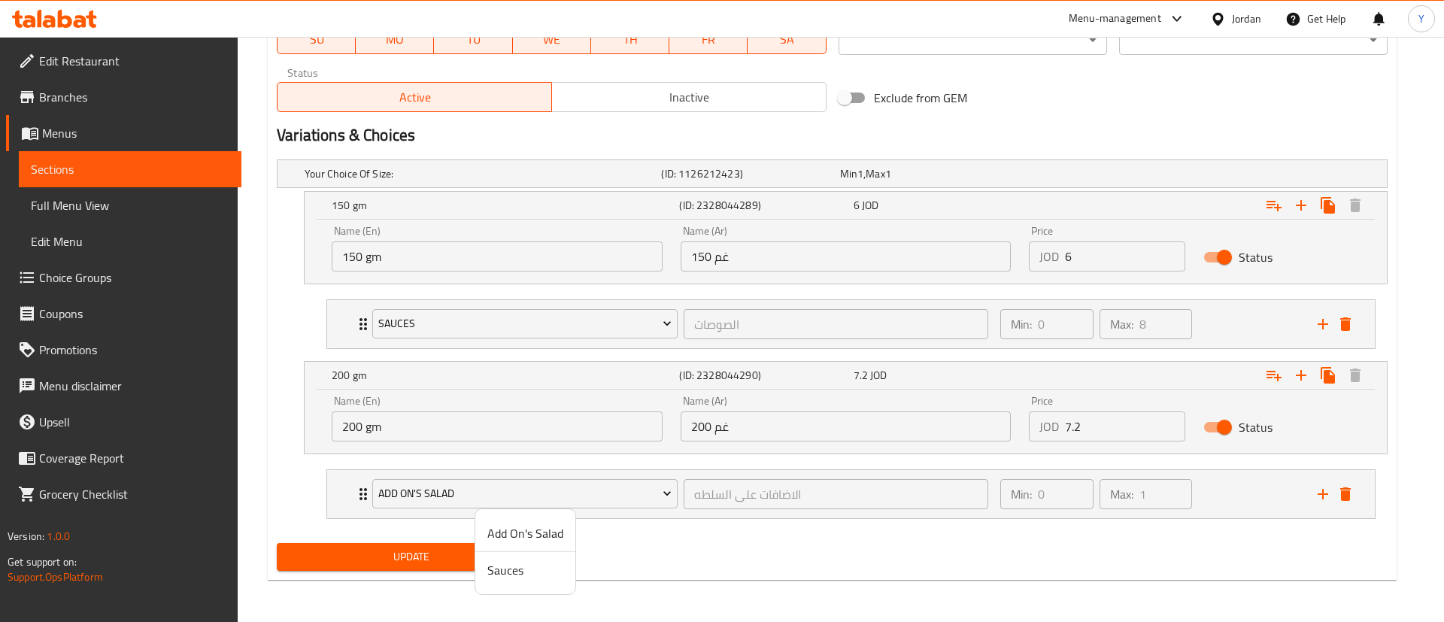
click at [515, 567] on span "Sauces" at bounding box center [526, 570] width 76 height 18
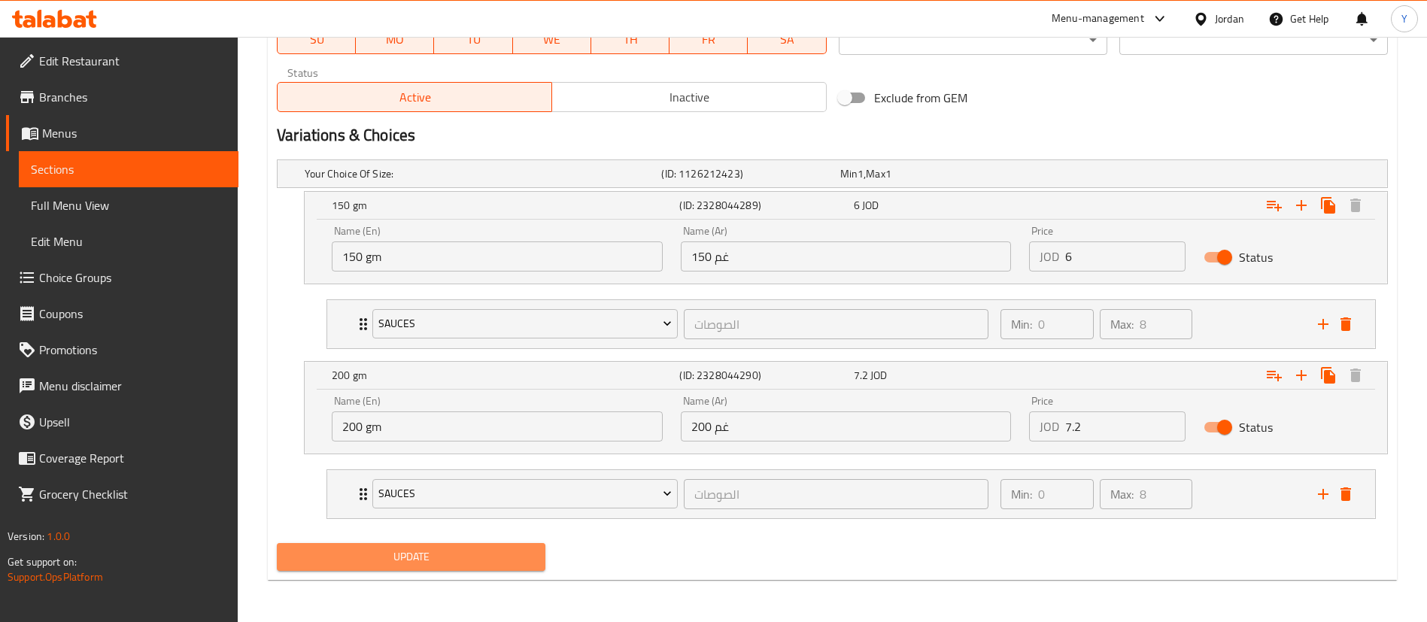
drag, startPoint x: 394, startPoint y: 560, endPoint x: 611, endPoint y: 527, distance: 219.1
click at [396, 560] on span "Update" at bounding box center [411, 557] width 245 height 19
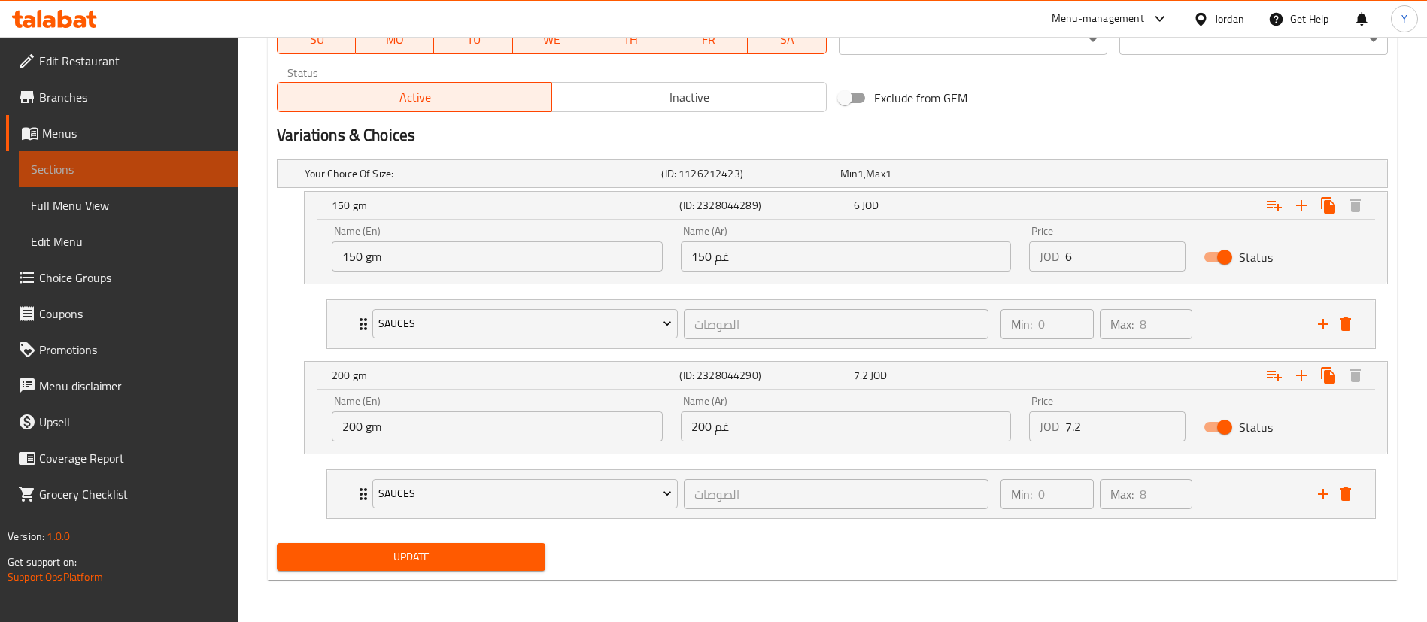
click at [103, 151] on link "Sections" at bounding box center [129, 169] width 220 height 36
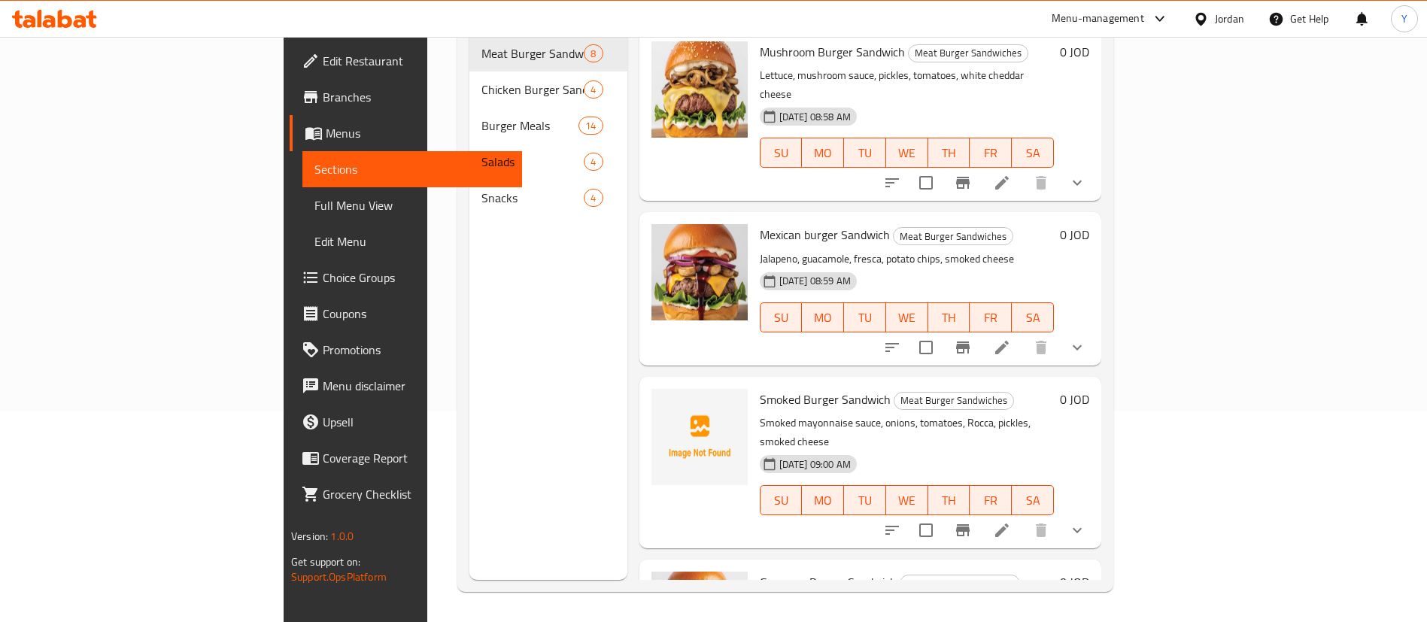
scroll to position [211, 0]
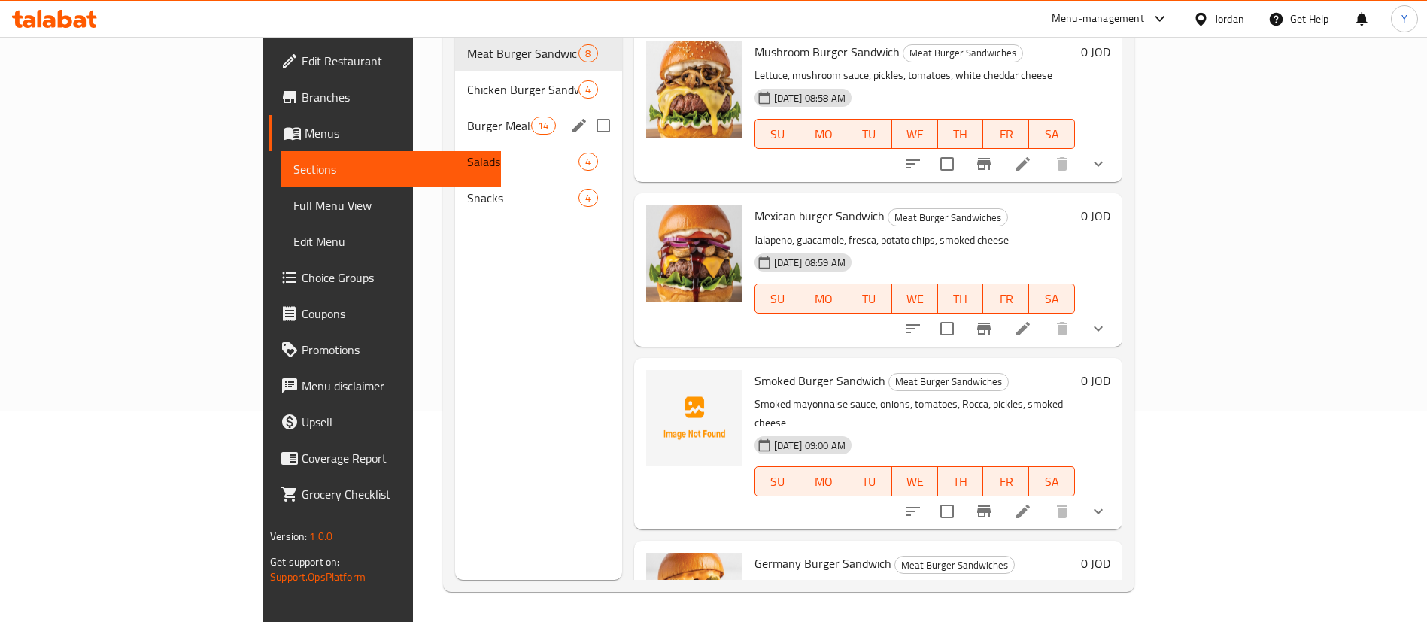
click at [467, 117] on span "Burger Meals" at bounding box center [499, 126] width 64 height 18
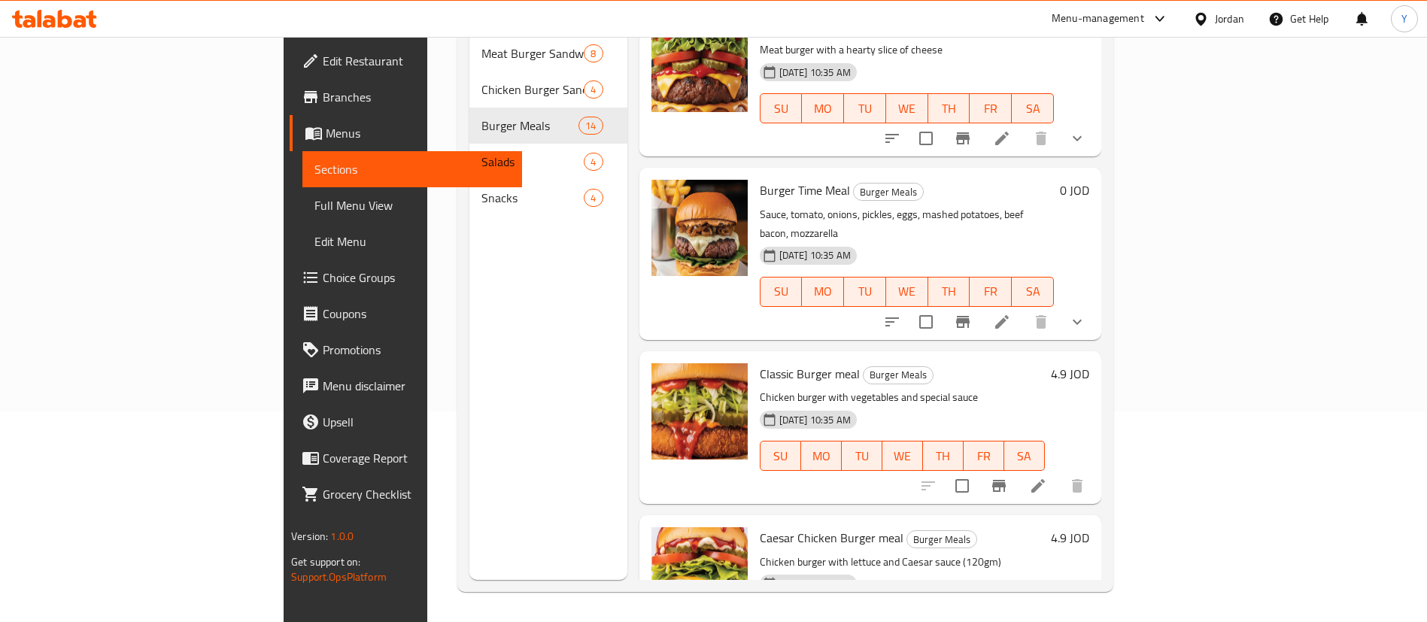
scroll to position [1039, 0]
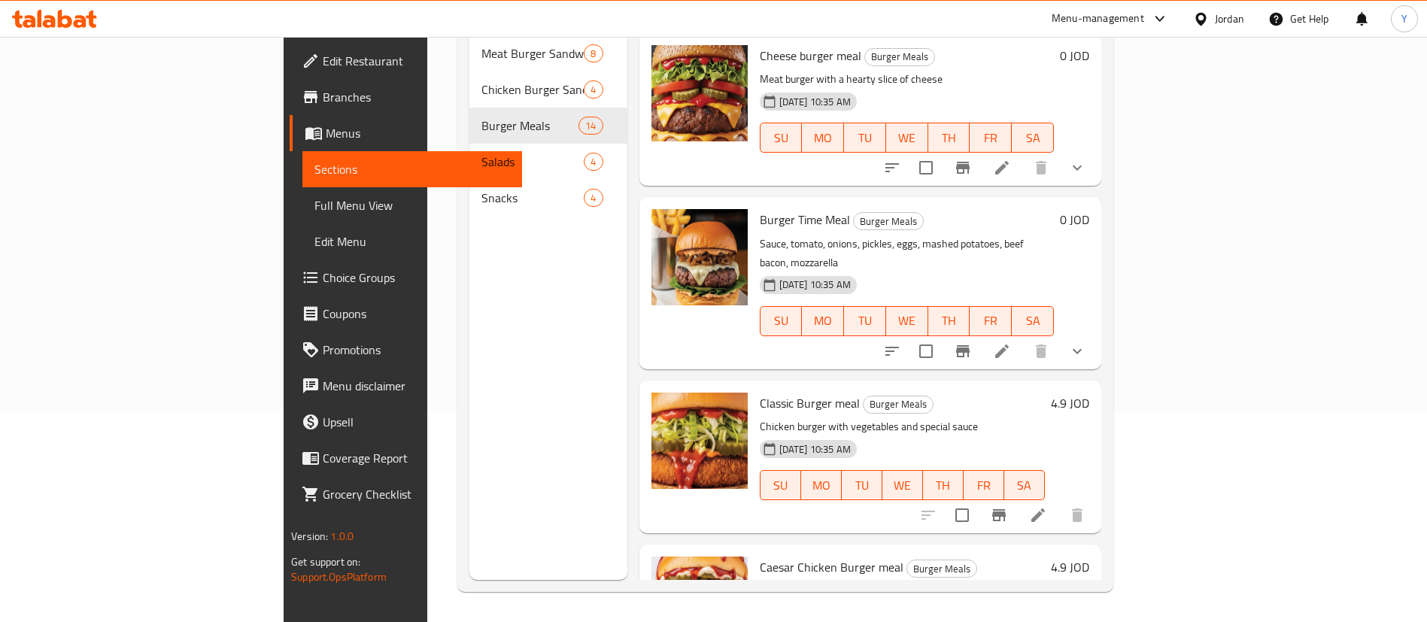
click at [1047, 506] on icon at bounding box center [1038, 515] width 18 height 18
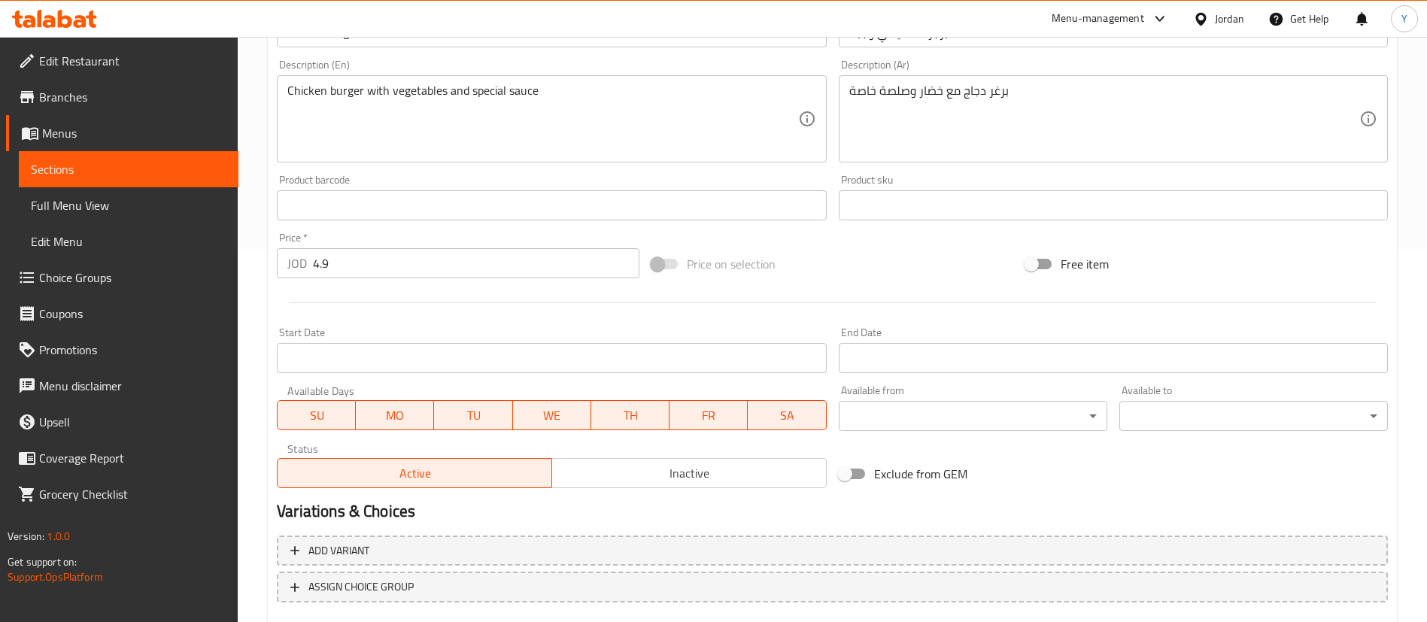
scroll to position [463, 0]
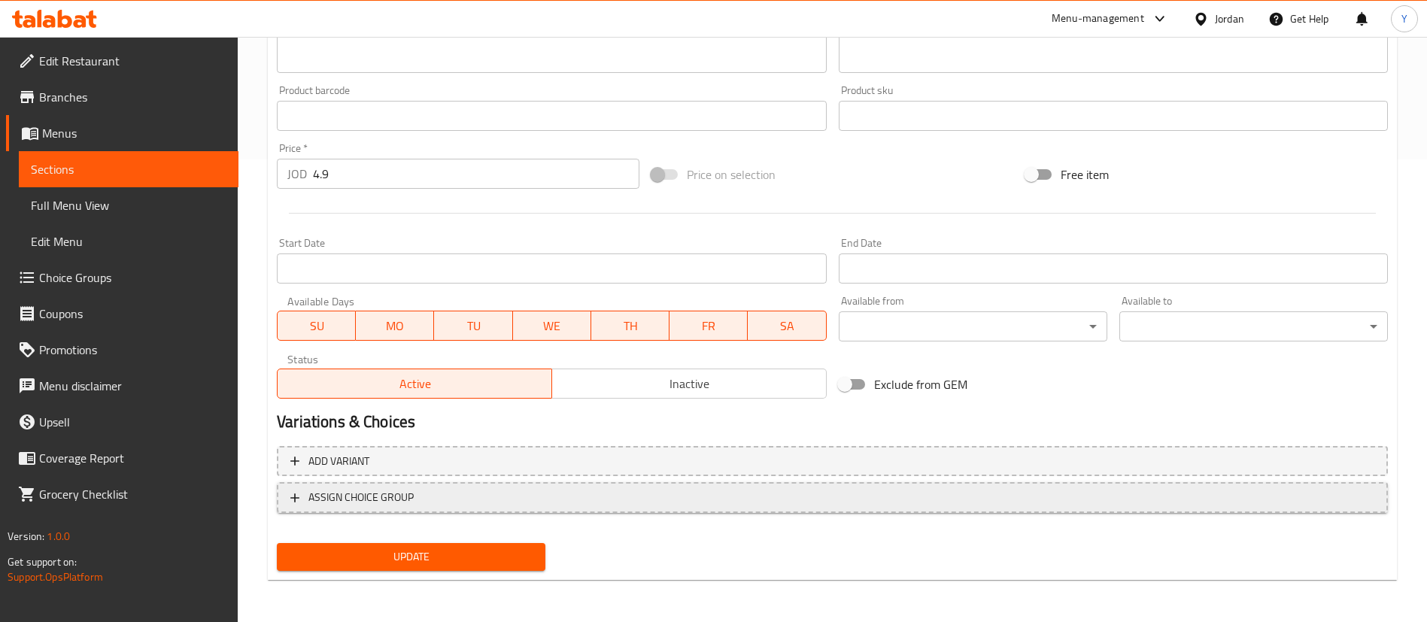
click at [354, 509] on button "ASSIGN CHOICE GROUP" at bounding box center [832, 497] width 1111 height 31
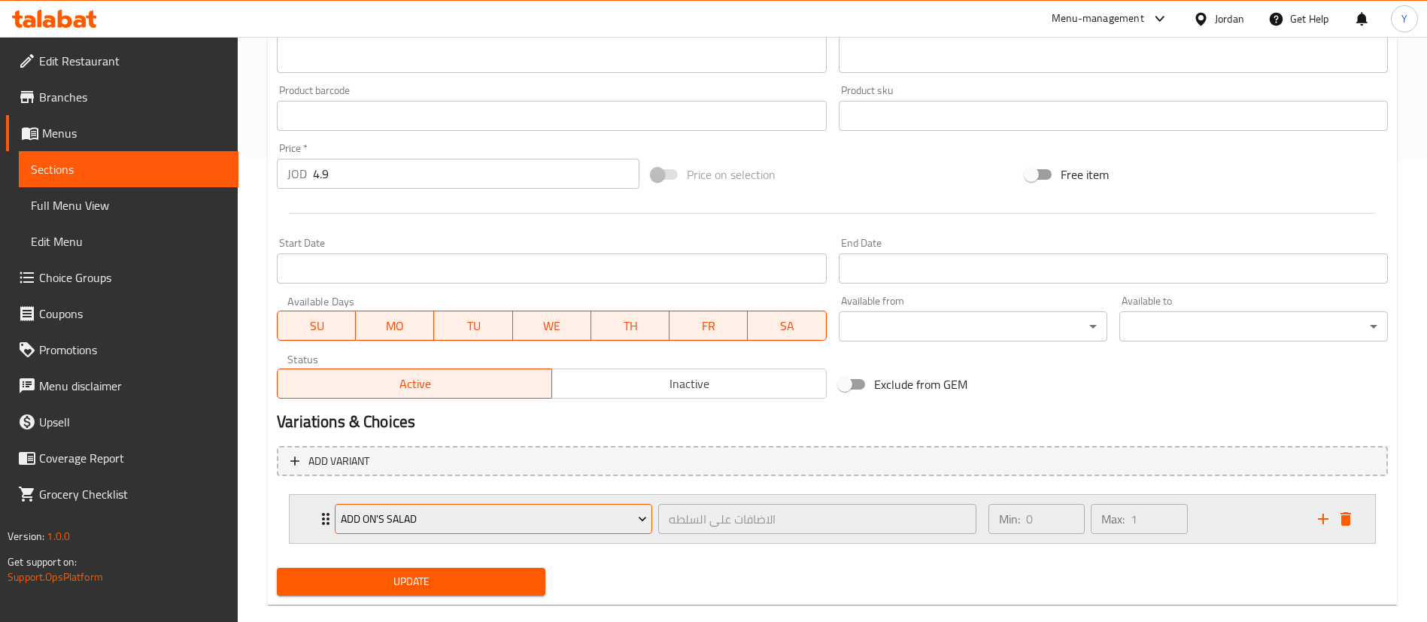
click at [387, 512] on span "Add On's Salad" at bounding box center [494, 519] width 306 height 19
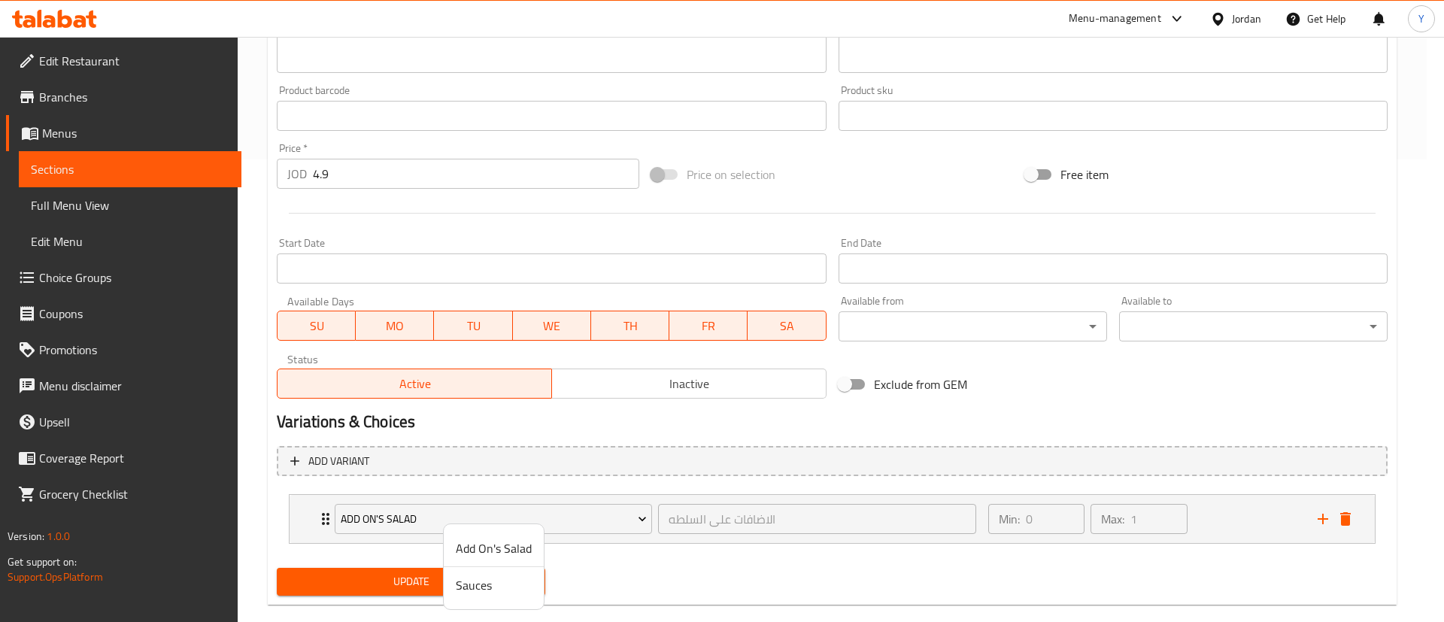
click at [463, 589] on span "Sauces" at bounding box center [494, 585] width 76 height 18
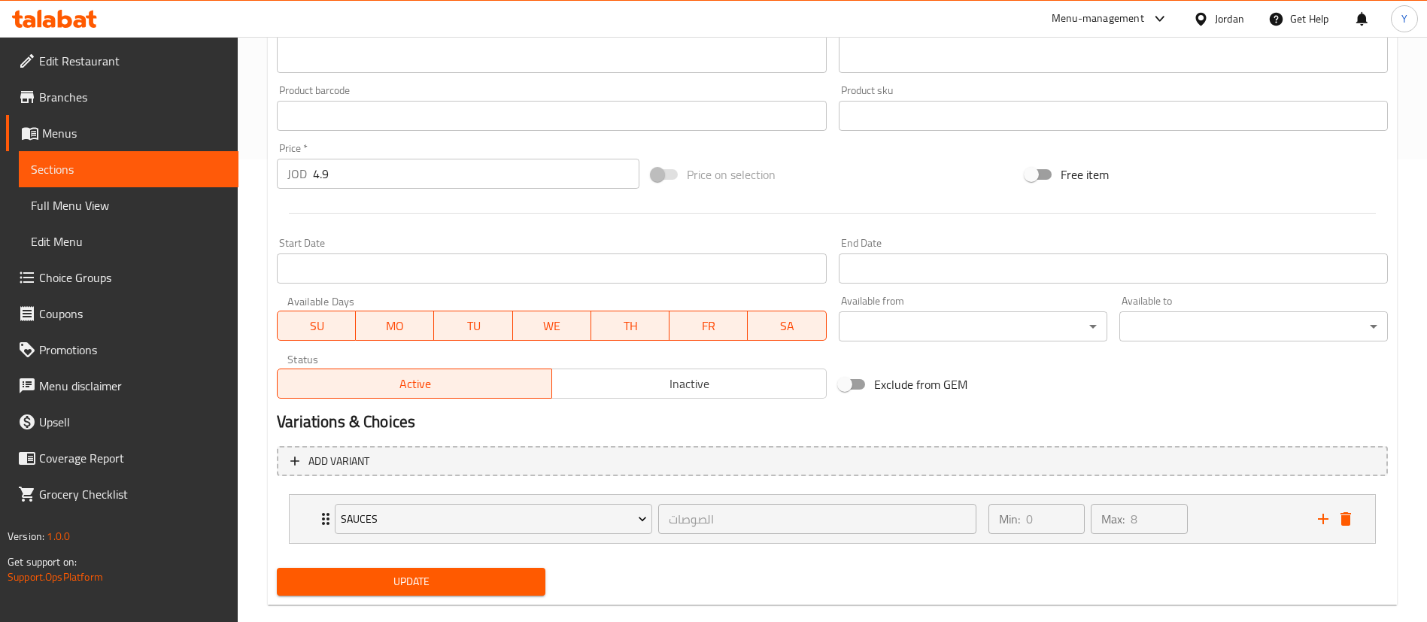
click at [409, 575] on span "Update" at bounding box center [411, 582] width 245 height 19
click at [156, 168] on span "Sections" at bounding box center [129, 169] width 196 height 18
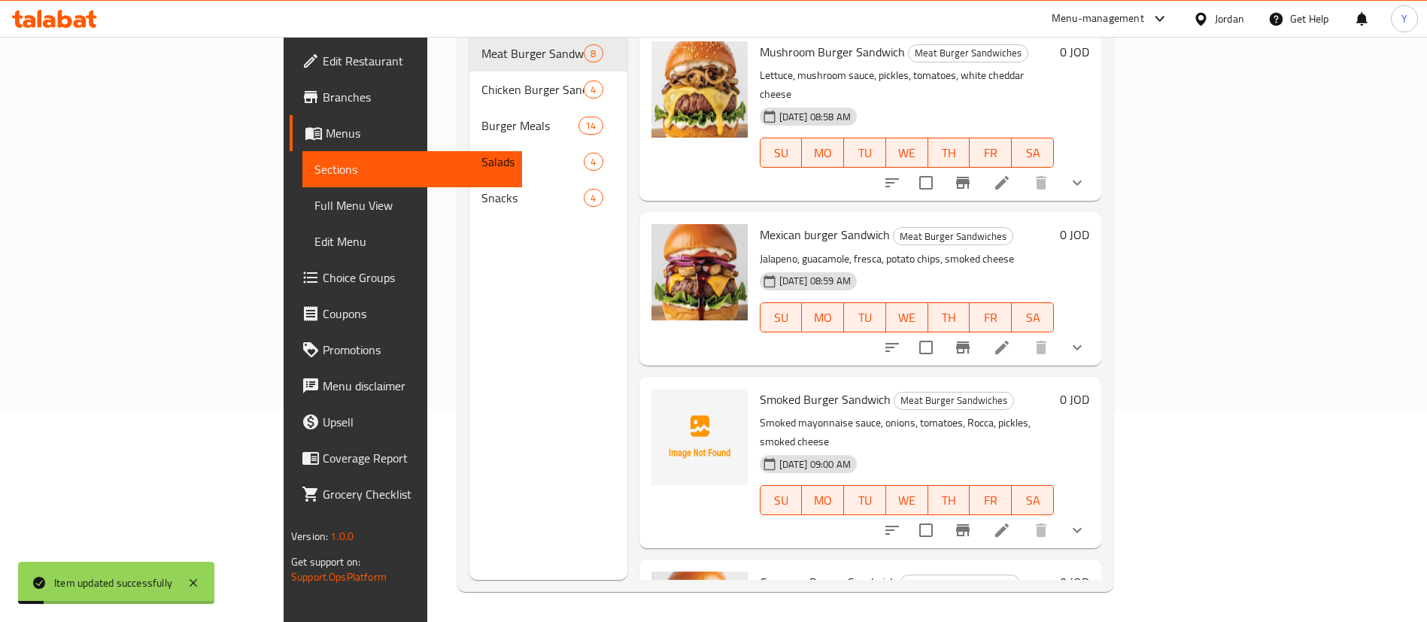
scroll to position [211, 0]
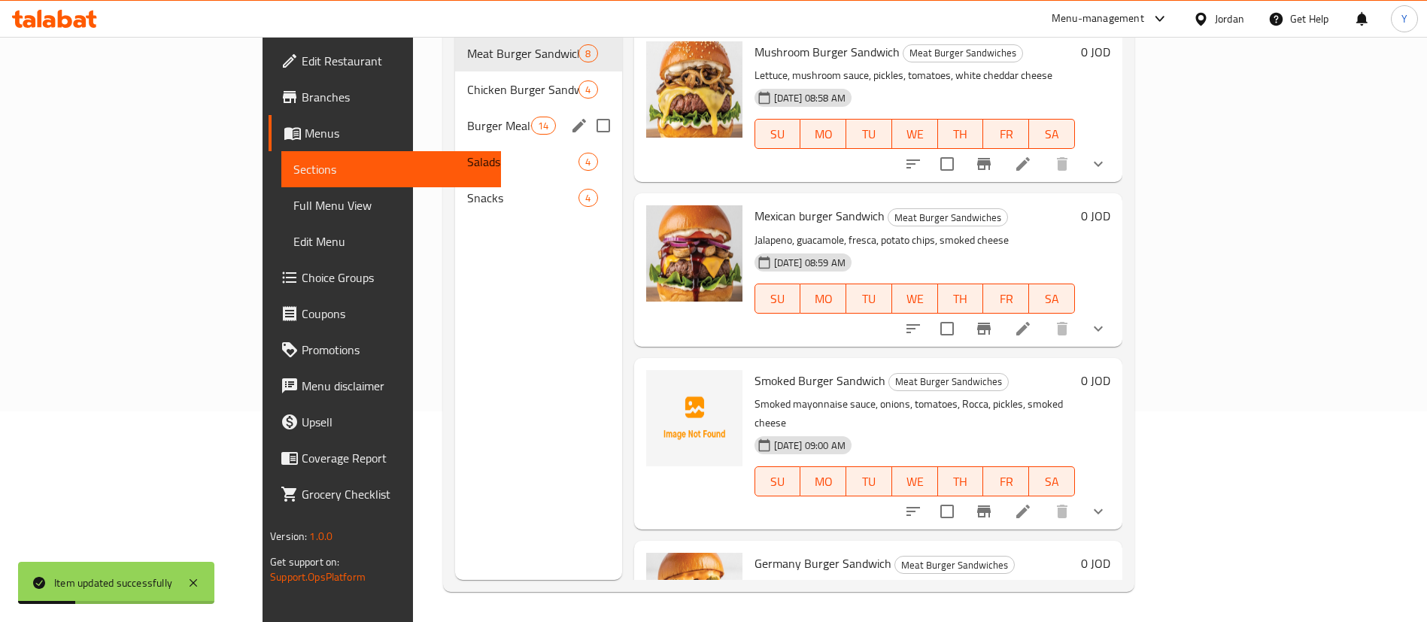
click at [455, 115] on div "Burger Meals 14" at bounding box center [538, 126] width 167 height 36
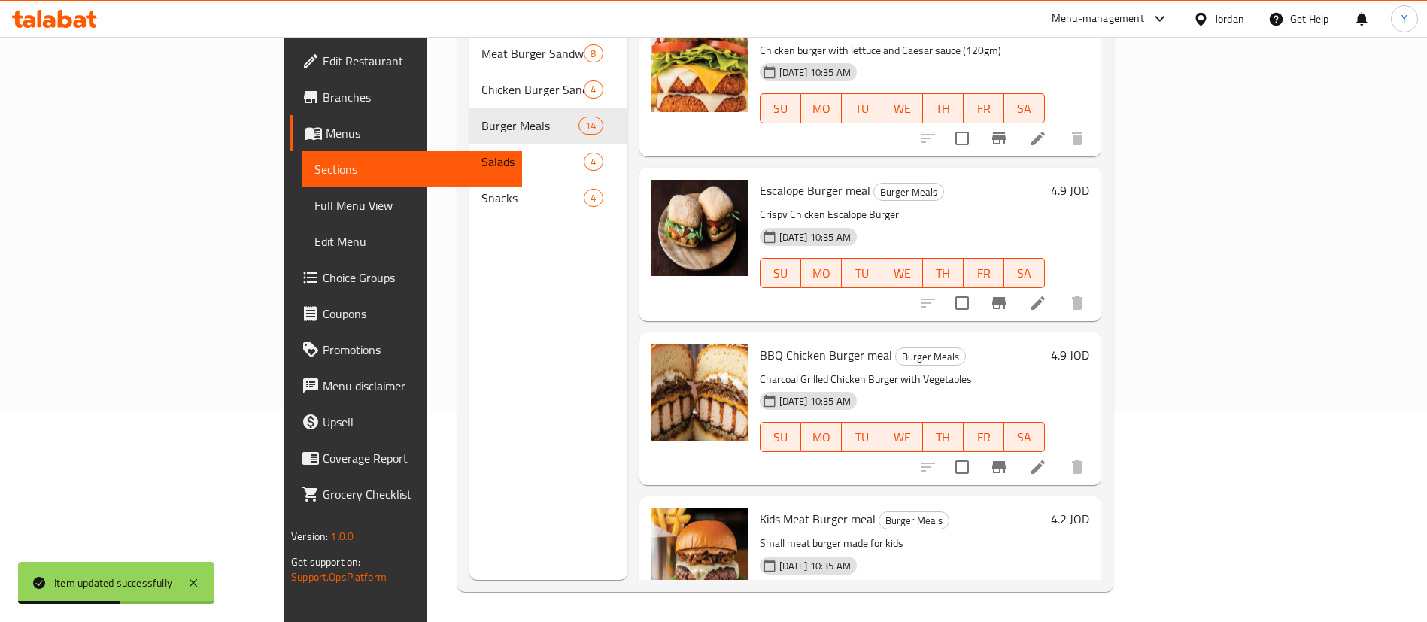
scroll to position [1354, 0]
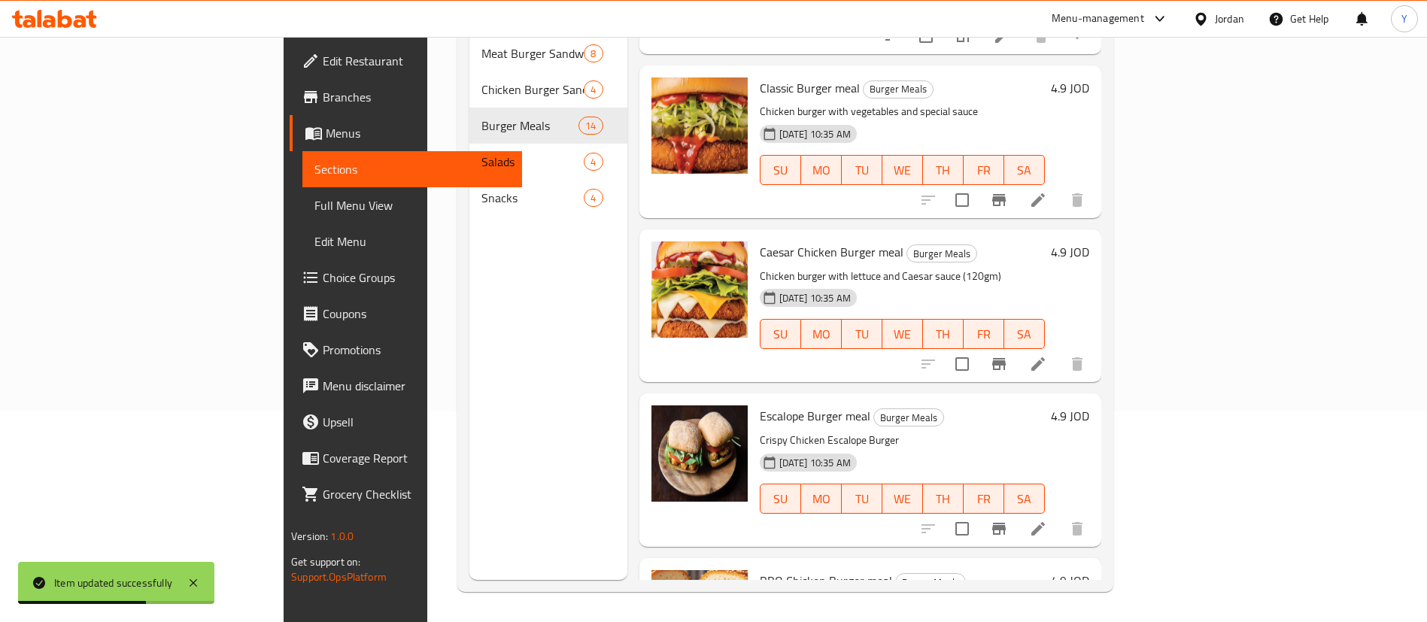
click at [1045, 357] on icon at bounding box center [1038, 364] width 14 height 14
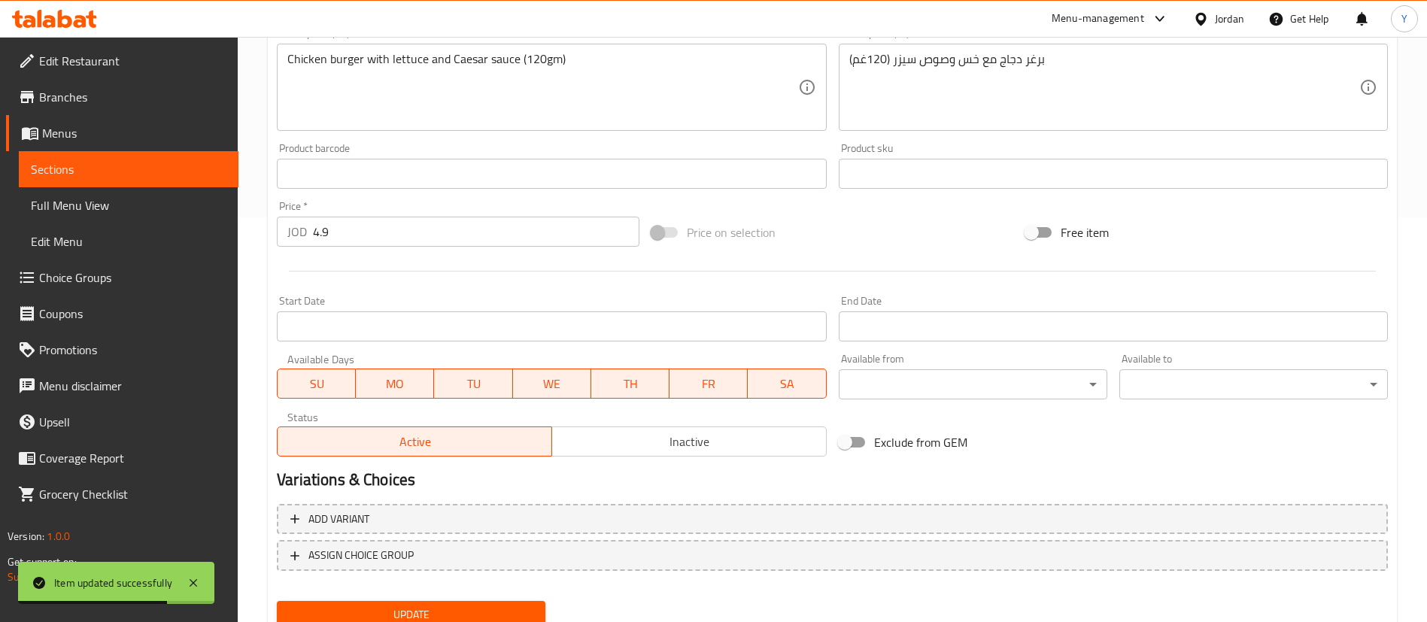
scroll to position [463, 0]
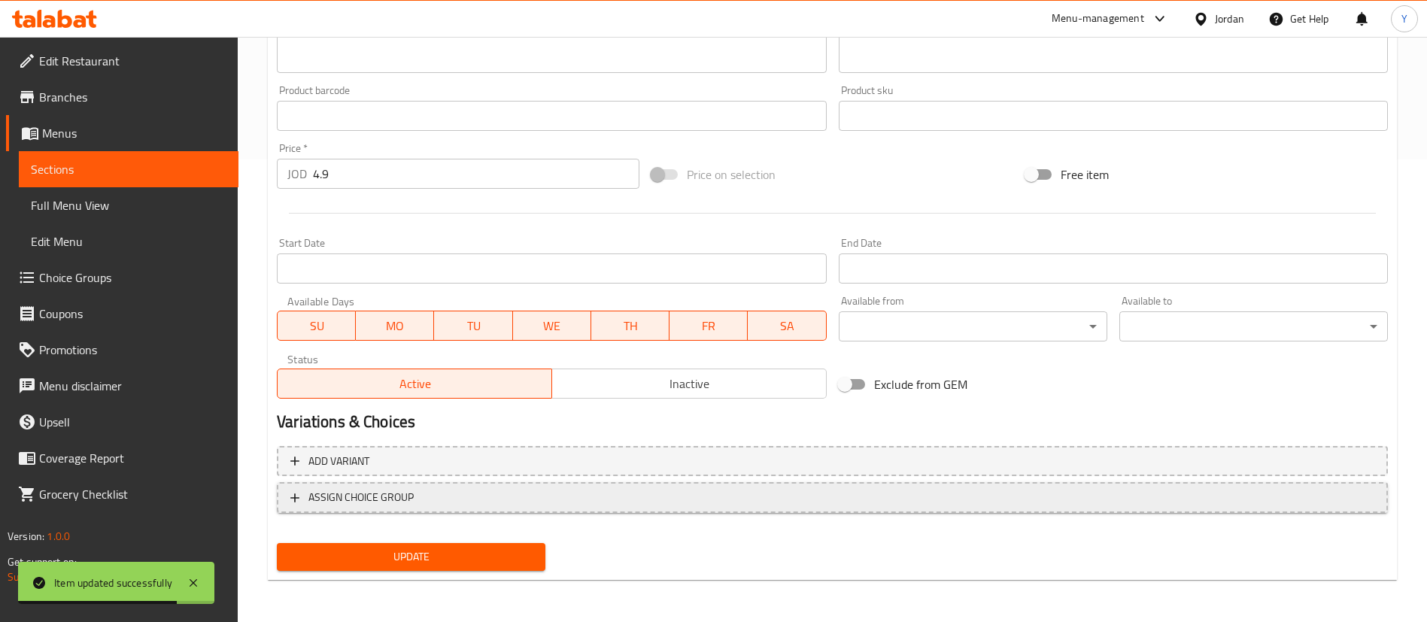
click at [395, 500] on span "ASSIGN CHOICE GROUP" at bounding box center [360, 497] width 105 height 19
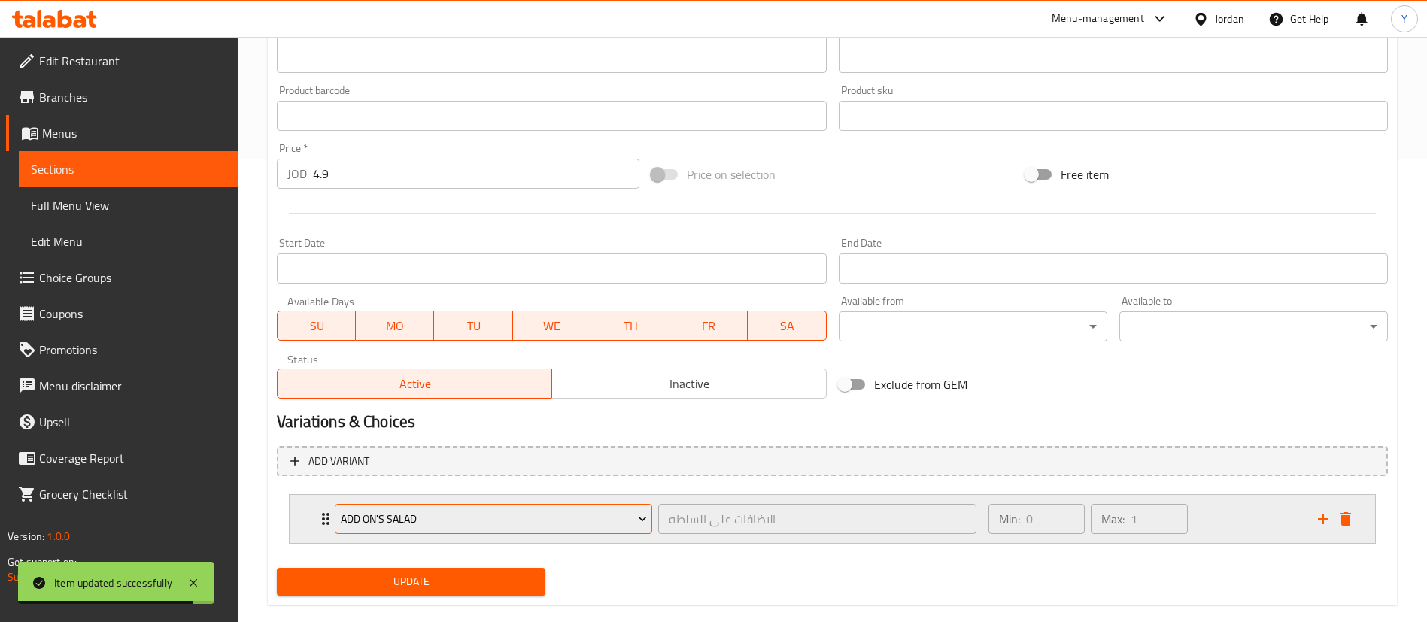
click at [377, 530] on button "Add On's Salad" at bounding box center [493, 519] width 317 height 30
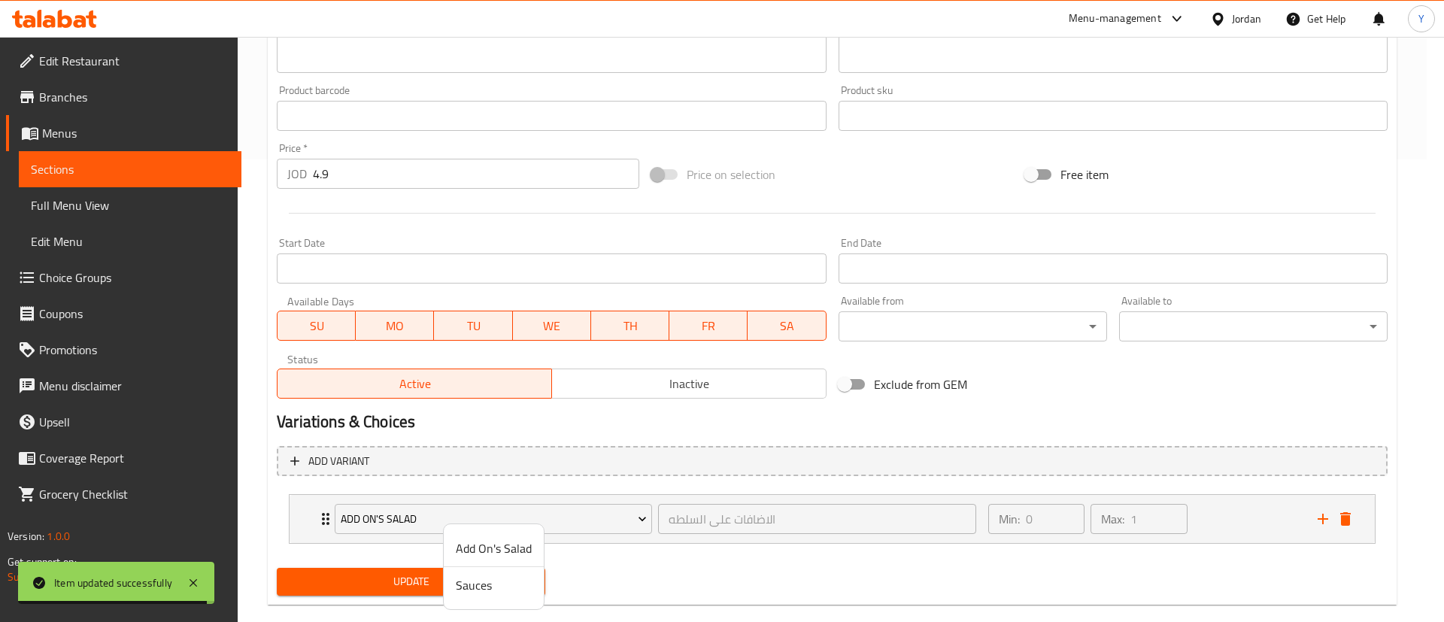
drag, startPoint x: 463, startPoint y: 585, endPoint x: 430, endPoint y: 587, distance: 33.9
click at [464, 585] on span "Sauces" at bounding box center [494, 585] width 76 height 18
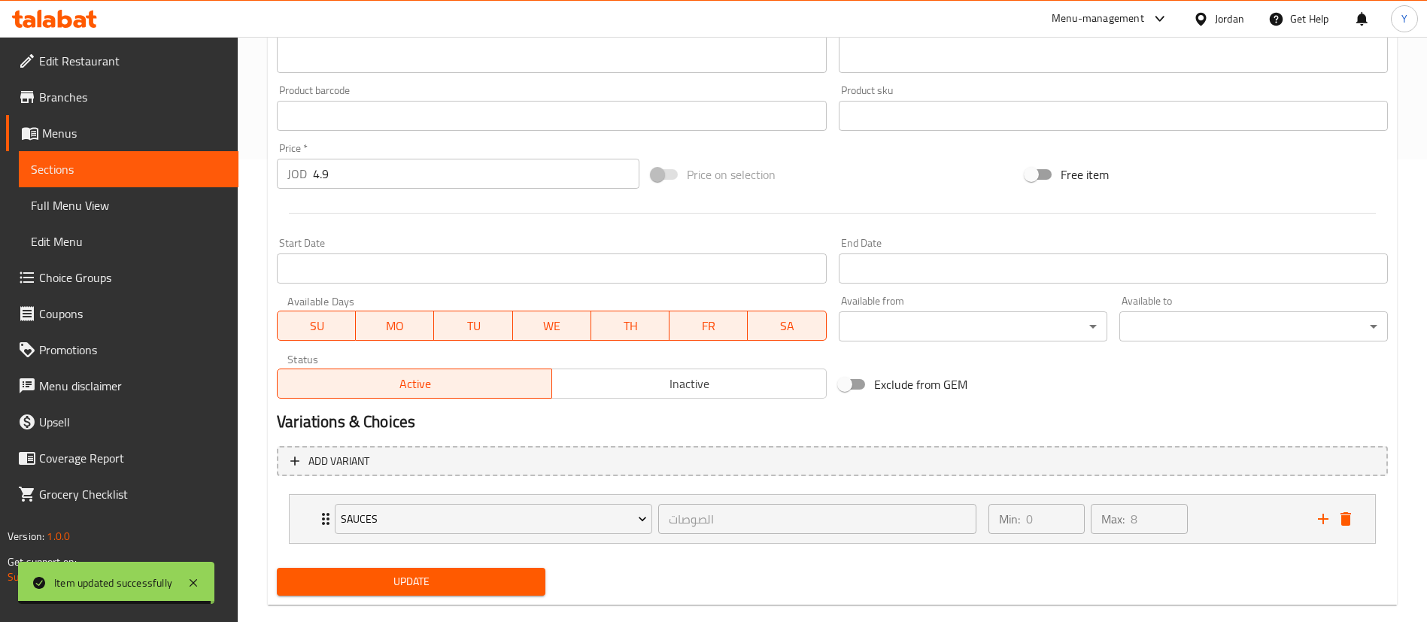
click at [399, 576] on span "Update" at bounding box center [411, 582] width 245 height 19
click at [118, 175] on span "Sections" at bounding box center [129, 169] width 196 height 18
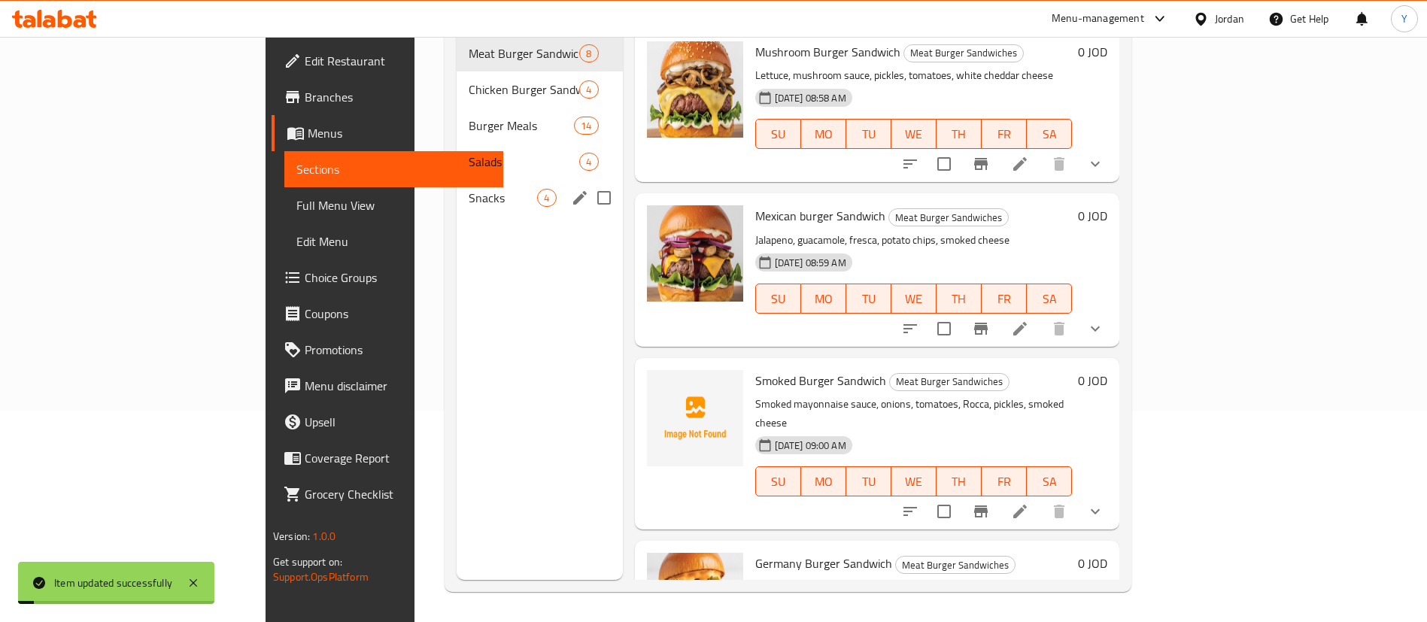
scroll to position [211, 0]
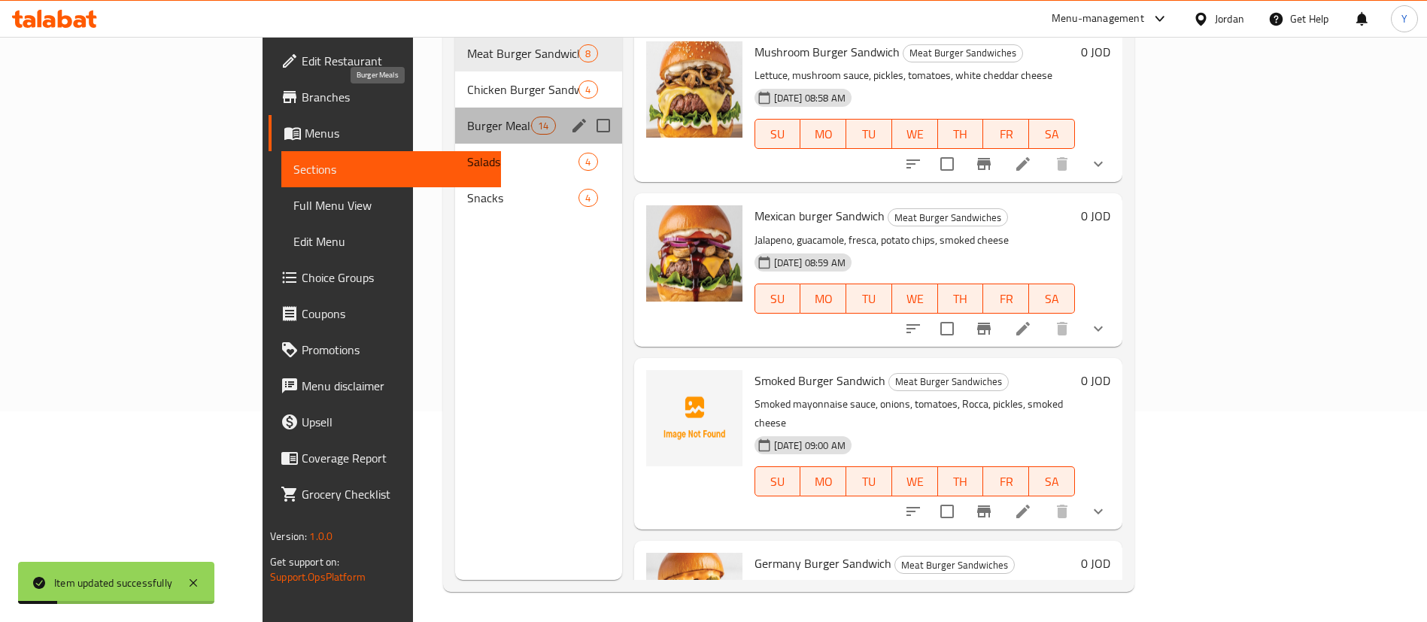
click at [467, 117] on span "Burger Meals" at bounding box center [499, 126] width 64 height 18
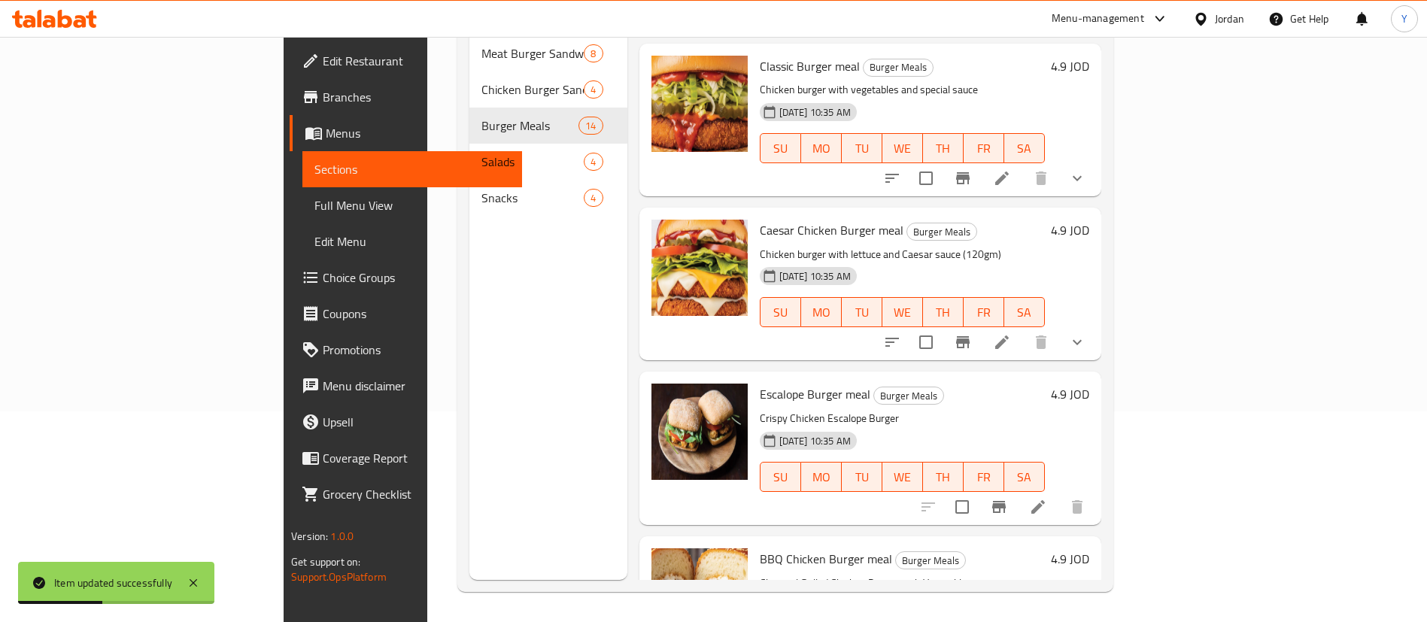
scroll to position [1467, 0]
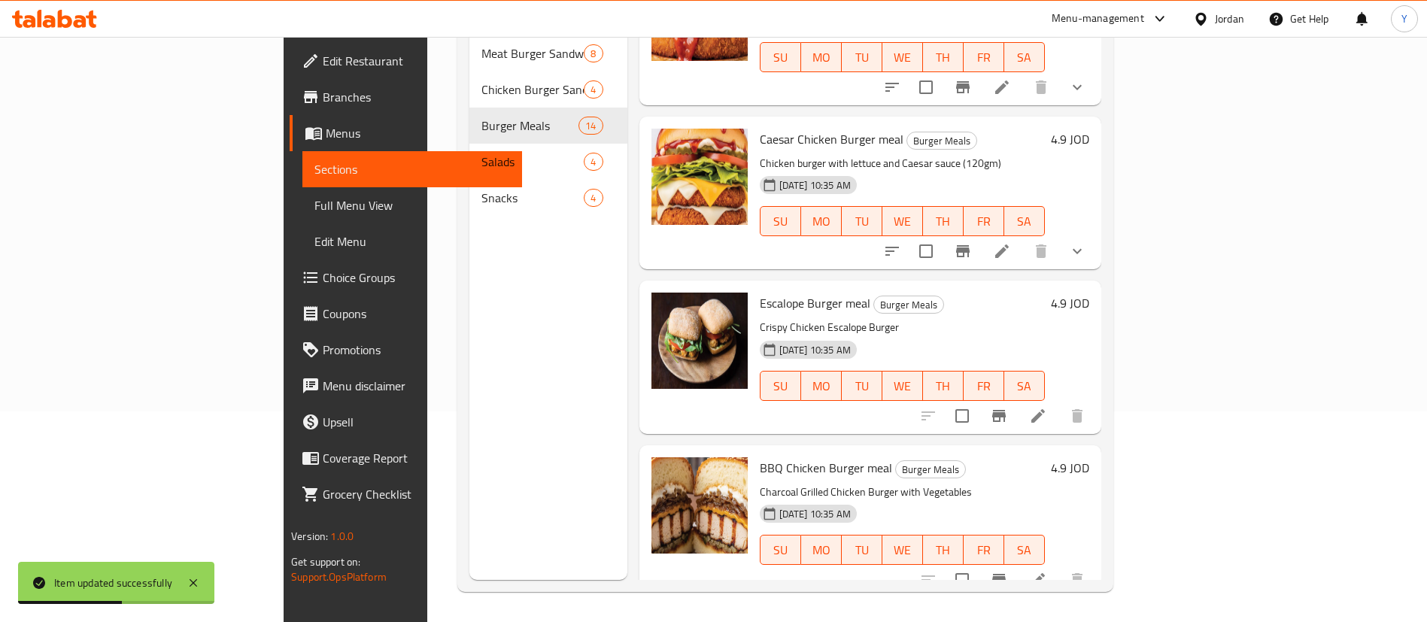
click at [1047, 407] on icon at bounding box center [1038, 416] width 18 height 18
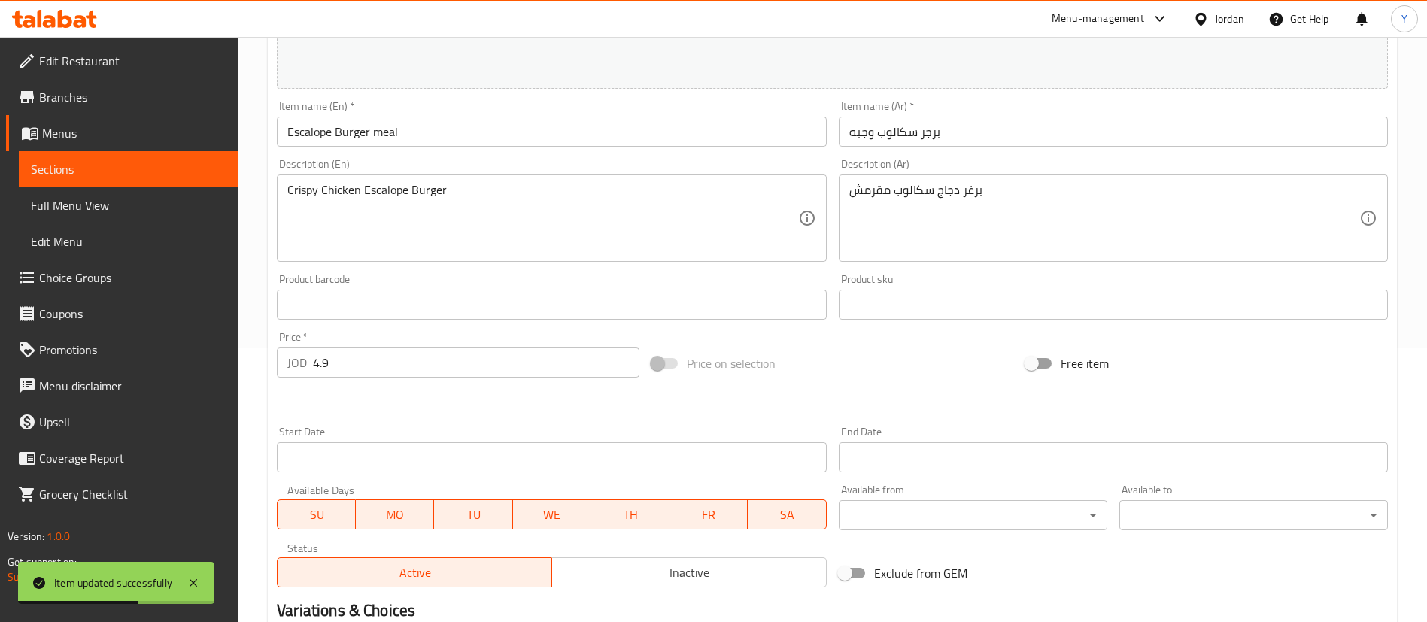
scroll to position [463, 0]
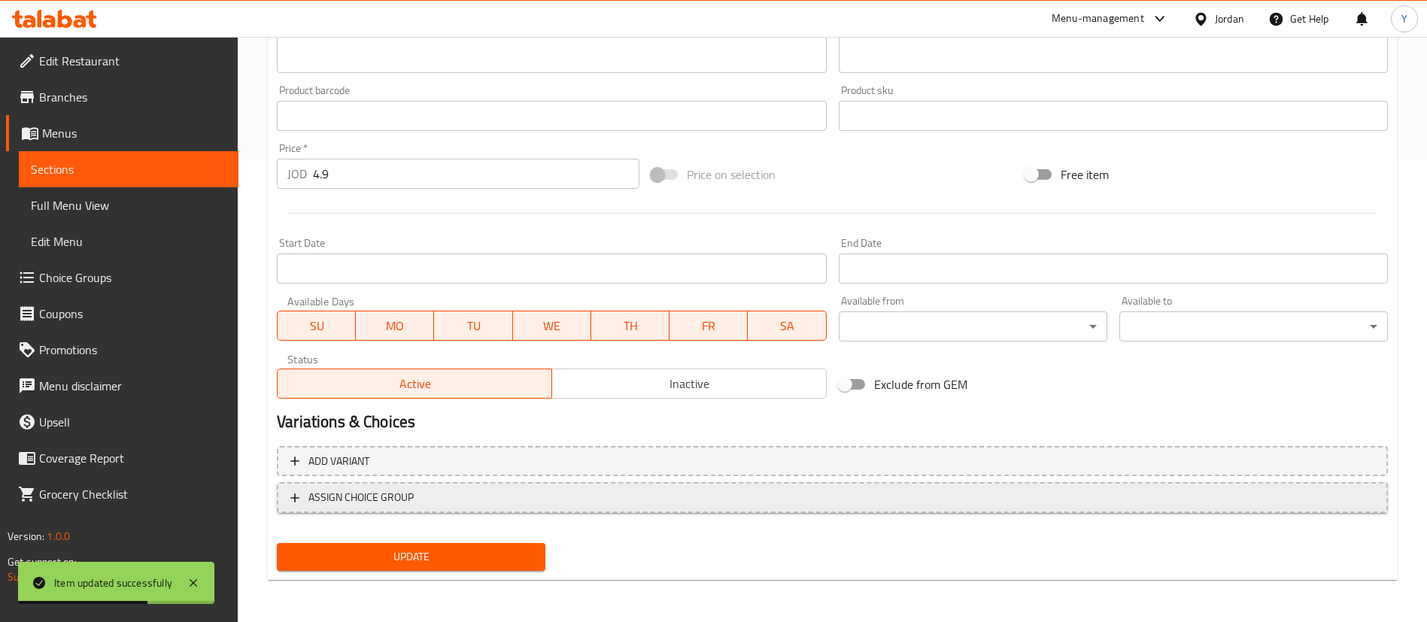
click at [439, 503] on span "ASSIGN CHOICE GROUP" at bounding box center [832, 497] width 1084 height 19
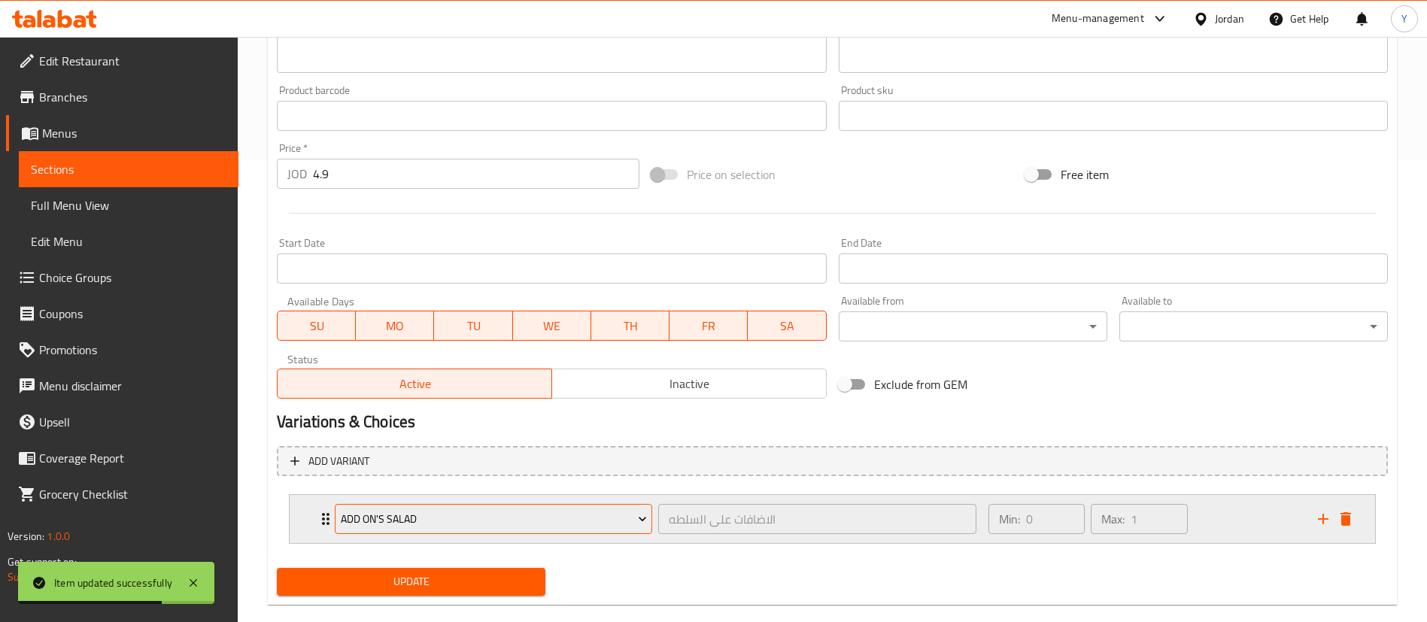
click at [390, 513] on span "Add On's Salad" at bounding box center [494, 519] width 306 height 19
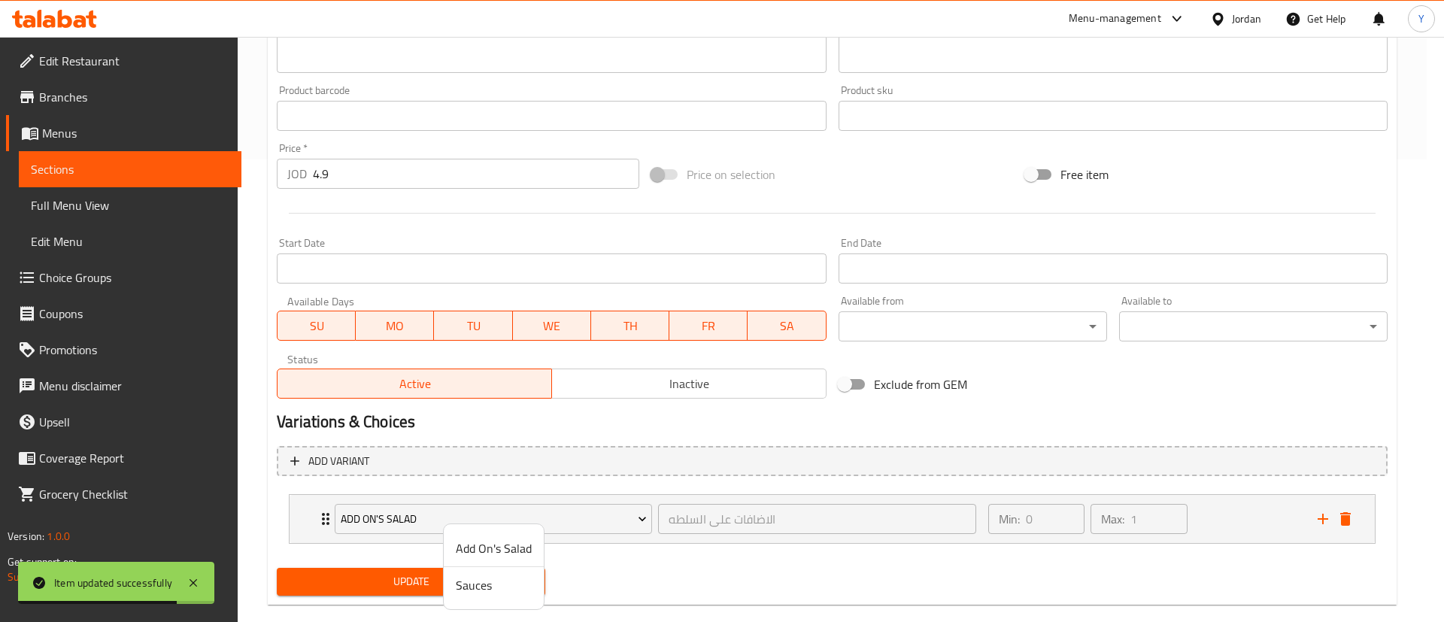
click at [479, 590] on span "Sauces" at bounding box center [494, 585] width 76 height 18
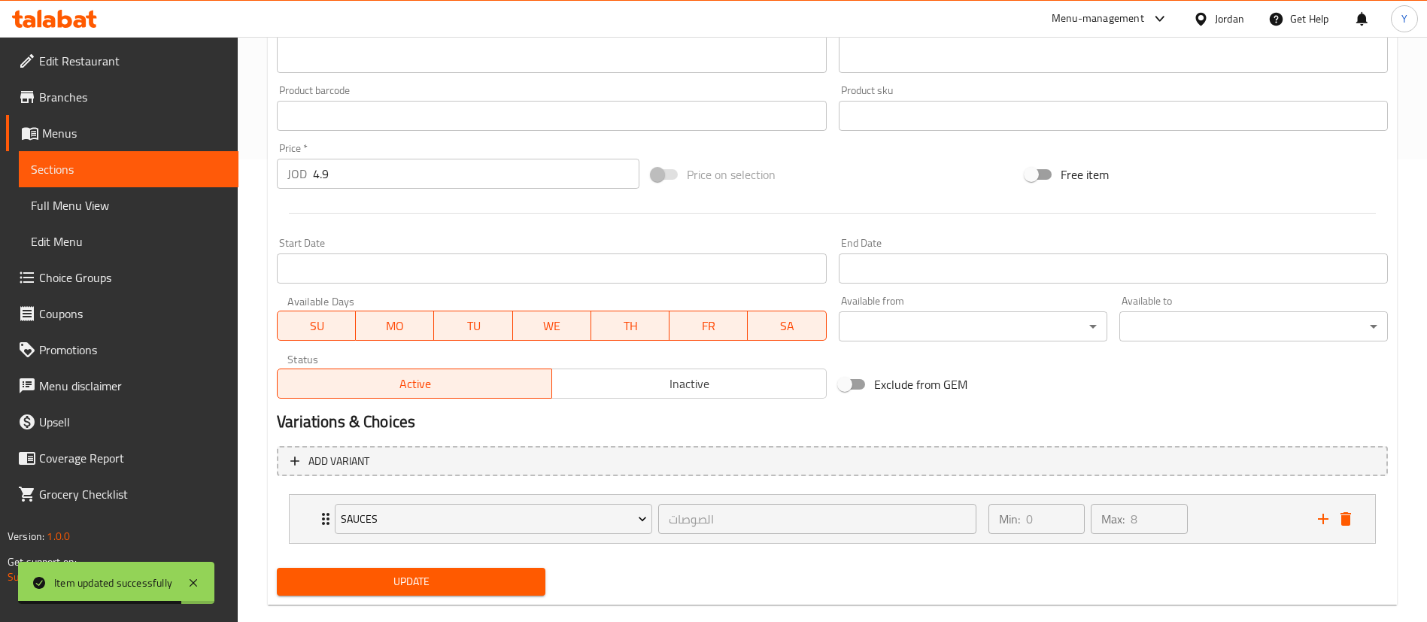
click at [393, 585] on span "Update" at bounding box center [411, 582] width 245 height 19
click at [152, 168] on span "Sections" at bounding box center [129, 169] width 196 height 18
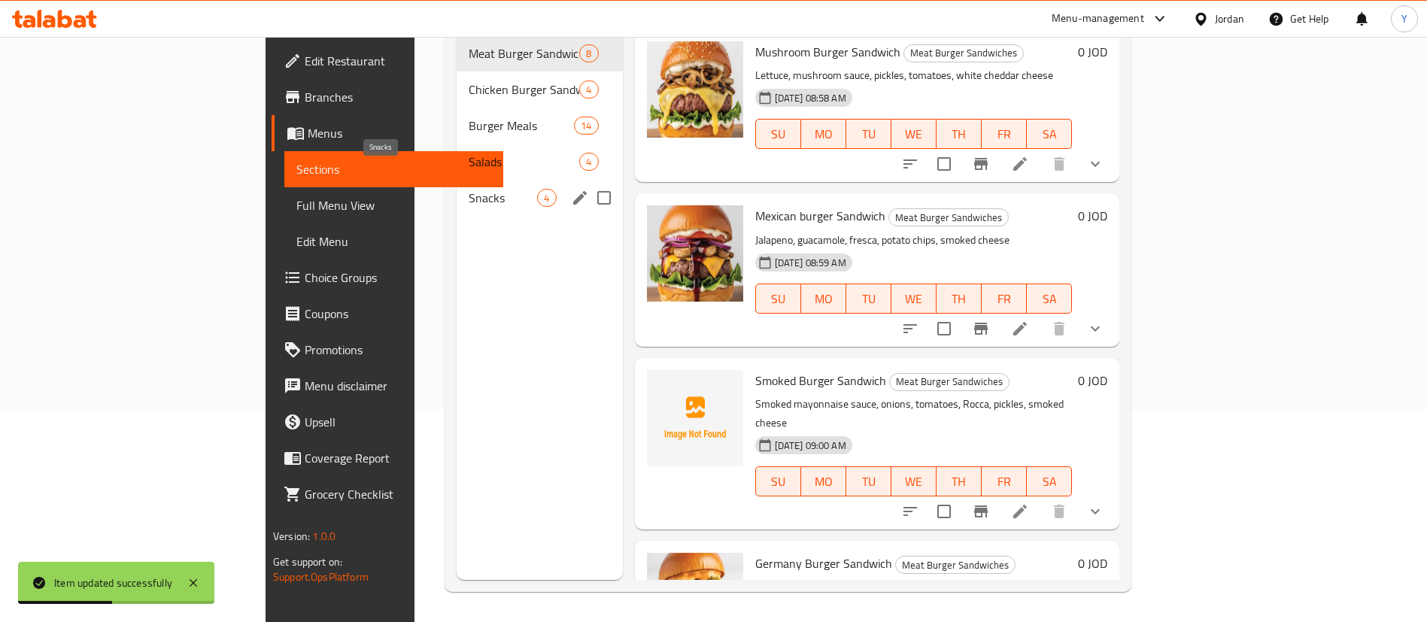
scroll to position [211, 0]
click at [457, 144] on div "Salads 4" at bounding box center [540, 162] width 166 height 36
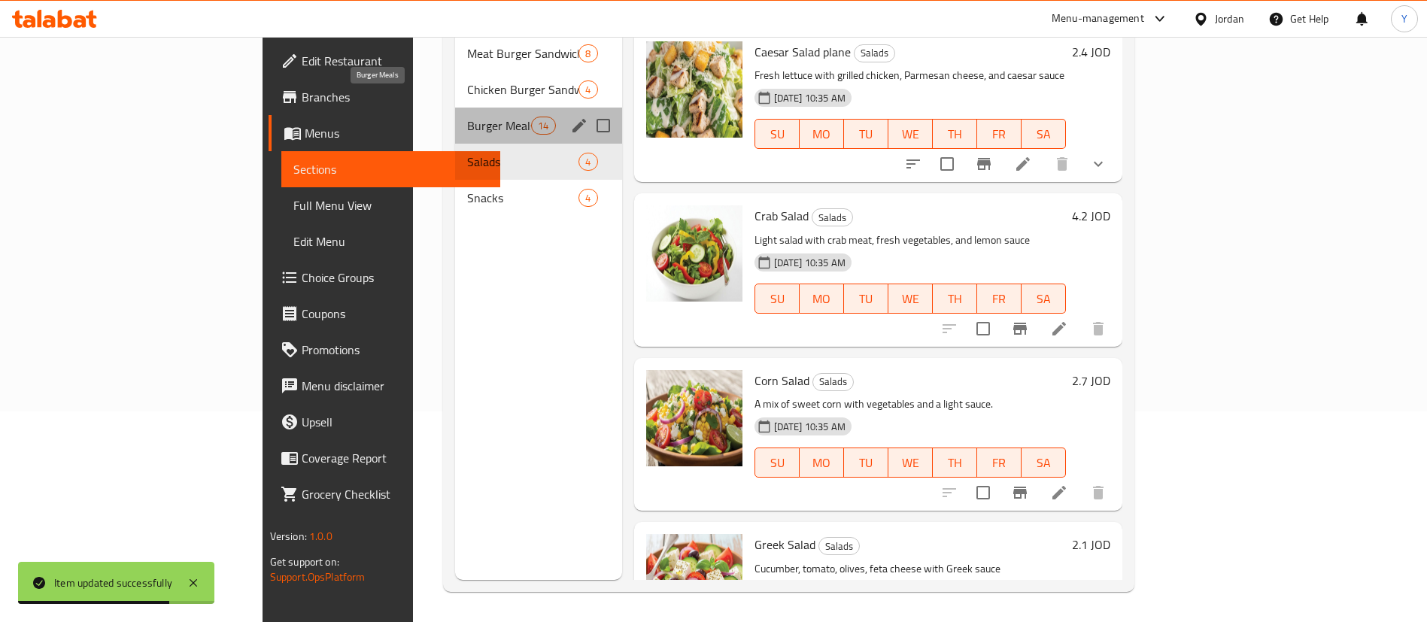
click at [467, 117] on span "Burger Meals" at bounding box center [499, 126] width 64 height 18
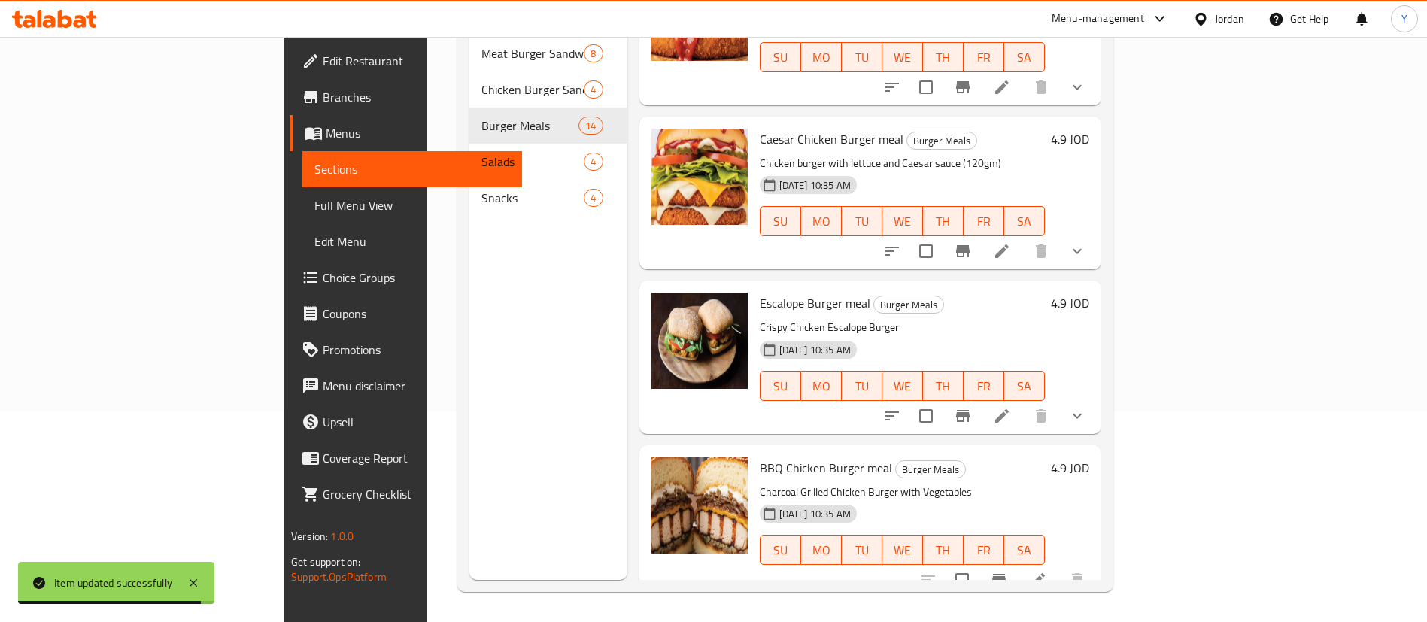
scroll to position [1693, 0]
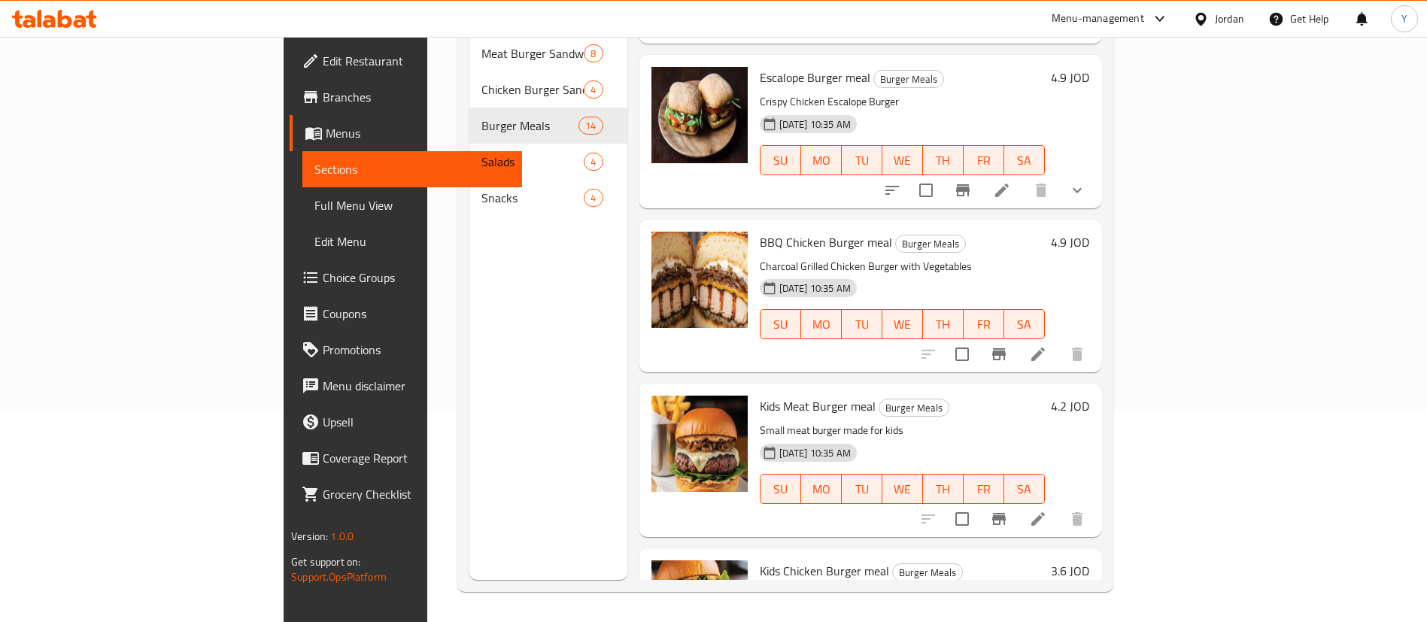
click at [1047, 345] on icon at bounding box center [1038, 354] width 18 height 18
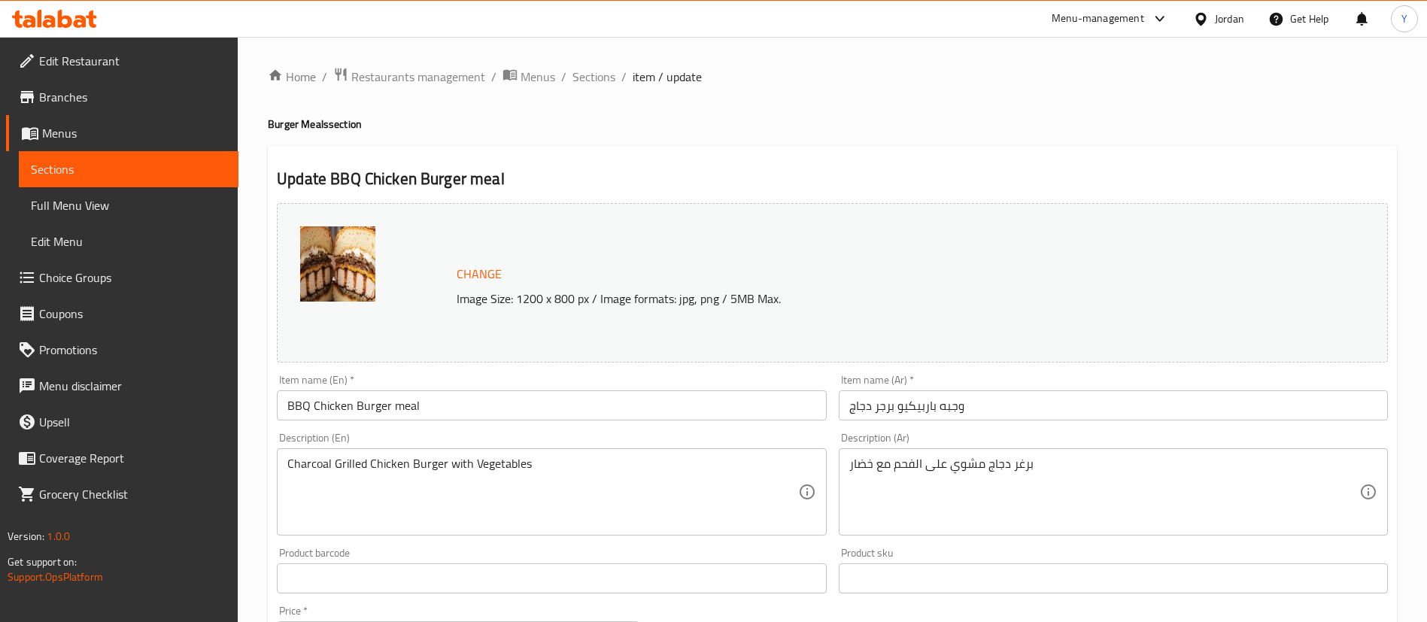
scroll to position [463, 0]
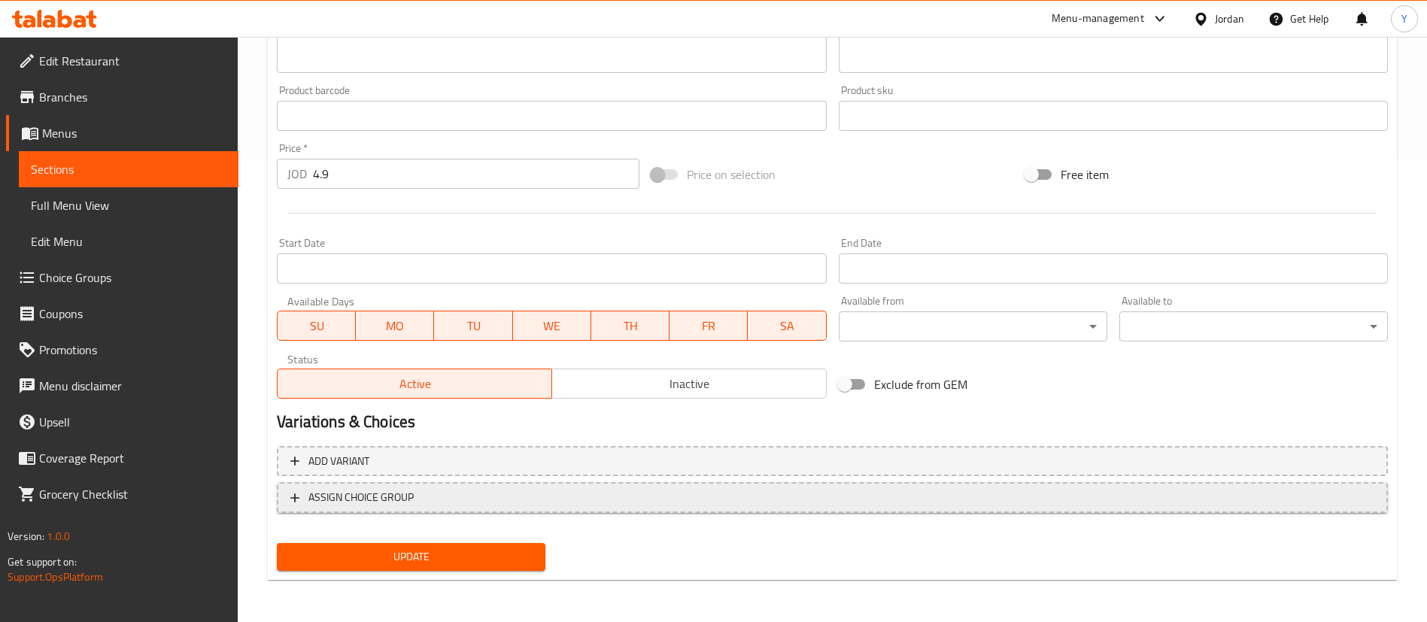
click at [439, 500] on span "ASSIGN CHOICE GROUP" at bounding box center [832, 497] width 1084 height 19
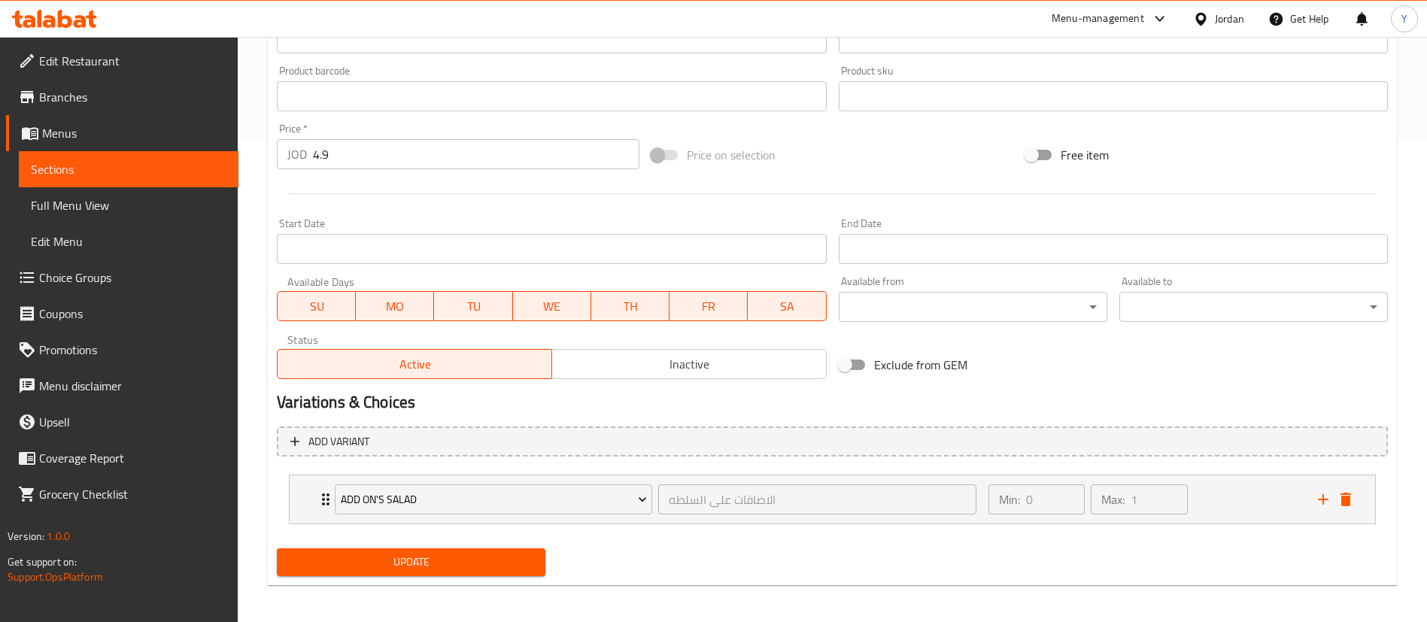
scroll to position [488, 0]
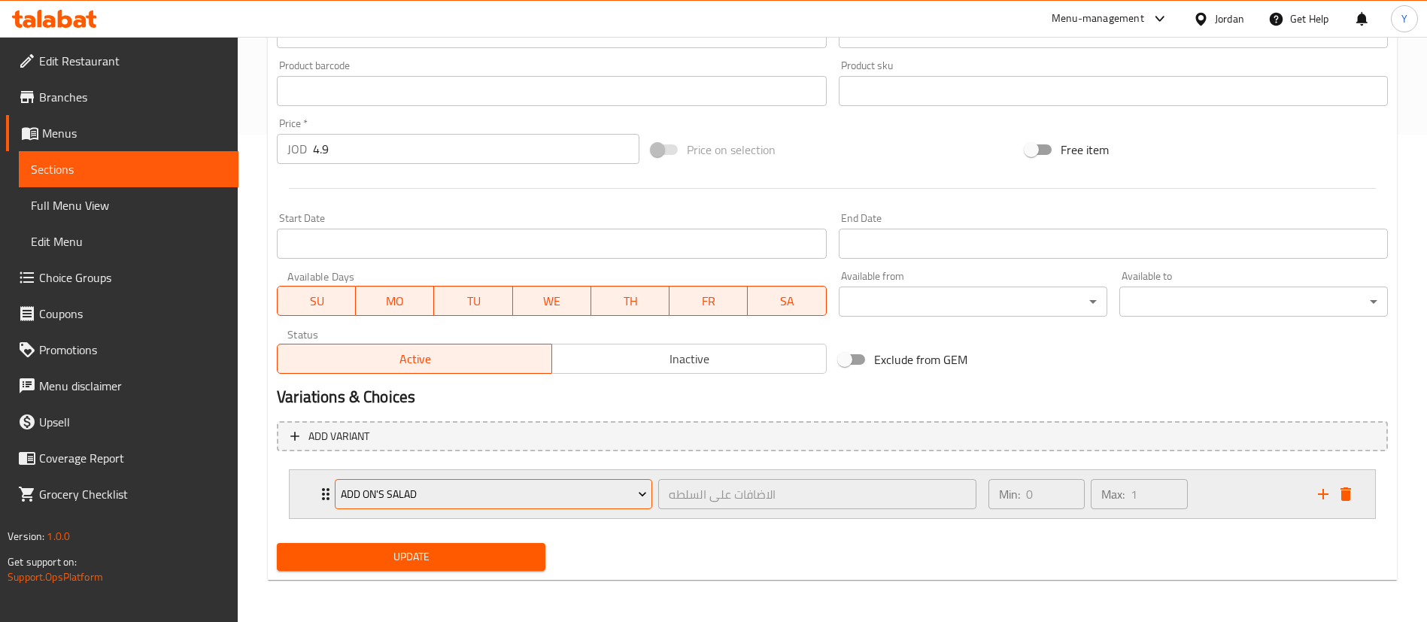
click at [463, 494] on span "Add On's Salad" at bounding box center [494, 494] width 306 height 19
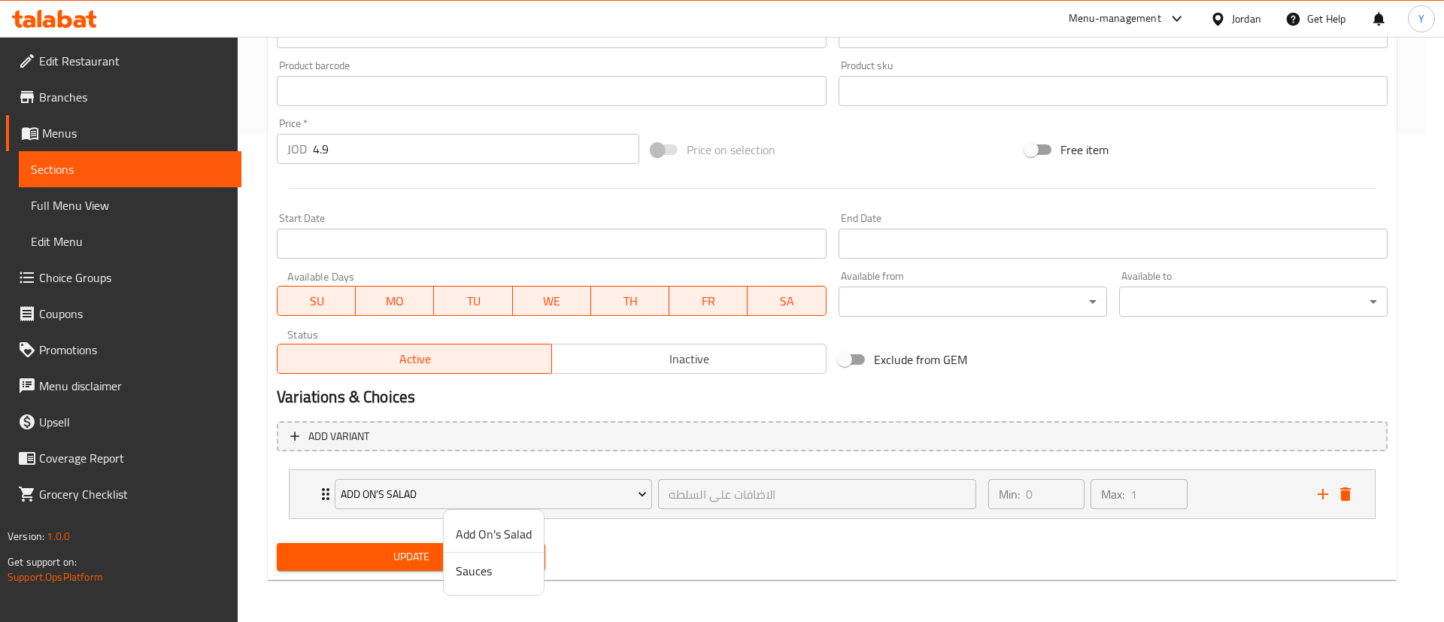
click at [500, 573] on span "Sauces" at bounding box center [494, 571] width 76 height 18
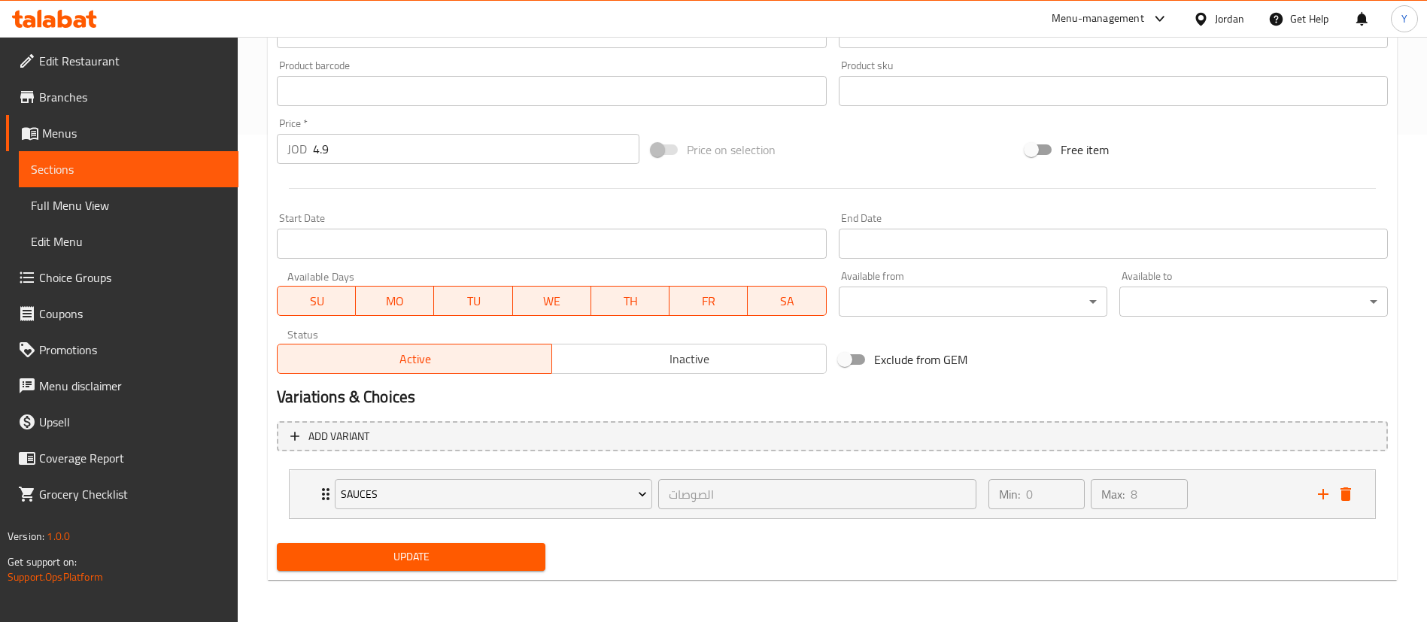
click at [414, 561] on span "Update" at bounding box center [411, 557] width 245 height 19
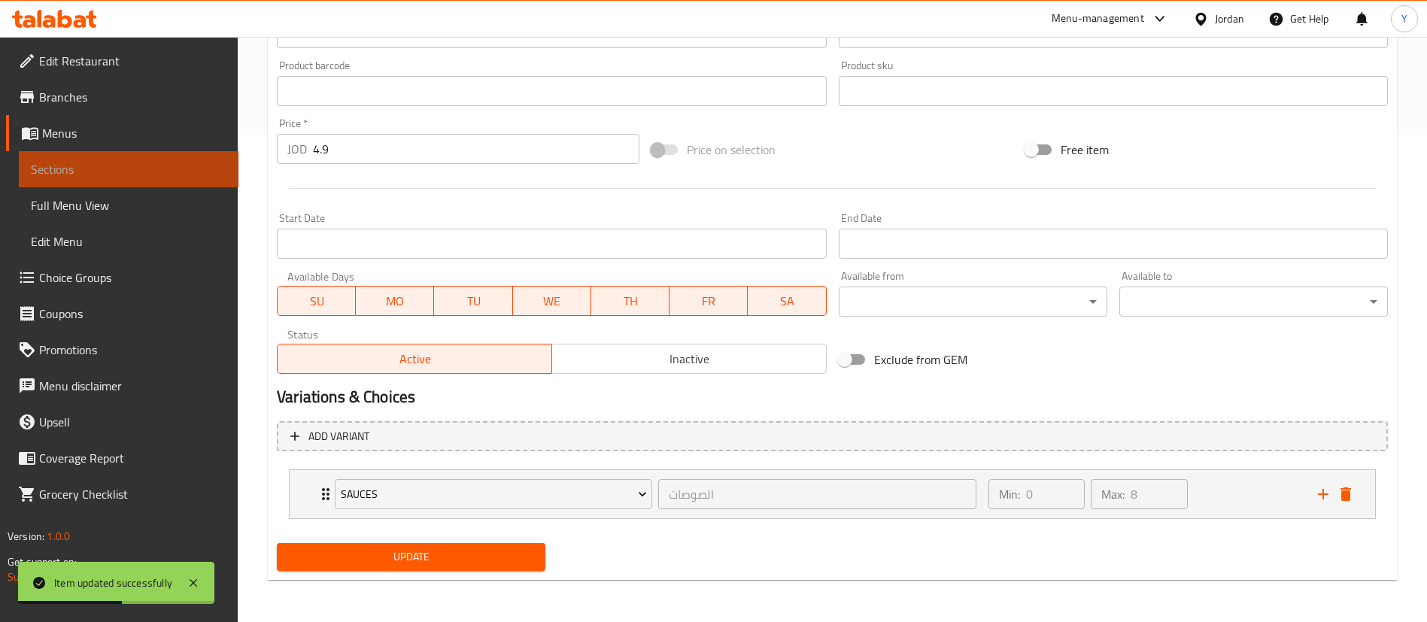
click at [134, 168] on span "Sections" at bounding box center [129, 169] width 196 height 18
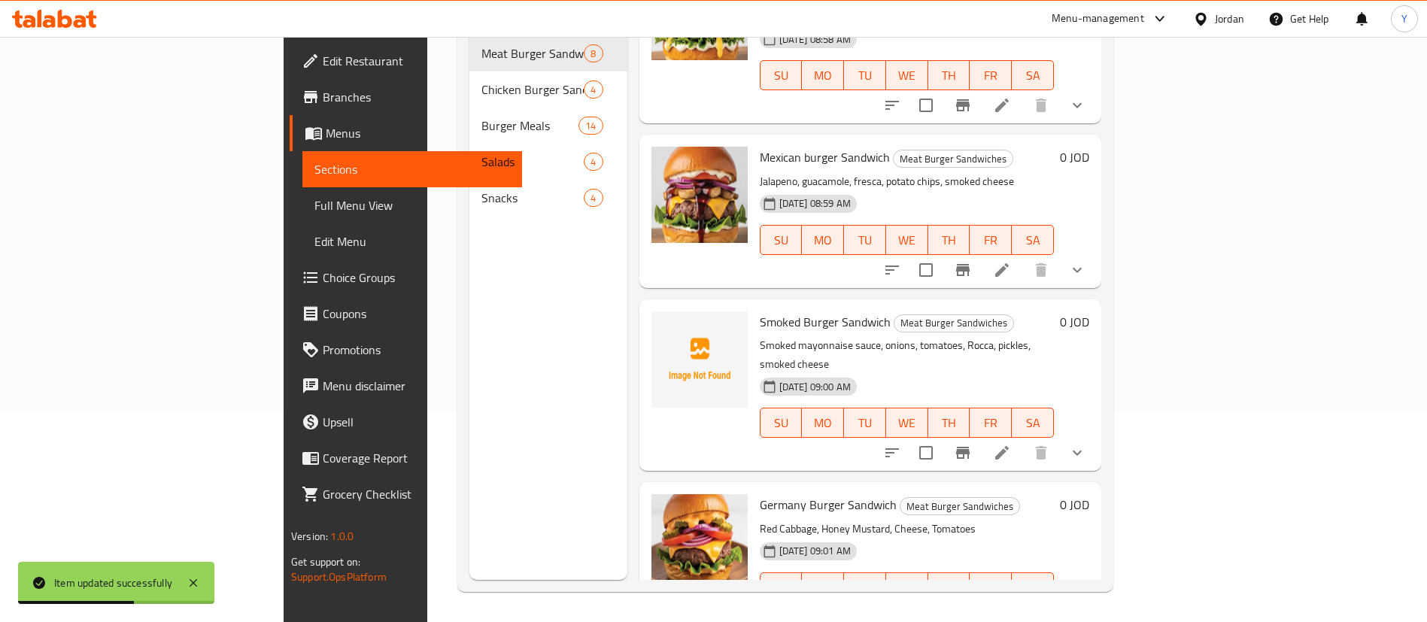
scroll to position [113, 0]
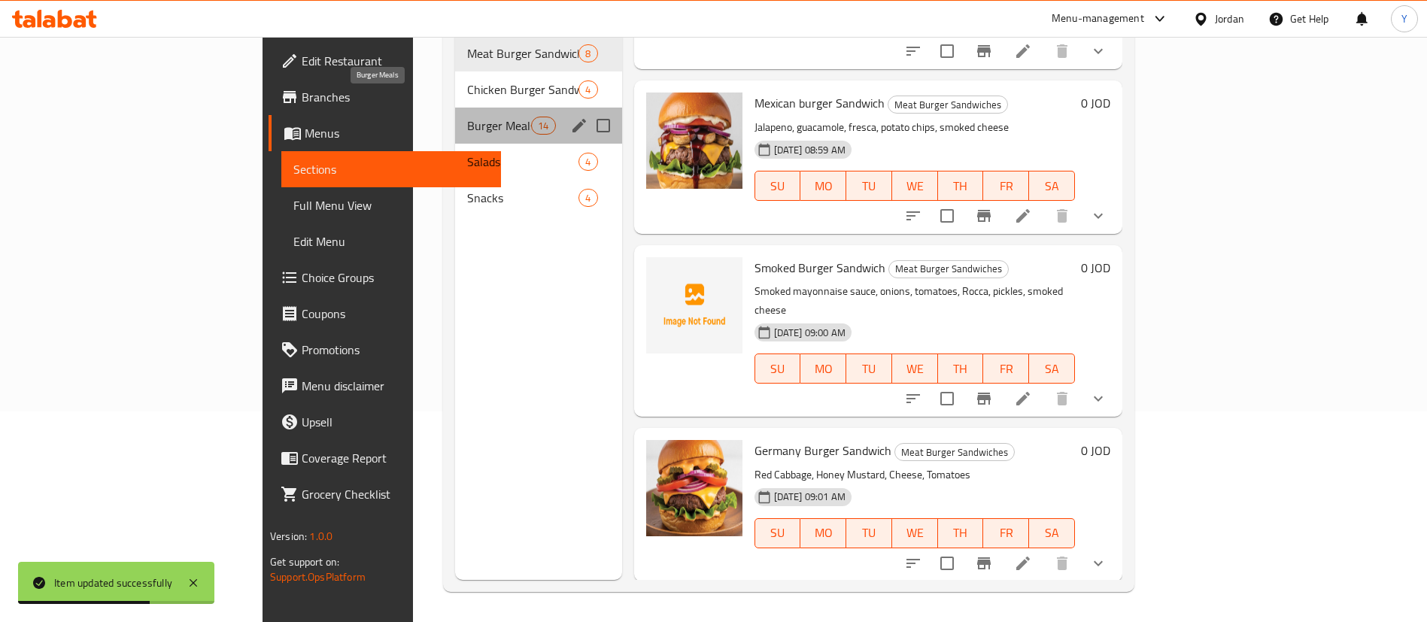
click at [467, 117] on span "Burger Meals" at bounding box center [499, 126] width 64 height 18
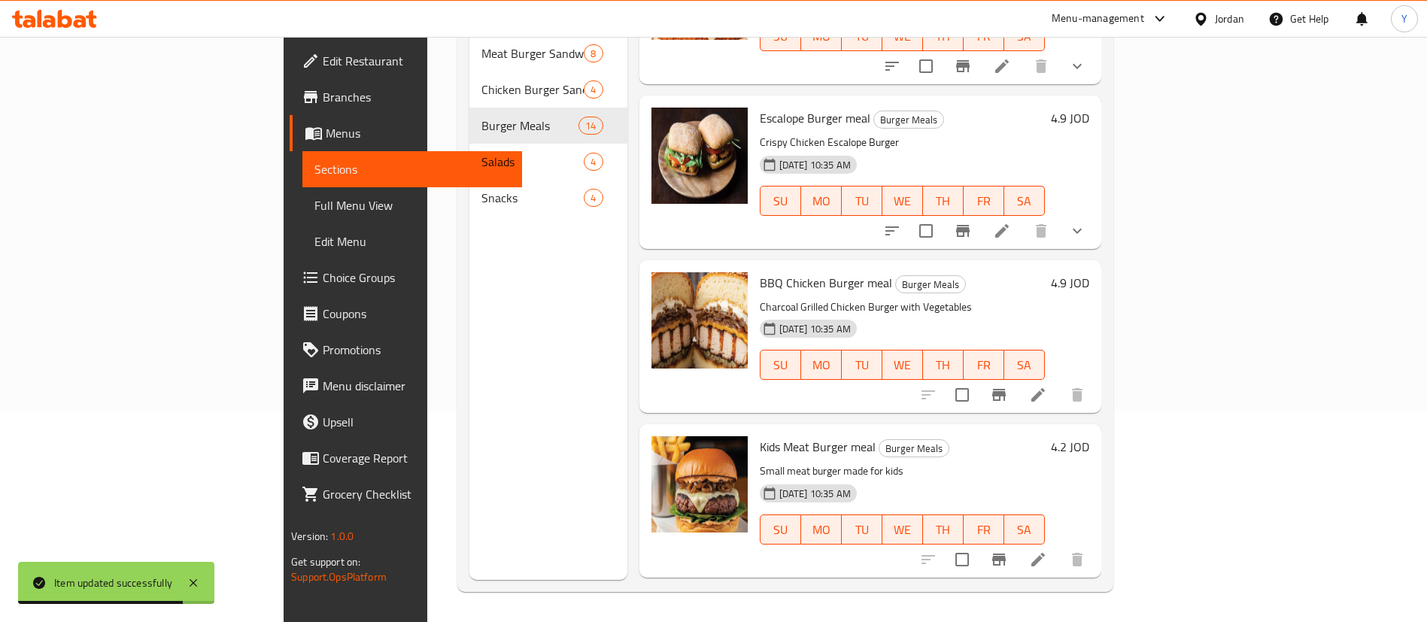
scroll to position [1716, 0]
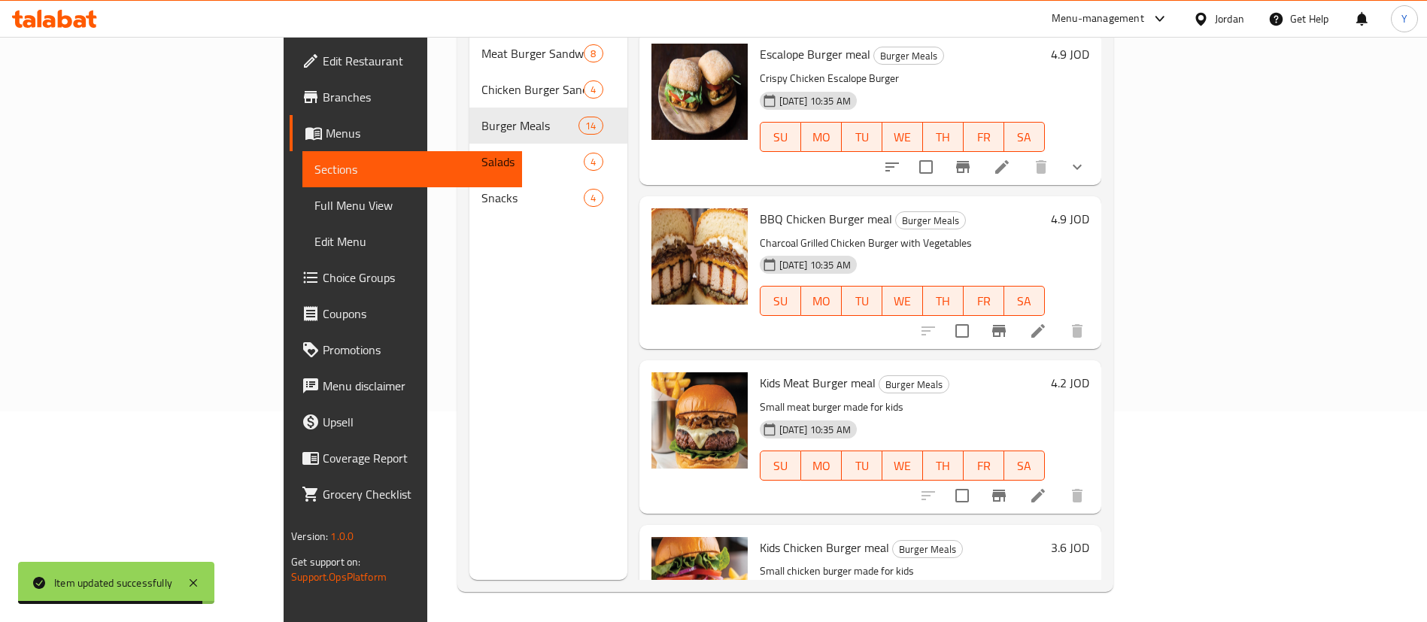
click at [1095, 478] on div at bounding box center [1002, 496] width 185 height 36
click at [1047, 487] on icon at bounding box center [1038, 496] width 18 height 18
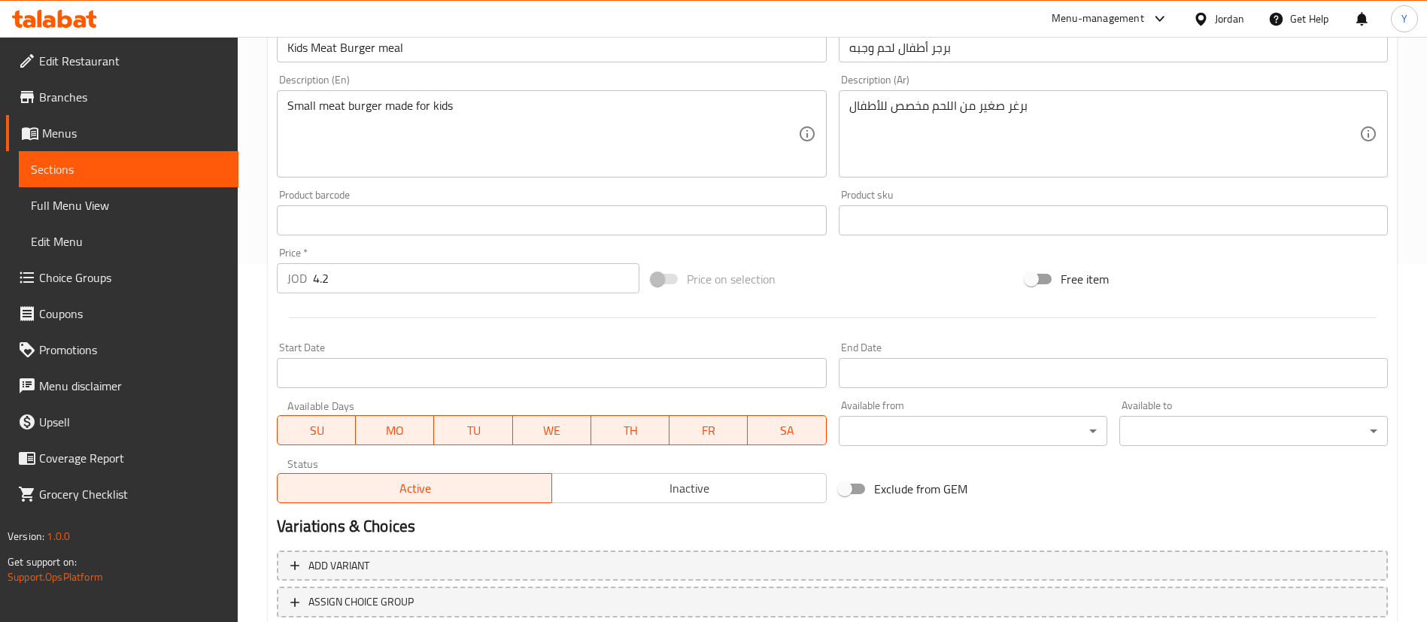
scroll to position [463, 0]
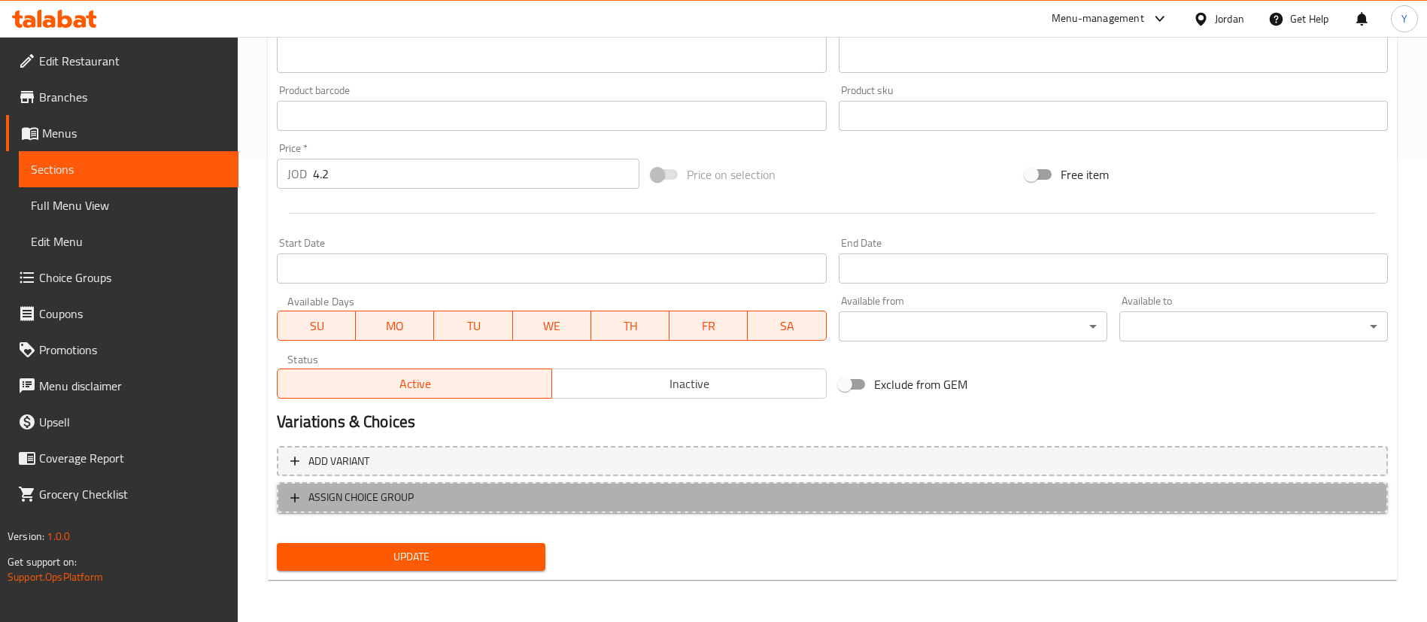
click at [448, 503] on span "ASSIGN CHOICE GROUP" at bounding box center [832, 497] width 1084 height 19
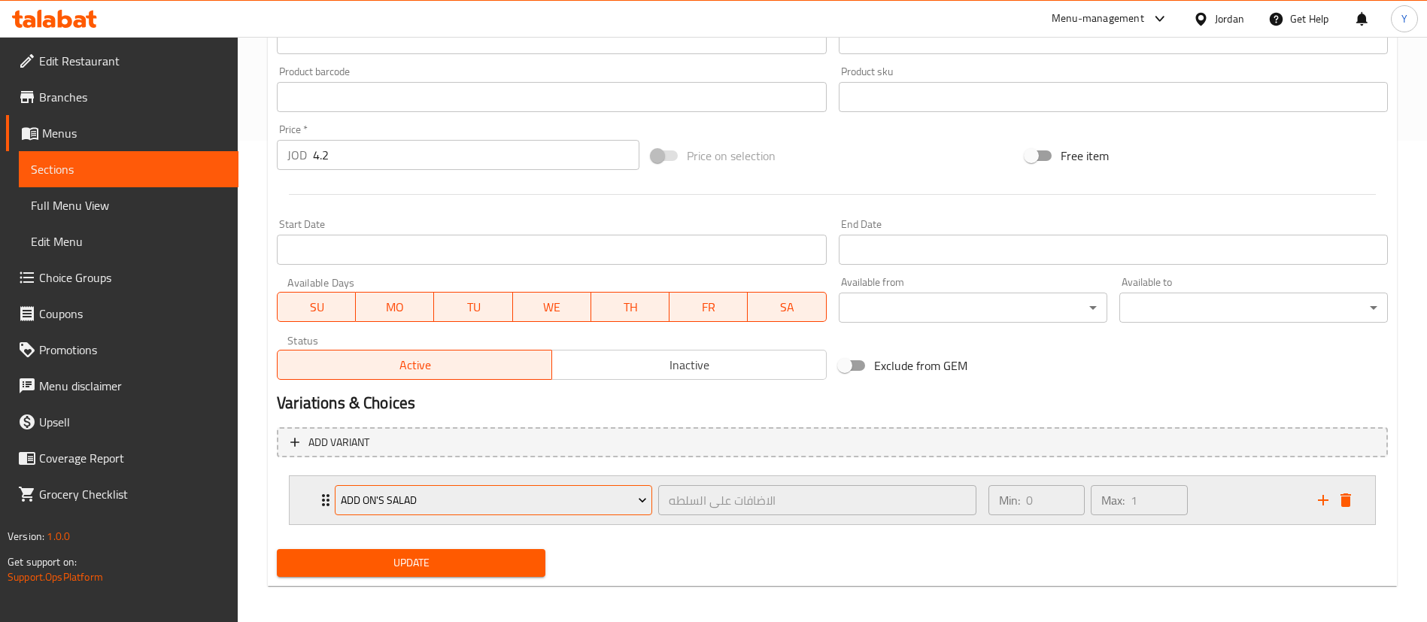
scroll to position [488, 0]
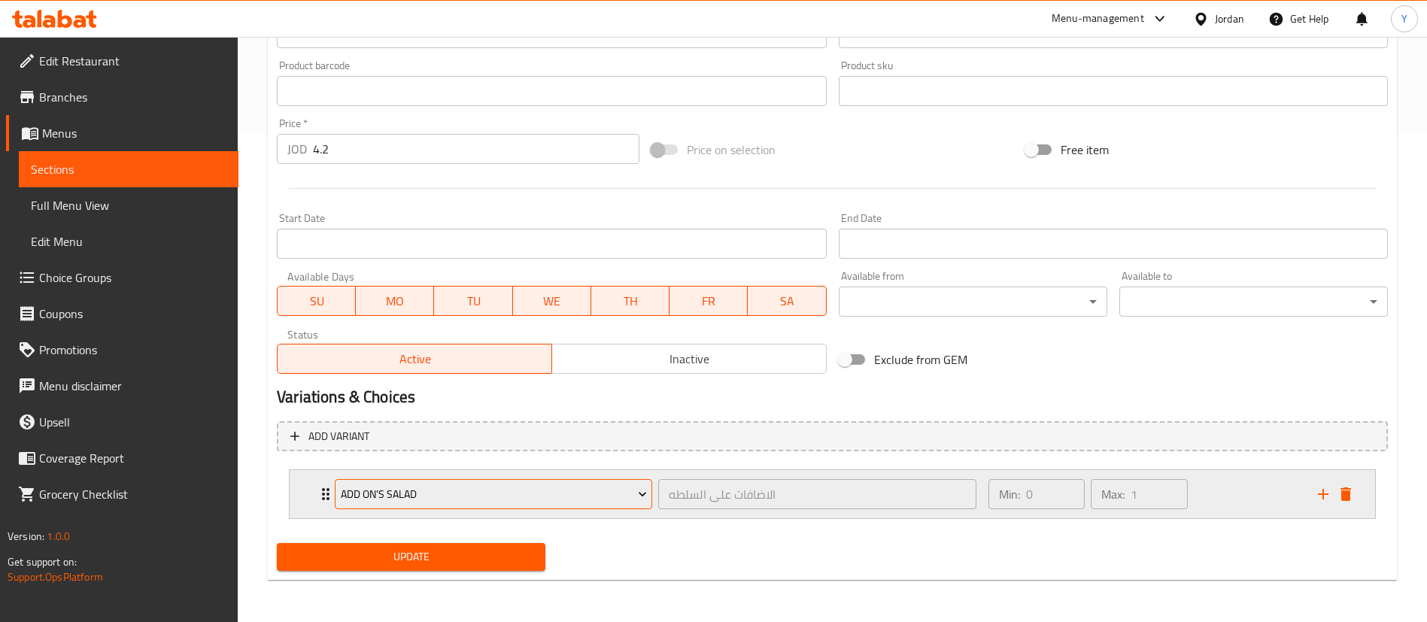
click at [439, 496] on span "Add On's Salad" at bounding box center [494, 494] width 306 height 19
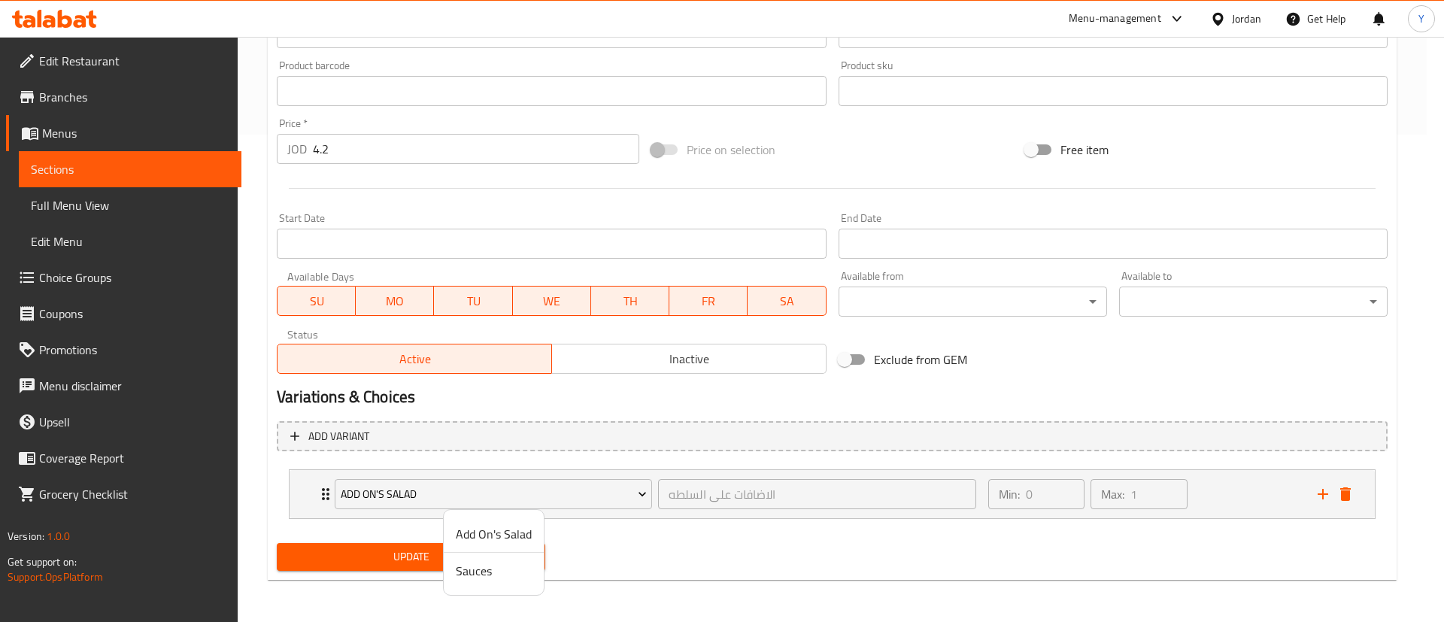
click at [477, 580] on span "Sauces" at bounding box center [494, 571] width 76 height 18
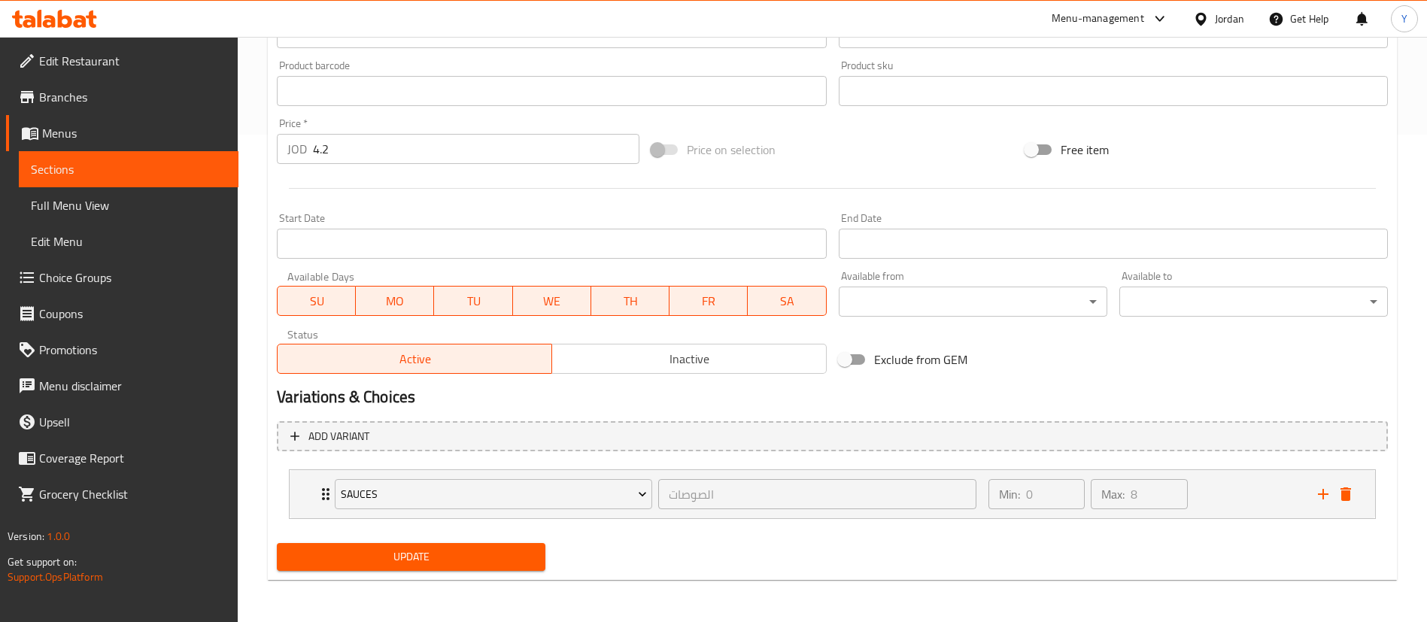
click at [429, 563] on span "Update" at bounding box center [411, 557] width 245 height 19
click at [113, 167] on span "Sections" at bounding box center [129, 169] width 196 height 18
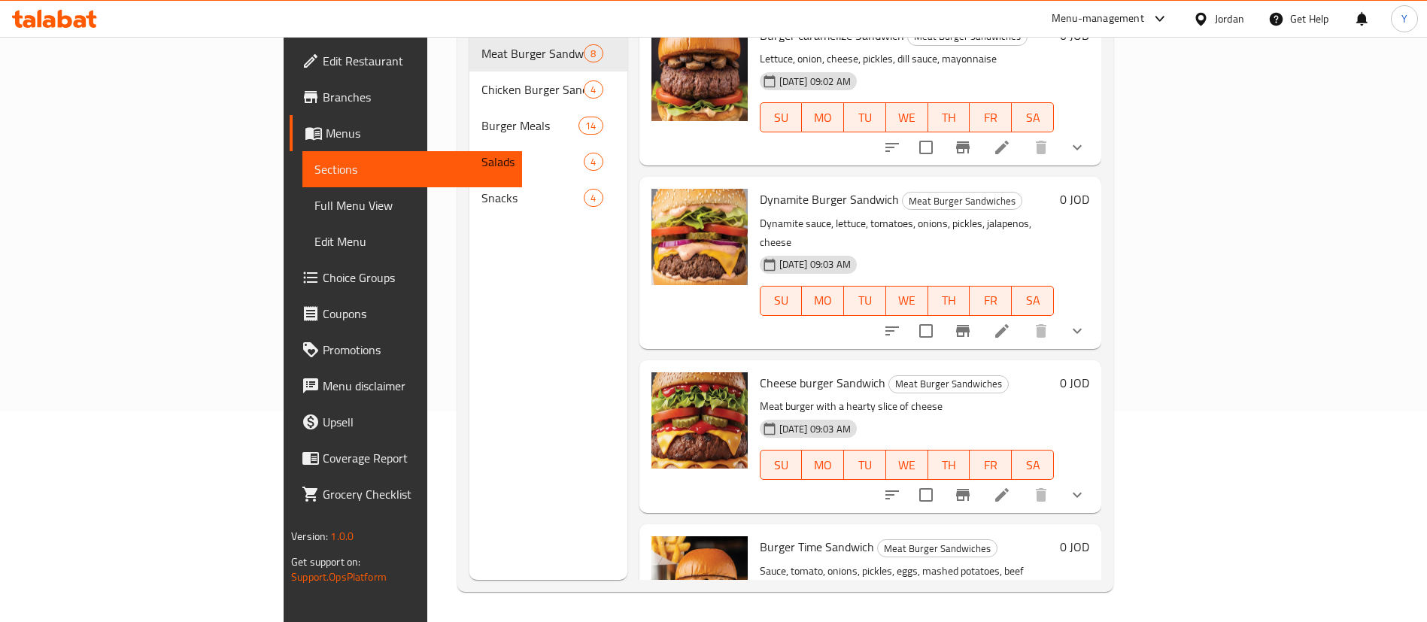
scroll to position [731, 0]
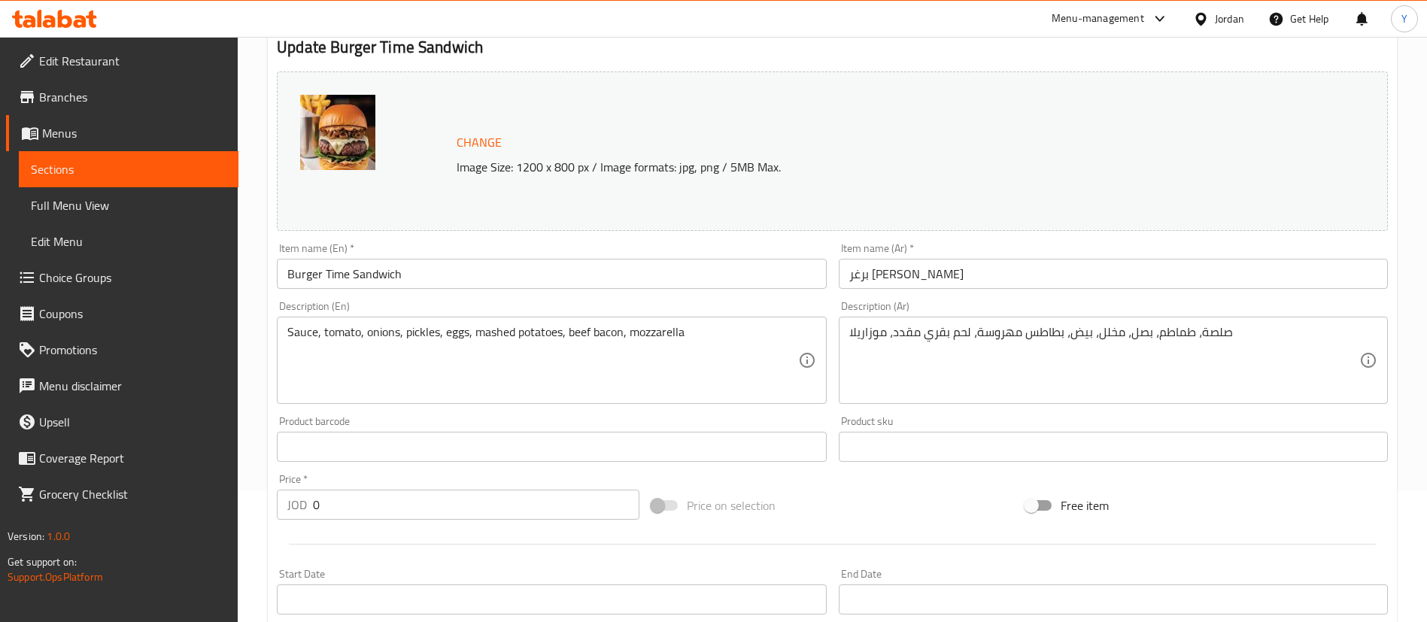
scroll to position [620, 0]
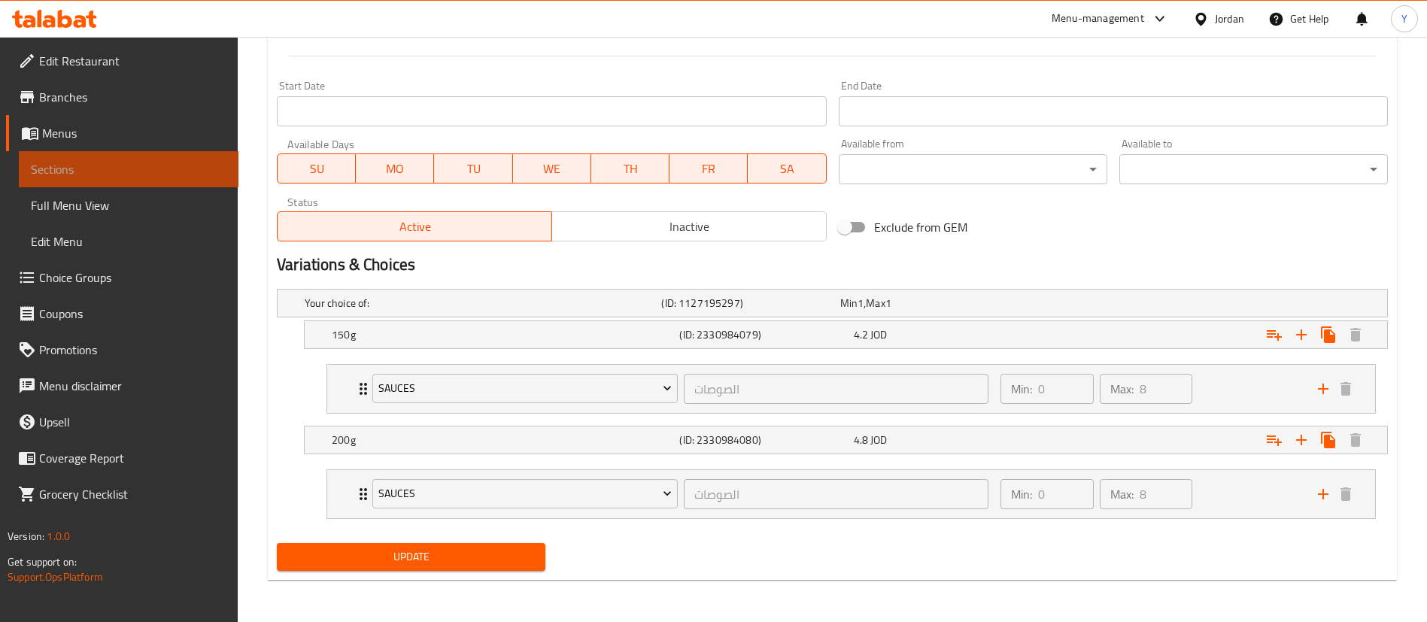
click at [96, 175] on span "Sections" at bounding box center [129, 169] width 196 height 18
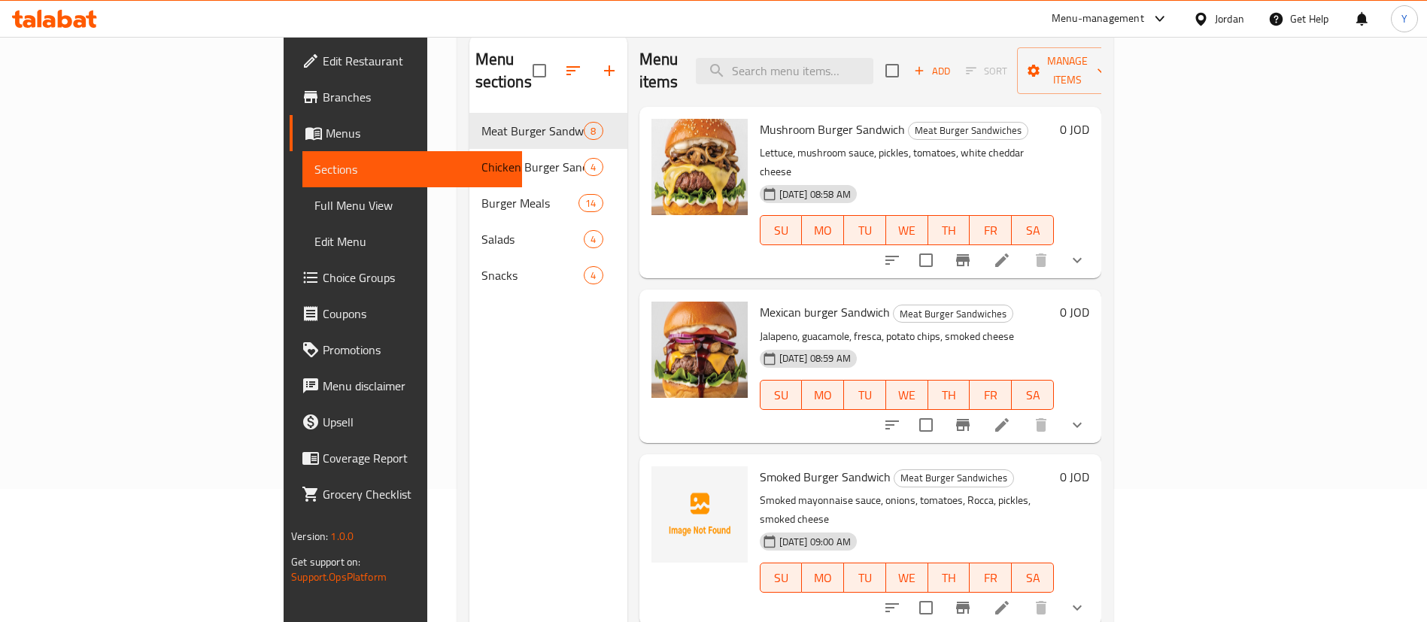
scroll to position [98, 0]
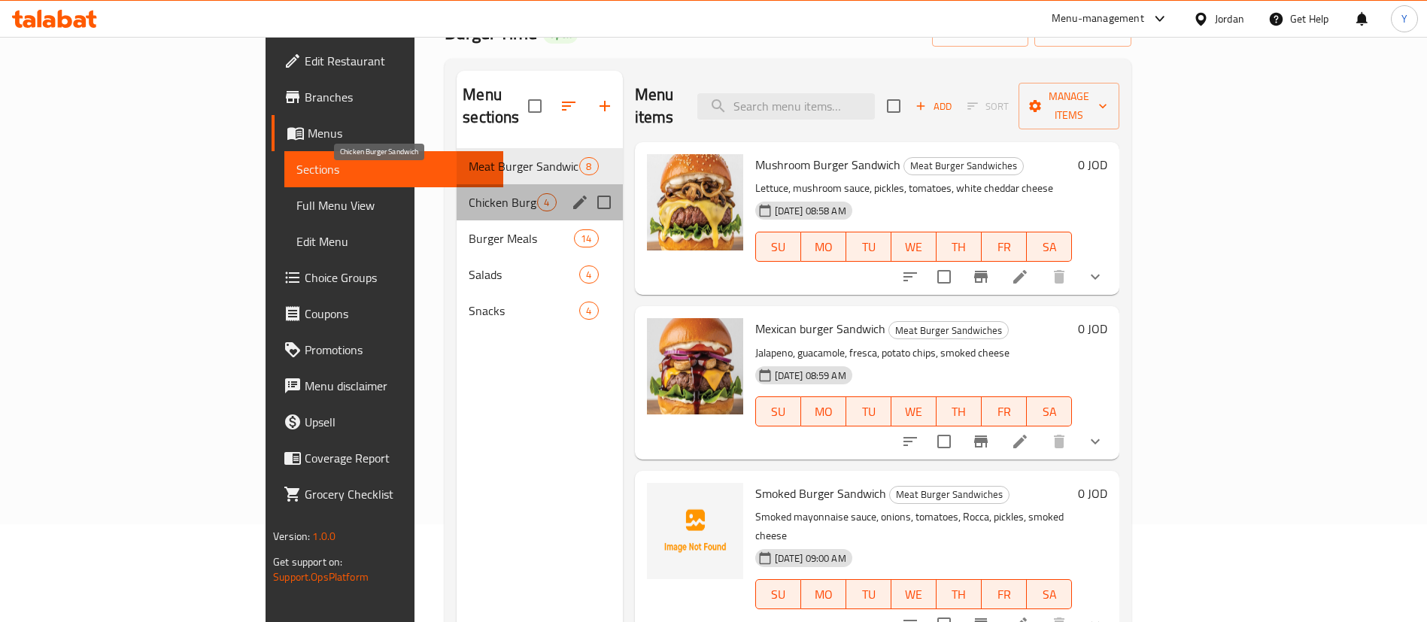
click at [469, 193] on span "Chicken Burger Sandwich" at bounding box center [503, 202] width 68 height 18
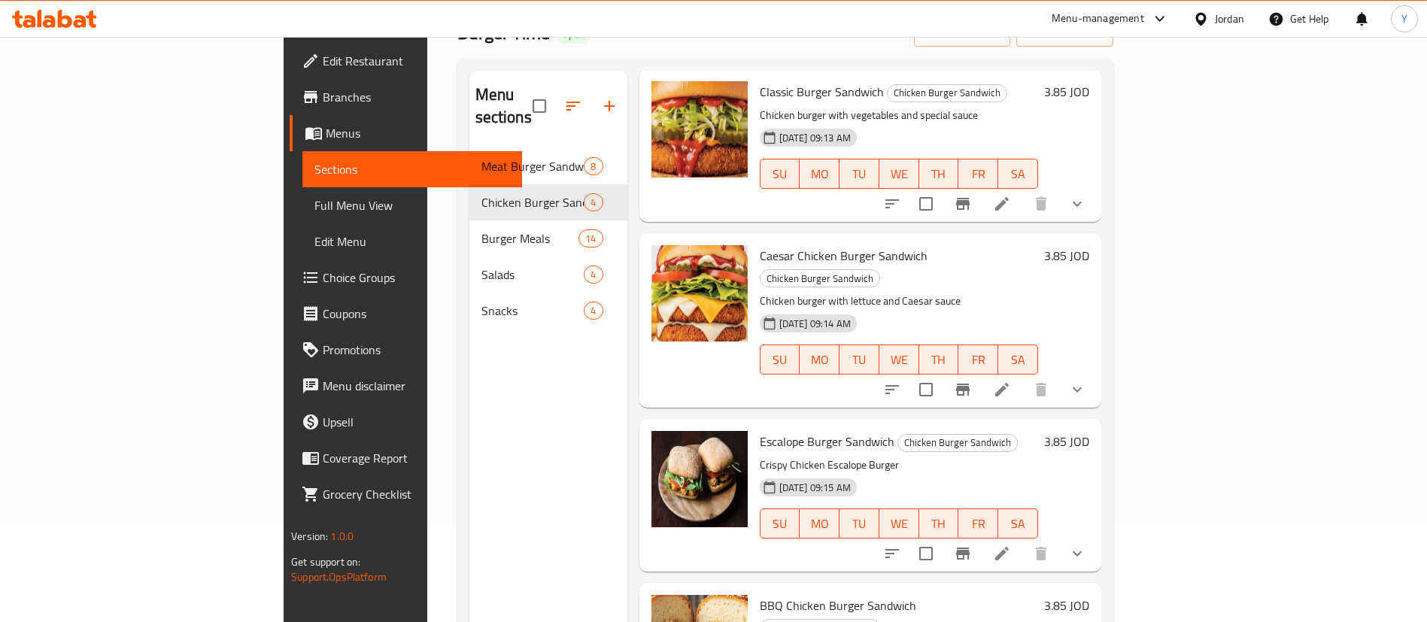
scroll to position [211, 0]
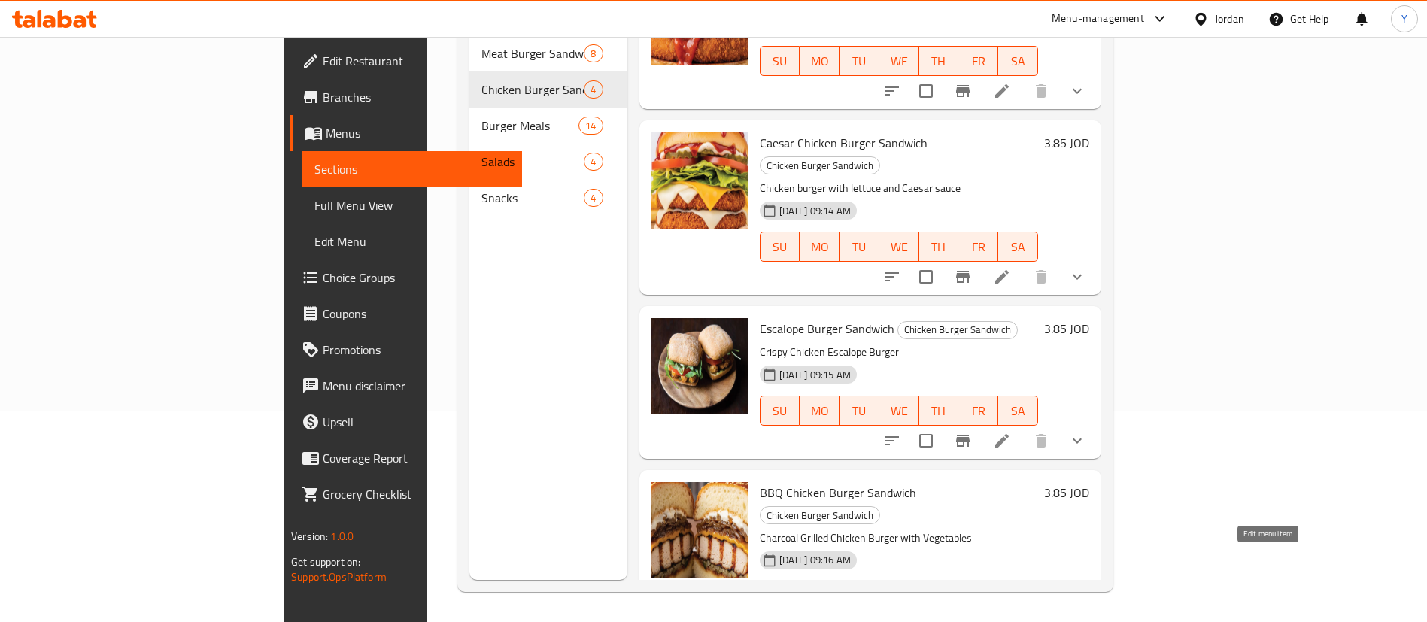
click at [1011, 618] on icon at bounding box center [1002, 627] width 18 height 18
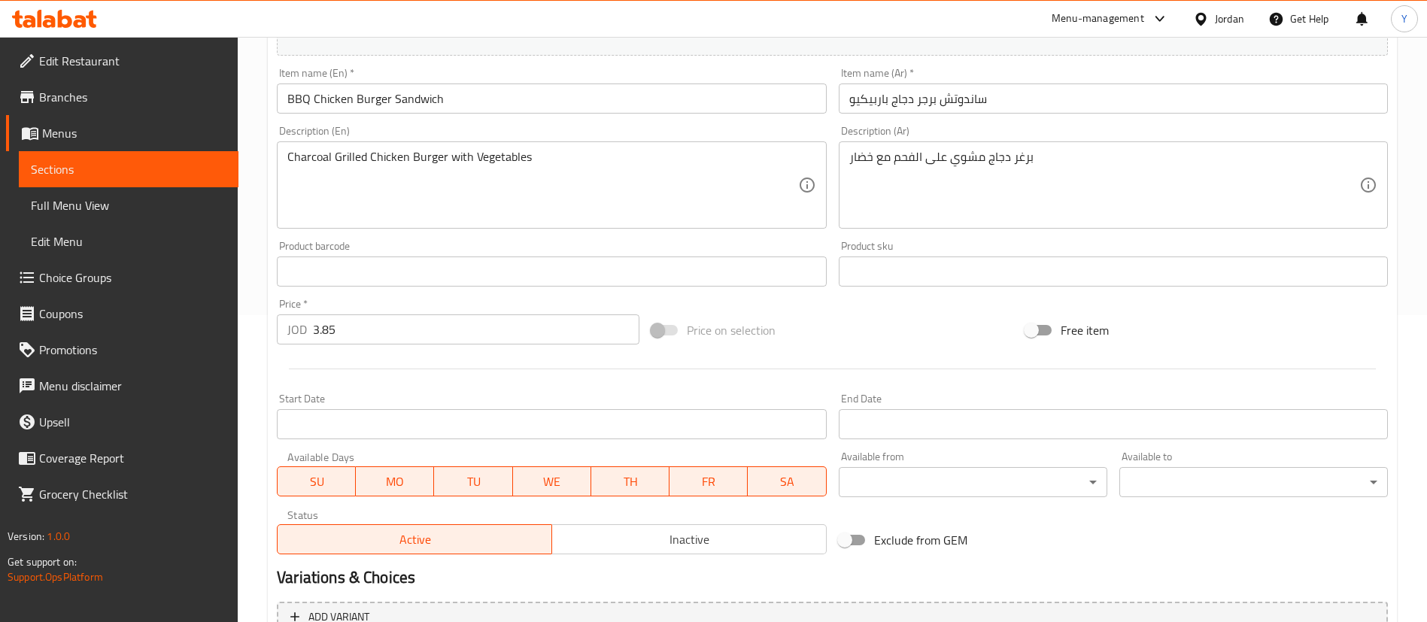
scroll to position [488, 0]
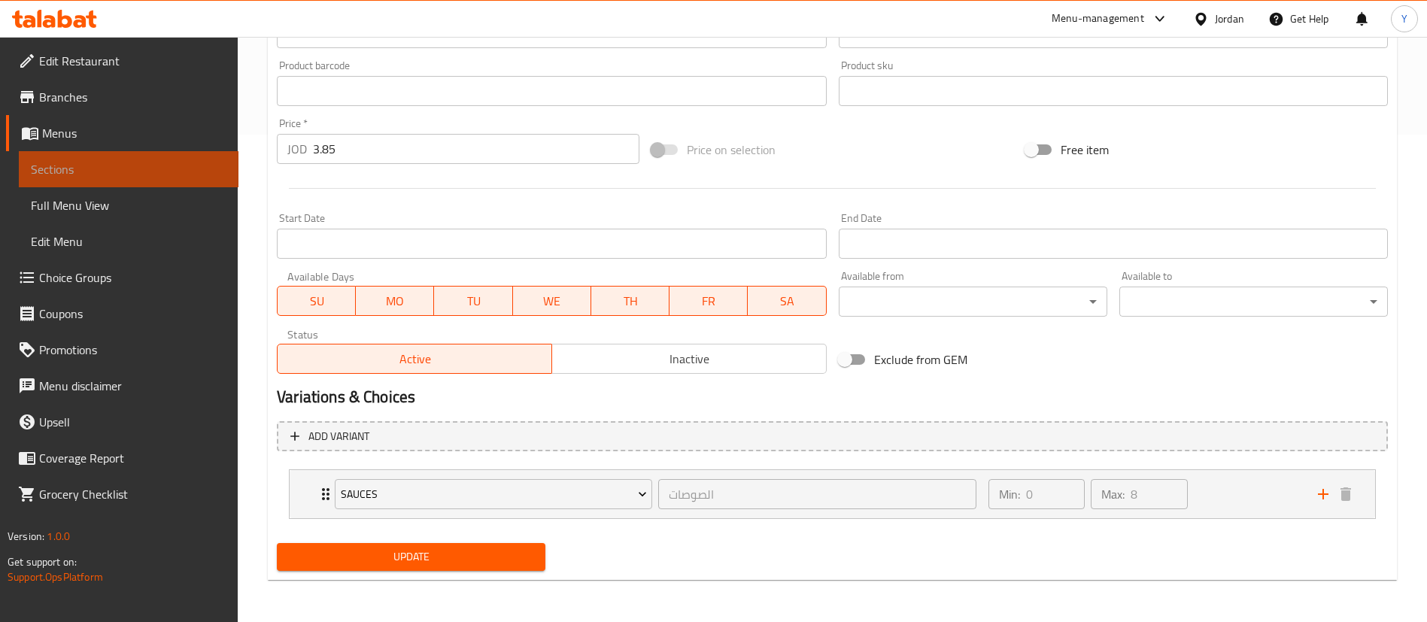
click at [153, 172] on span "Sections" at bounding box center [129, 169] width 196 height 18
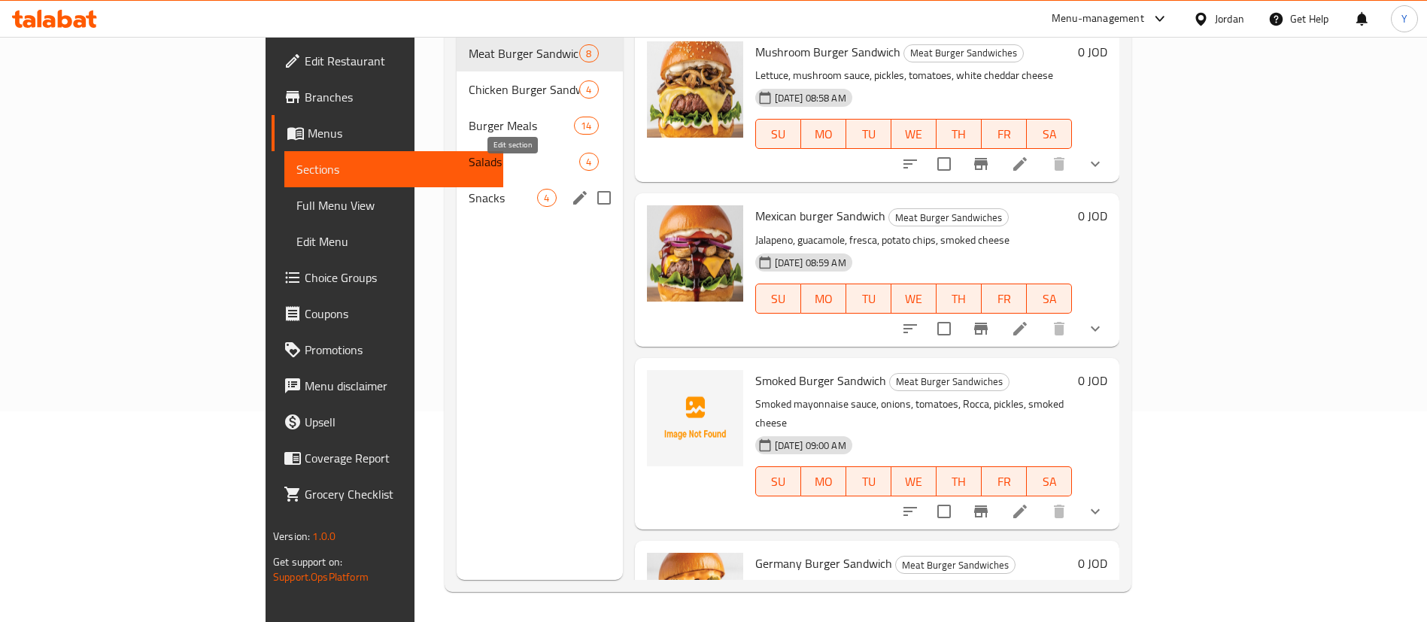
scroll to position [211, 0]
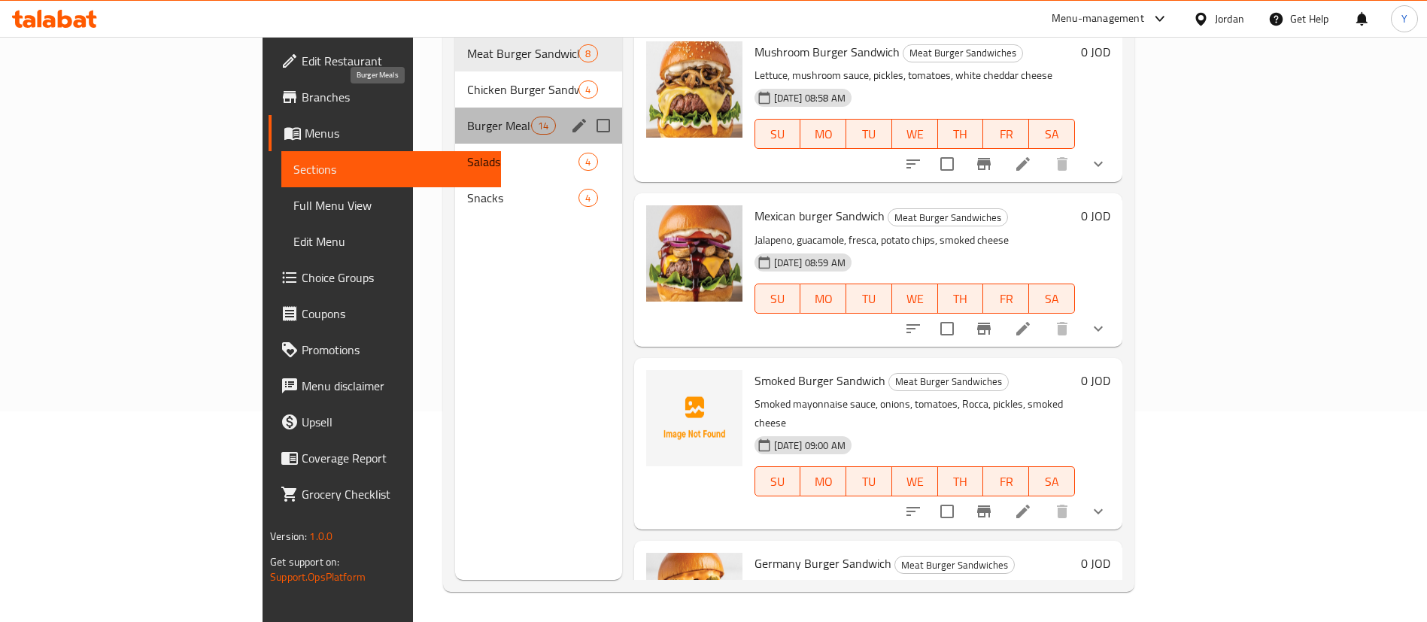
click at [467, 117] on span "Burger Meals" at bounding box center [499, 126] width 64 height 18
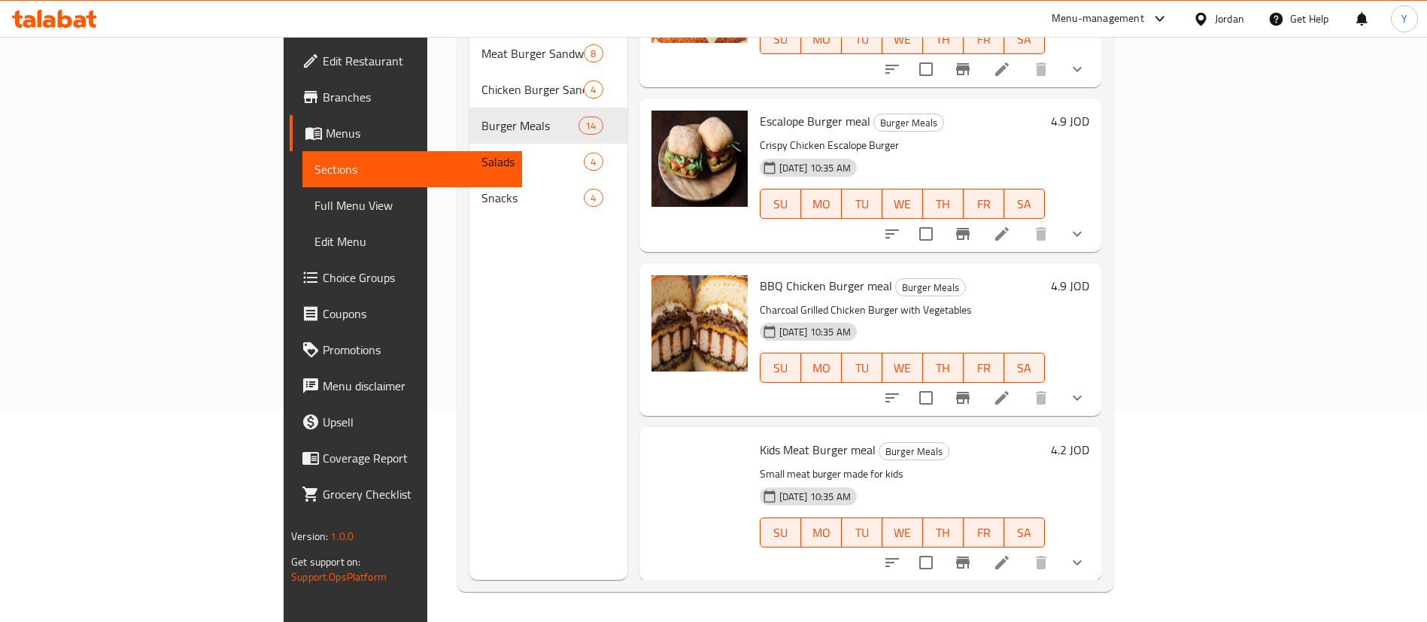
scroll to position [1716, 0]
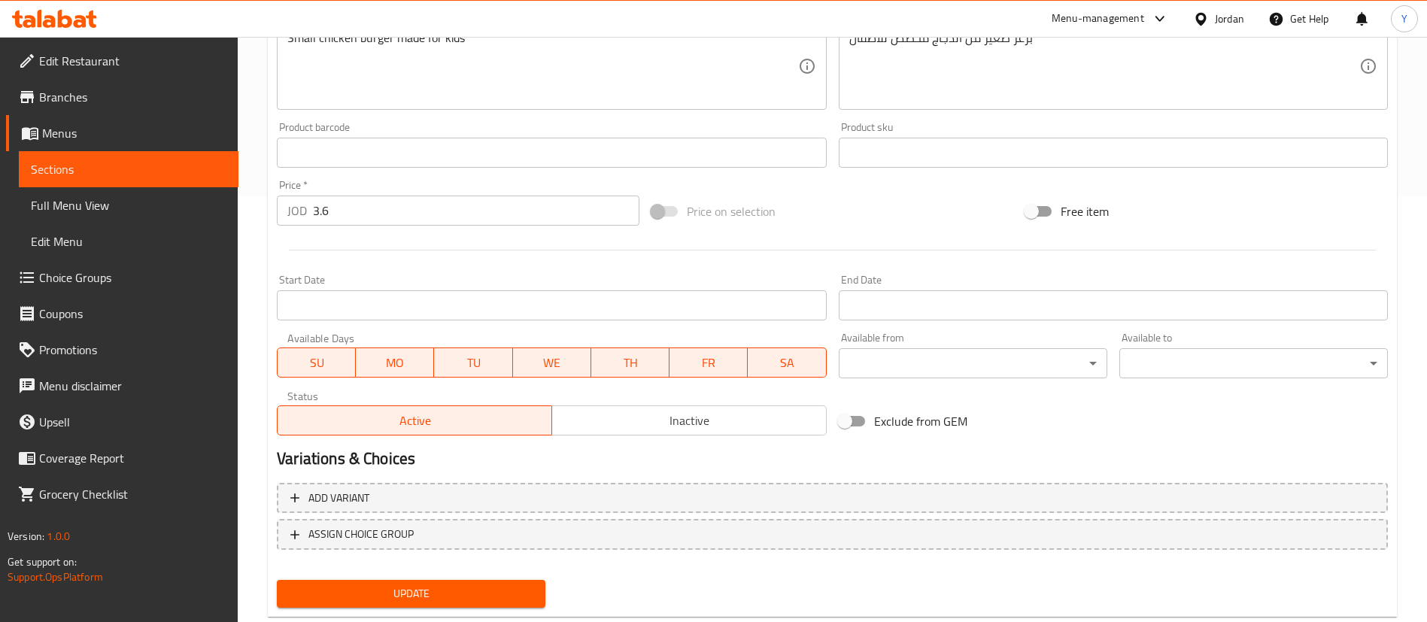
scroll to position [463, 0]
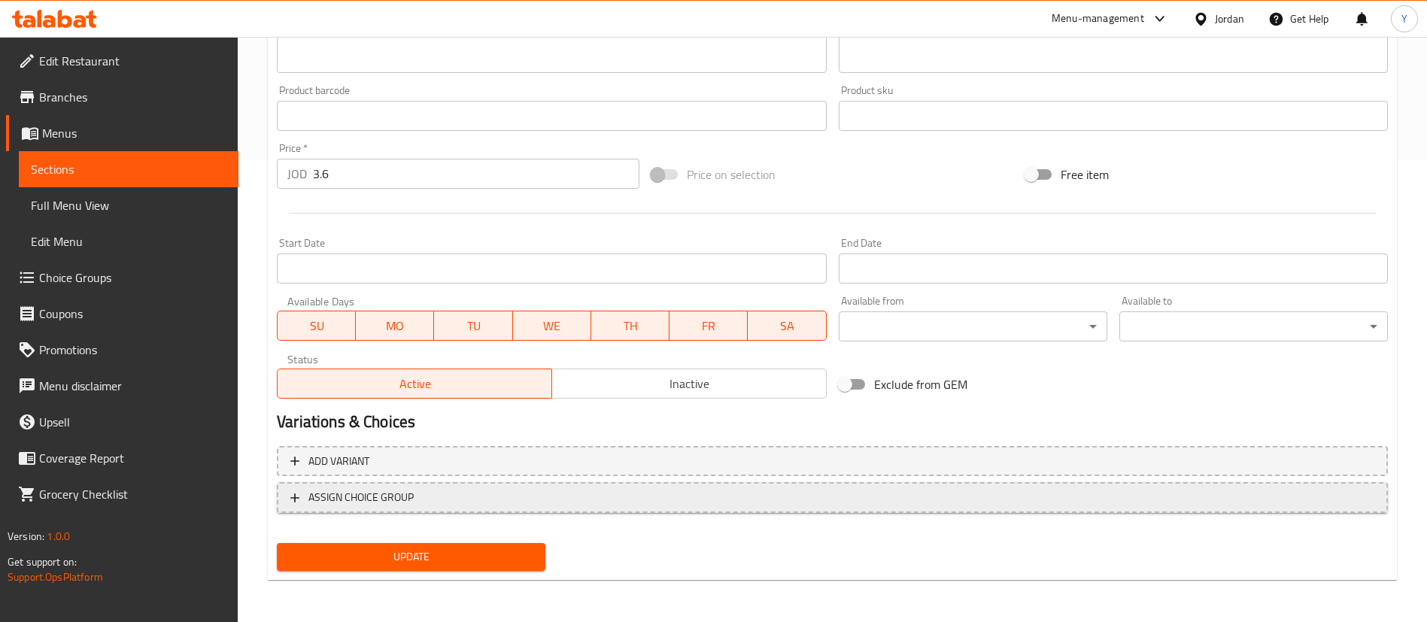
click at [445, 491] on span "ASSIGN CHOICE GROUP" at bounding box center [832, 497] width 1084 height 19
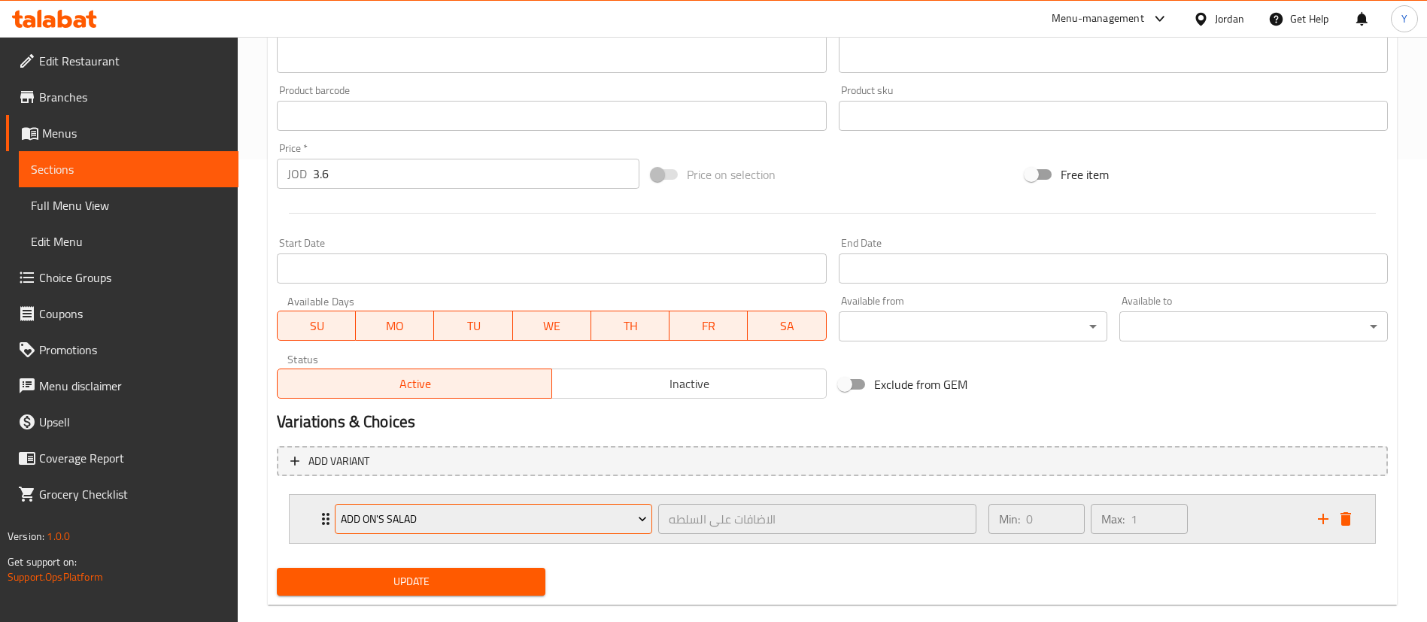
click at [469, 513] on span "Add On's Salad" at bounding box center [494, 519] width 306 height 19
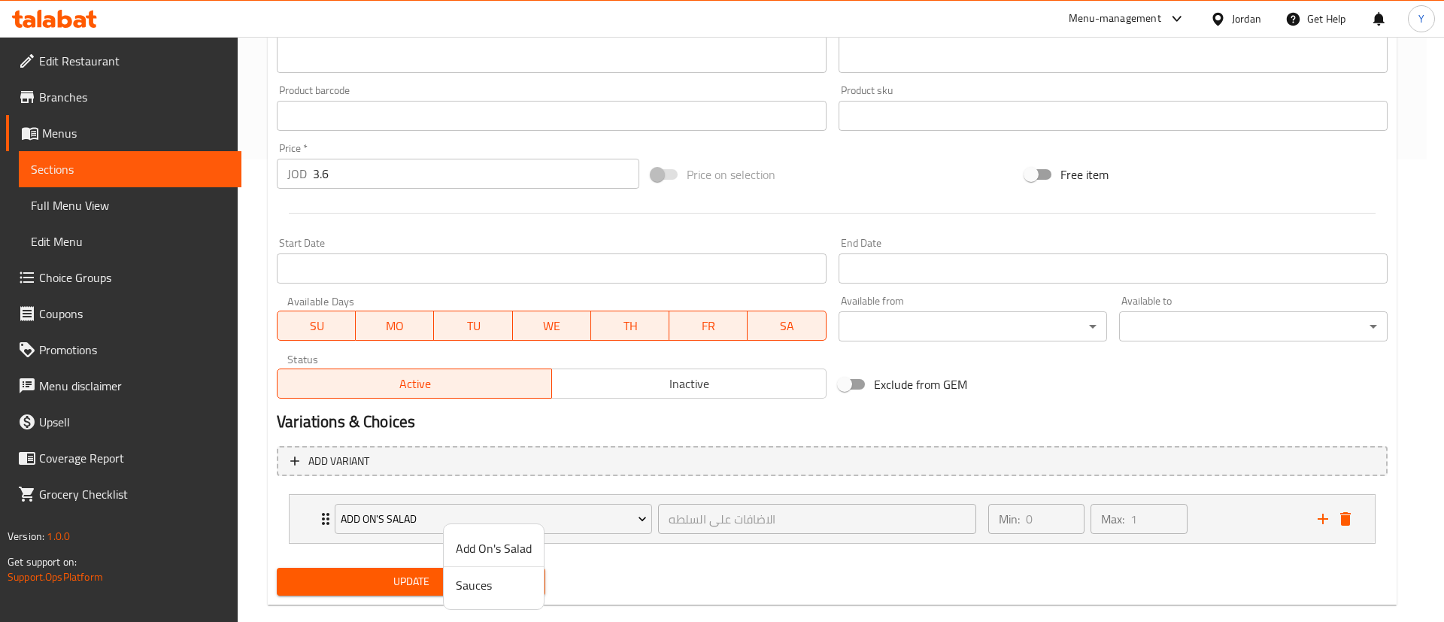
click at [481, 581] on span "Sauces" at bounding box center [494, 585] width 76 height 18
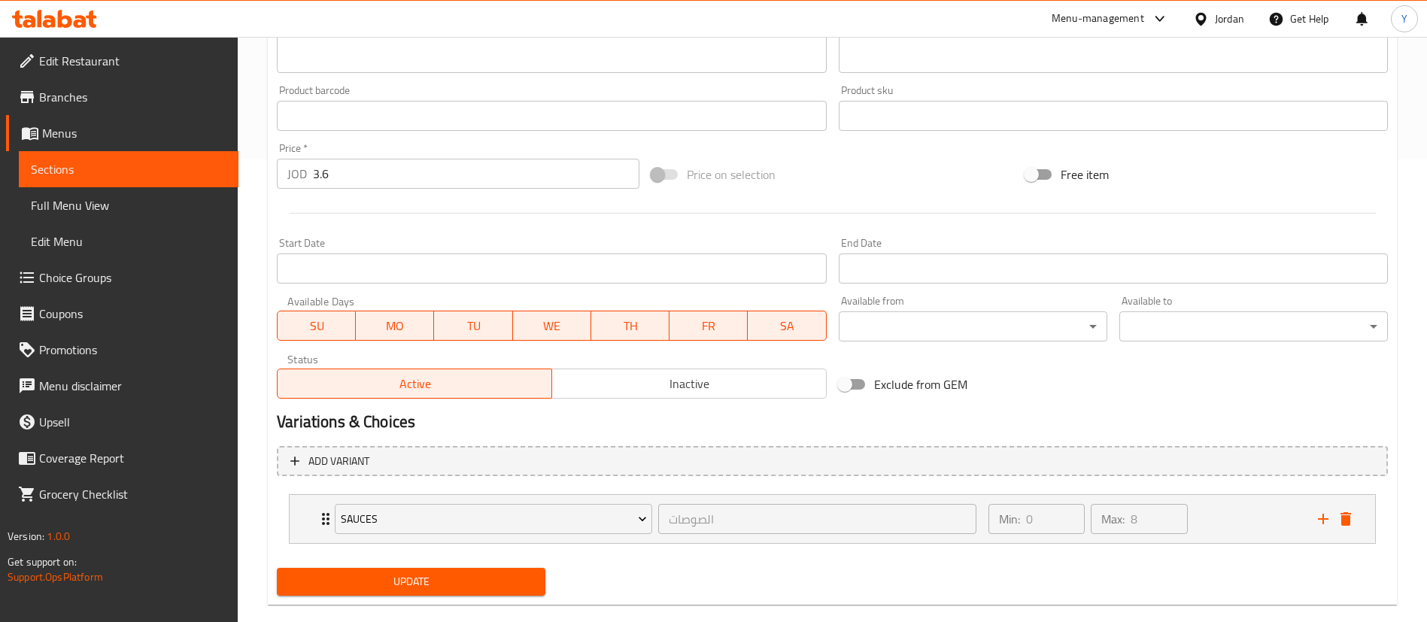
click at [418, 579] on span "Update" at bounding box center [411, 582] width 245 height 19
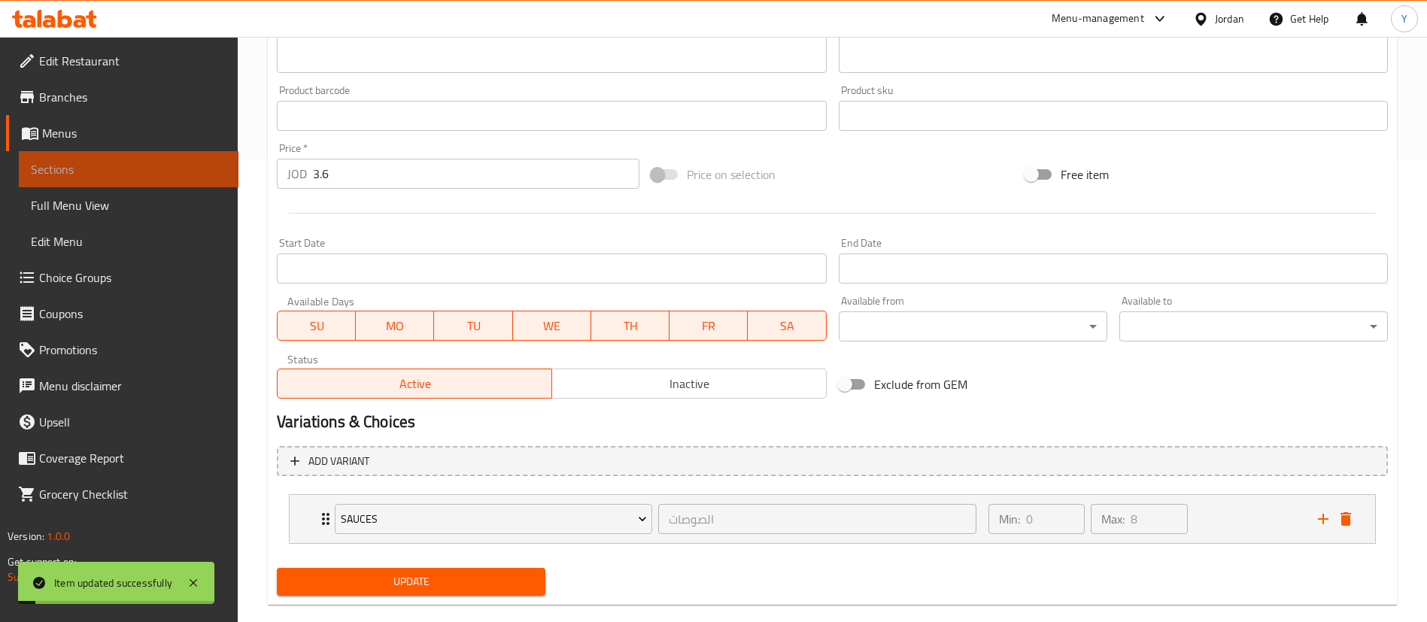
click at [74, 163] on span "Sections" at bounding box center [129, 169] width 196 height 18
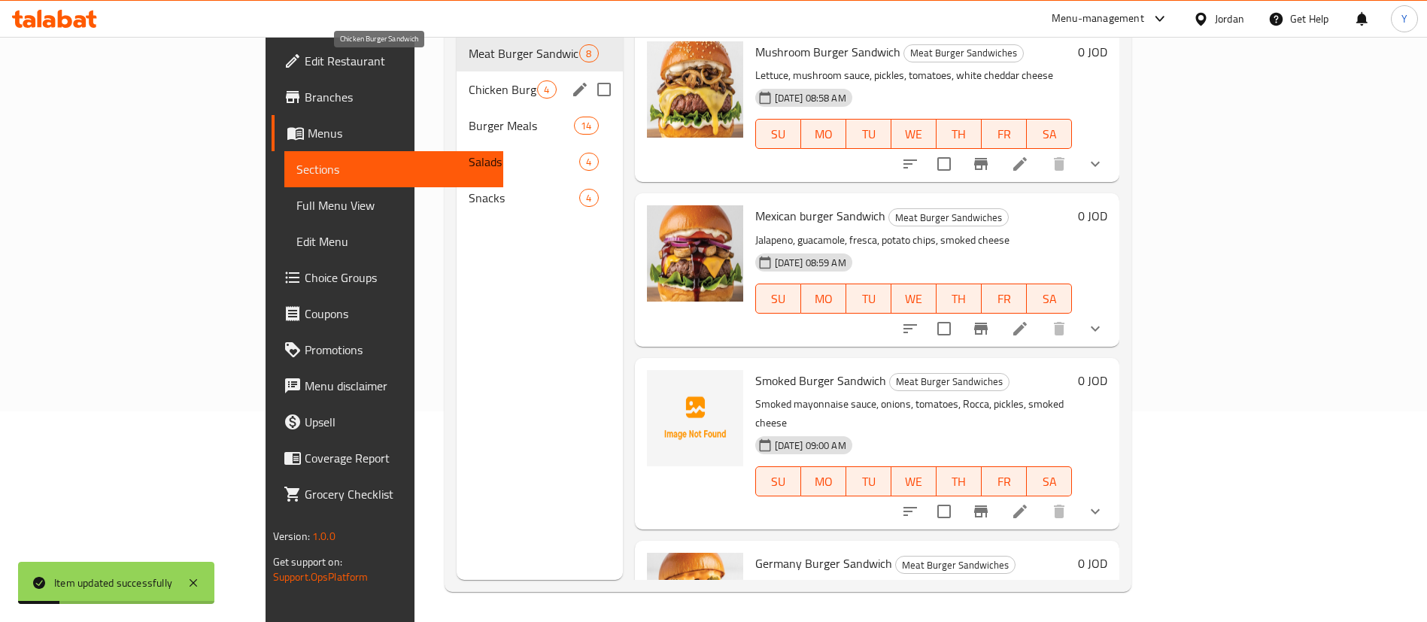
click at [469, 80] on span "Chicken Burger Sandwich" at bounding box center [503, 89] width 68 height 18
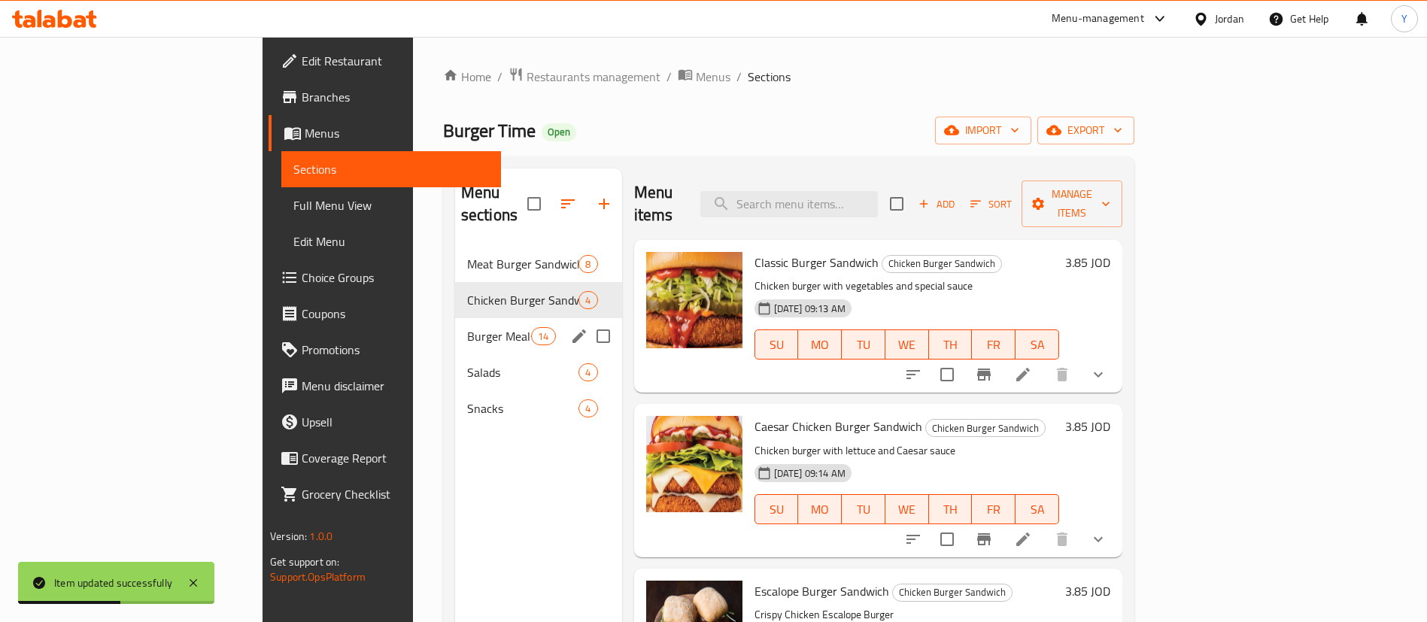
click at [455, 327] on div "Burger Meals 14" at bounding box center [538, 336] width 167 height 36
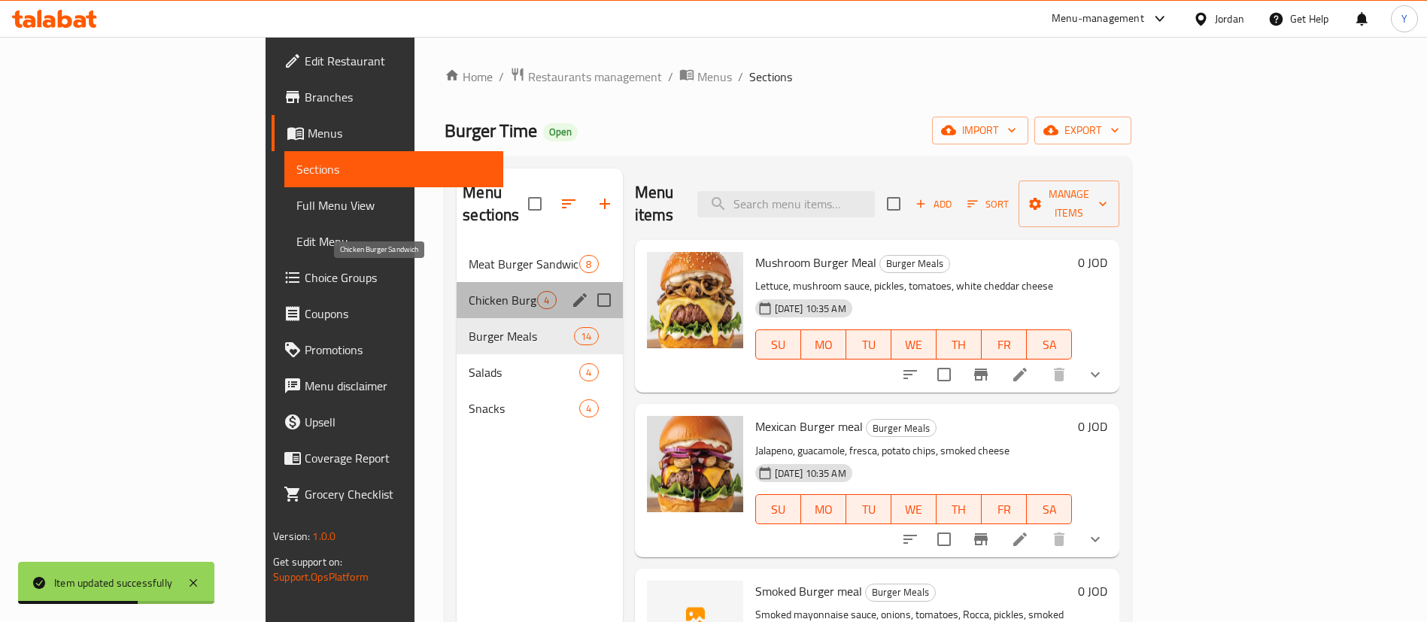
click at [469, 291] on span "Chicken Burger Sandwich" at bounding box center [503, 300] width 68 height 18
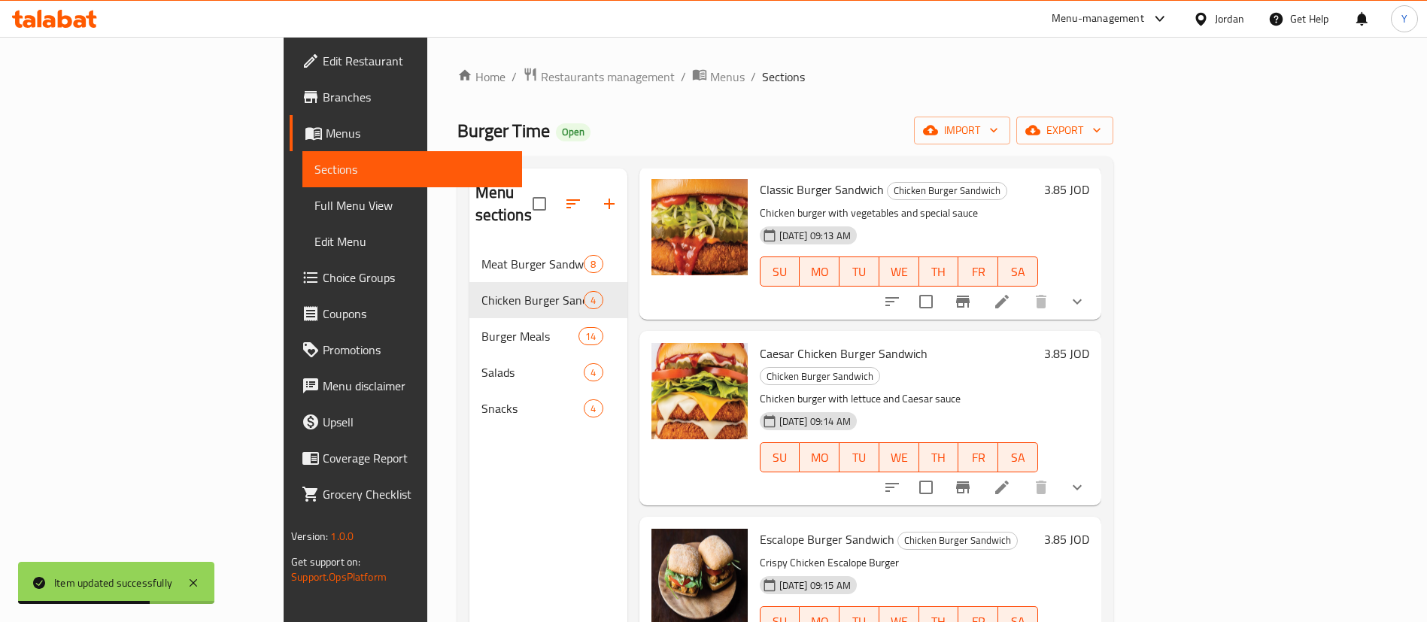
scroll to position [211, 0]
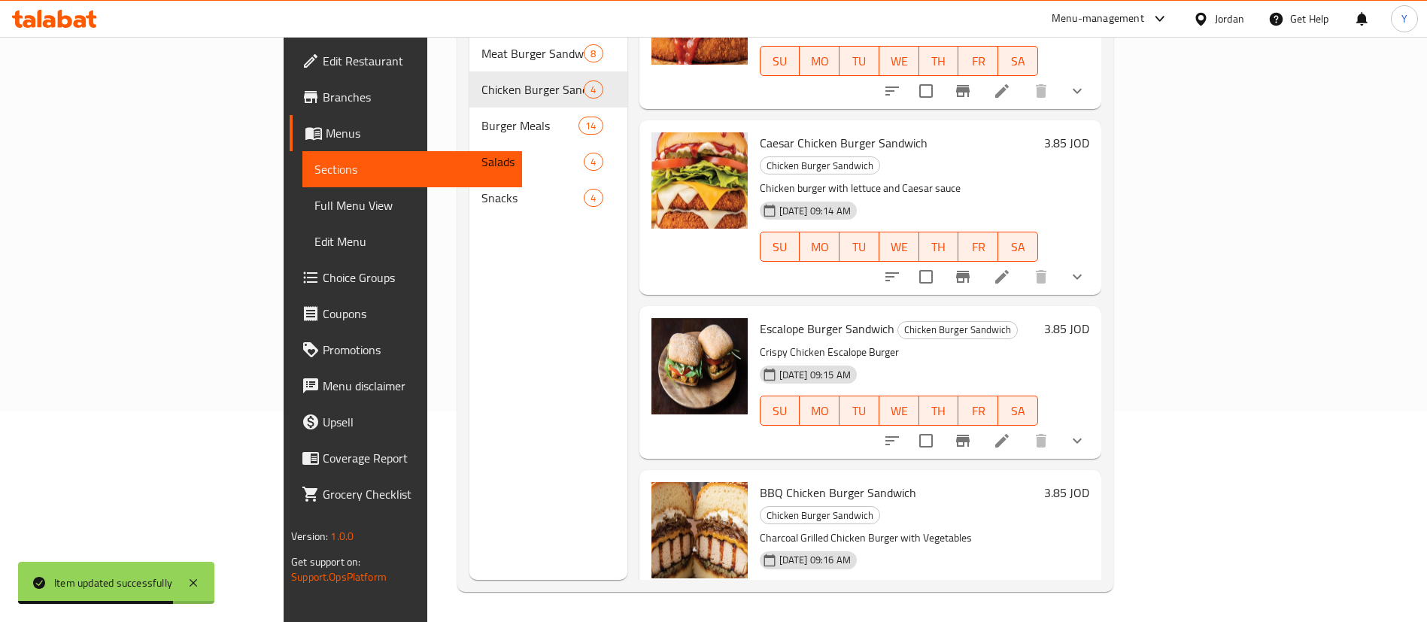
click at [1086, 618] on icon "show more" at bounding box center [1077, 627] width 18 height 18
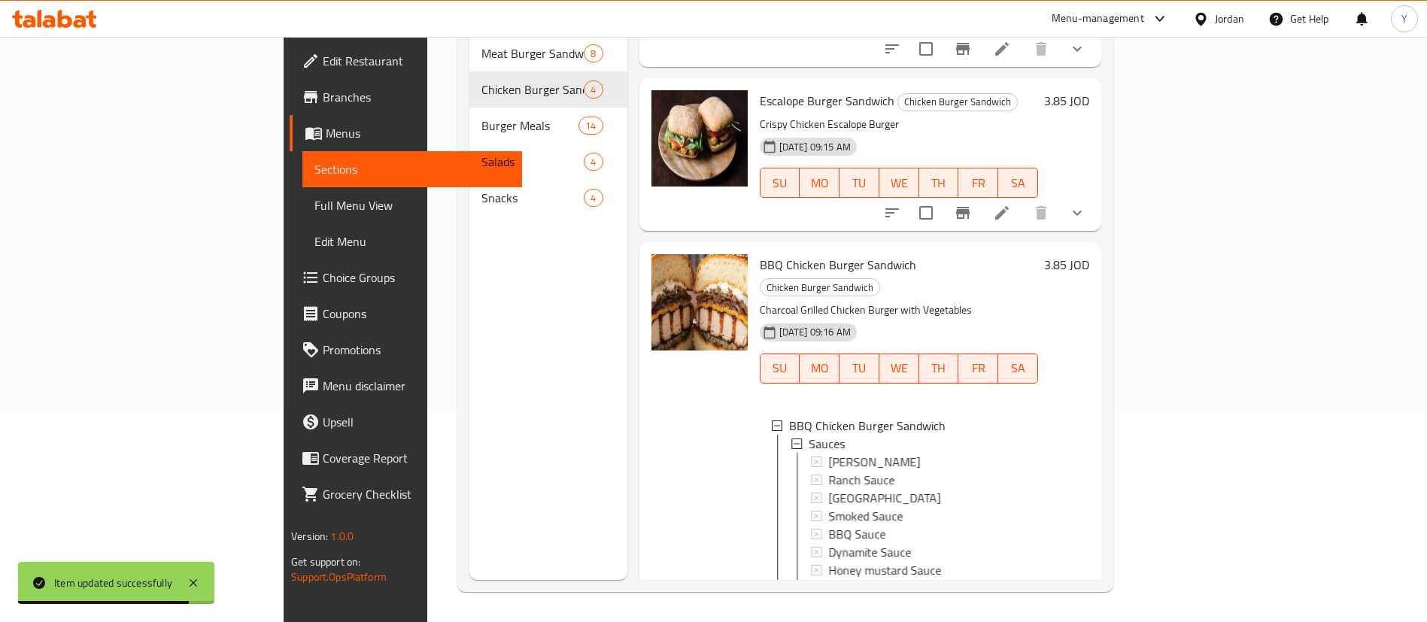
scroll to position [311, 0]
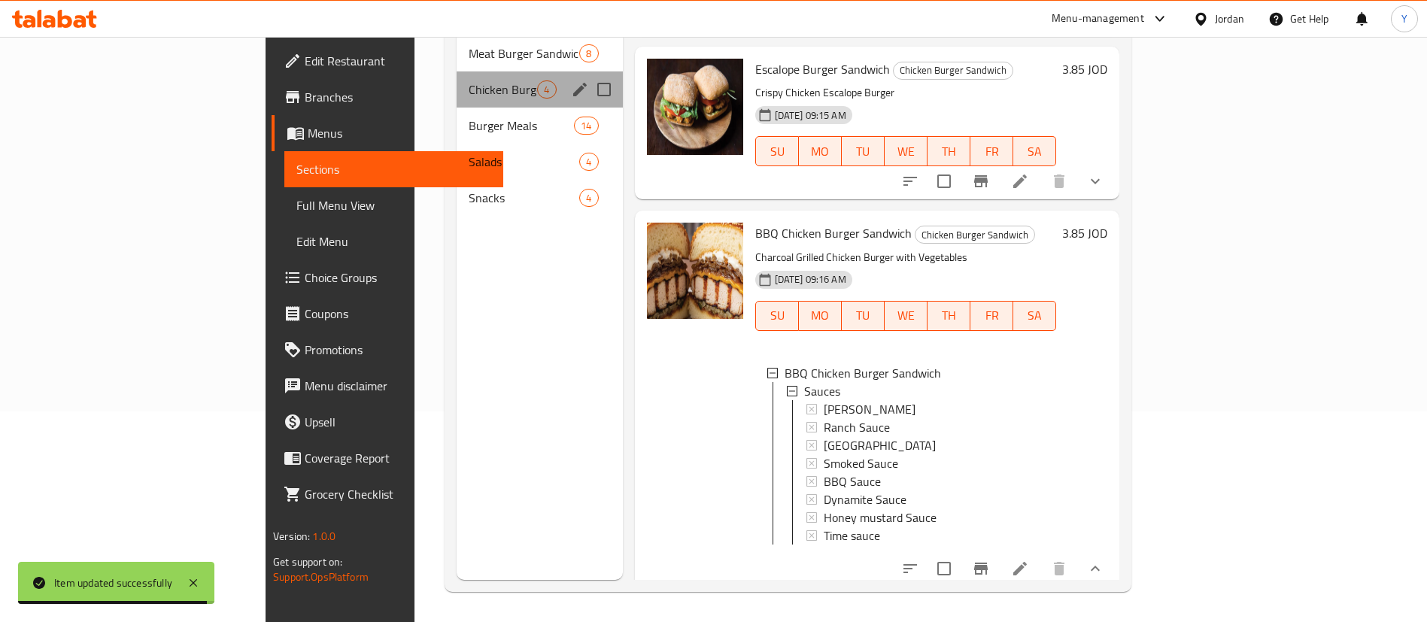
click at [457, 77] on div "Chicken Burger Sandwich 4" at bounding box center [540, 89] width 166 height 36
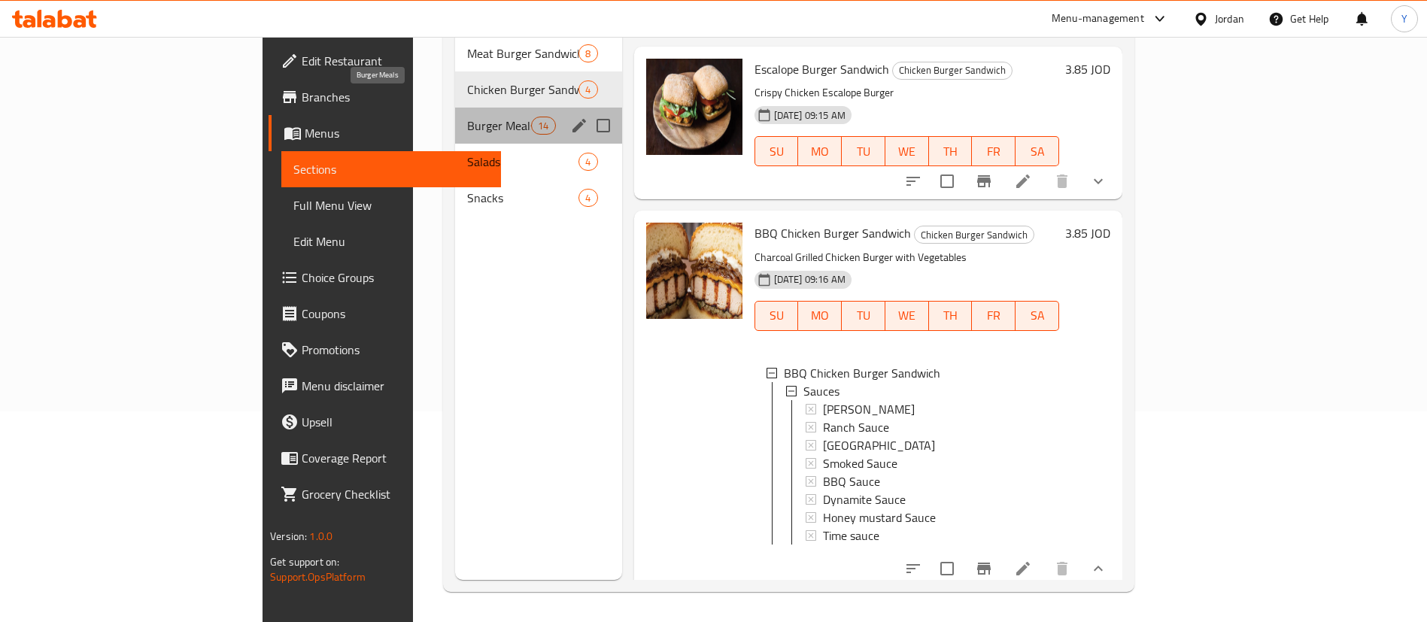
click at [467, 117] on span "Burger Meals" at bounding box center [499, 126] width 64 height 18
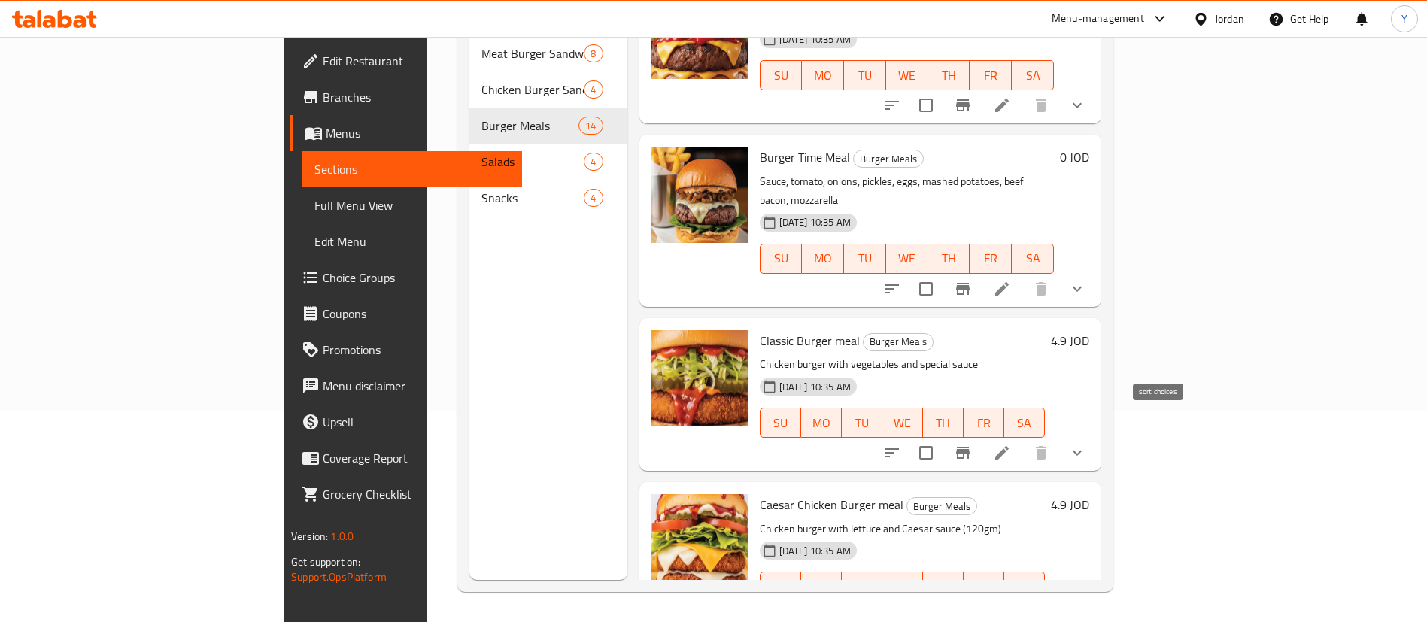
scroll to position [1716, 0]
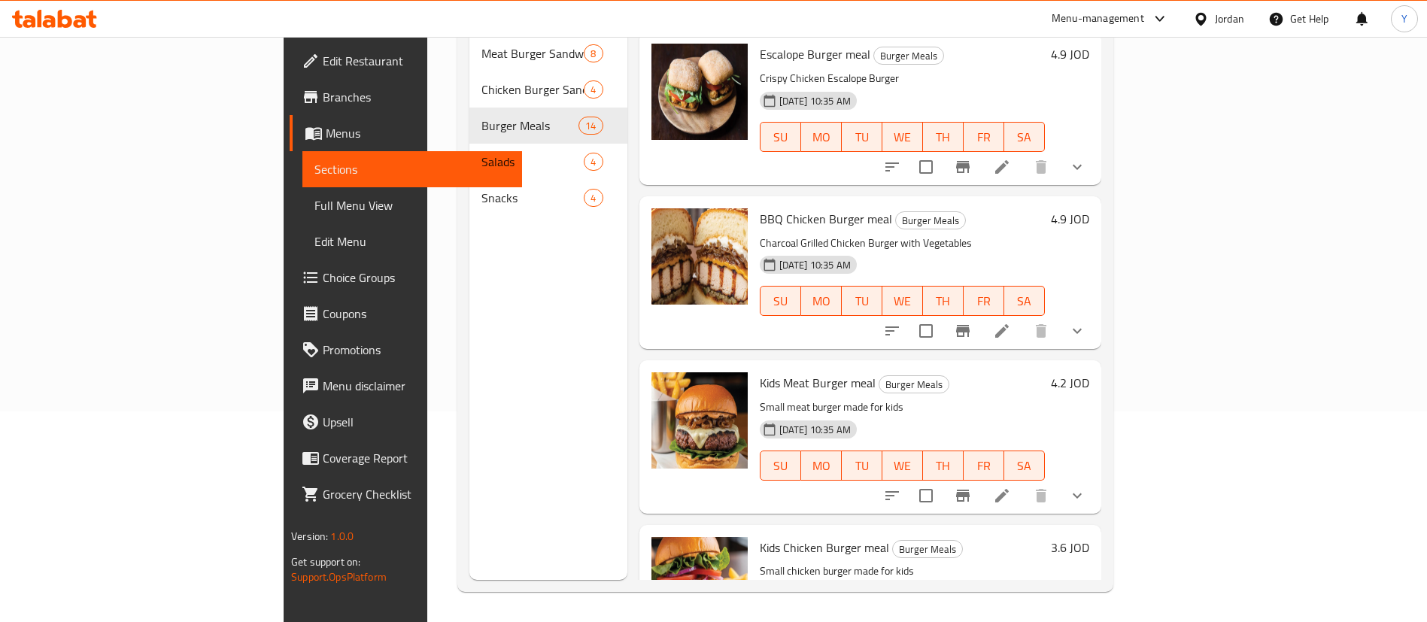
click at [1101, 564] on div "Kids Chicken Burger meal Burger Meals Small chicken burger made for kids 06-10-…" at bounding box center [870, 601] width 462 height 153
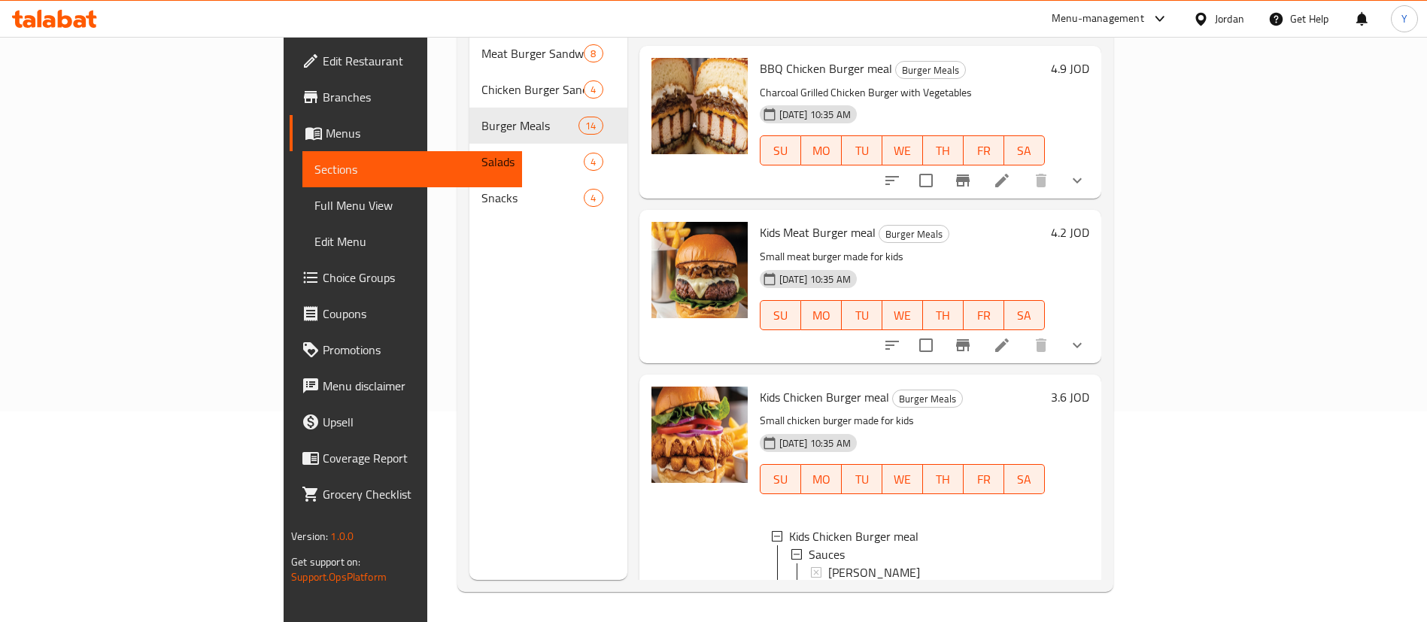
scroll to position [1956, 0]
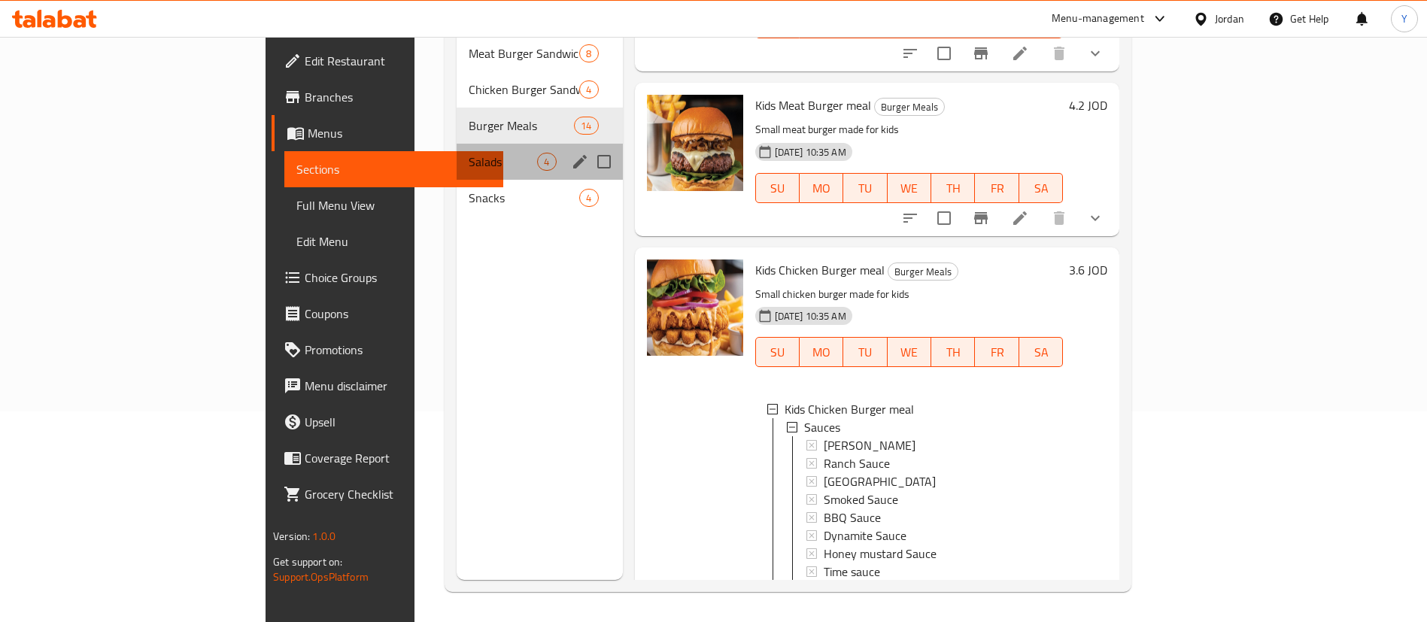
click at [457, 149] on div "Salads 4" at bounding box center [540, 162] width 166 height 36
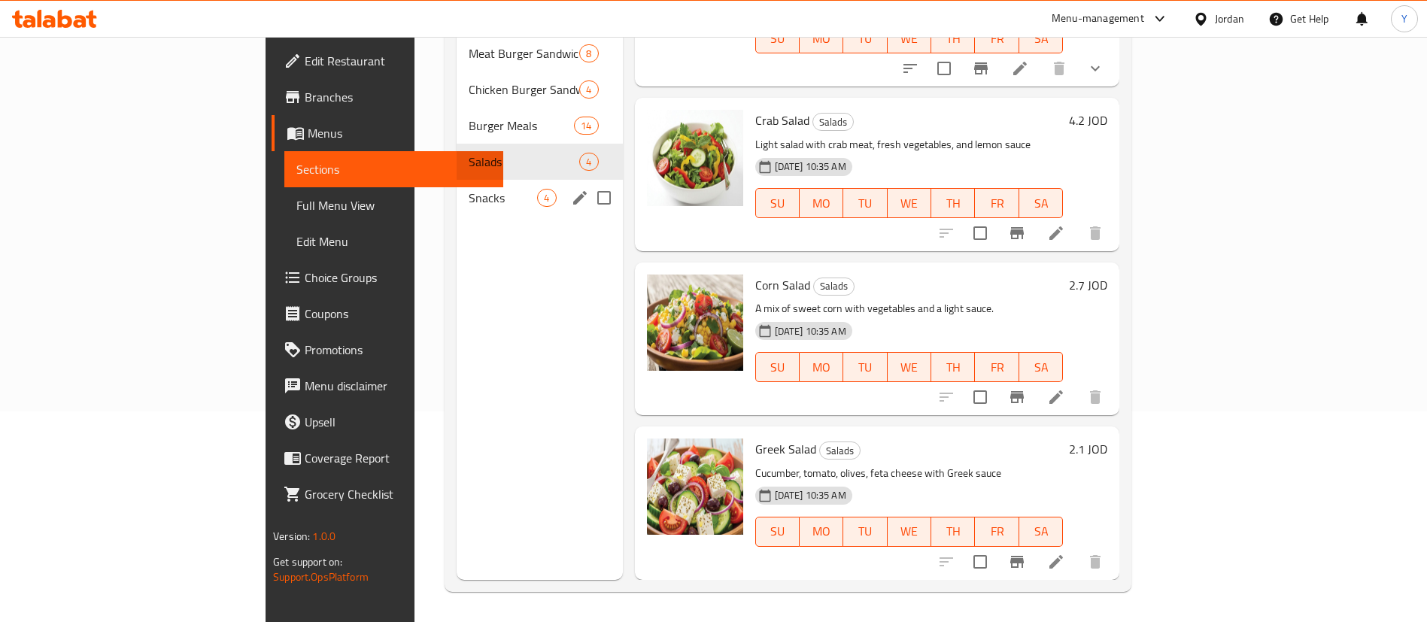
scroll to position [73, 0]
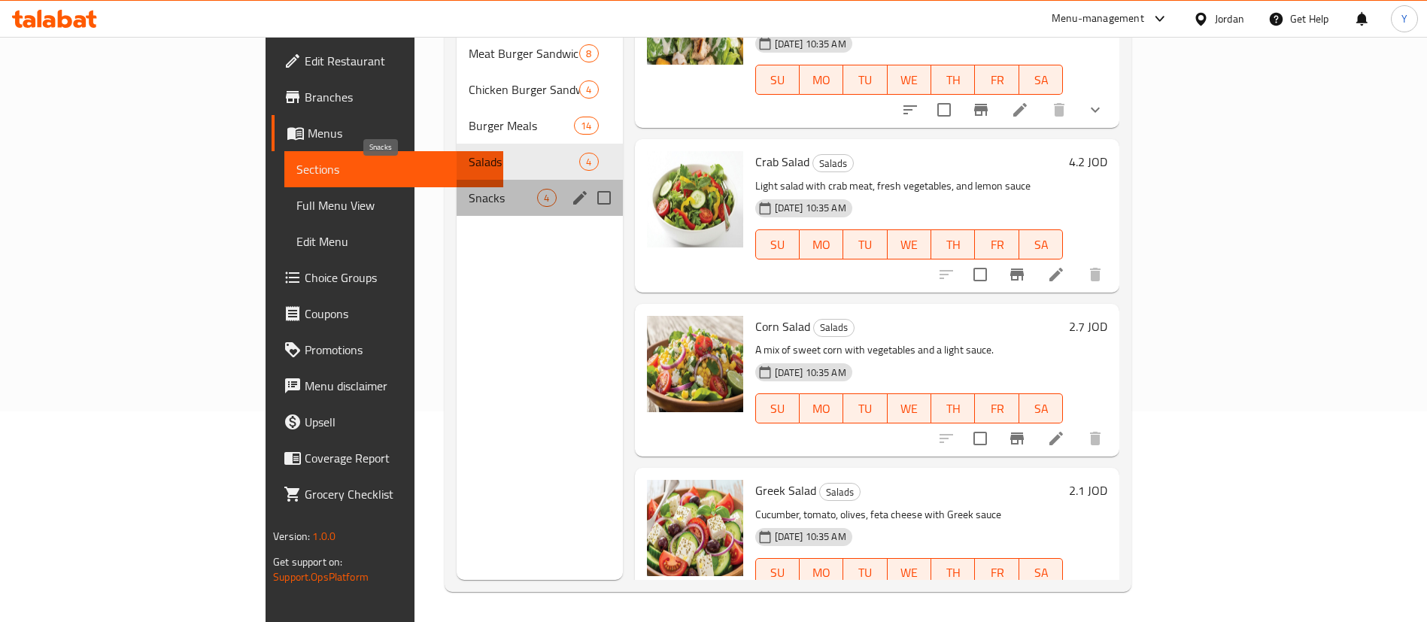
click at [469, 189] on span "Snacks" at bounding box center [503, 198] width 68 height 18
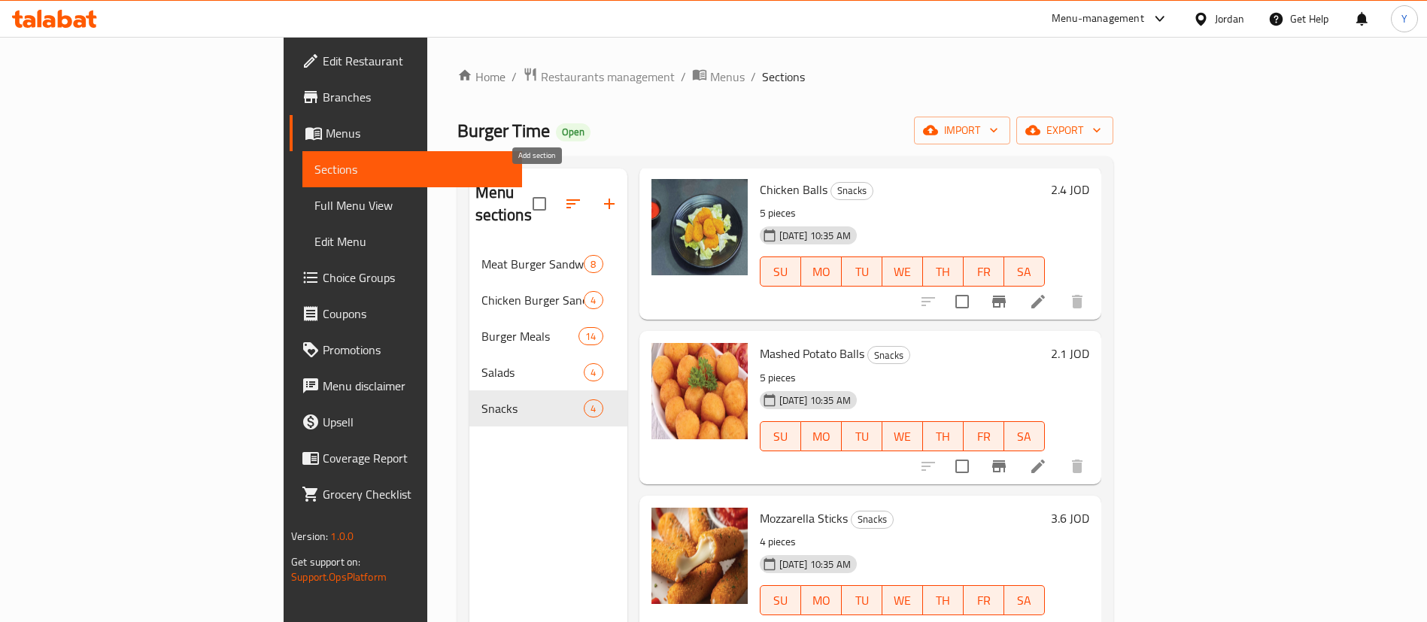
click at [600, 195] on icon "button" at bounding box center [609, 204] width 18 height 18
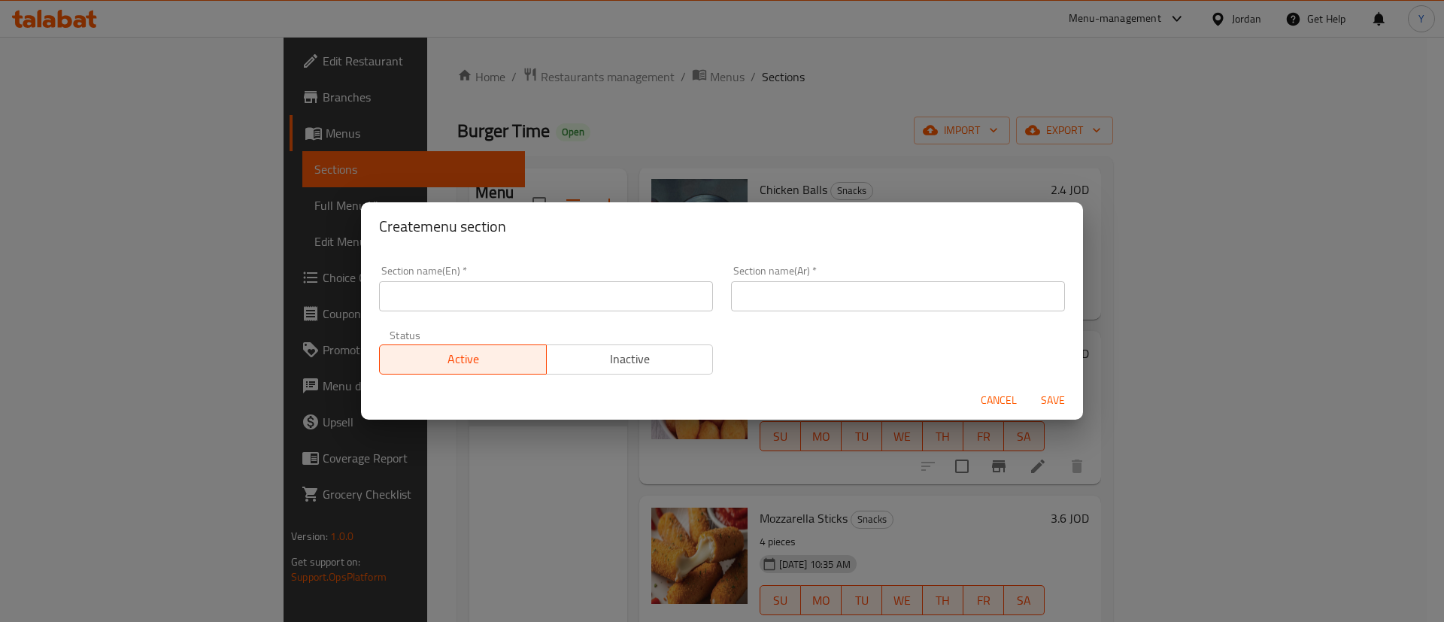
click at [511, 295] on input "text" at bounding box center [546, 296] width 334 height 30
type input "Bavarege"
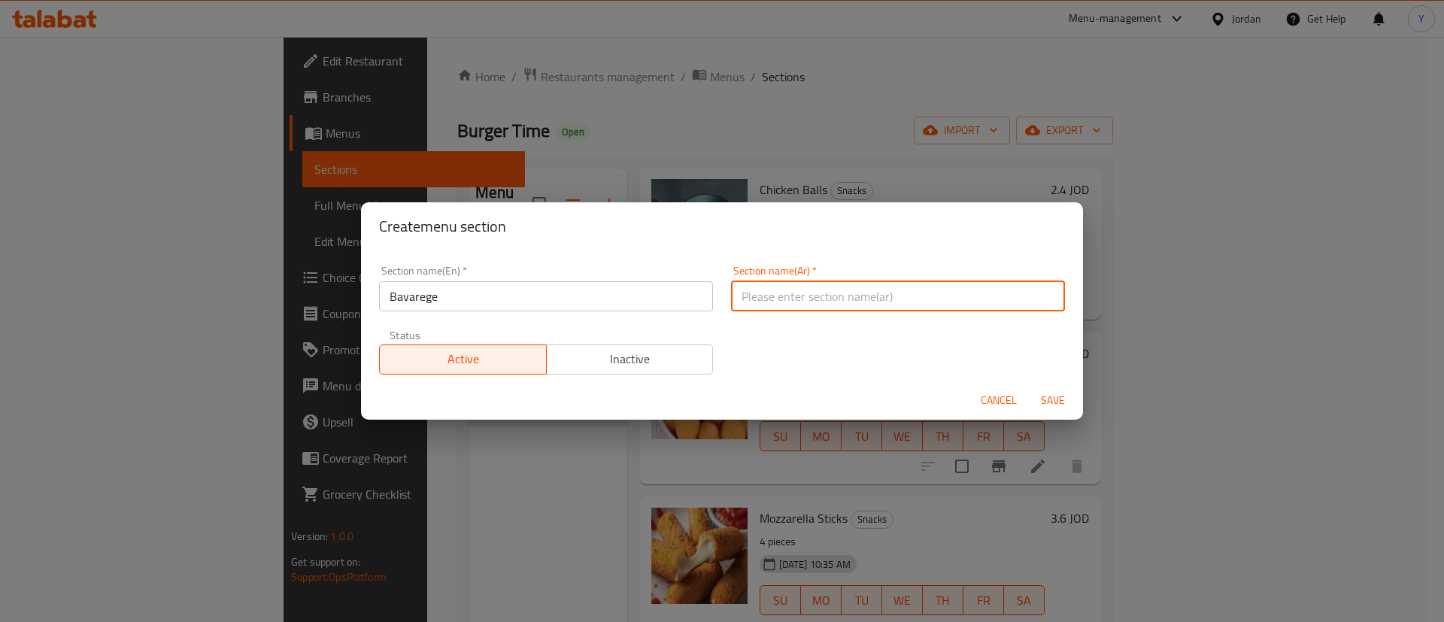
click at [774, 300] on input "text" at bounding box center [898, 296] width 334 height 30
type input "المشروبات"
click at [1049, 396] on span "Save" at bounding box center [1053, 400] width 36 height 19
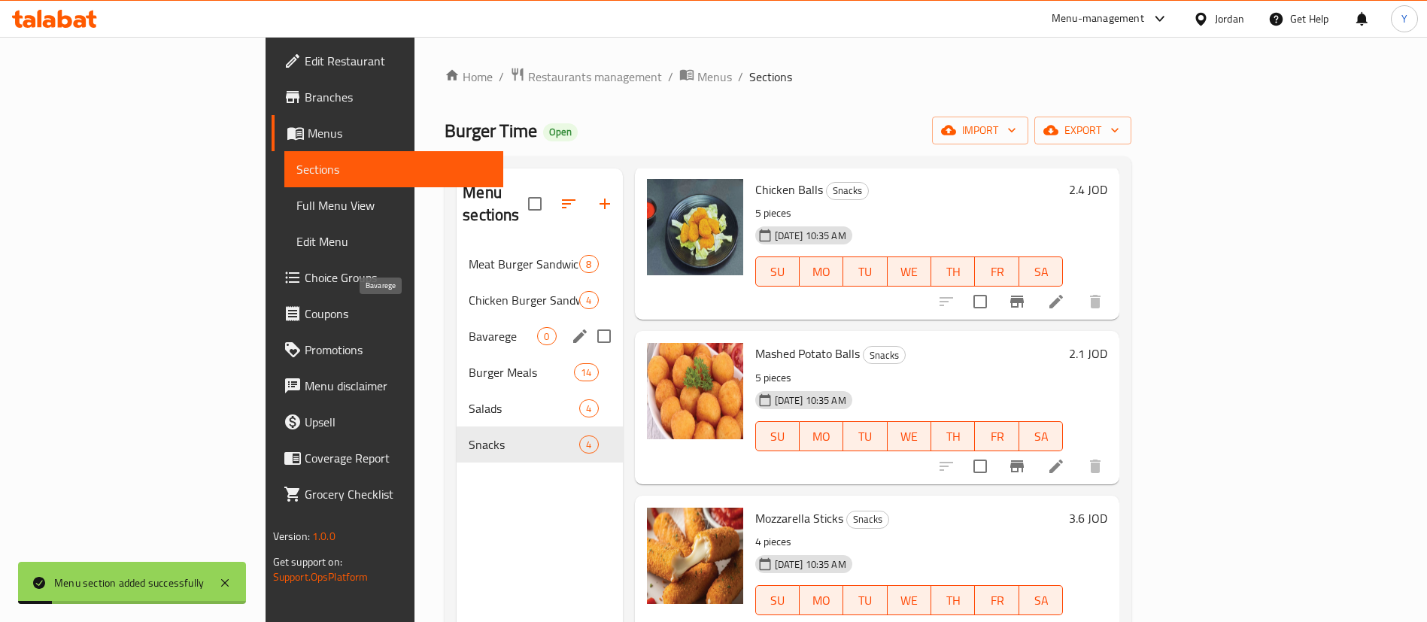
click at [457, 328] on div "Bavarege 0" at bounding box center [540, 336] width 166 height 36
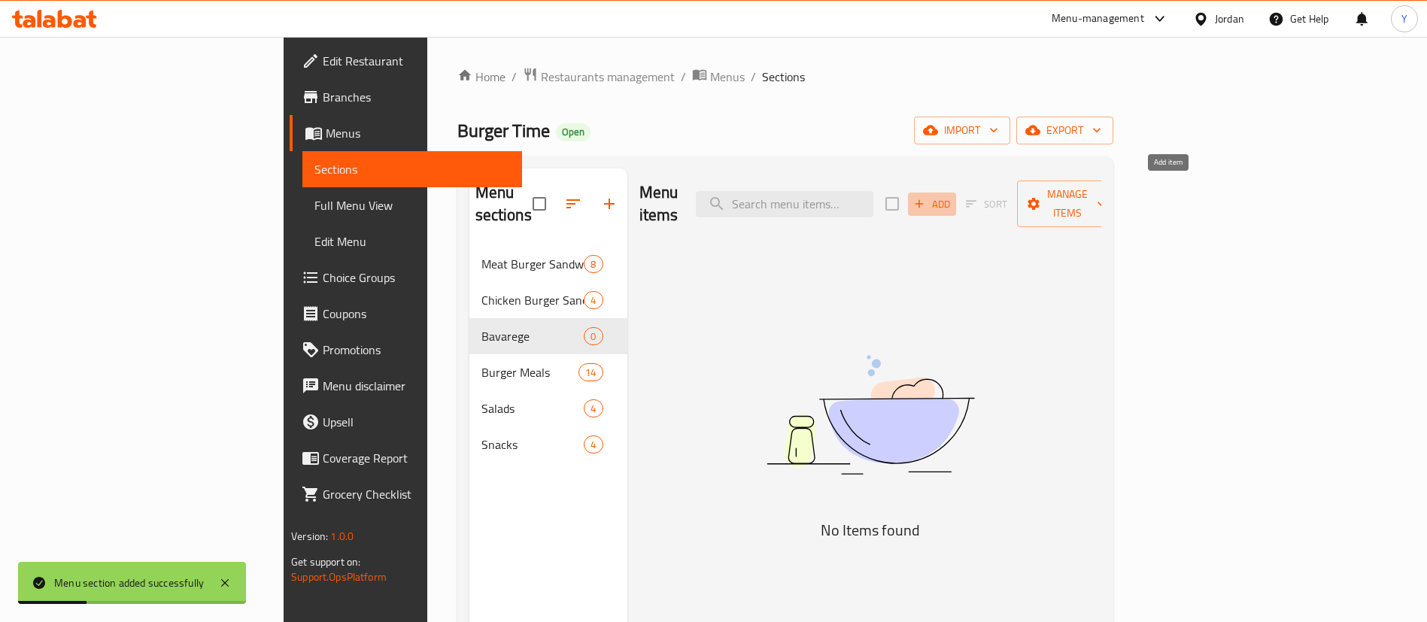
click at [952, 198] on span "Add" at bounding box center [932, 204] width 41 height 17
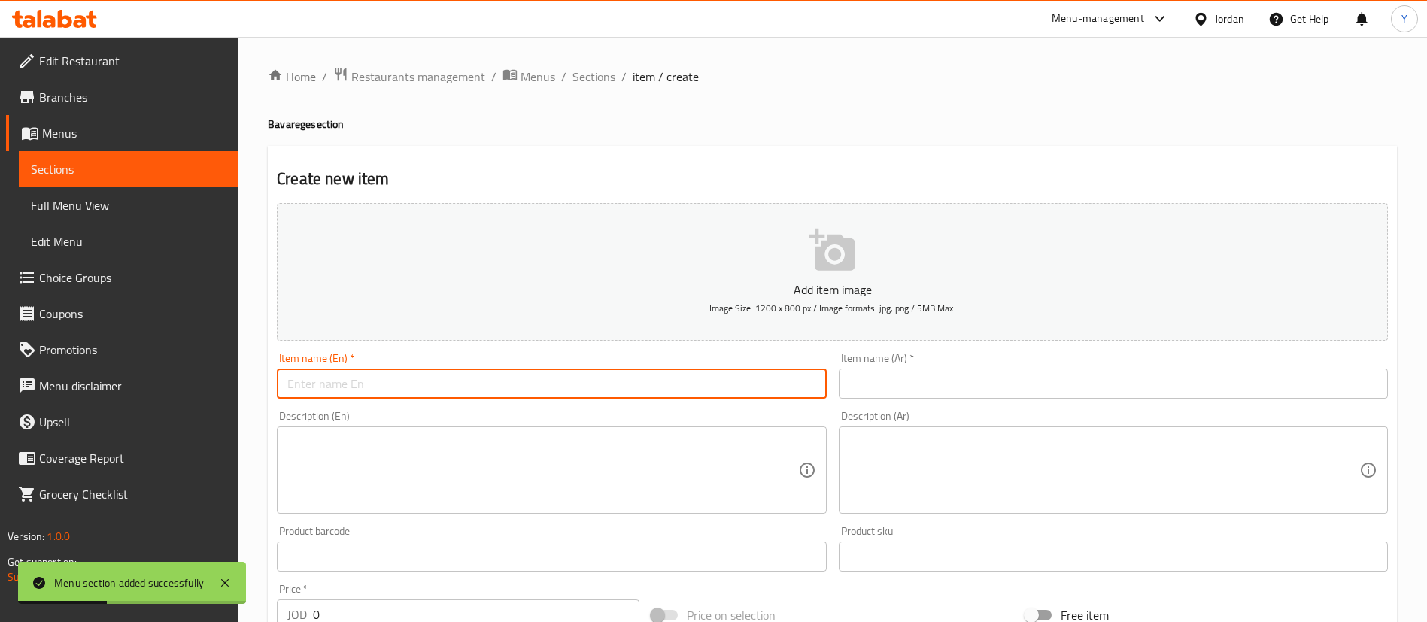
drag, startPoint x: 545, startPoint y: 369, endPoint x: 561, endPoint y: 383, distance: 21.4
click at [545, 369] on input "text" at bounding box center [551, 384] width 549 height 30
type input "’"
type input "Matrix Cola"
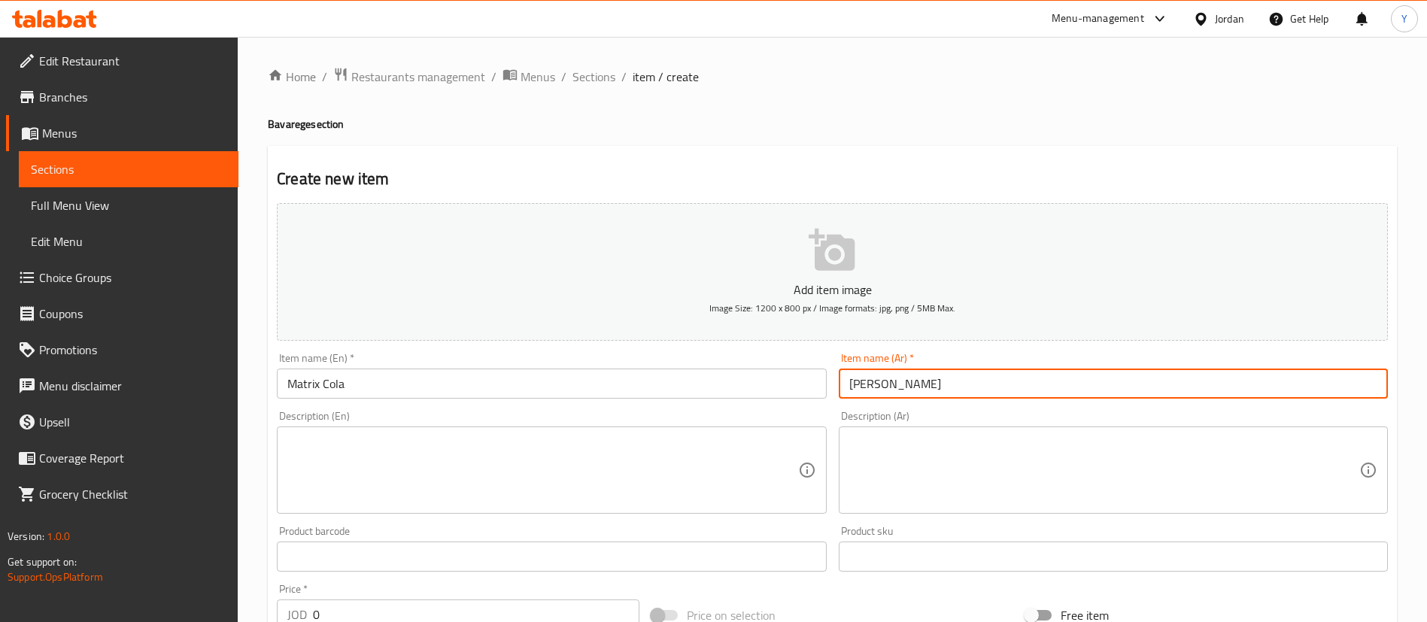
type input "ماتركس كولا"
click at [428, 489] on textarea at bounding box center [542, 470] width 510 height 71
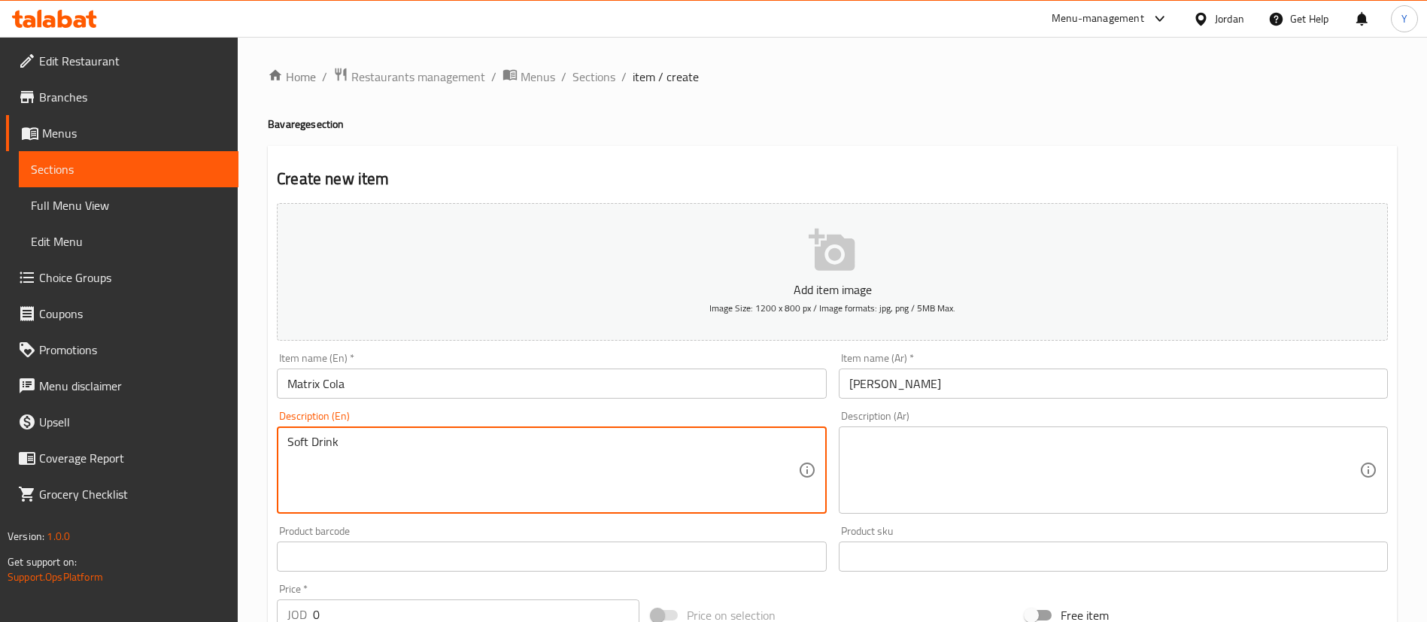
type textarea "Soft Drink"
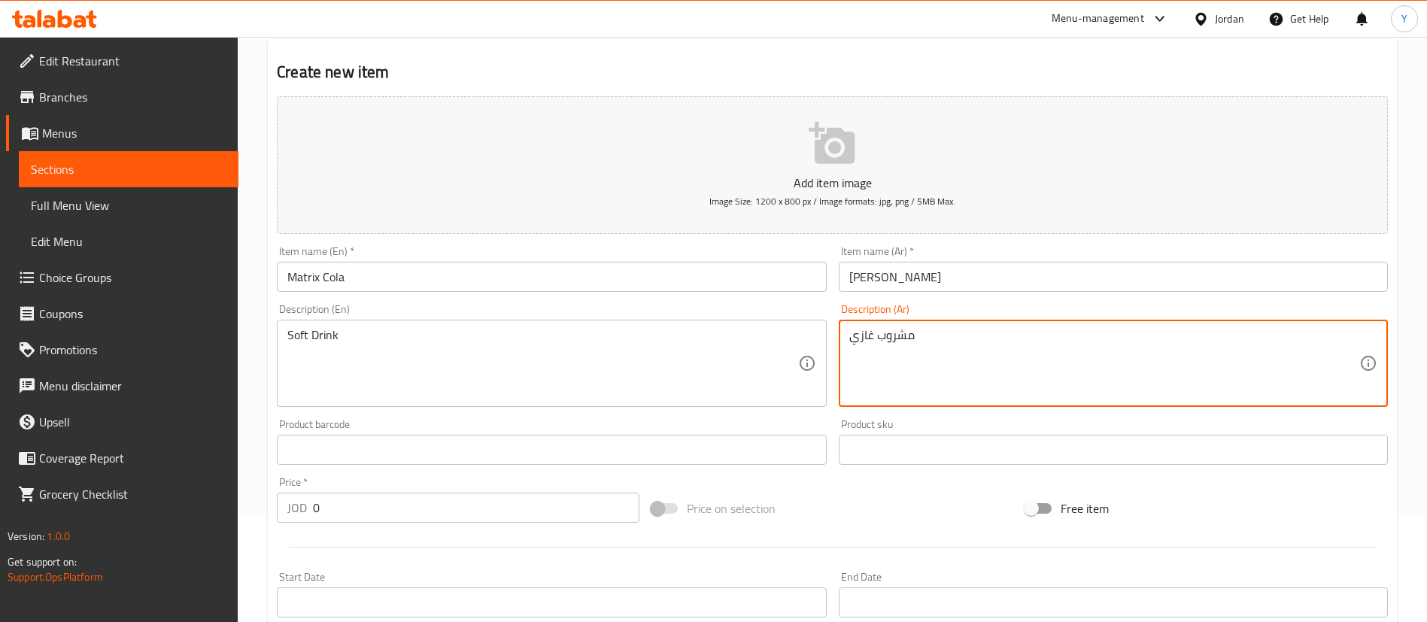
scroll to position [226, 0]
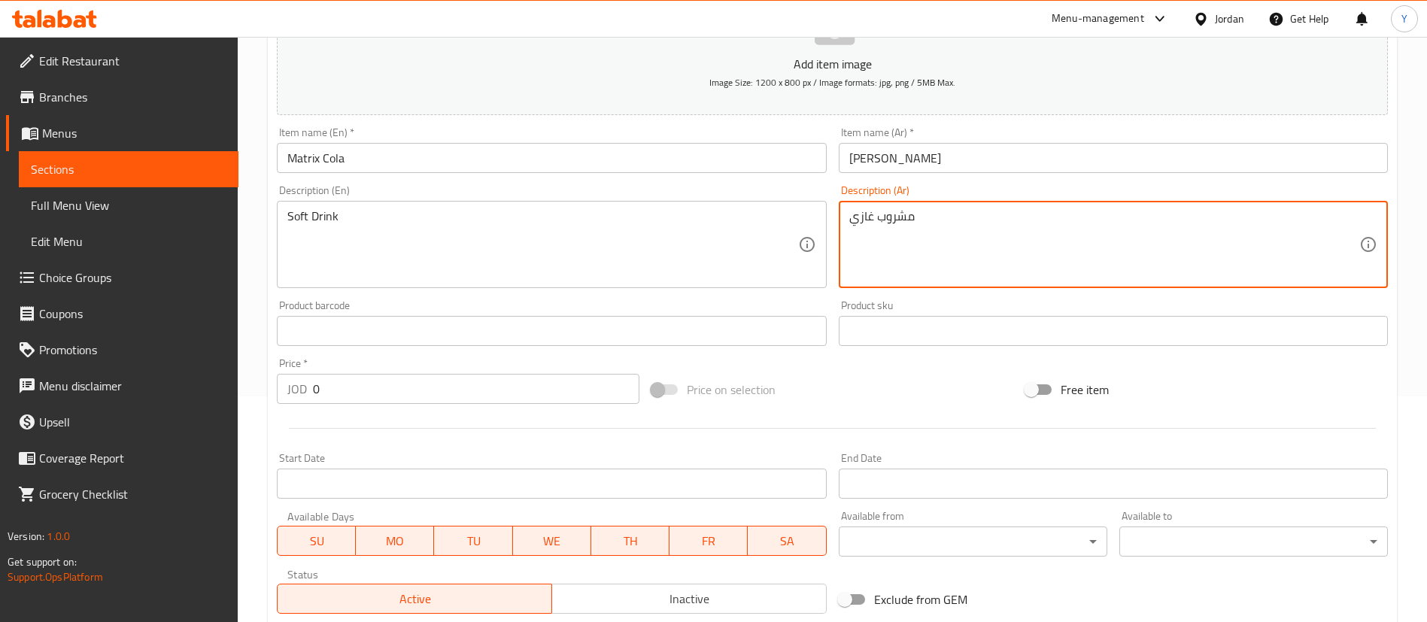
type textarea "مشروب غازي"
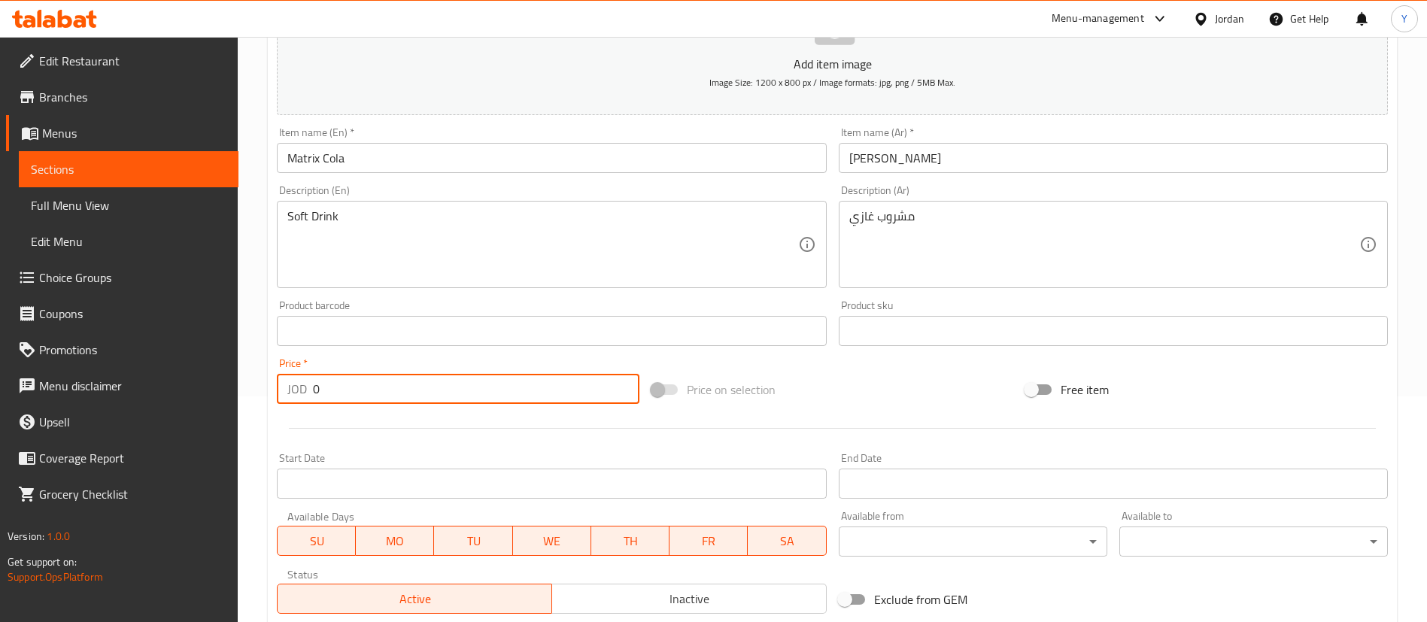
drag, startPoint x: 284, startPoint y: 393, endPoint x: 241, endPoint y: 390, distance: 43.7
click at [262, 393] on div "Home / Restaurants management / Menus / Sections / item / create Bavarege secti…" at bounding box center [832, 324] width 1189 height 1026
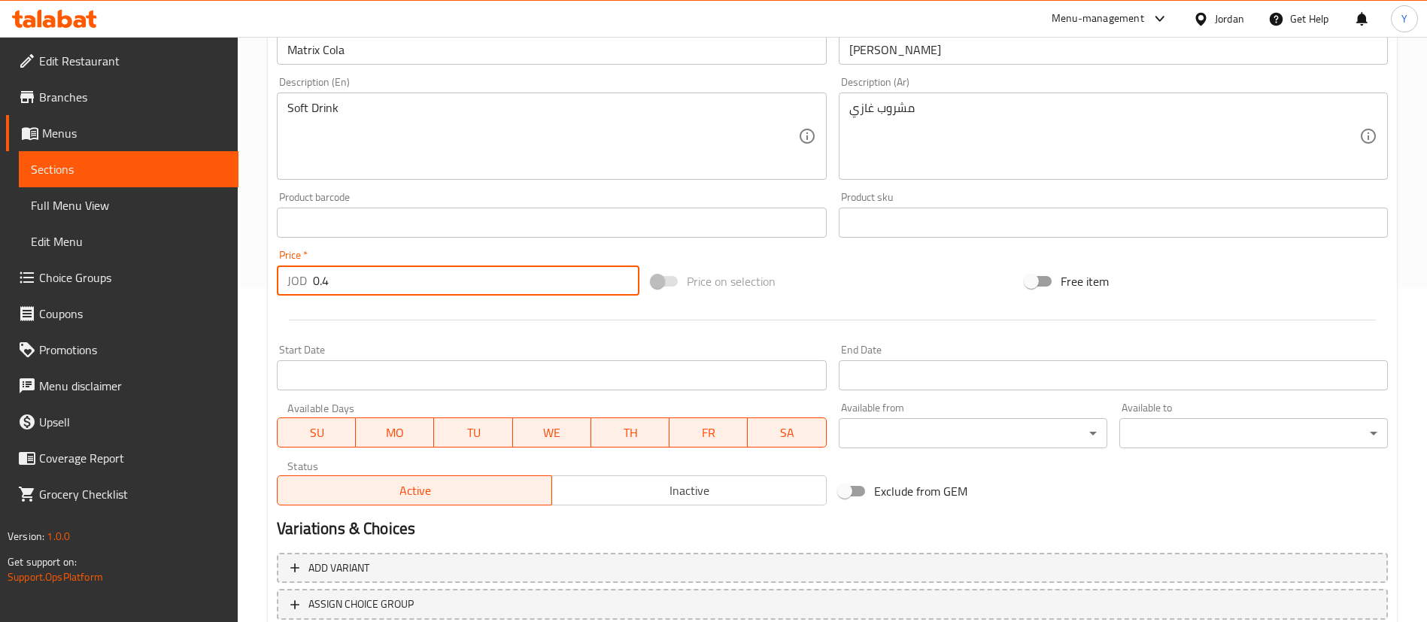
scroll to position [441, 0]
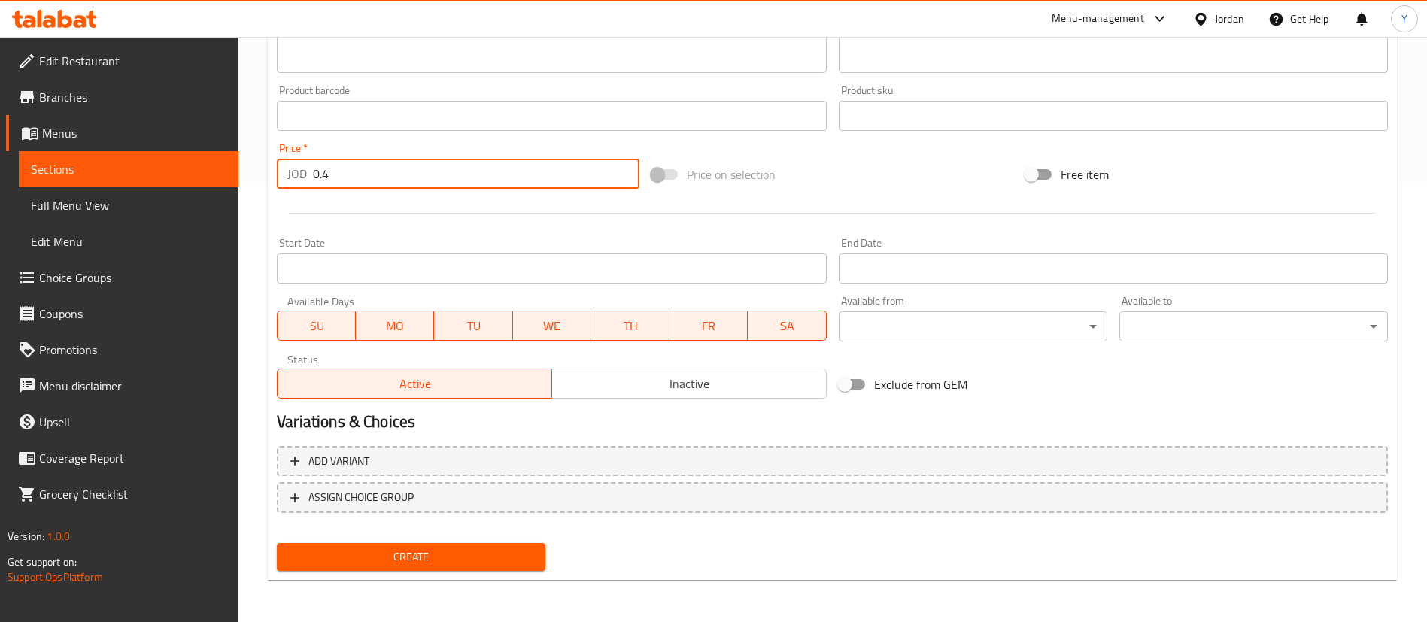
type input "0.4"
click at [418, 560] on span "Create" at bounding box center [411, 557] width 245 height 19
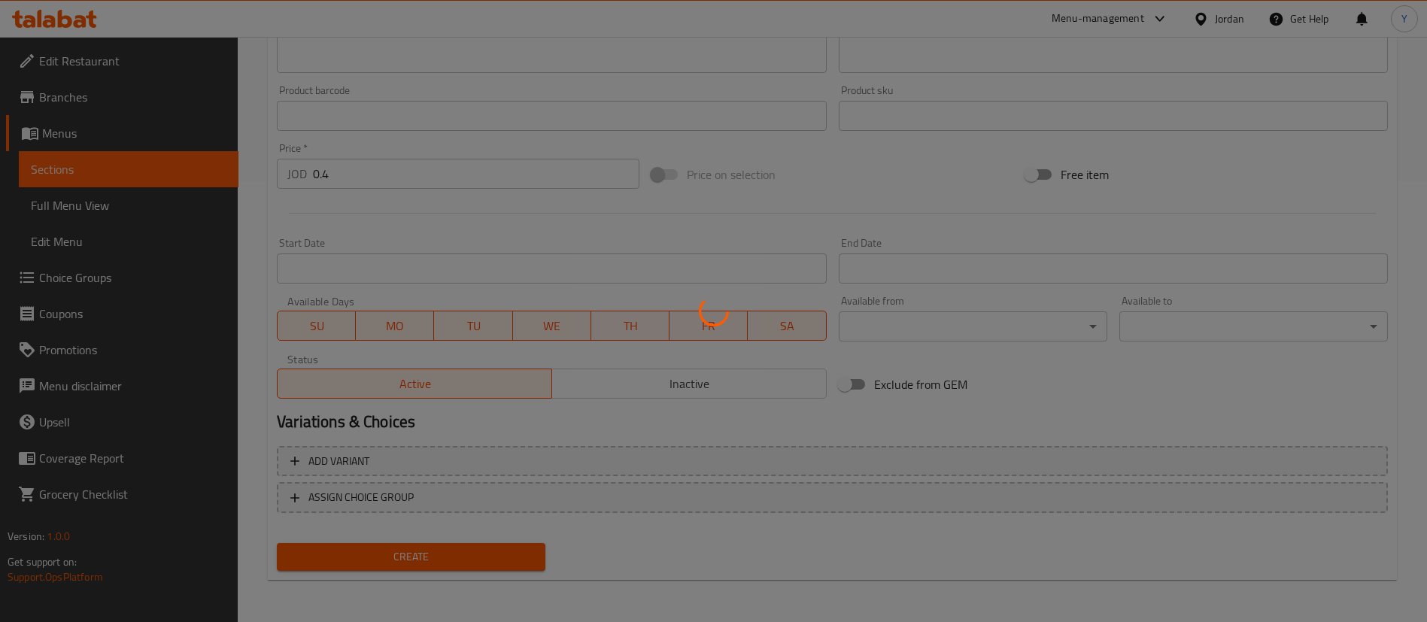
type input "0"
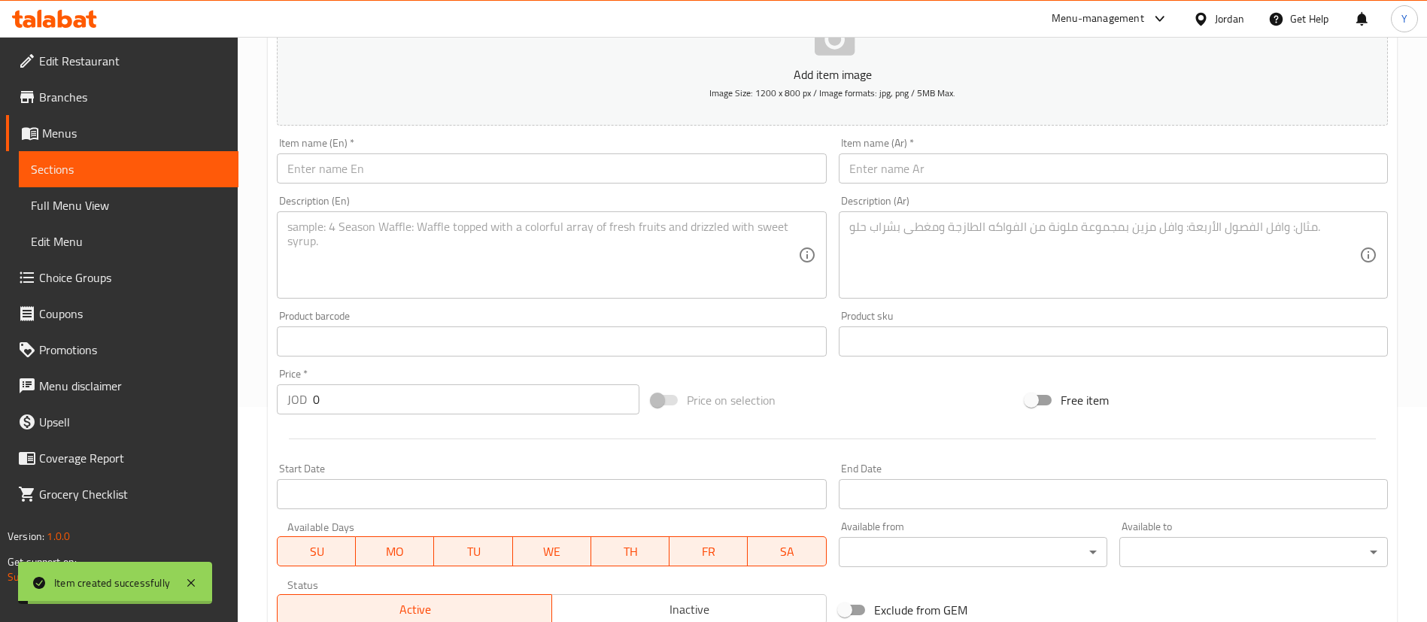
scroll to position [0, 0]
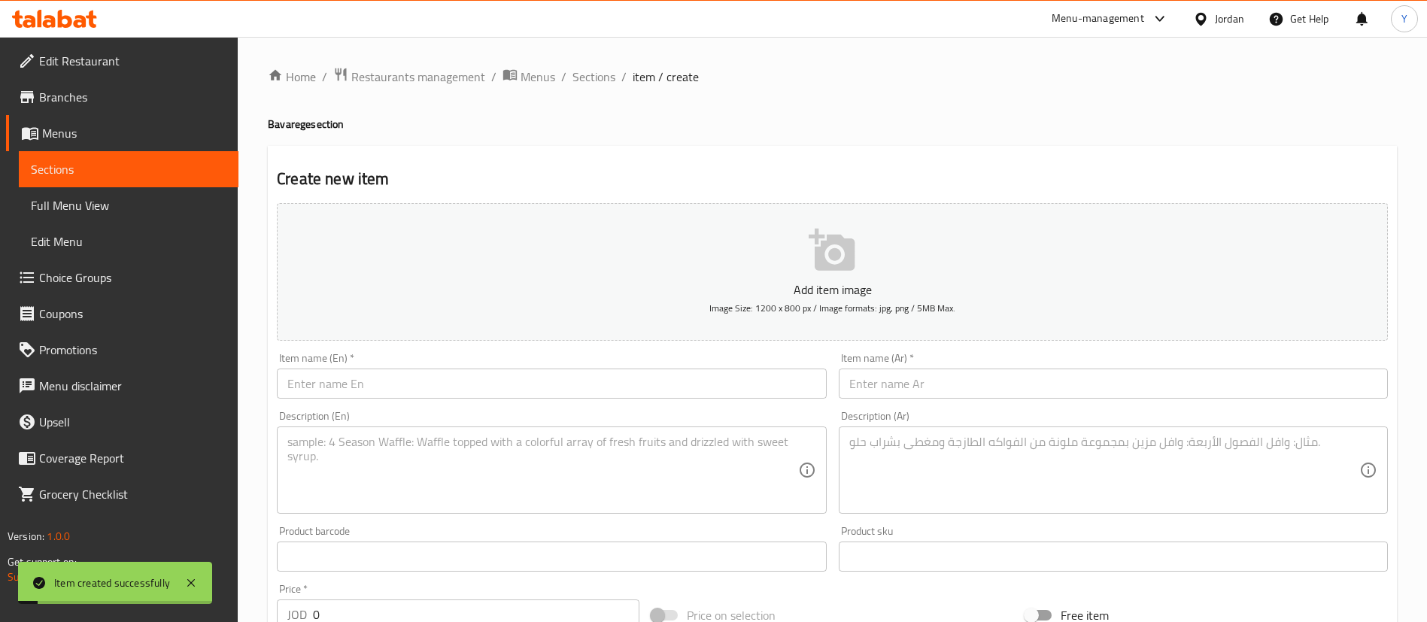
click at [372, 389] on input "text" at bounding box center [551, 384] width 549 height 30
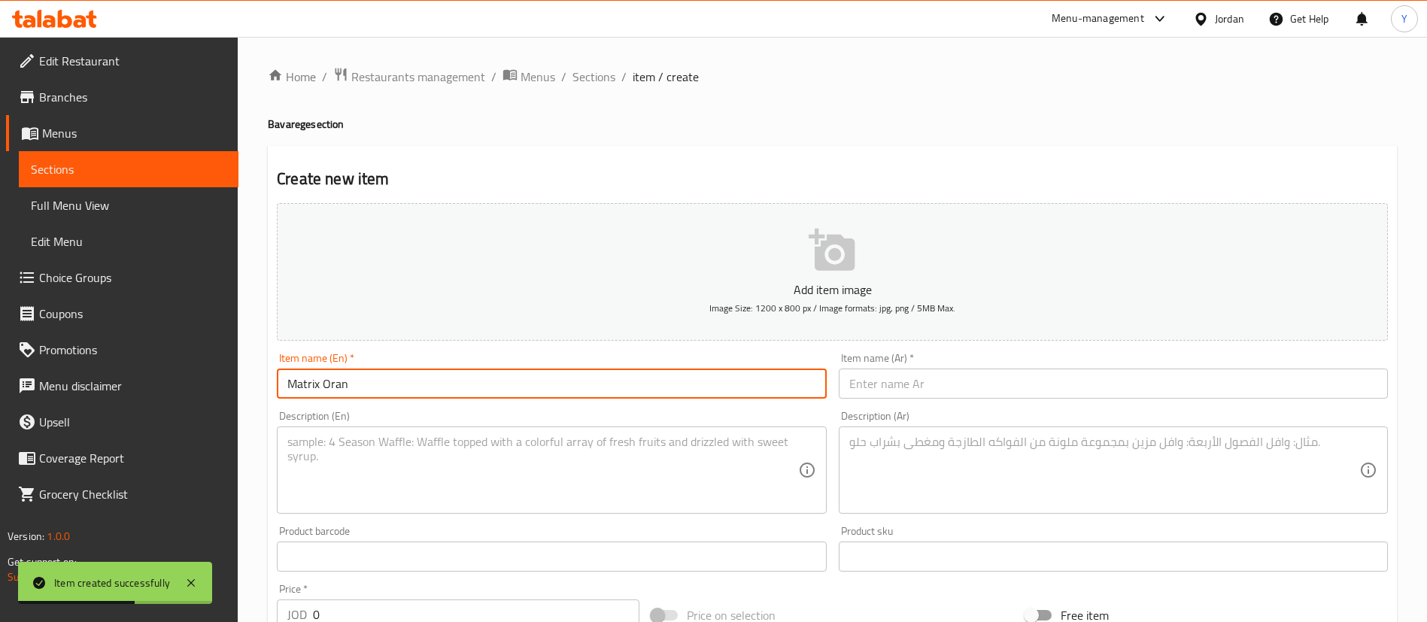
type input "Matrix Orange"
click at [924, 378] on input "text" at bounding box center [1113, 384] width 549 height 30
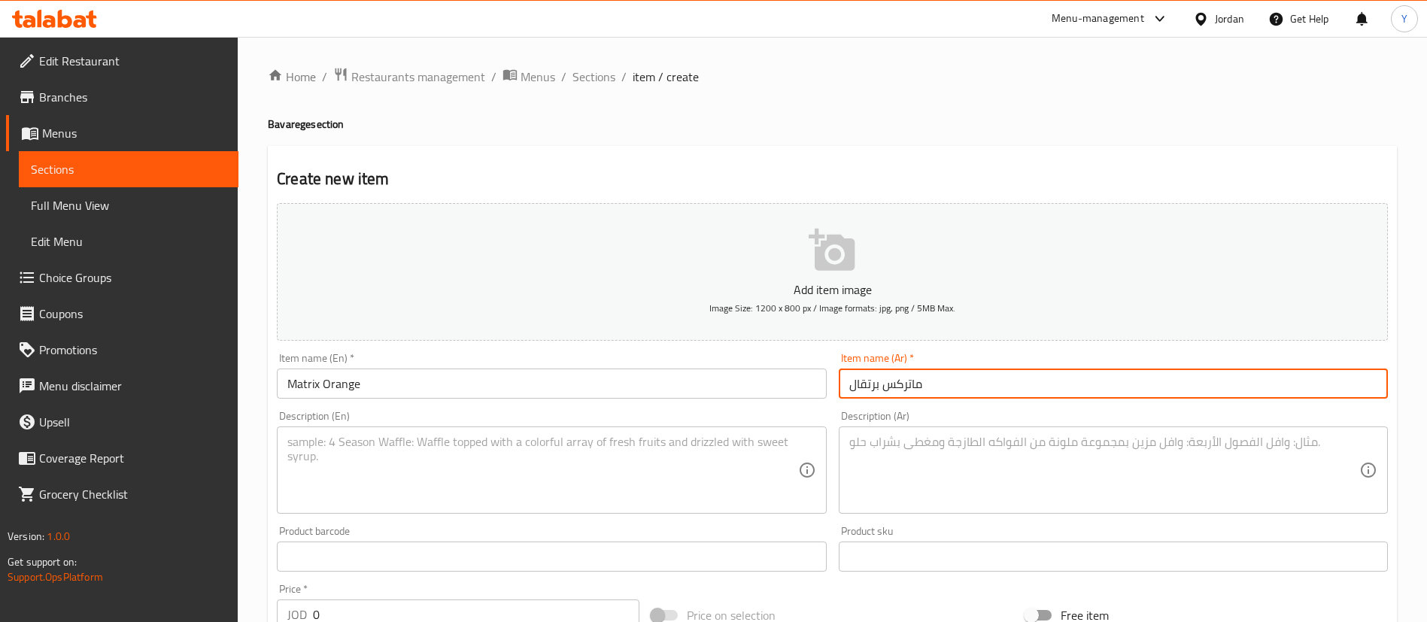
type input "ماتركس برتقال"
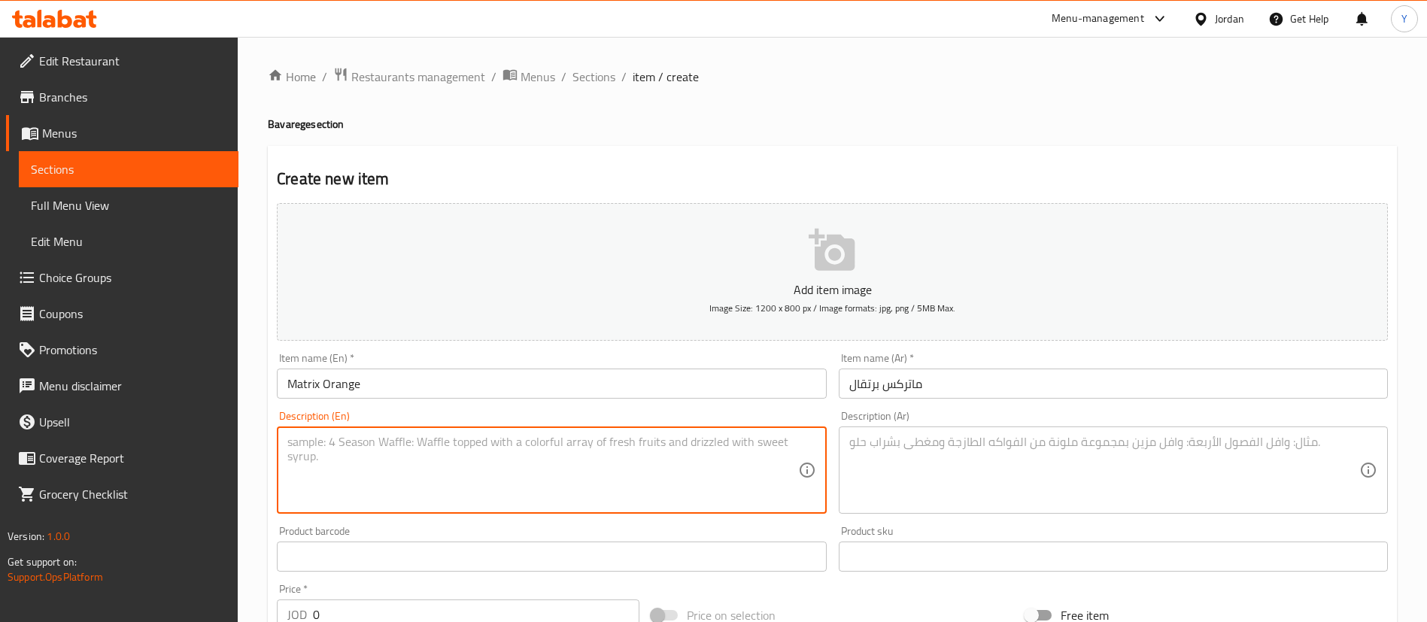
click at [607, 466] on textarea at bounding box center [542, 470] width 510 height 71
type textarea "Soft Drink"
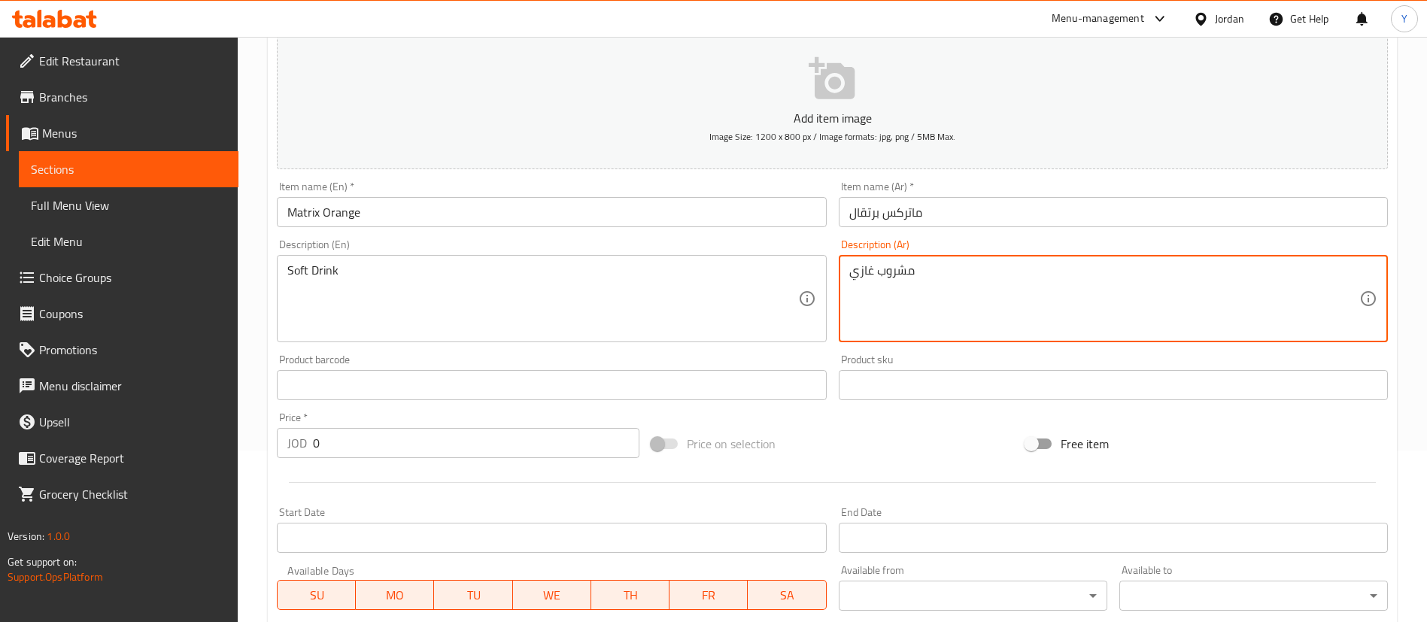
scroll to position [339, 0]
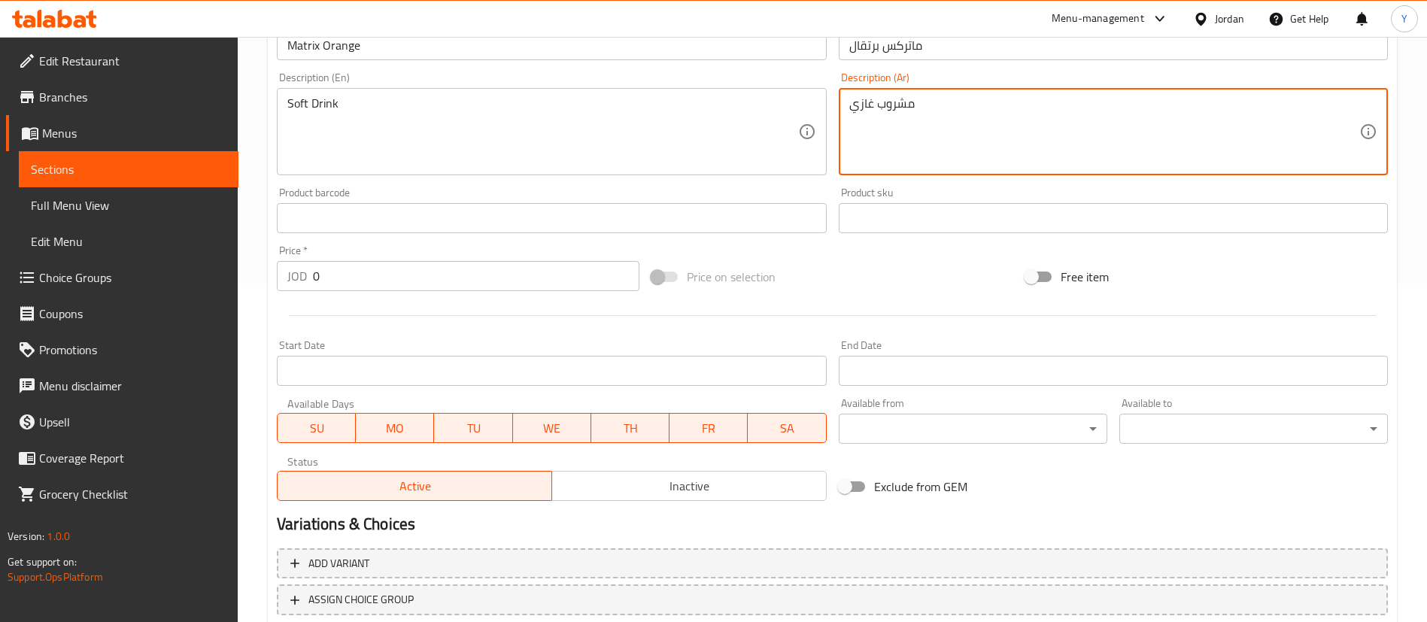
type textarea "مشروب غازي"
click at [390, 283] on input "0" at bounding box center [476, 276] width 327 height 30
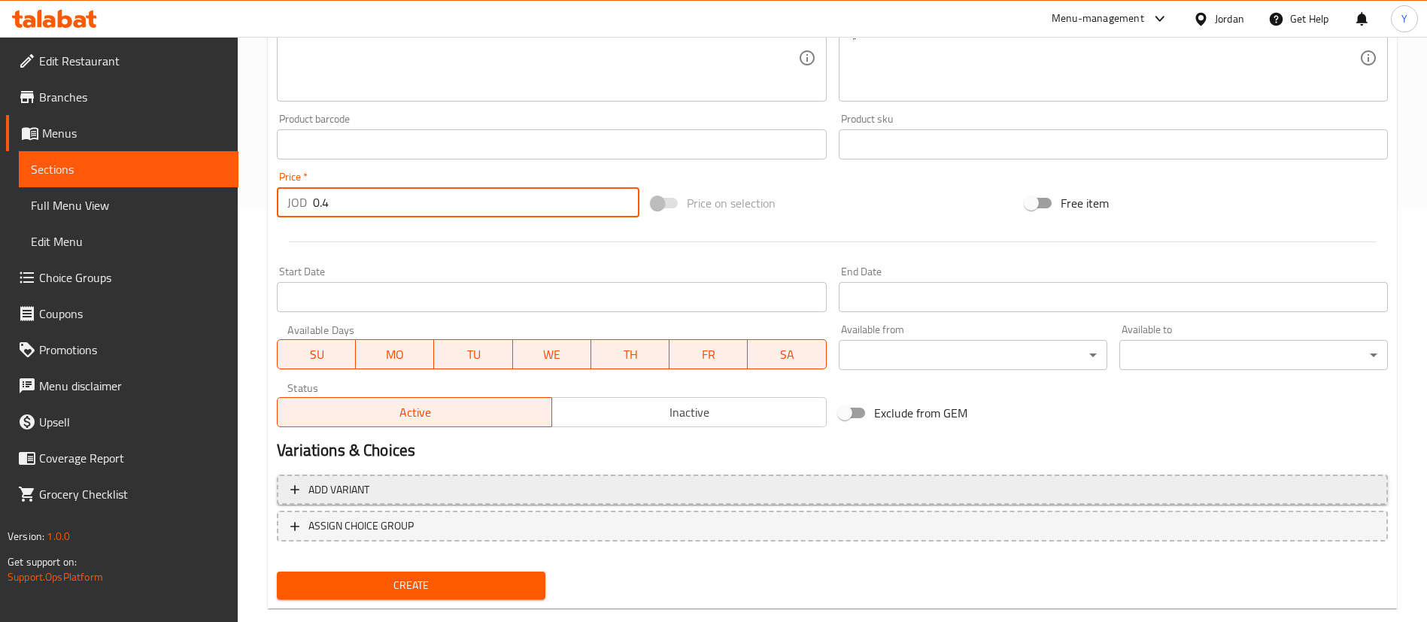
scroll to position [441, 0]
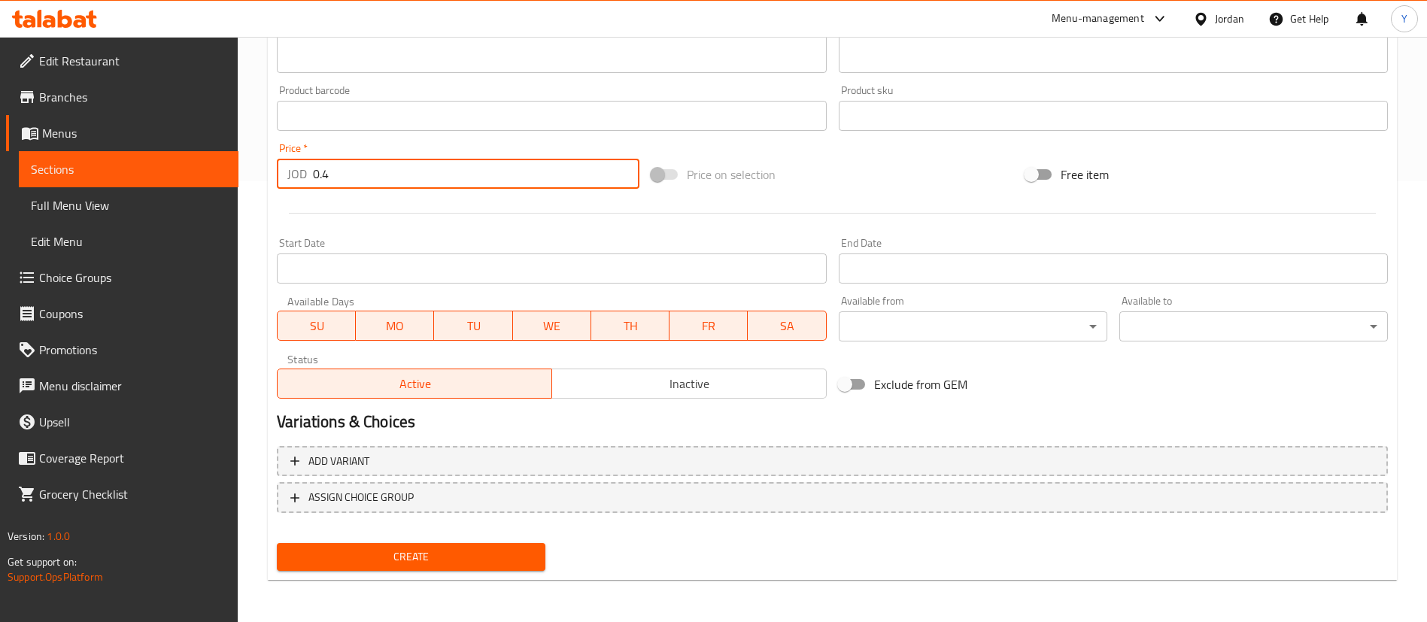
type input "0.4"
click at [369, 541] on div "Create" at bounding box center [411, 557] width 281 height 40
drag, startPoint x: 375, startPoint y: 557, endPoint x: 402, endPoint y: 552, distance: 28.3
click at [375, 557] on span "Create" at bounding box center [411, 557] width 245 height 19
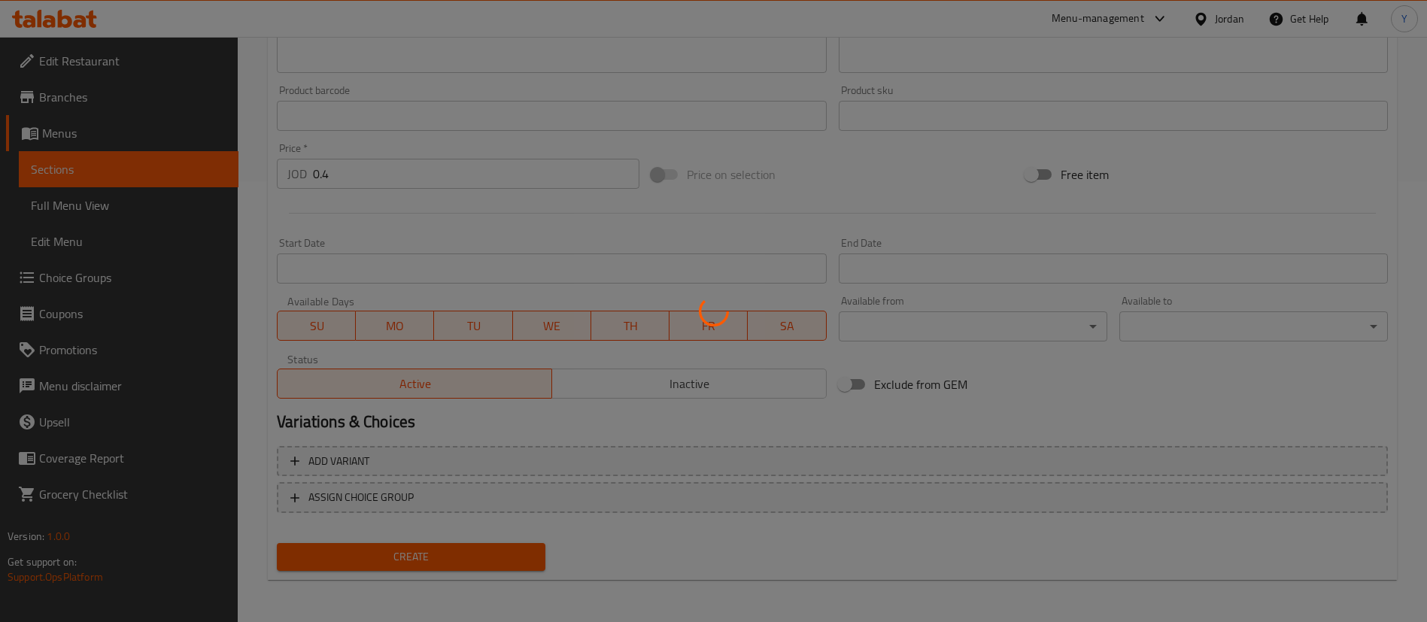
type input "0"
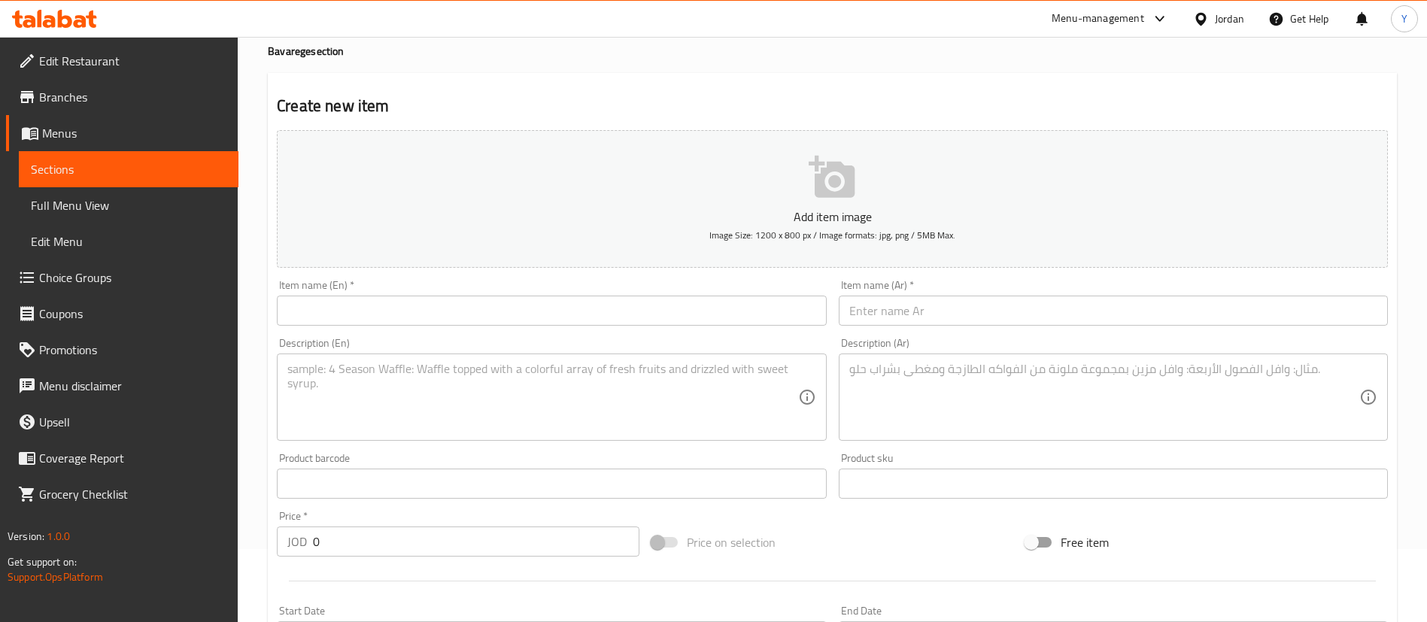
scroll to position [0, 0]
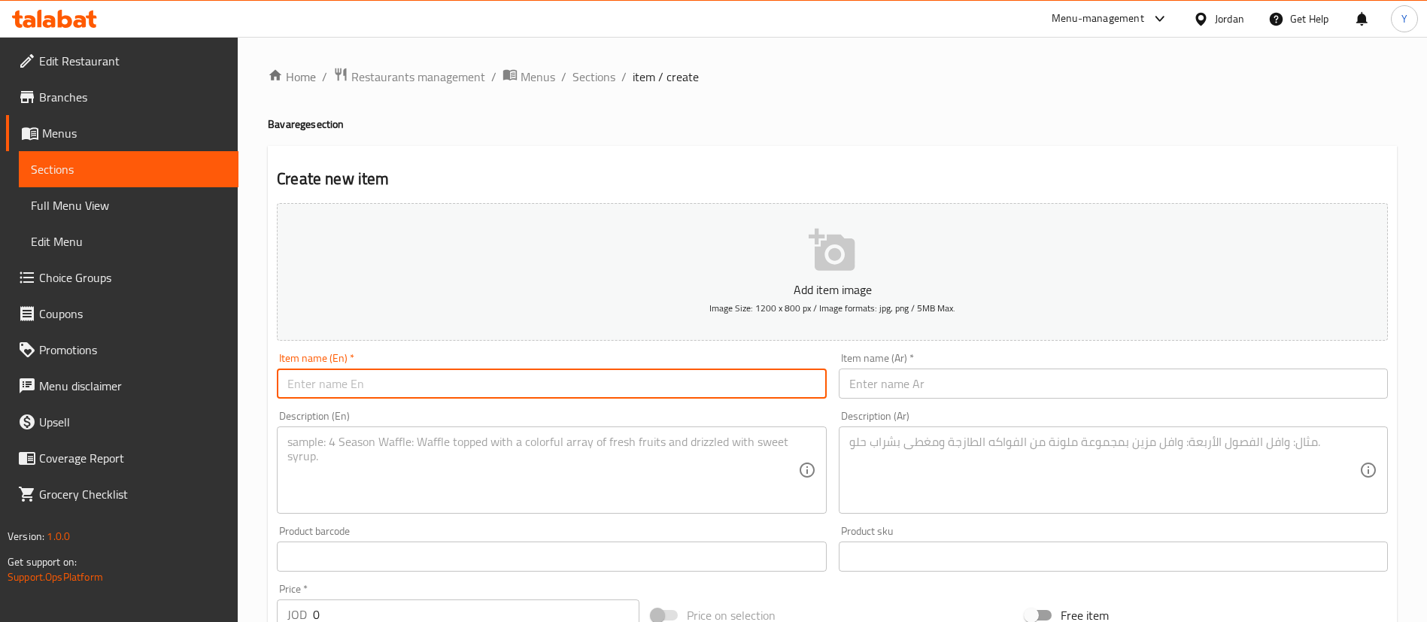
drag, startPoint x: 435, startPoint y: 370, endPoint x: 445, endPoint y: 375, distance: 11.1
click at [435, 370] on input "text" at bounding box center [551, 384] width 549 height 30
type input "Matrix Lemon"
click at [1037, 381] on input "text" at bounding box center [1113, 384] width 549 height 30
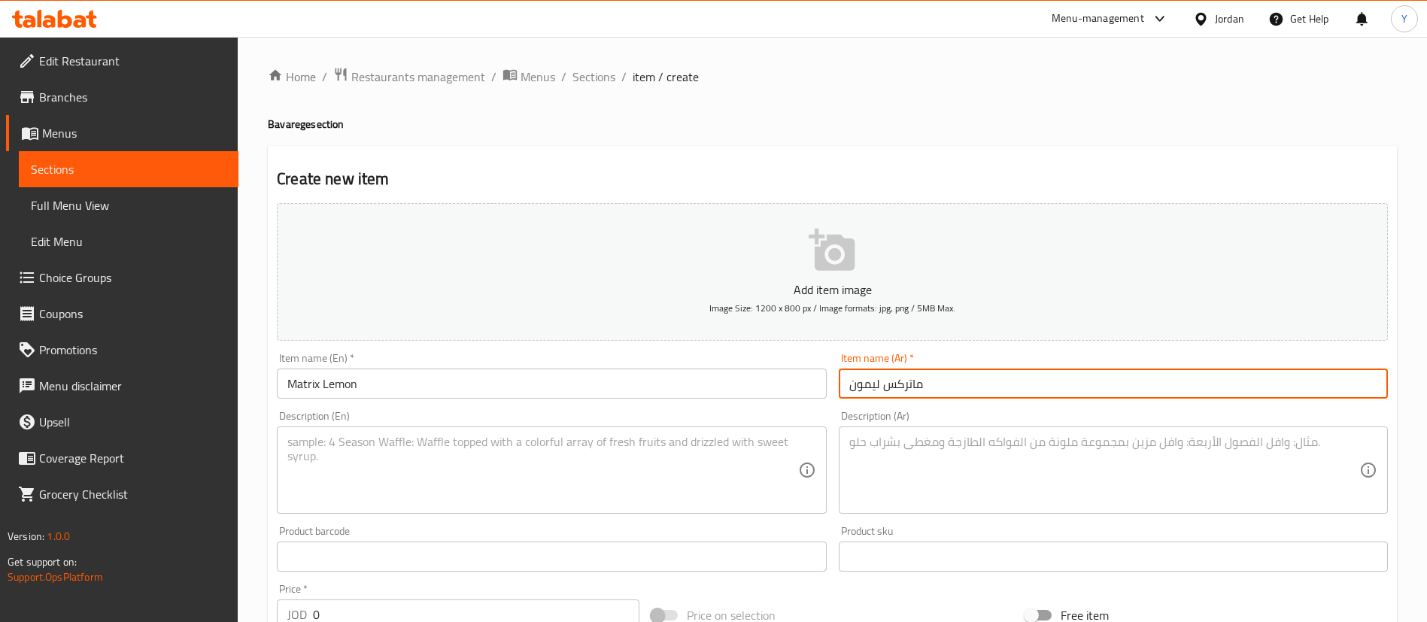
type input "ماتركس ليمون"
click at [563, 439] on textarea at bounding box center [542, 470] width 510 height 71
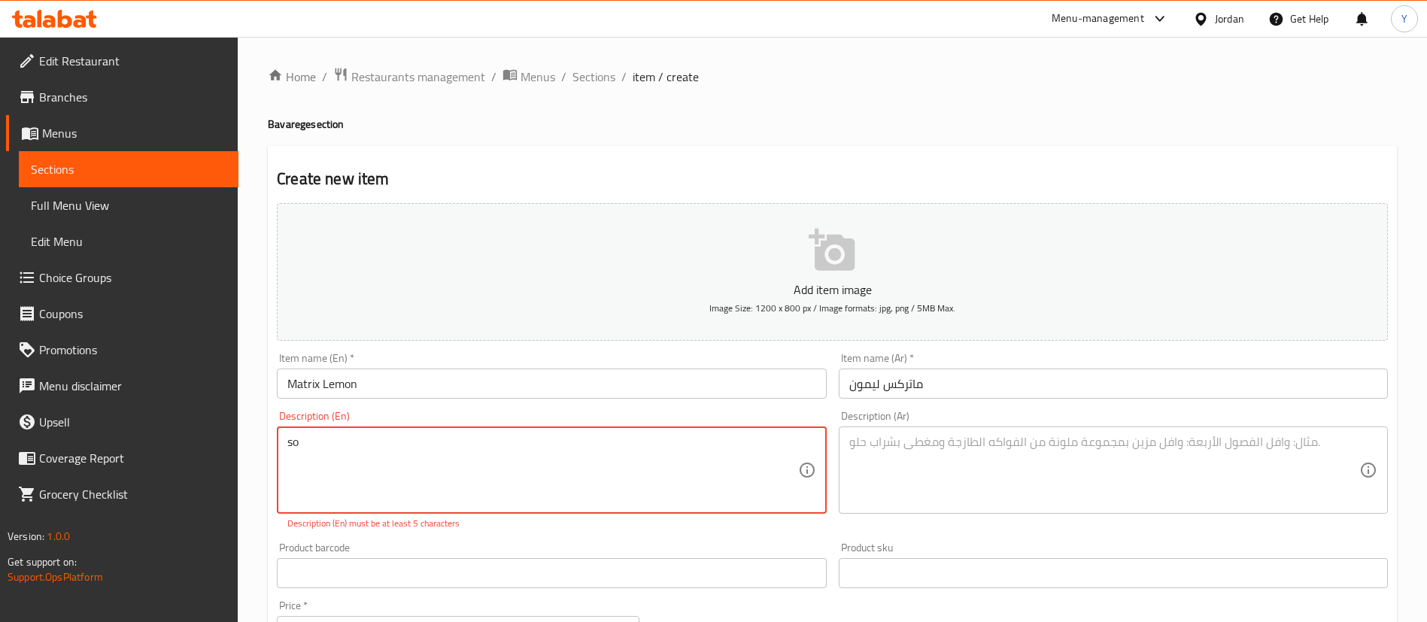
type textarea "s"
type textarea "Soft Drink"
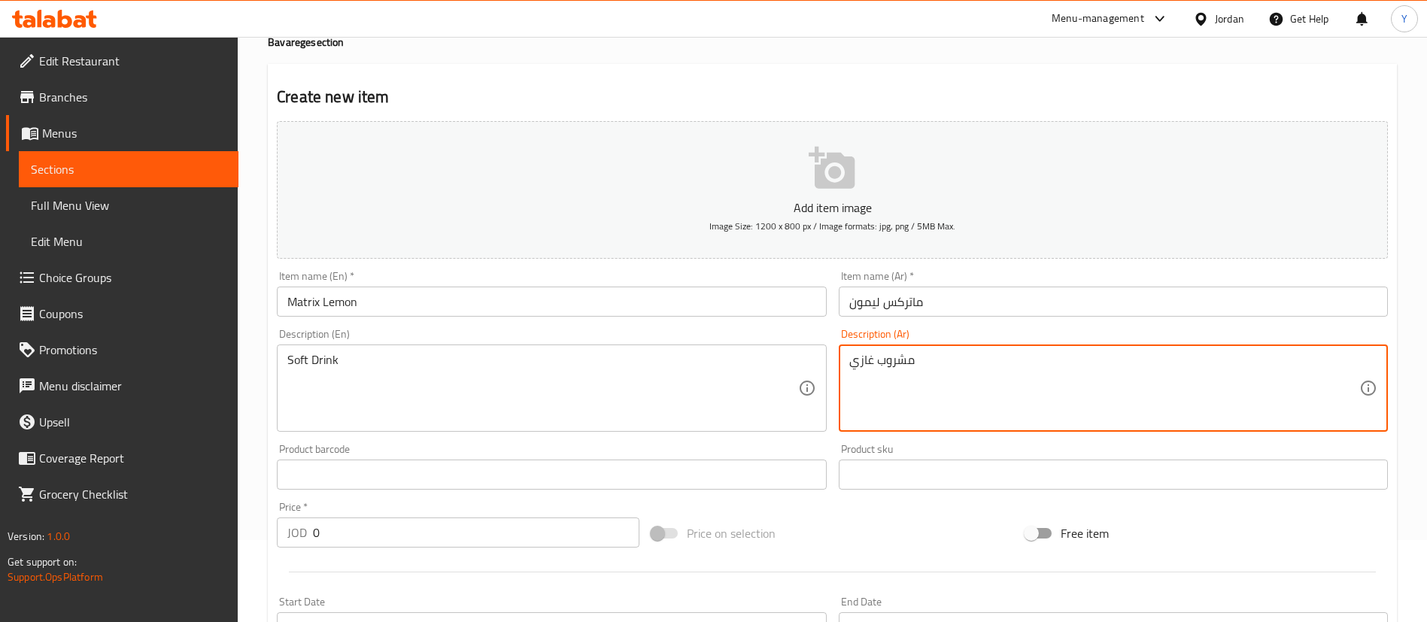
scroll to position [226, 0]
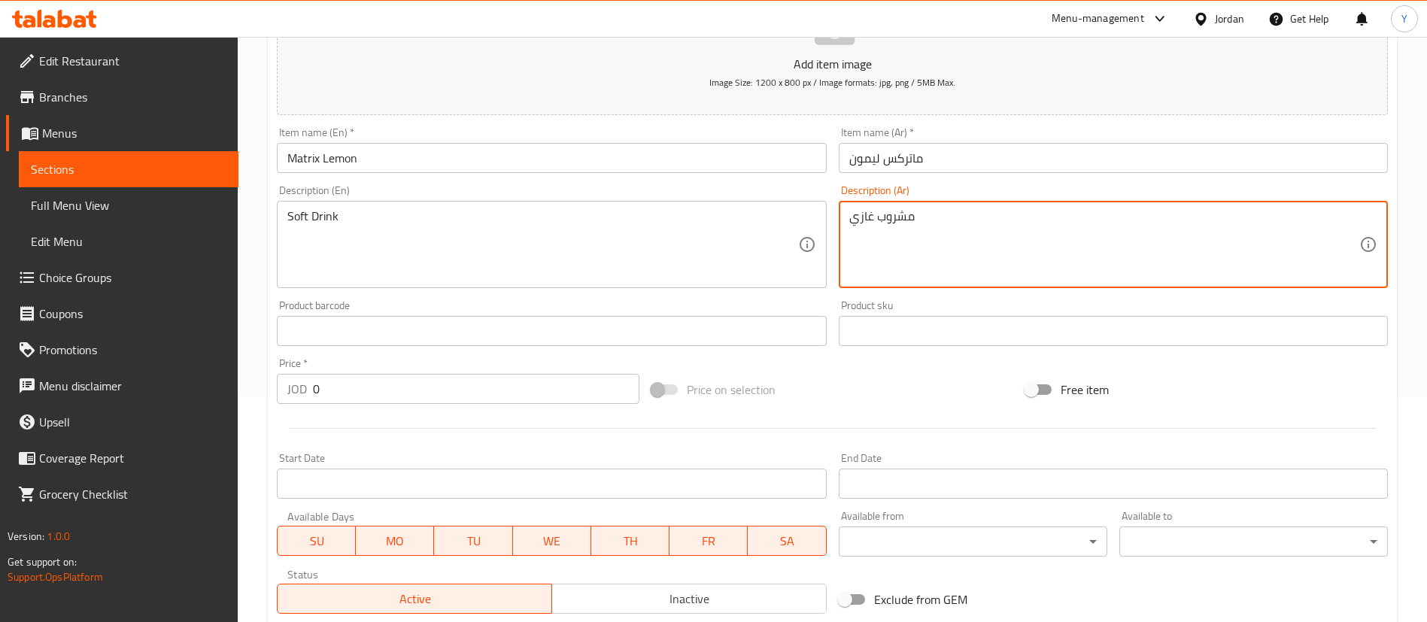
type textarea "مشروب غازي"
click at [341, 391] on input "0" at bounding box center [476, 389] width 327 height 30
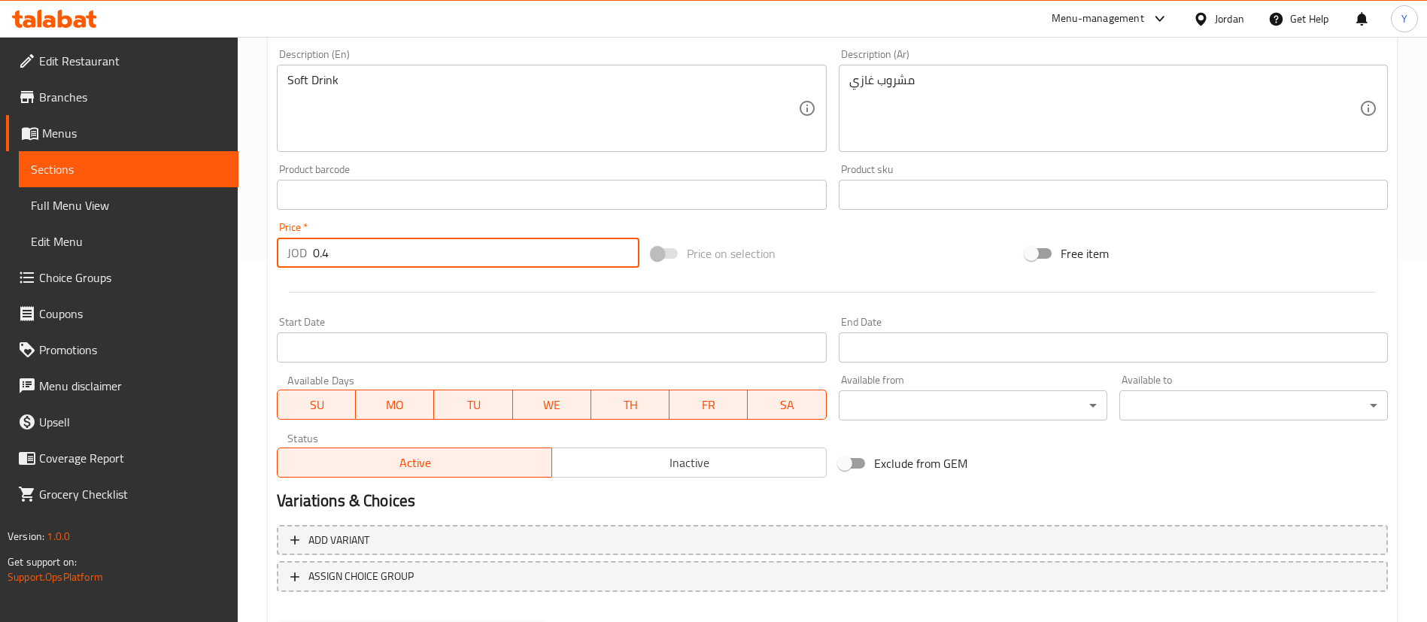
scroll to position [441, 0]
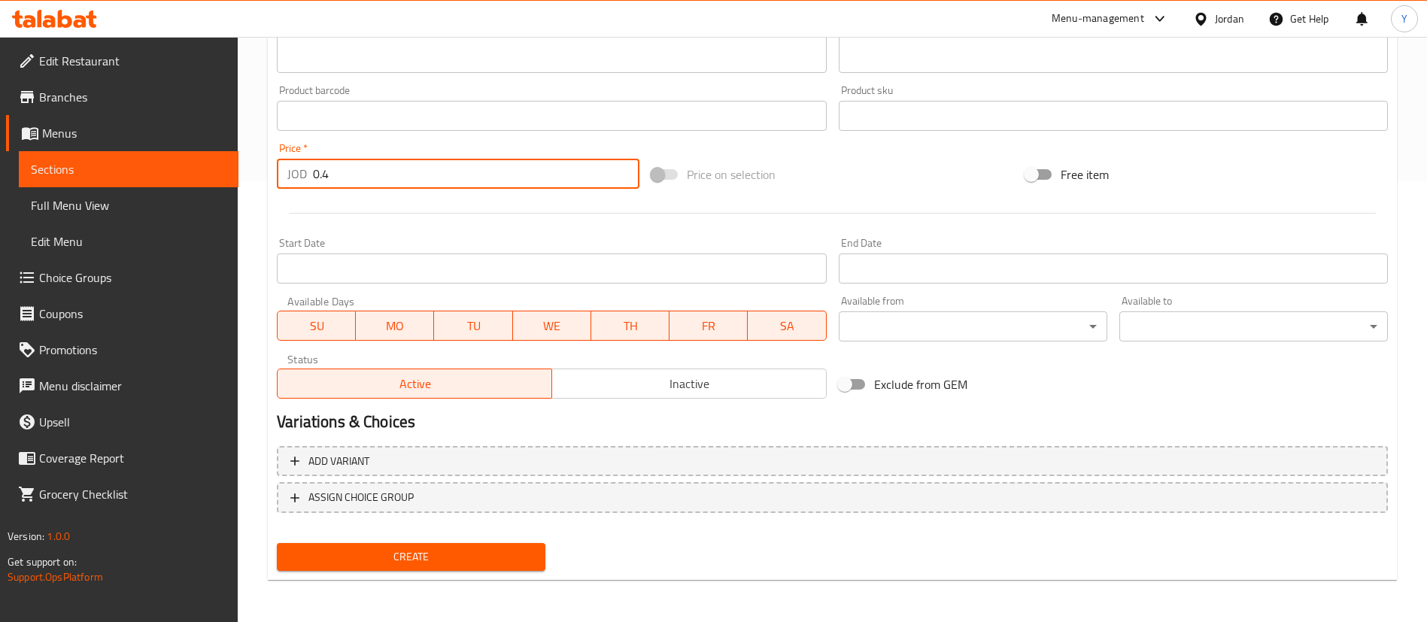
type input "0.4"
click at [415, 573] on div "Create" at bounding box center [411, 557] width 281 height 40
click at [417, 560] on span "Create" at bounding box center [411, 557] width 245 height 19
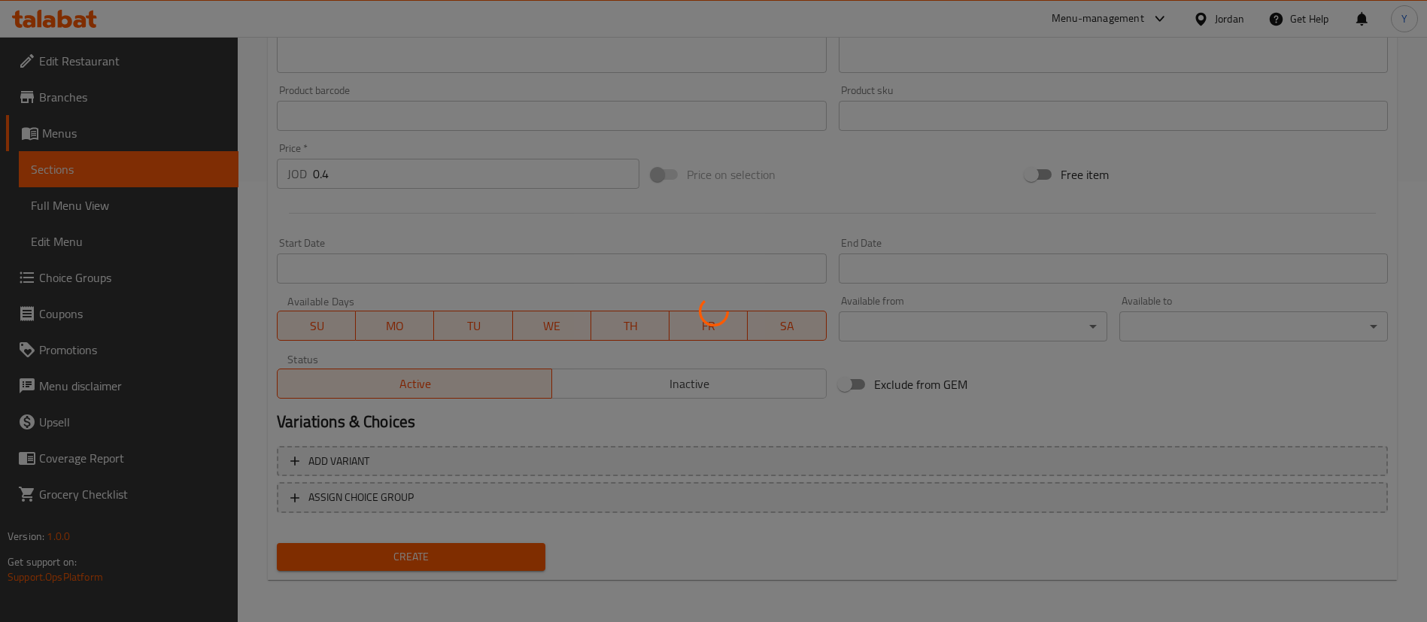
type input "0"
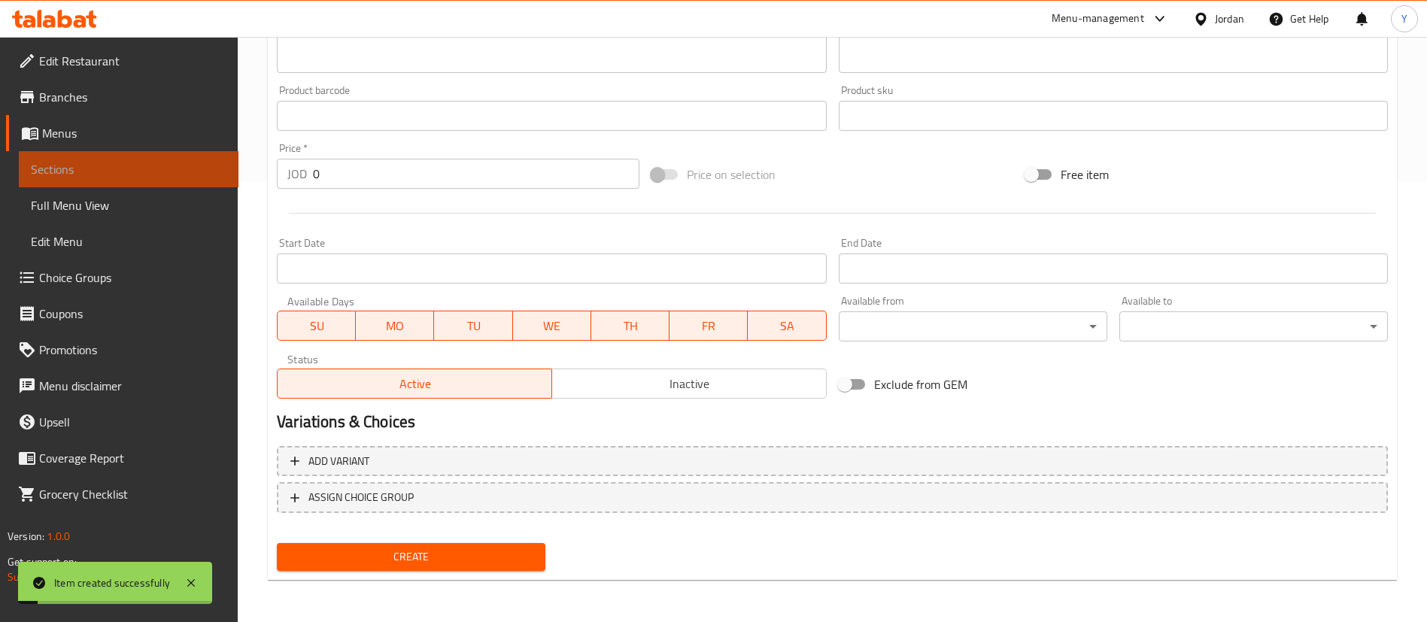
drag, startPoint x: 90, startPoint y: 169, endPoint x: 159, endPoint y: 171, distance: 68.5
click at [91, 169] on span "Sections" at bounding box center [129, 169] width 196 height 18
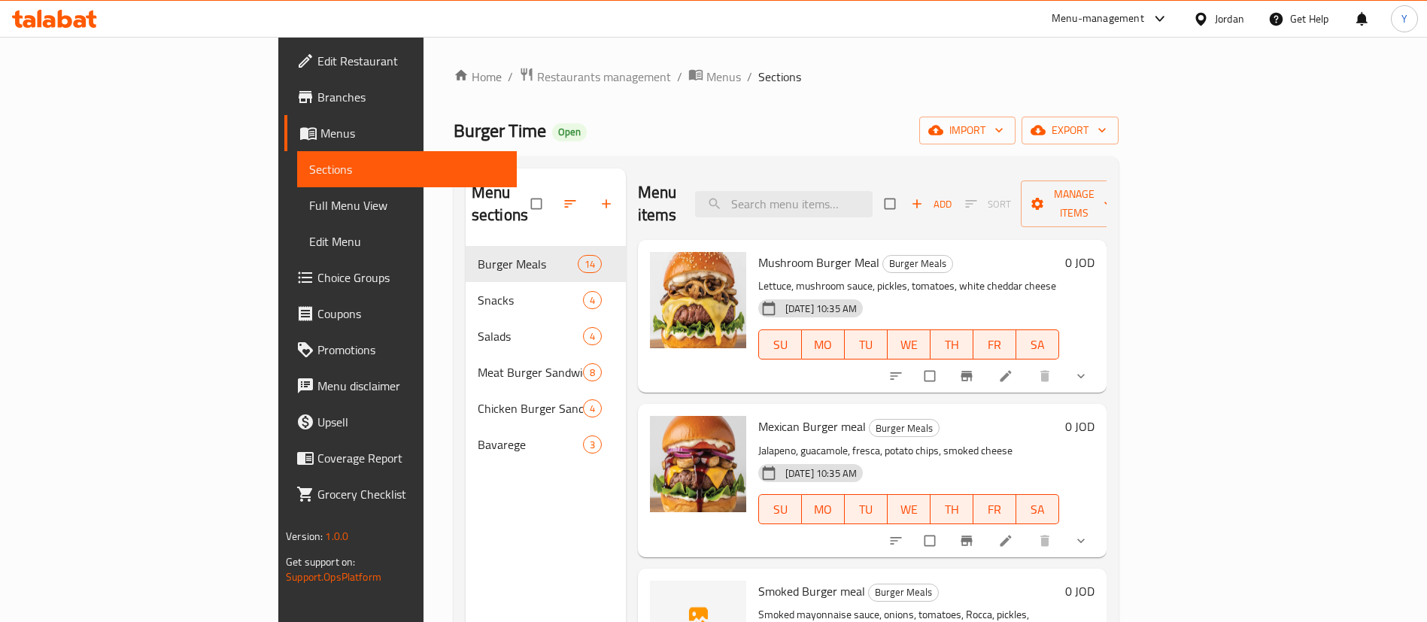
click at [78, 16] on icon at bounding box center [80, 21] width 13 height 13
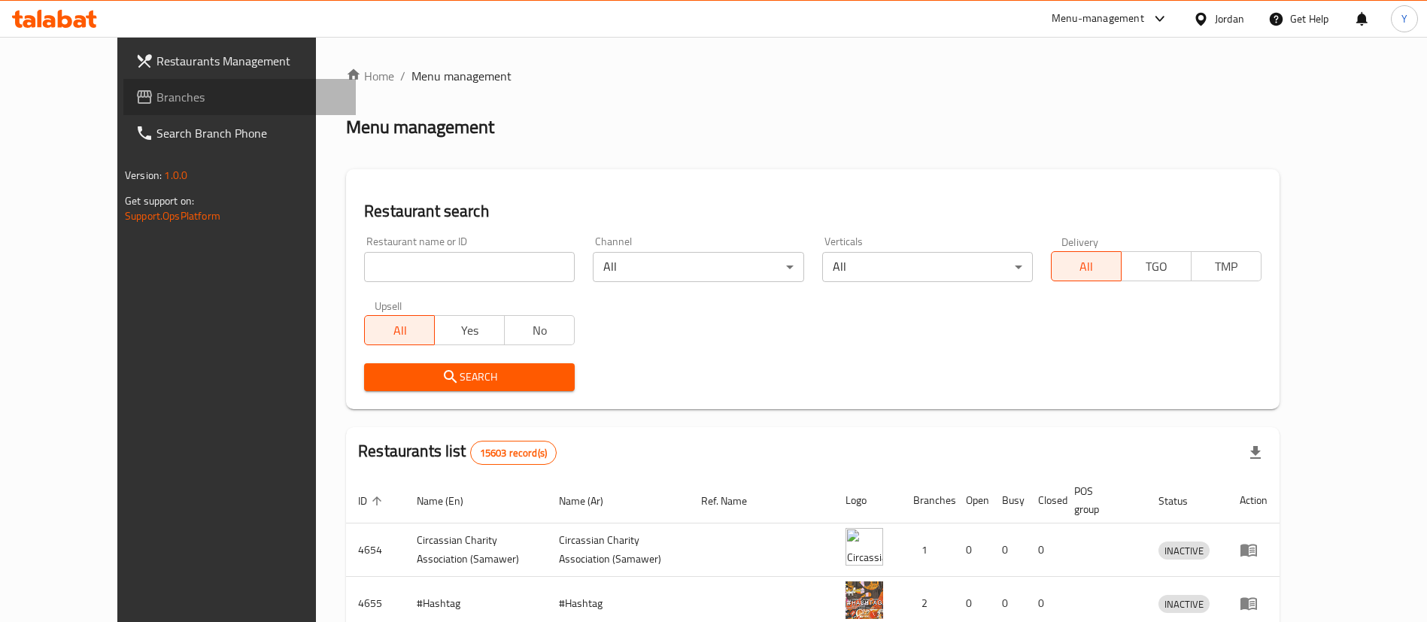
click at [156, 88] on span "Branches" at bounding box center [249, 97] width 187 height 18
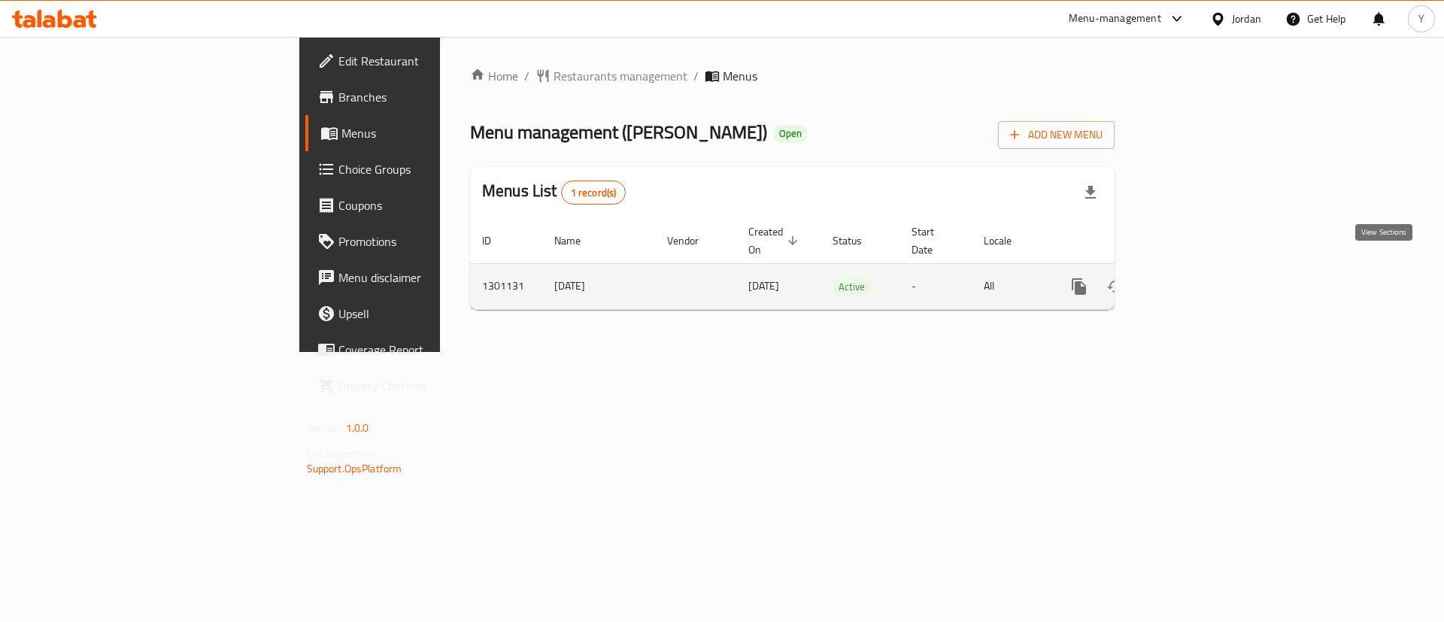
click at [1197, 278] on icon "enhanced table" at bounding box center [1188, 287] width 18 height 18
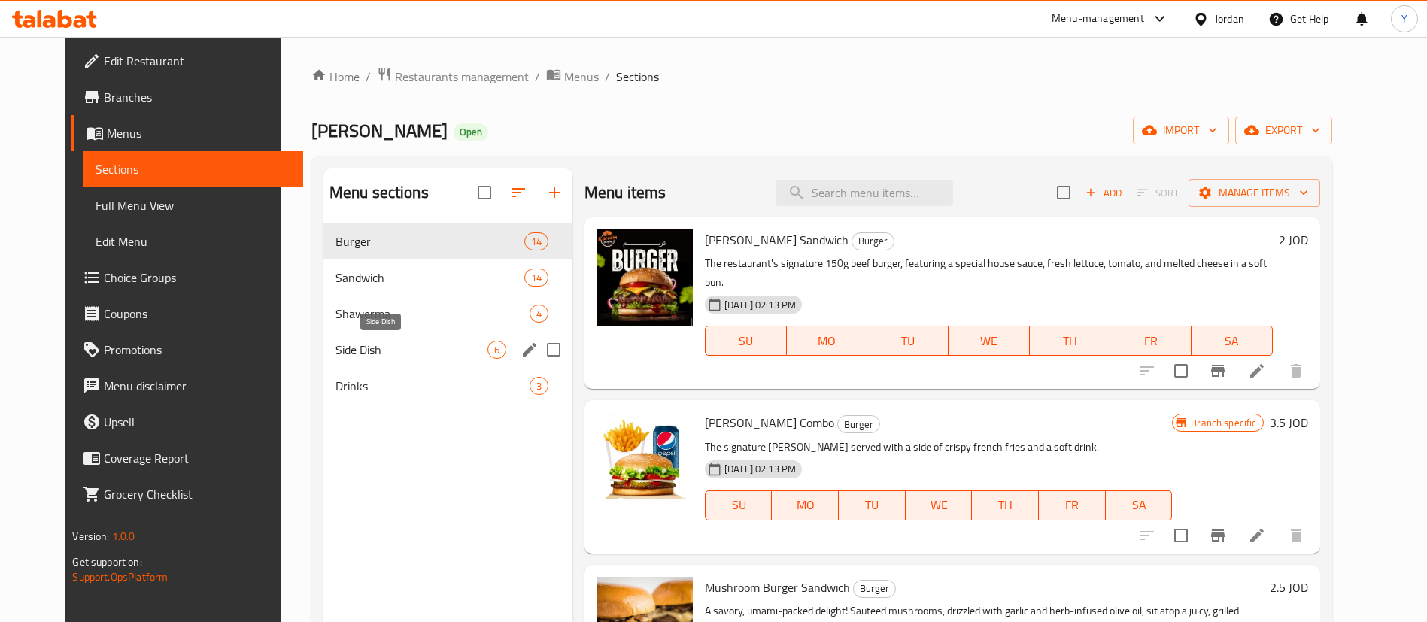
click at [360, 341] on span "Side Dish" at bounding box center [412, 350] width 152 height 18
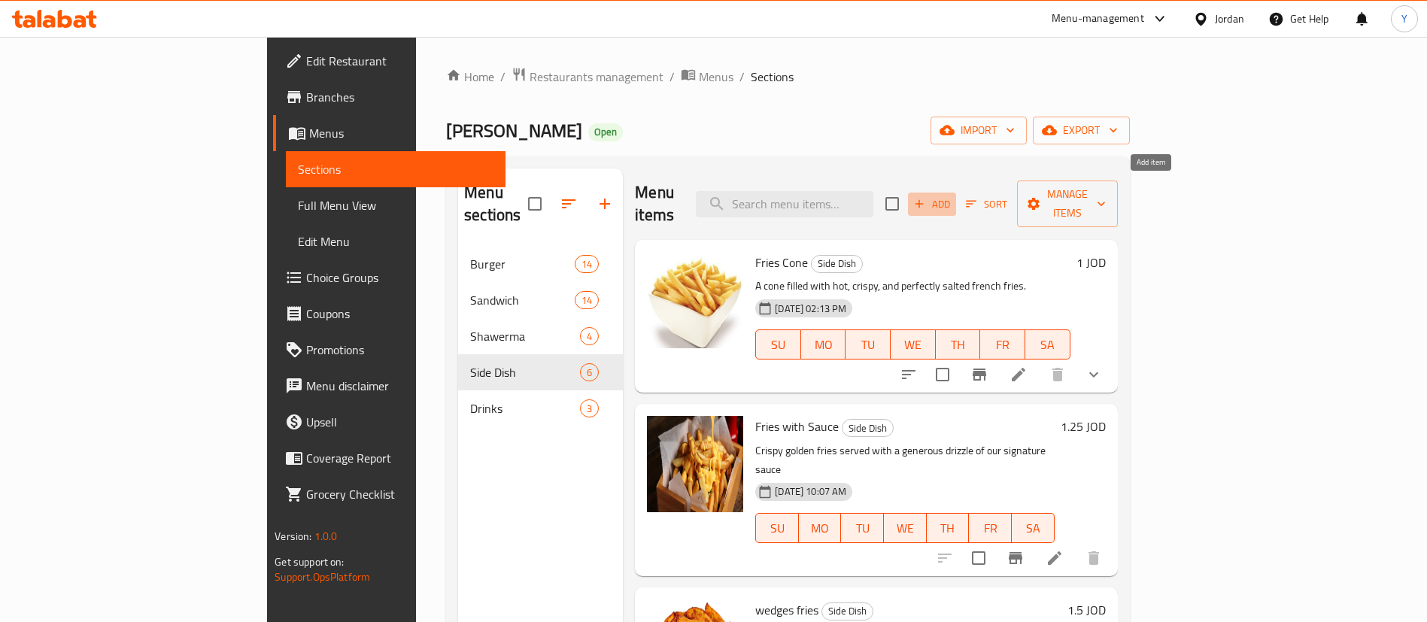
click at [952, 199] on span "Add" at bounding box center [932, 204] width 41 height 17
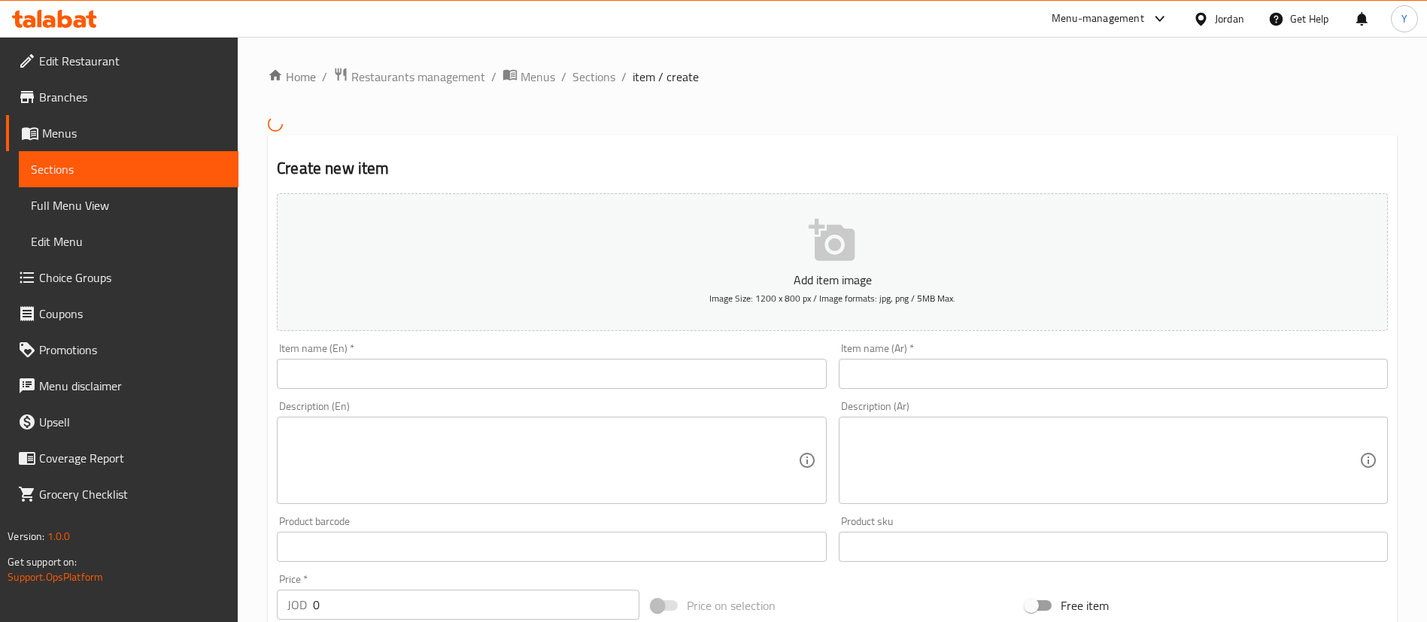
click at [542, 382] on input "text" at bounding box center [551, 374] width 549 height 30
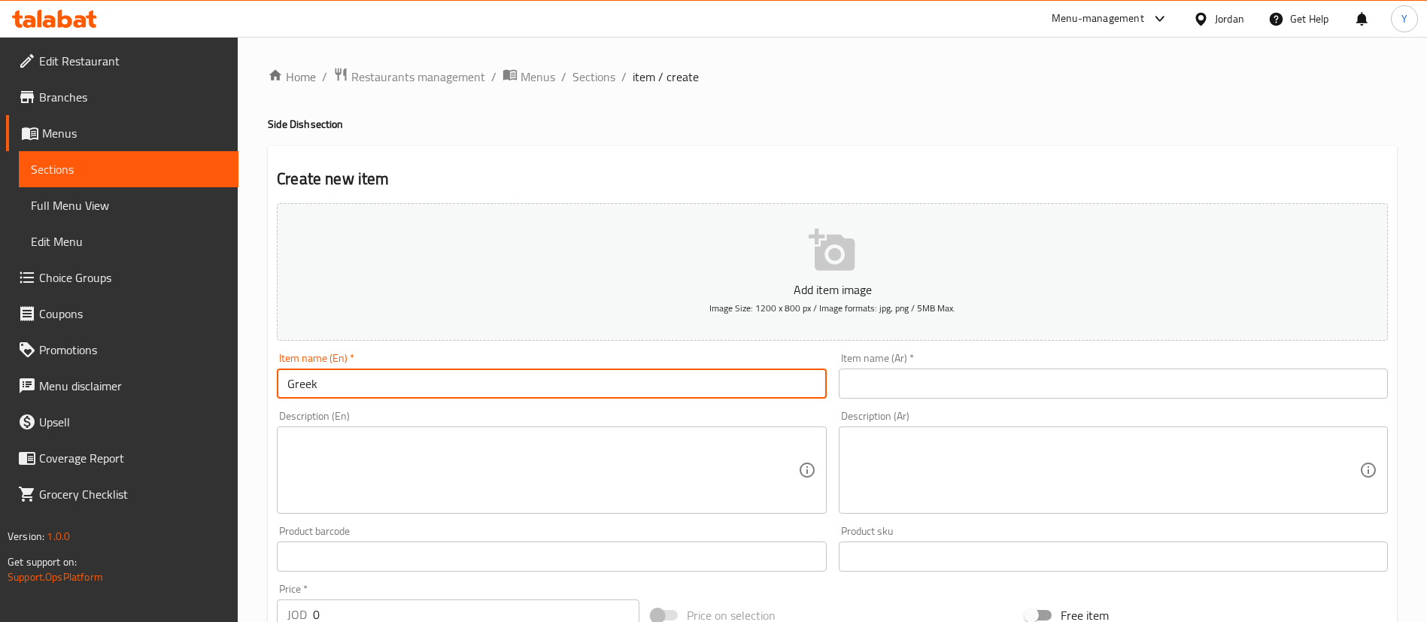
type input "Greek Salad"
click at [1003, 375] on input "text" at bounding box center [1113, 384] width 549 height 30
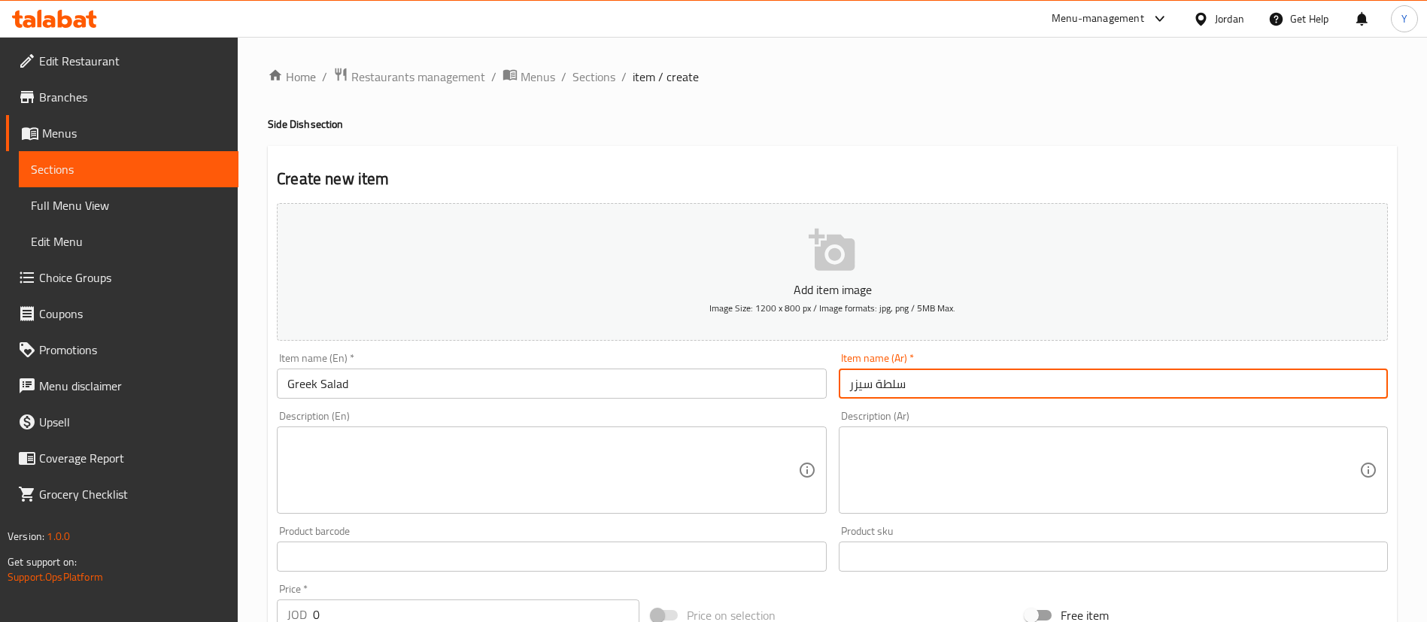
drag, startPoint x: 876, startPoint y: 387, endPoint x: 806, endPoint y: 385, distance: 70.0
click at [806, 385] on div "Add item image Image Size: 1200 x 800 px / Image formats: jpg, png / 5MB Max. I…" at bounding box center [832, 521] width 1123 height 649
type input "سلطة يونانية"
drag, startPoint x: 177, startPoint y: 380, endPoint x: 146, endPoint y: 380, distance: 30.8
click at [161, 380] on div "Edit Restaurant Branches Menus Sections Full Menu View Edit Menu Choice Groups …" at bounding box center [713, 550] width 1427 height 1026
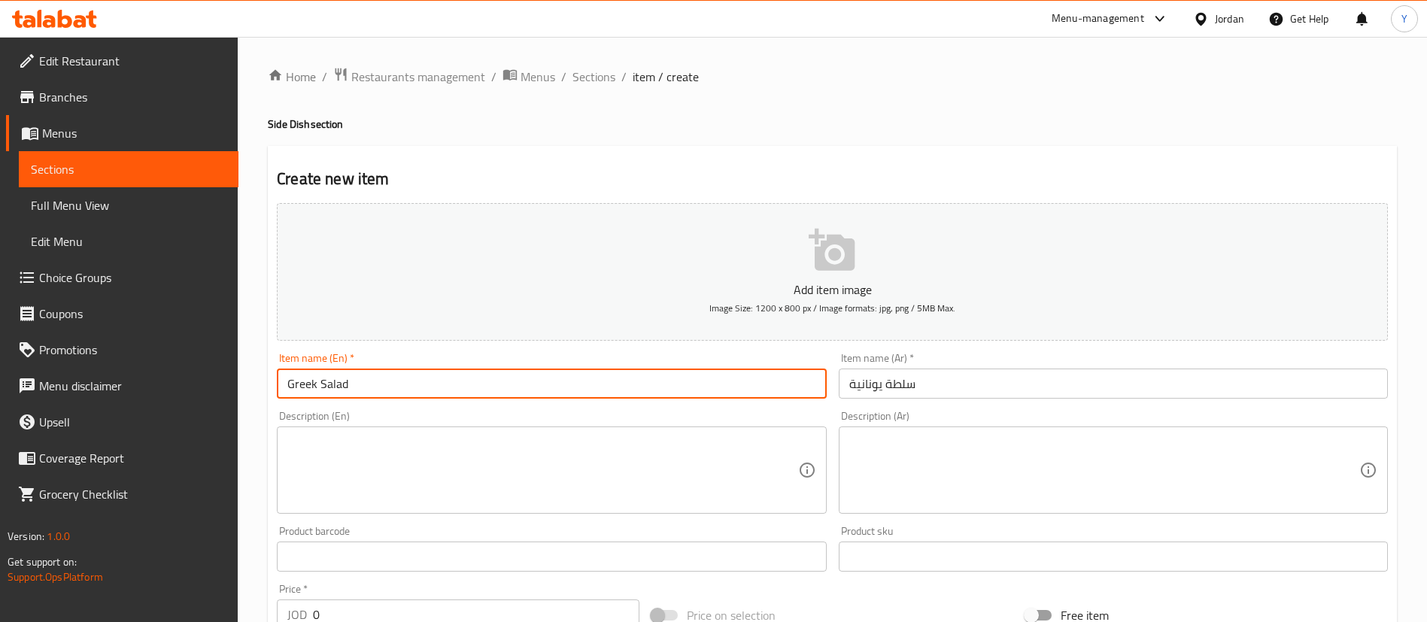
click at [389, 488] on textarea at bounding box center [542, 470] width 510 height 71
paste textarea "A classic mix of crisp lettuce, ripe tomatoes, cucumbers, red onions, Kalamata …"
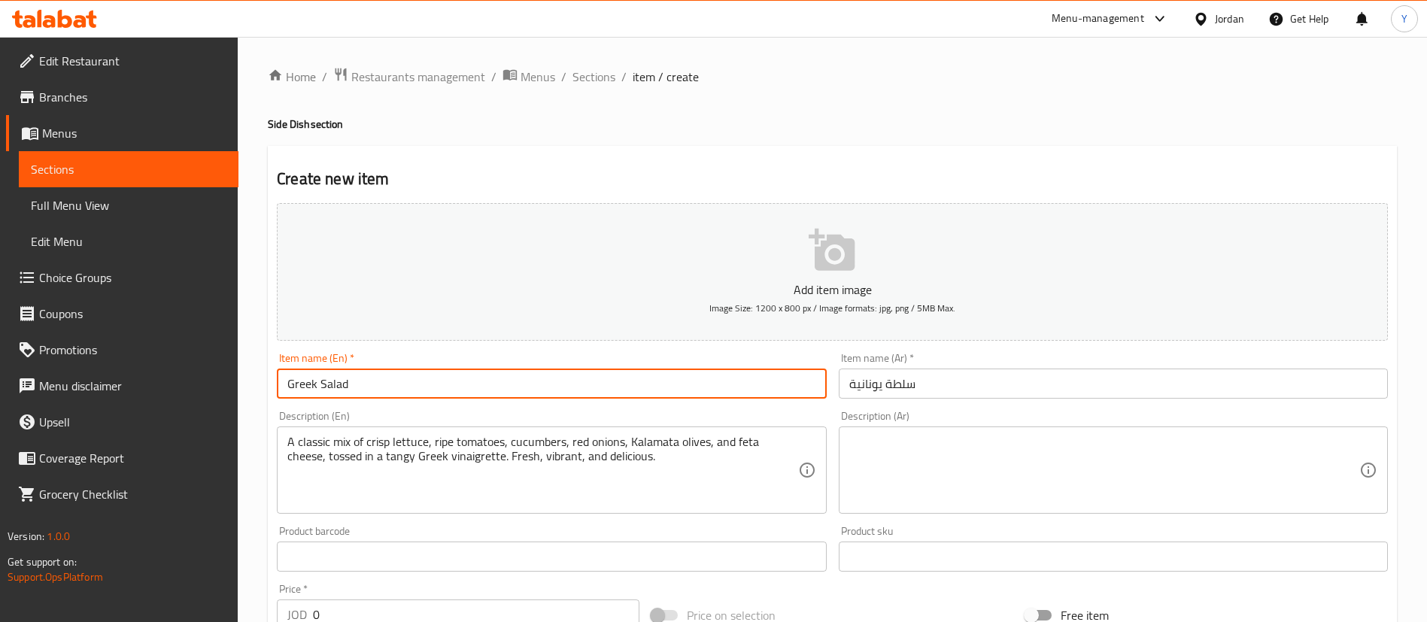
type textarea "A classic mix of crisp lettuce, ripe tomatoes, cucumbers, red onions, Kalamata …"
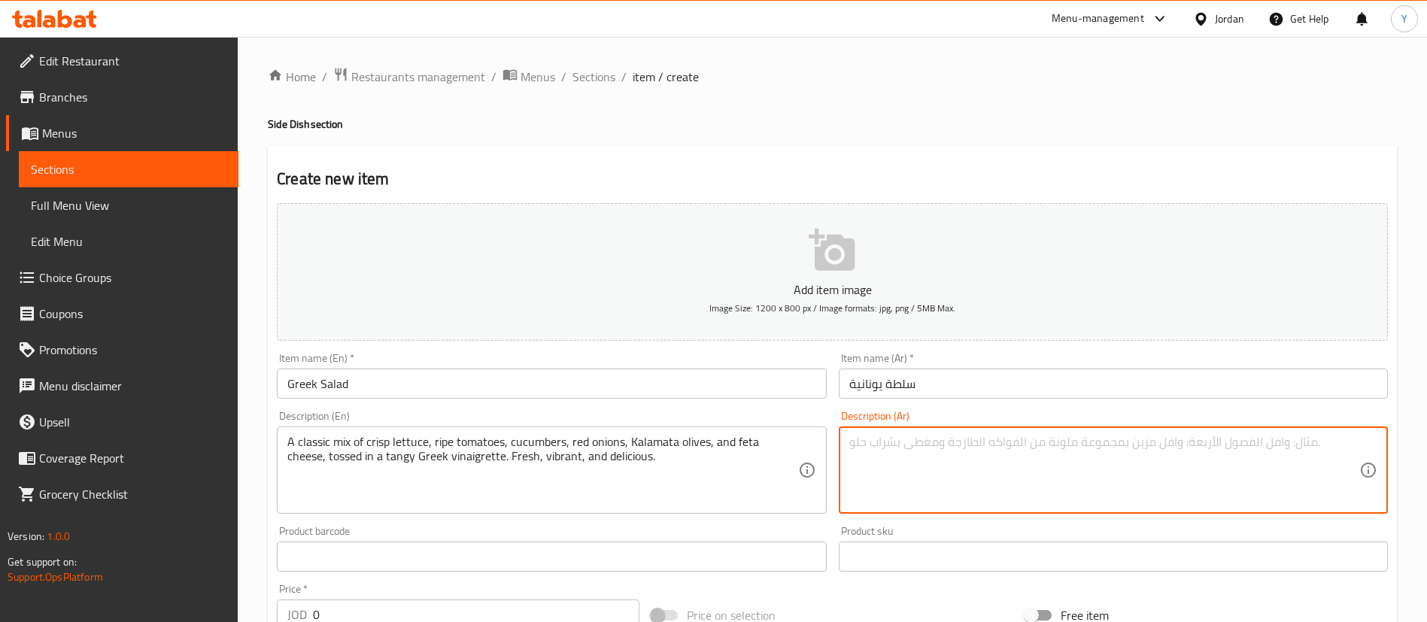
drag, startPoint x: 1002, startPoint y: 484, endPoint x: 752, endPoint y: 407, distance: 261.5
click at [1002, 484] on textarea at bounding box center [1104, 470] width 510 height 71
paste textarea "مزيج كلاسيكي من الخس المقرمش، والطماطم الناضجة، والخيار، والبصل الأحمر، وزيتون …"
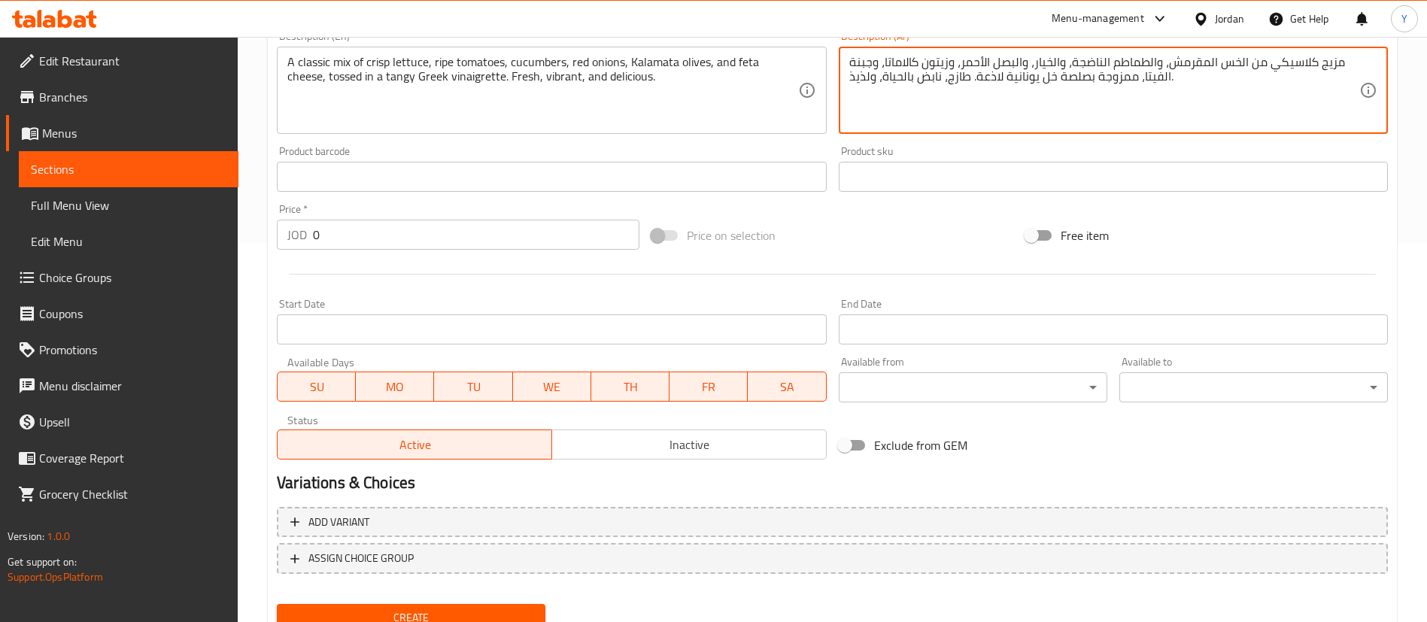
scroll to position [441, 0]
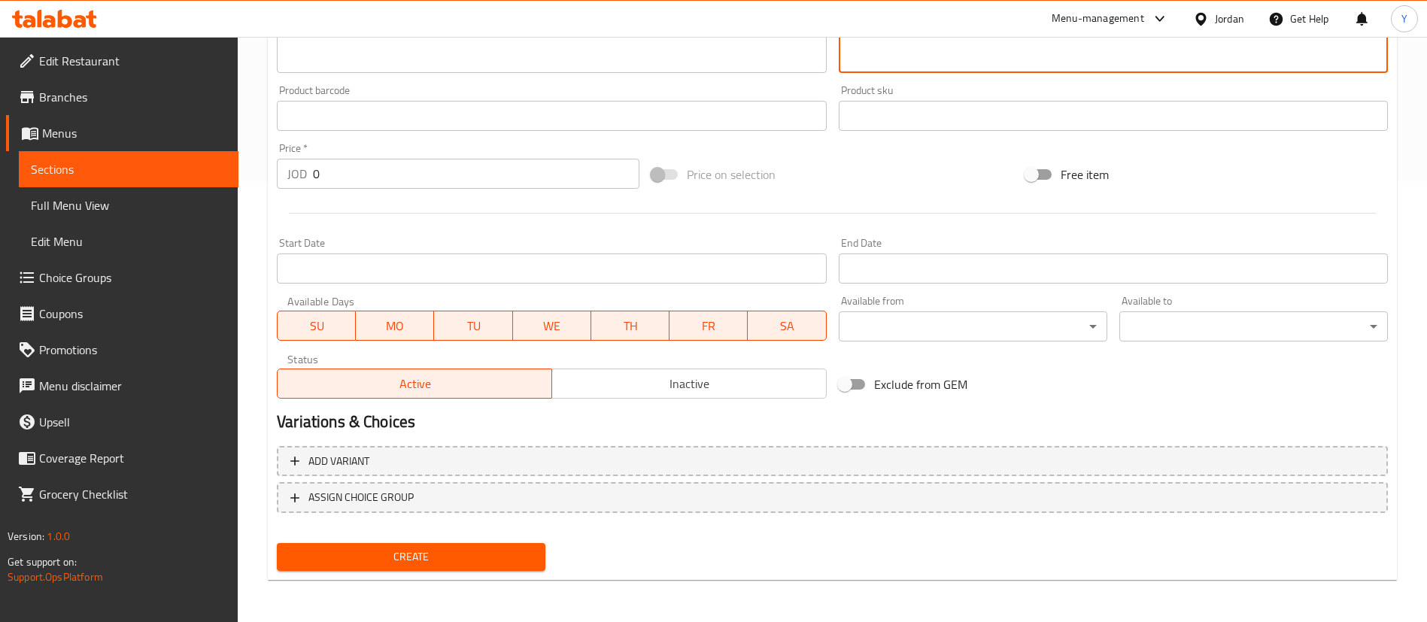
type textarea "مزيج كلاسيكي من الخس المقرمش، والطماطم الناضجة، والخيار، والبصل الأحمر، وزيتون …"
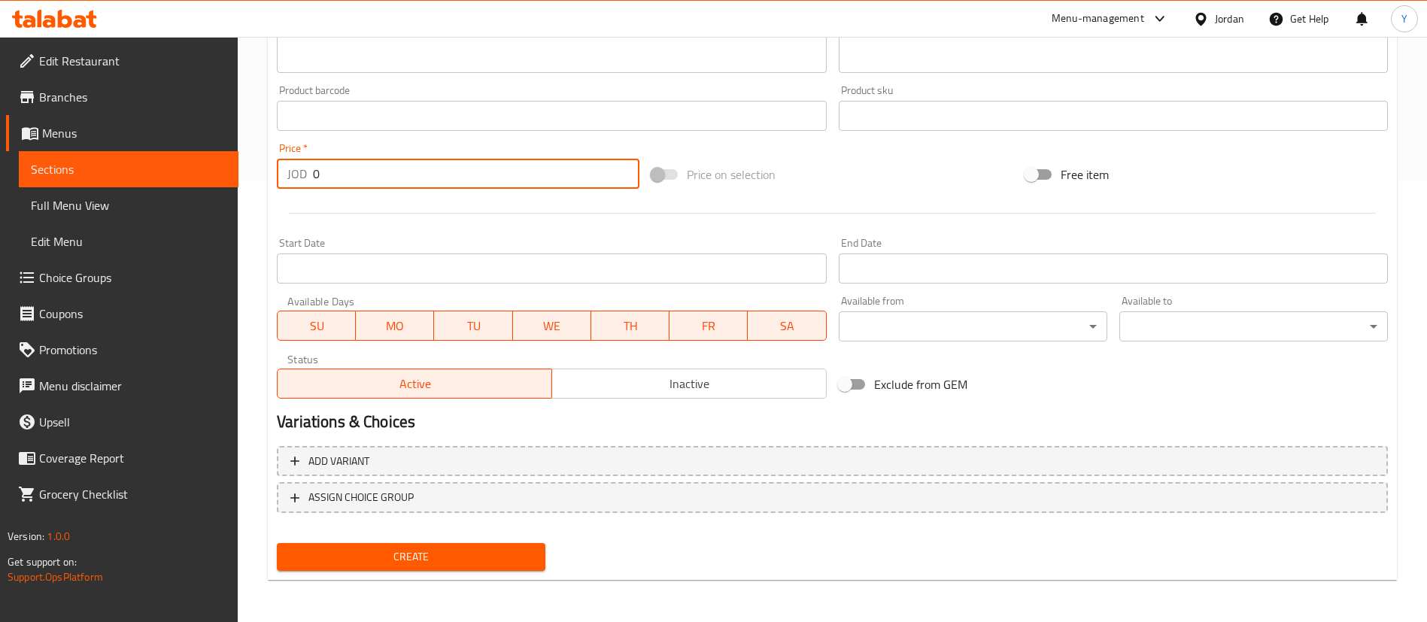
drag, startPoint x: 357, startPoint y: 172, endPoint x: 266, endPoint y: 193, distance: 92.9
click at [281, 175] on div "JOD 0 Price *" at bounding box center [458, 174] width 363 height 30
type input "1"
drag, startPoint x: 456, startPoint y: 560, endPoint x: 742, endPoint y: 519, distance: 288.9
click at [457, 561] on span "Create" at bounding box center [411, 557] width 245 height 19
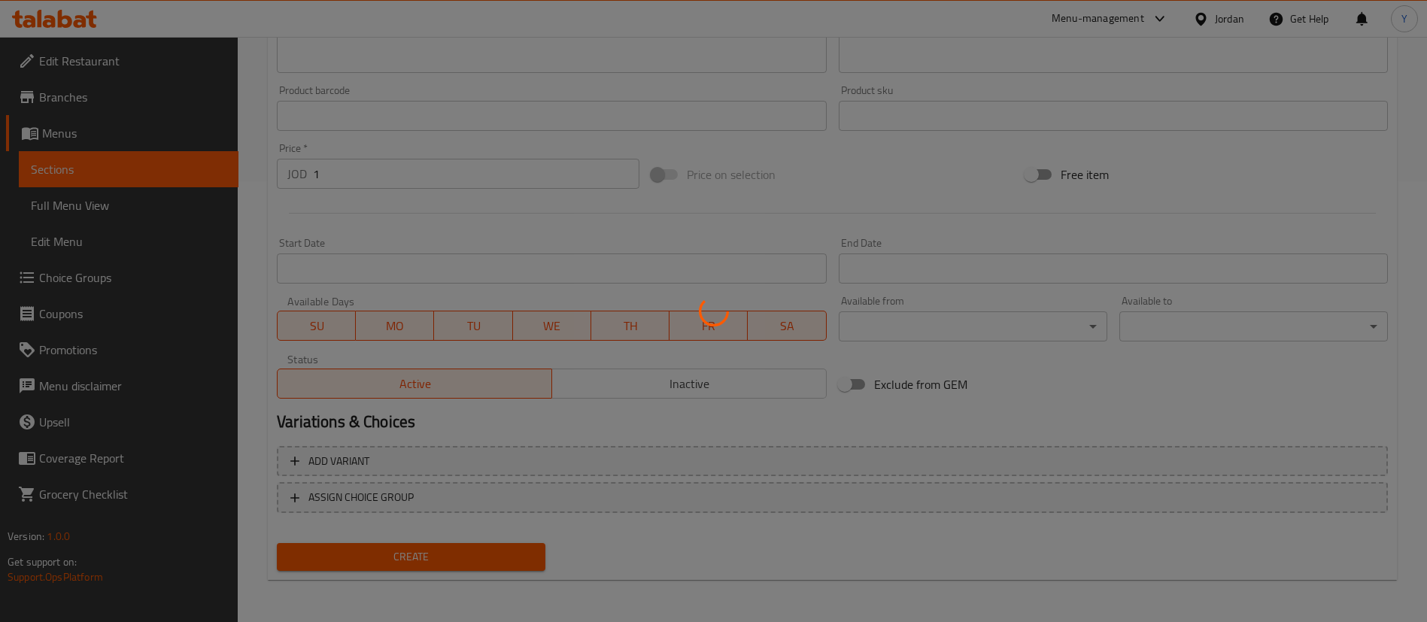
type input "0"
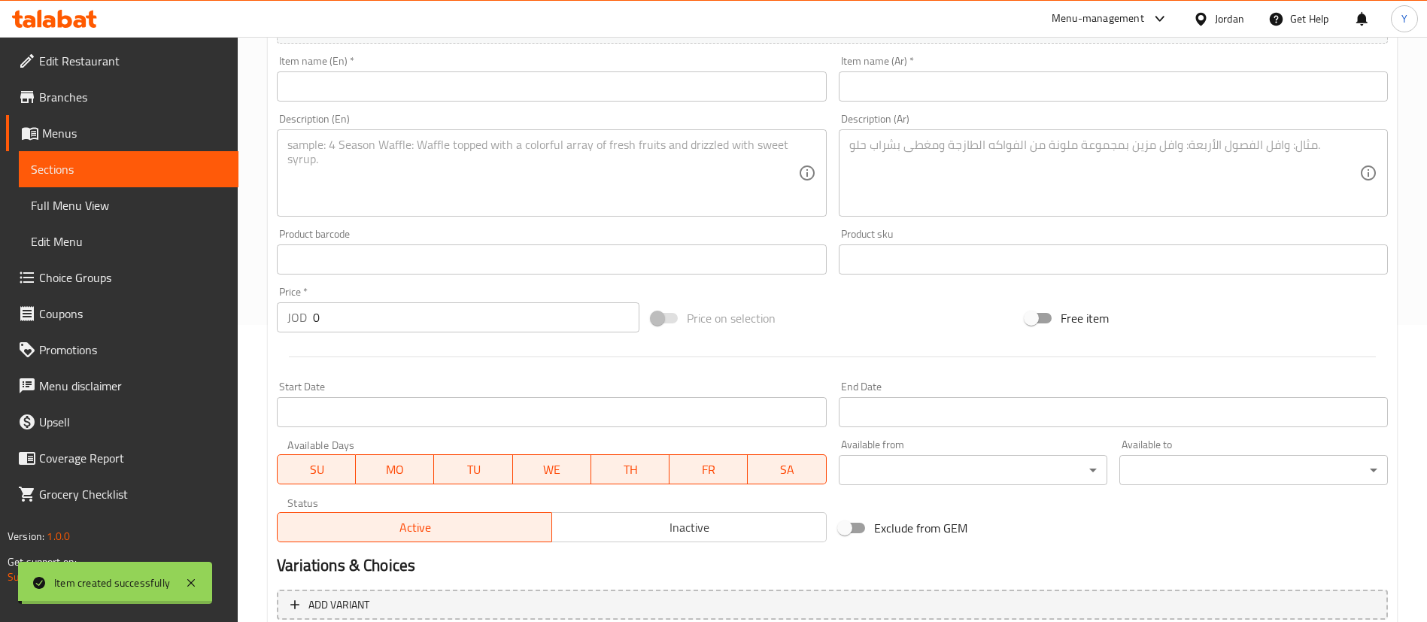
scroll to position [215, 0]
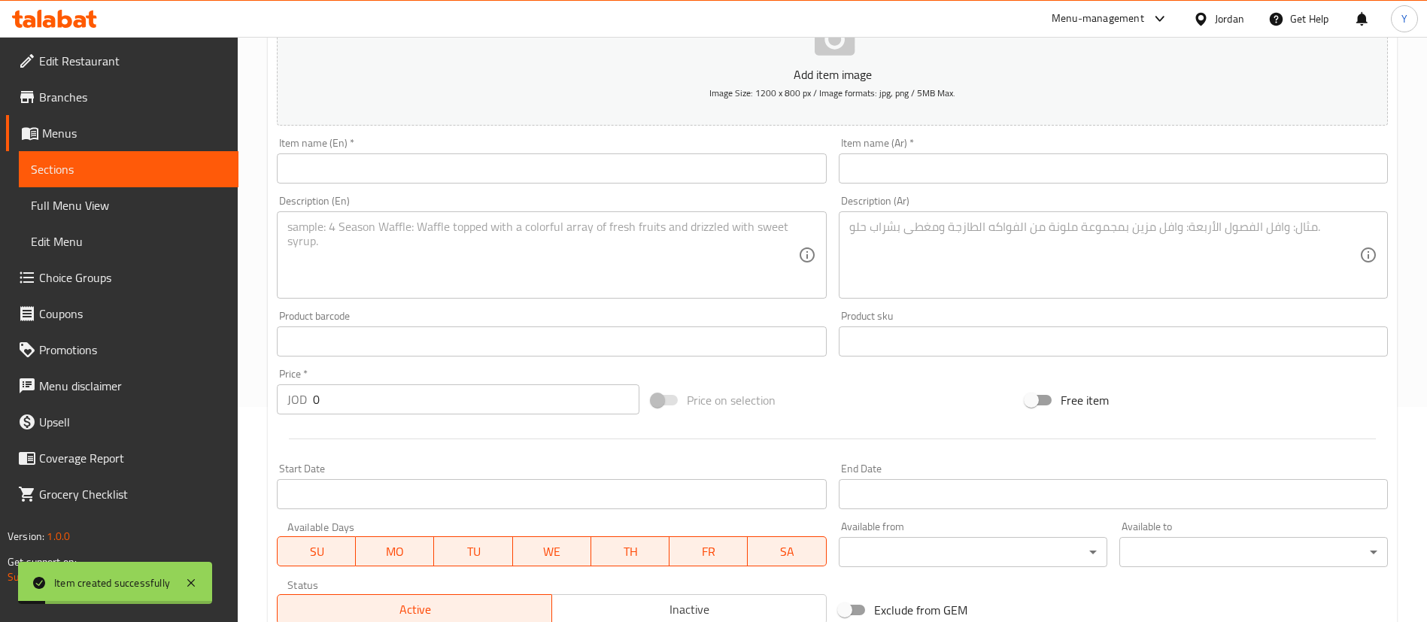
click at [404, 168] on input "text" at bounding box center [551, 168] width 549 height 30
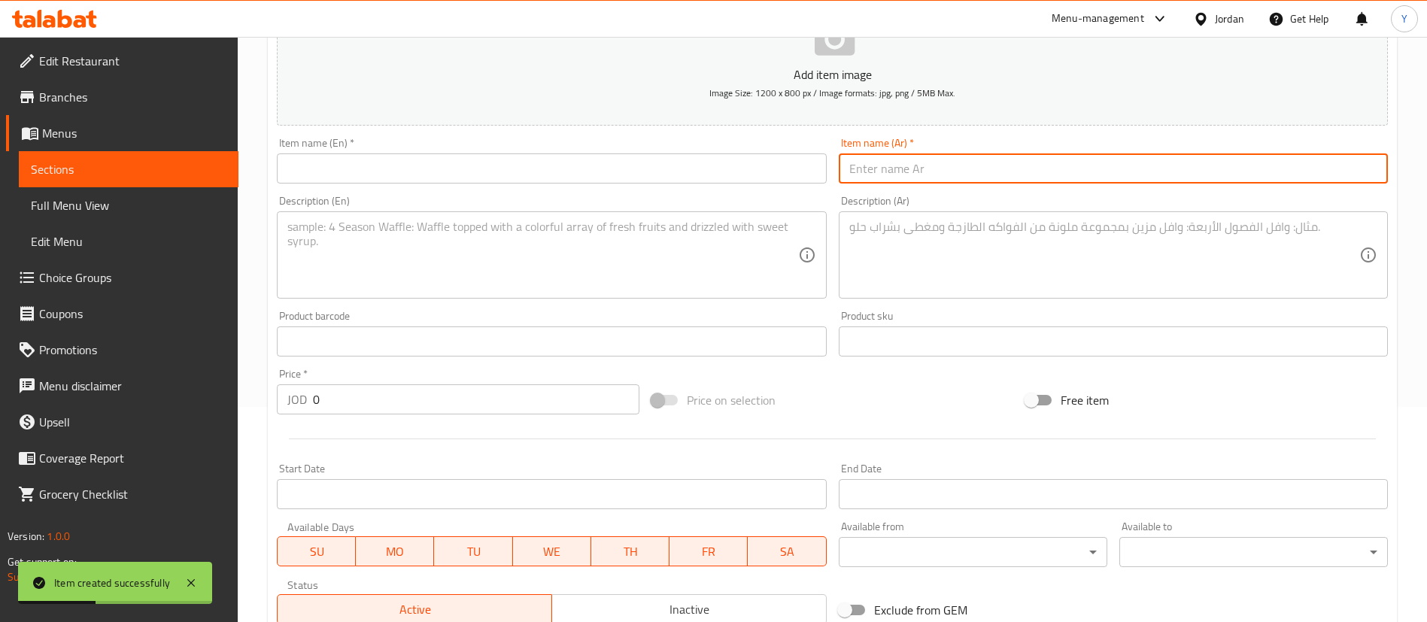
click at [943, 167] on input "text" at bounding box center [1113, 168] width 549 height 30
paste input "سلطة تبولة"
type input "سلطة تبولة"
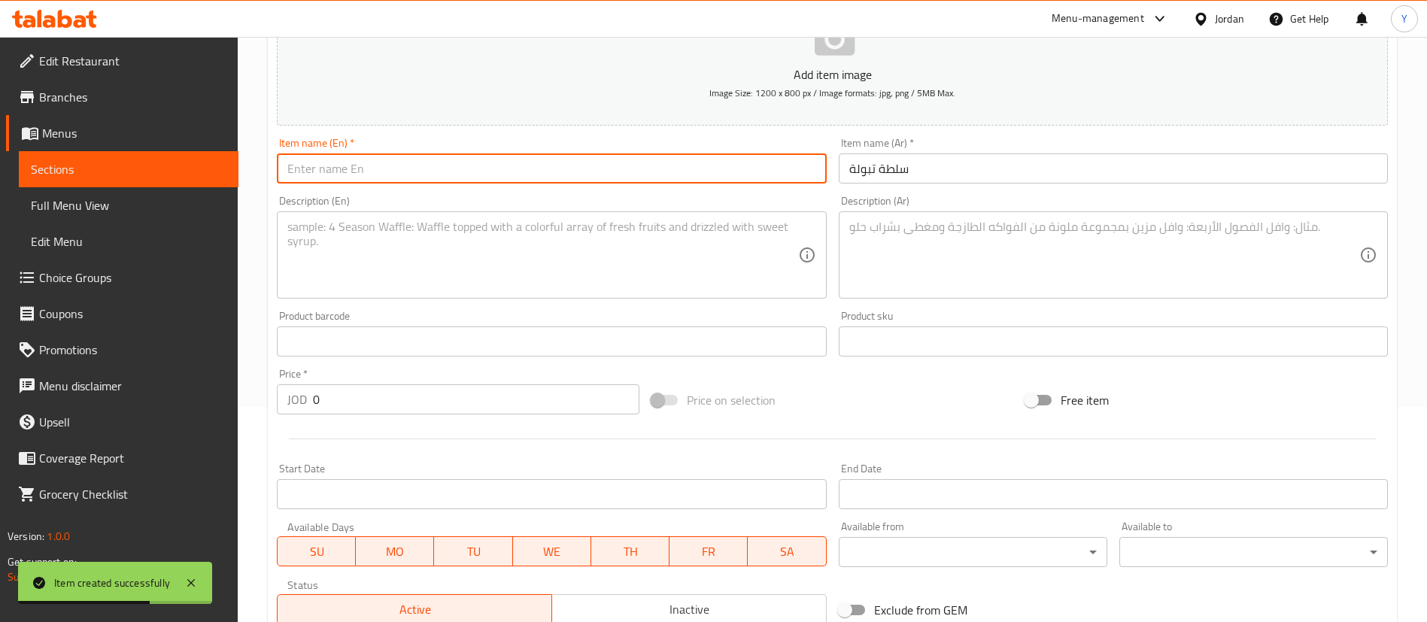
click at [557, 164] on input "text" at bounding box center [551, 168] width 549 height 30
paste input "Tabbouleh salad"
type input "Tabbouleh salad"
click at [362, 257] on textarea at bounding box center [542, 255] width 510 height 71
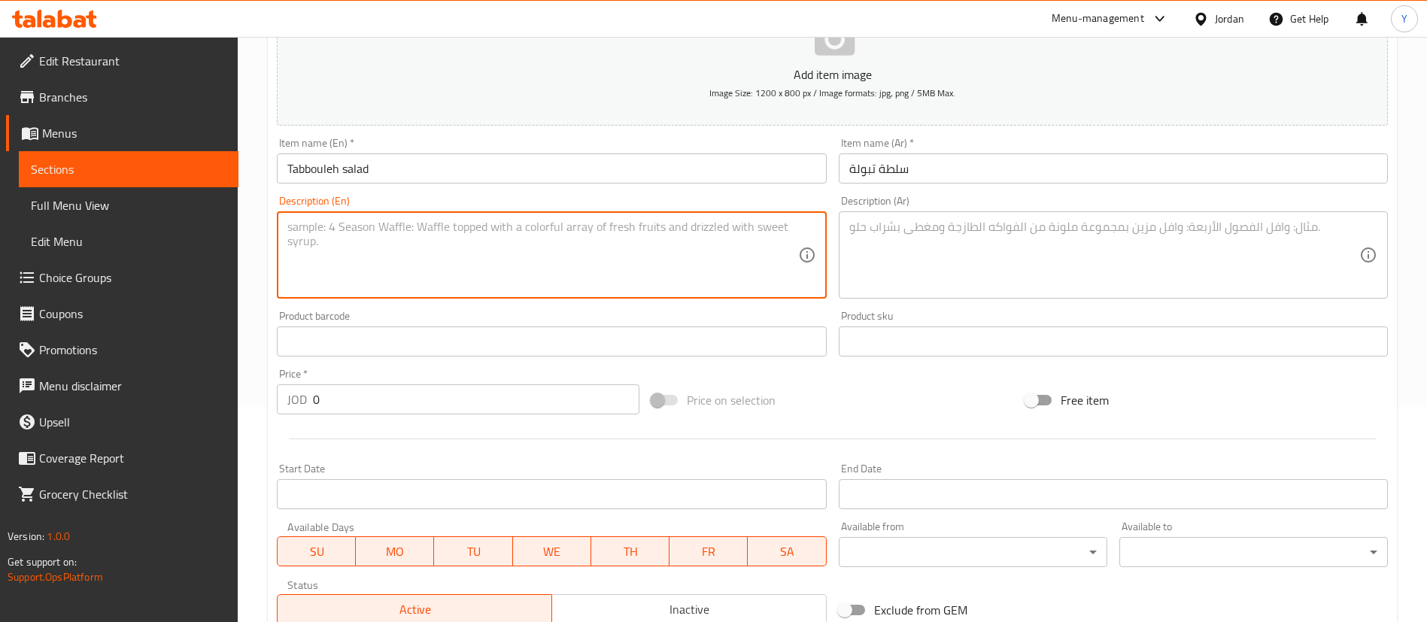
paste textarea "A fresh and flavorful Mediterranean salad made with finely chopped parsley, min…"
type textarea "A fresh and flavorful Mediterranean salad made with finely chopped parsley, min…"
click at [974, 251] on textarea at bounding box center [1104, 255] width 510 height 71
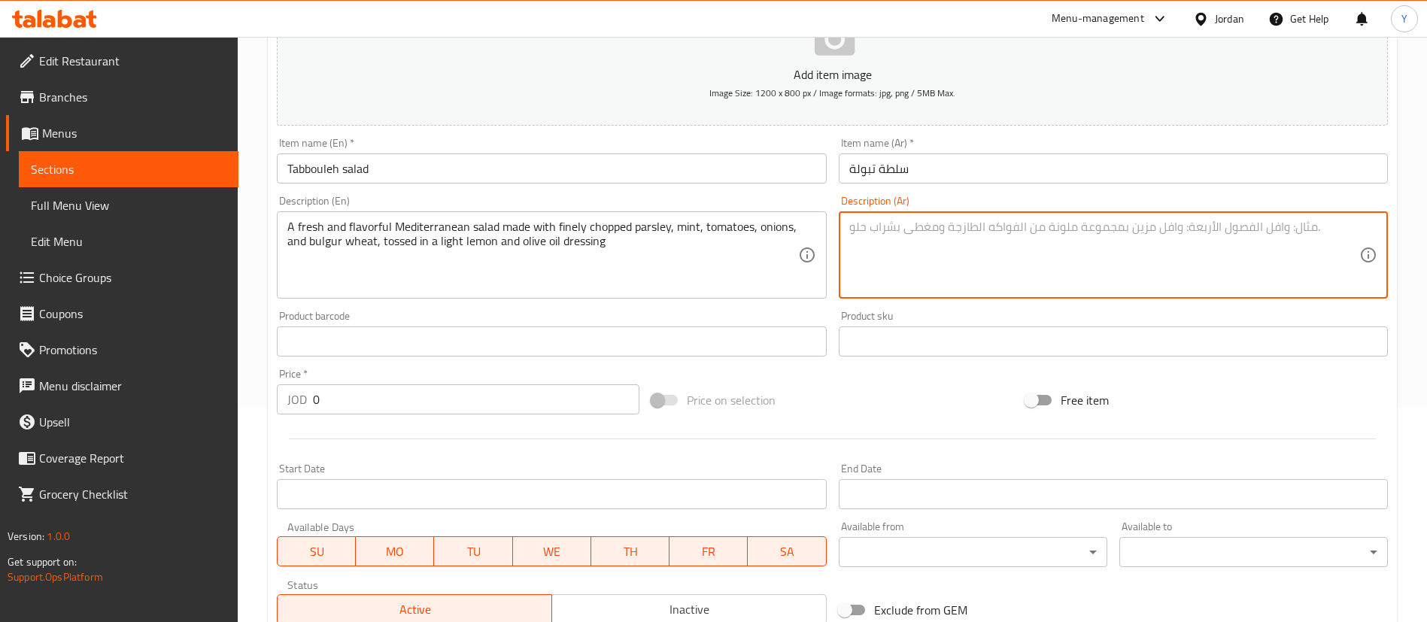
paste textarea "سلطة متوسطية طازجة ولذيذة مصنوعة من البقدونس المفروم ناعماً والنعناع والطماطم و…"
type textarea "سلطة متوسطية طازجة ولذيذة مصنوعة من البقدونس المفروم ناعماً والنعناع والطماطم و…"
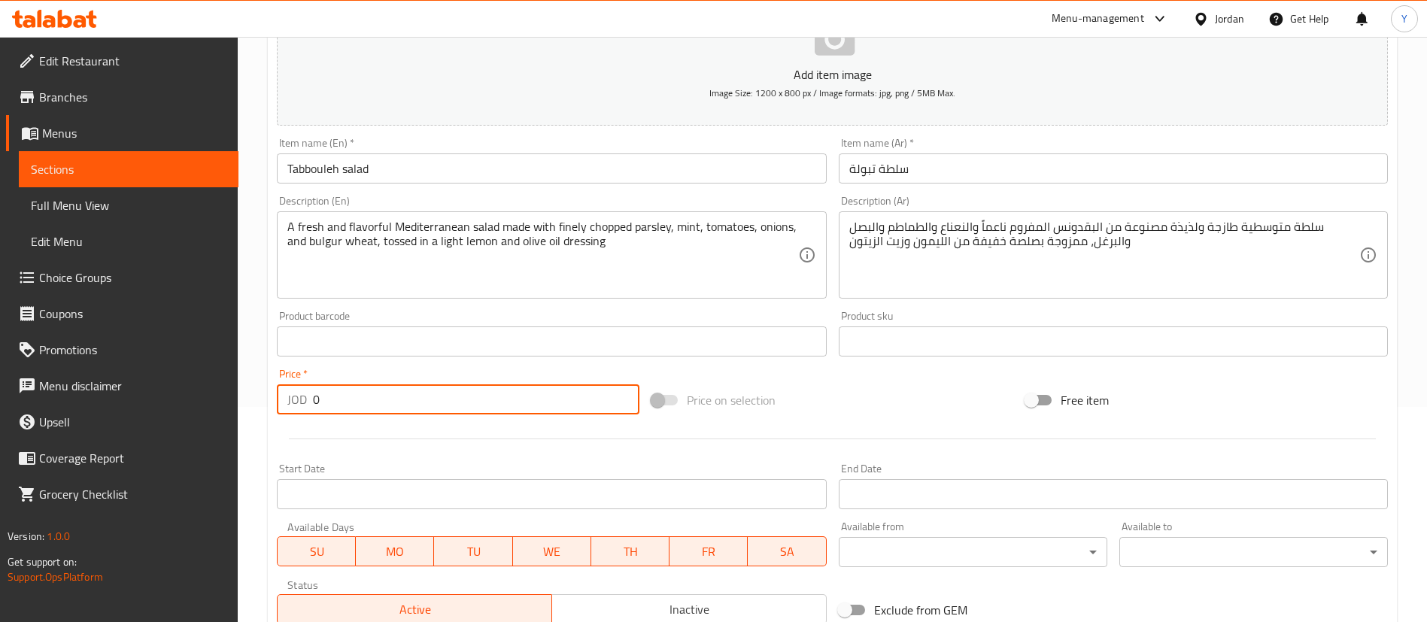
drag, startPoint x: 339, startPoint y: 406, endPoint x: 226, endPoint y: 399, distance: 113.1
click at [226, 399] on div "Edit Restaurant Branches Menus Sections Full Menu View Edit Menu Choice Groups …" at bounding box center [713, 335] width 1427 height 1026
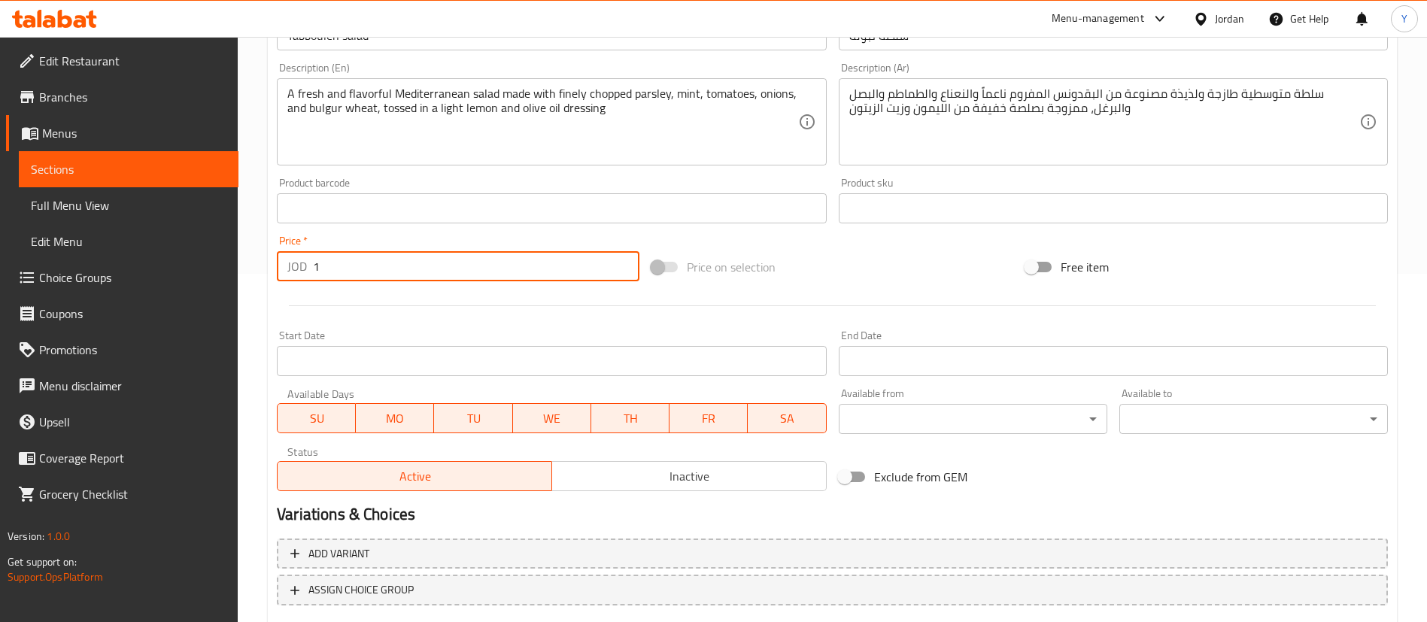
scroll to position [441, 0]
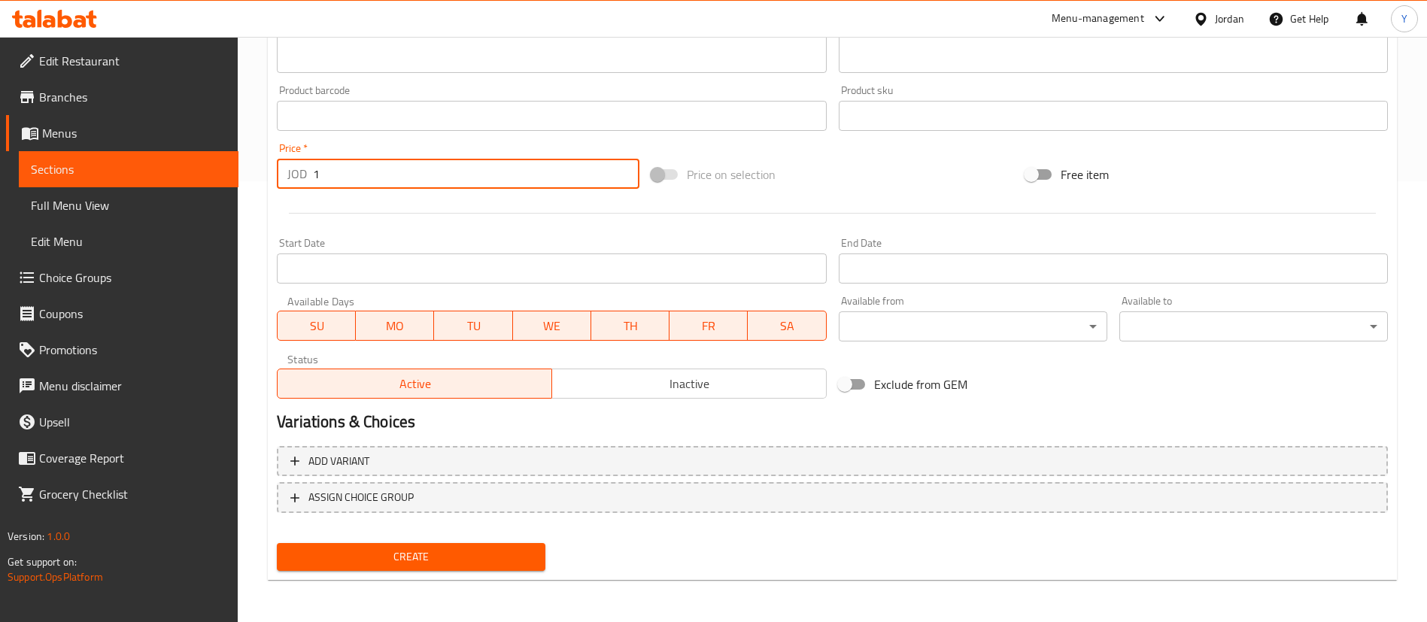
type input "1"
click at [426, 554] on span "Create" at bounding box center [411, 557] width 245 height 19
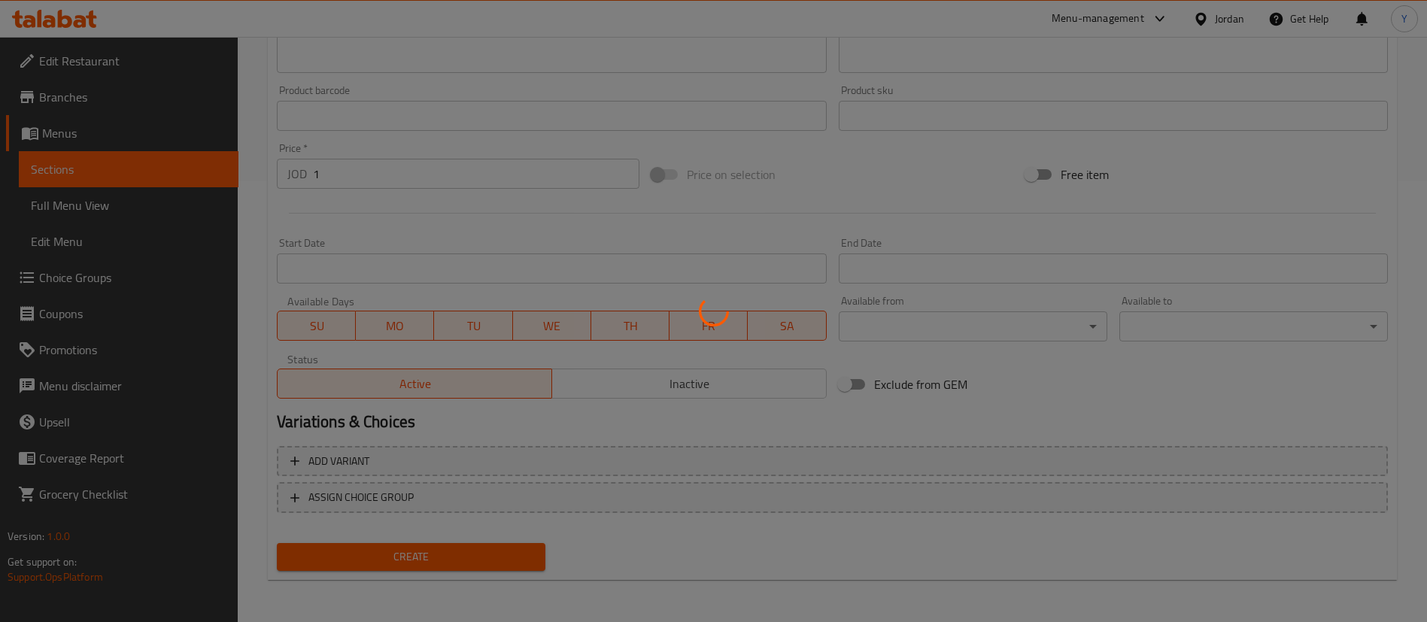
type input "0"
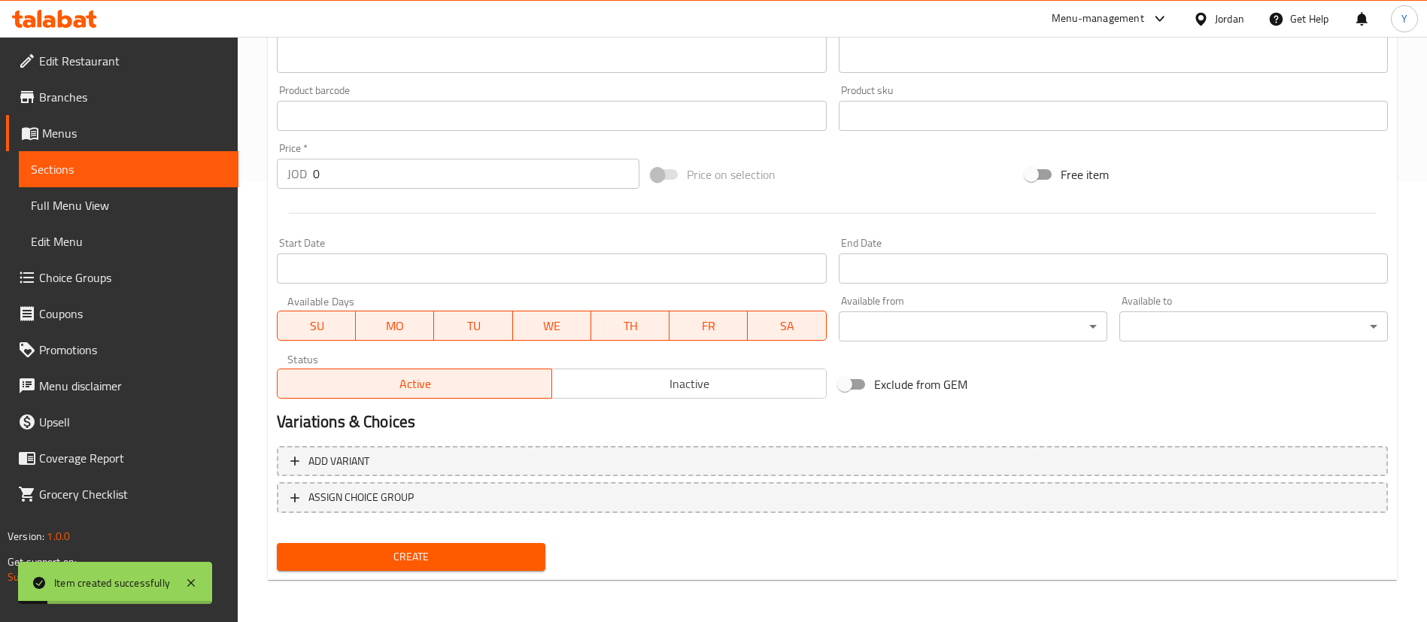
click at [133, 177] on span "Sections" at bounding box center [129, 169] width 196 height 18
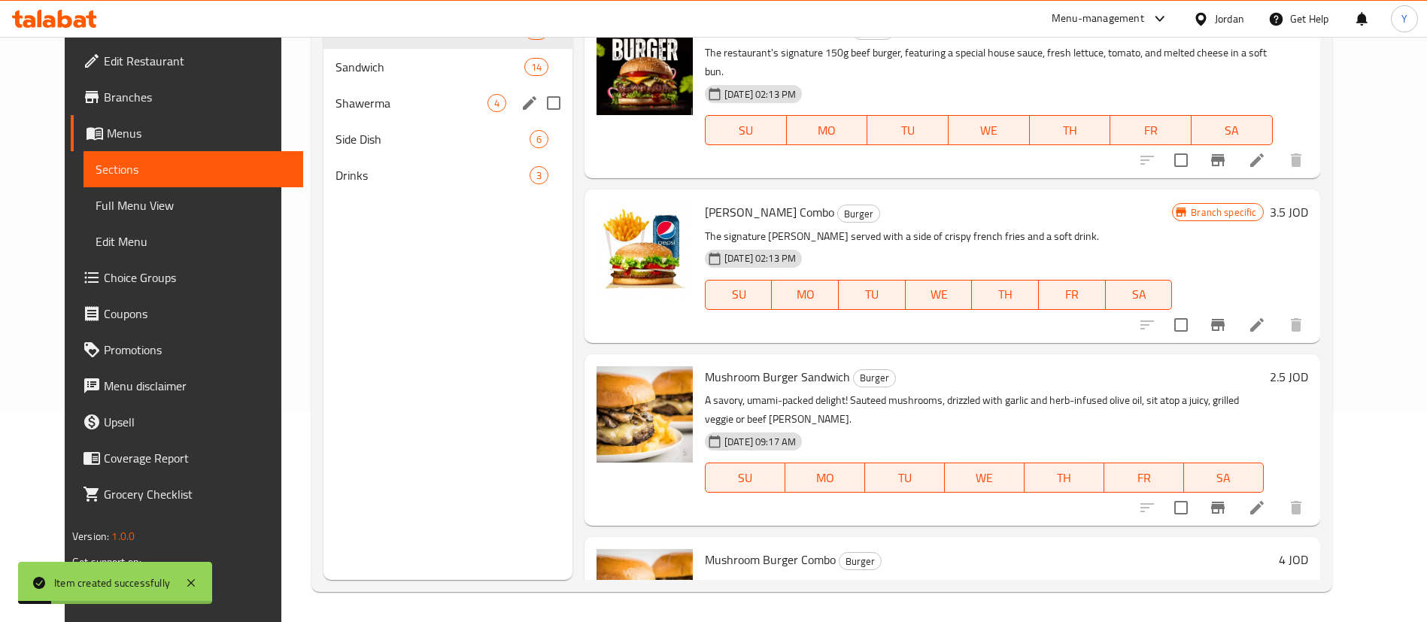
scroll to position [211, 0]
click at [324, 157] on div "Drinks 3" at bounding box center [448, 175] width 249 height 36
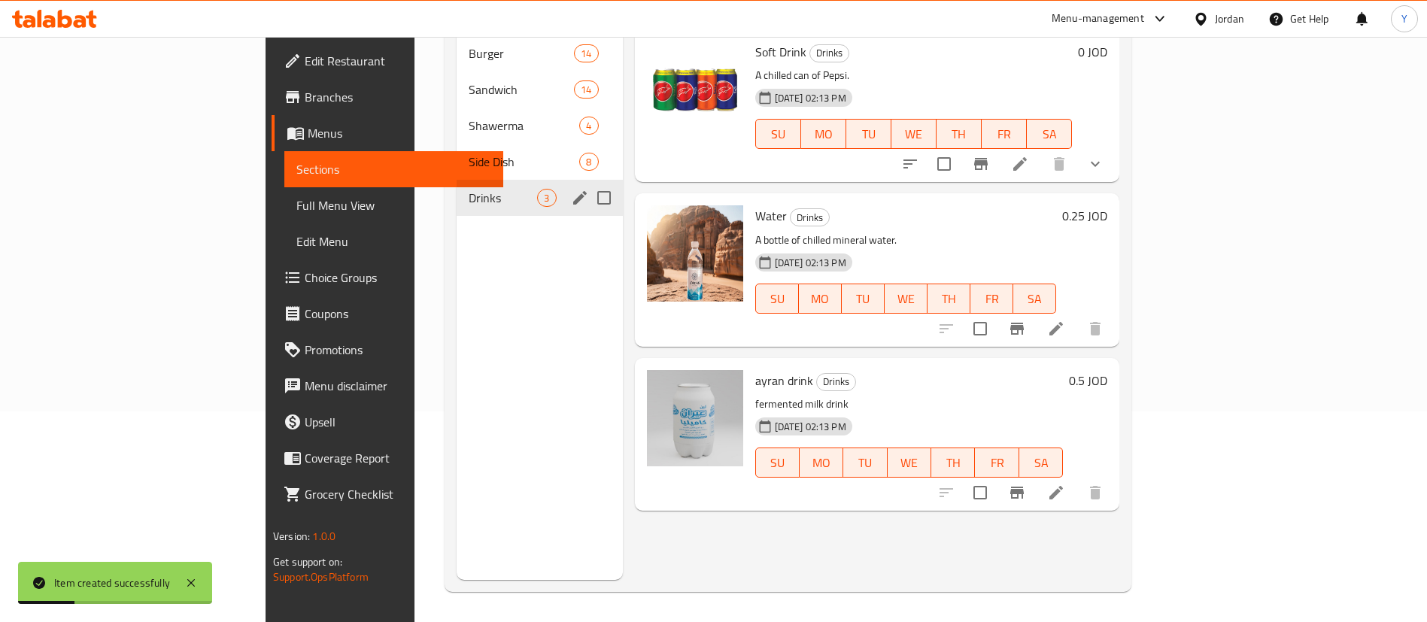
click at [469, 153] on span "Side Dish" at bounding box center [524, 162] width 111 height 18
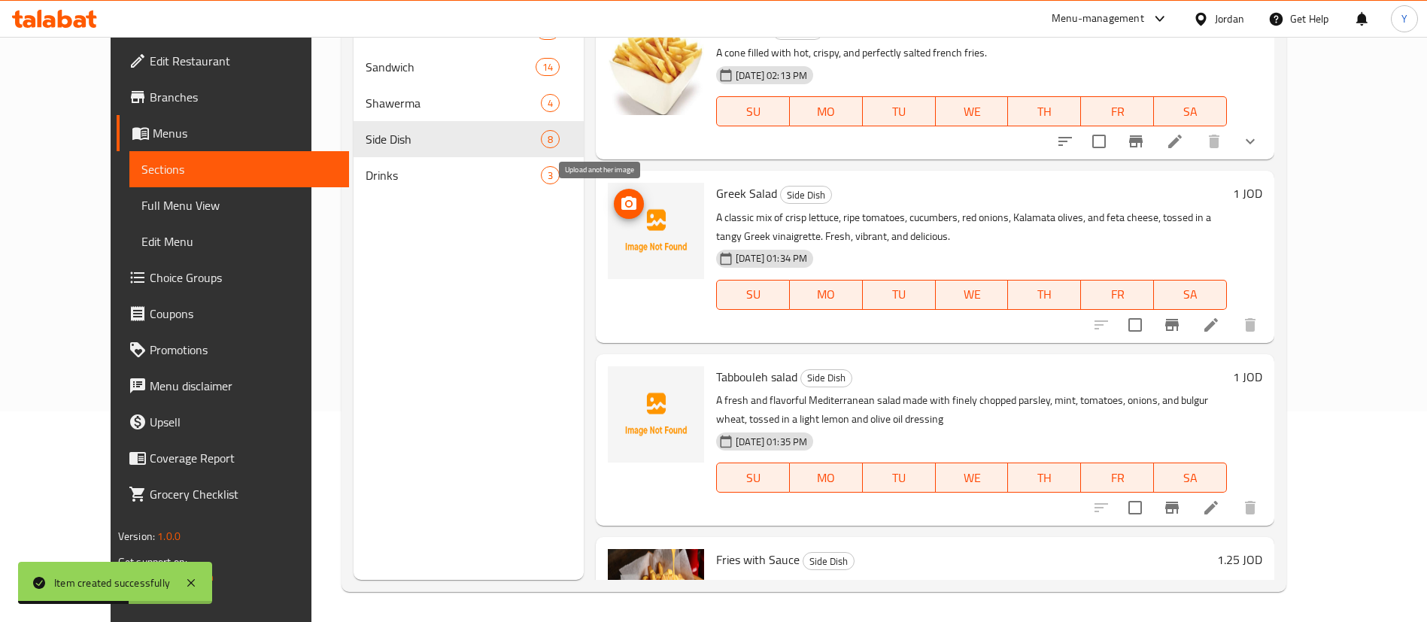
drag, startPoint x: 606, startPoint y: 205, endPoint x: 580, endPoint y: 199, distance: 26.3
click at [620, 205] on icon "upload picture" at bounding box center [629, 204] width 18 height 18
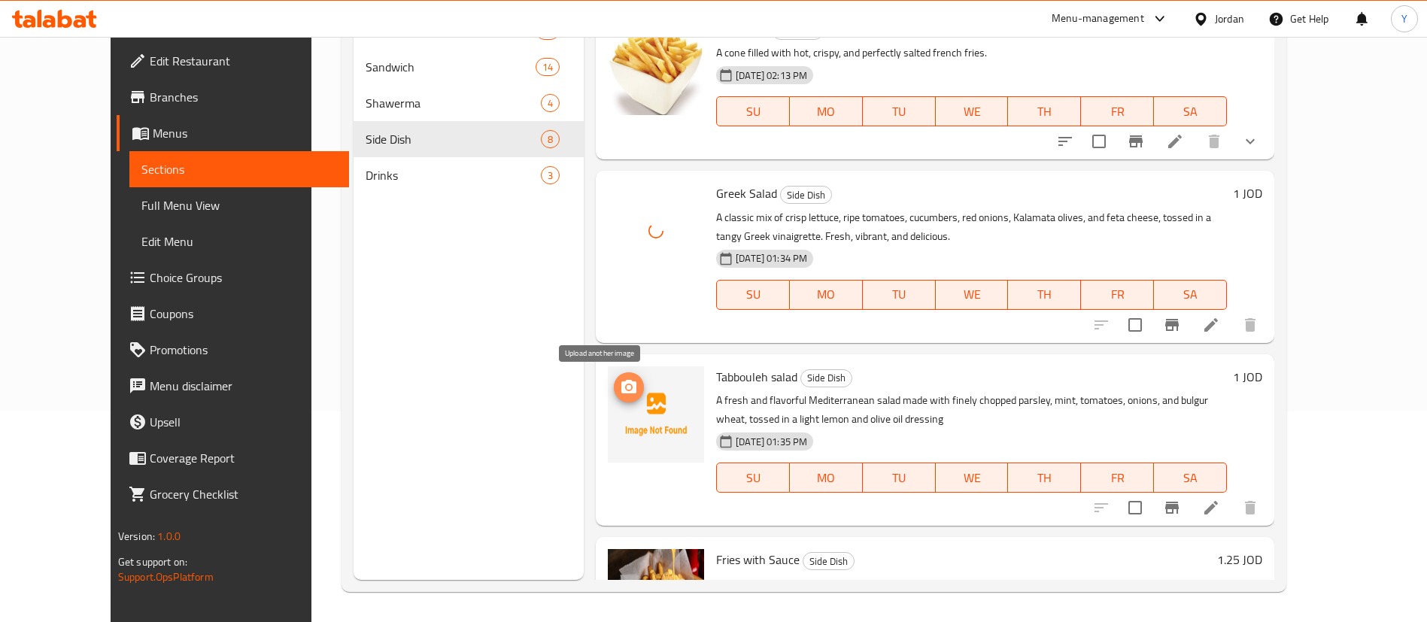
click at [614, 389] on span "upload picture" at bounding box center [629, 387] width 30 height 18
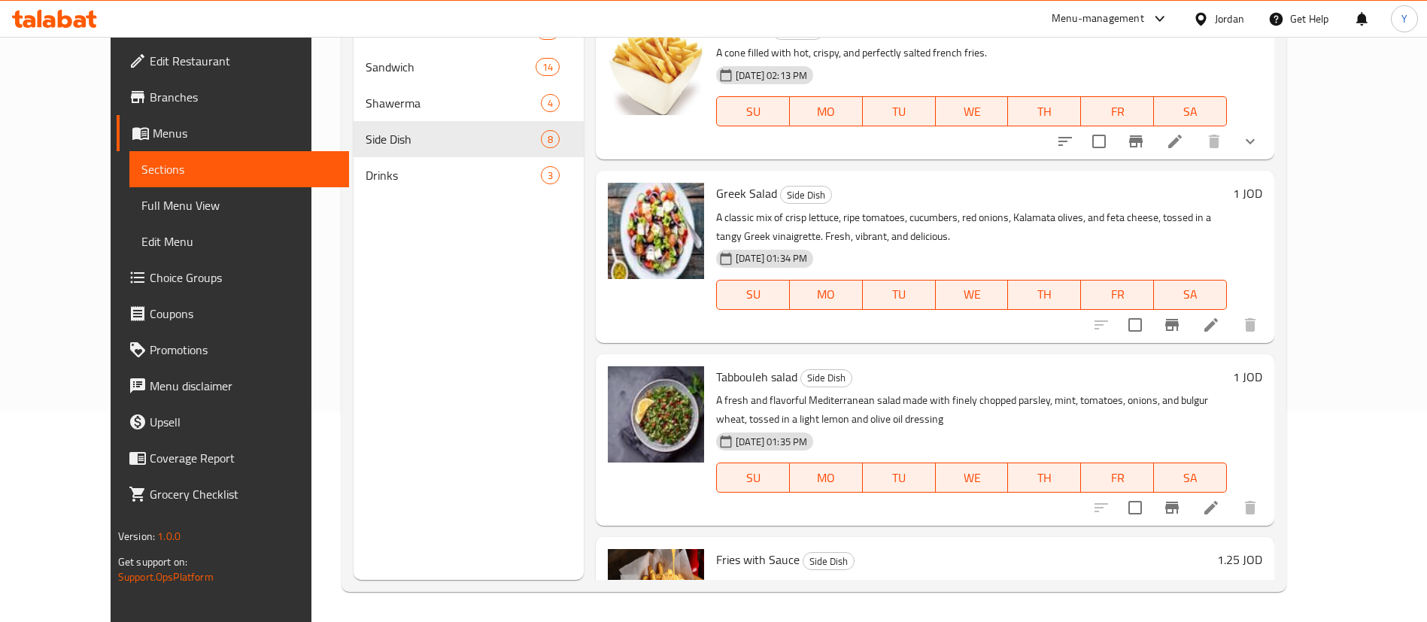
click at [92, 23] on icon at bounding box center [91, 19] width 11 height 17
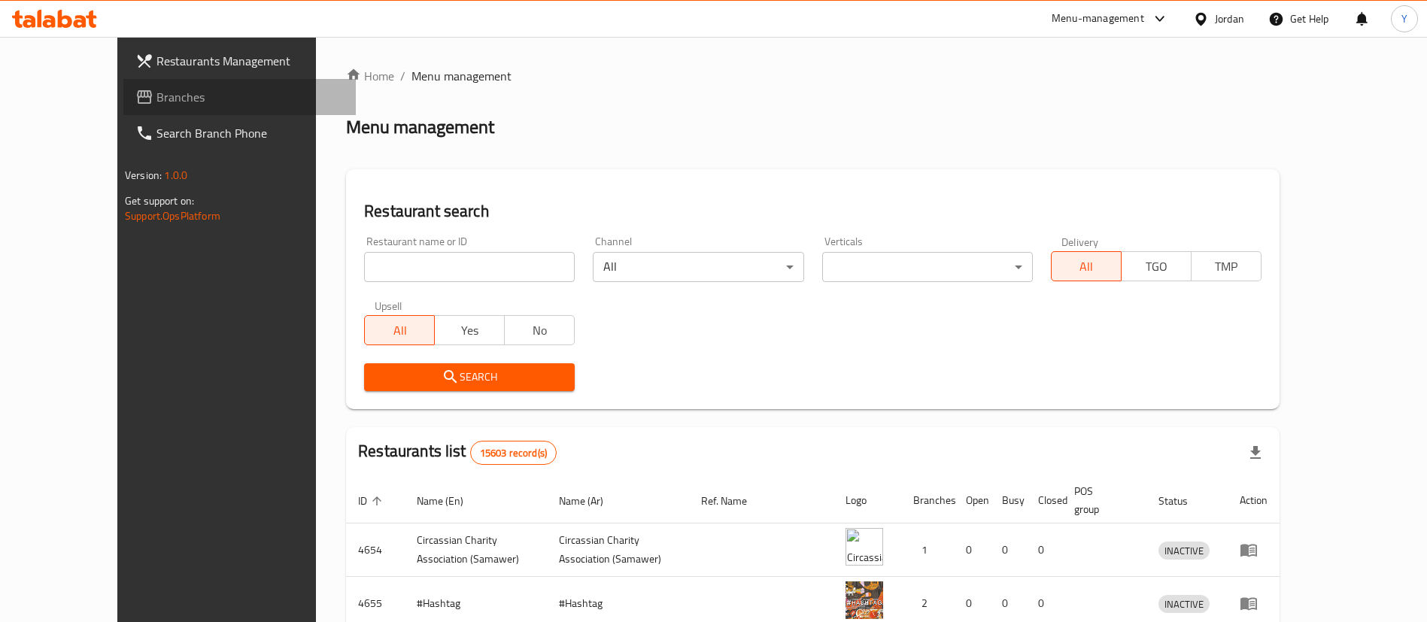
click at [156, 105] on span "Branches" at bounding box center [249, 97] width 187 height 18
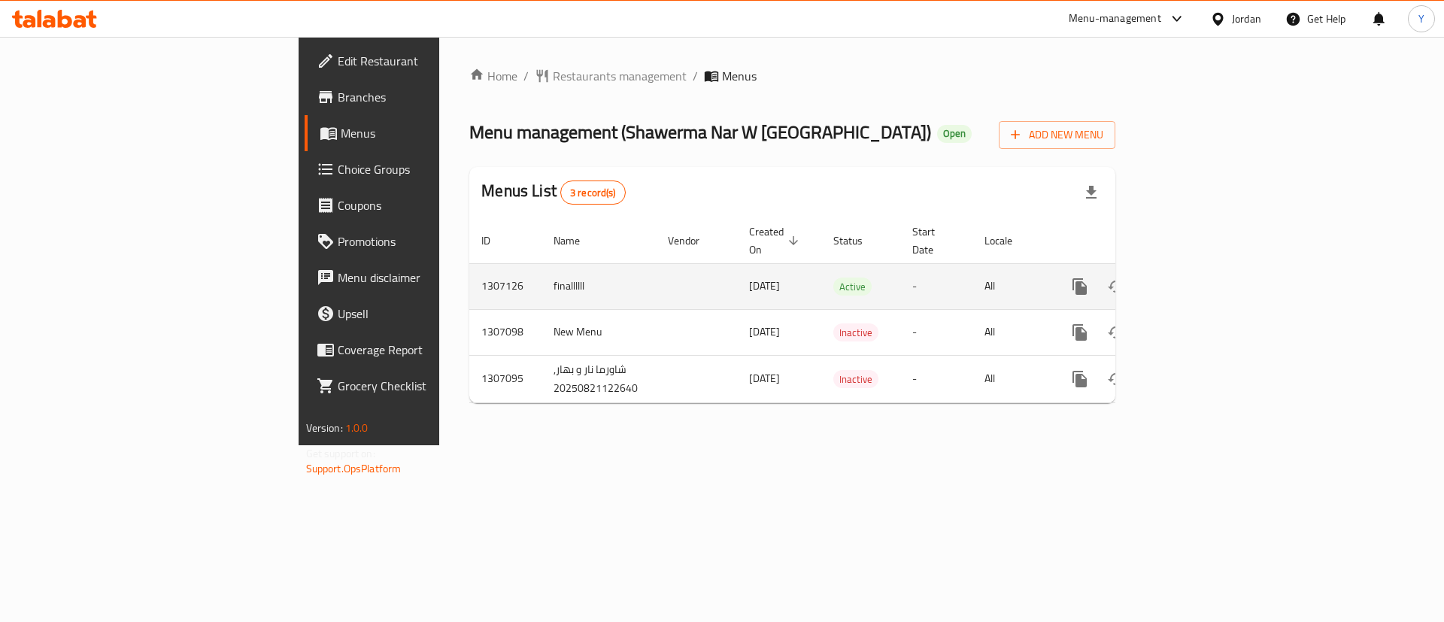
click at [1195, 280] on icon "enhanced table" at bounding box center [1189, 287] width 14 height 14
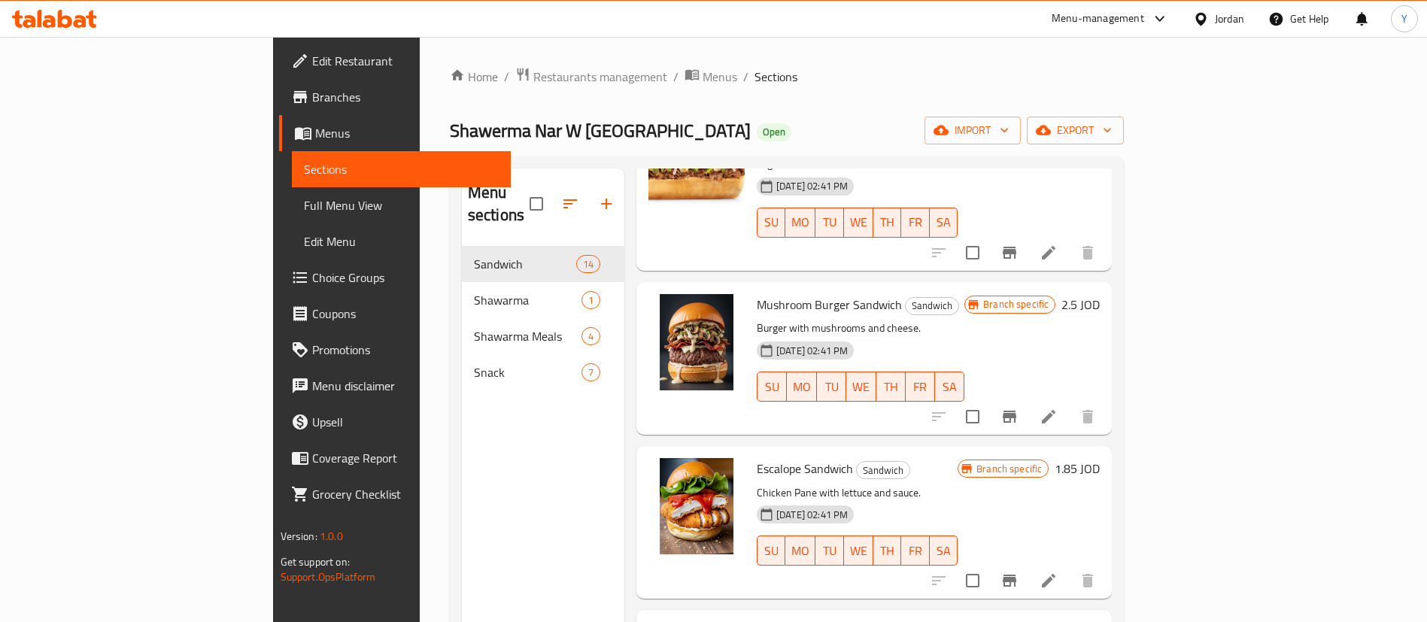
scroll to position [1716, 0]
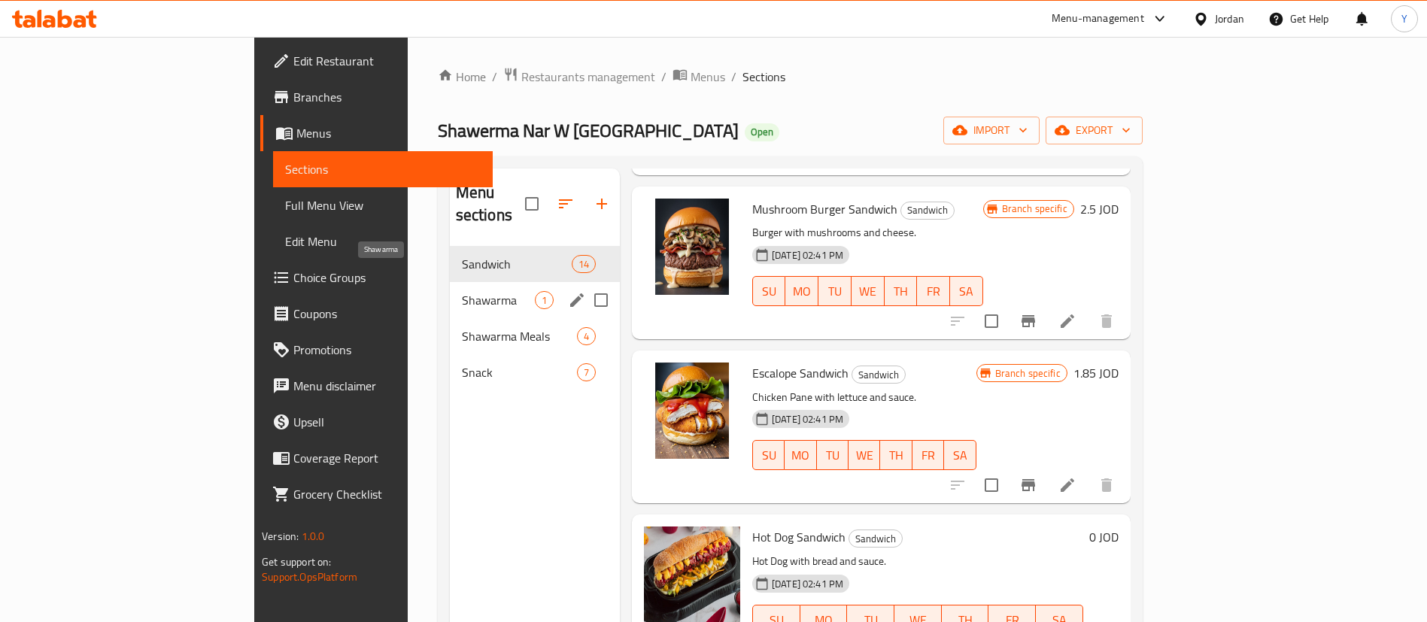
click at [462, 291] on span "Shawarma" at bounding box center [498, 300] width 73 height 18
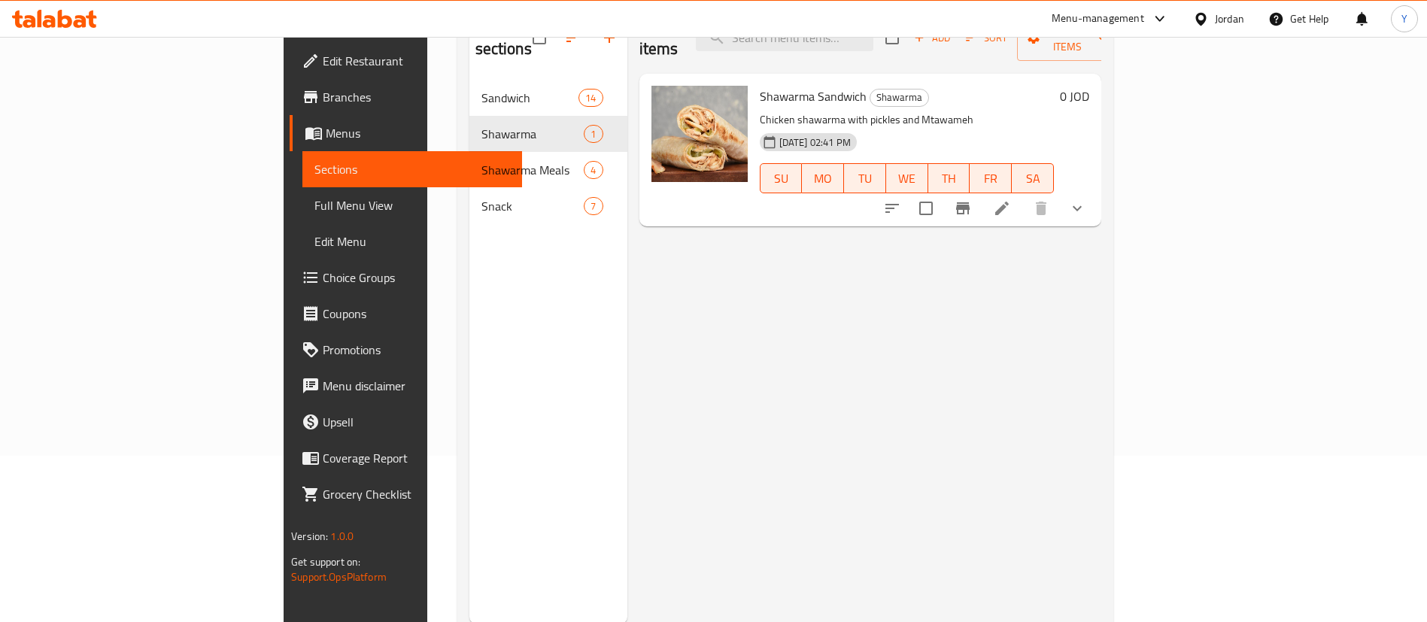
scroll to position [98, 0]
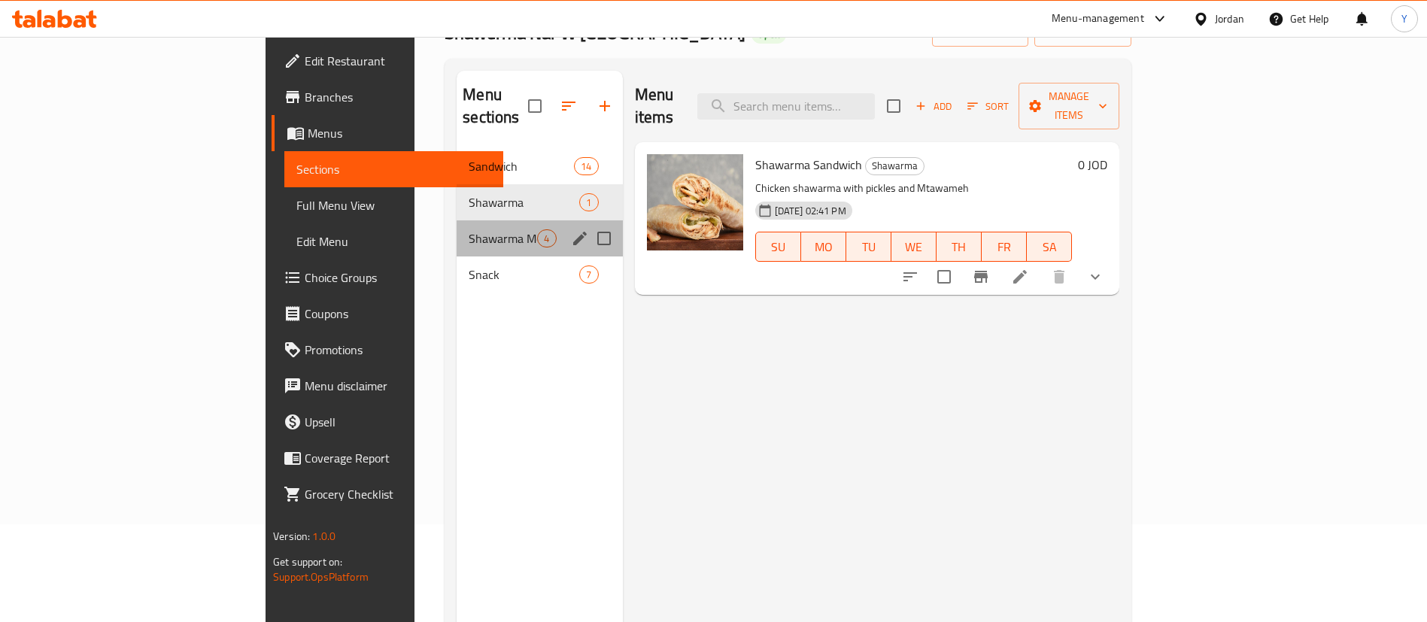
click at [457, 227] on div "Shawarma Meals 4" at bounding box center [540, 238] width 166 height 36
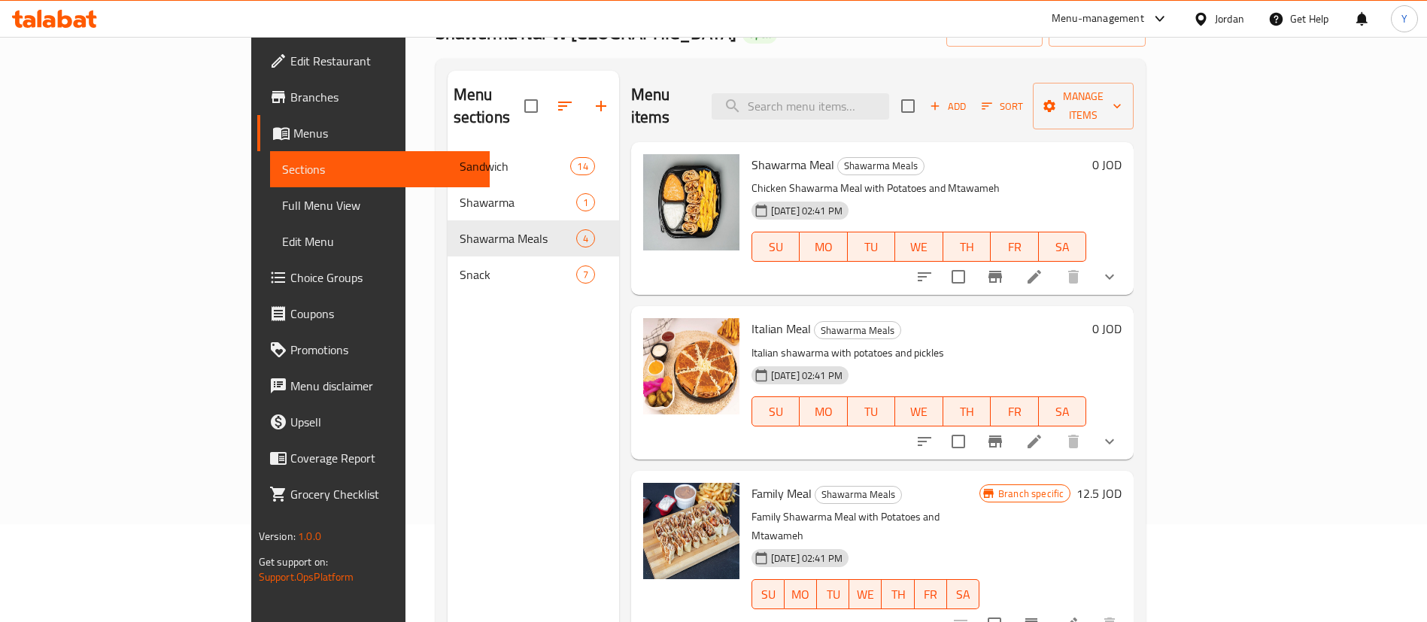
click at [290, 287] on span "Choice Groups" at bounding box center [383, 278] width 187 height 18
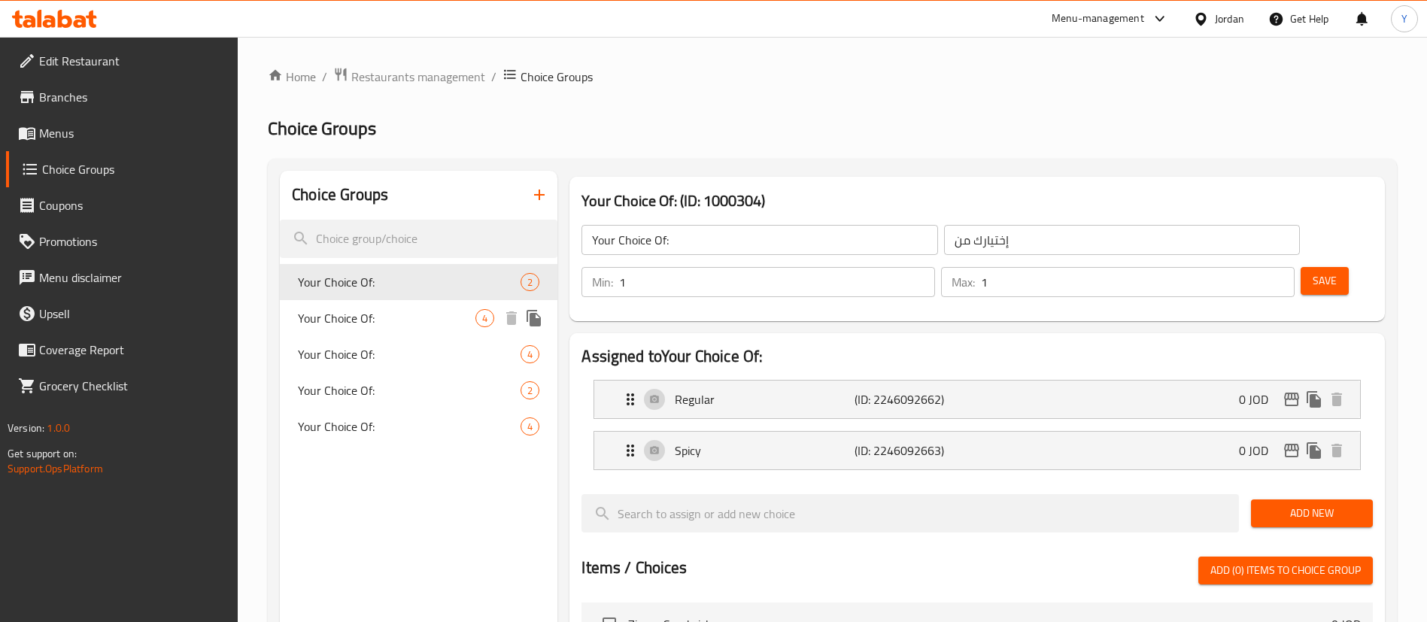
click at [382, 320] on span "Your Choice Of:" at bounding box center [387, 318] width 178 height 18
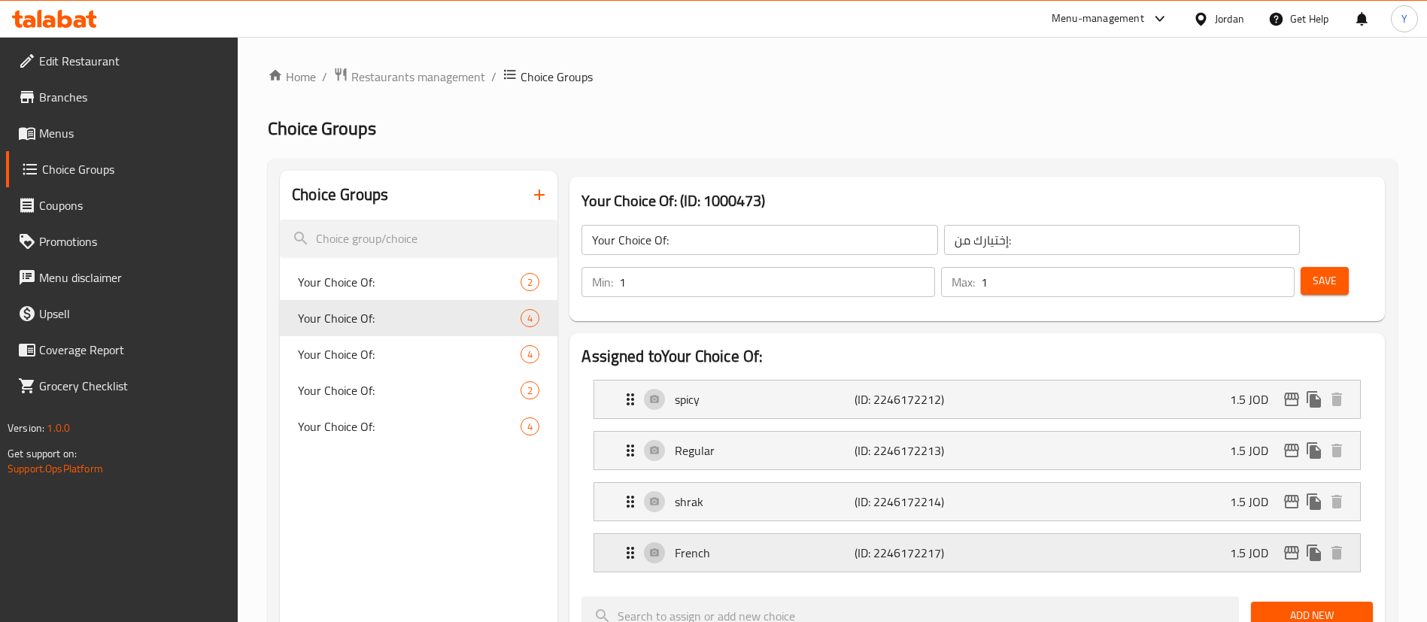
scroll to position [113, 0]
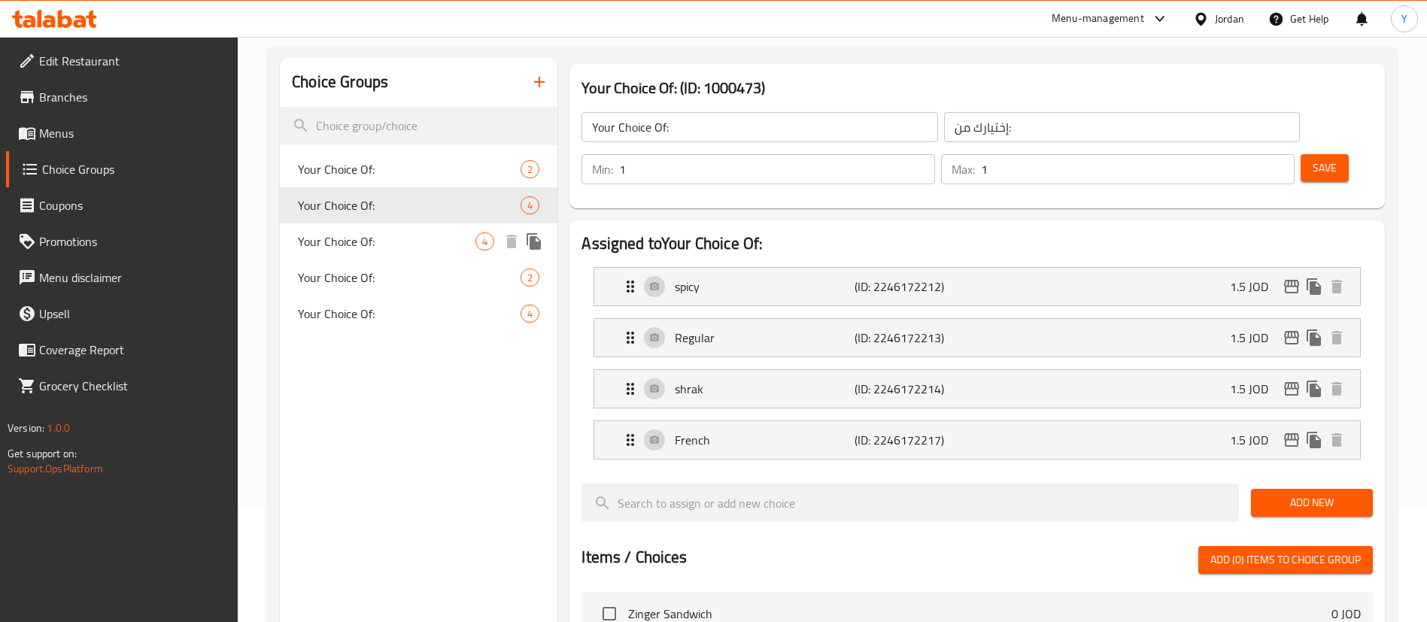
click at [393, 245] on span "Your Choice Of:" at bounding box center [387, 241] width 178 height 18
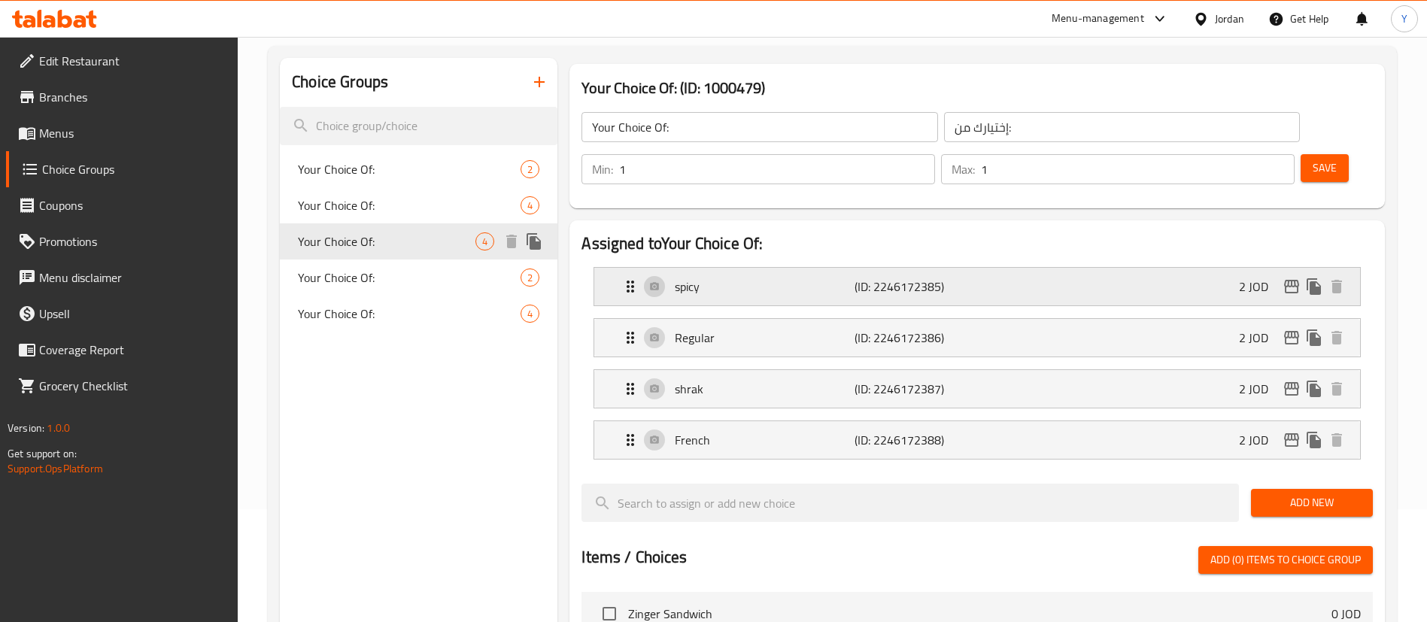
type input "إختيارك من:"
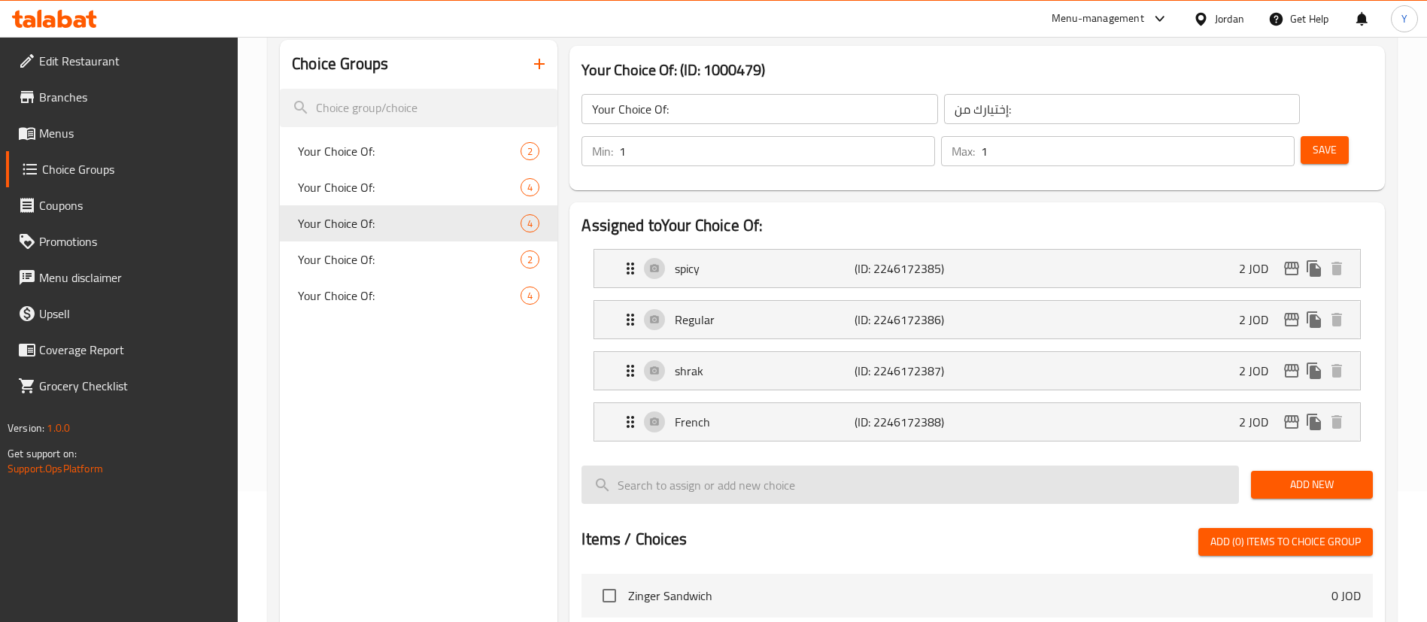
scroll to position [226, 0]
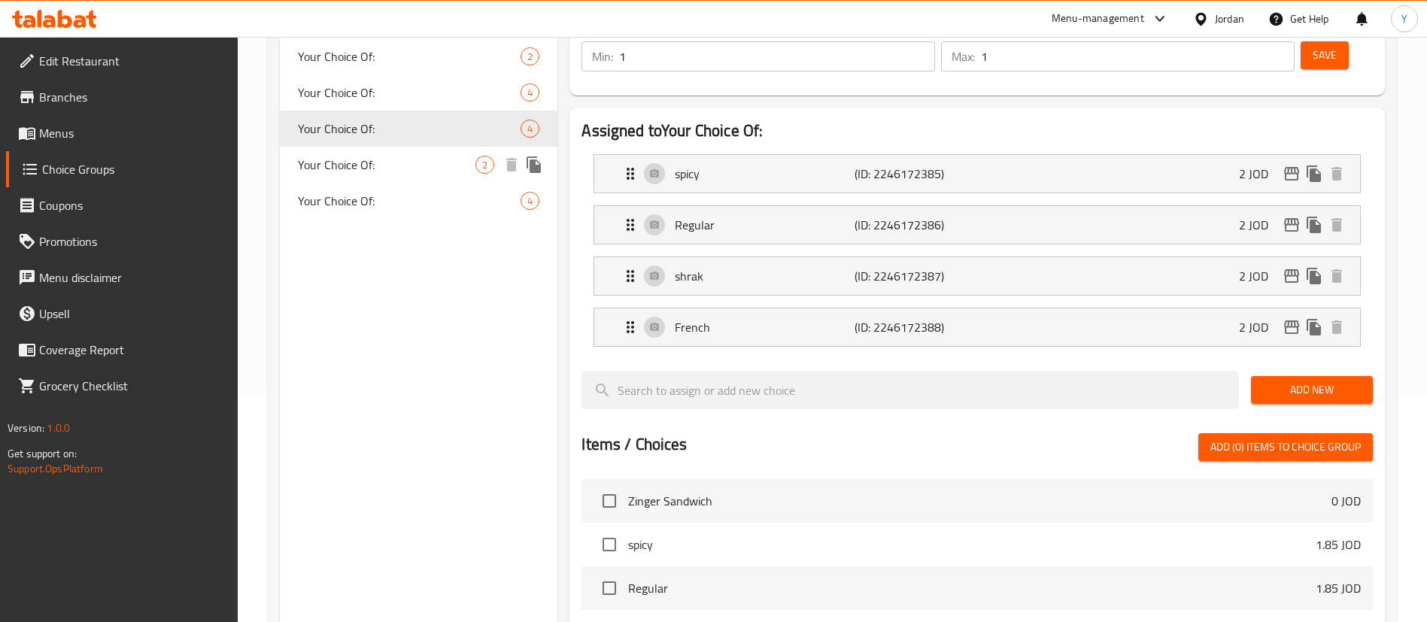
click at [385, 164] on span "Your Choice Of:" at bounding box center [387, 165] width 178 height 18
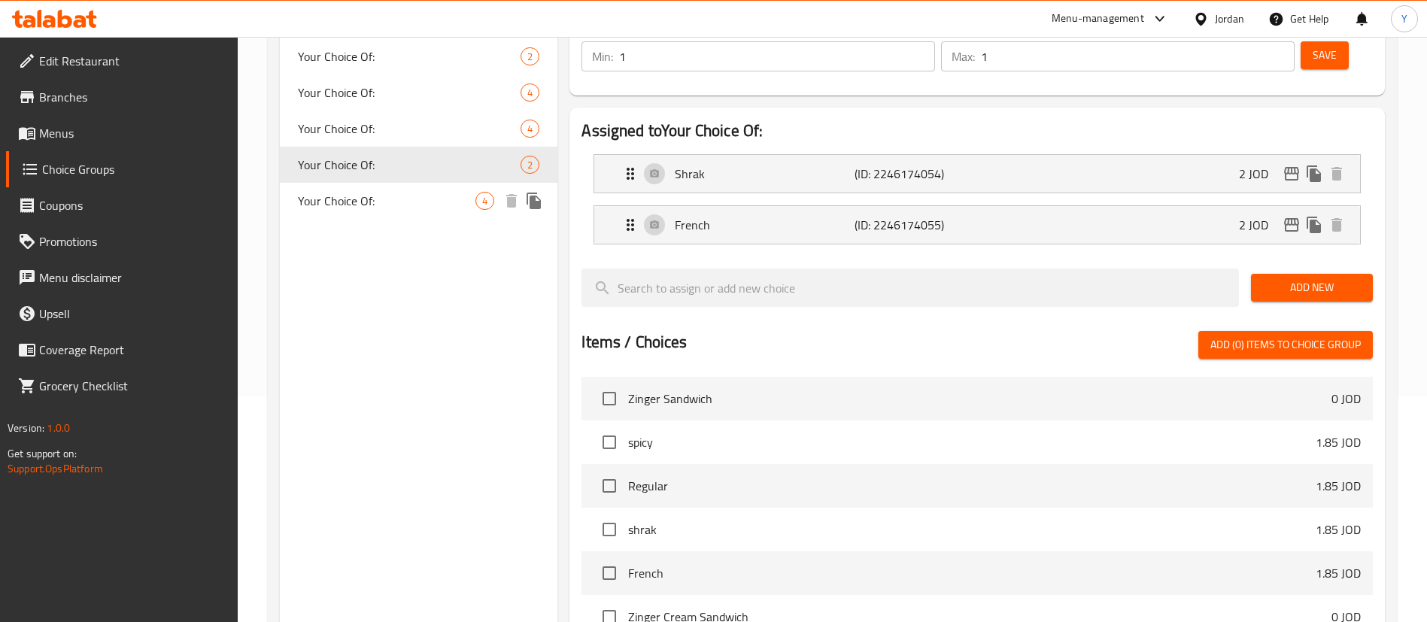
click at [415, 192] on span "Your Choice Of:" at bounding box center [387, 201] width 178 height 18
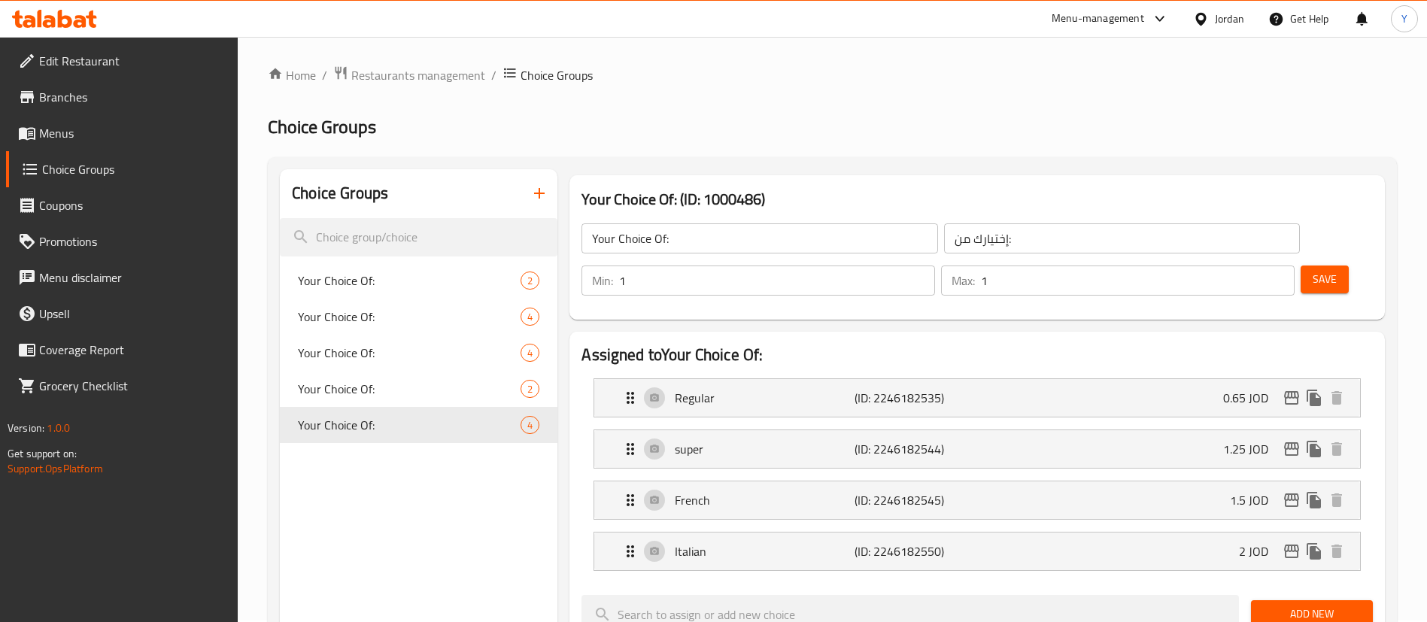
scroll to position [0, 0]
click at [548, 194] on icon "button" at bounding box center [539, 195] width 18 height 18
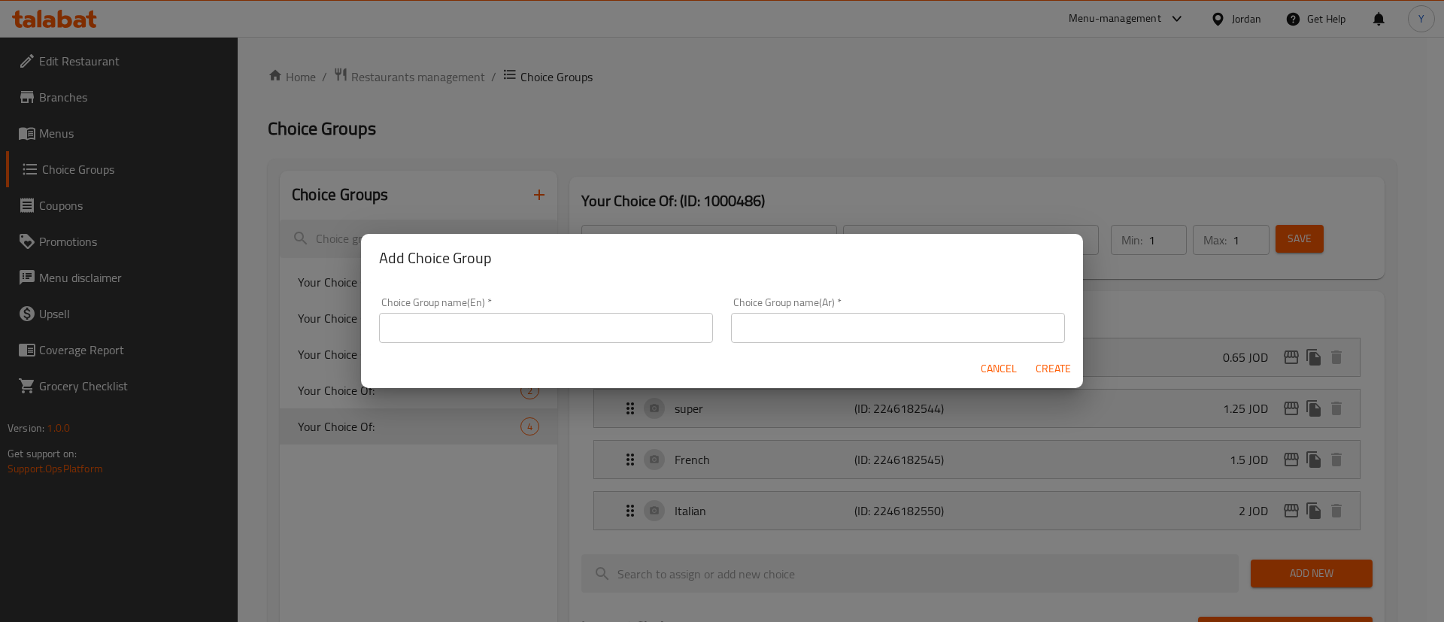
click at [487, 324] on input "text" at bounding box center [546, 328] width 334 height 30
drag, startPoint x: 487, startPoint y: 324, endPoint x: 292, endPoint y: 318, distance: 194.9
click at [296, 319] on div "Add Choice Group Choice Group name(En)   * Extra Cheese Choice Group name(En) *…" at bounding box center [722, 311] width 1444 height 622
type input "Extra Cheese"
click at [871, 337] on input "text" at bounding box center [898, 328] width 334 height 30
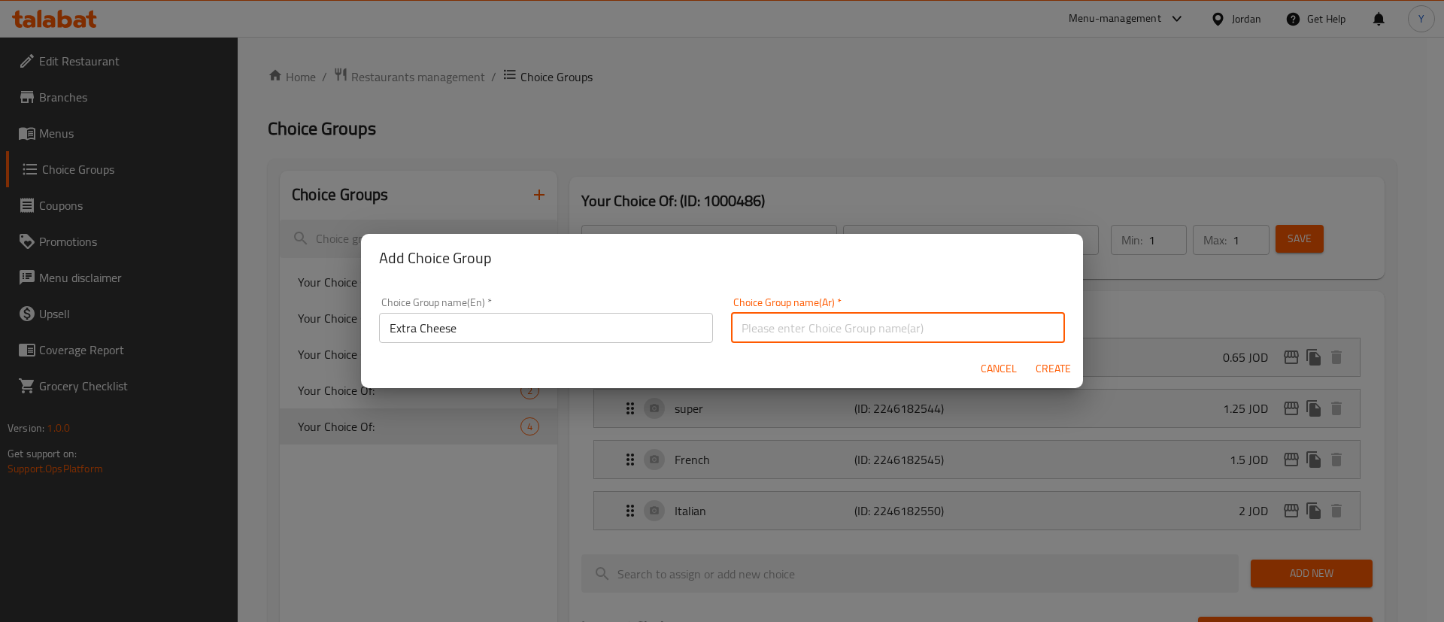
paste input "جبنة اضافية"
type input "جبنة اضافية"
click at [1046, 363] on span "Create" at bounding box center [1053, 369] width 36 height 19
type input "Extra Cheese"
type input "جبنة اضافية"
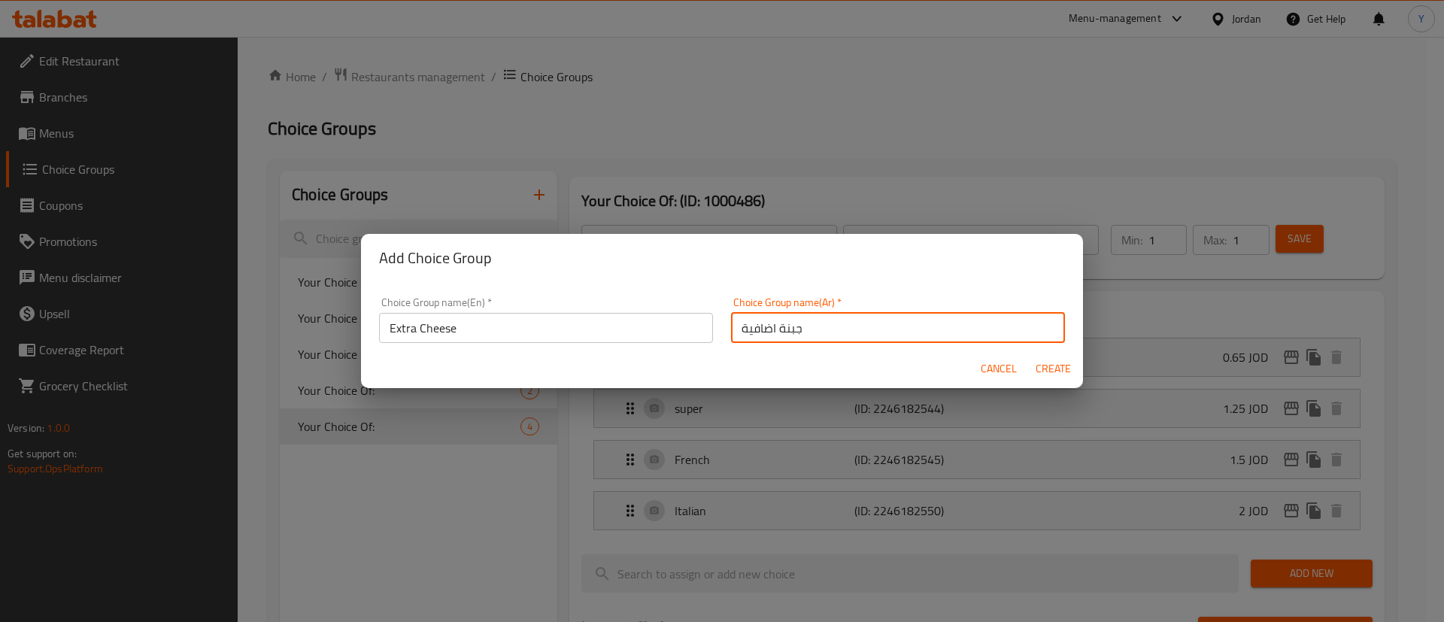
type input "0"
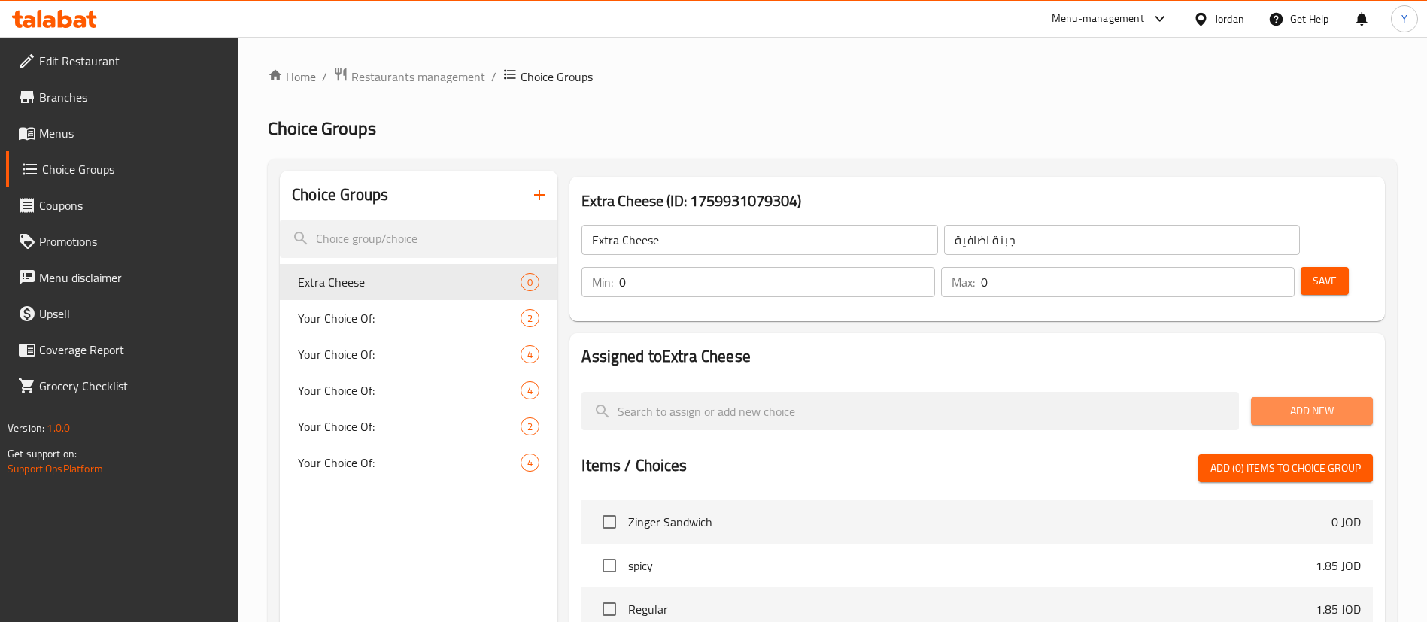
click at [1280, 397] on button "Add New" at bounding box center [1312, 411] width 122 height 28
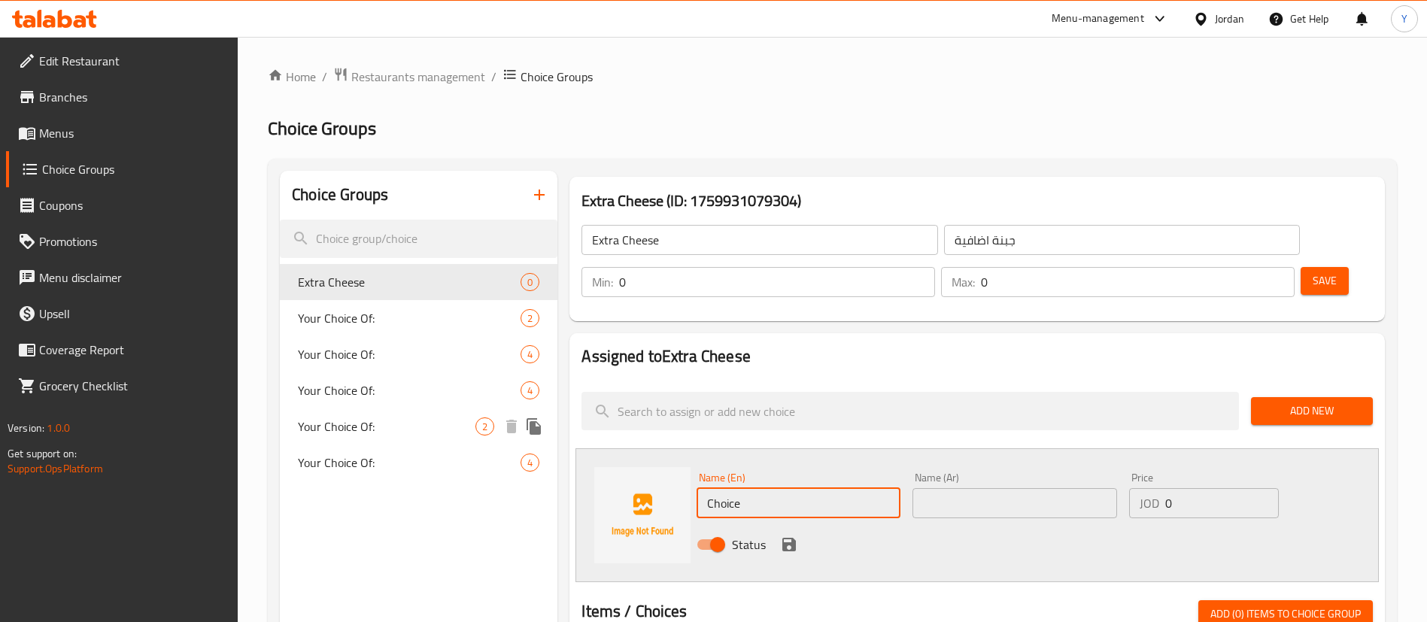
drag, startPoint x: 640, startPoint y: 441, endPoint x: 458, endPoint y: 430, distance: 182.4
type input "Add Cheese"
click at [1068, 488] on input "text" at bounding box center [1015, 503] width 204 height 30
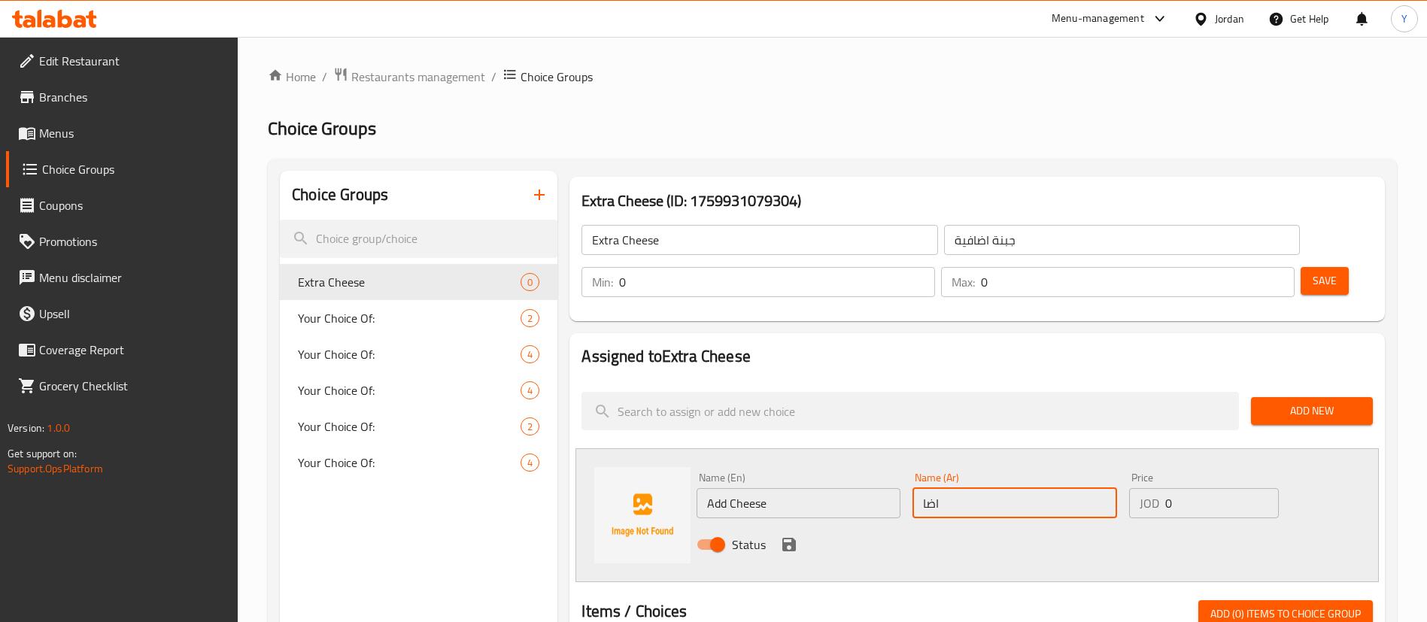
type input "اضافه جبنه"
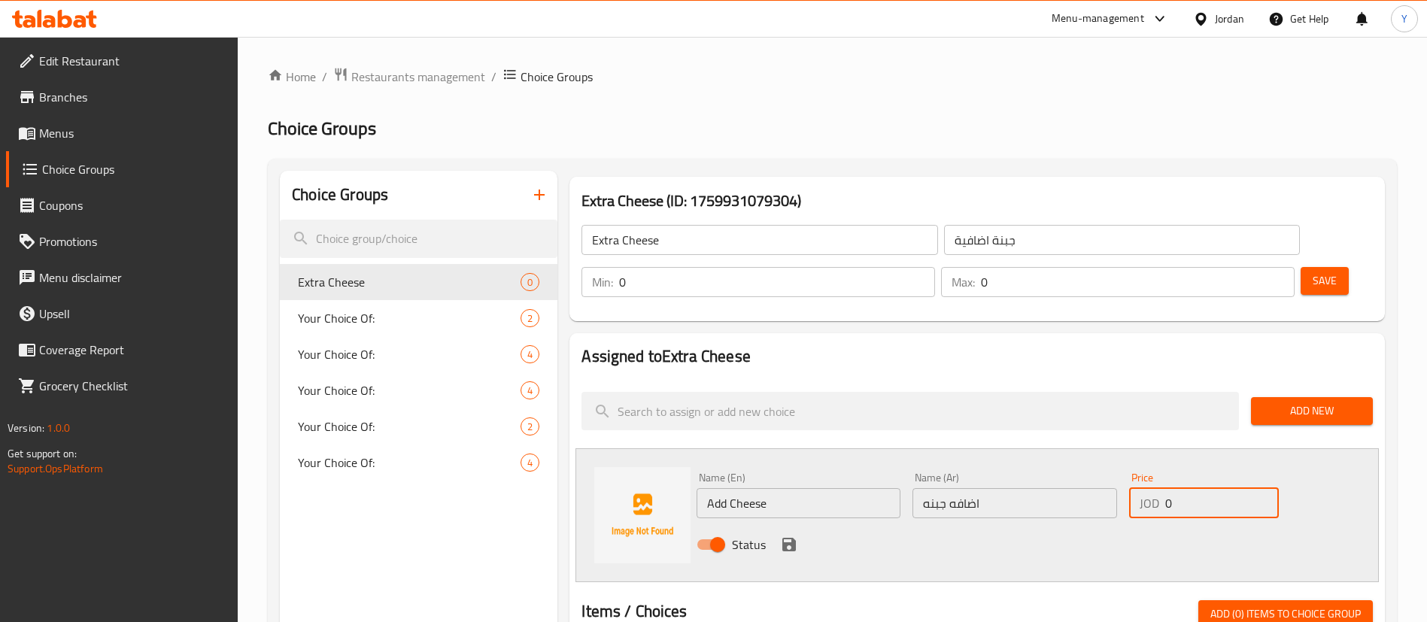
click at [1192, 488] on input "0" at bounding box center [1222, 503] width 114 height 30
type input "0.25"
click at [785, 538] on icon "save" at bounding box center [789, 545] width 14 height 14
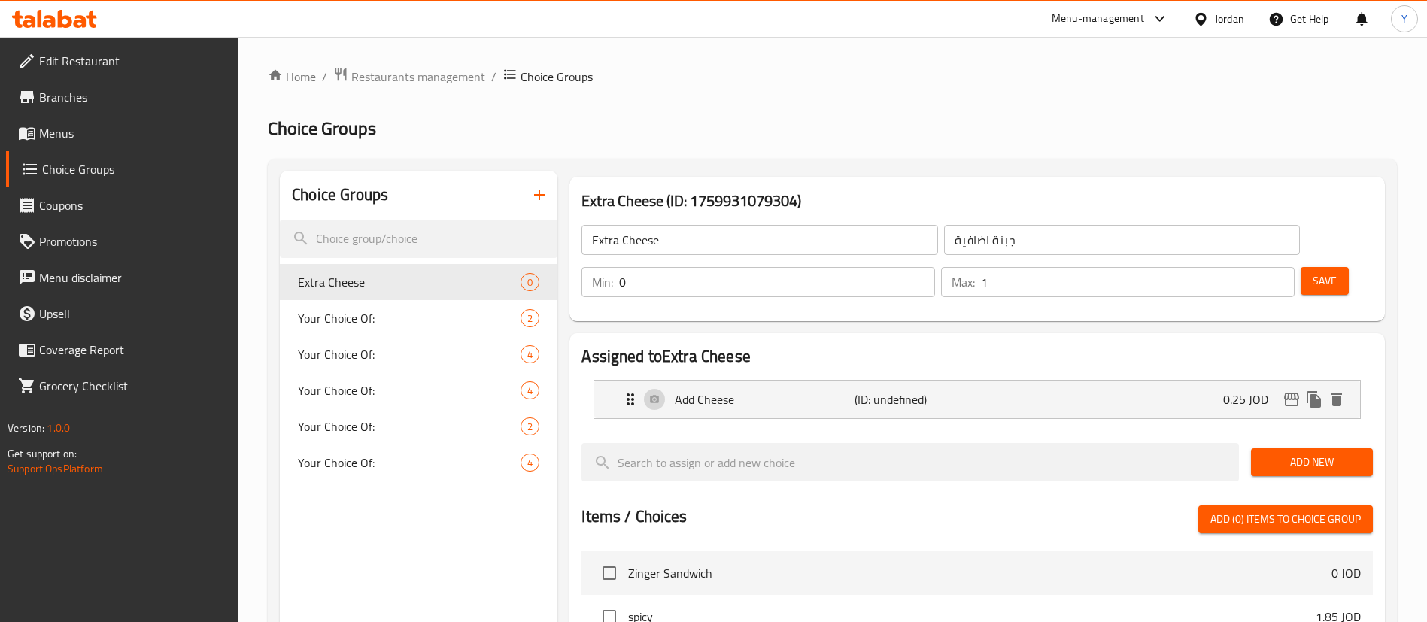
type input "1"
click at [1255, 267] on input "1" at bounding box center [1138, 282] width 314 height 30
click at [1301, 267] on button "Save" at bounding box center [1325, 281] width 48 height 28
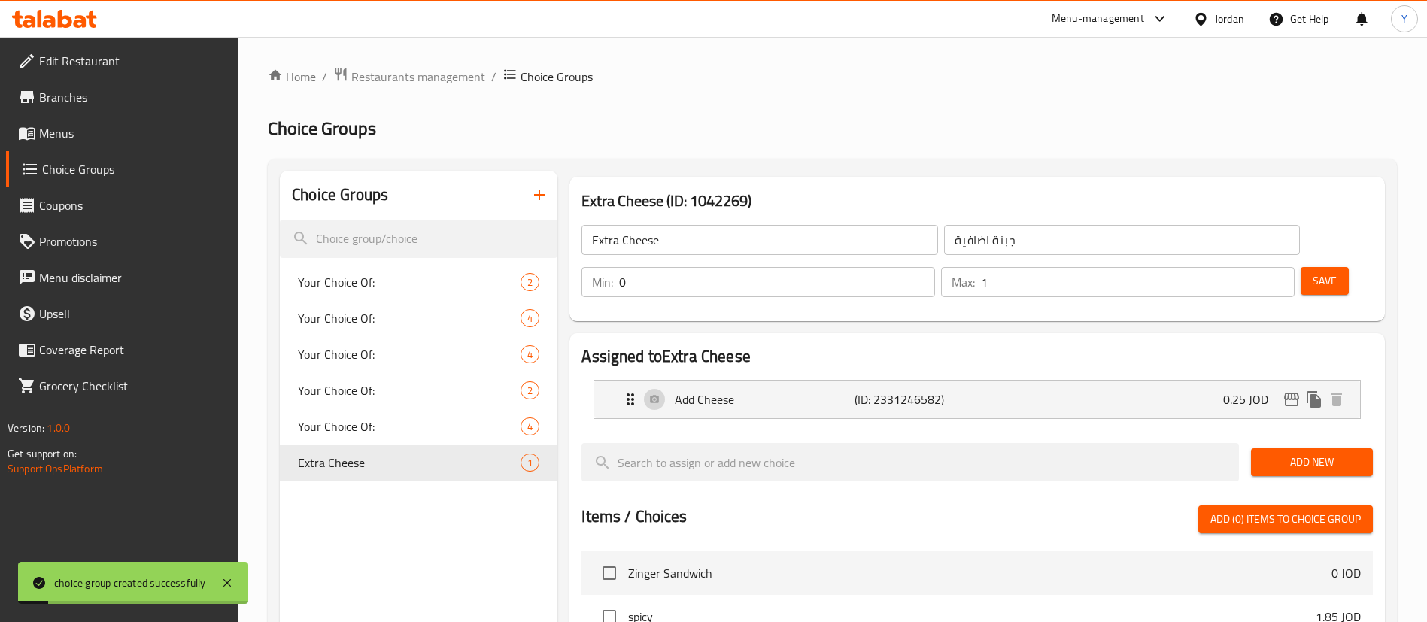
drag, startPoint x: 74, startPoint y: 134, endPoint x: 147, endPoint y: 136, distance: 72.3
click at [76, 135] on span "Menus" at bounding box center [132, 133] width 187 height 18
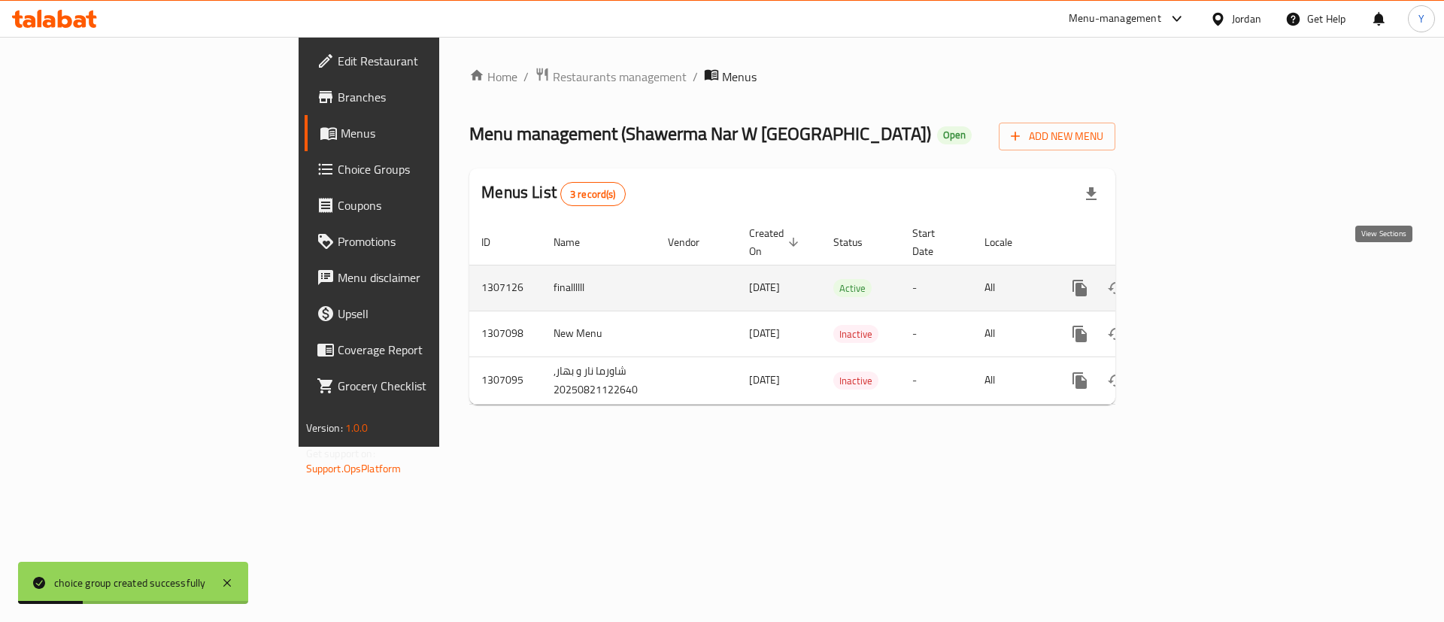
click at [1207, 270] on link "enhanced table" at bounding box center [1189, 288] width 36 height 36
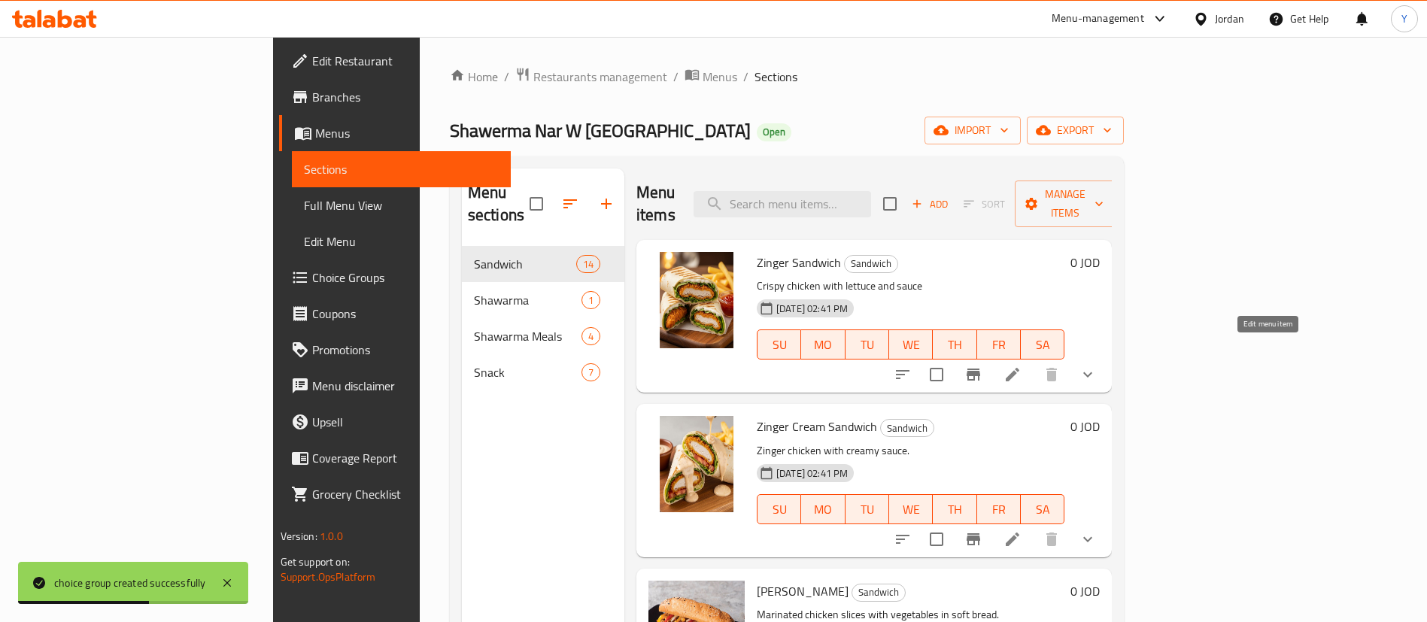
click at [1019, 368] on icon at bounding box center [1013, 375] width 14 height 14
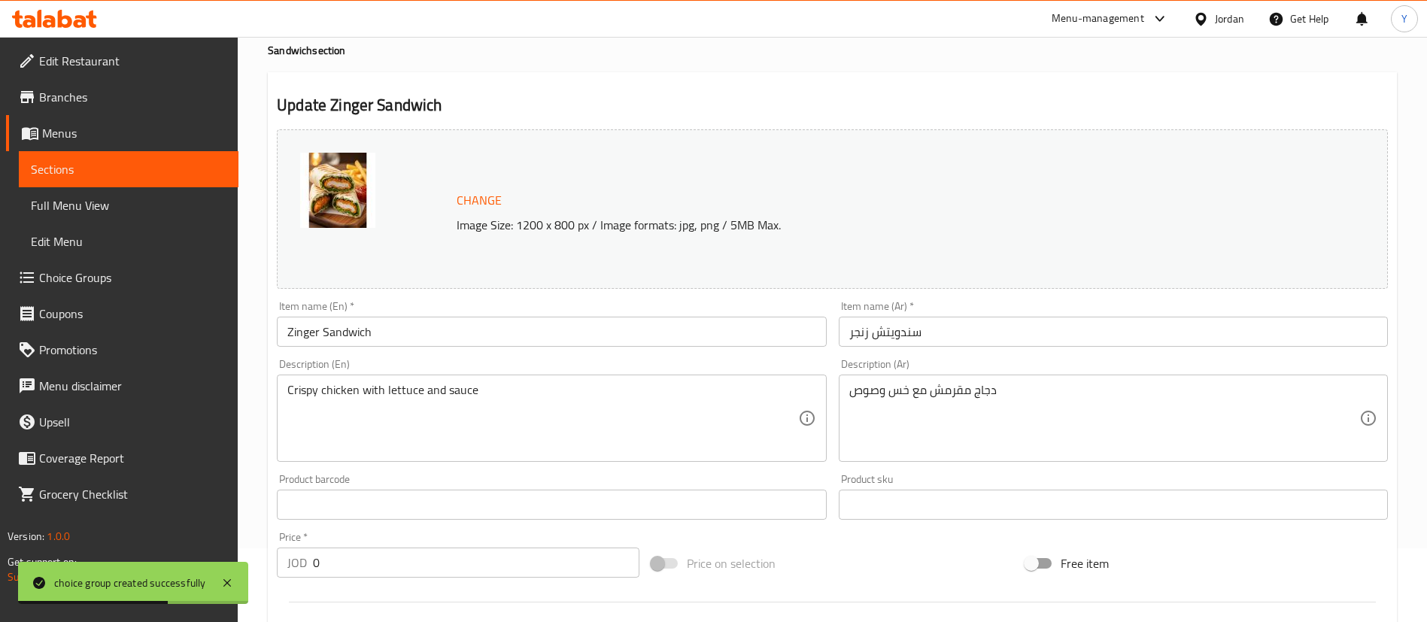
scroll to position [584, 0]
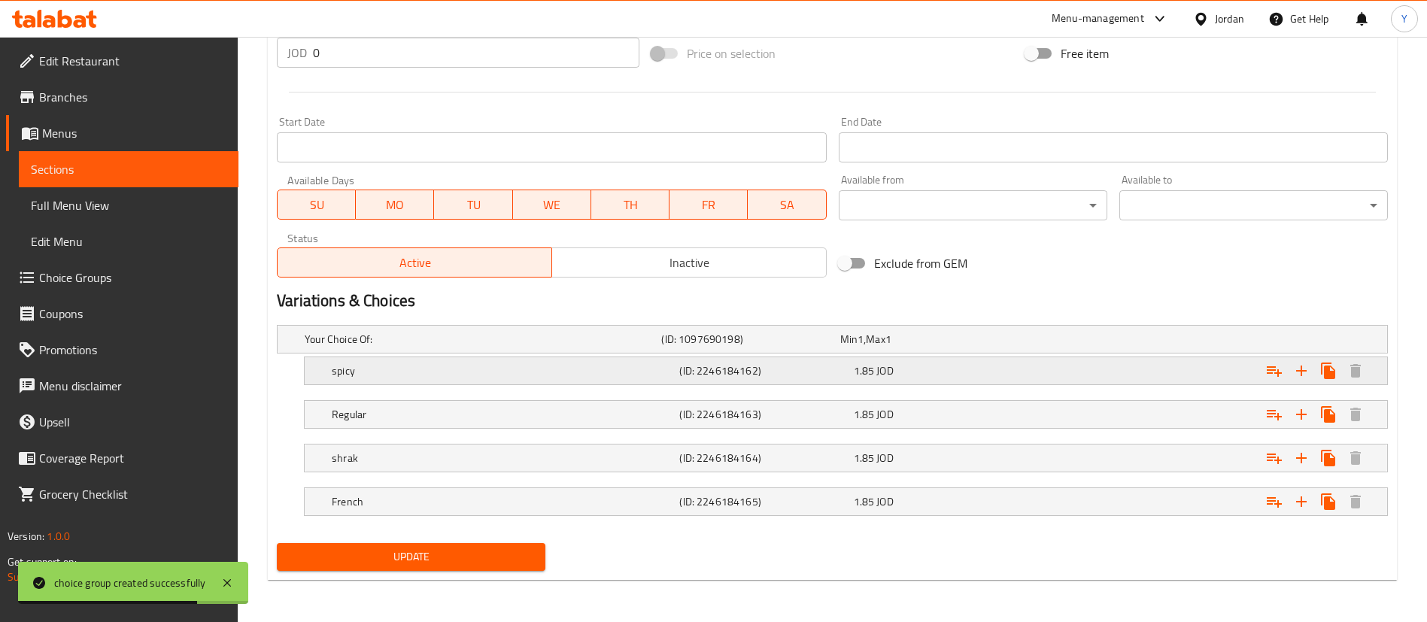
click at [411, 366] on h5 "spicy" at bounding box center [503, 370] width 342 height 15
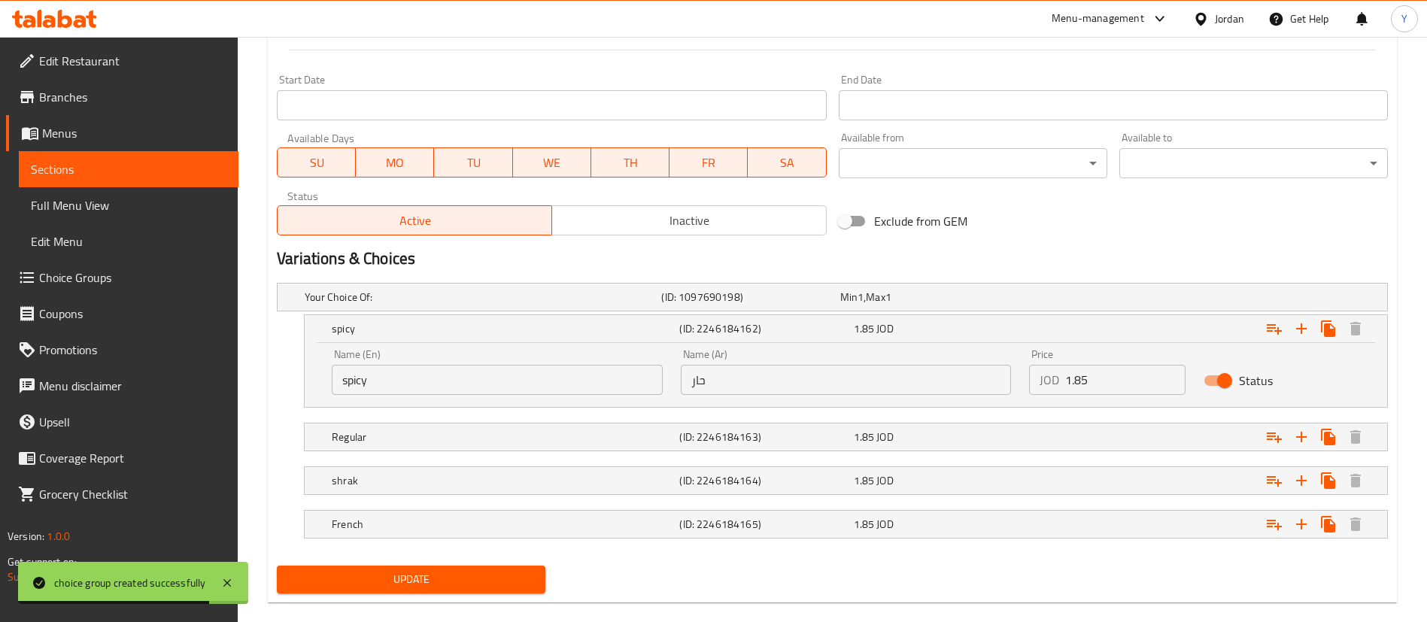
scroll to position [649, 0]
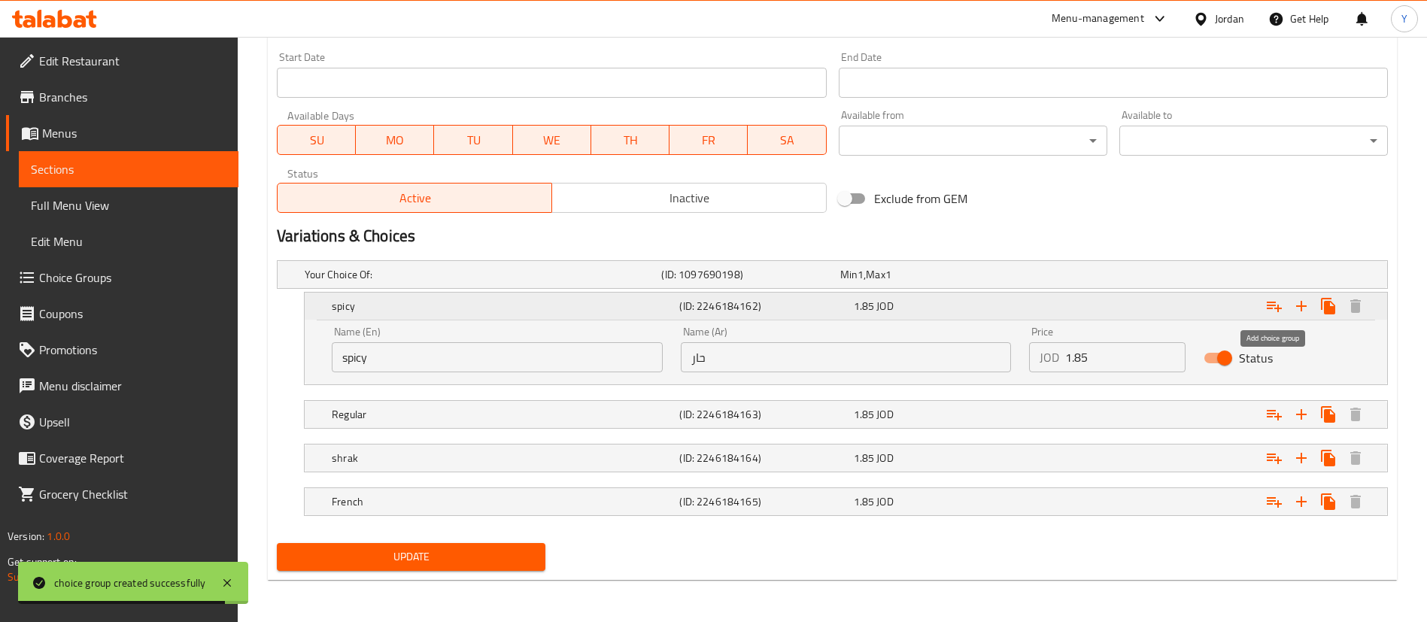
click at [1275, 311] on icon "Expand" at bounding box center [1274, 306] width 18 height 18
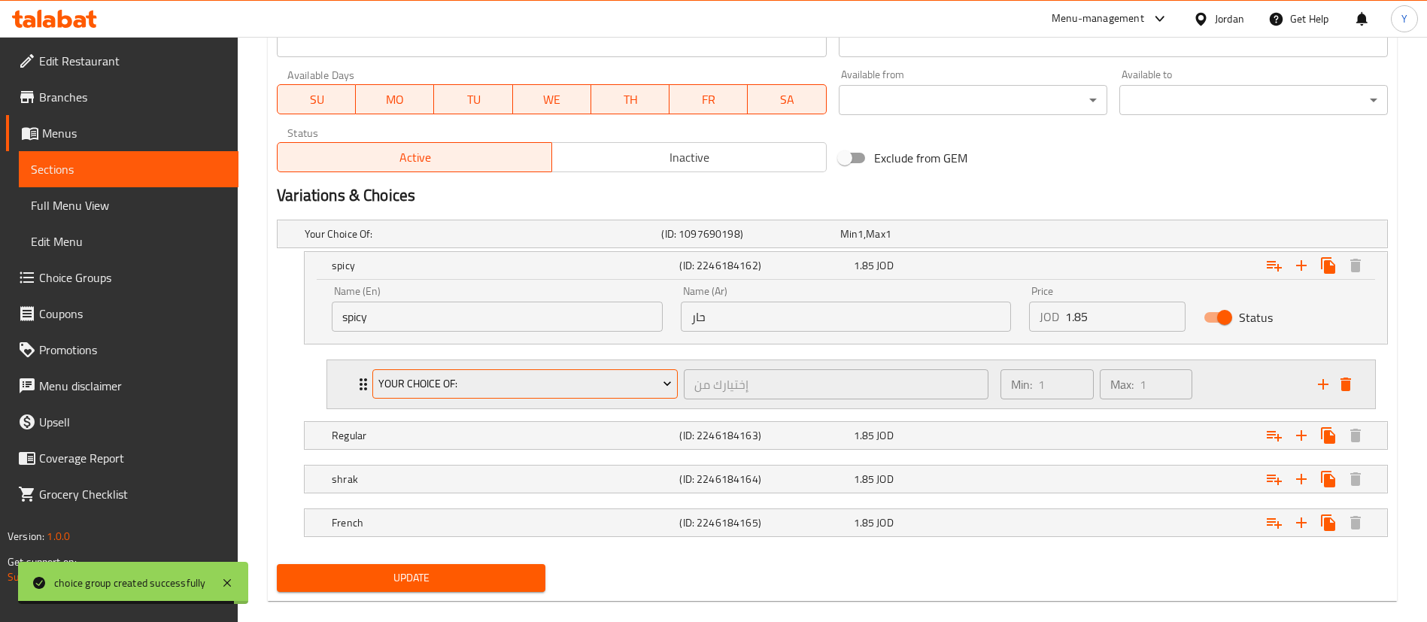
scroll to position [710, 0]
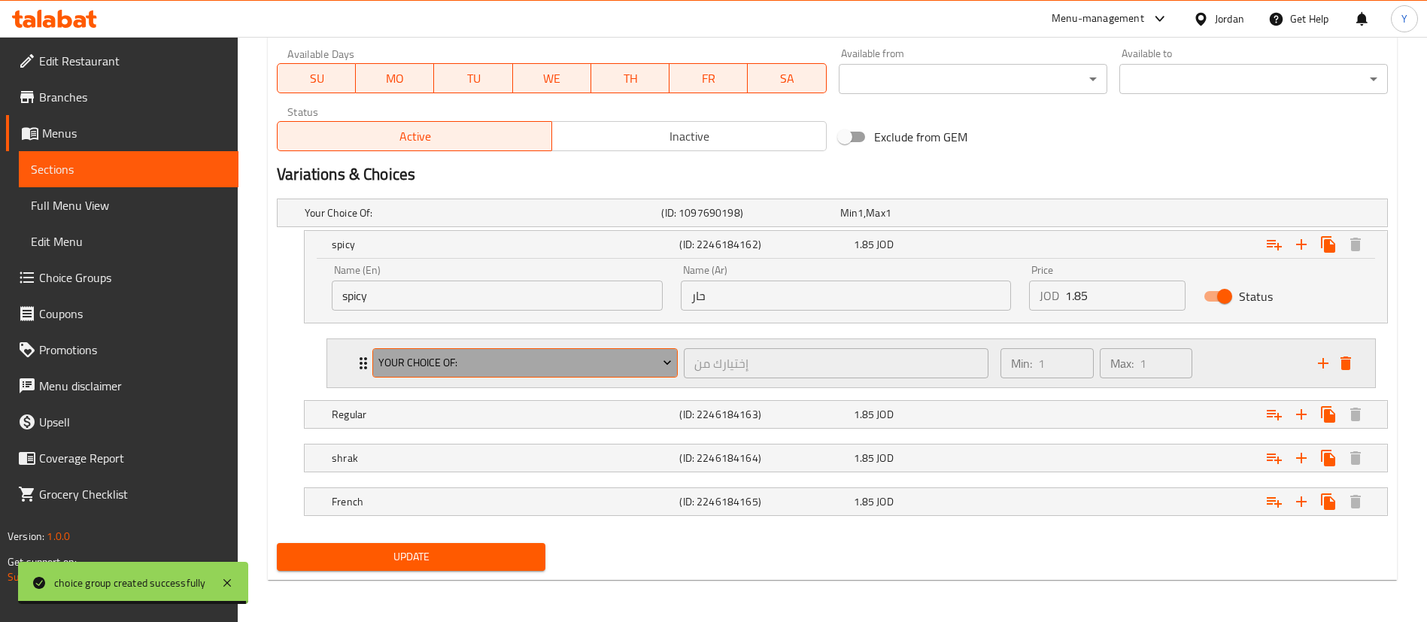
click at [465, 356] on span "Your Choice Of:" at bounding box center [525, 363] width 294 height 19
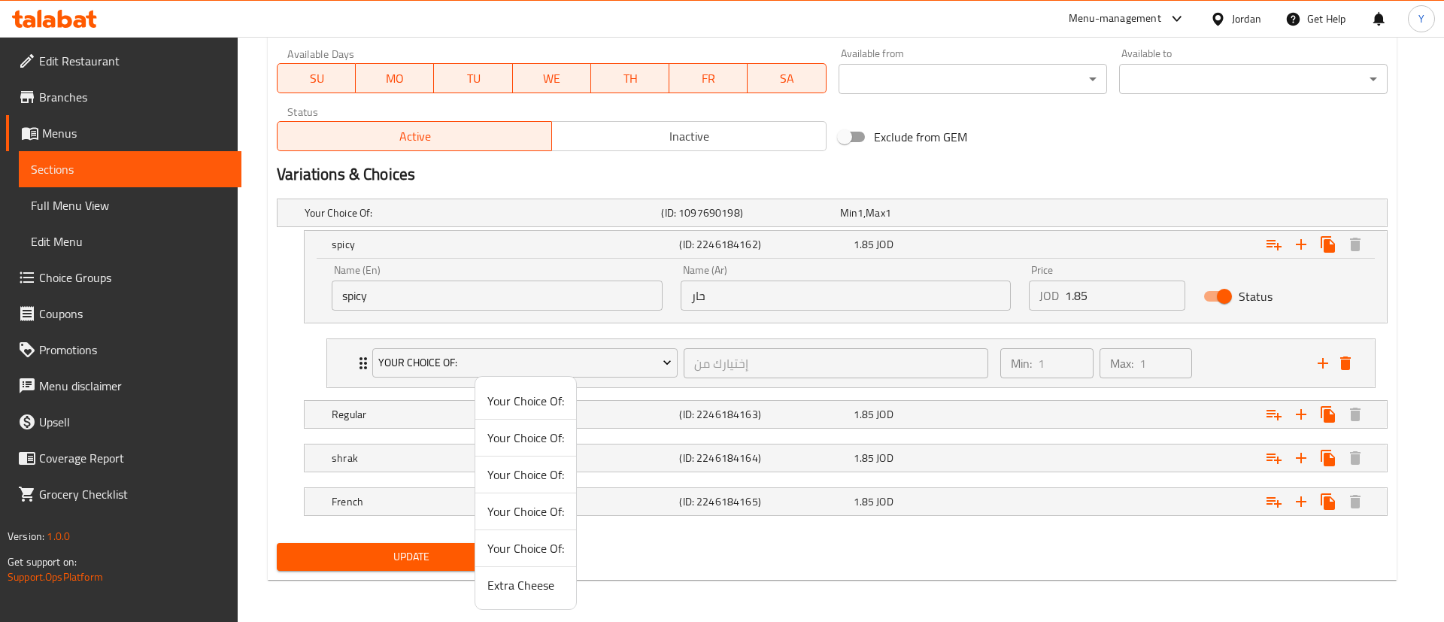
click at [506, 599] on li "Extra Cheese" at bounding box center [525, 585] width 101 height 36
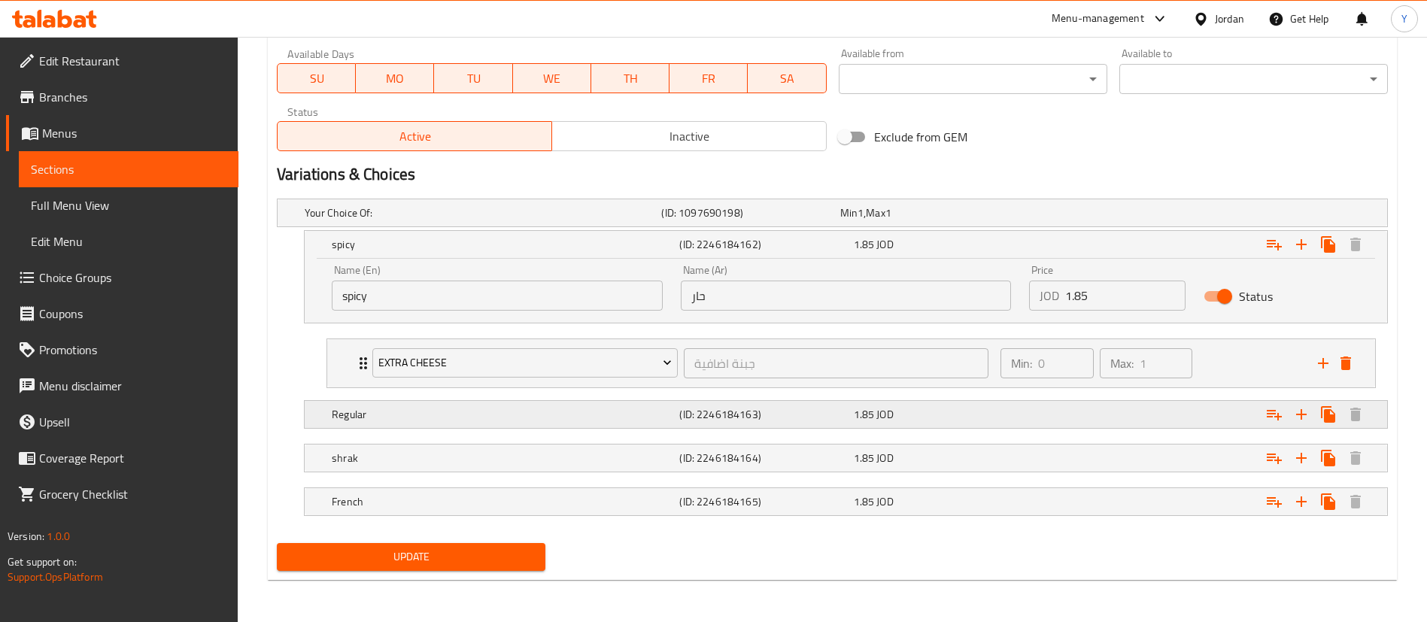
click at [457, 409] on h5 "Regular" at bounding box center [503, 414] width 342 height 15
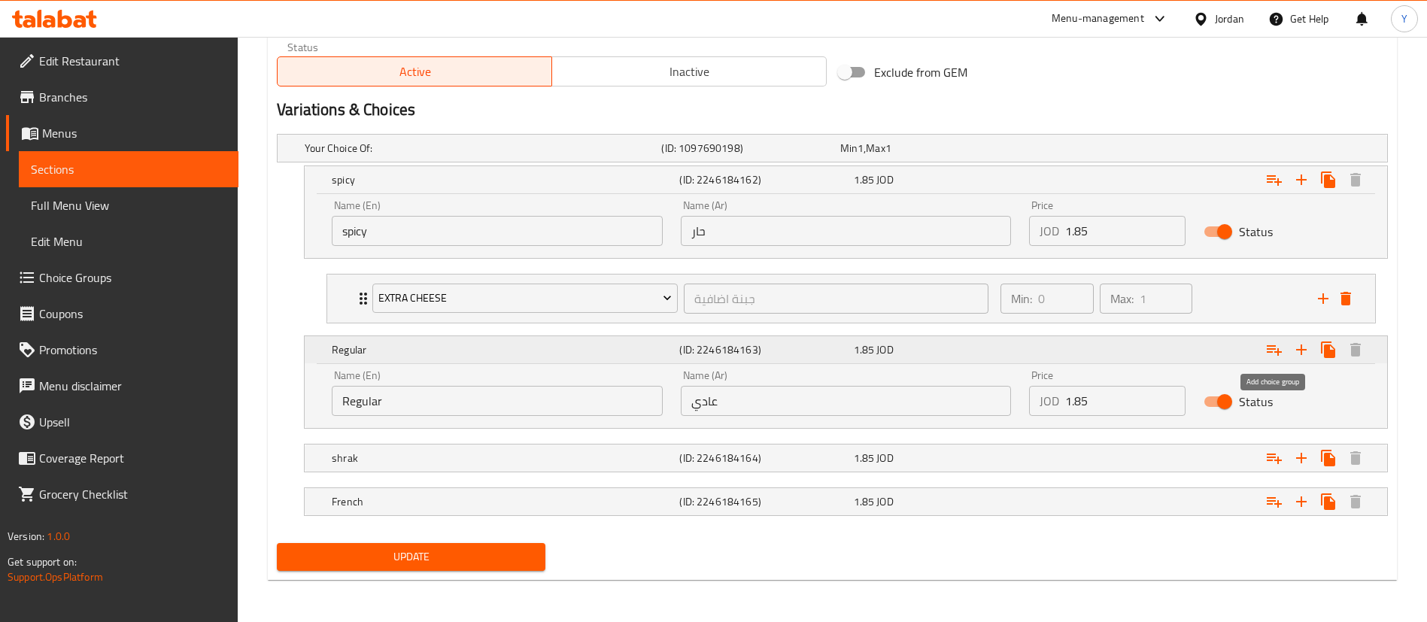
click at [1271, 350] on icon "Expand" at bounding box center [1274, 350] width 18 height 18
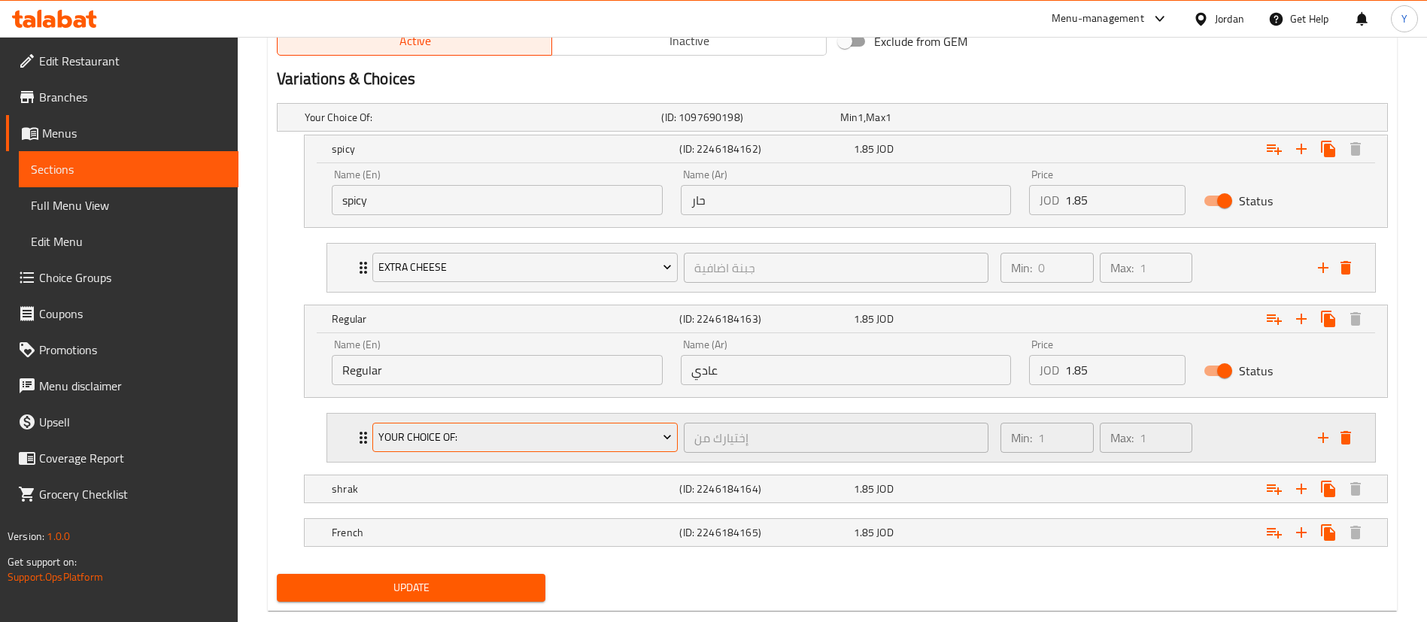
scroll to position [837, 0]
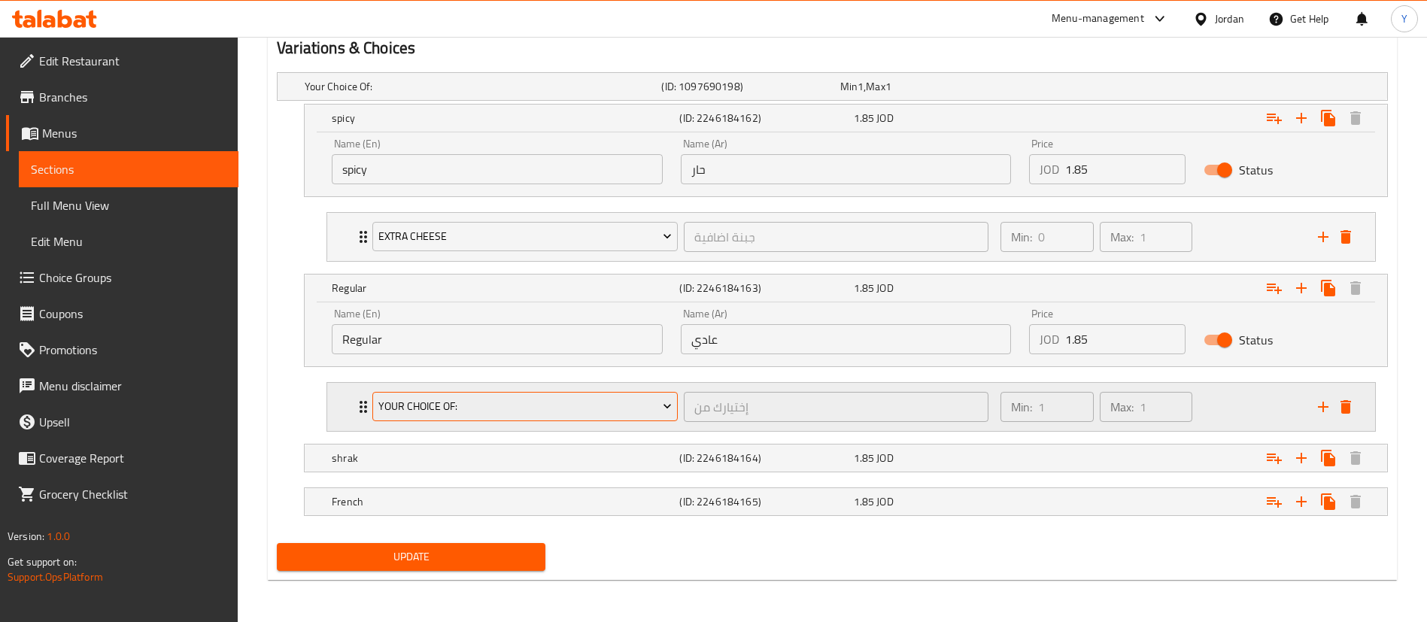
click at [471, 411] on span "Your Choice Of:" at bounding box center [525, 406] width 294 height 19
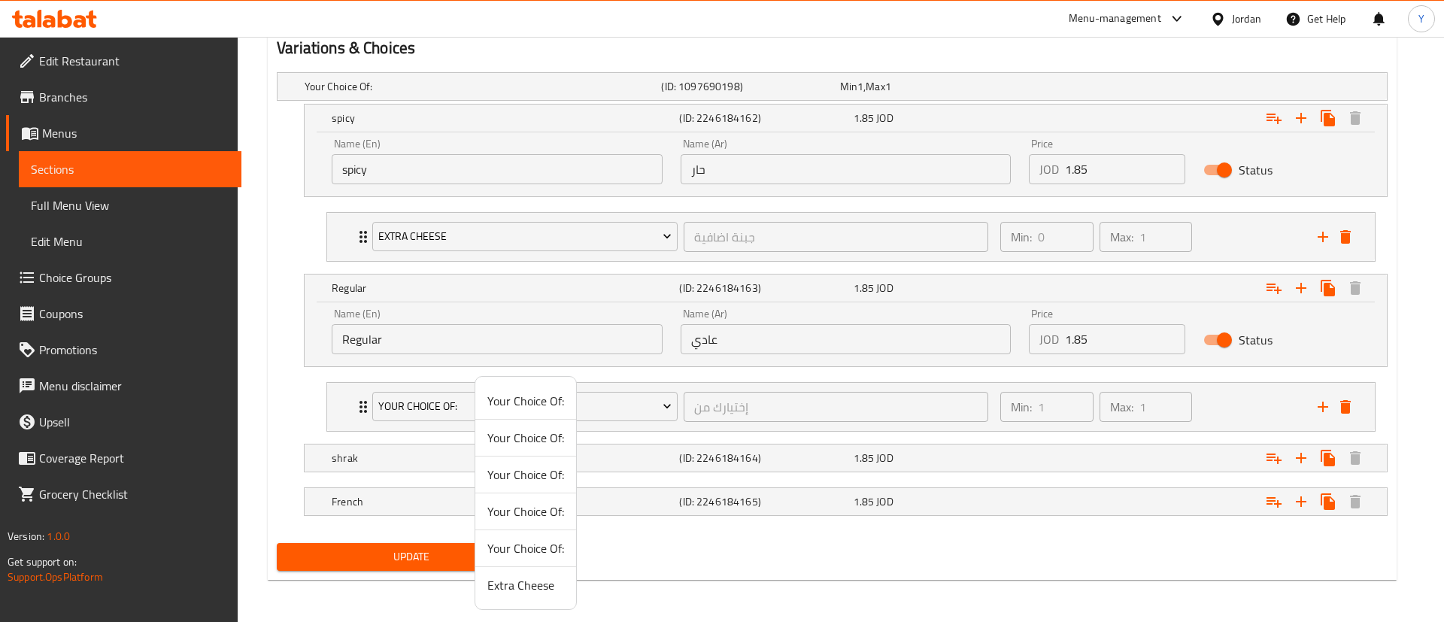
click at [515, 586] on span "Extra Cheese" at bounding box center [526, 585] width 77 height 18
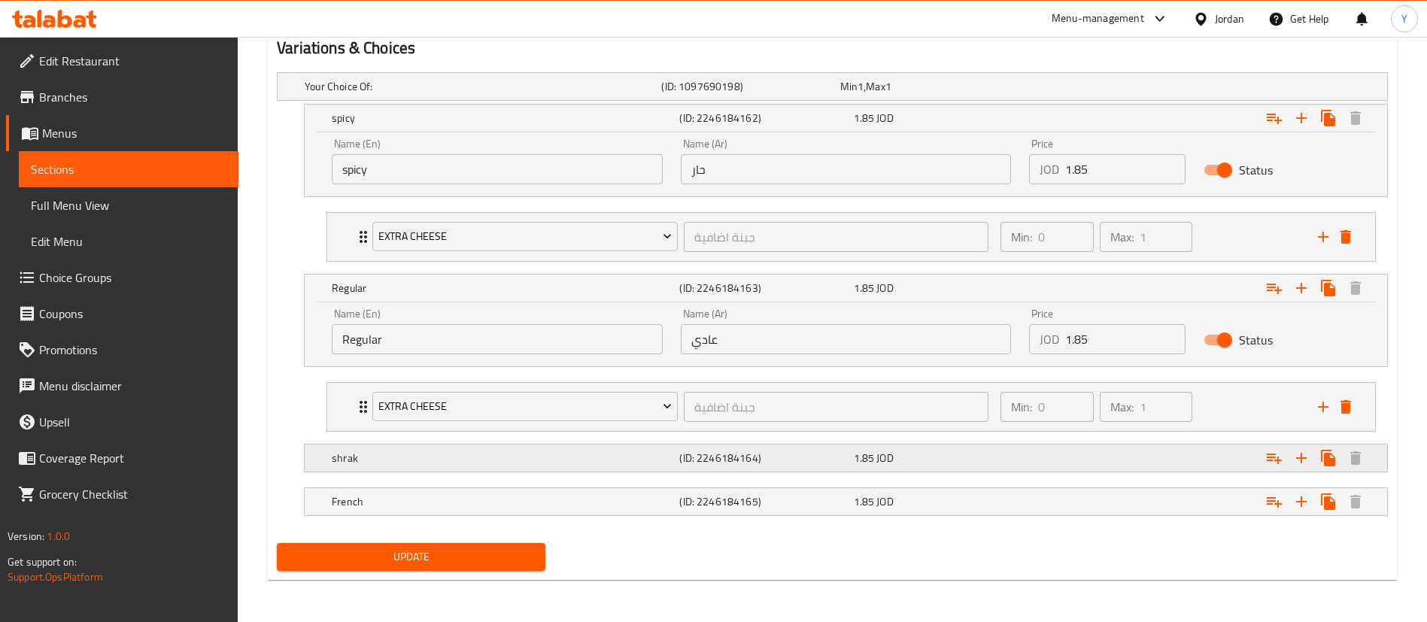
click at [425, 460] on h5 "shrak" at bounding box center [503, 458] width 342 height 15
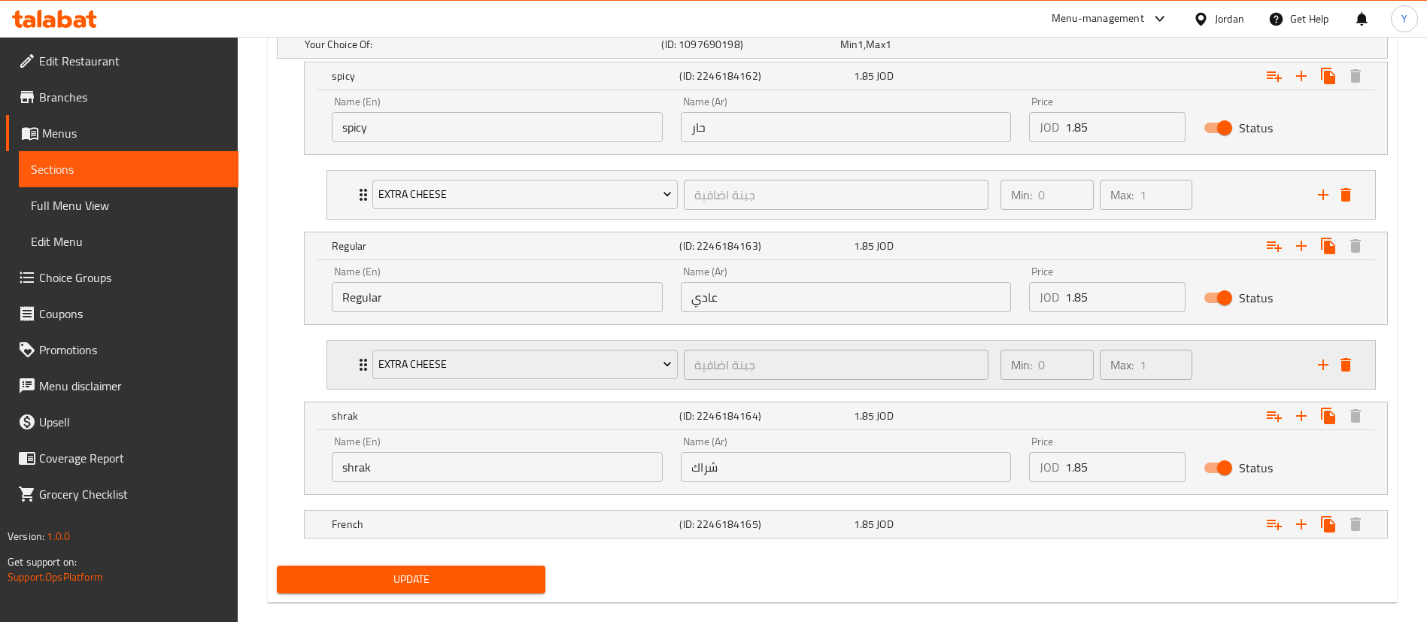
scroll to position [901, 0]
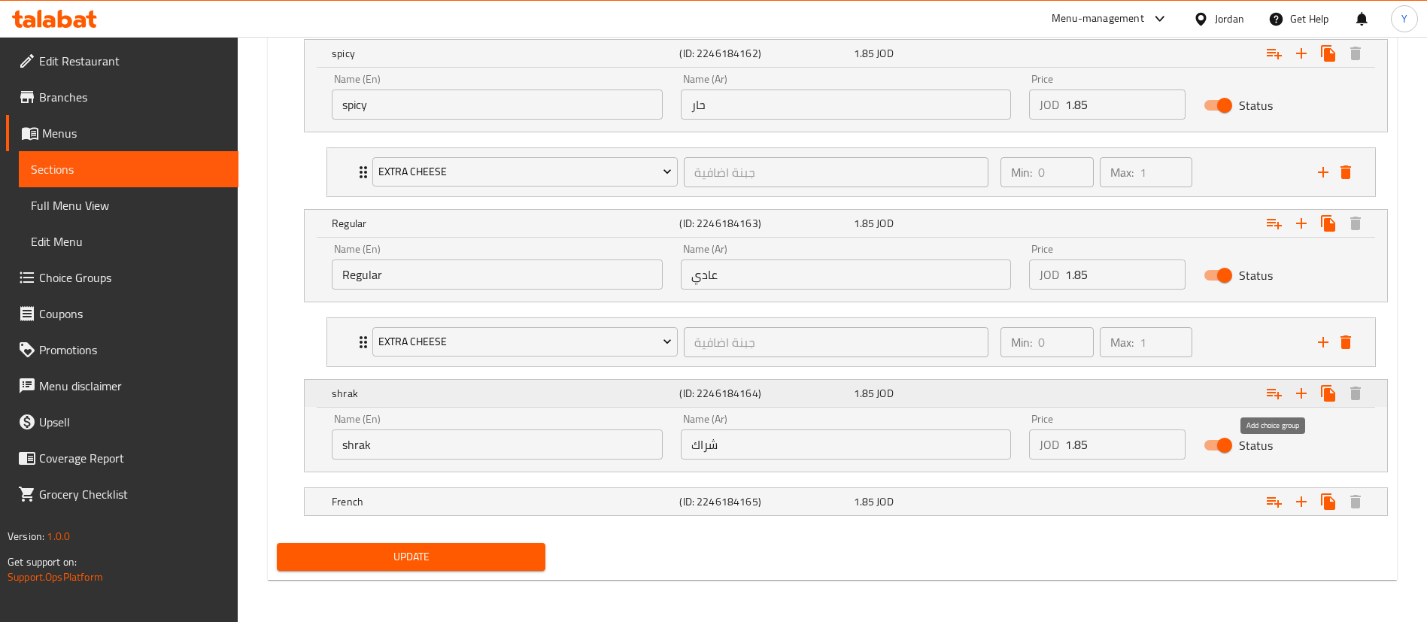
click at [1268, 391] on icon "Expand" at bounding box center [1274, 393] width 18 height 18
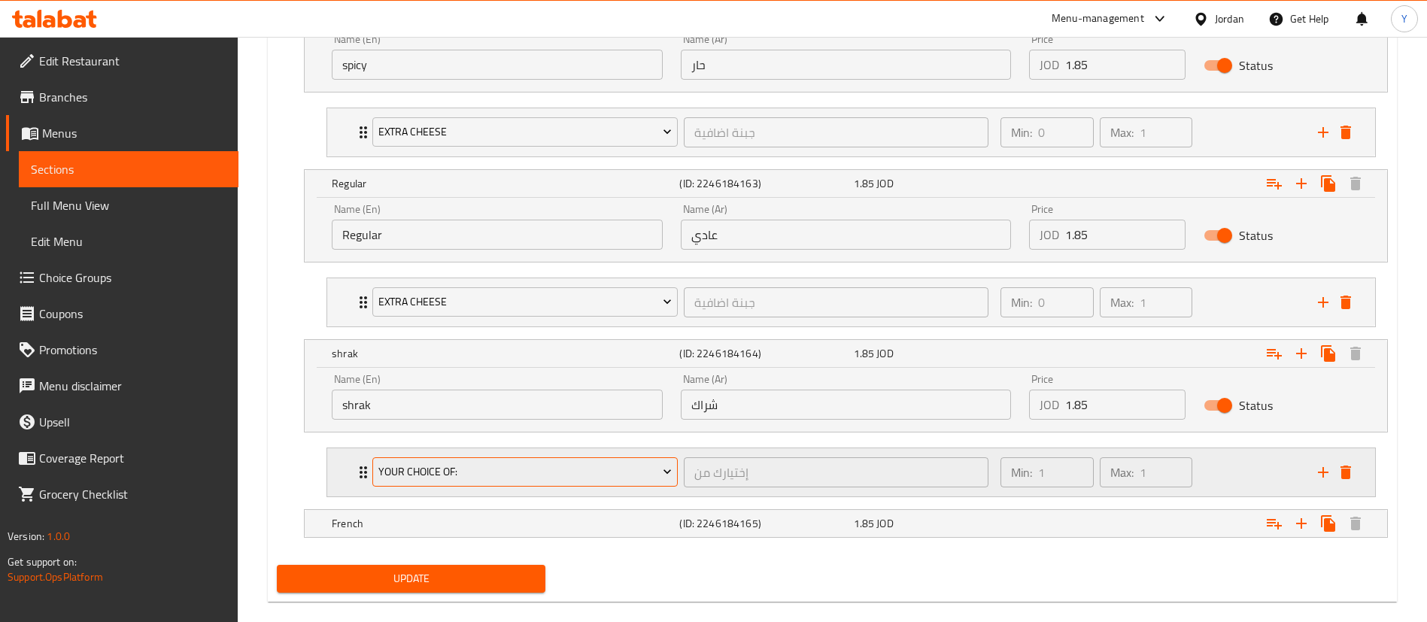
scroll to position [963, 0]
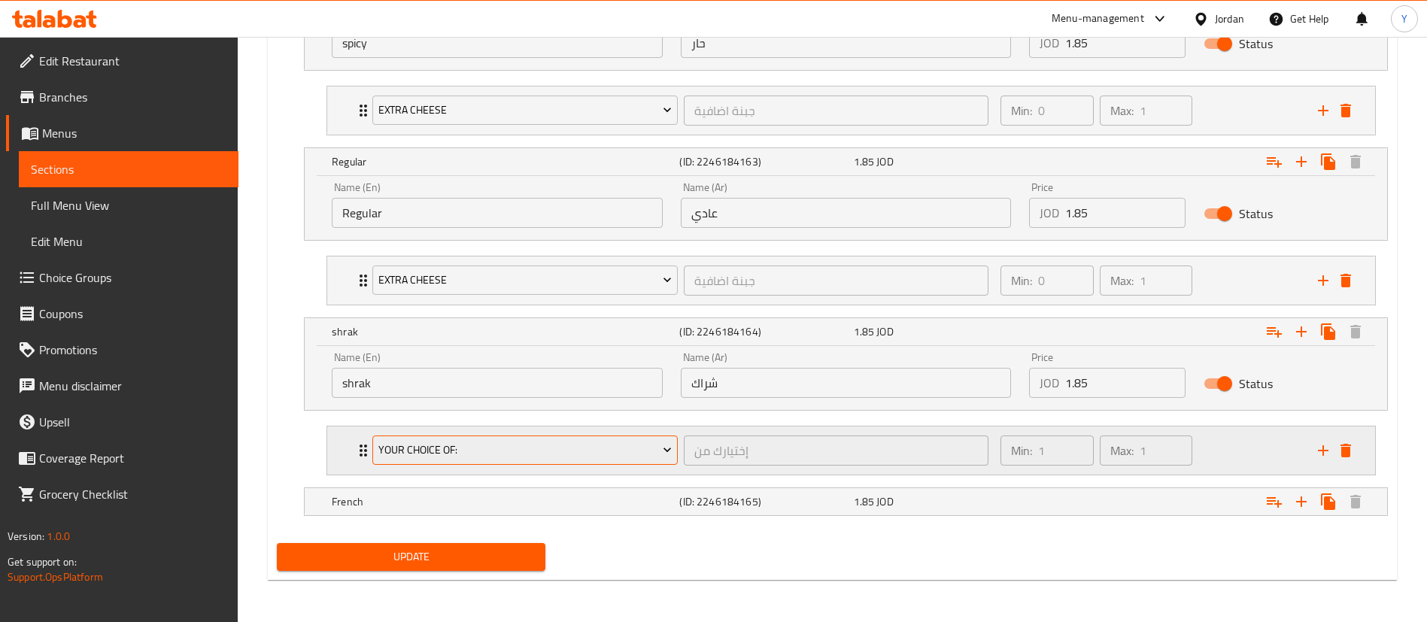
click at [452, 442] on button "Your Choice Of:" at bounding box center [524, 451] width 305 height 30
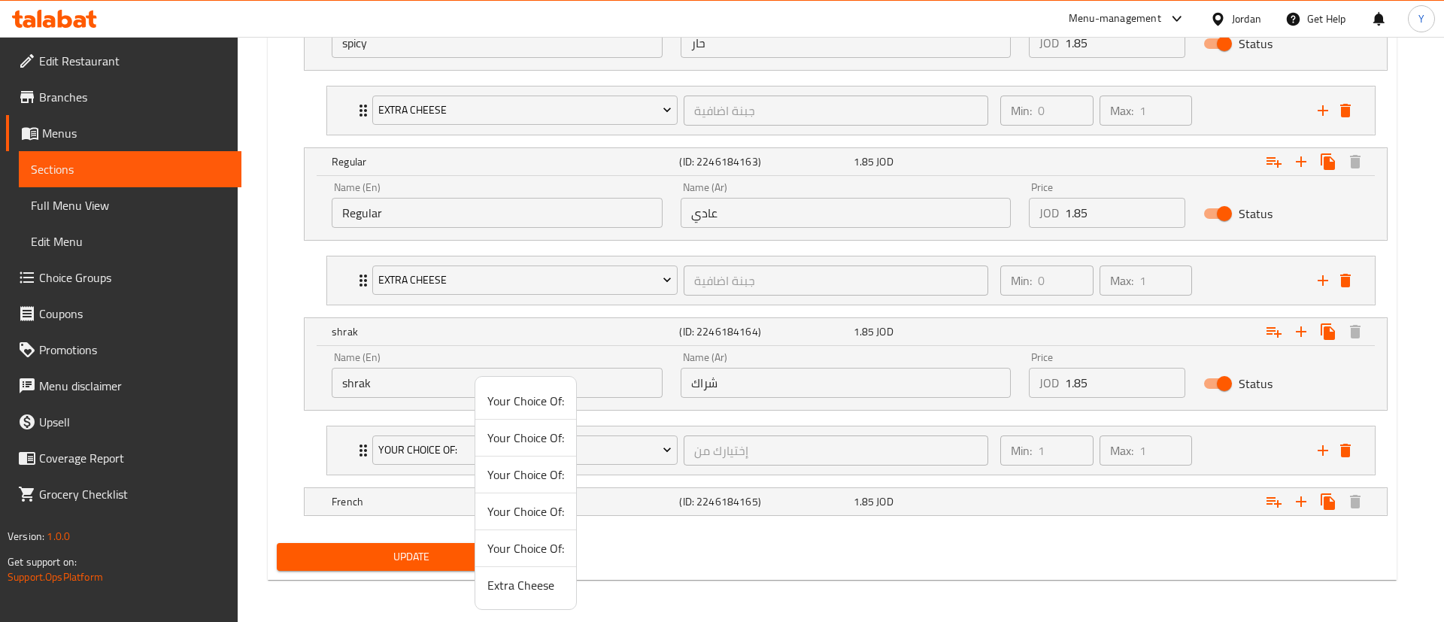
click at [513, 594] on span "Extra Cheese" at bounding box center [526, 585] width 77 height 18
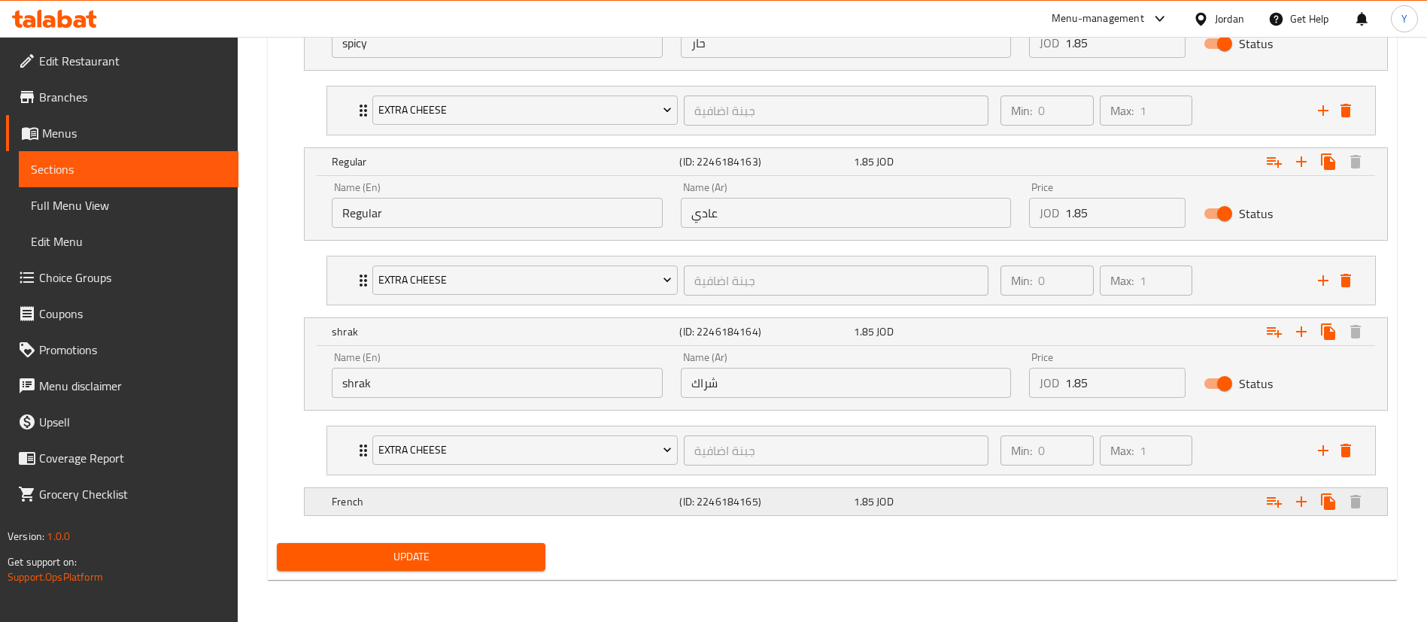
click at [421, 503] on h5 "French" at bounding box center [503, 501] width 342 height 15
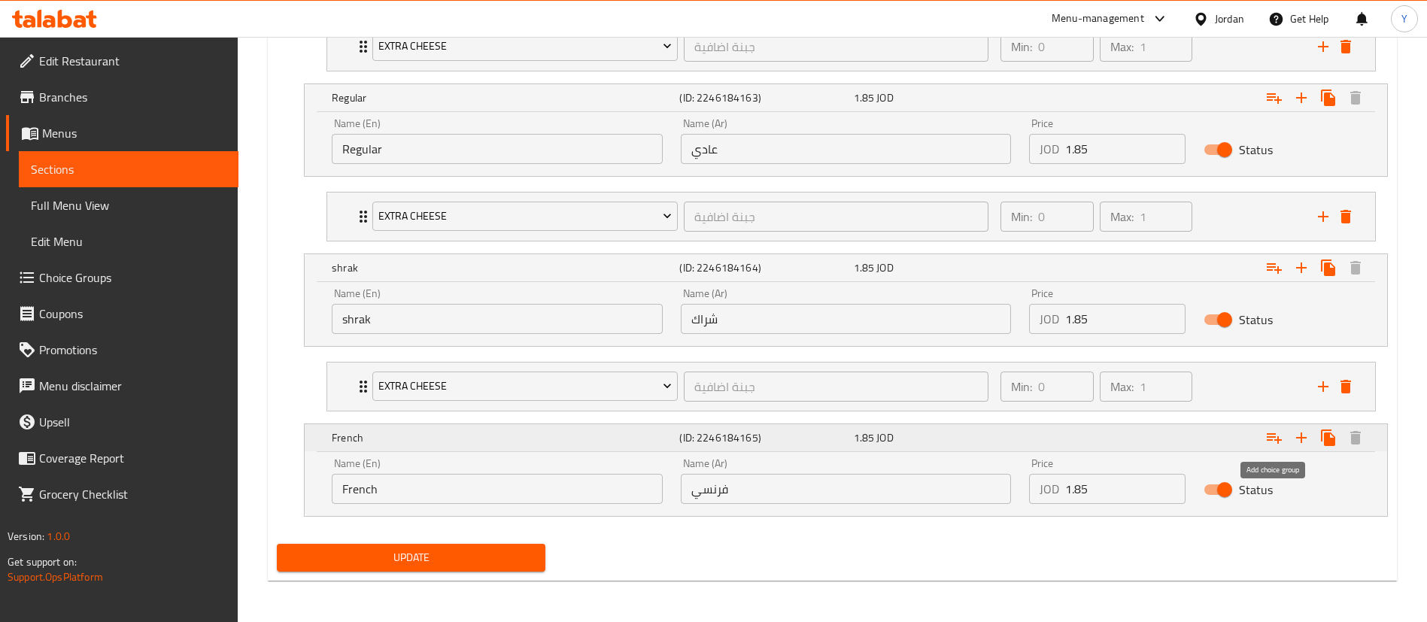
drag, startPoint x: 1278, startPoint y: 437, endPoint x: 1213, endPoint y: 431, distance: 65.7
click at [1277, 437] on icon "Expand" at bounding box center [1274, 438] width 18 height 18
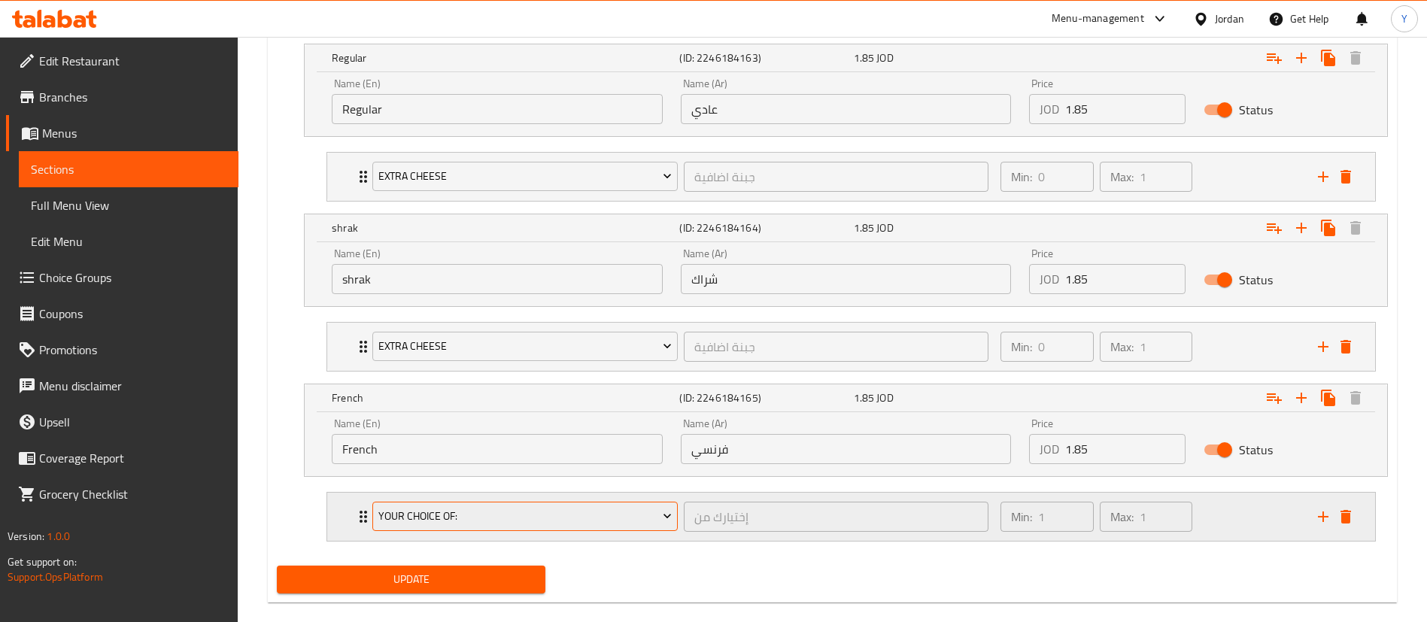
scroll to position [1089, 0]
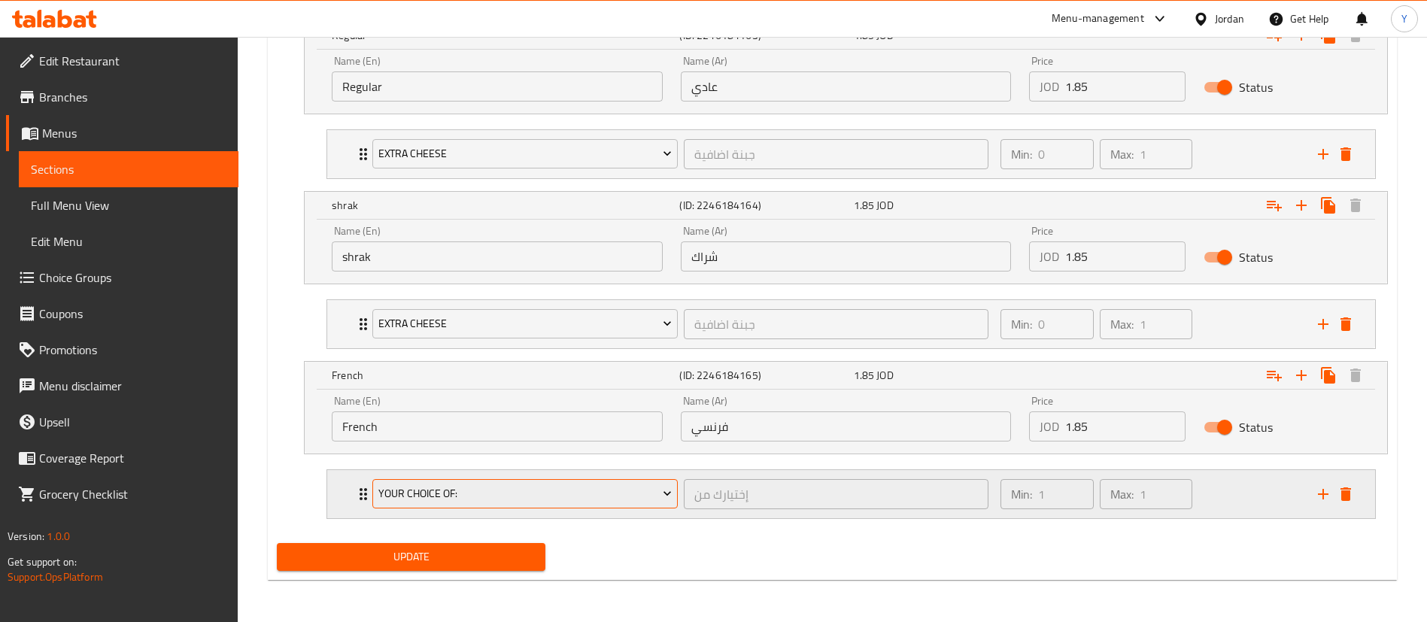
click at [484, 495] on span "Your Choice Of:" at bounding box center [525, 493] width 294 height 19
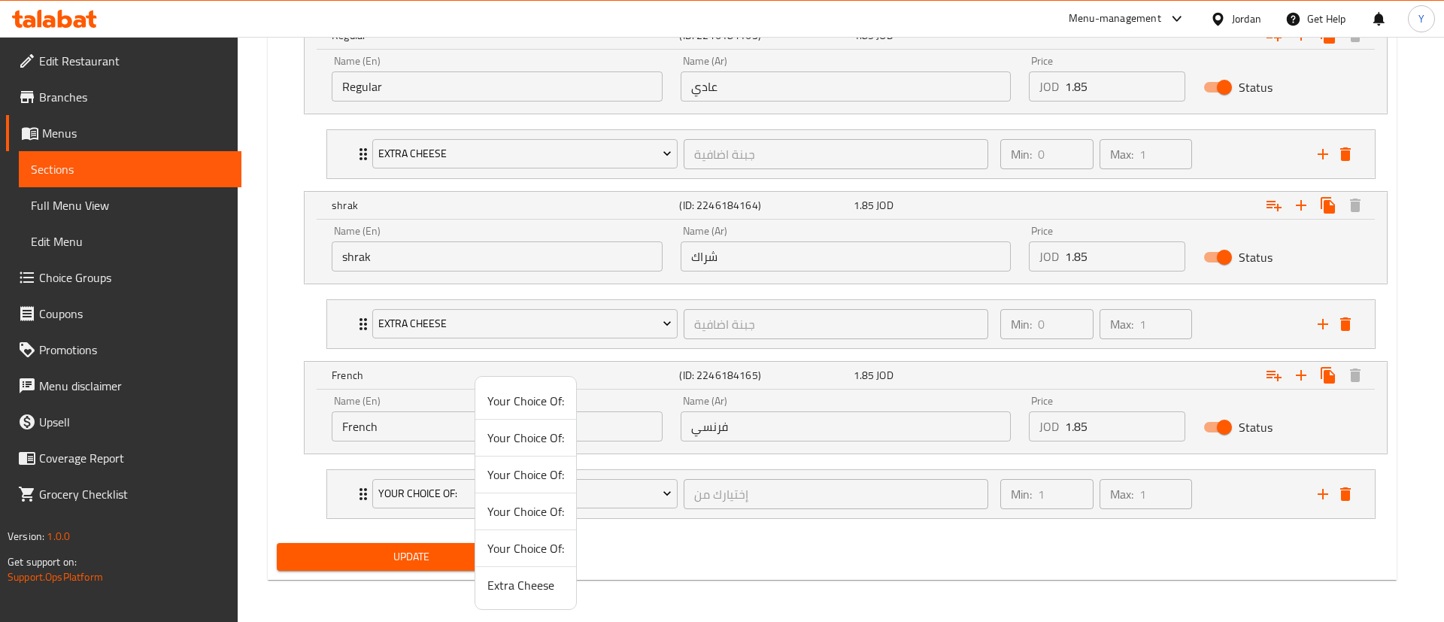
click at [509, 592] on span "Extra Cheese" at bounding box center [526, 585] width 77 height 18
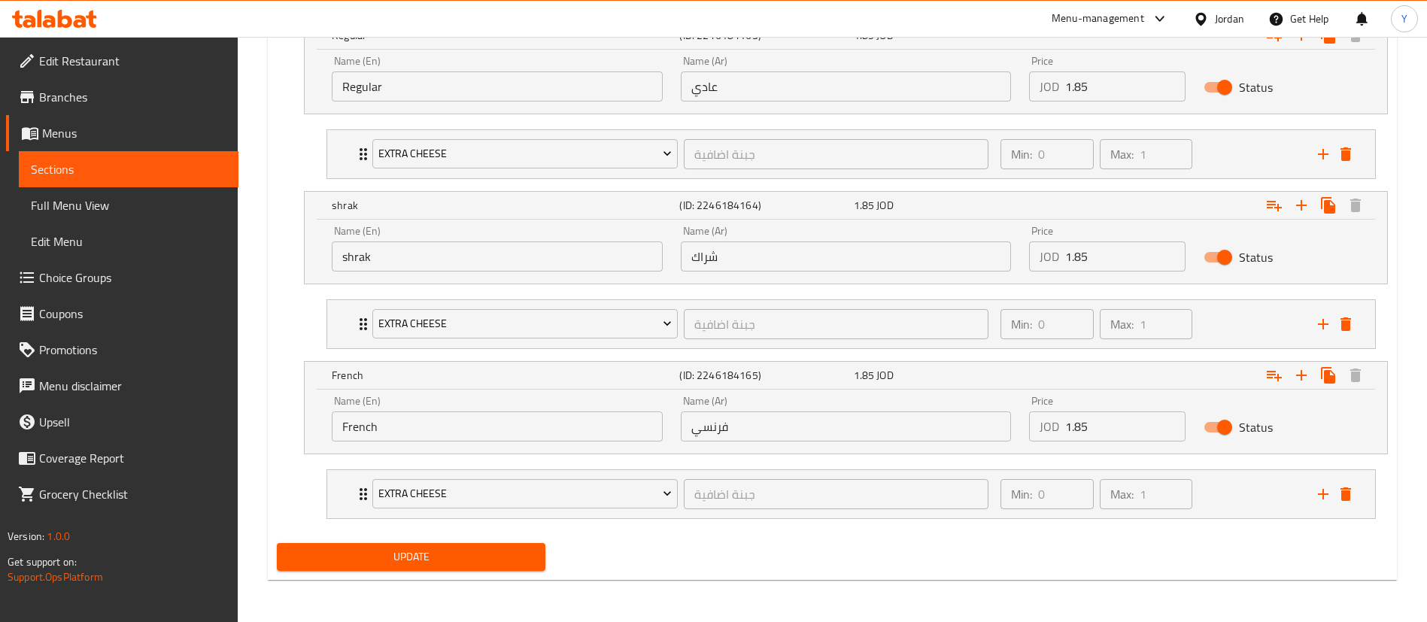
click at [415, 564] on span "Update" at bounding box center [411, 557] width 245 height 19
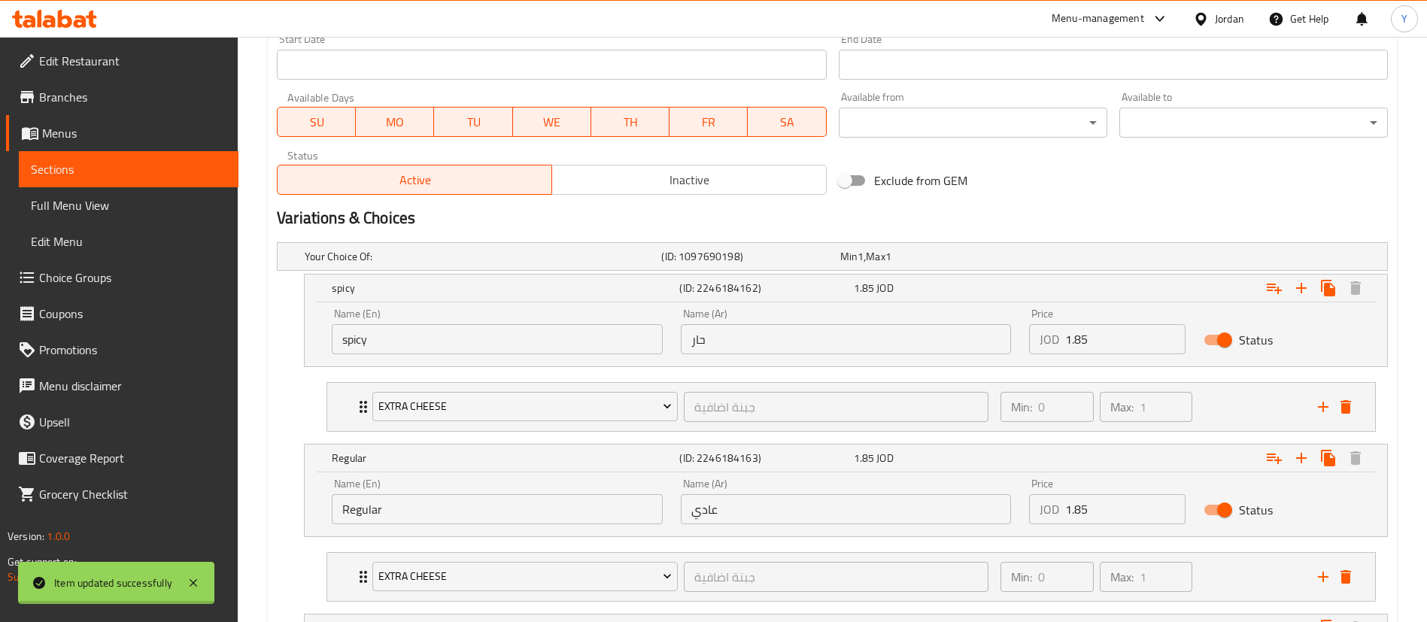
scroll to position [864, 0]
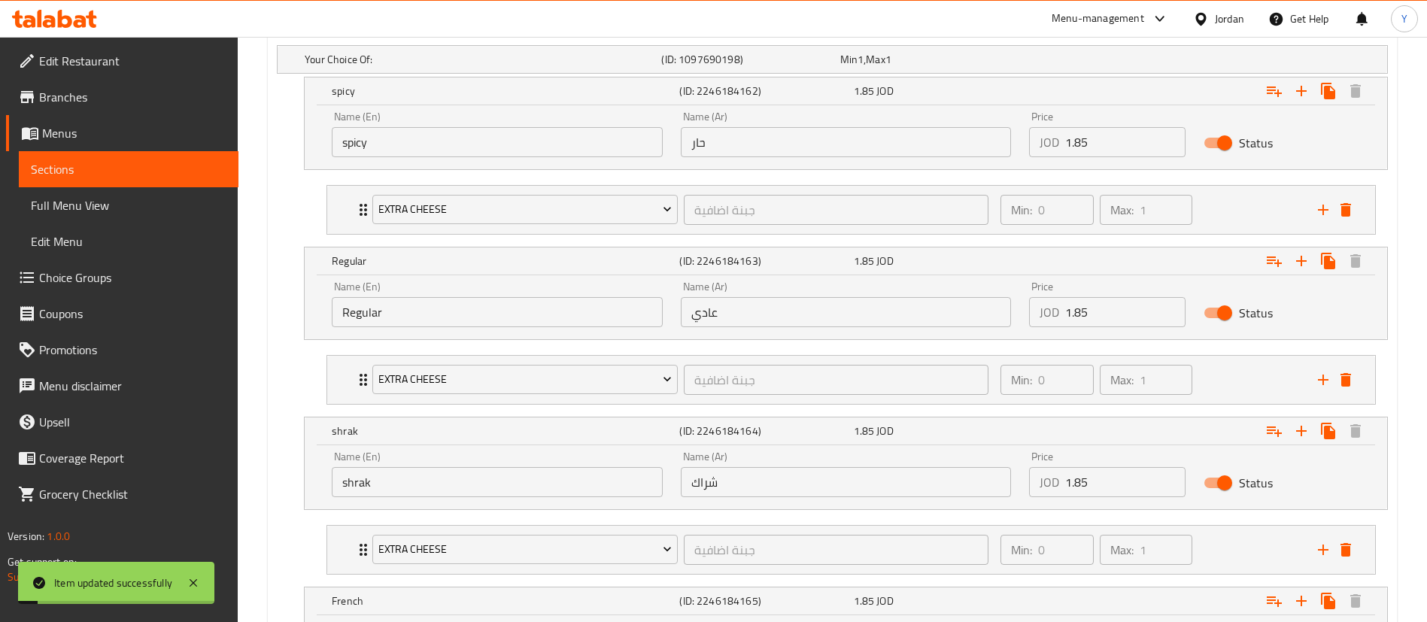
click at [91, 172] on span "Sections" at bounding box center [129, 169] width 196 height 18
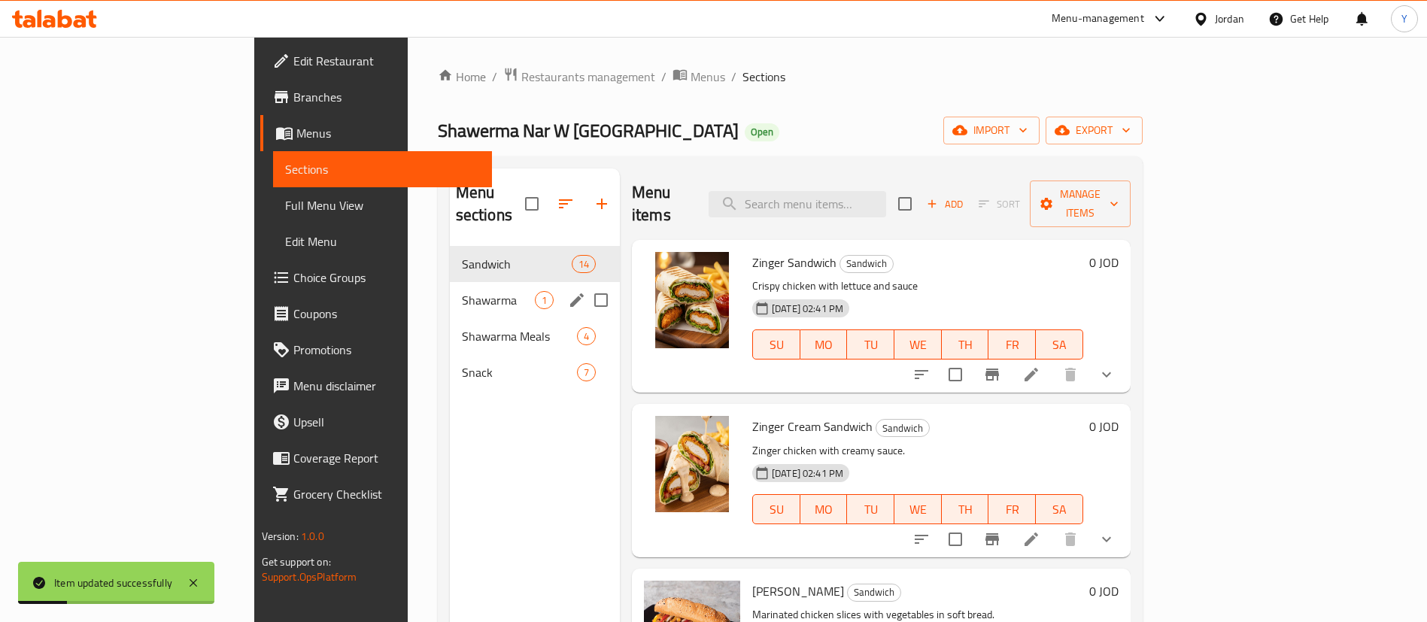
click at [462, 291] on span "Shawarma" at bounding box center [498, 300] width 73 height 18
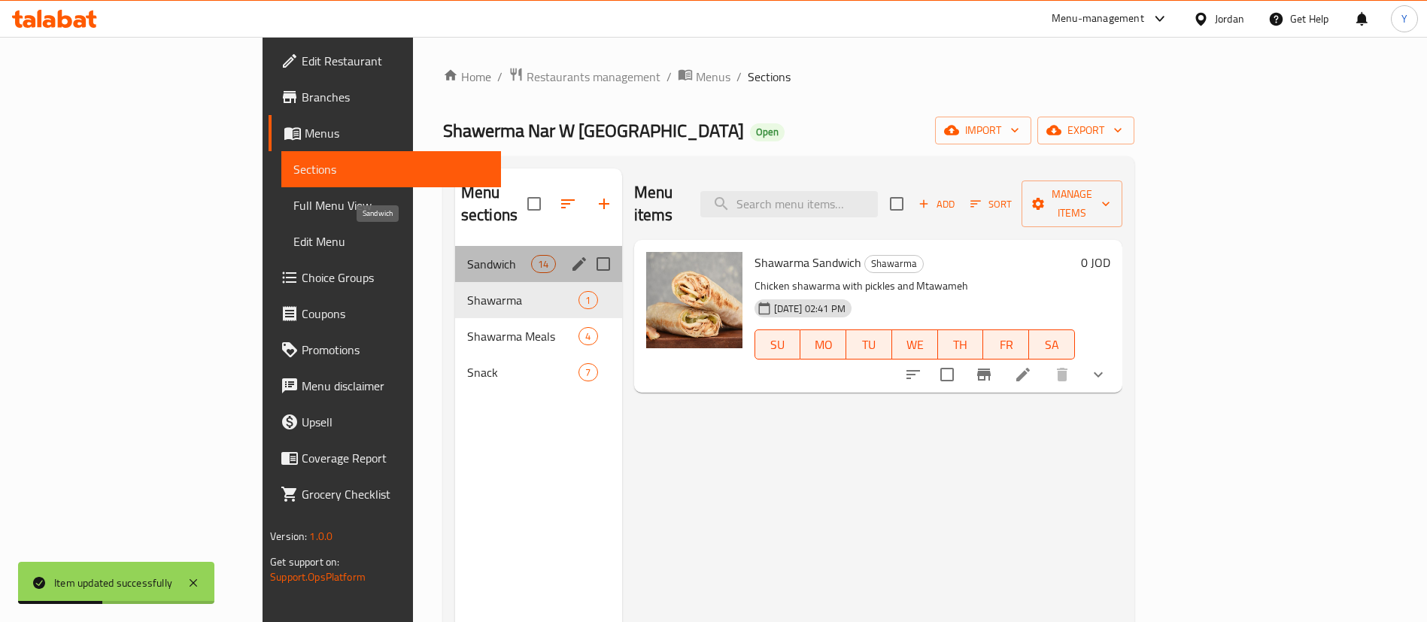
click at [467, 255] on span "Sandwich" at bounding box center [499, 264] width 64 height 18
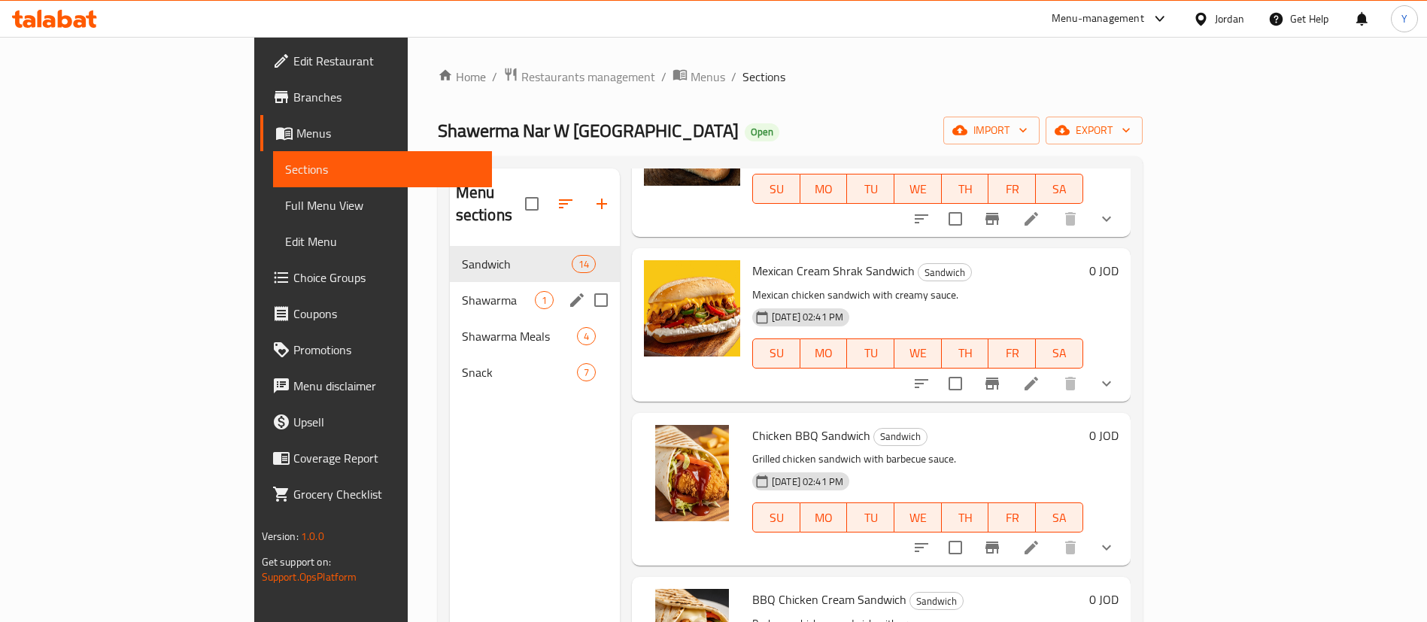
click at [462, 291] on span "Shawarma" at bounding box center [498, 300] width 73 height 18
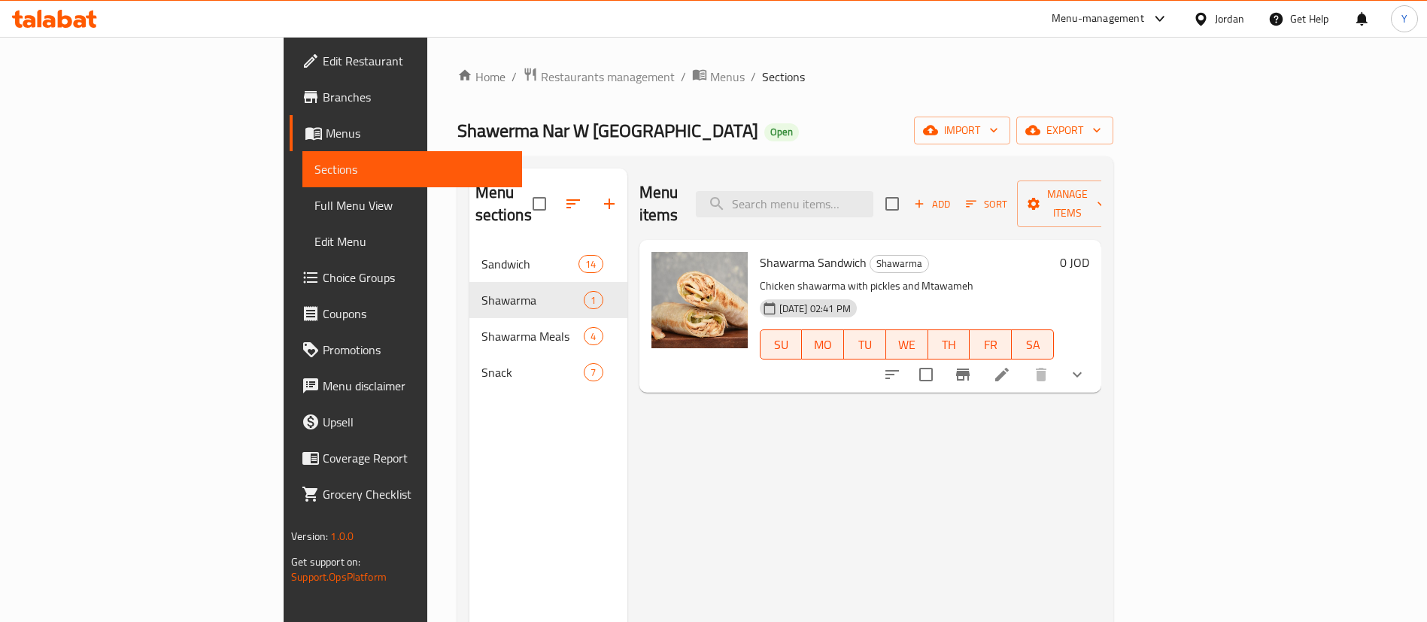
click at [481, 327] on span "Shawarma Meals" at bounding box center [532, 336] width 103 height 18
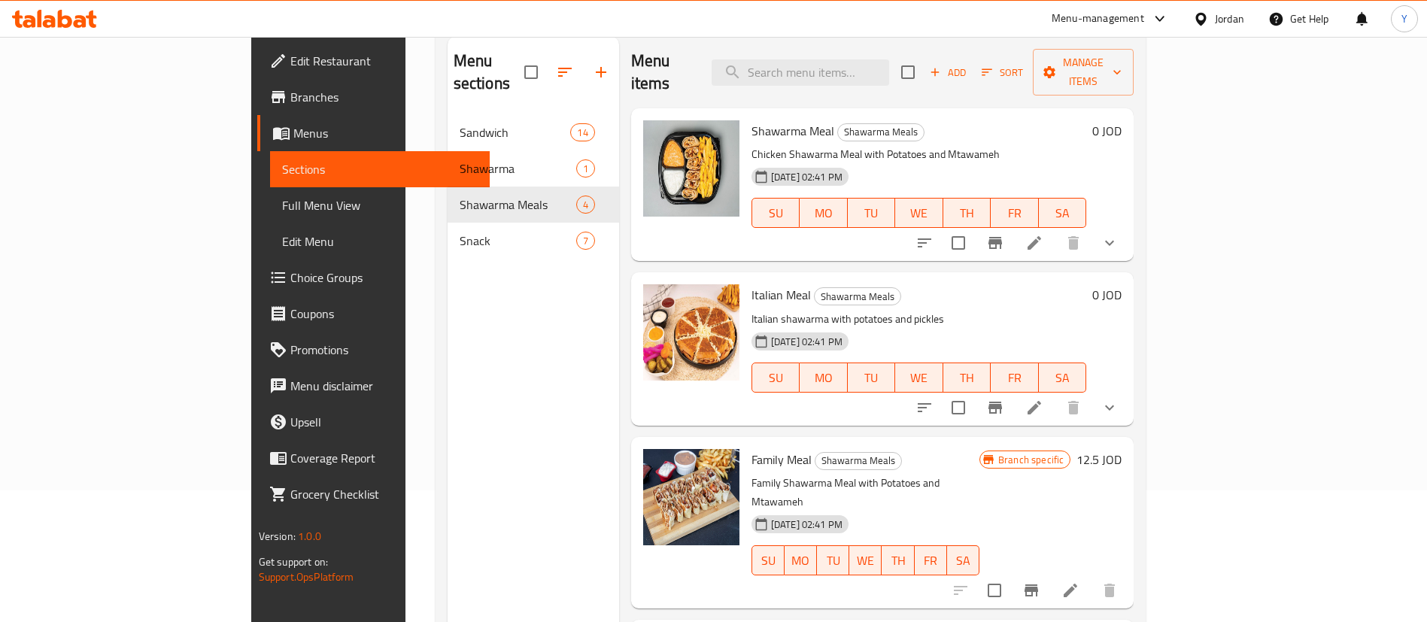
scroll to position [98, 0]
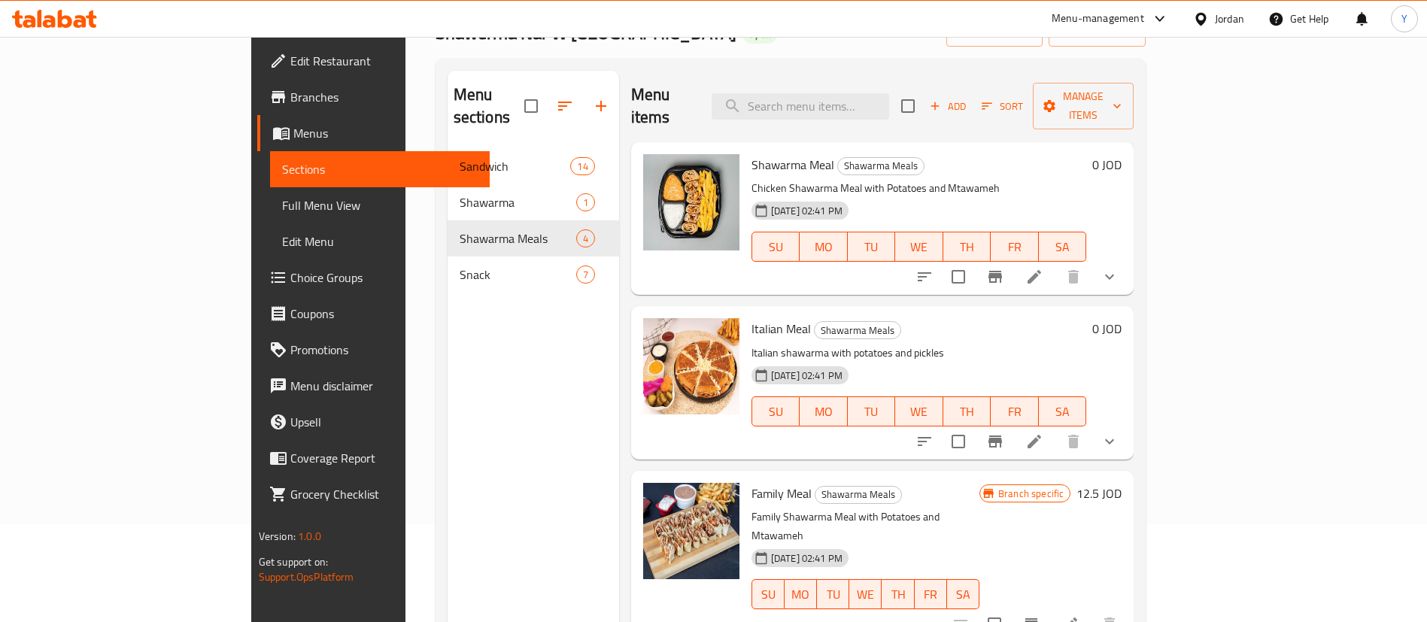
click at [1043, 268] on icon at bounding box center [1034, 277] width 18 height 18
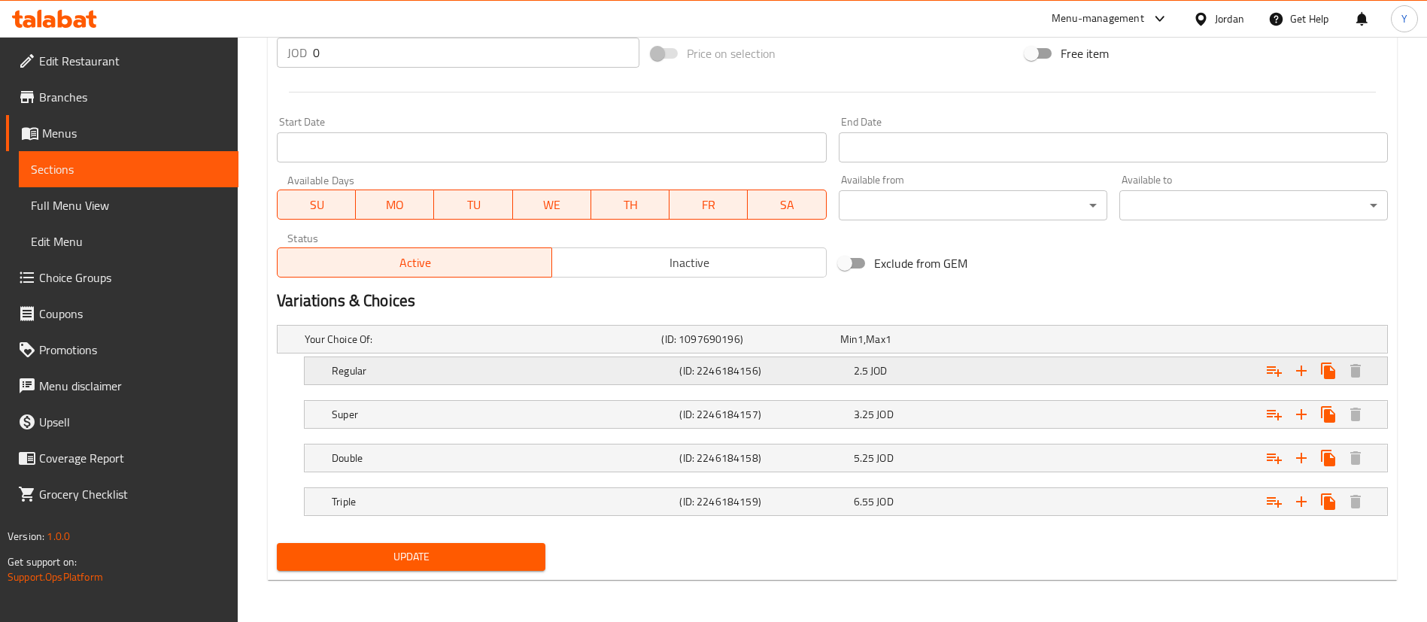
click at [861, 355] on div "Regular (ID: 2246184156) 2.5 JOD" at bounding box center [850, 370] width 1043 height 33
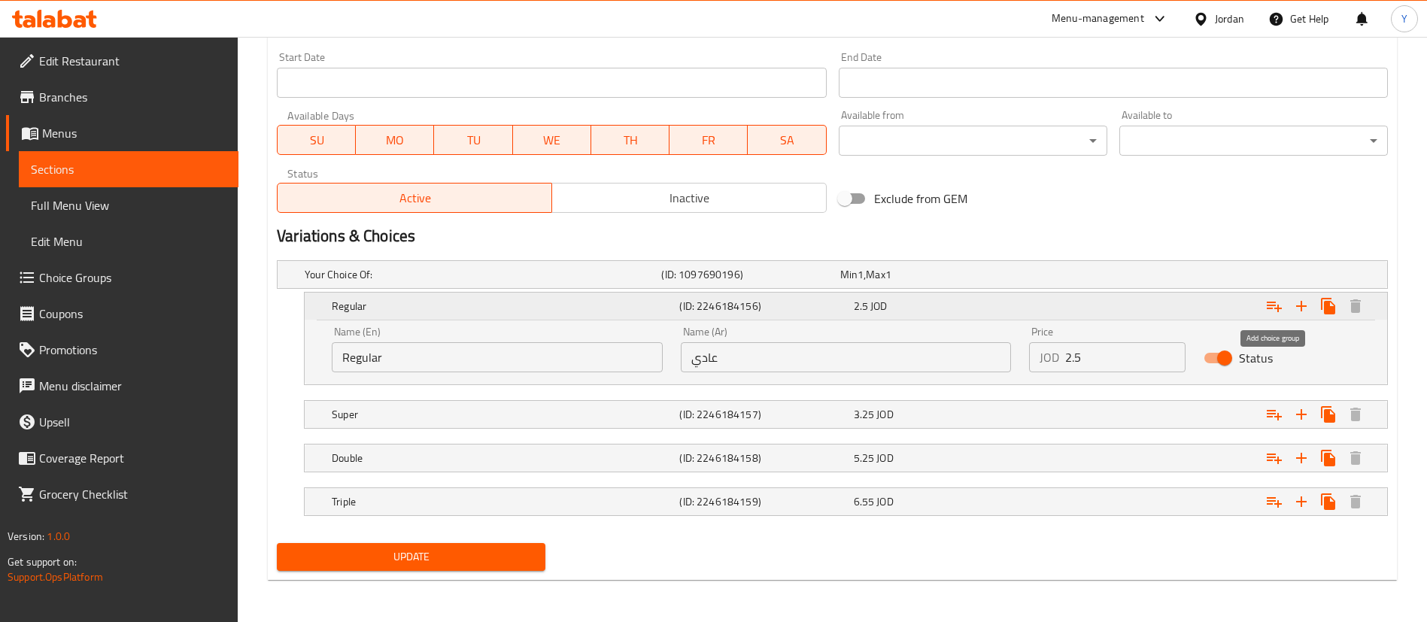
click at [1268, 304] on icon "Expand" at bounding box center [1274, 306] width 18 height 18
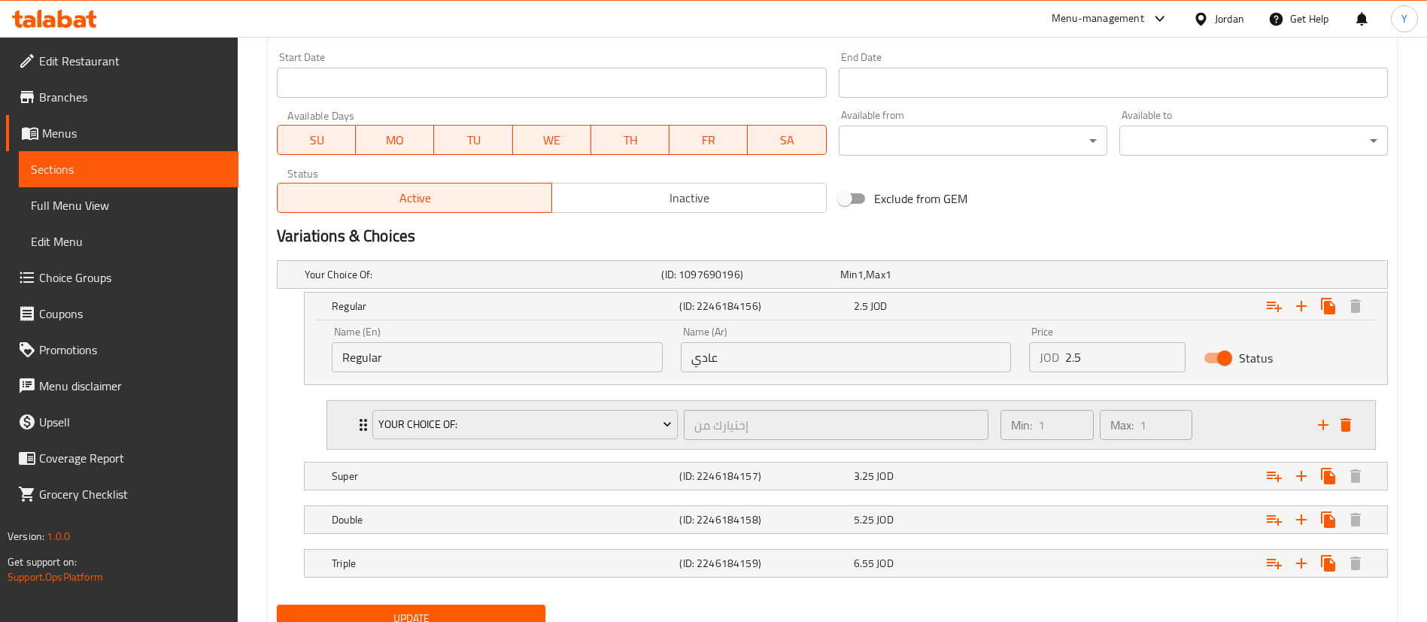
scroll to position [710, 0]
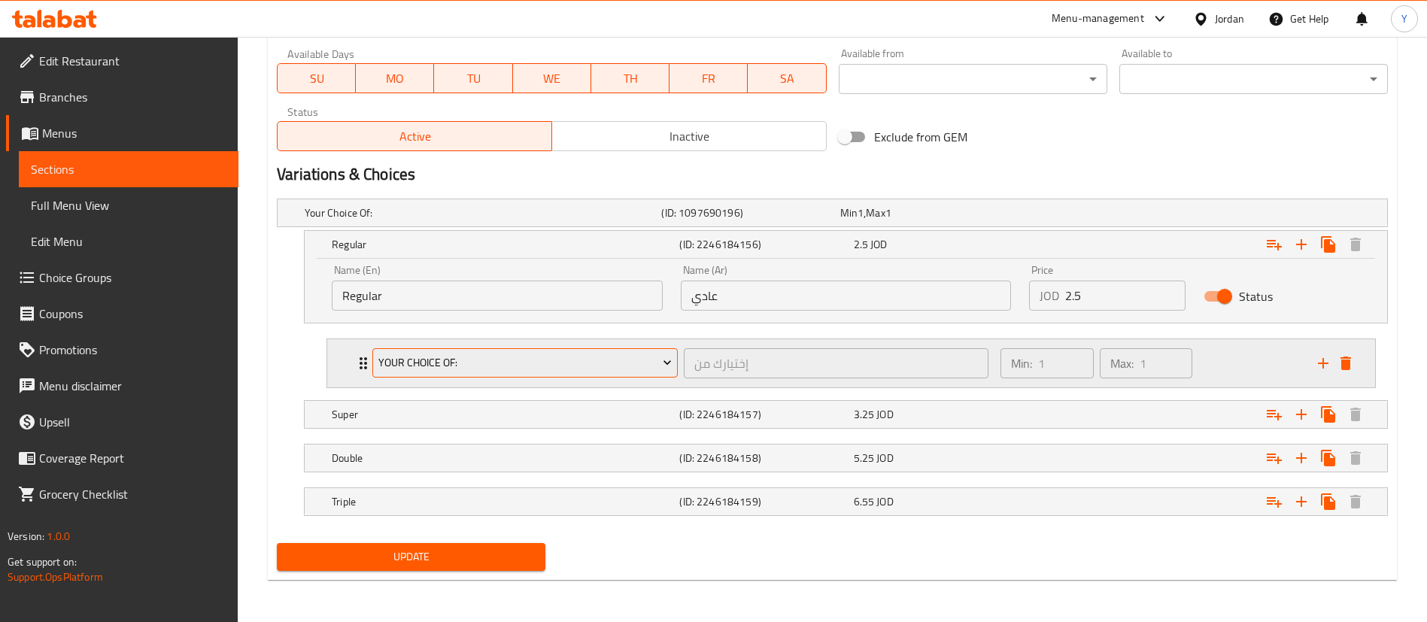
click at [487, 367] on span "Your Choice Of:" at bounding box center [525, 363] width 294 height 19
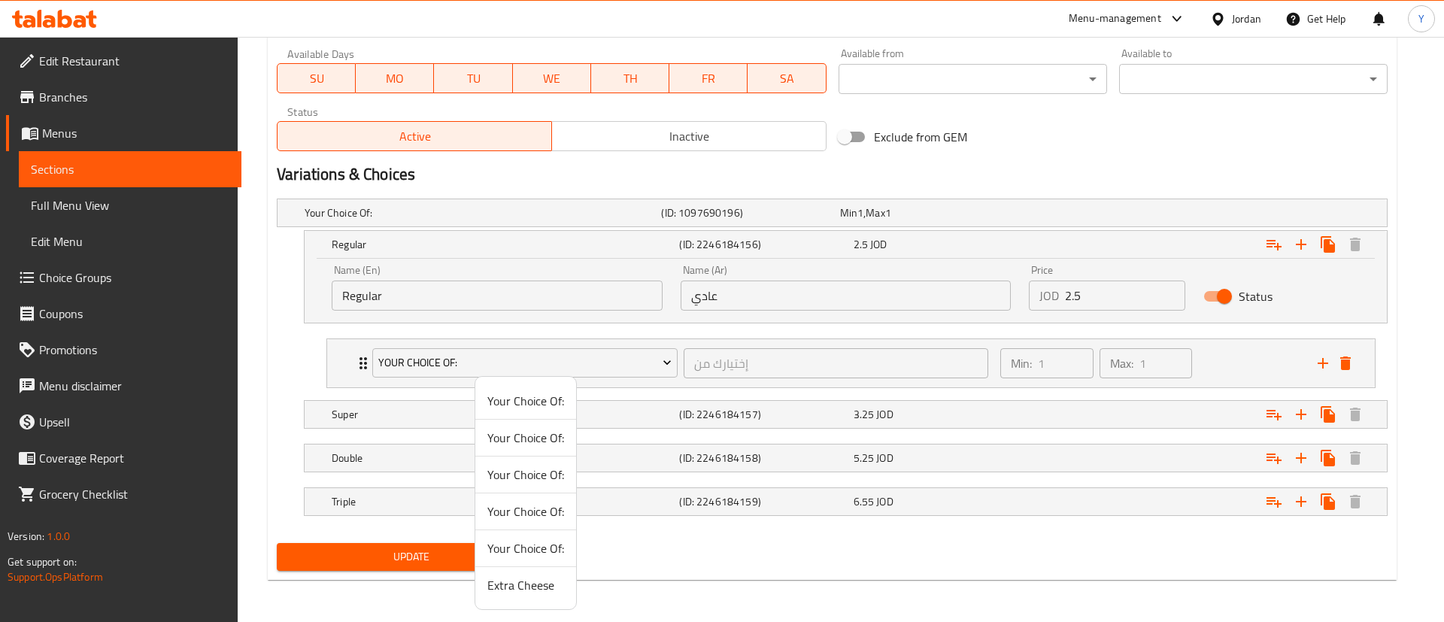
drag, startPoint x: 518, startPoint y: 593, endPoint x: 482, endPoint y: 542, distance: 62.2
click at [516, 593] on span "Extra Cheese" at bounding box center [526, 585] width 77 height 18
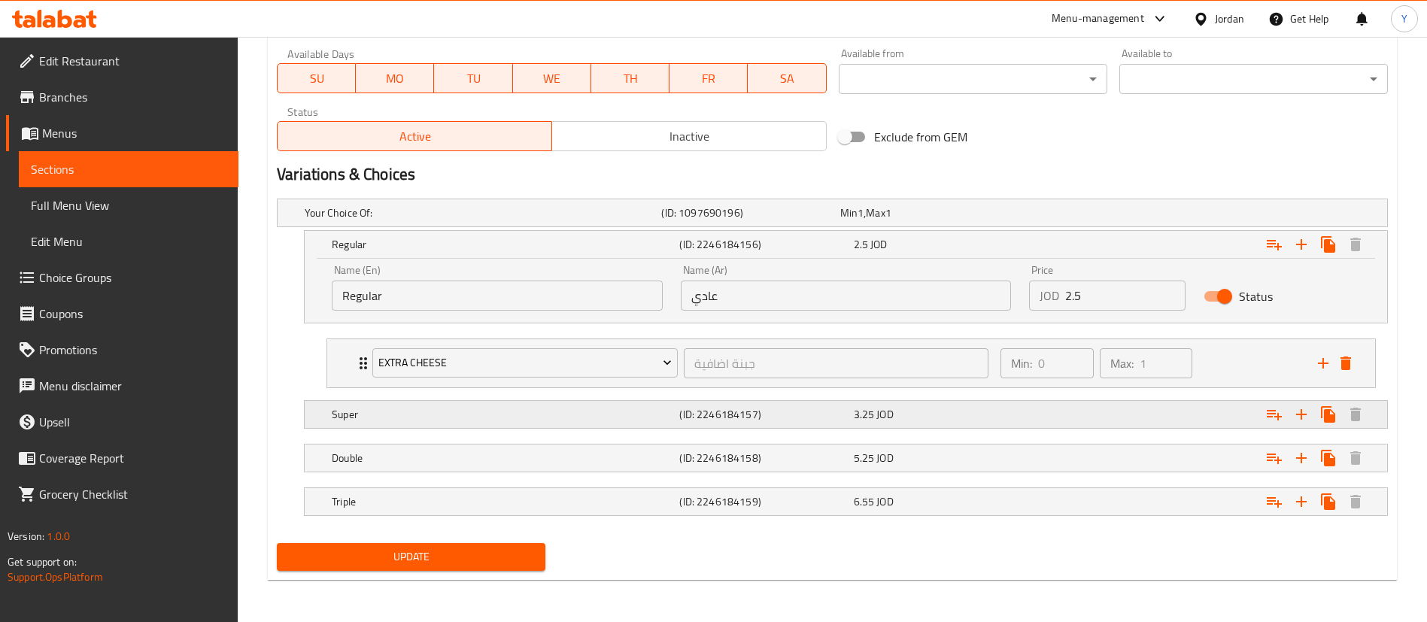
drag, startPoint x: 421, startPoint y: 410, endPoint x: 463, endPoint y: 409, distance: 42.9
click at [421, 410] on h5 "Super" at bounding box center [503, 414] width 342 height 15
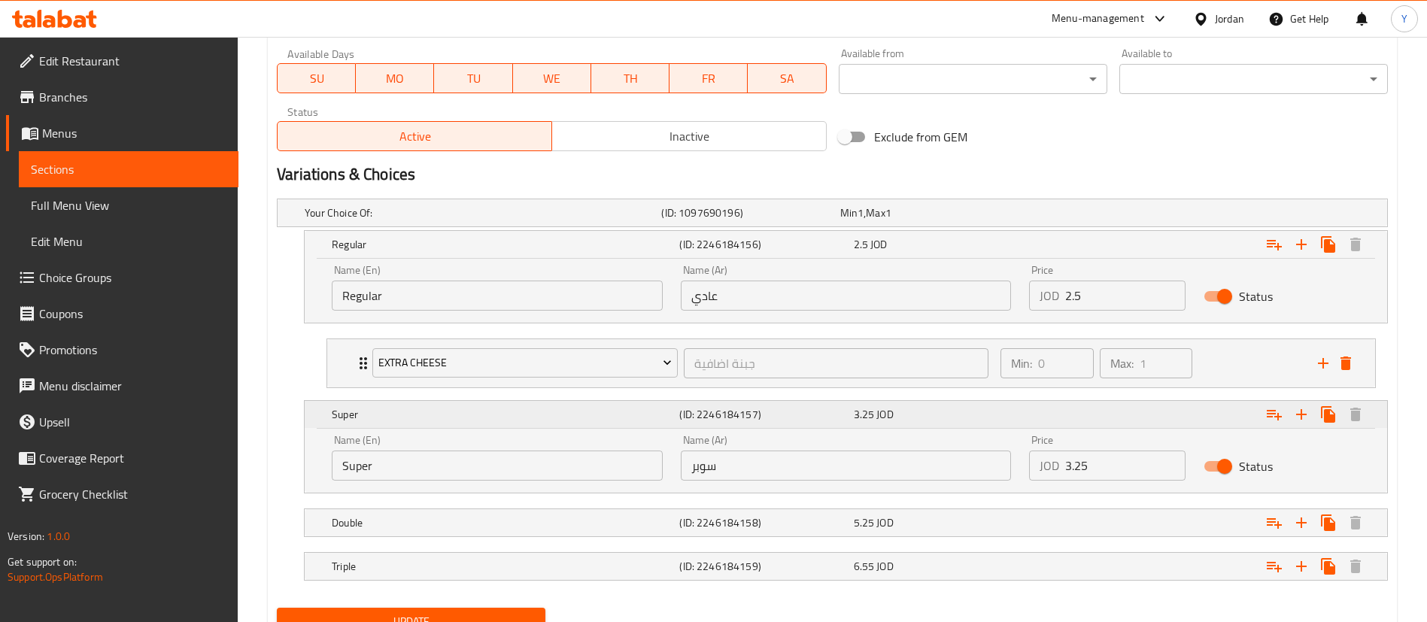
scroll to position [775, 0]
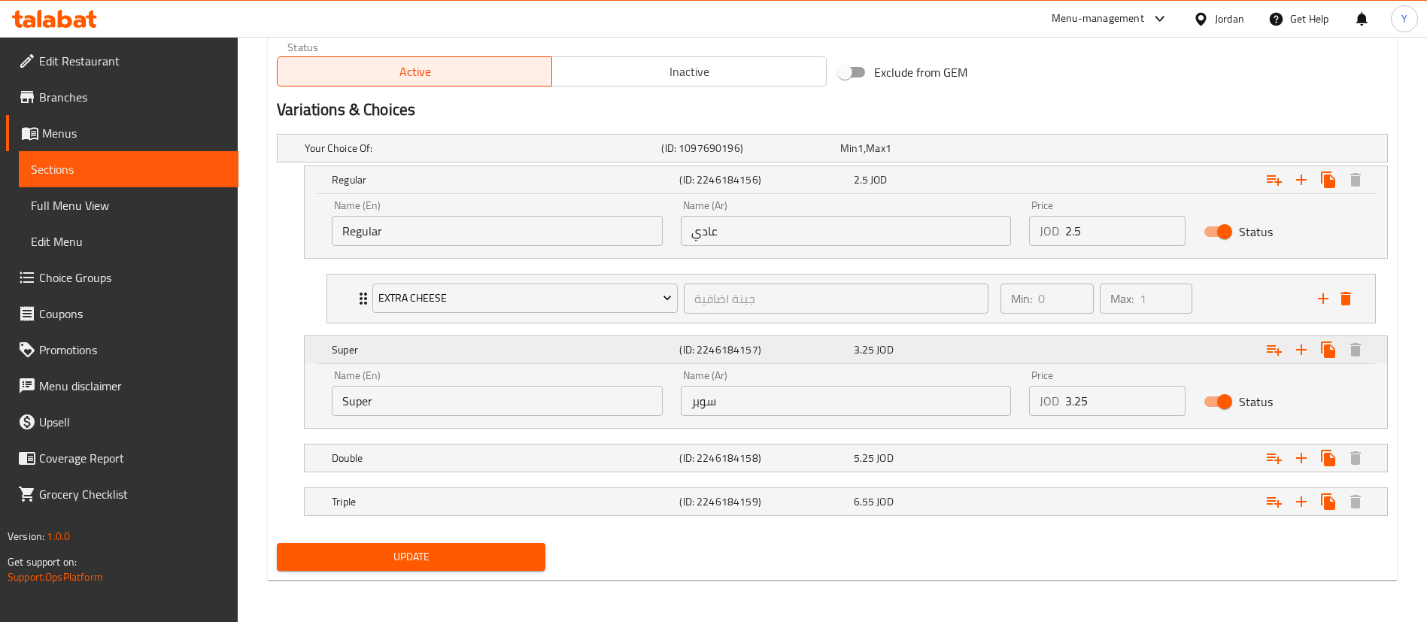
click at [1273, 349] on icon "Expand" at bounding box center [1274, 350] width 15 height 11
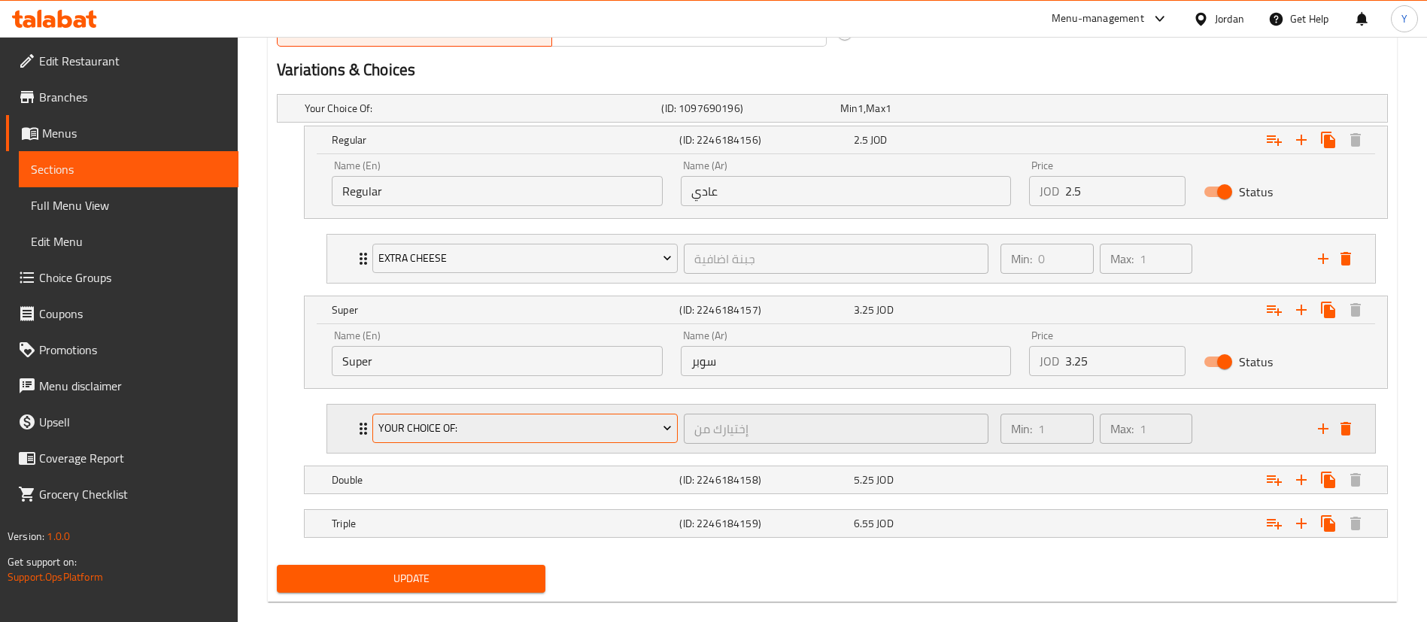
scroll to position [837, 0]
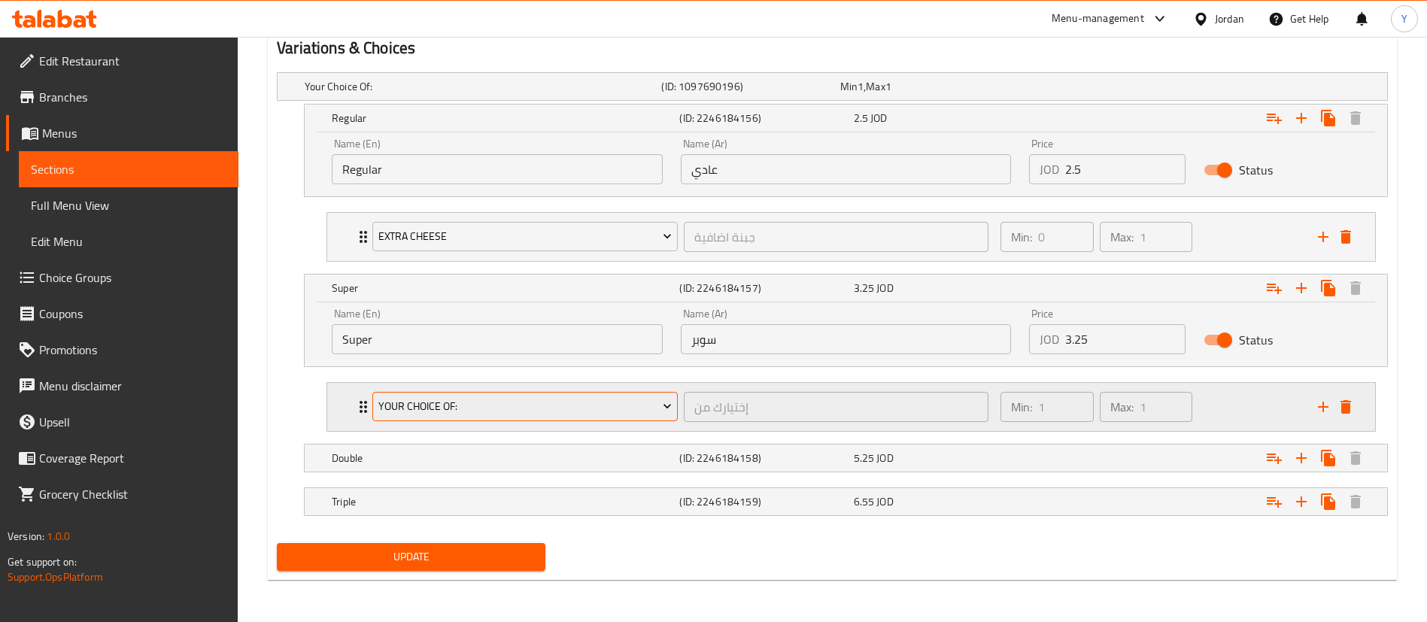
click at [471, 402] on span "Your Choice Of:" at bounding box center [525, 406] width 294 height 19
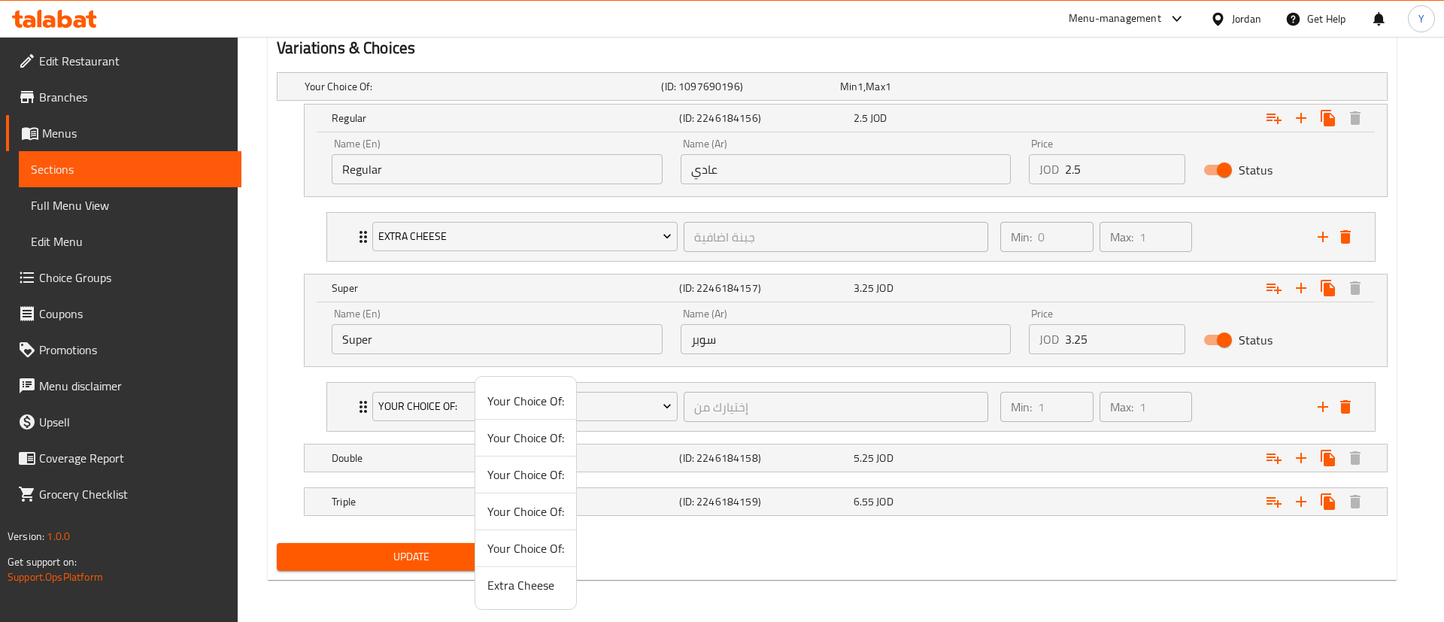
drag, startPoint x: 512, startPoint y: 588, endPoint x: 480, endPoint y: 530, distance: 66.0
click at [511, 588] on span "Extra Cheese" at bounding box center [526, 585] width 77 height 18
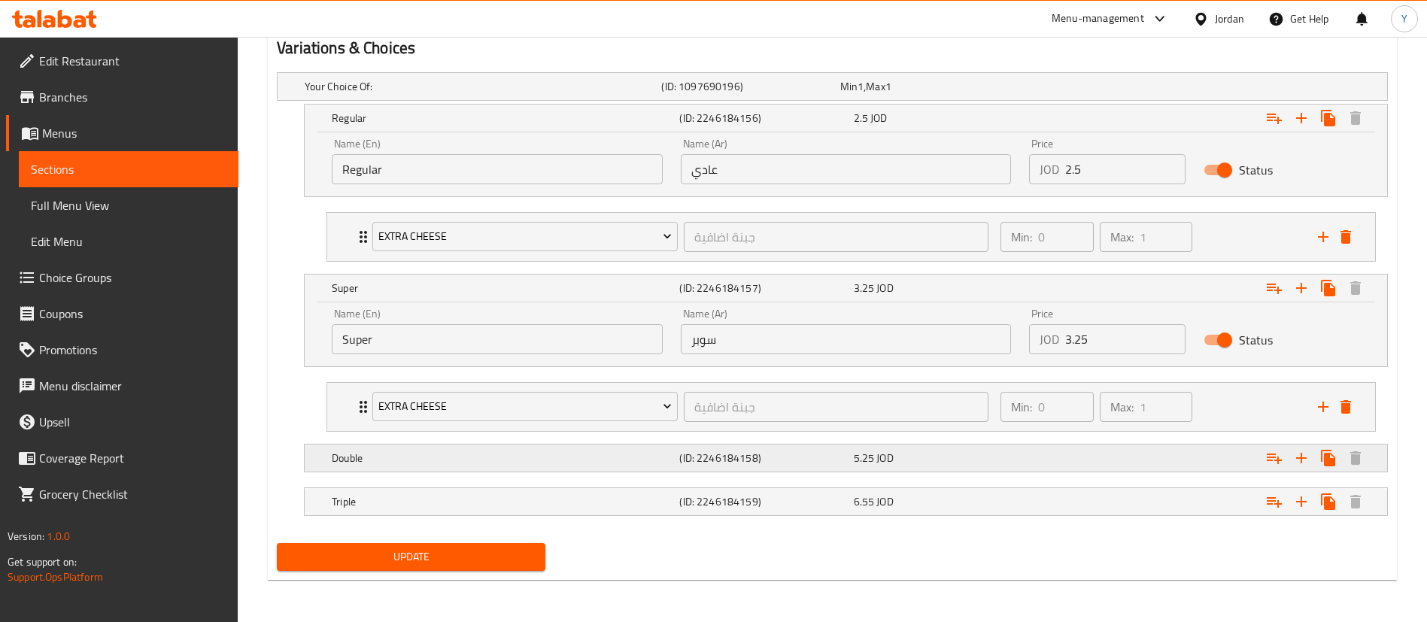
click at [430, 457] on h5 "Double" at bounding box center [503, 458] width 342 height 15
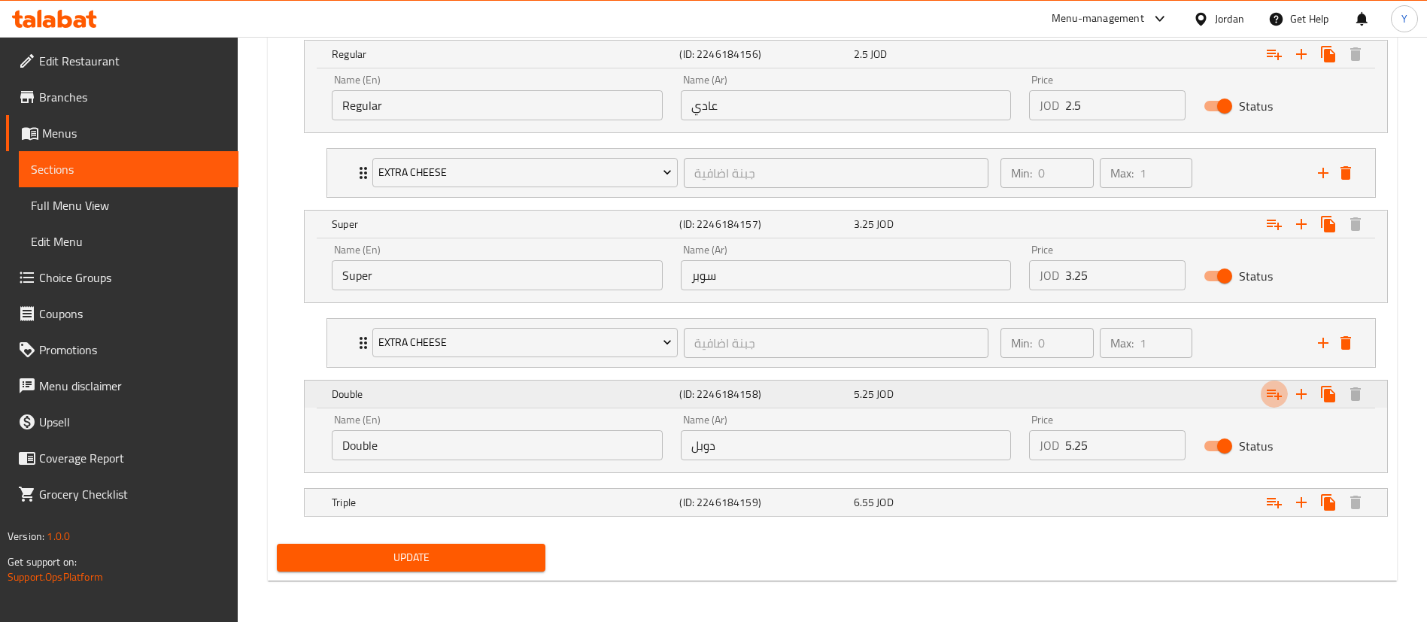
click at [1278, 402] on icon "Expand" at bounding box center [1274, 394] width 18 height 18
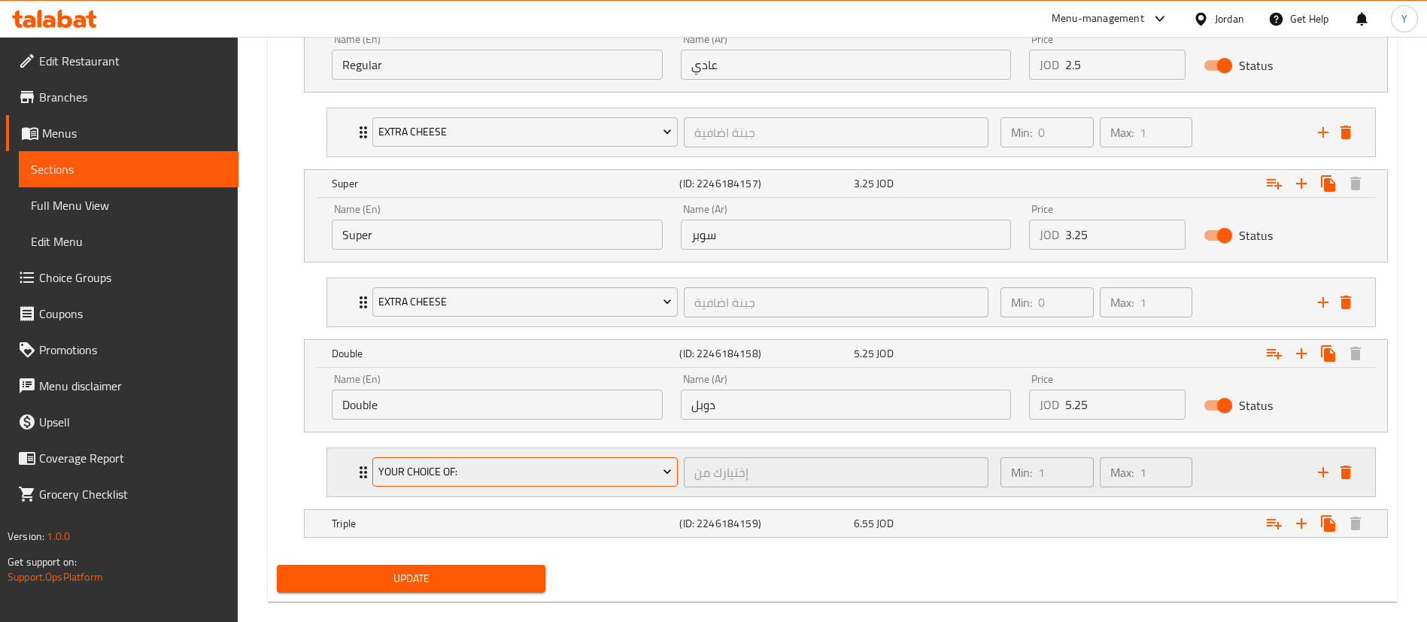
scroll to position [963, 0]
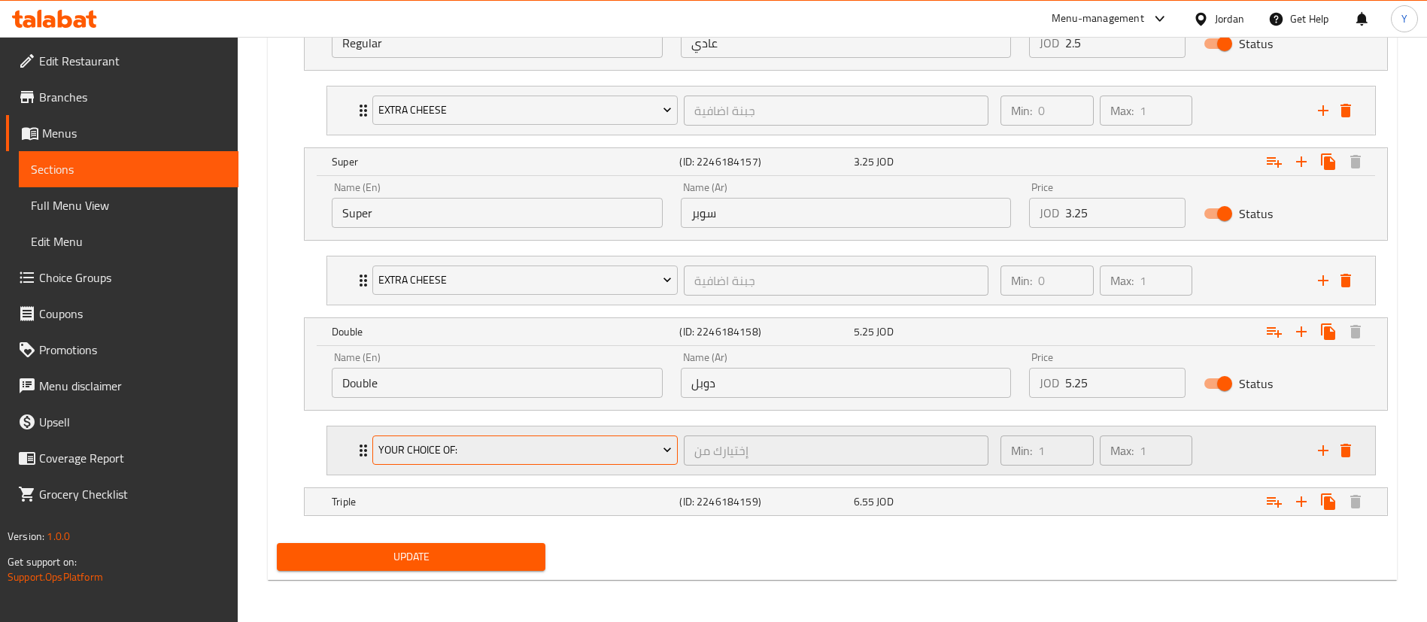
click at [499, 452] on span "Your Choice Of:" at bounding box center [525, 450] width 294 height 19
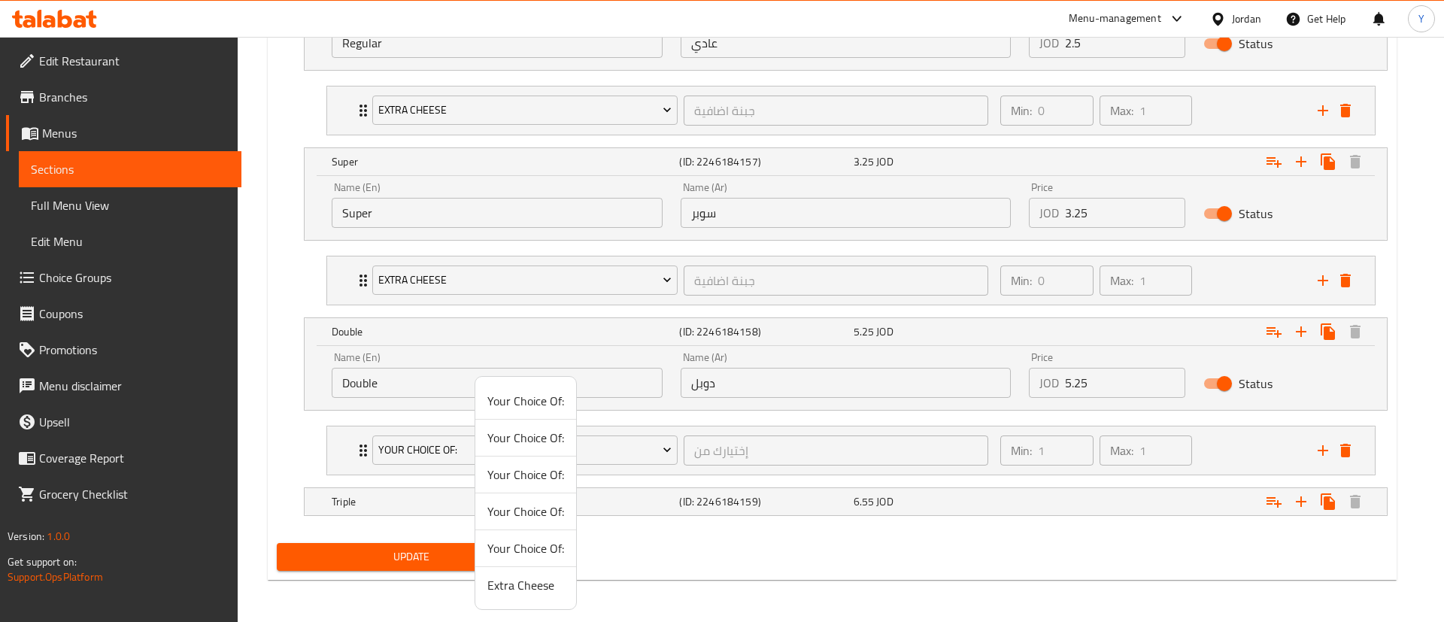
click at [521, 591] on span "Extra Cheese" at bounding box center [526, 585] width 77 height 18
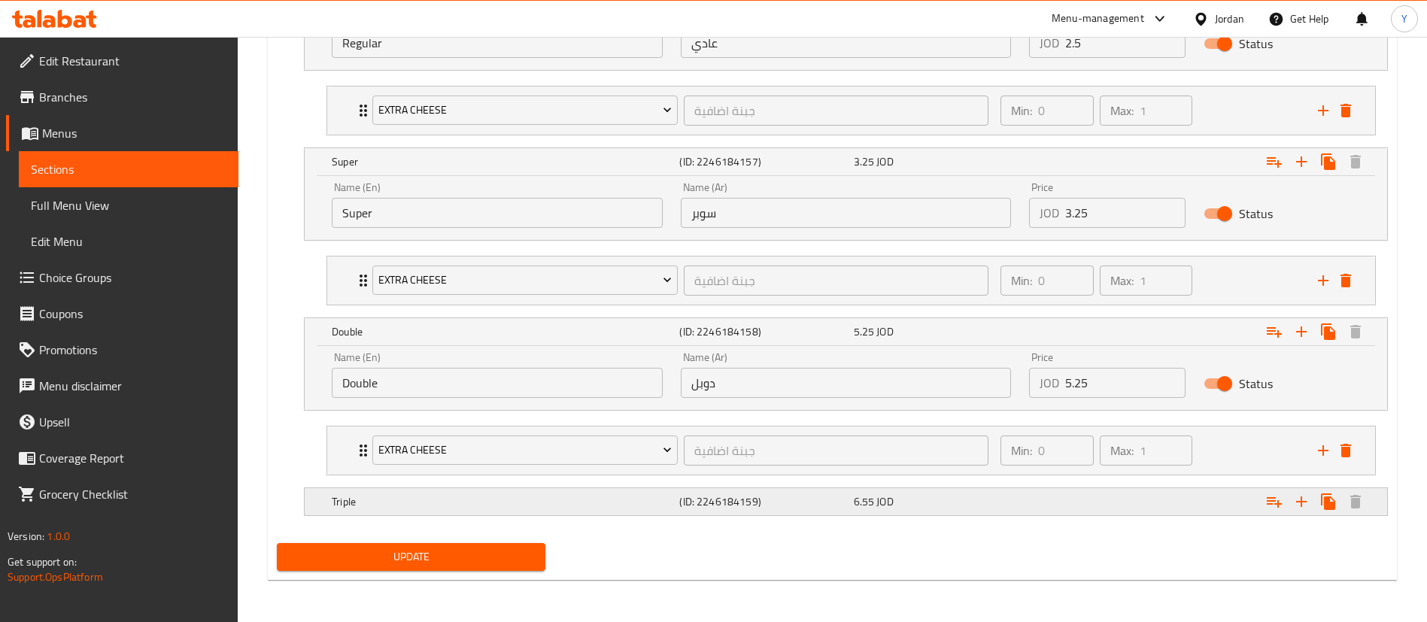
click at [401, 508] on h5 "Triple" at bounding box center [503, 501] width 342 height 15
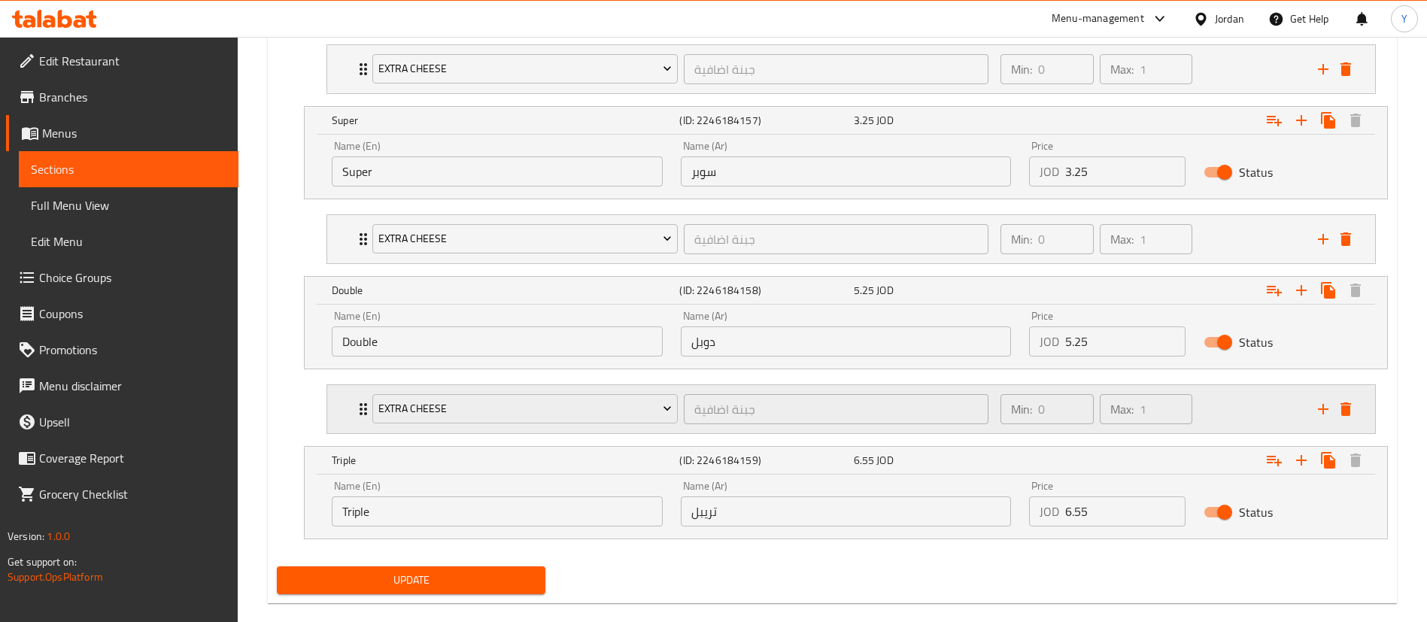
scroll to position [1028, 0]
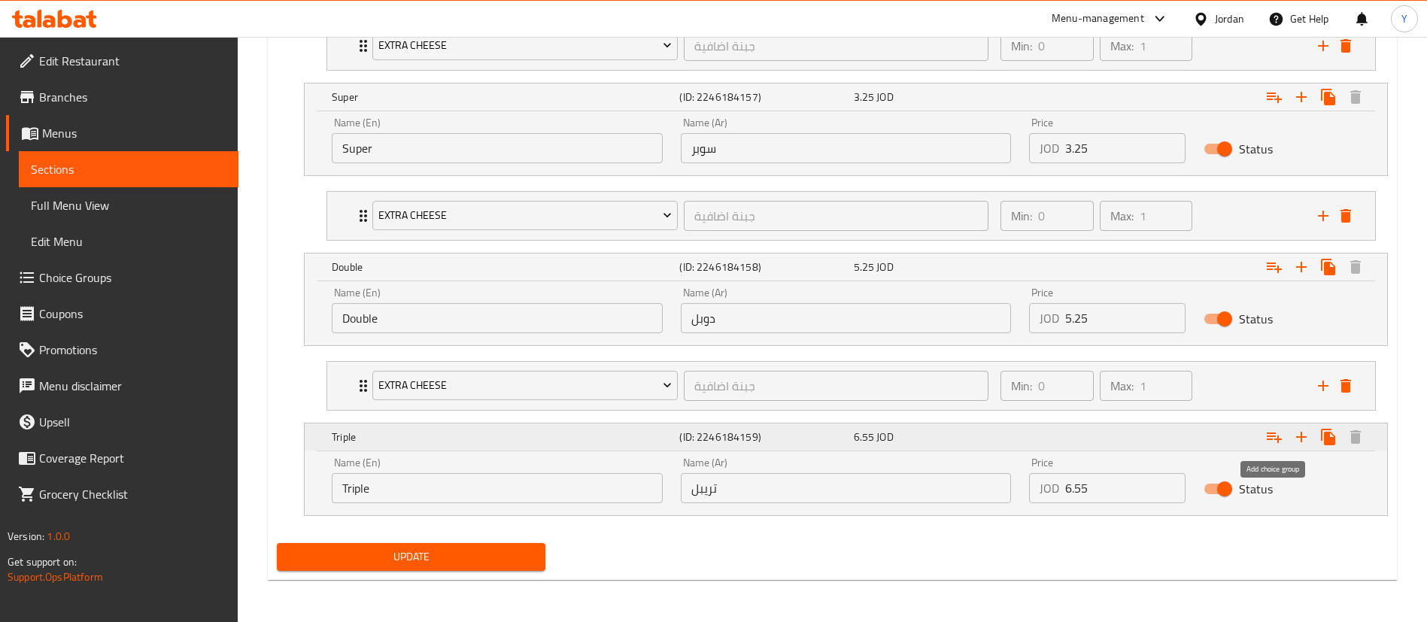
click at [1283, 437] on button "Expand" at bounding box center [1274, 437] width 27 height 27
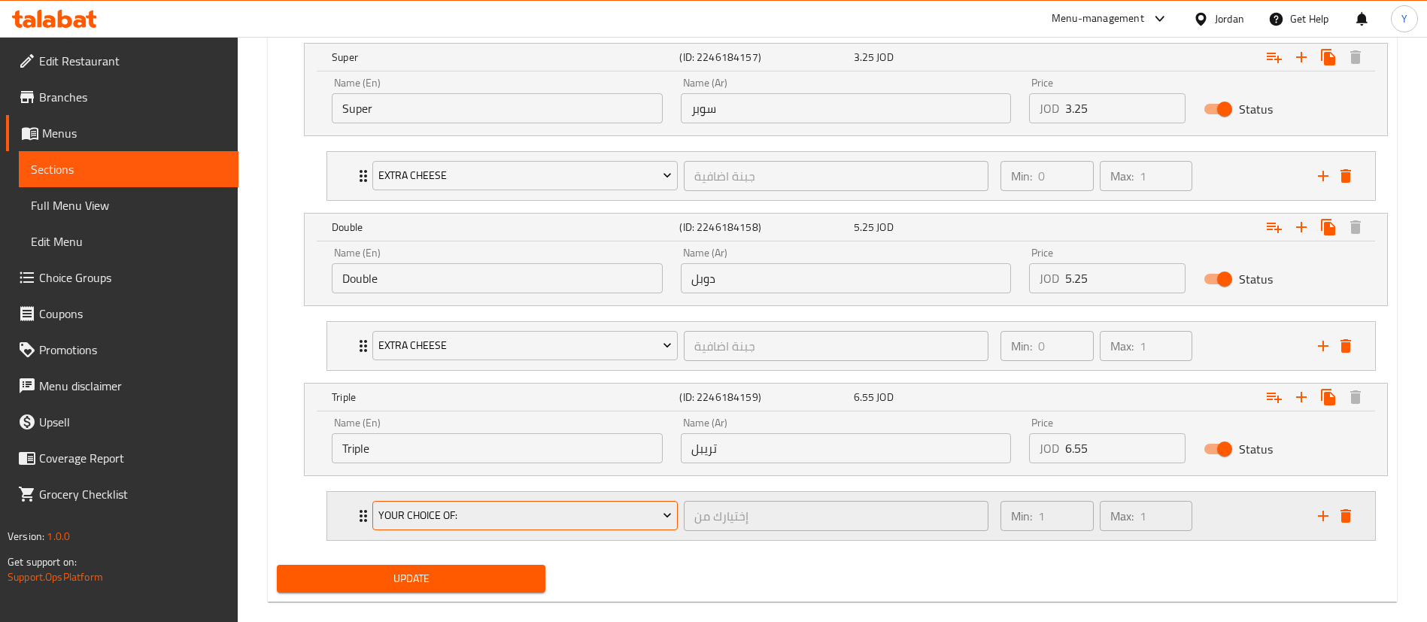
scroll to position [1089, 0]
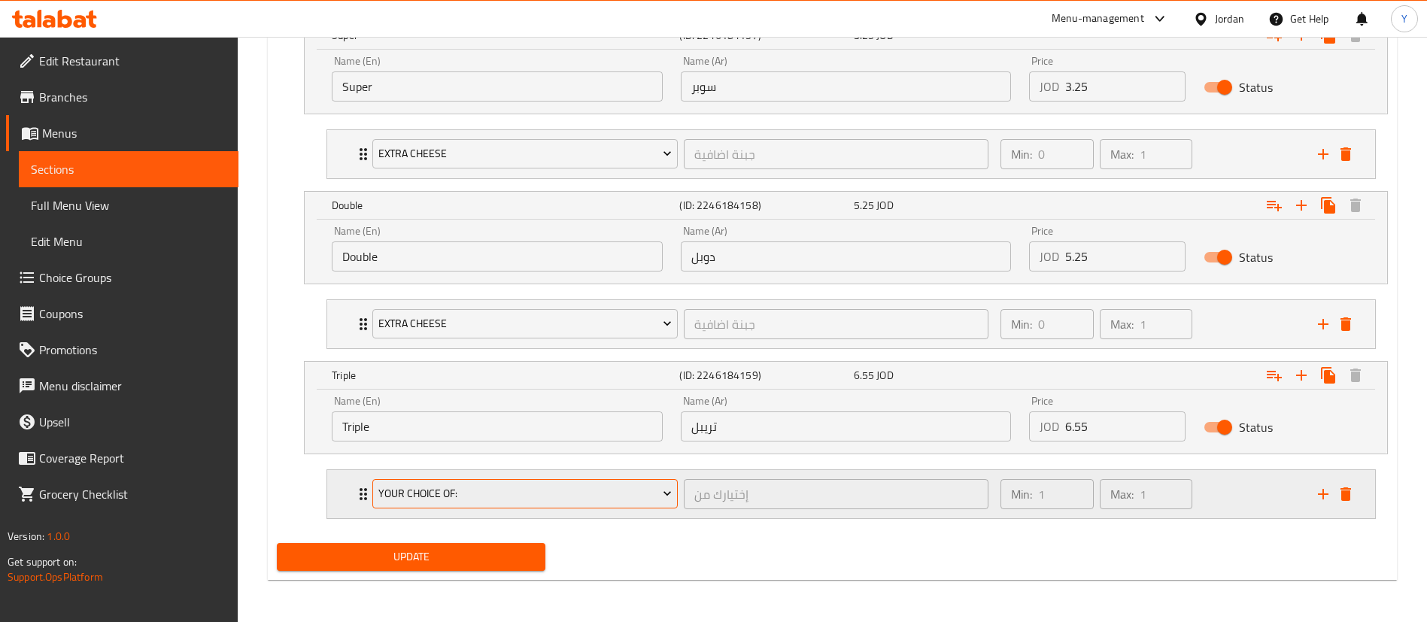
click at [472, 494] on span "Your Choice Of:" at bounding box center [525, 493] width 294 height 19
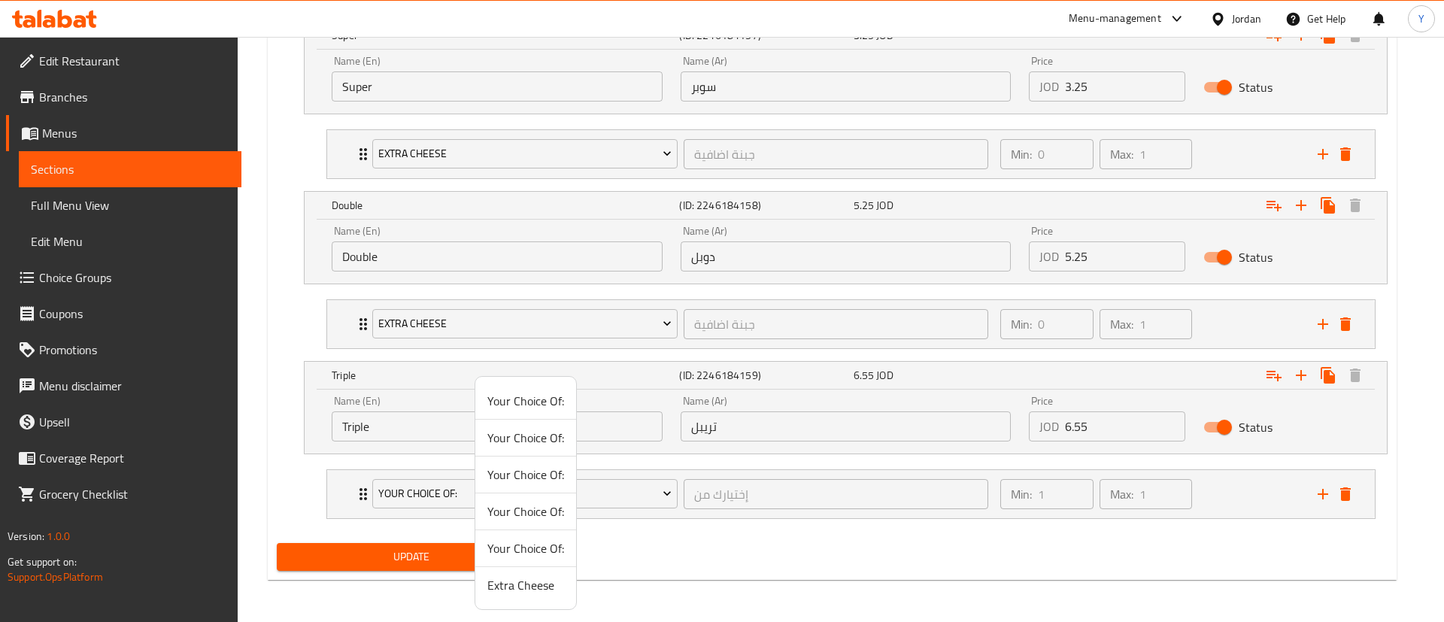
click at [507, 582] on span "Extra Cheese" at bounding box center [526, 585] width 77 height 18
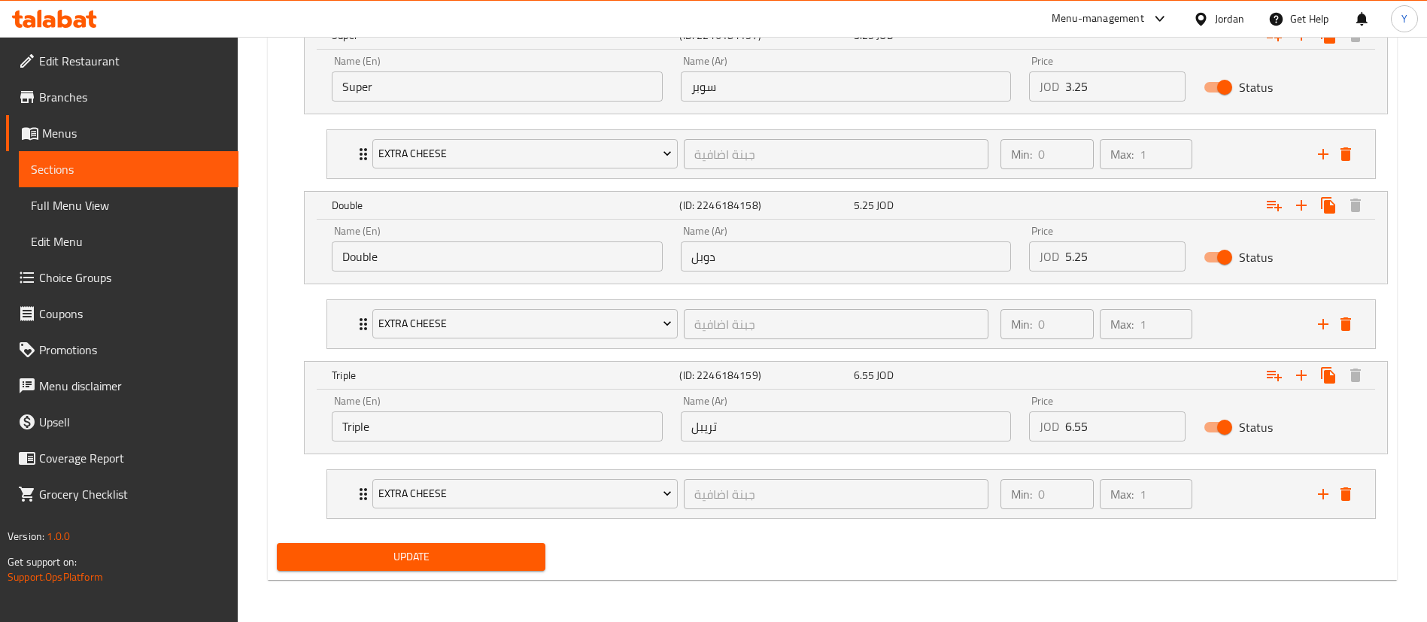
click at [413, 555] on span "Update" at bounding box center [411, 557] width 245 height 19
click at [66, 161] on span "Sections" at bounding box center [129, 169] width 196 height 18
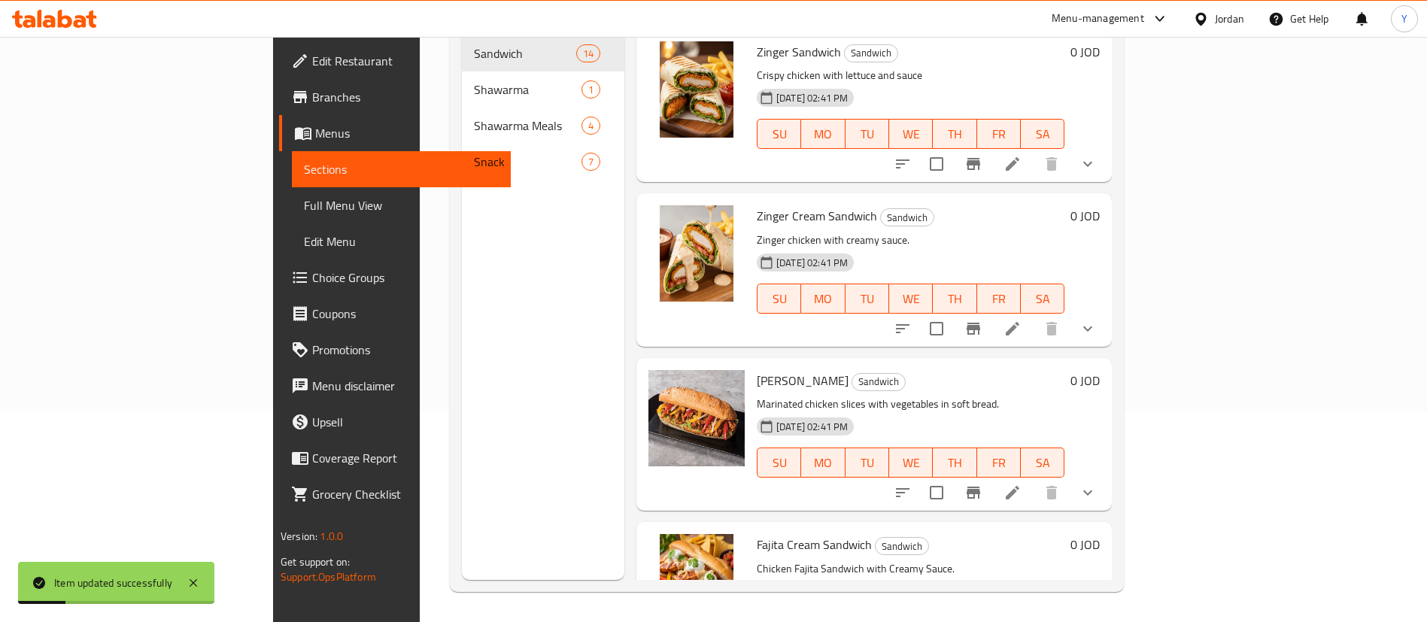
scroll to position [211, 0]
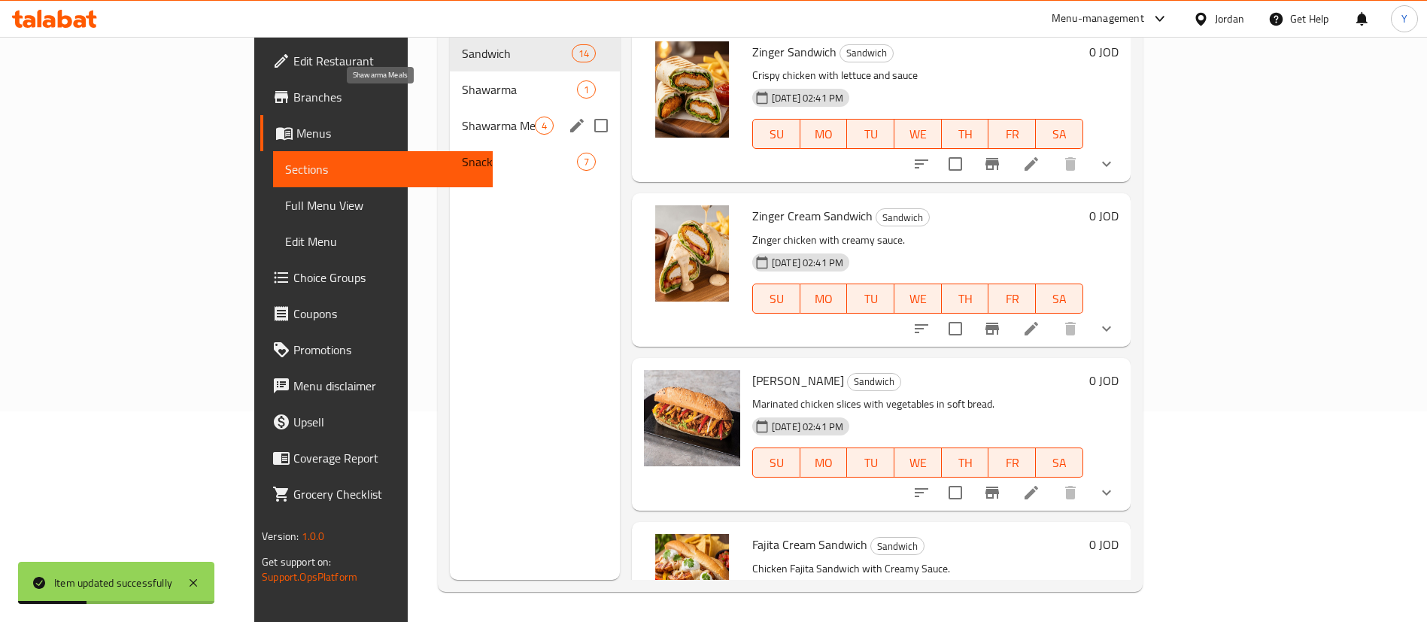
click at [462, 153] on span "Snack" at bounding box center [519, 162] width 115 height 18
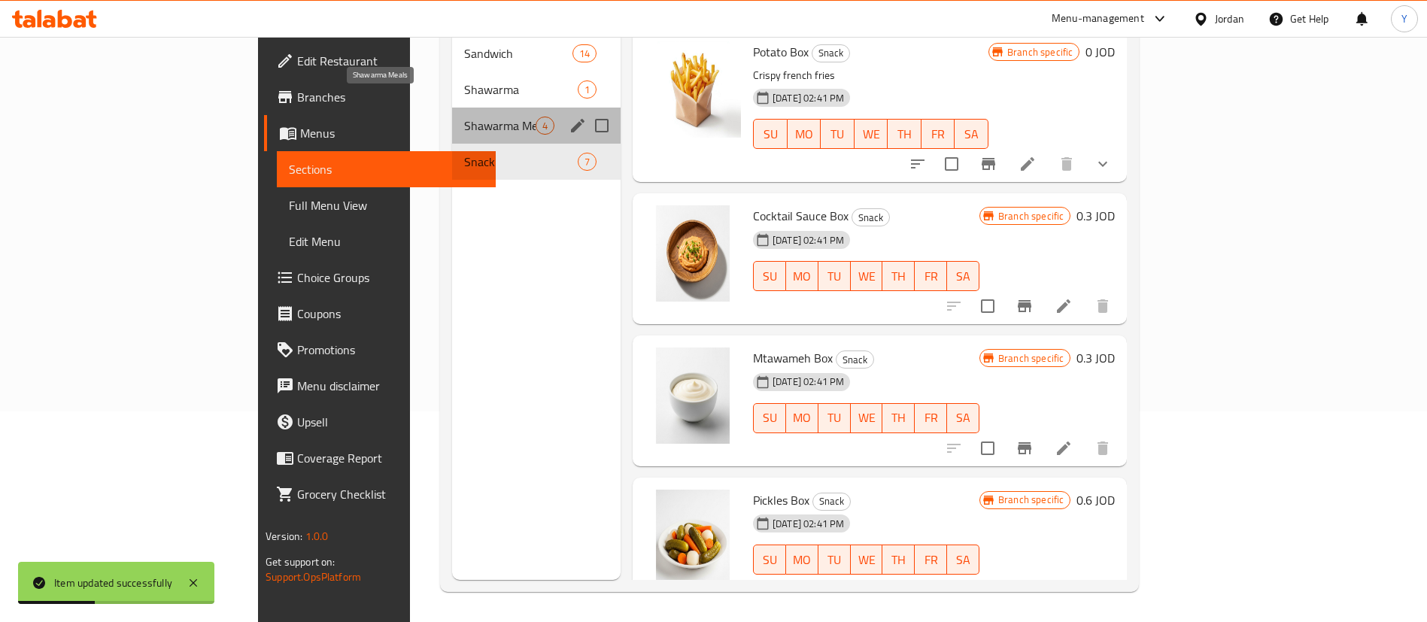
drag, startPoint x: 372, startPoint y: 99, endPoint x: 405, endPoint y: 111, distance: 34.5
click at [464, 117] on span "Shawarma Meals" at bounding box center [499, 126] width 71 height 18
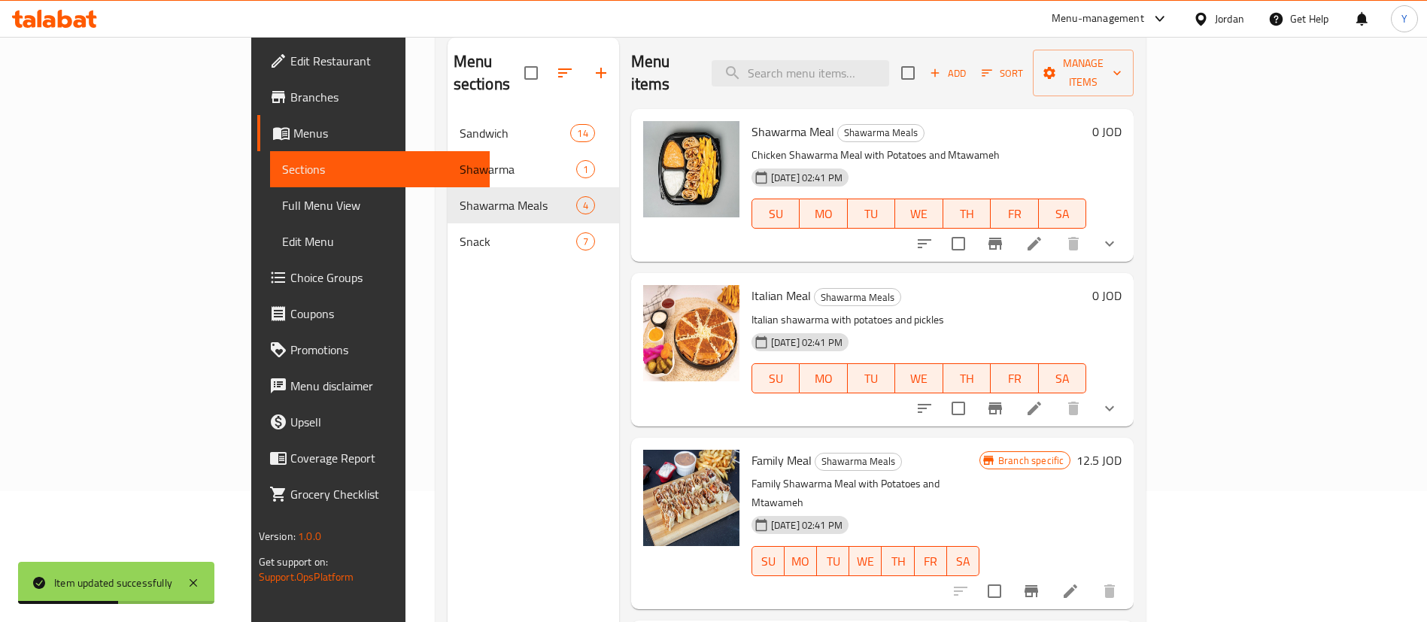
scroll to position [211, 0]
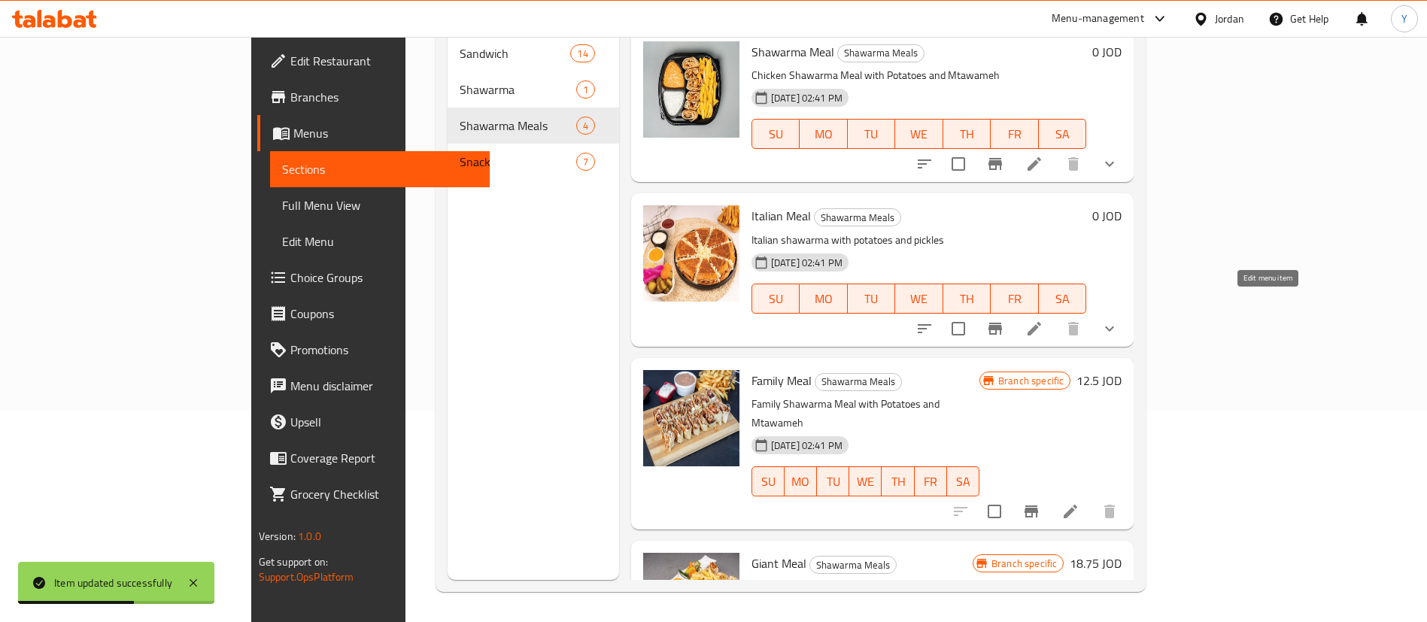
click at [1056, 315] on li at bounding box center [1034, 328] width 42 height 27
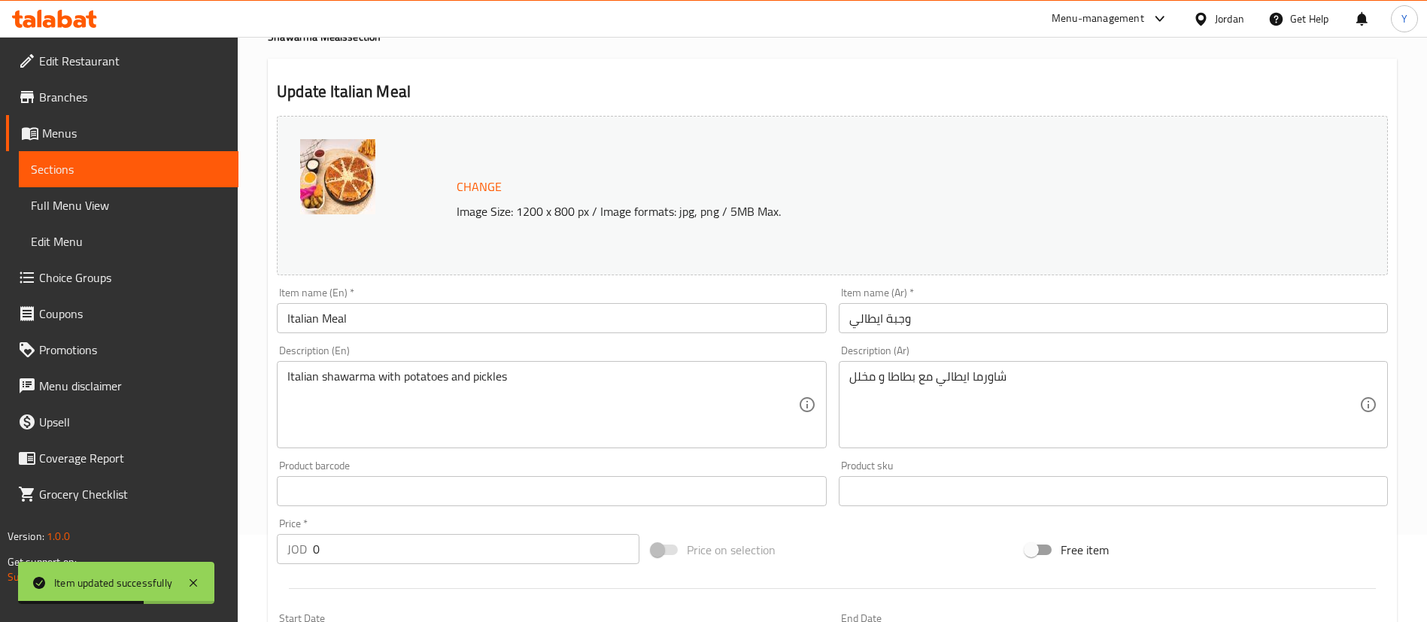
scroll to position [453, 0]
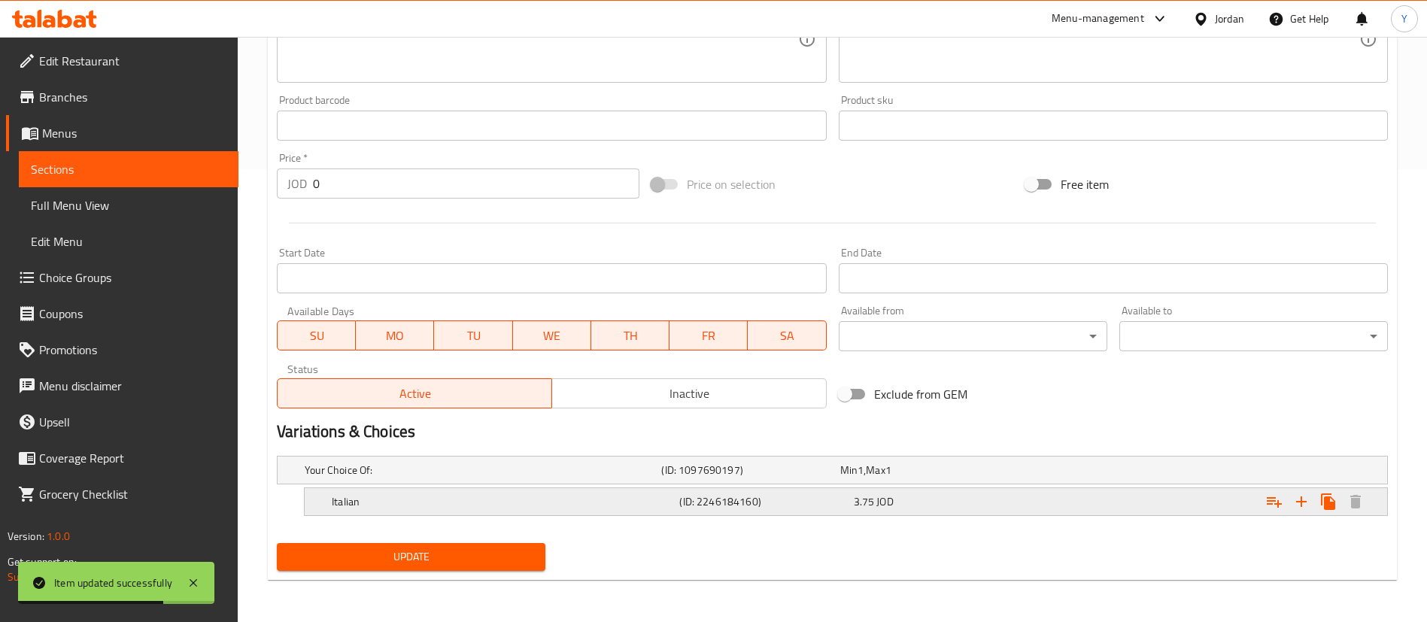
click at [396, 507] on h5 "Italian" at bounding box center [503, 501] width 342 height 15
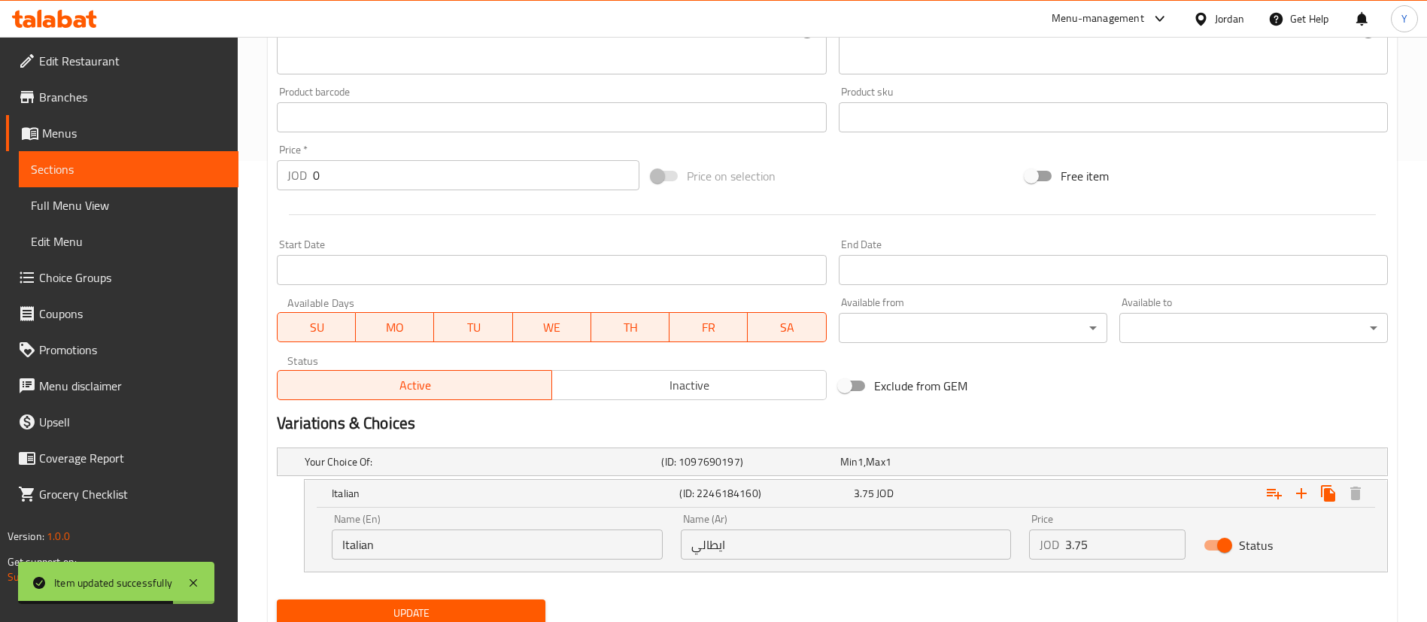
scroll to position [518, 0]
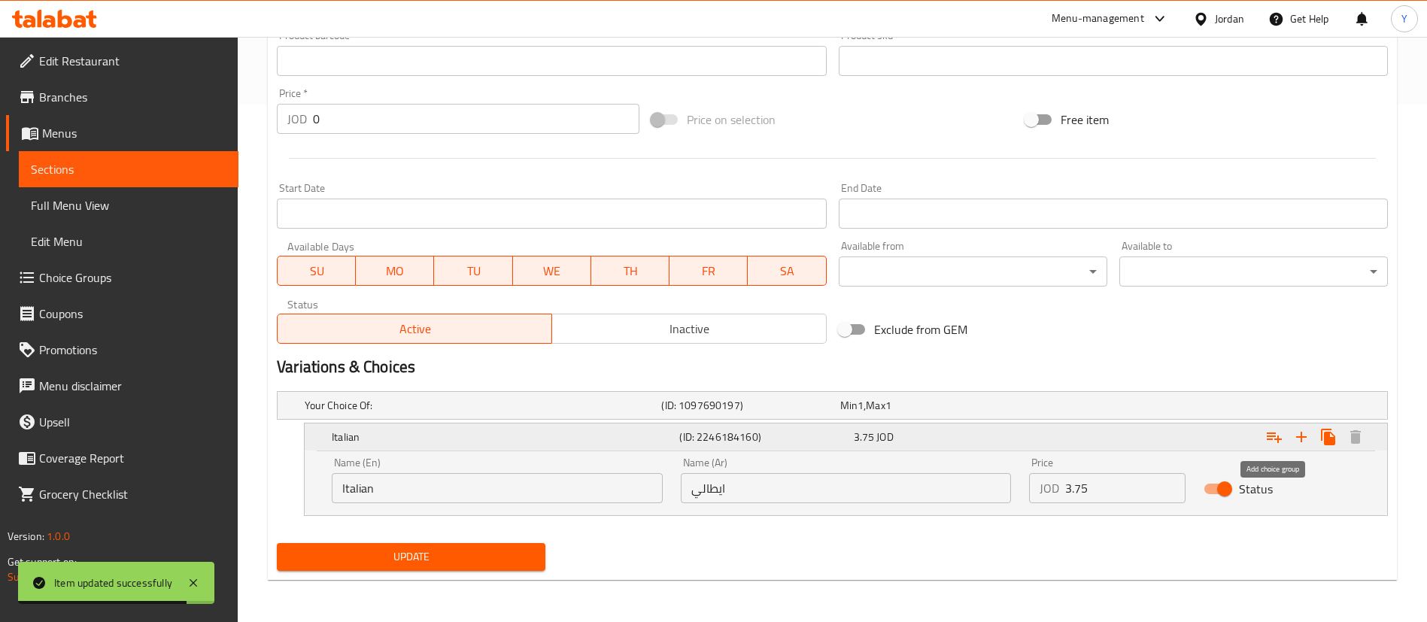
click at [1271, 435] on icon "Expand" at bounding box center [1274, 437] width 18 height 18
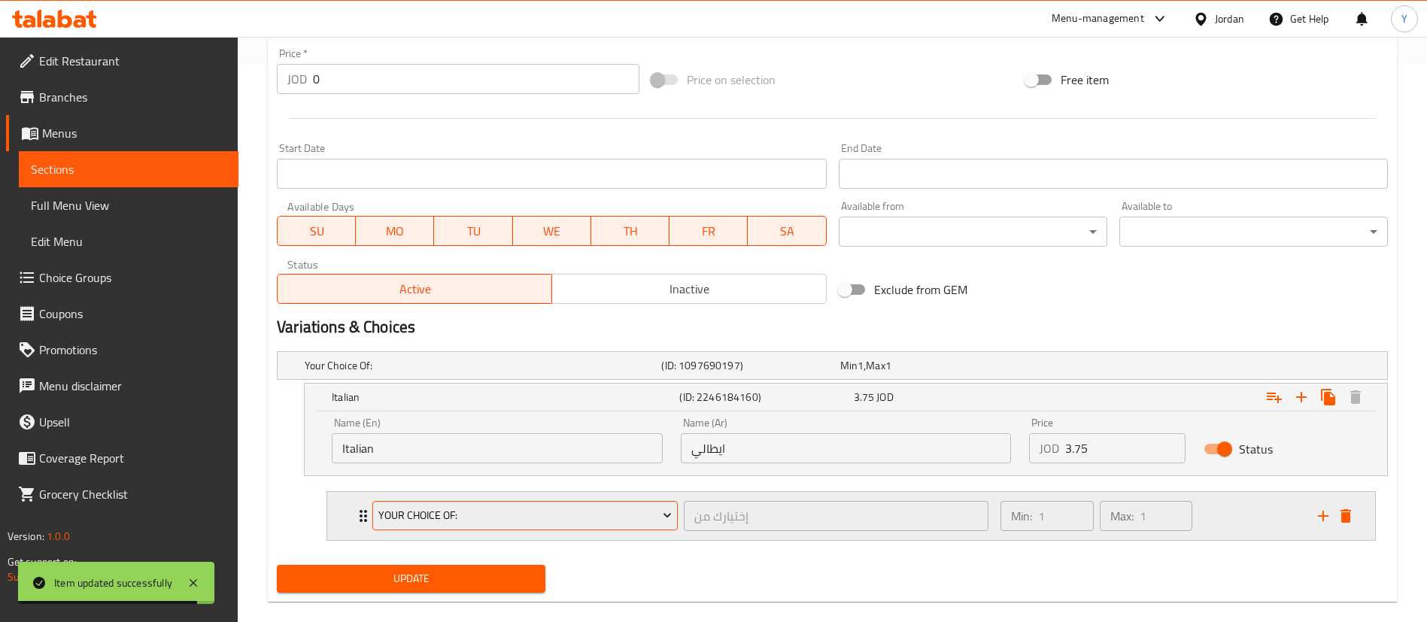
scroll to position [579, 0]
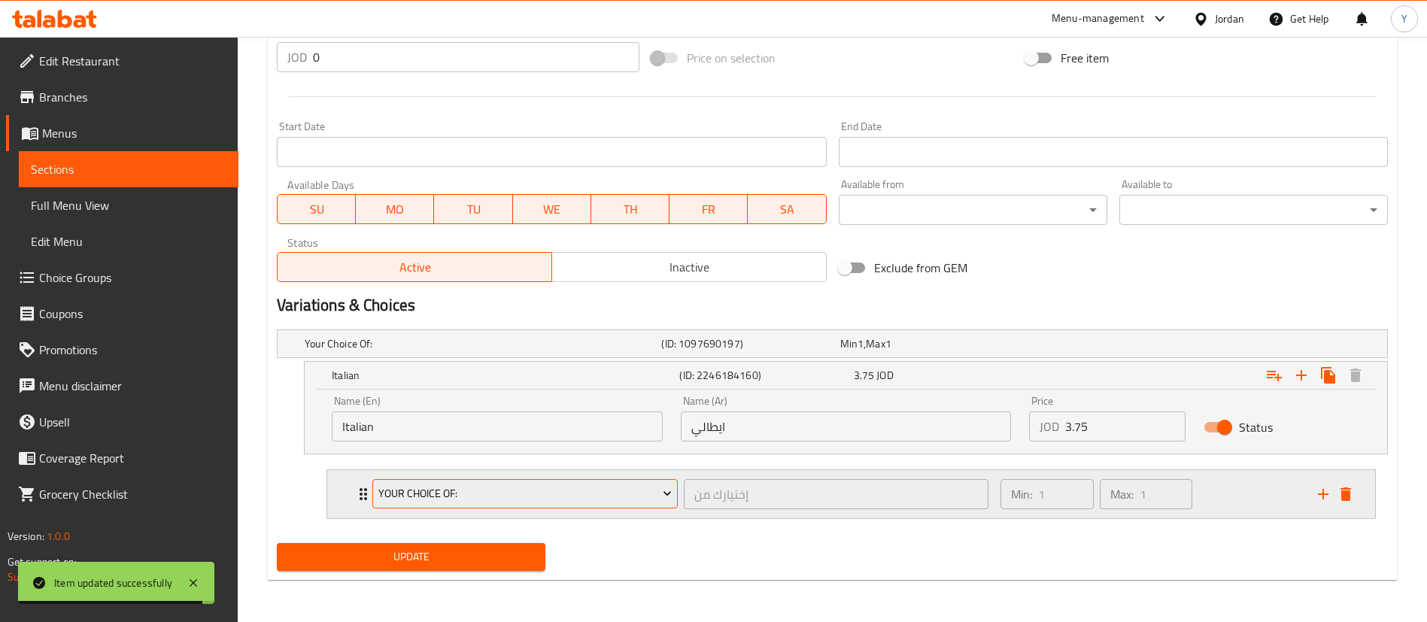
click at [395, 504] on button "Your Choice Of:" at bounding box center [524, 494] width 305 height 30
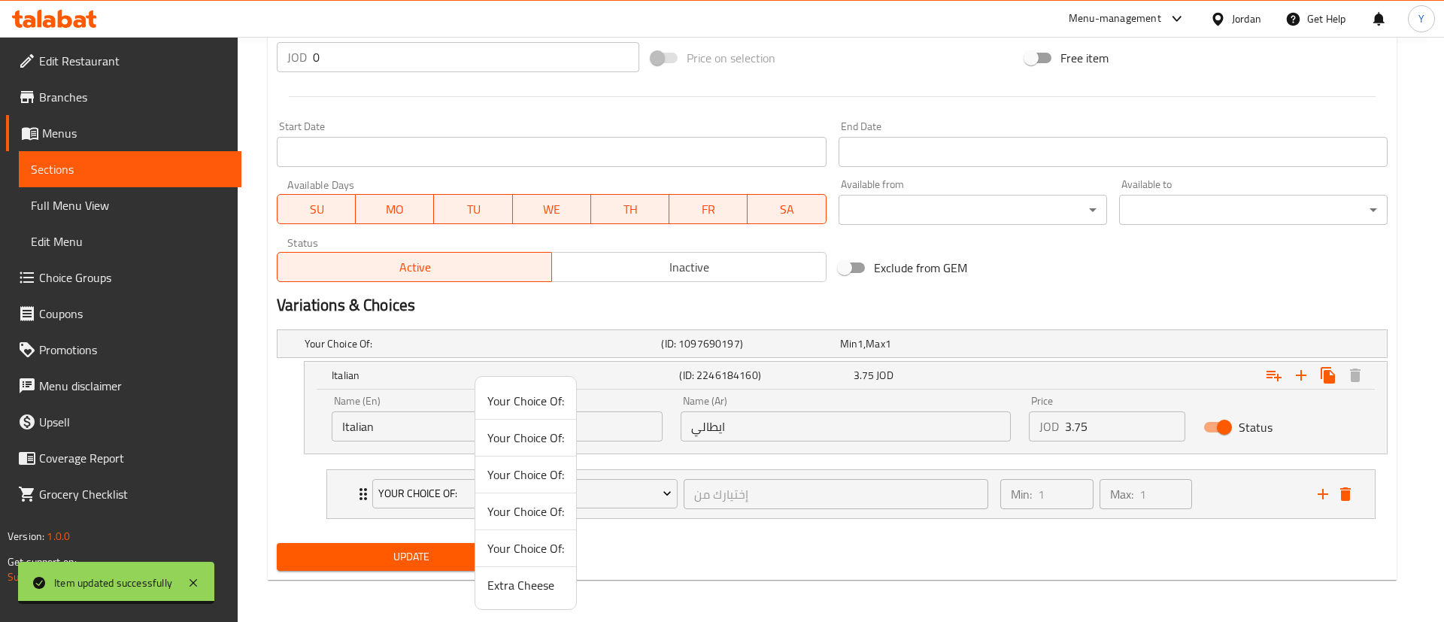
click at [521, 579] on span "Extra Cheese" at bounding box center [526, 585] width 77 height 18
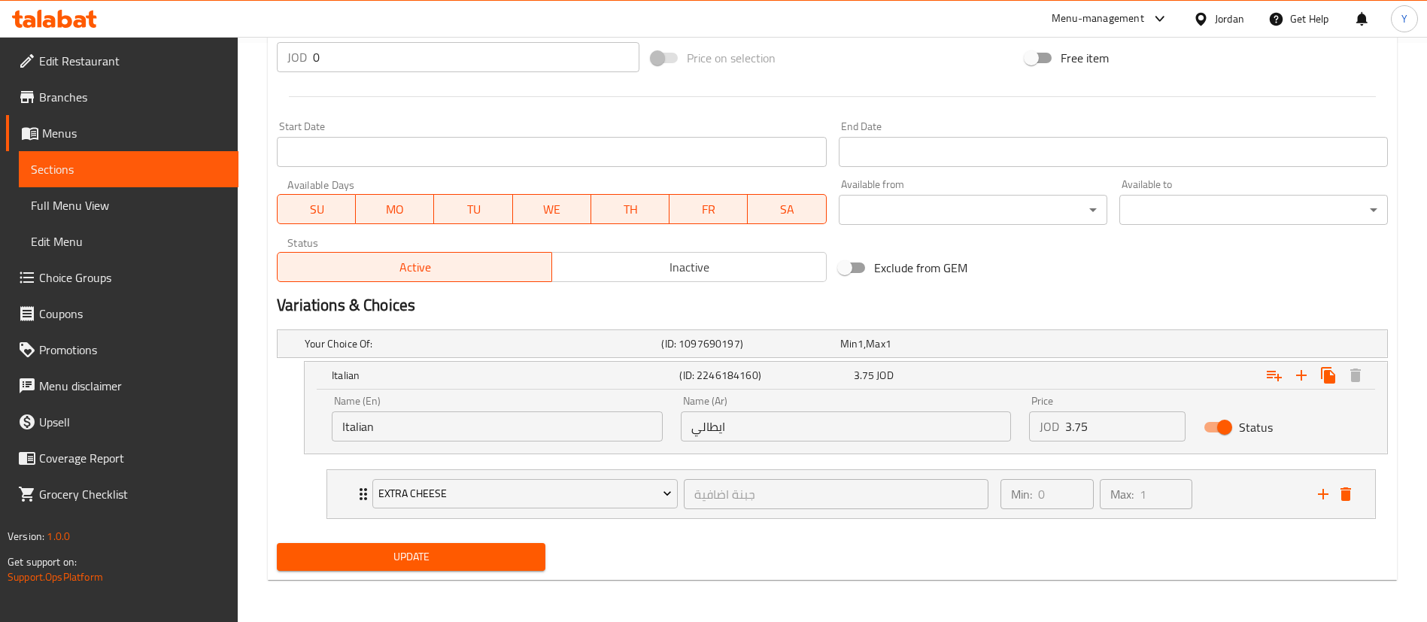
click at [399, 554] on span "Update" at bounding box center [411, 557] width 245 height 19
click at [56, 163] on span "Sections" at bounding box center [129, 169] width 196 height 18
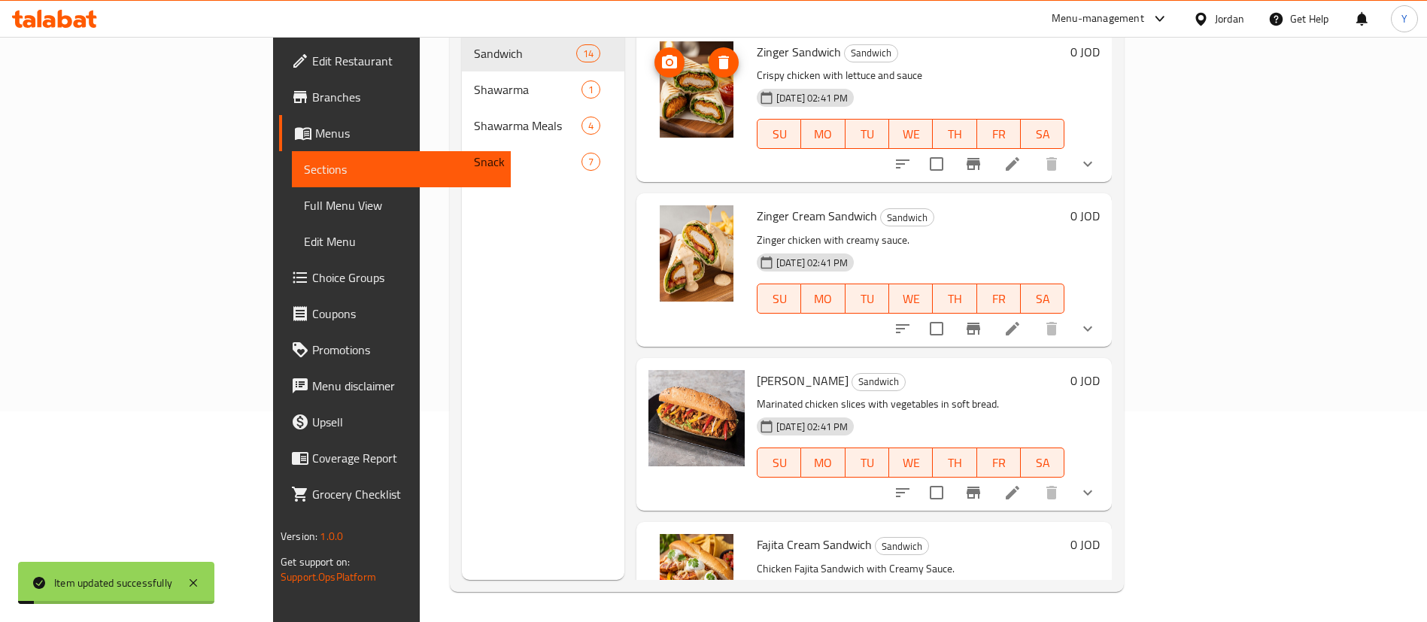
scroll to position [211, 0]
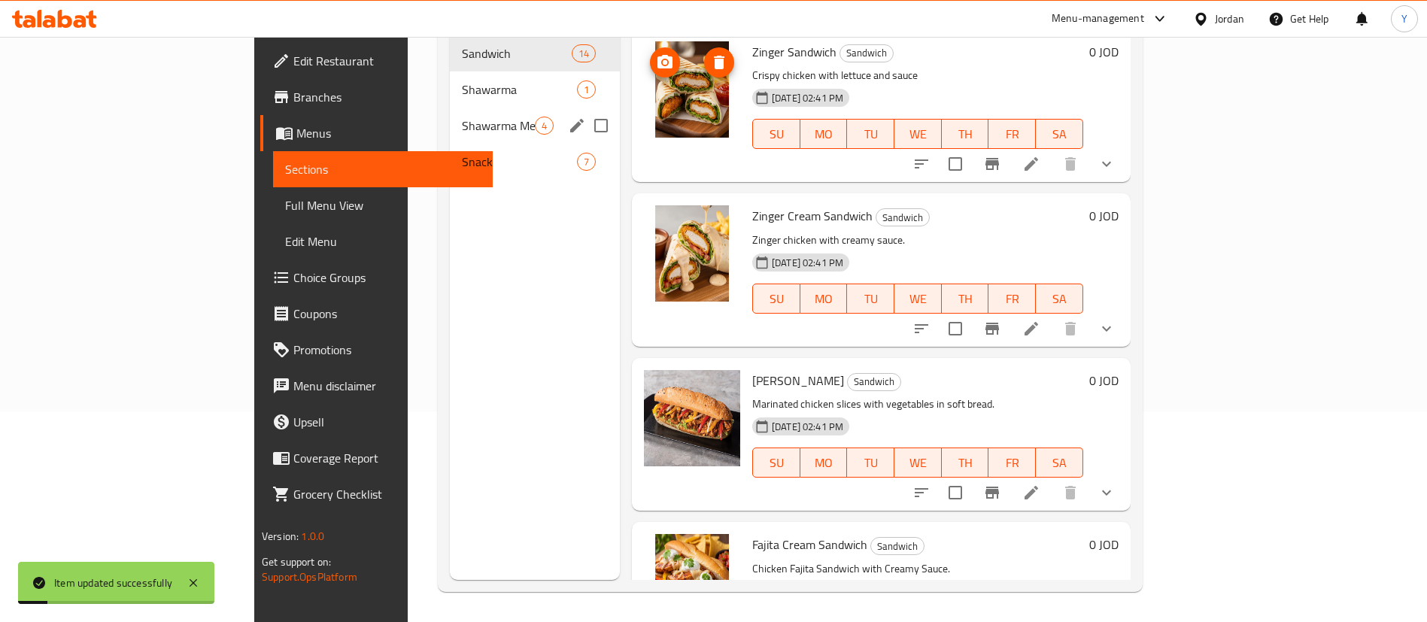
click at [450, 108] on div "Shawarma Meals 4" at bounding box center [535, 126] width 170 height 36
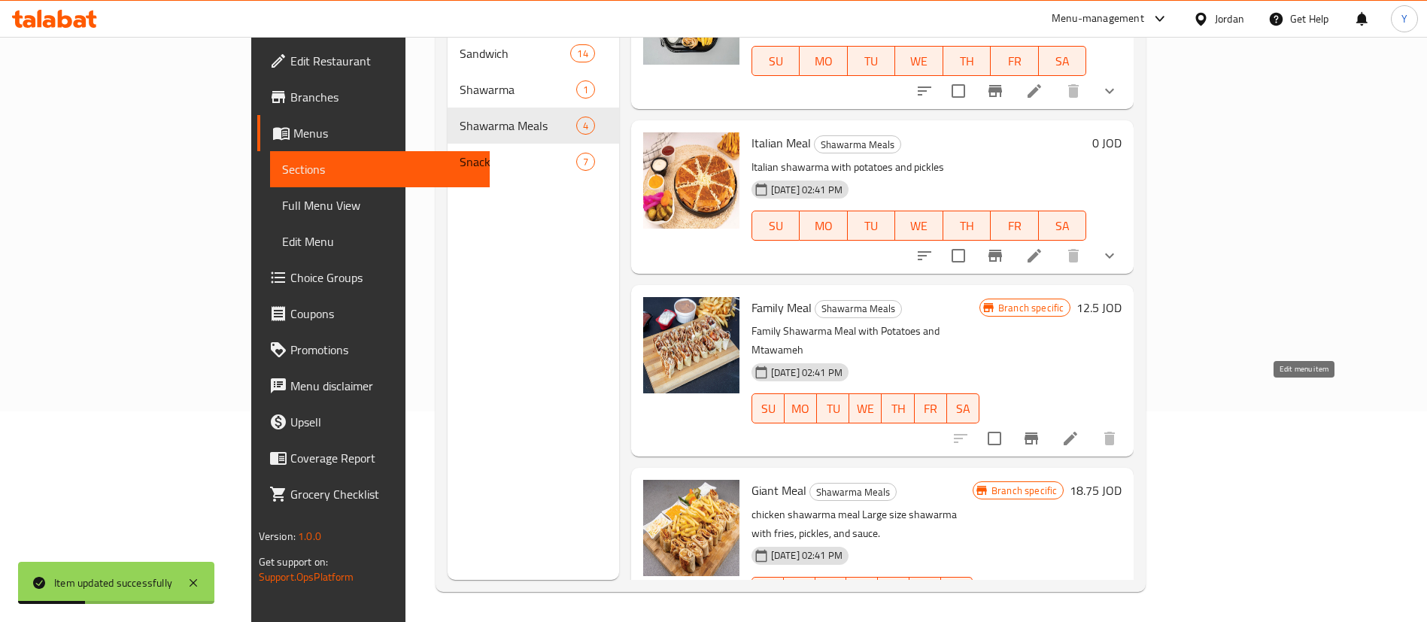
click at [1080, 430] on icon at bounding box center [1071, 439] width 18 height 18
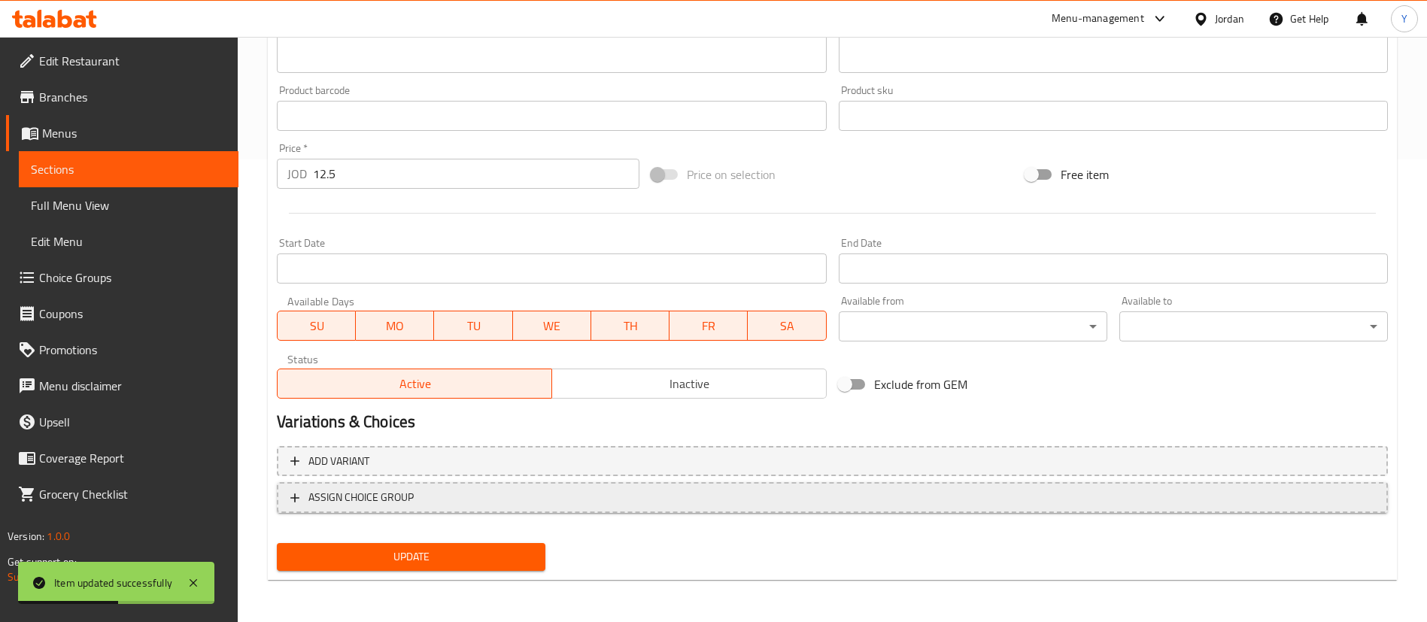
click at [397, 497] on span "ASSIGN CHOICE GROUP" at bounding box center [360, 497] width 105 height 19
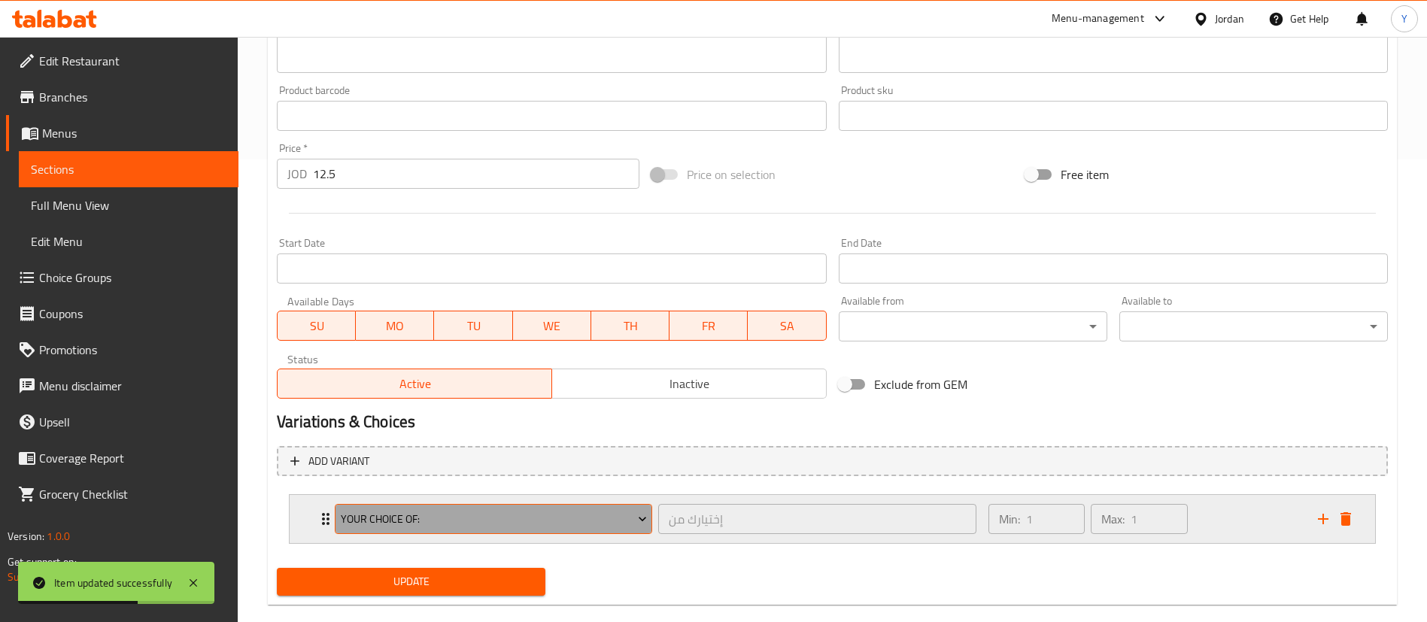
click at [381, 523] on span "Your Choice Of:" at bounding box center [494, 519] width 306 height 19
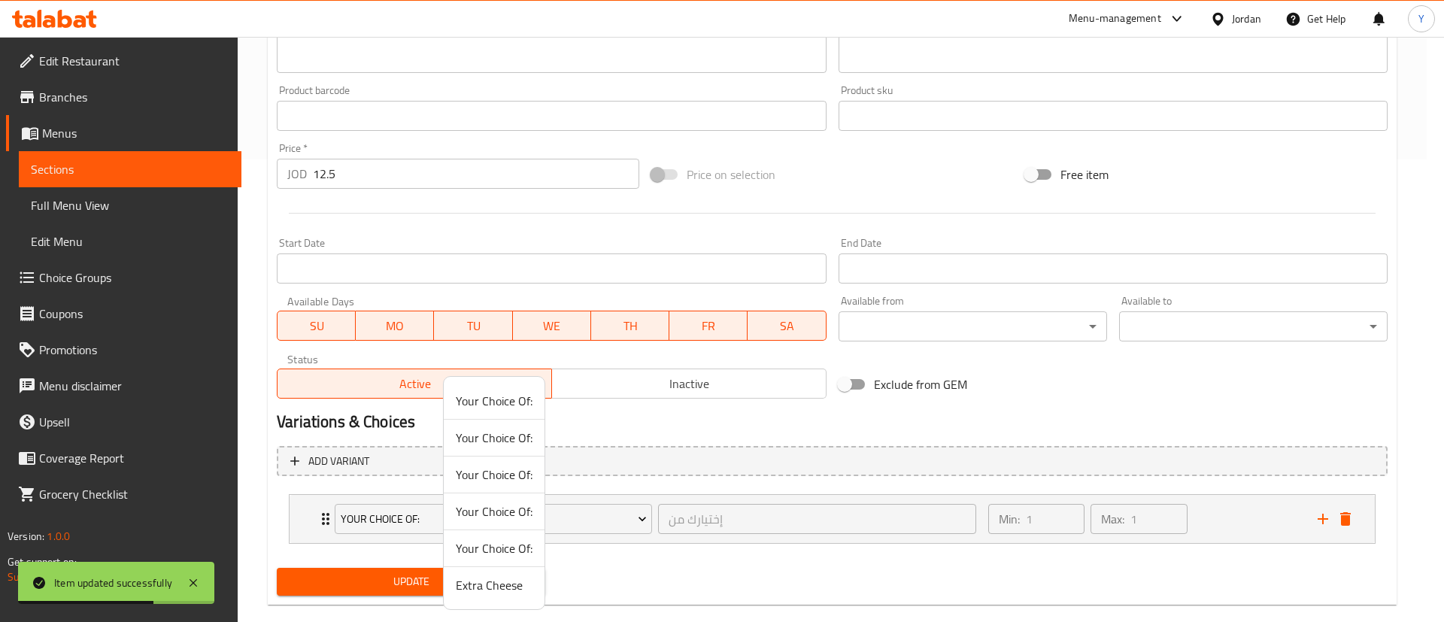
click at [473, 588] on span "Extra Cheese" at bounding box center [494, 585] width 77 height 18
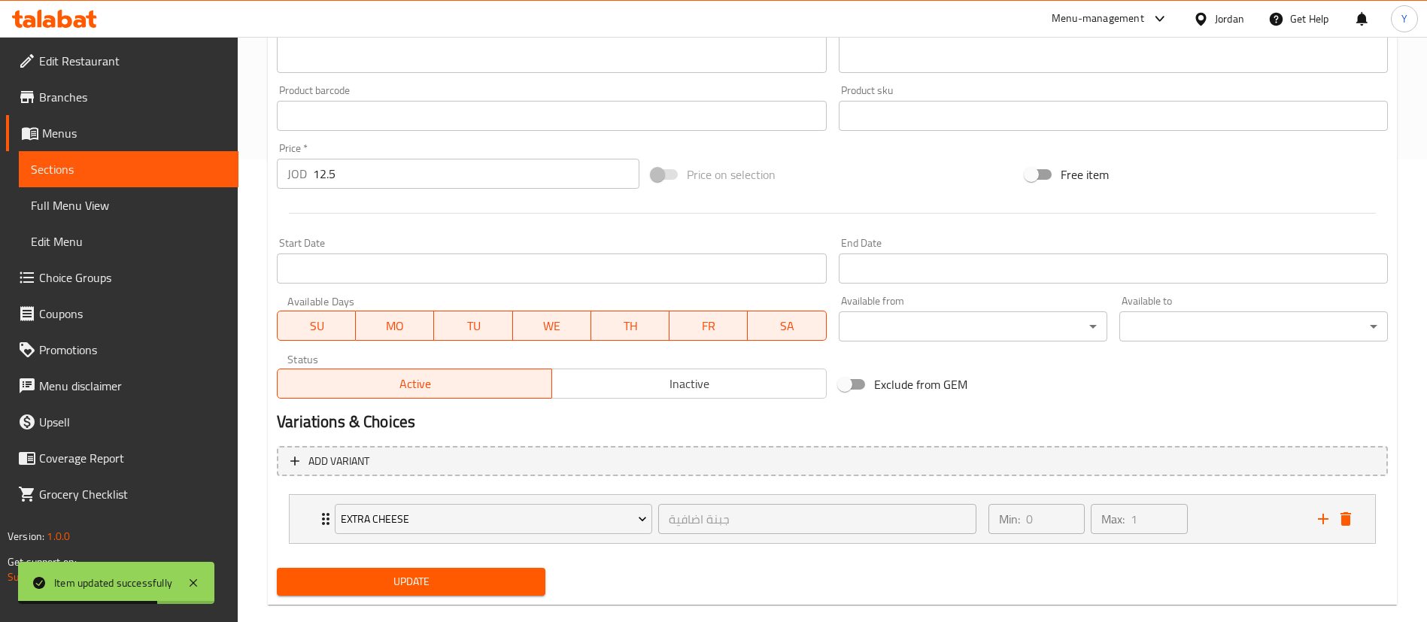
click at [388, 569] on button "Update" at bounding box center [411, 582] width 269 height 28
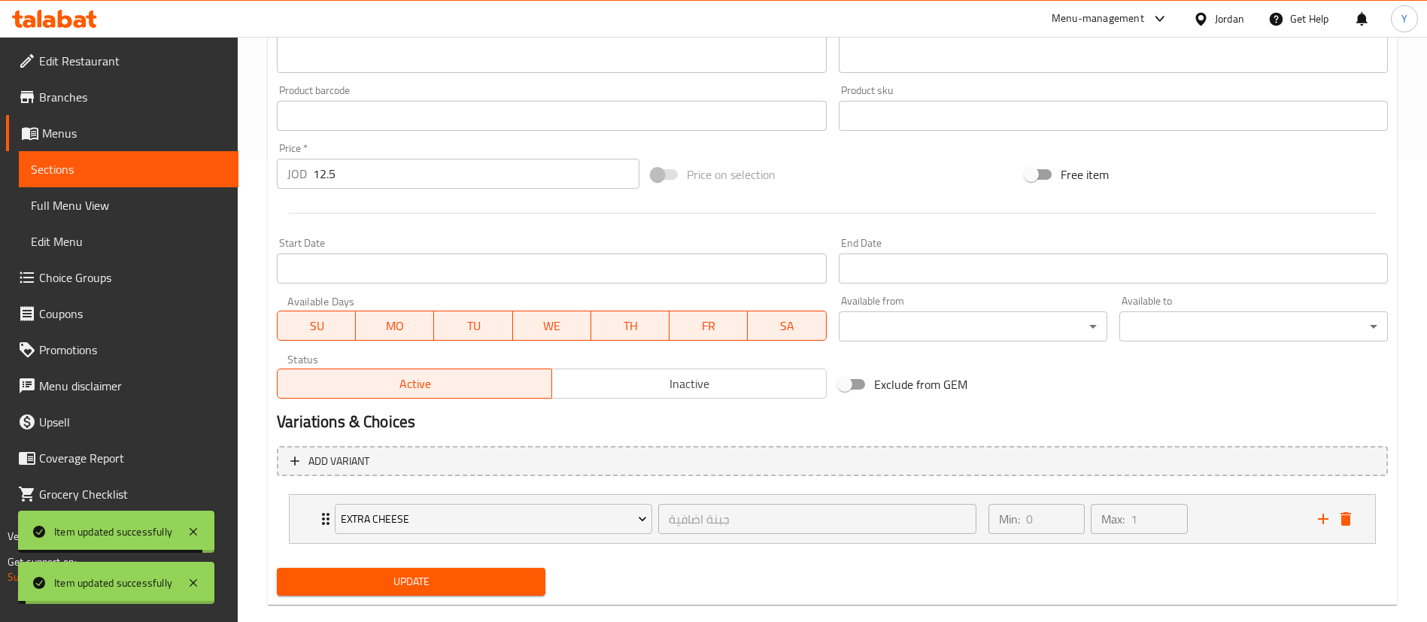
click at [74, 162] on span "Sections" at bounding box center [129, 169] width 196 height 18
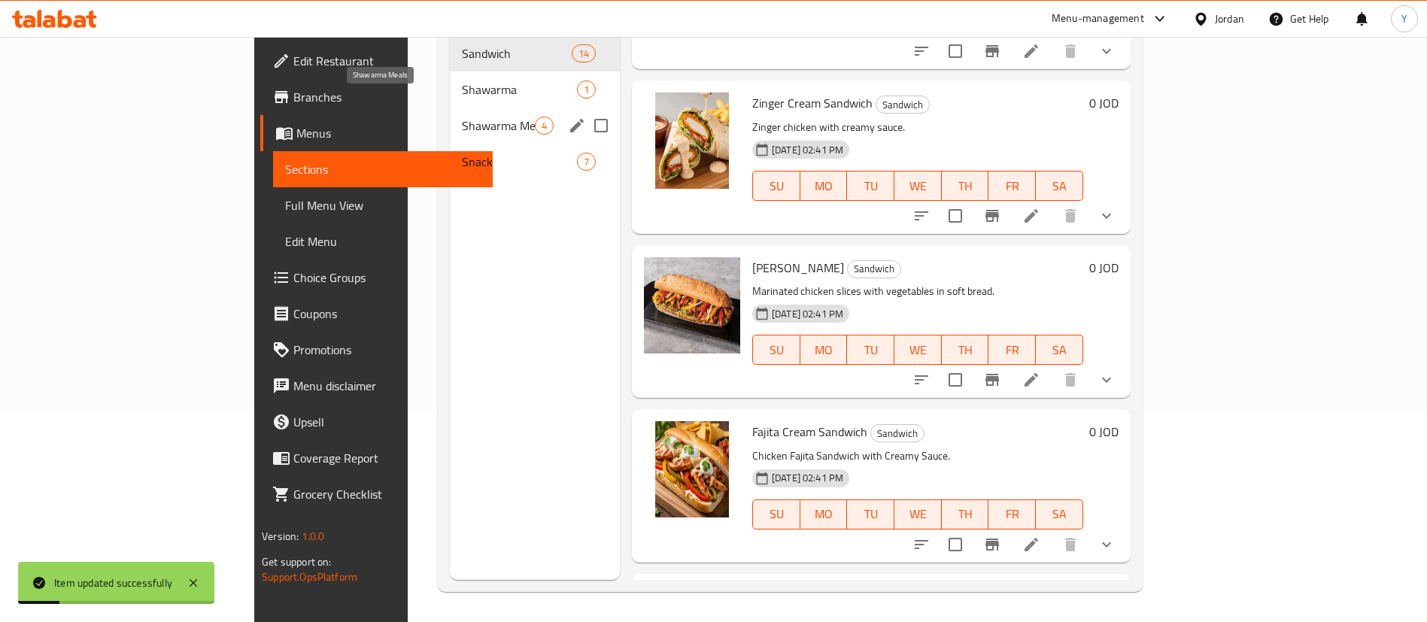
click at [462, 117] on span "Shawarma Meals" at bounding box center [498, 126] width 73 height 18
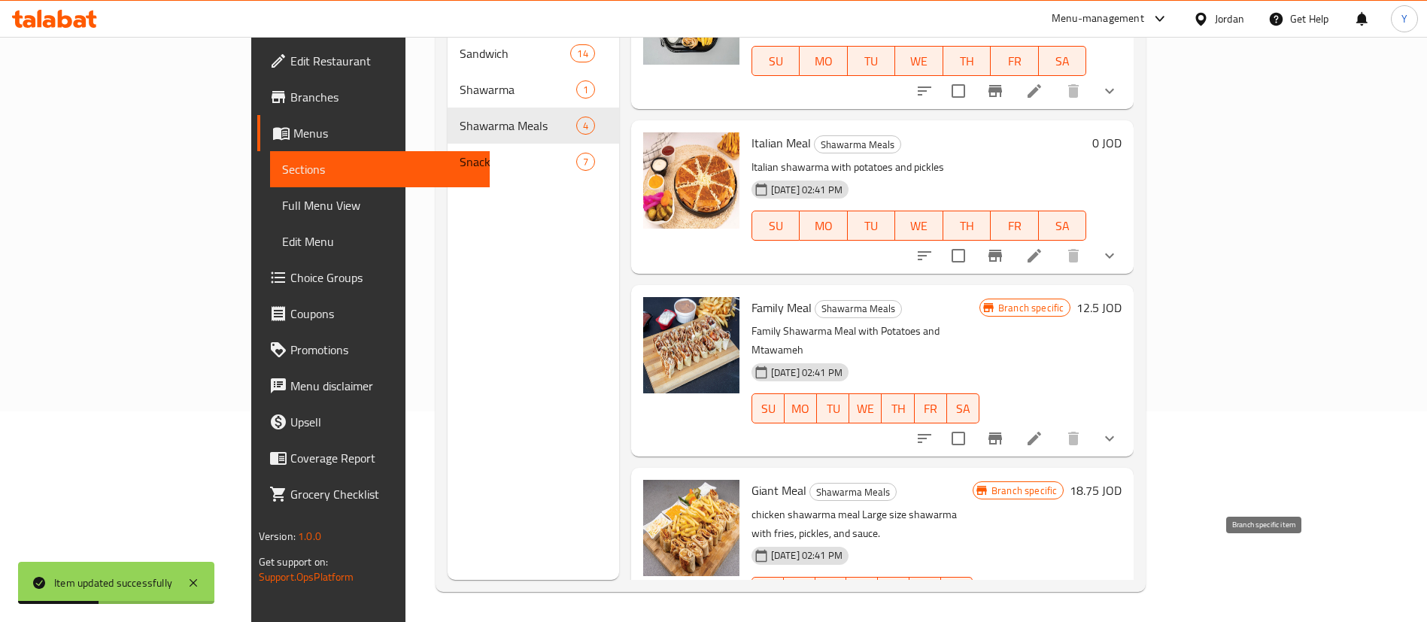
click at [1077, 615] on icon at bounding box center [1071, 622] width 14 height 14
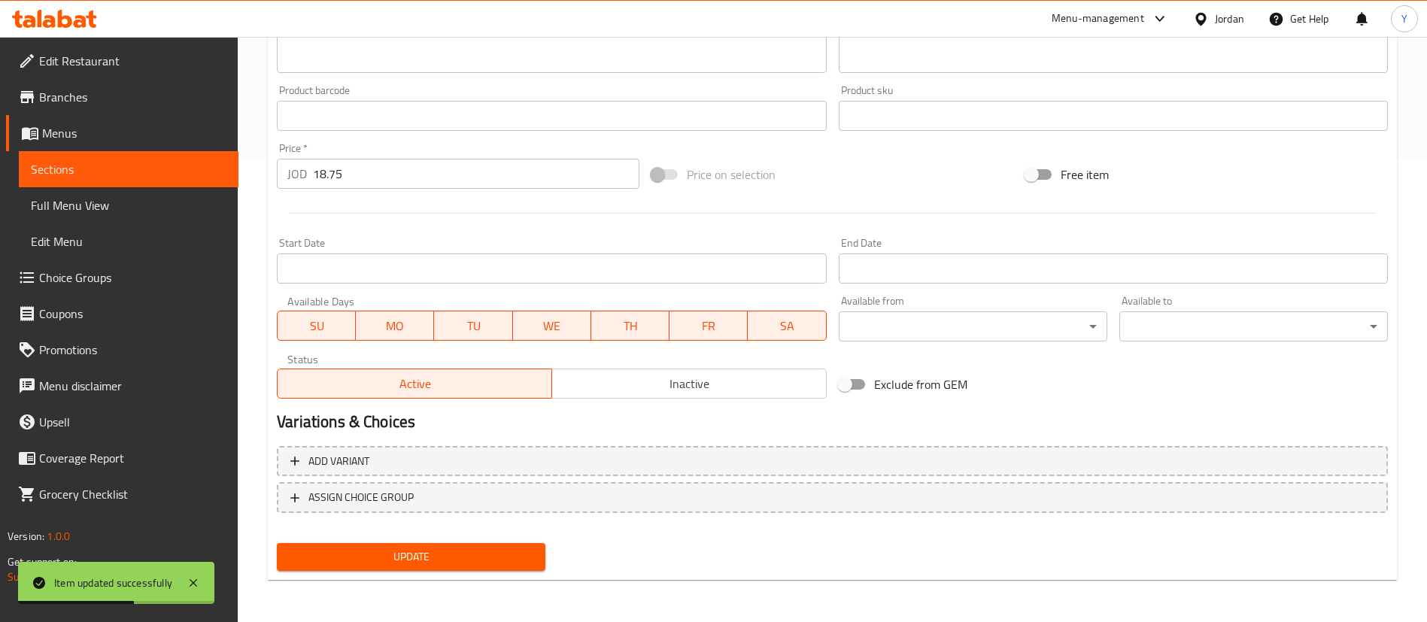
click at [320, 513] on div "Add variant ASSIGN CHOICE GROUP" at bounding box center [832, 489] width 1123 height 98
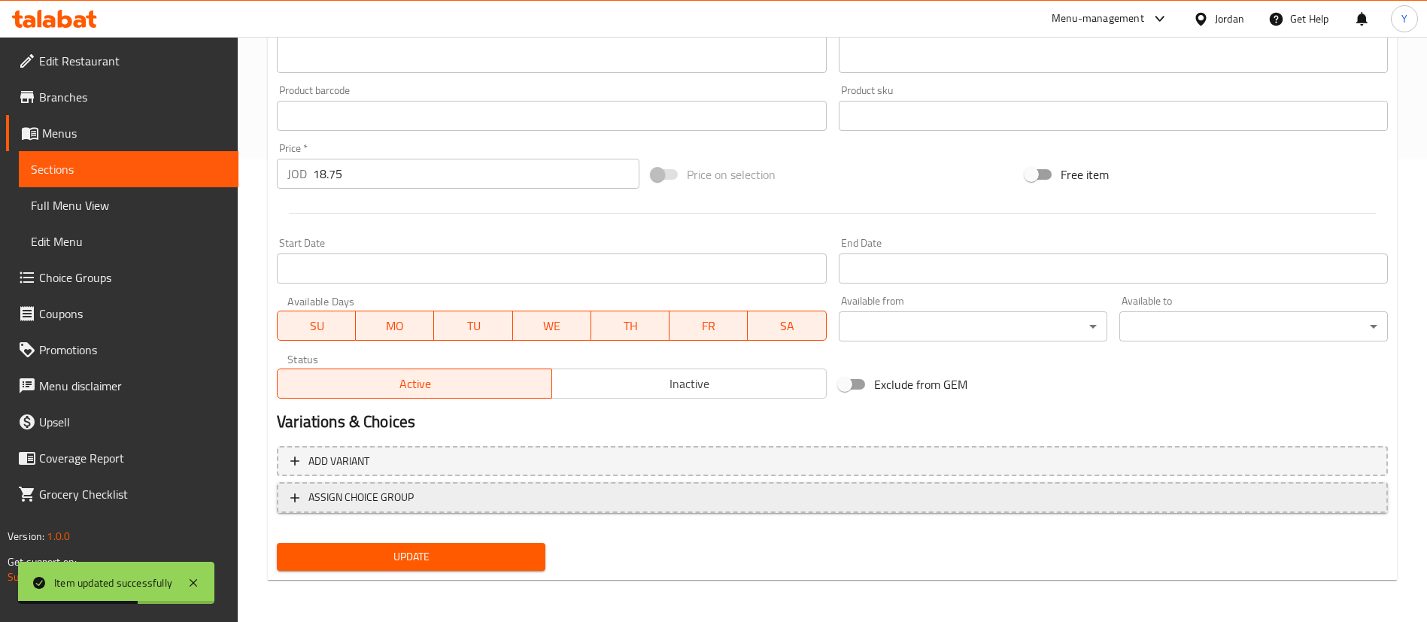
click at [333, 501] on span "ASSIGN CHOICE GROUP" at bounding box center [360, 497] width 105 height 19
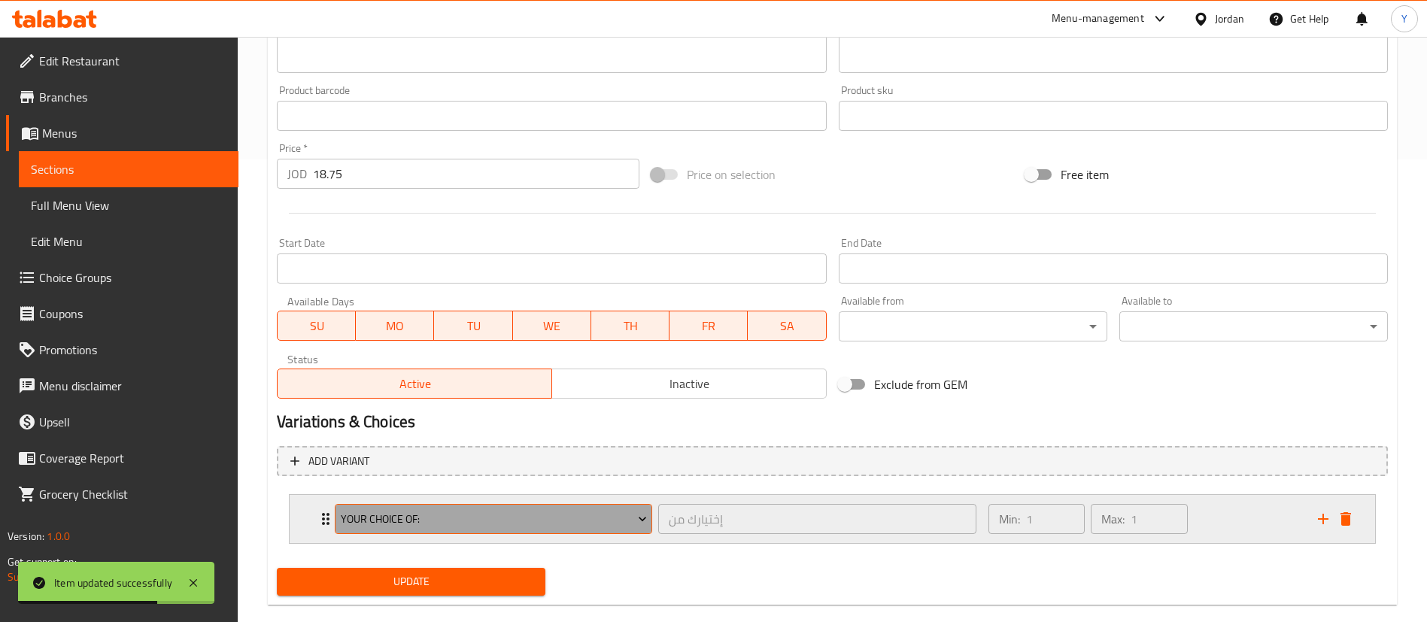
click at [360, 532] on button "Your Choice Of:" at bounding box center [493, 519] width 317 height 30
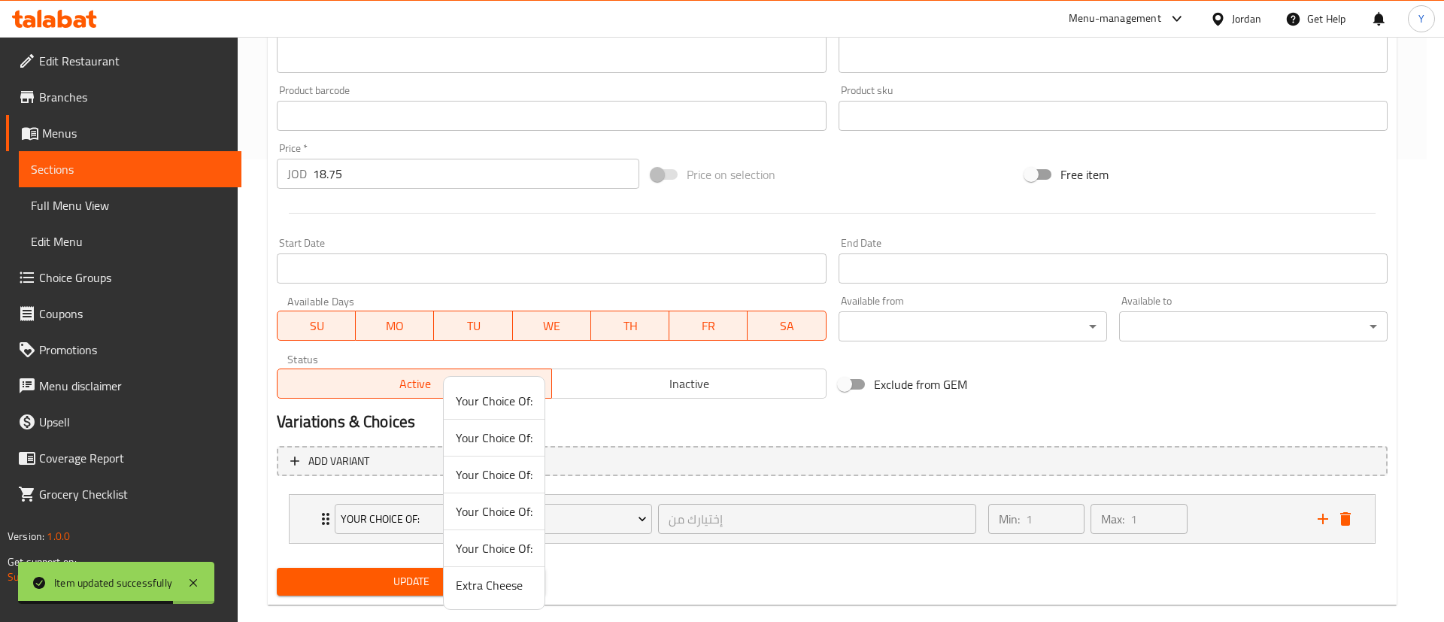
click at [473, 592] on span "Extra Cheese" at bounding box center [494, 585] width 77 height 18
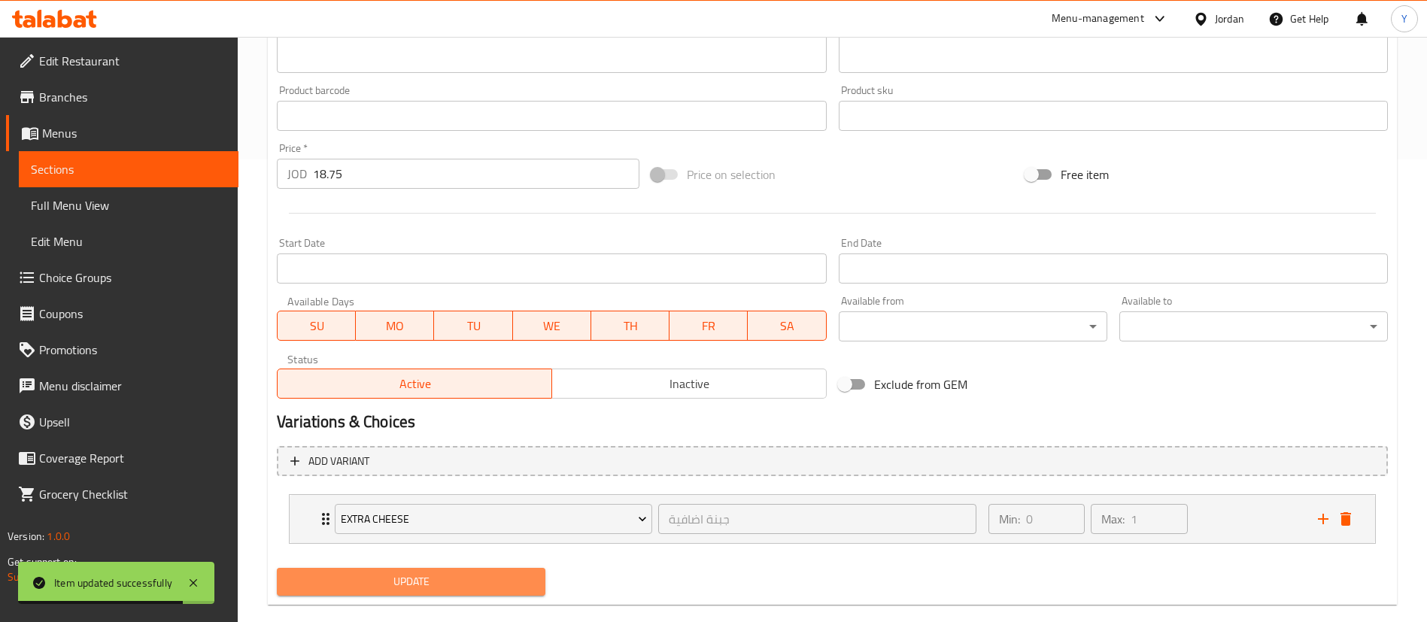
click at [360, 573] on span "Update" at bounding box center [411, 582] width 245 height 19
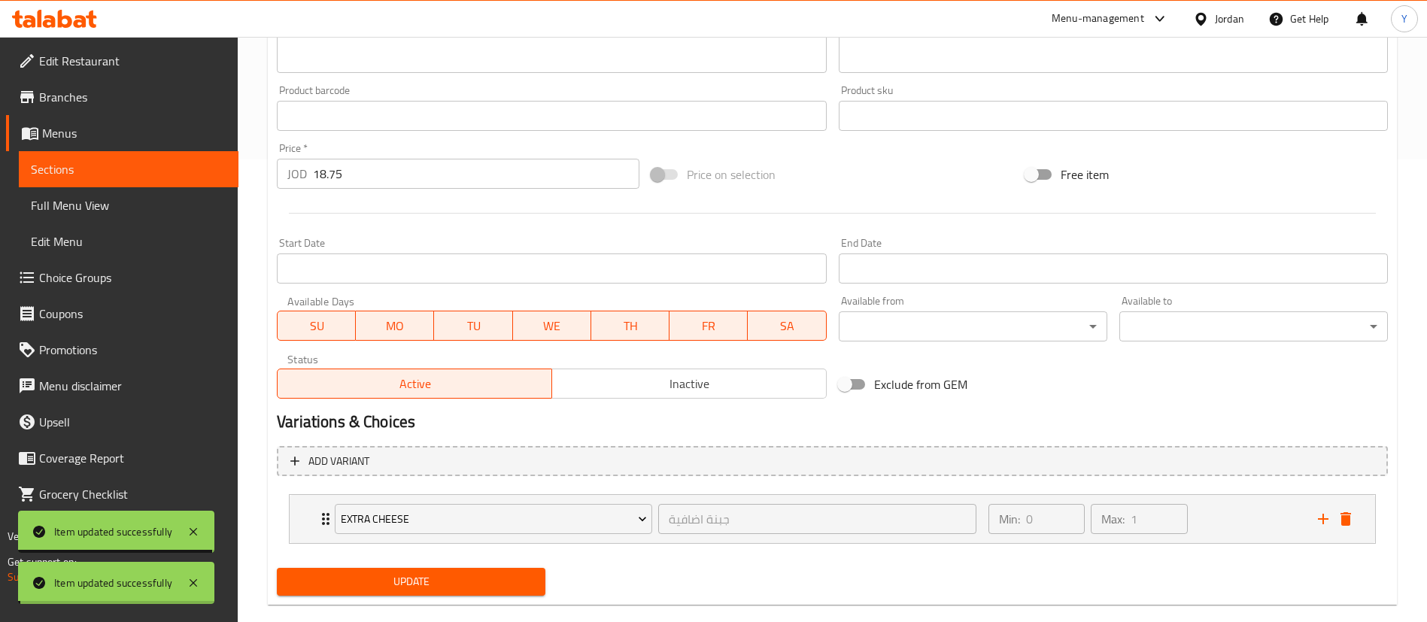
click at [77, 166] on span "Sections" at bounding box center [129, 169] width 196 height 18
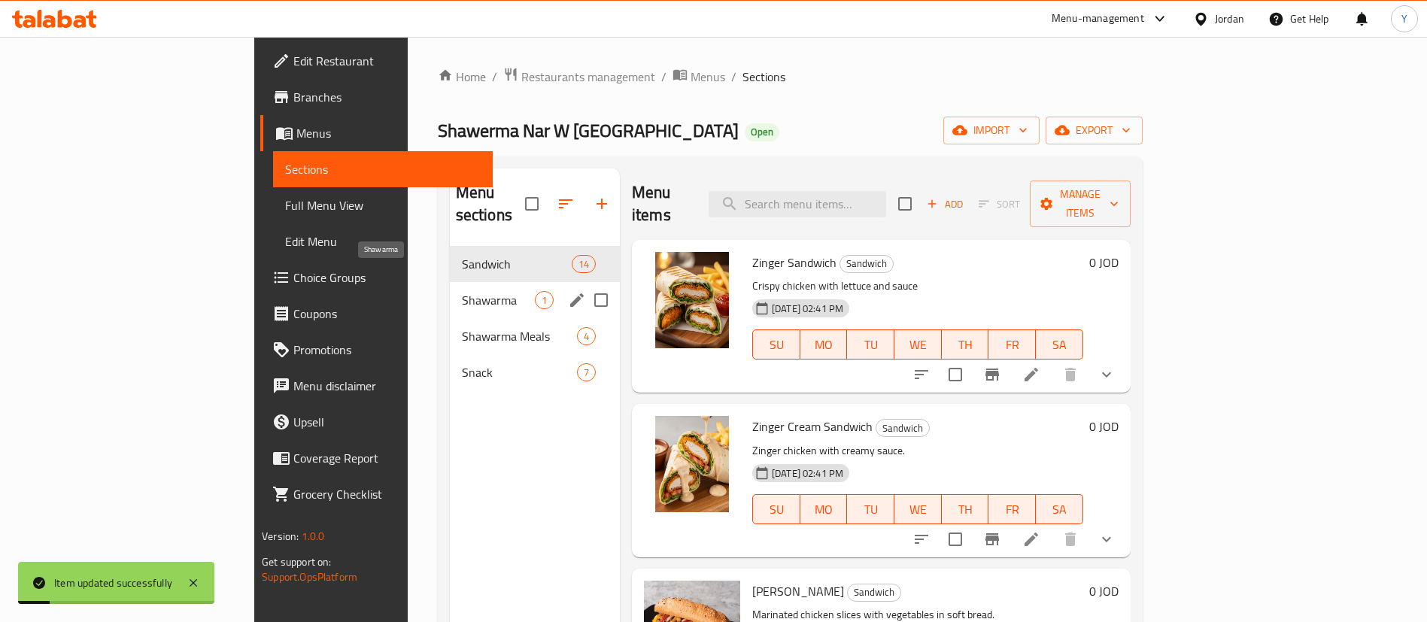
click at [450, 288] on div "Shawarma 1" at bounding box center [535, 300] width 170 height 36
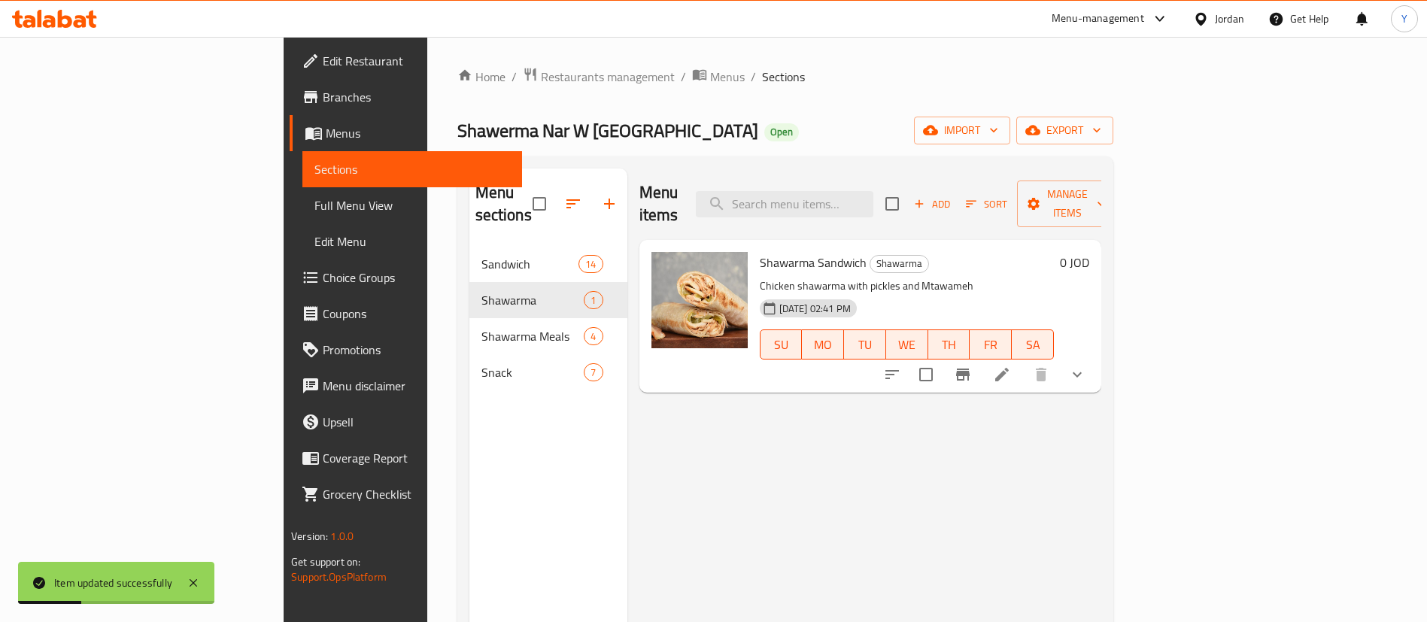
click at [1023, 361] on li at bounding box center [1002, 374] width 42 height 27
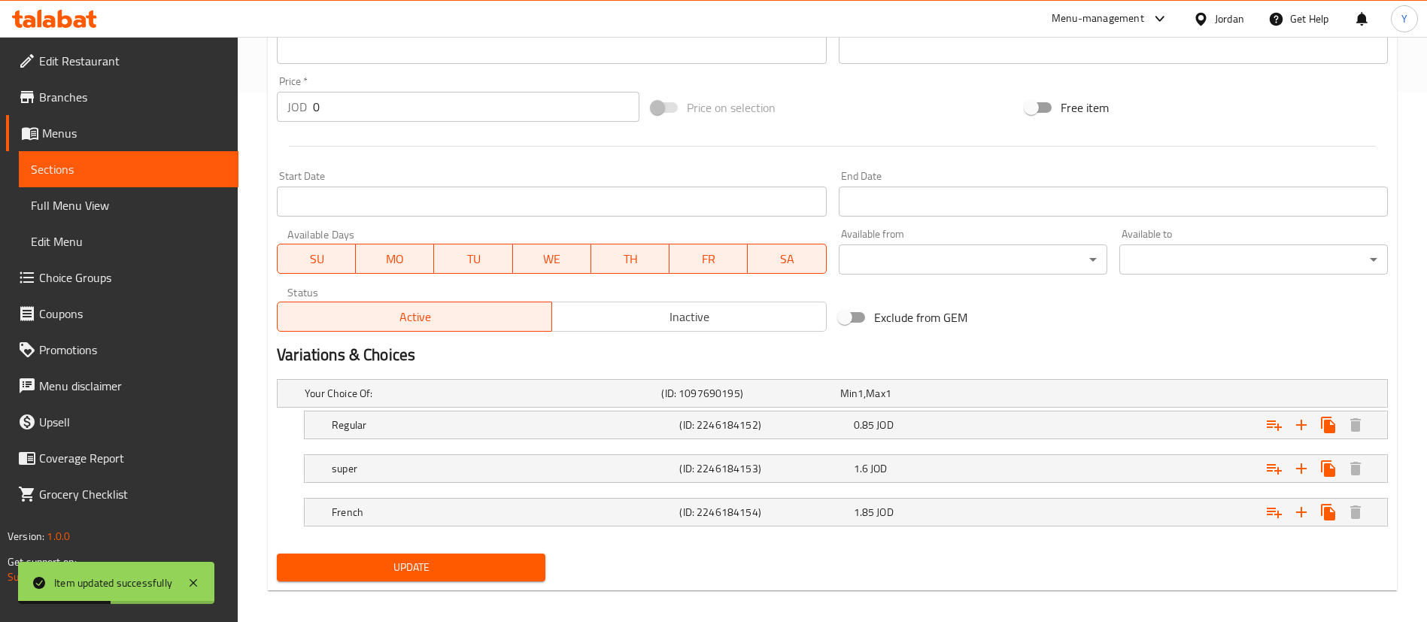
click at [534, 445] on nav at bounding box center [832, 448] width 1111 height 12
click at [677, 427] on div "(ID: 2246184152)" at bounding box center [763, 425] width 174 height 21
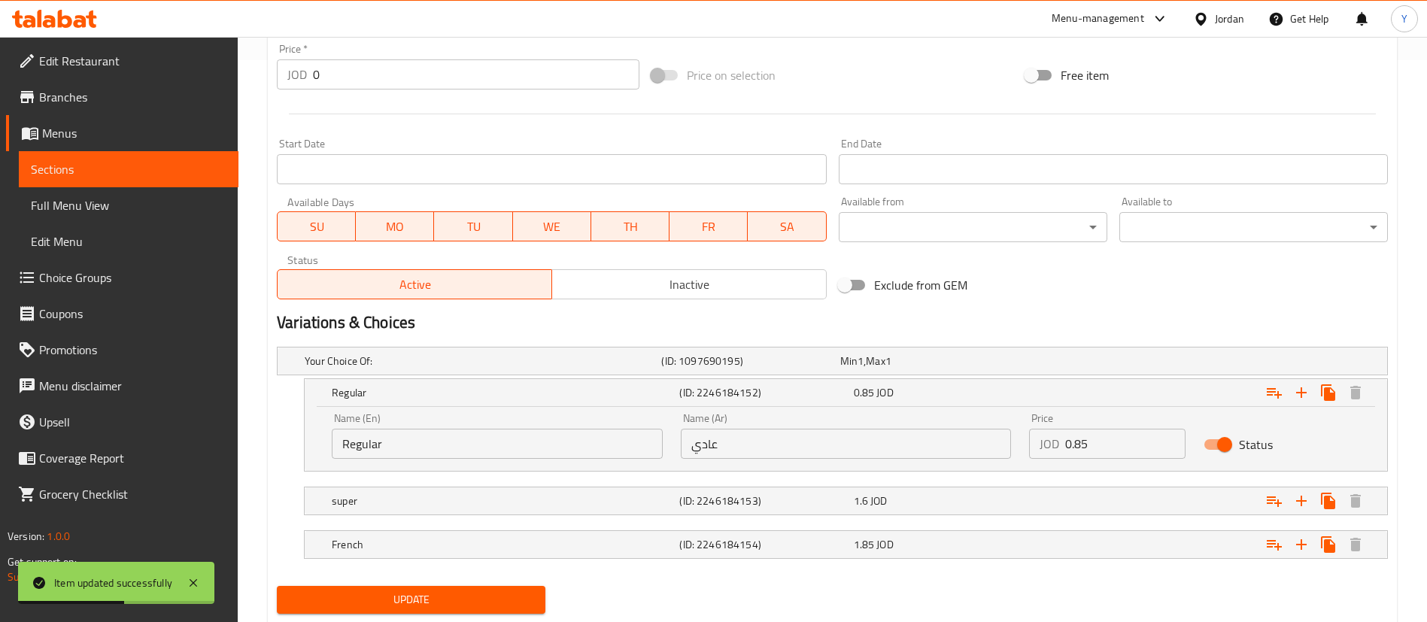
scroll to position [604, 0]
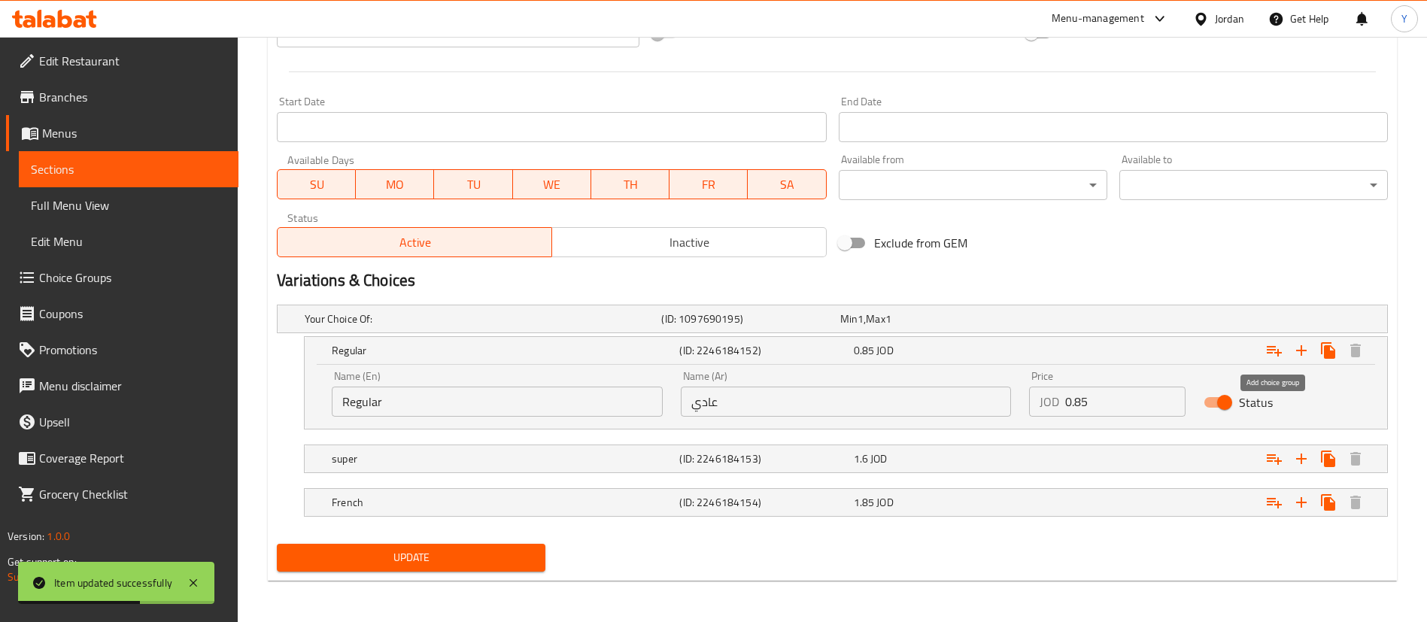
click at [1270, 352] on icon "Expand" at bounding box center [1274, 351] width 15 height 11
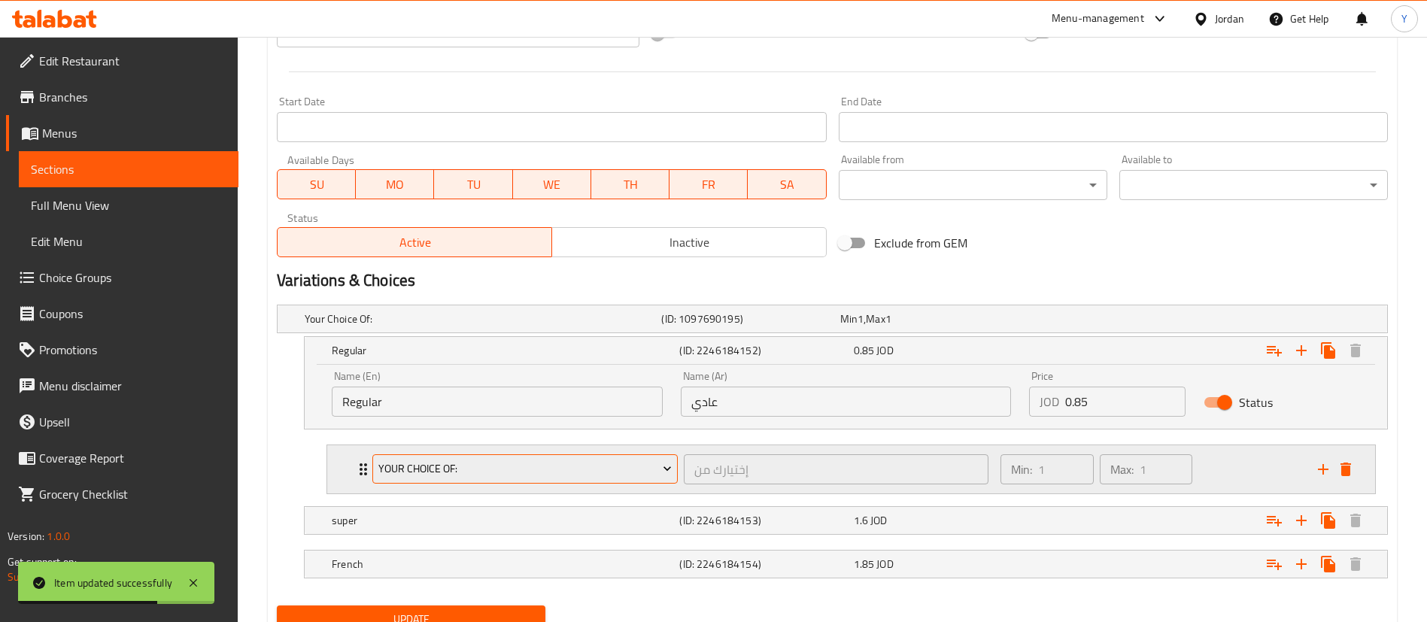
click at [383, 461] on span "Your Choice Of:" at bounding box center [525, 469] width 294 height 19
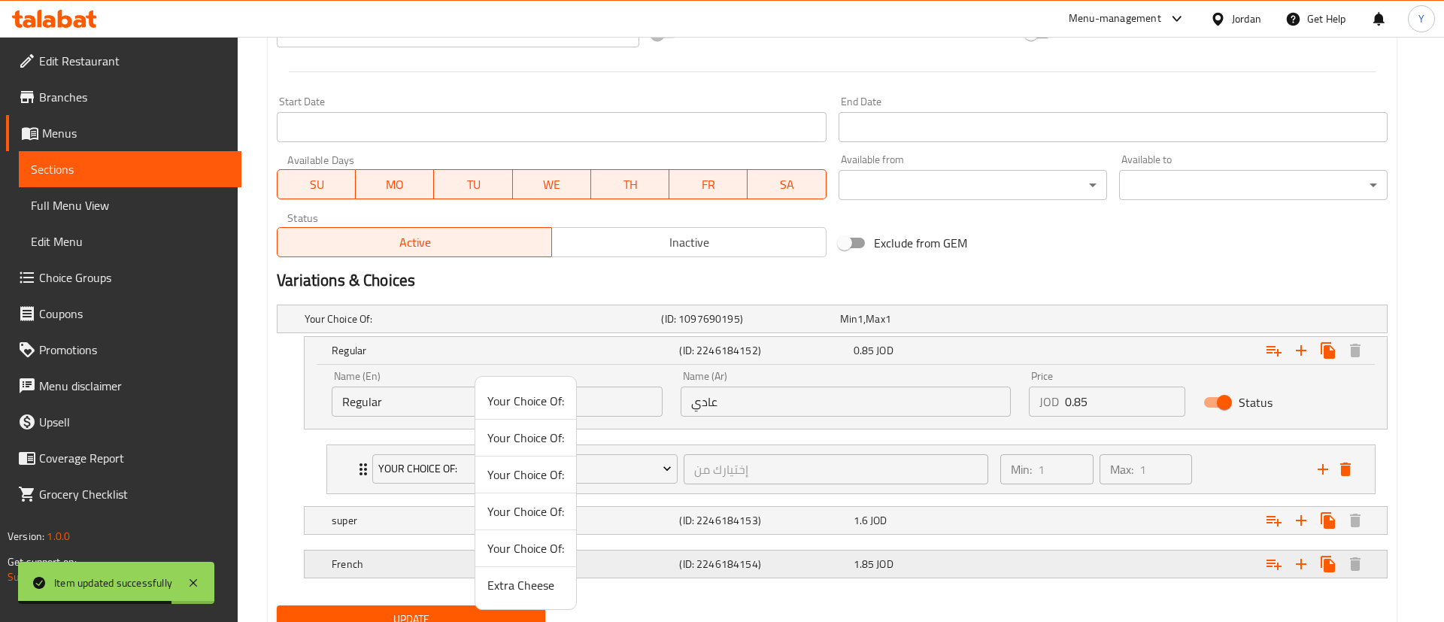
click at [508, 585] on span "Extra Cheese" at bounding box center [526, 585] width 77 height 18
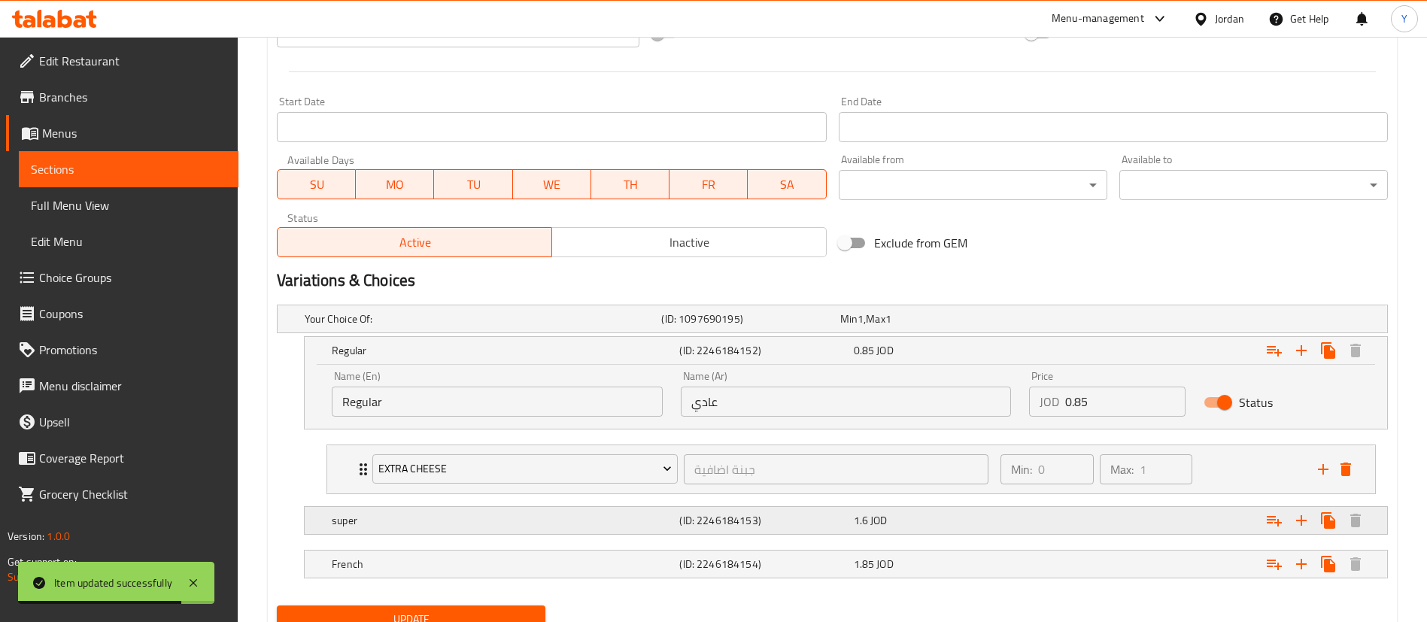
drag, startPoint x: 399, startPoint y: 524, endPoint x: 469, endPoint y: 513, distance: 70.8
click at [399, 523] on h5 "super" at bounding box center [503, 520] width 342 height 15
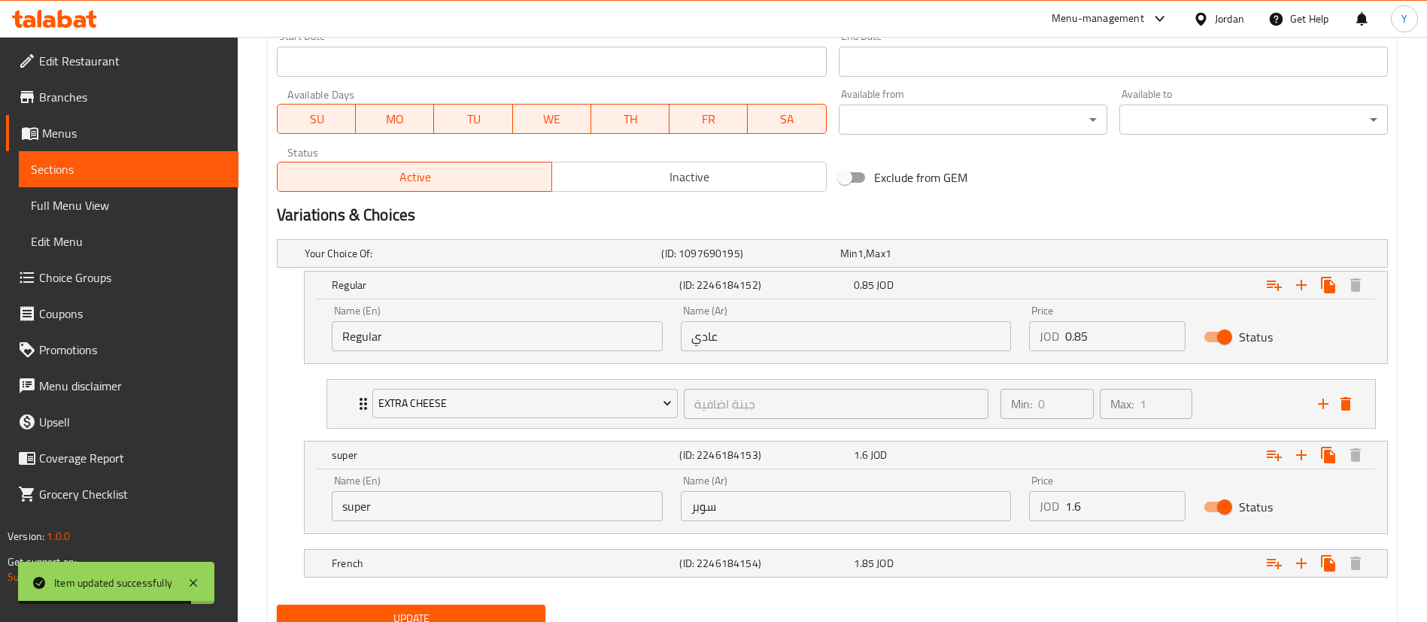
scroll to position [731, 0]
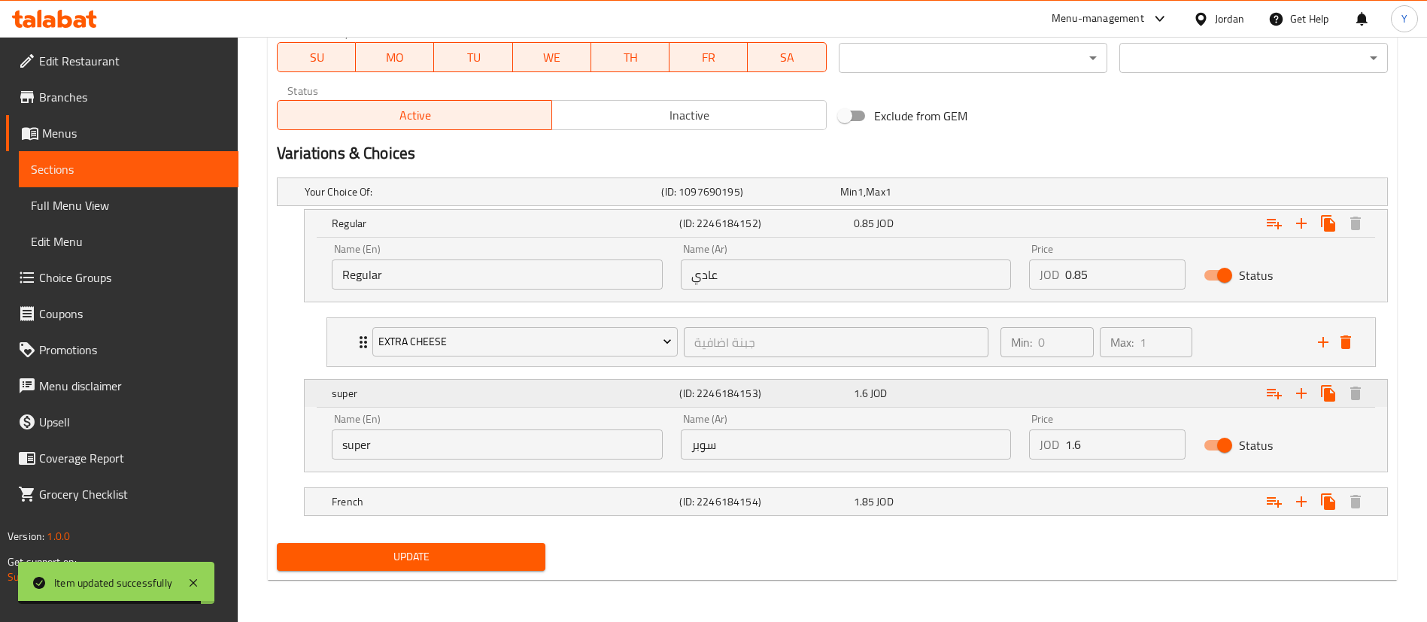
click at [1264, 393] on button "Expand" at bounding box center [1274, 393] width 27 height 27
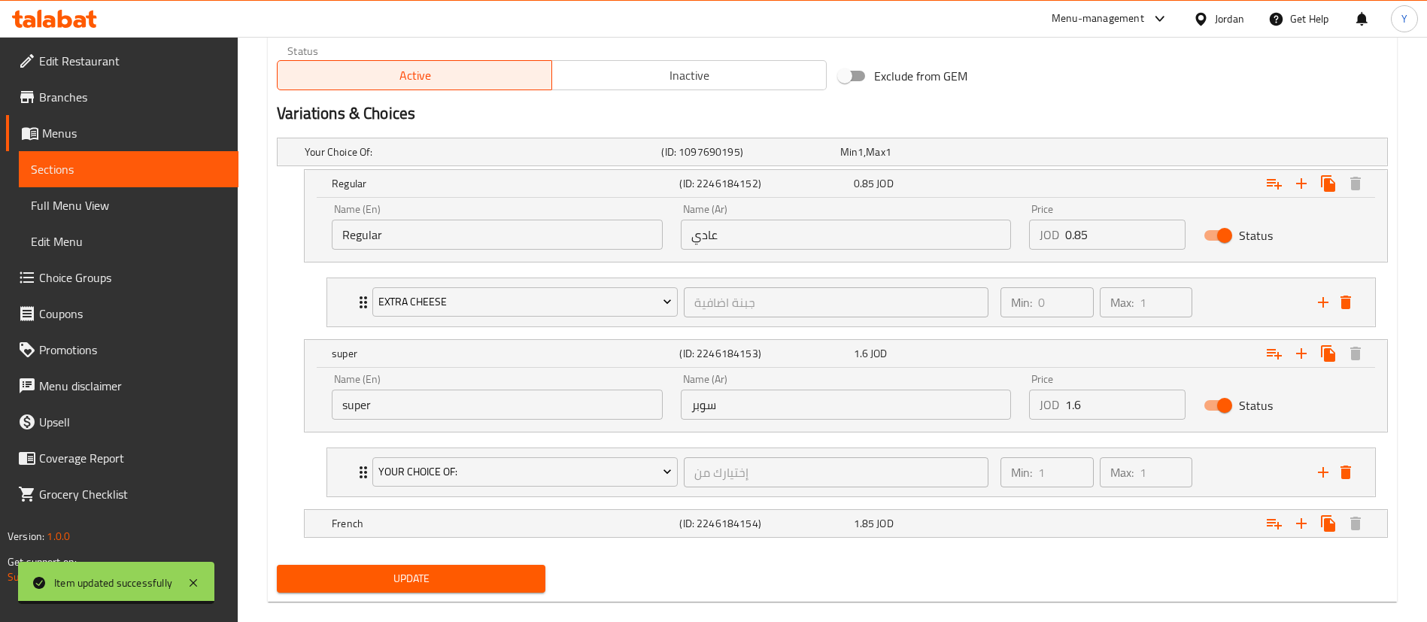
scroll to position [793, 0]
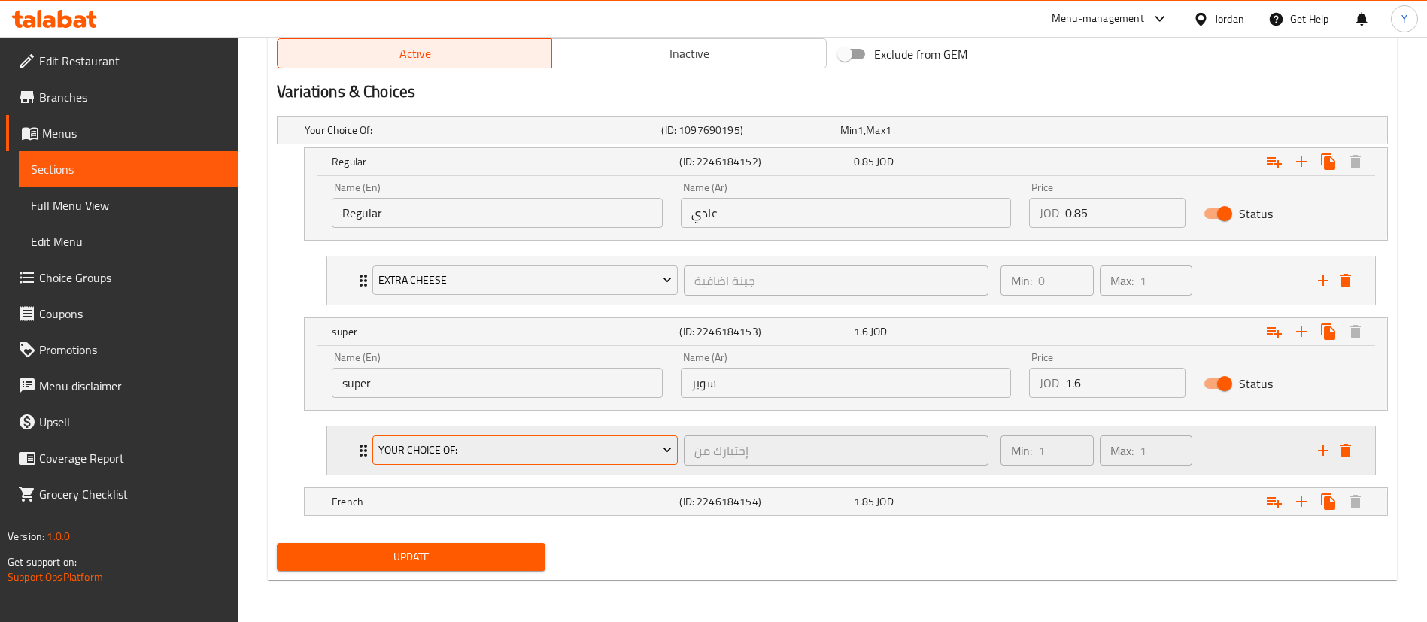
click at [457, 447] on span "Your Choice Of:" at bounding box center [525, 450] width 294 height 19
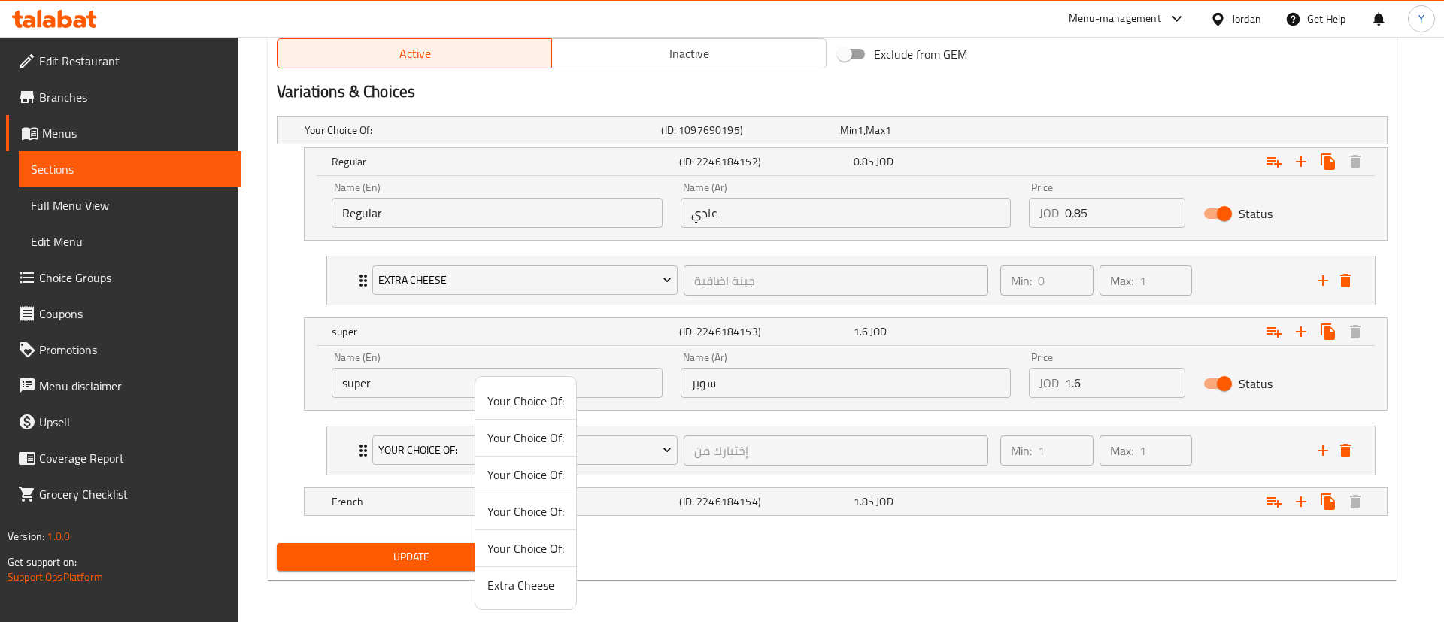
click at [518, 584] on span "Extra Cheese" at bounding box center [526, 585] width 77 height 18
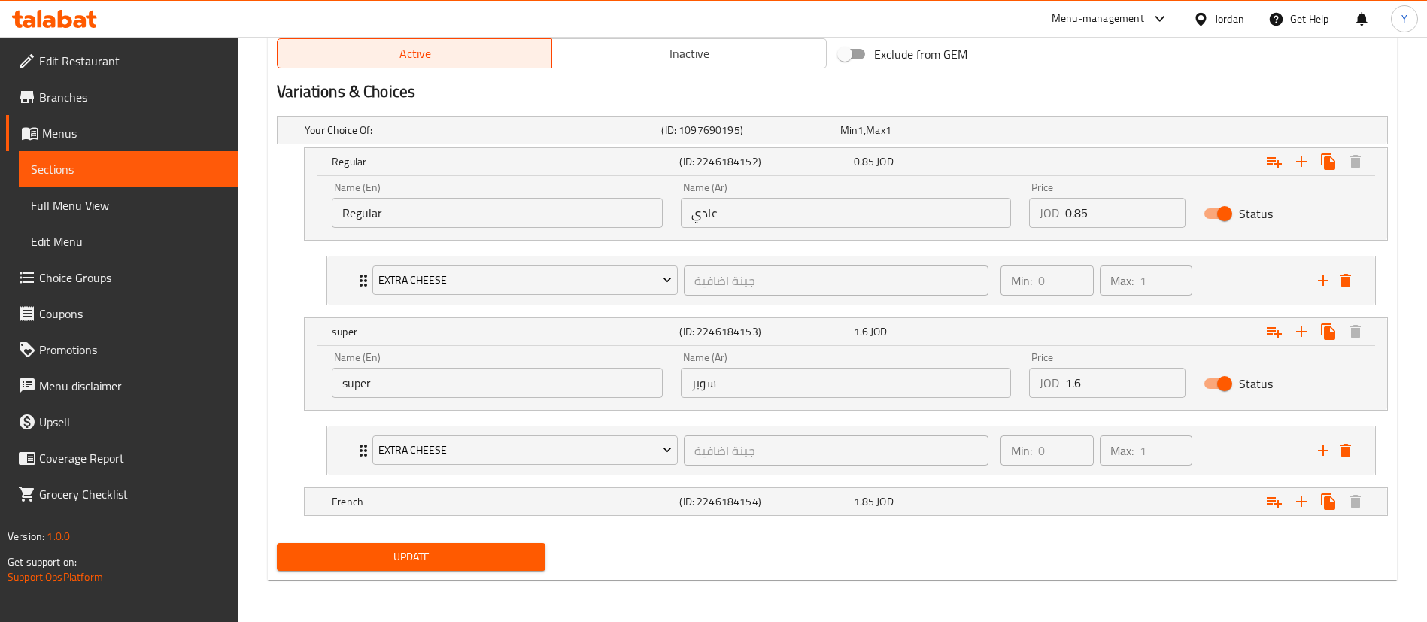
drag, startPoint x: 392, startPoint y: 518, endPoint x: 388, endPoint y: 507, distance: 11.9
click at [390, 515] on div "French (ID: 2246184154) 1.85 JOD" at bounding box center [850, 501] width 1043 height 33
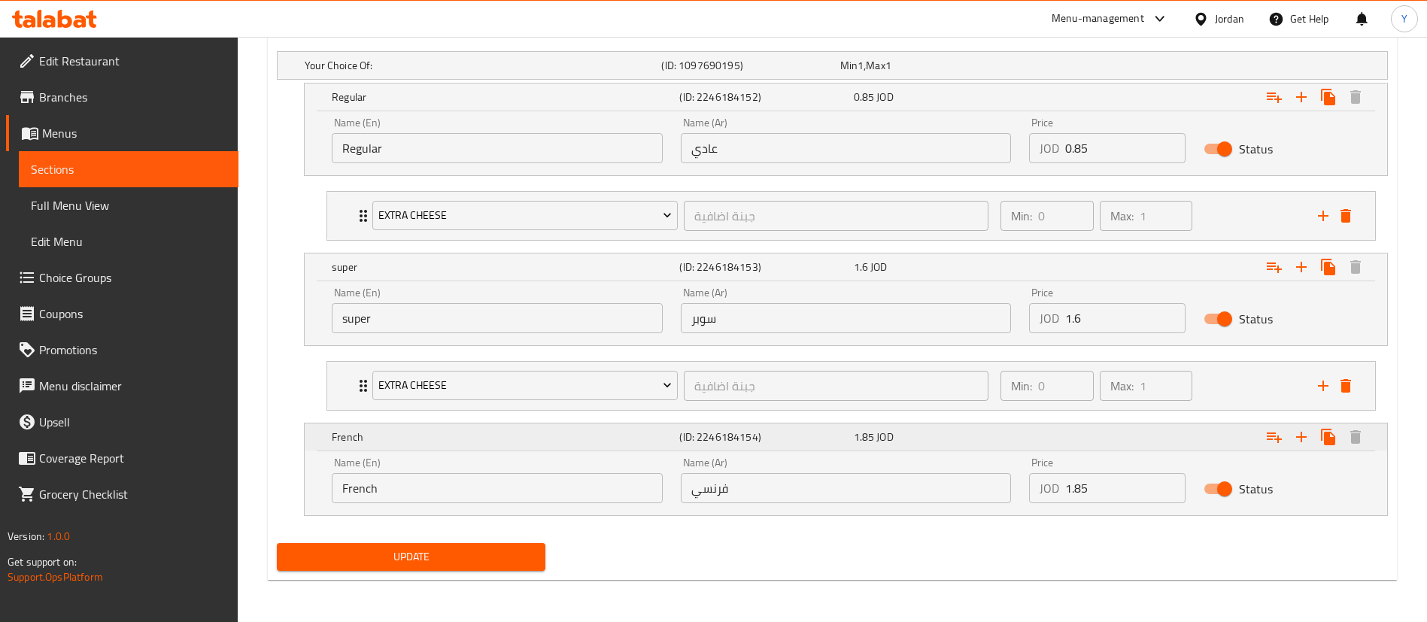
click at [1267, 439] on icon "Expand" at bounding box center [1274, 438] width 15 height 11
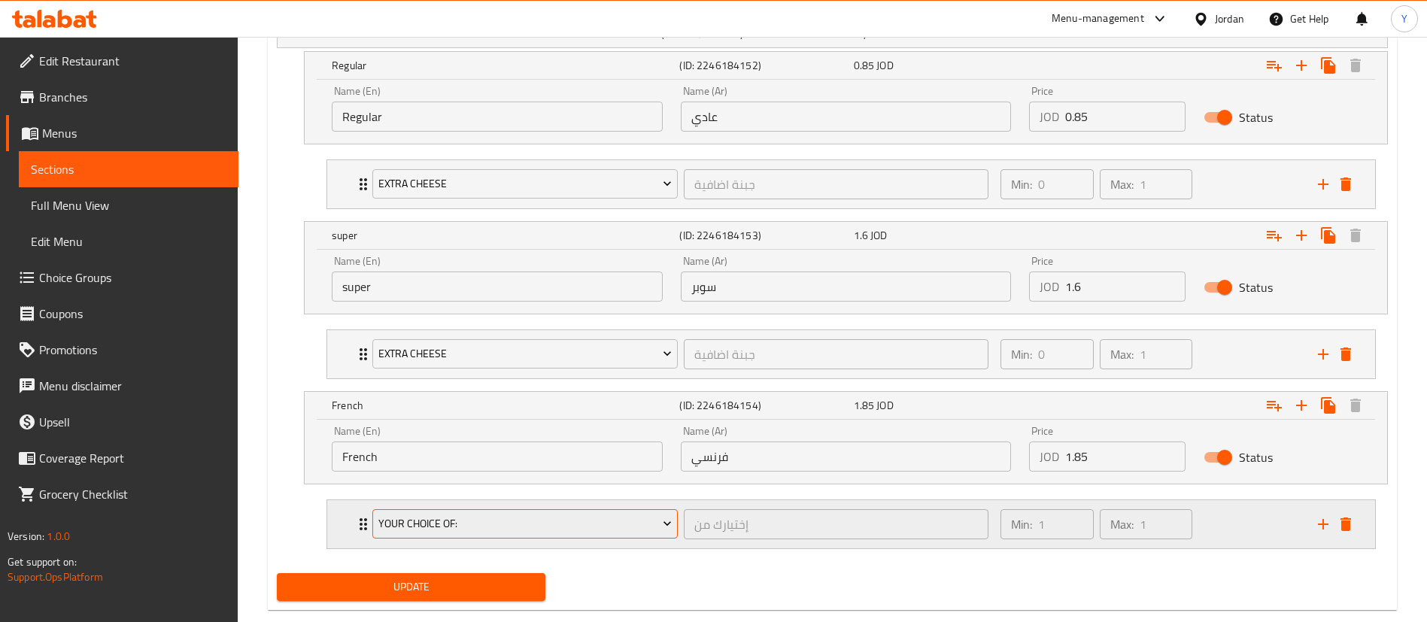
scroll to position [919, 0]
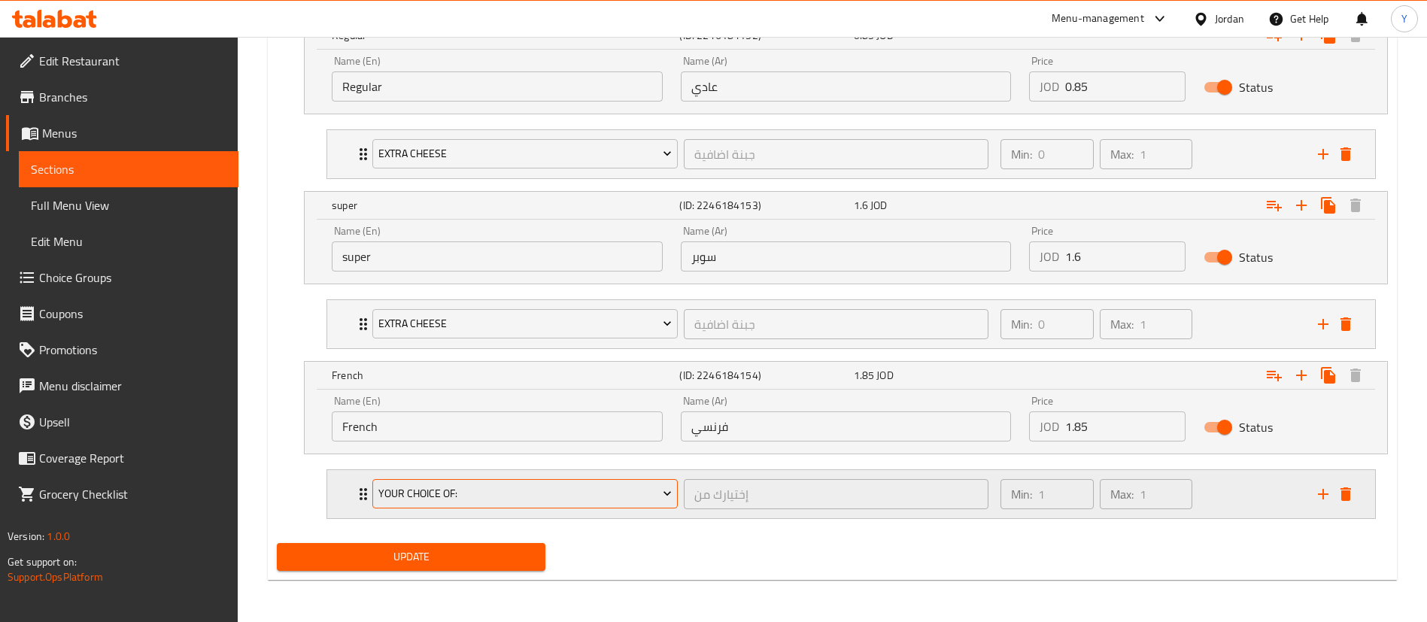
click at [472, 496] on span "Your Choice Of:" at bounding box center [525, 493] width 294 height 19
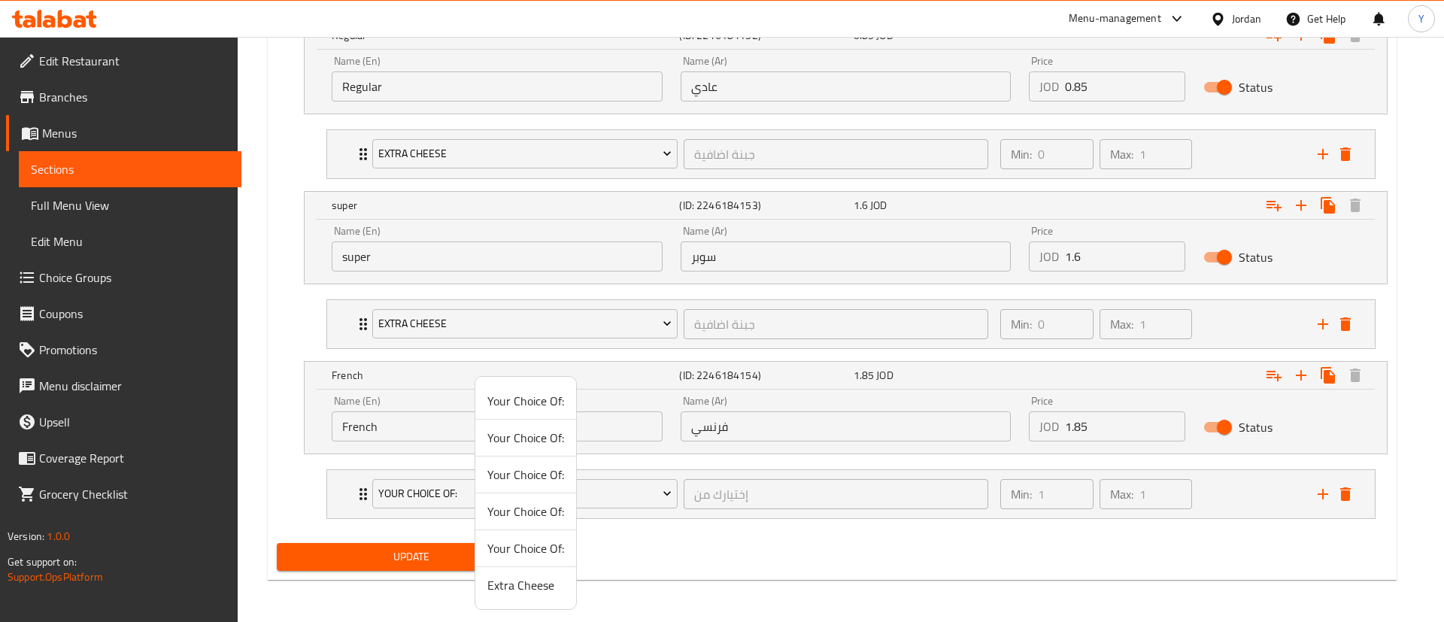
click at [523, 582] on span "Extra Cheese" at bounding box center [526, 585] width 77 height 18
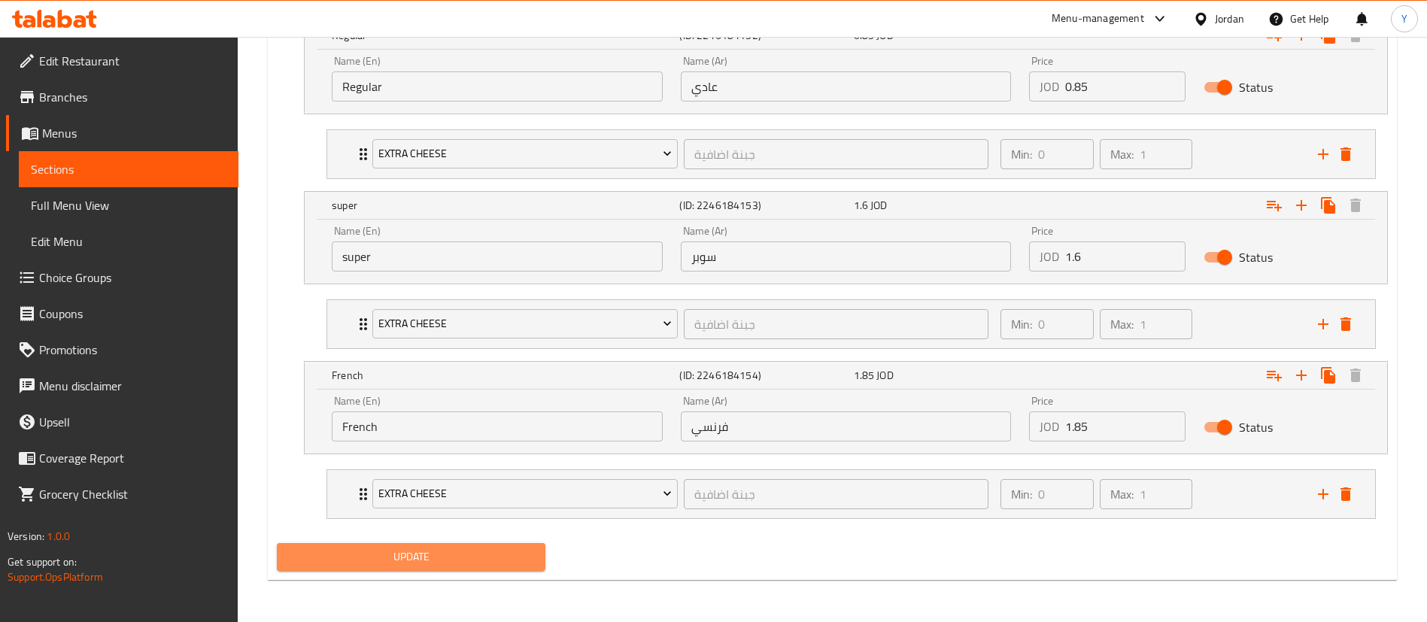
click at [402, 566] on span "Update" at bounding box center [411, 557] width 245 height 19
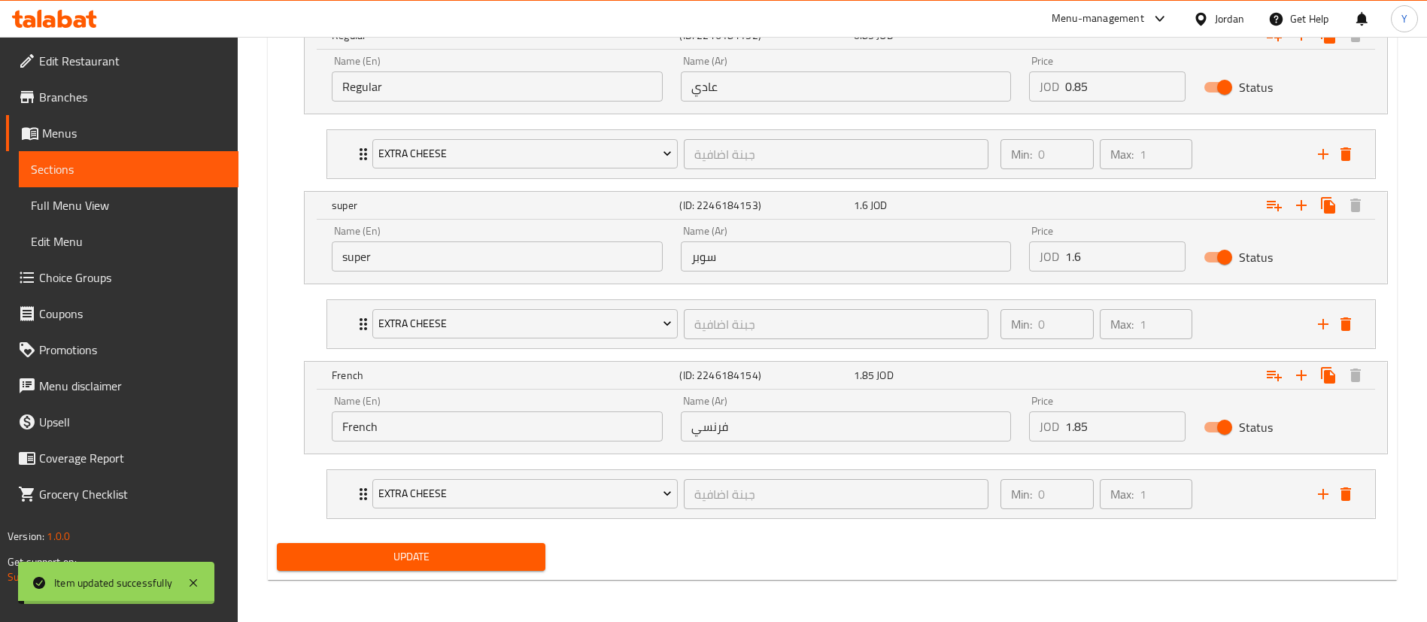
click at [80, 169] on span "Sections" at bounding box center [129, 169] width 196 height 18
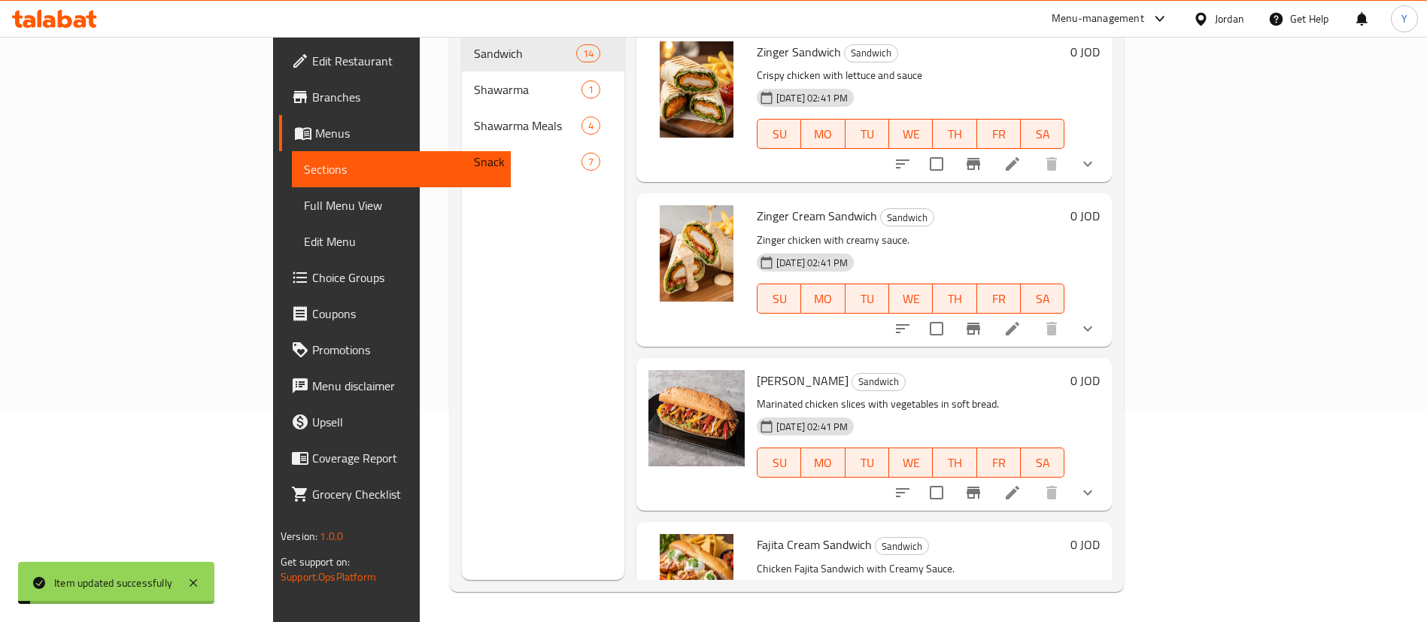
scroll to position [211, 0]
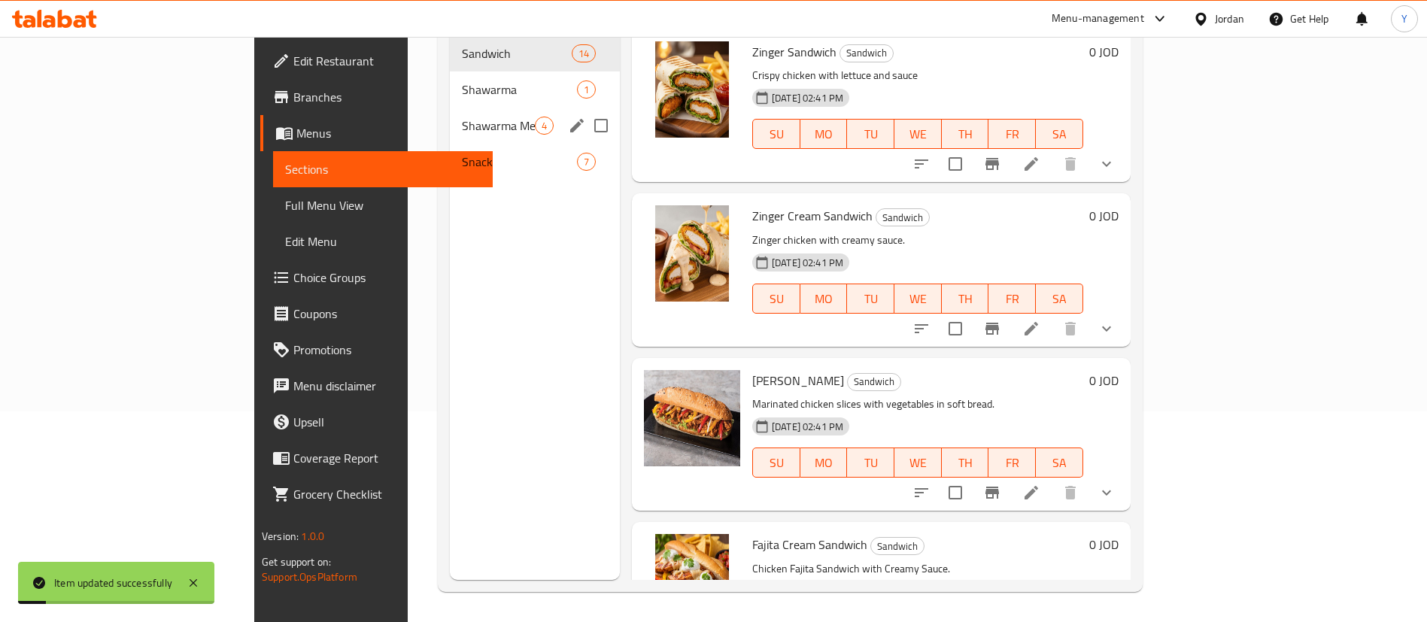
click at [462, 153] on span "Snack" at bounding box center [519, 162] width 115 height 18
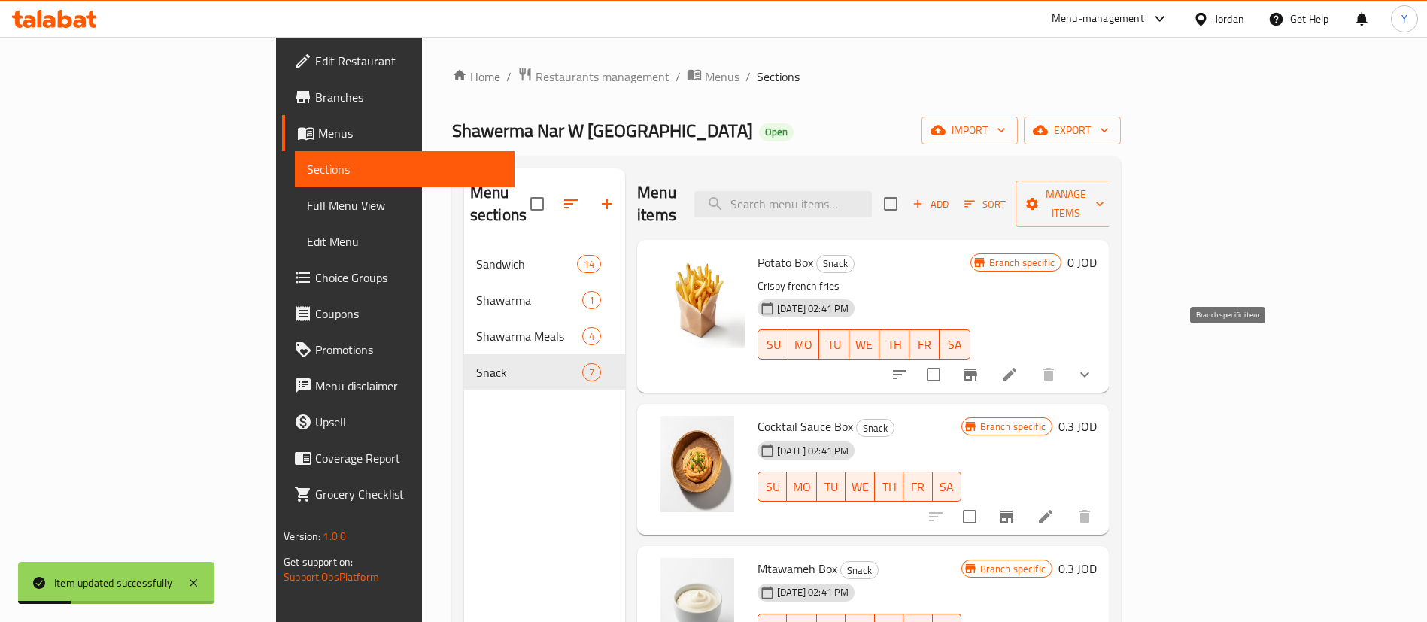
scroll to position [113, 0]
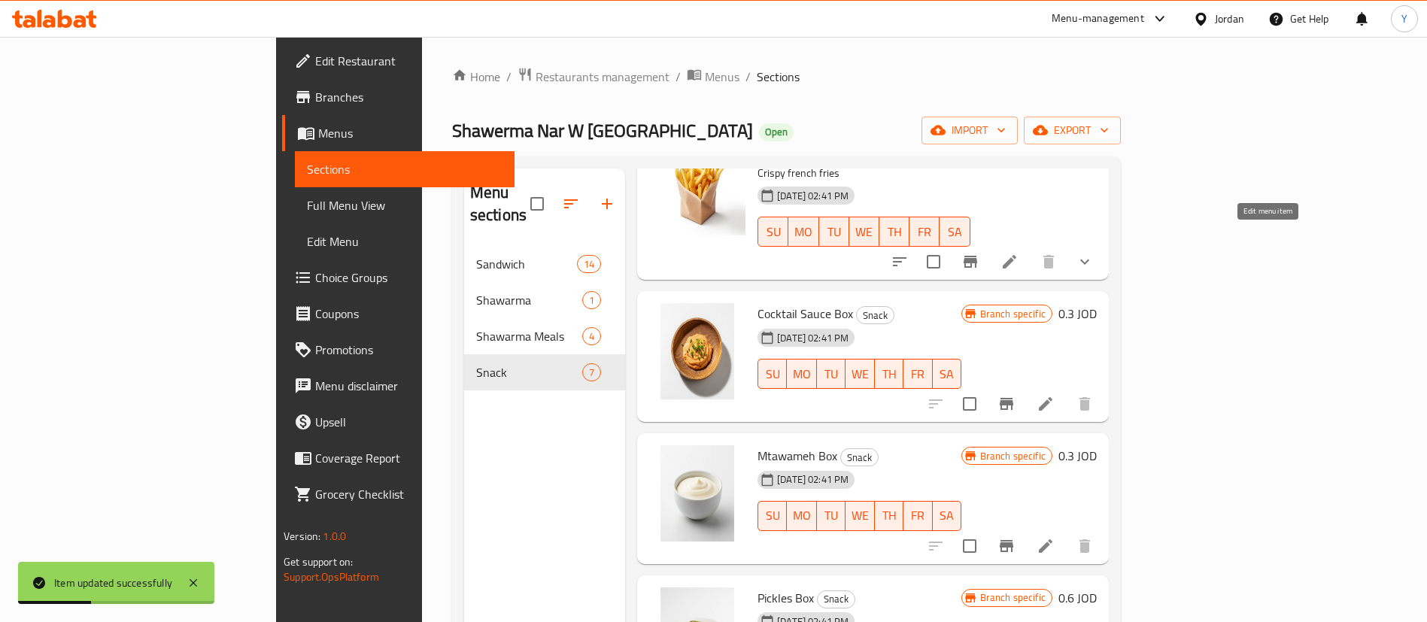
click at [1019, 253] on icon at bounding box center [1010, 262] width 18 height 18
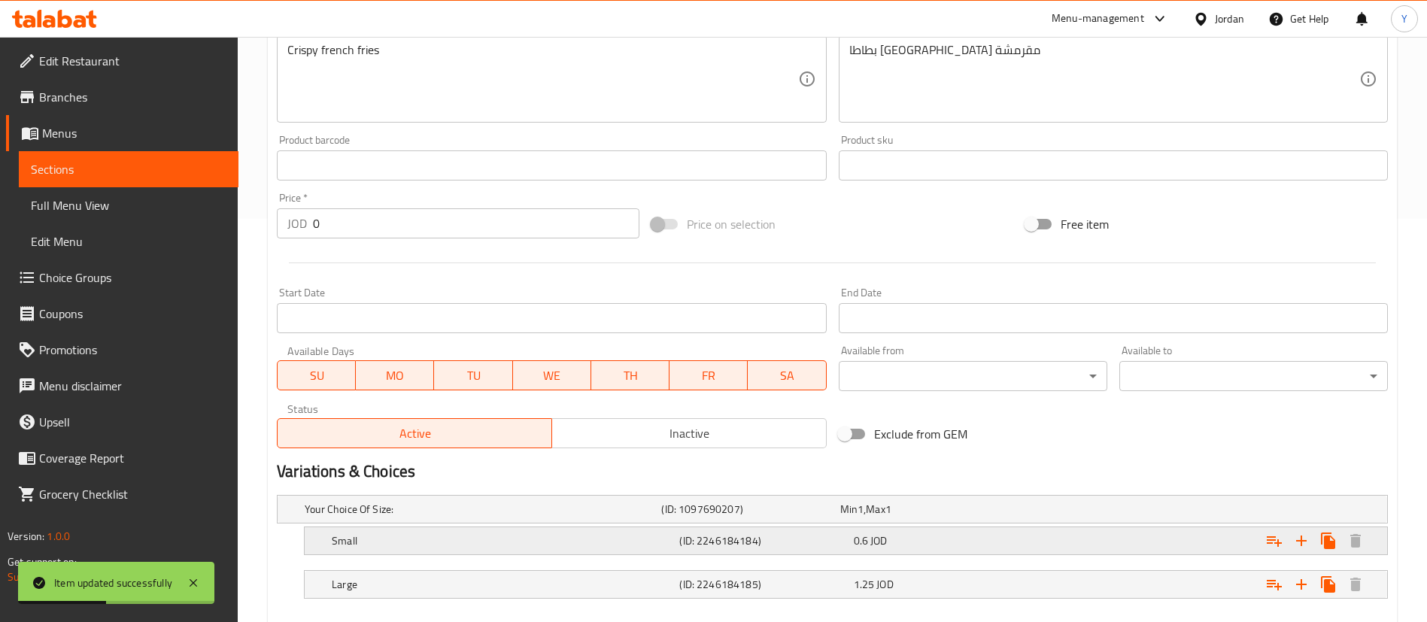
scroll to position [497, 0]
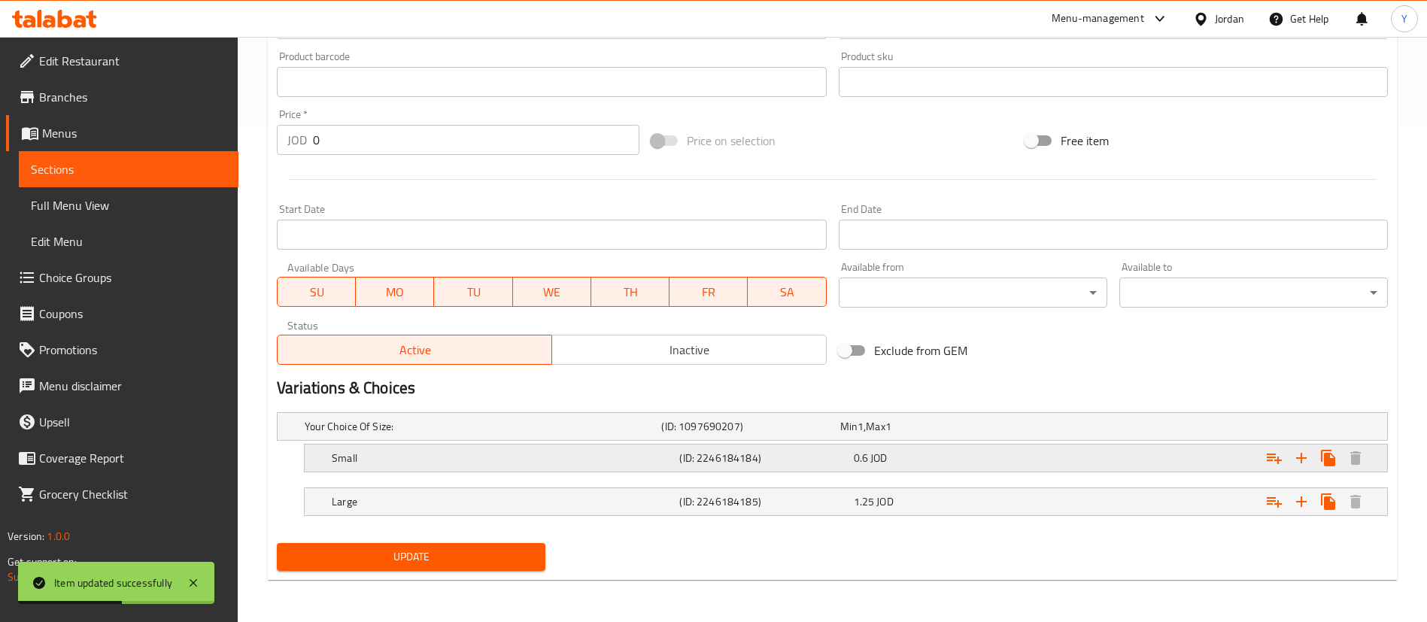
click at [402, 451] on h5 "Small" at bounding box center [503, 458] width 342 height 15
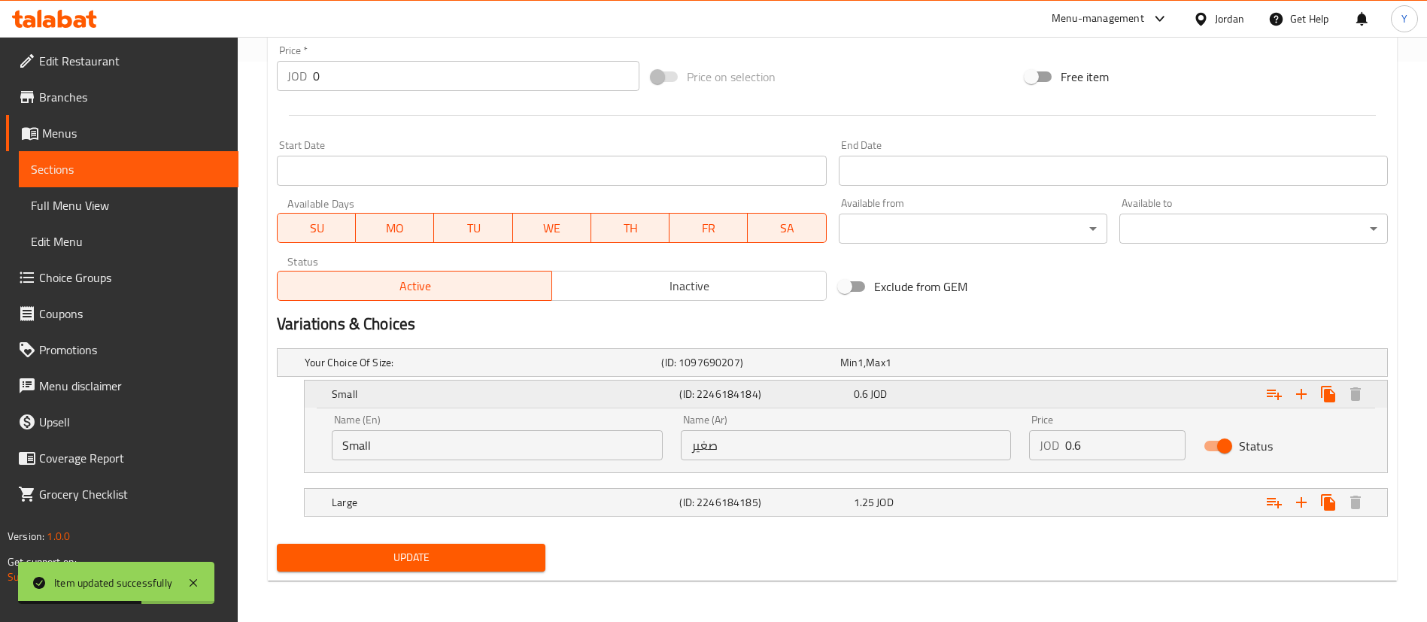
click at [1270, 398] on icon "Expand" at bounding box center [1274, 394] width 18 height 18
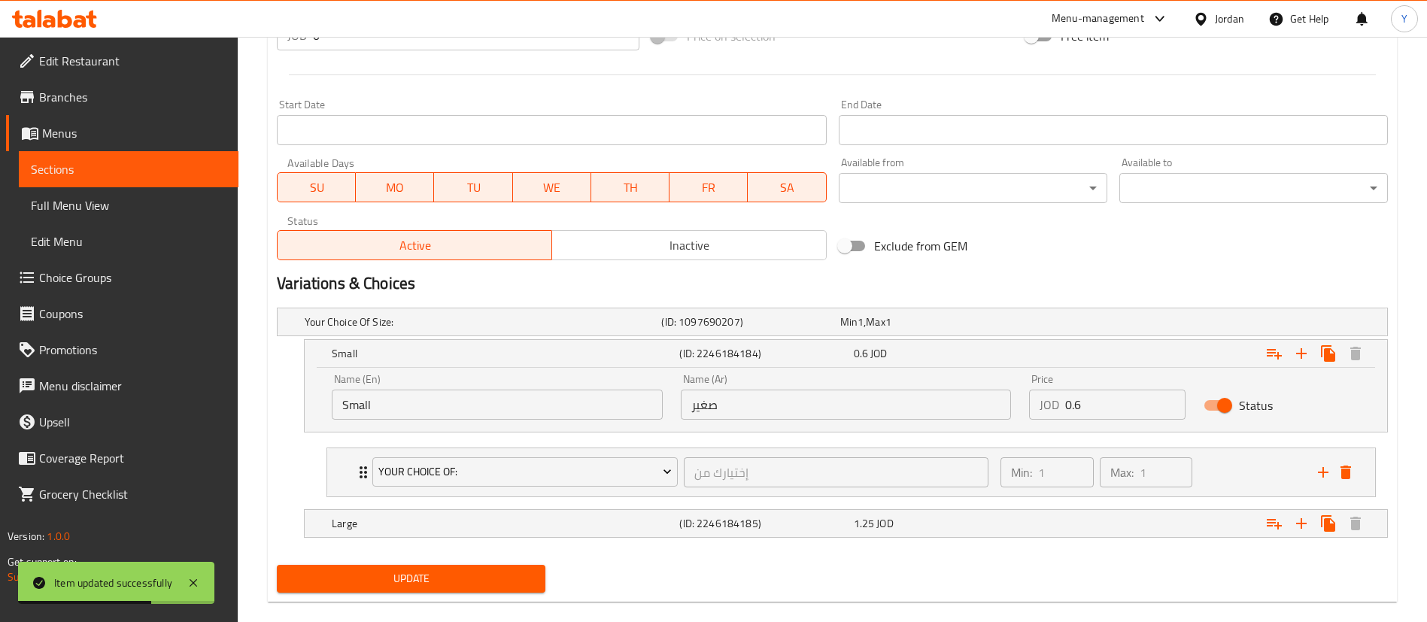
scroll to position [623, 0]
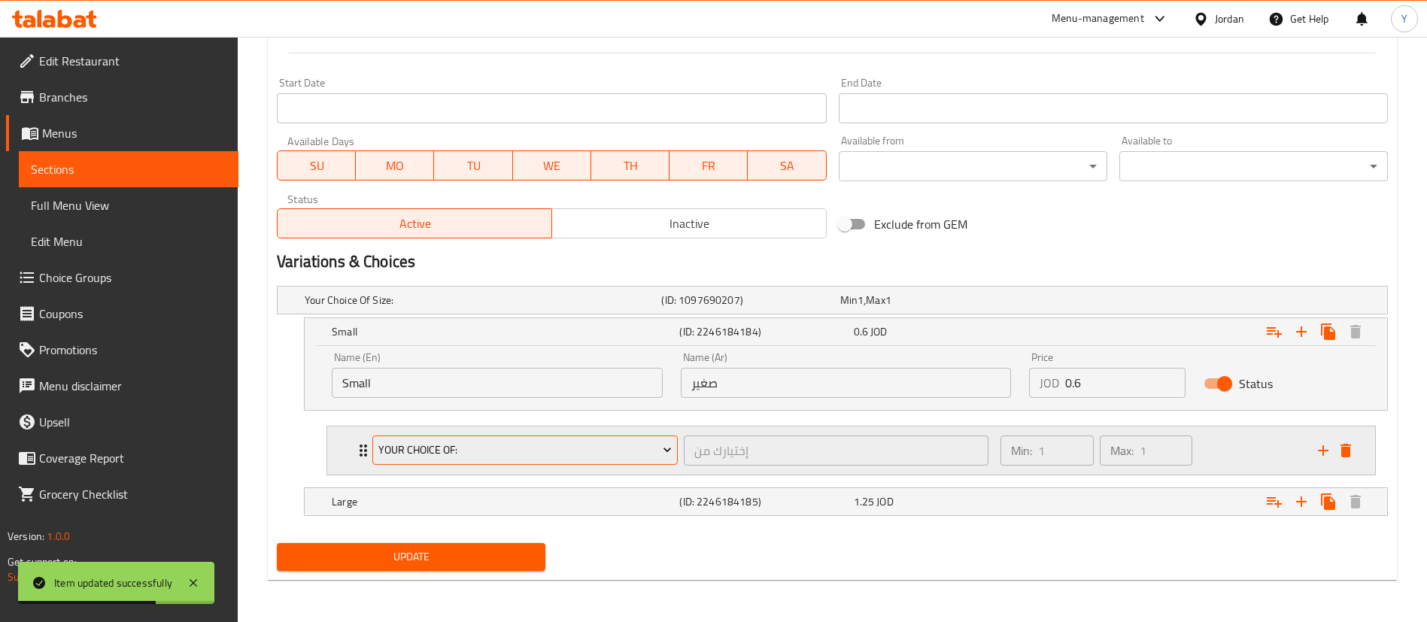
click at [428, 454] on span "Your Choice Of:" at bounding box center [525, 450] width 294 height 19
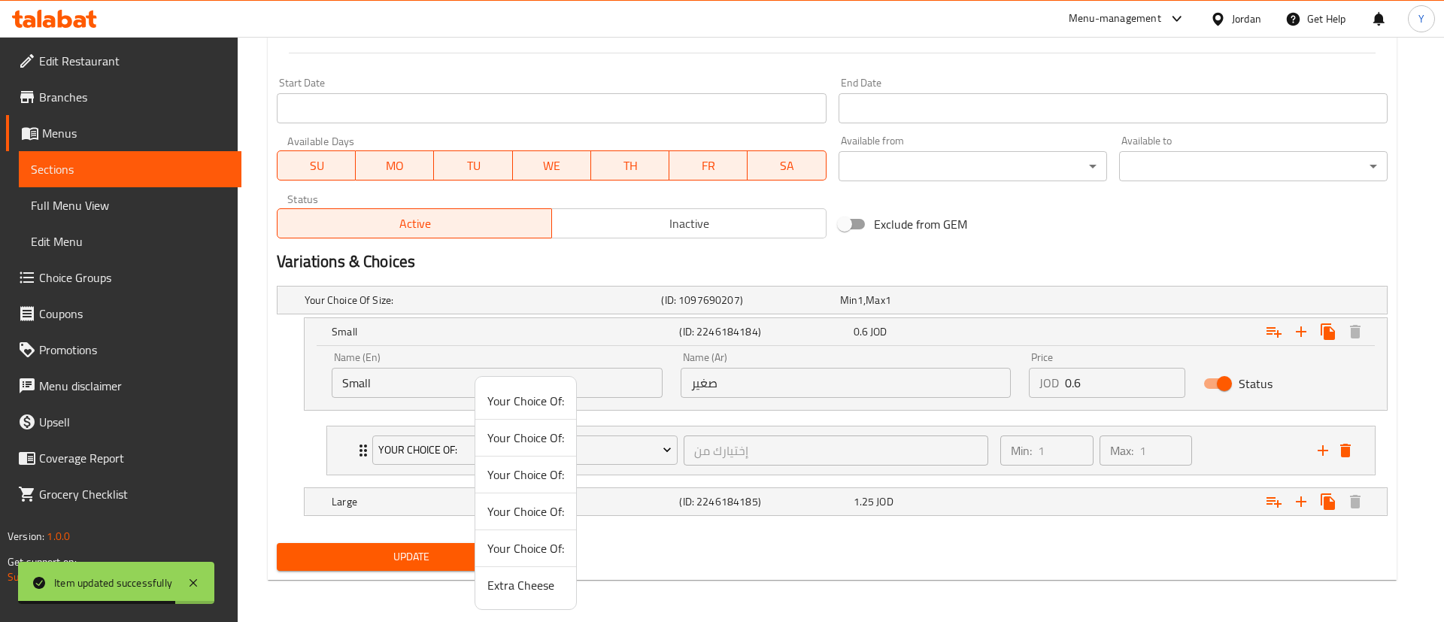
click at [507, 576] on span "Extra Cheese" at bounding box center [526, 585] width 77 height 18
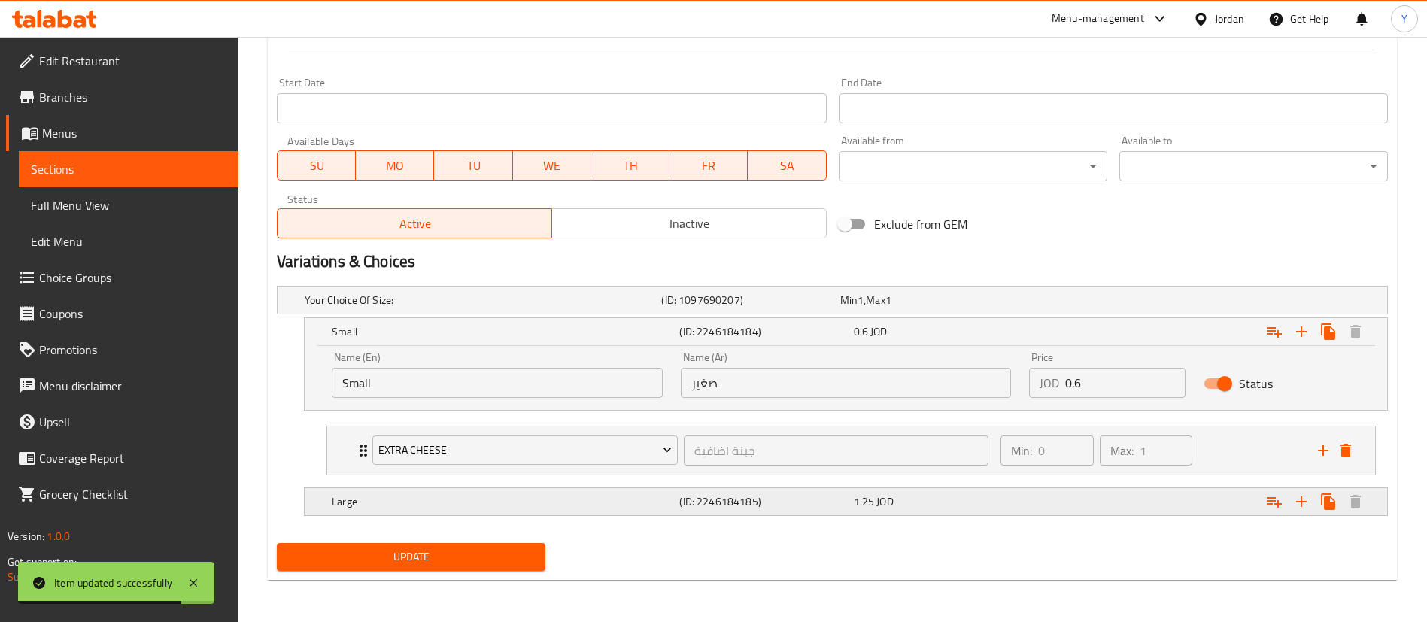
click at [436, 487] on div "Large (ID: 2246184185) 1.25 JOD" at bounding box center [850, 501] width 1043 height 33
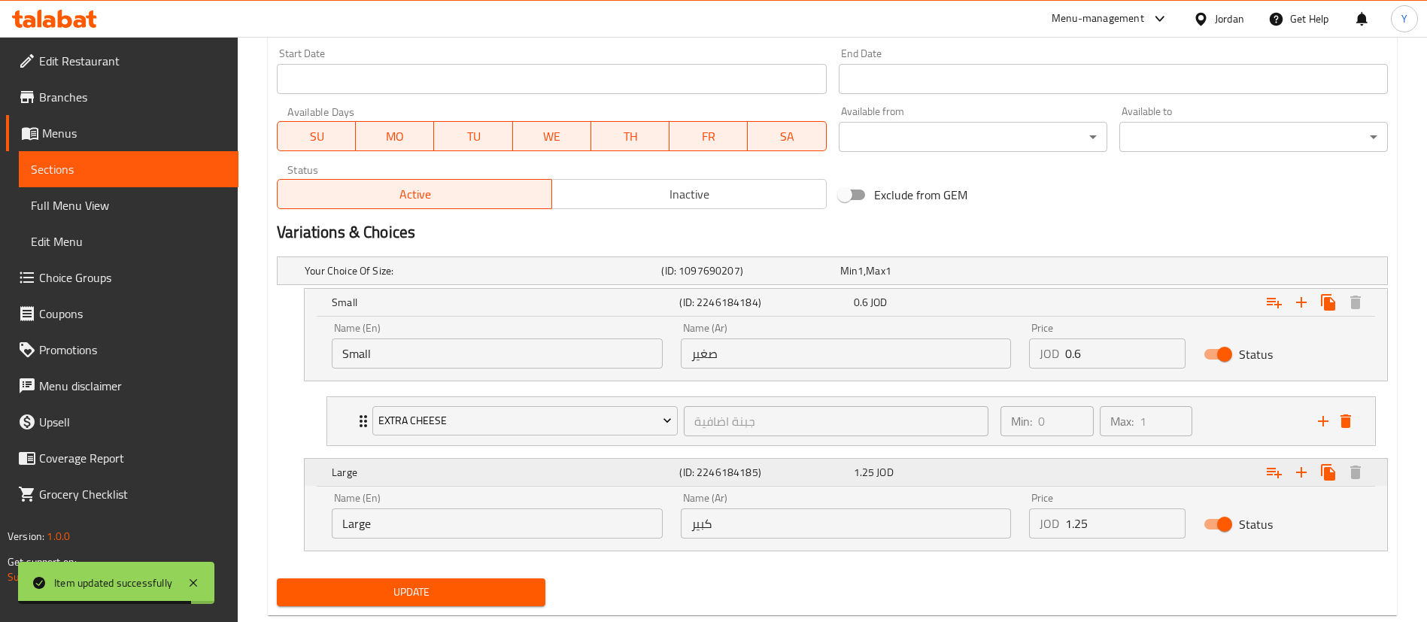
scroll to position [687, 0]
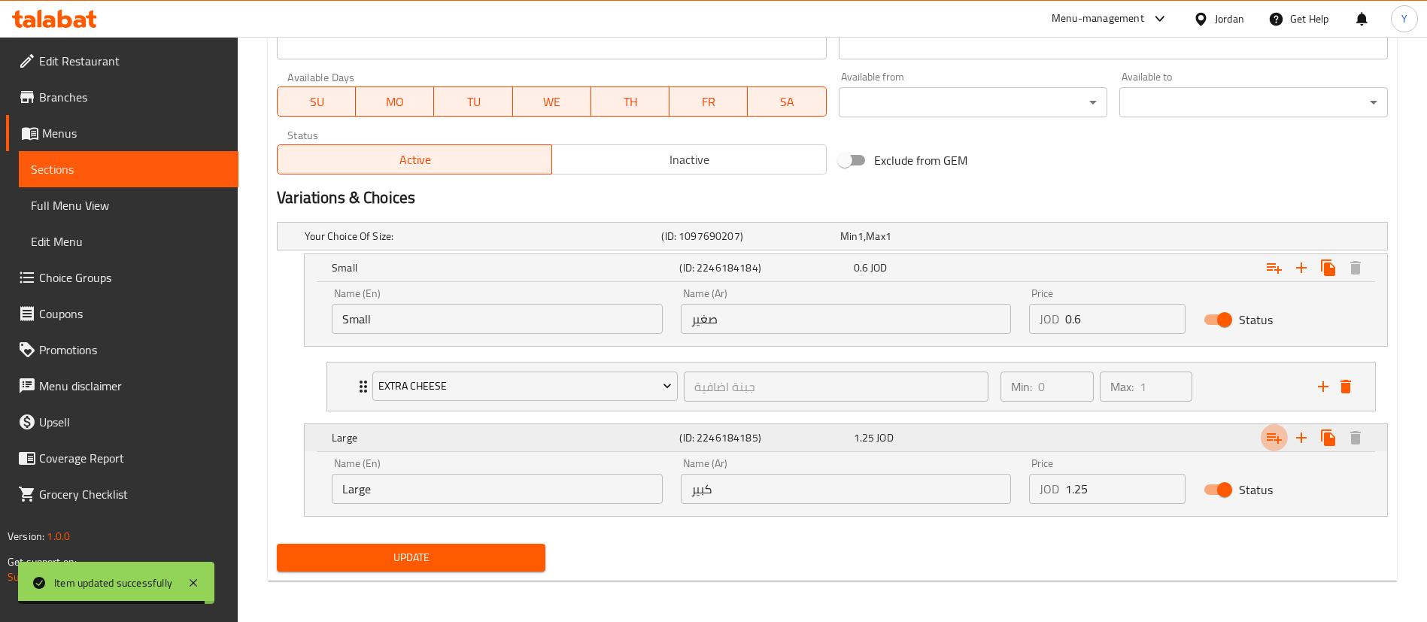
click at [1266, 430] on icon "Expand" at bounding box center [1274, 438] width 18 height 18
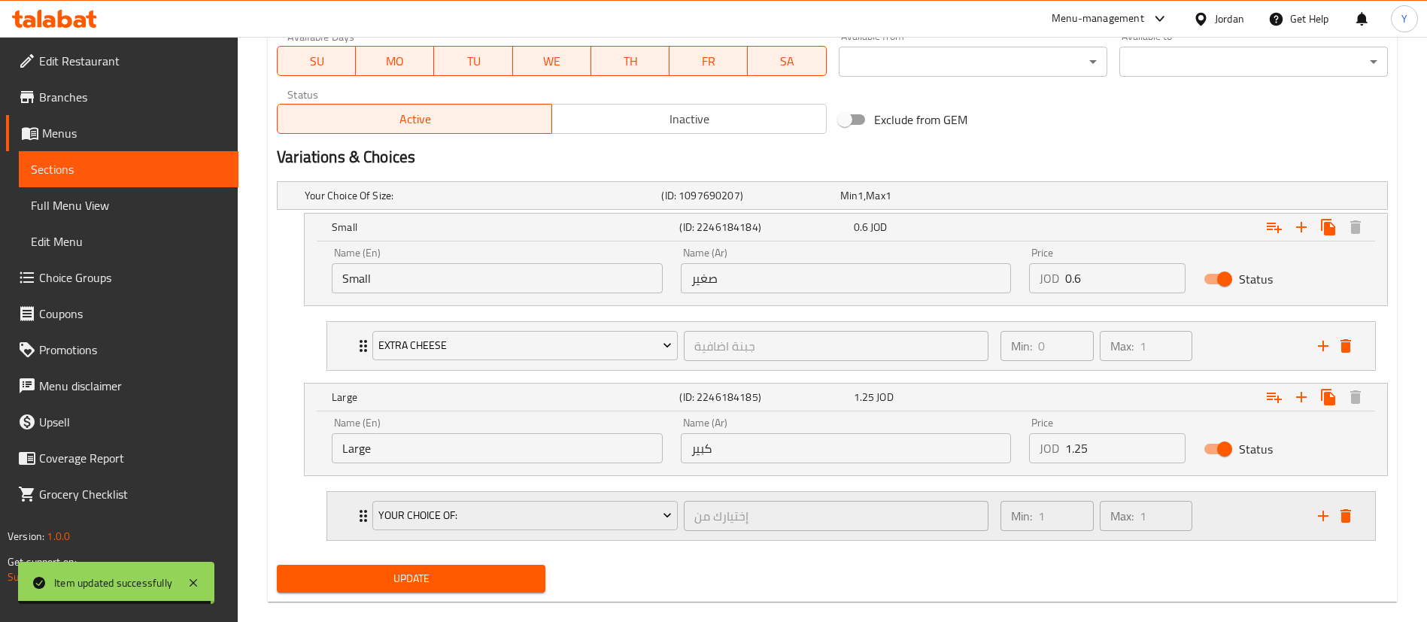
scroll to position [749, 0]
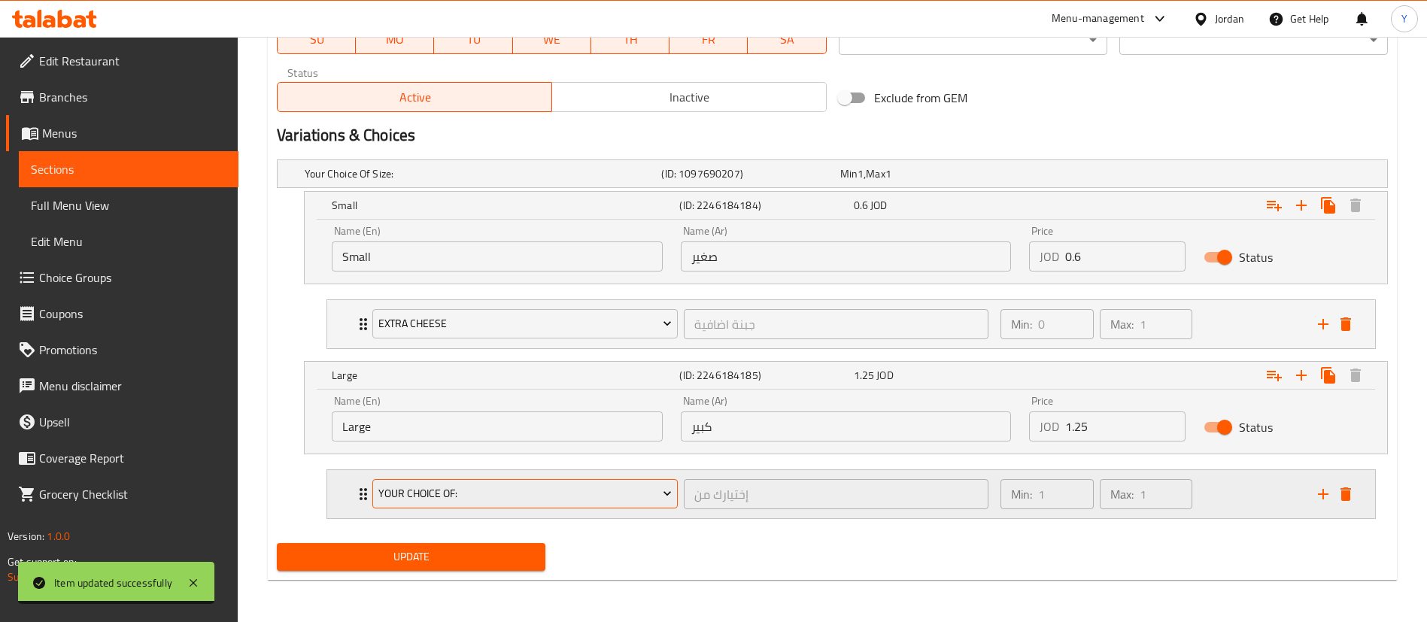
click at [438, 491] on span "Your Choice Of:" at bounding box center [525, 493] width 294 height 19
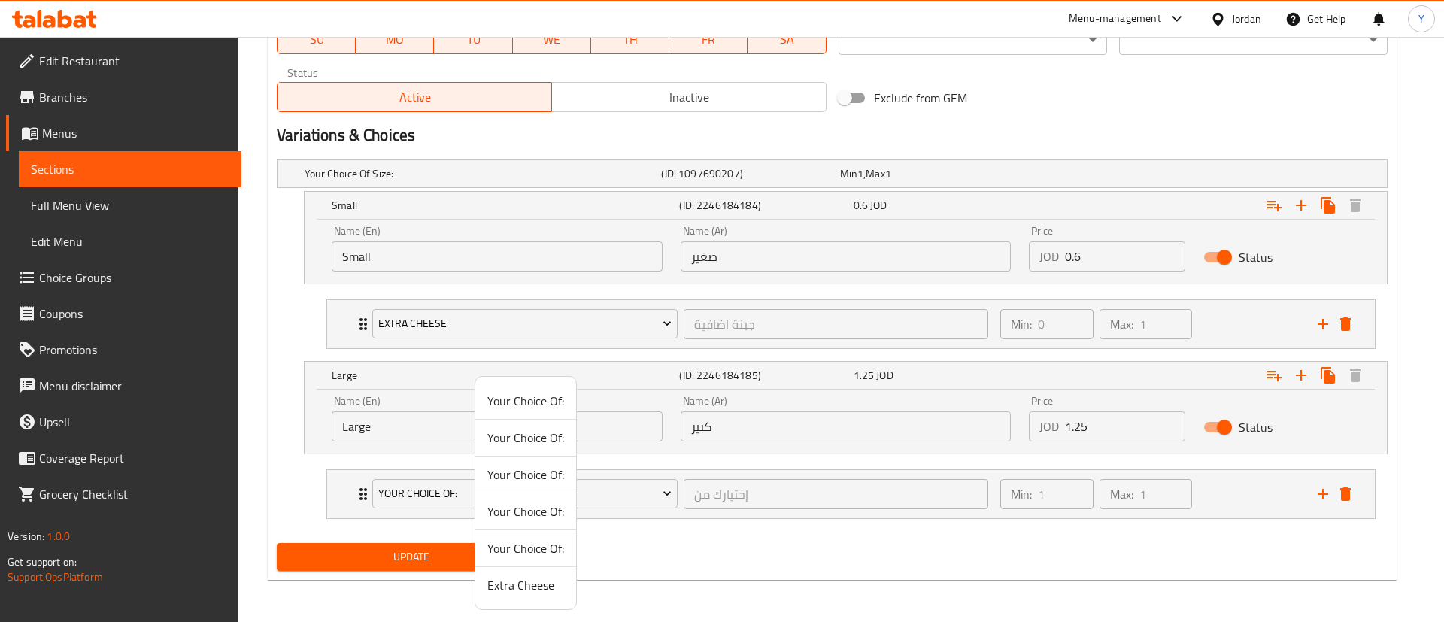
click at [515, 594] on span "Extra Cheese" at bounding box center [526, 585] width 77 height 18
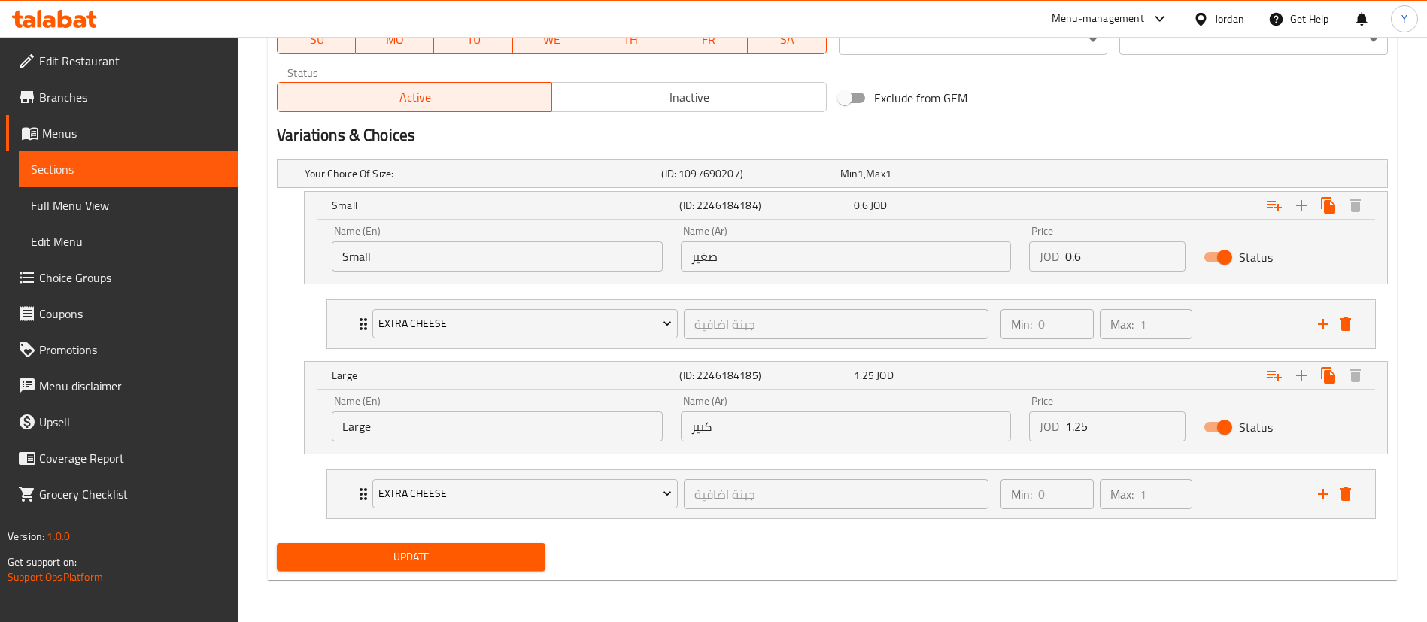
click at [416, 558] on span "Update" at bounding box center [411, 557] width 245 height 19
click at [72, 144] on link "Menus" at bounding box center [122, 133] width 232 height 36
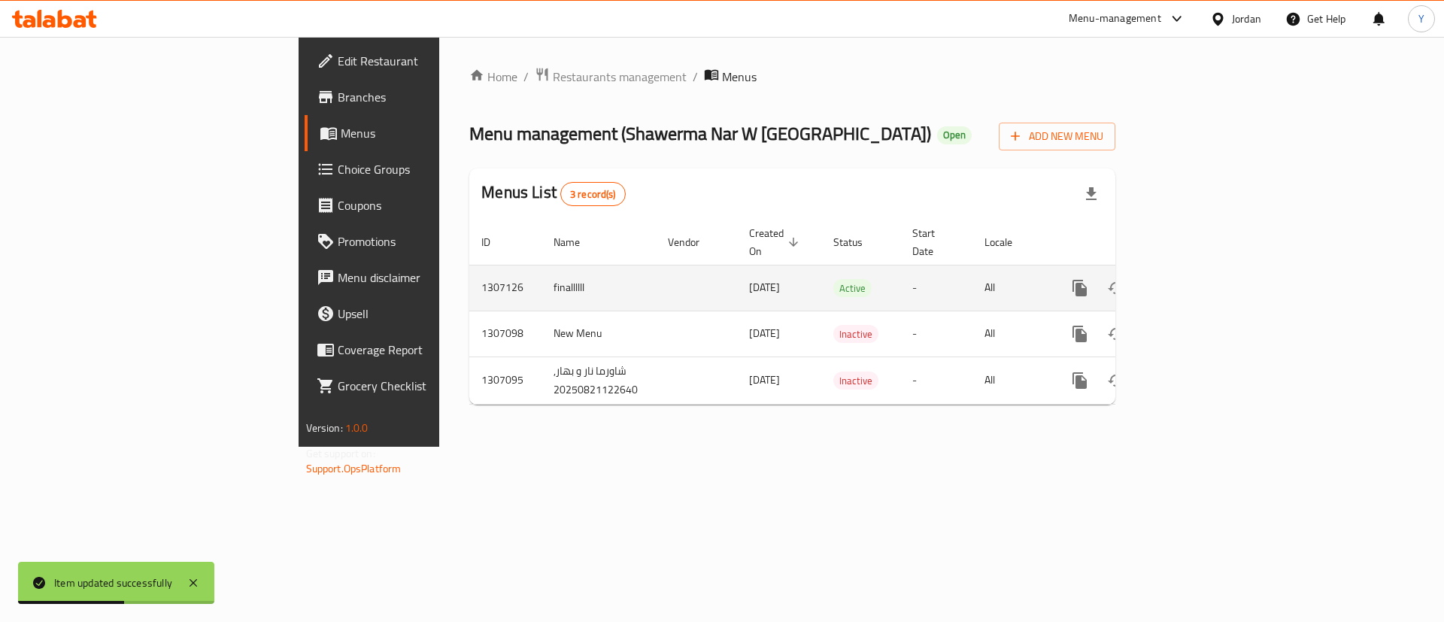
click at [1207, 270] on link "enhanced table" at bounding box center [1189, 288] width 36 height 36
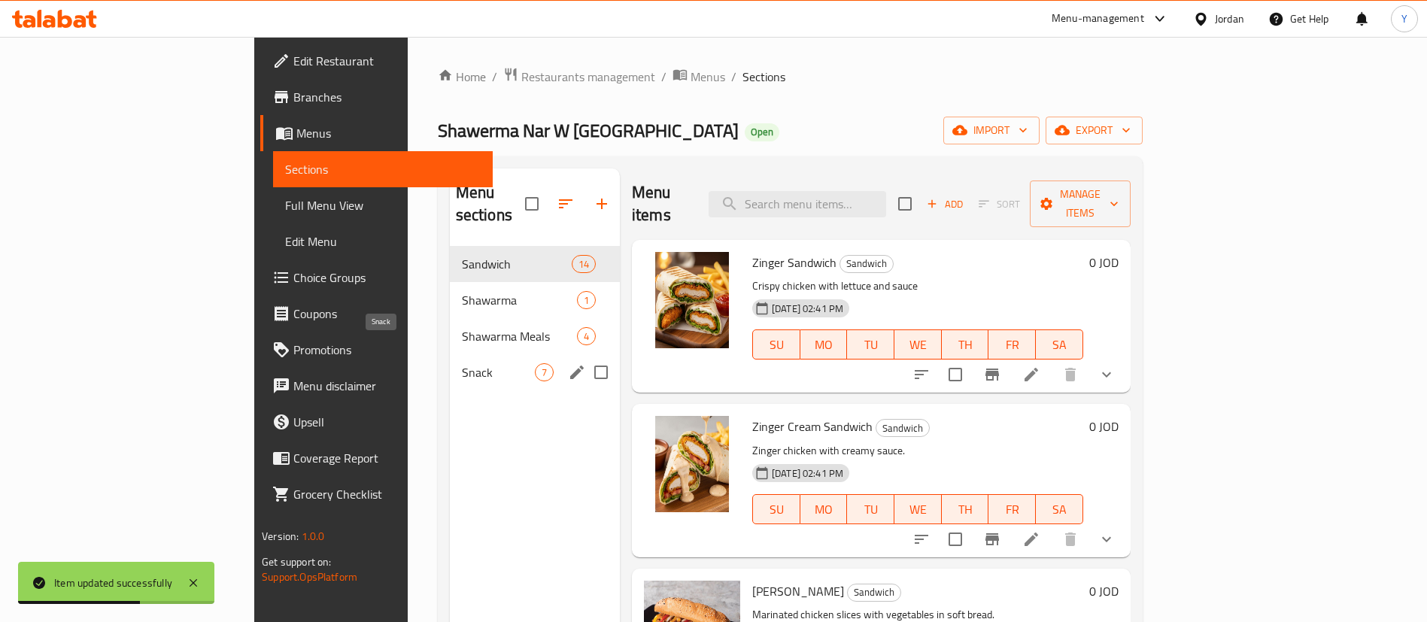
click at [462, 363] on span "Snack" at bounding box center [498, 372] width 73 height 18
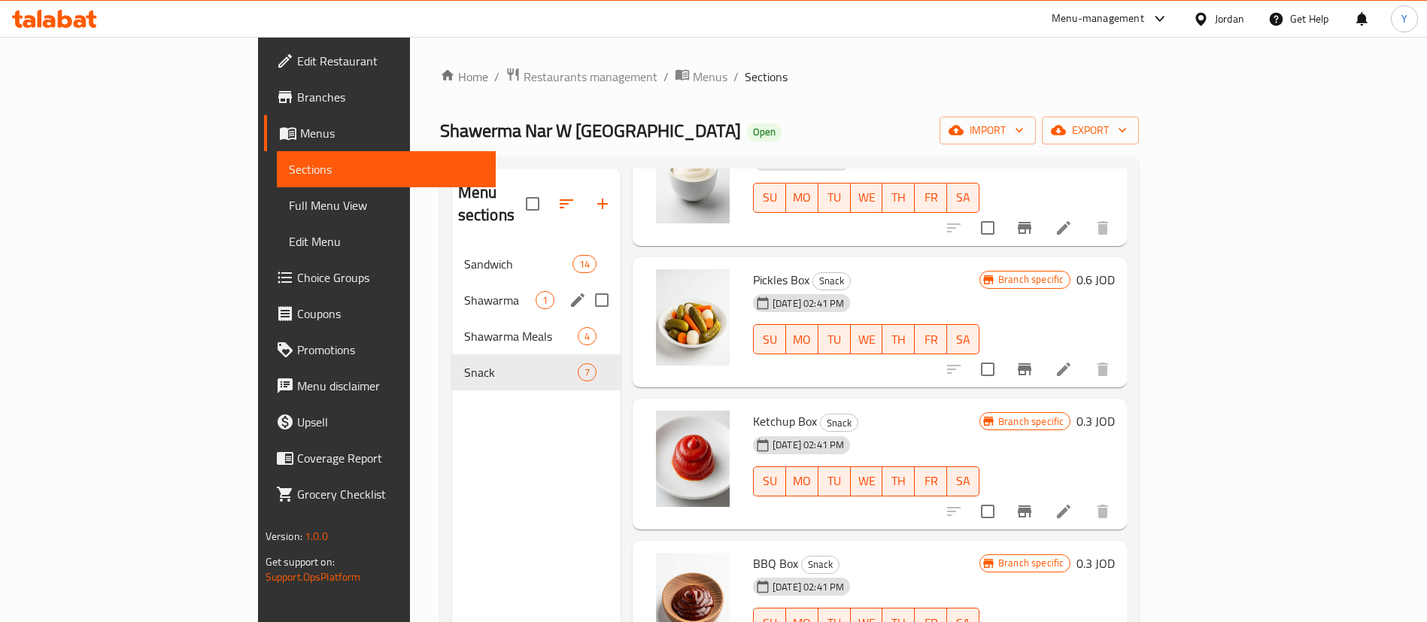
click at [452, 287] on div "Shawarma 1" at bounding box center [536, 300] width 169 height 36
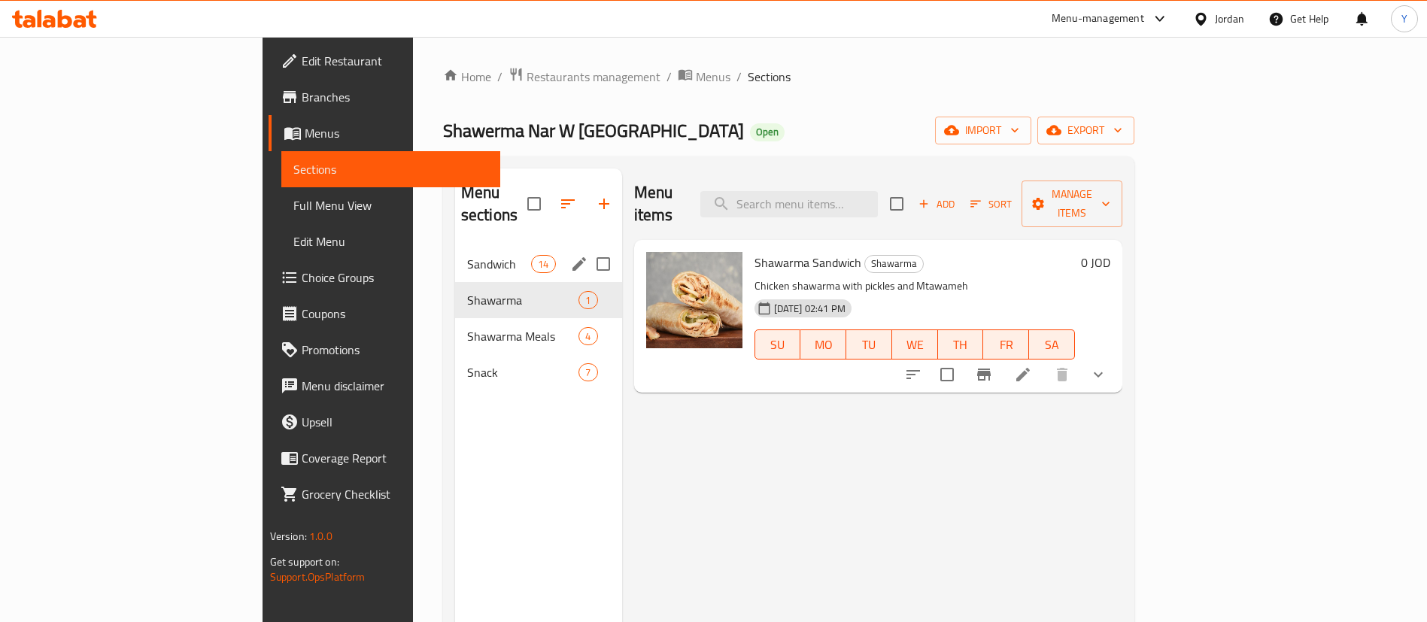
click at [455, 246] on div "Sandwich 14" at bounding box center [538, 264] width 167 height 36
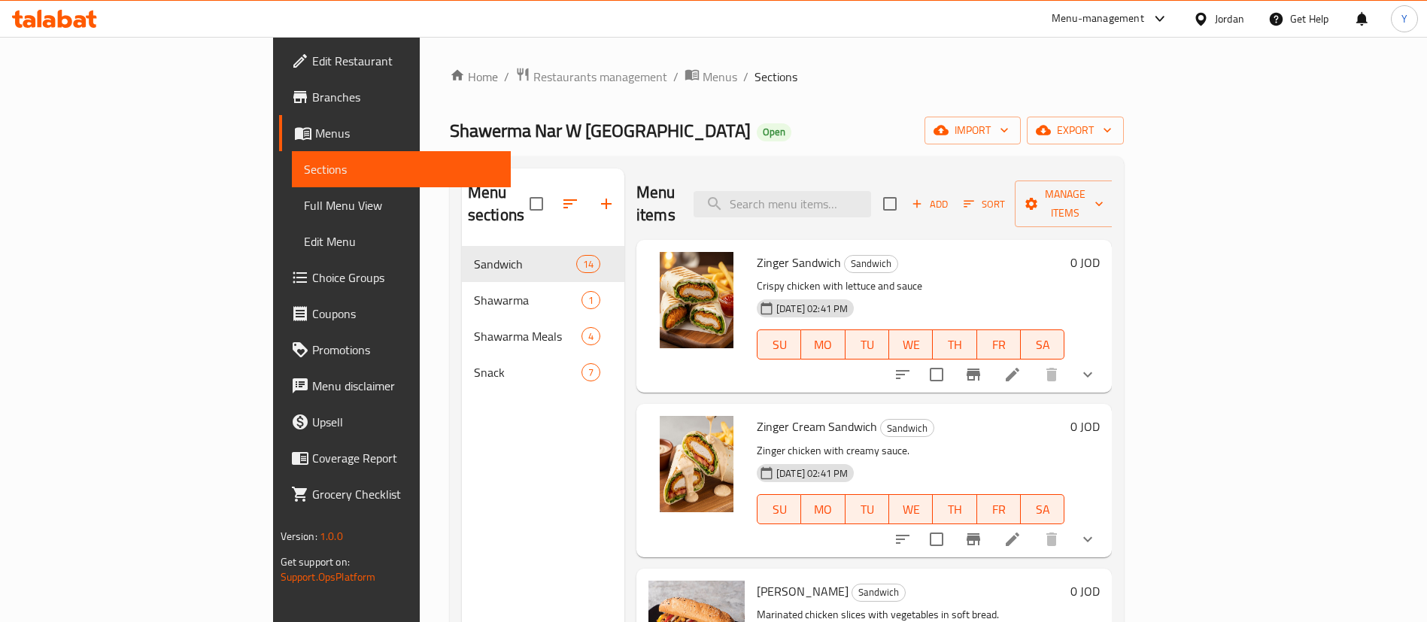
click at [1022, 530] on icon at bounding box center [1013, 539] width 18 height 18
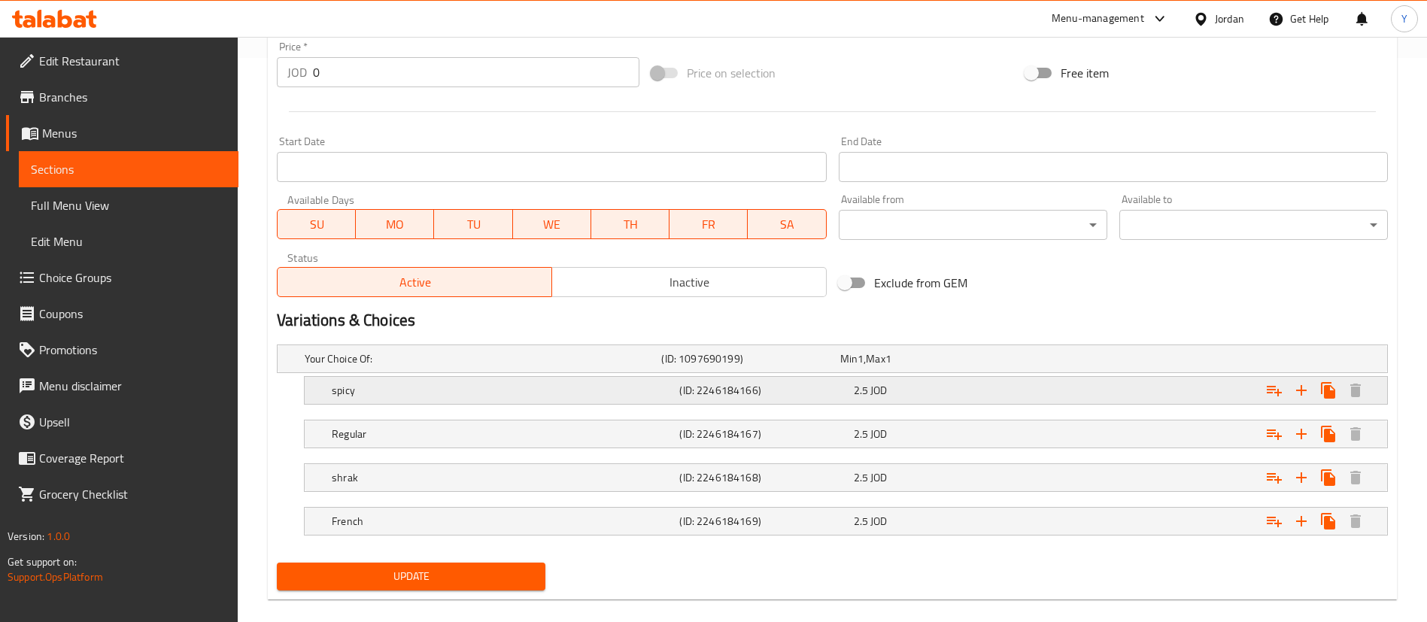
click at [701, 389] on h5 "(ID: 2246184166)" at bounding box center [763, 390] width 168 height 15
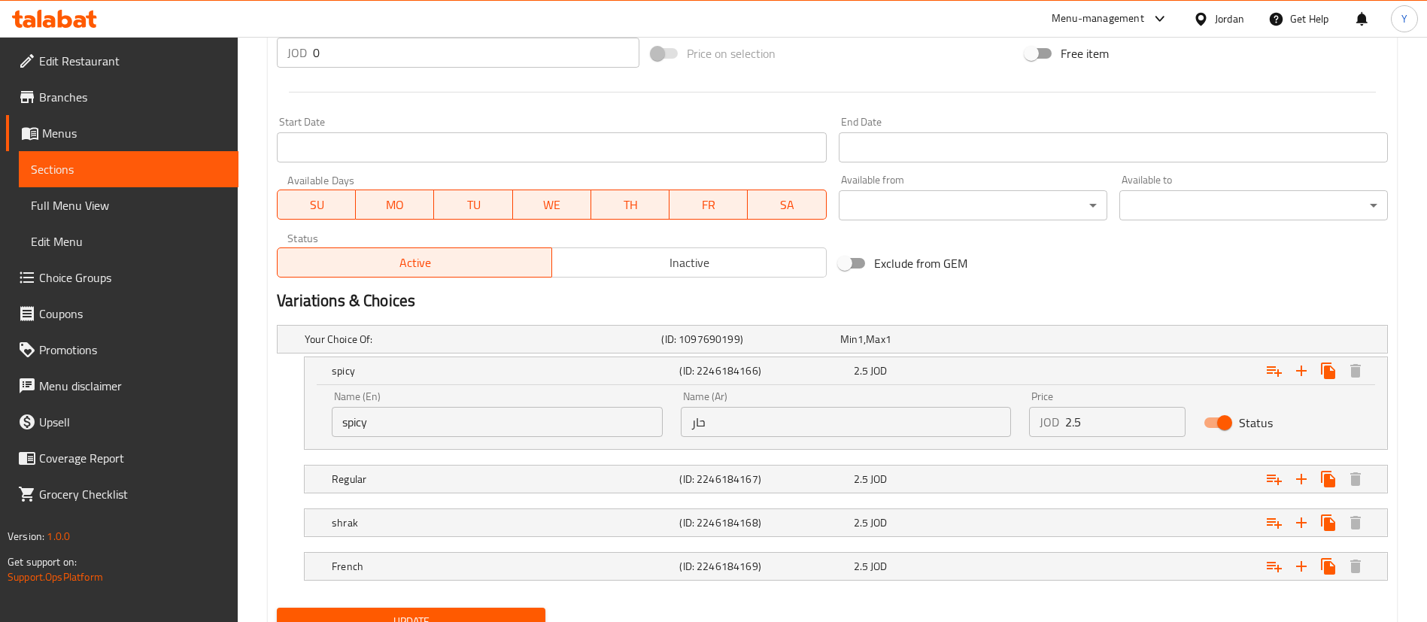
scroll to position [648, 0]
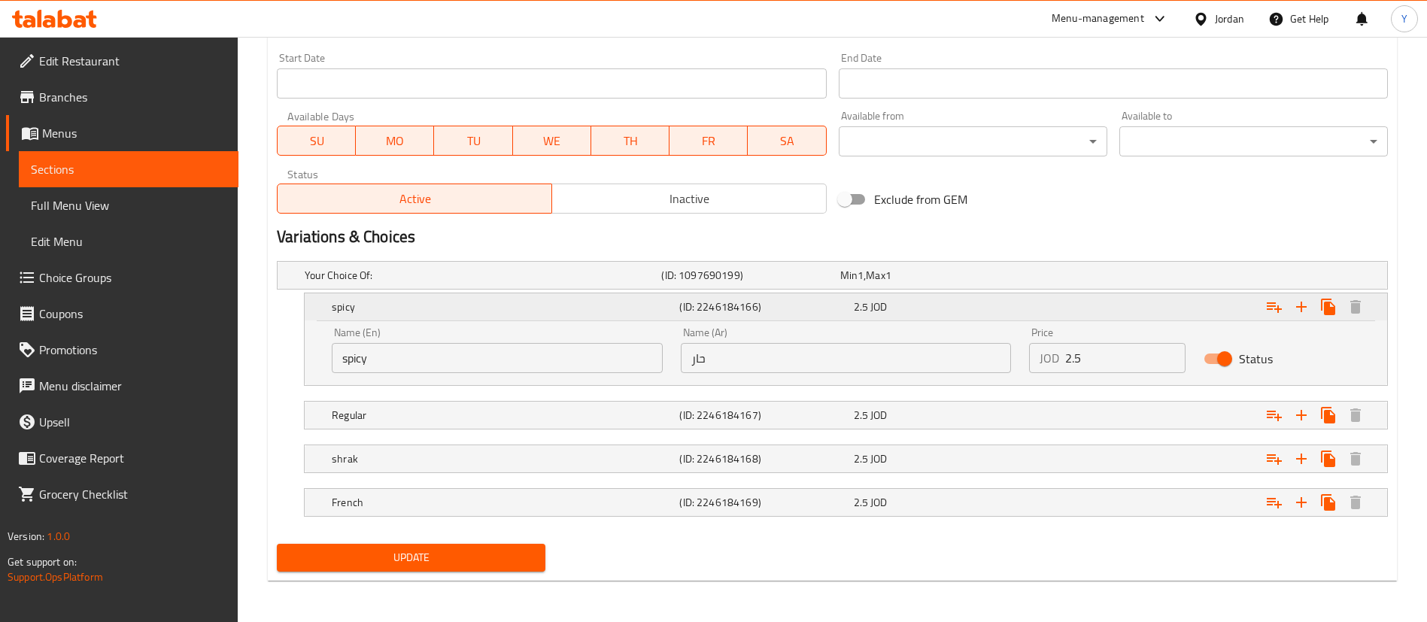
click at [1273, 304] on icon "Expand" at bounding box center [1274, 307] width 18 height 18
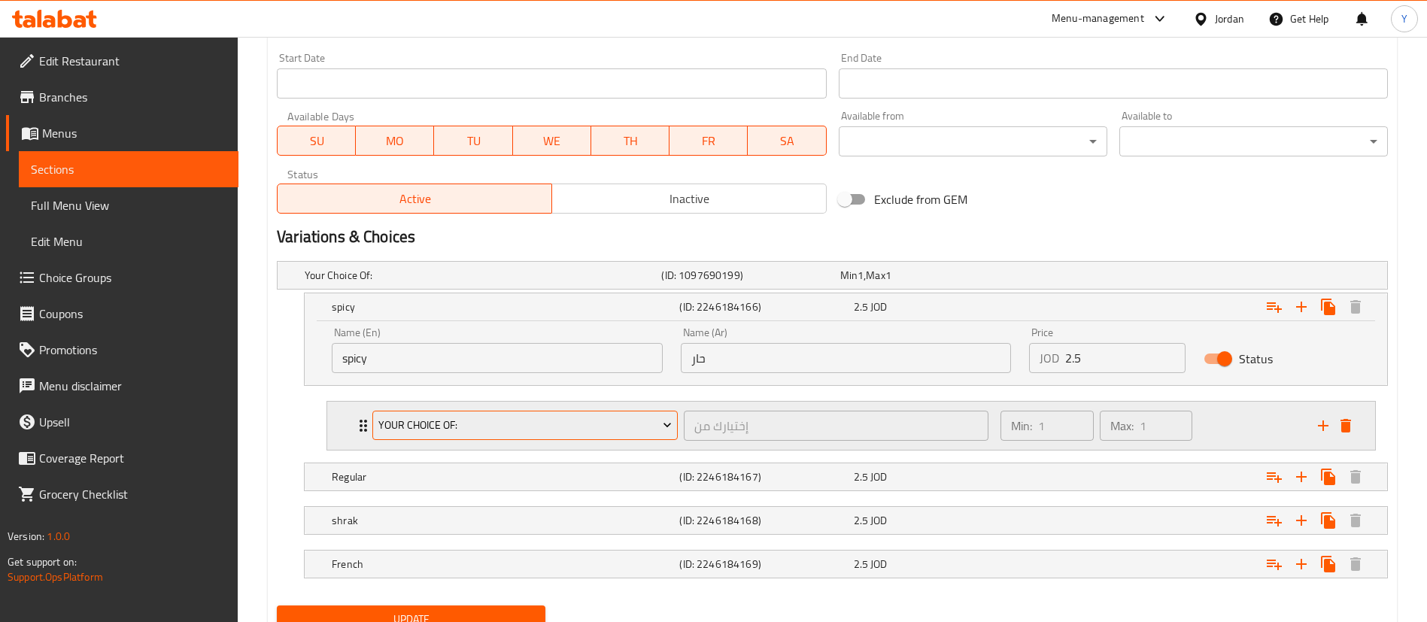
click at [438, 430] on span "Your Choice Of:" at bounding box center [525, 425] width 294 height 19
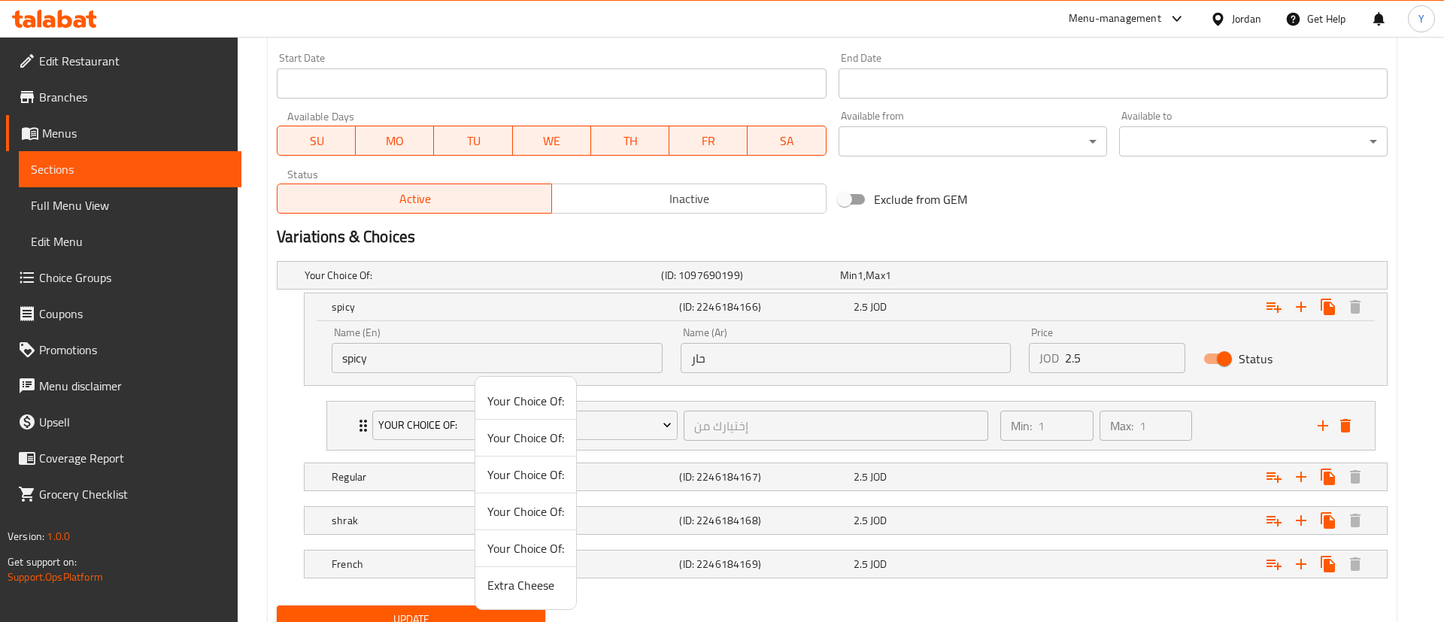
click at [492, 583] on span "Extra Cheese" at bounding box center [526, 585] width 77 height 18
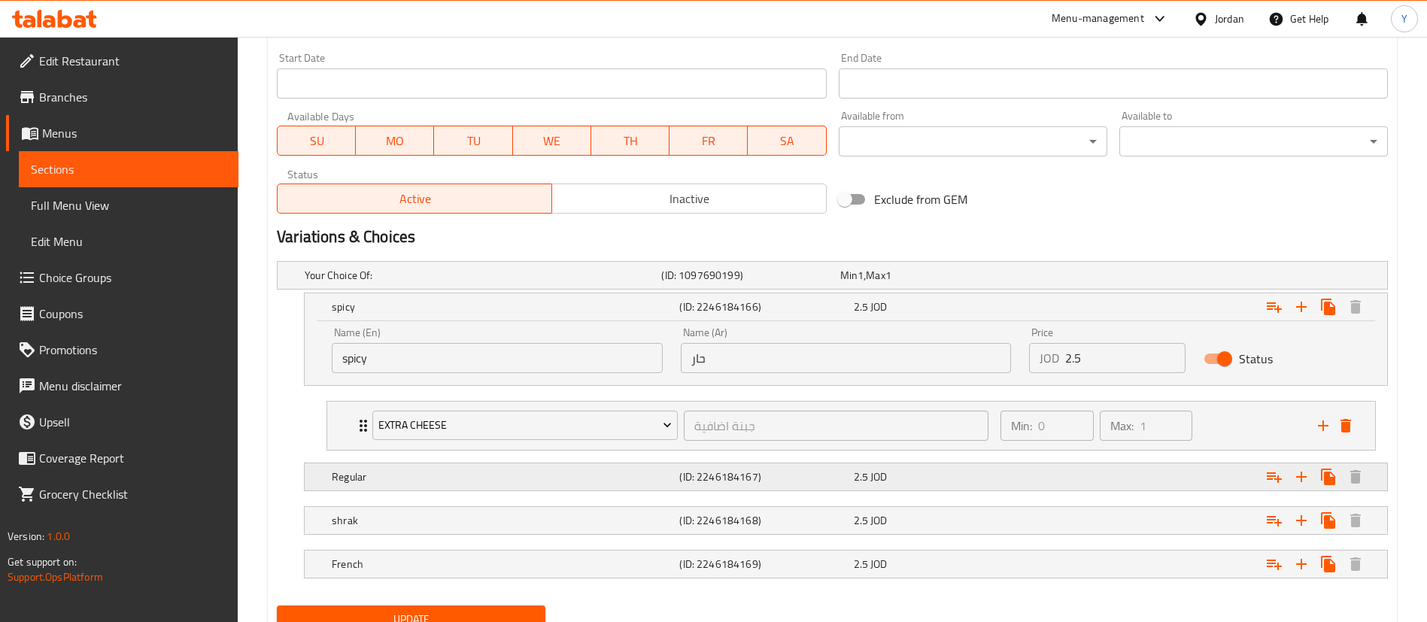
click at [365, 472] on h5 "Regular" at bounding box center [503, 476] width 342 height 15
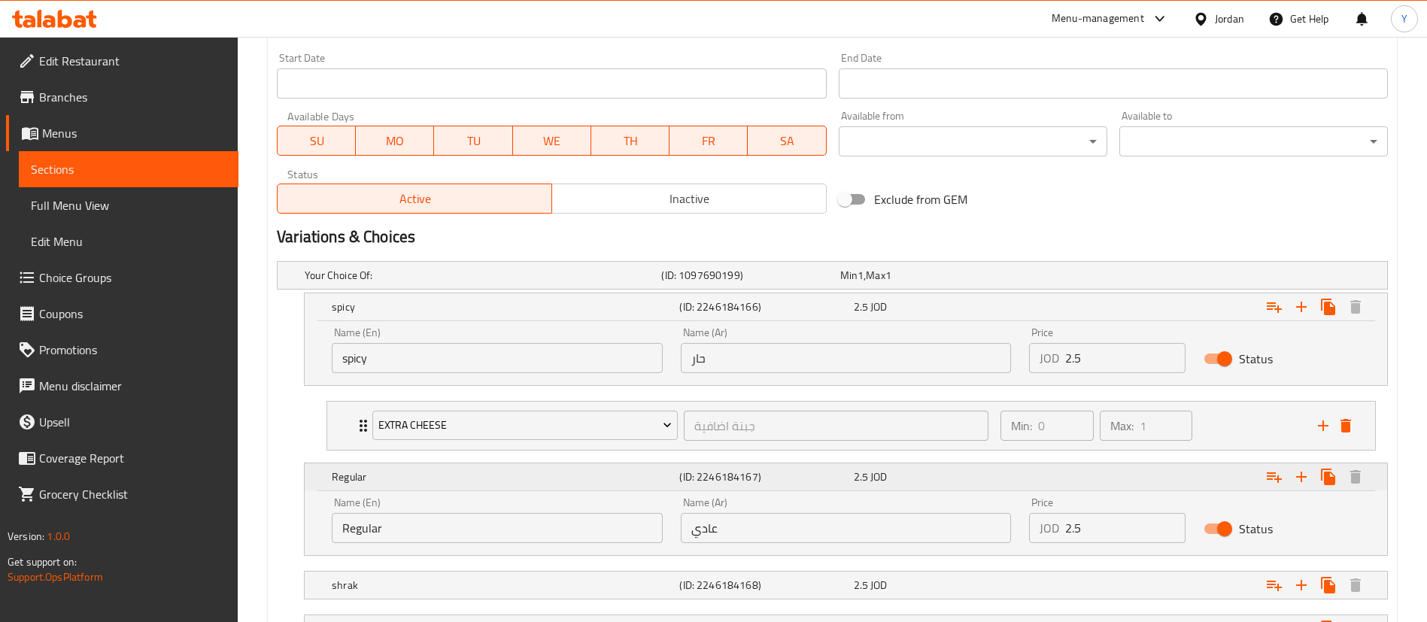
scroll to position [775, 0]
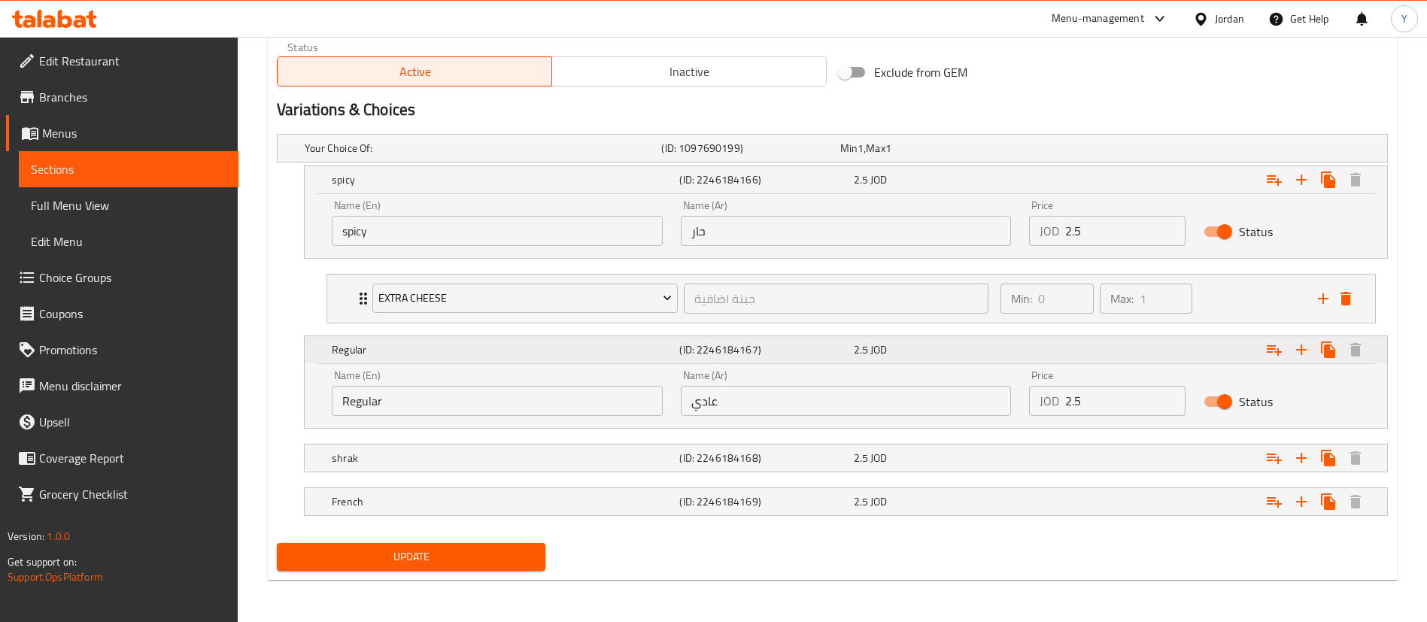
click at [1271, 346] on icon "Expand" at bounding box center [1274, 350] width 15 height 11
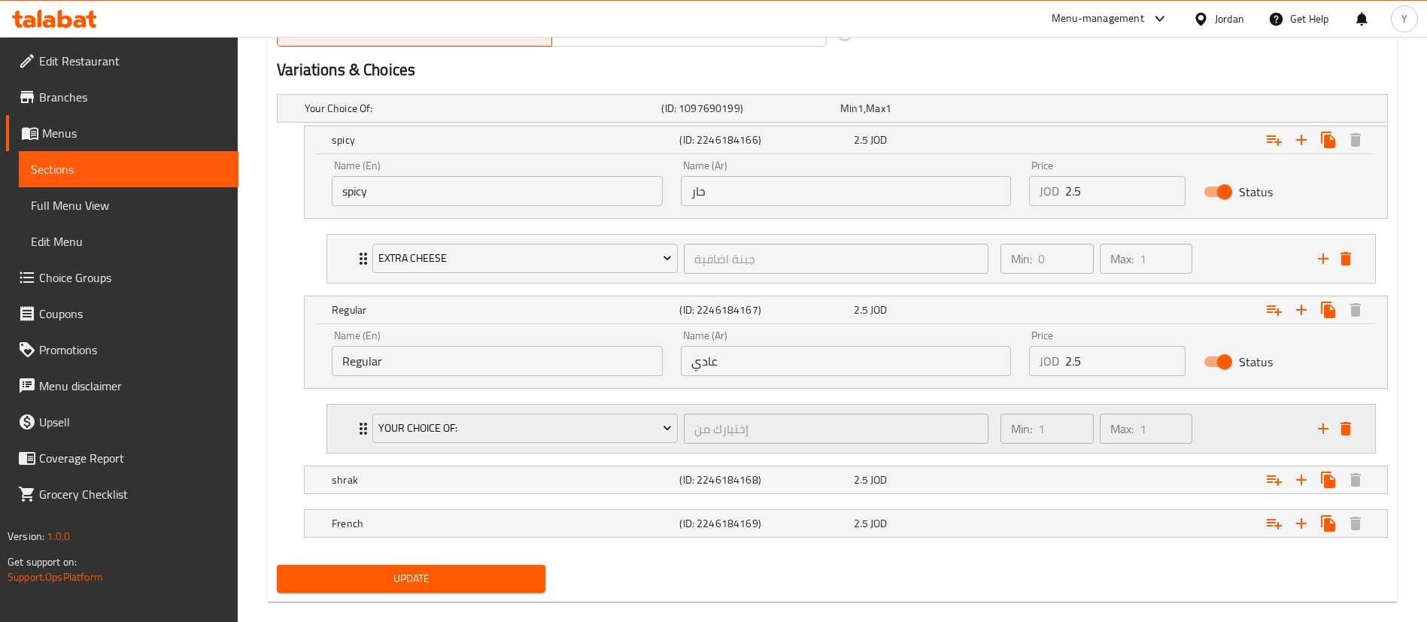
scroll to position [837, 0]
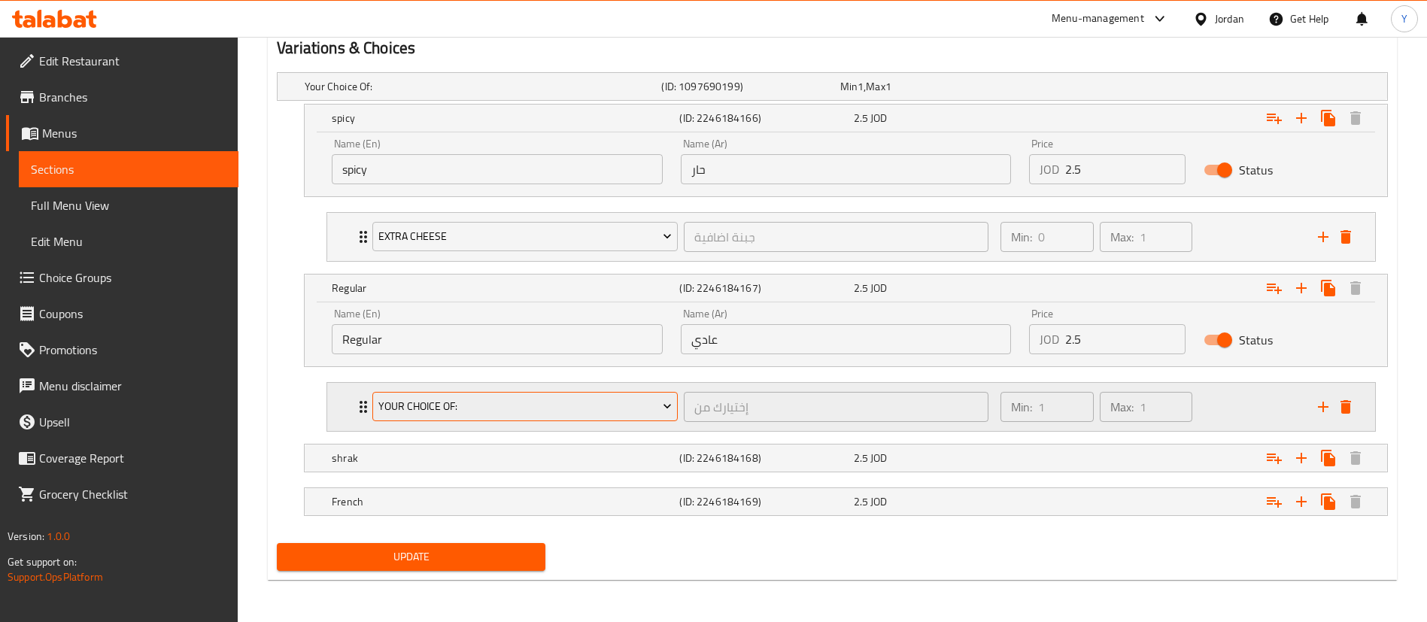
click at [451, 409] on span "Your Choice Of:" at bounding box center [525, 406] width 294 height 19
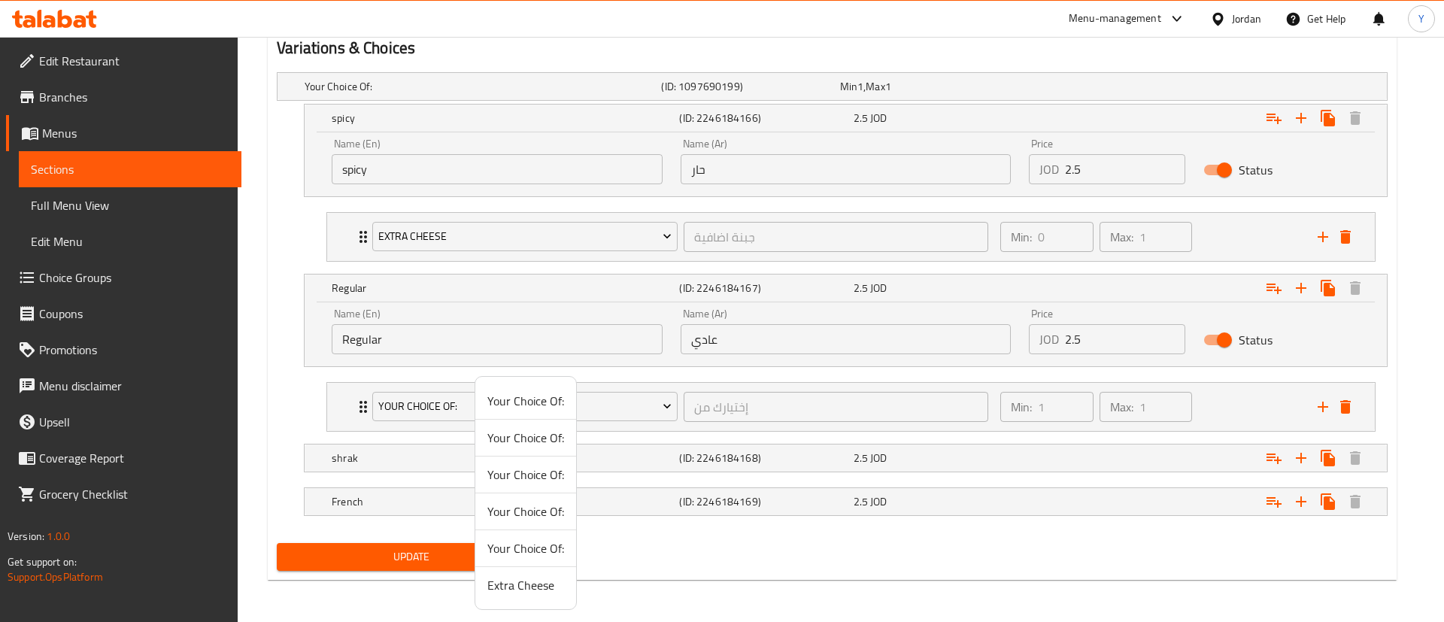
click at [512, 588] on span "Extra Cheese" at bounding box center [526, 585] width 77 height 18
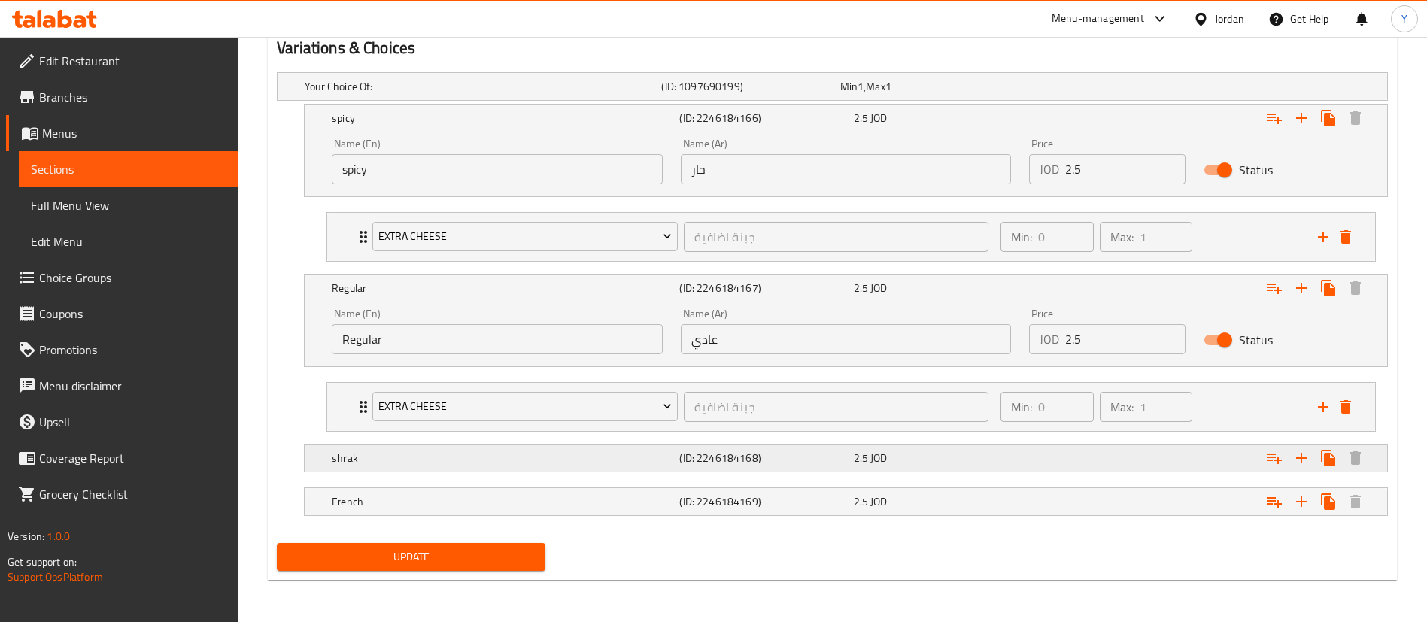
click at [400, 454] on h5 "shrak" at bounding box center [503, 458] width 342 height 15
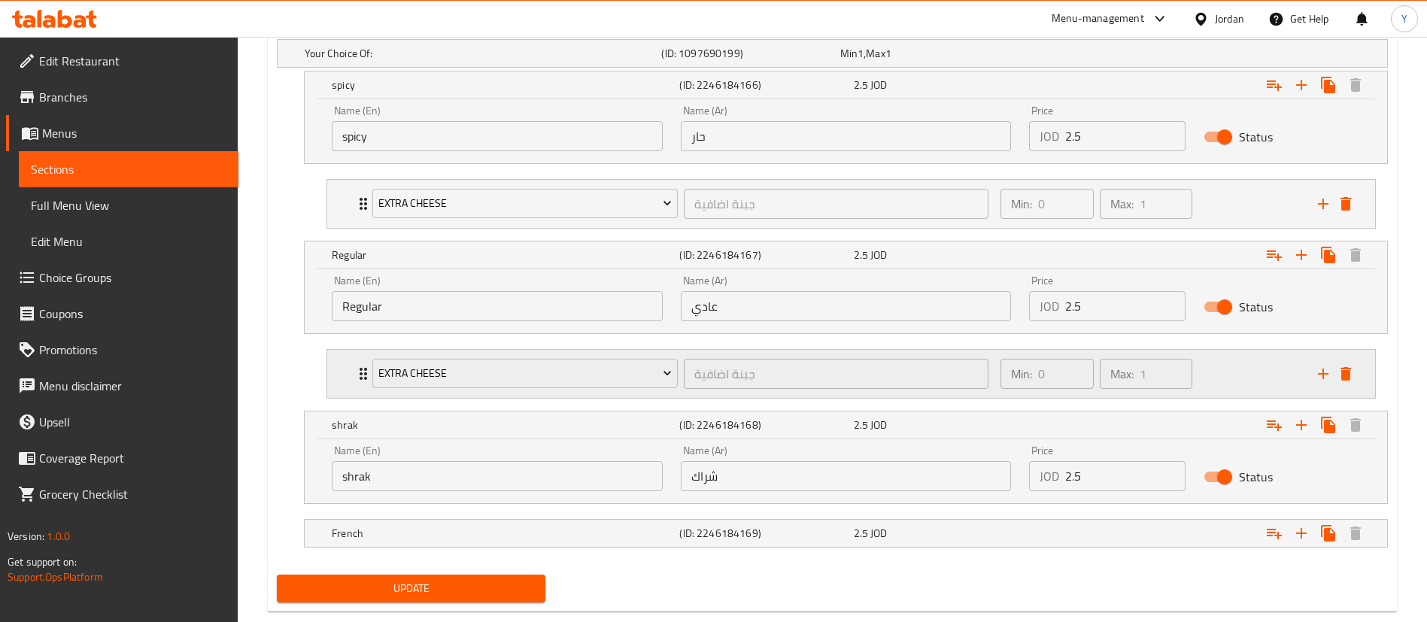
scroll to position [901, 0]
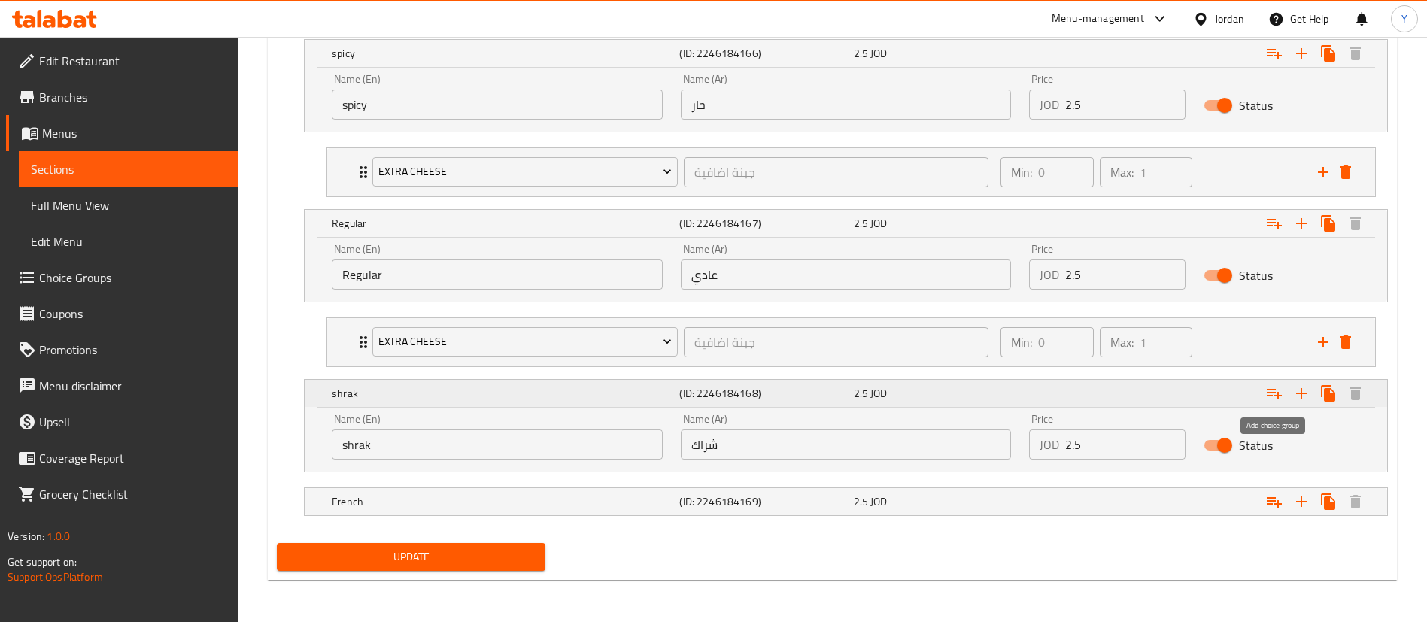
drag, startPoint x: 1271, startPoint y: 393, endPoint x: 920, endPoint y: 374, distance: 351.8
click at [1271, 393] on icon "Expand" at bounding box center [1274, 394] width 15 height 11
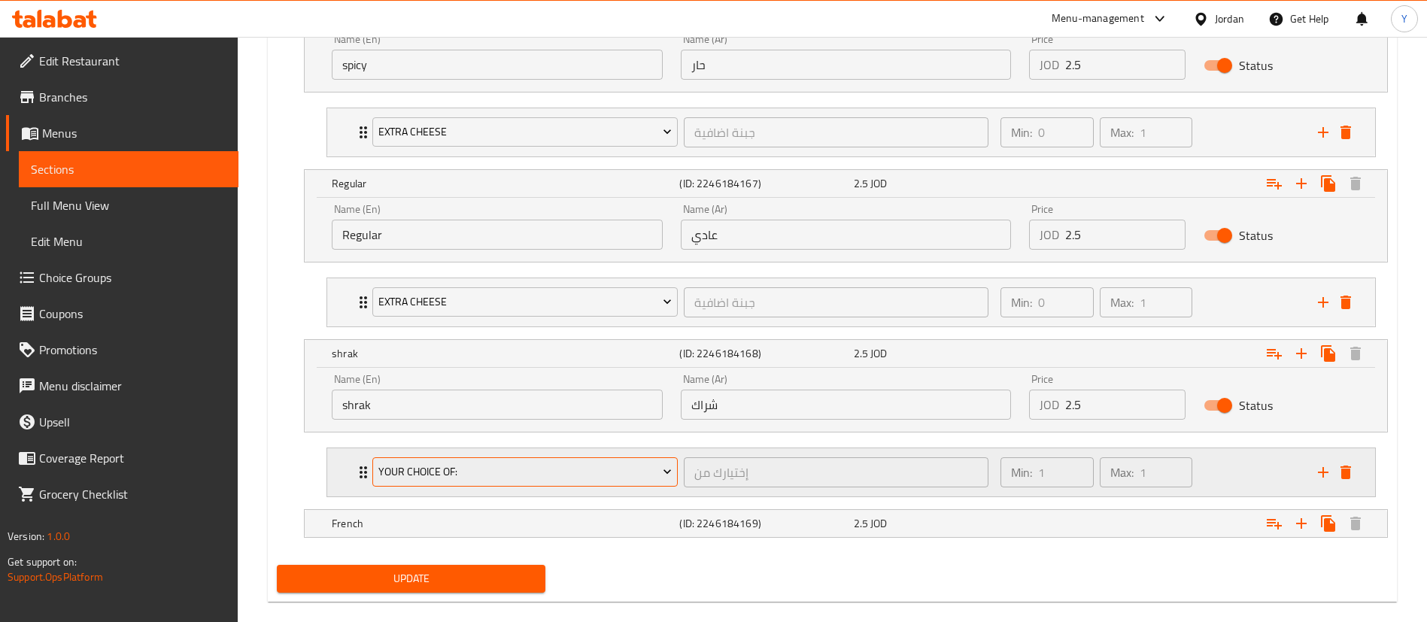
scroll to position [963, 0]
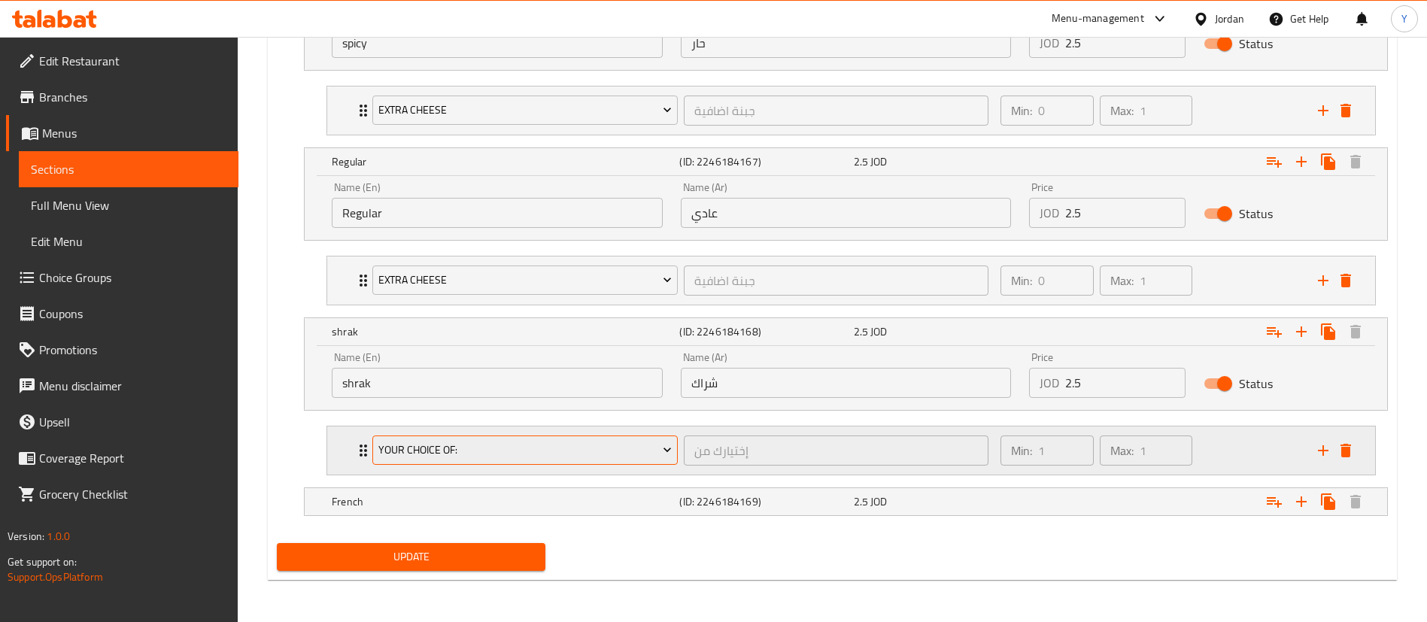
click at [440, 462] on button "Your Choice Of:" at bounding box center [524, 451] width 305 height 30
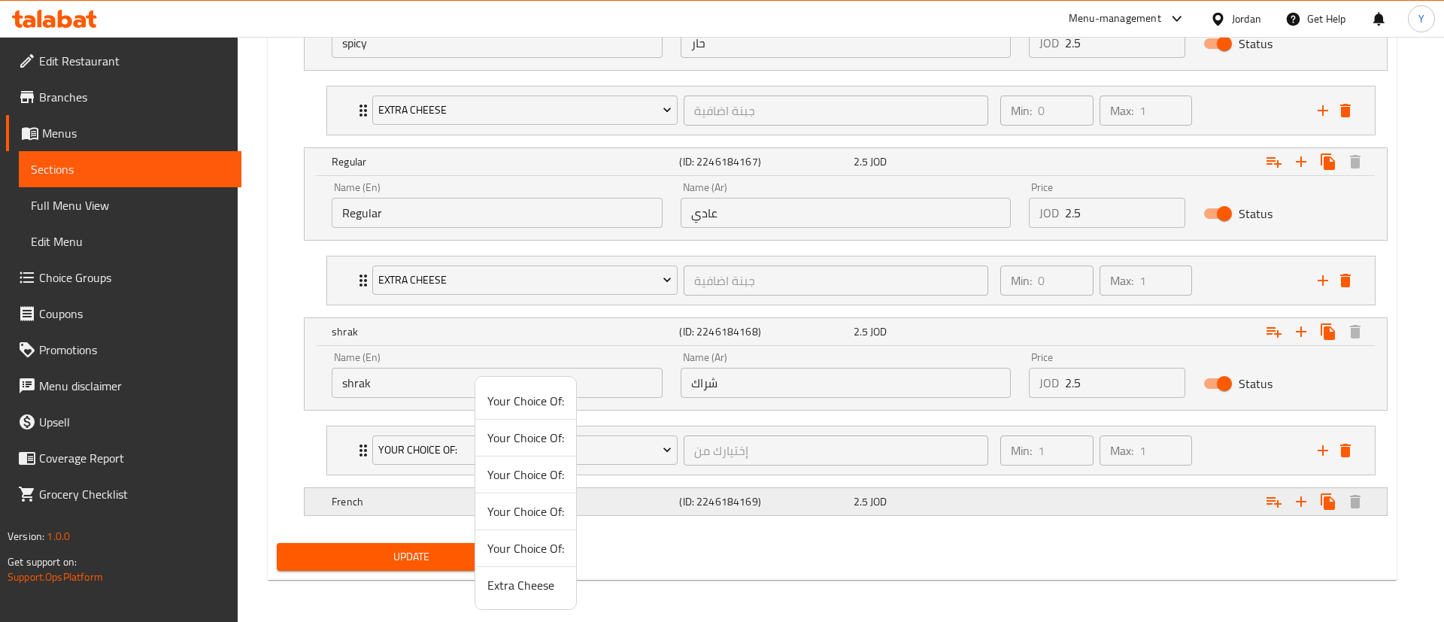
drag, startPoint x: 529, startPoint y: 588, endPoint x: 401, endPoint y: 506, distance: 151.5
click at [527, 588] on span "Extra Cheese" at bounding box center [526, 585] width 77 height 18
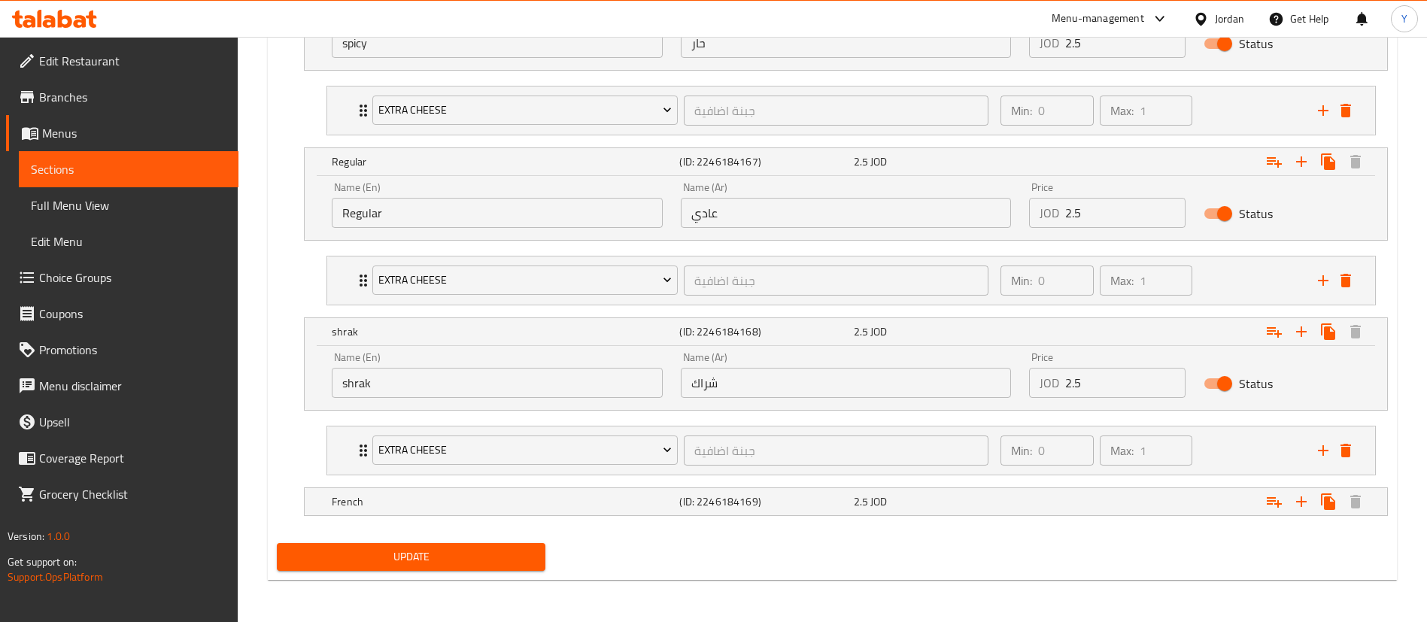
click at [370, 477] on li "Extra Cheese جبنة اضافية ​ Min: 0 ​ Max: 1 ​ Add Cheese (ID: 2331246582) 0.25 J…" at bounding box center [851, 451] width 1074 height 62
click at [400, 503] on h5 "French" at bounding box center [503, 501] width 342 height 15
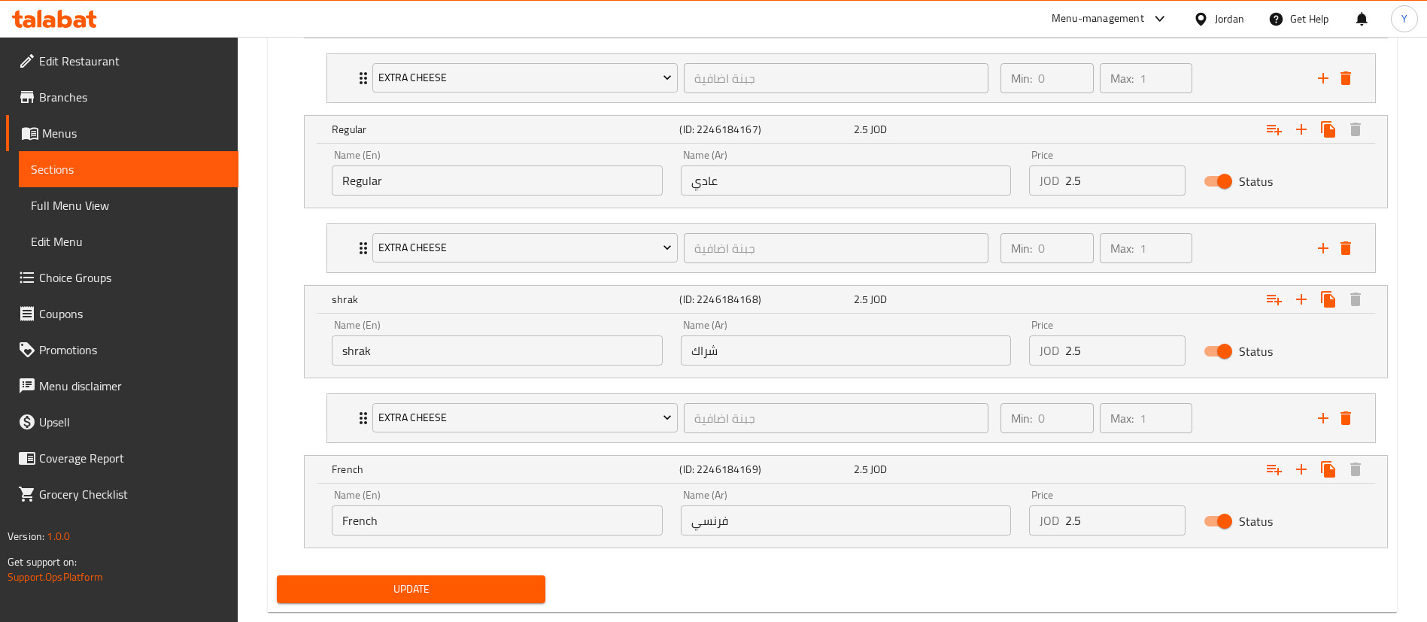
scroll to position [1028, 0]
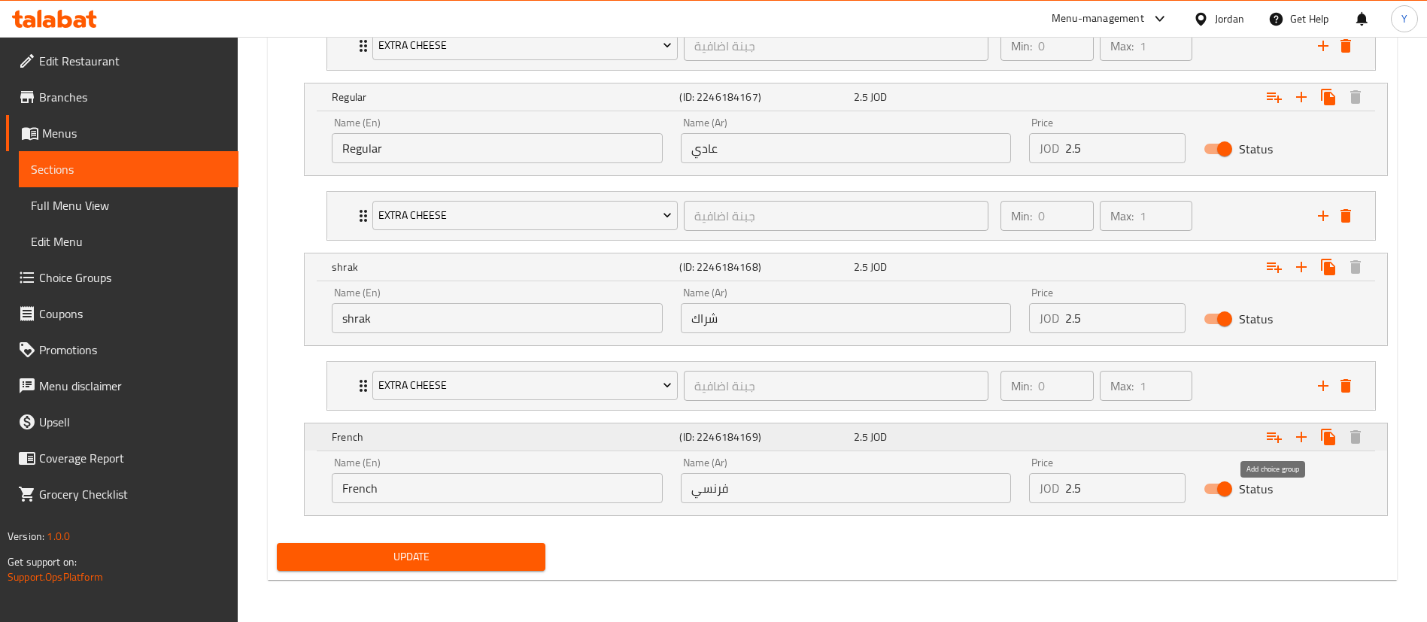
click at [1274, 438] on icon "Expand" at bounding box center [1274, 437] width 18 height 18
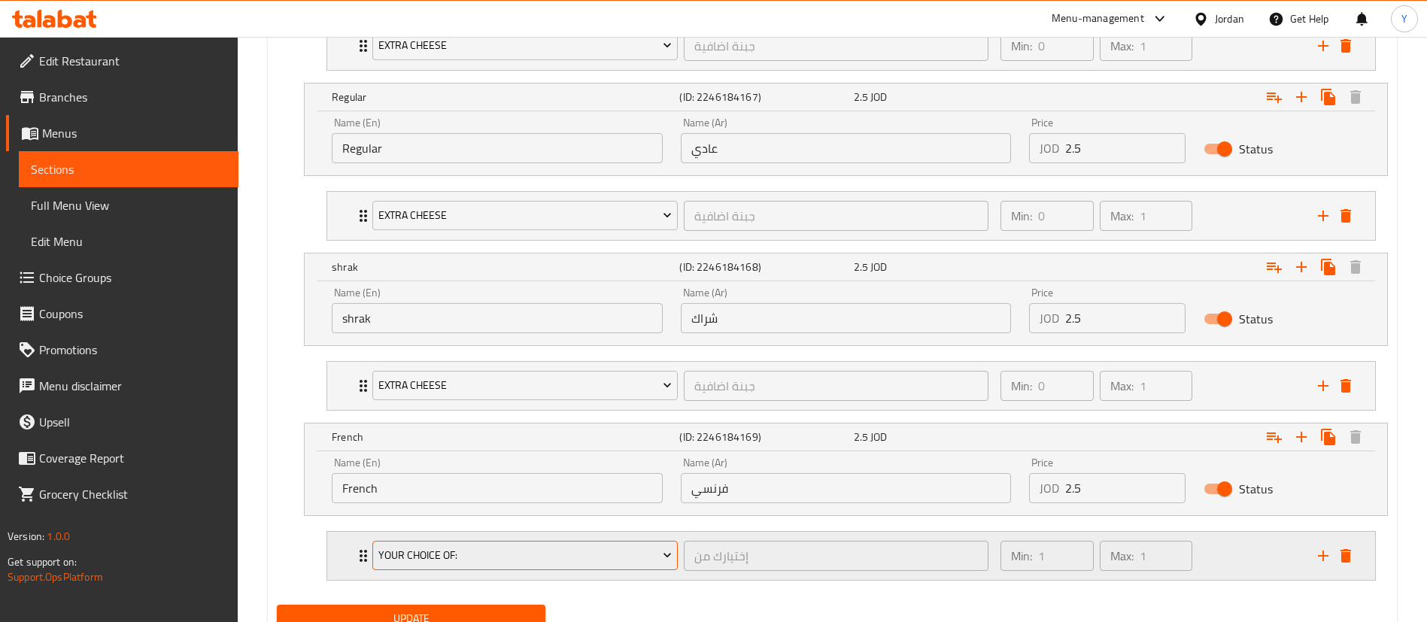
click at [534, 544] on button "Your Choice Of:" at bounding box center [524, 556] width 305 height 30
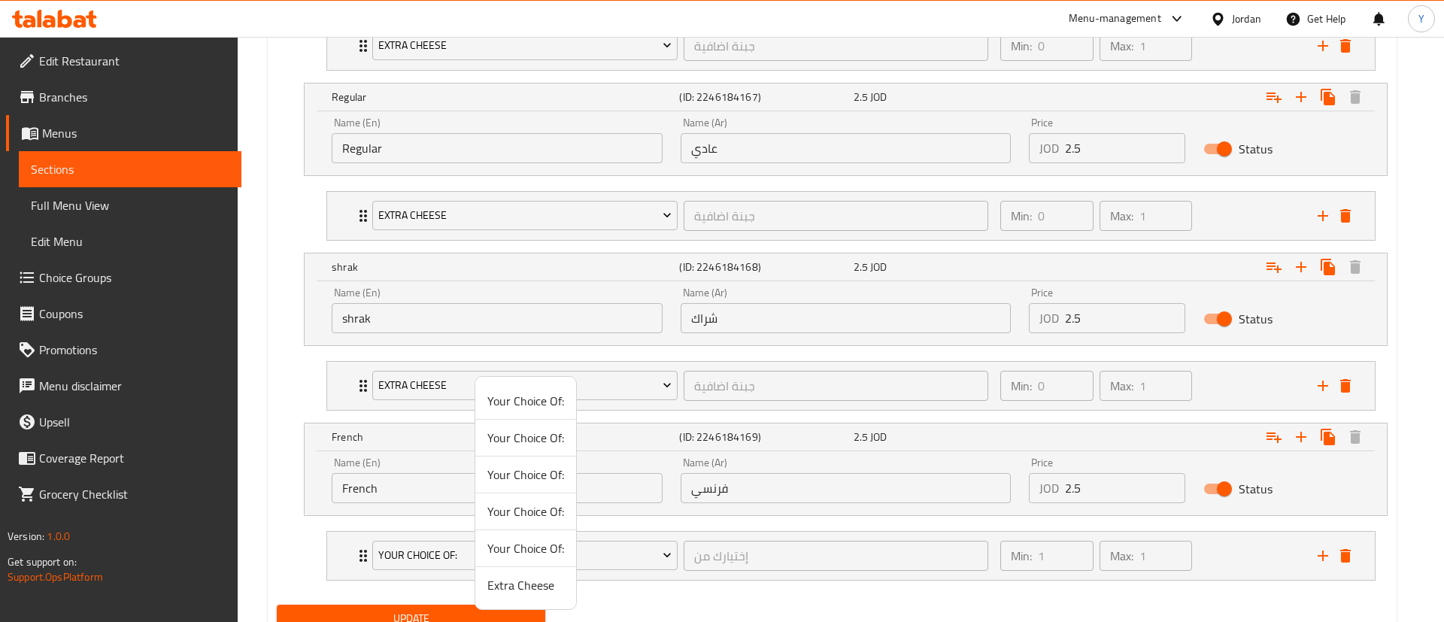
click at [518, 591] on span "Extra Cheese" at bounding box center [526, 585] width 77 height 18
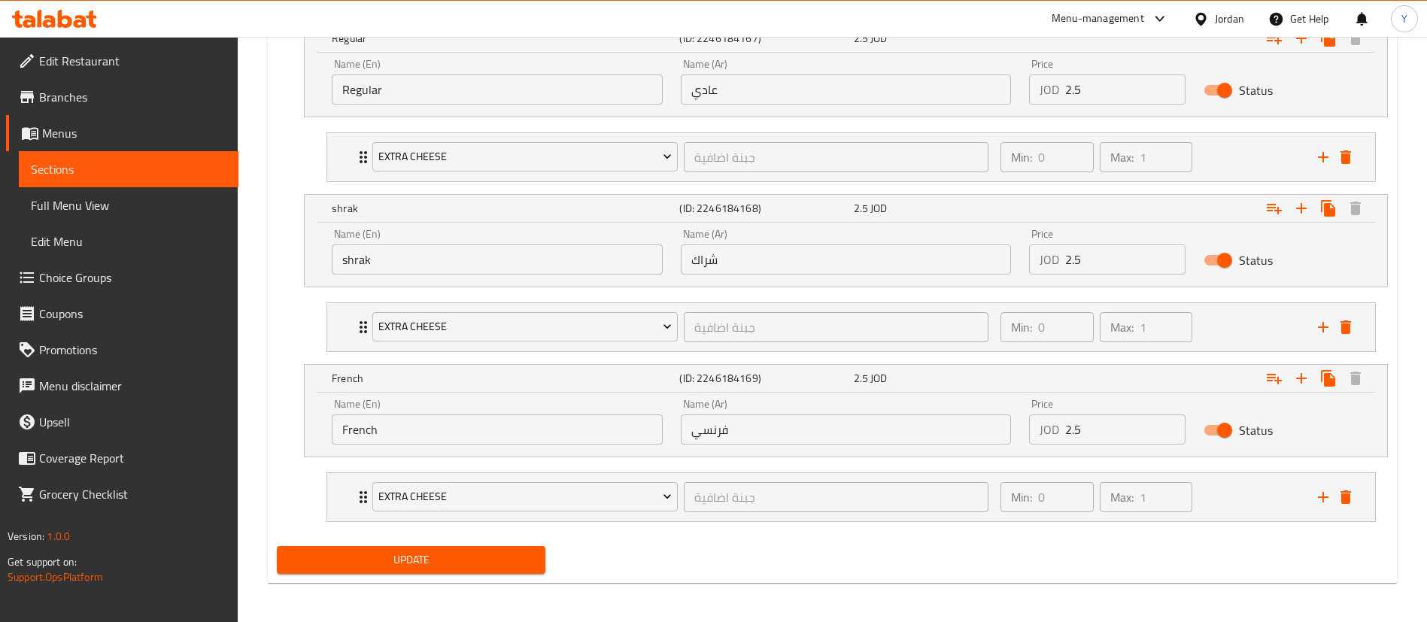
scroll to position [1089, 0]
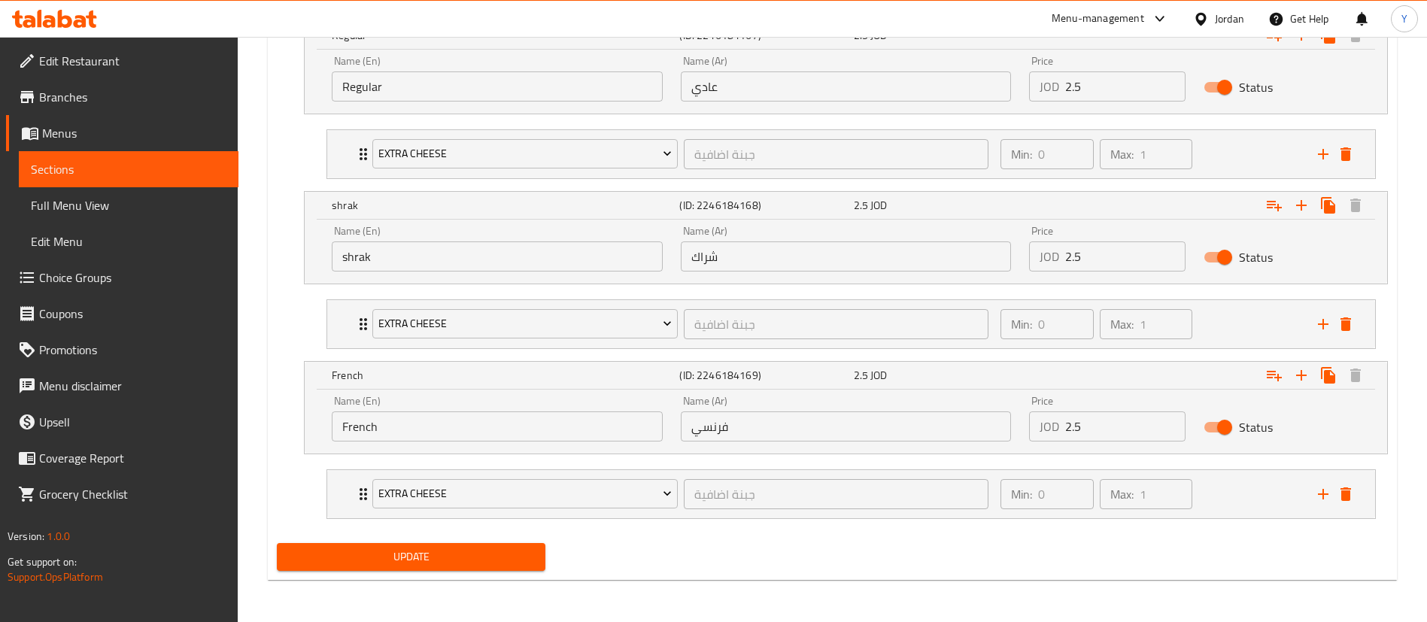
click at [408, 560] on span "Update" at bounding box center [411, 557] width 245 height 19
click at [132, 172] on span "Sections" at bounding box center [129, 169] width 196 height 18
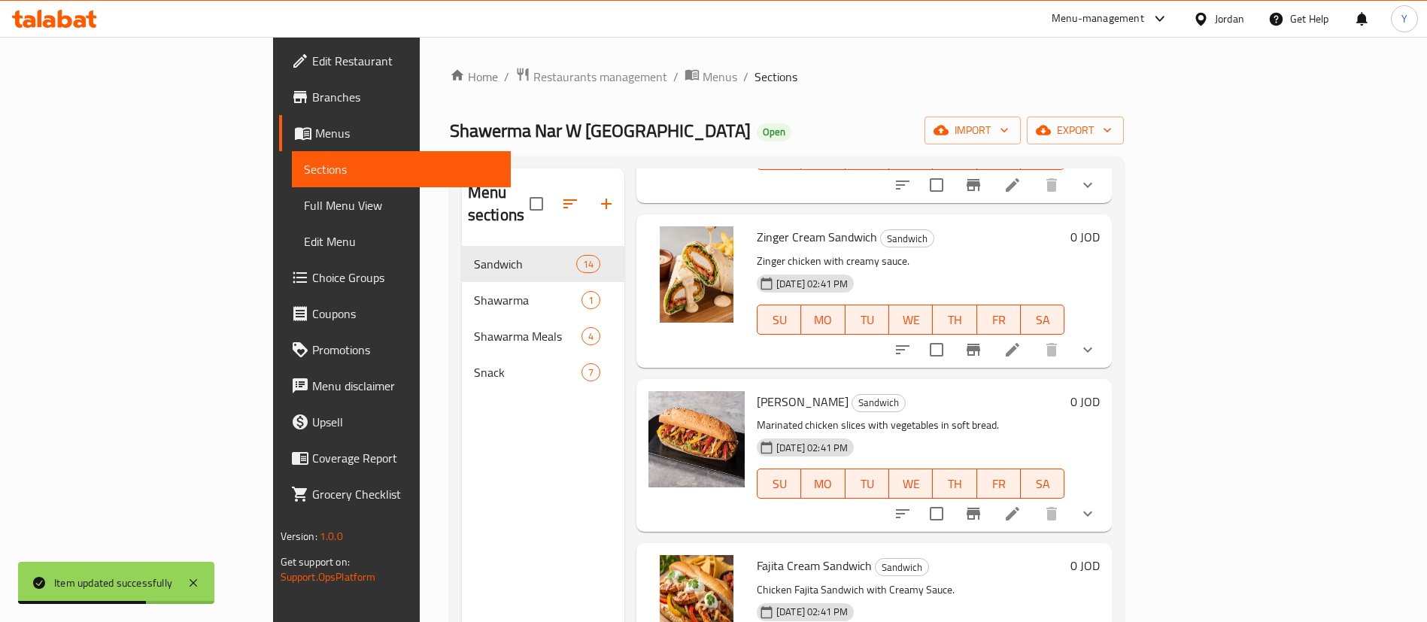
scroll to position [226, 0]
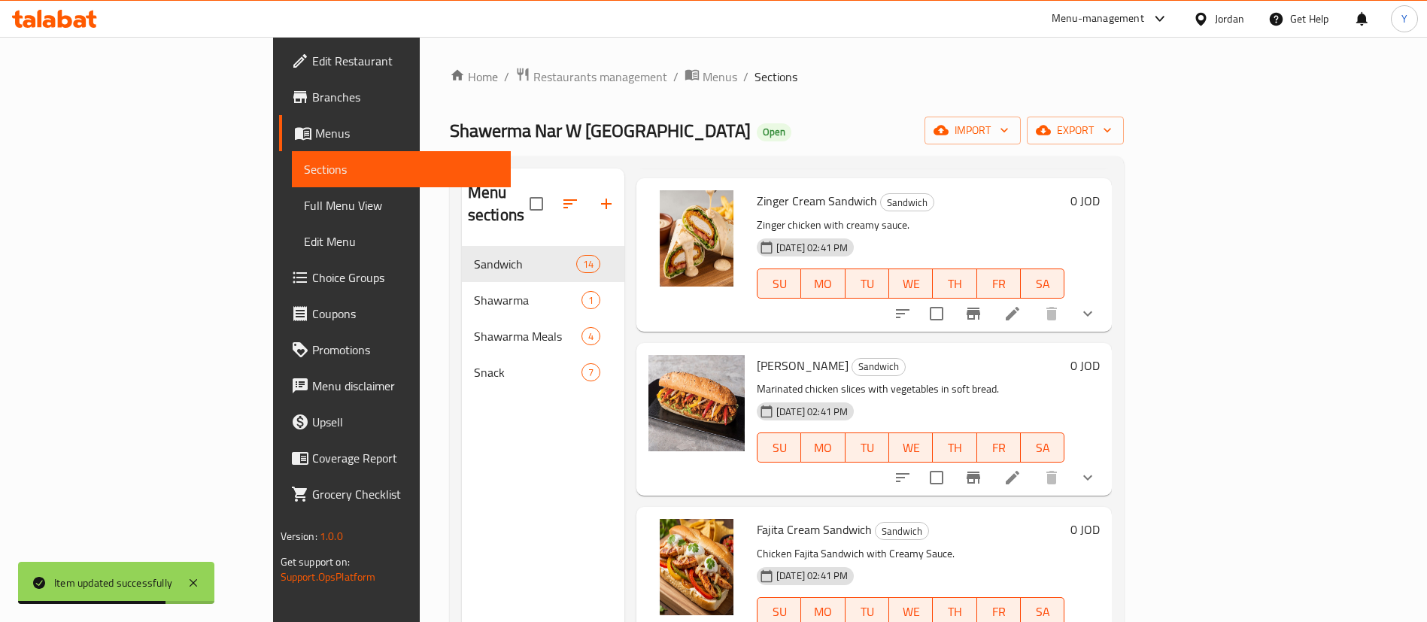
click at [1022, 469] on icon at bounding box center [1013, 478] width 18 height 18
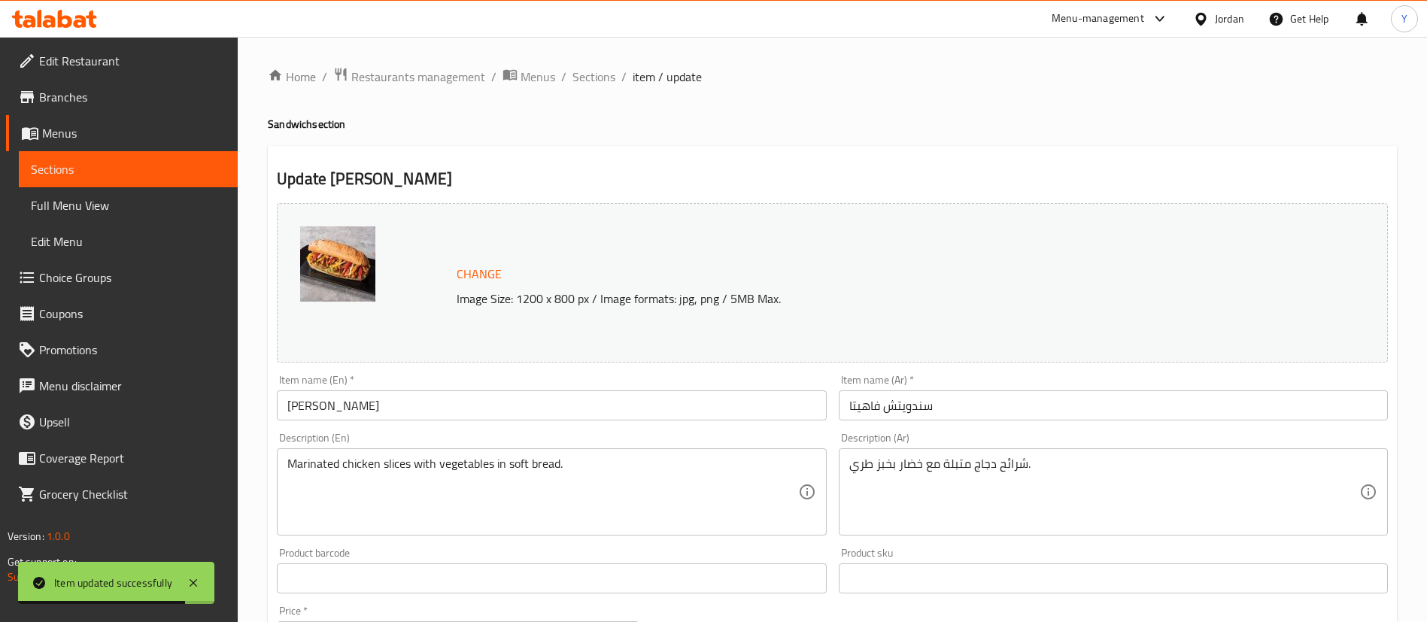
scroll to position [497, 0]
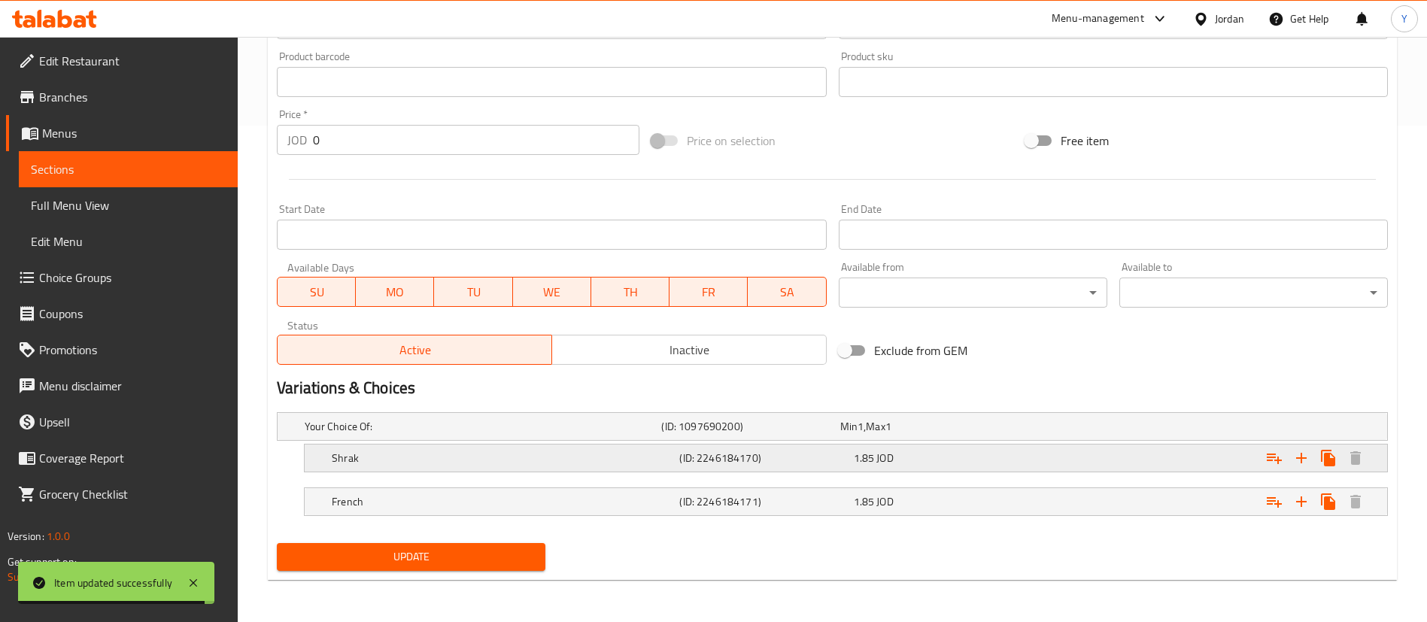
drag, startPoint x: 370, startPoint y: 465, endPoint x: 378, endPoint y: 460, distance: 9.2
click at [370, 462] on div "Shrak" at bounding box center [503, 458] width 348 height 21
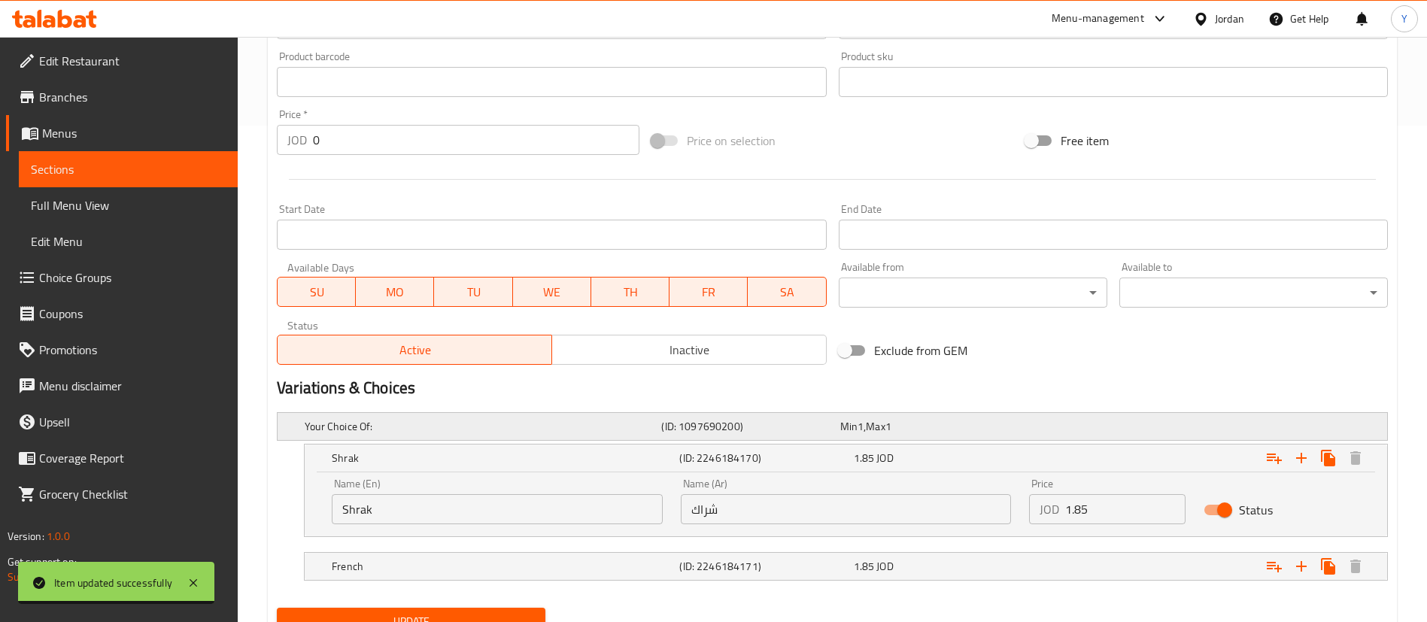
scroll to position [561, 0]
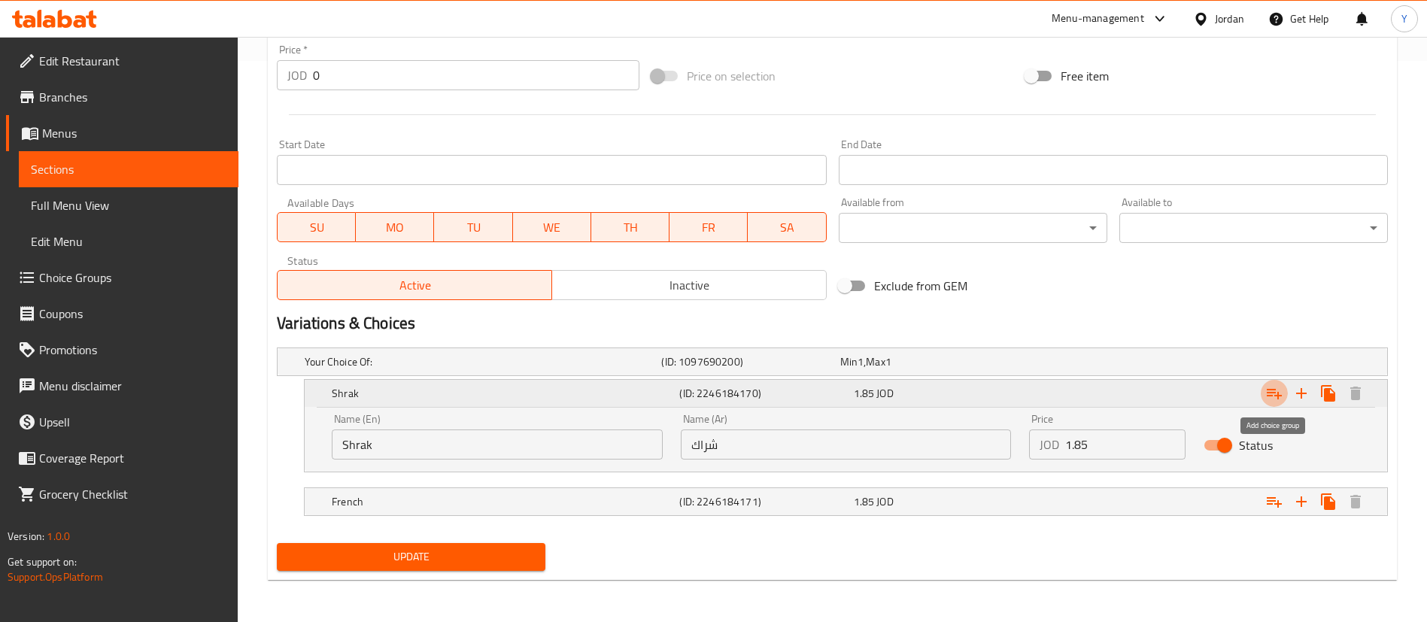
click at [1274, 404] on button "Expand" at bounding box center [1274, 393] width 27 height 27
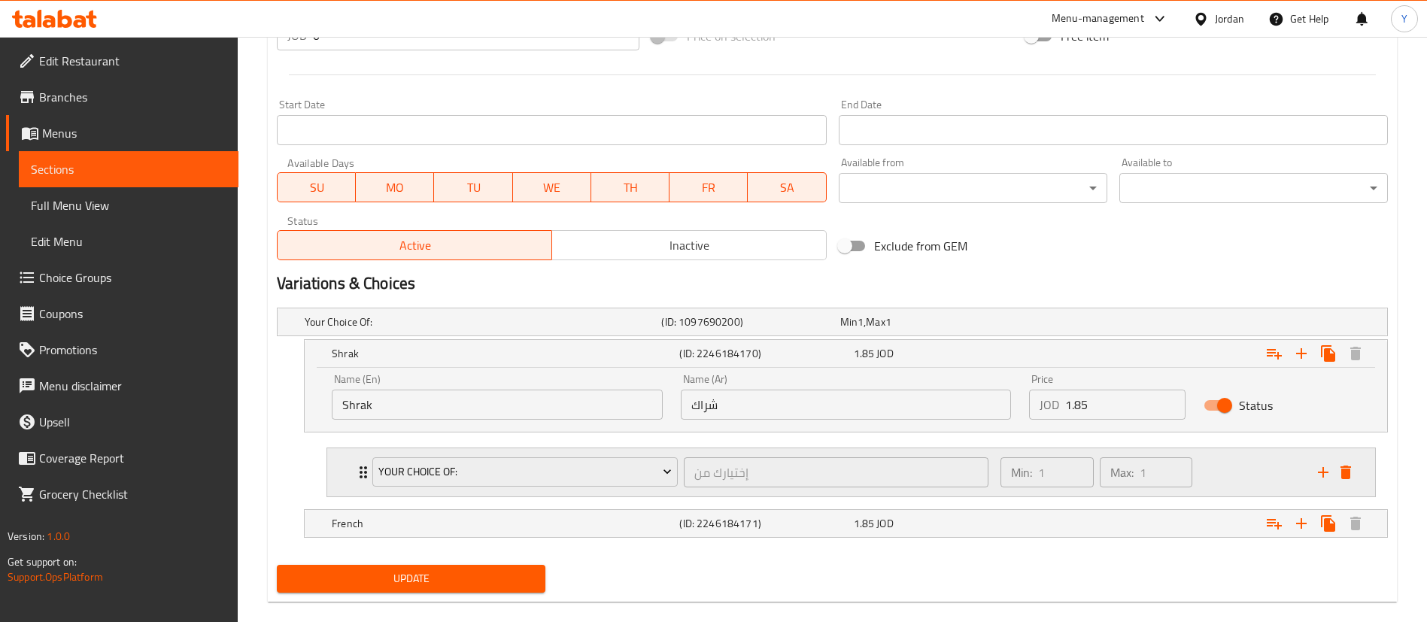
scroll to position [623, 0]
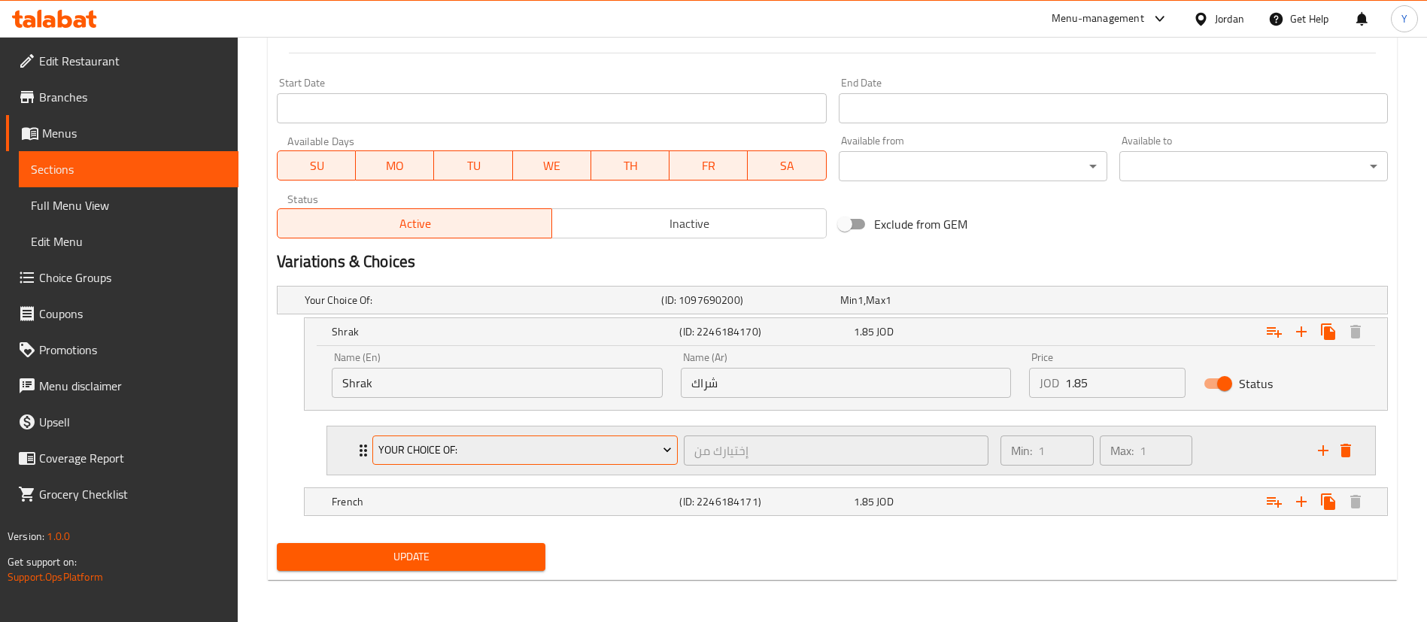
click at [433, 454] on span "Your Choice Of:" at bounding box center [525, 450] width 294 height 19
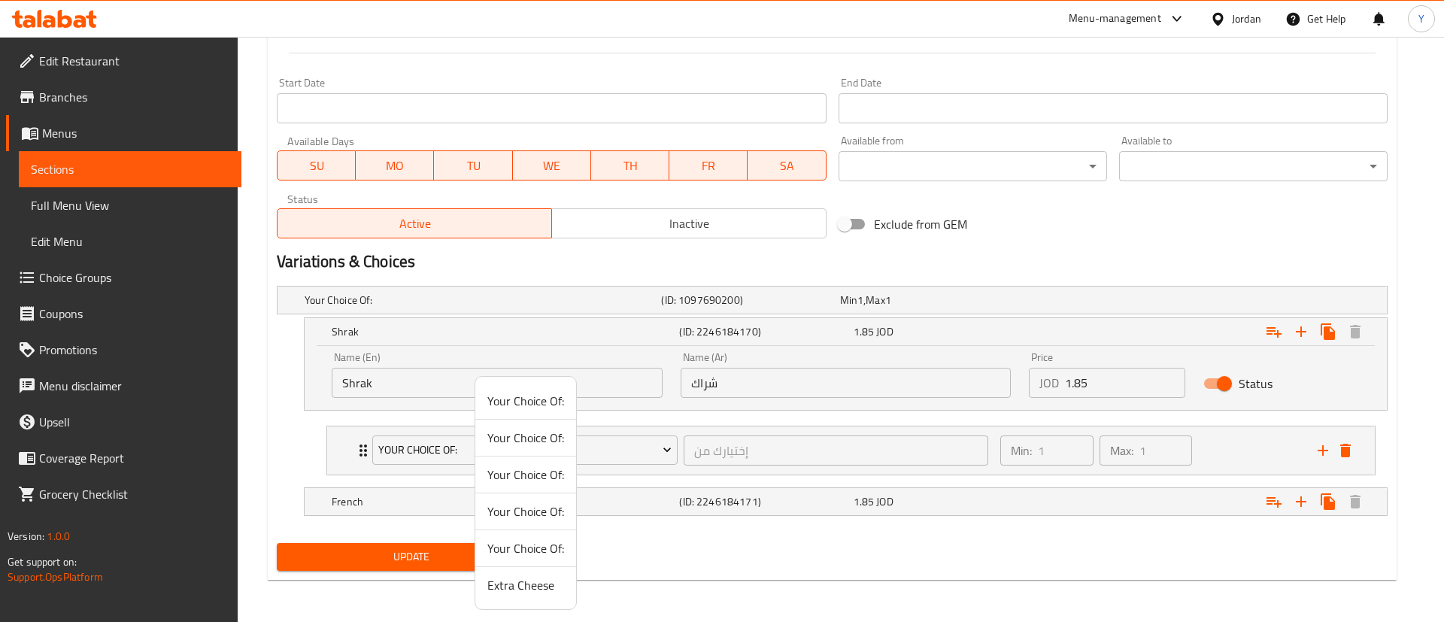
click at [515, 586] on span "Extra Cheese" at bounding box center [526, 585] width 77 height 18
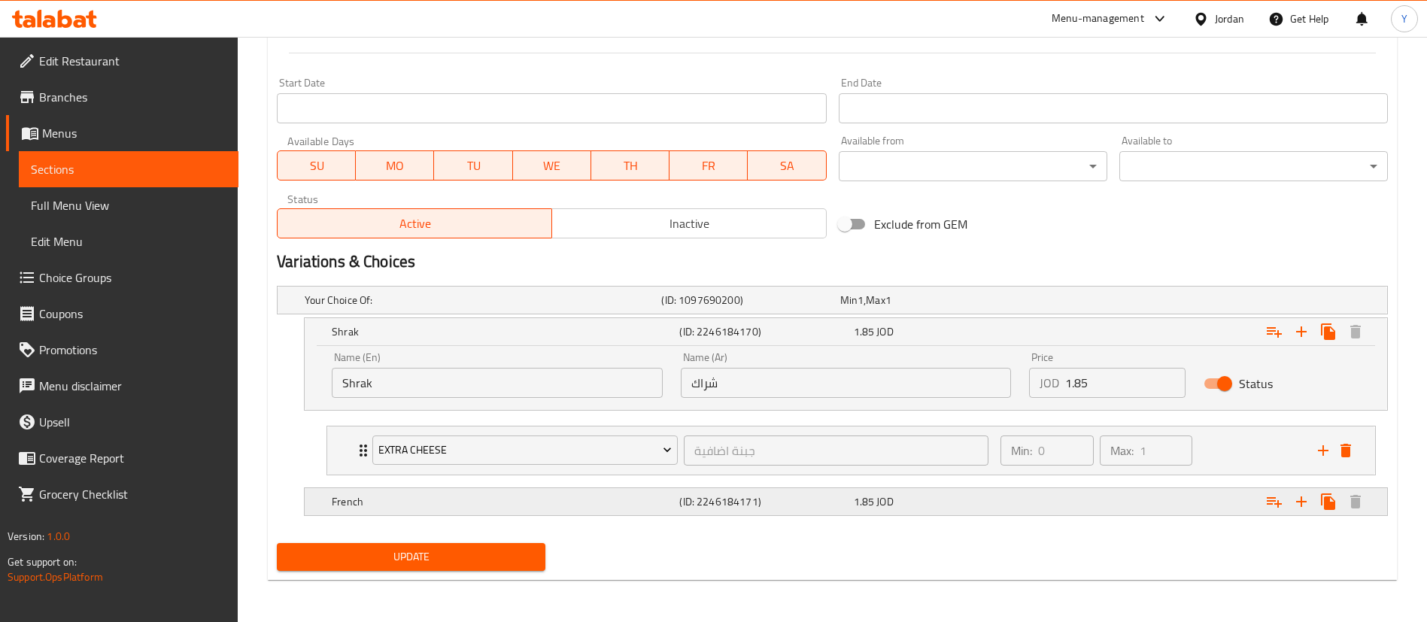
click at [409, 506] on h5 "French" at bounding box center [503, 501] width 342 height 15
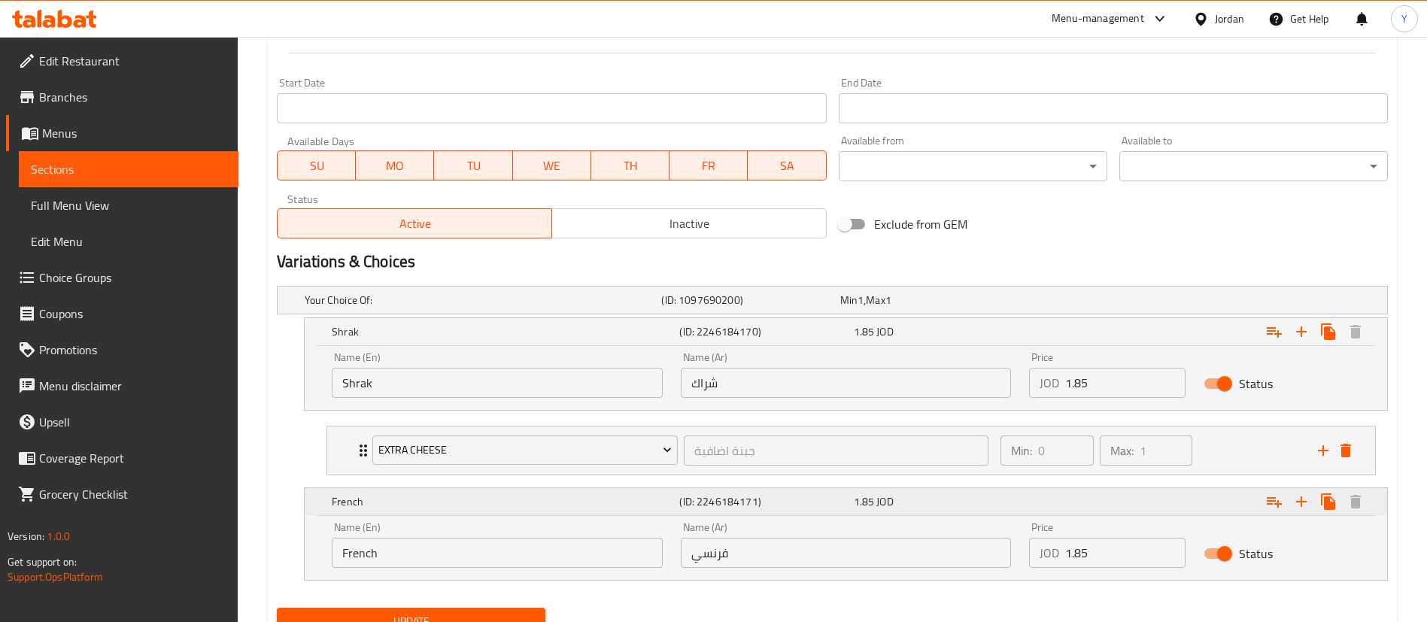
scroll to position [688, 0]
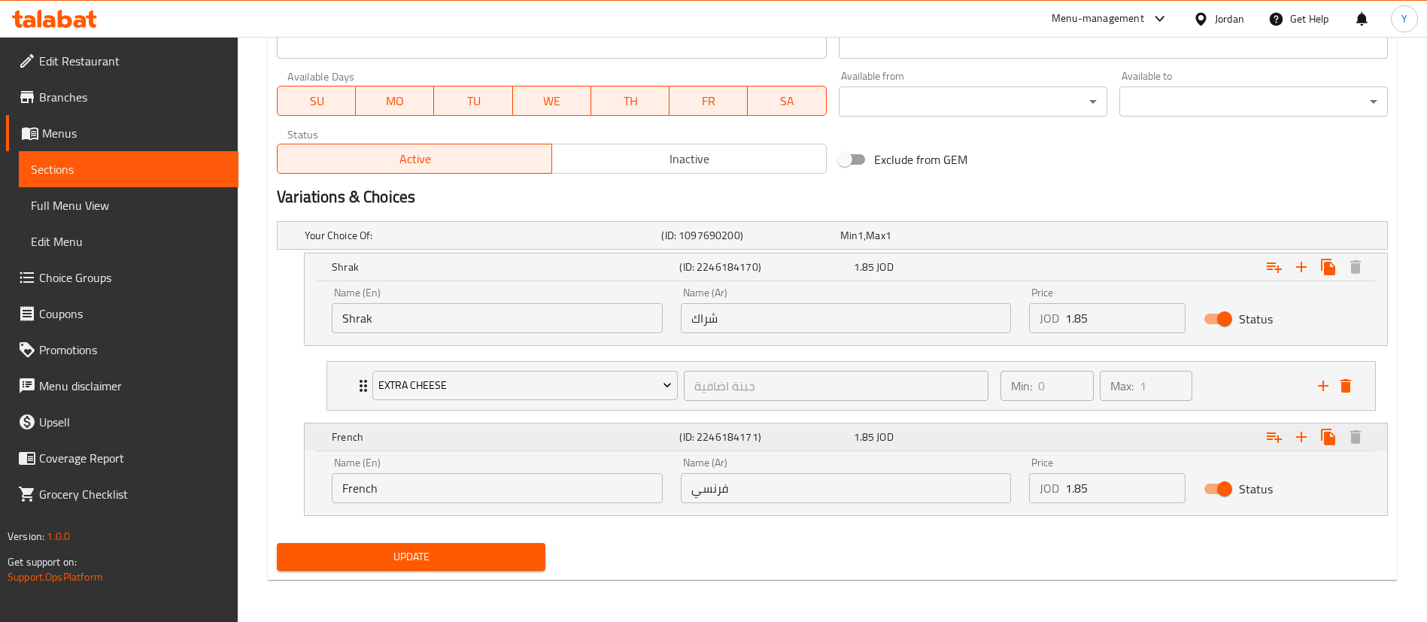
drag, startPoint x: 1263, startPoint y: 438, endPoint x: 1251, endPoint y: 437, distance: 12.1
click at [1263, 437] on button "Expand" at bounding box center [1274, 437] width 27 height 27
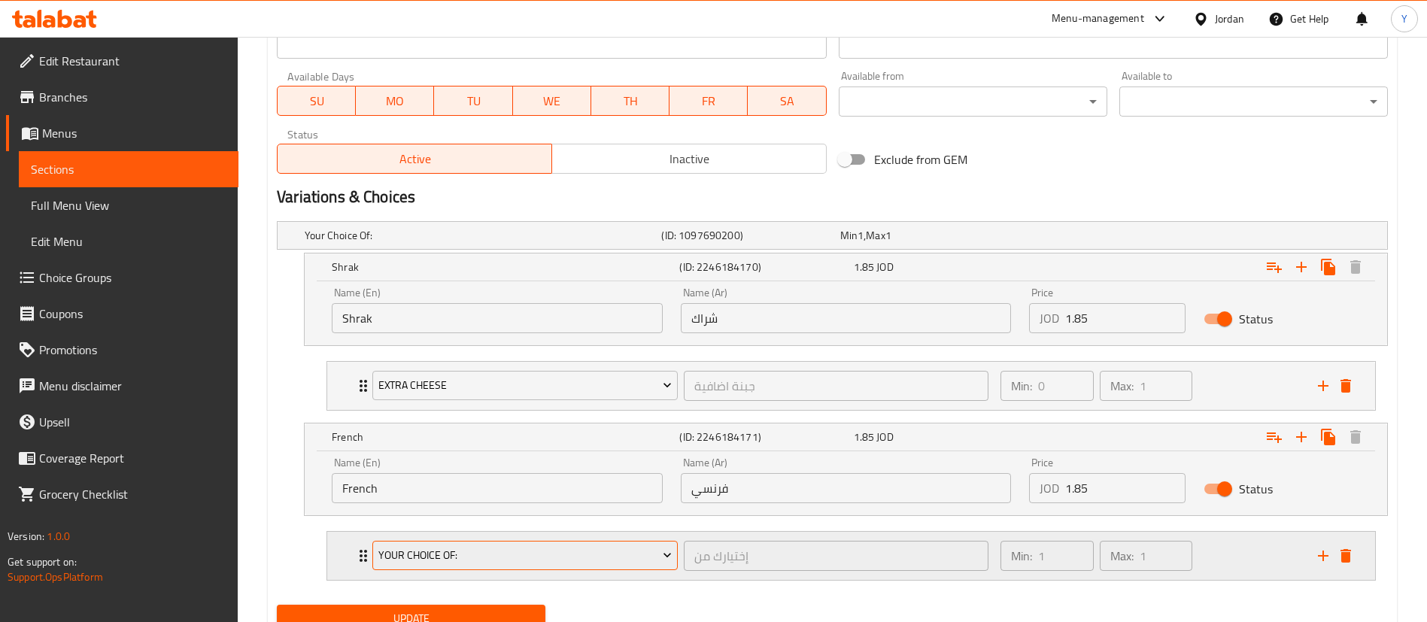
scroll to position [749, 0]
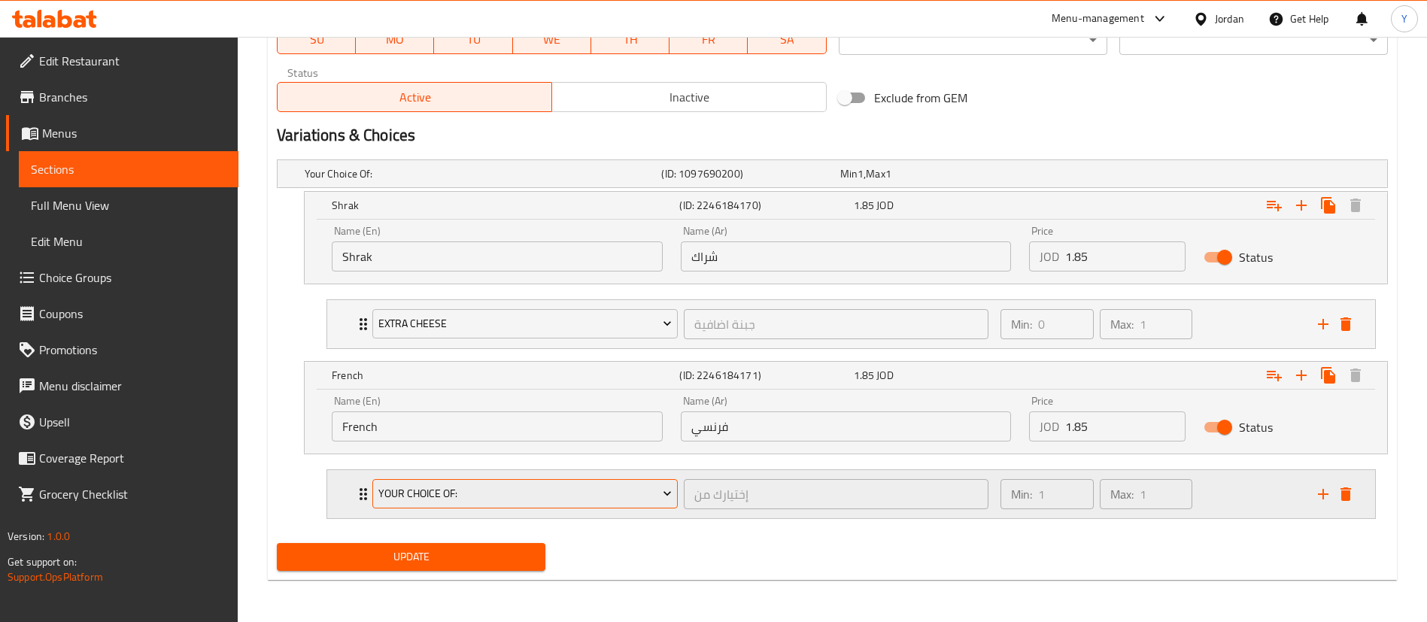
click at [417, 484] on span "Your Choice Of:" at bounding box center [525, 493] width 294 height 19
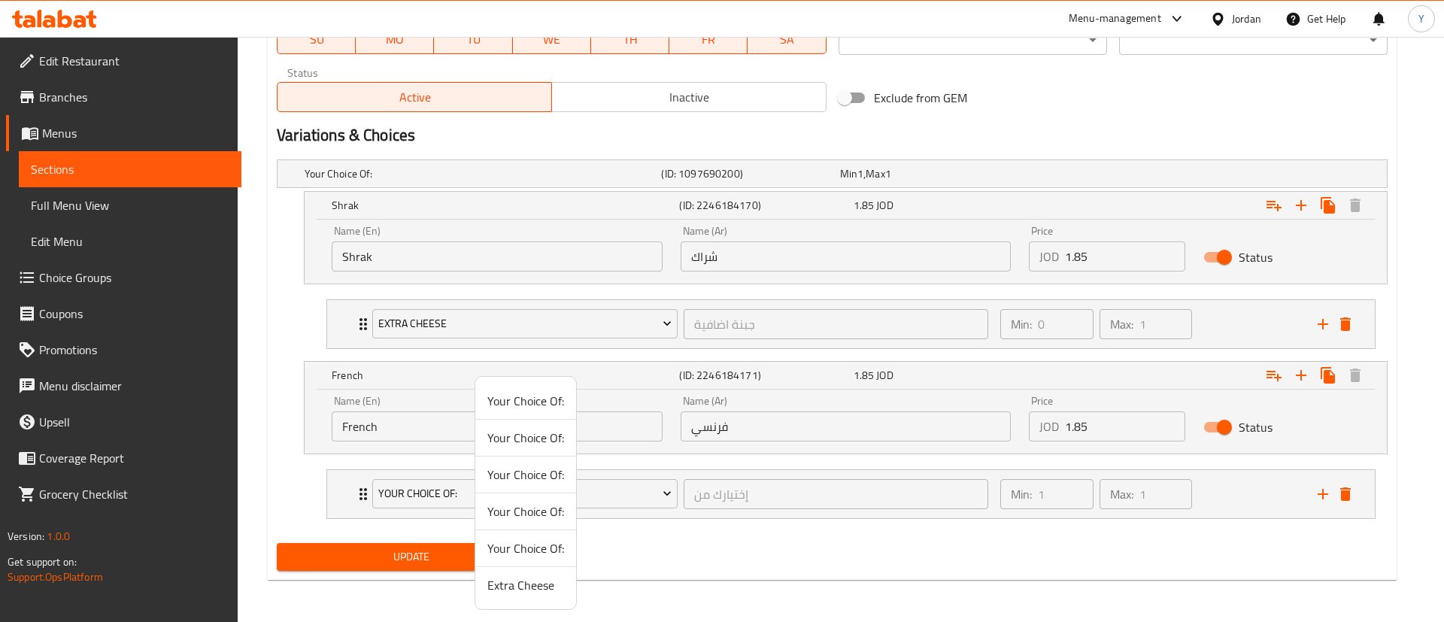
click at [512, 590] on span "Extra Cheese" at bounding box center [526, 585] width 77 height 18
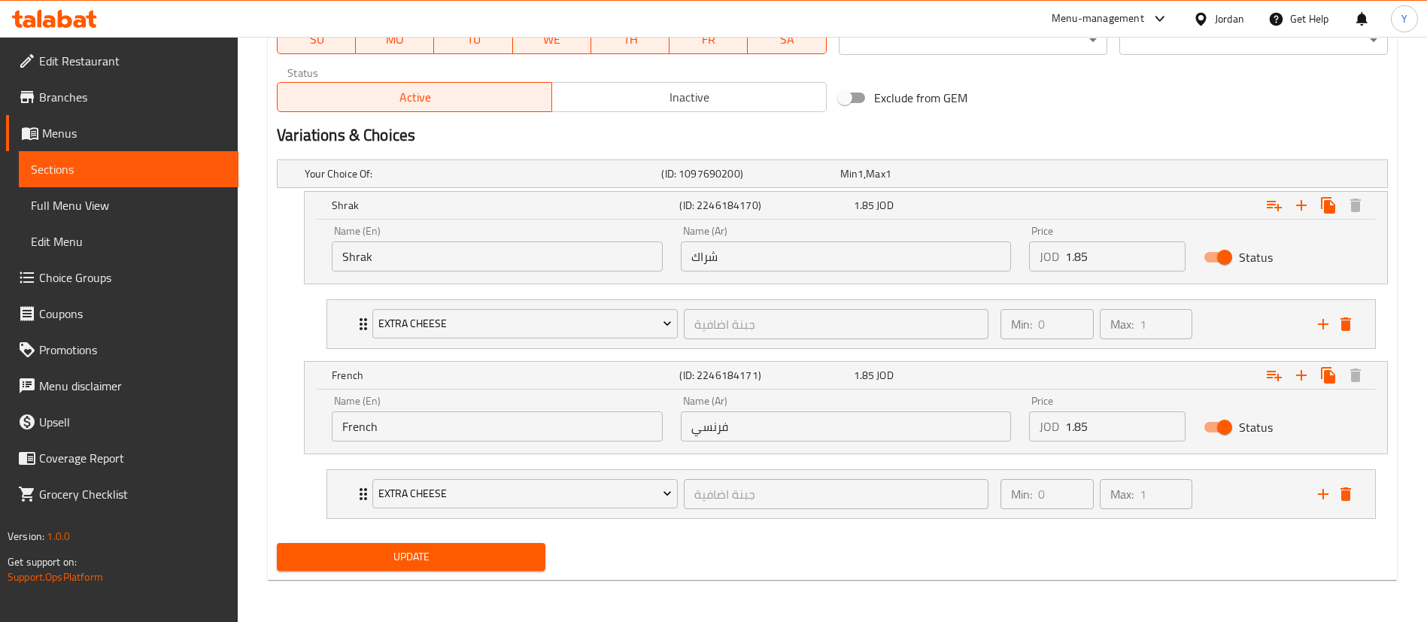
click at [425, 559] on span "Update" at bounding box center [411, 557] width 245 height 19
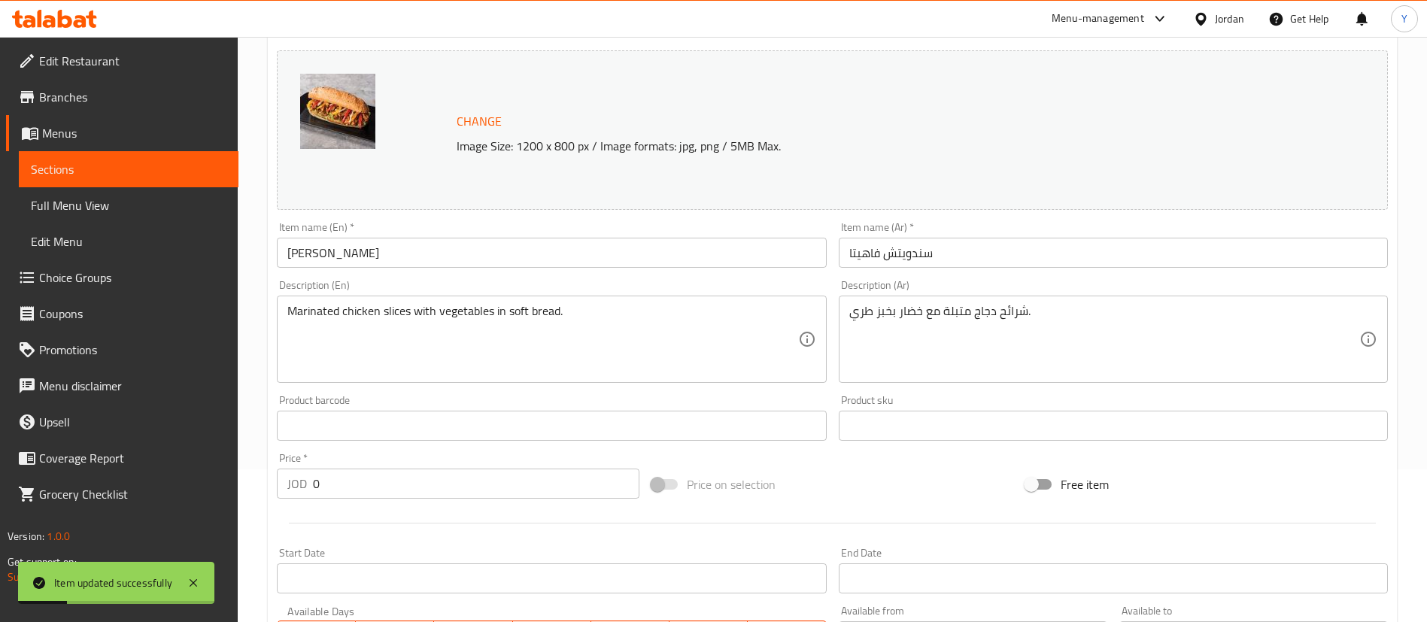
scroll to position [72, 0]
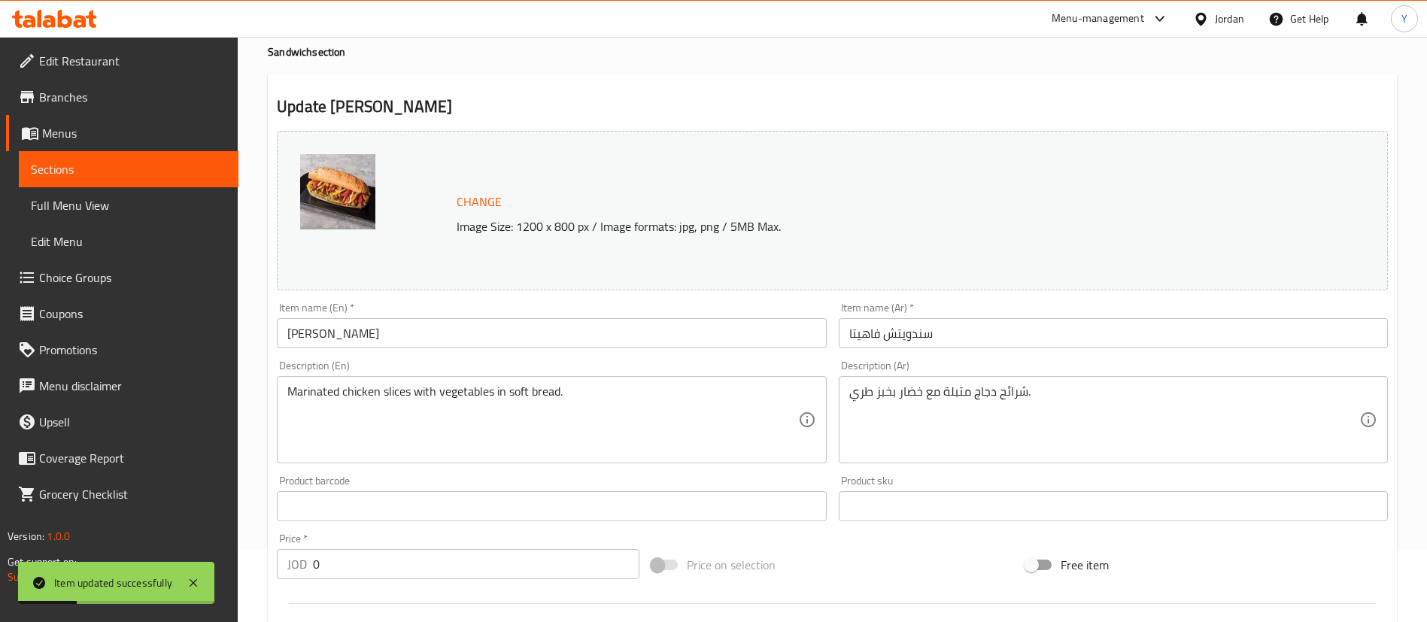
click at [139, 162] on span "Sections" at bounding box center [129, 169] width 196 height 18
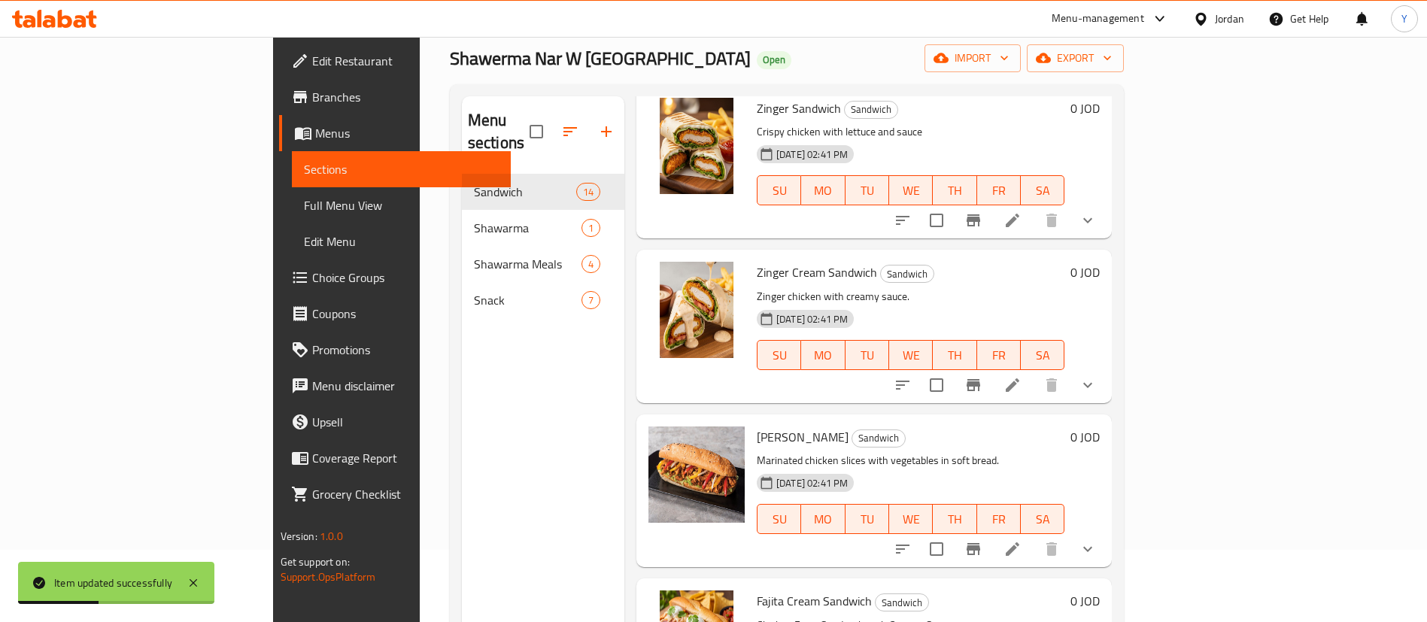
scroll to position [339, 0]
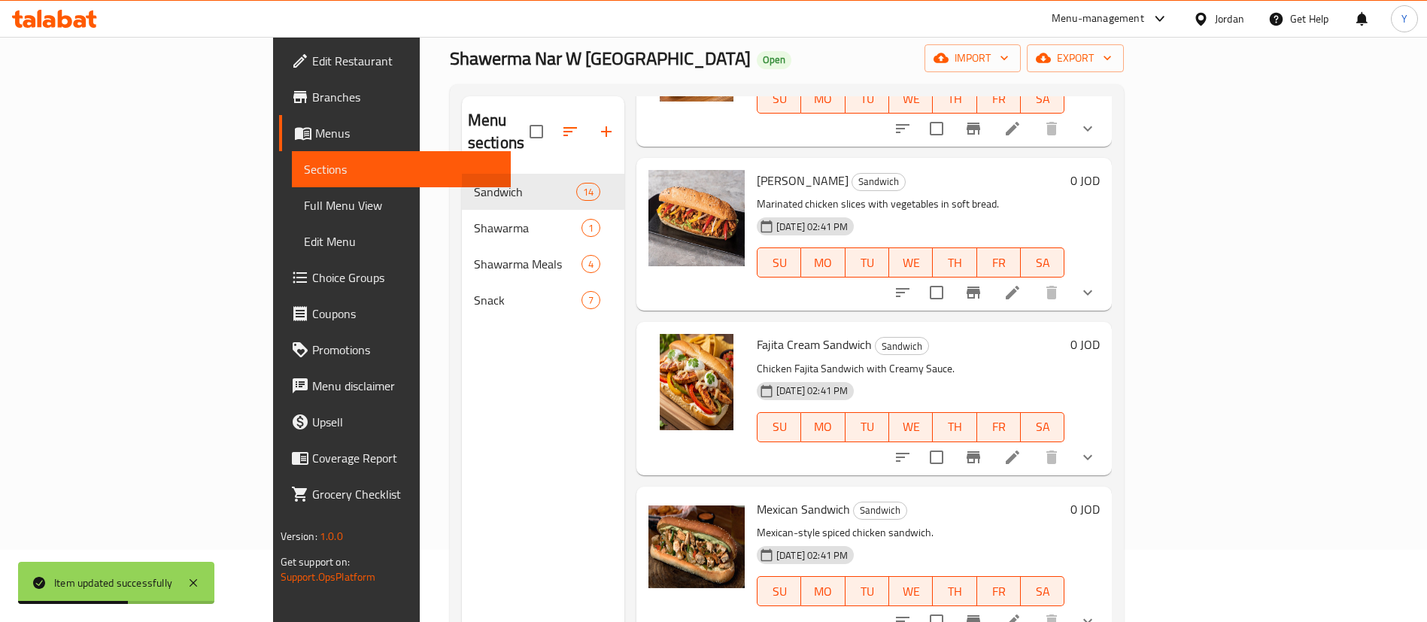
click at [1019, 451] on icon at bounding box center [1013, 458] width 14 height 14
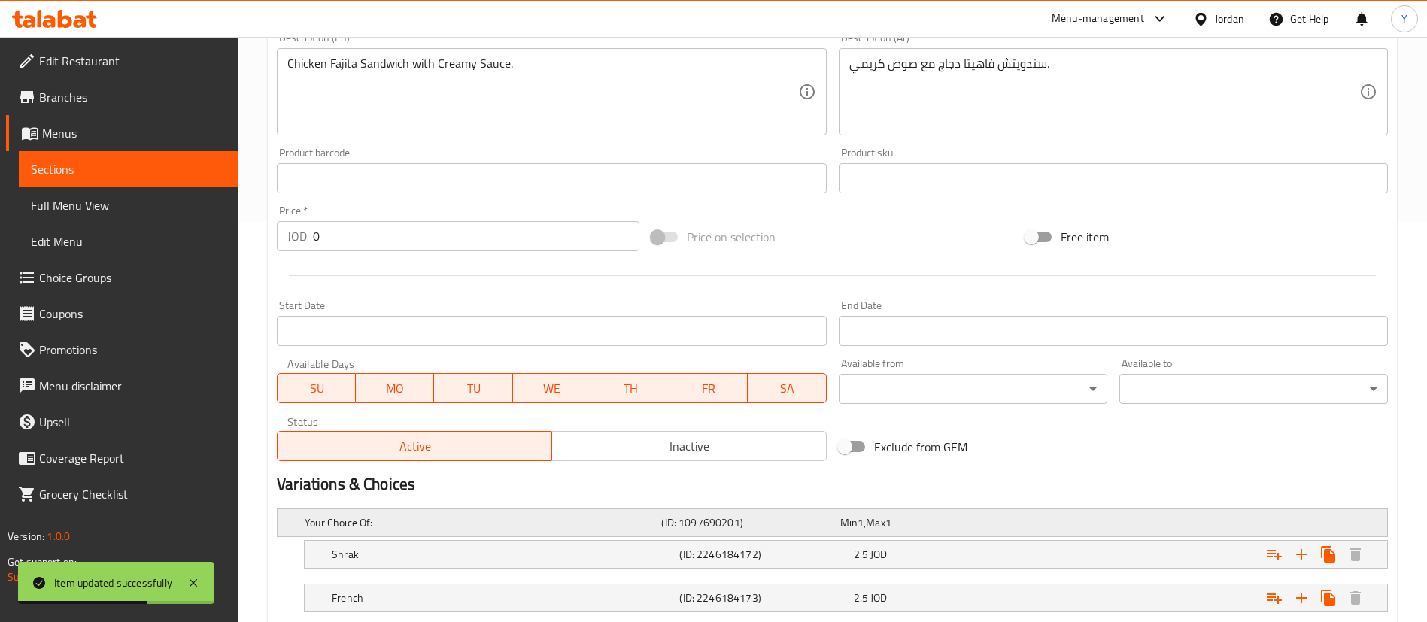
scroll to position [497, 0]
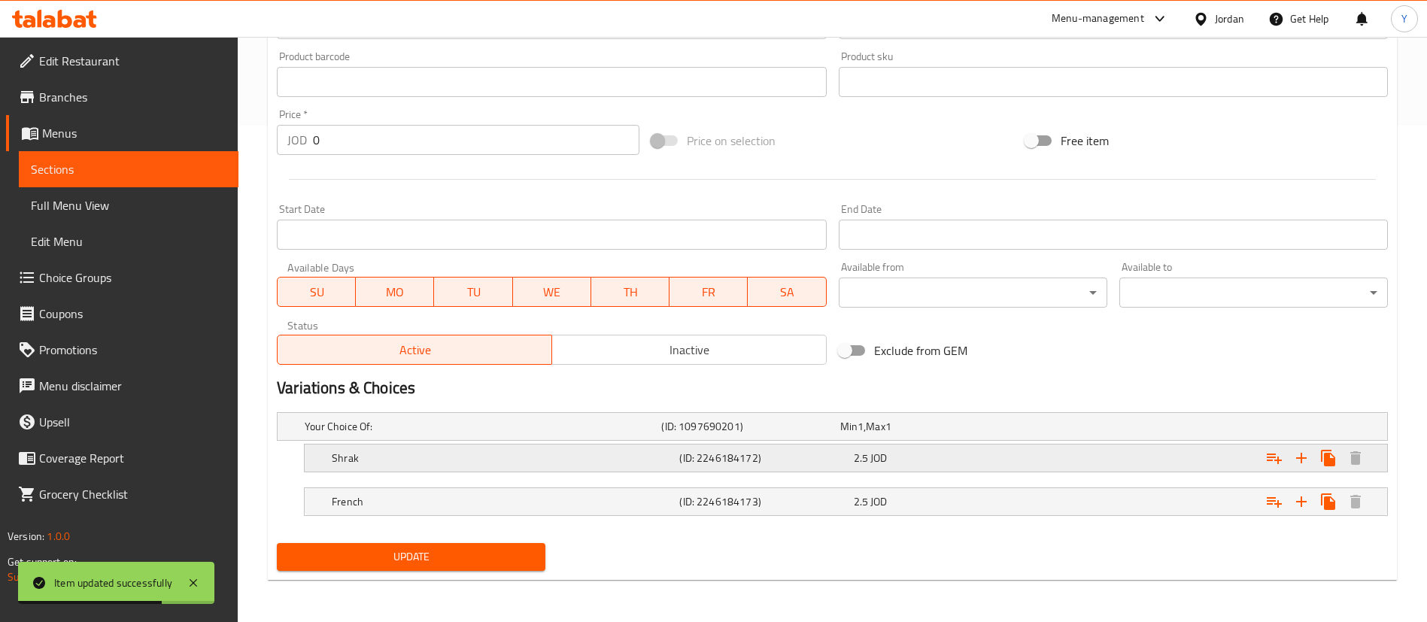
click at [449, 452] on h5 "Shrak" at bounding box center [503, 458] width 342 height 15
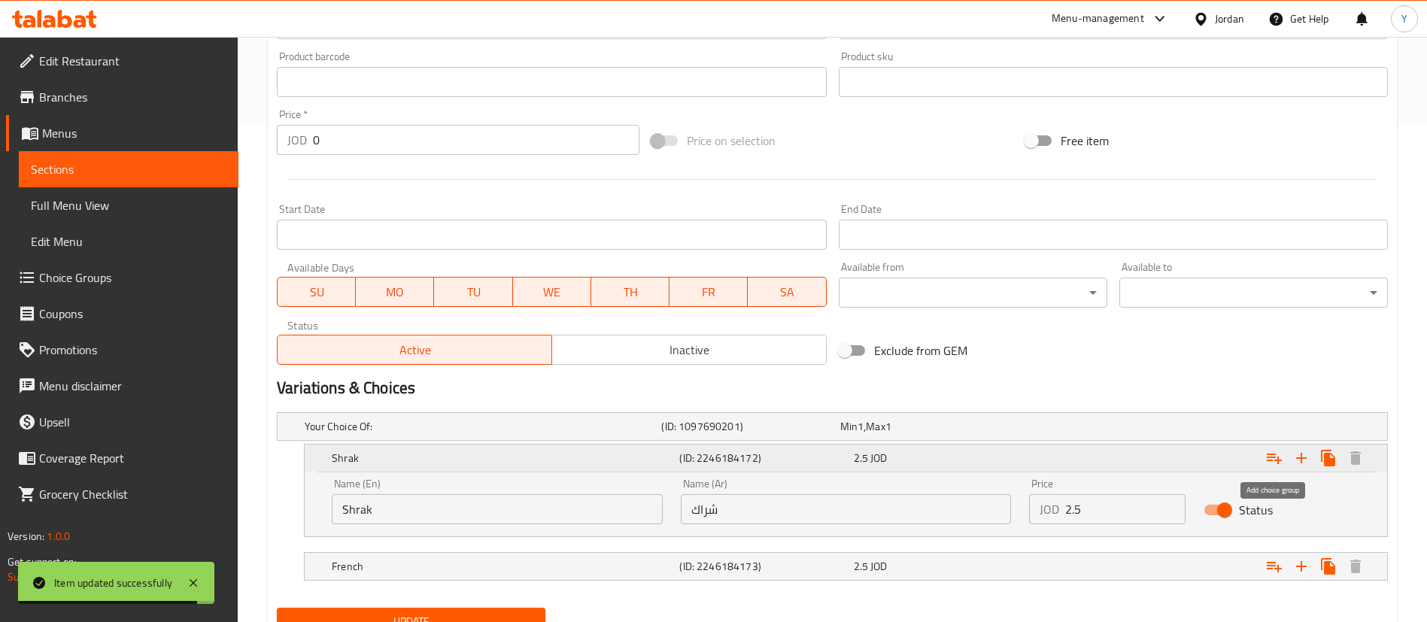
click at [1280, 454] on icon "Expand" at bounding box center [1274, 458] width 18 height 18
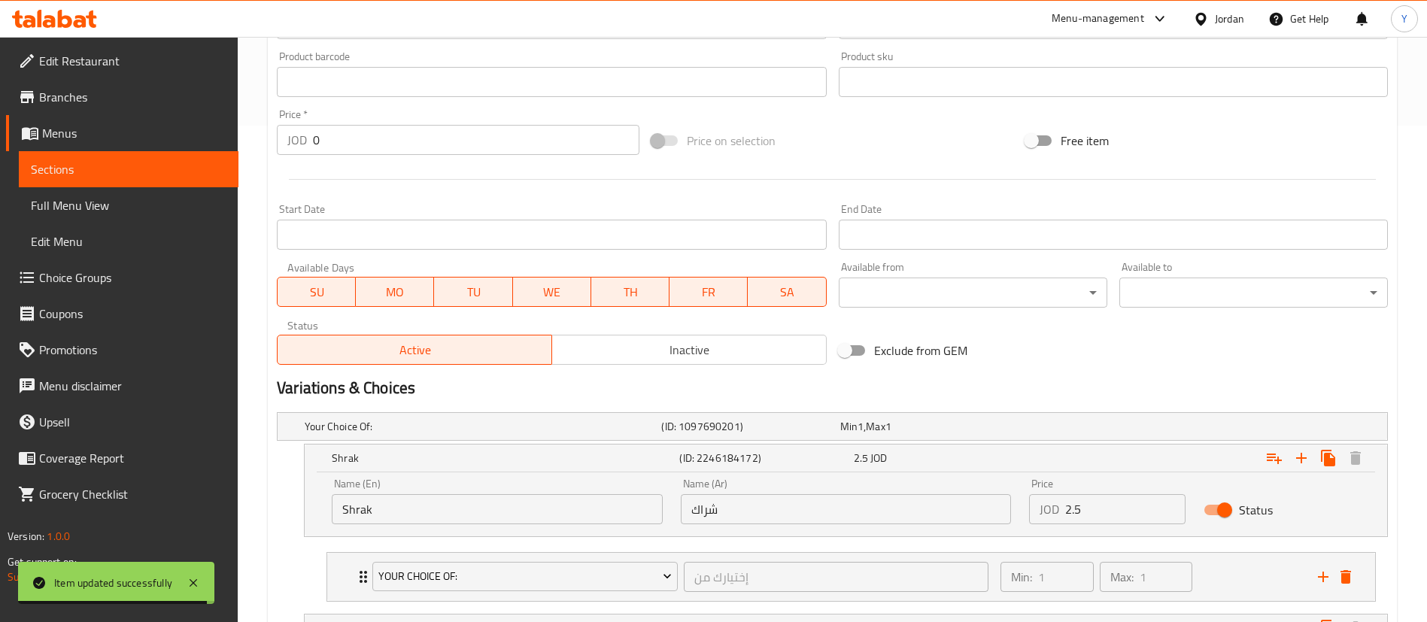
scroll to position [623, 0]
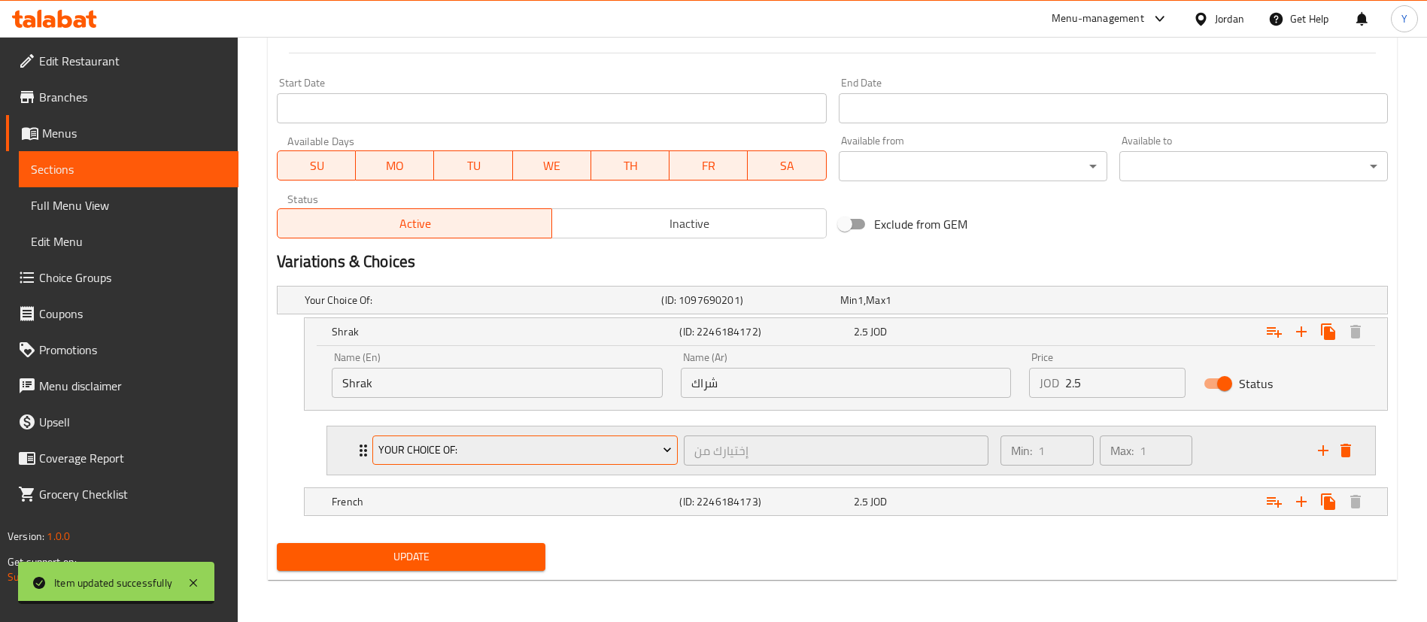
click at [443, 455] on span "Your Choice Of:" at bounding box center [525, 450] width 294 height 19
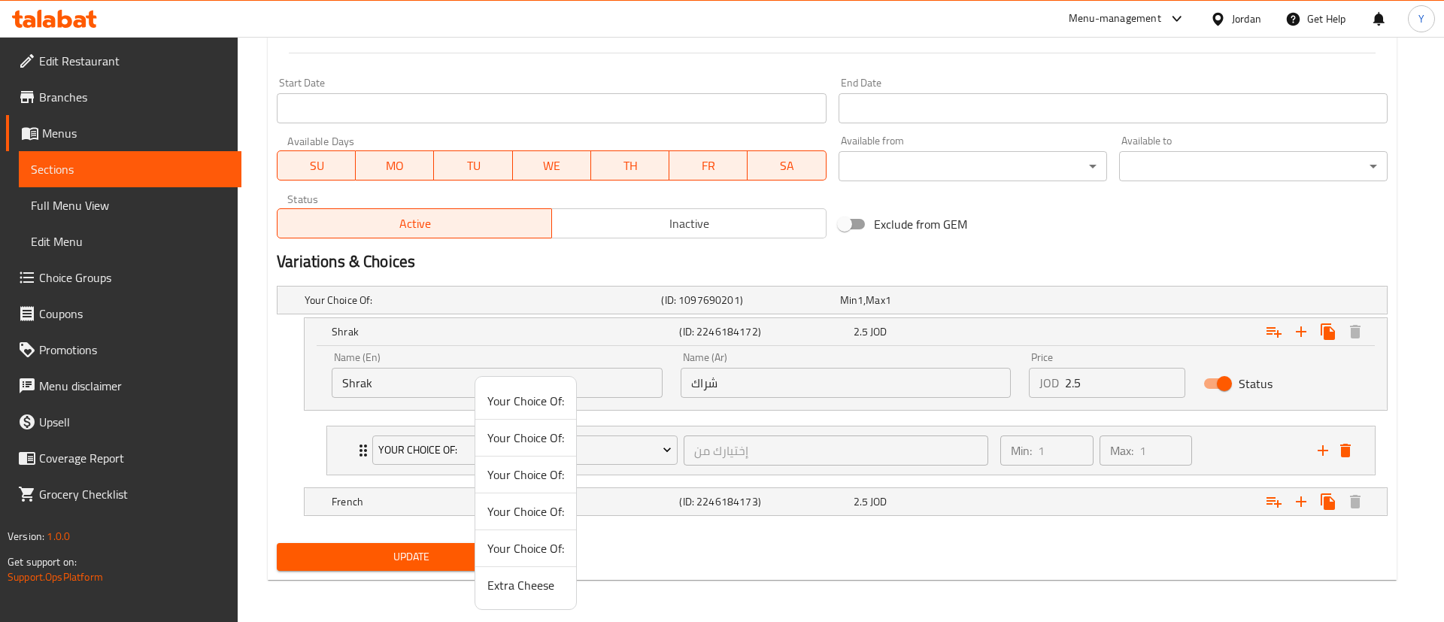
click at [514, 582] on span "Extra Cheese" at bounding box center [526, 585] width 77 height 18
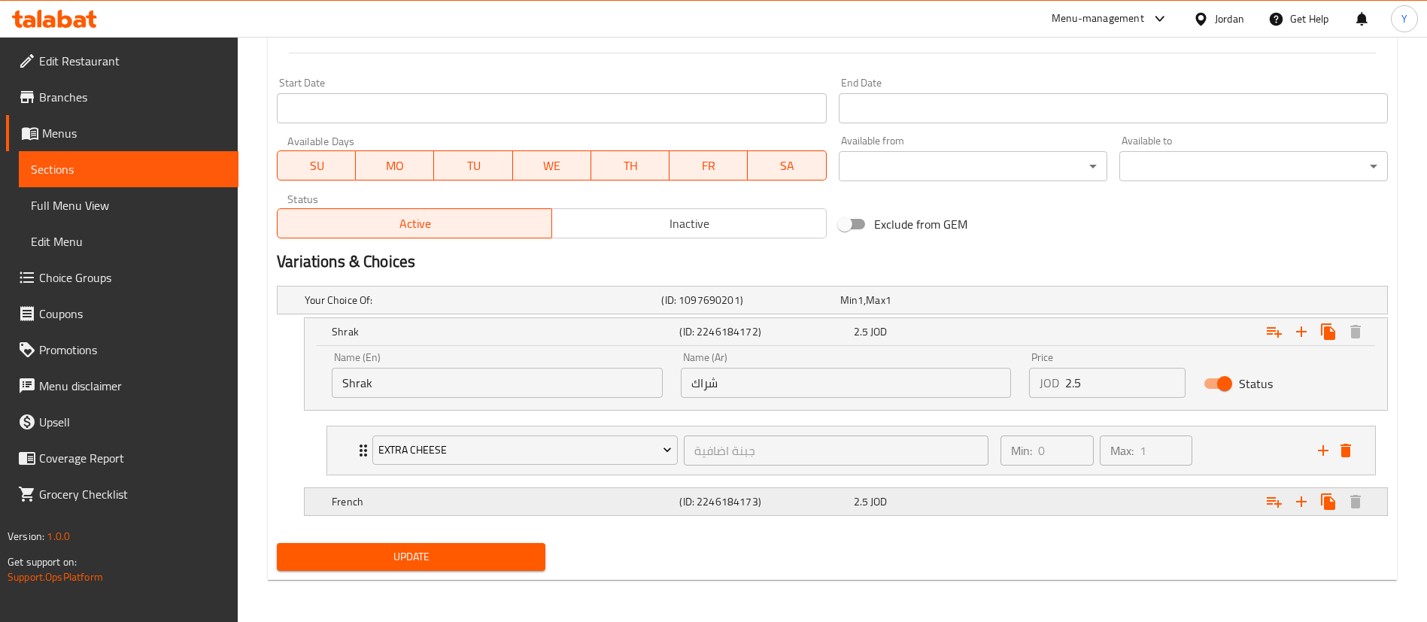
click at [419, 501] on h5 "French" at bounding box center [503, 501] width 342 height 15
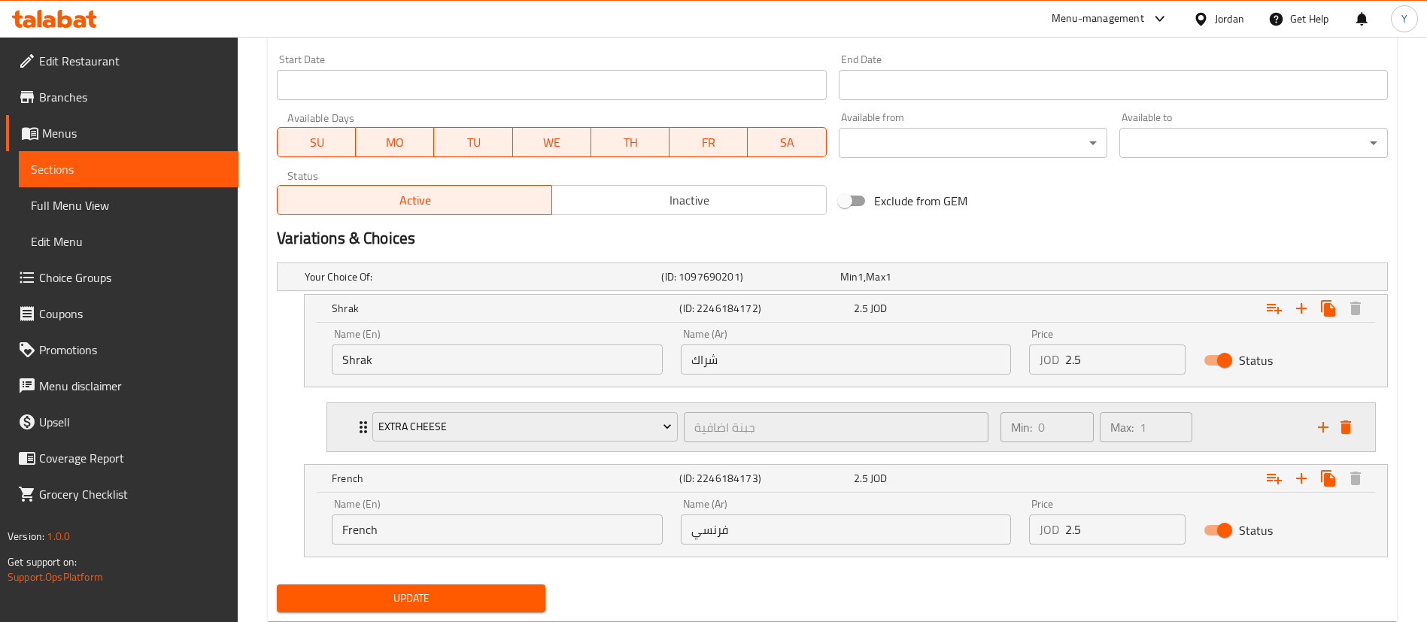
scroll to position [688, 0]
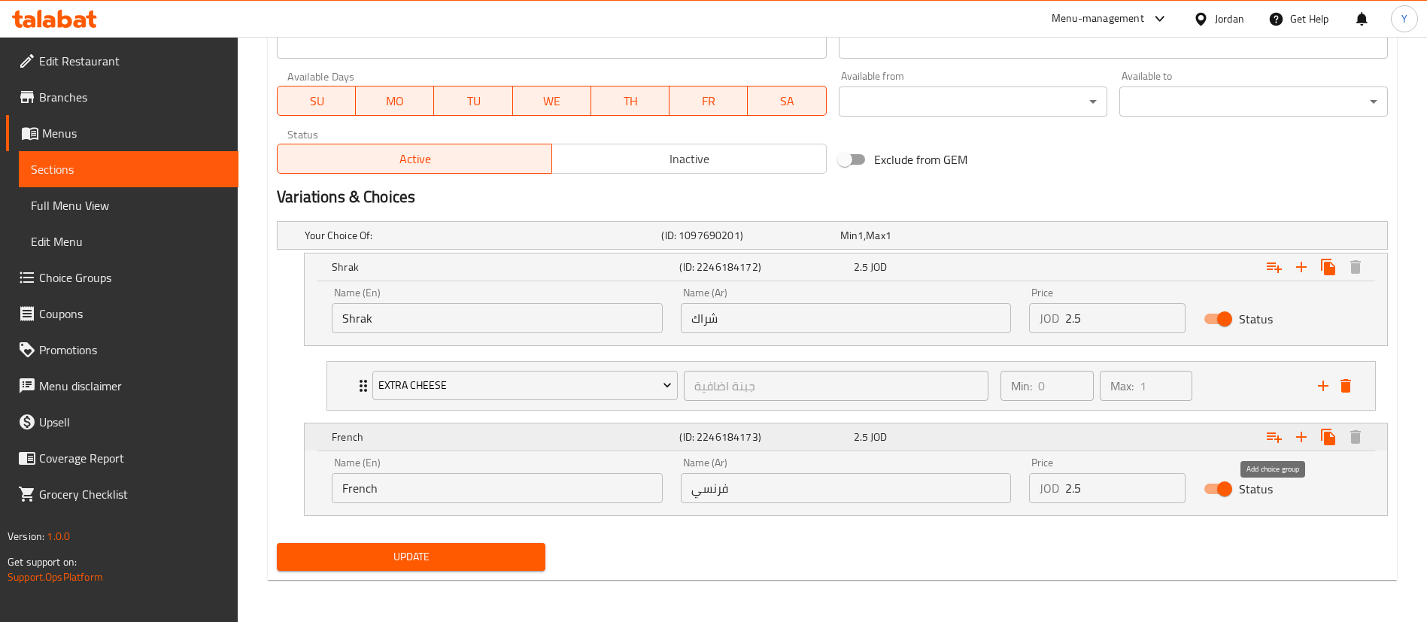
click at [1281, 436] on icon "Expand" at bounding box center [1274, 437] width 18 height 18
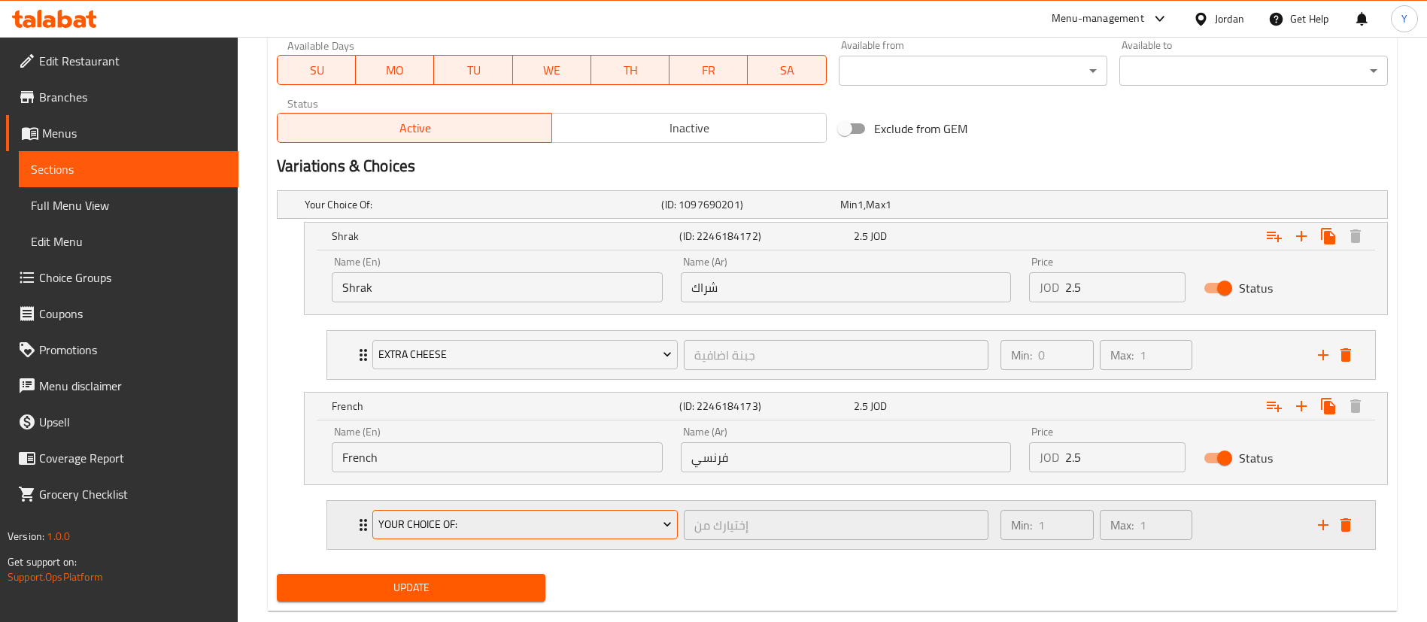
scroll to position [749, 0]
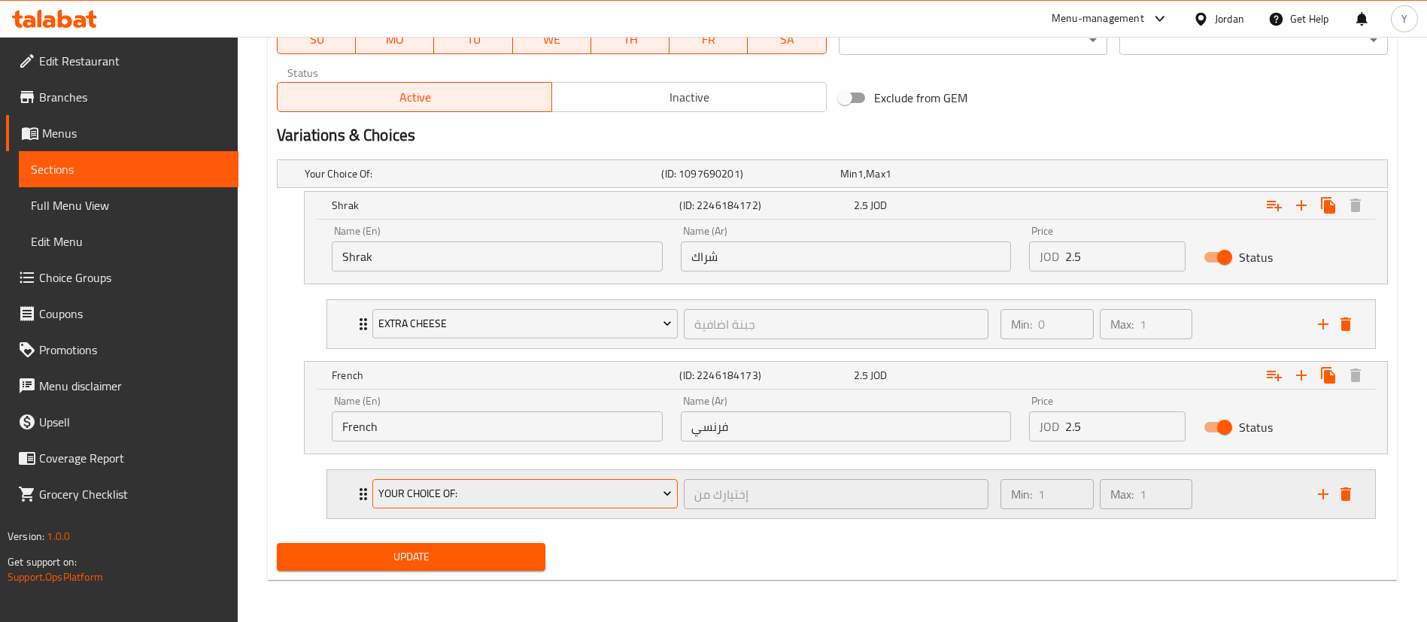
click at [448, 497] on span "Your Choice Of:" at bounding box center [525, 493] width 294 height 19
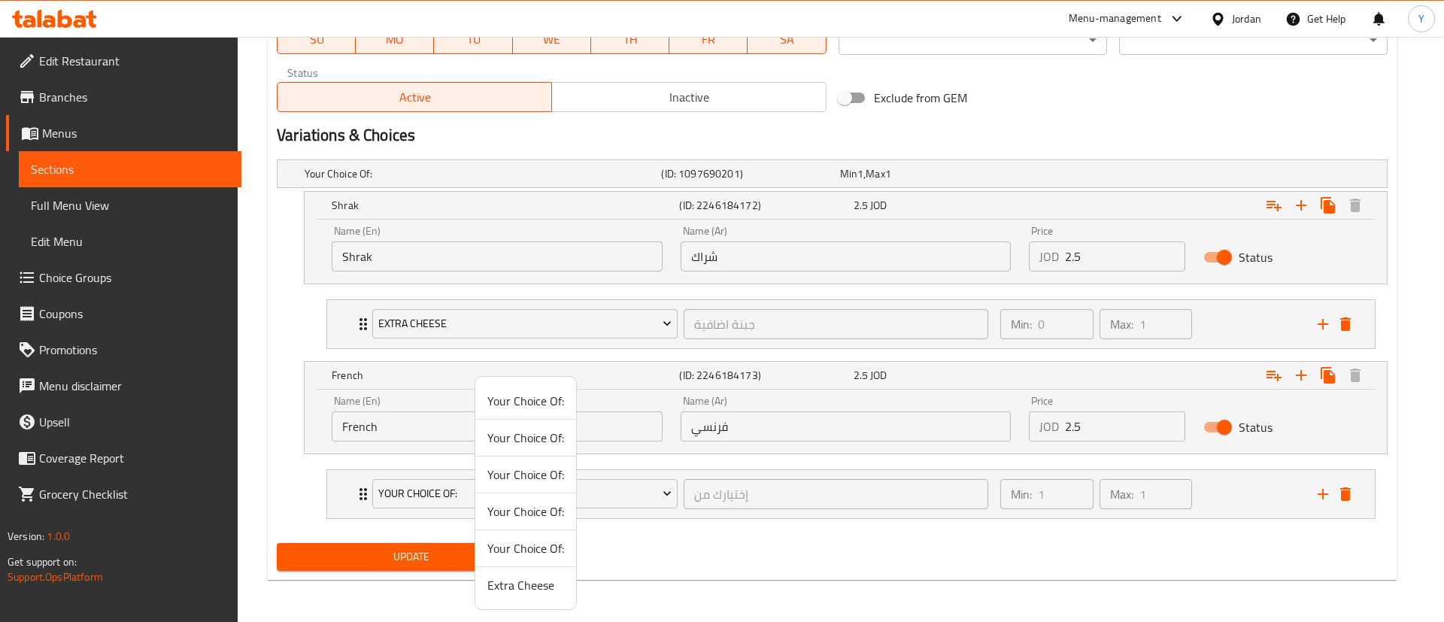
click at [504, 593] on span "Extra Cheese" at bounding box center [526, 585] width 77 height 18
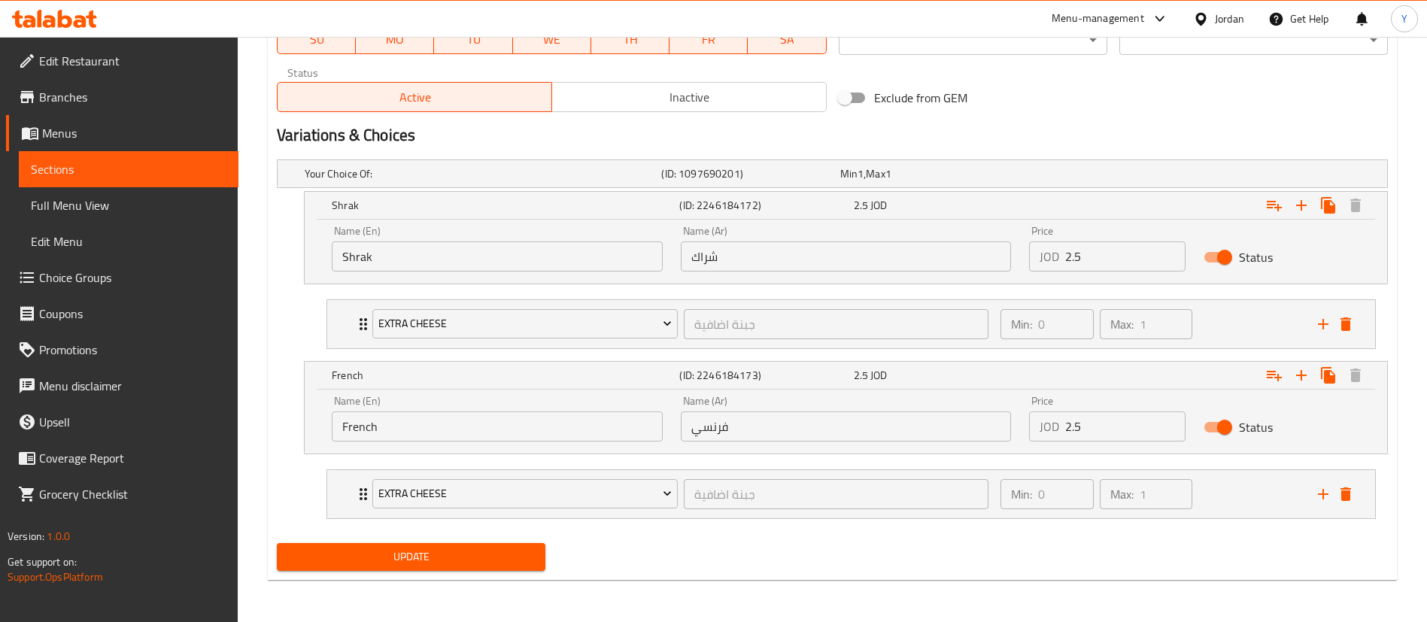
click at [386, 560] on span "Update" at bounding box center [411, 557] width 245 height 19
drag, startPoint x: 162, startPoint y: 153, endPoint x: 207, endPoint y: 167, distance: 47.3
click at [162, 153] on link "Sections" at bounding box center [129, 169] width 220 height 36
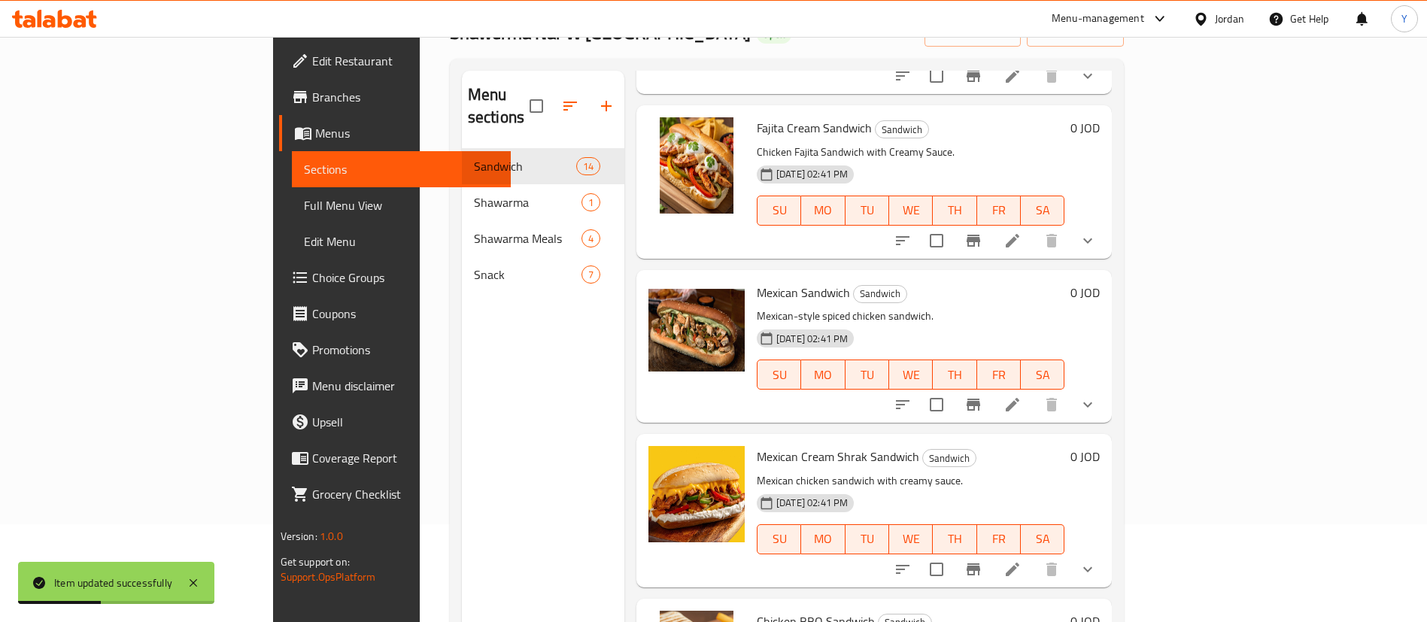
scroll to position [564, 0]
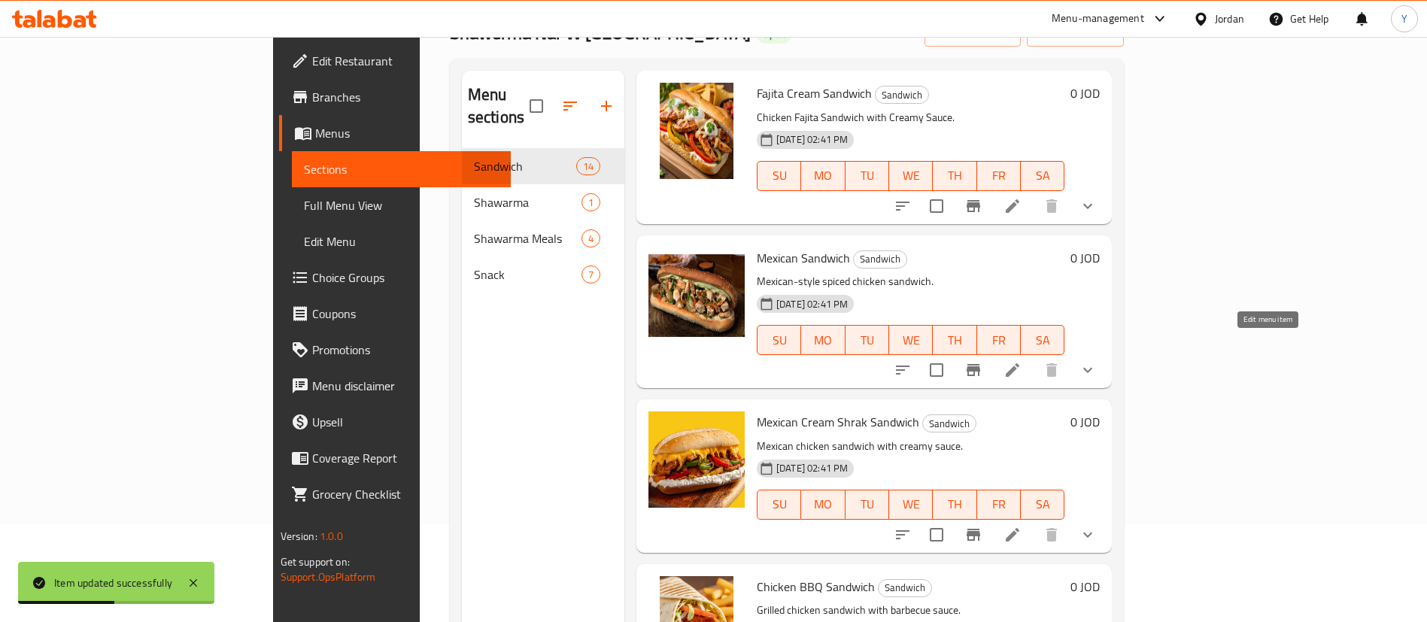
click at [1022, 361] on icon at bounding box center [1013, 370] width 18 height 18
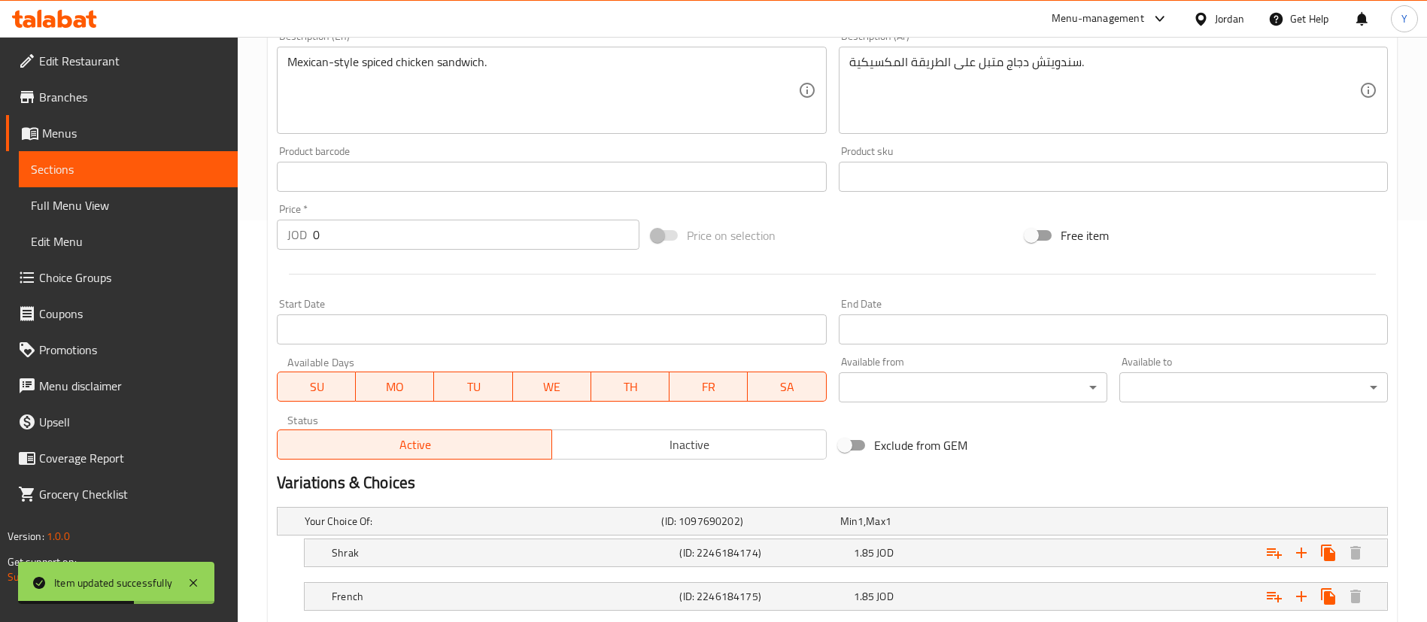
scroll to position [497, 0]
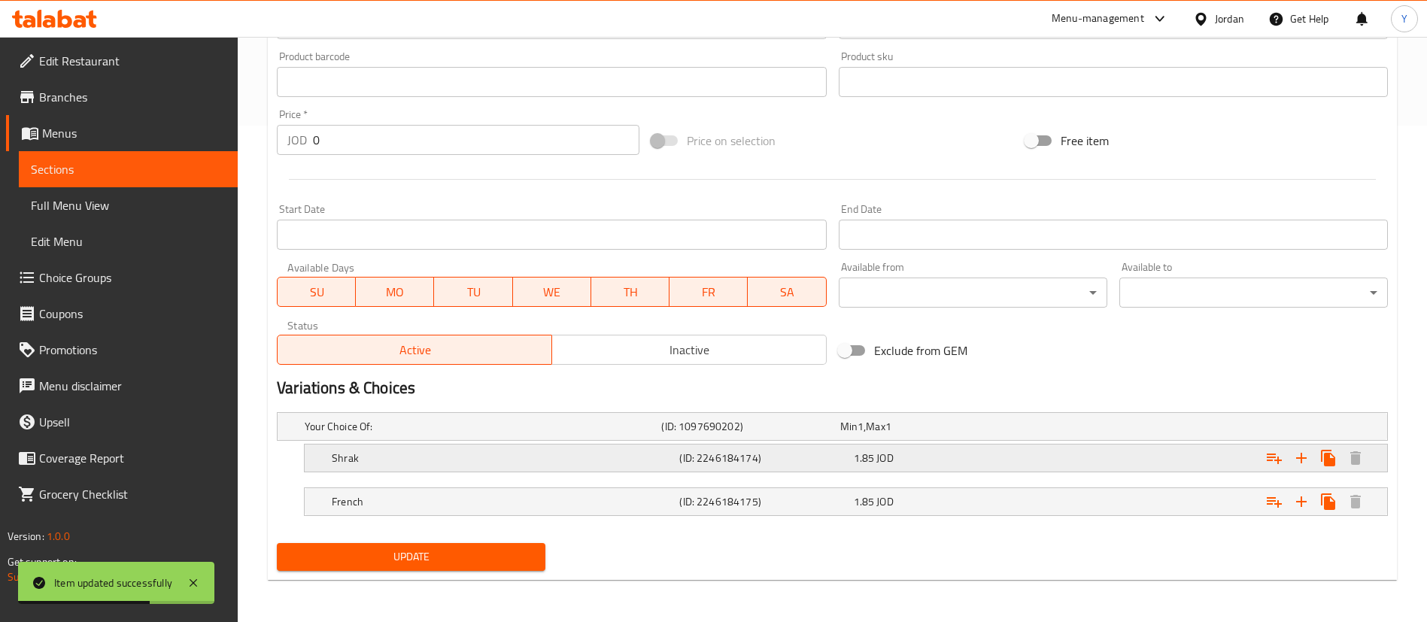
click at [409, 458] on h5 "Shrak" at bounding box center [503, 458] width 342 height 15
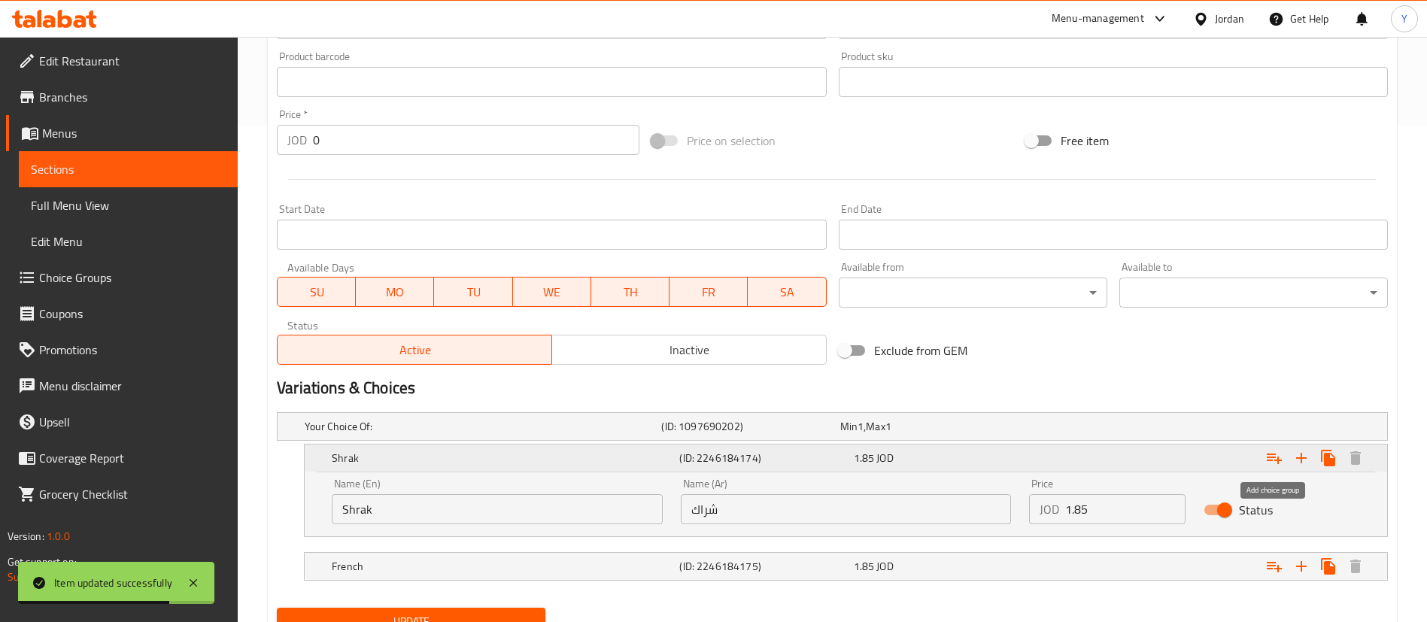
click at [1273, 463] on icon "Expand" at bounding box center [1274, 458] width 18 height 18
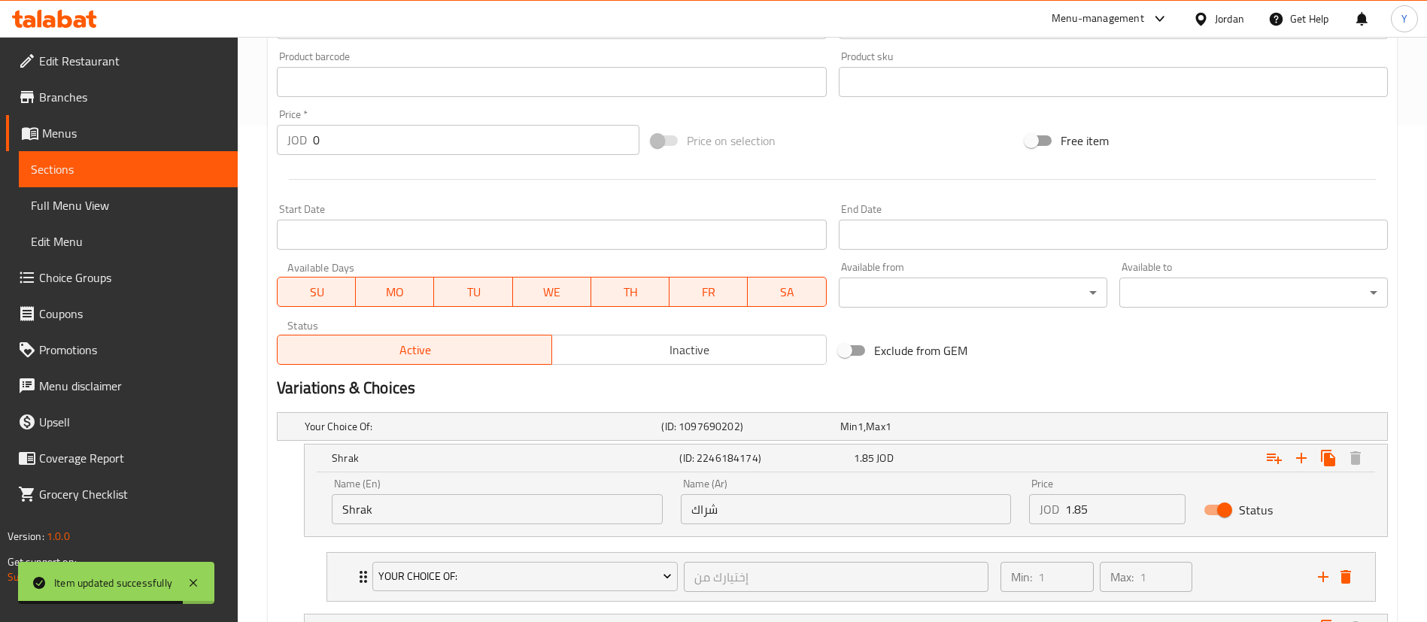
scroll to position [623, 0]
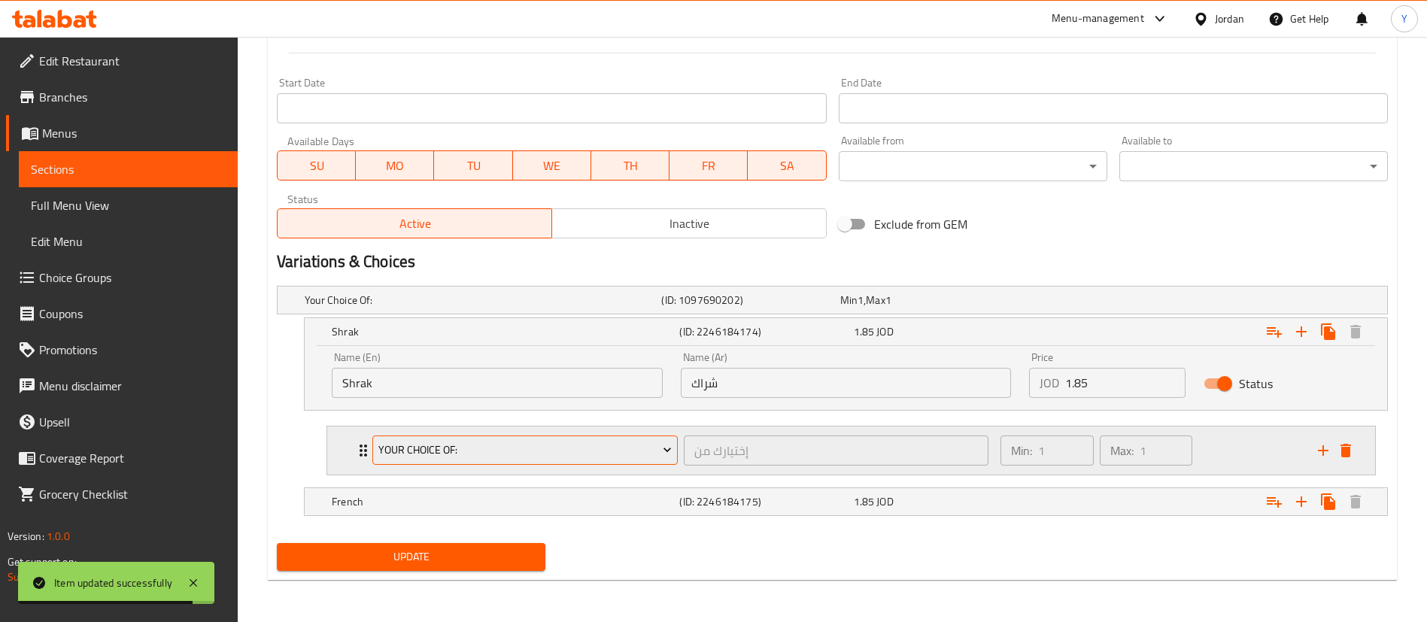
click at [421, 448] on span "Your Choice Of:" at bounding box center [525, 450] width 294 height 19
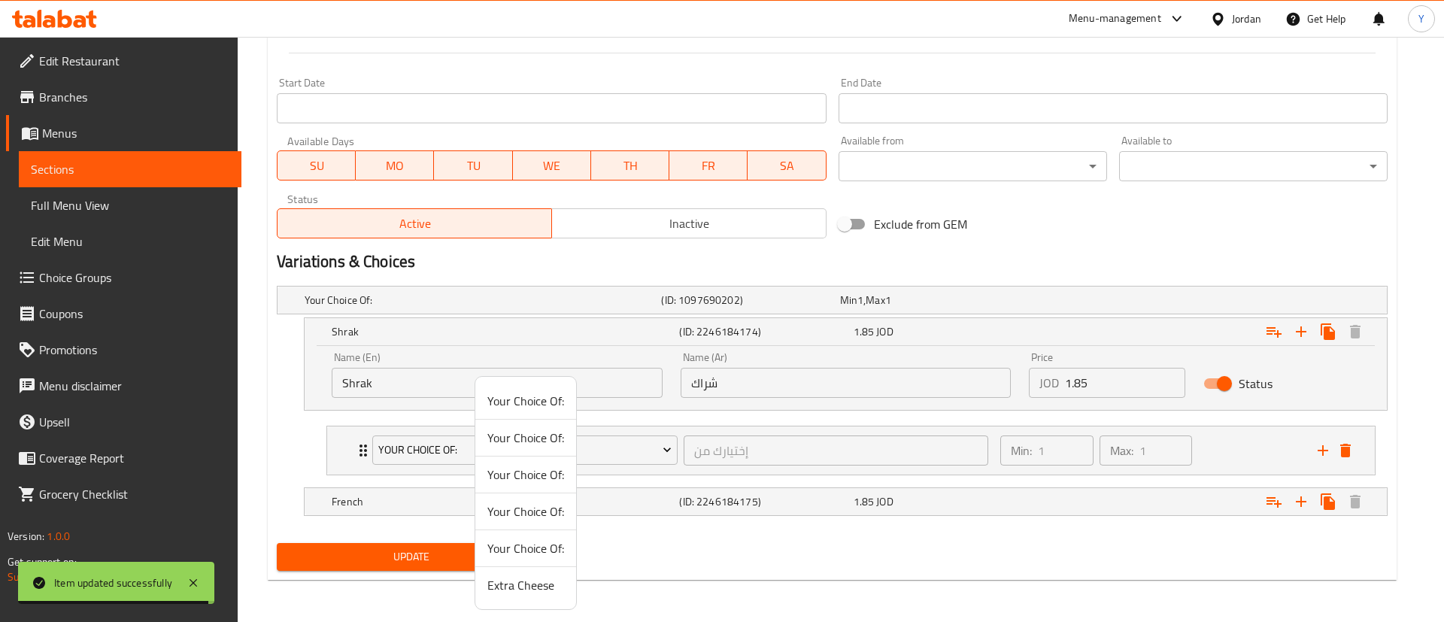
click at [516, 594] on span "Extra Cheese" at bounding box center [526, 585] width 77 height 18
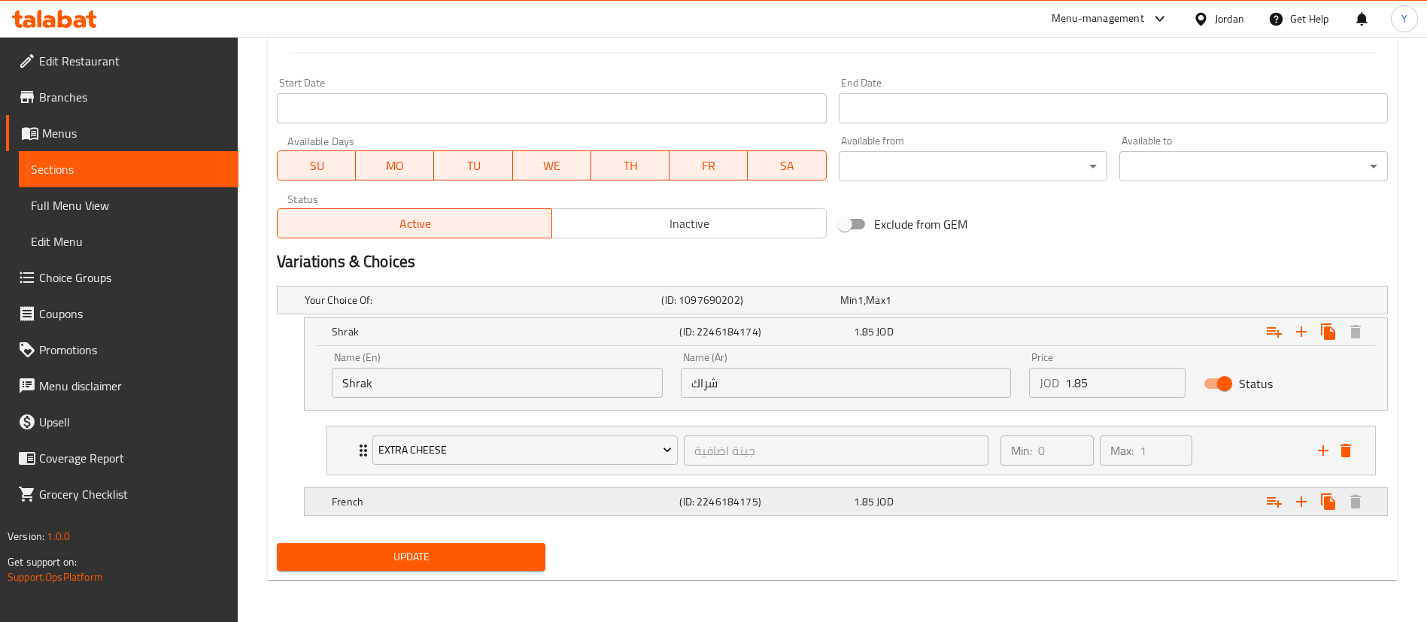
click at [438, 502] on h5 "French" at bounding box center [503, 501] width 342 height 15
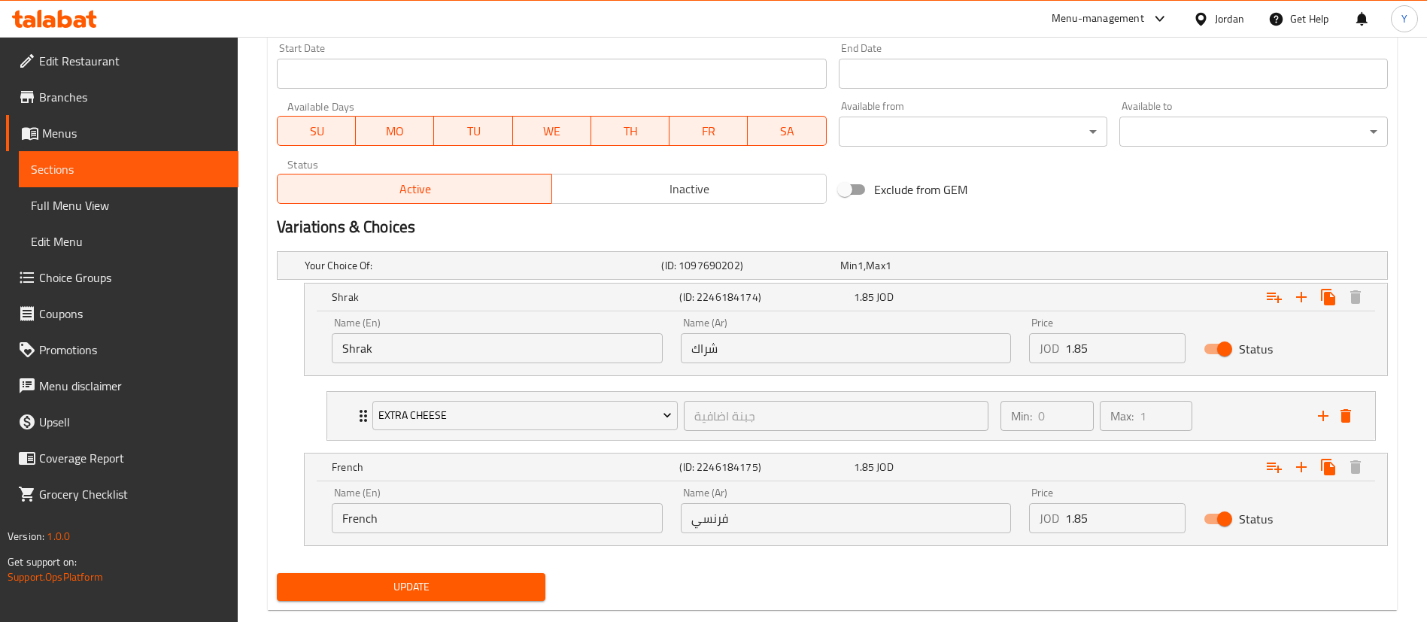
scroll to position [688, 0]
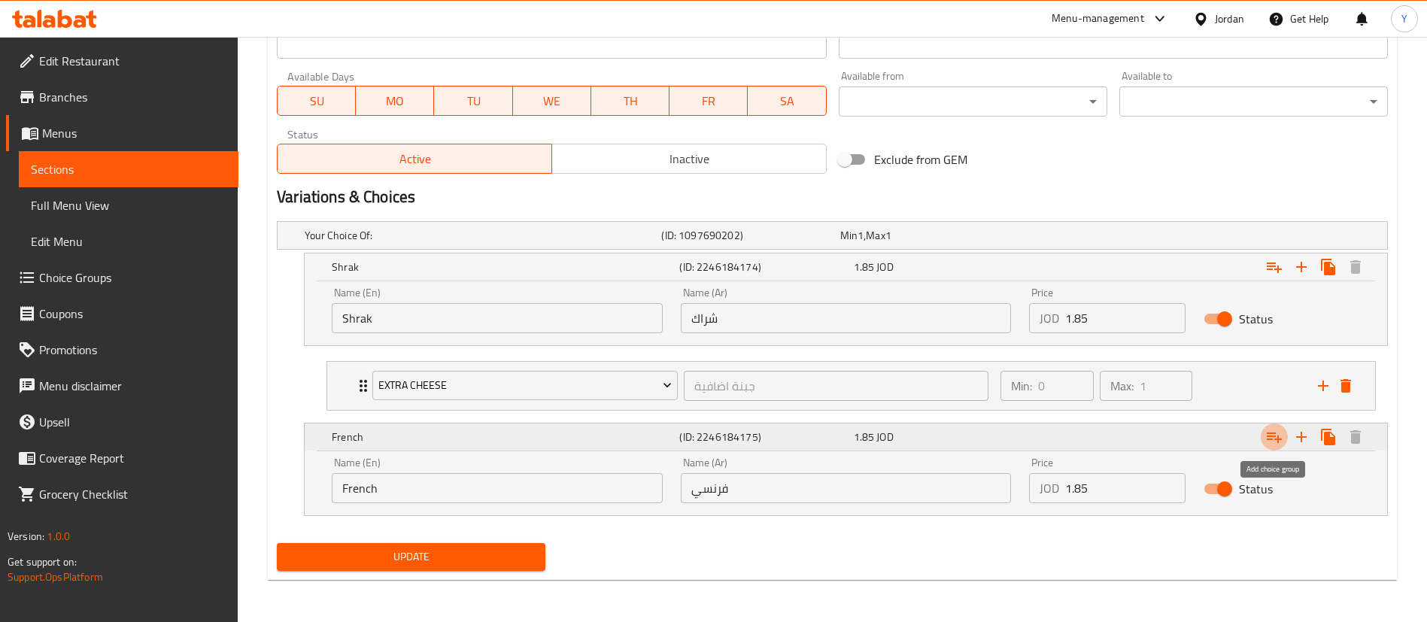
click at [1275, 442] on icon "Expand" at bounding box center [1274, 437] width 18 height 18
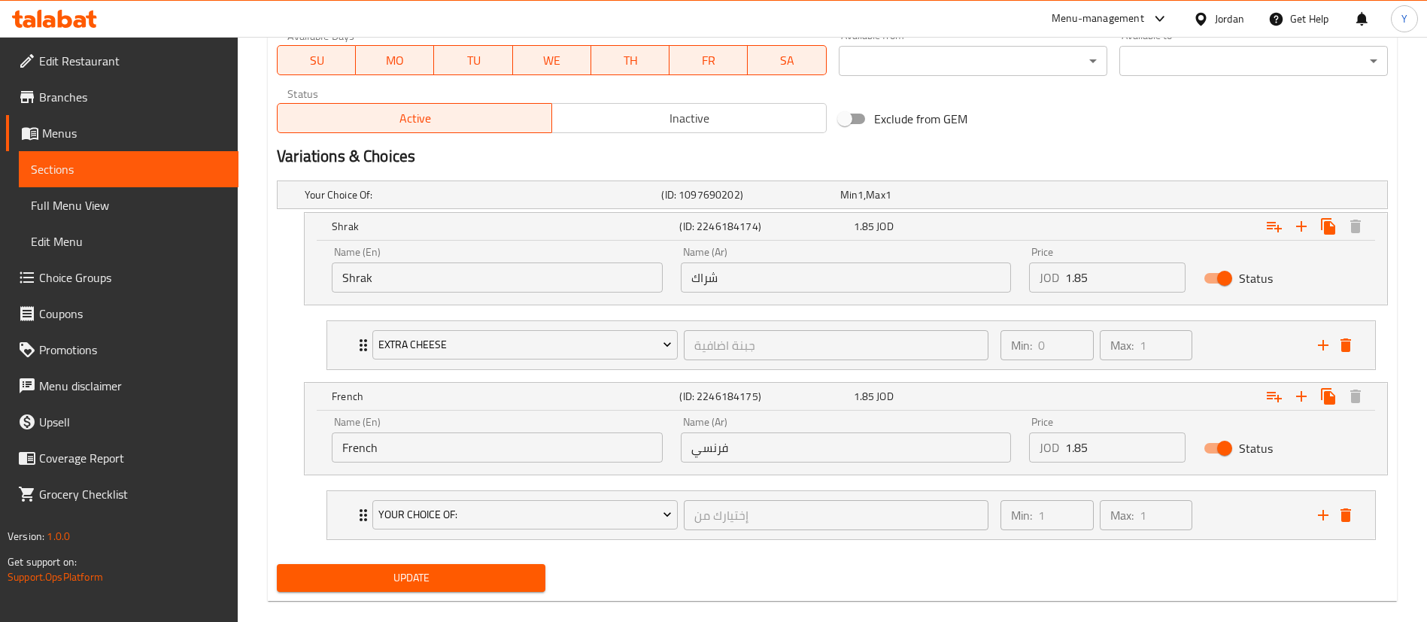
scroll to position [749, 0]
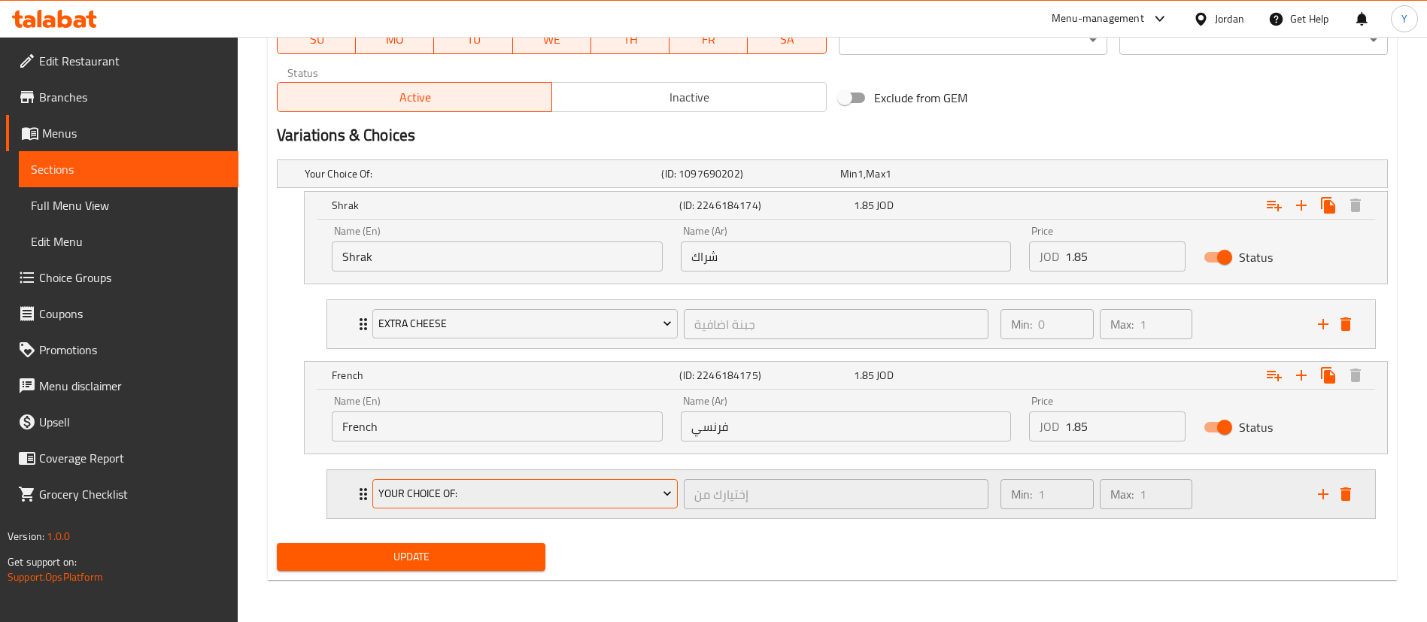
click at [442, 499] on span "Your Choice Of:" at bounding box center [525, 493] width 294 height 19
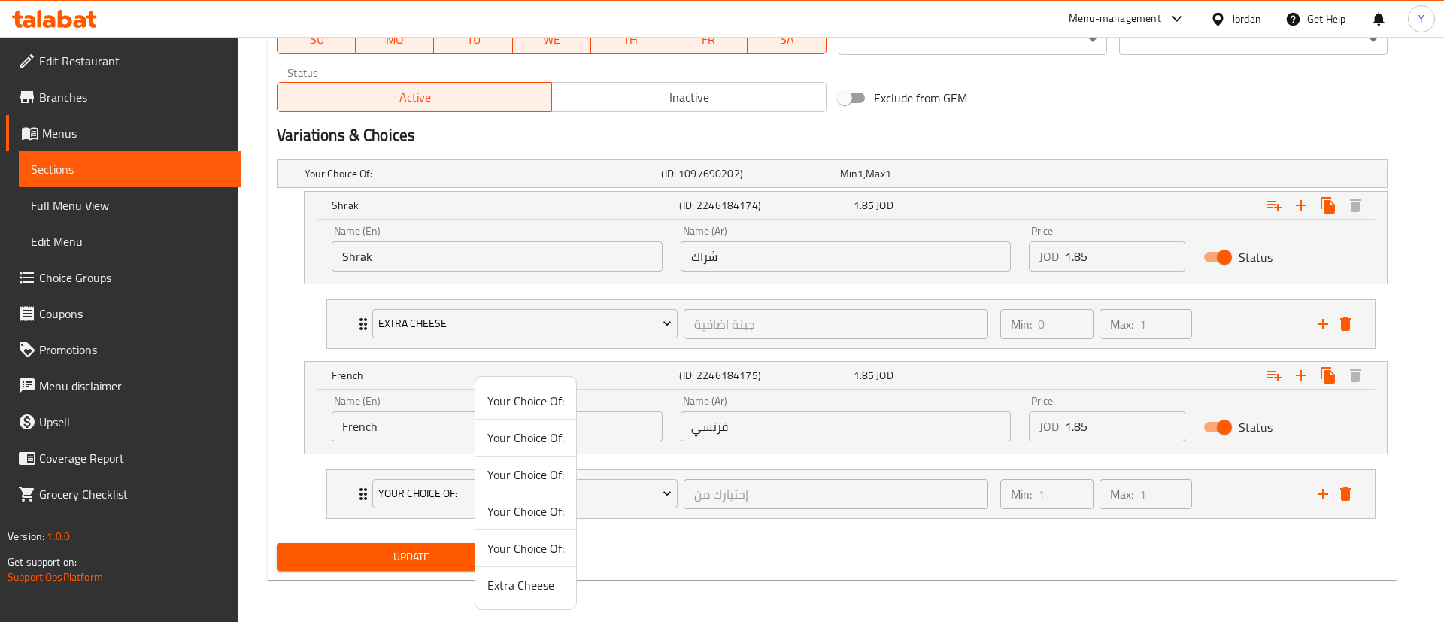
click at [515, 588] on span "Extra Cheese" at bounding box center [526, 585] width 77 height 18
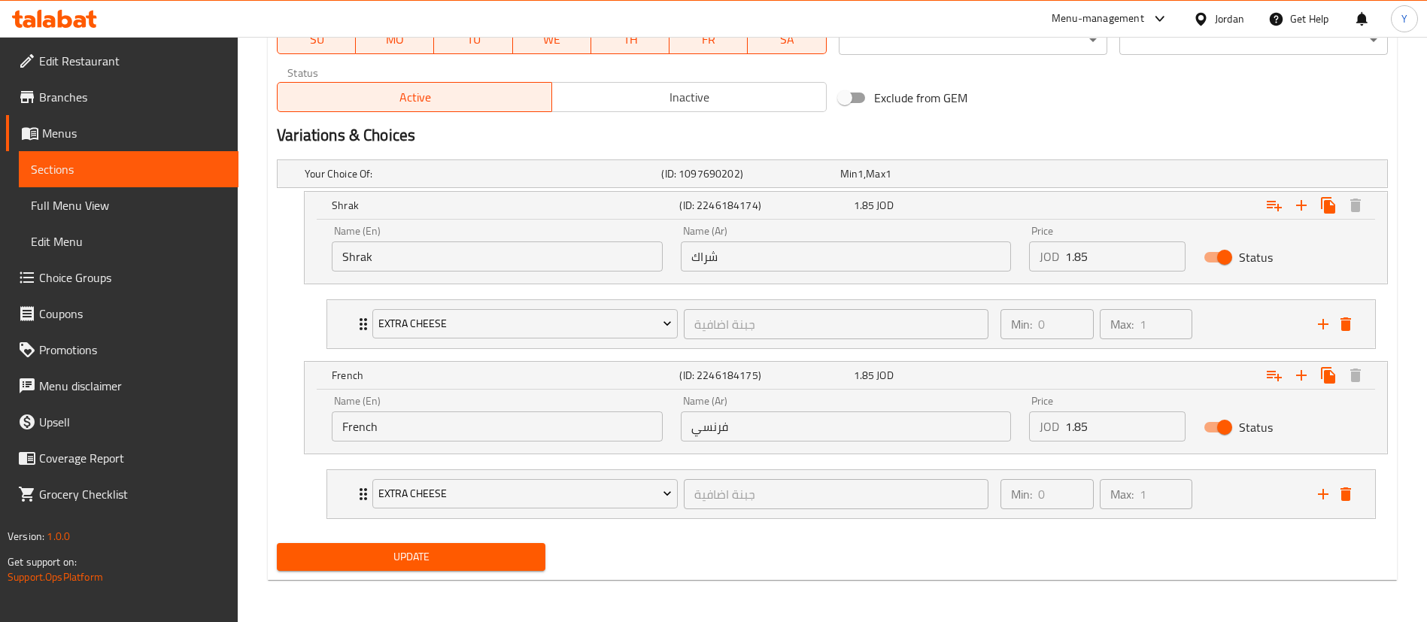
click at [413, 568] on button "Update" at bounding box center [411, 557] width 269 height 28
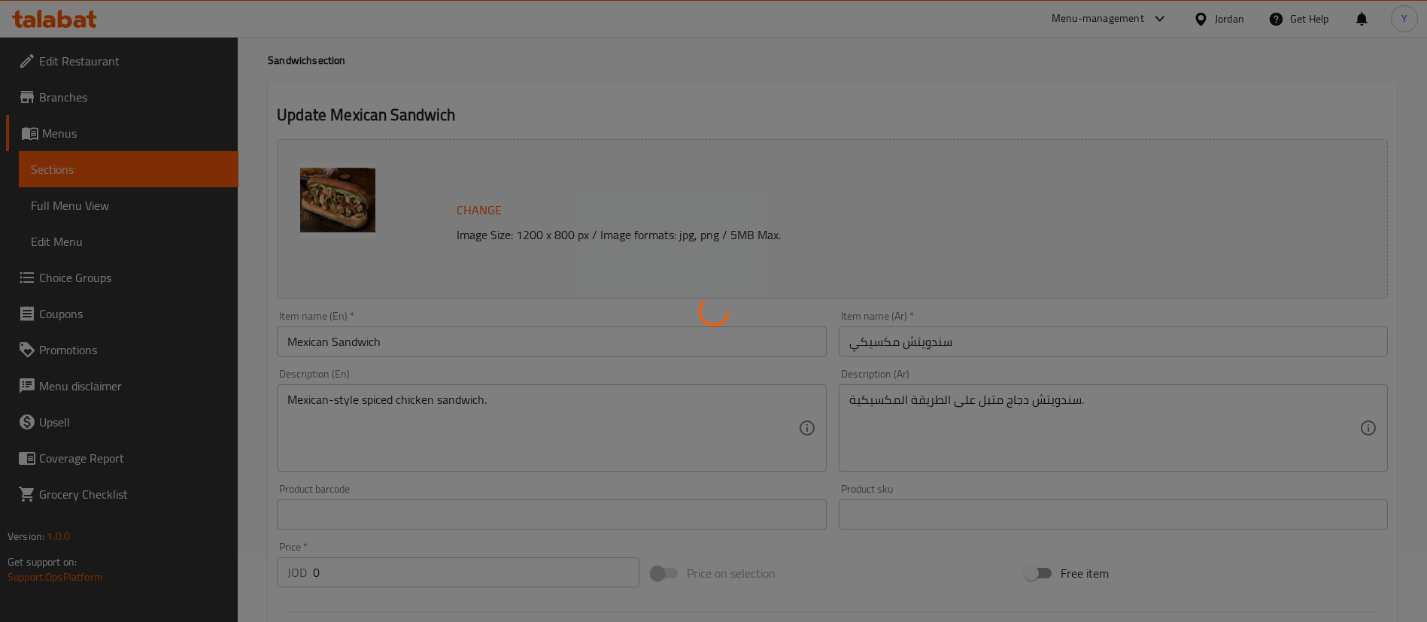
scroll to position [0, 0]
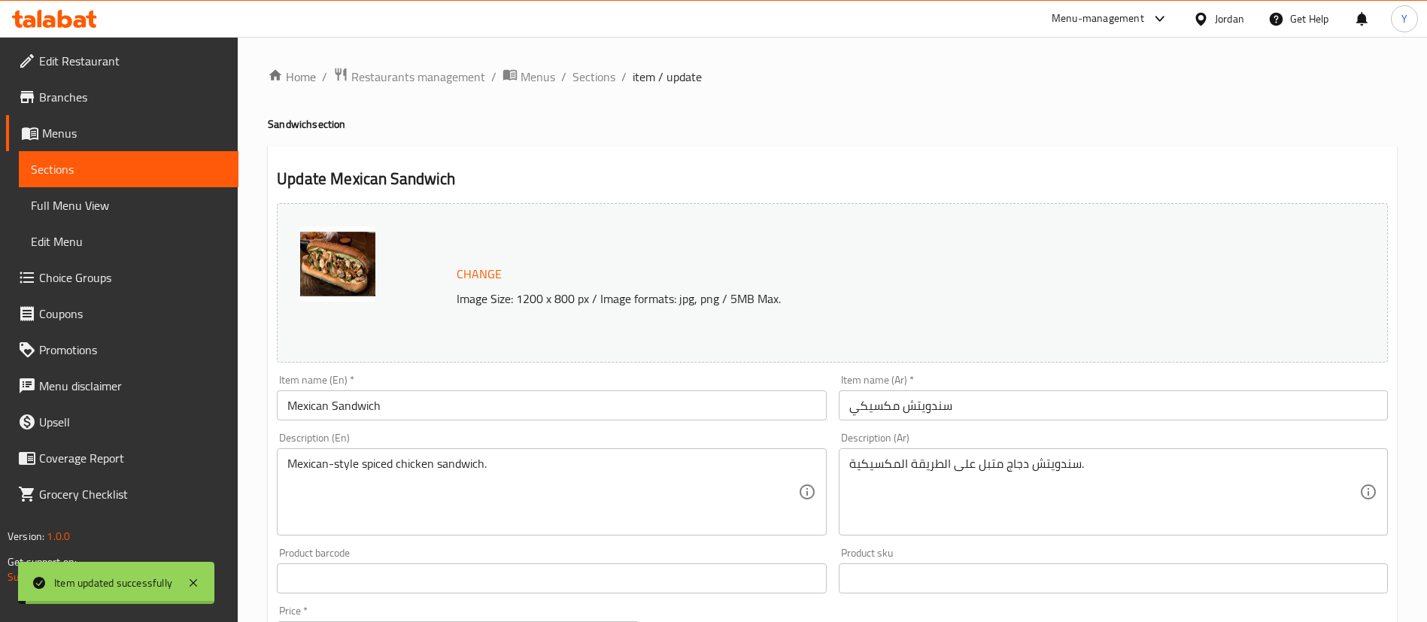
click at [169, 165] on span "Sections" at bounding box center [129, 169] width 196 height 18
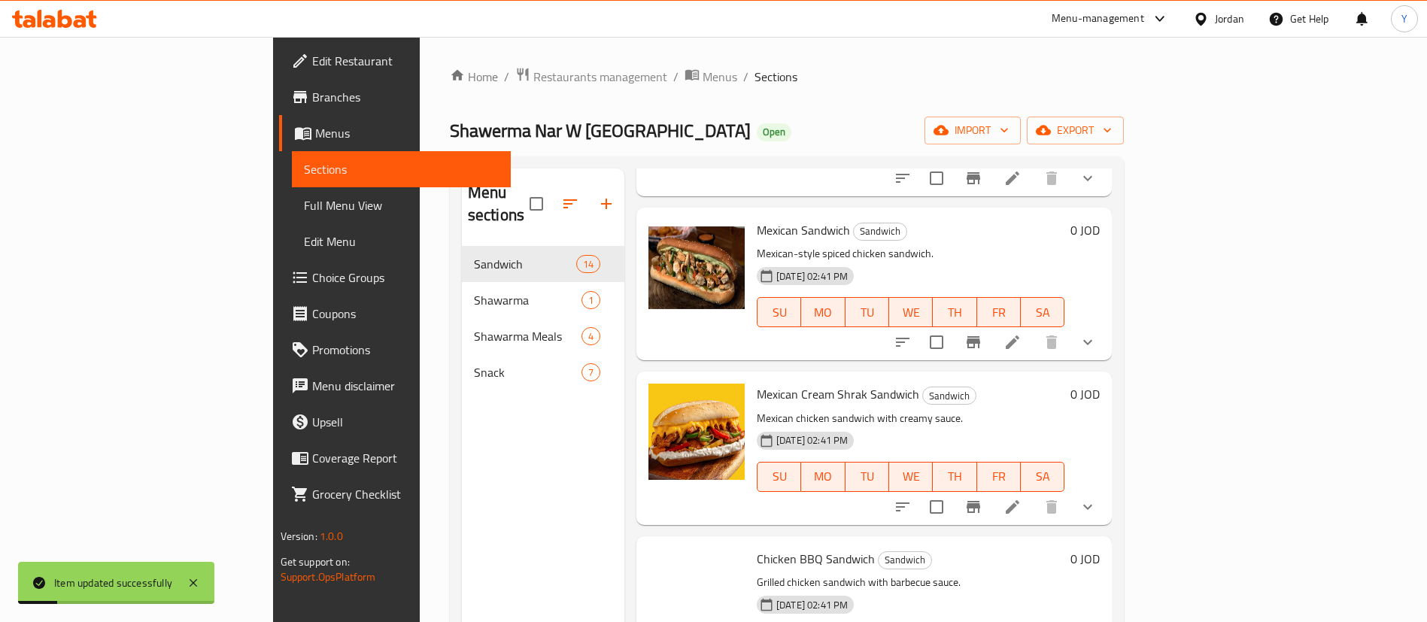
scroll to position [790, 0]
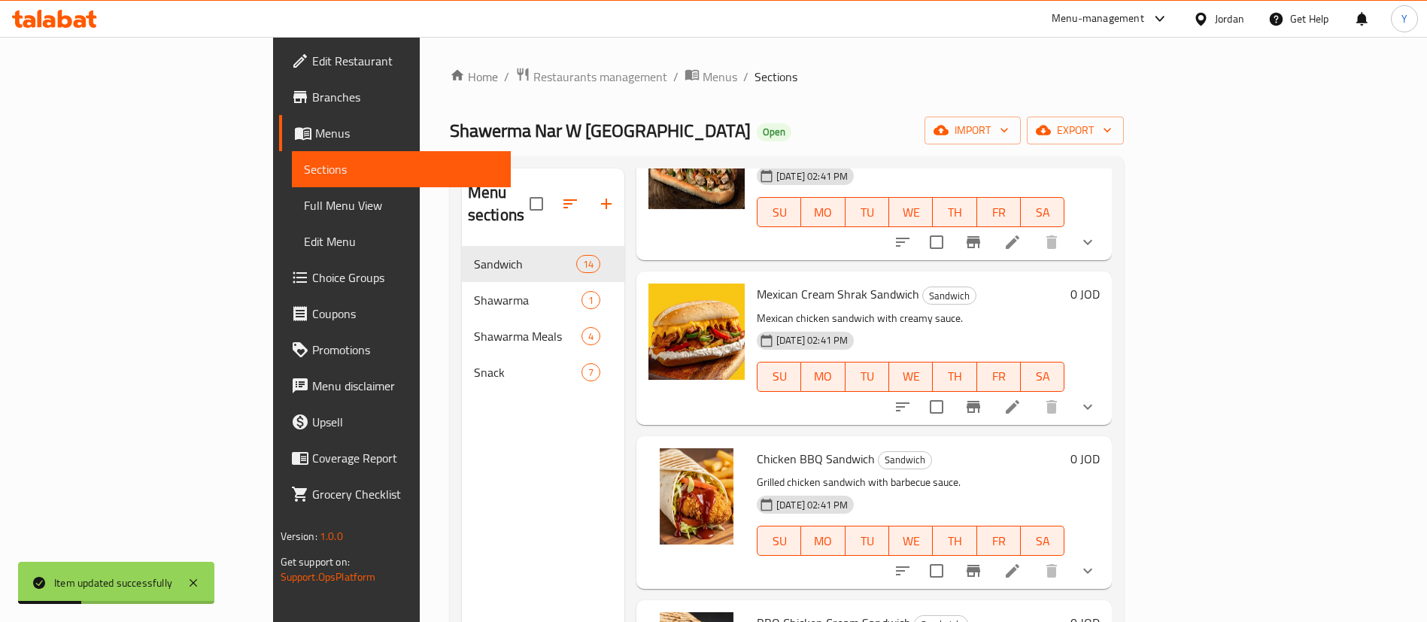
click at [1022, 398] on icon at bounding box center [1013, 407] width 18 height 18
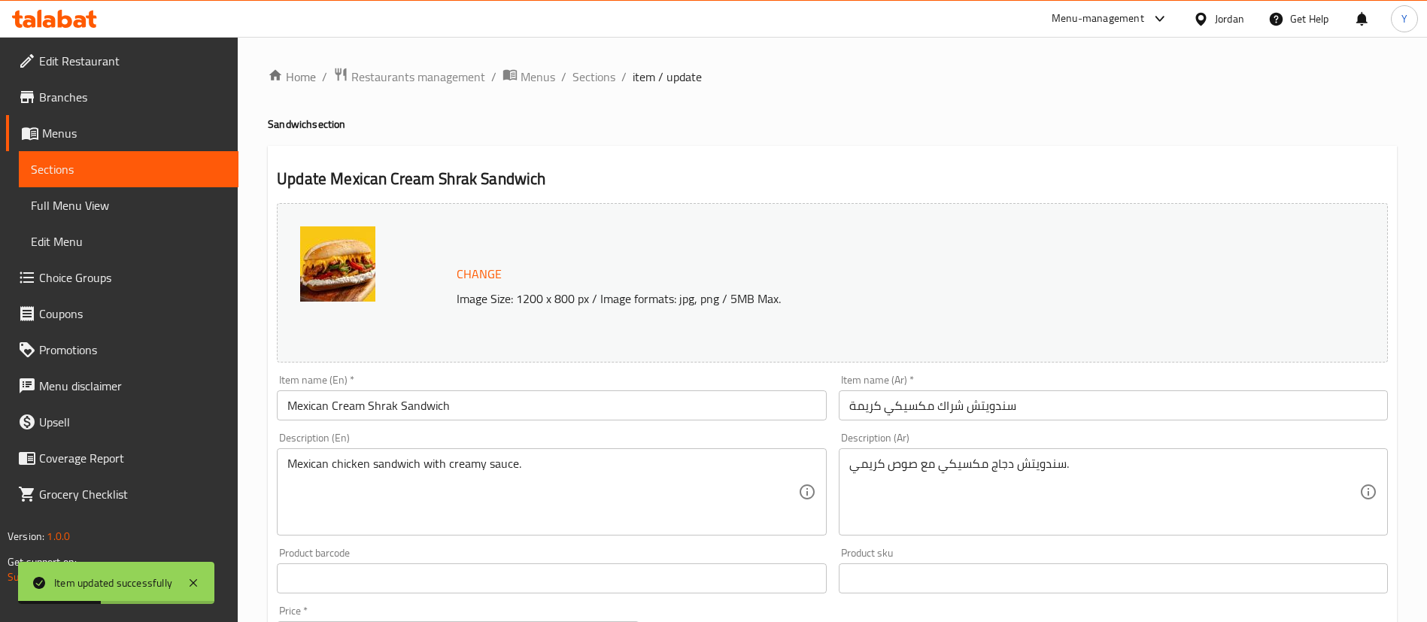
scroll to position [497, 0]
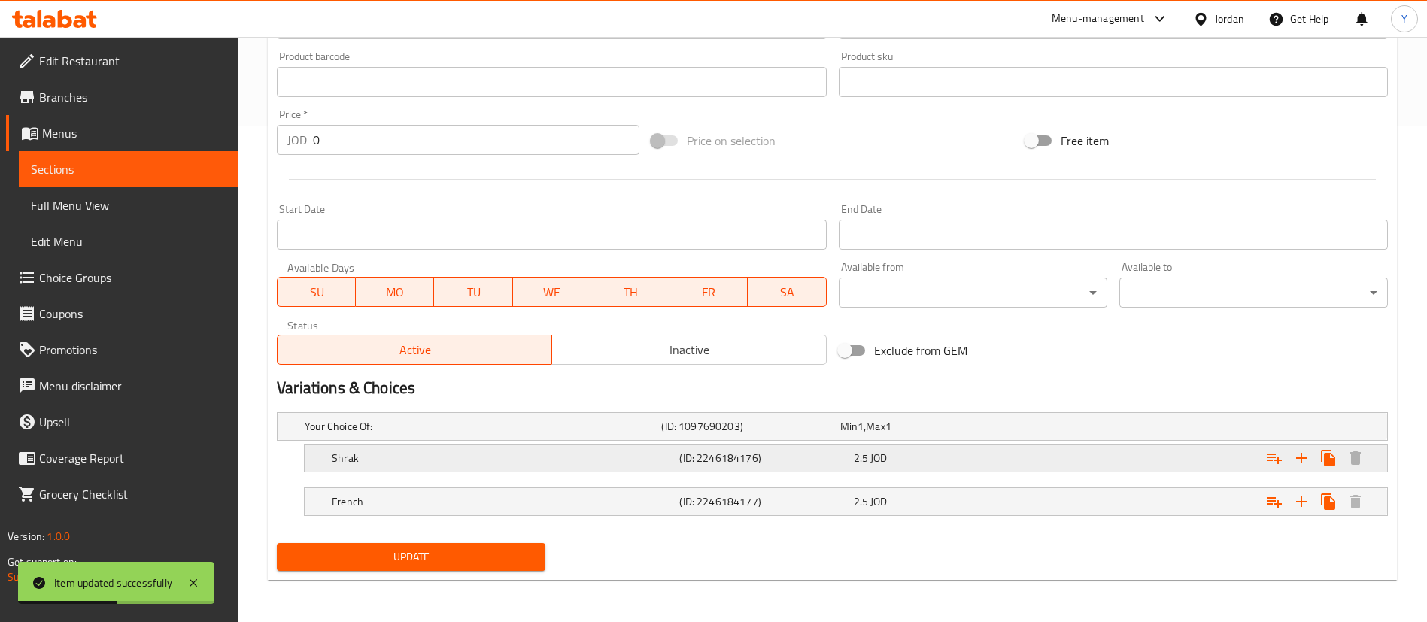
click at [461, 450] on div "Shrak" at bounding box center [503, 458] width 348 height 21
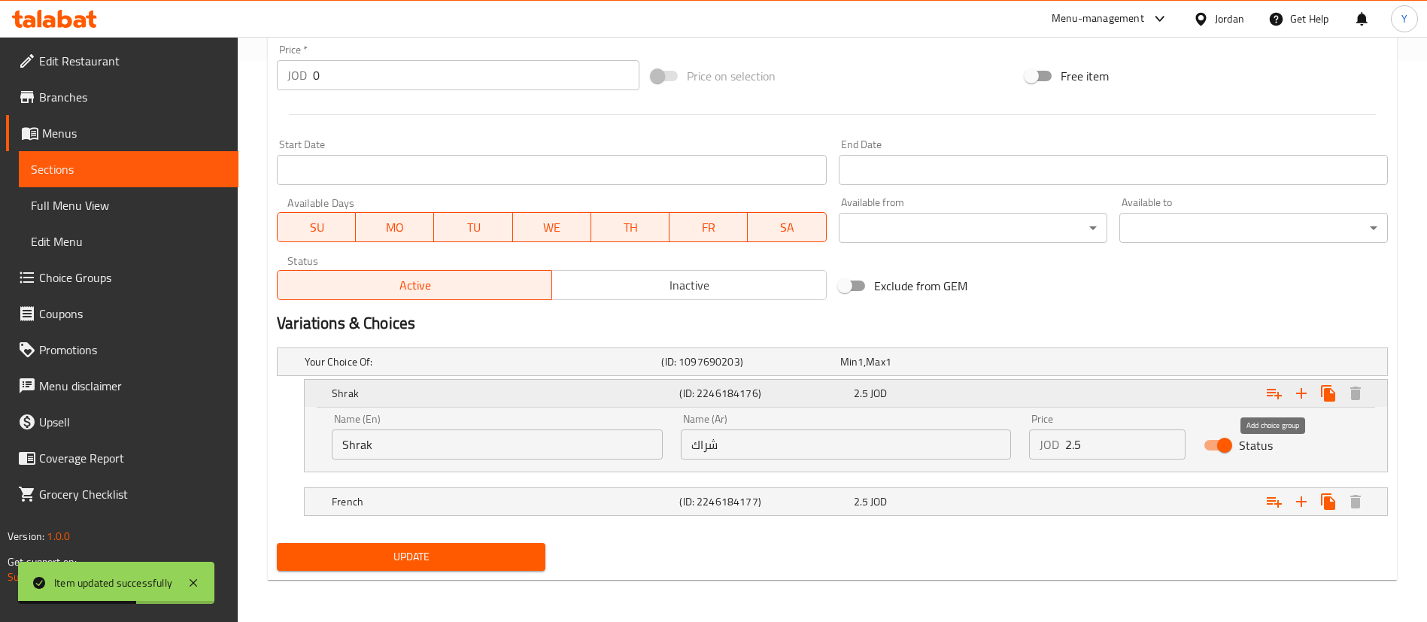
click at [1269, 393] on icon "Expand" at bounding box center [1274, 393] width 18 height 18
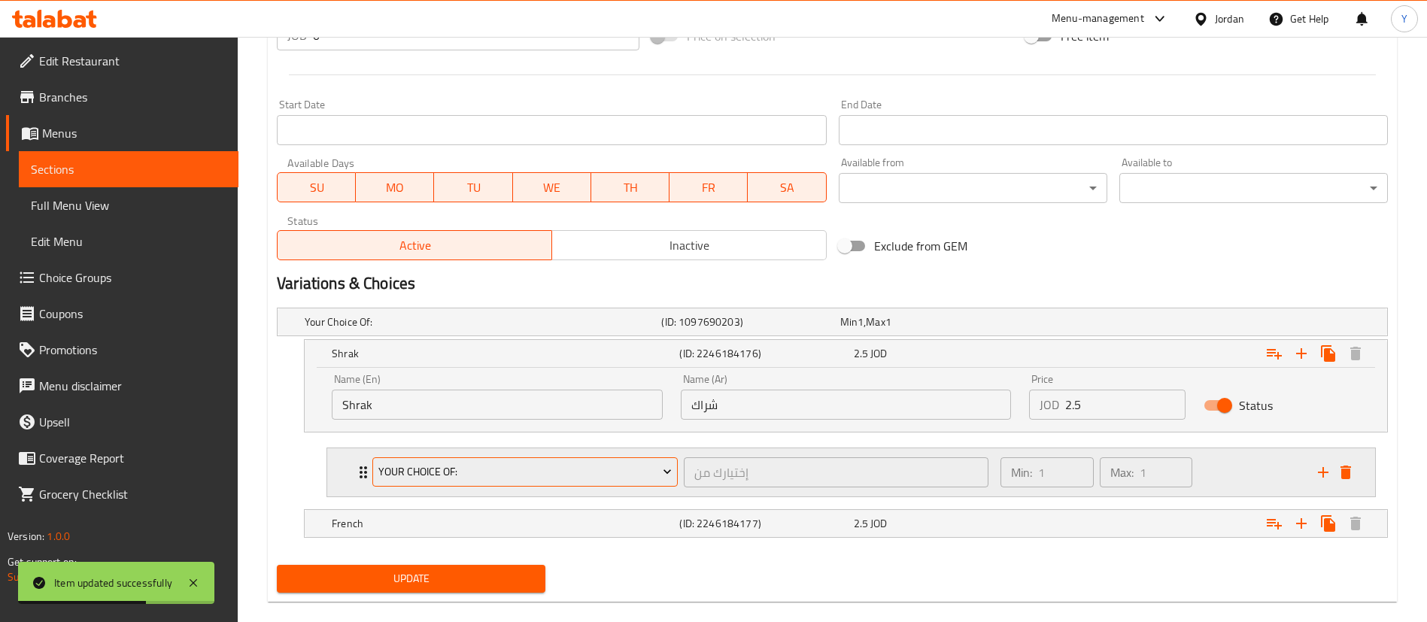
scroll to position [623, 0]
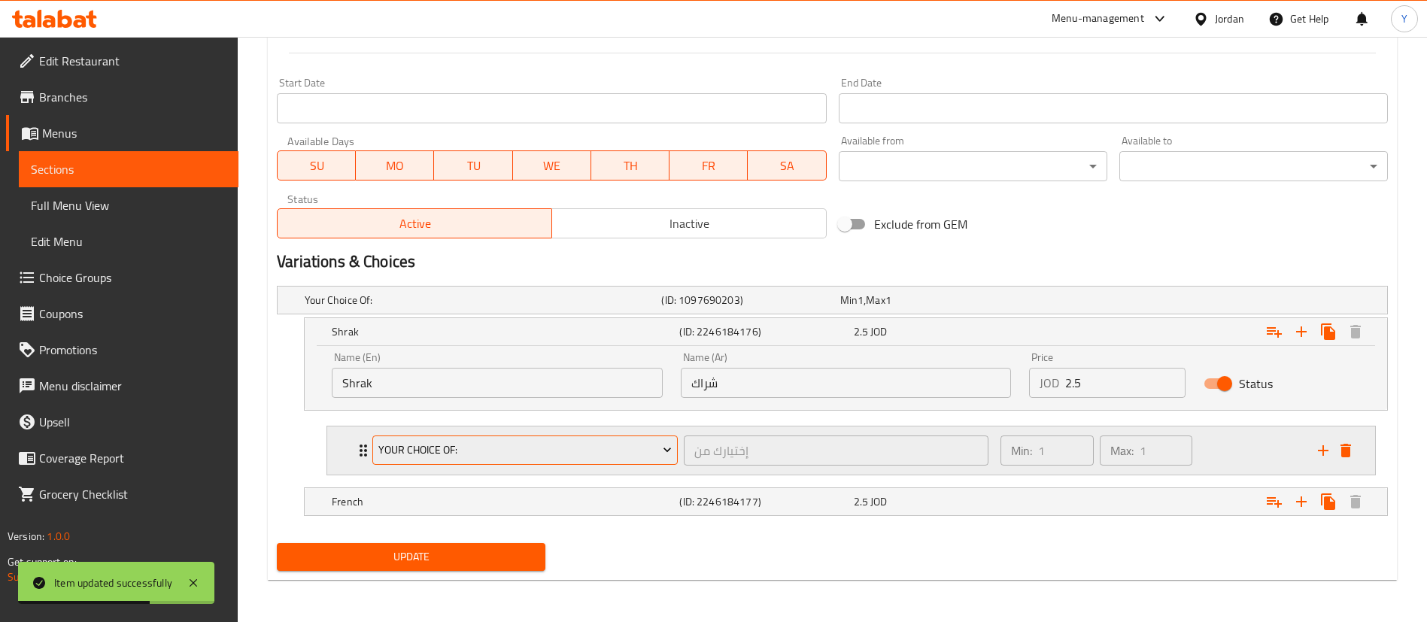
click at [451, 451] on span "Your Choice Of:" at bounding box center [525, 450] width 294 height 19
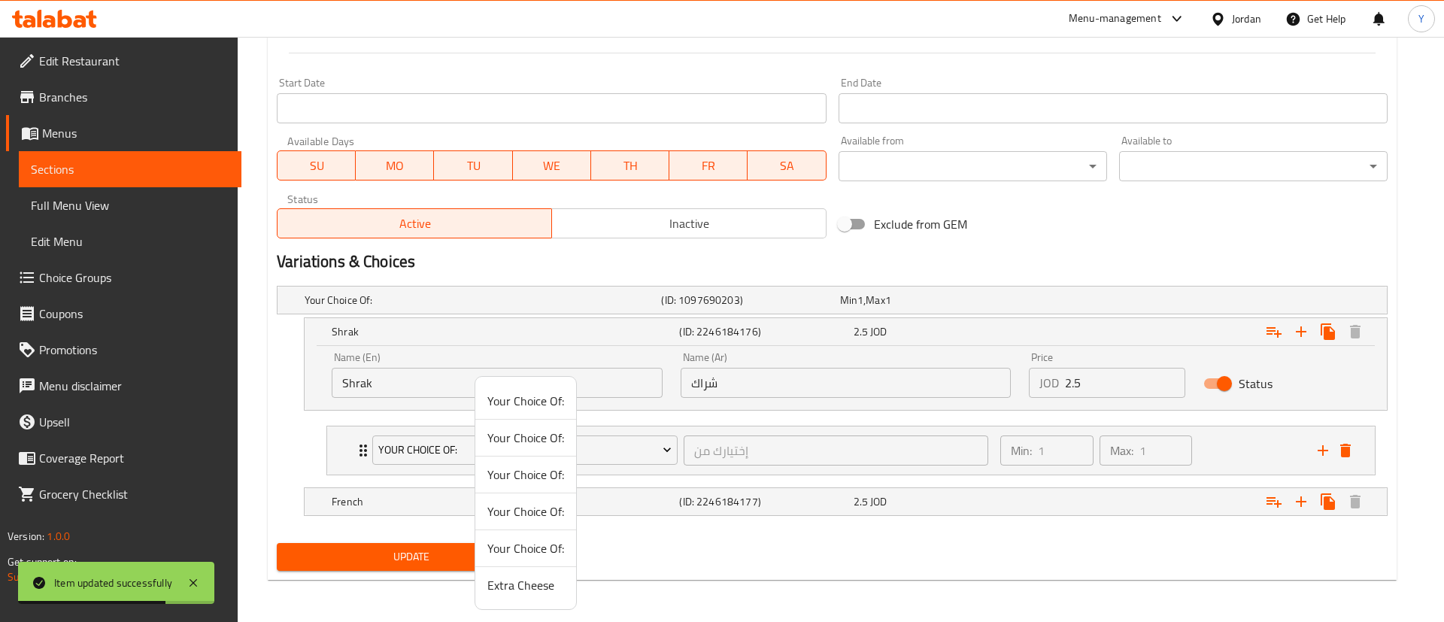
click at [533, 576] on span "Extra Cheese" at bounding box center [526, 585] width 77 height 18
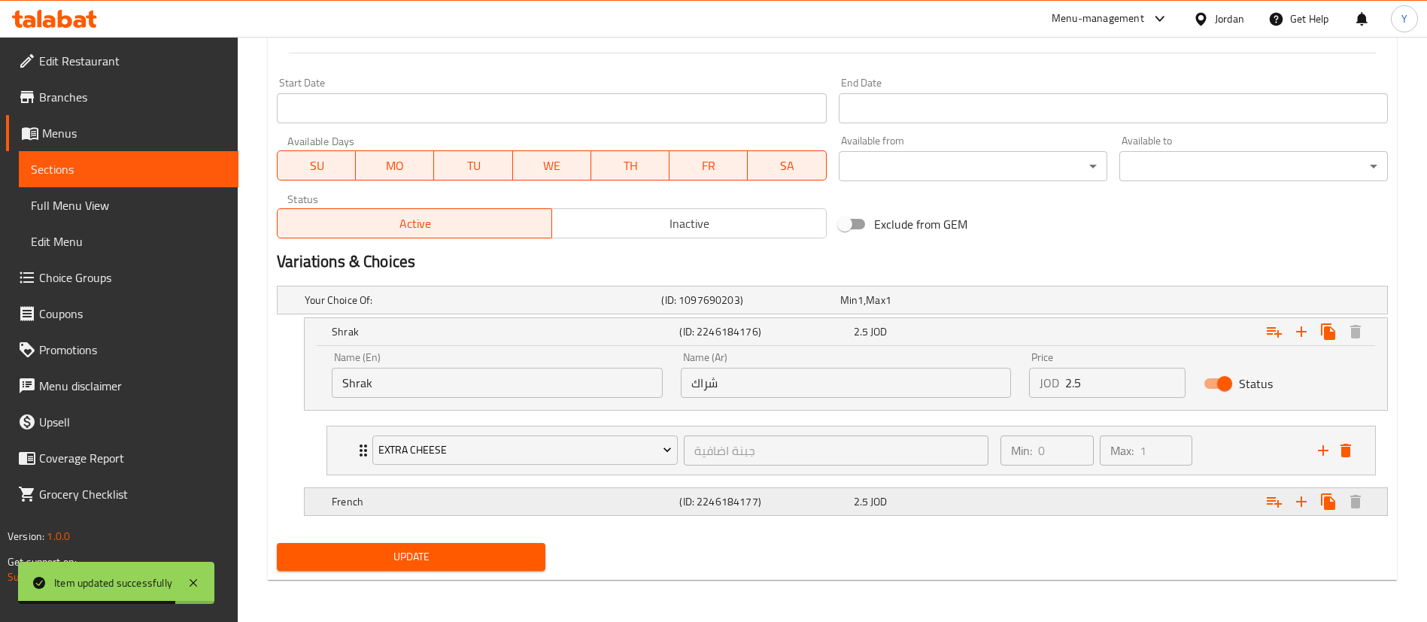
click at [415, 489] on div "French (ID: 2246184177) 2.5 JOD" at bounding box center [850, 501] width 1043 height 33
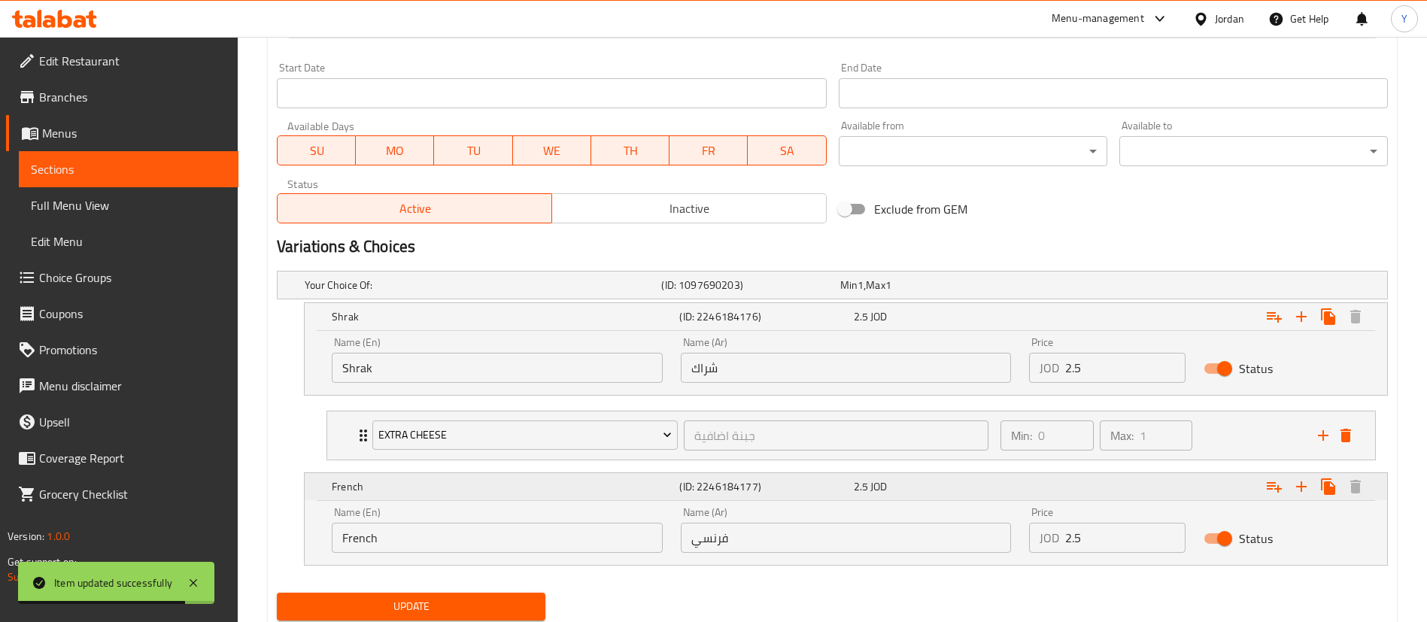
scroll to position [688, 0]
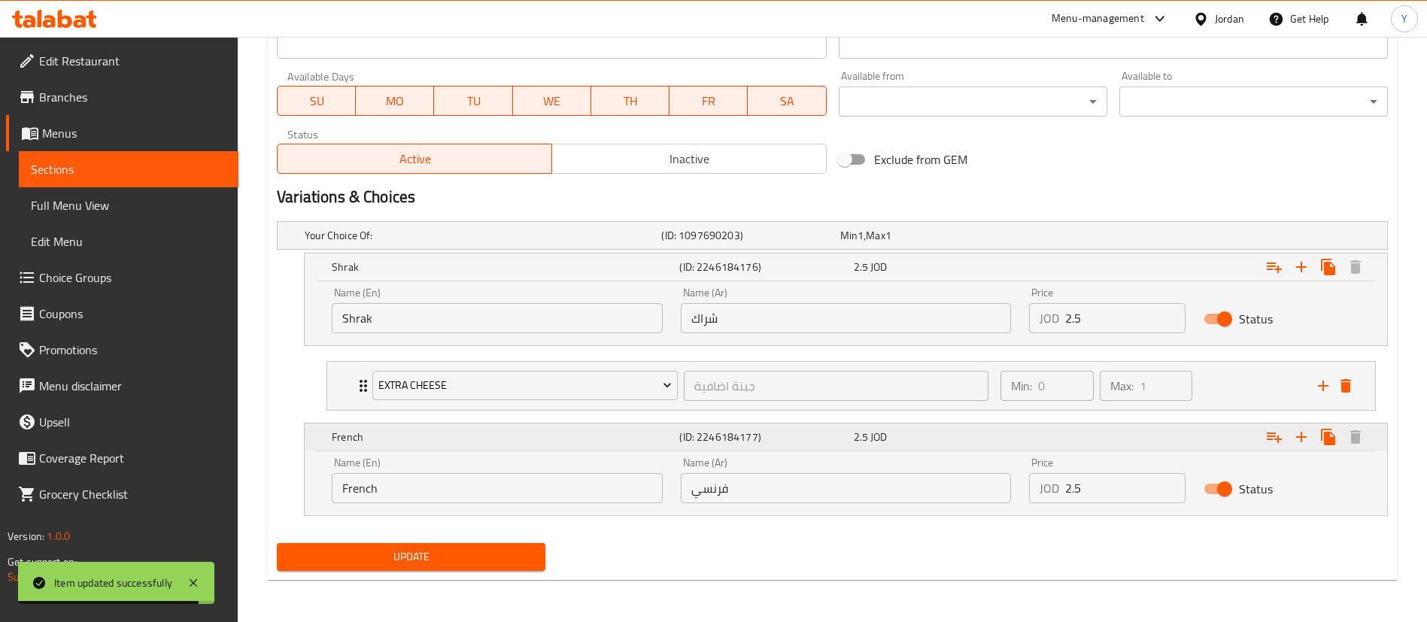
click at [1287, 432] on button "Expand" at bounding box center [1274, 437] width 27 height 27
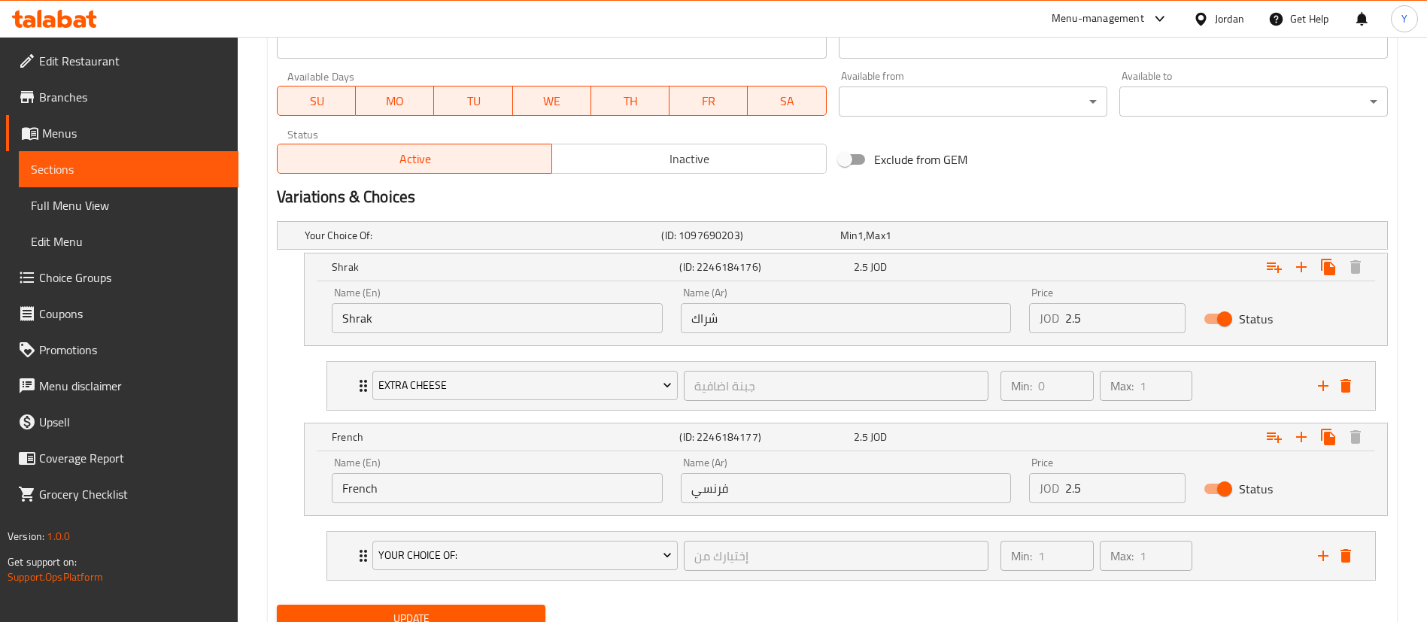
scroll to position [749, 0]
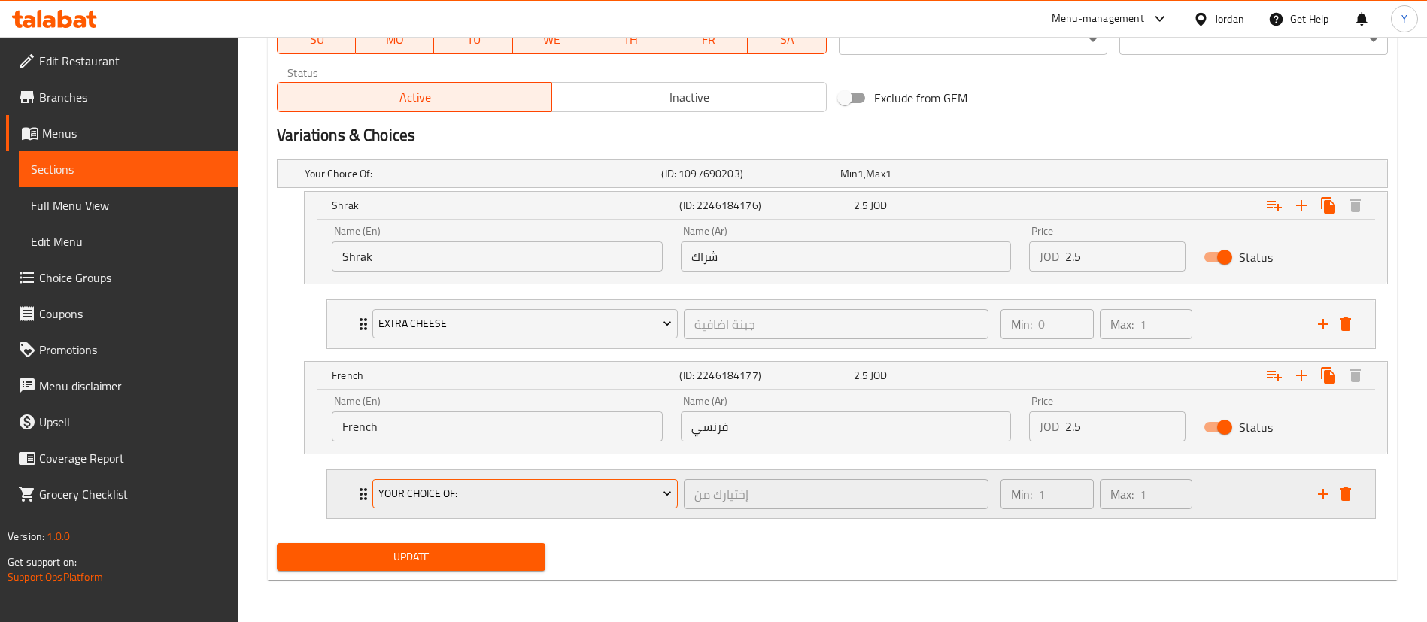
click at [416, 496] on span "Your Choice Of:" at bounding box center [525, 493] width 294 height 19
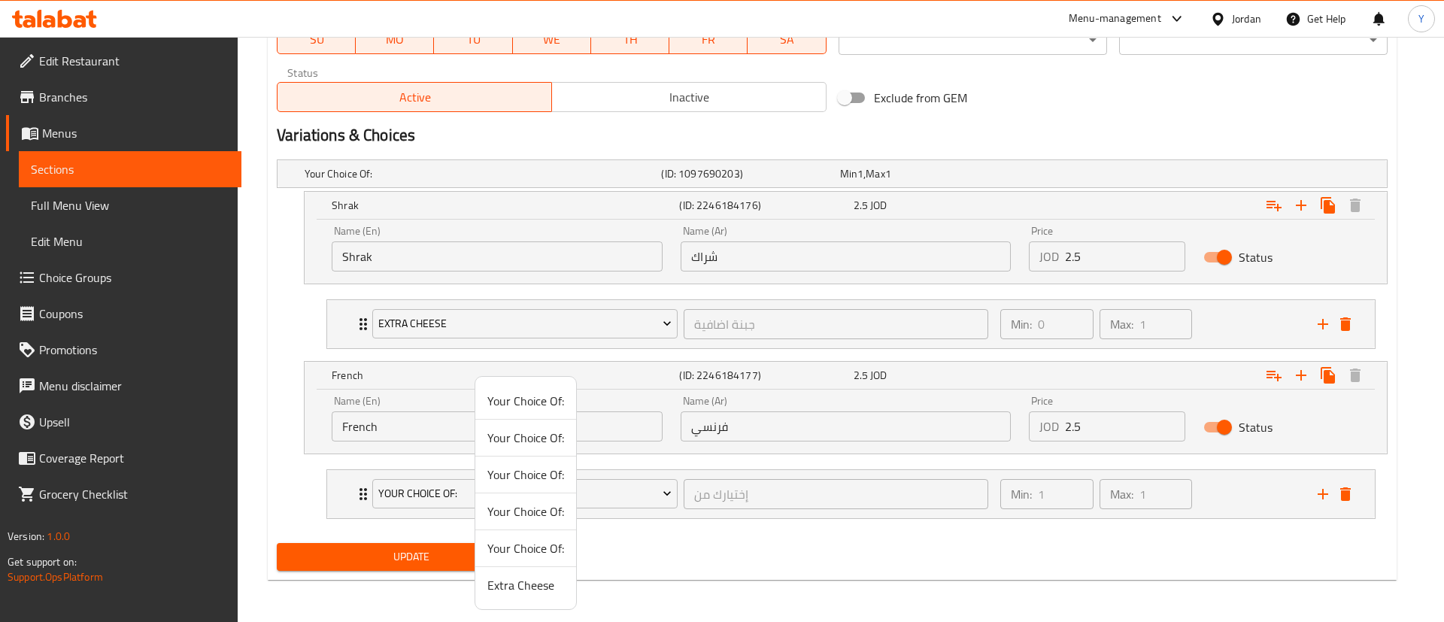
click at [517, 576] on span "Extra Cheese" at bounding box center [526, 585] width 77 height 18
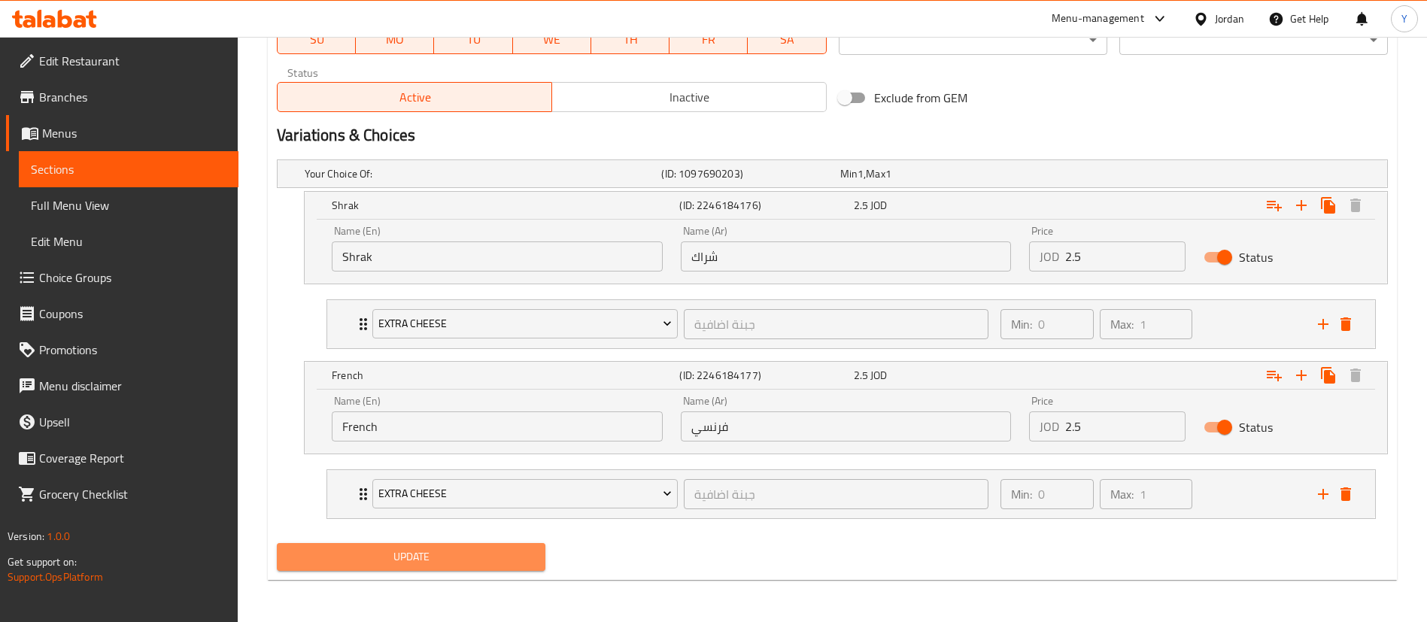
click at [411, 567] on button "Update" at bounding box center [411, 557] width 269 height 28
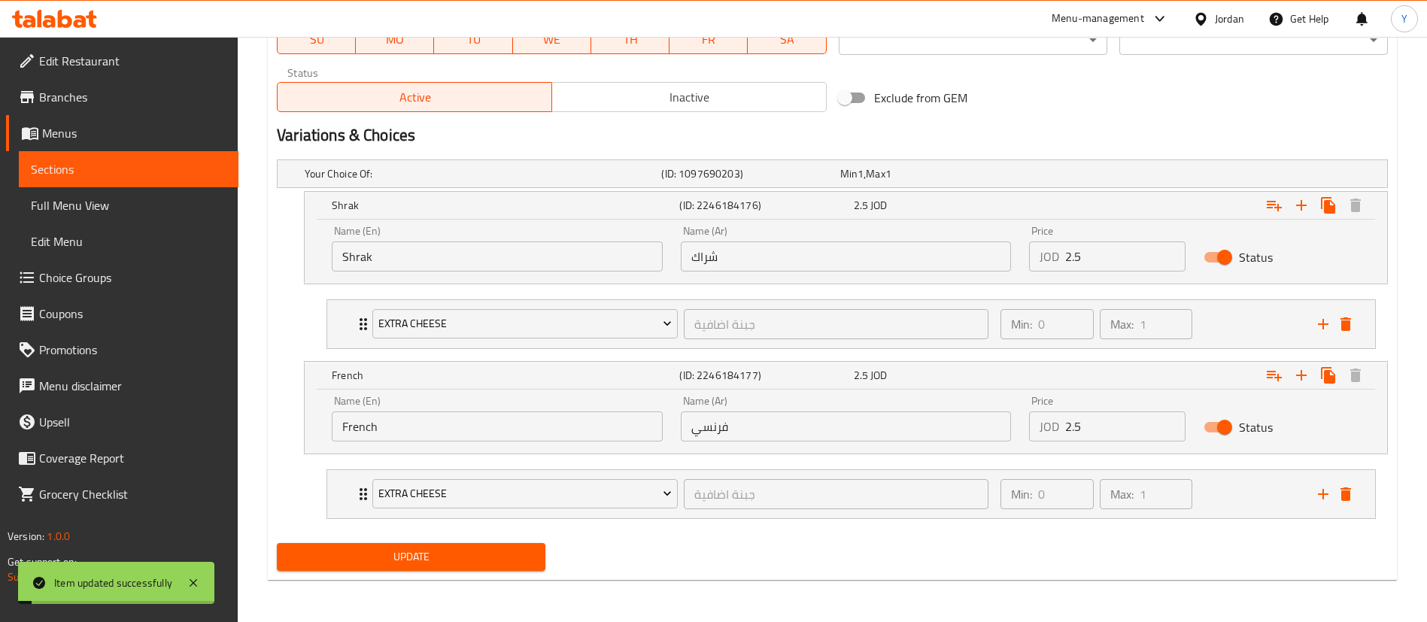
click at [150, 173] on span "Sections" at bounding box center [129, 169] width 196 height 18
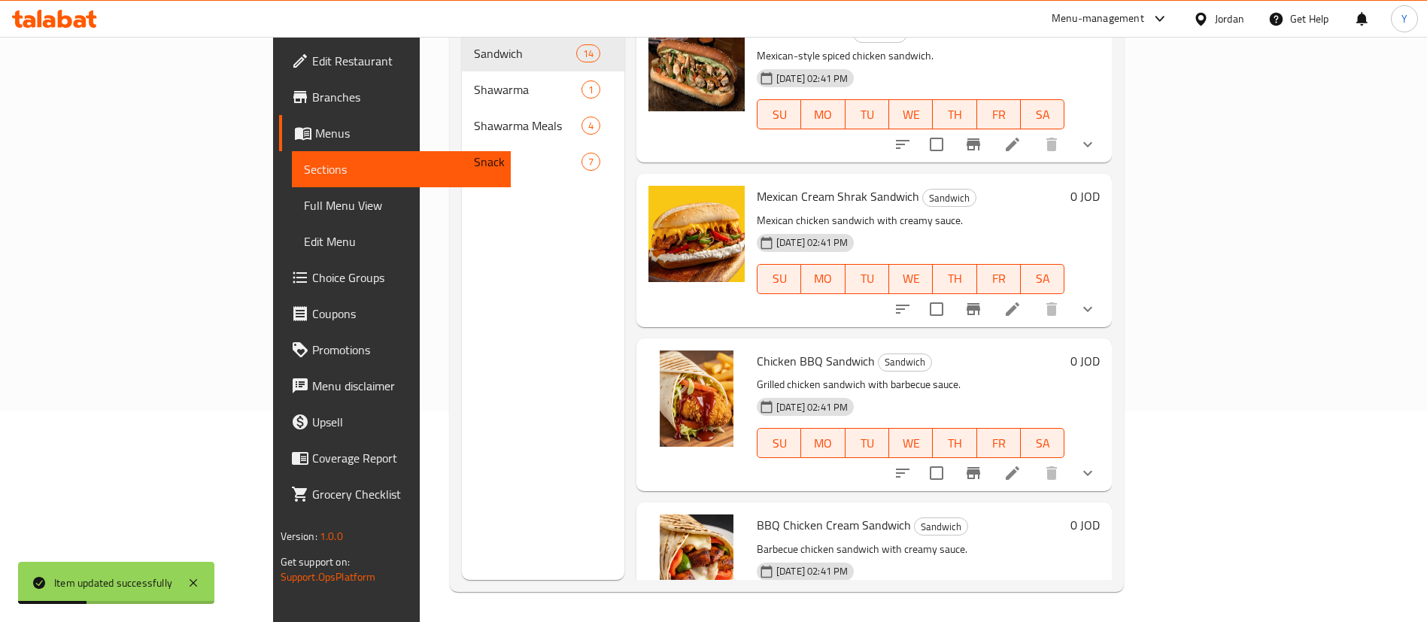
scroll to position [790, 0]
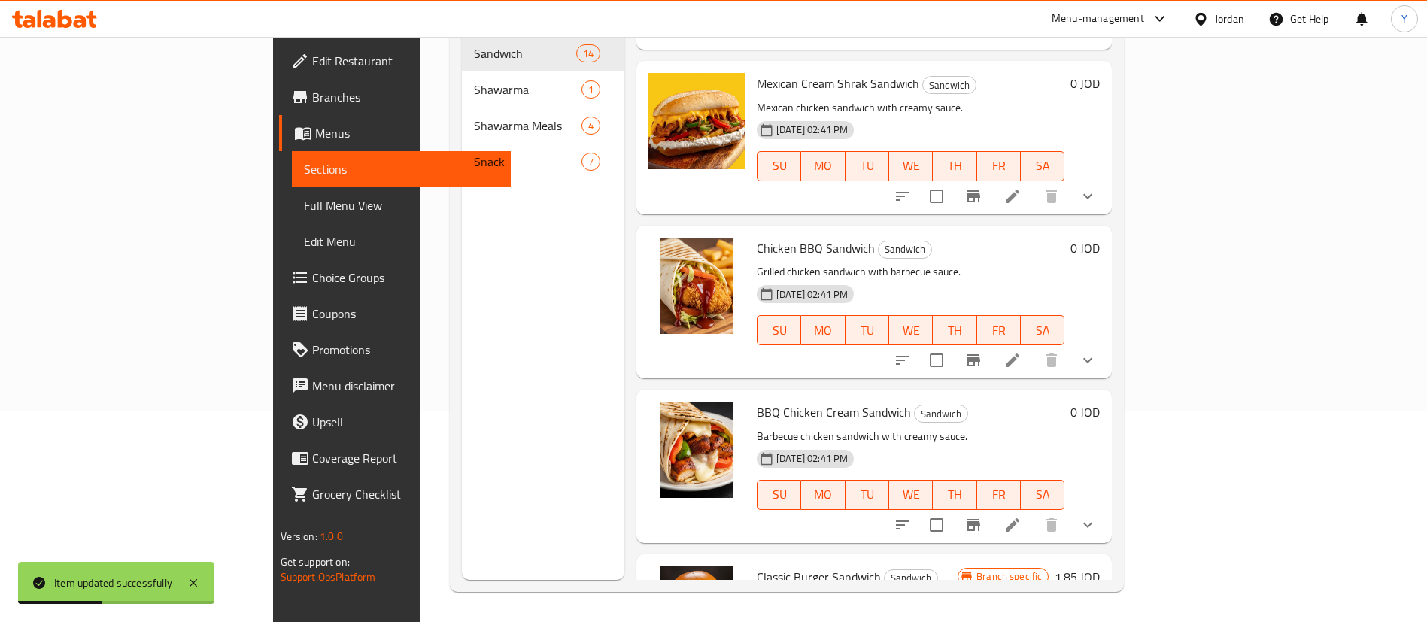
click at [1019, 354] on icon at bounding box center [1013, 361] width 14 height 14
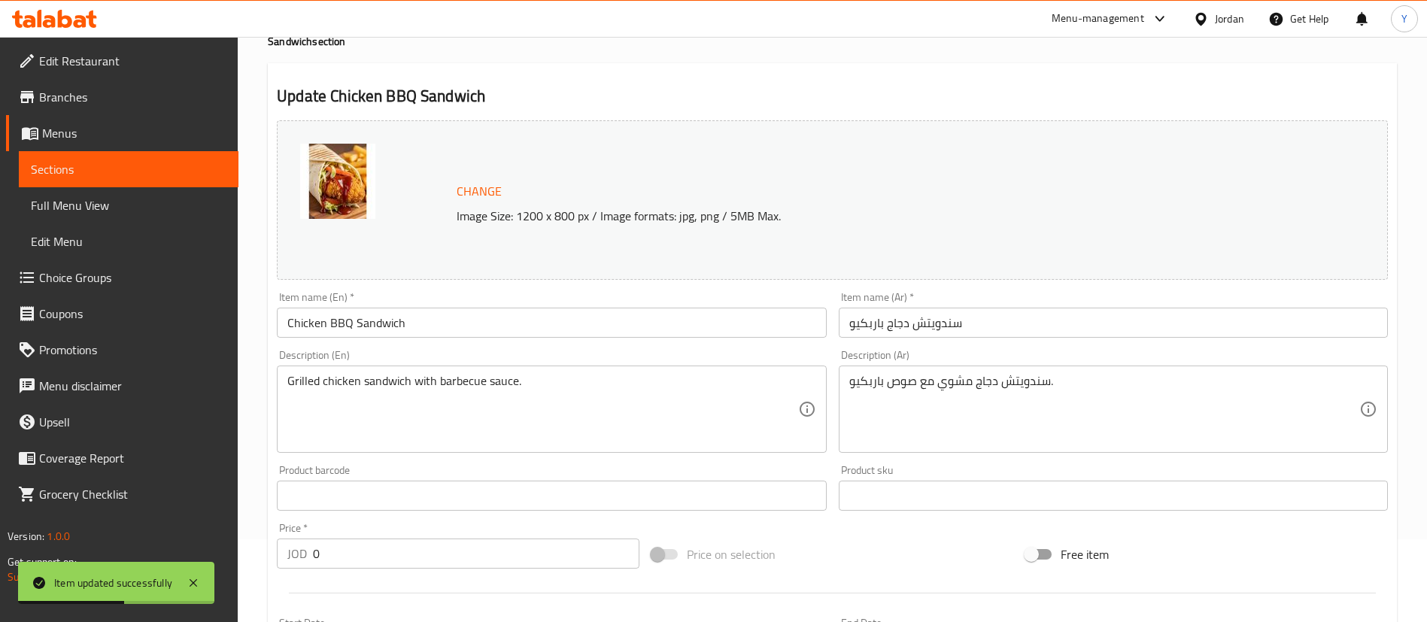
scroll to position [497, 0]
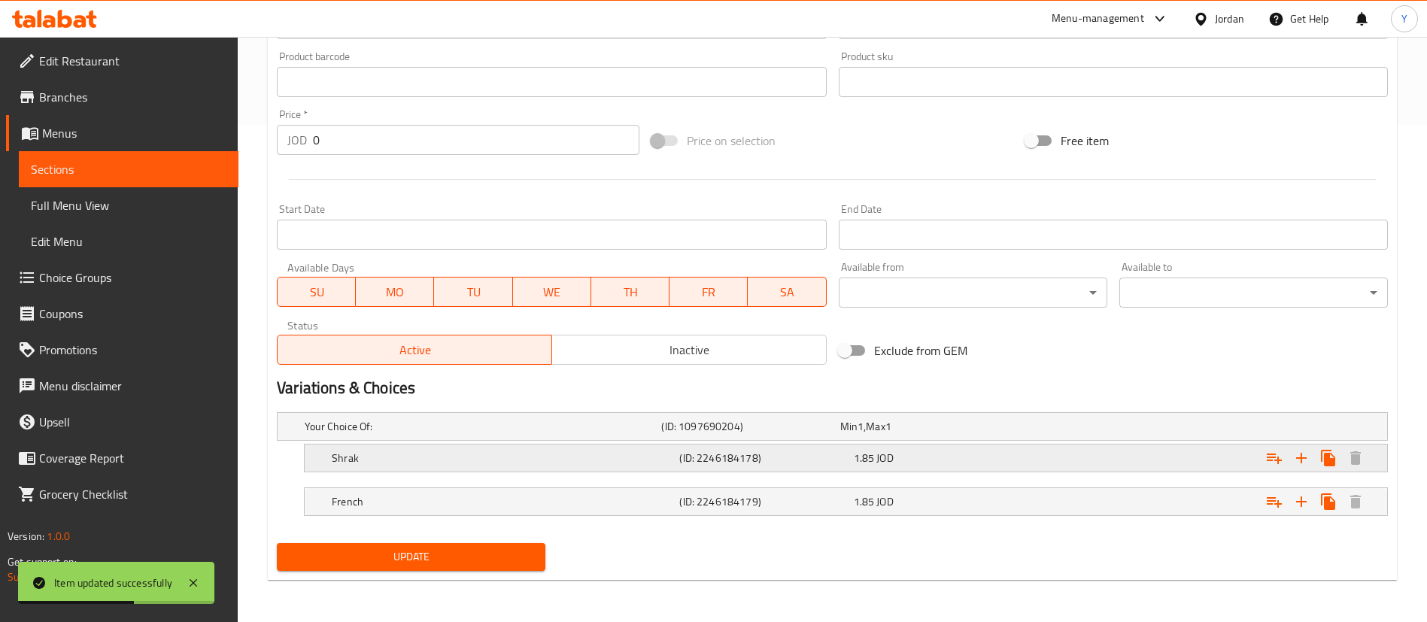
click at [400, 451] on h5 "Shrak" at bounding box center [503, 458] width 342 height 15
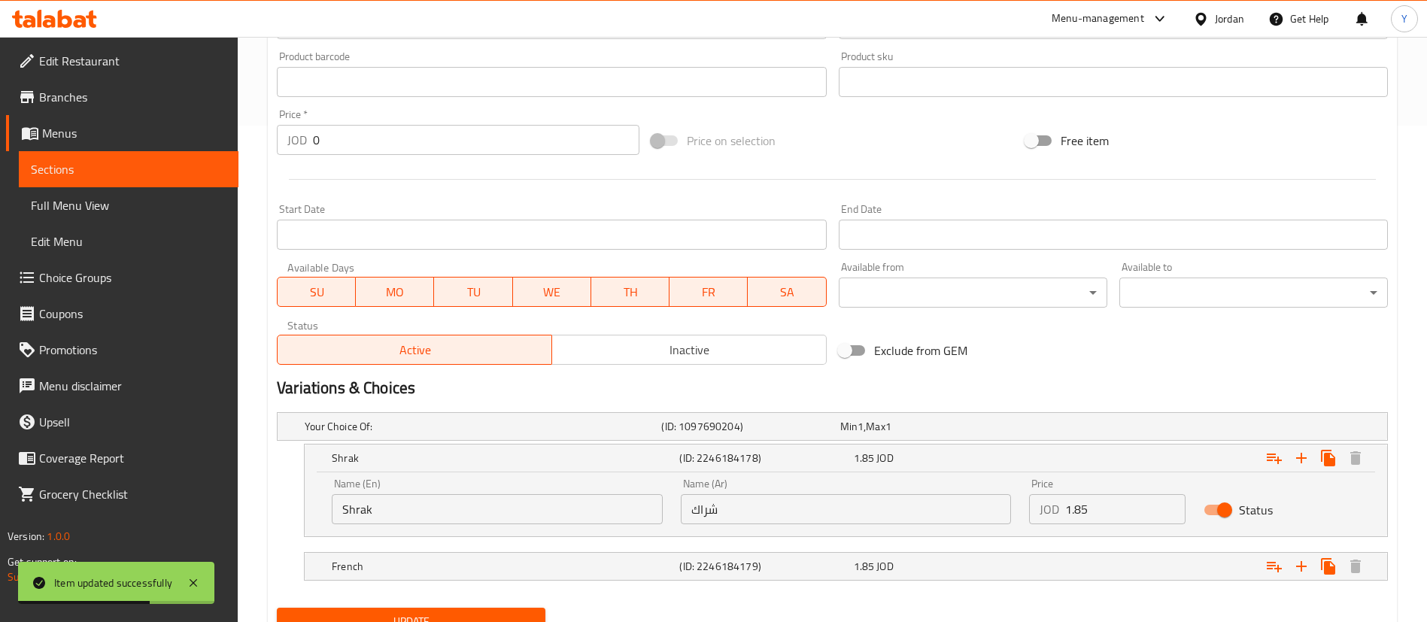
click at [428, 520] on input "Shrak" at bounding box center [497, 509] width 331 height 30
click at [1273, 466] on icon "Expand" at bounding box center [1274, 458] width 18 height 18
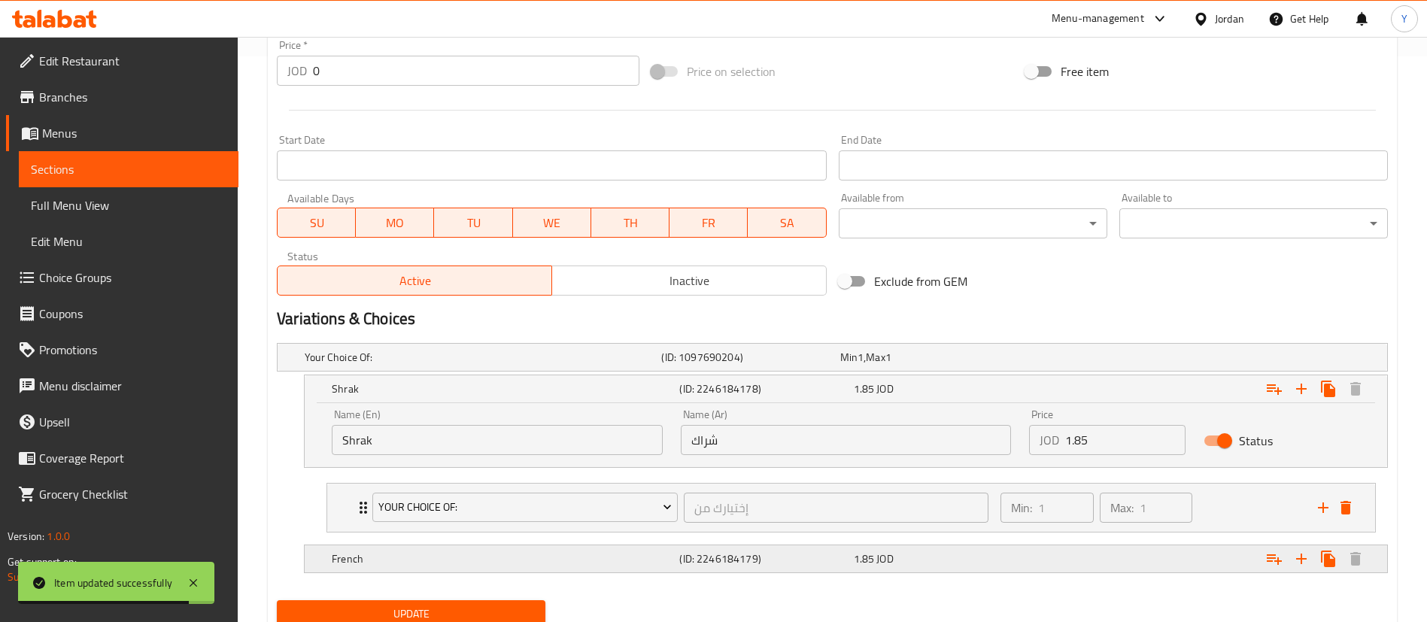
scroll to position [623, 0]
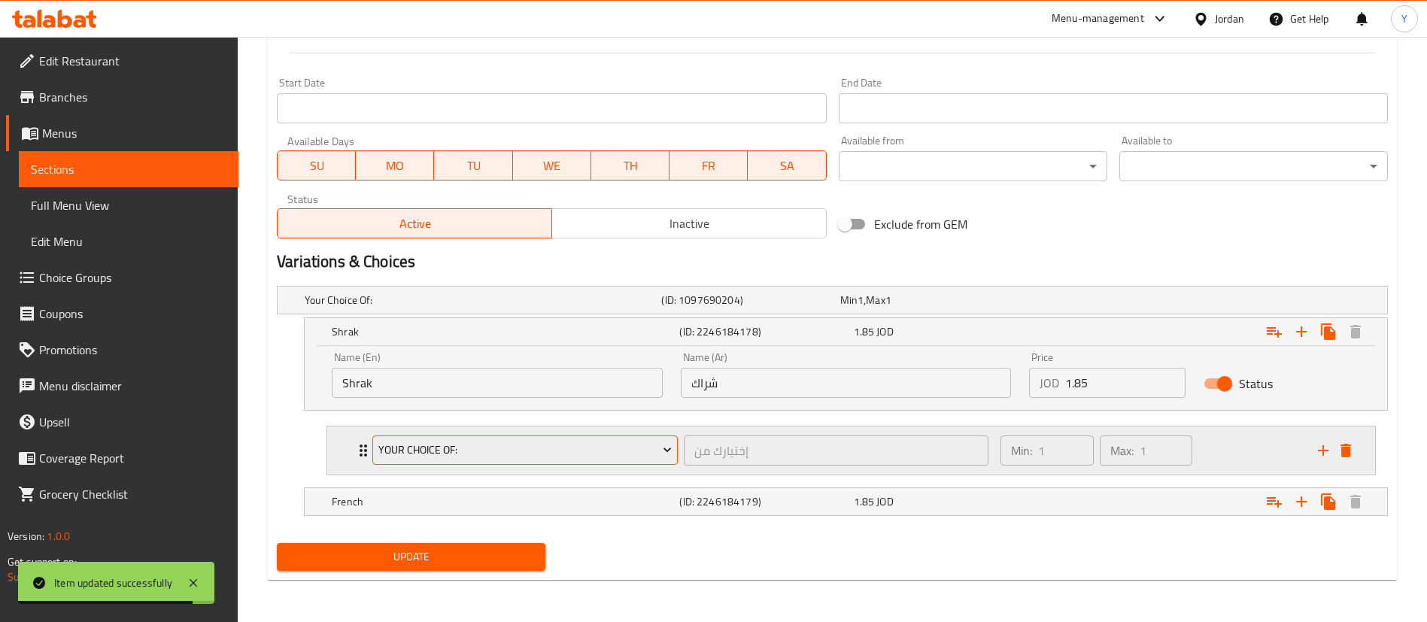
click at [429, 446] on span "Your Choice Of:" at bounding box center [525, 450] width 294 height 19
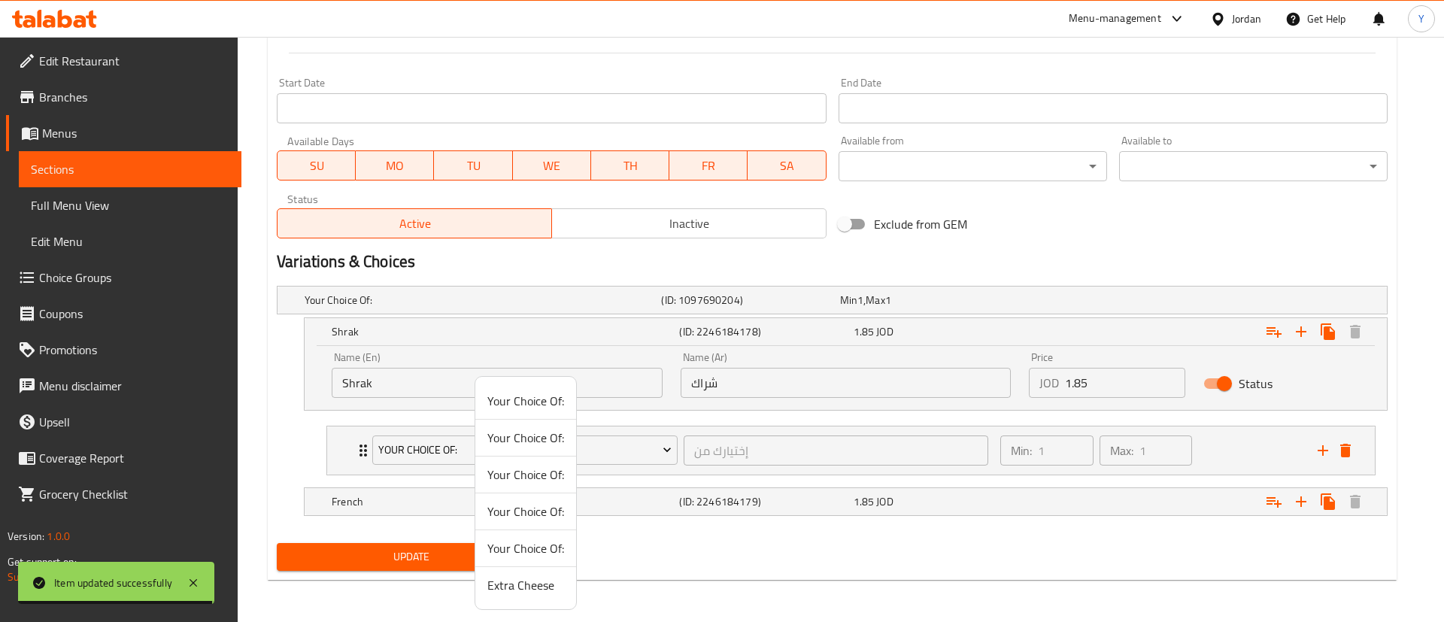
click at [533, 592] on span "Extra Cheese" at bounding box center [526, 585] width 77 height 18
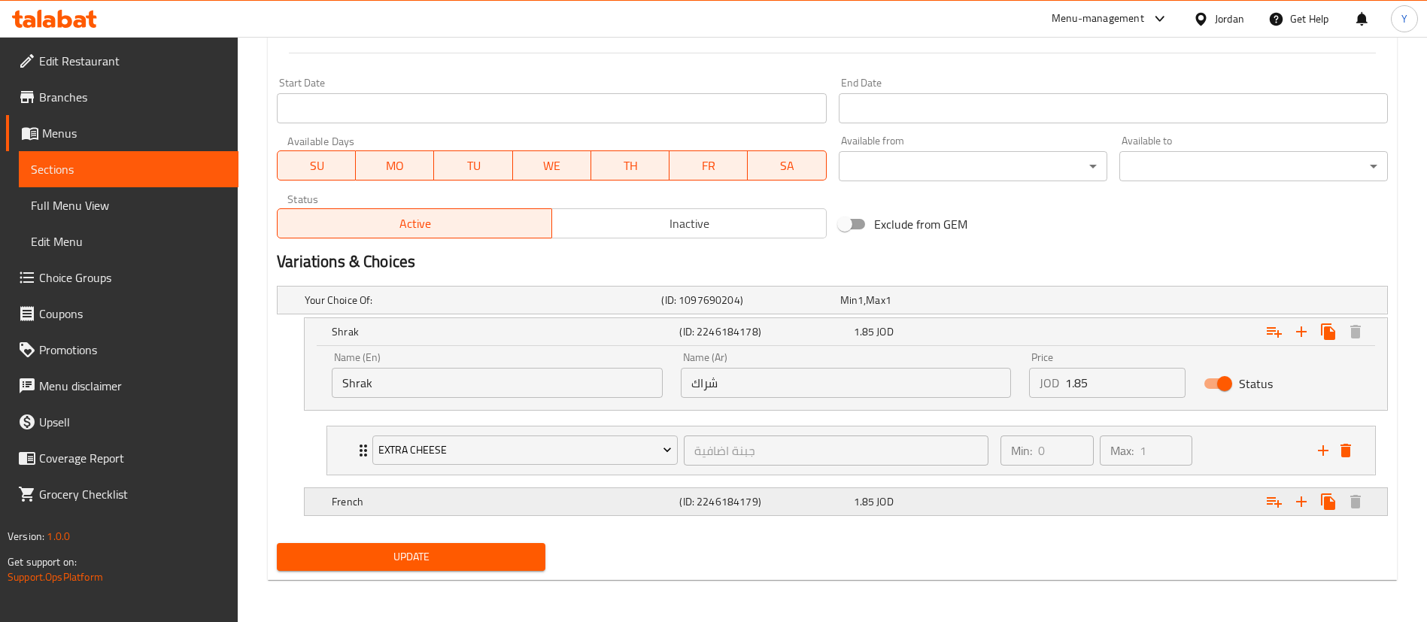
click at [407, 504] on h5 "French" at bounding box center [503, 501] width 342 height 15
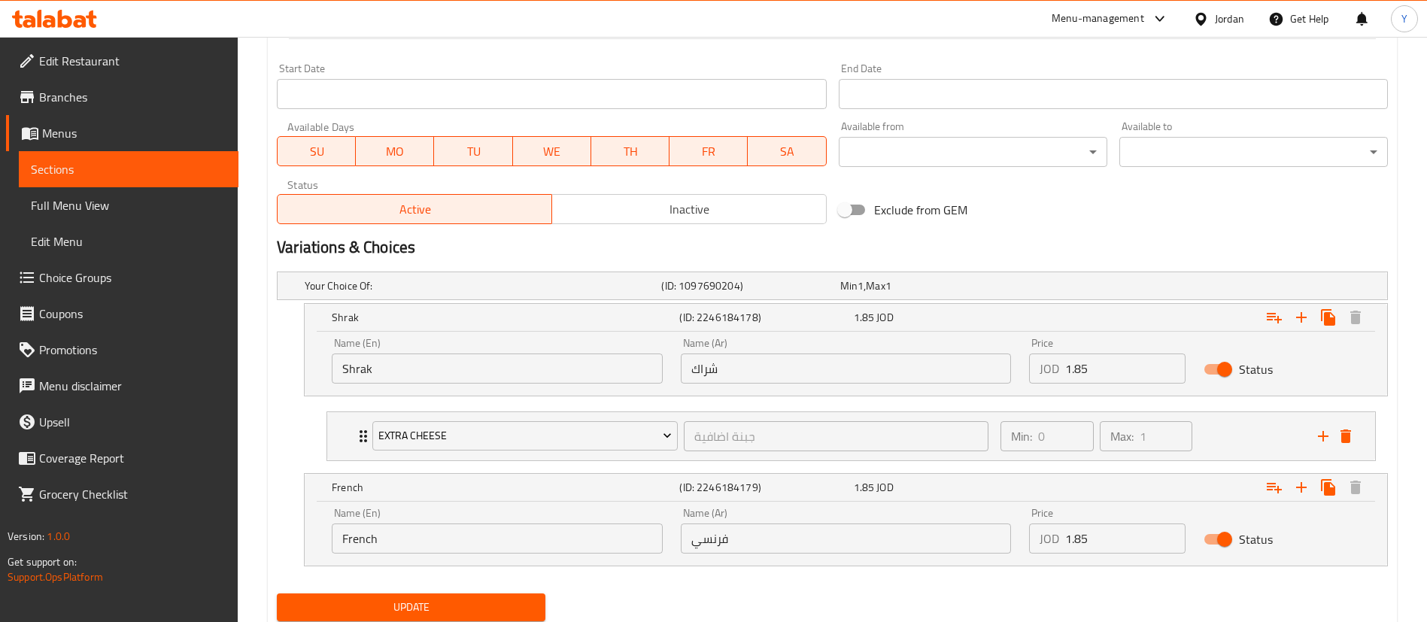
scroll to position [688, 0]
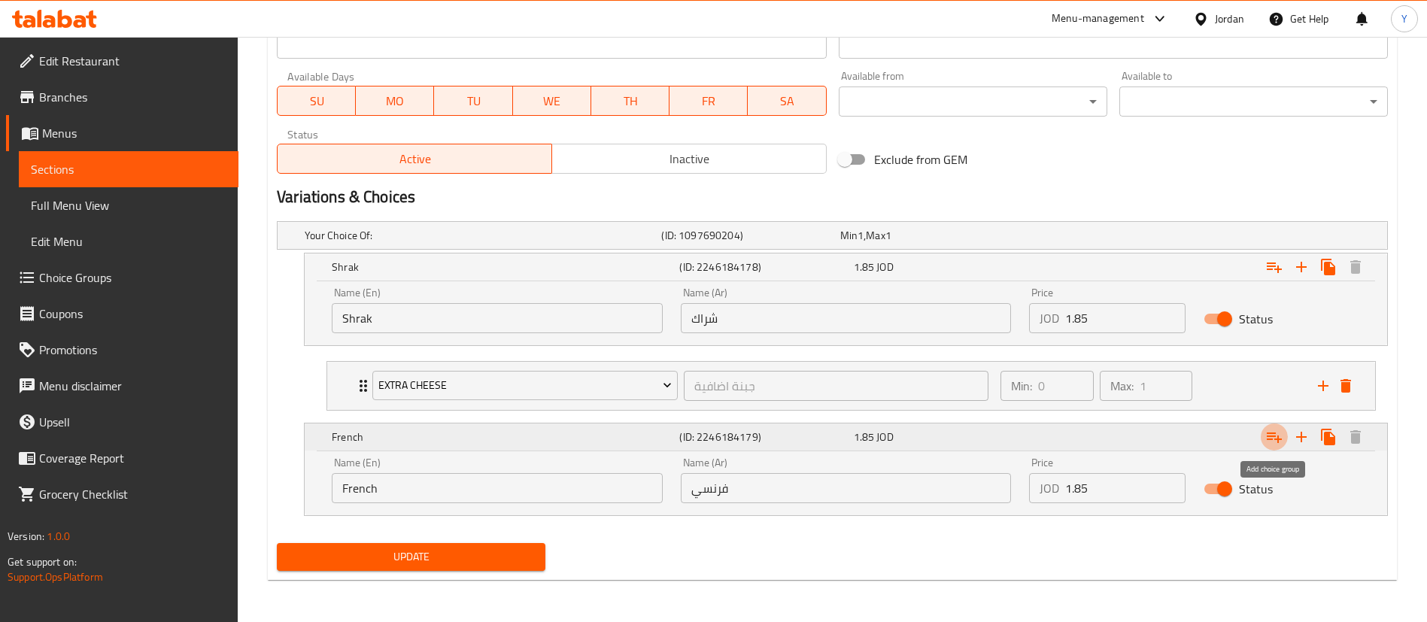
drag, startPoint x: 1280, startPoint y: 432, endPoint x: 934, endPoint y: 430, distance: 346.8
click at [1279, 433] on icon "Expand" at bounding box center [1274, 437] width 18 height 18
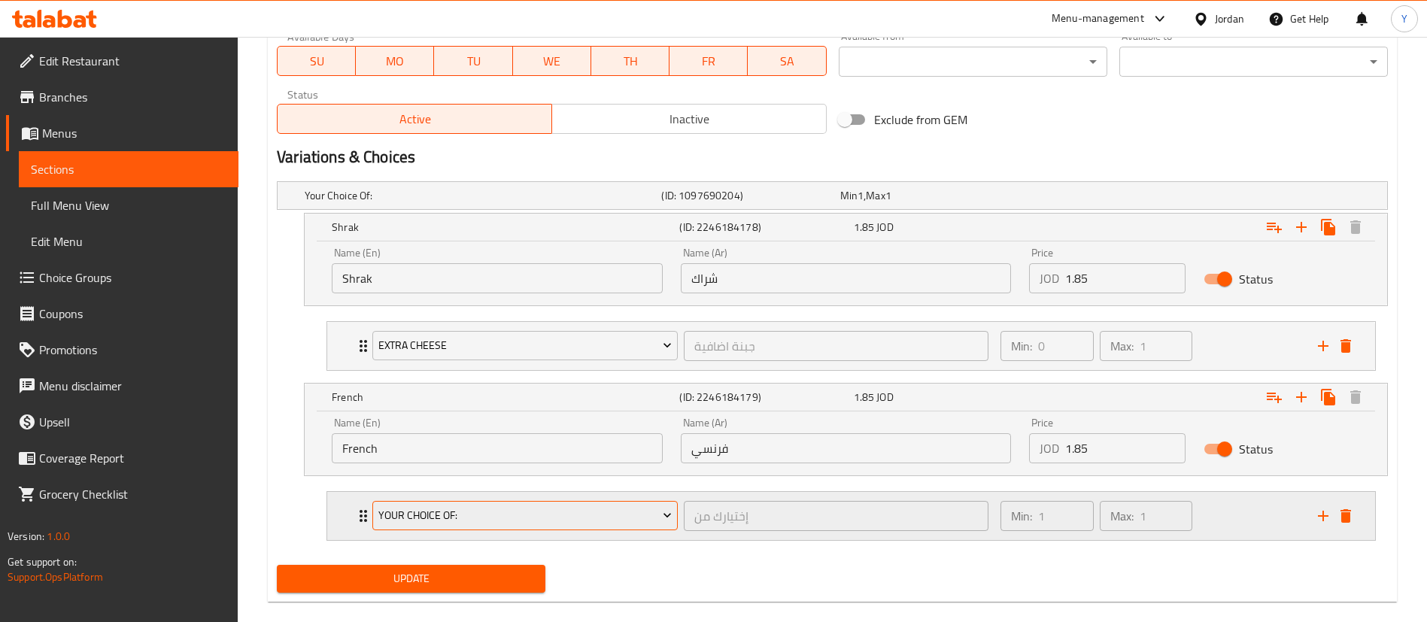
scroll to position [749, 0]
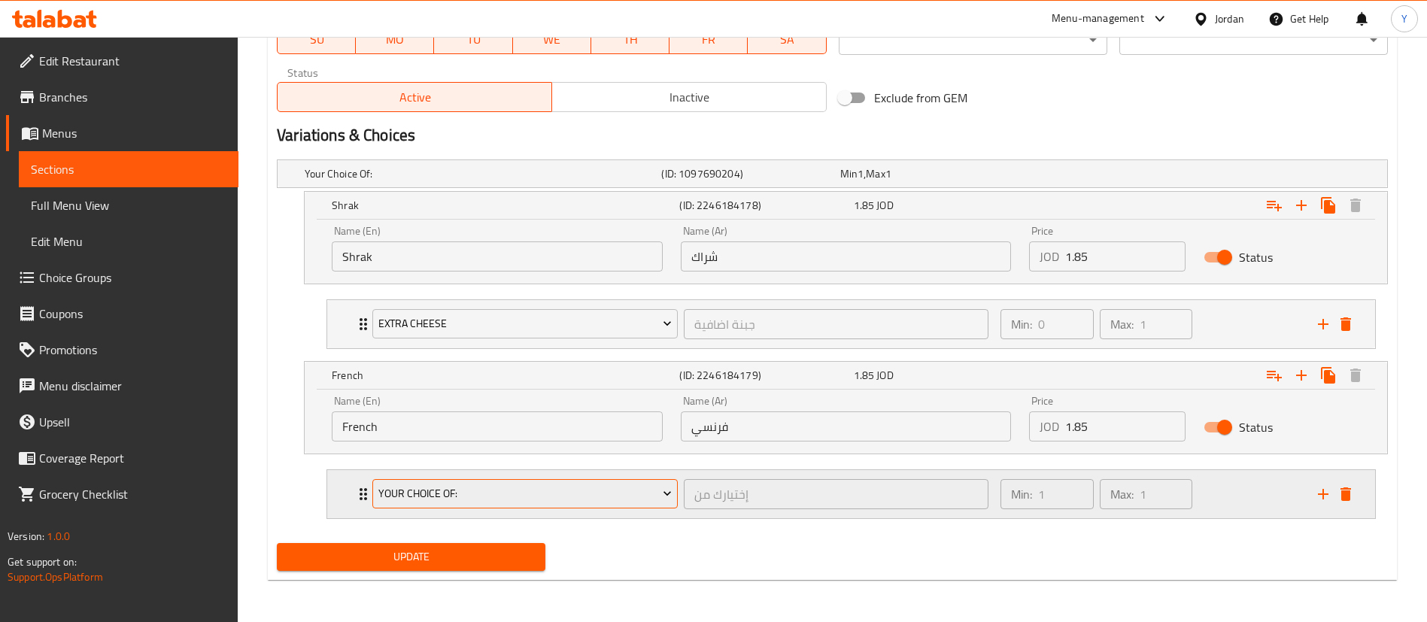
click at [434, 488] on span "Your Choice Of:" at bounding box center [525, 493] width 294 height 19
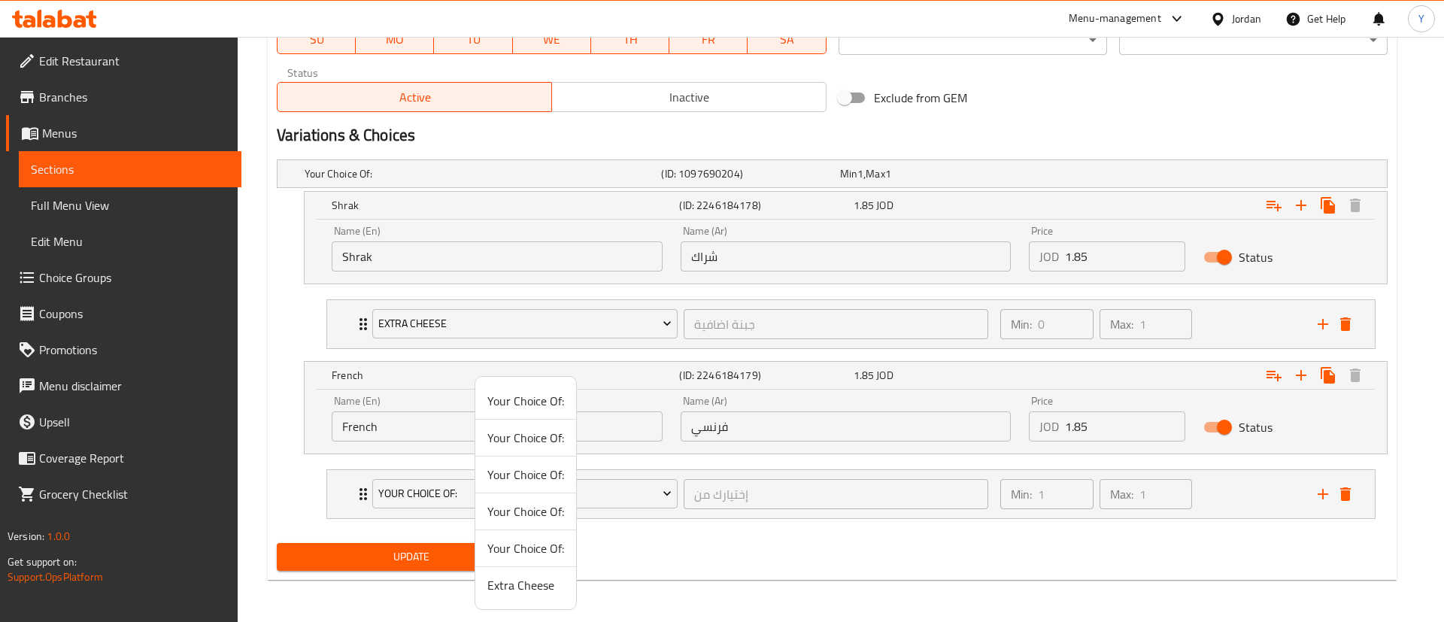
click at [519, 585] on span "Extra Cheese" at bounding box center [526, 585] width 77 height 18
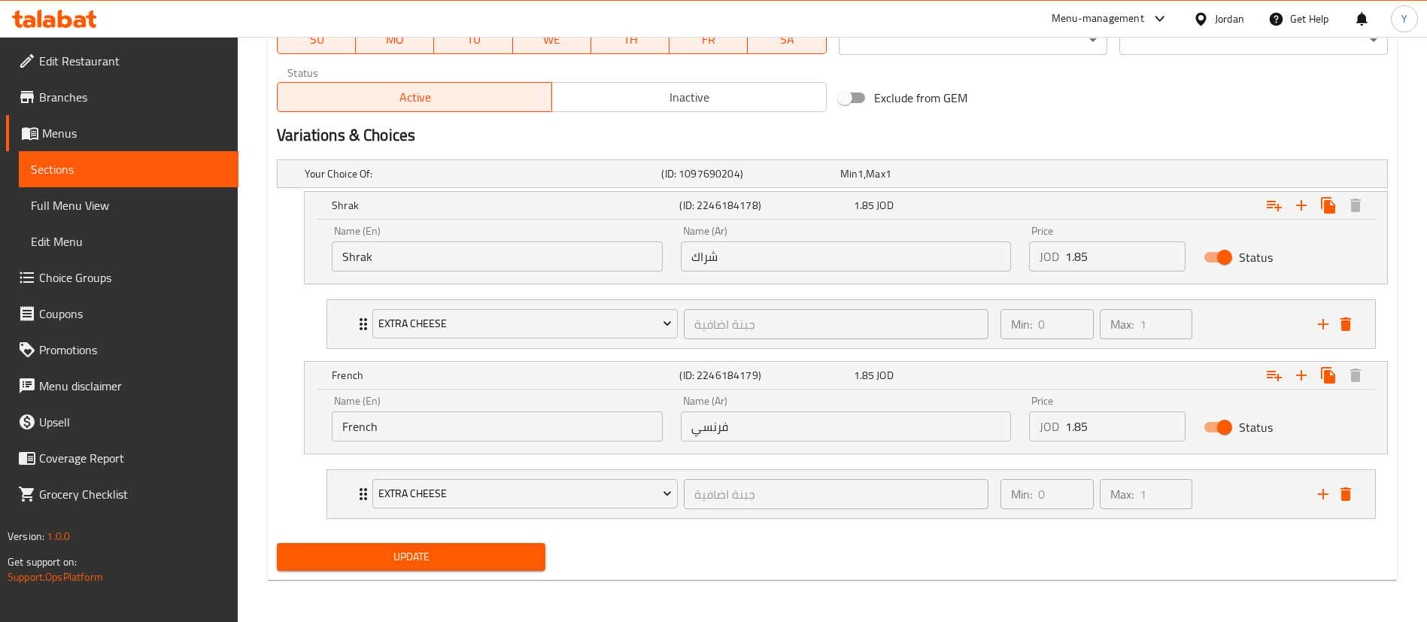
click at [401, 554] on span "Update" at bounding box center [411, 557] width 245 height 19
click at [176, 164] on span "Sections" at bounding box center [129, 169] width 196 height 18
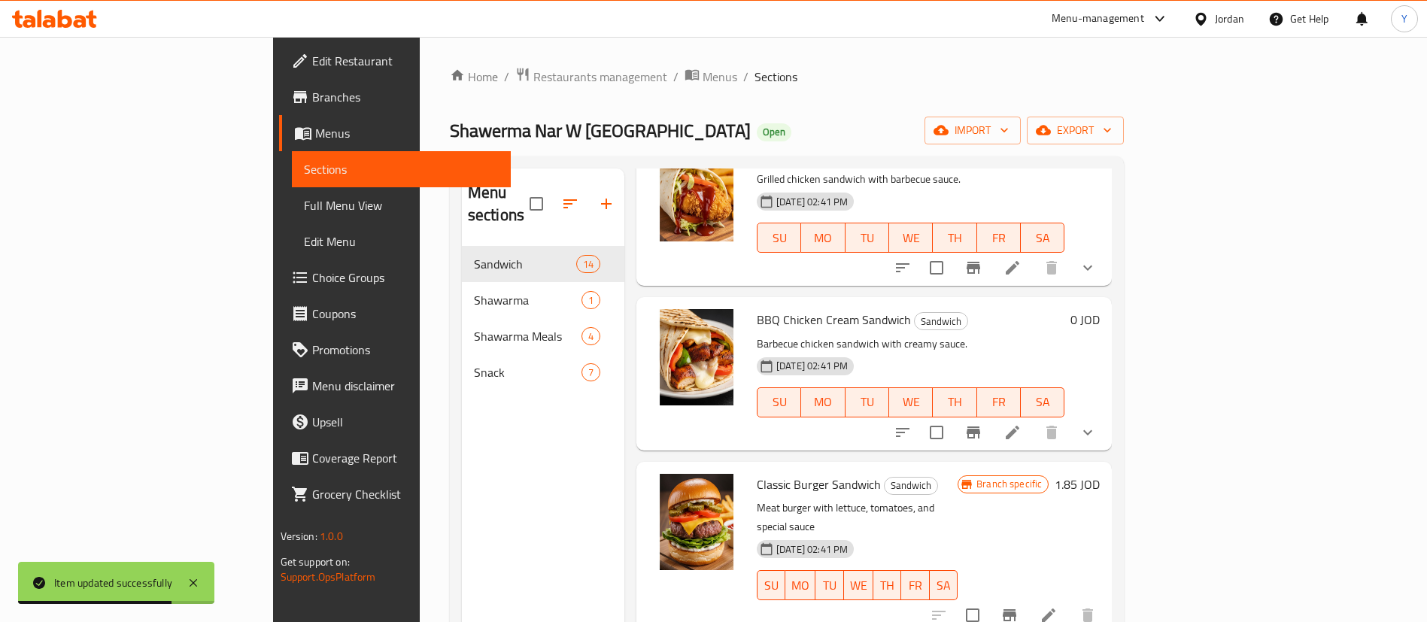
scroll to position [1128, 0]
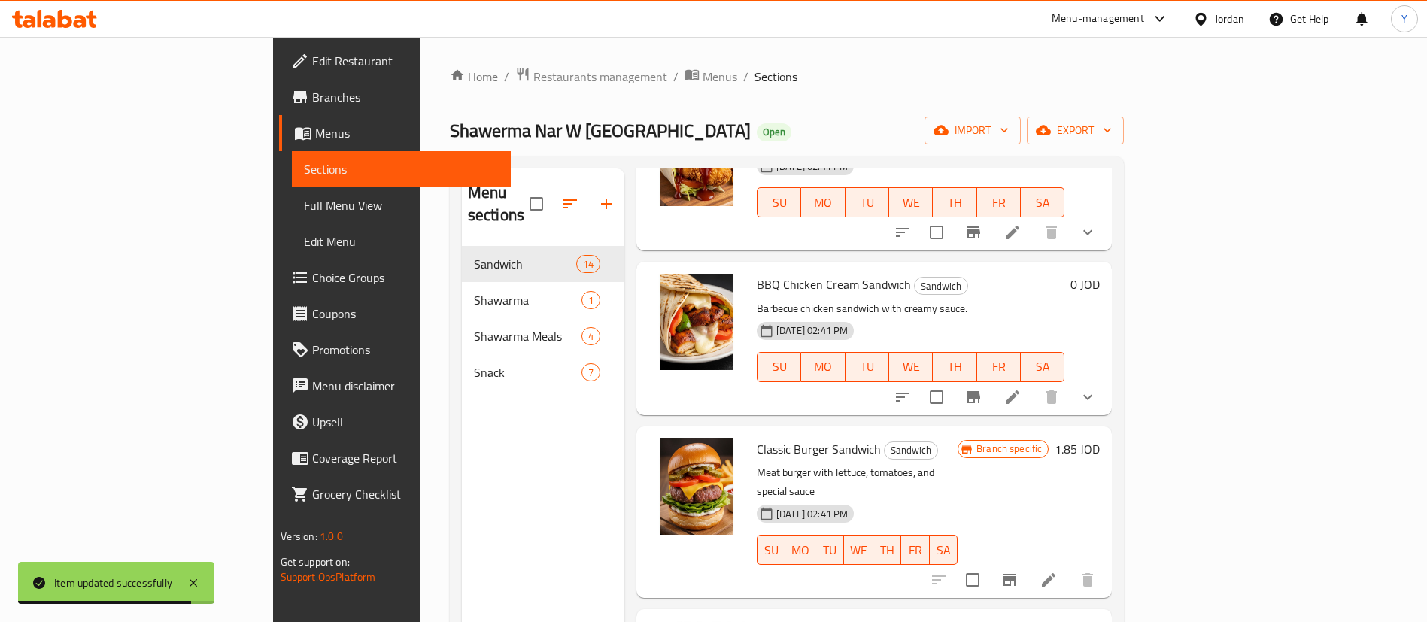
click at [1106, 388] on div at bounding box center [995, 397] width 221 height 36
click at [1019, 390] on icon at bounding box center [1013, 397] width 14 height 14
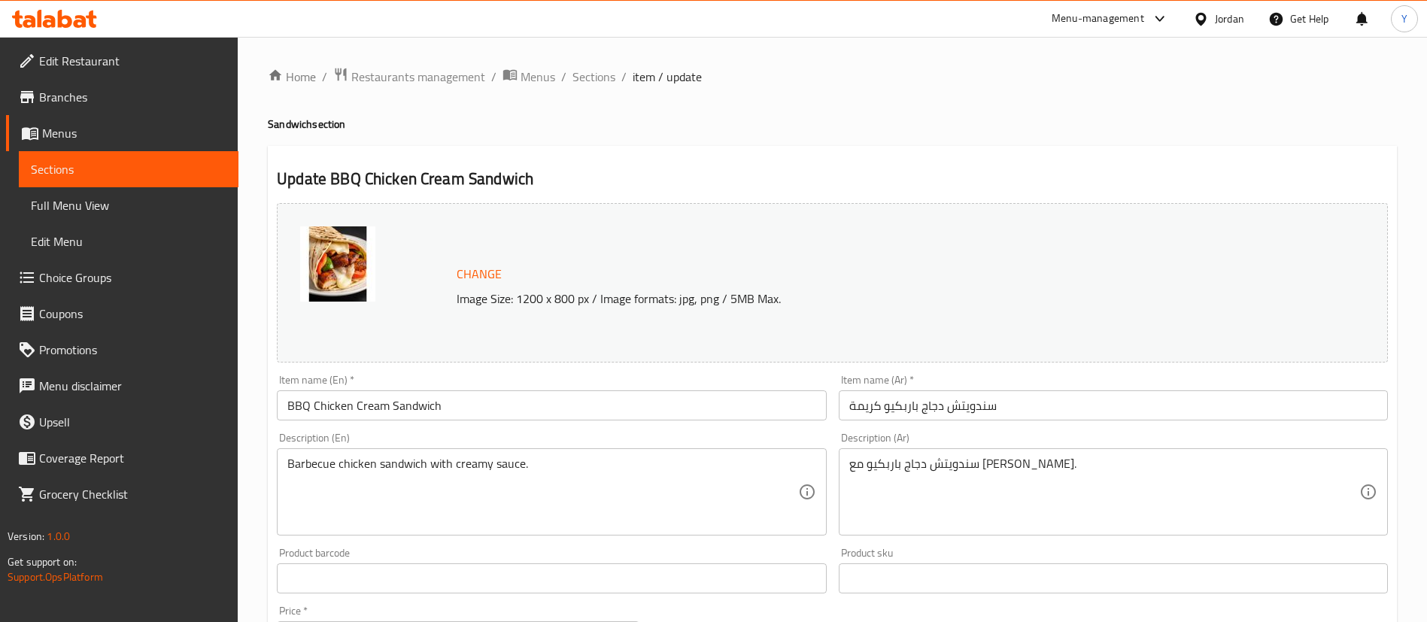
scroll to position [497, 0]
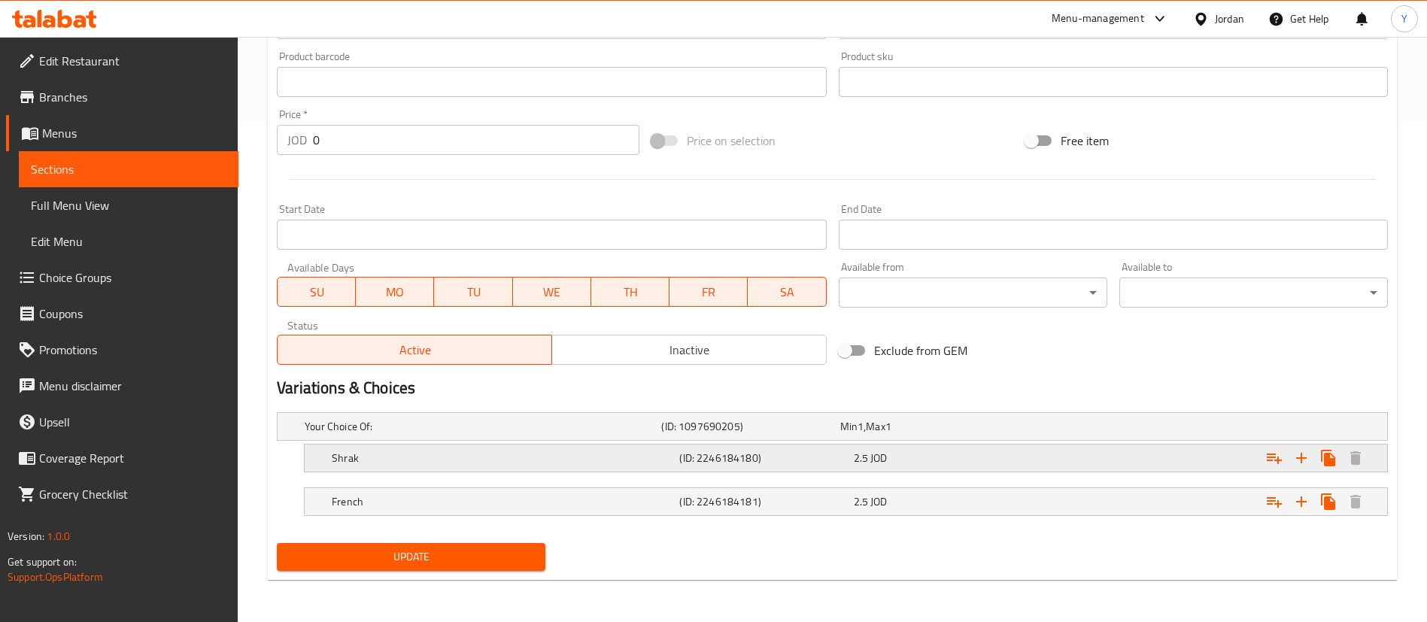
click at [362, 461] on h5 "Shrak" at bounding box center [503, 458] width 342 height 15
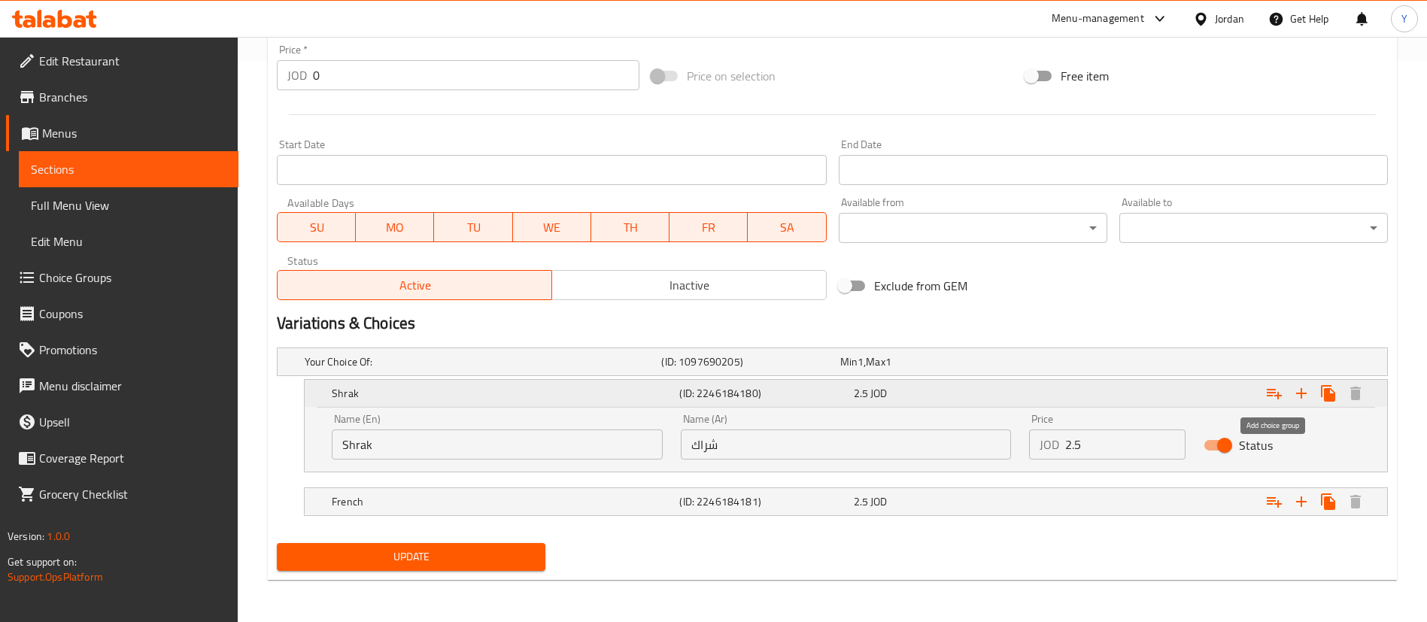
click at [1274, 392] on icon "Expand" at bounding box center [1274, 394] width 15 height 11
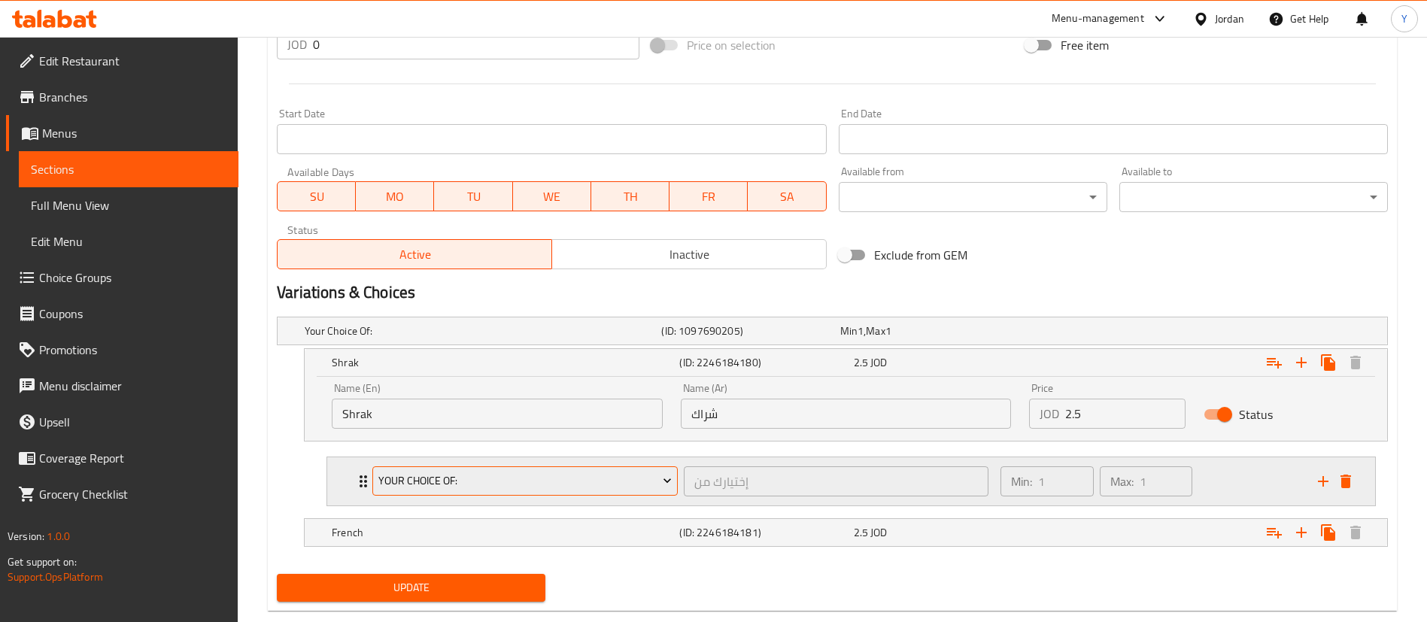
scroll to position [623, 0]
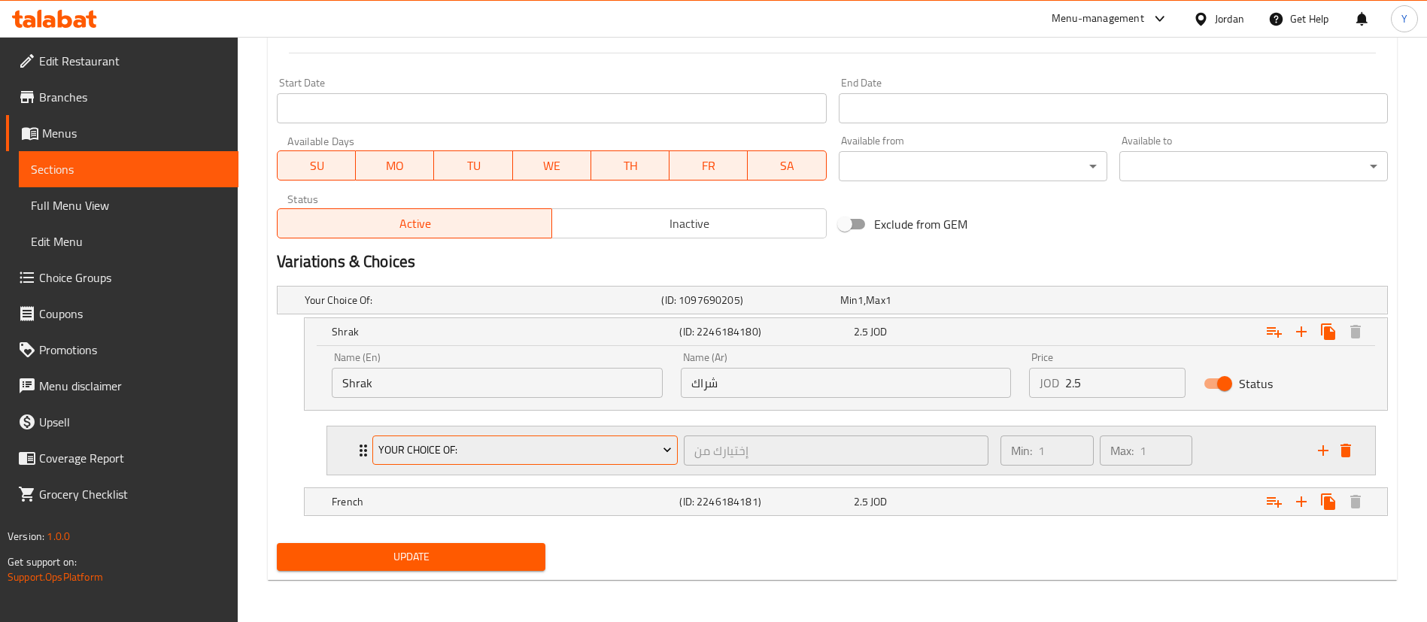
click at [455, 460] on button "Your Choice Of:" at bounding box center [524, 451] width 305 height 30
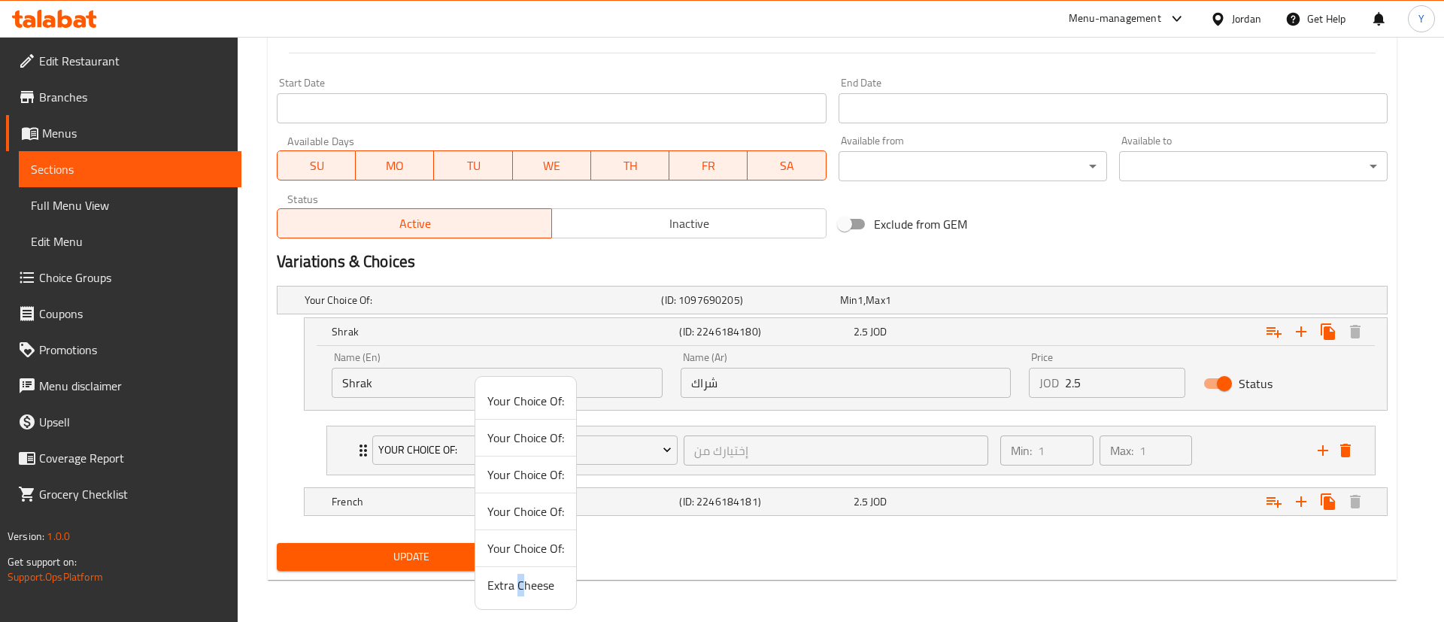
click at [520, 584] on span "Extra Cheese" at bounding box center [526, 585] width 77 height 18
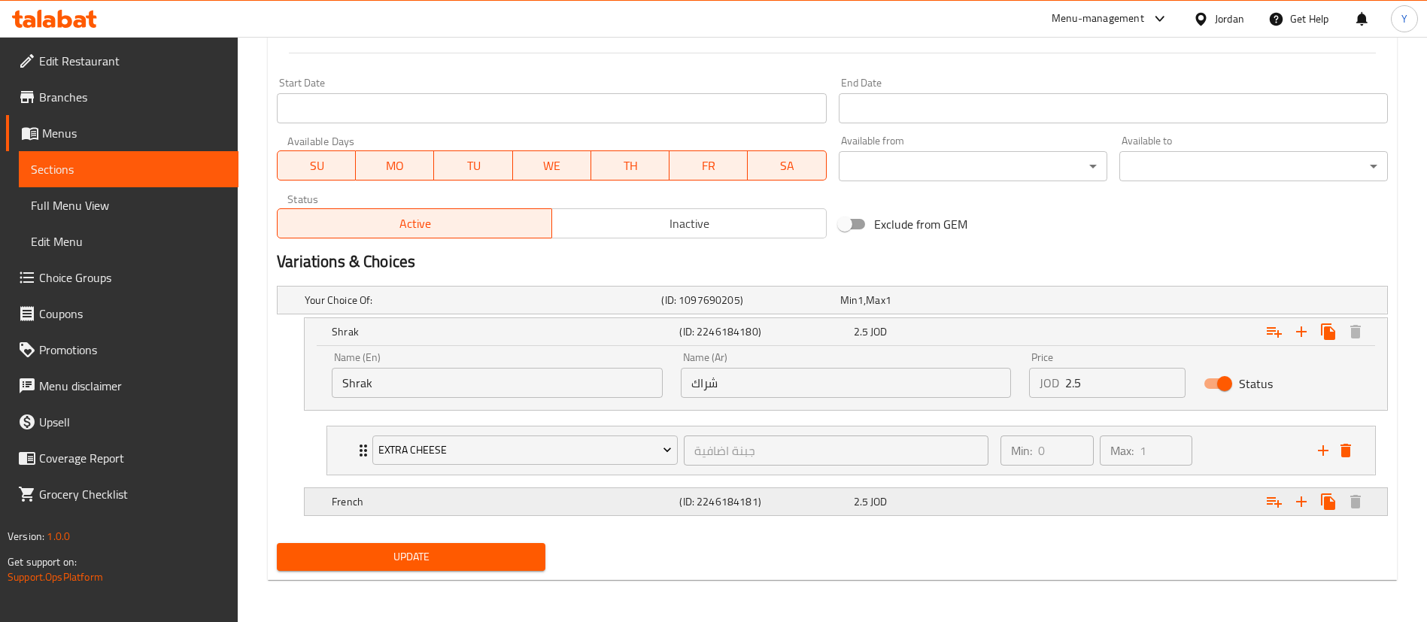
click at [430, 507] on h5 "French" at bounding box center [503, 501] width 342 height 15
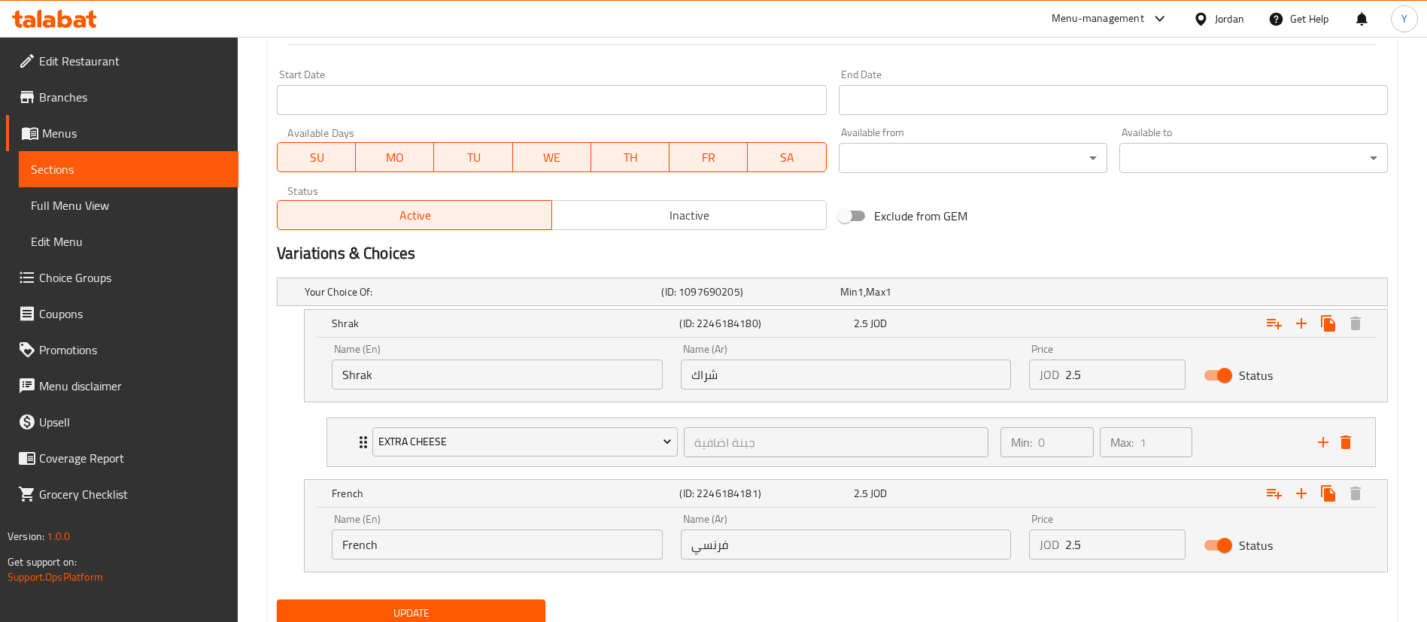
scroll to position [688, 0]
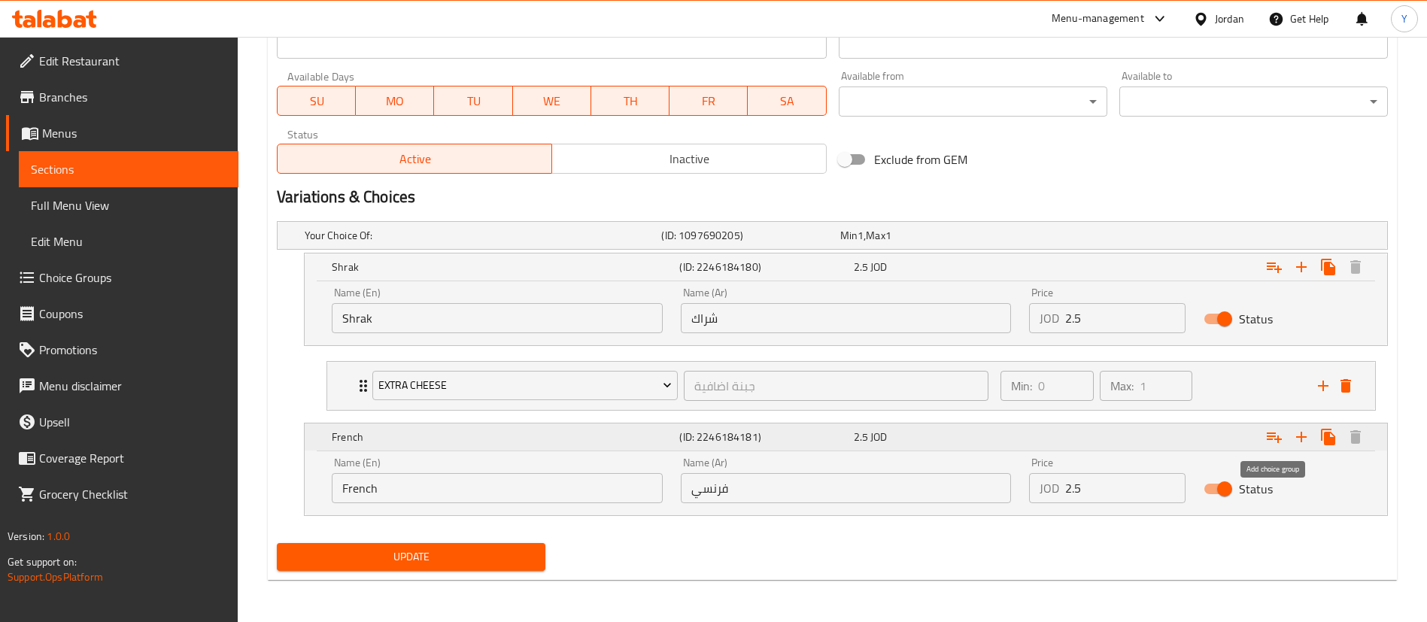
drag, startPoint x: 1275, startPoint y: 433, endPoint x: 1088, endPoint y: 449, distance: 188.0
click at [1276, 434] on icon "Expand" at bounding box center [1274, 437] width 18 height 18
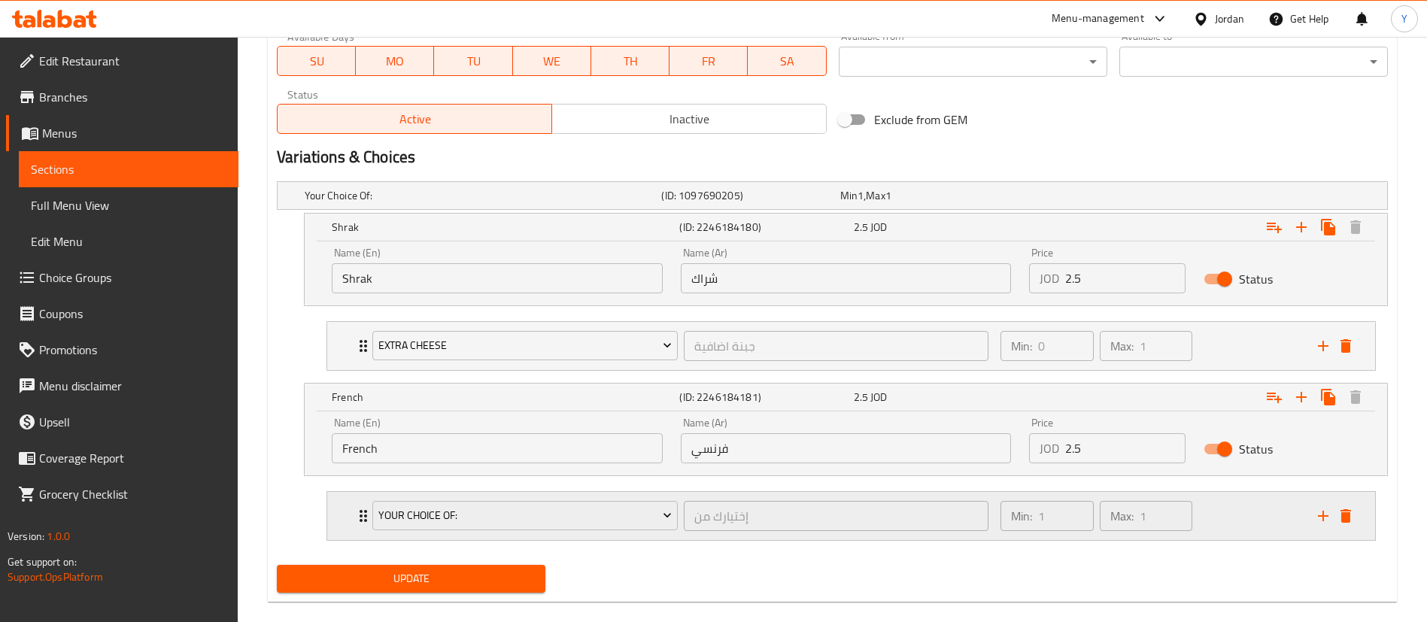
scroll to position [749, 0]
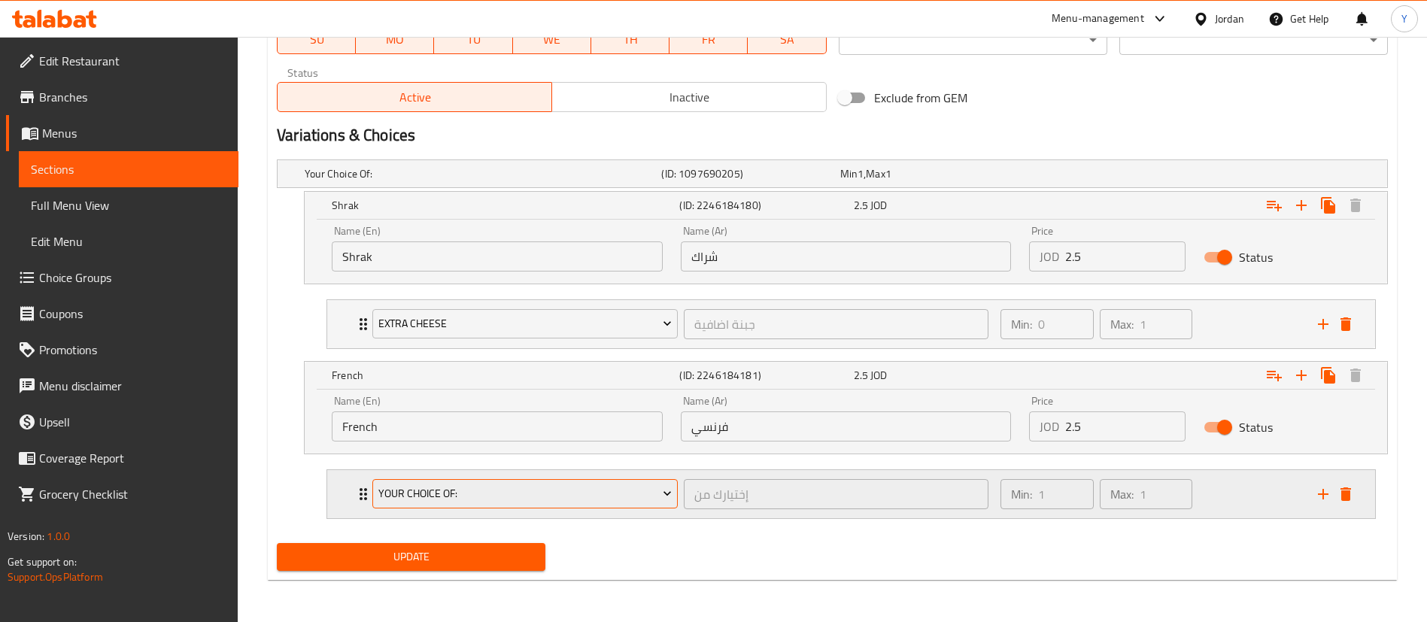
click at [491, 502] on span "Your Choice Of:" at bounding box center [525, 493] width 294 height 19
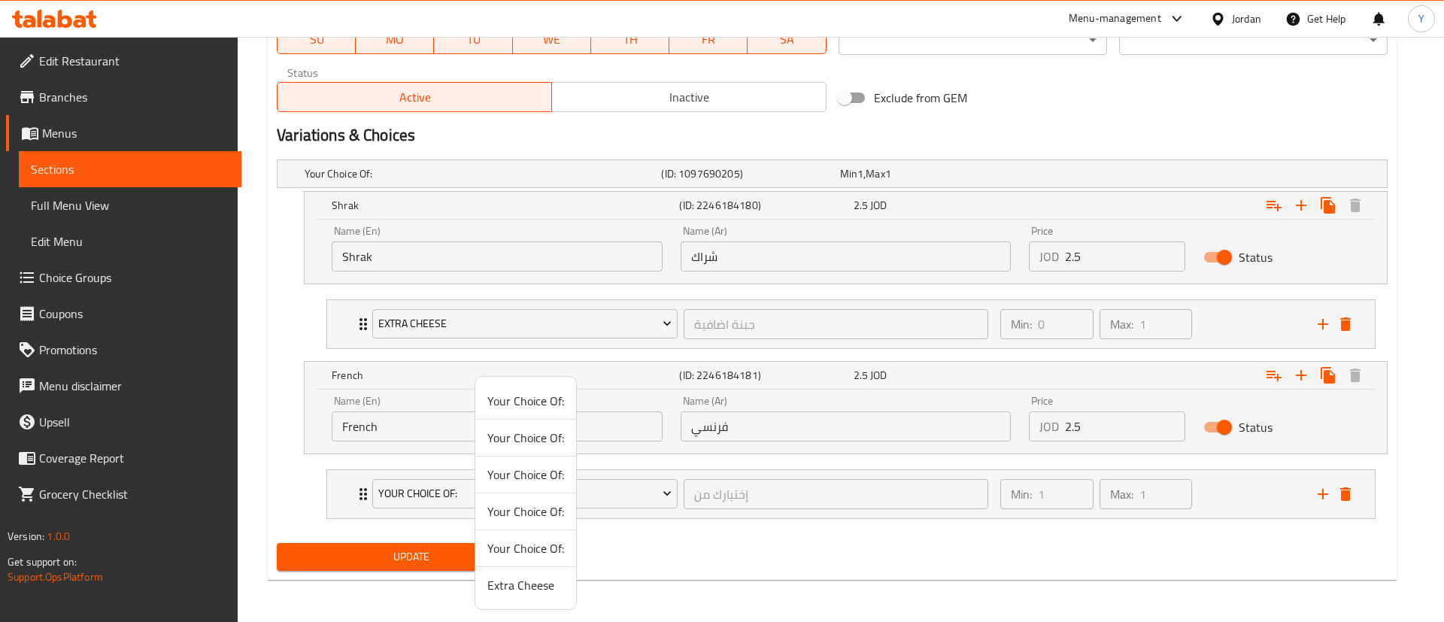
click at [518, 586] on span "Extra Cheese" at bounding box center [526, 585] width 77 height 18
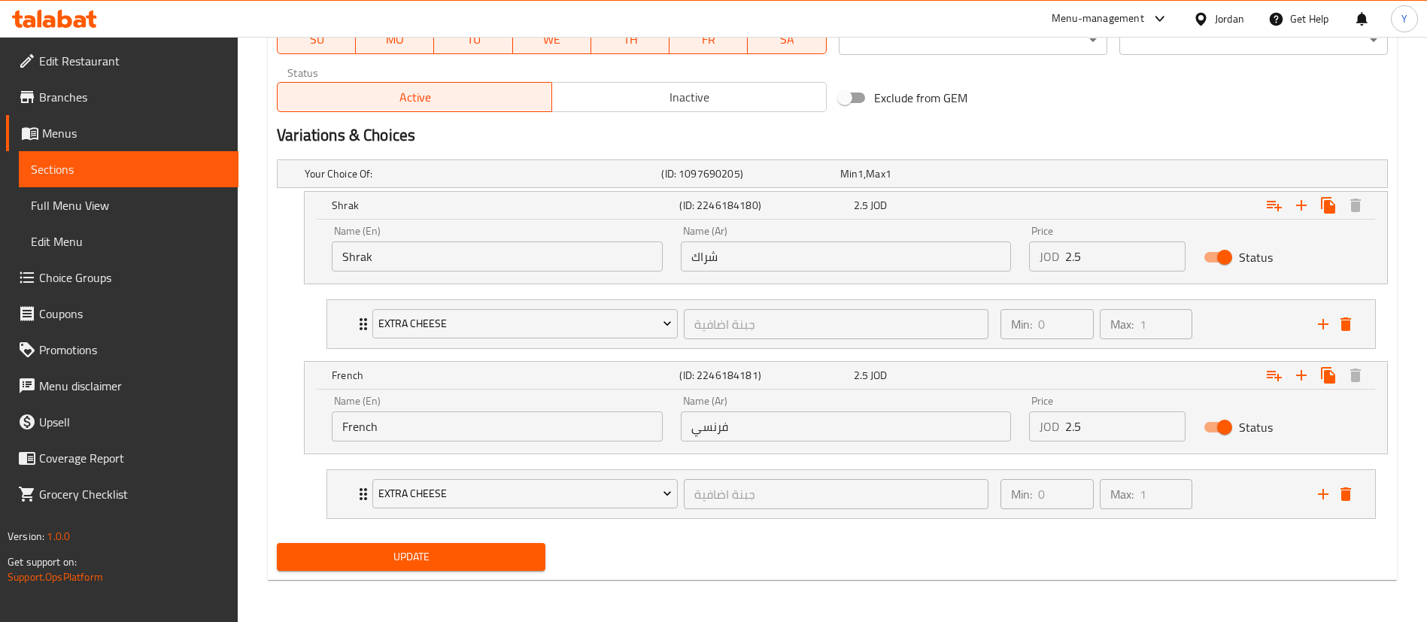
click at [411, 556] on span "Update" at bounding box center [411, 557] width 245 height 19
click at [126, 158] on link "Sections" at bounding box center [129, 169] width 220 height 36
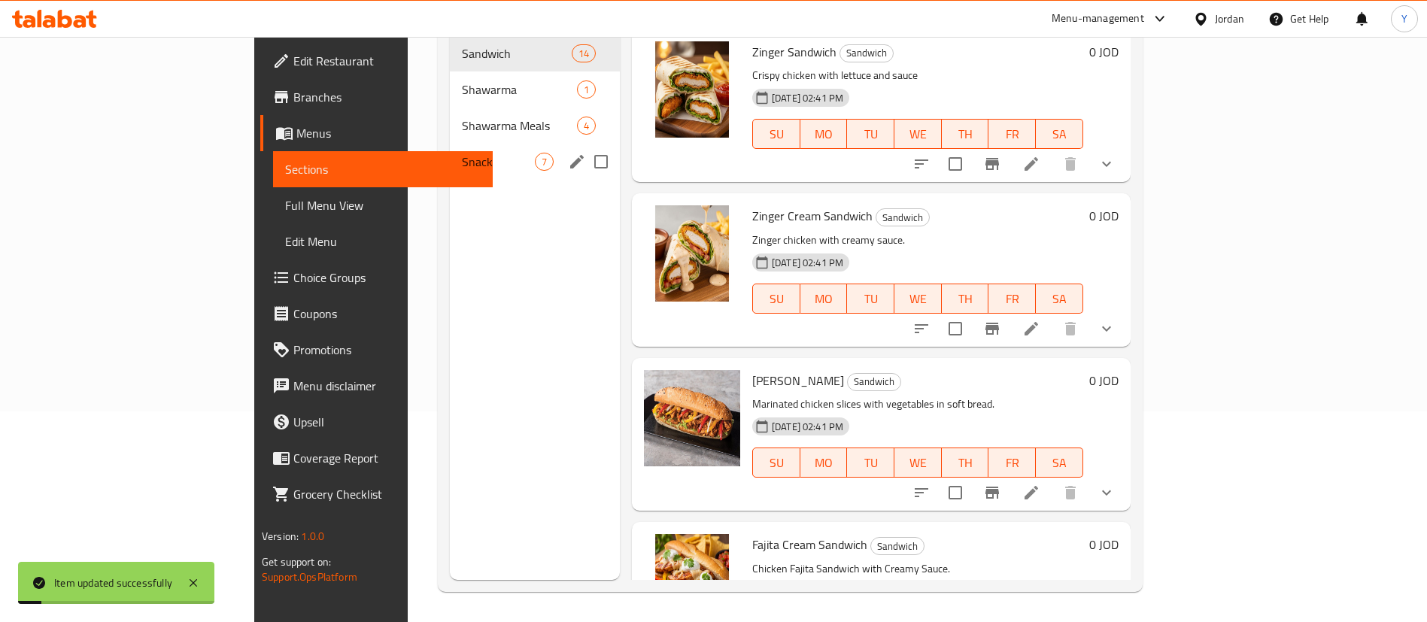
scroll to position [211, 0]
click at [462, 80] on span "Shawarma" at bounding box center [498, 89] width 73 height 18
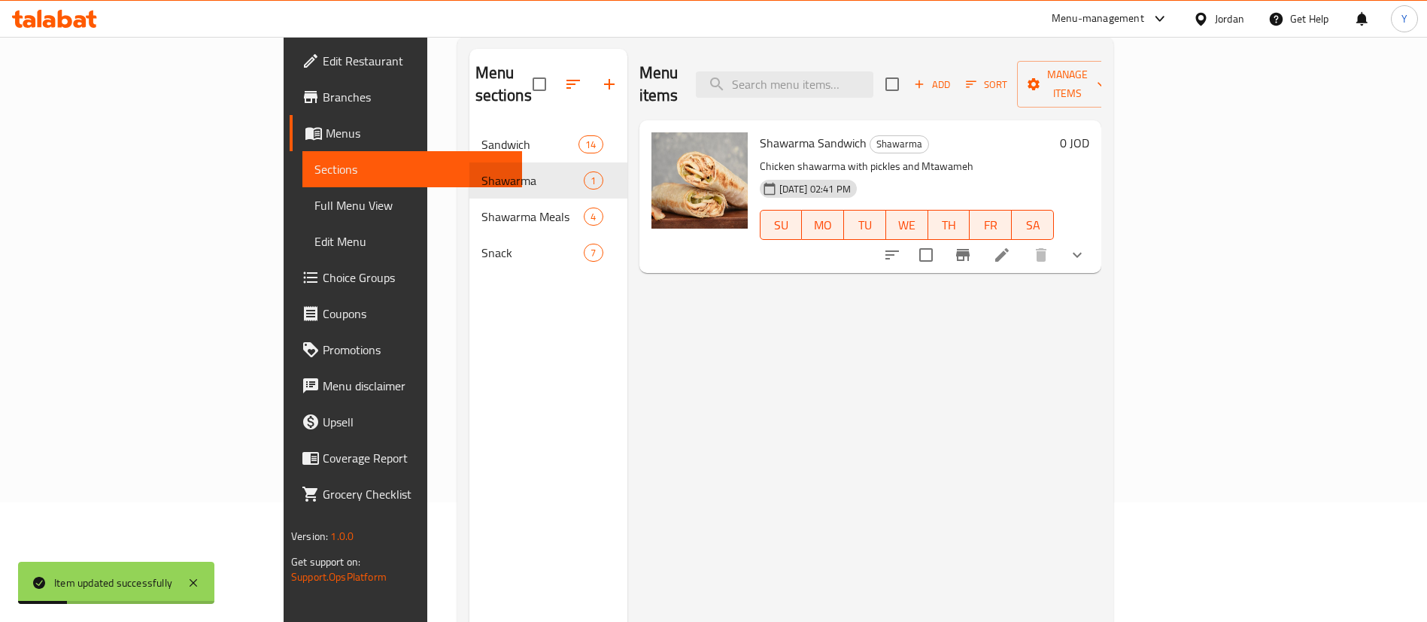
scroll to position [98, 0]
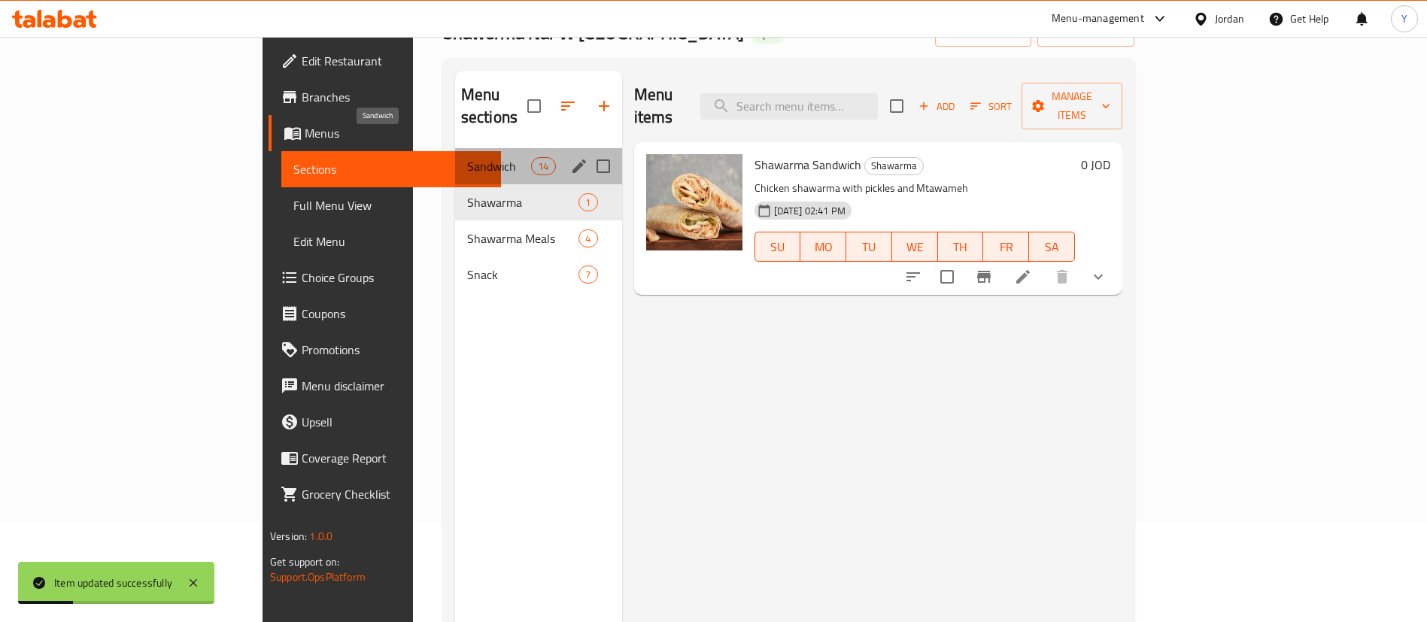
click at [467, 157] on span "Sandwich" at bounding box center [499, 166] width 64 height 18
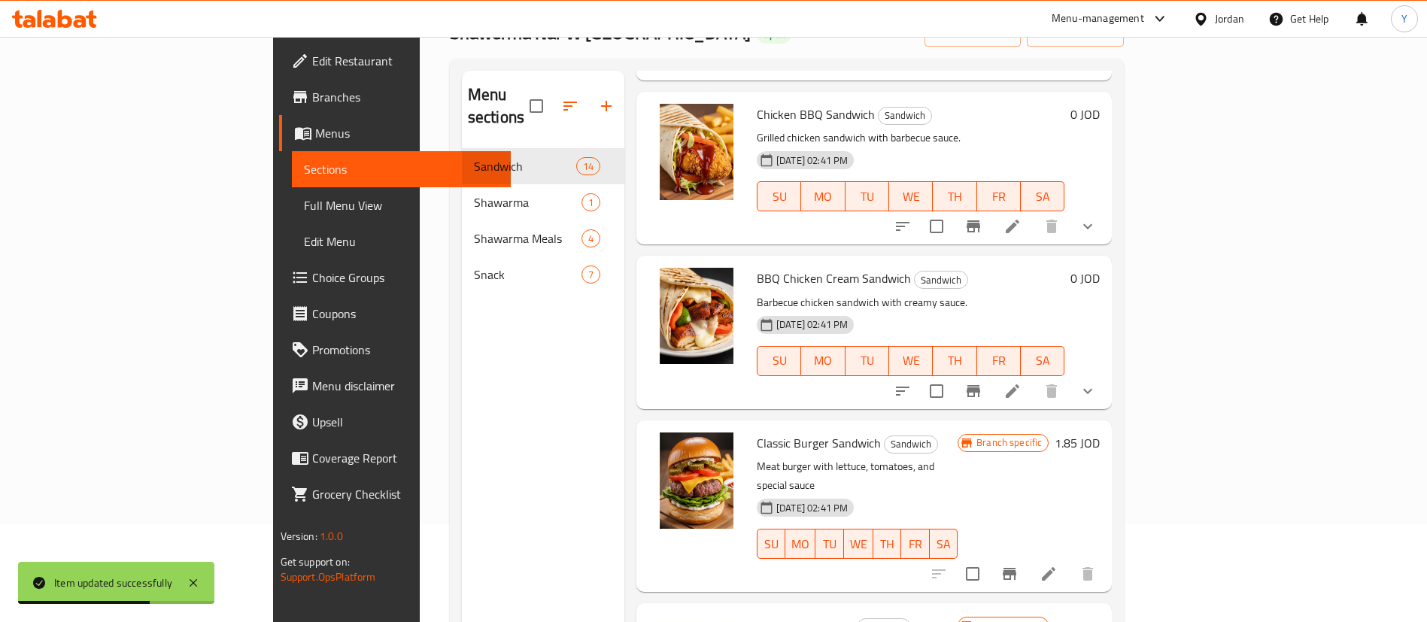
scroll to position [1016, 0]
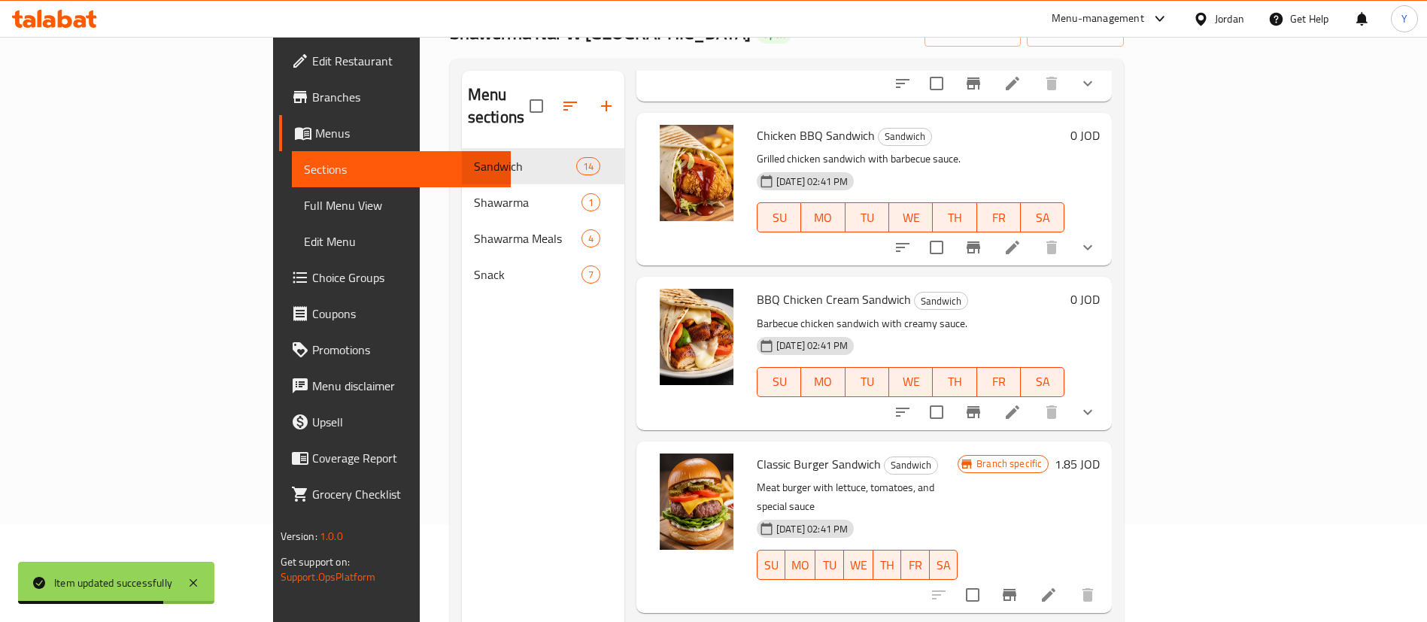
click at [1097, 403] on icon "show more" at bounding box center [1088, 412] width 18 height 18
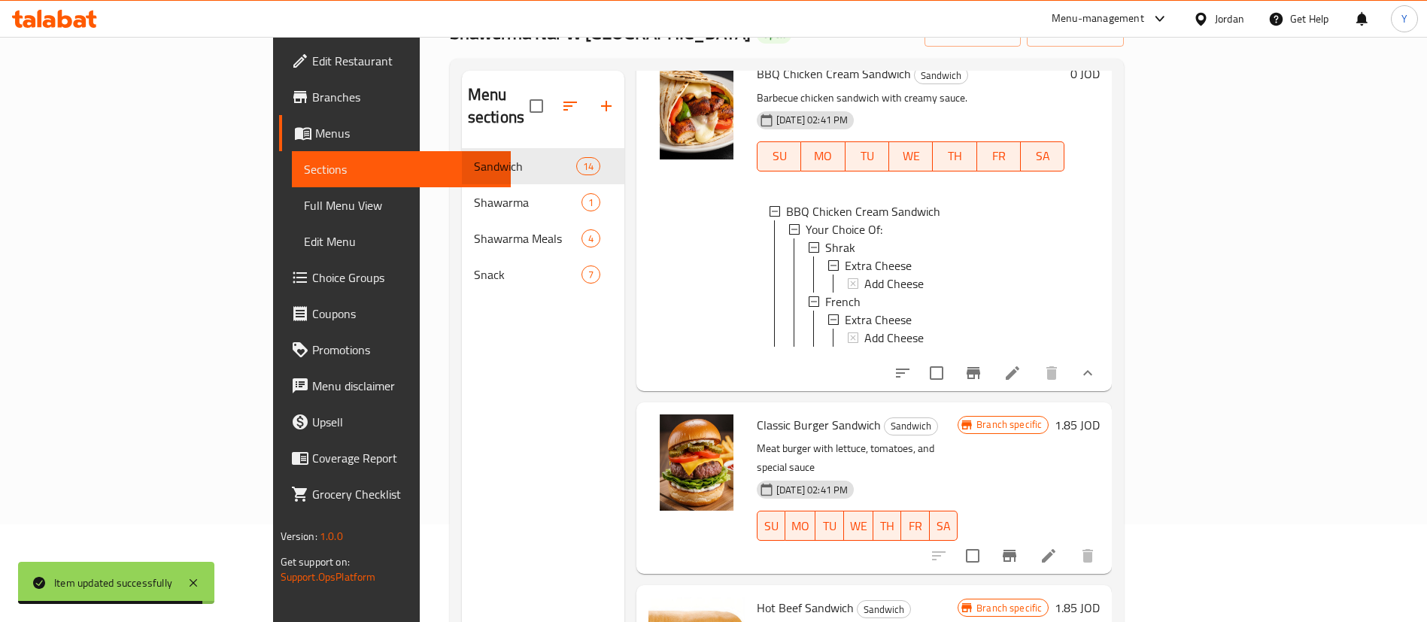
scroll to position [1354, 0]
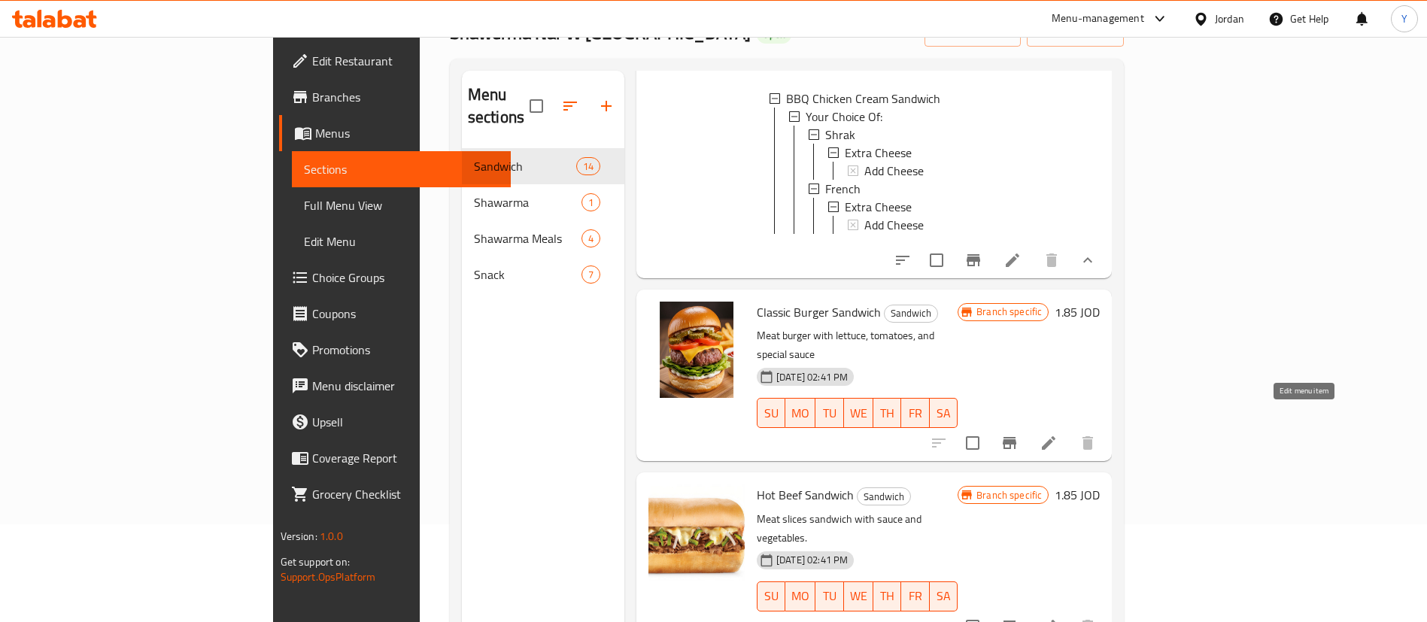
click at [1058, 434] on icon at bounding box center [1049, 443] width 18 height 18
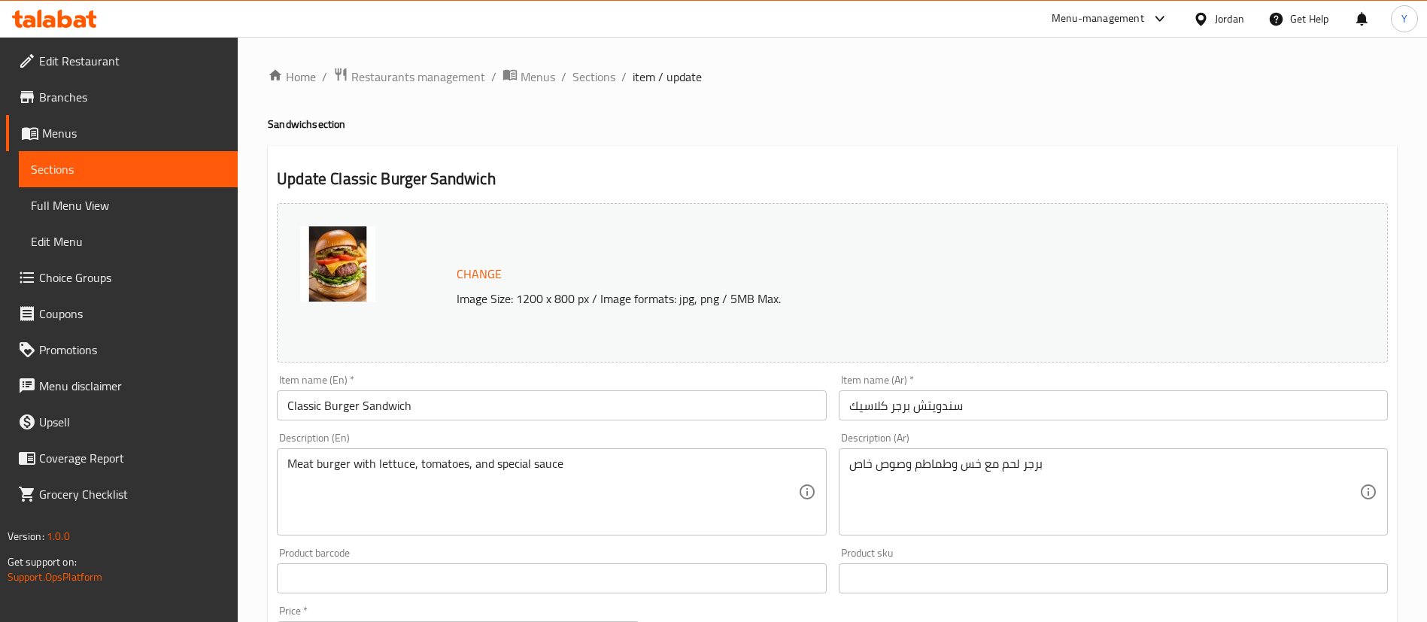
scroll to position [463, 0]
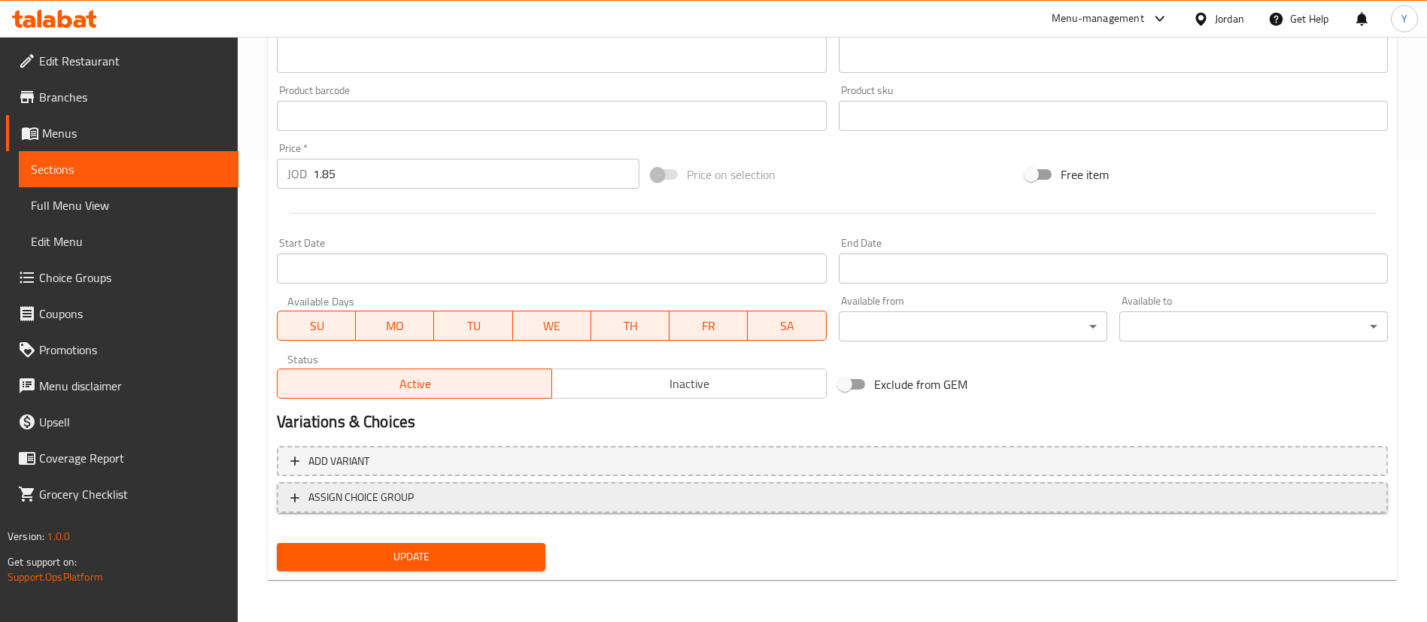
click at [417, 502] on span "ASSIGN CHOICE GROUP" at bounding box center [832, 497] width 1084 height 19
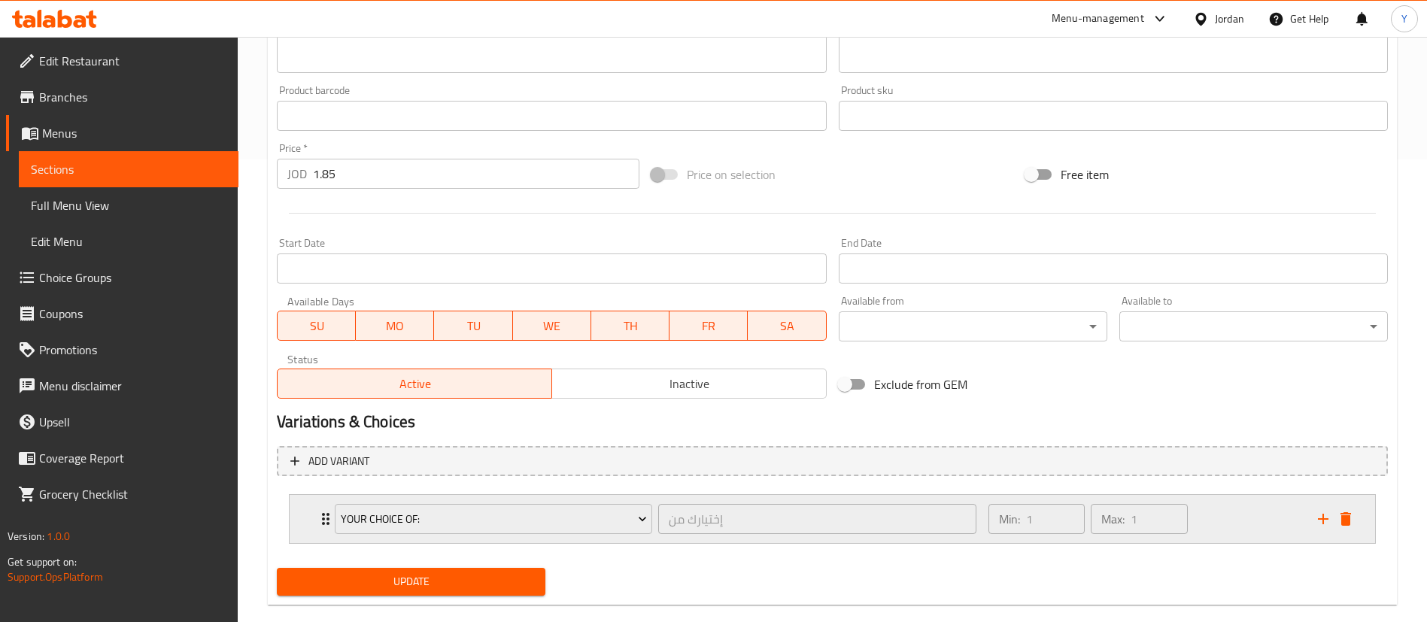
click at [424, 540] on div "Your Choice Of: إختيارك من ​" at bounding box center [656, 519] width 660 height 48
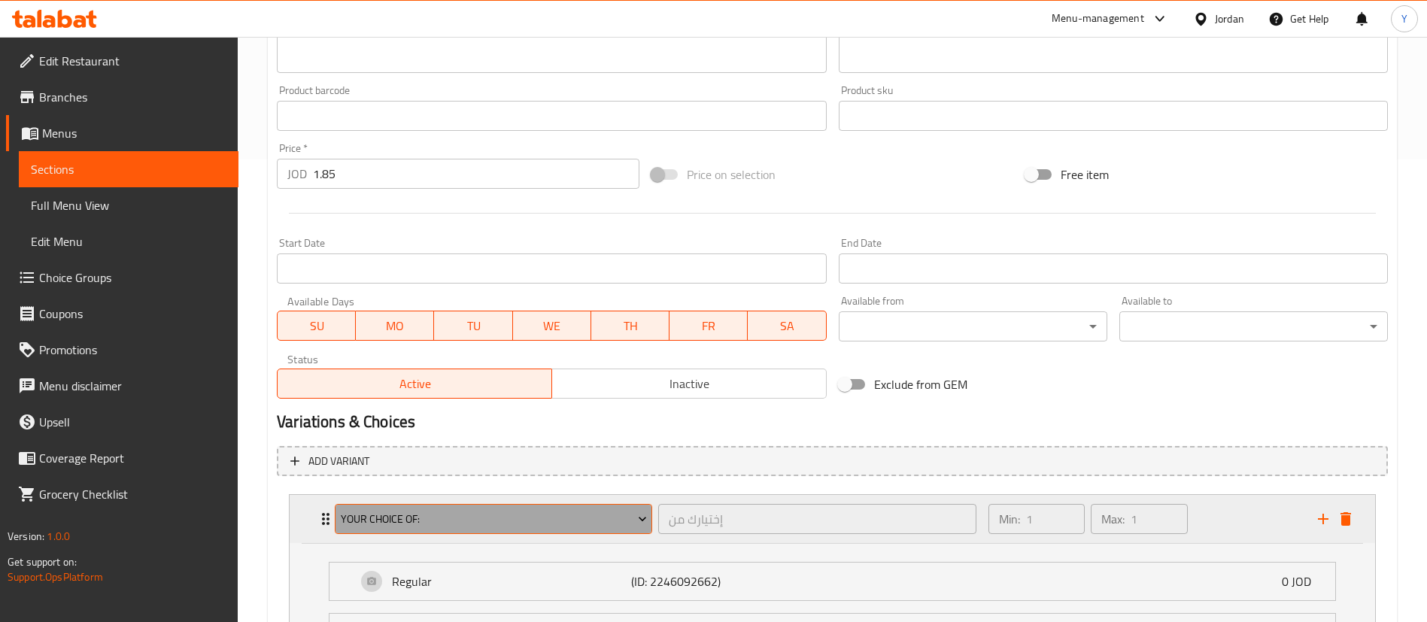
click at [427, 520] on span "Your Choice Of:" at bounding box center [494, 519] width 306 height 19
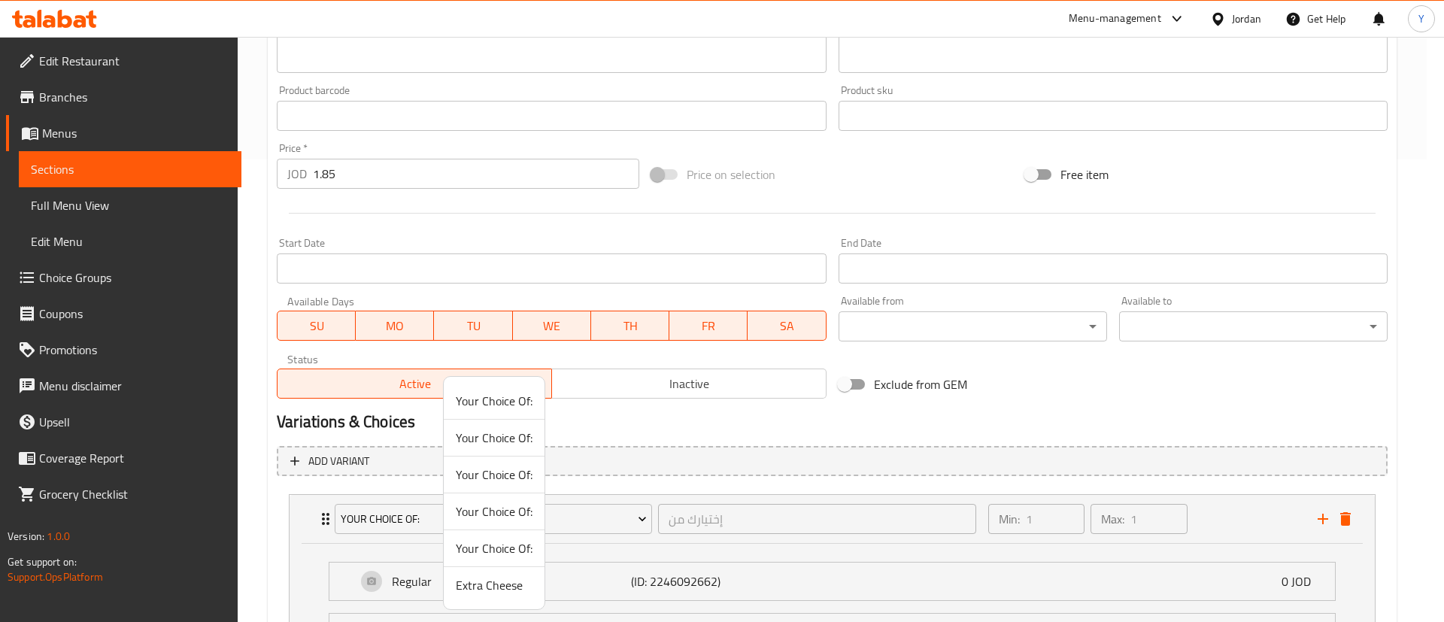
click at [522, 588] on span "Extra Cheese" at bounding box center [494, 585] width 77 height 18
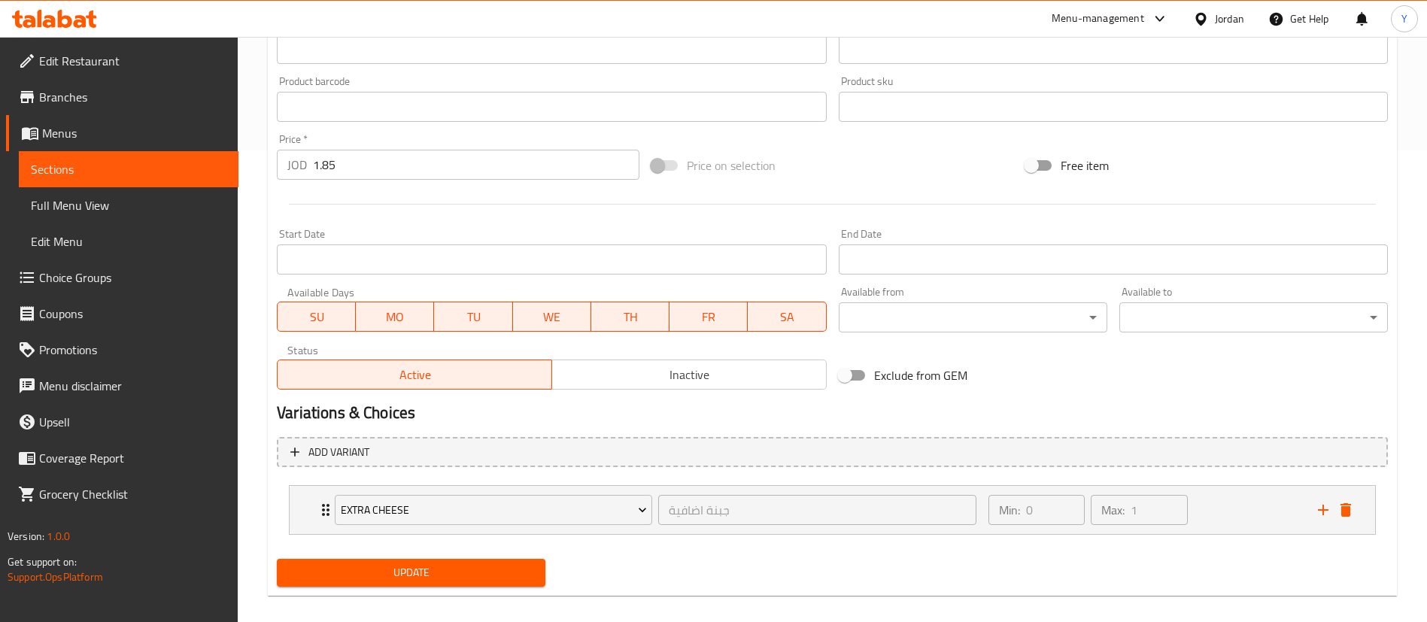
scroll to position [488, 0]
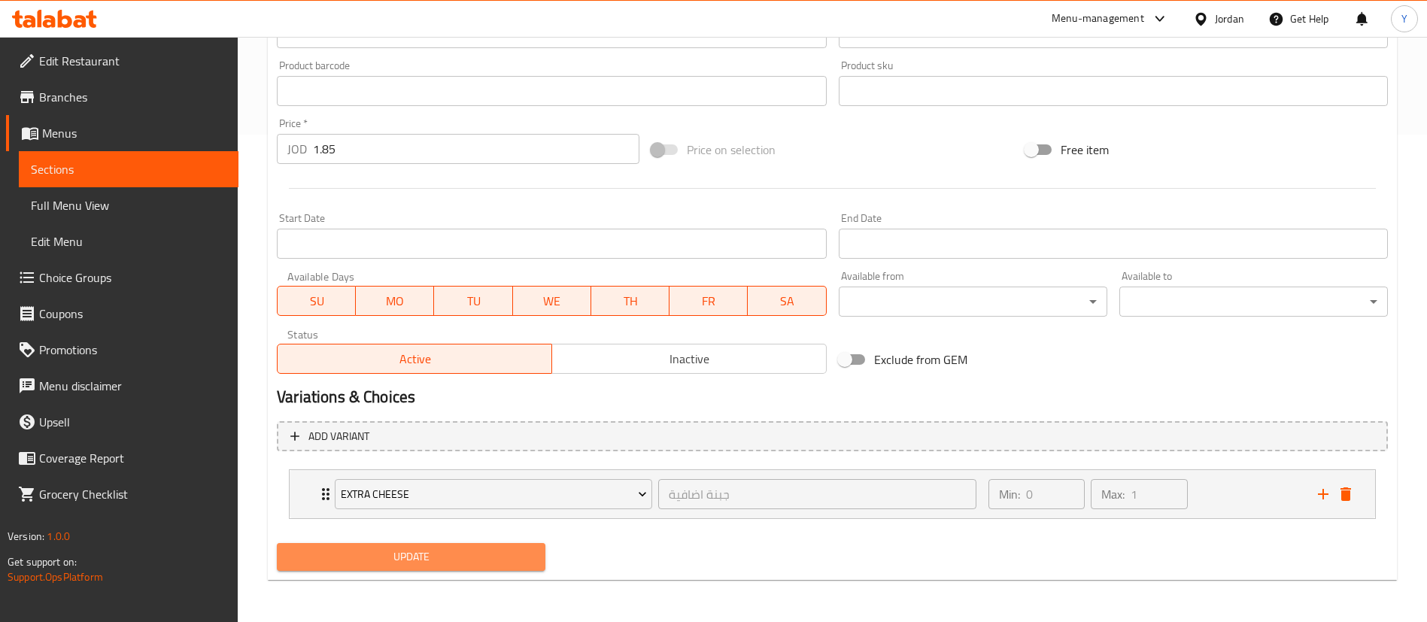
click at [500, 567] on button "Update" at bounding box center [411, 557] width 269 height 28
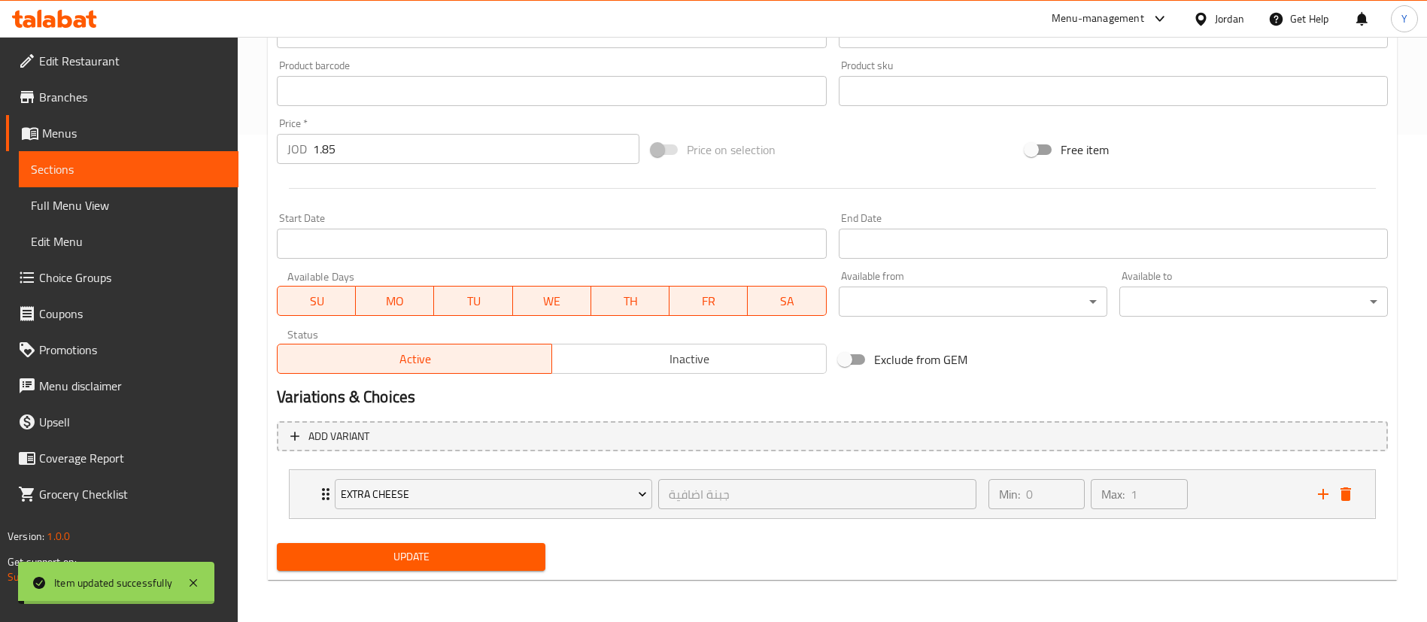
click at [108, 172] on span "Sections" at bounding box center [129, 169] width 196 height 18
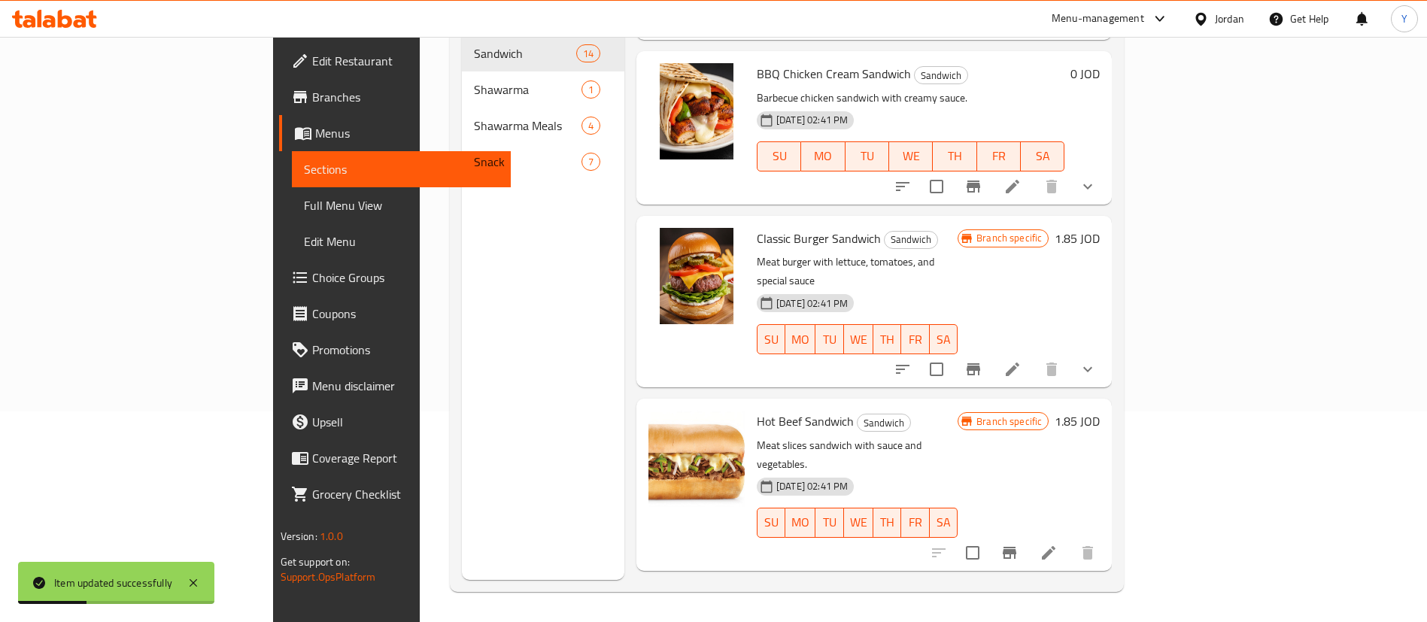
scroll to position [1241, 0]
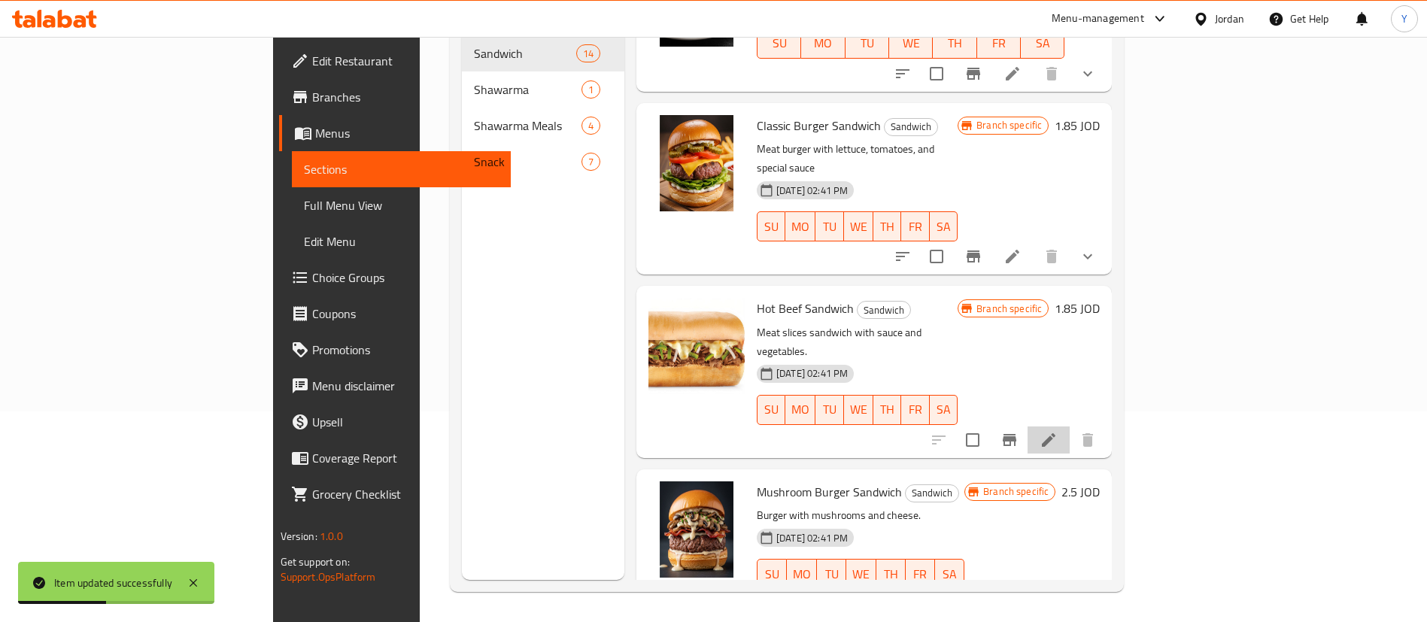
click at [1070, 427] on li at bounding box center [1049, 440] width 42 height 27
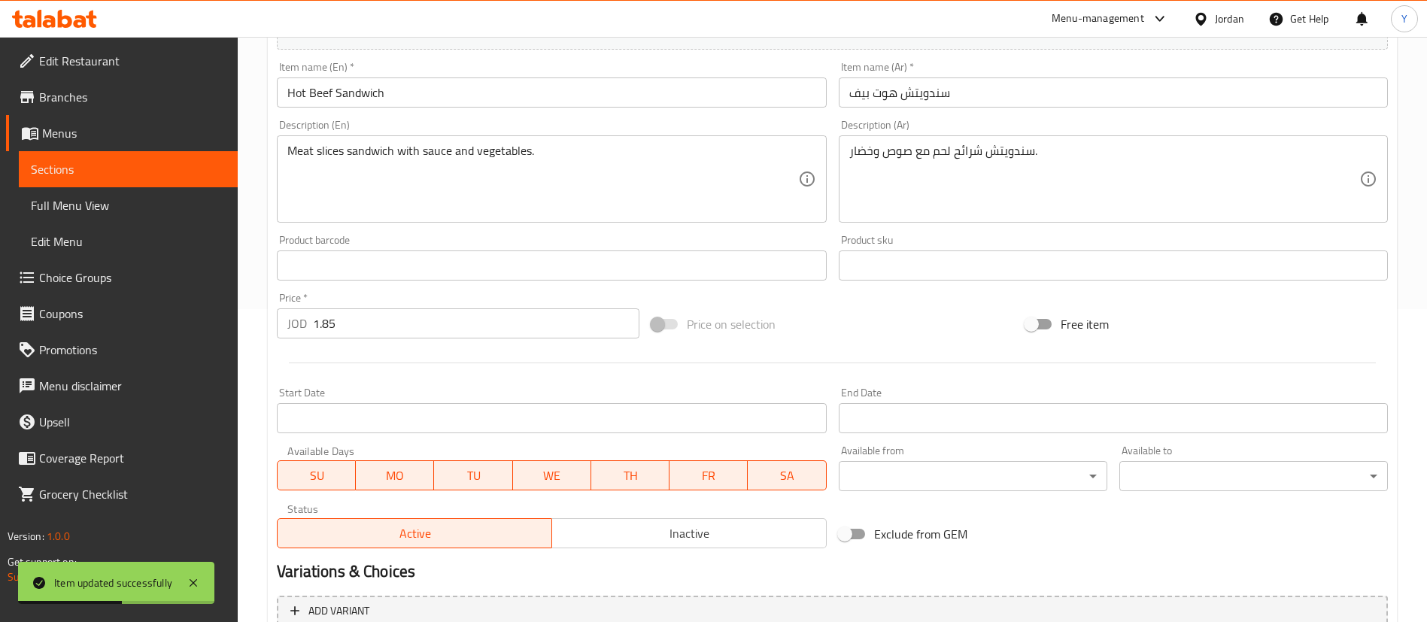
scroll to position [463, 0]
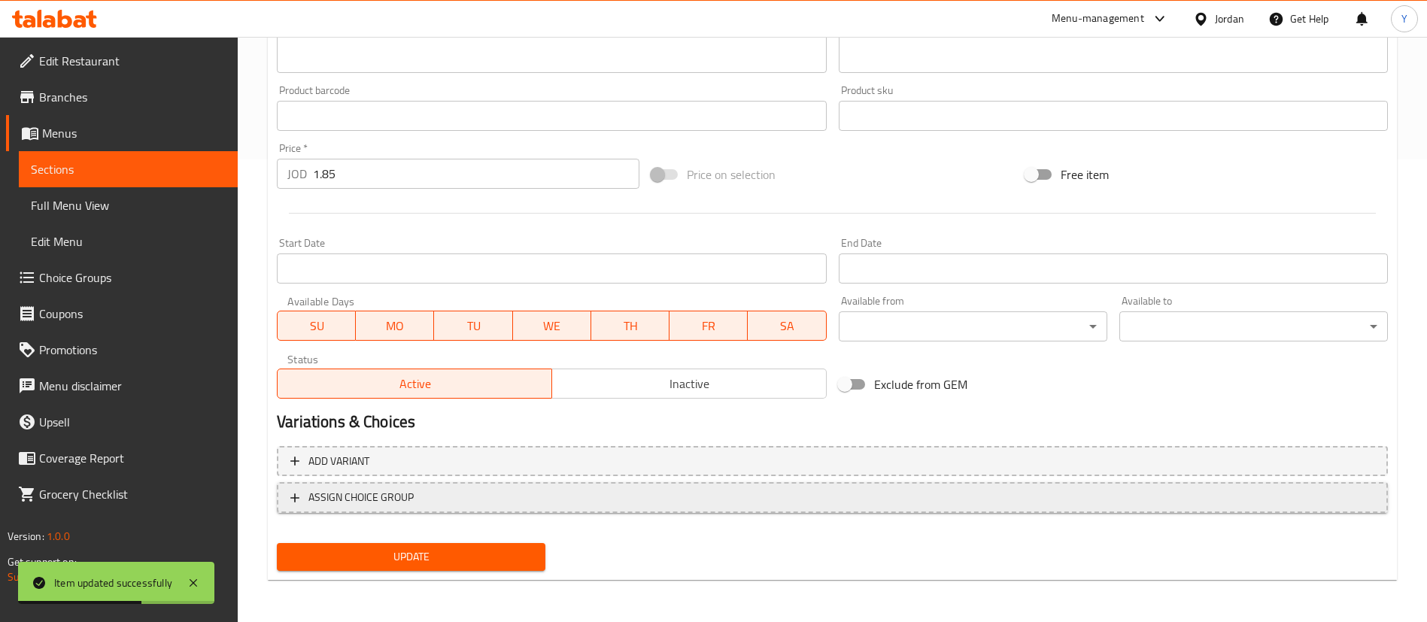
click at [394, 497] on span "ASSIGN CHOICE GROUP" at bounding box center [360, 497] width 105 height 19
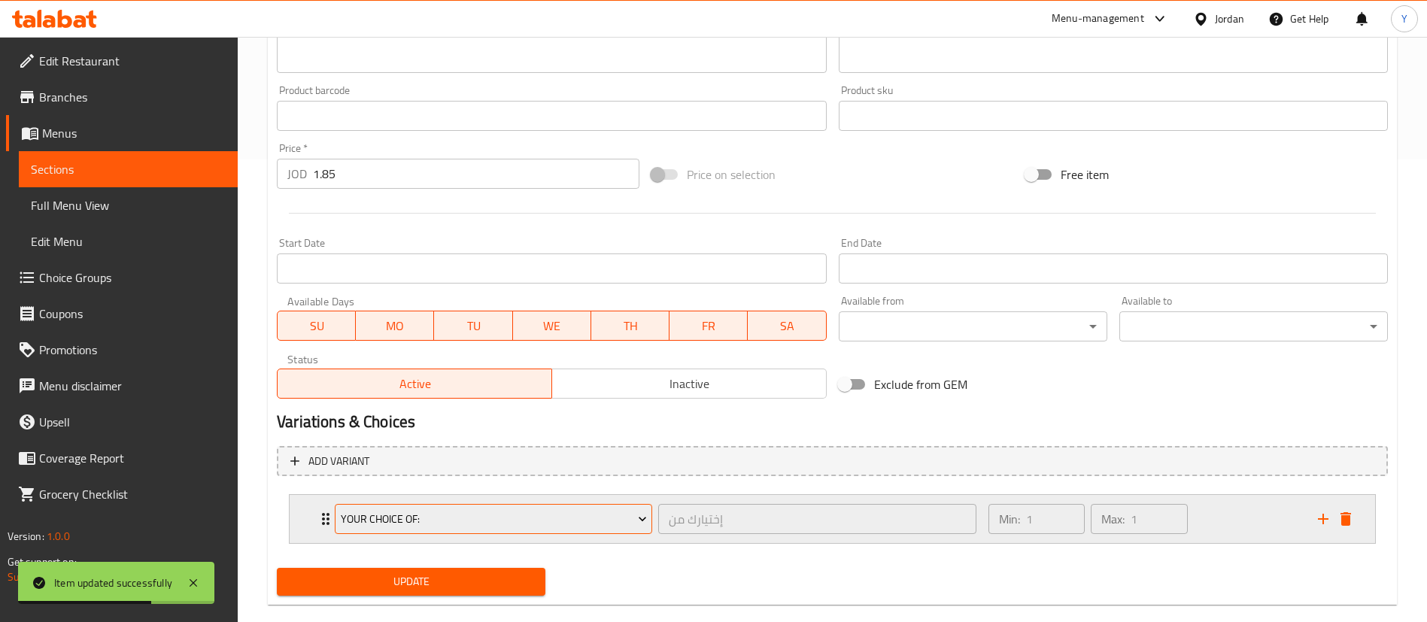
click at [371, 514] on span "Your Choice Of:" at bounding box center [494, 519] width 306 height 19
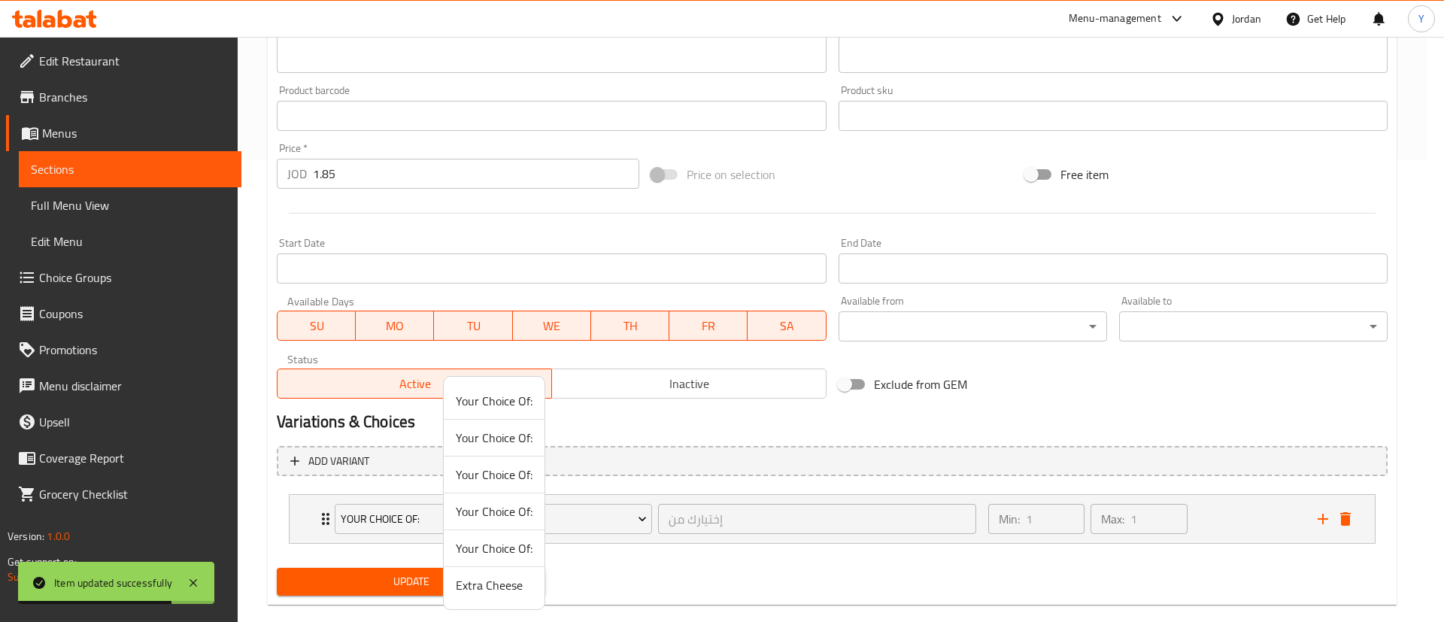
click at [484, 587] on span "Extra Cheese" at bounding box center [494, 585] width 77 height 18
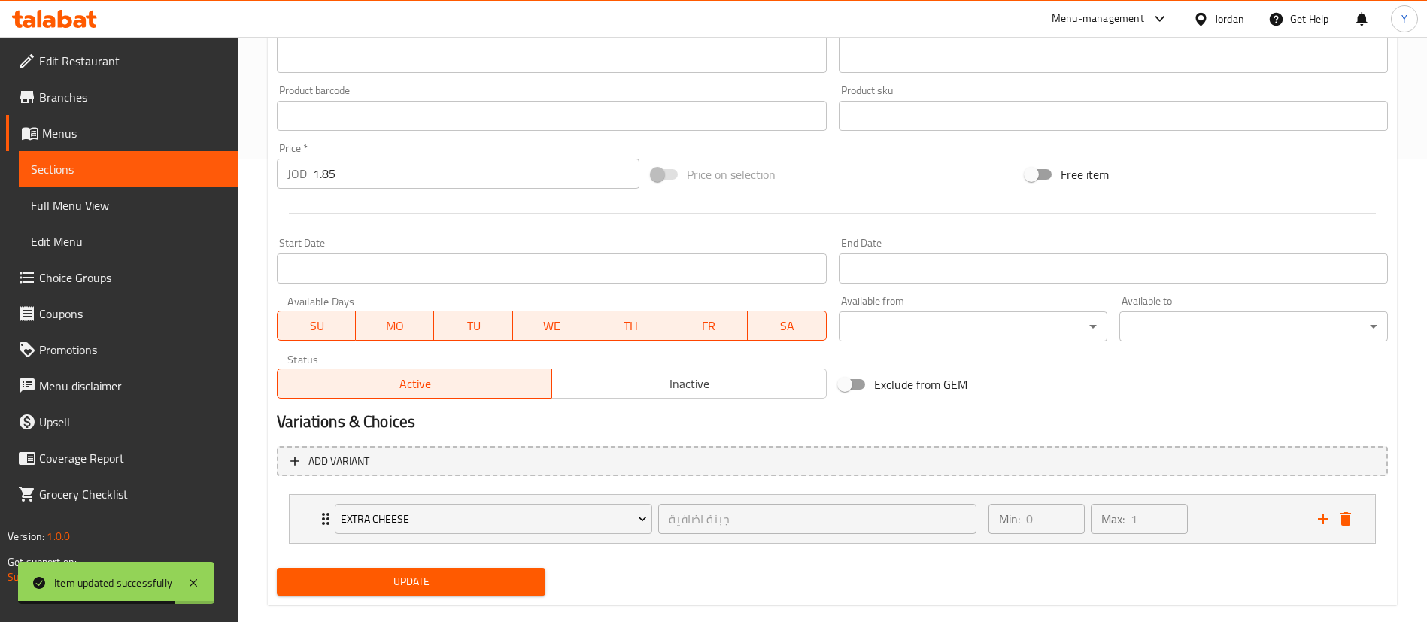
drag, startPoint x: 421, startPoint y: 579, endPoint x: 539, endPoint y: 564, distance: 118.2
click at [421, 578] on span "Update" at bounding box center [411, 582] width 245 height 19
click at [106, 170] on span "Sections" at bounding box center [129, 169] width 196 height 18
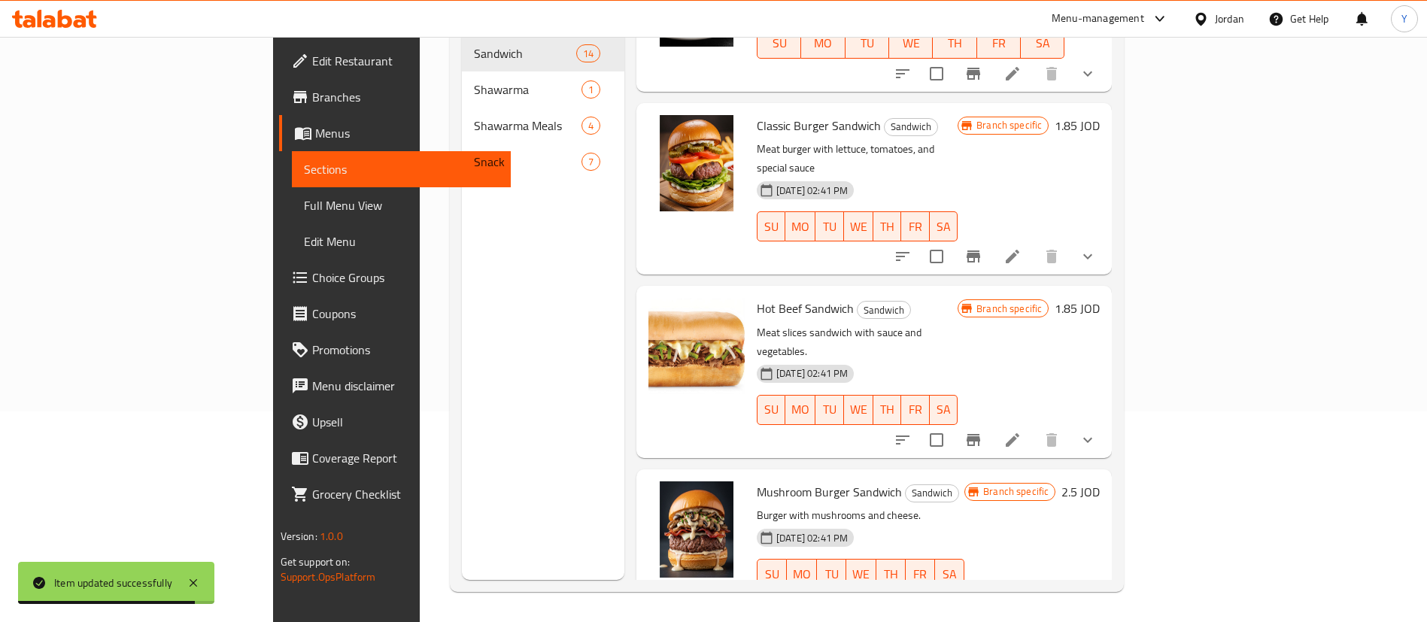
scroll to position [1467, 0]
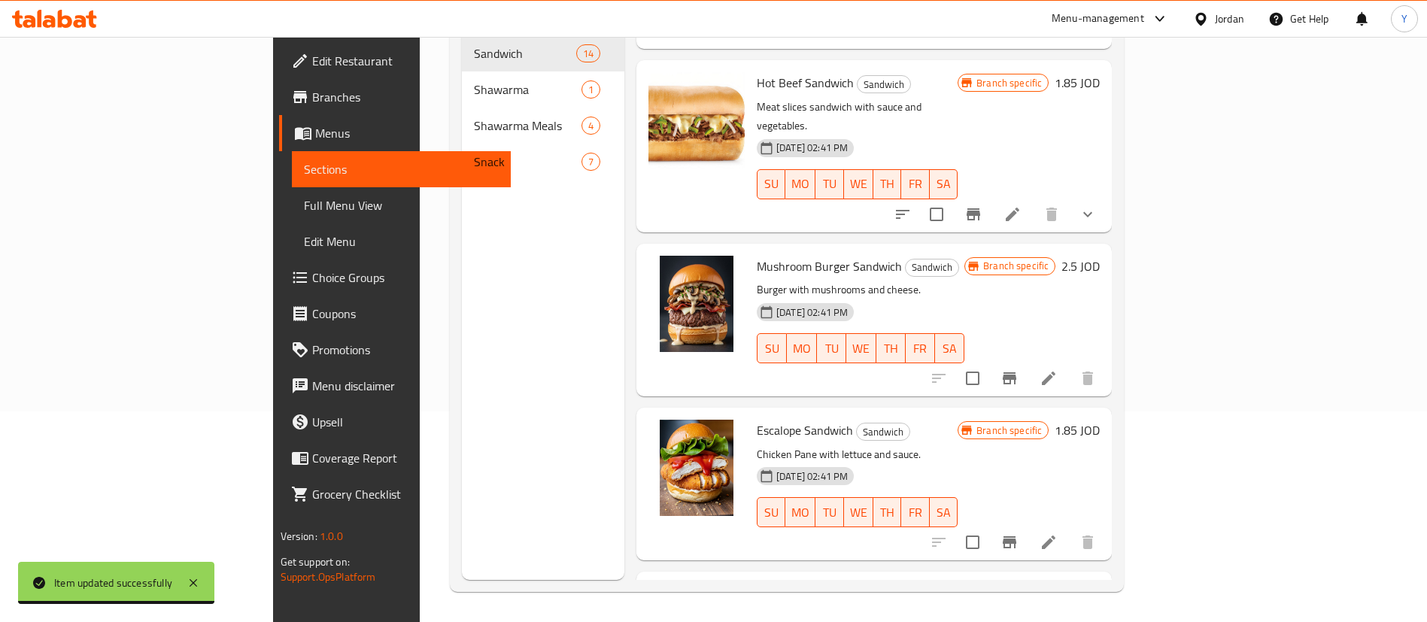
click at [1070, 365] on li at bounding box center [1049, 378] width 42 height 27
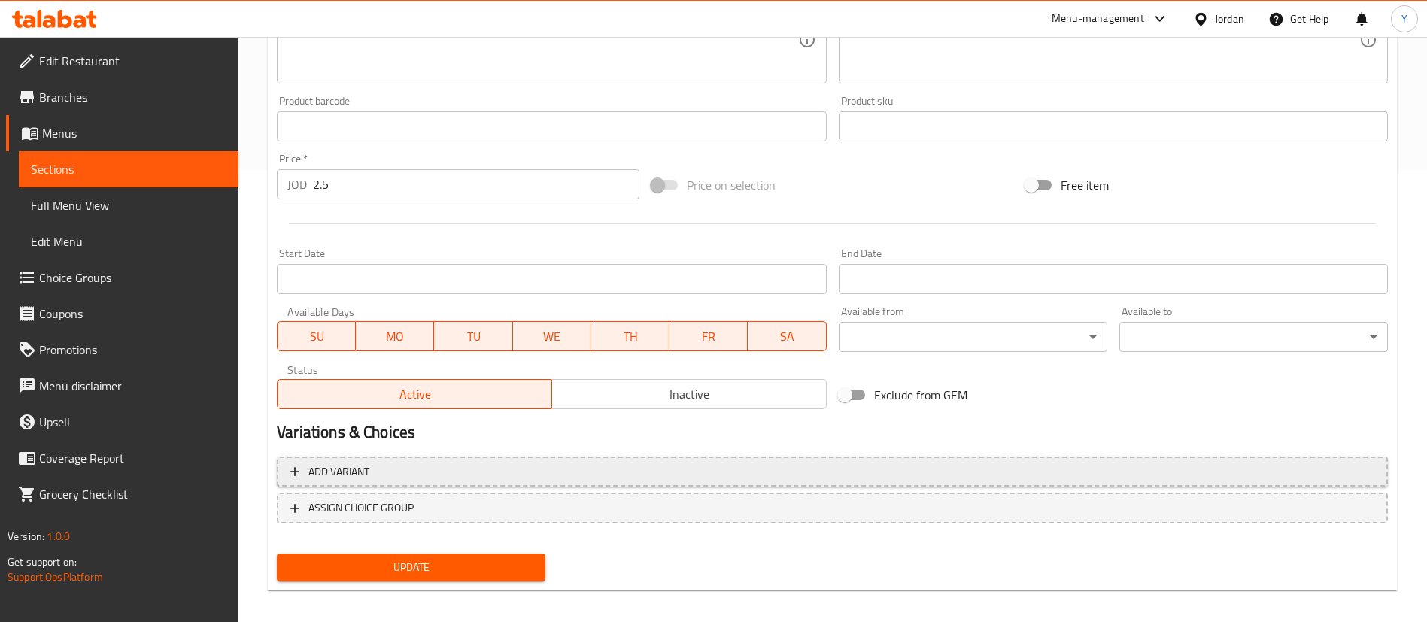
scroll to position [463, 0]
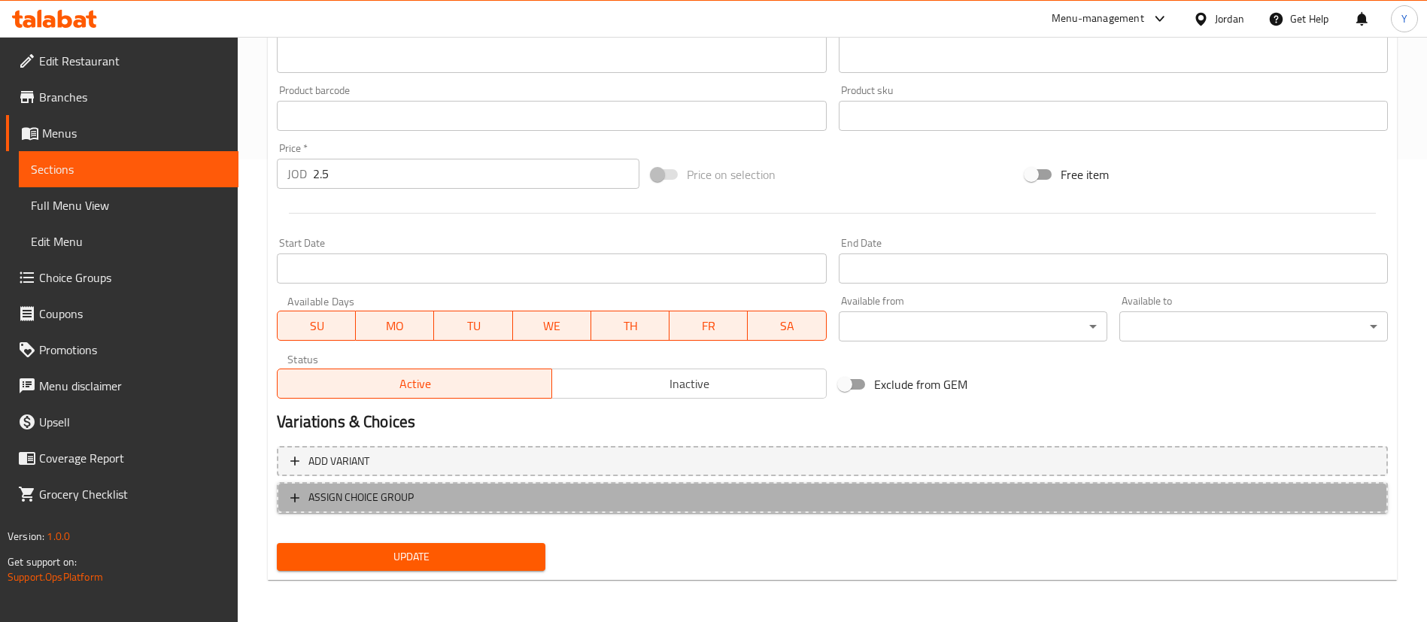
click at [419, 497] on span "ASSIGN CHOICE GROUP" at bounding box center [832, 497] width 1084 height 19
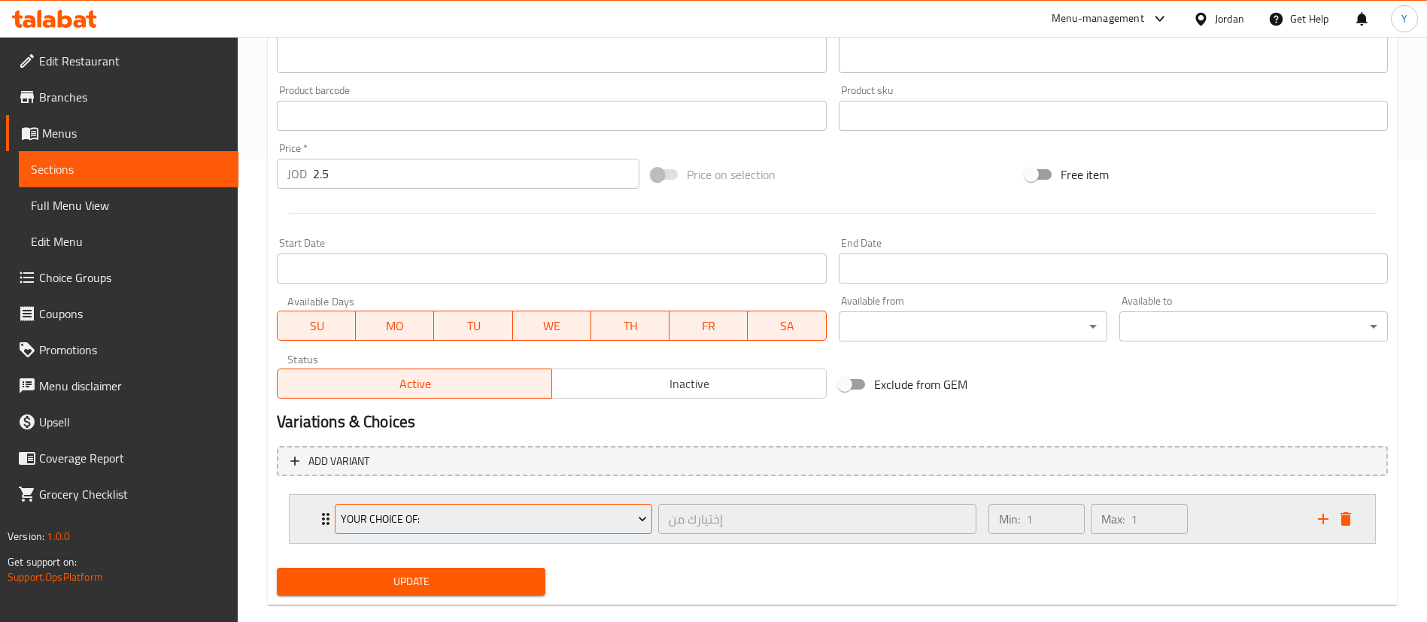
click at [403, 523] on span "Your Choice Of:" at bounding box center [494, 519] width 306 height 19
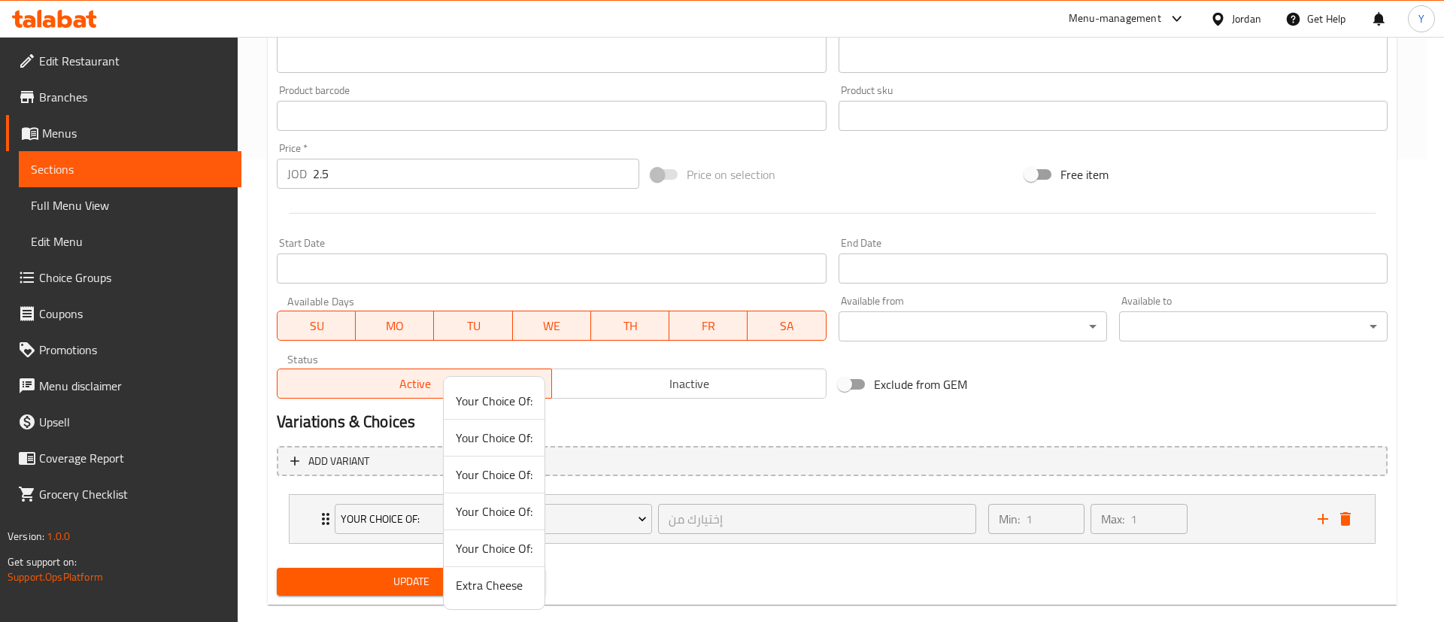
click at [484, 591] on span "Extra Cheese" at bounding box center [494, 585] width 77 height 18
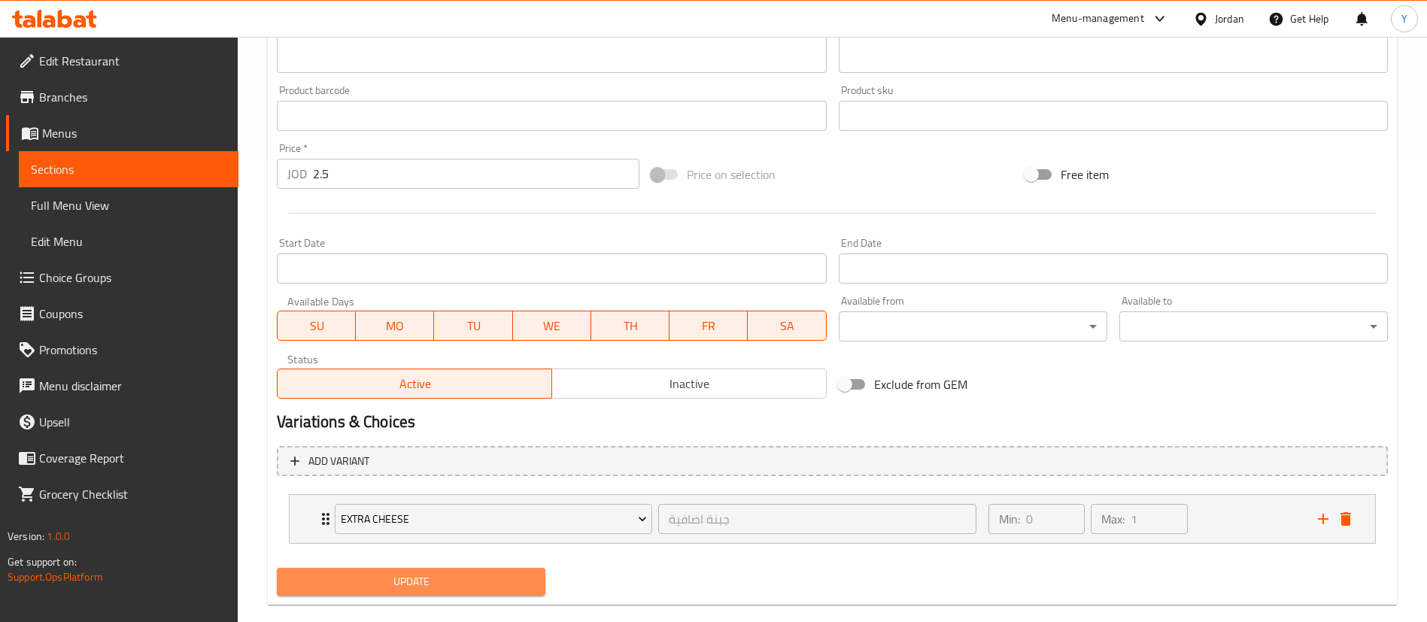
click at [408, 577] on span "Update" at bounding box center [411, 582] width 245 height 19
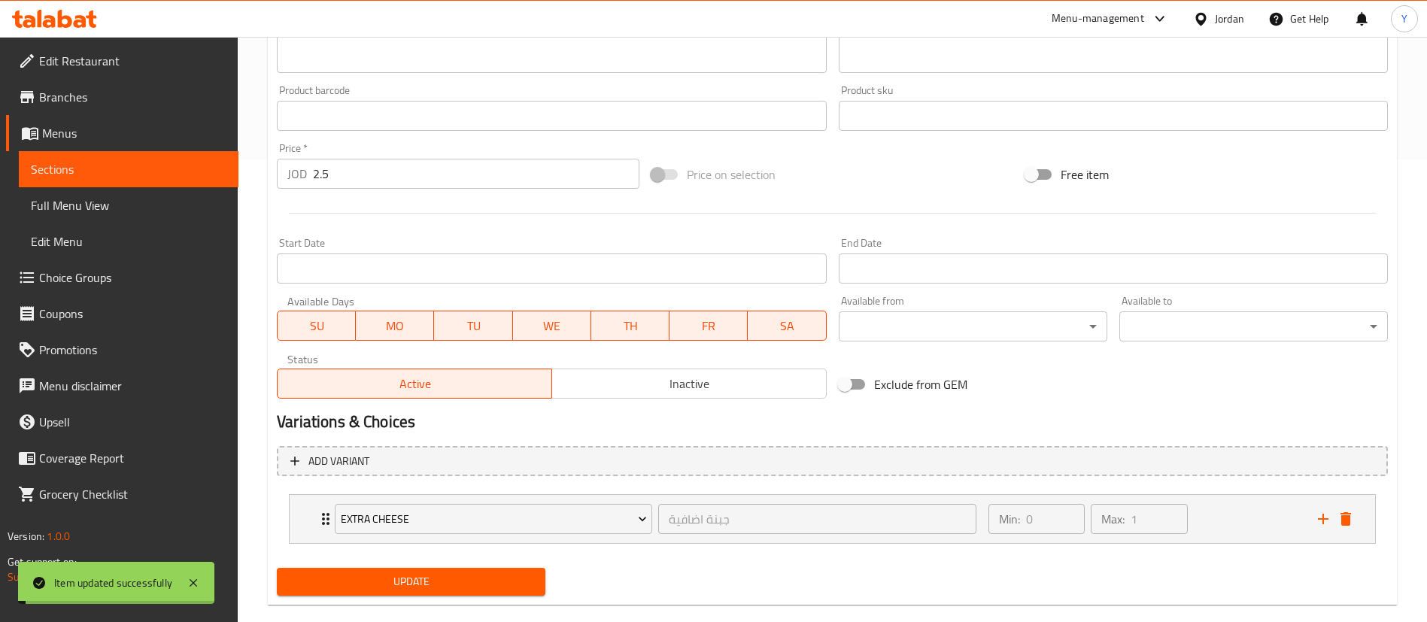
click at [91, 169] on span "Sections" at bounding box center [129, 169] width 196 height 18
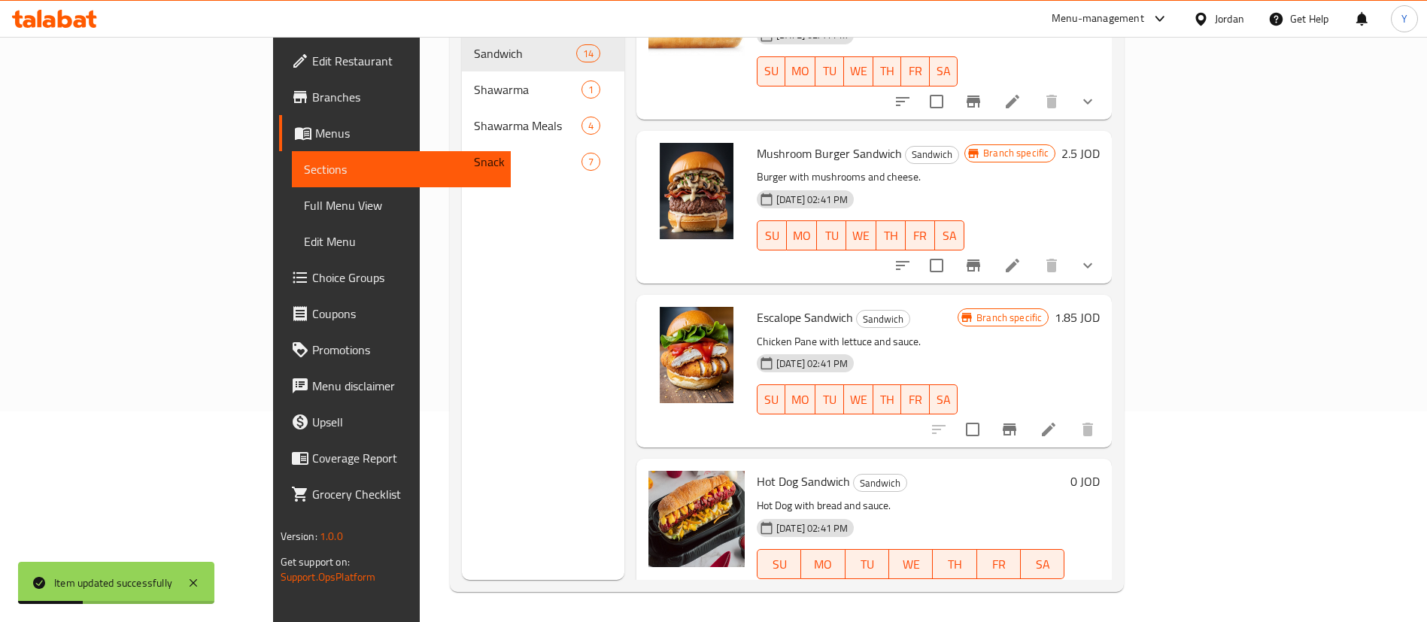
scroll to position [1693, 0]
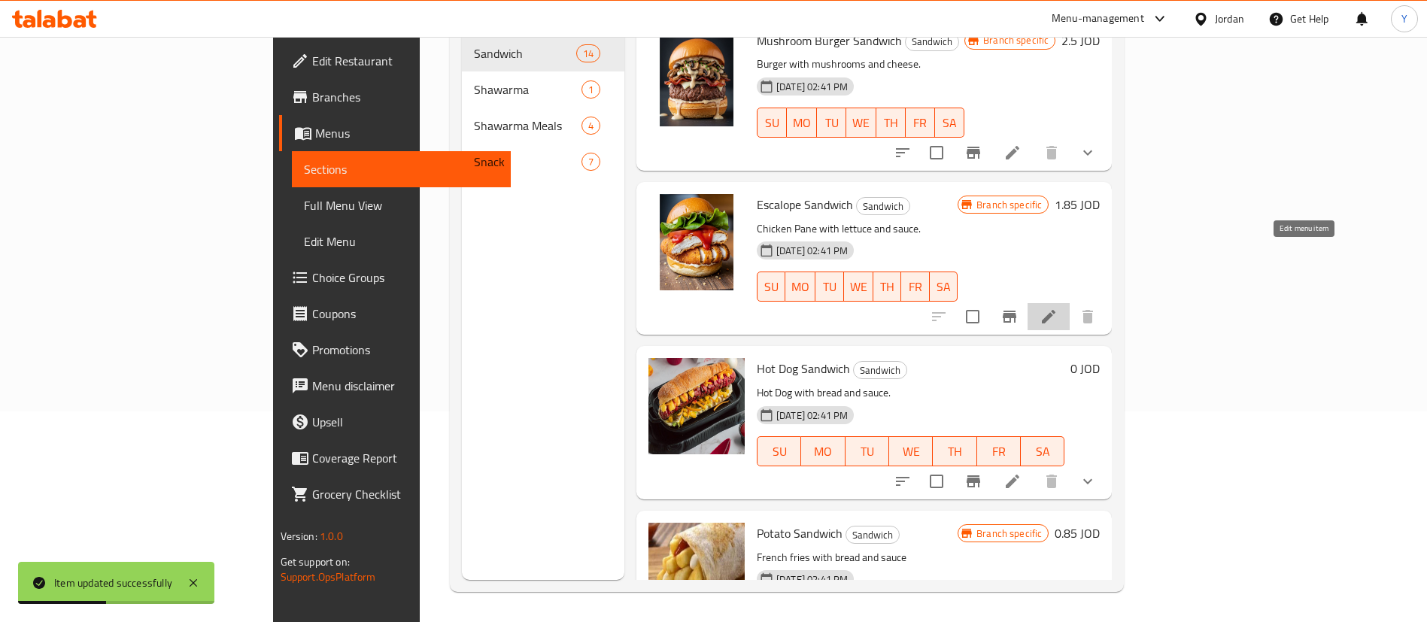
click at [1056, 310] on icon at bounding box center [1049, 317] width 14 height 14
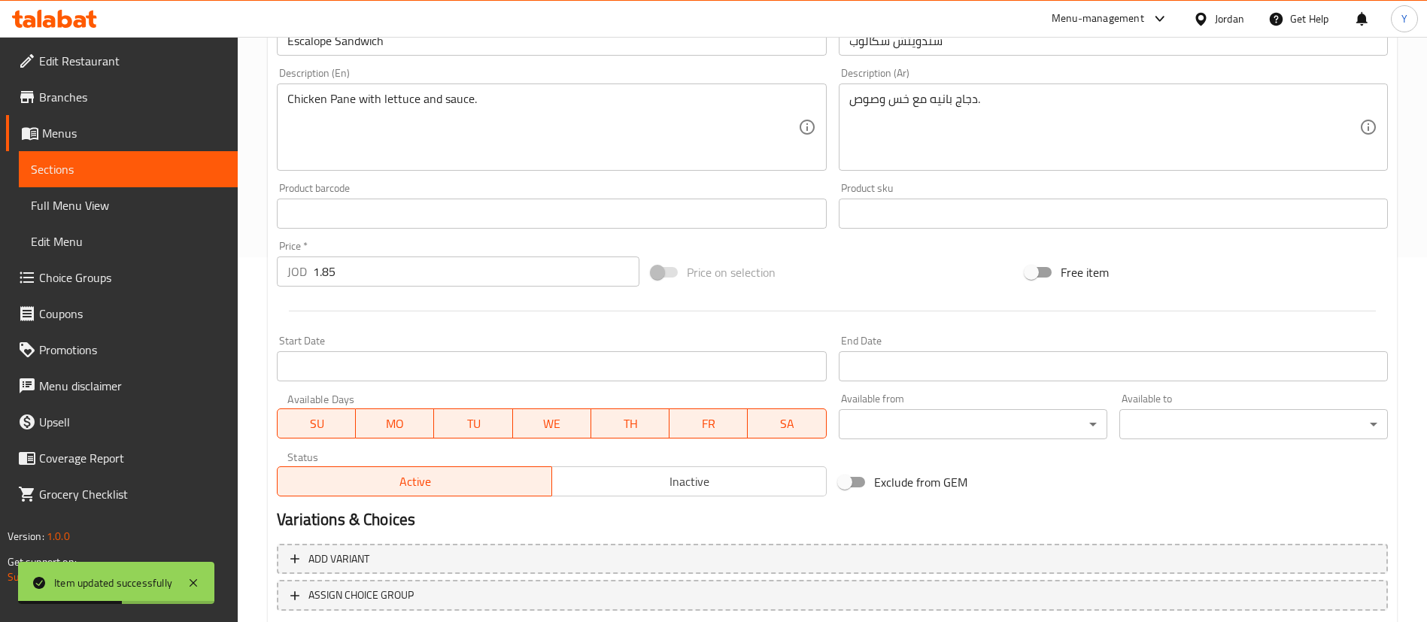
scroll to position [463, 0]
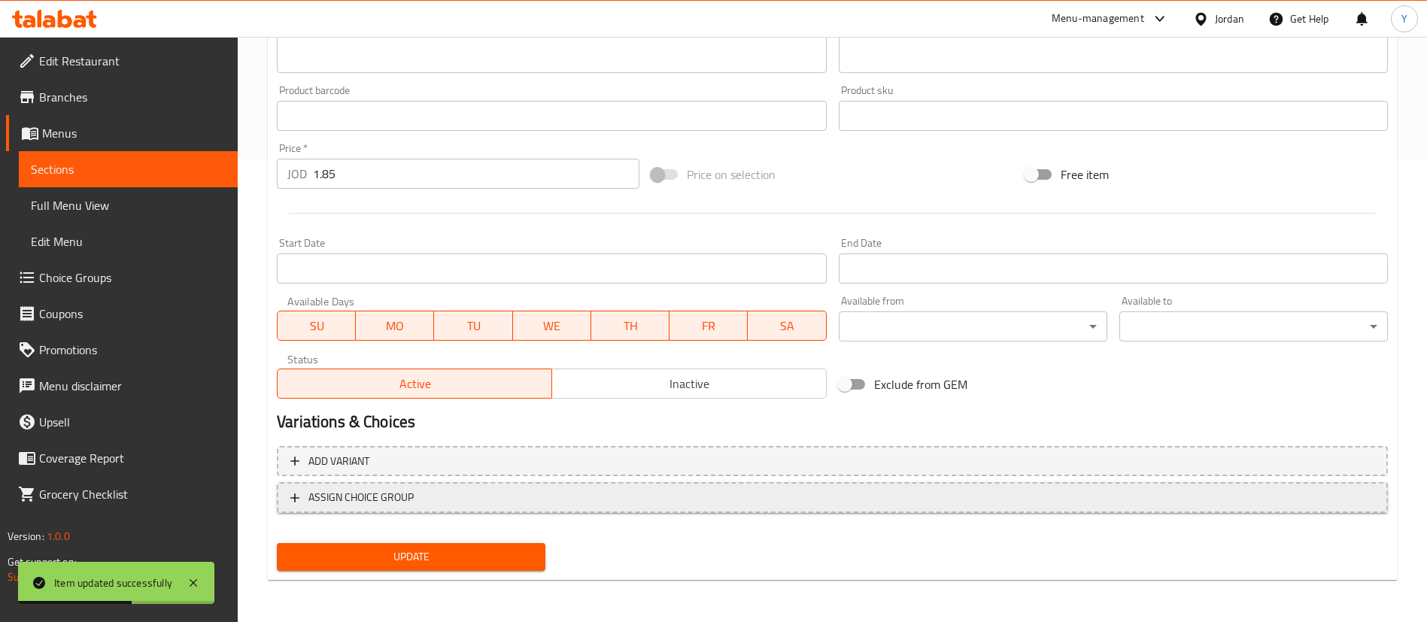
click at [428, 493] on span "ASSIGN CHOICE GROUP" at bounding box center [832, 497] width 1084 height 19
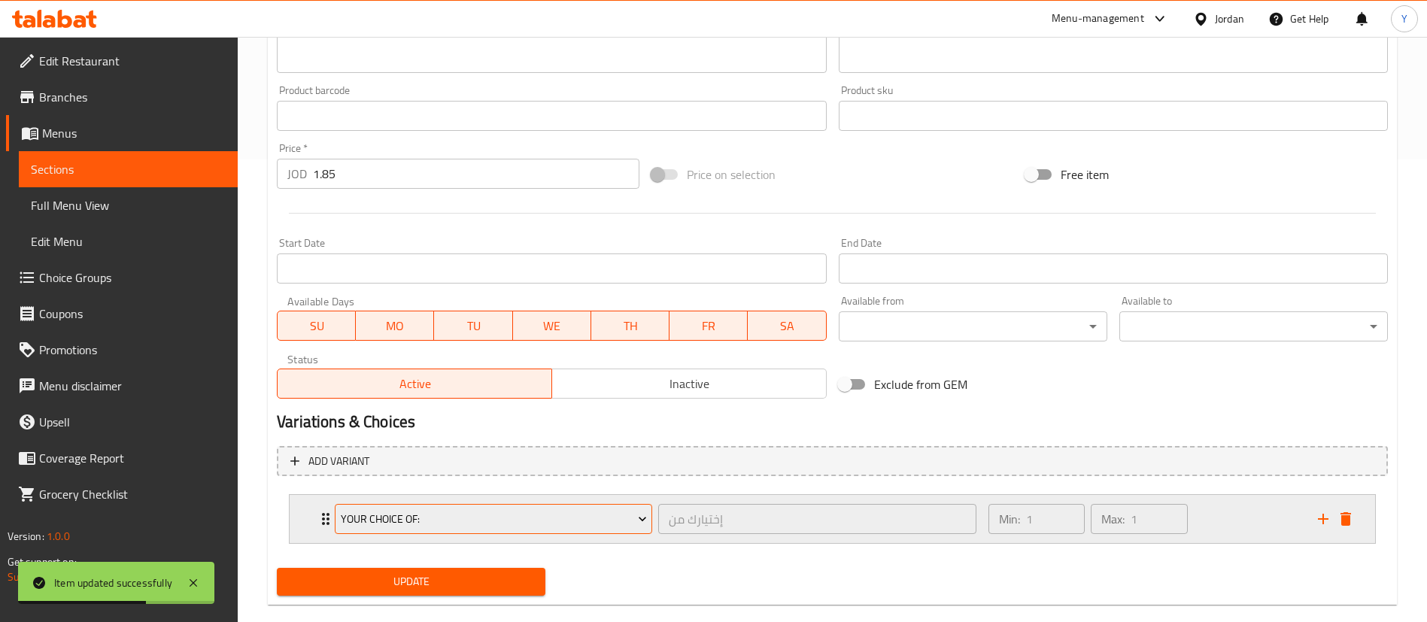
click at [480, 518] on span "Your Choice Of:" at bounding box center [494, 519] width 306 height 19
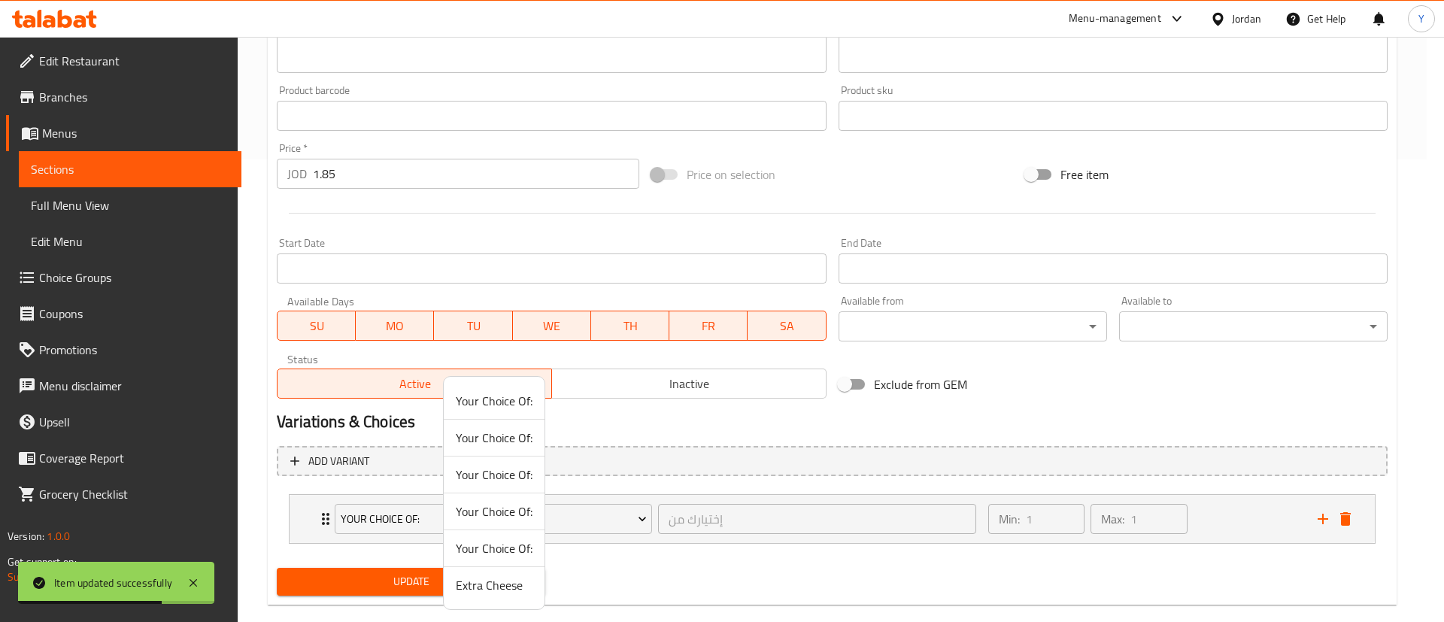
click at [484, 582] on span "Extra Cheese" at bounding box center [494, 585] width 77 height 18
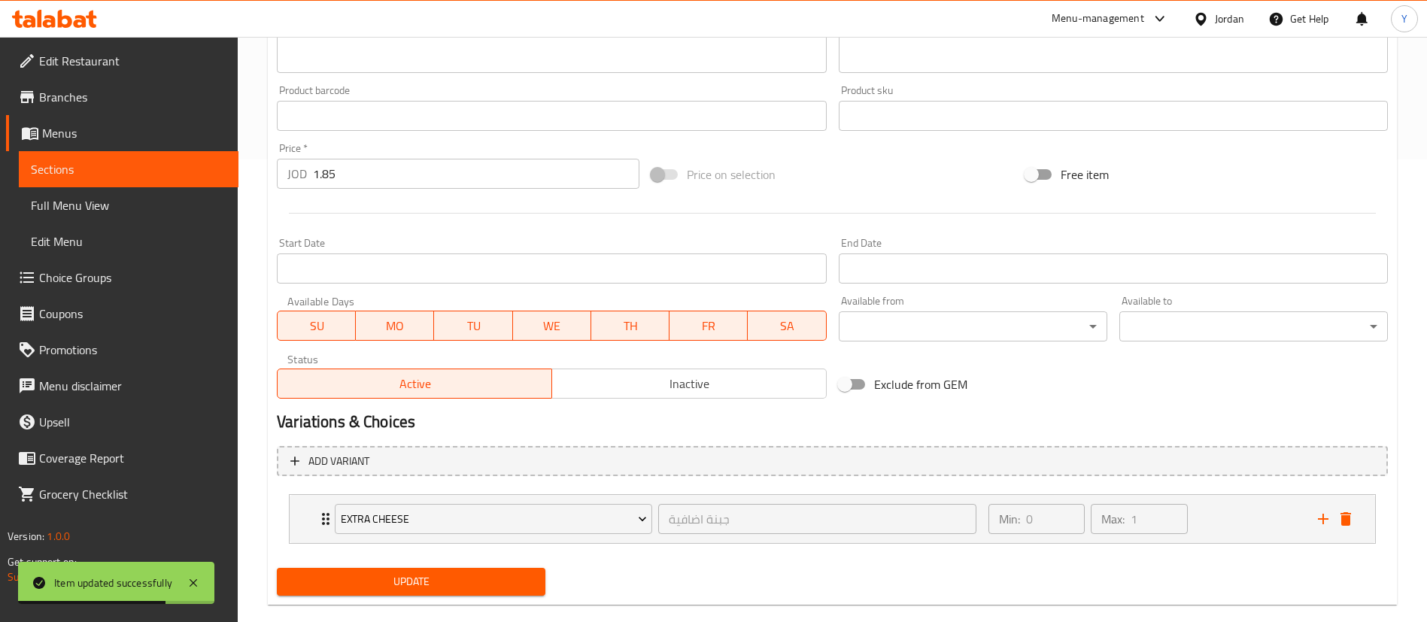
click at [370, 584] on span "Update" at bounding box center [411, 582] width 245 height 19
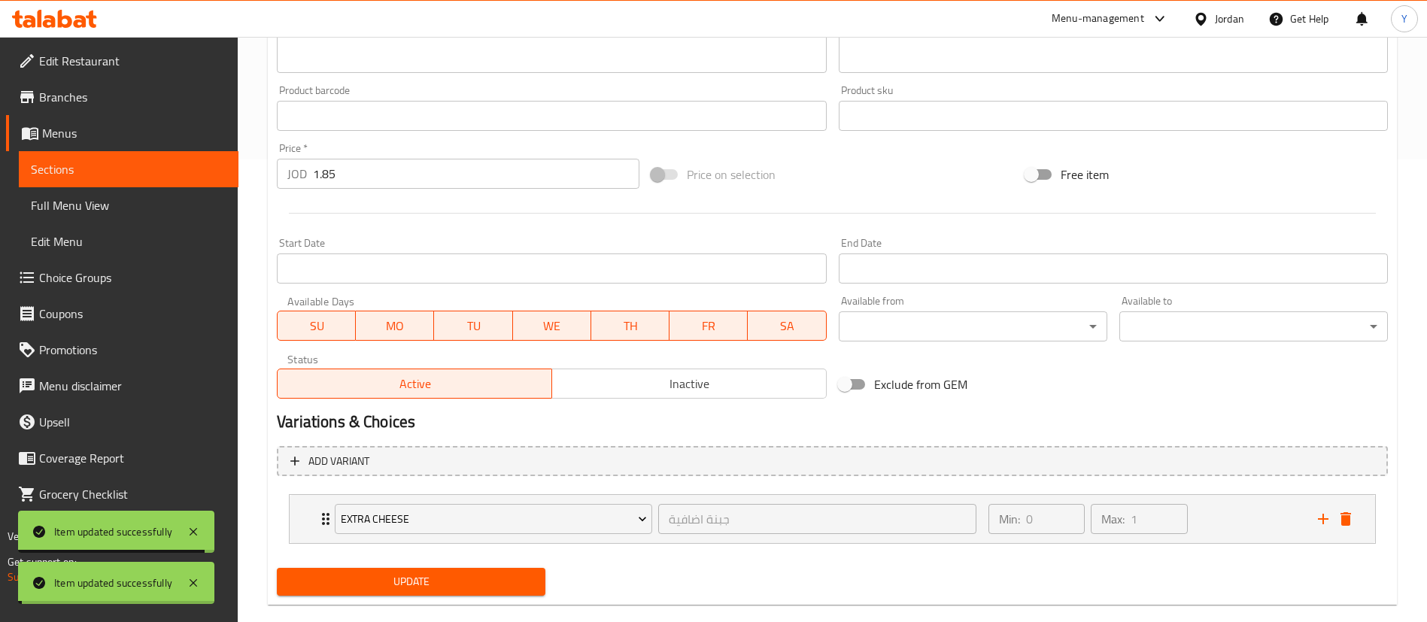
click at [119, 159] on link "Sections" at bounding box center [129, 169] width 220 height 36
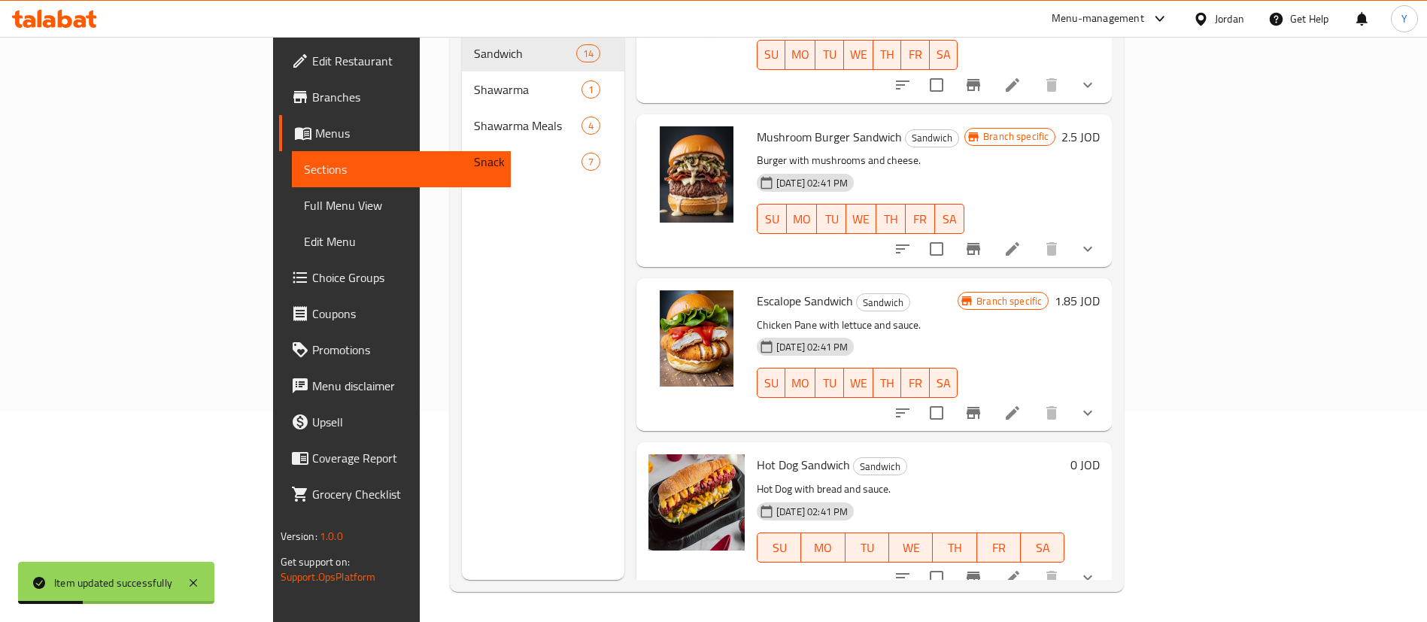
scroll to position [1716, 0]
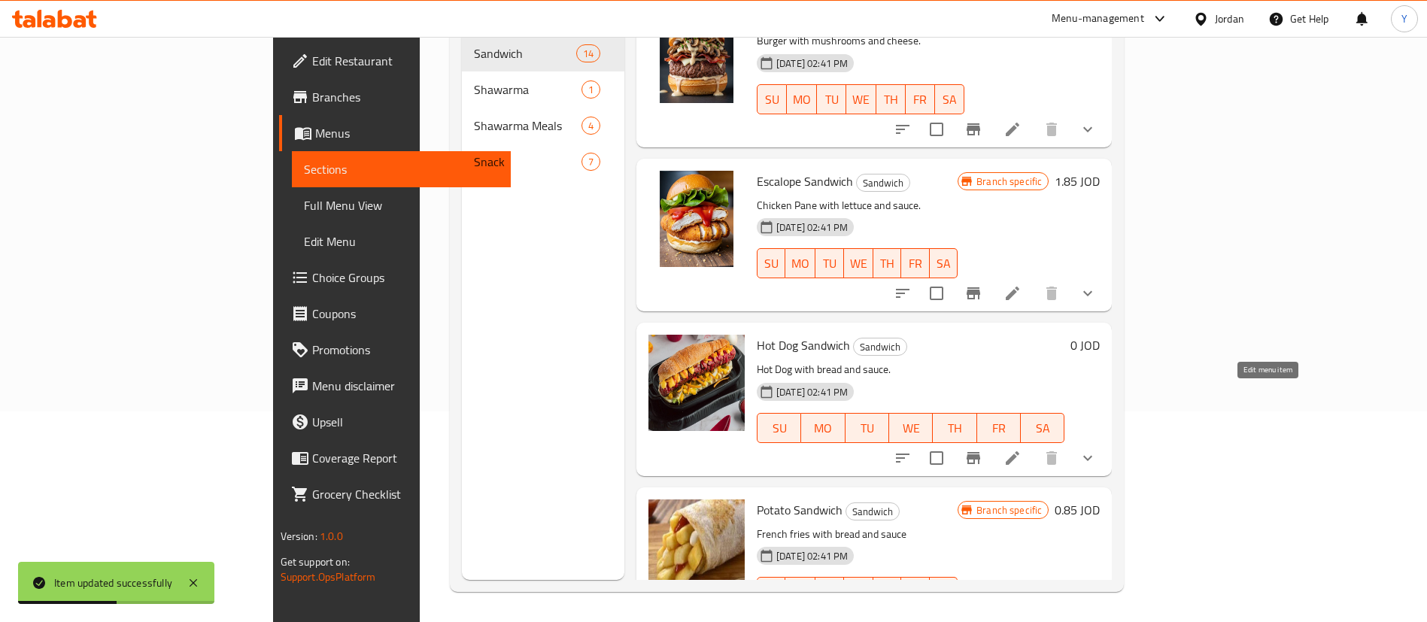
click at [1022, 449] on icon at bounding box center [1013, 458] width 18 height 18
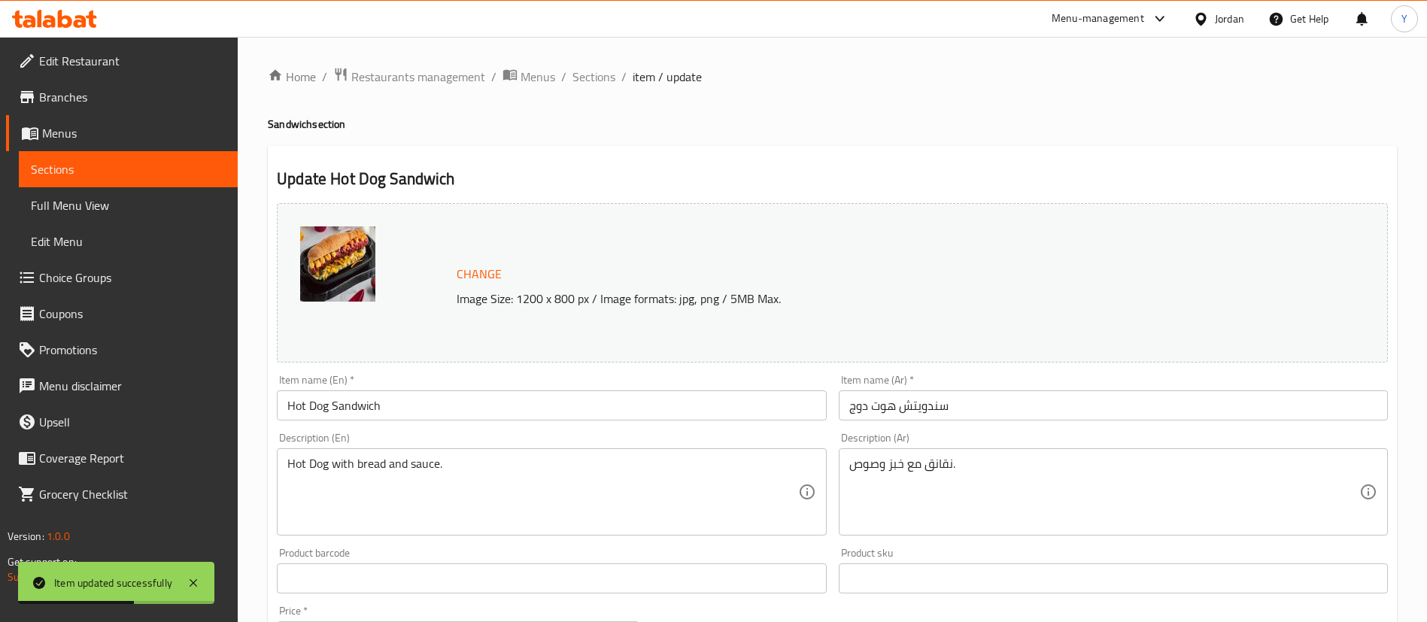
scroll to position [497, 0]
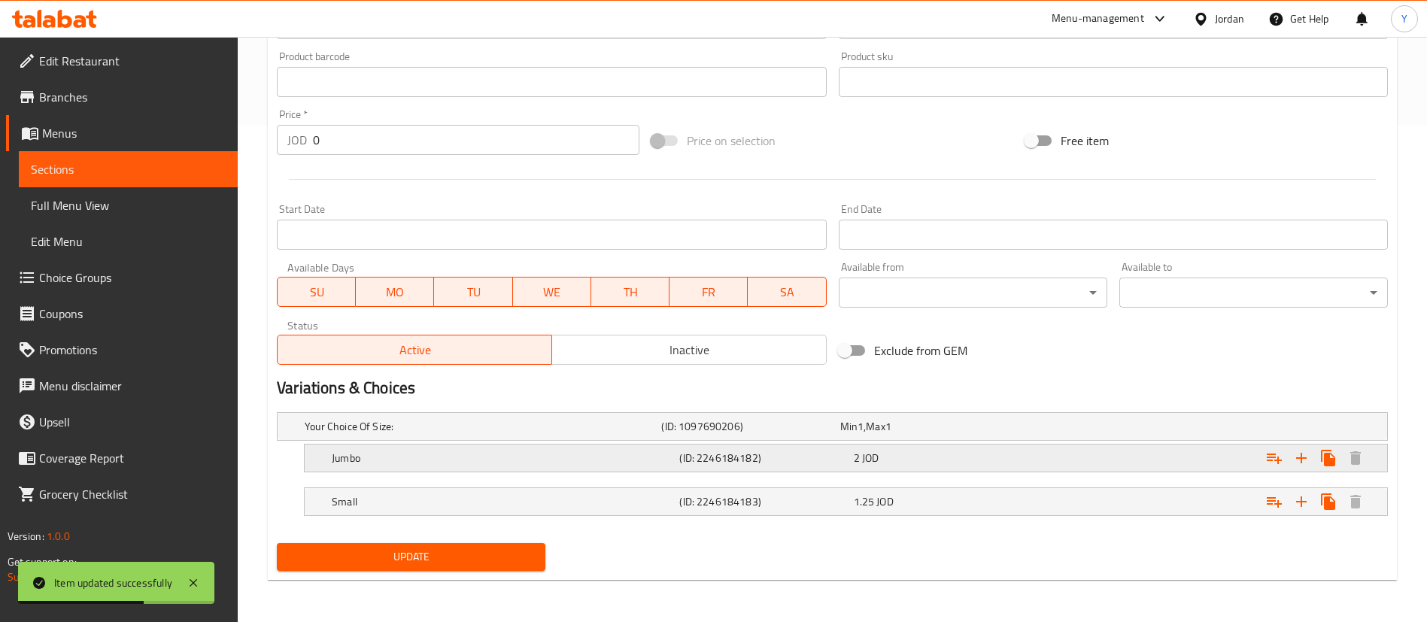
click at [370, 457] on h5 "Jumbo" at bounding box center [503, 458] width 342 height 15
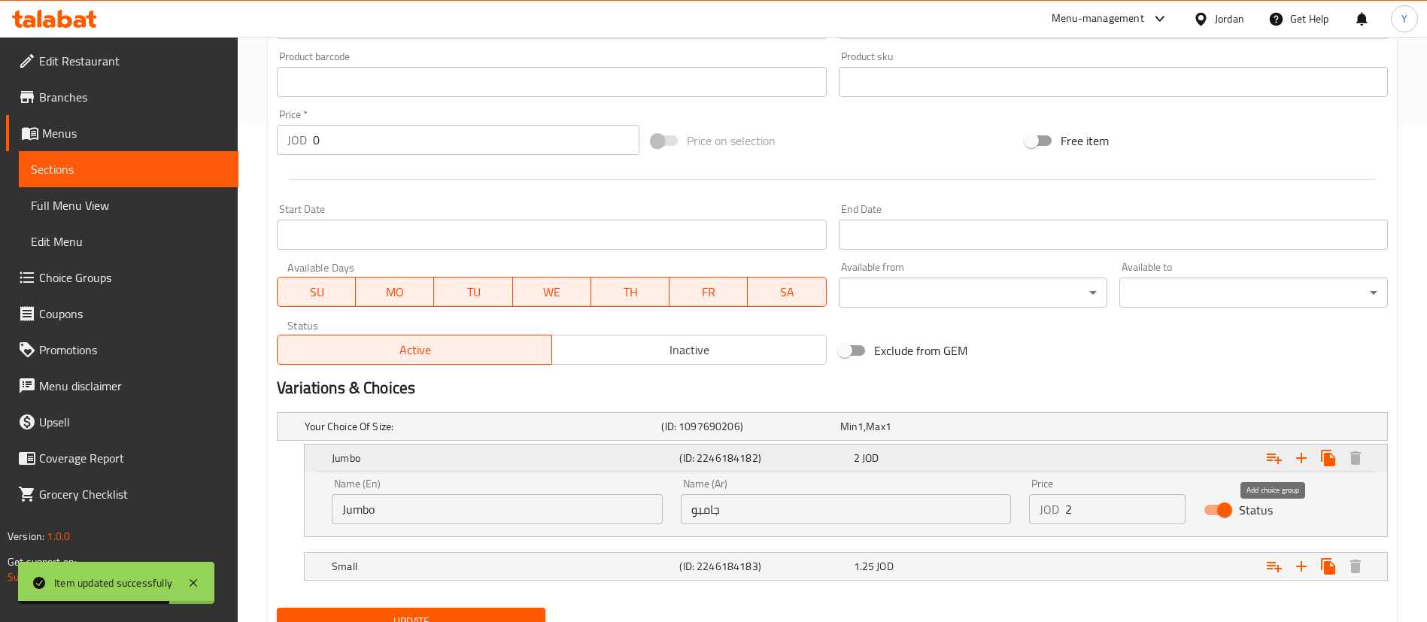
click at [1271, 461] on icon "Expand" at bounding box center [1274, 458] width 18 height 18
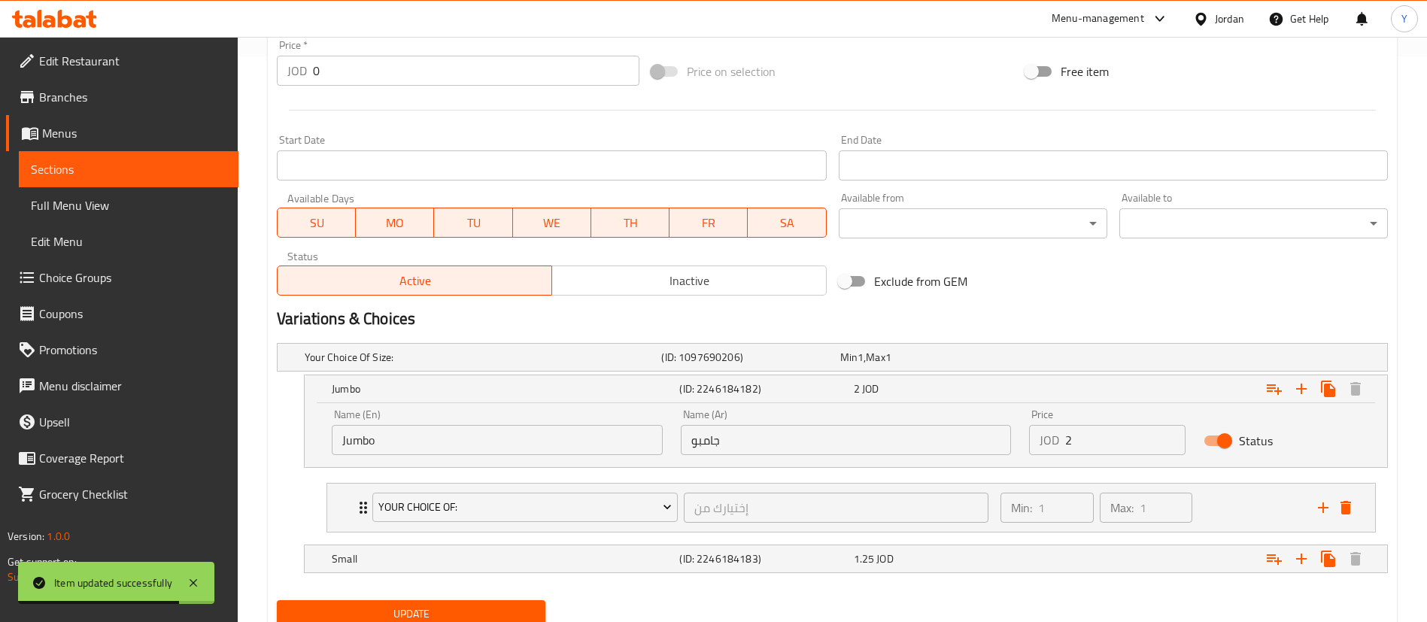
scroll to position [623, 0]
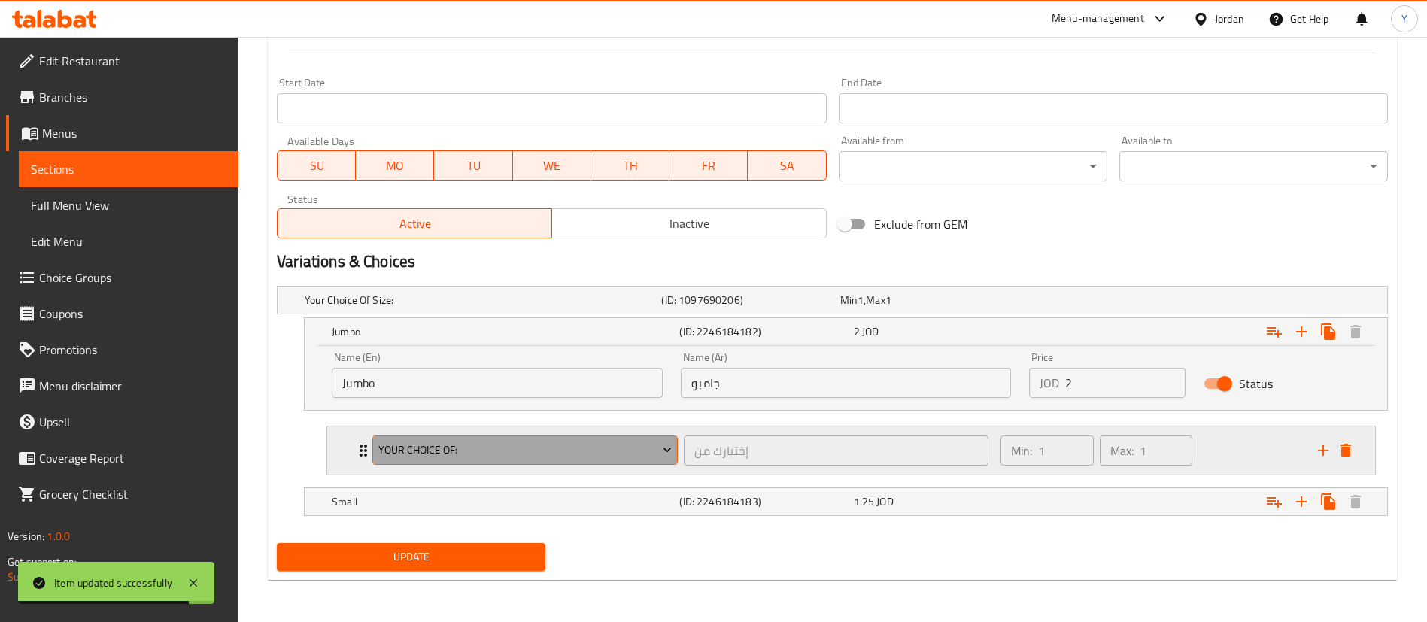
click at [421, 455] on span "Your Choice Of:" at bounding box center [525, 450] width 294 height 19
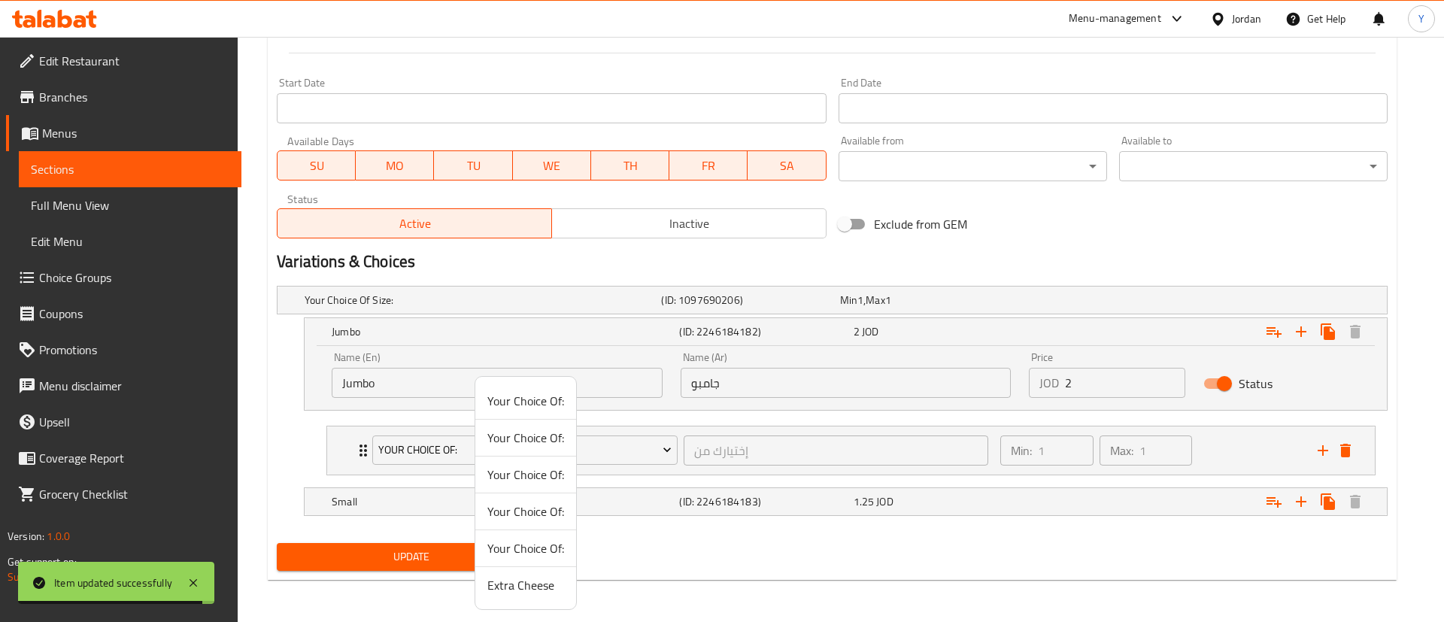
click at [508, 591] on span "Extra Cheese" at bounding box center [526, 585] width 77 height 18
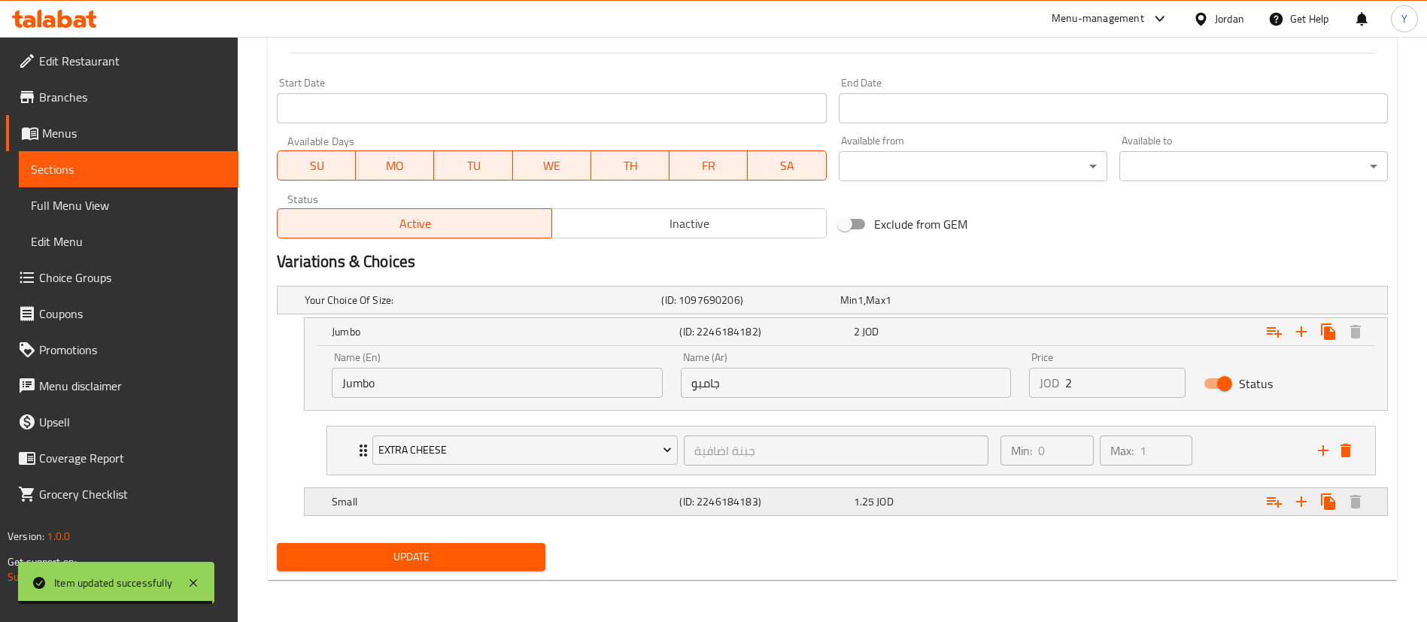
click at [397, 494] on h5 "Small" at bounding box center [503, 501] width 342 height 15
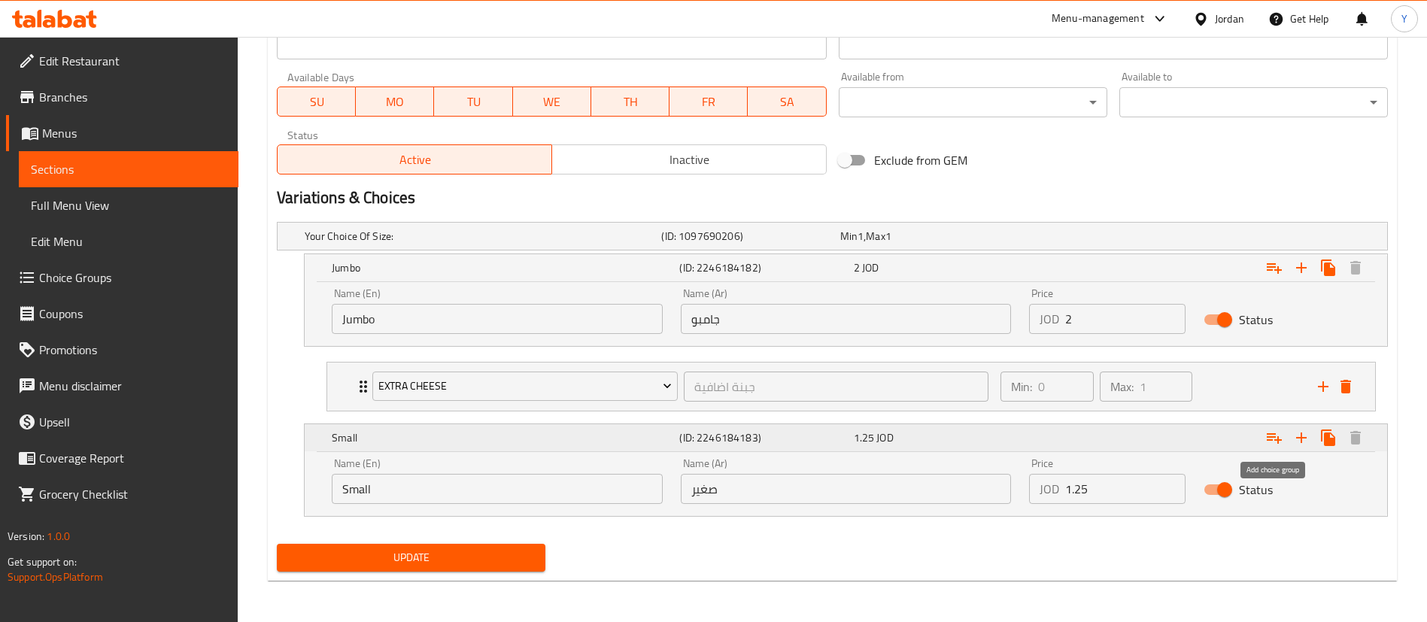
click at [1274, 443] on icon "Expand" at bounding box center [1274, 438] width 18 height 18
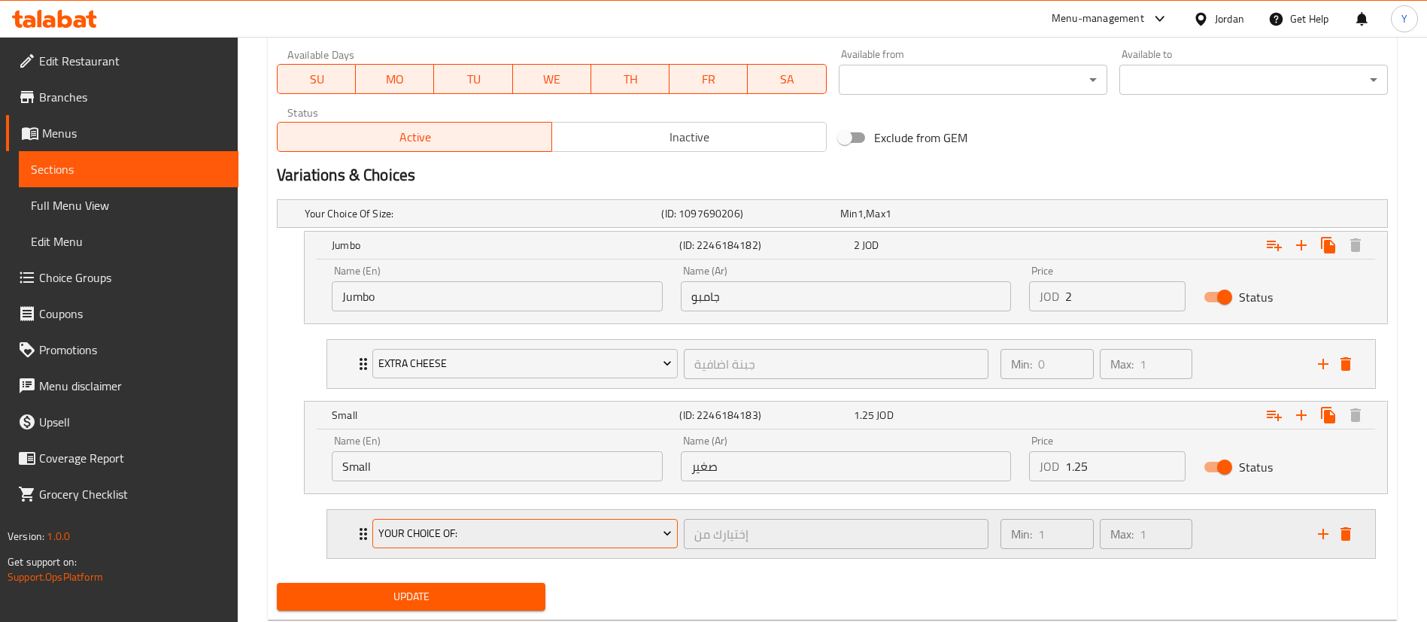
scroll to position [749, 0]
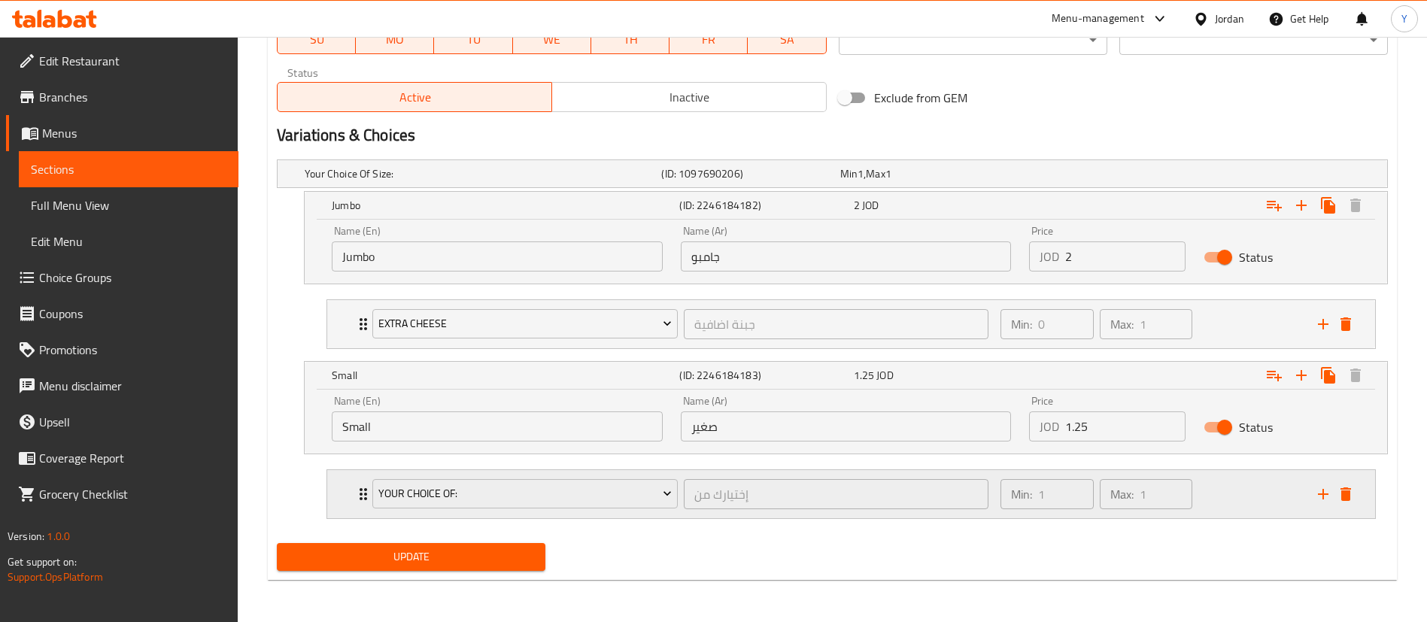
click at [442, 509] on div "Your Choice Of:" at bounding box center [524, 494] width 311 height 36
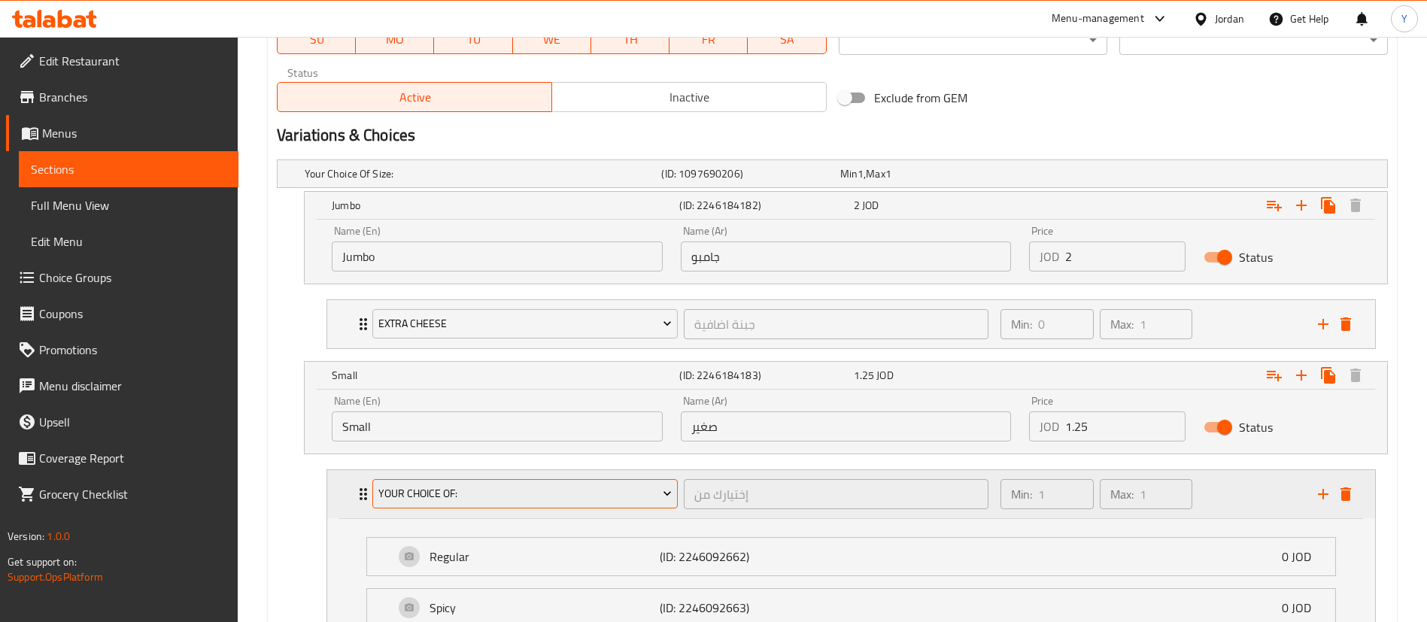
click at [470, 496] on span "Your Choice Of:" at bounding box center [525, 493] width 294 height 19
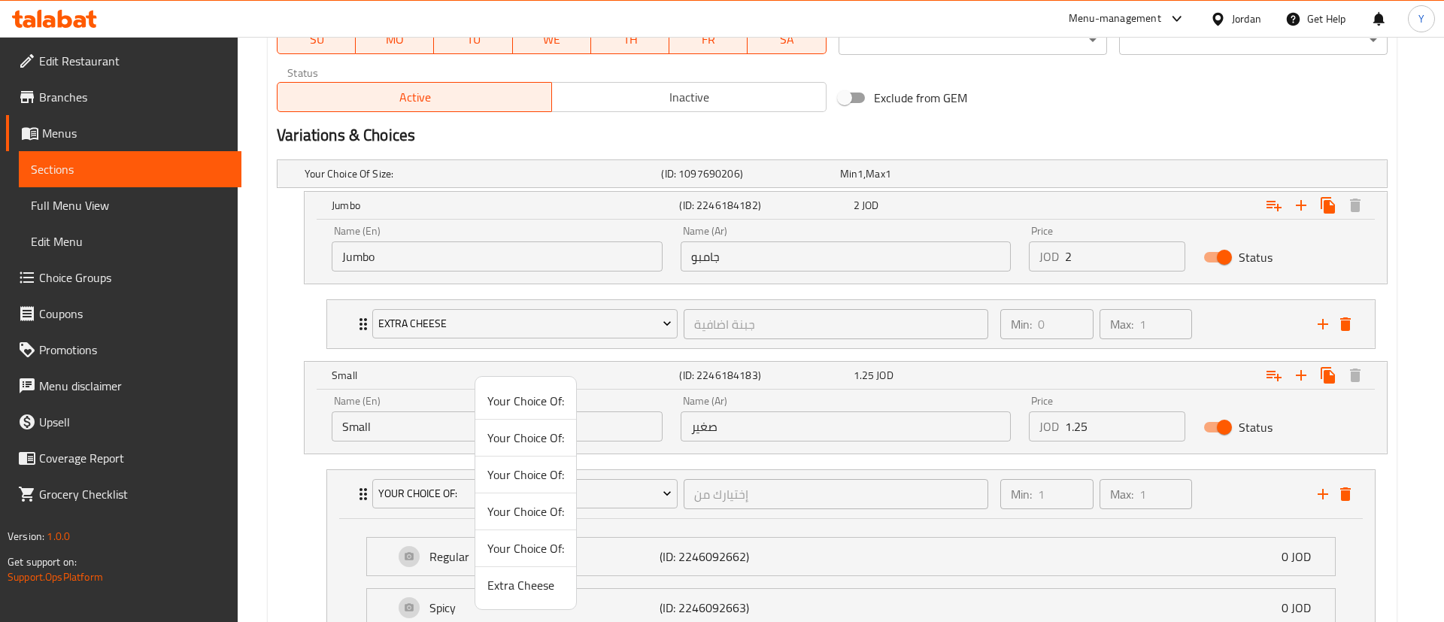
click at [515, 587] on span "Extra Cheese" at bounding box center [526, 585] width 77 height 18
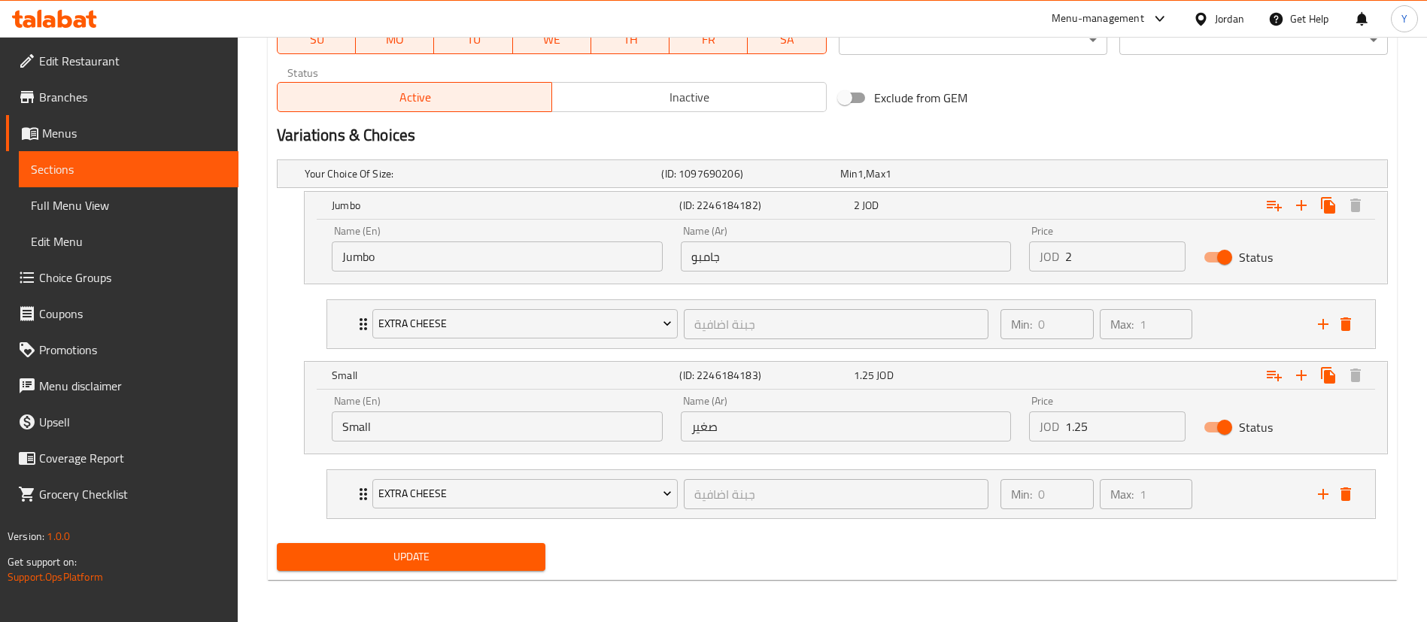
click at [502, 567] on button "Update" at bounding box center [411, 557] width 269 height 28
click at [96, 166] on span "Sections" at bounding box center [129, 169] width 196 height 18
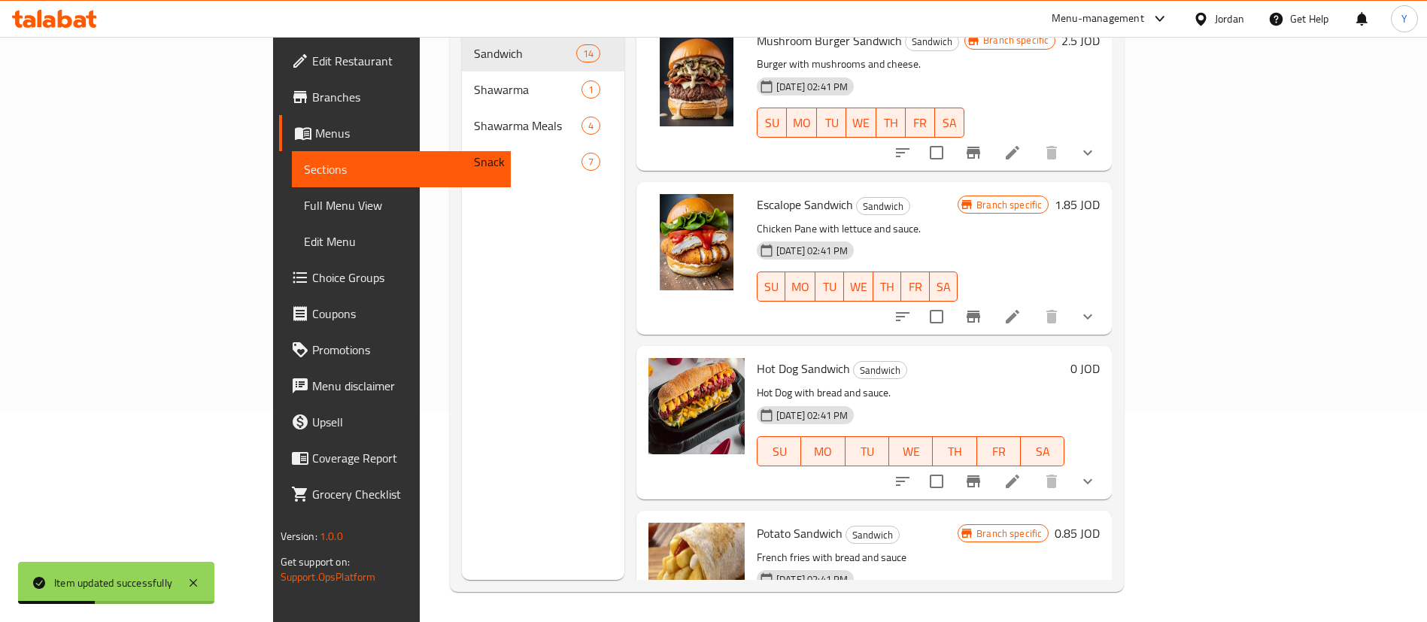
scroll to position [1716, 0]
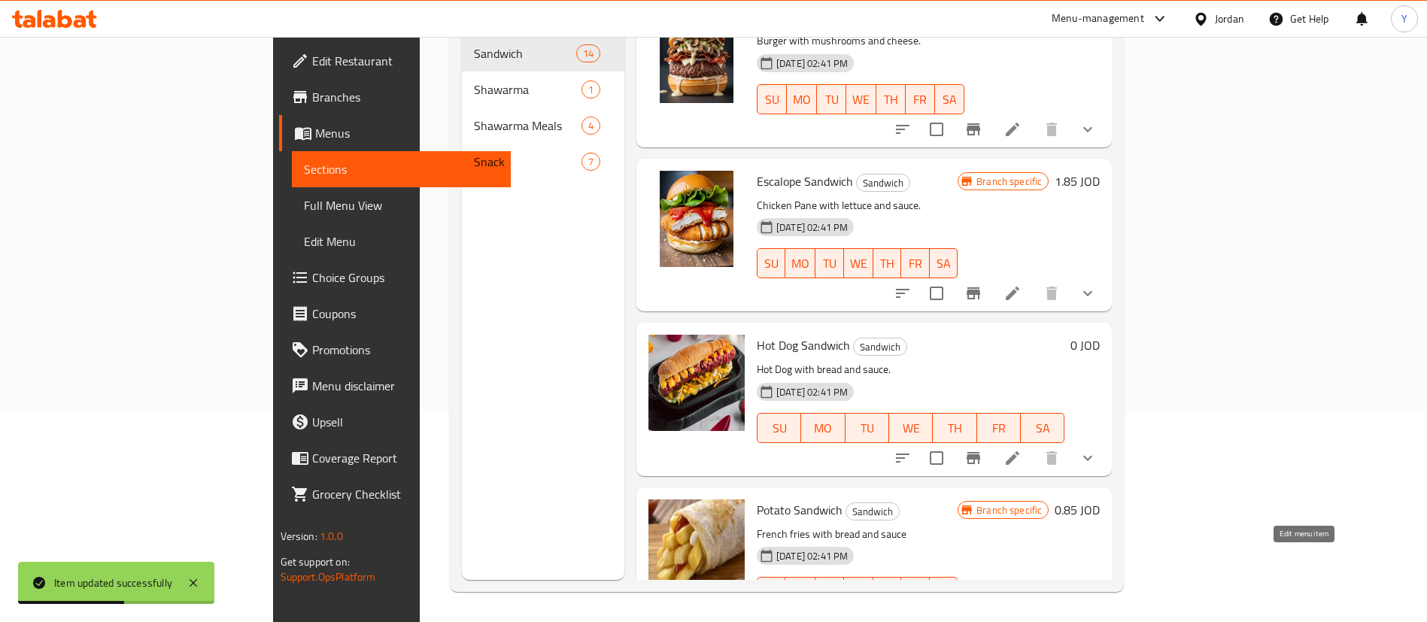
click at [1056, 615] on icon at bounding box center [1049, 622] width 14 height 14
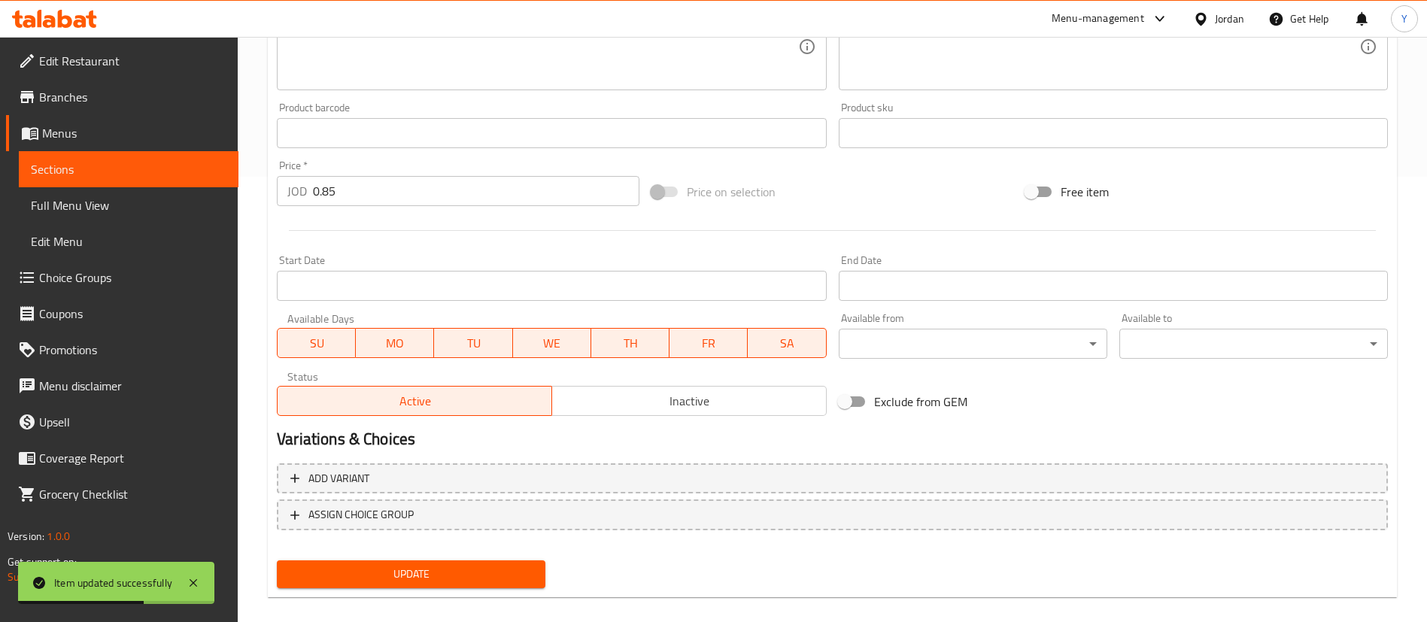
scroll to position [463, 0]
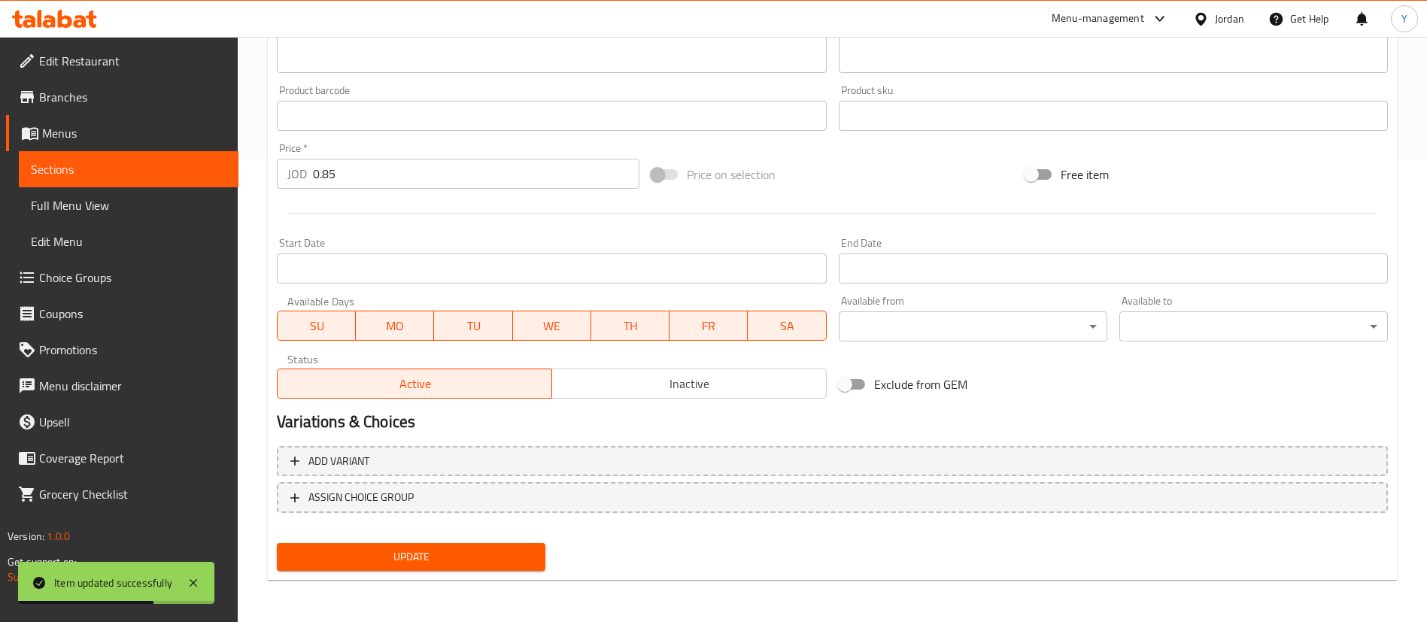
click at [357, 513] on div "Add variant ASSIGN CHOICE GROUP" at bounding box center [832, 489] width 1123 height 98
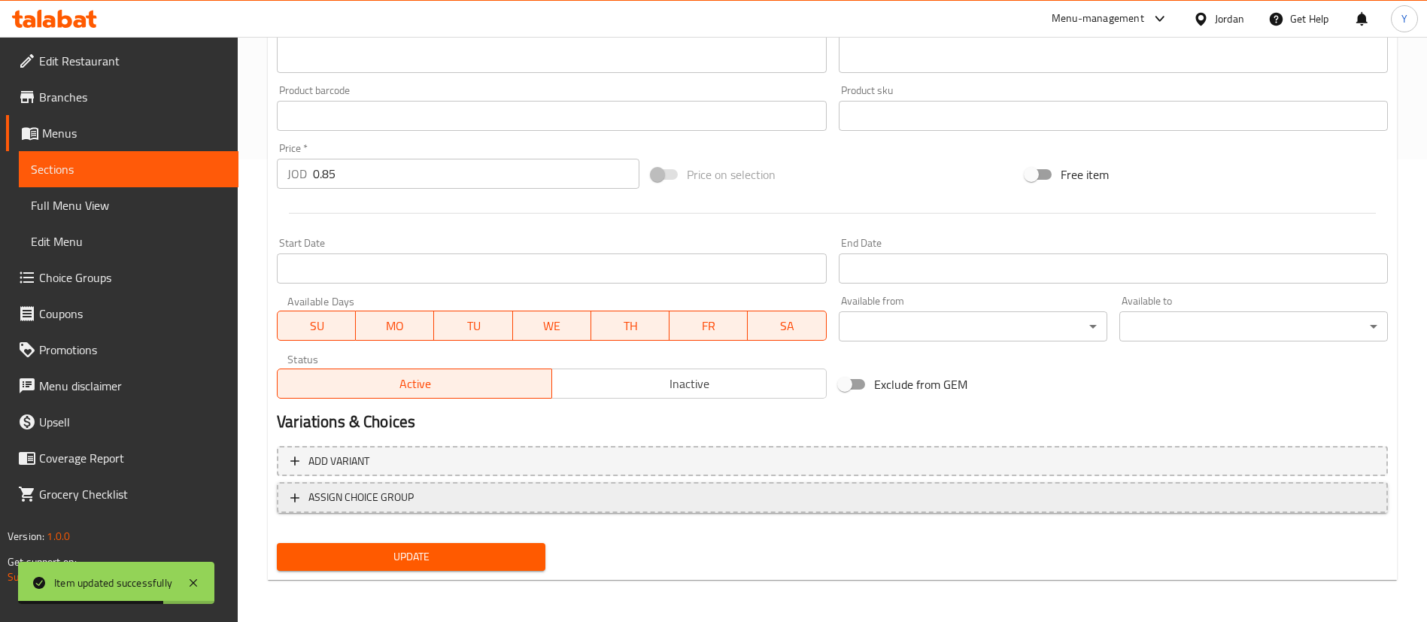
click at [364, 503] on span "ASSIGN CHOICE GROUP" at bounding box center [360, 497] width 105 height 19
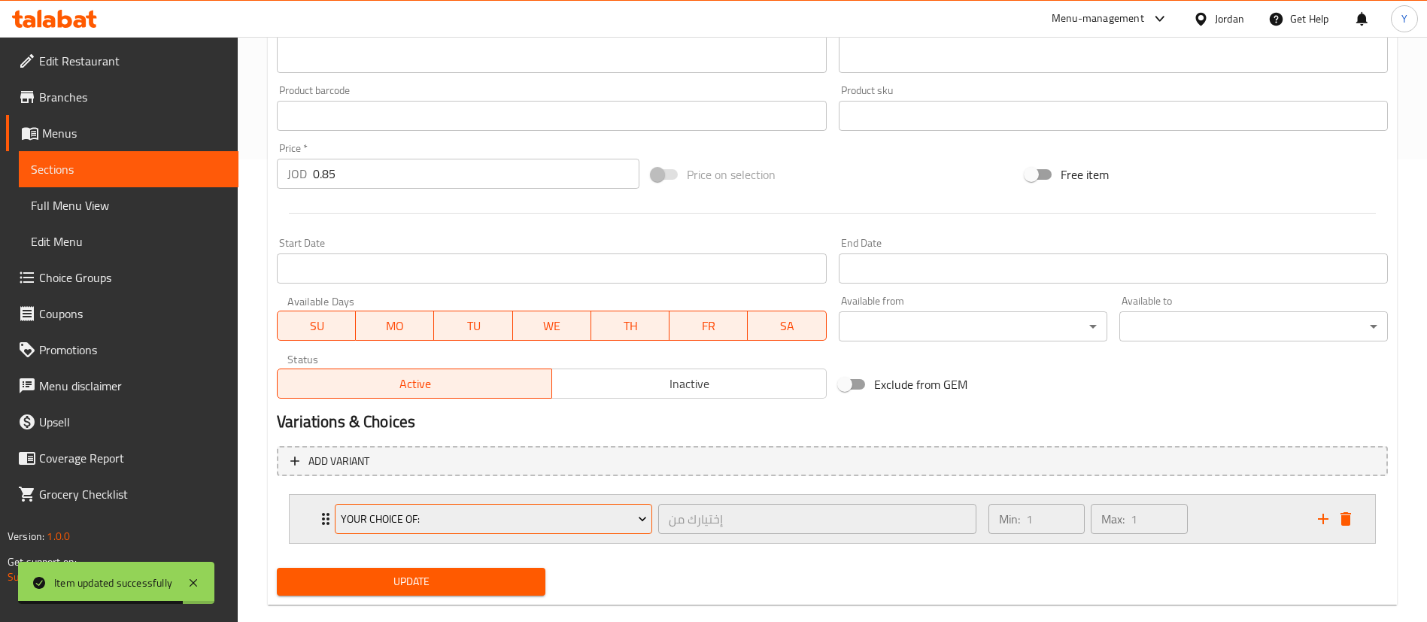
click at [378, 523] on span "Your Choice Of:" at bounding box center [494, 519] width 306 height 19
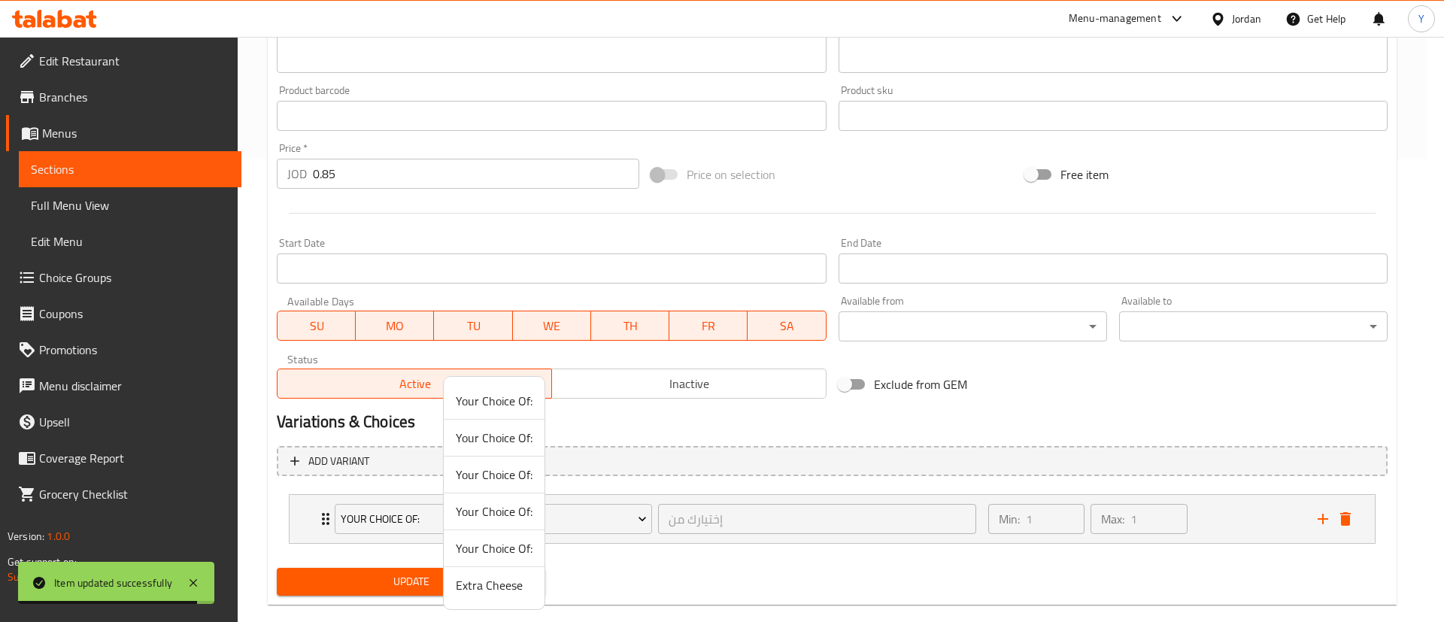
click at [492, 582] on span "Extra Cheese" at bounding box center [494, 585] width 77 height 18
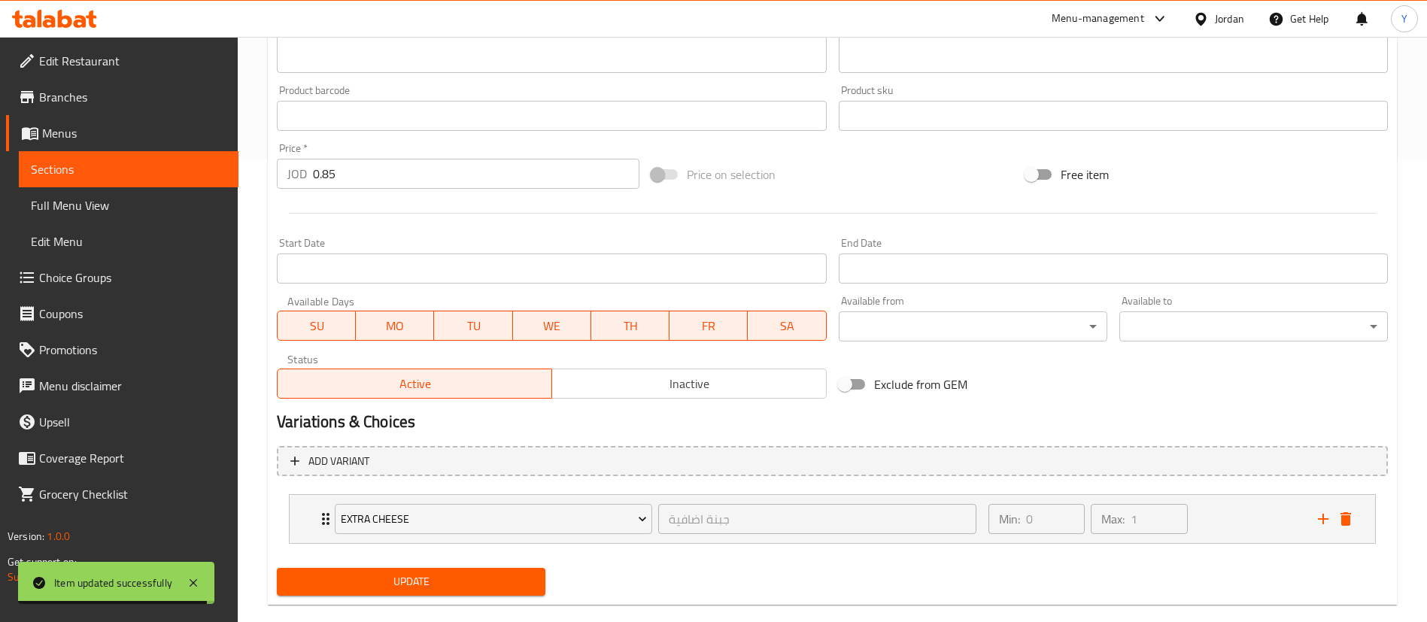
click at [359, 576] on span "Update" at bounding box center [411, 582] width 245 height 19
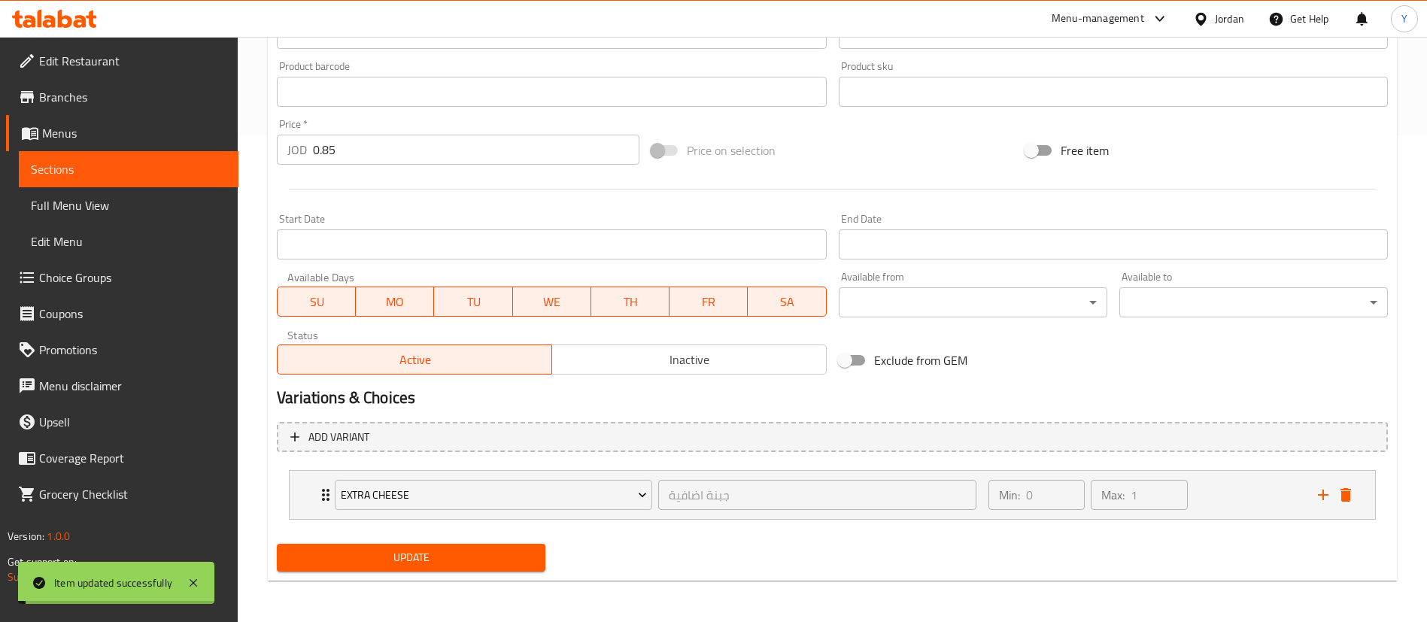
scroll to position [488, 0]
click at [186, 170] on span "Sections" at bounding box center [129, 169] width 196 height 18
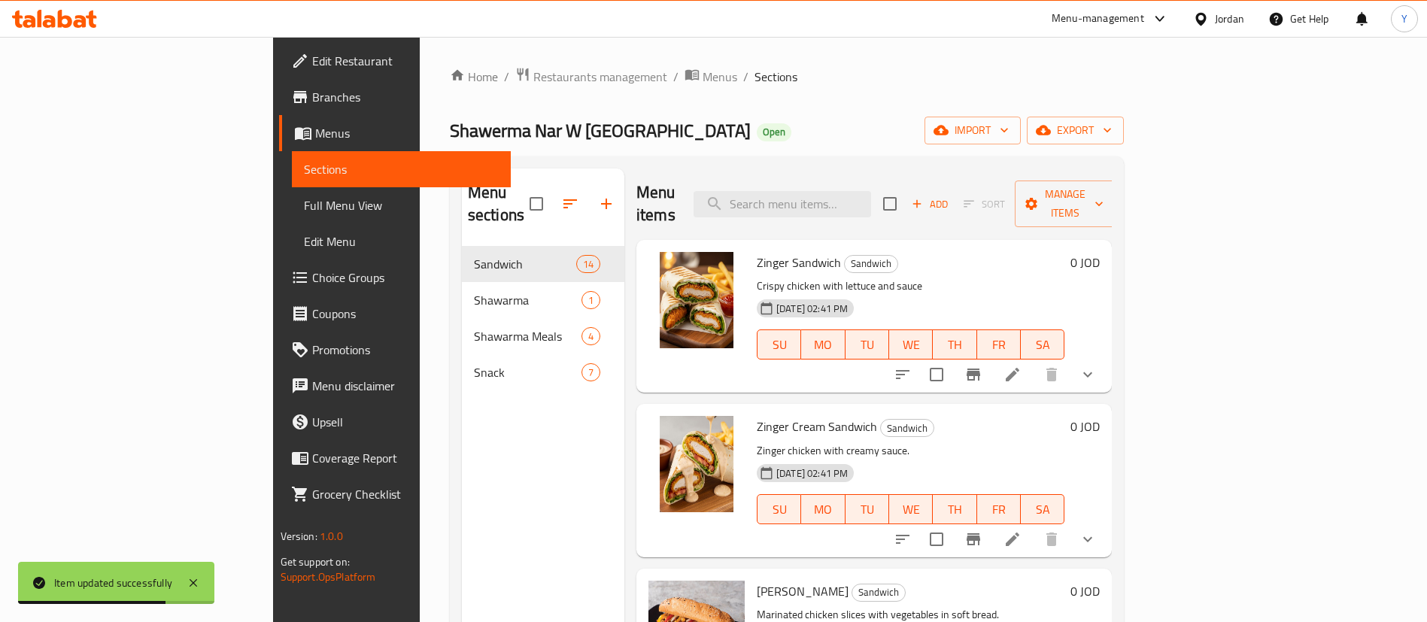
click at [79, 12] on icon at bounding box center [54, 19] width 85 height 18
